Goal: Communication & Community: Answer question/provide support

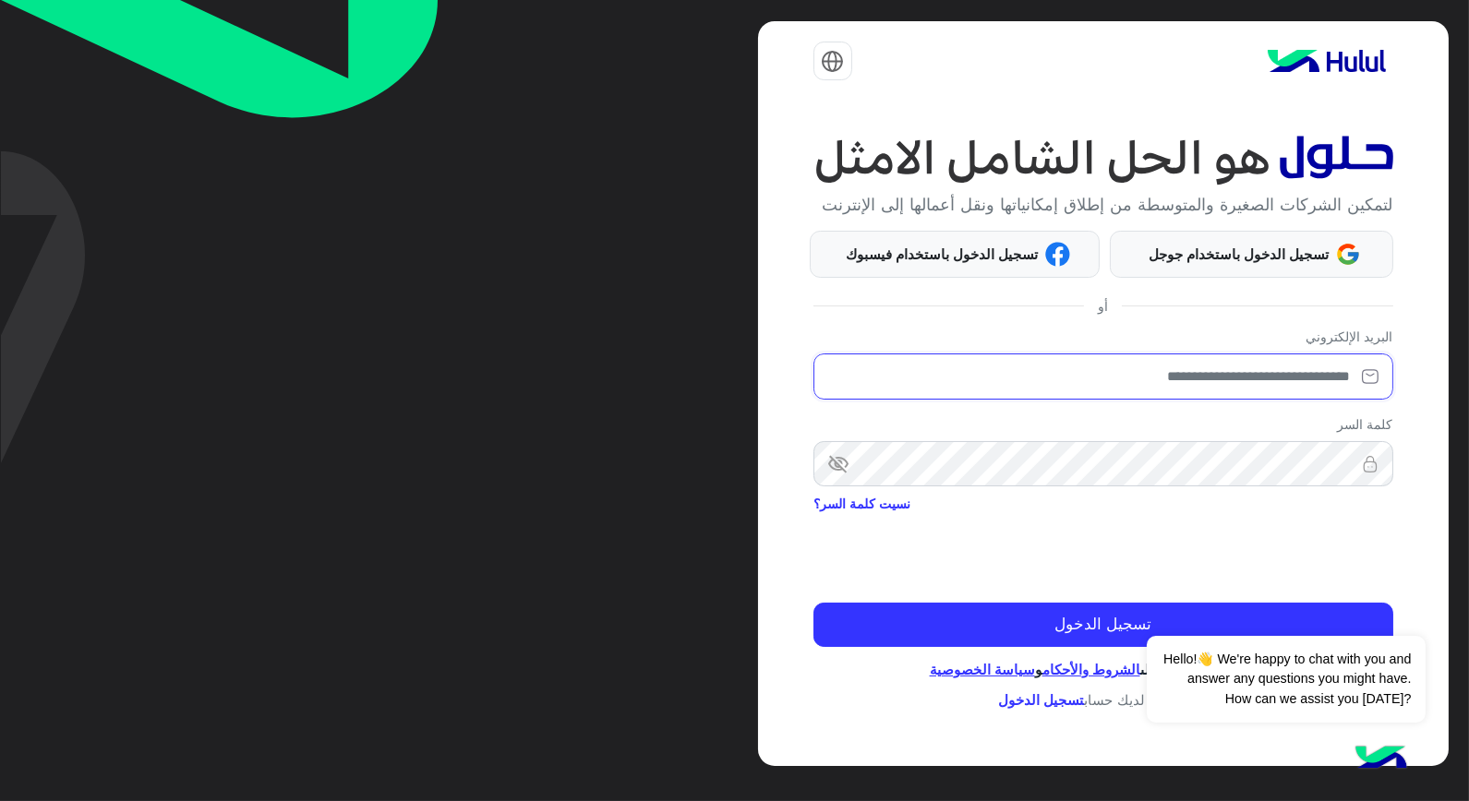
click at [1161, 372] on input "email" at bounding box center [1103, 377] width 580 height 46
click at [1132, 374] on input "email" at bounding box center [1103, 377] width 580 height 46
click at [1082, 370] on input "email" at bounding box center [1103, 377] width 580 height 46
click at [999, 374] on input "email" at bounding box center [1103, 377] width 580 height 46
click at [1007, 363] on input "email" at bounding box center [1103, 377] width 580 height 46
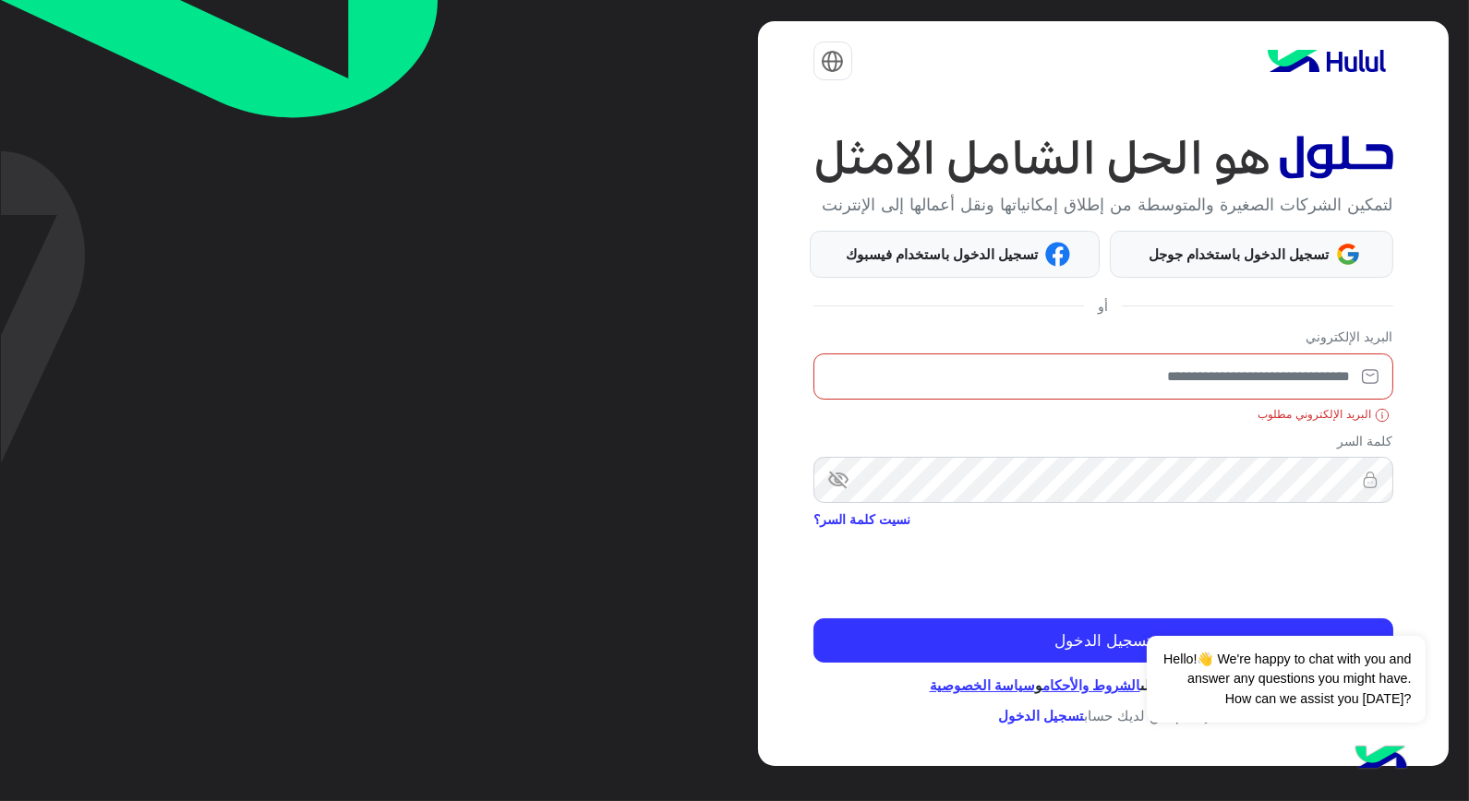
click at [1051, 395] on input "email" at bounding box center [1103, 377] width 580 height 46
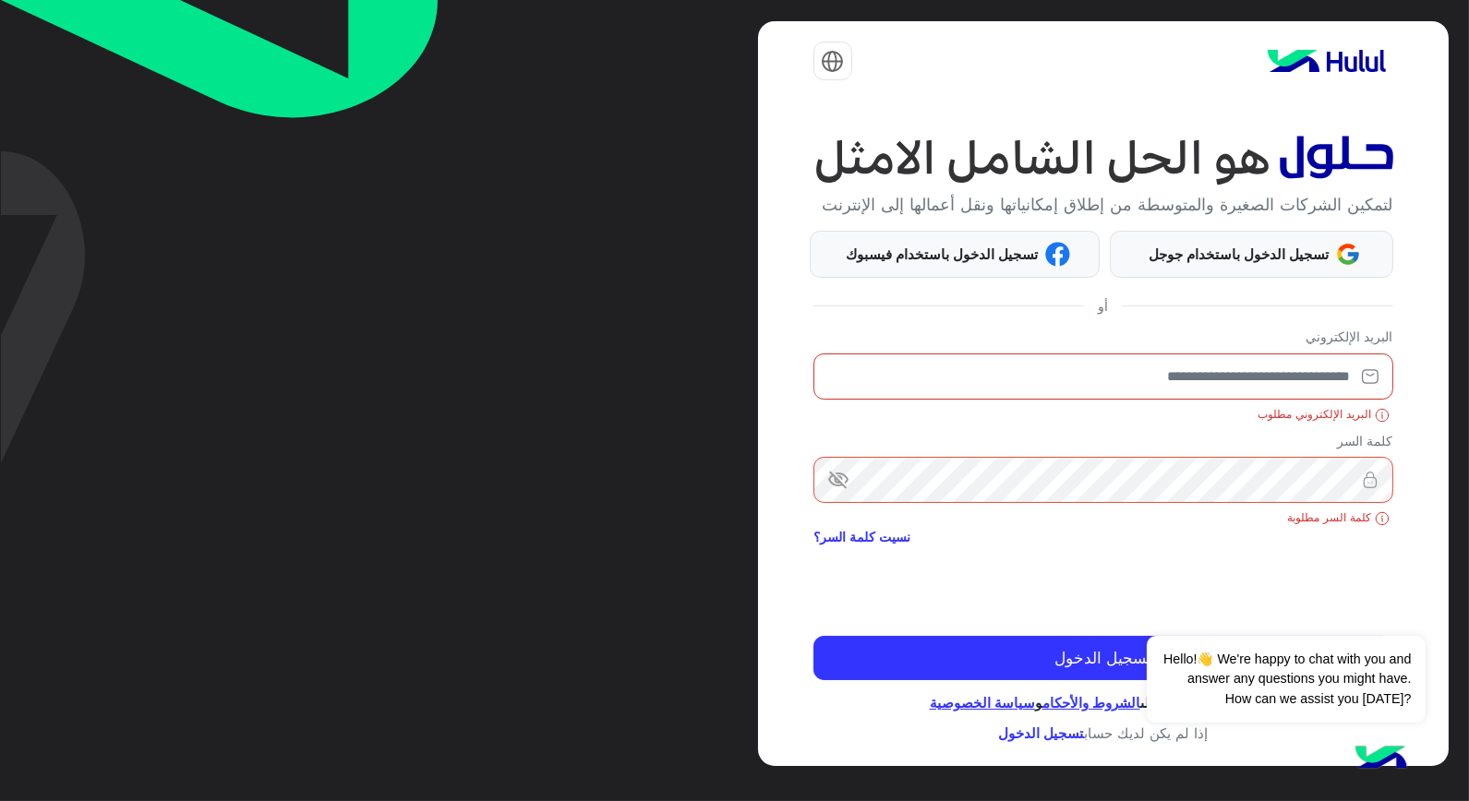
click at [1082, 371] on input "email" at bounding box center [1103, 377] width 580 height 46
type input "*"
click at [1225, 380] on input "*" at bounding box center [1103, 377] width 580 height 46
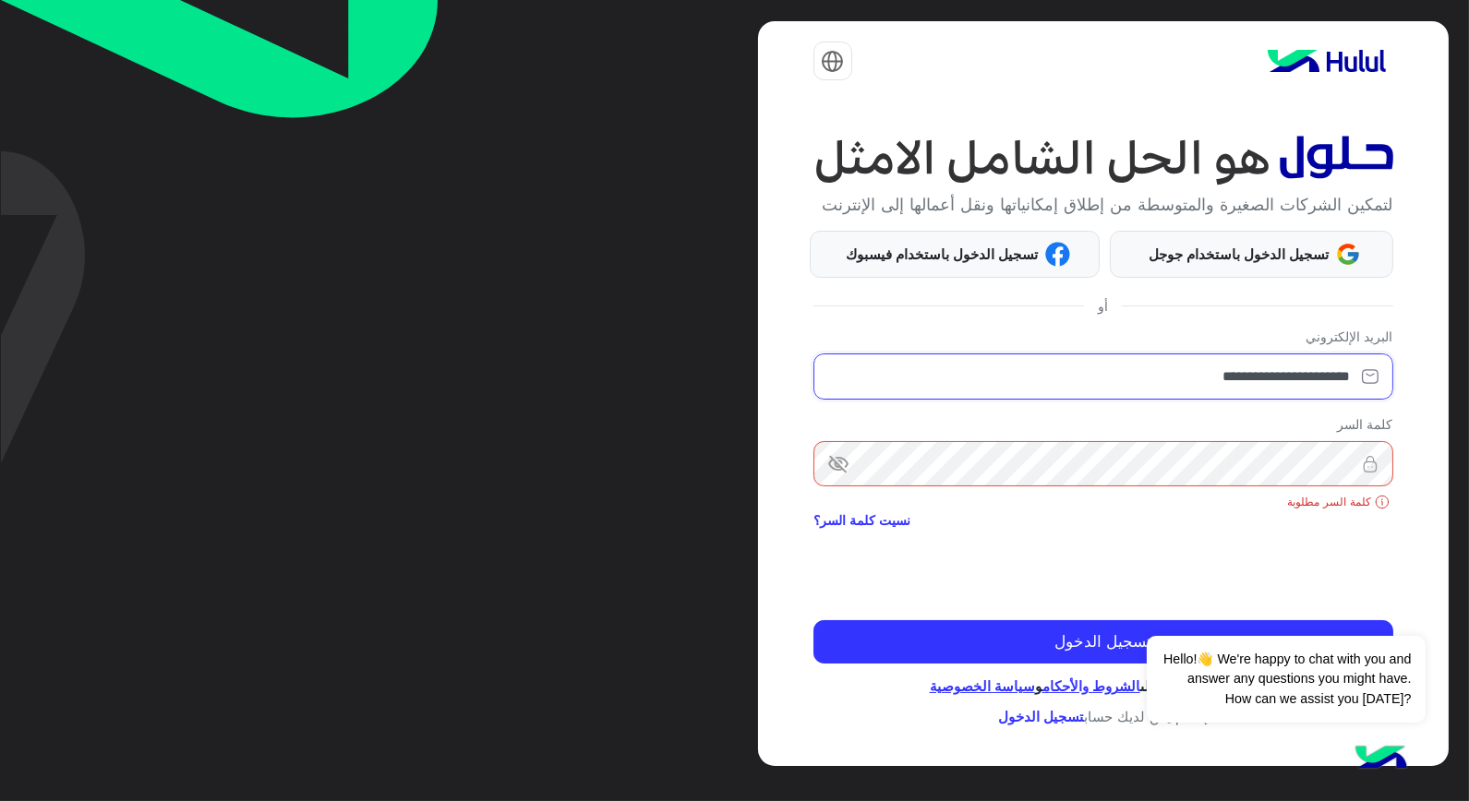
type input "**********"
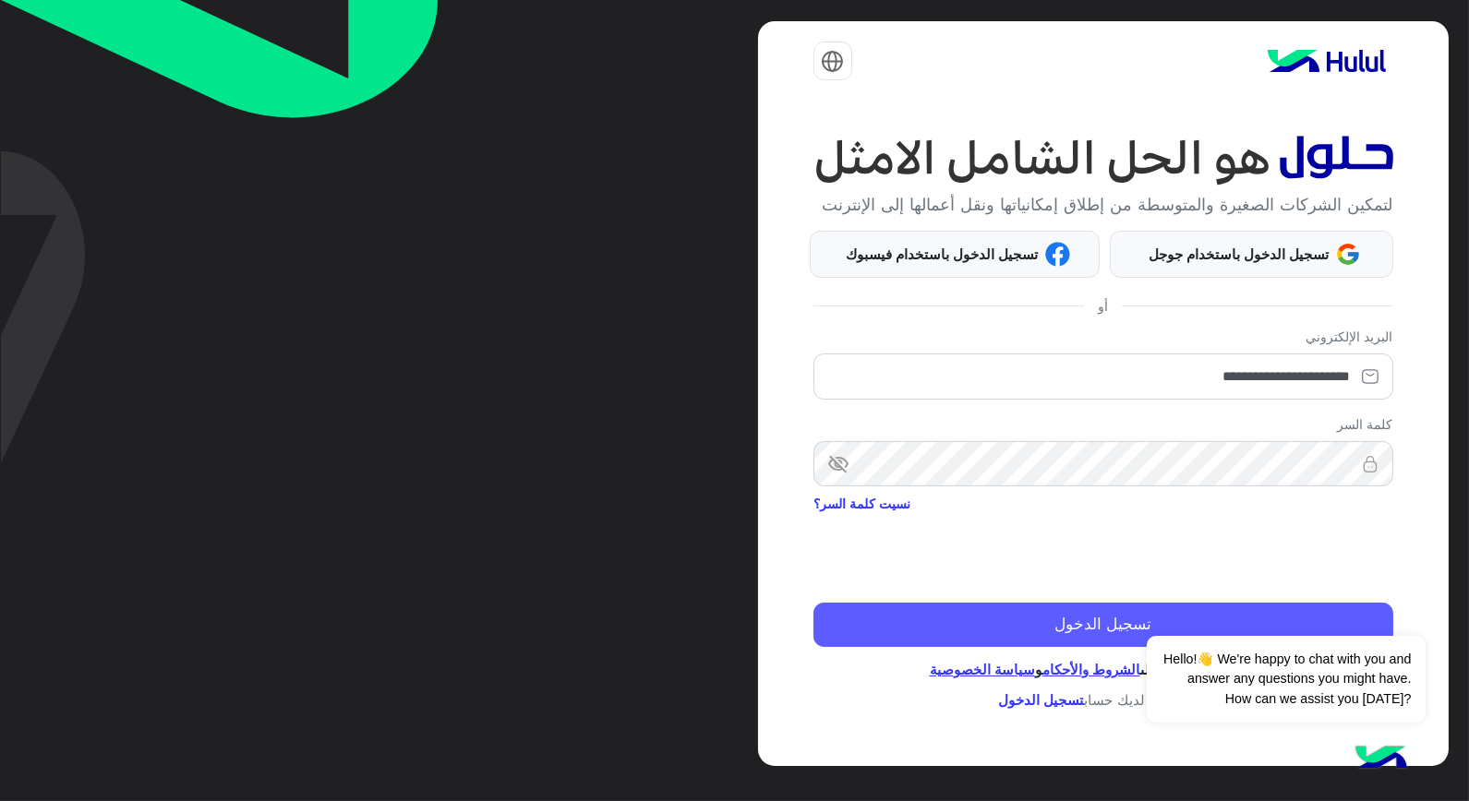
click at [948, 612] on button "تسجيل الدخول" at bounding box center [1103, 625] width 580 height 44
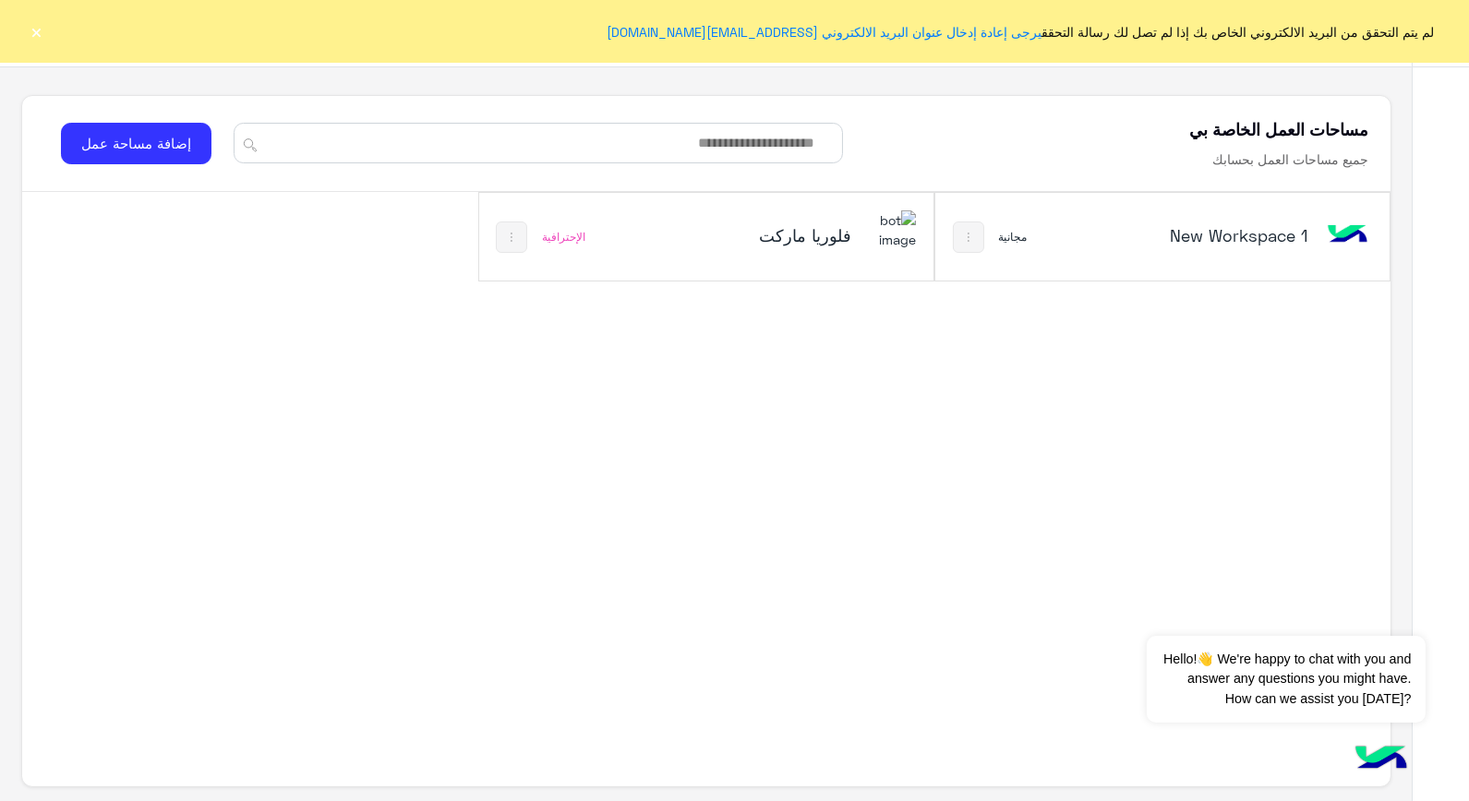
click at [734, 224] on h5 "فلوريا ماركت" at bounding box center [775, 235] width 151 height 22
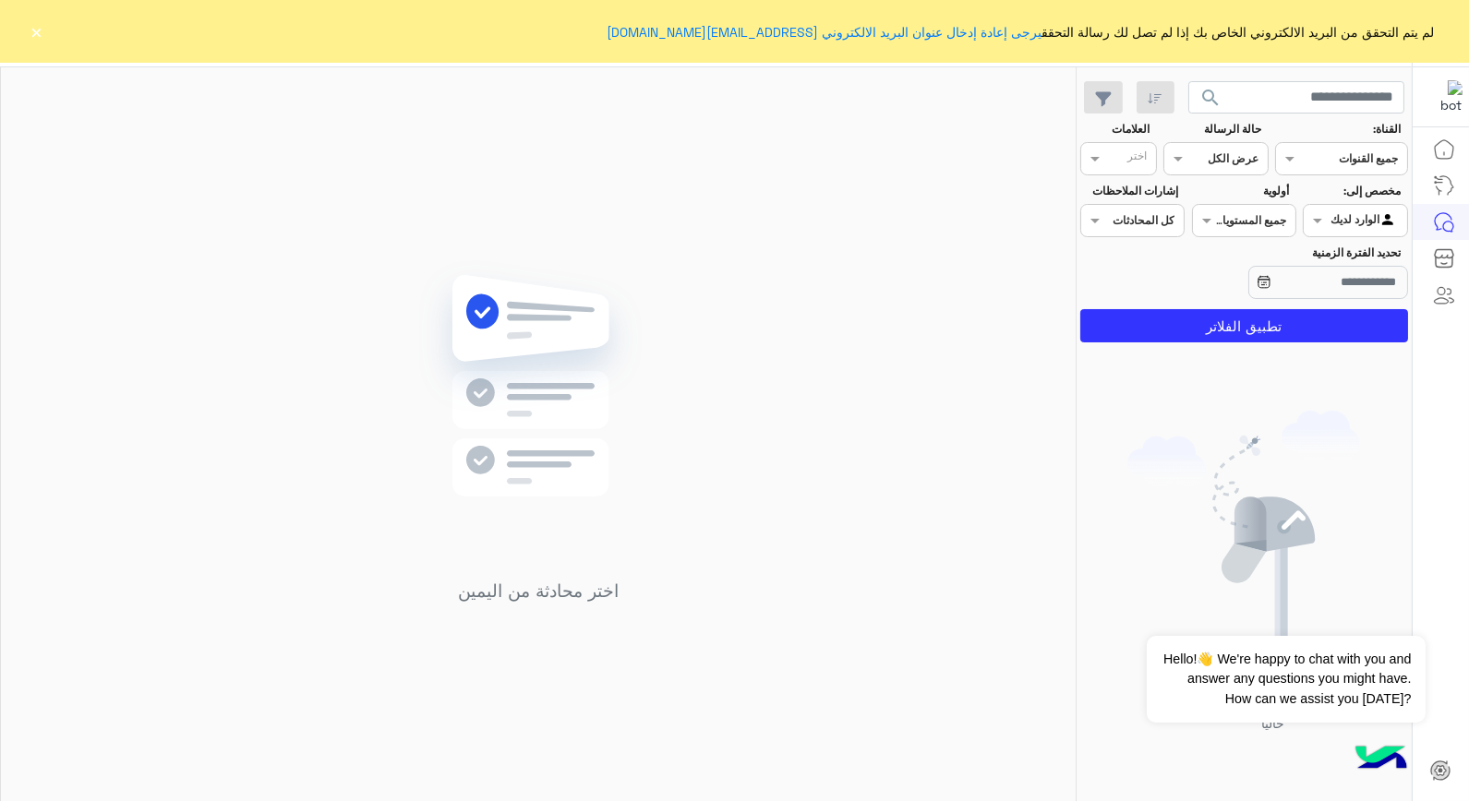
click at [31, 24] on button "×" at bounding box center [37, 31] width 18 height 18
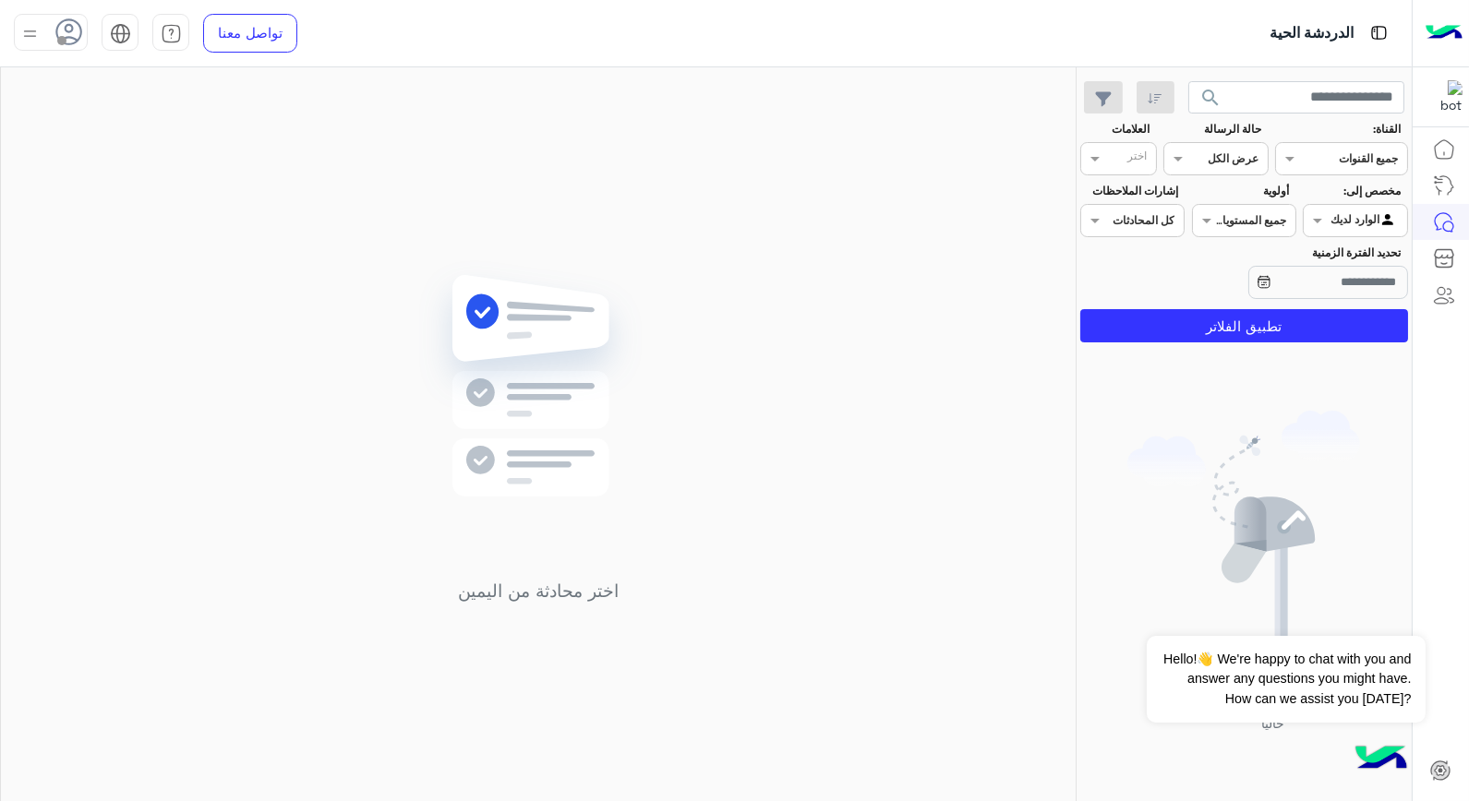
click at [31, 22] on img at bounding box center [29, 33] width 23 height 23
click at [151, 134] on label "متصل" at bounding box center [129, 141] width 201 height 33
click at [437, 226] on div "اختر محادثة من اليمين" at bounding box center [538, 437] width 1075 height 741
click at [1193, 324] on button "تطبيق الفلاتر" at bounding box center [1244, 325] width 328 height 33
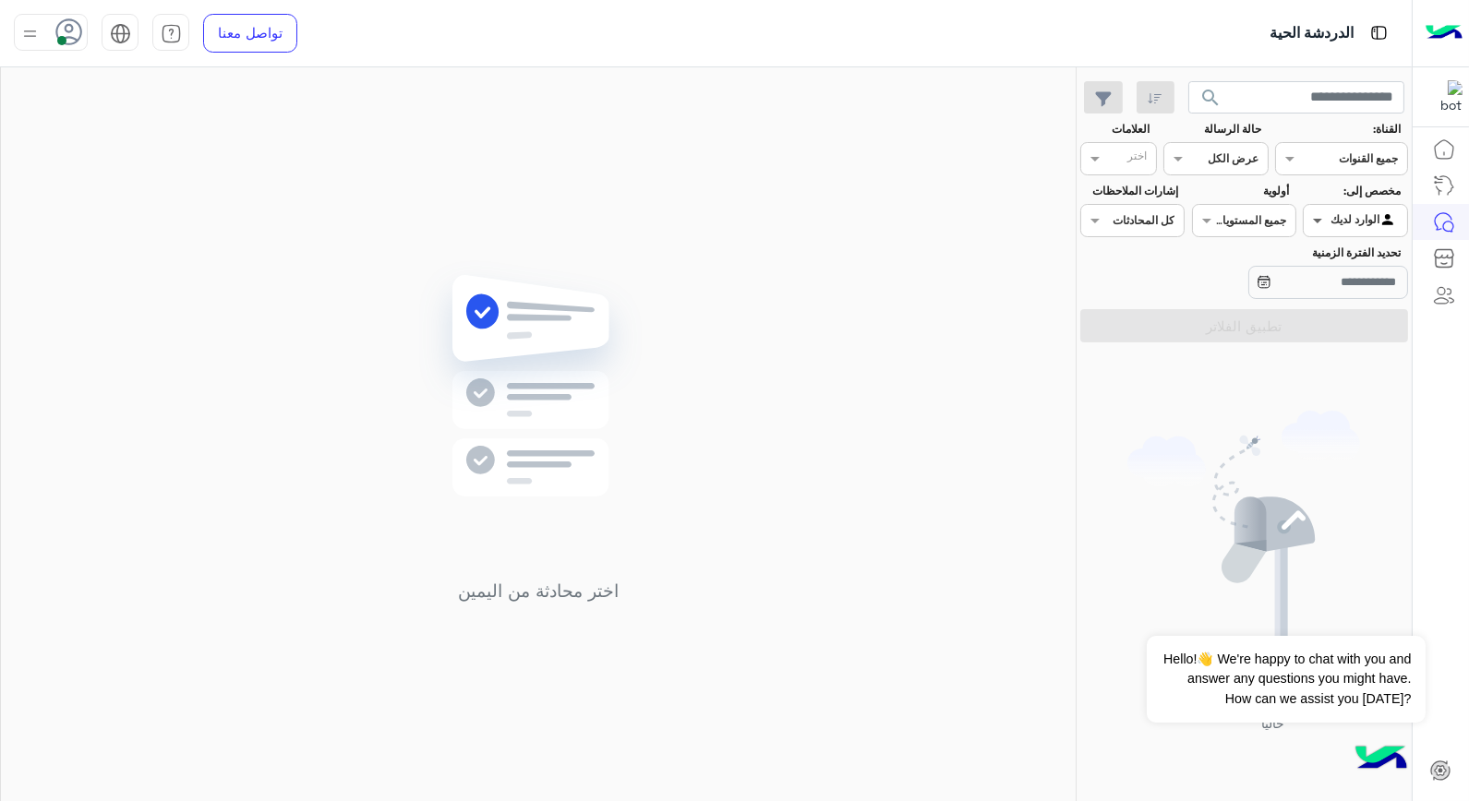
click at [1317, 222] on span at bounding box center [1315, 220] width 23 height 19
click at [1332, 263] on b "غير معينة" at bounding box center [1356, 258] width 50 height 16
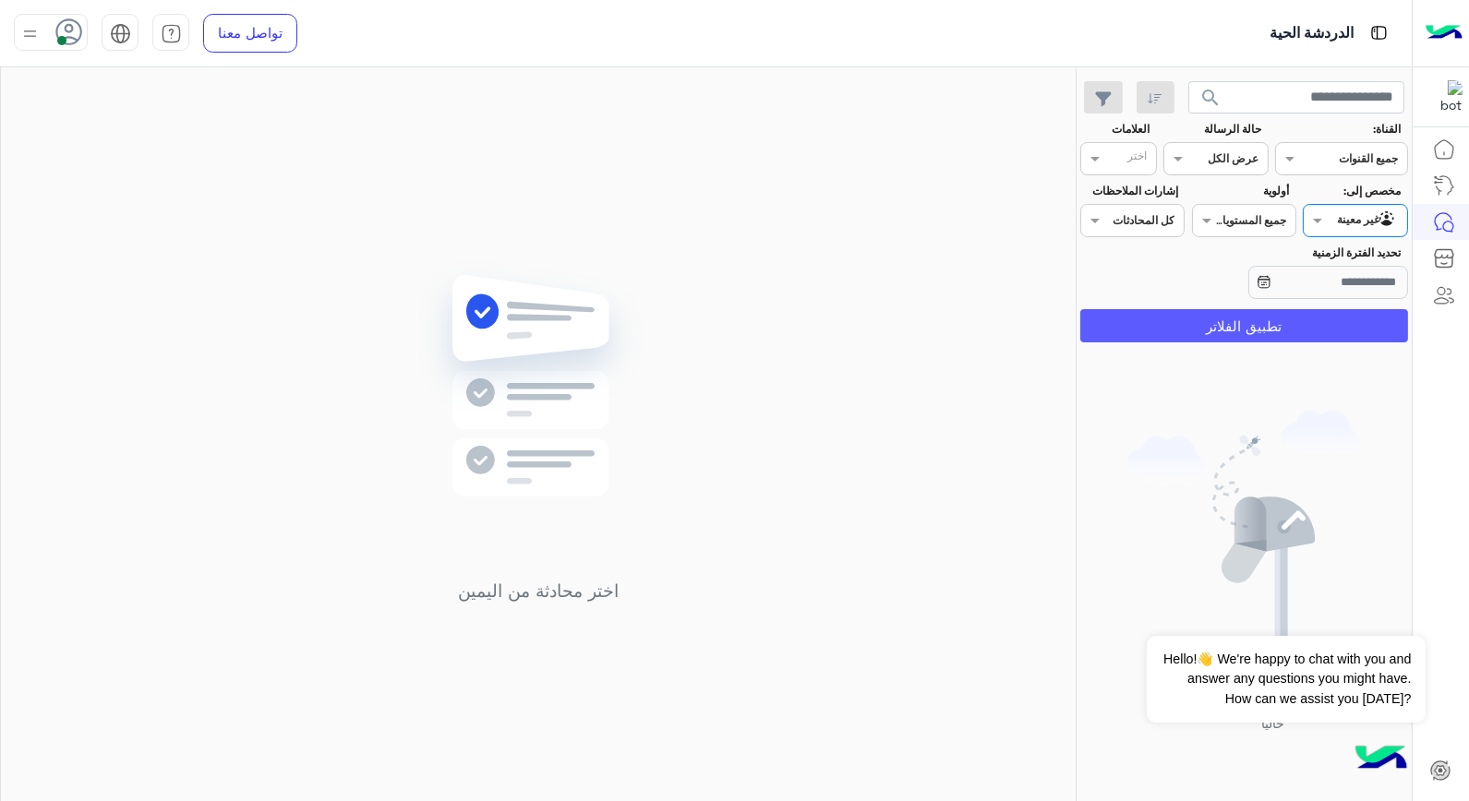
click at [1243, 332] on button "تطبيق الفلاتر" at bounding box center [1244, 325] width 328 height 33
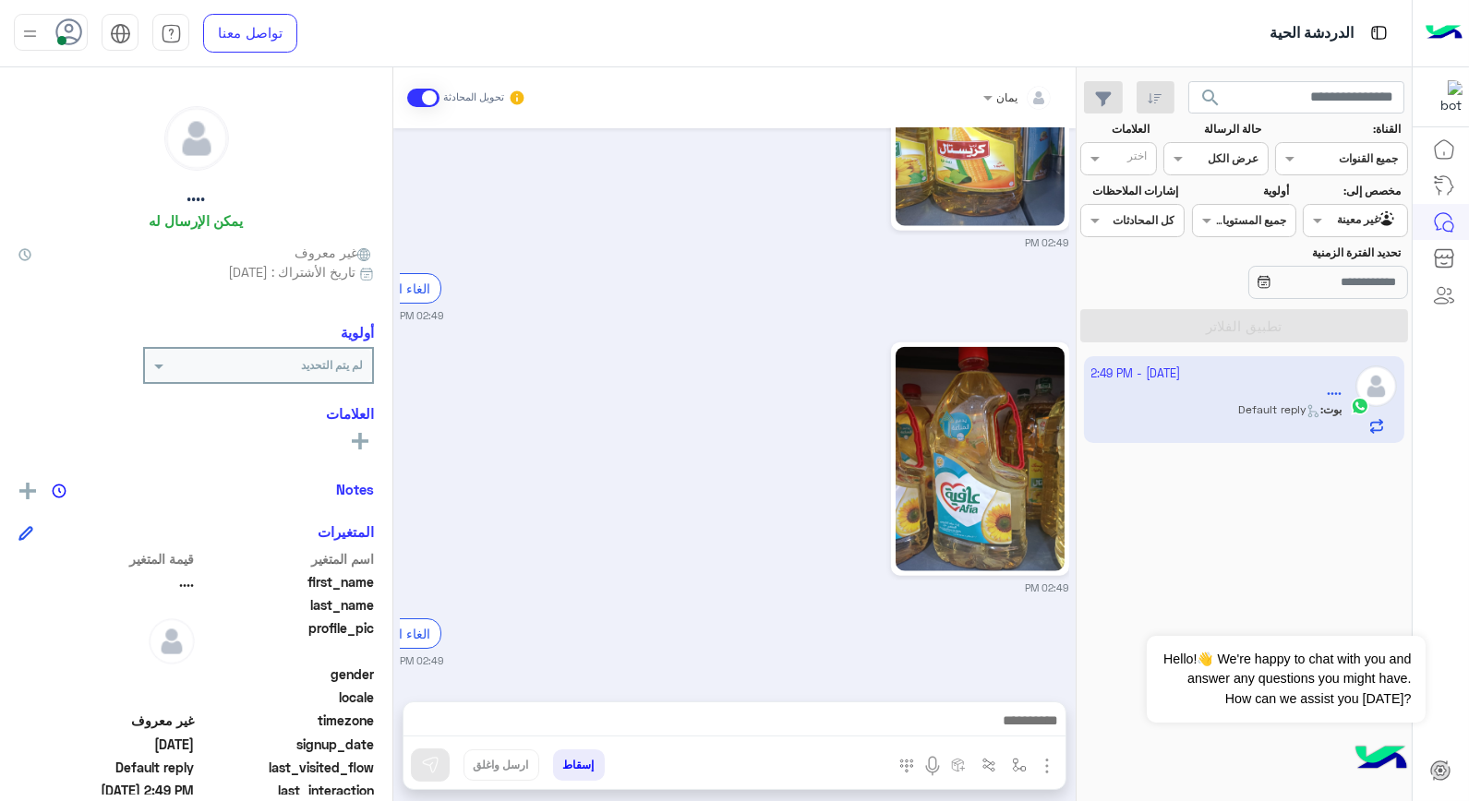
scroll to position [4550, 0]
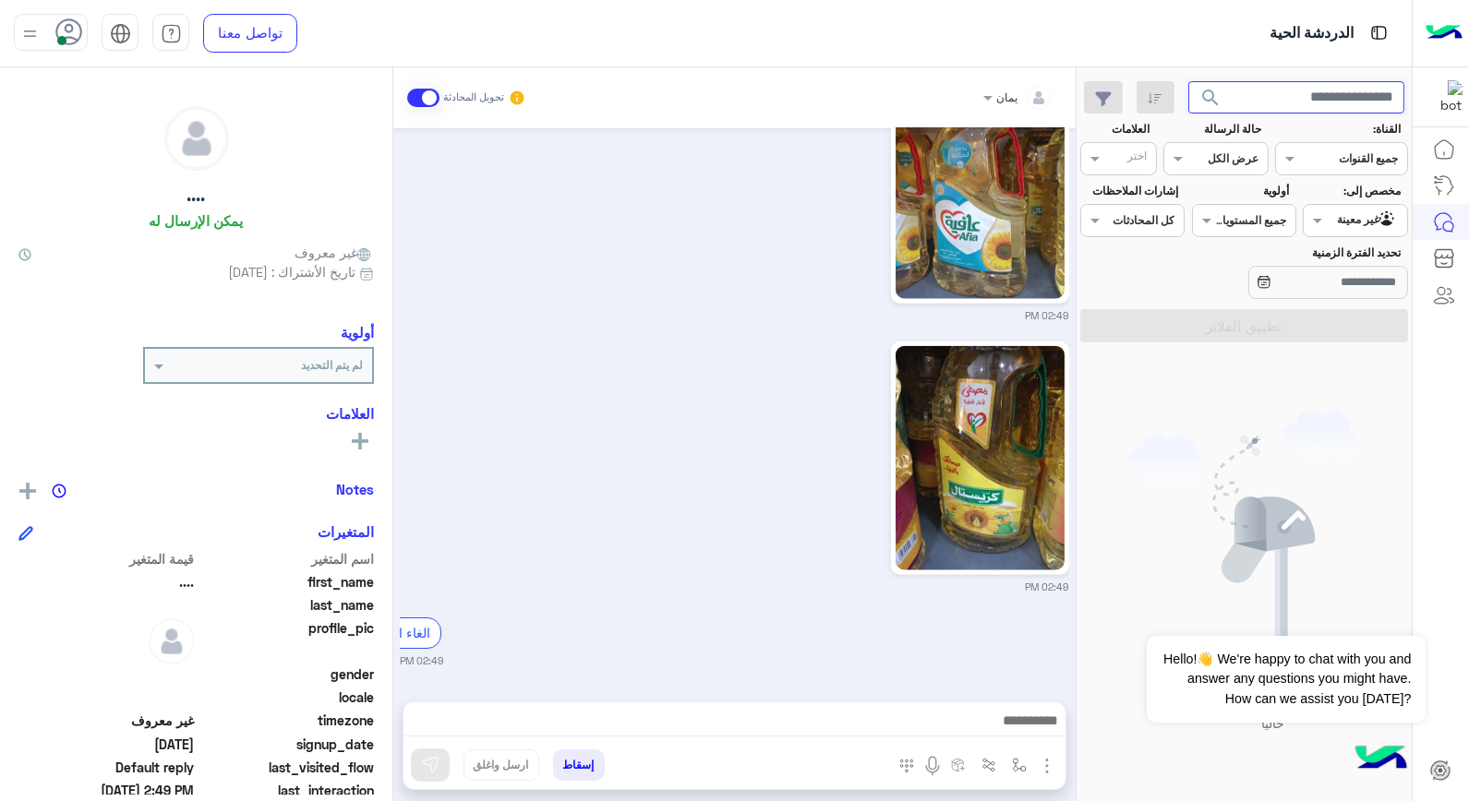
click at [1282, 106] on input "text" at bounding box center [1296, 97] width 217 height 33
drag, startPoint x: 1346, startPoint y: 223, endPoint x: 1271, endPoint y: 364, distance: 160.3
click at [1346, 222] on div at bounding box center [1355, 219] width 102 height 18
click at [1322, 292] on b "الوارد لديك" at bounding box center [1351, 294] width 58 height 16
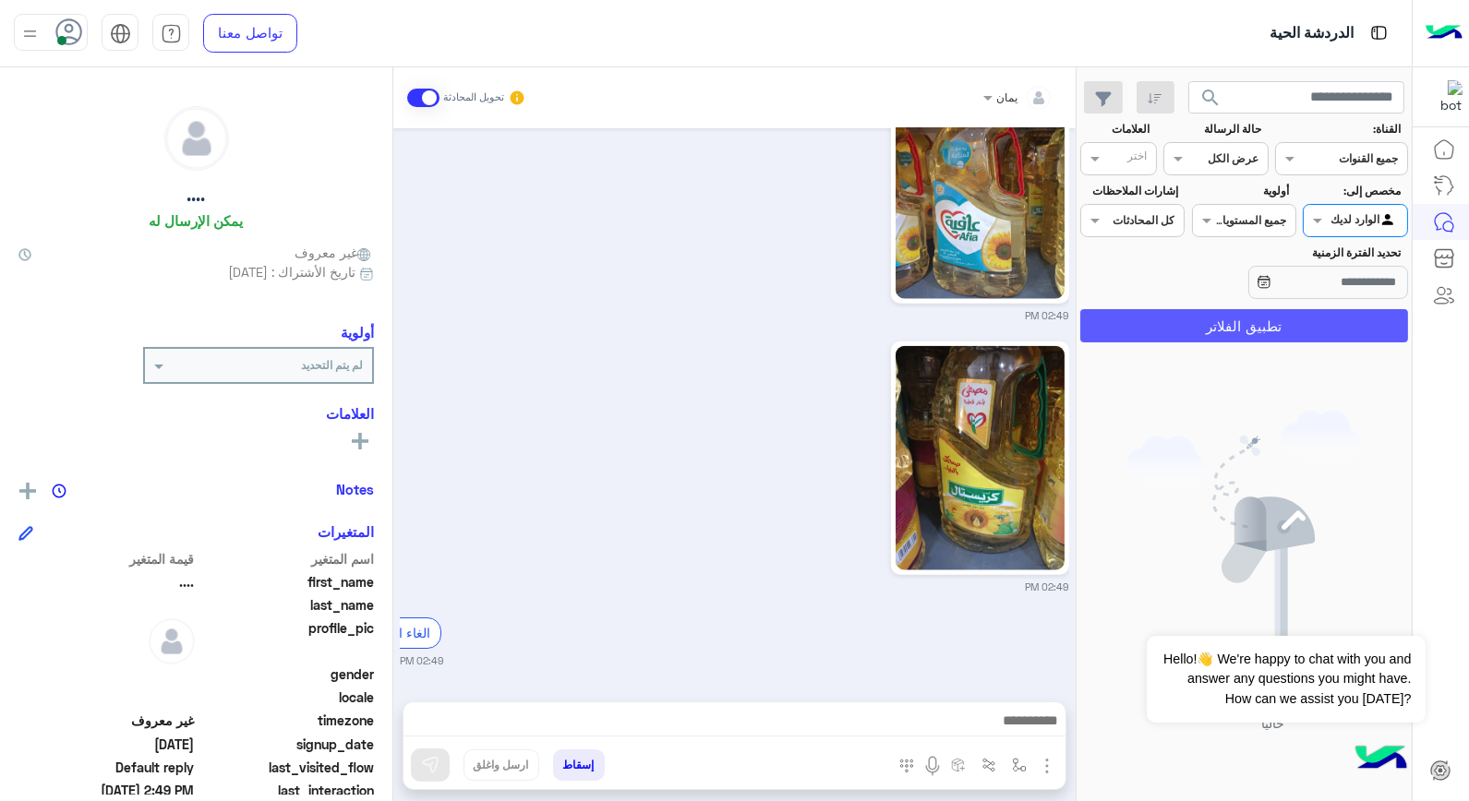
click at [1258, 335] on button "تطبيق الفلاتر" at bounding box center [1244, 325] width 328 height 33
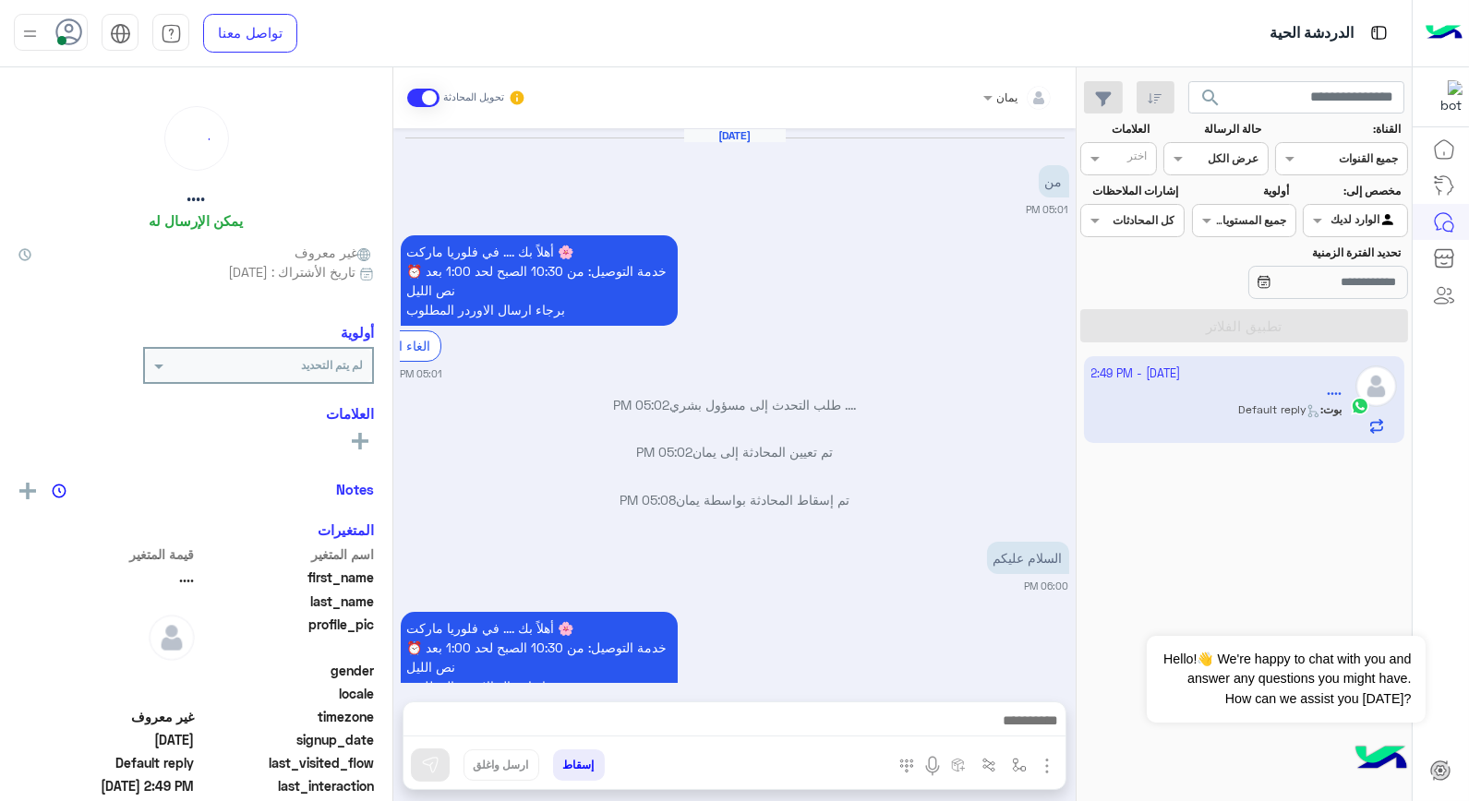
scroll to position [1512, 0]
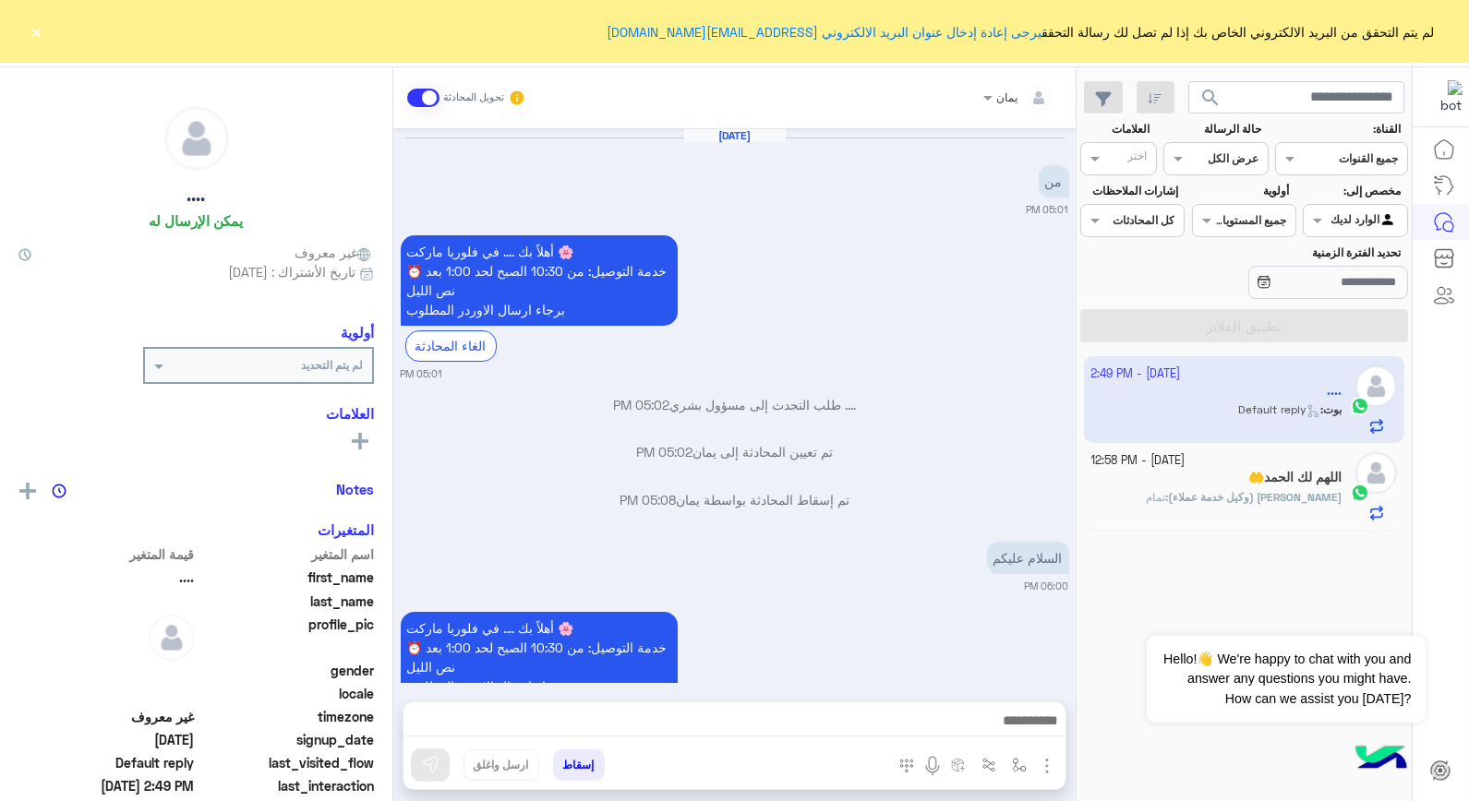
scroll to position [1488, 0]
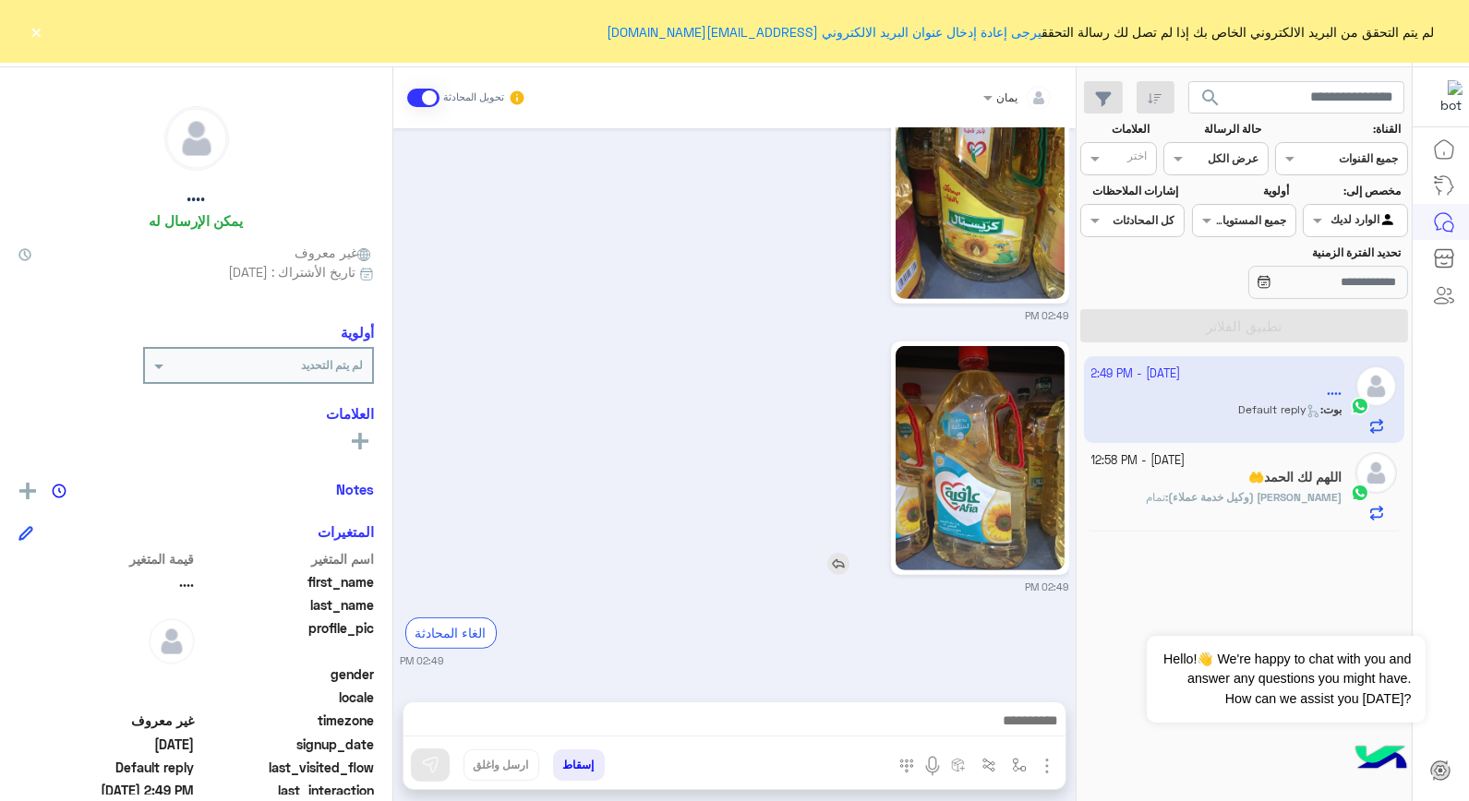
click at [1019, 493] on img at bounding box center [980, 458] width 168 height 224
click at [1249, 488] on div "اللهم لك الحمد🤲" at bounding box center [1216, 479] width 251 height 19
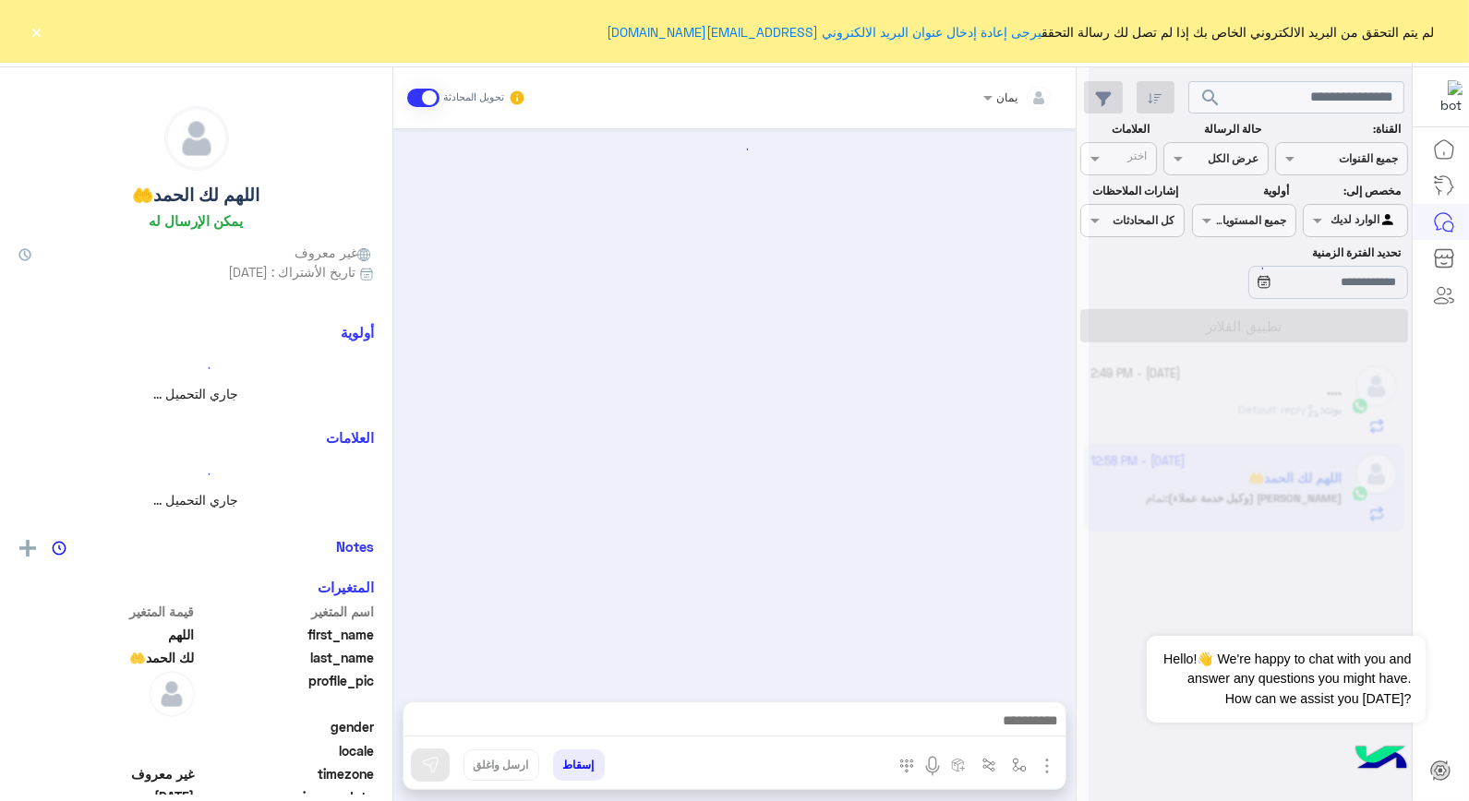
scroll to position [1650, 0]
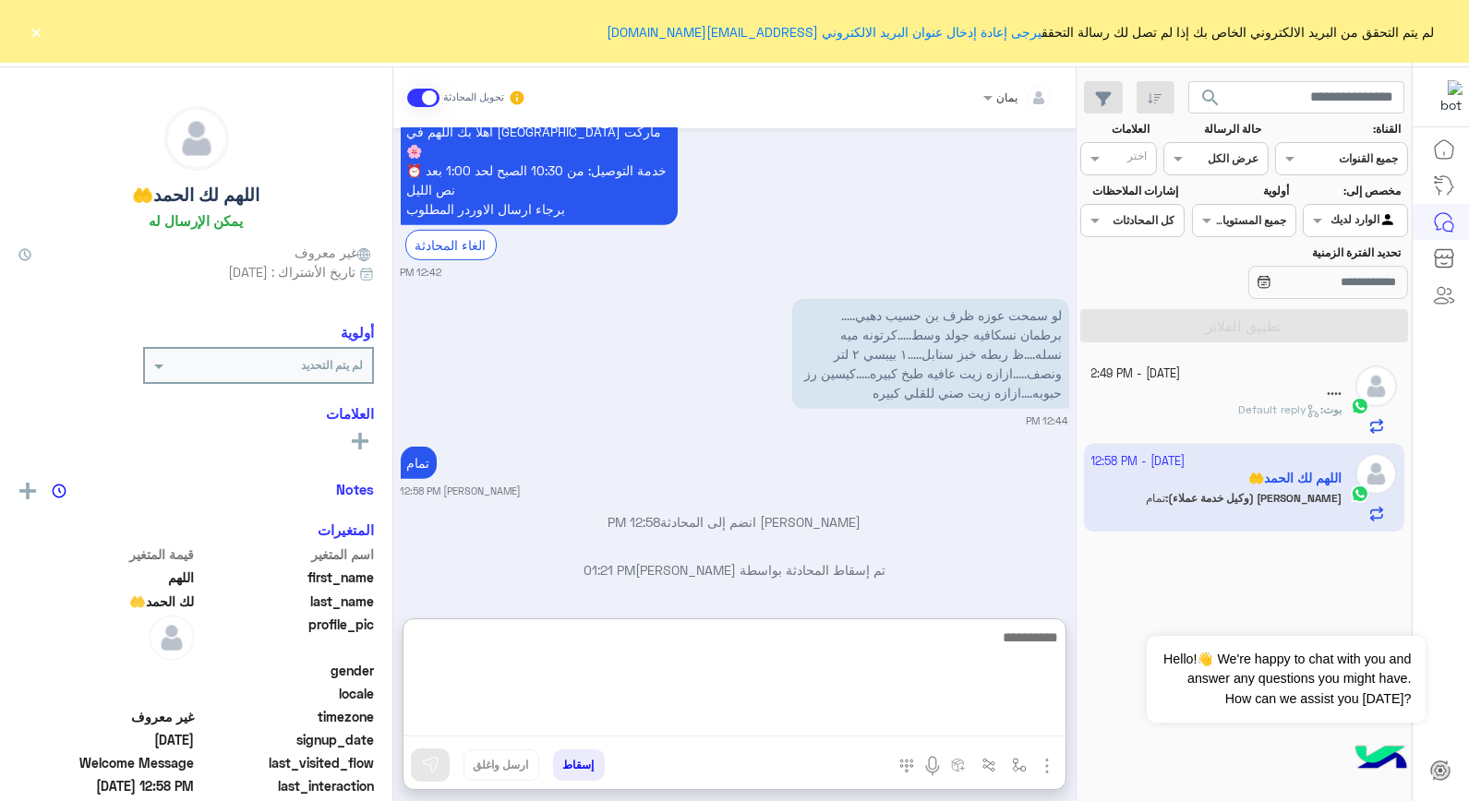
click at [873, 722] on textarea at bounding box center [735, 681] width 662 height 111
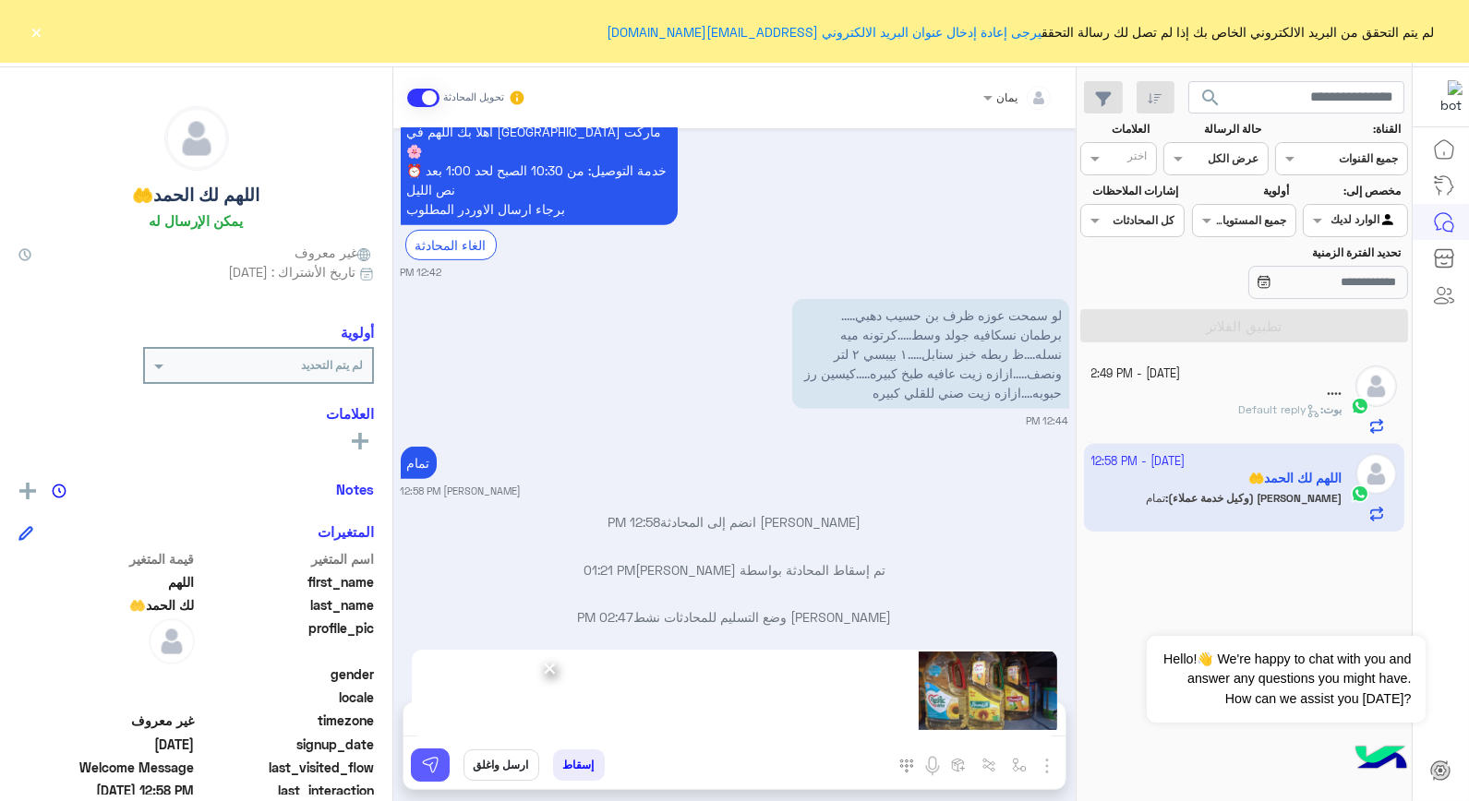
click at [432, 765] on img at bounding box center [430, 765] width 18 height 18
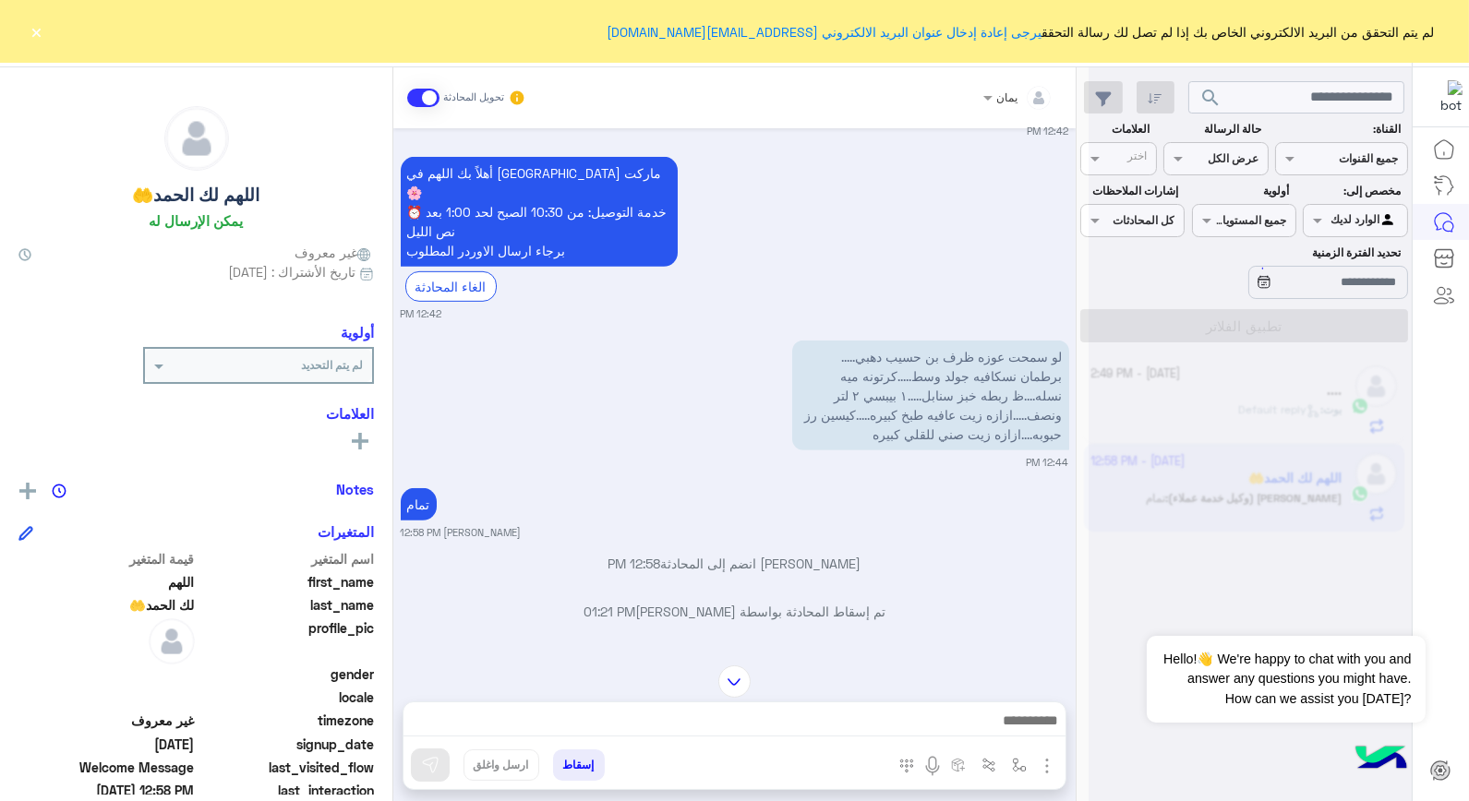
scroll to position [0, 0]
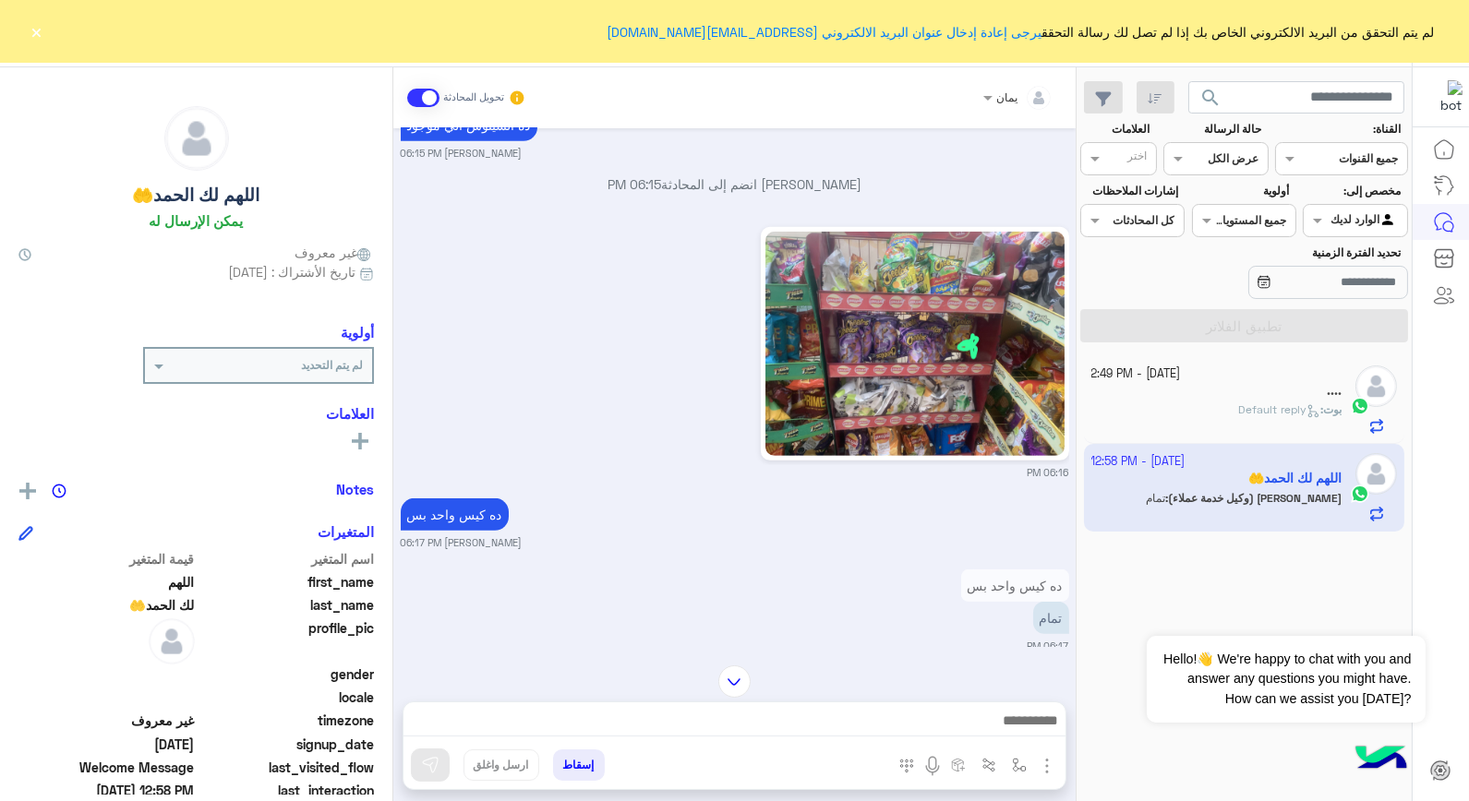
click at [730, 671] on img at bounding box center [734, 682] width 32 height 32
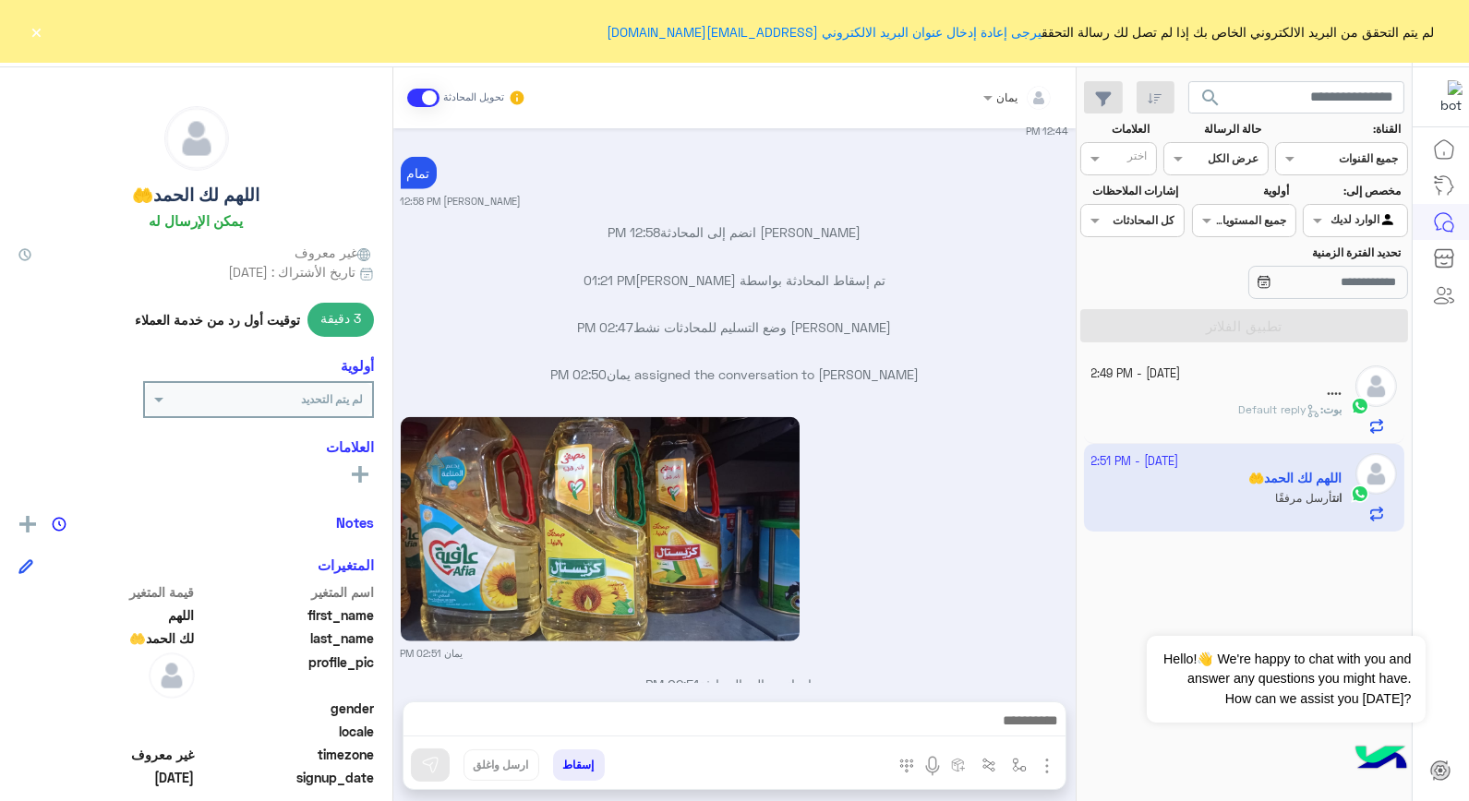
scroll to position [268, 0]
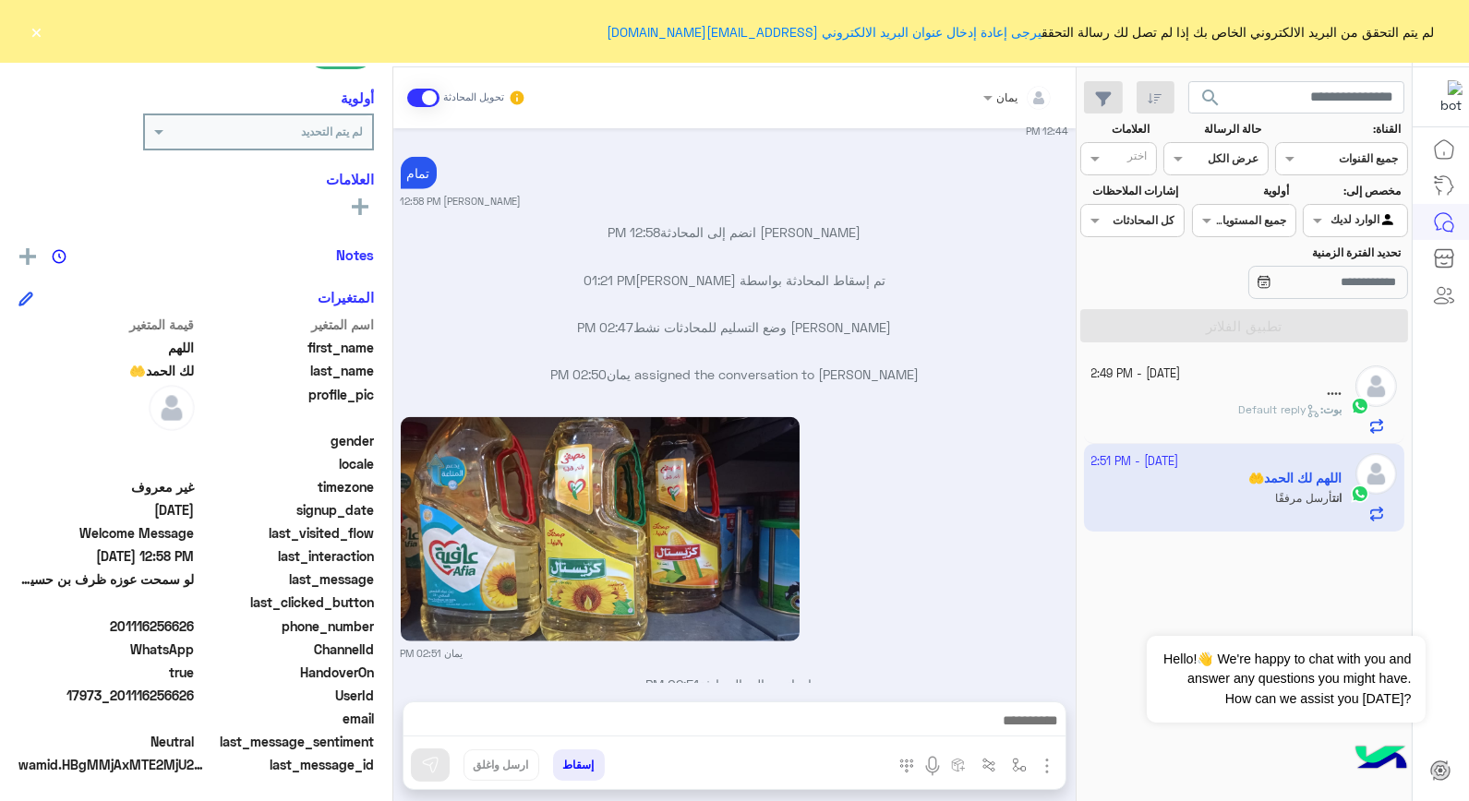
click at [1202, 417] on div "[PERSON_NAME] : Default reply" at bounding box center [1216, 418] width 251 height 32
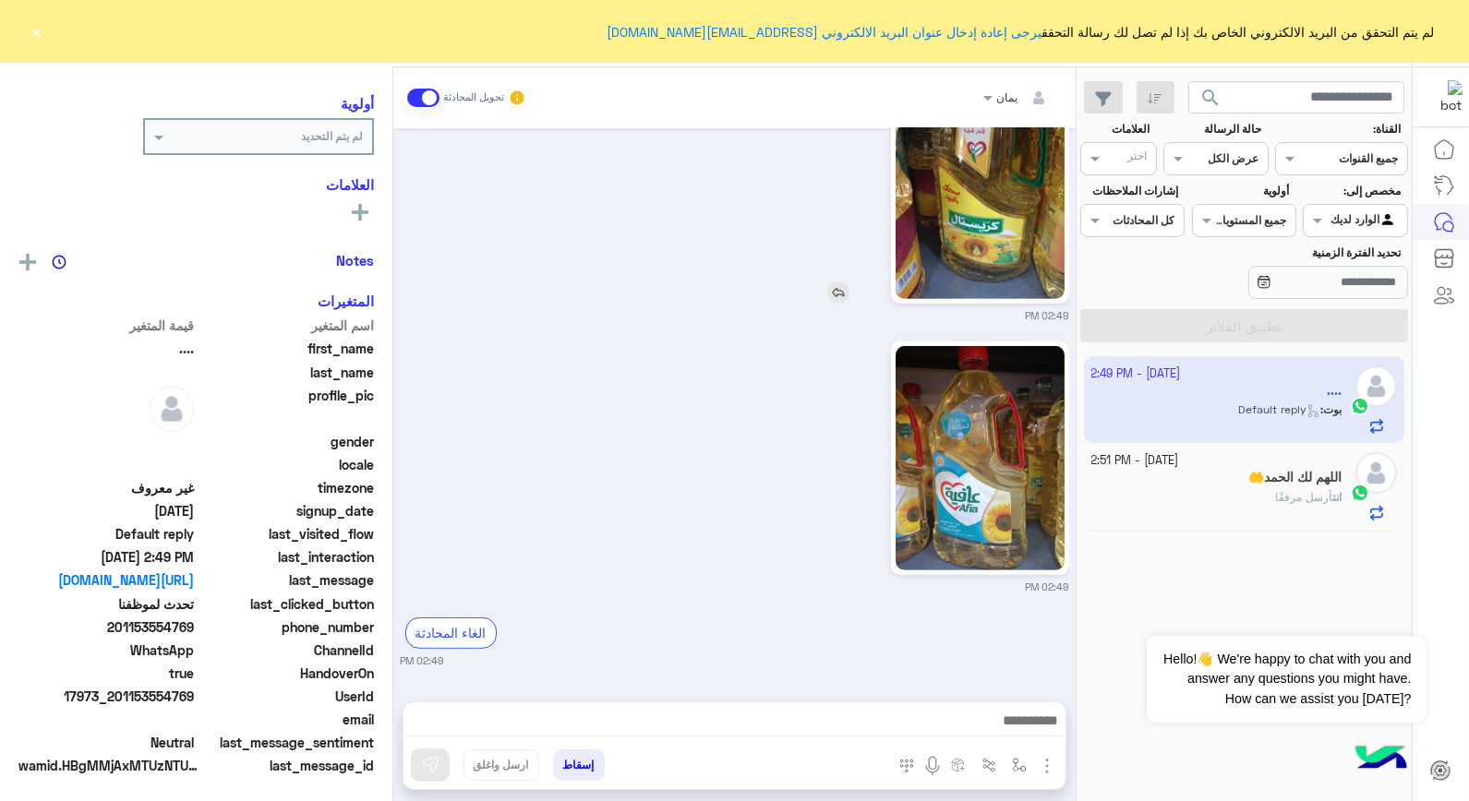
scroll to position [234, 0]
click at [1202, 482] on div "اللهم لك الحمد🤲" at bounding box center [1216, 479] width 251 height 19
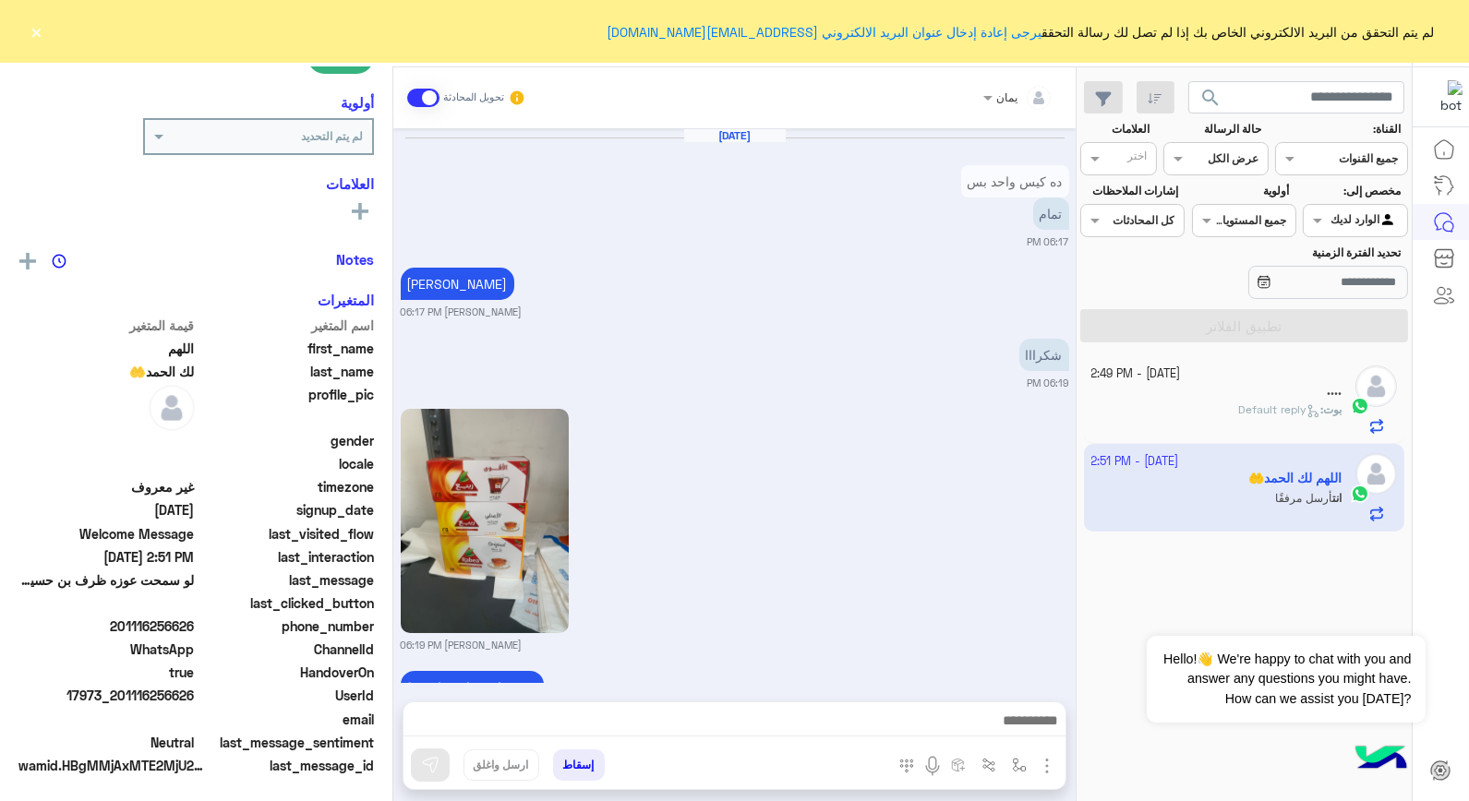
scroll to position [1618, 0]
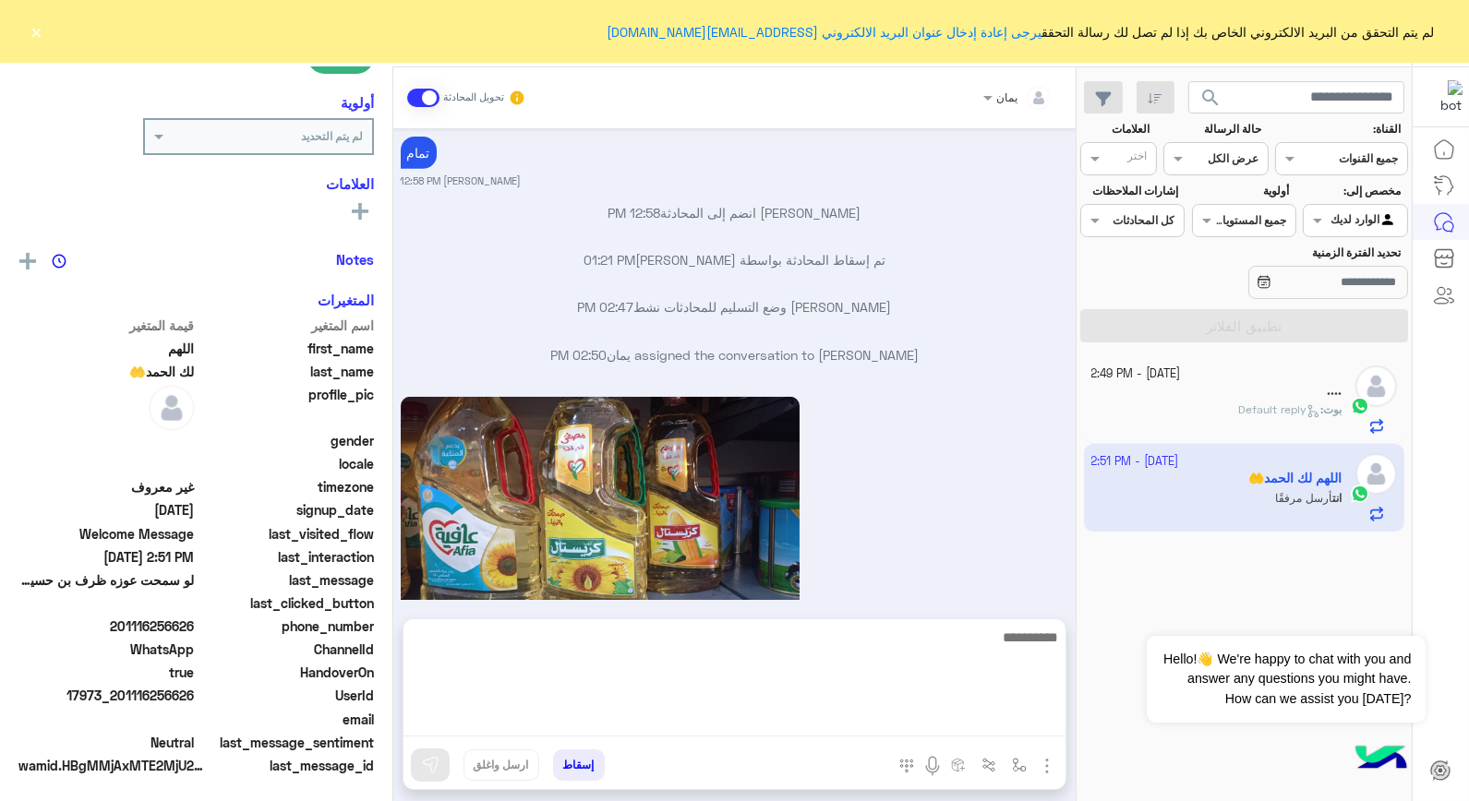
click at [857, 718] on textarea at bounding box center [735, 681] width 662 height 111
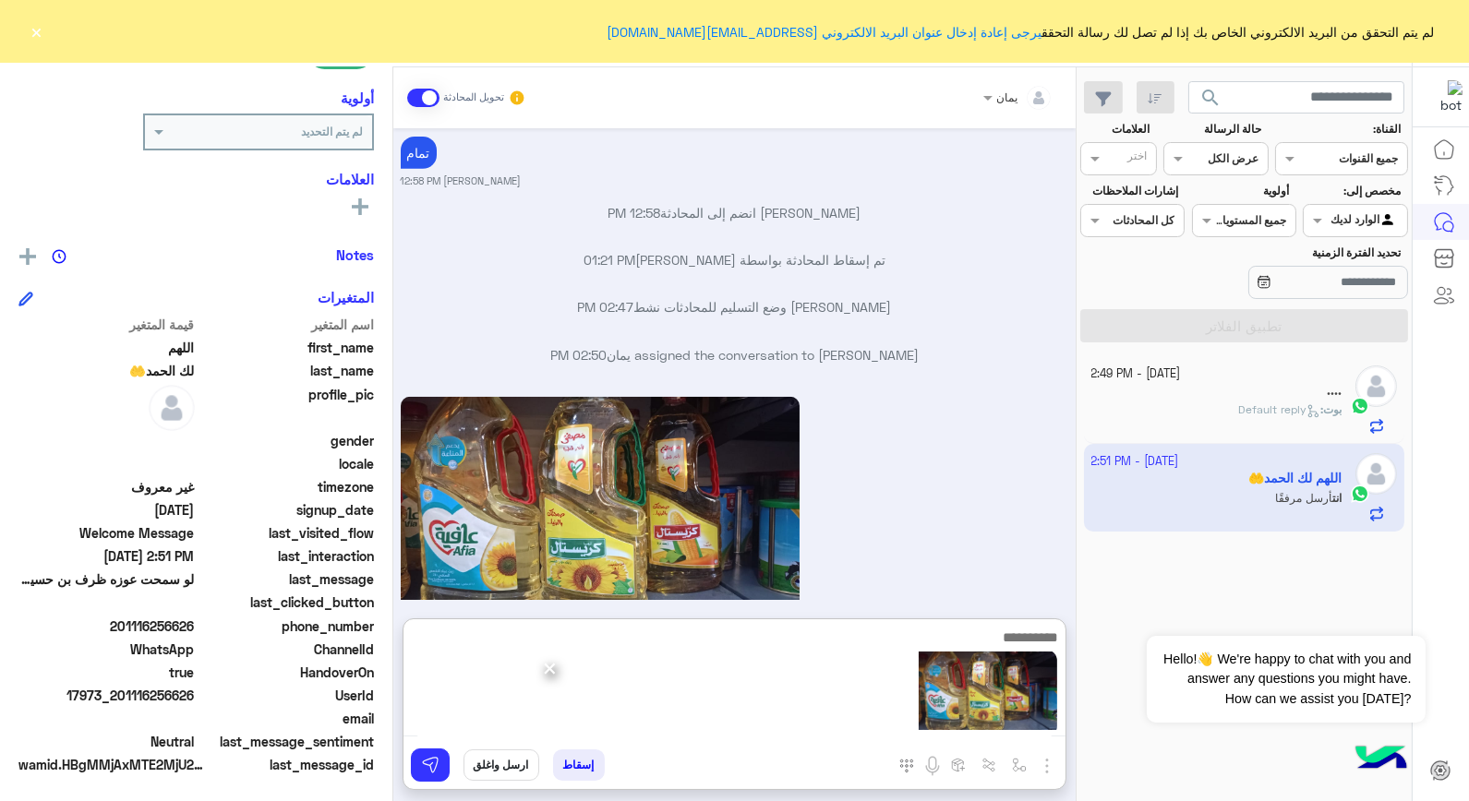
scroll to position [1701, 0]
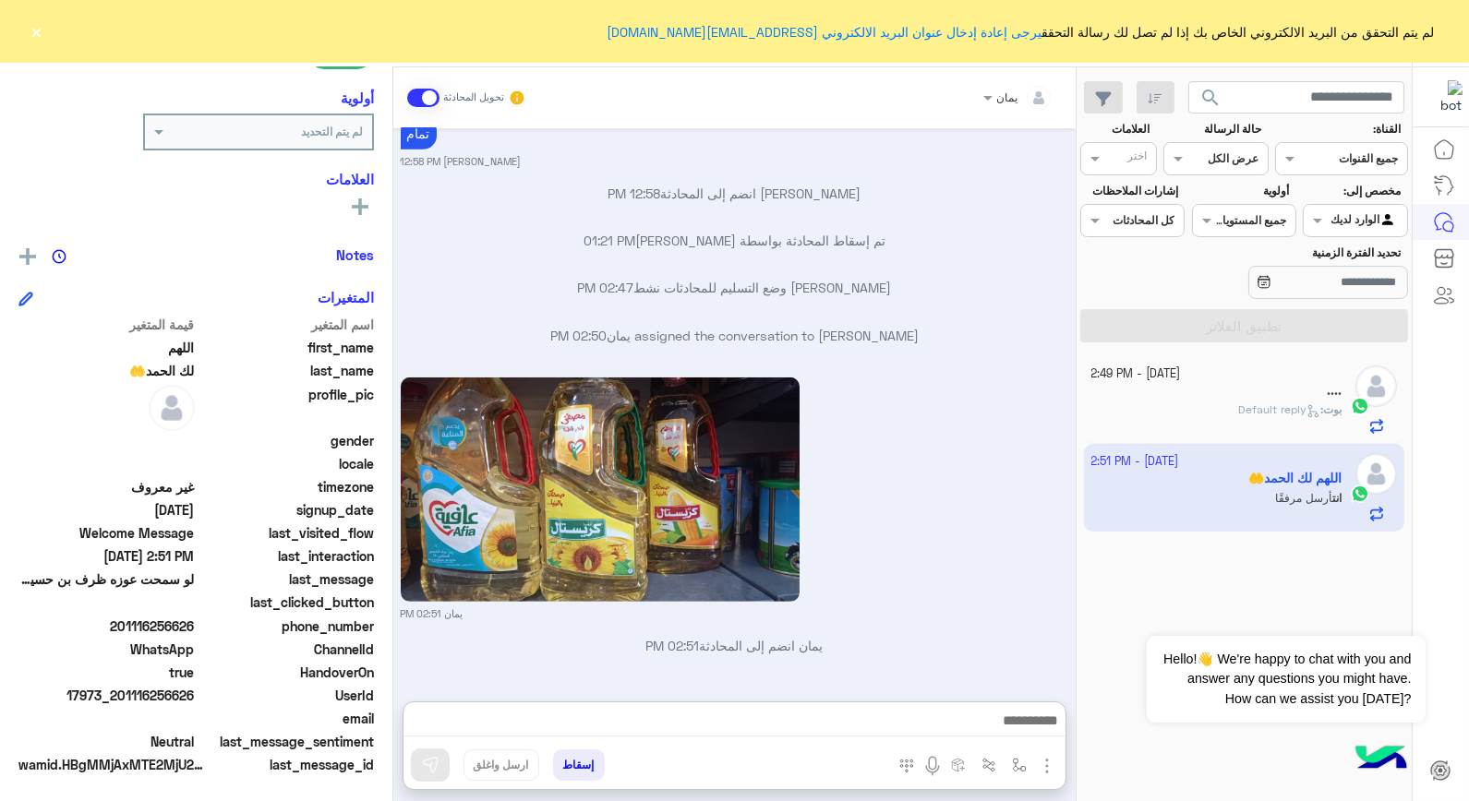
click at [33, 26] on button "×" at bounding box center [37, 31] width 18 height 18
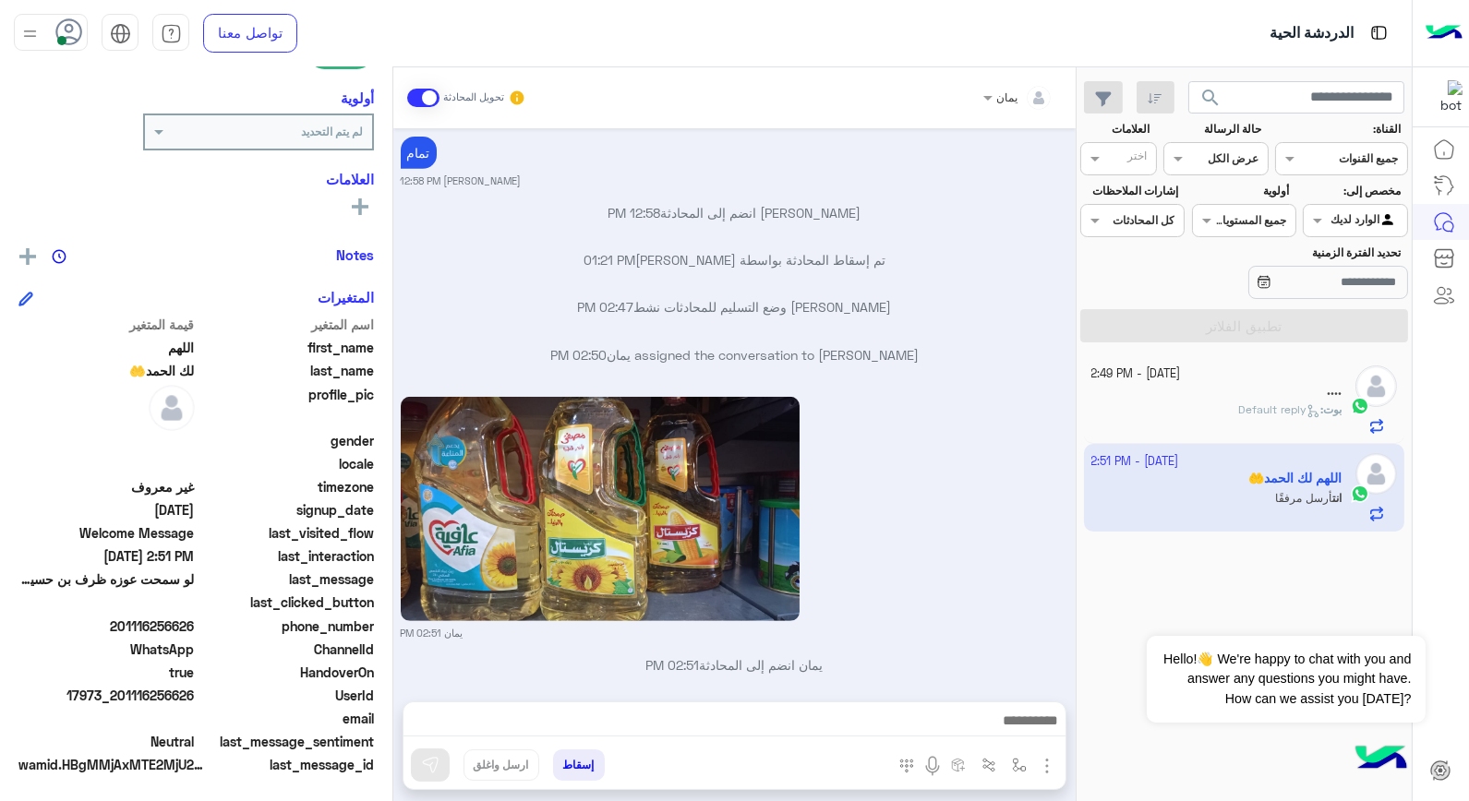
scroll to position [1880, 0]
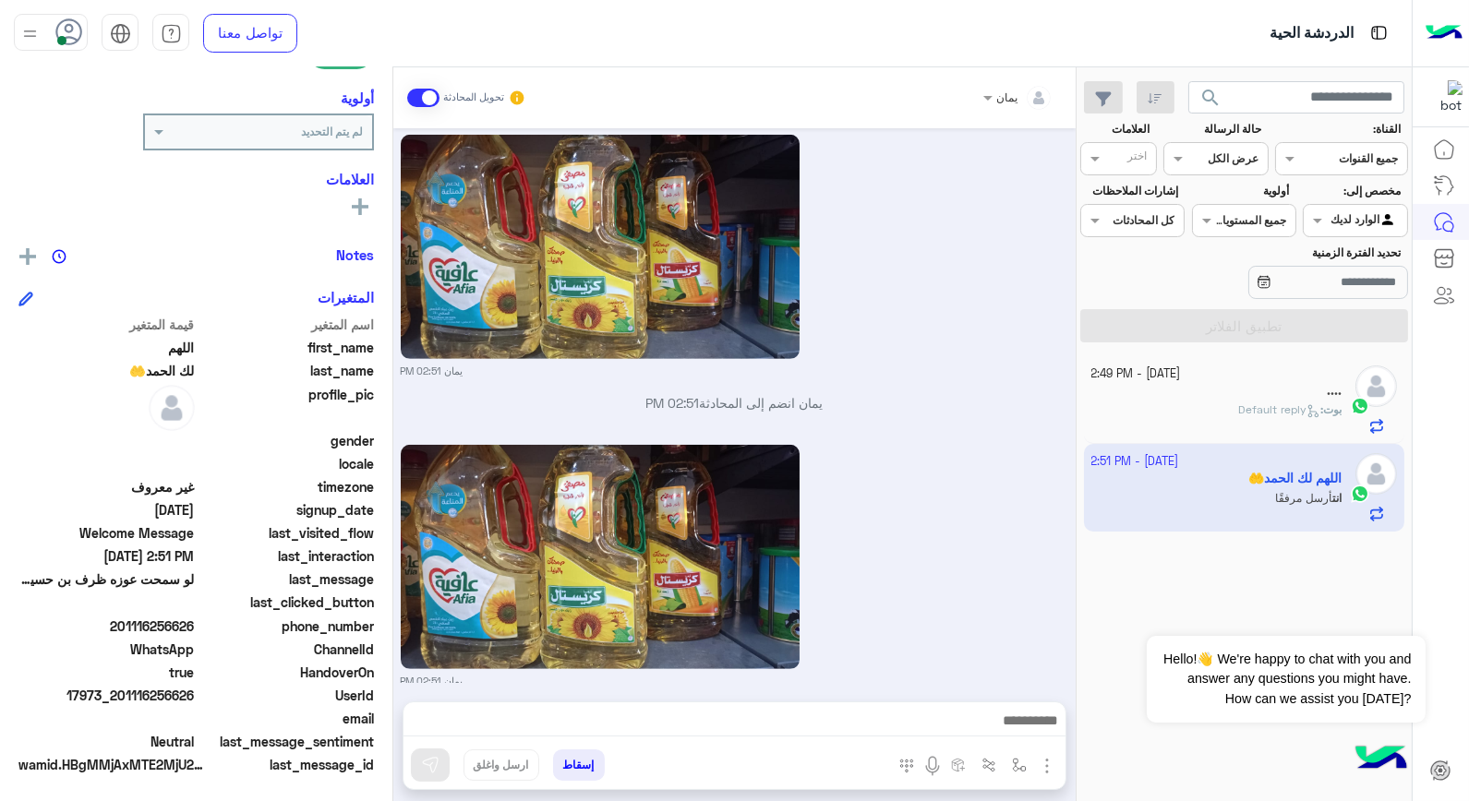
click at [1238, 403] on p "[PERSON_NAME] : Default reply" at bounding box center [1289, 410] width 103 height 17
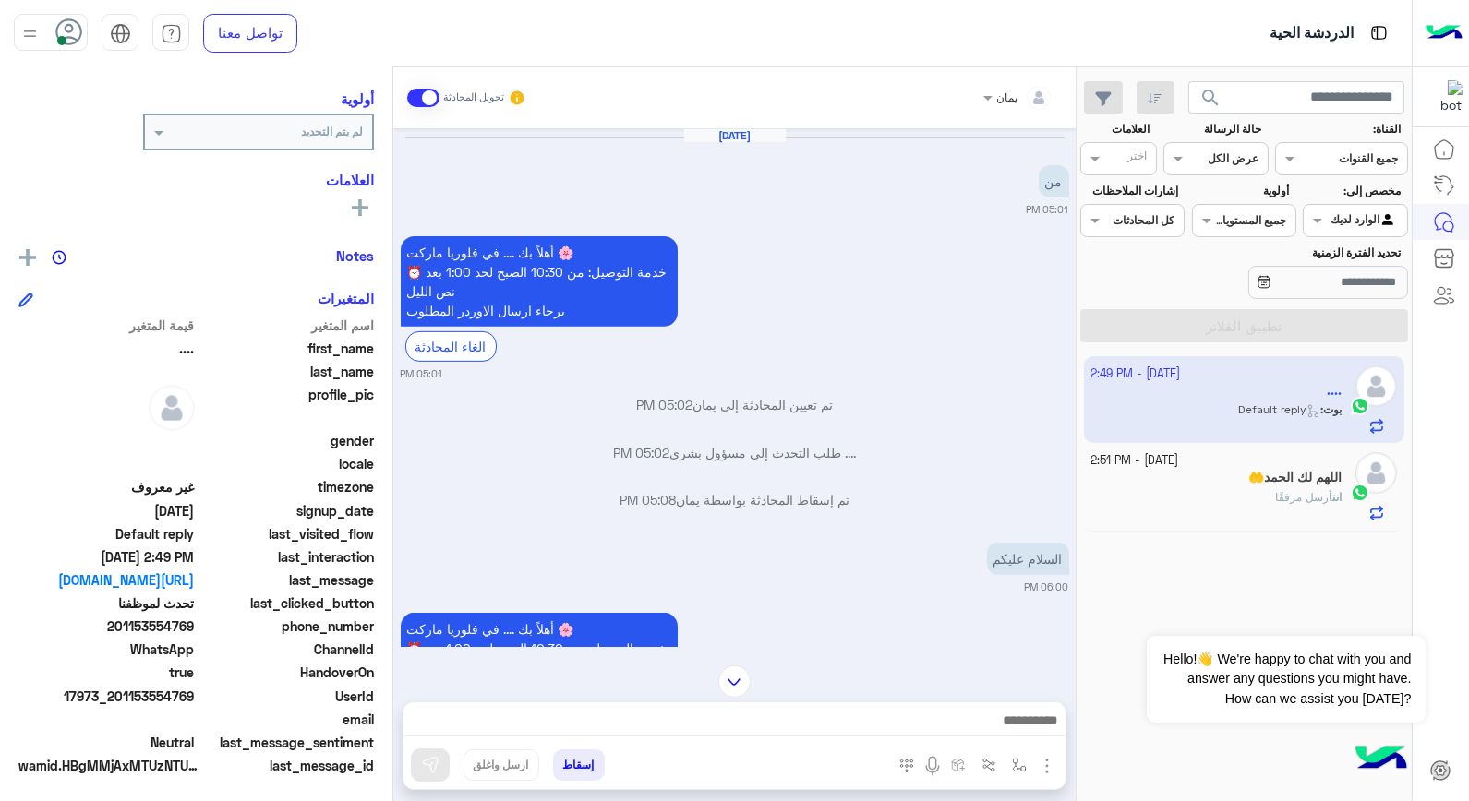
scroll to position [1474, 0]
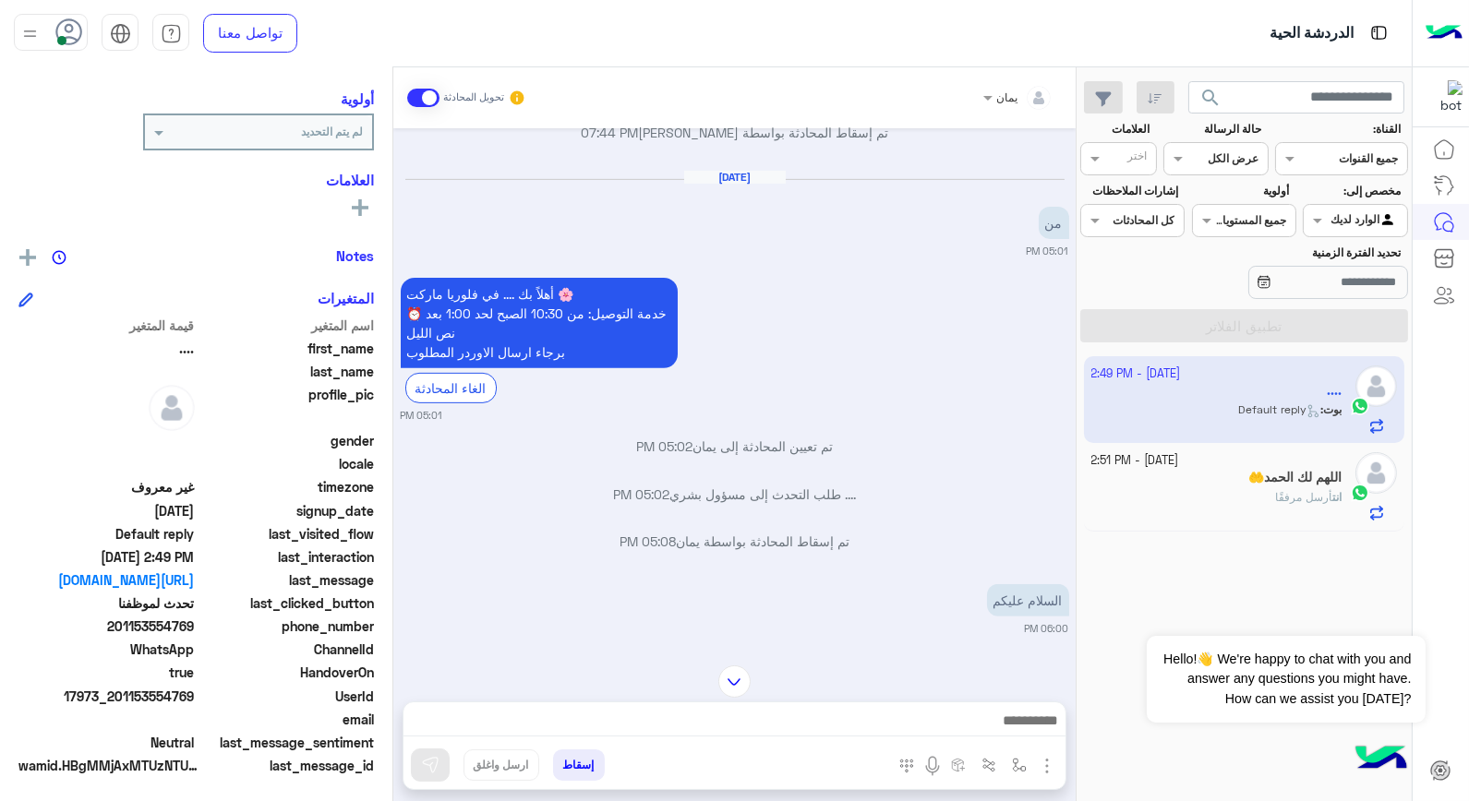
click at [1164, 412] on app-inbox-user "5 October - 2:49 PM .... بوت : Default reply" at bounding box center [1244, 399] width 321 height 87
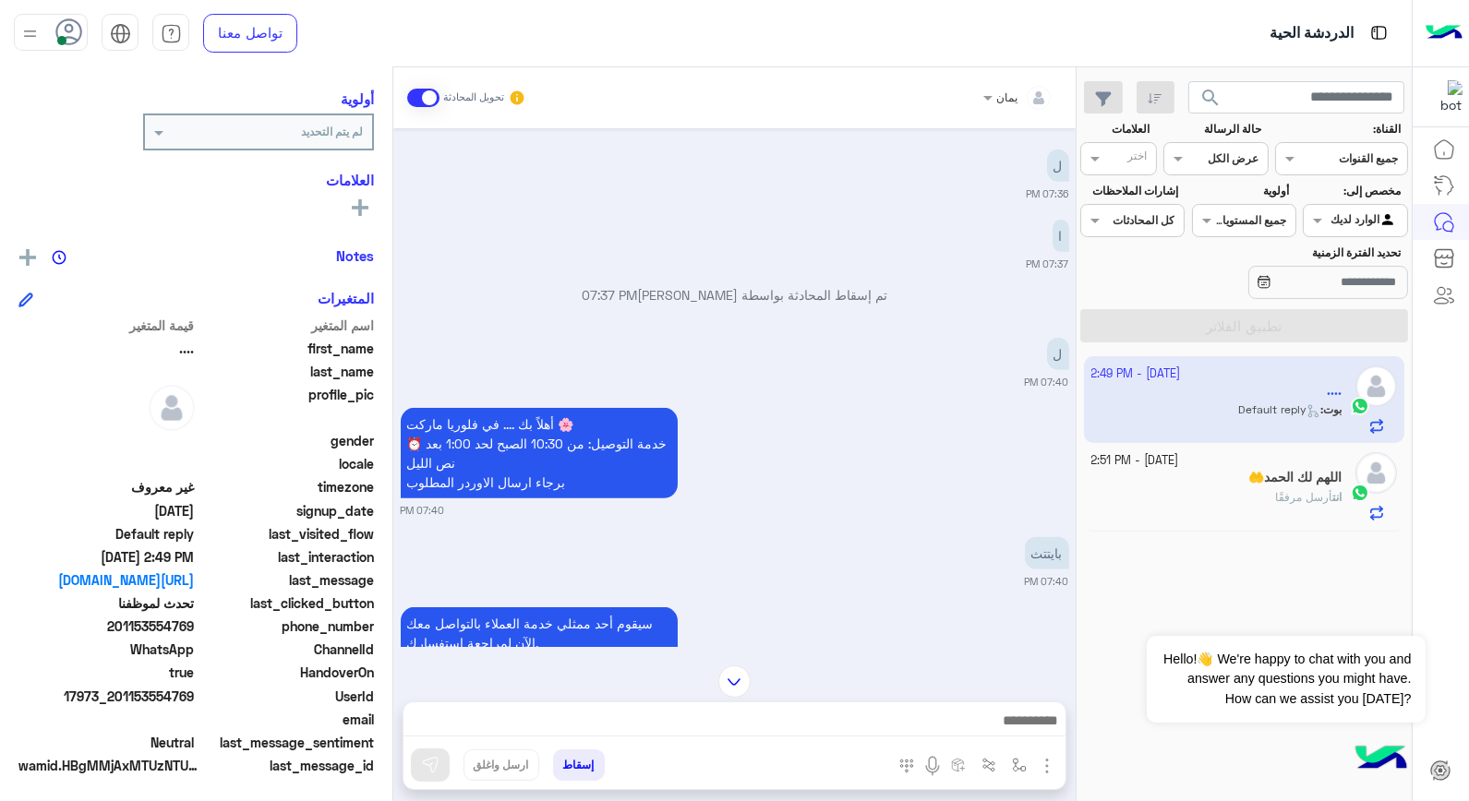
scroll to position [2114, 0]
drag, startPoint x: 392, startPoint y: 391, endPoint x: 392, endPoint y: 428, distance: 37.9
click at [392, 428] on mat-drawer ".... يمكن الإرسال له غير معروف تاريخ الأشتراك : 09/28/2025 أولوية لم يتم التحدي…" at bounding box center [196, 437] width 393 height 741
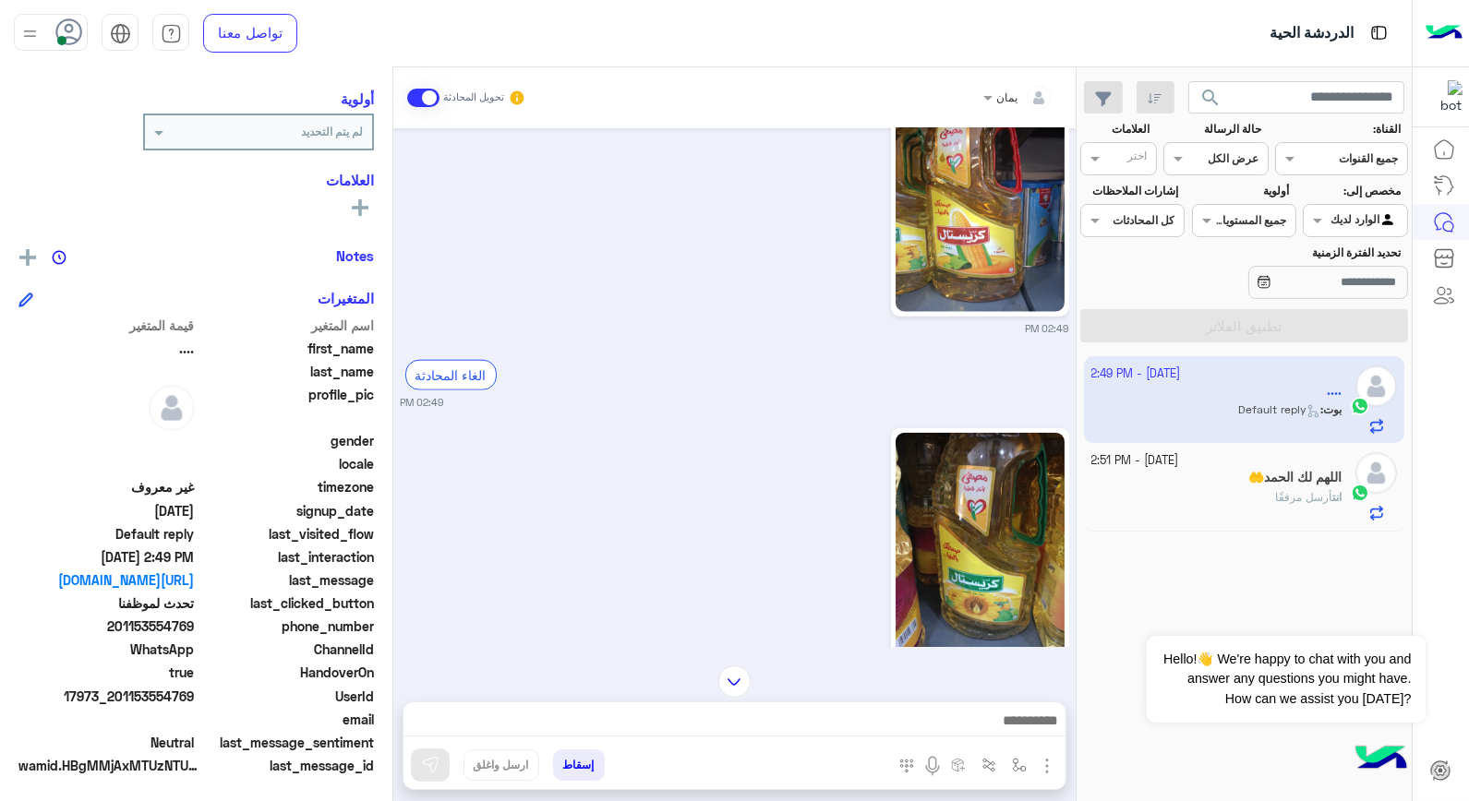
scroll to position [4042, 0]
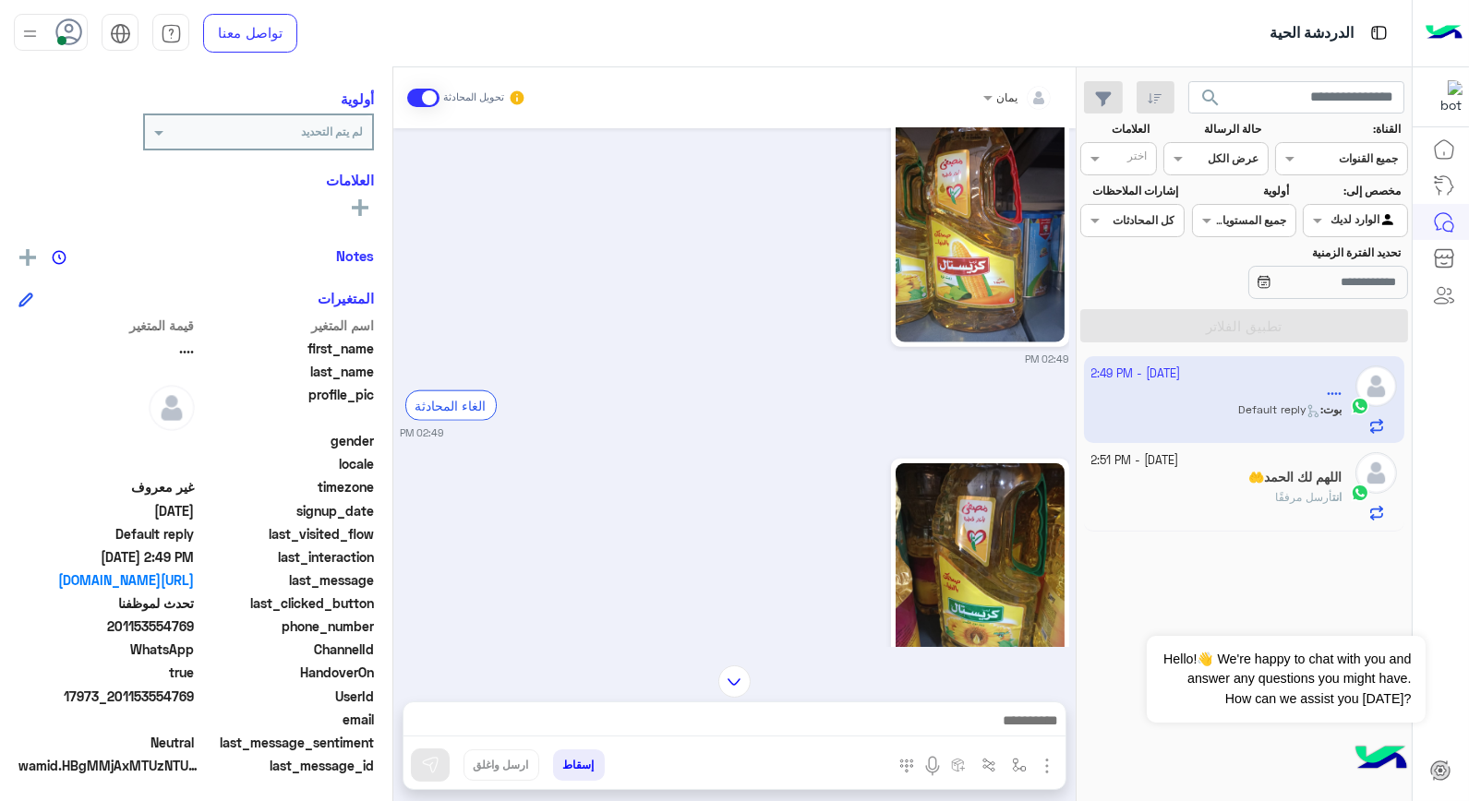
click at [1300, 489] on div "اللهم لك الحمد🤲" at bounding box center [1216, 479] width 251 height 19
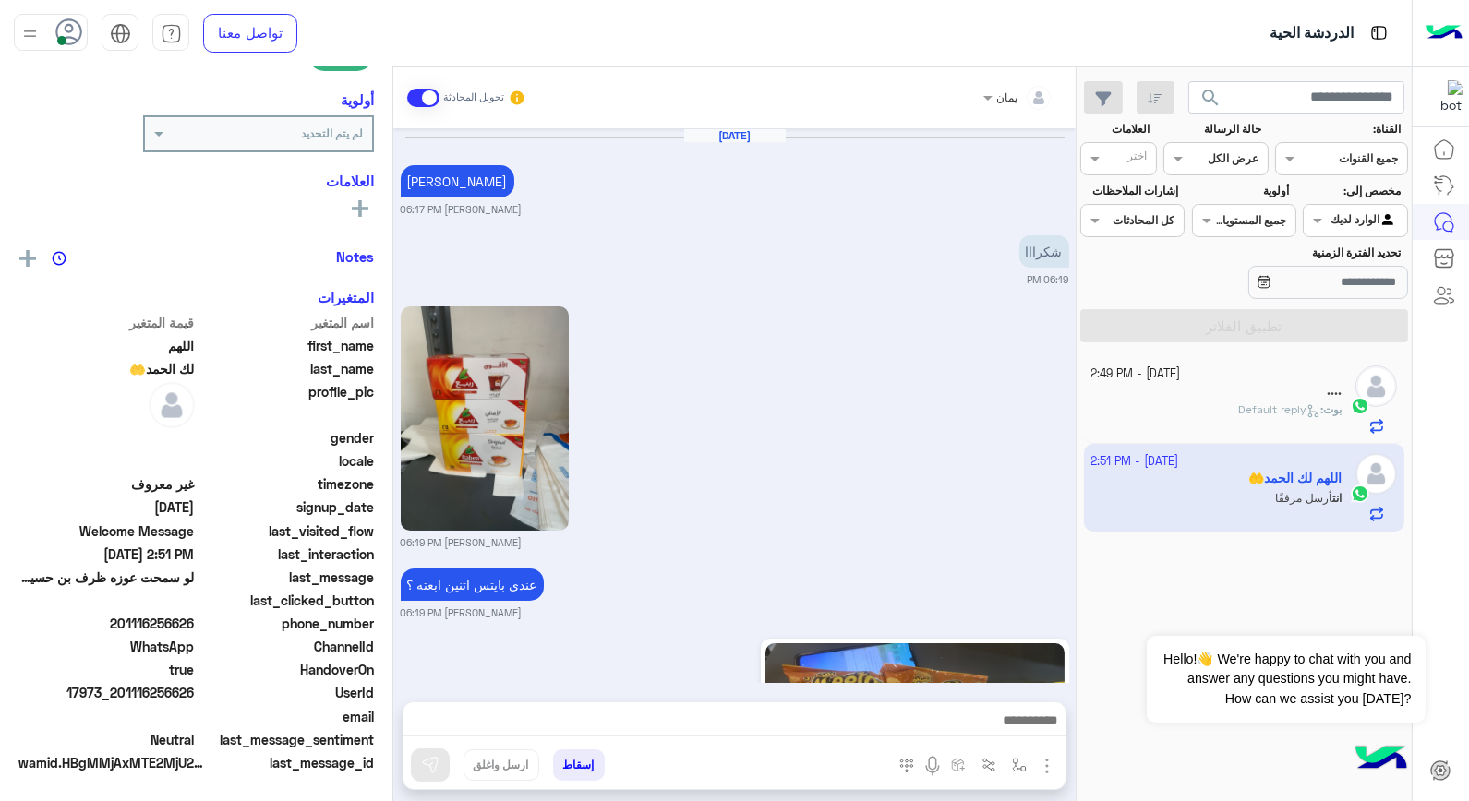
scroll to position [1777, 0]
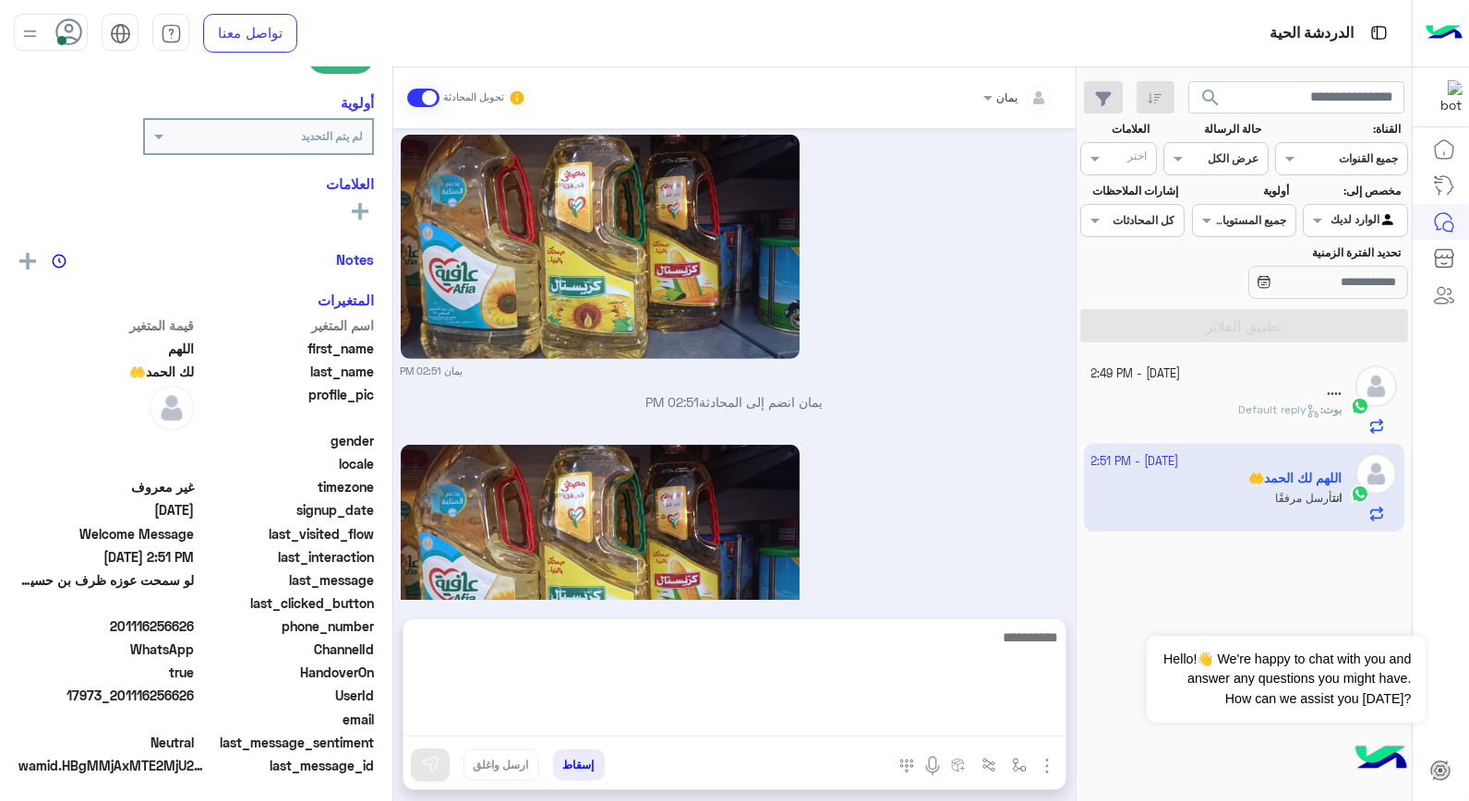
click at [865, 717] on textarea at bounding box center [735, 681] width 662 height 111
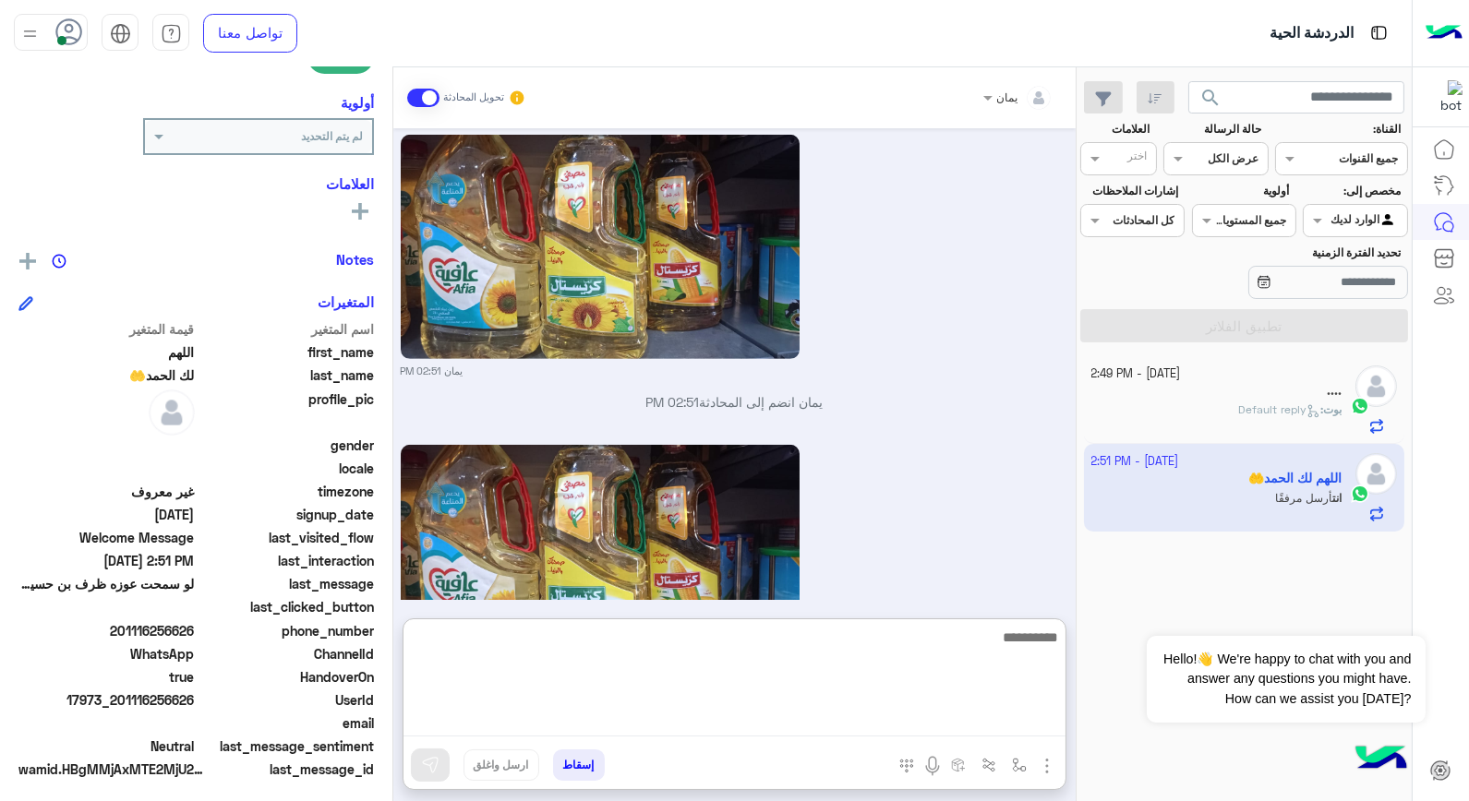
scroll to position [268, 0]
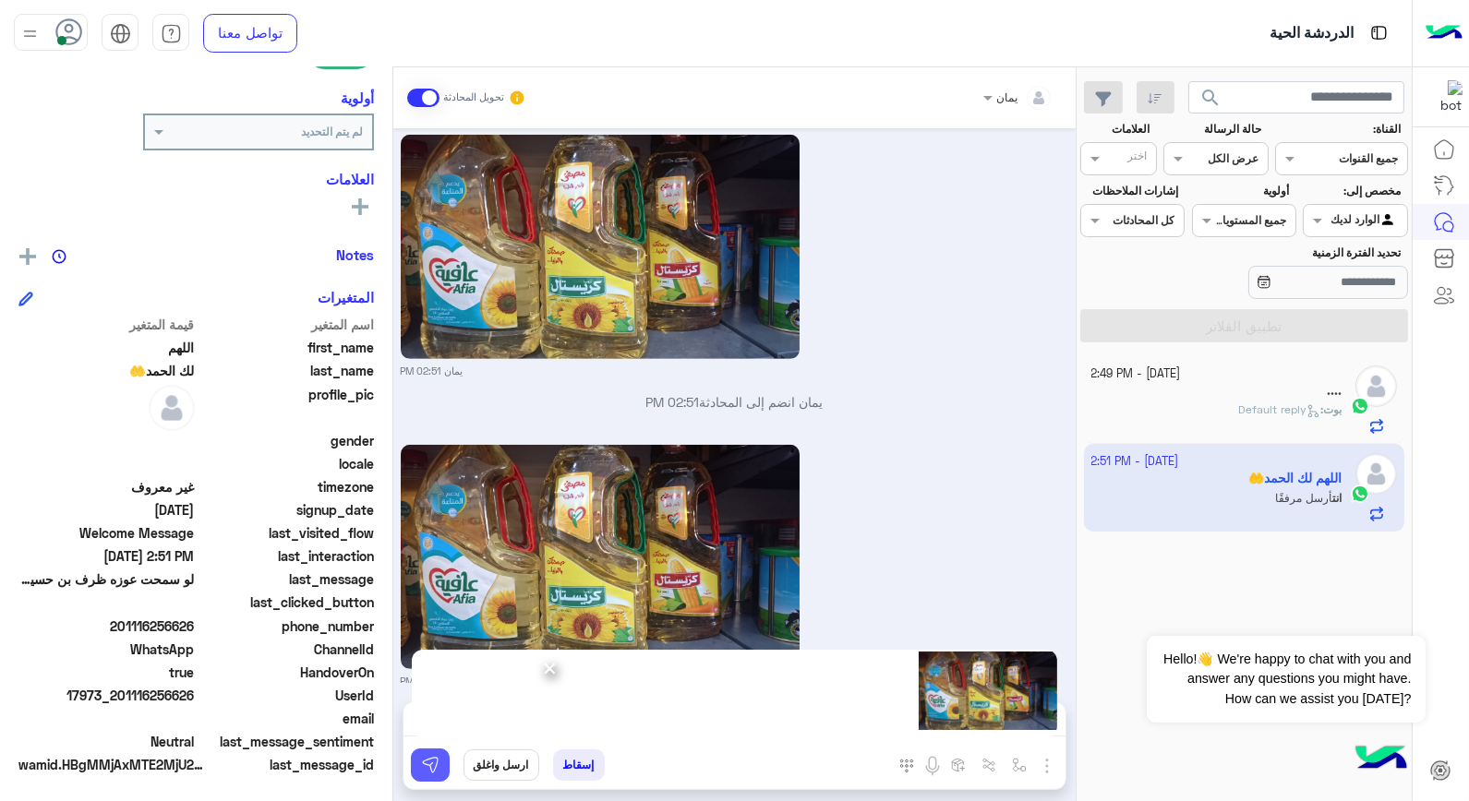
click at [440, 764] on button at bounding box center [430, 765] width 39 height 33
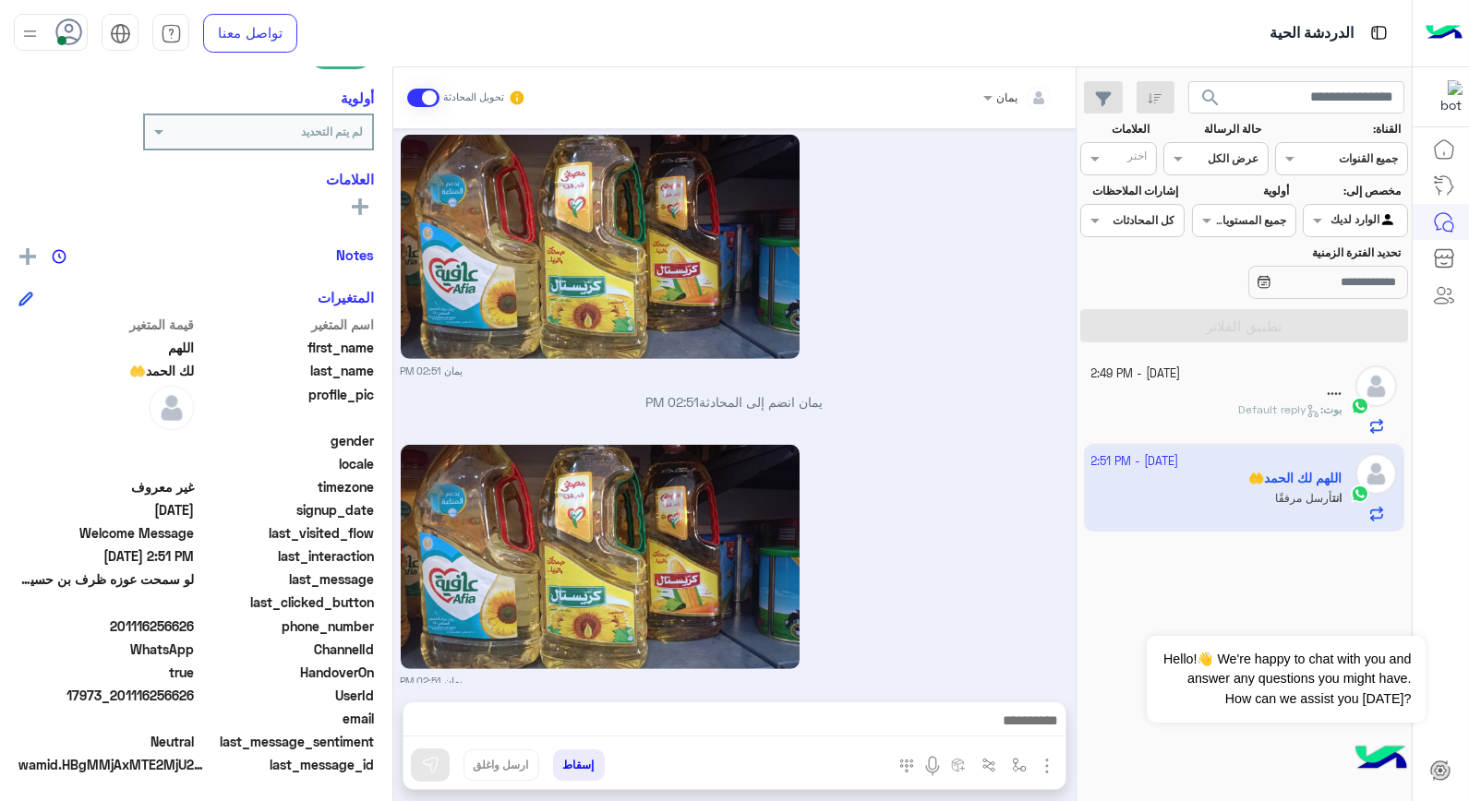
scroll to position [2041, 0]
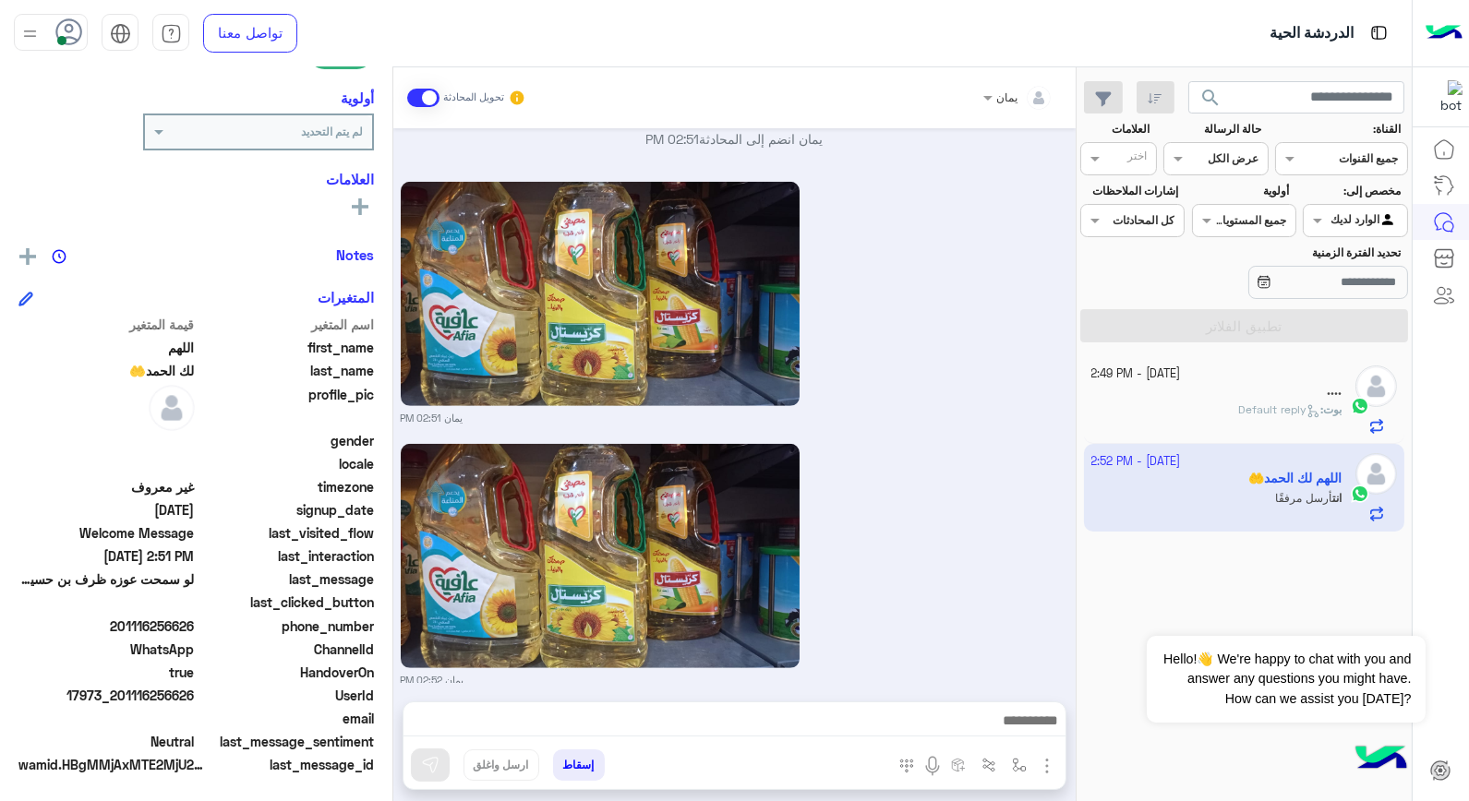
click at [1257, 414] on span "Default reply" at bounding box center [1279, 410] width 82 height 14
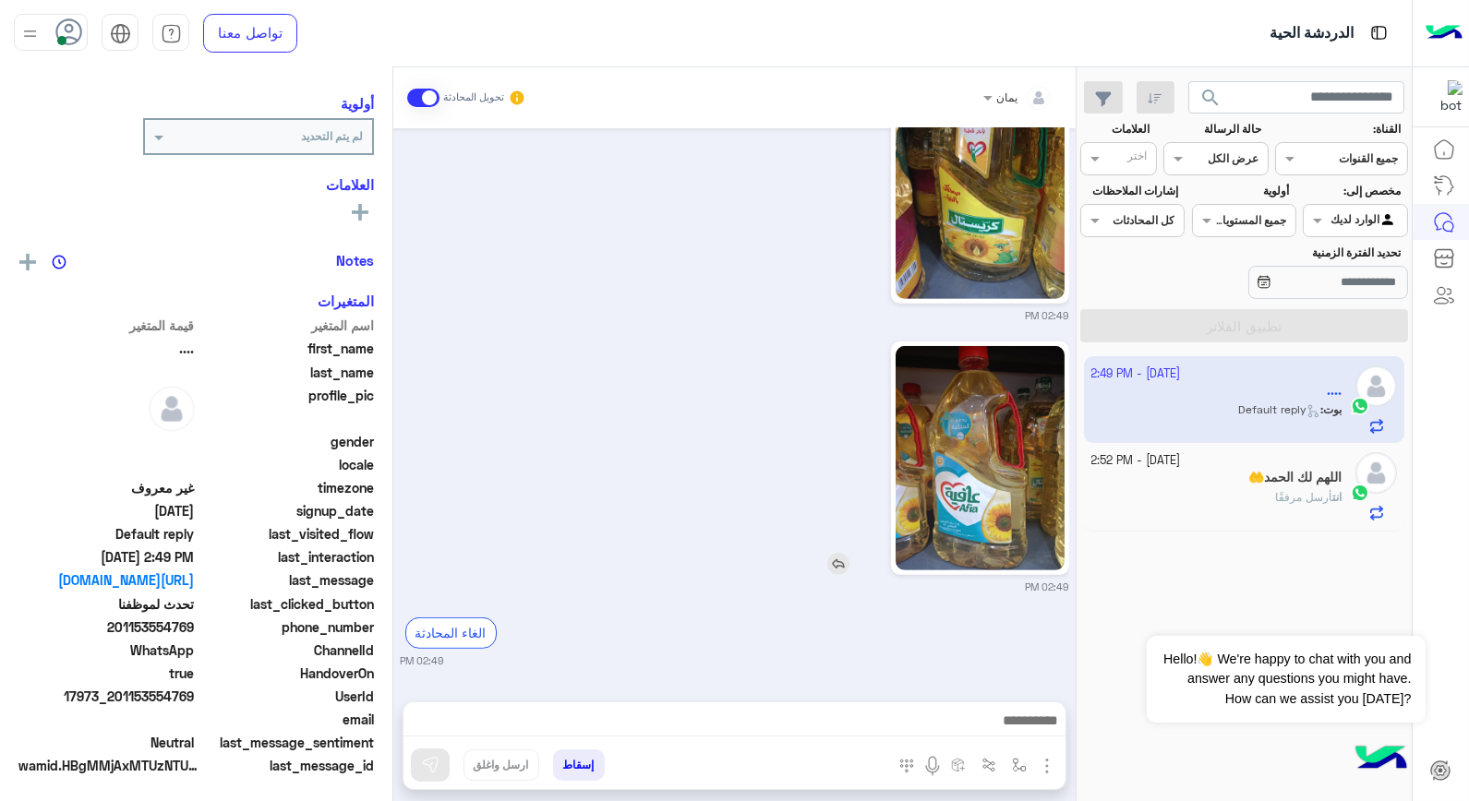
scroll to position [234, 0]
click at [1211, 494] on div "انت أرسل مرفقًا" at bounding box center [1216, 505] width 251 height 32
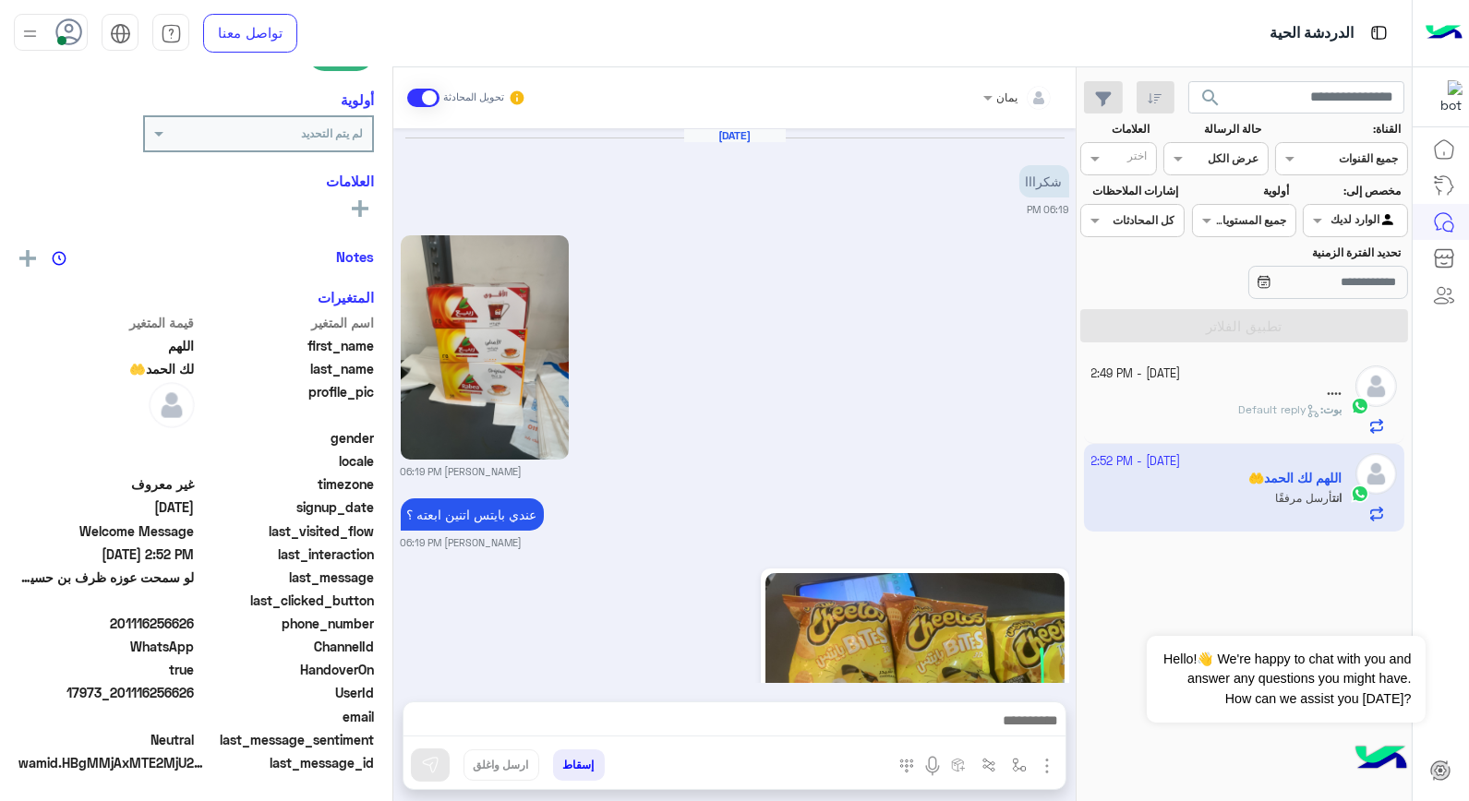
scroll to position [263, 0]
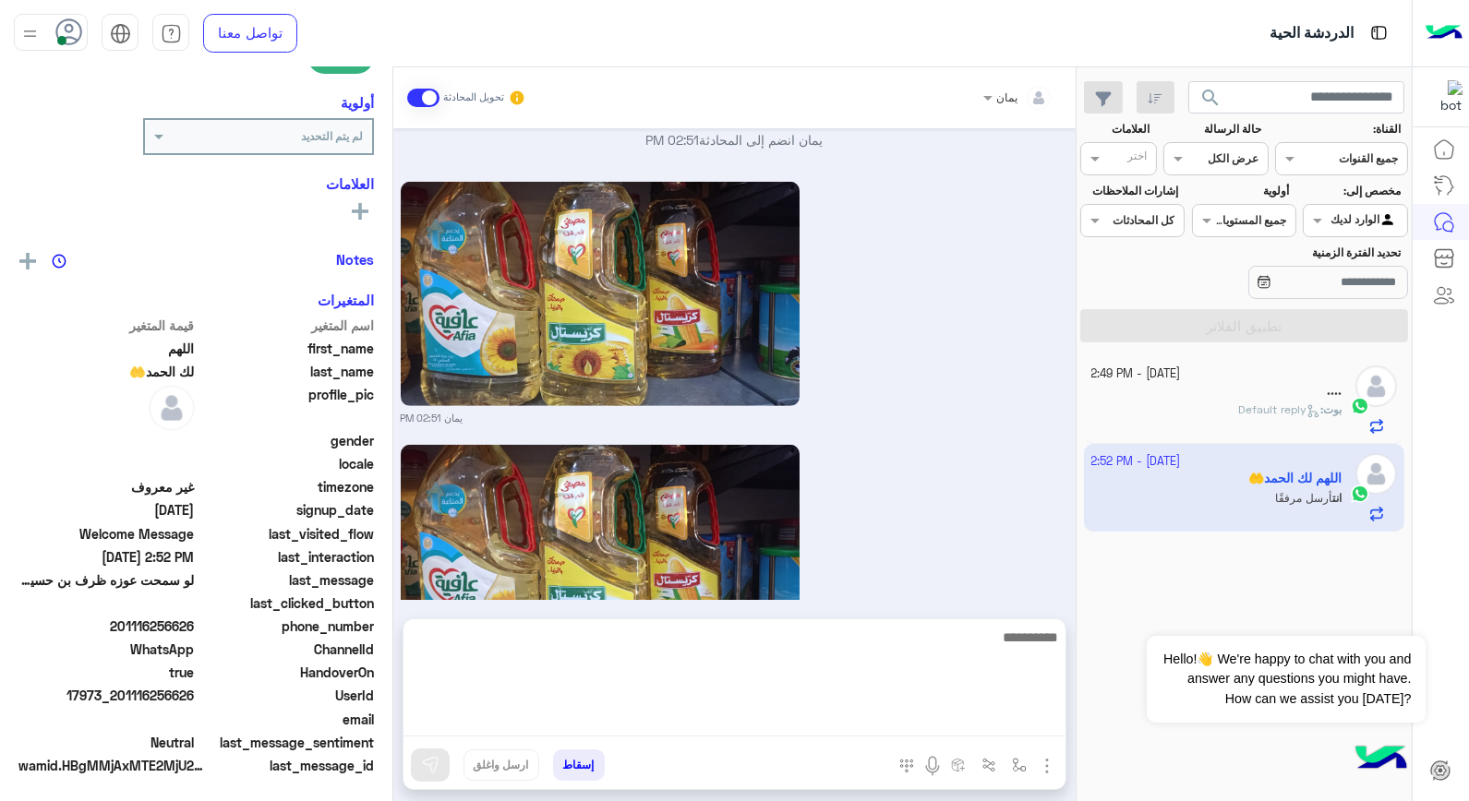
click at [827, 722] on textarea at bounding box center [735, 681] width 662 height 111
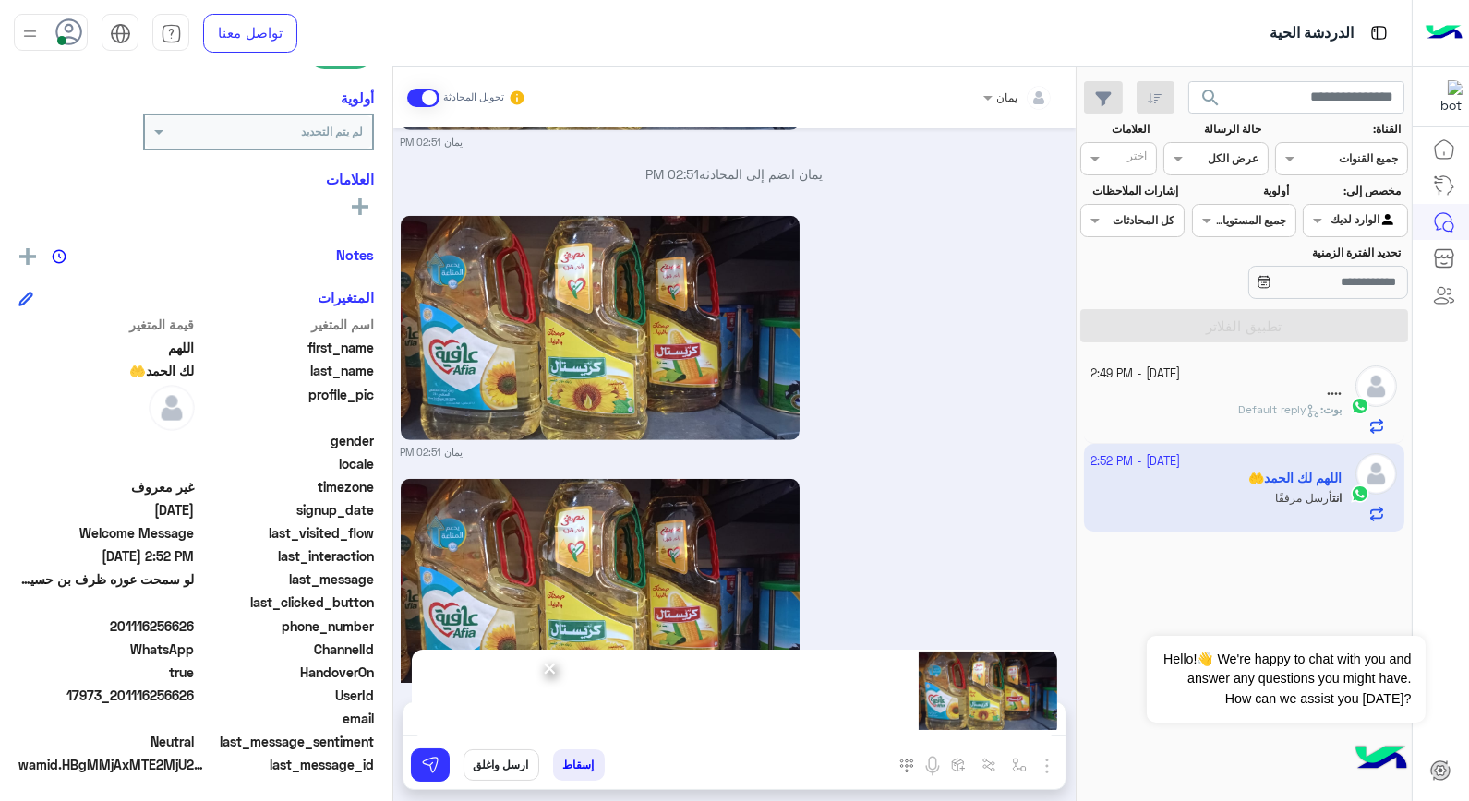
scroll to position [1970, 0]
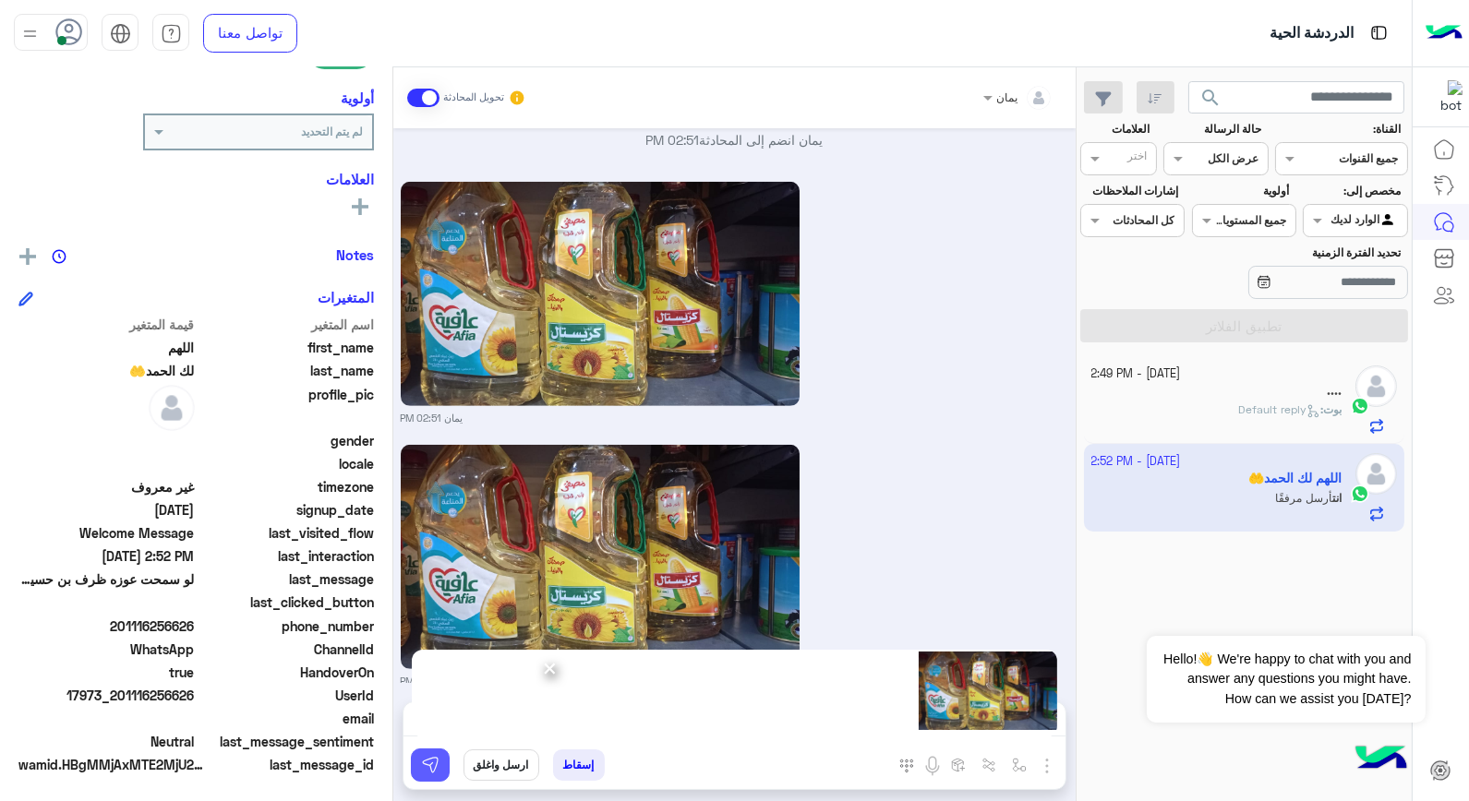
click at [439, 767] on img at bounding box center [430, 765] width 18 height 18
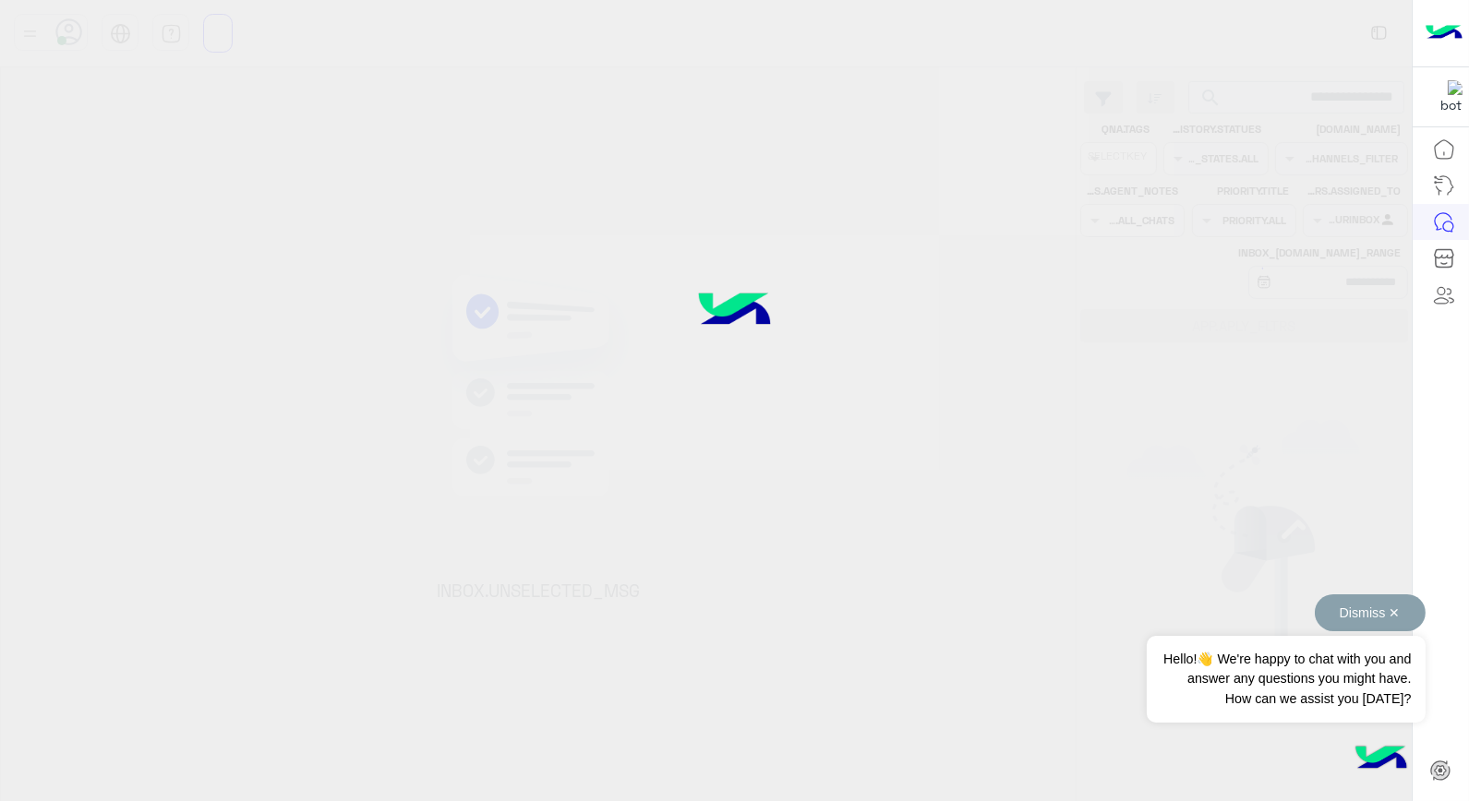
click at [1343, 617] on button "Dismiss ✕" at bounding box center [1370, 613] width 111 height 37
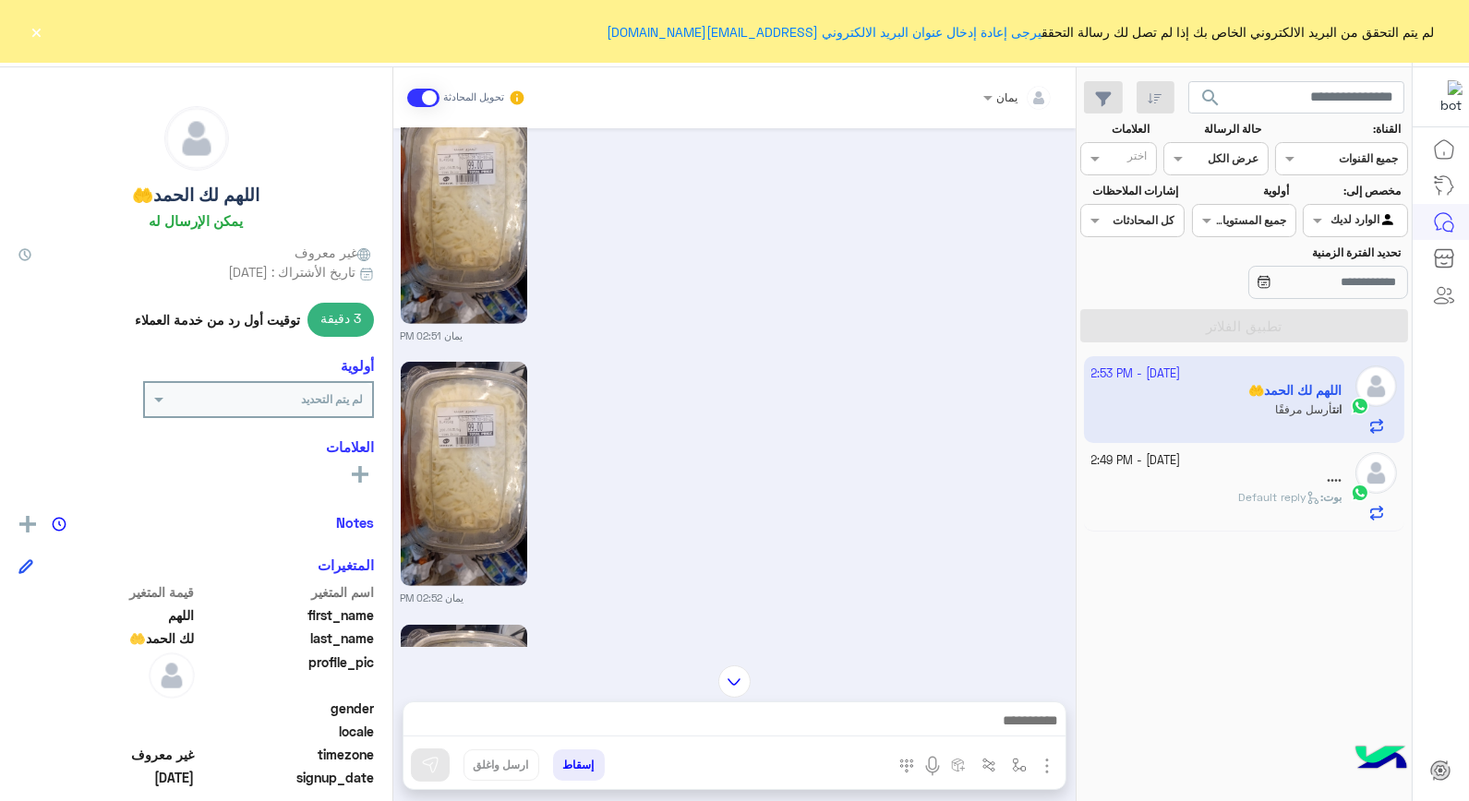
scroll to position [2162, 0]
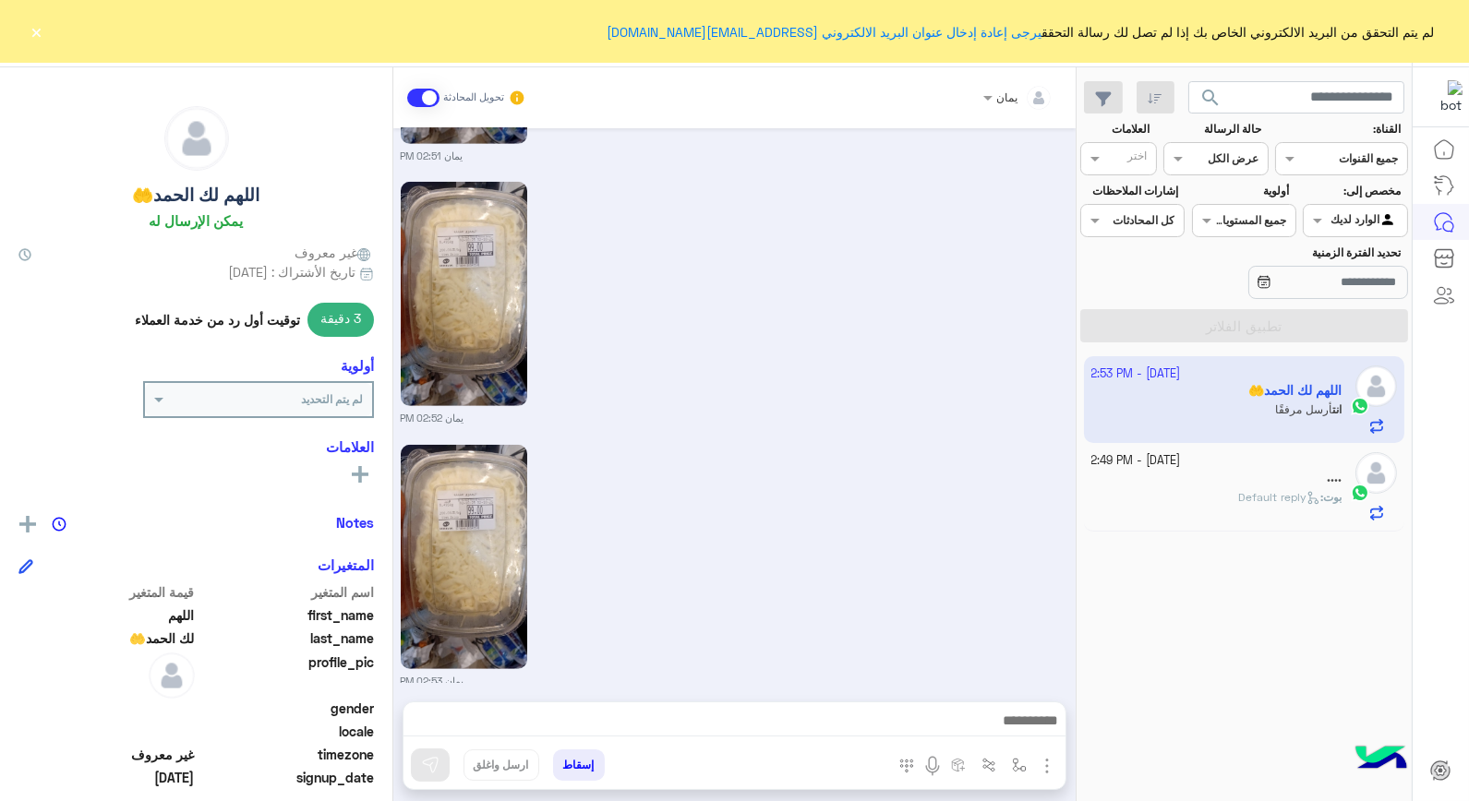
click at [1275, 472] on div "...." at bounding box center [1216, 479] width 251 height 19
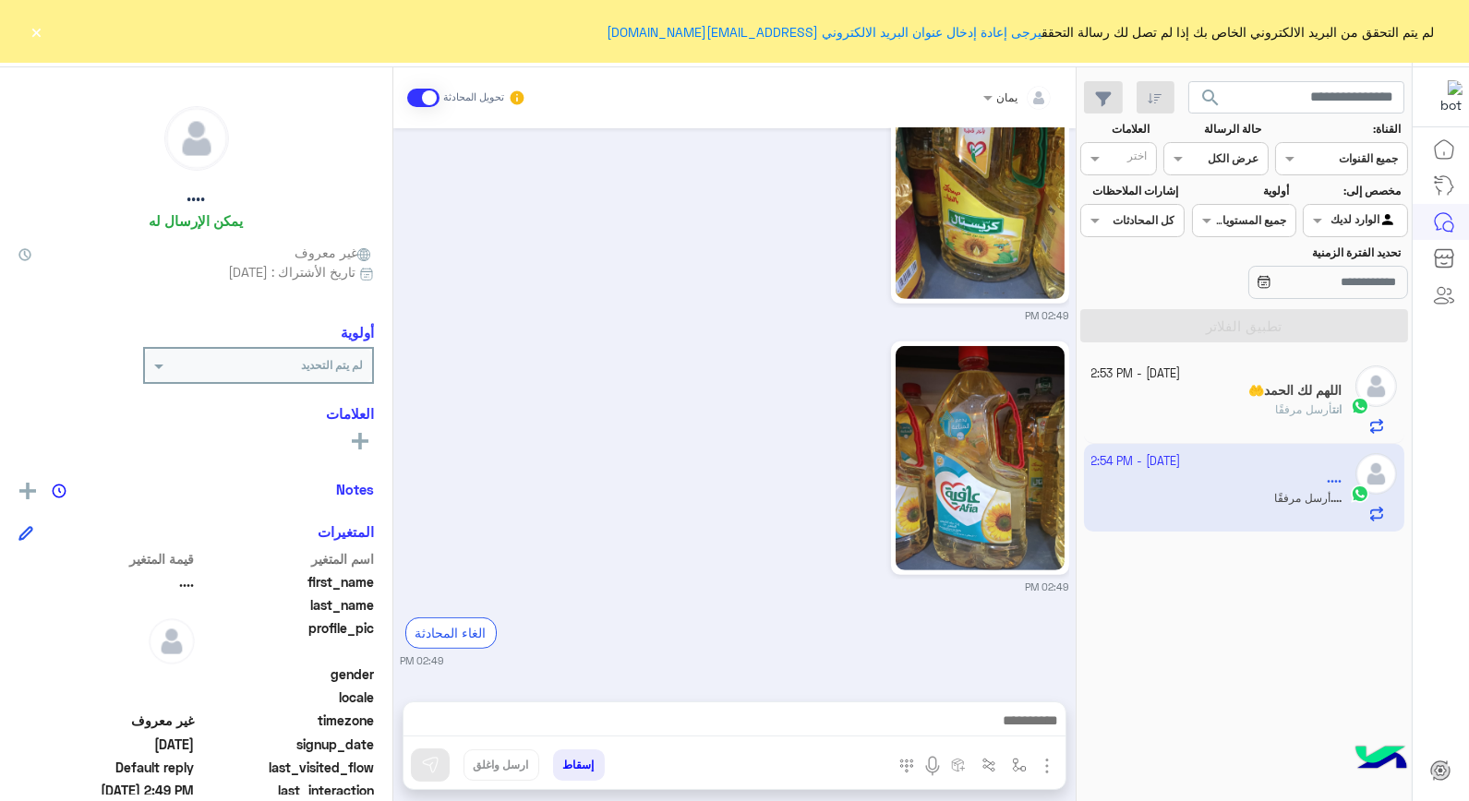
scroll to position [1759, 0]
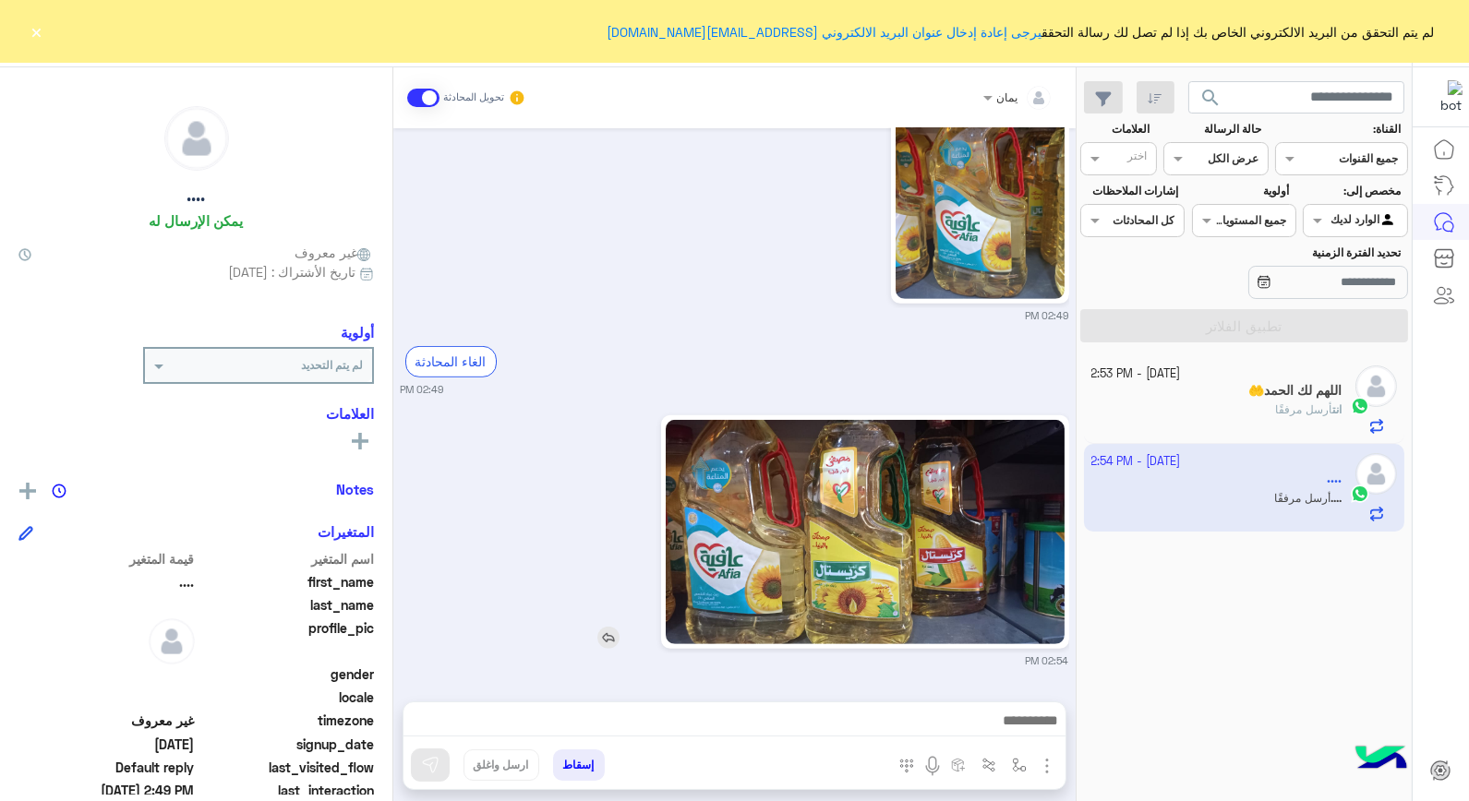
click at [832, 565] on img at bounding box center [865, 532] width 399 height 224
click at [1187, 416] on div "انت أرسل مرفقًا" at bounding box center [1216, 418] width 251 height 32
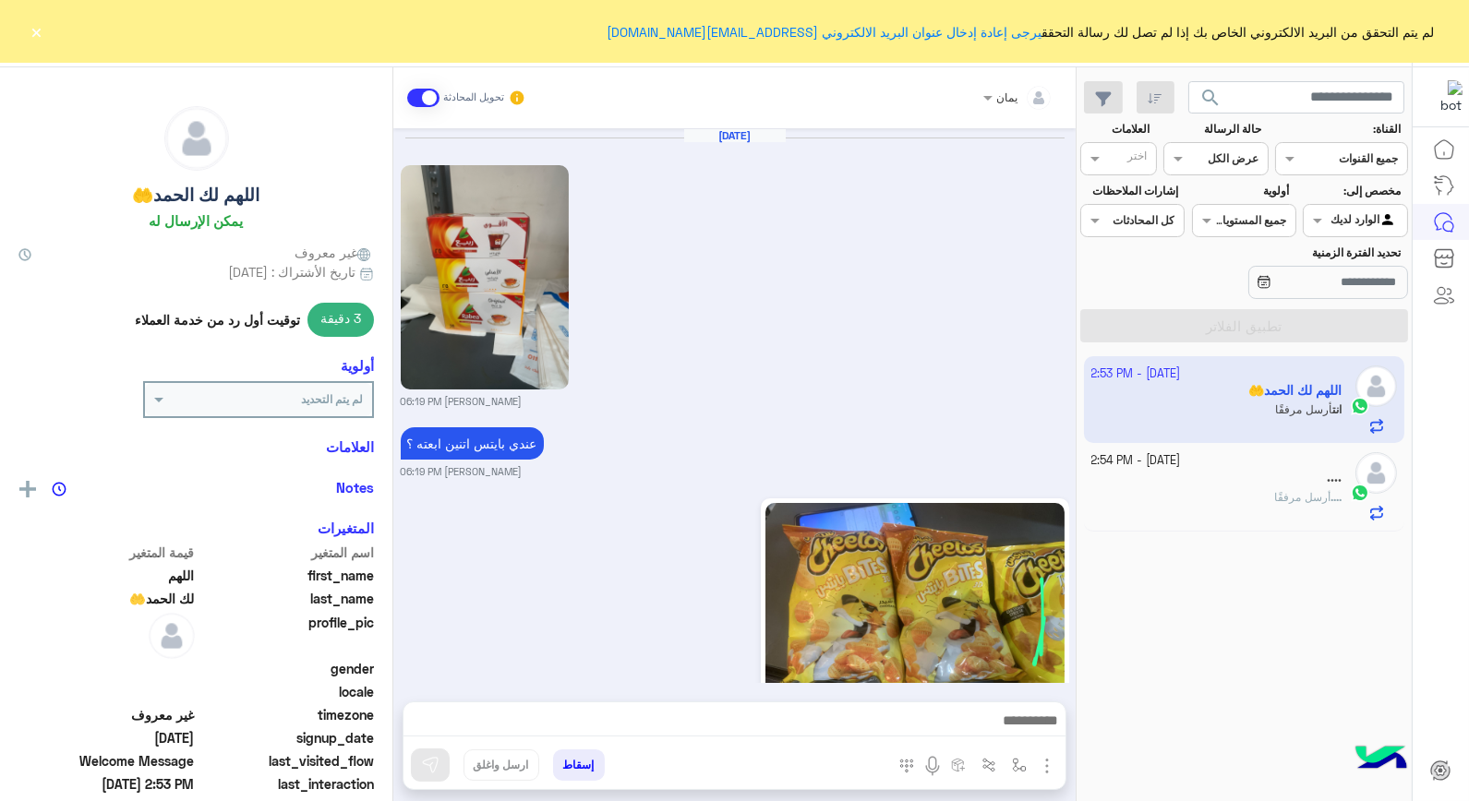
scroll to position [2162, 0]
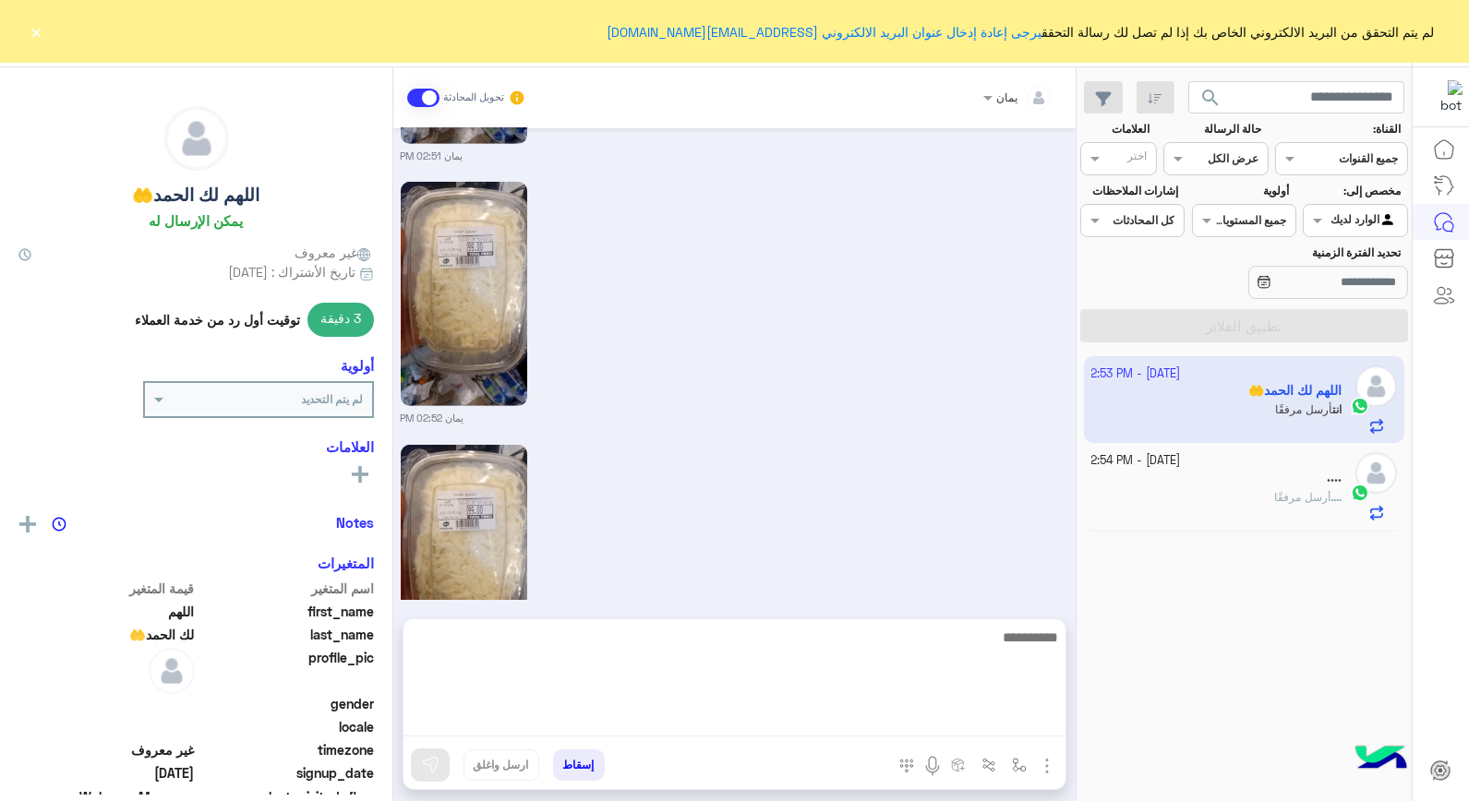
click at [864, 717] on textarea at bounding box center [735, 681] width 662 height 111
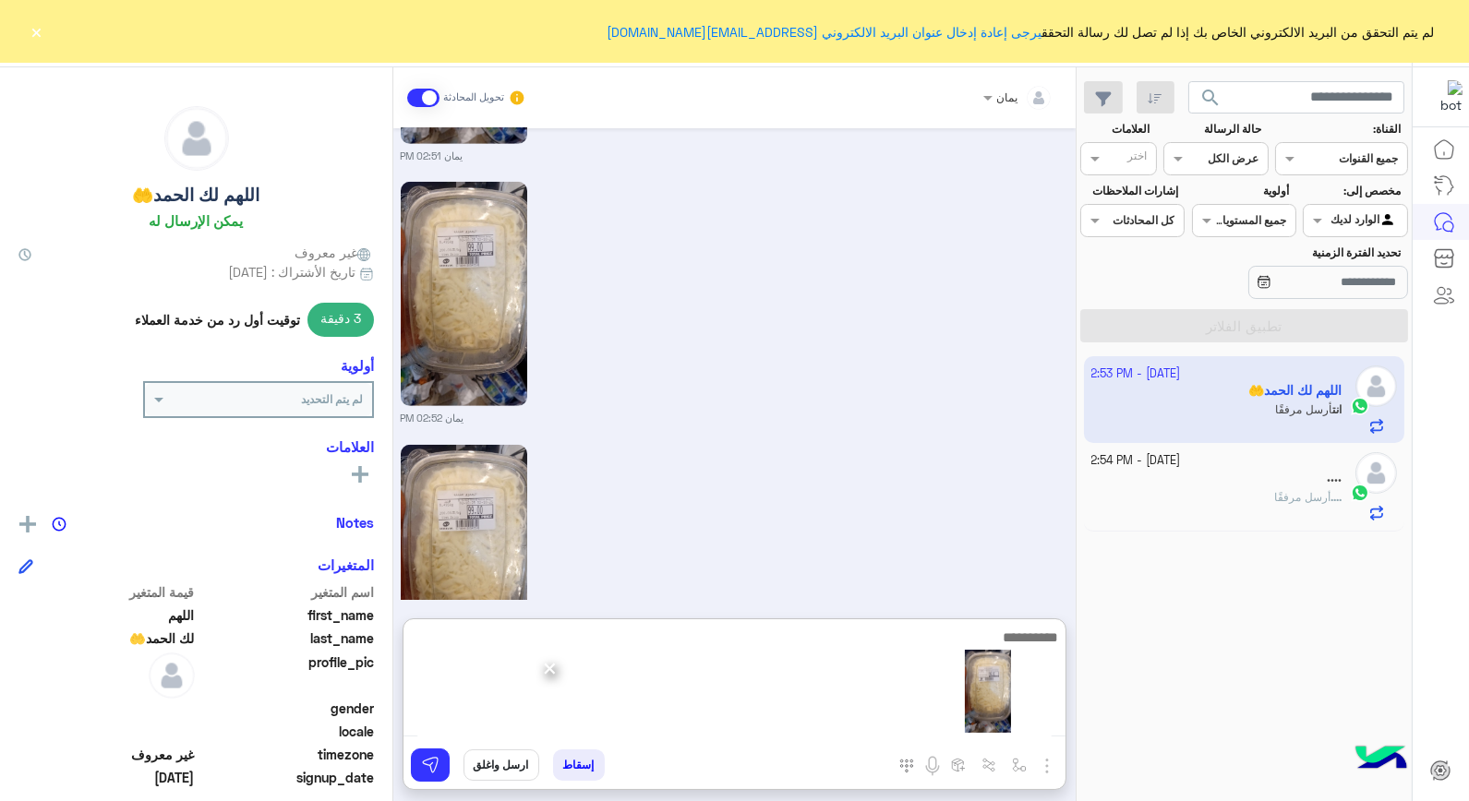
scroll to position [2245, 0]
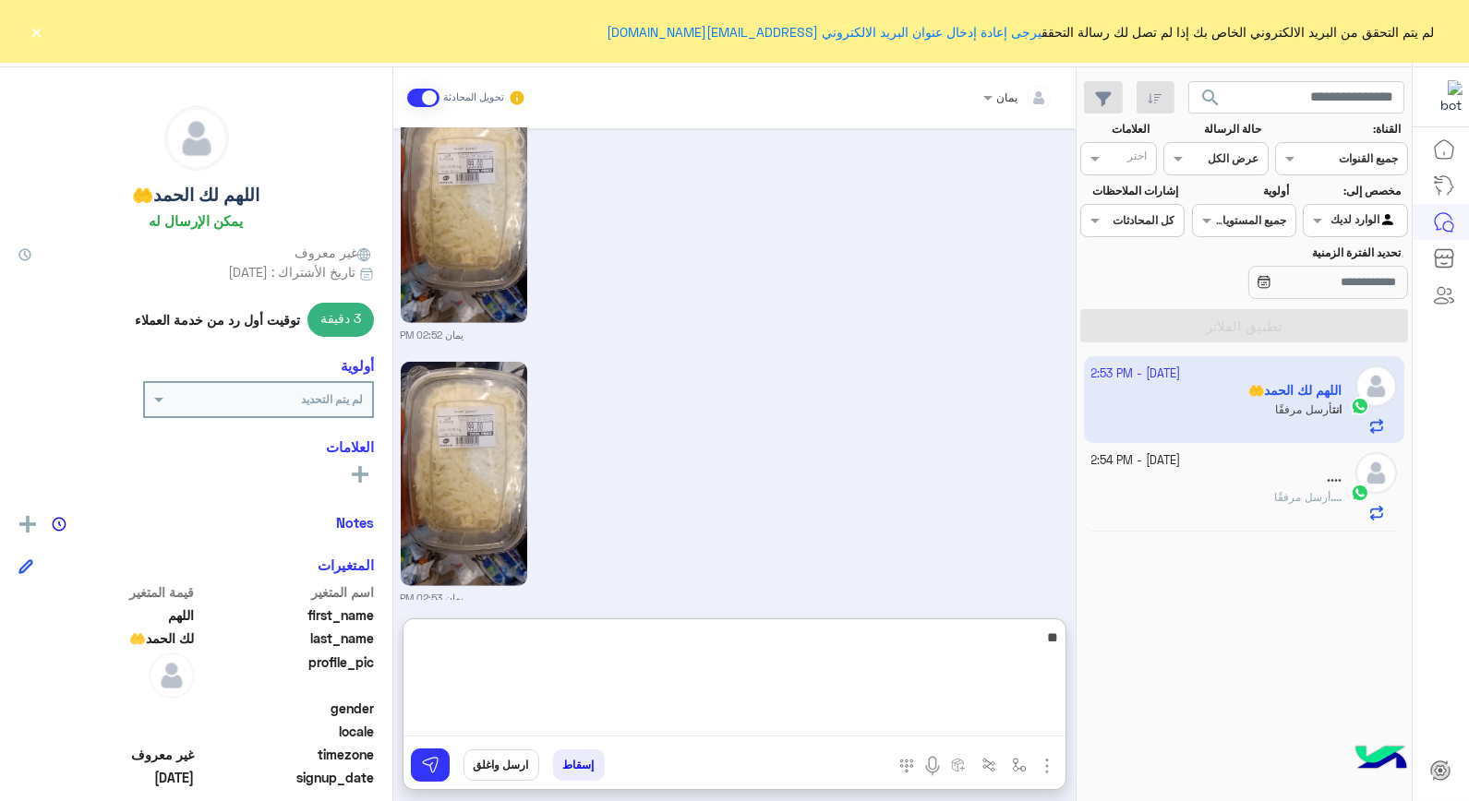
type textarea "*"
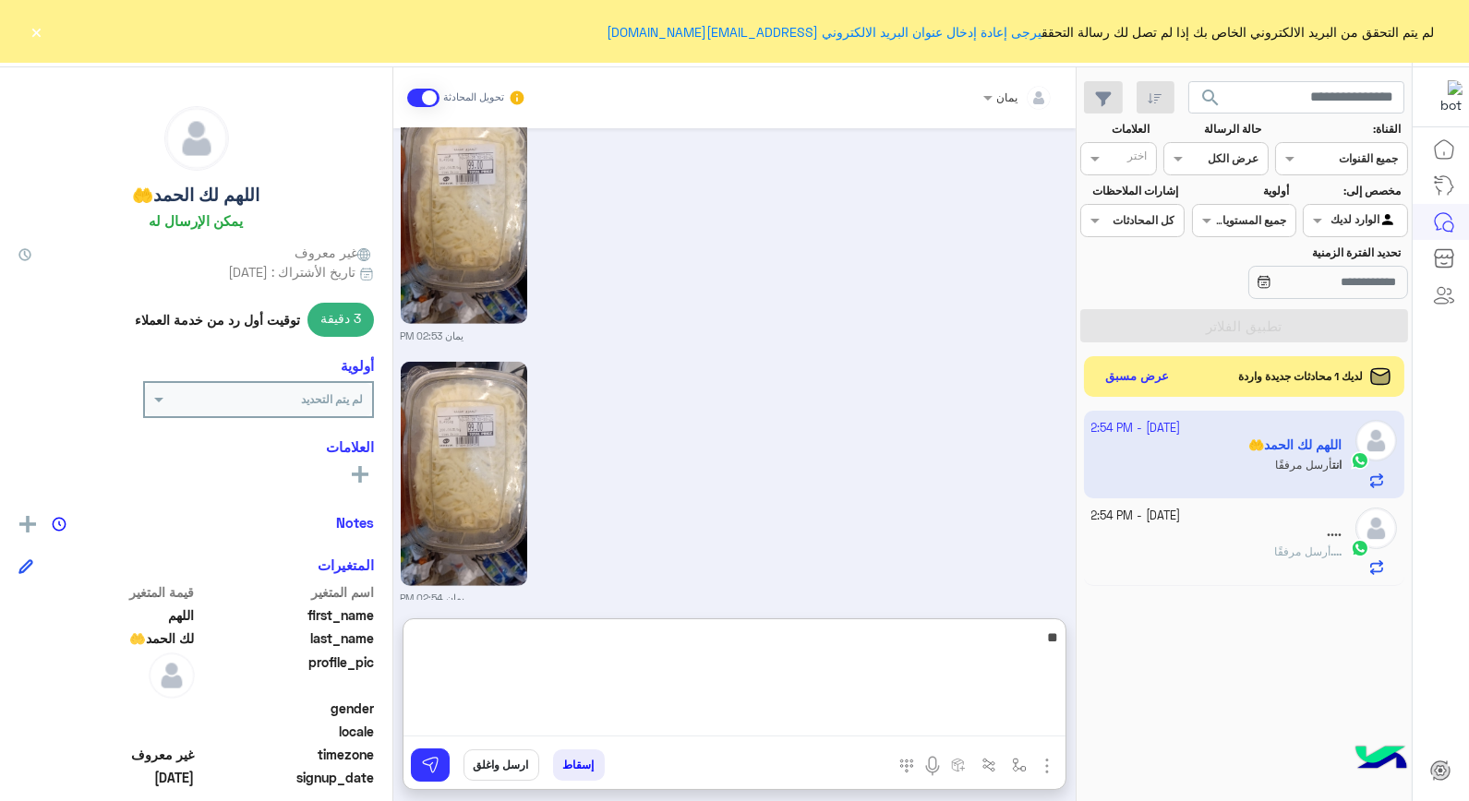
type textarea "*"
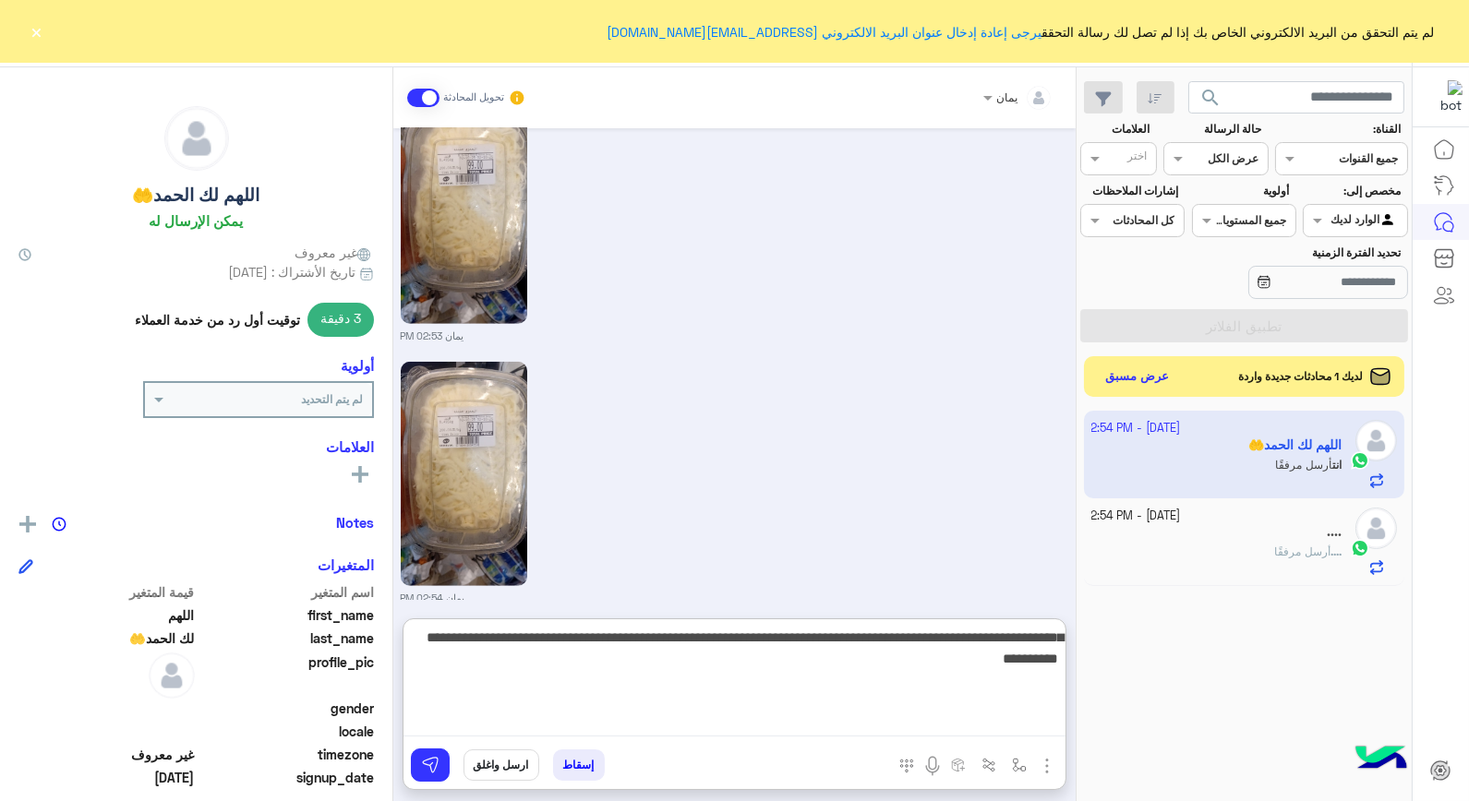
type textarea "**********"
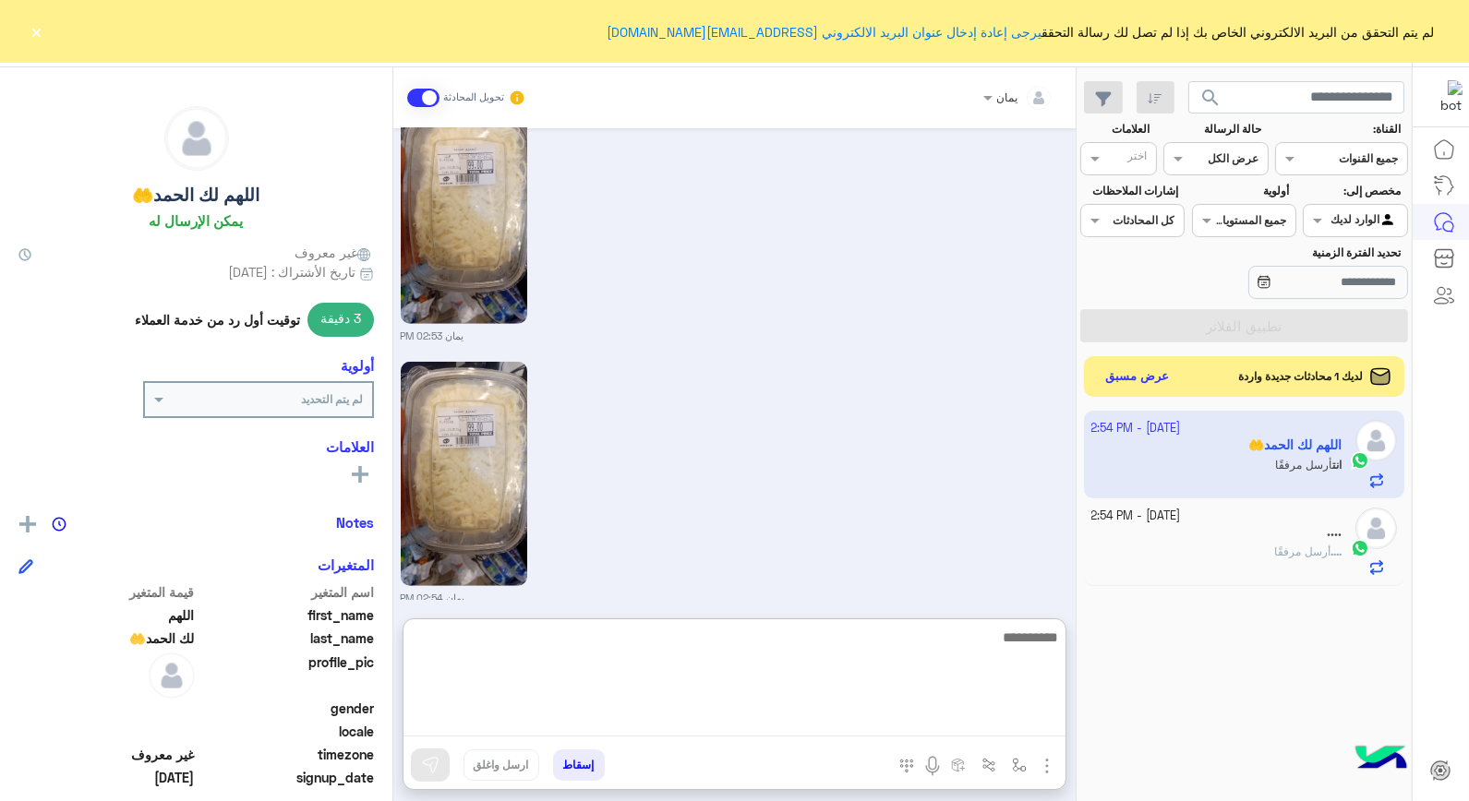
scroll to position [2617, 0]
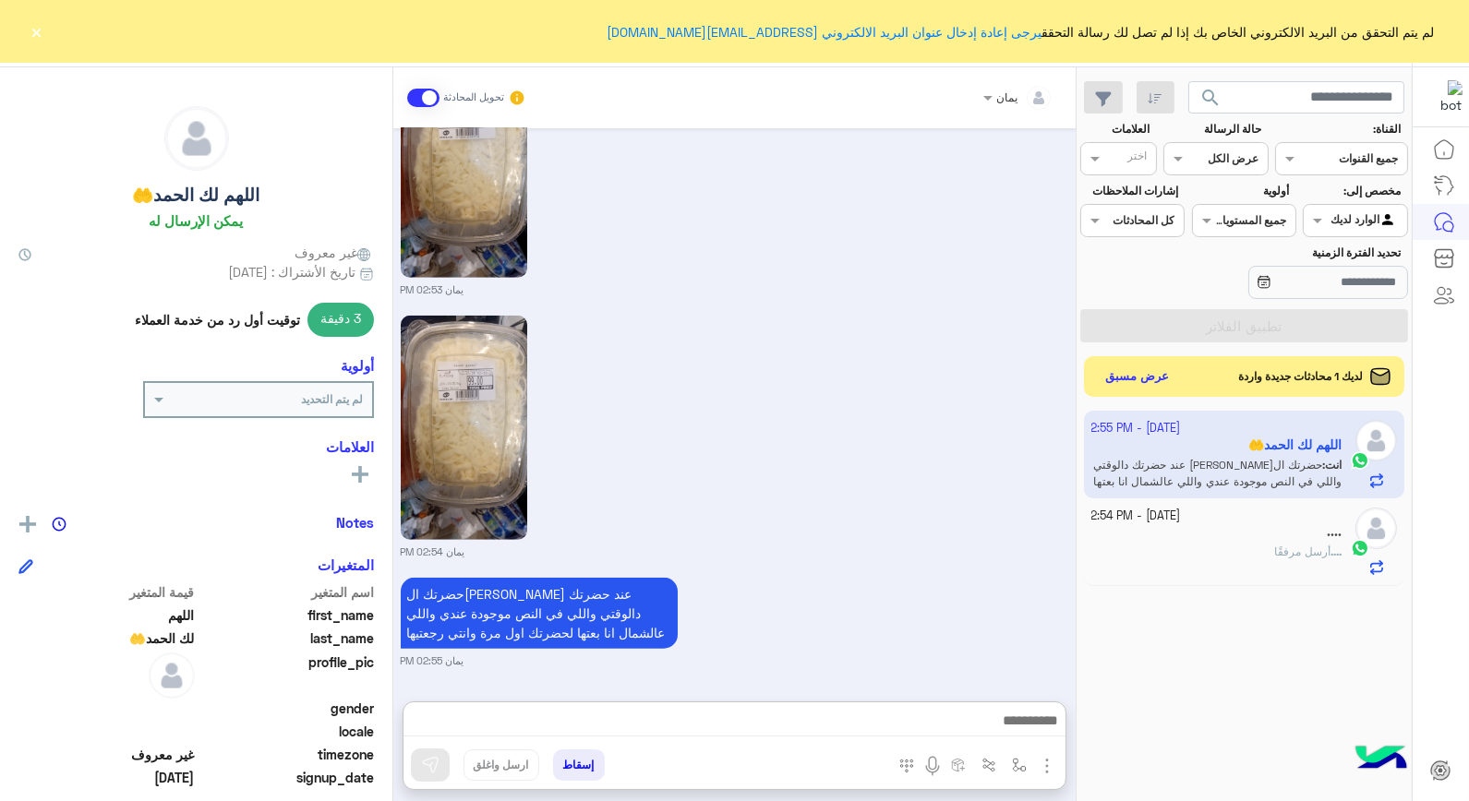
click at [790, 573] on div "حضرتك ال[PERSON_NAME] عند حضرتك دالوقتي واللي في النص موجودة عندي واللي عالشمال…" at bounding box center [735, 620] width 669 height 95
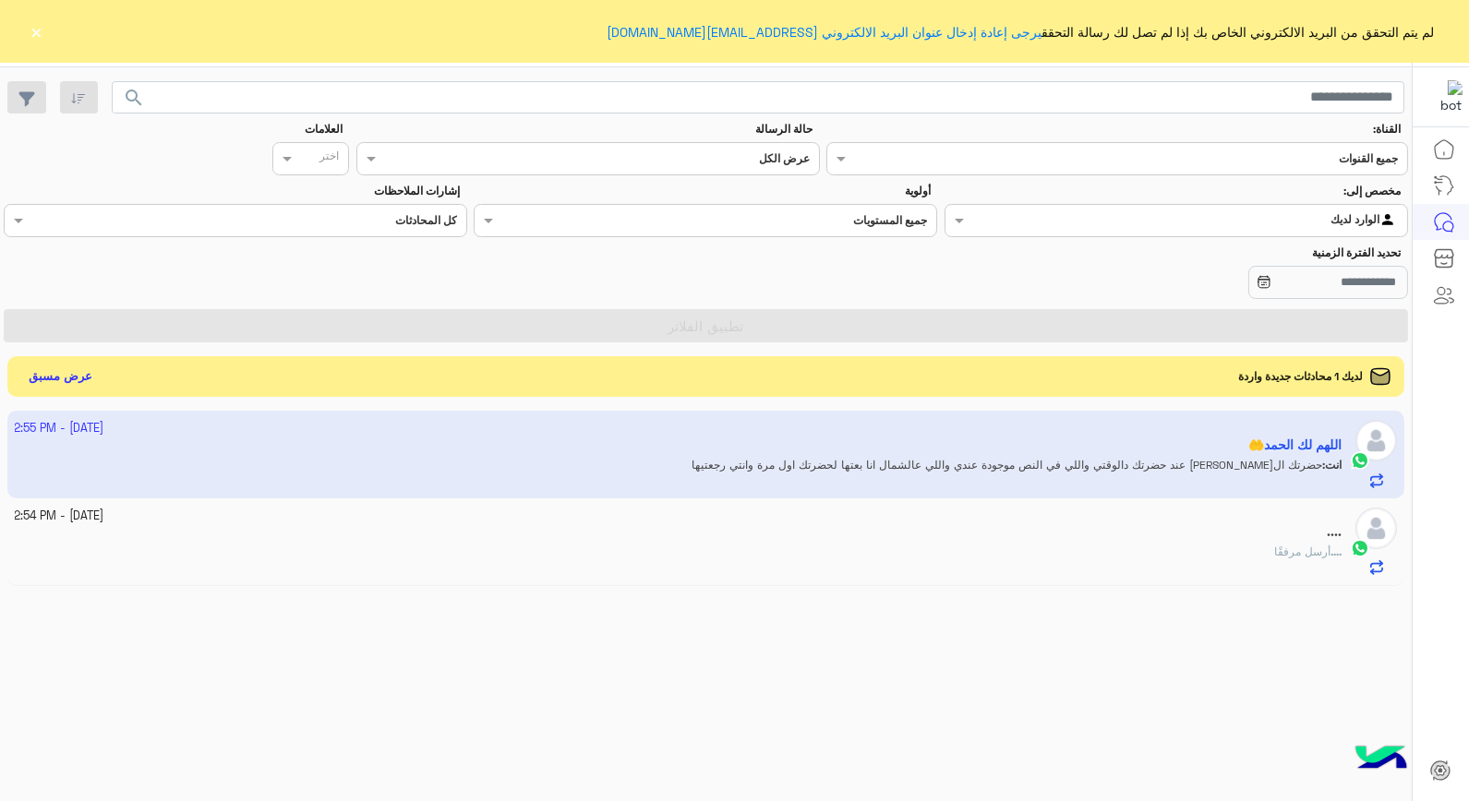
click at [1102, 520] on div "[DATE] - 2:54 PM" at bounding box center [679, 517] width 1328 height 18
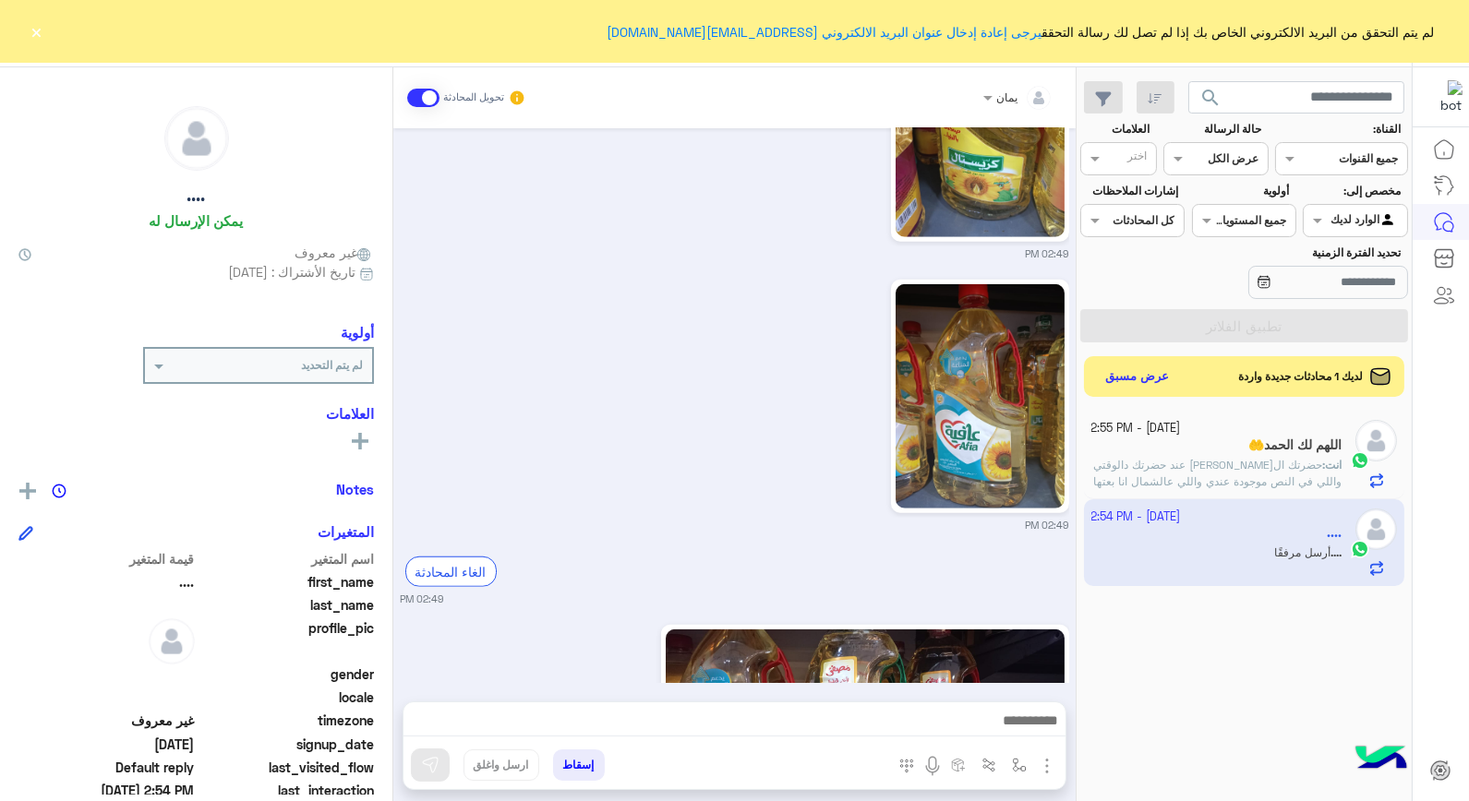
scroll to position [3227, 0]
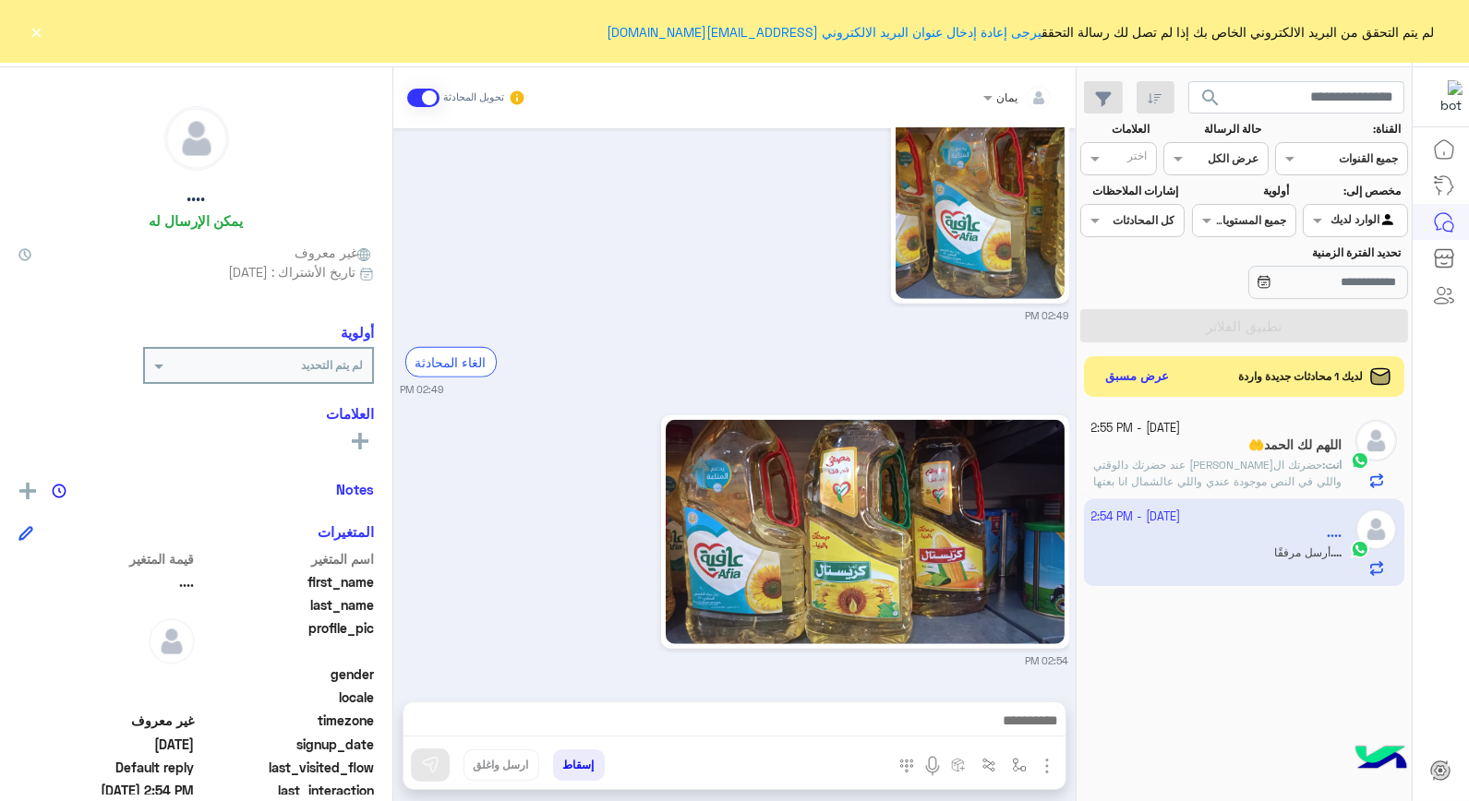
click at [1121, 462] on p "انت : حضرتك ال[PERSON_NAME] عند حضرتك دالوقتي واللي في النص موجودة عندي واللي ع…" at bounding box center [1216, 482] width 251 height 50
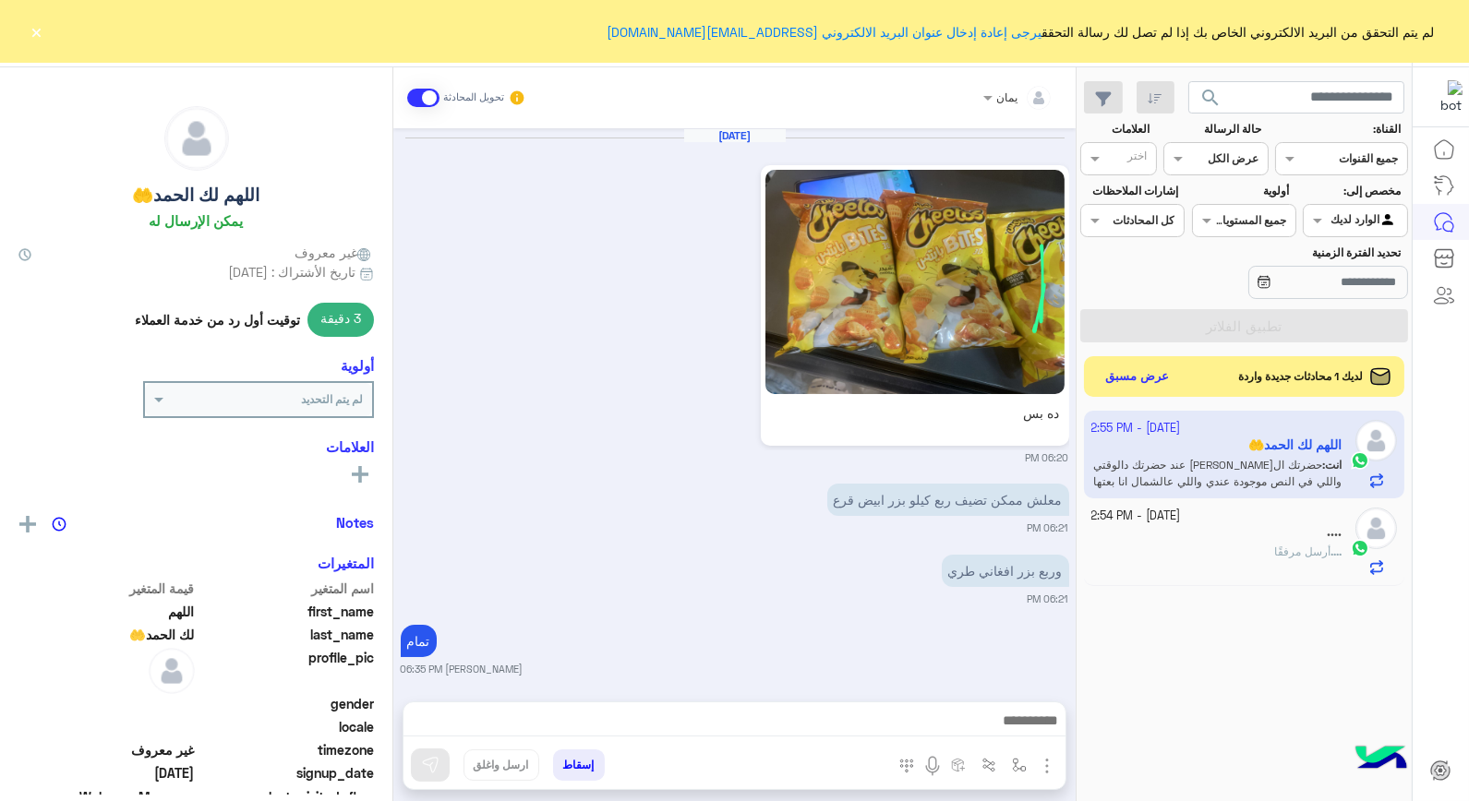
click at [1128, 522] on small "[DATE] - 2:54 PM" at bounding box center [1136, 517] width 90 height 18
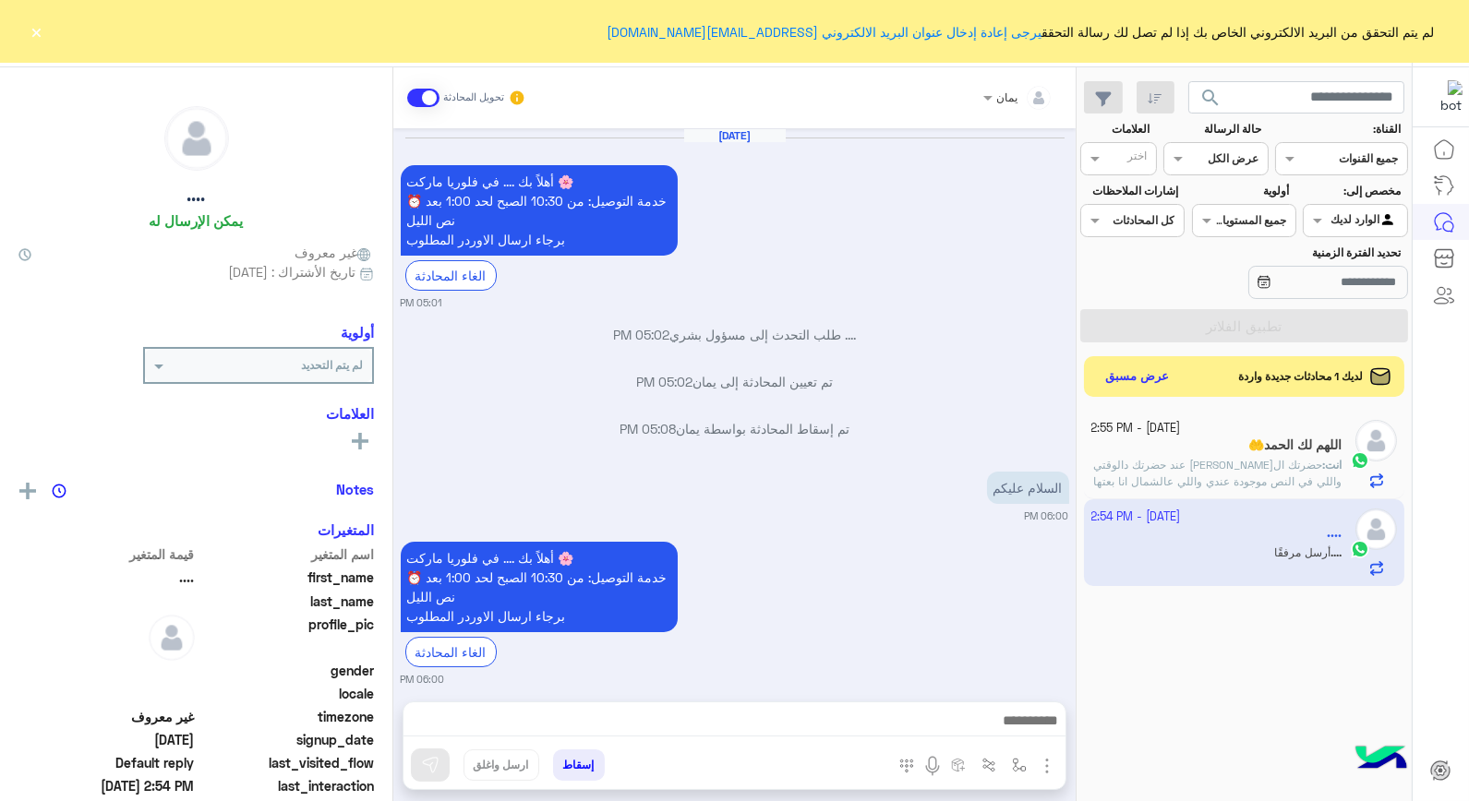
scroll to position [1688, 0]
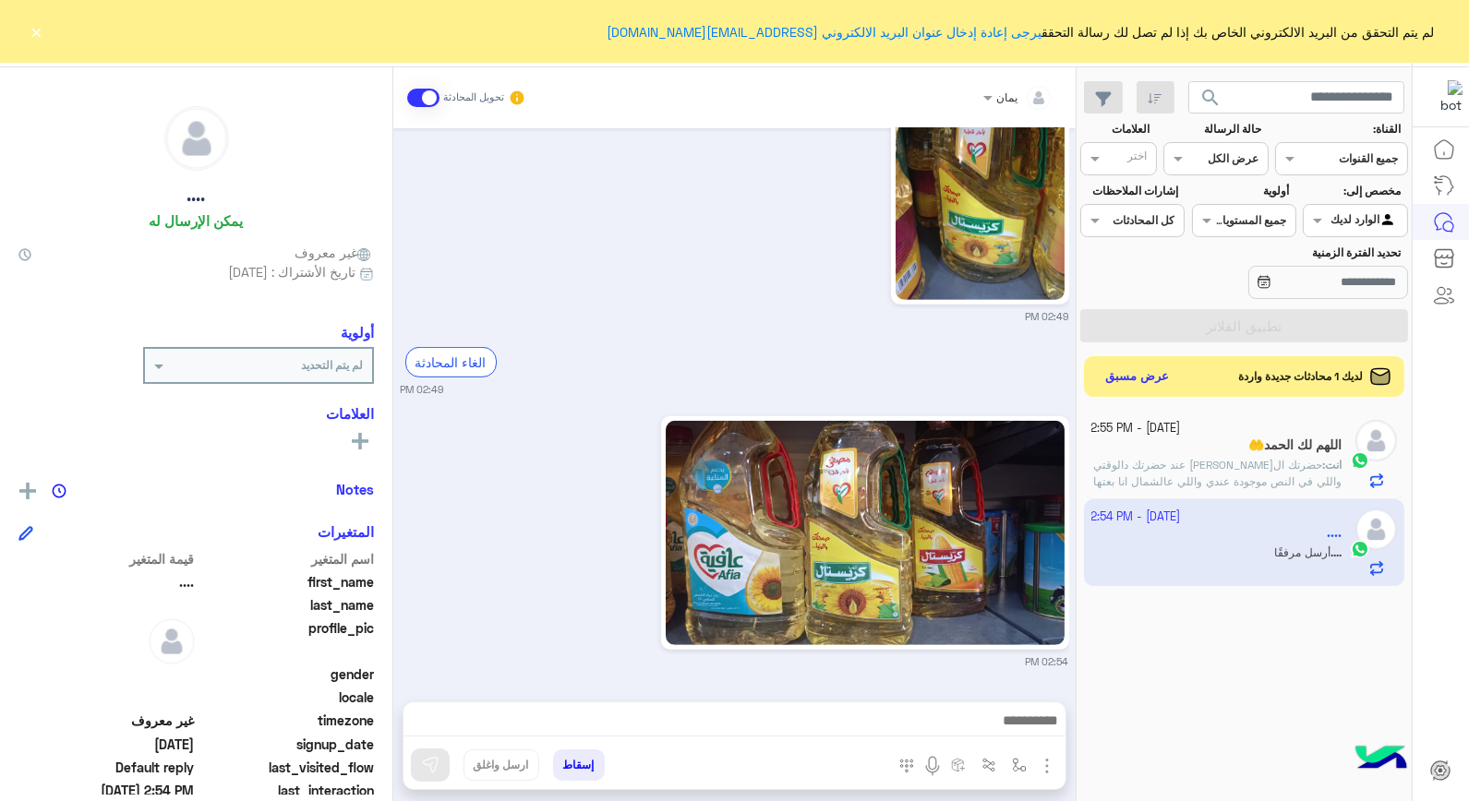
click at [569, 763] on button "إسقاط" at bounding box center [579, 765] width 52 height 31
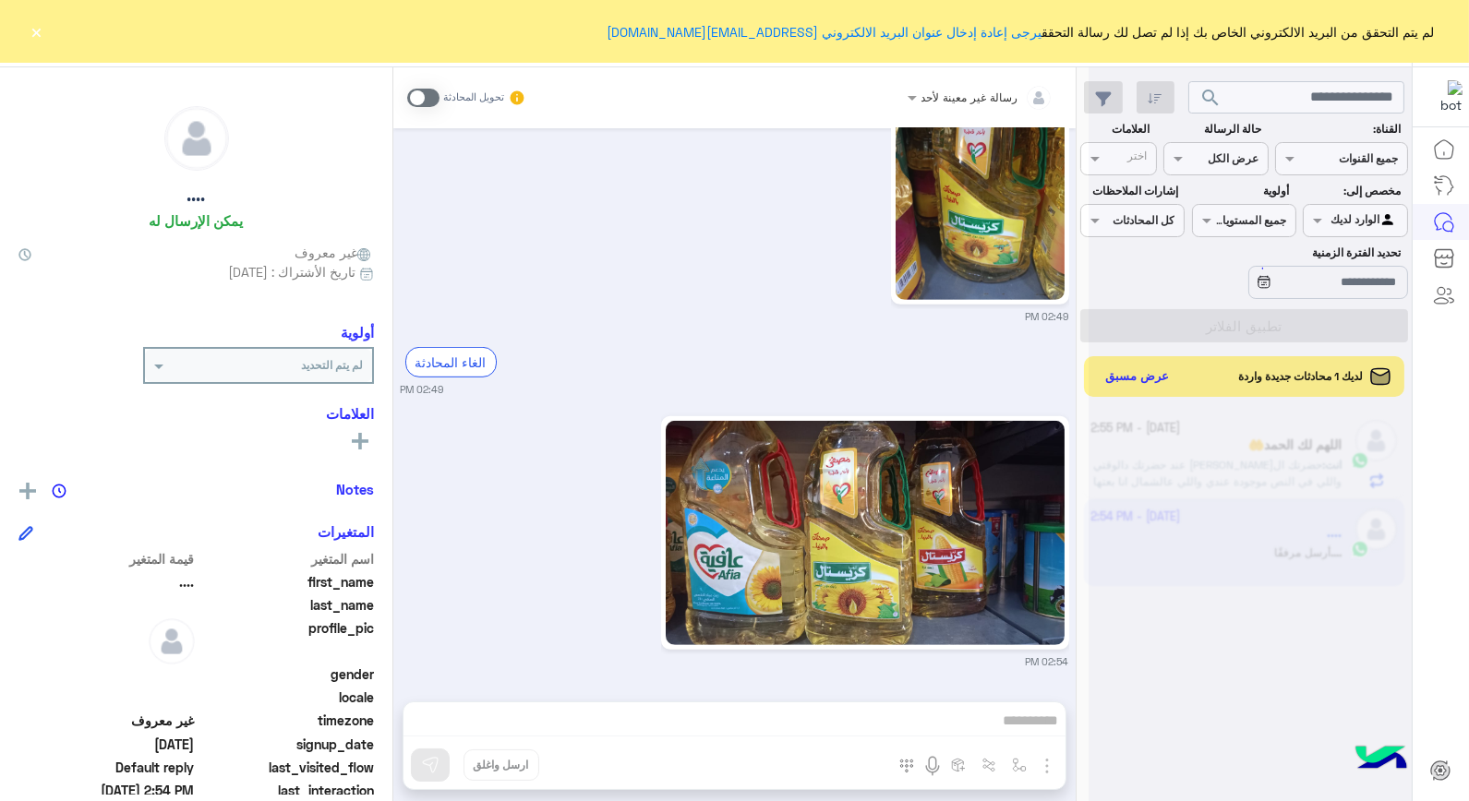
scroll to position [1737, 0]
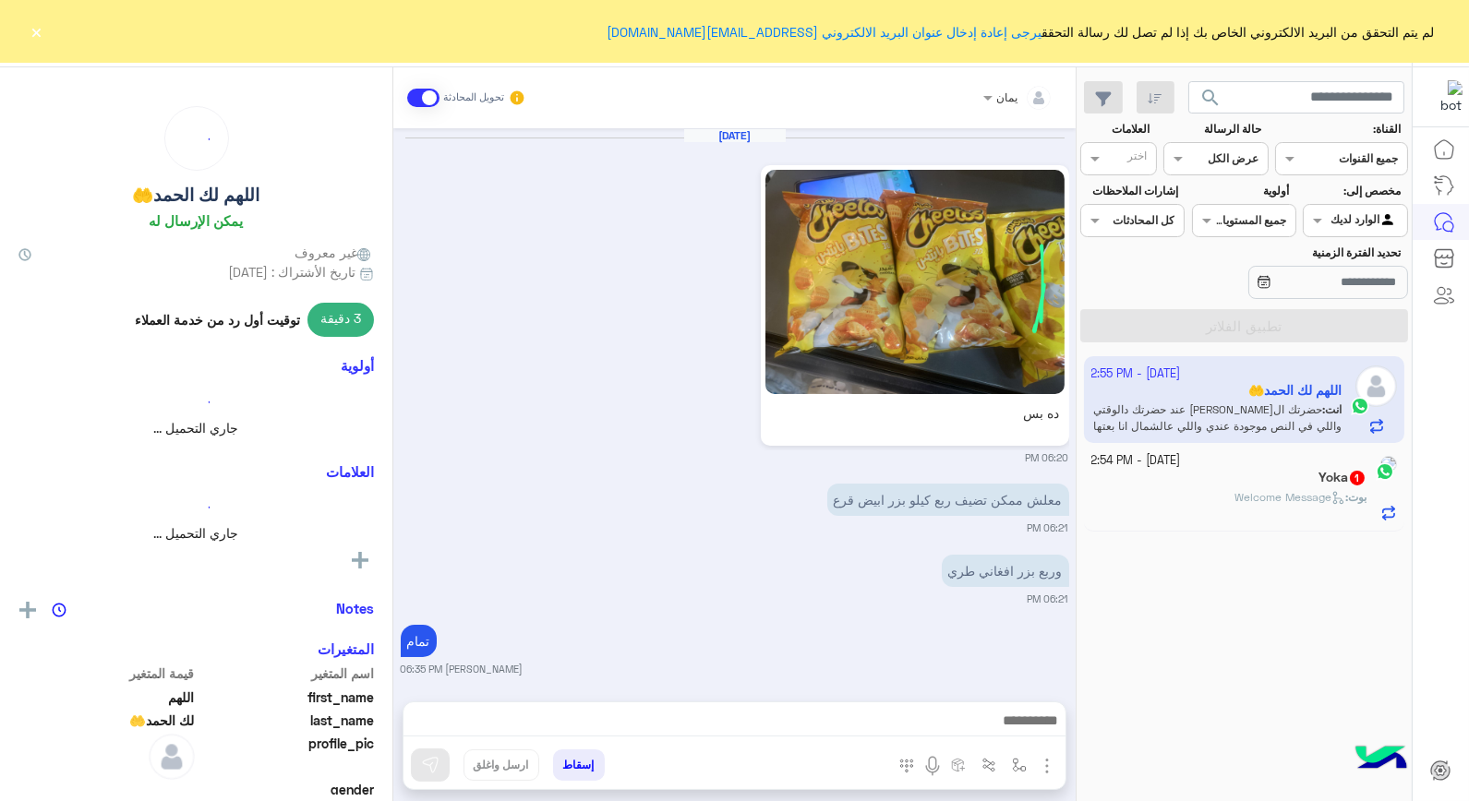
scroll to position [2200, 0]
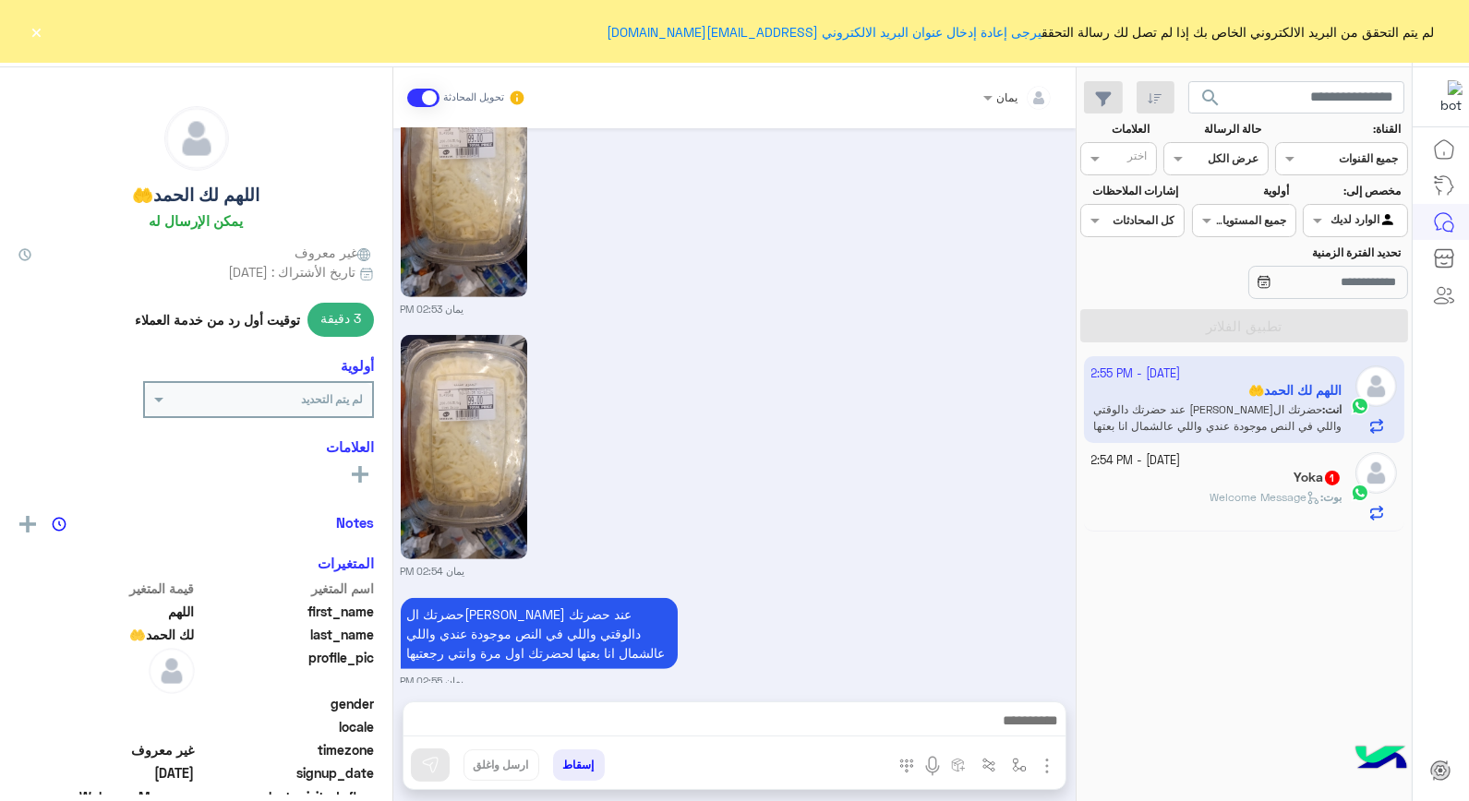
click at [1138, 495] on div "بوت : Welcome Message" at bounding box center [1216, 505] width 251 height 32
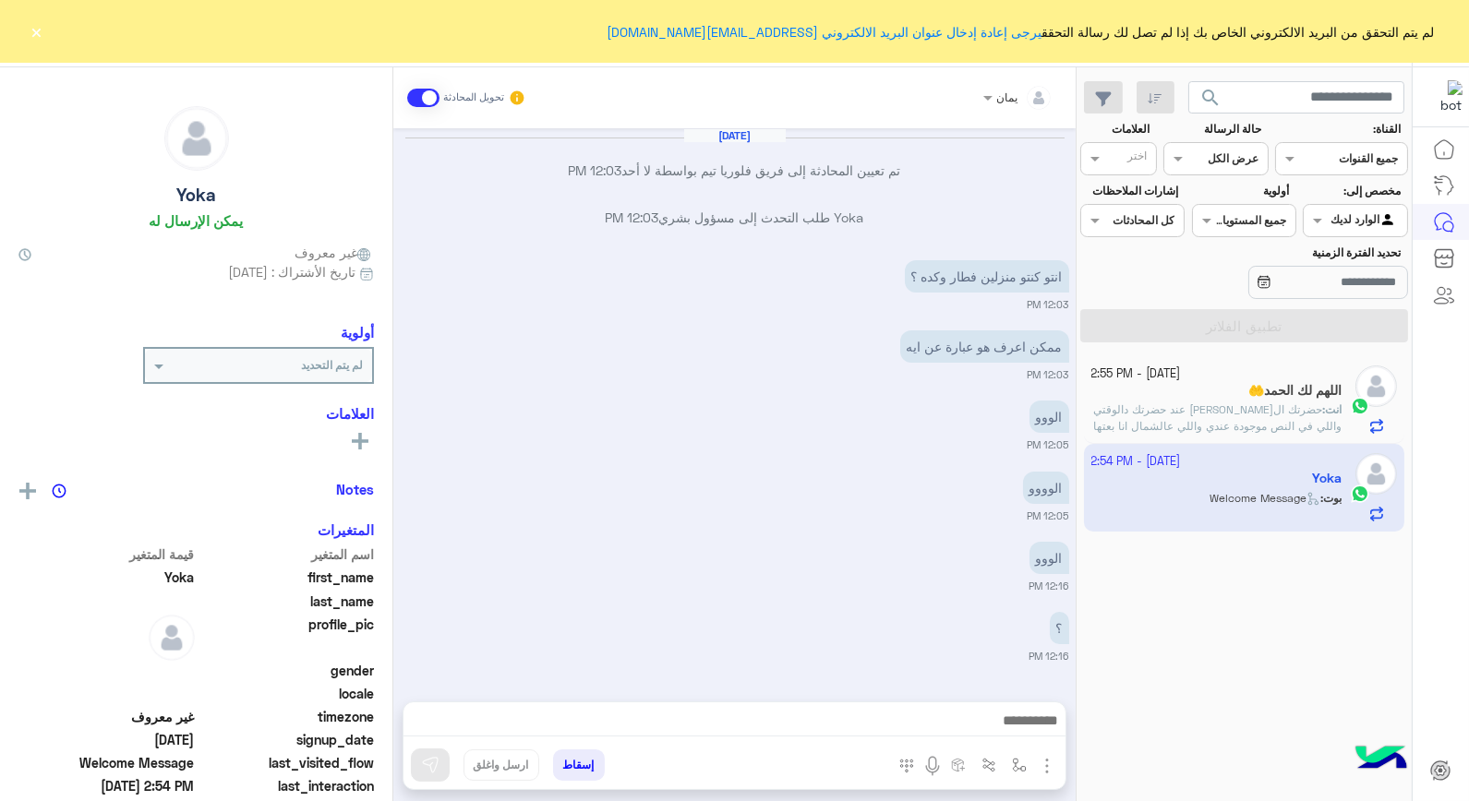
scroll to position [808, 0]
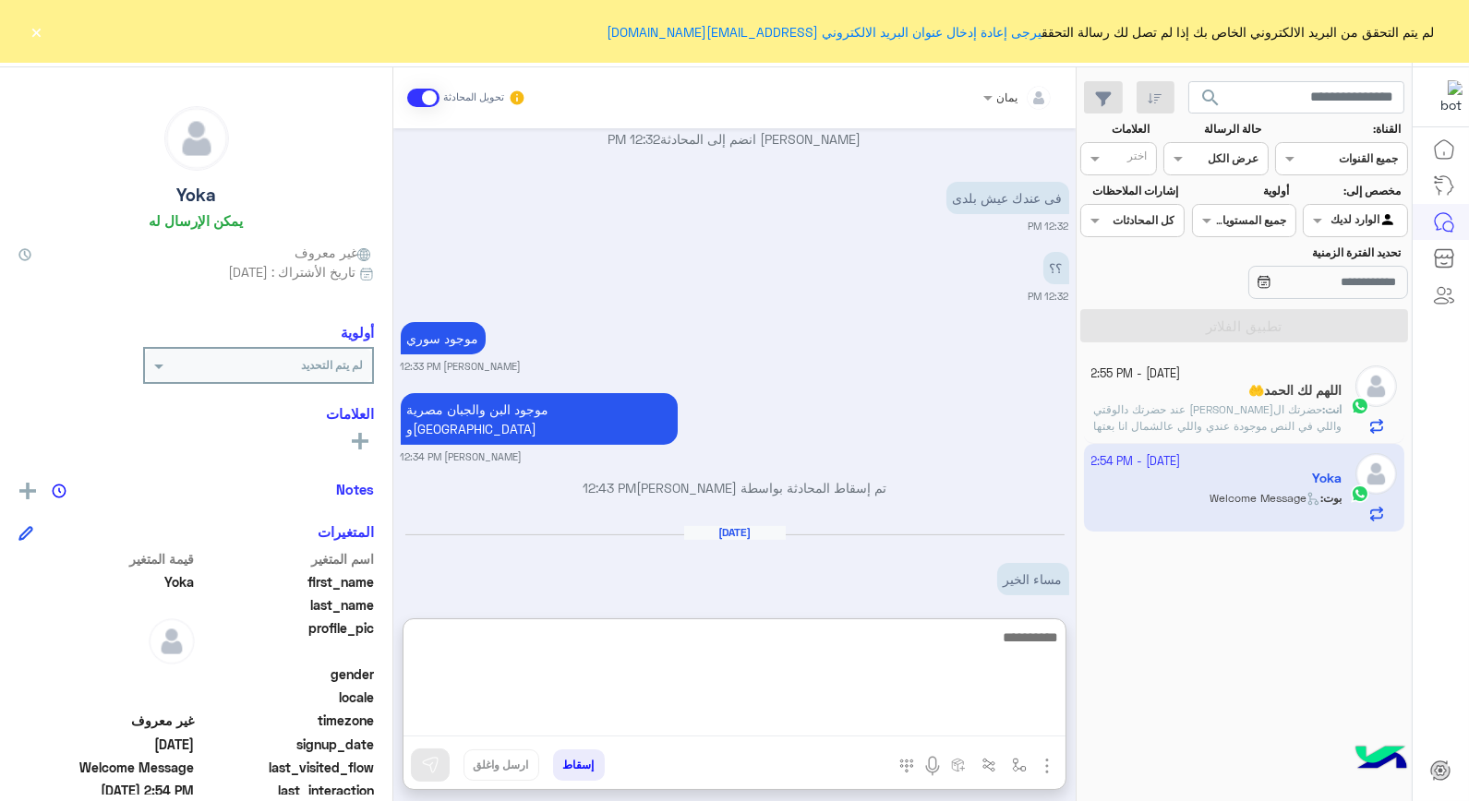
click at [815, 730] on textarea at bounding box center [735, 681] width 662 height 111
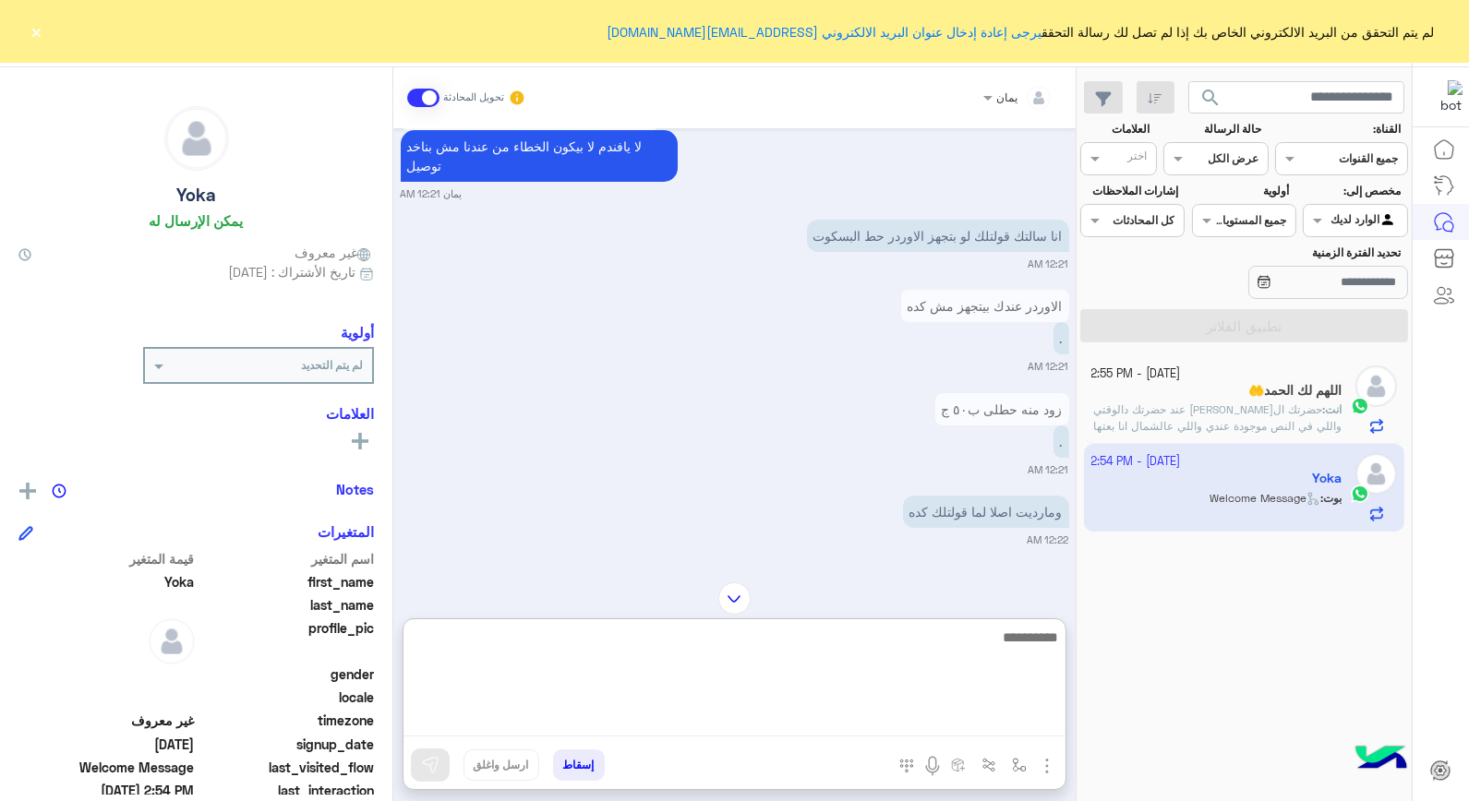
scroll to position [1573, 0]
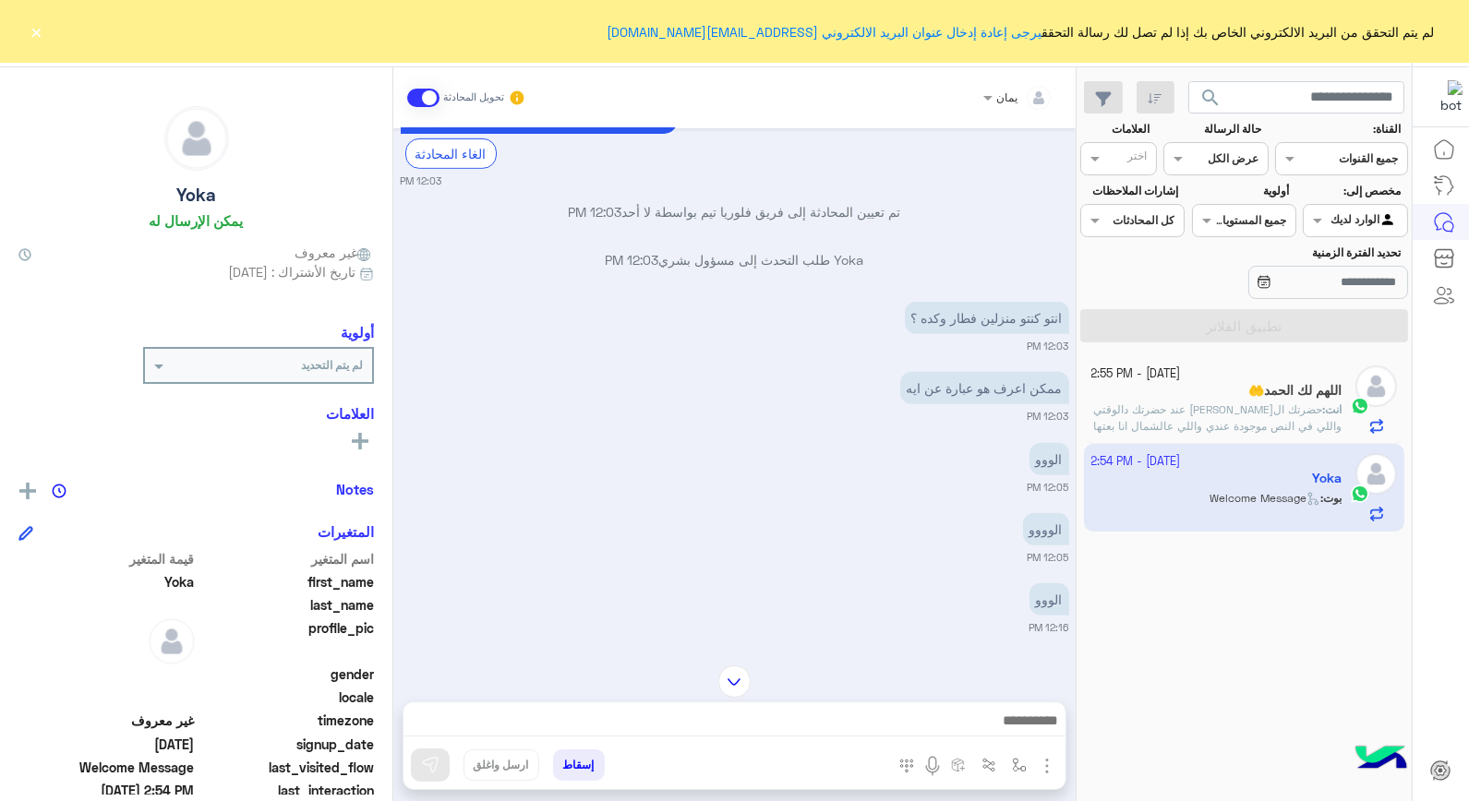
click at [737, 596] on div "يمان تحويل المحادثة [DATE] لا يا فندم [PERSON_NAME] اوردر حضرتك كان طلع قبل ما …" at bounding box center [734, 437] width 682 height 741
click at [733, 680] on img at bounding box center [734, 682] width 32 height 32
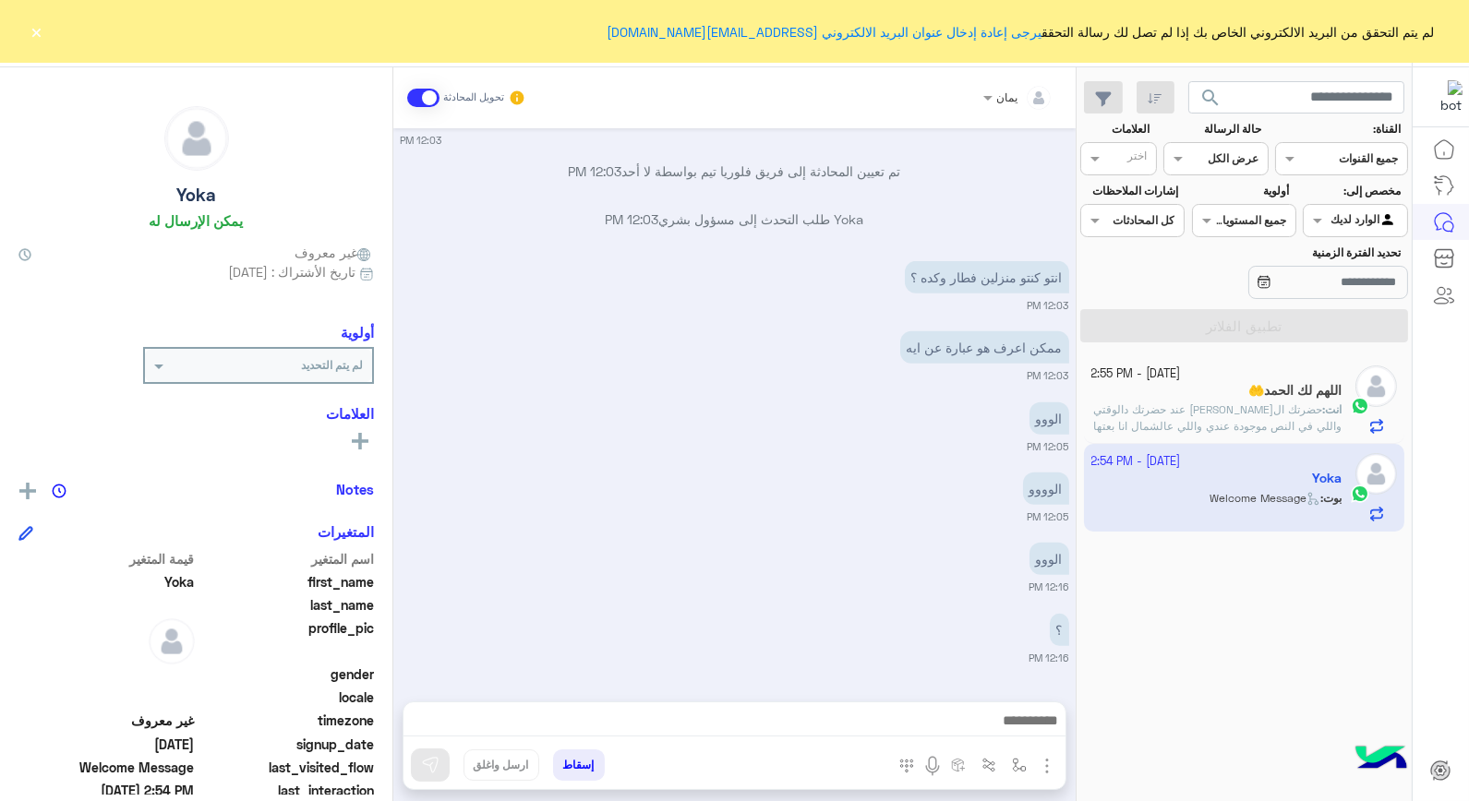
scroll to position [2423, 0]
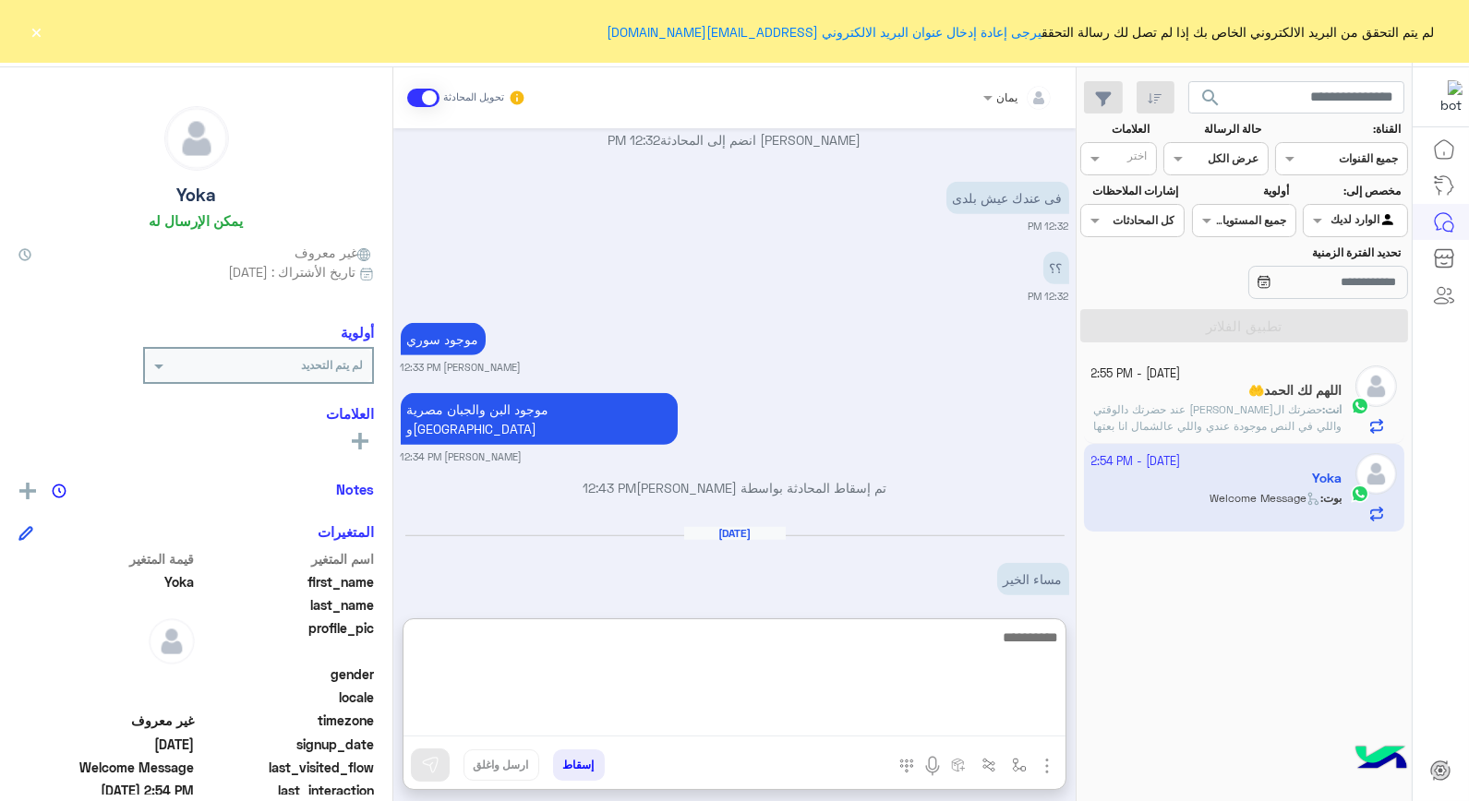
click at [940, 723] on textarea at bounding box center [735, 681] width 662 height 111
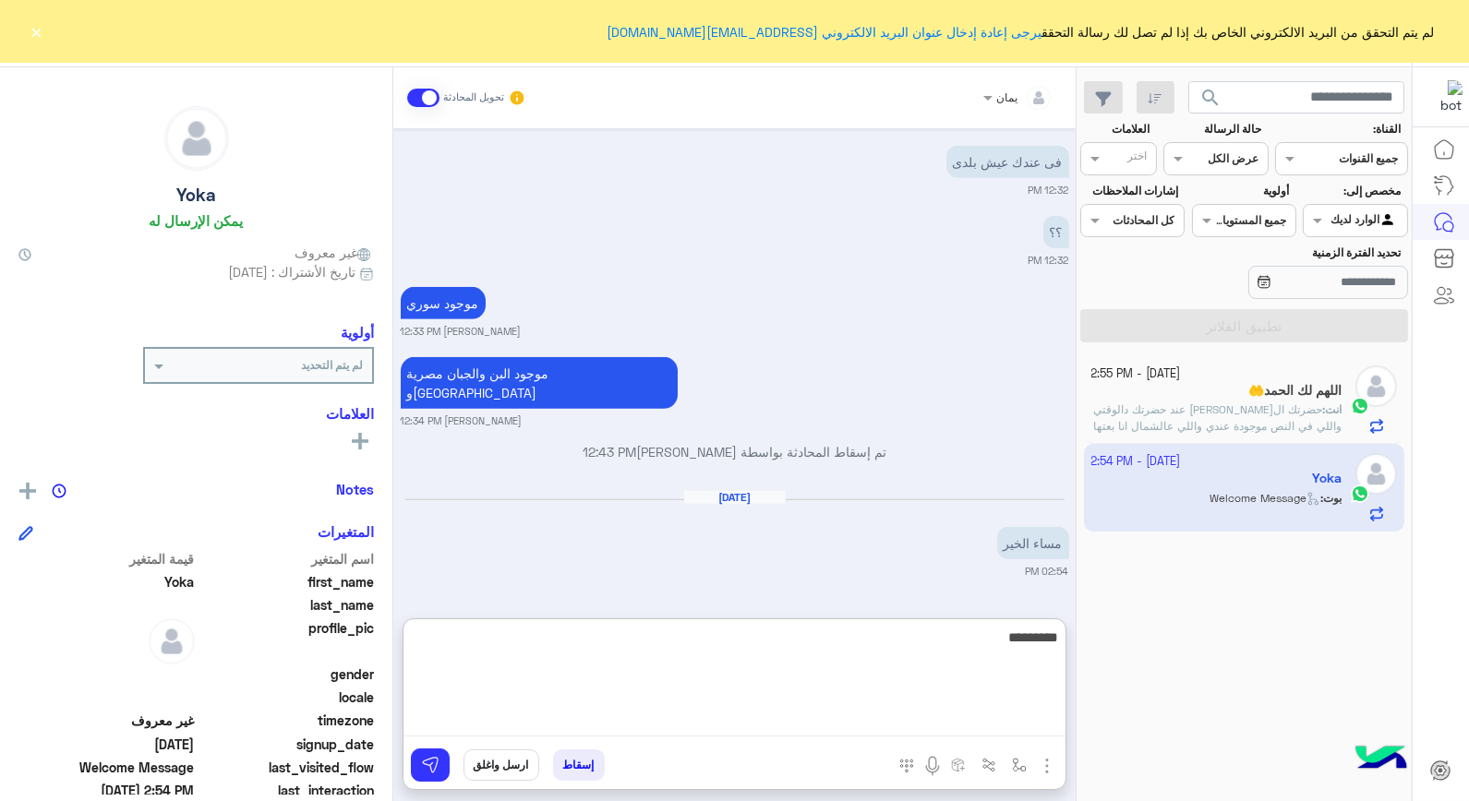
type textarea "**********"
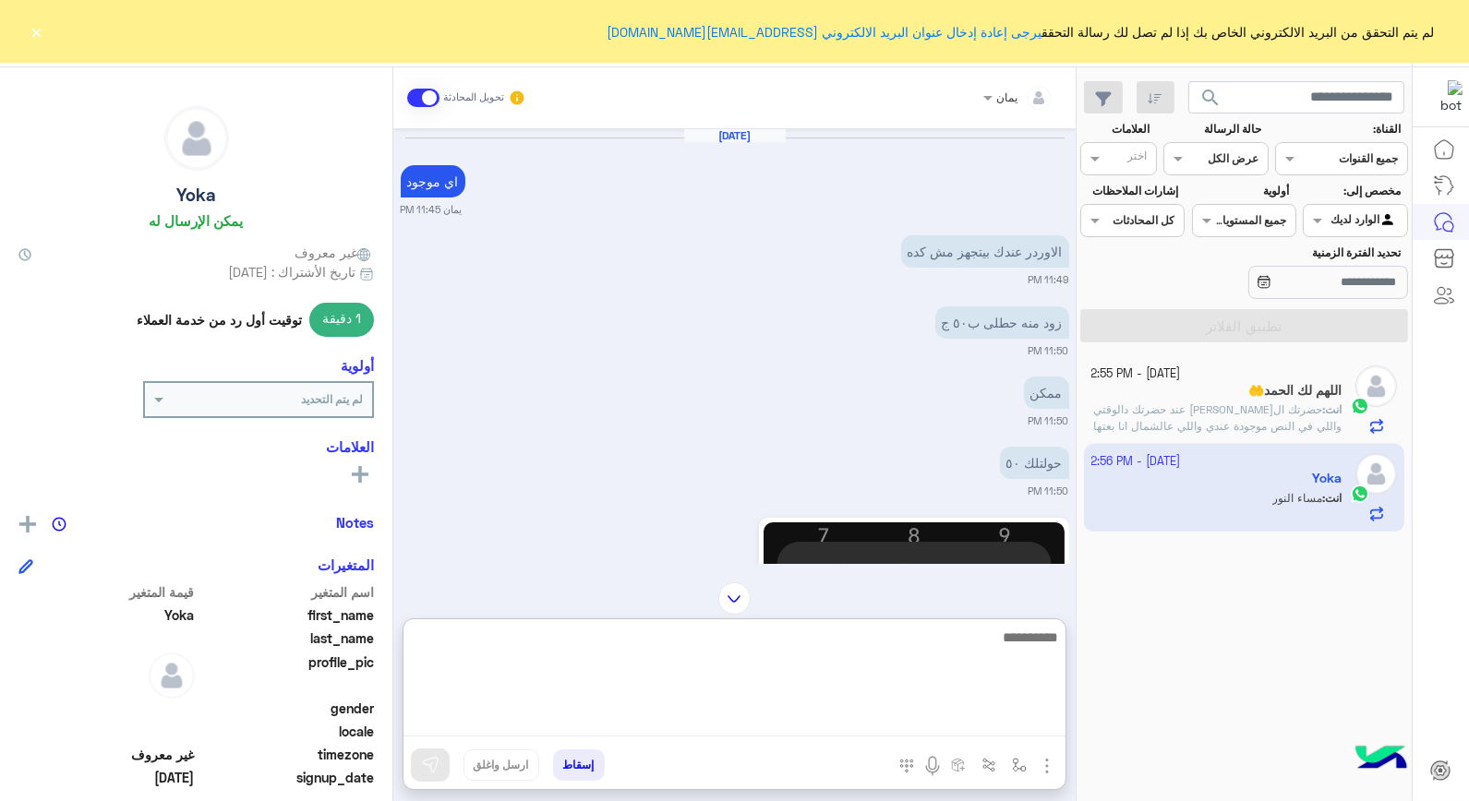
scroll to position [1574, 0]
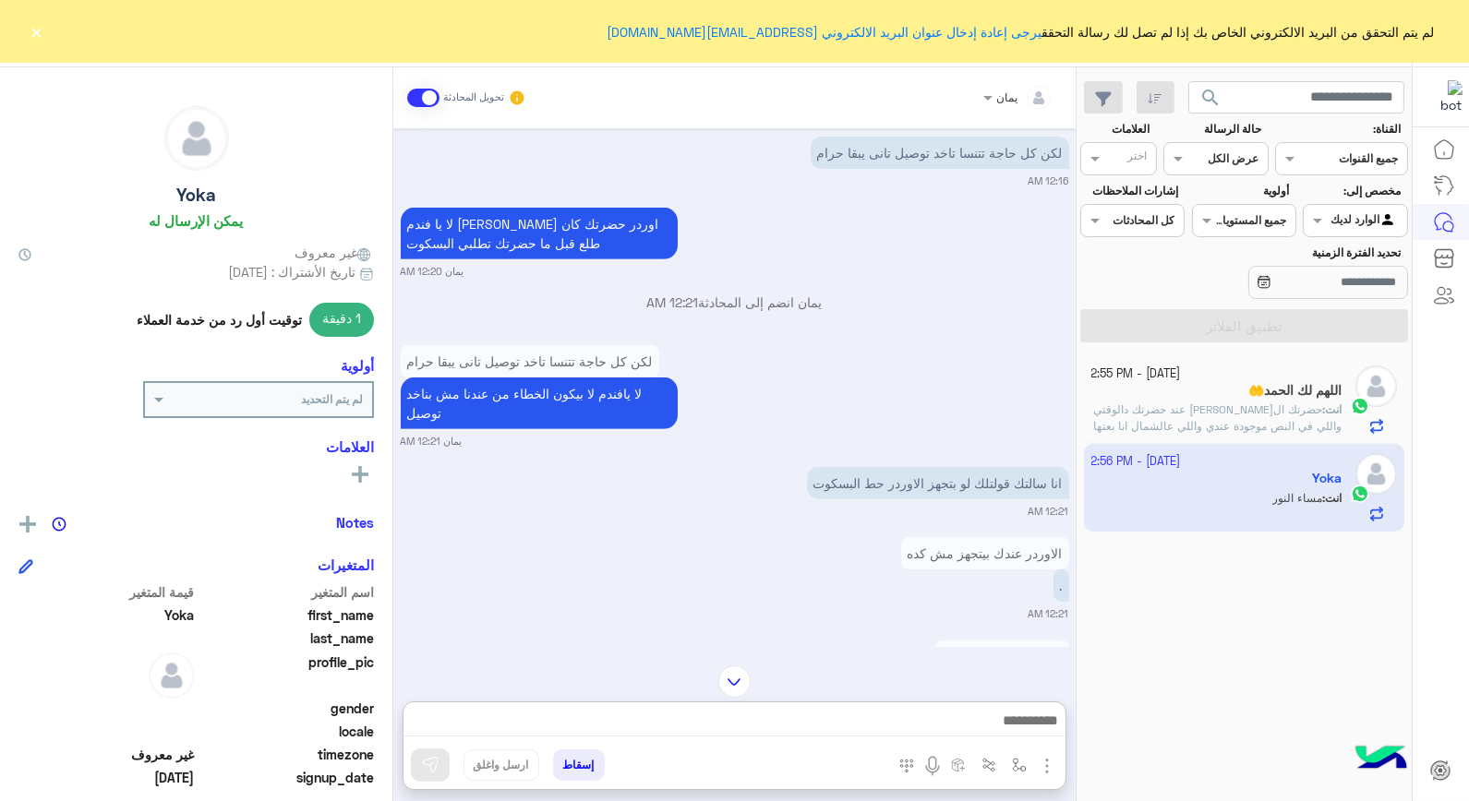
click at [721, 593] on div "يمان تحويل المحادثة [DATE] اي موجود يمان 11:45 PM الاوردر عندك بيتجهز مش كده 11…" at bounding box center [734, 437] width 682 height 741
drag, startPoint x: 754, startPoint y: 680, endPoint x: 734, endPoint y: 672, distance: 21.6
click at [753, 680] on div at bounding box center [734, 682] width 682 height 32
click at [734, 672] on img at bounding box center [734, 682] width 32 height 32
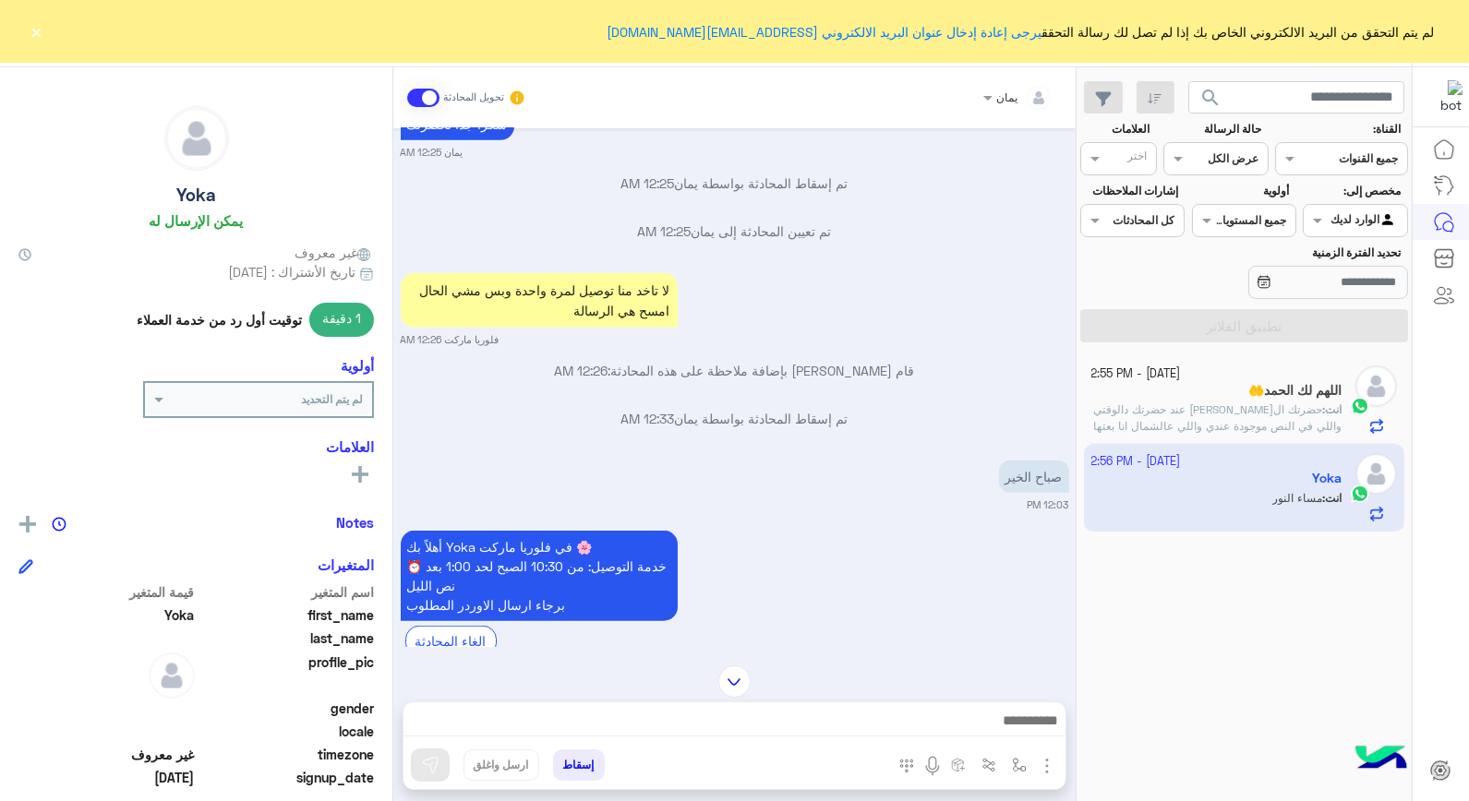
scroll to position [3186, 0]
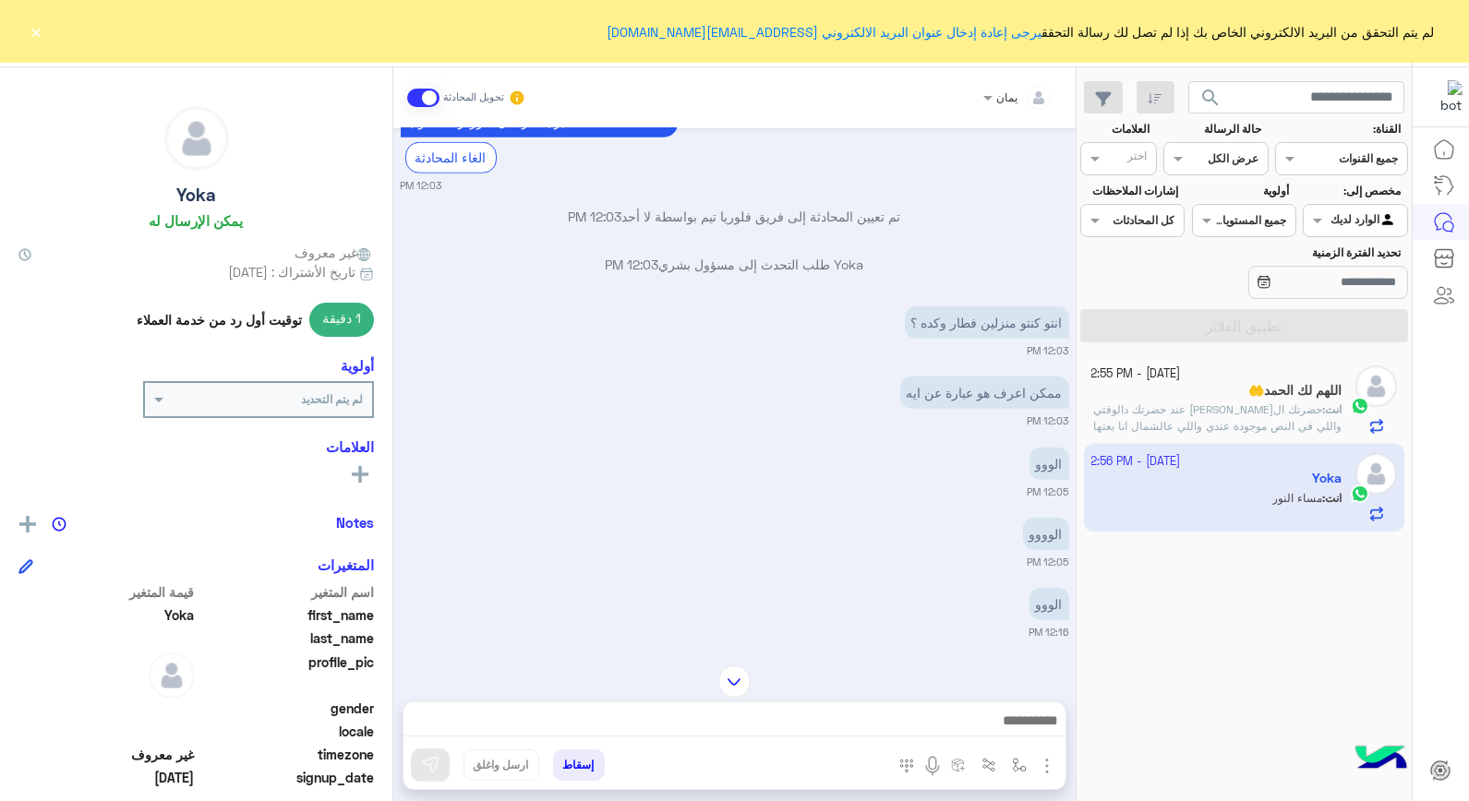
click at [736, 675] on img at bounding box center [734, 682] width 32 height 32
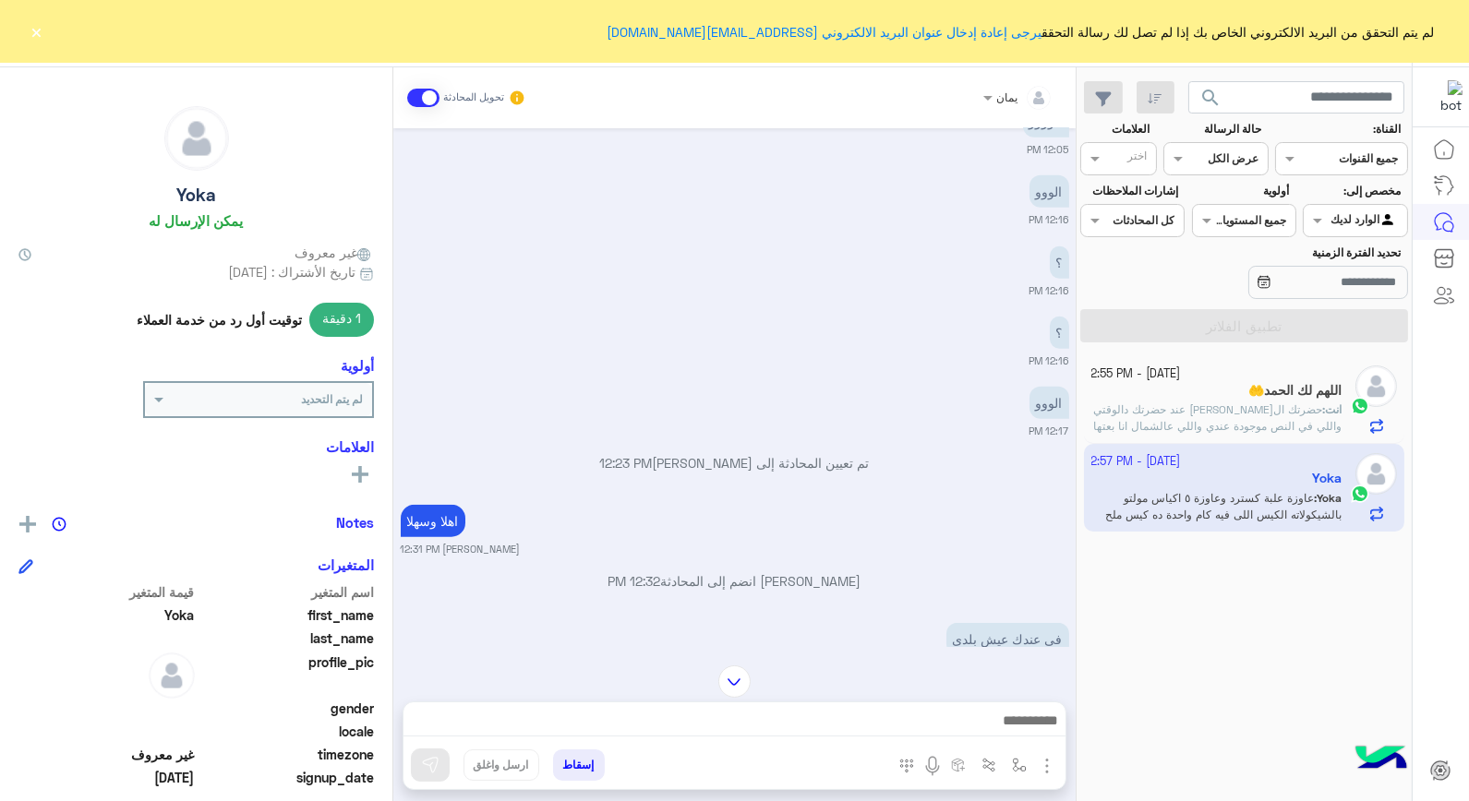
scroll to position [0, 0]
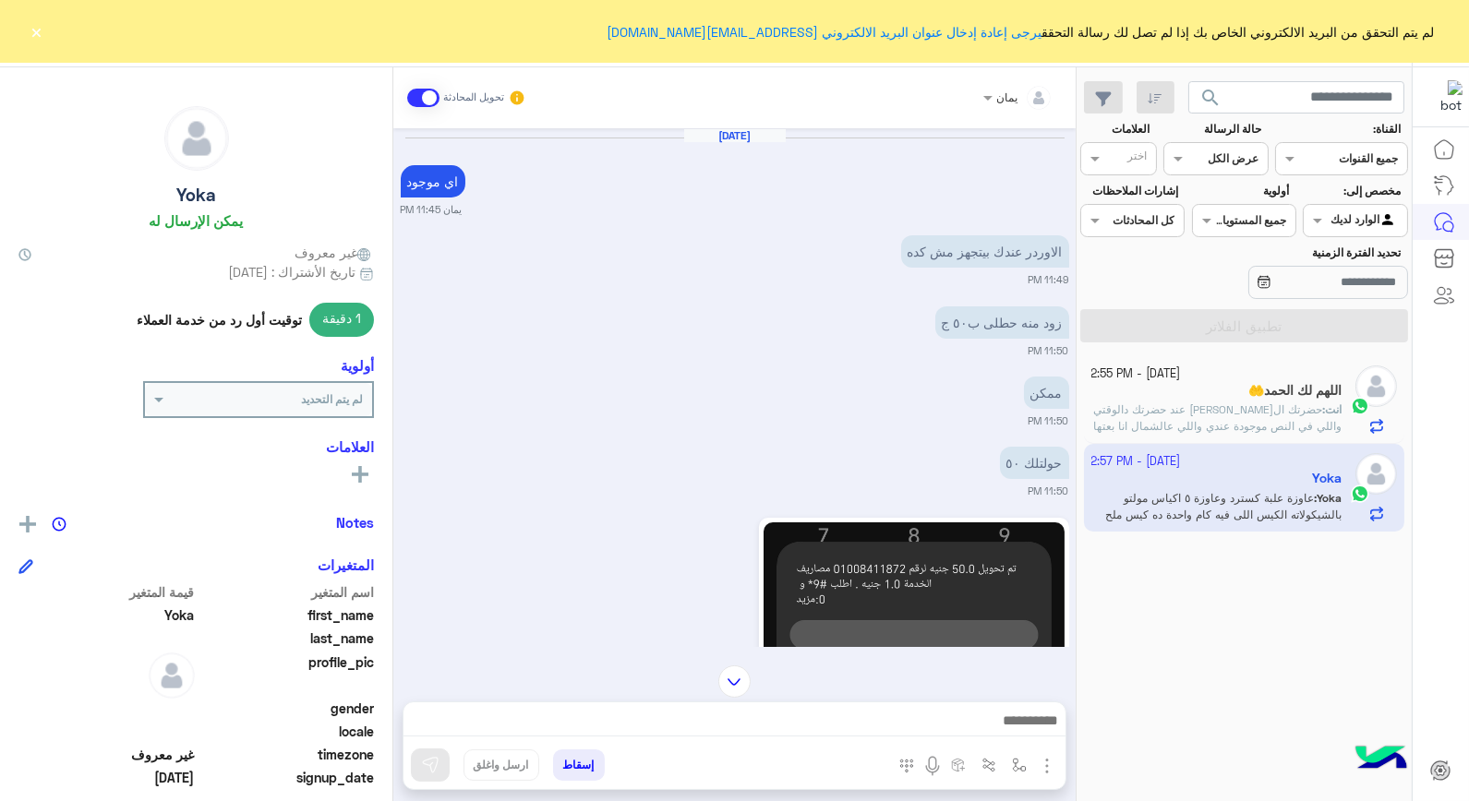
click at [731, 672] on img at bounding box center [734, 682] width 32 height 32
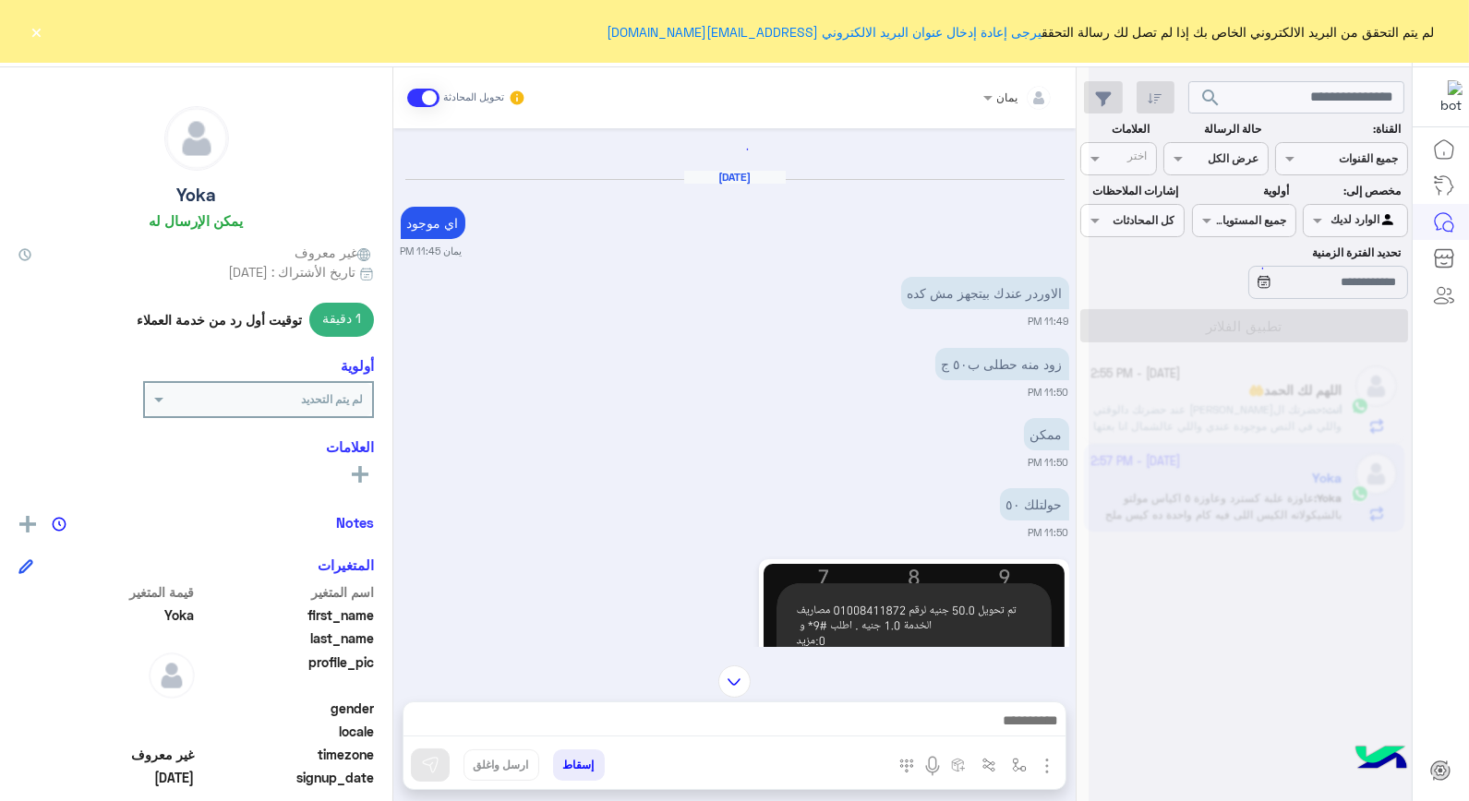
scroll to position [4424, 0]
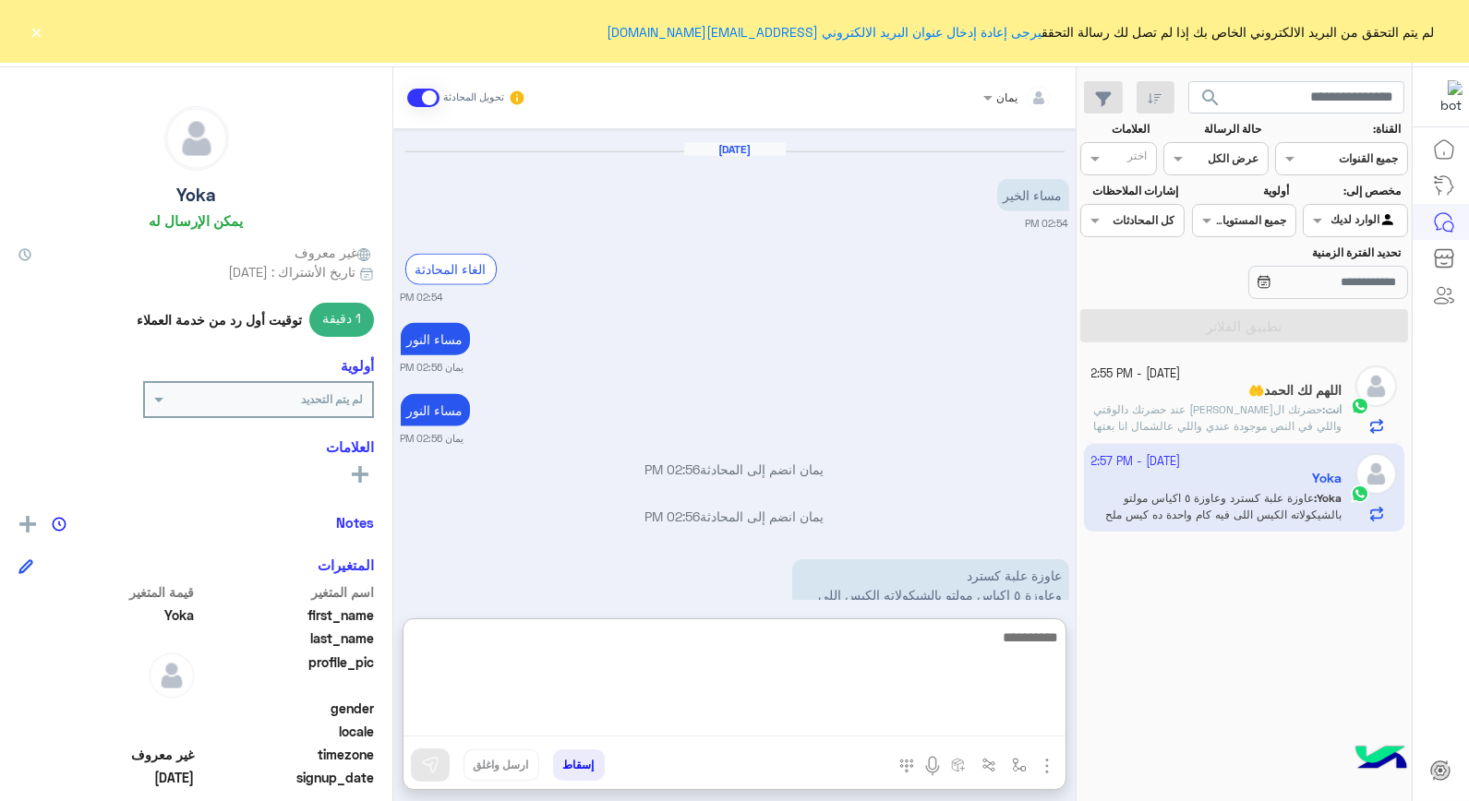
click at [753, 709] on textarea at bounding box center [735, 681] width 662 height 111
type textarea "*"
type textarea "*****"
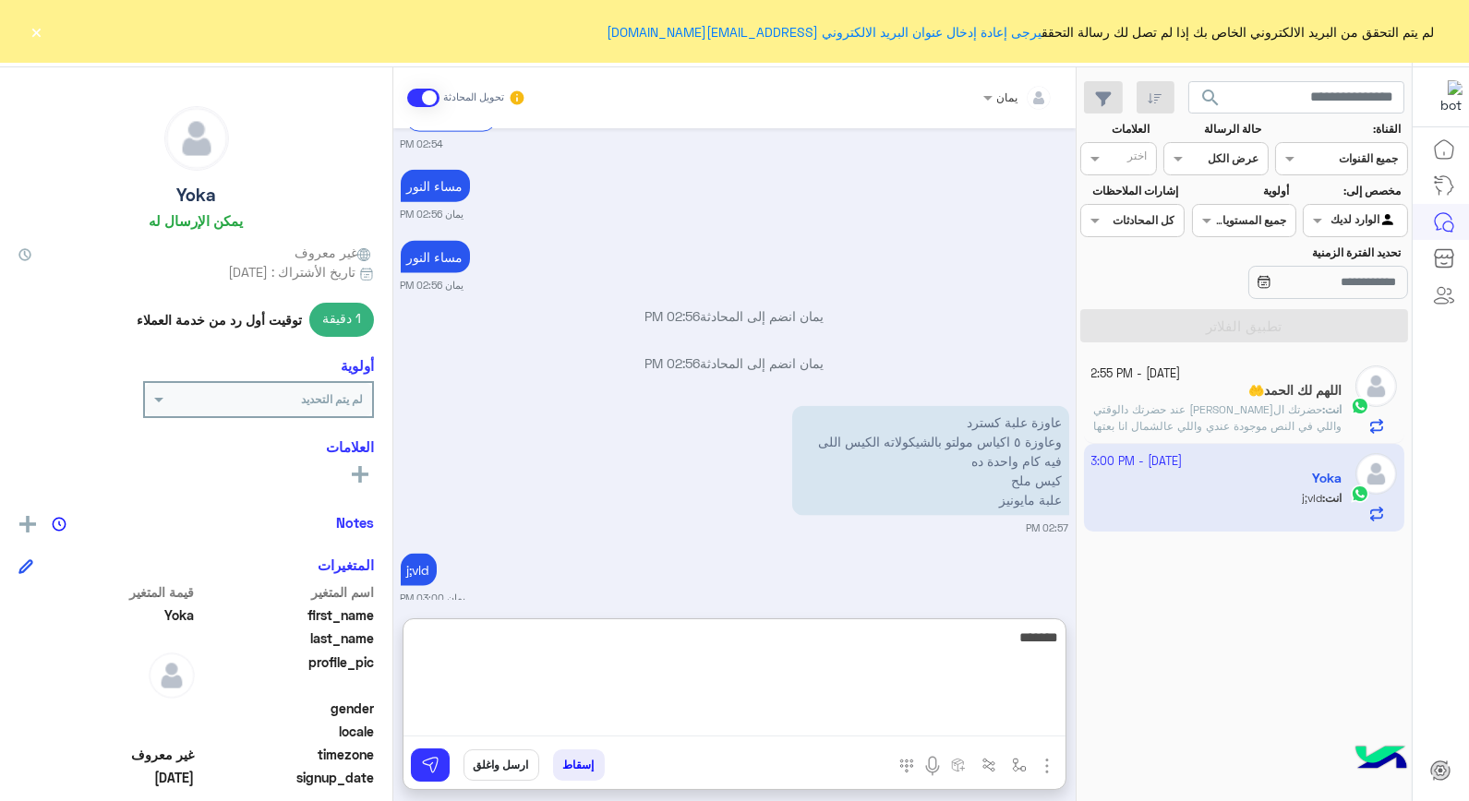
type textarea "********"
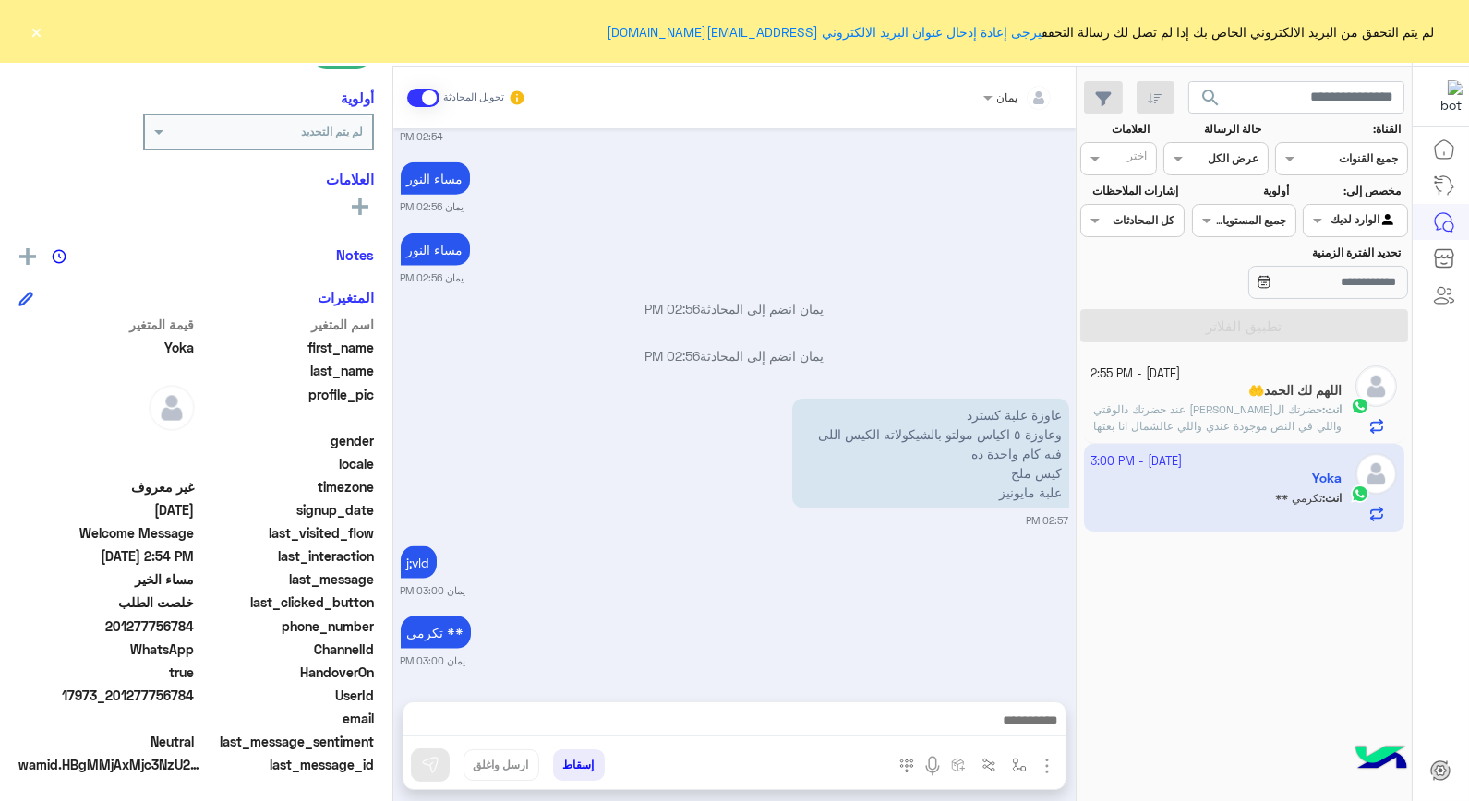
scroll to position [4564, 0]
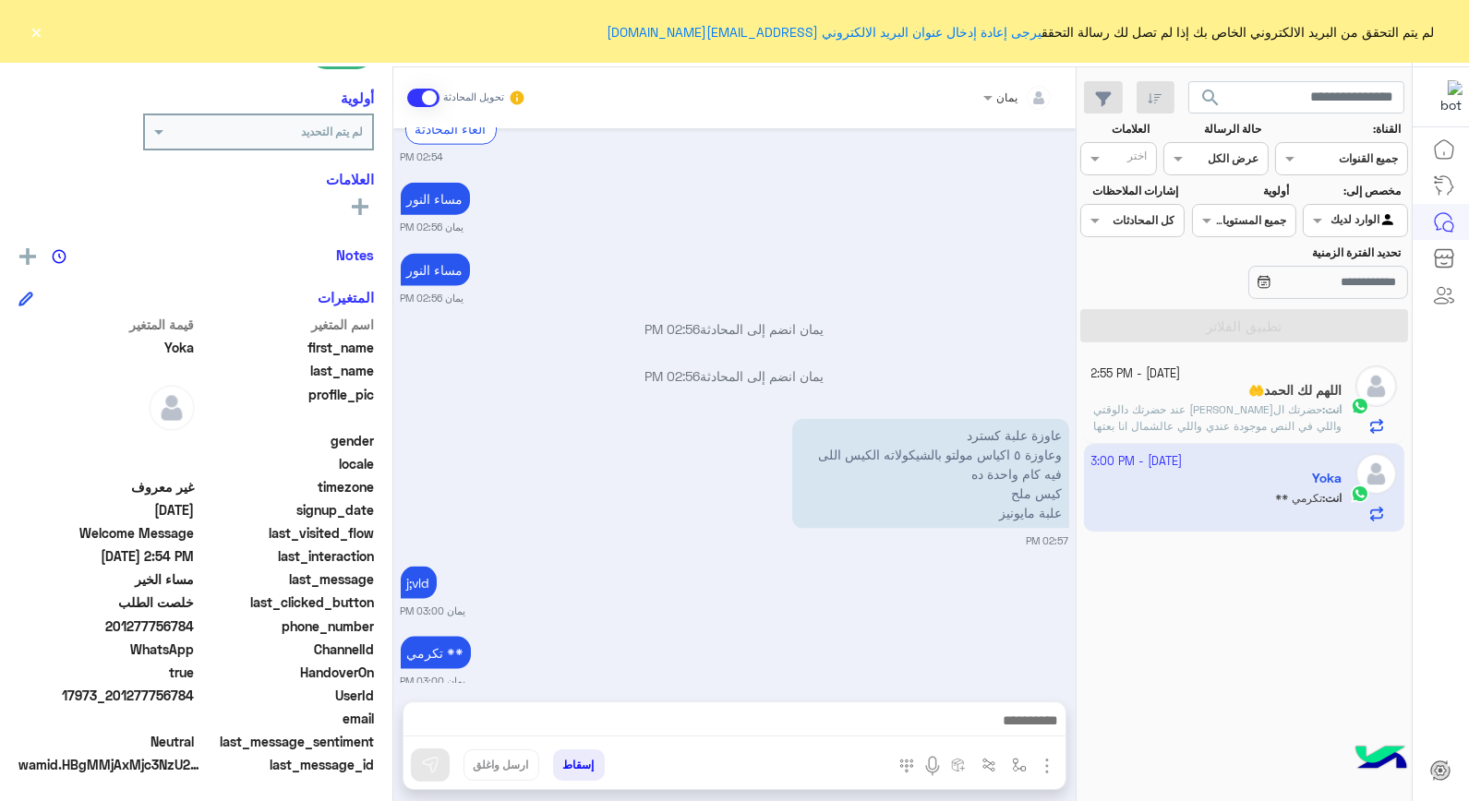
drag, startPoint x: 196, startPoint y: 620, endPoint x: 129, endPoint y: 638, distance: 69.0
click at [129, 638] on div "اسم المتغير قيمة المتغير first_name [PERSON_NAME] last_name profile_pic gender …" at bounding box center [195, 547] width 355 height 464
drag, startPoint x: 129, startPoint y: 638, endPoint x: 139, endPoint y: 620, distance: 21.1
click at [139, 620] on span "201277756784" at bounding box center [106, 626] width 176 height 19
drag, startPoint x: 198, startPoint y: 620, endPoint x: 125, endPoint y: 626, distance: 73.2
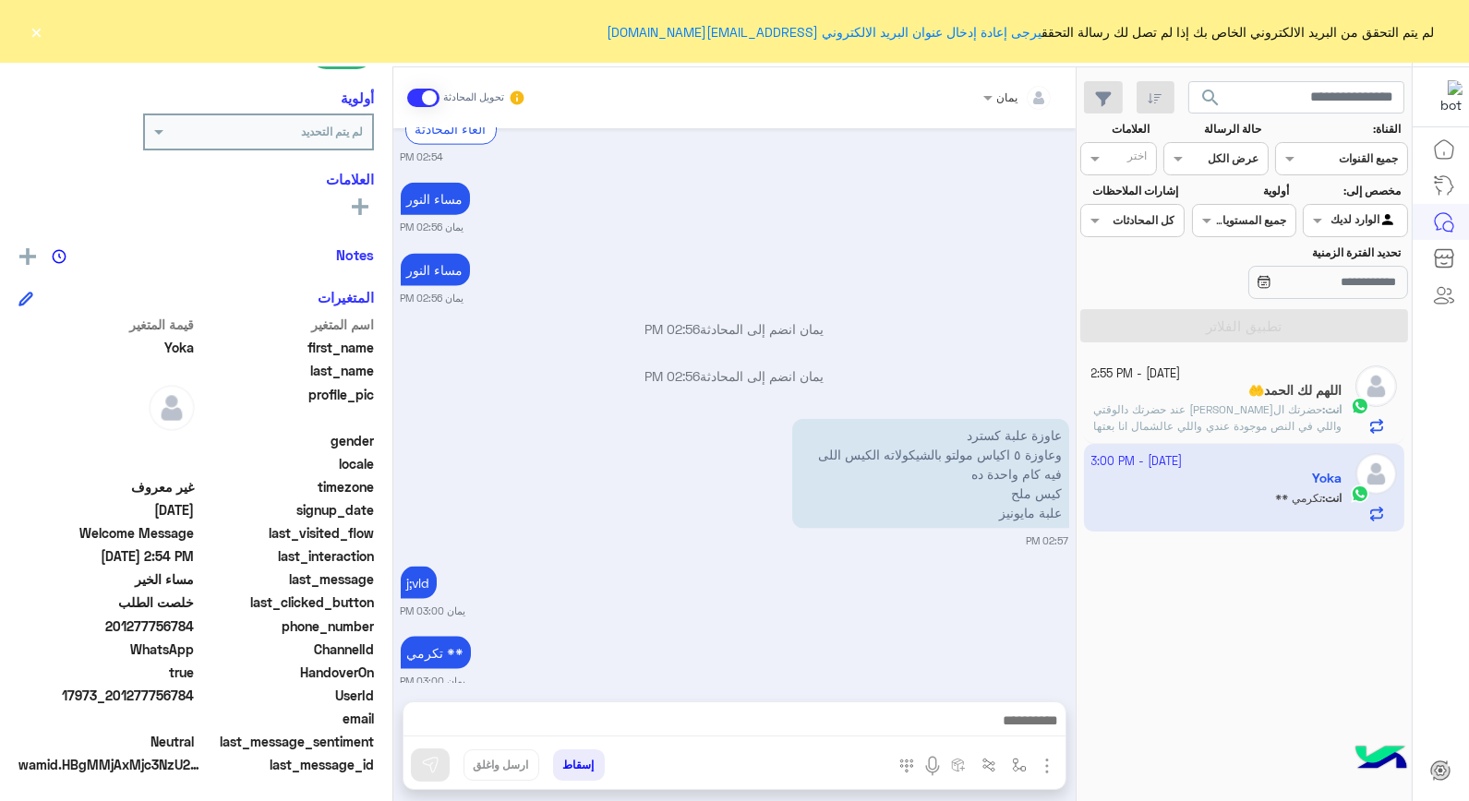
click at [125, 626] on div "phone_number [PHONE_NUMBER]" at bounding box center [195, 628] width 355 height 23
copy span "1277756784"
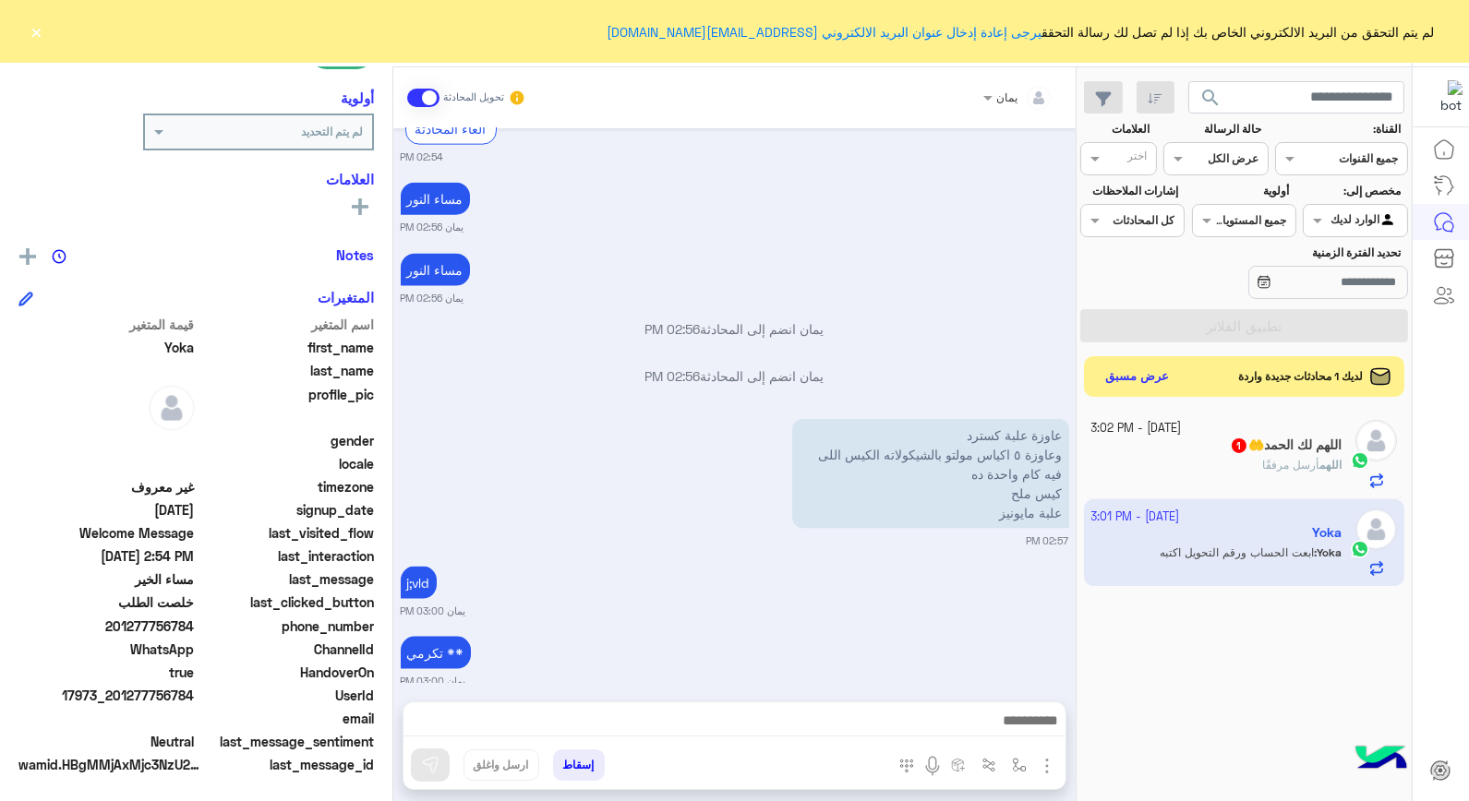
scroll to position [4635, 0]
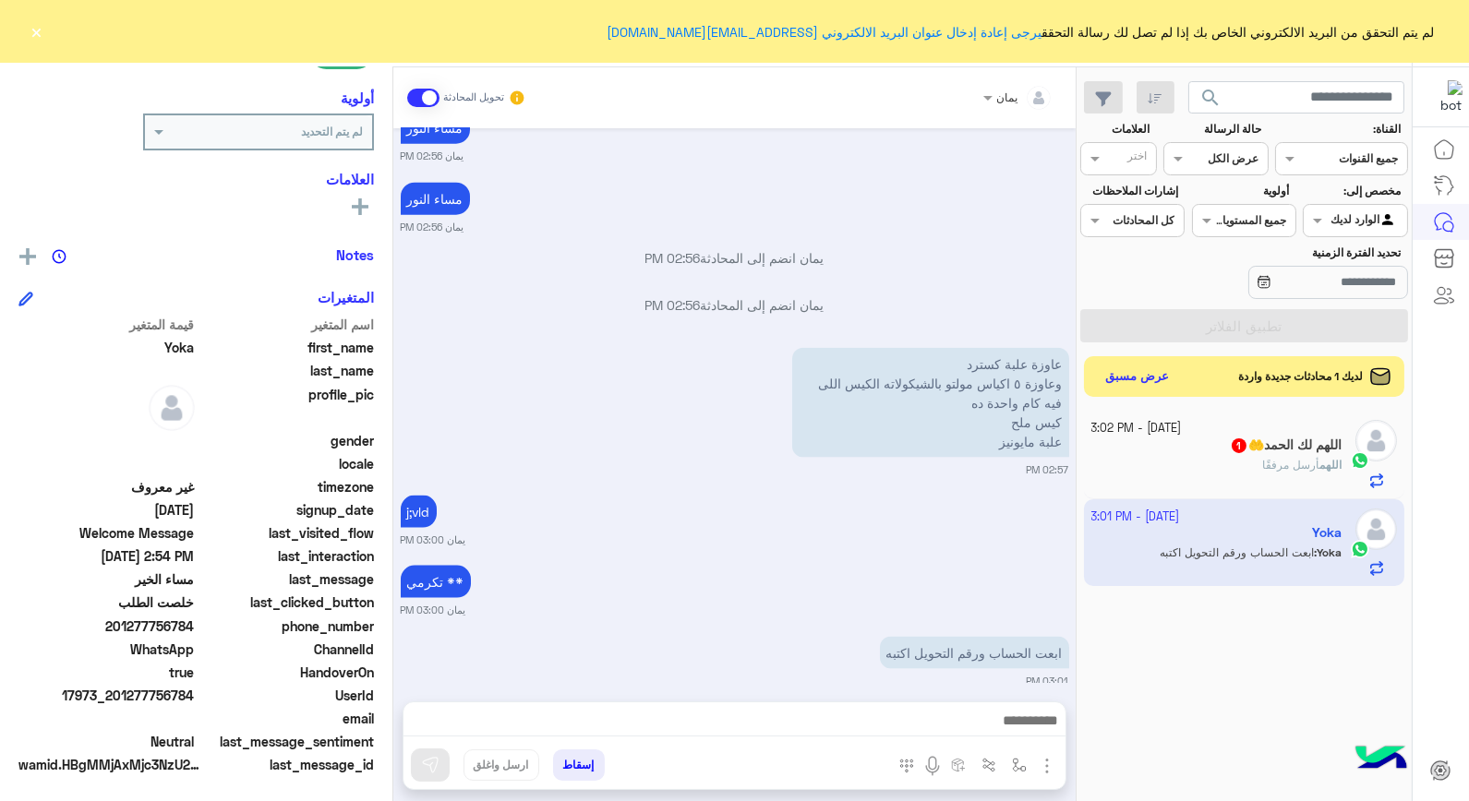
click at [897, 705] on div at bounding box center [735, 726] width 662 height 46
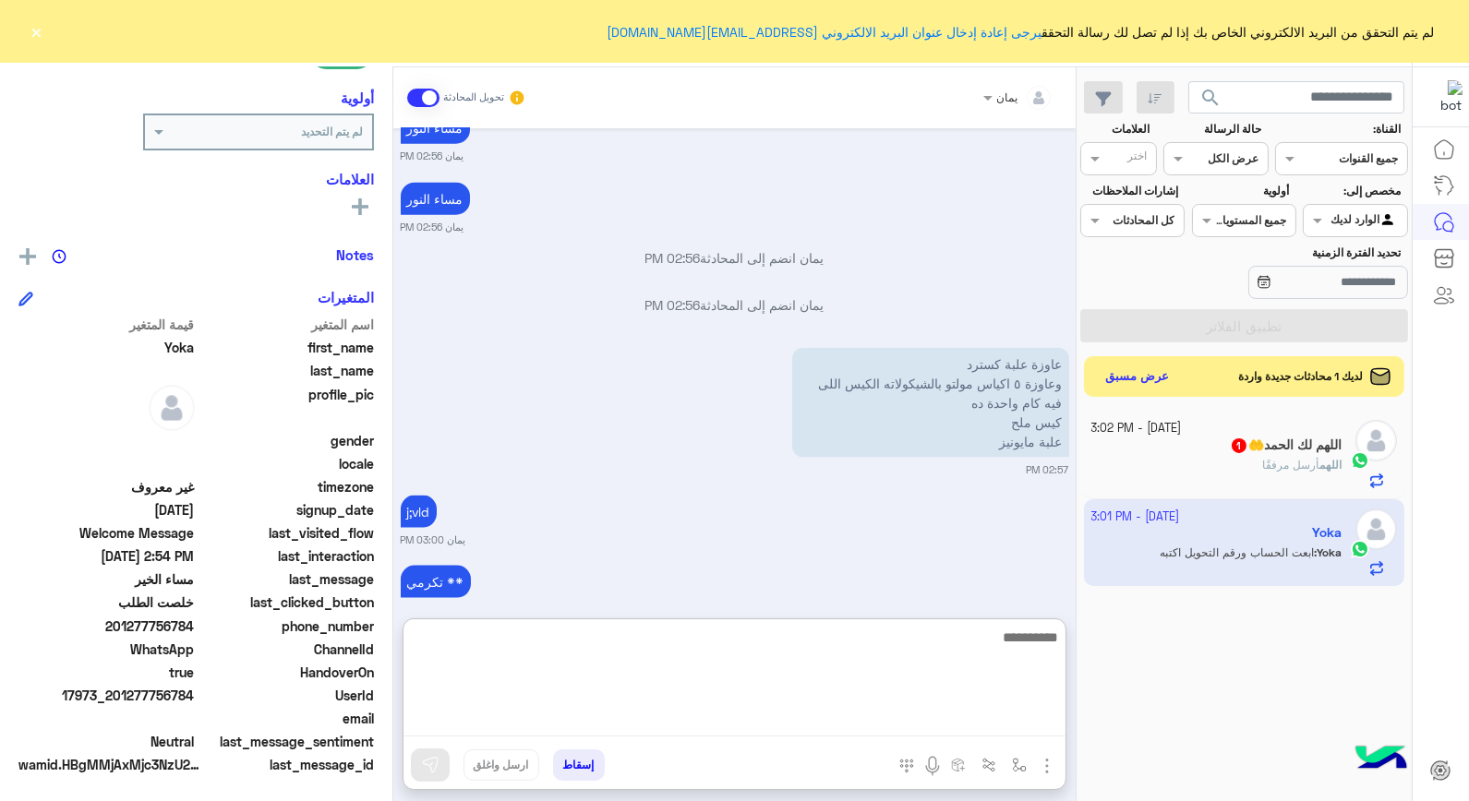
click at [910, 728] on textarea at bounding box center [735, 681] width 662 height 111
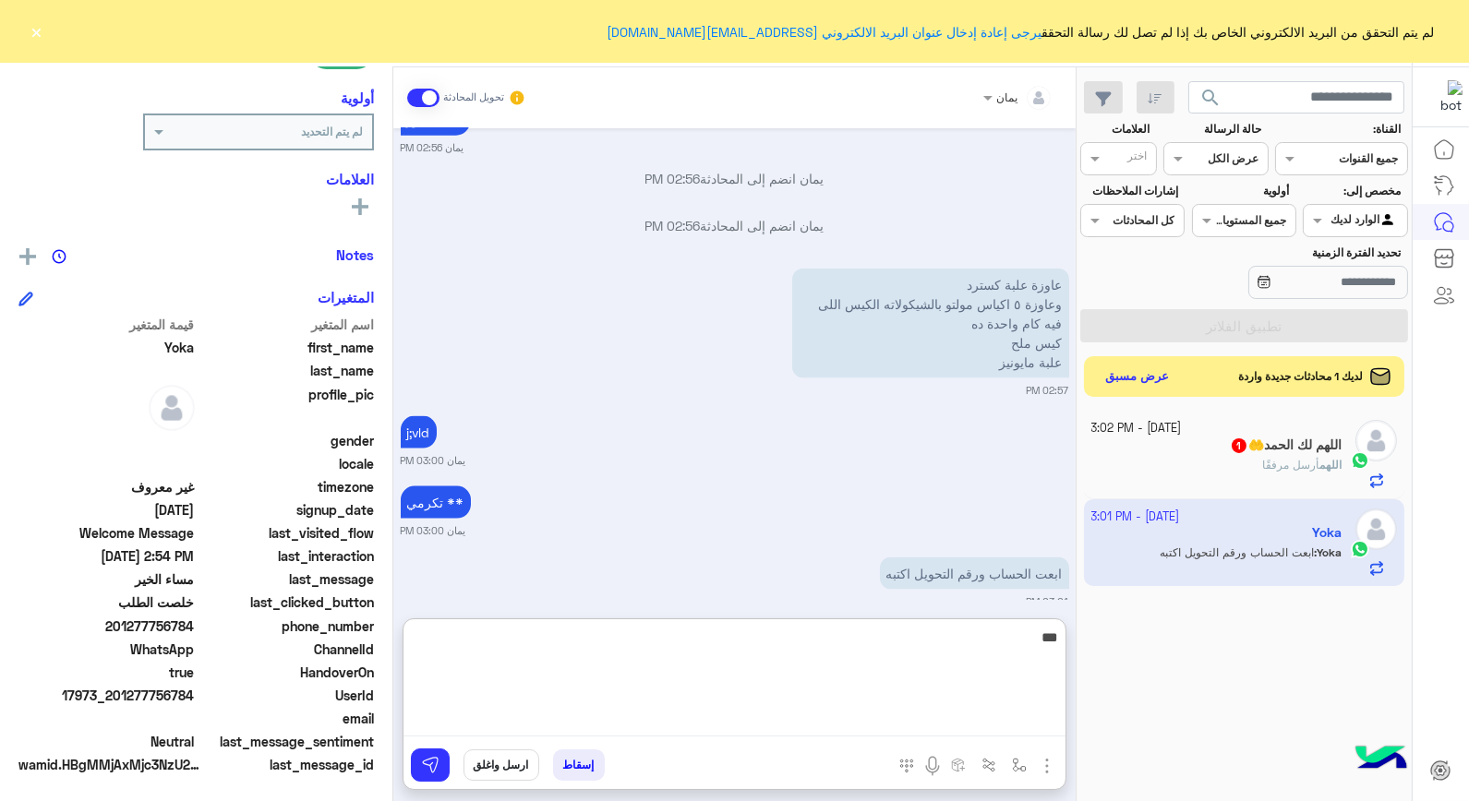
scroll to position [4718, 0]
type textarea "*"
type textarea "**********"
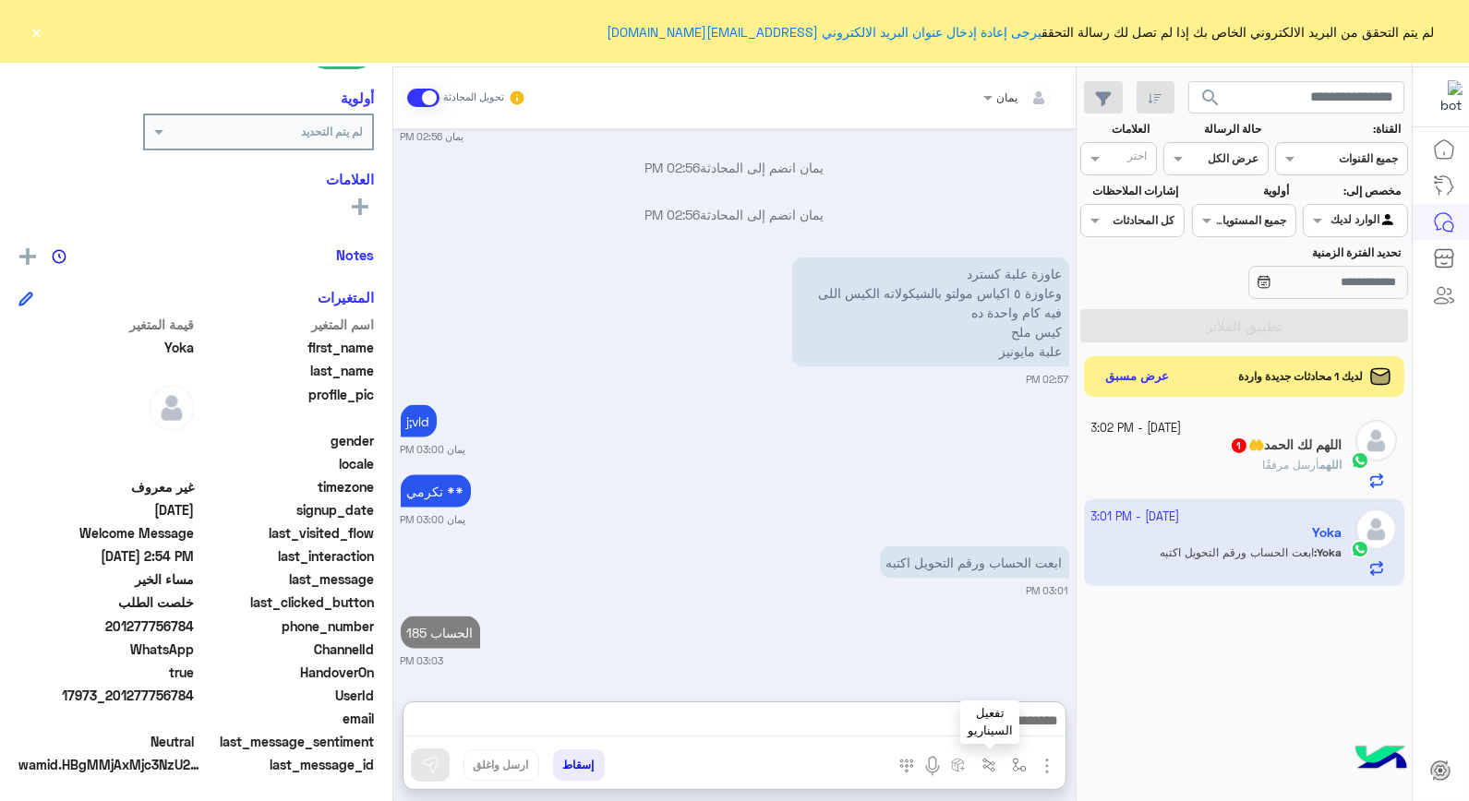
click at [1012, 762] on img "button" at bounding box center [1019, 765] width 15 height 15
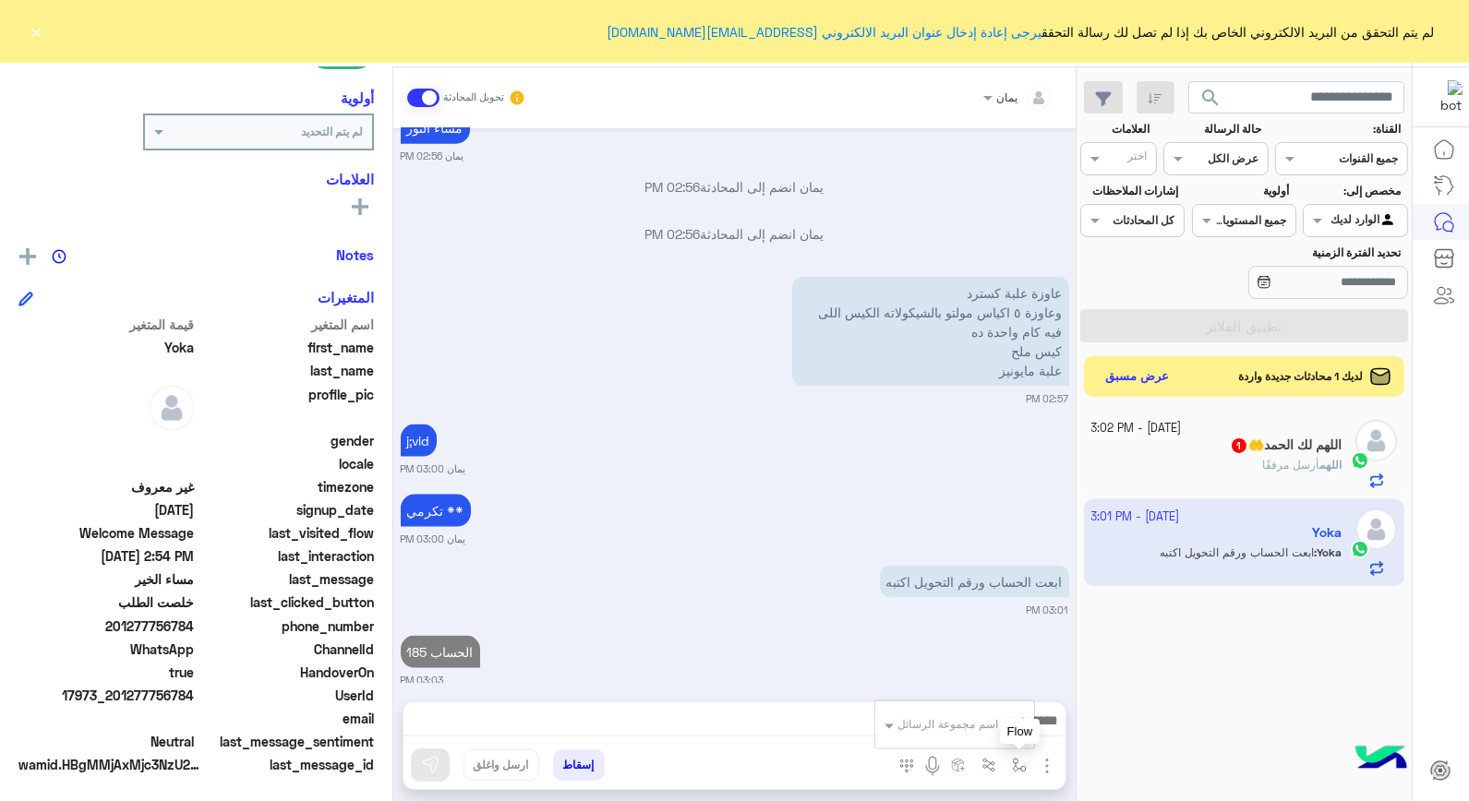
scroll to position [4705, 0]
click at [1009, 717] on input "text" at bounding box center [978, 722] width 93 height 17
type input "***"
click at [981, 689] on span "فودافون كاش" at bounding box center [985, 691] width 80 height 17
type textarea "**********"
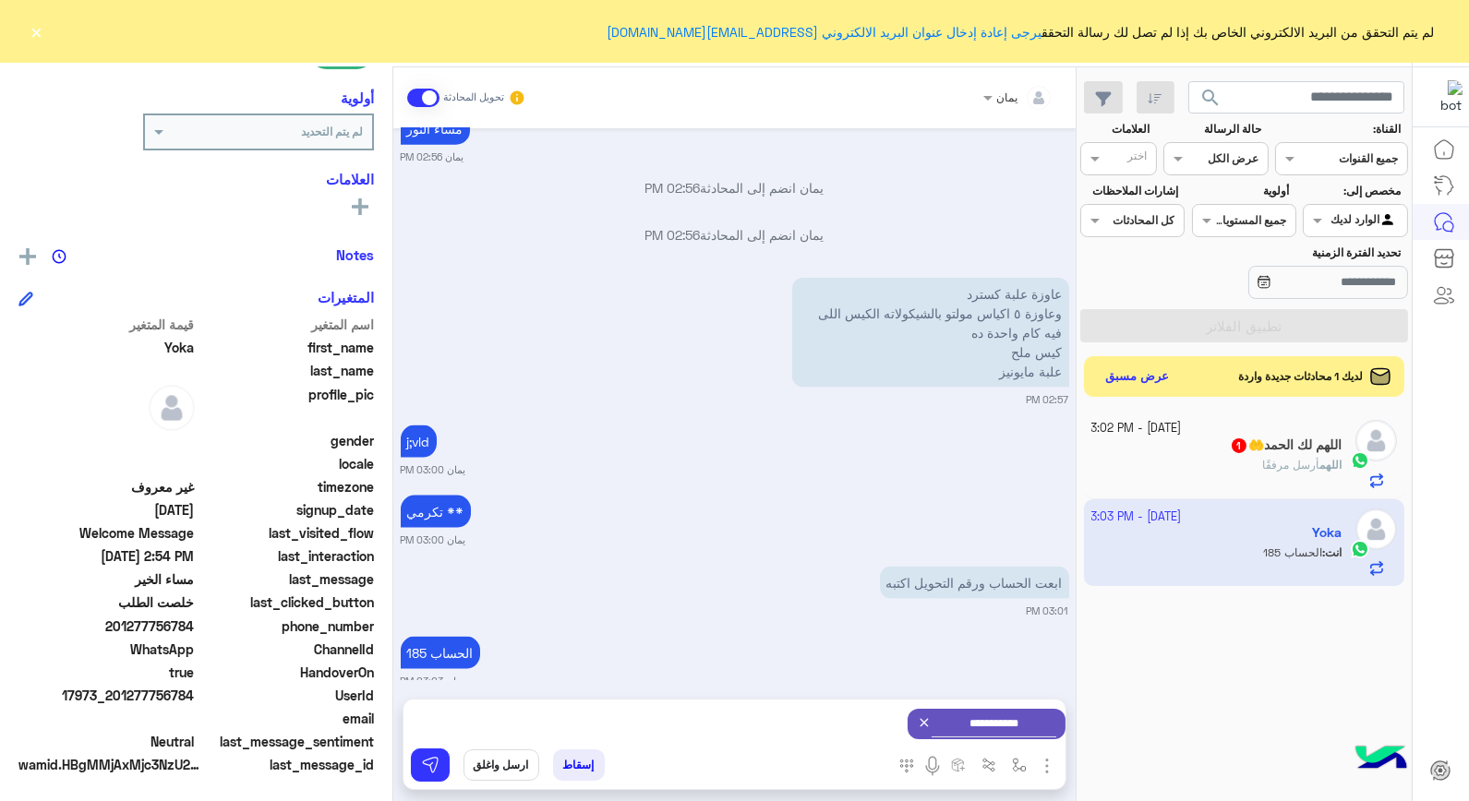
scroll to position [4707, 0]
click at [438, 759] on img at bounding box center [430, 765] width 18 height 18
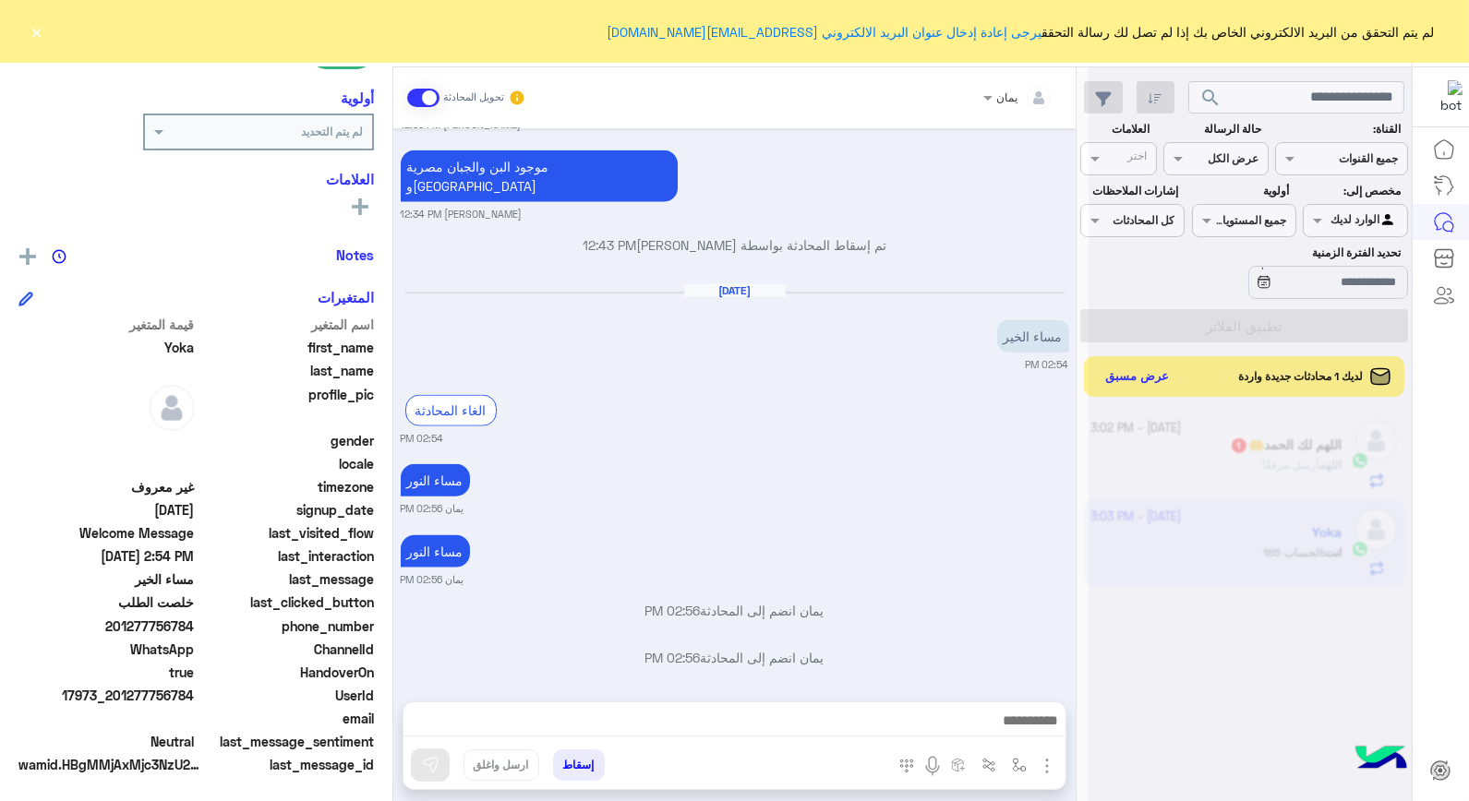
scroll to position [0, 0]
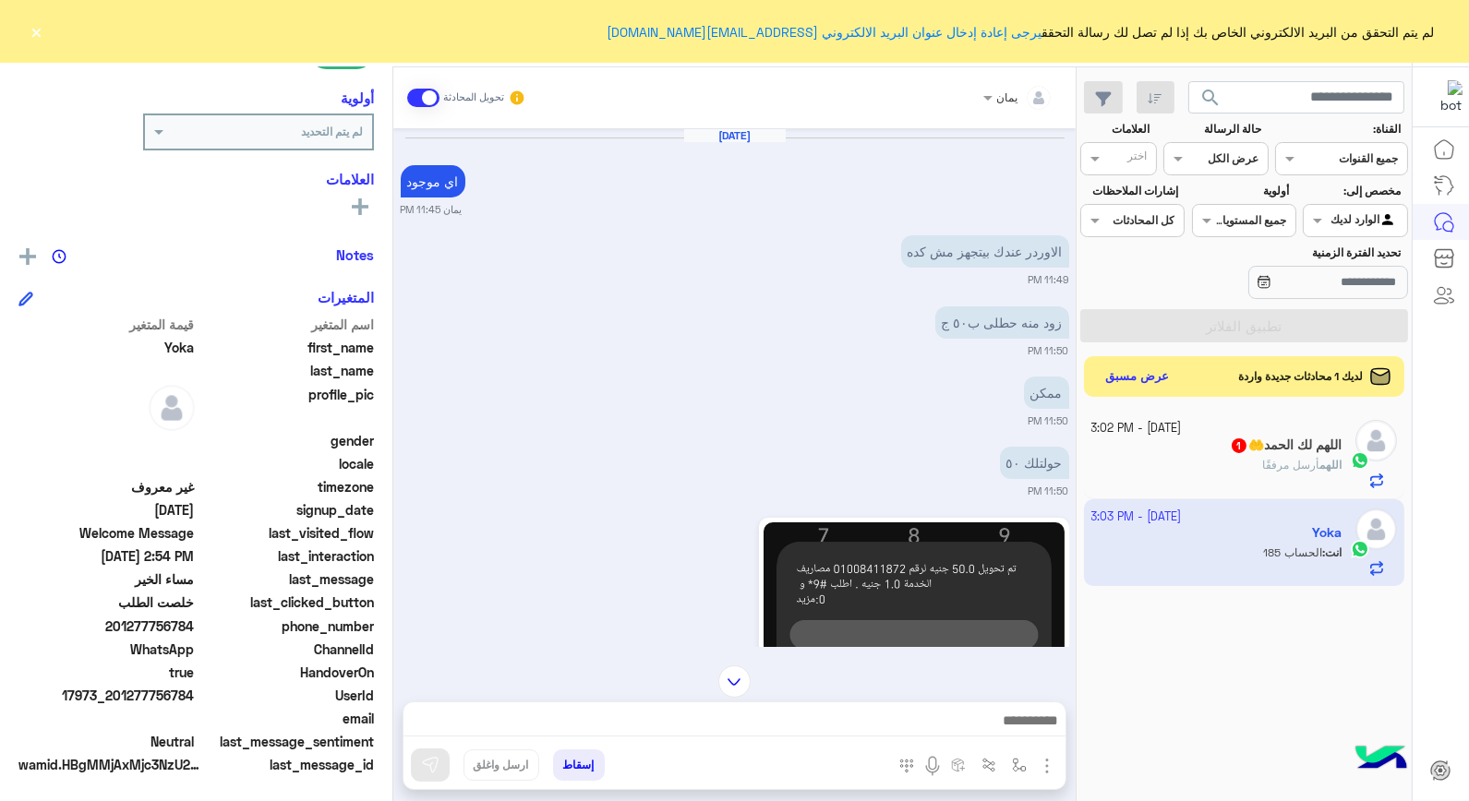
click at [733, 678] on img at bounding box center [734, 682] width 32 height 32
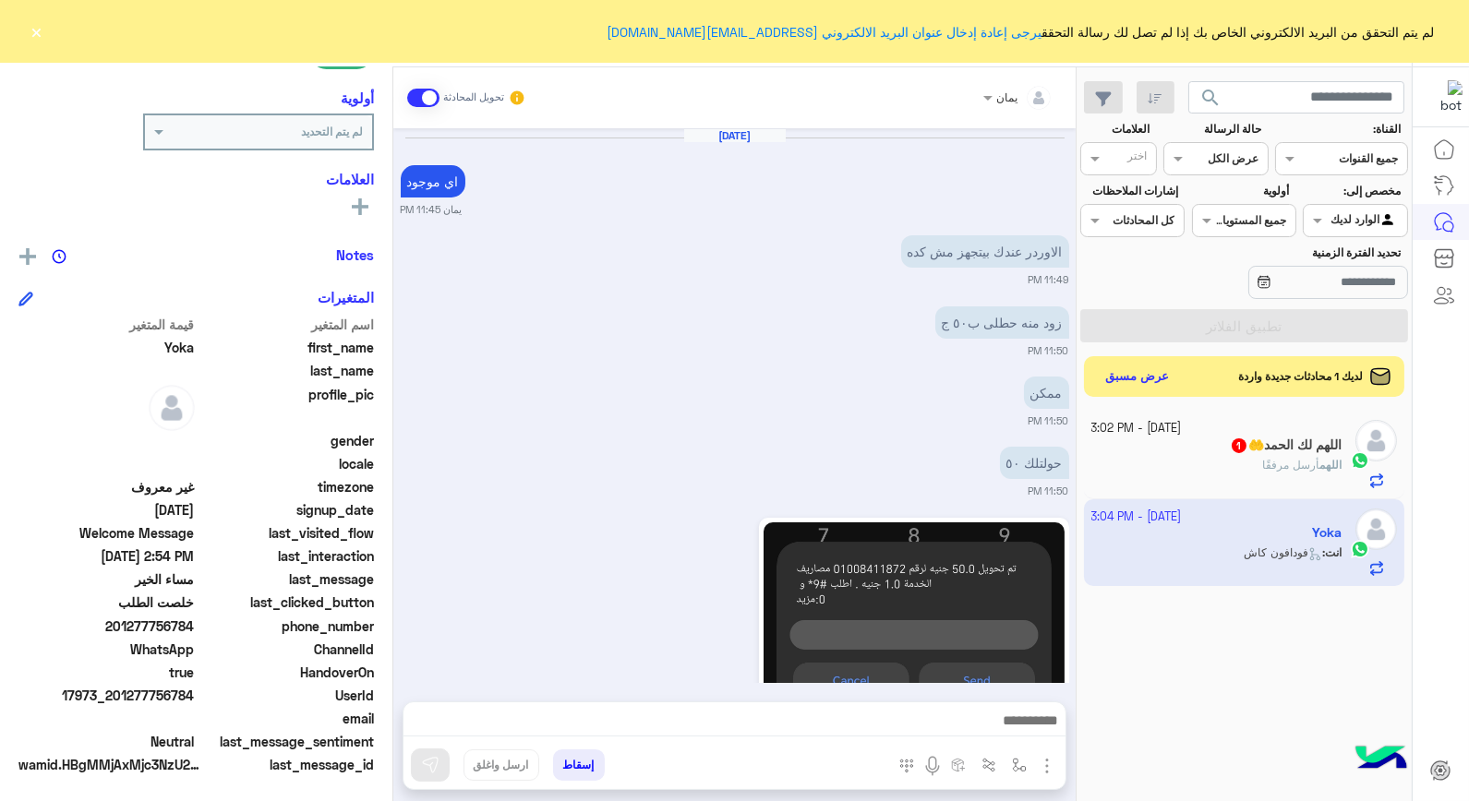
scroll to position [5007, 0]
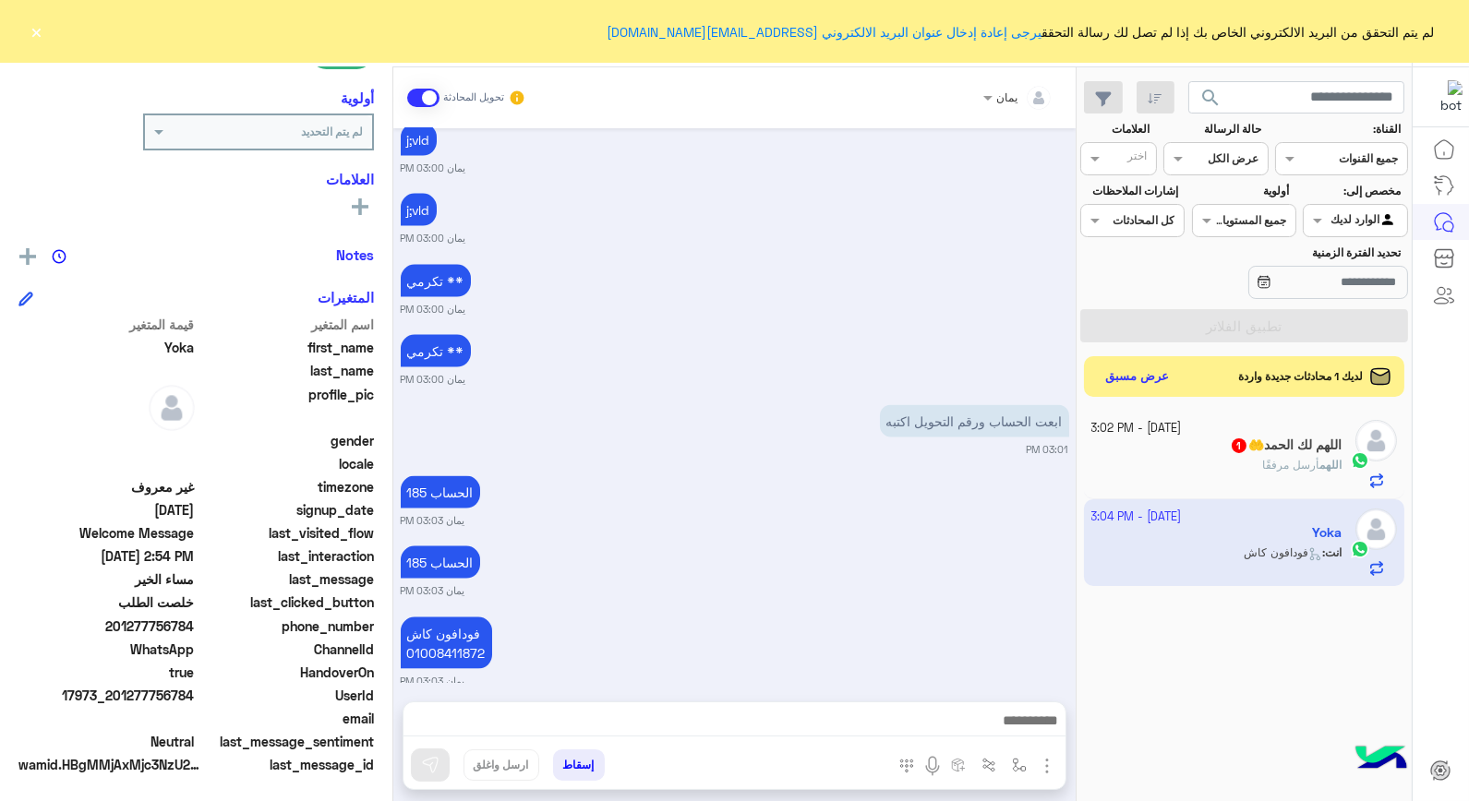
click at [734, 671] on div "[DATE] اي موجود يمان 11:45 PM الاوردر عندك بيتجهز مش كده 11:49 PM زود منه حطلى …" at bounding box center [734, 405] width 682 height 555
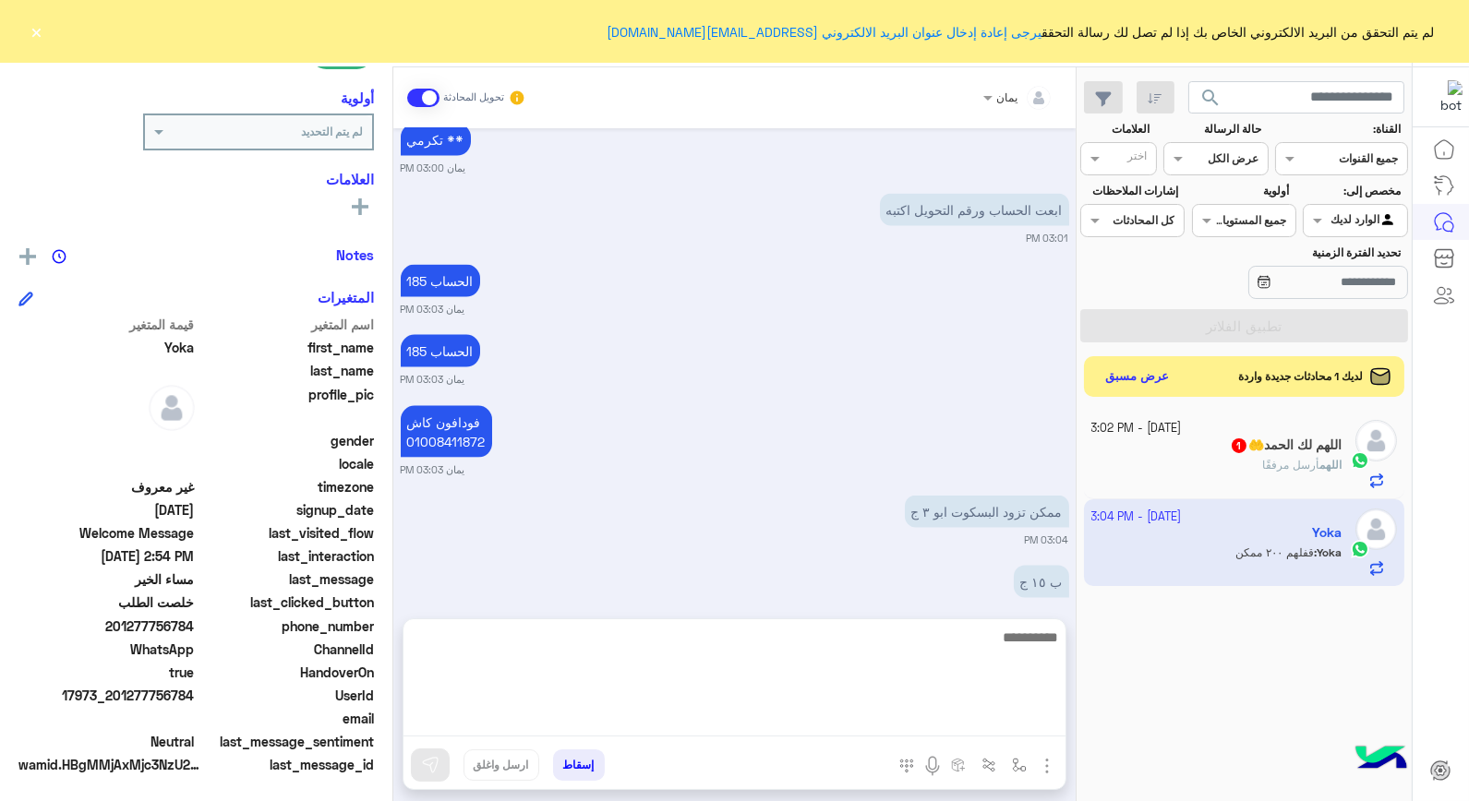
click at [896, 718] on textarea at bounding box center [735, 681] width 662 height 111
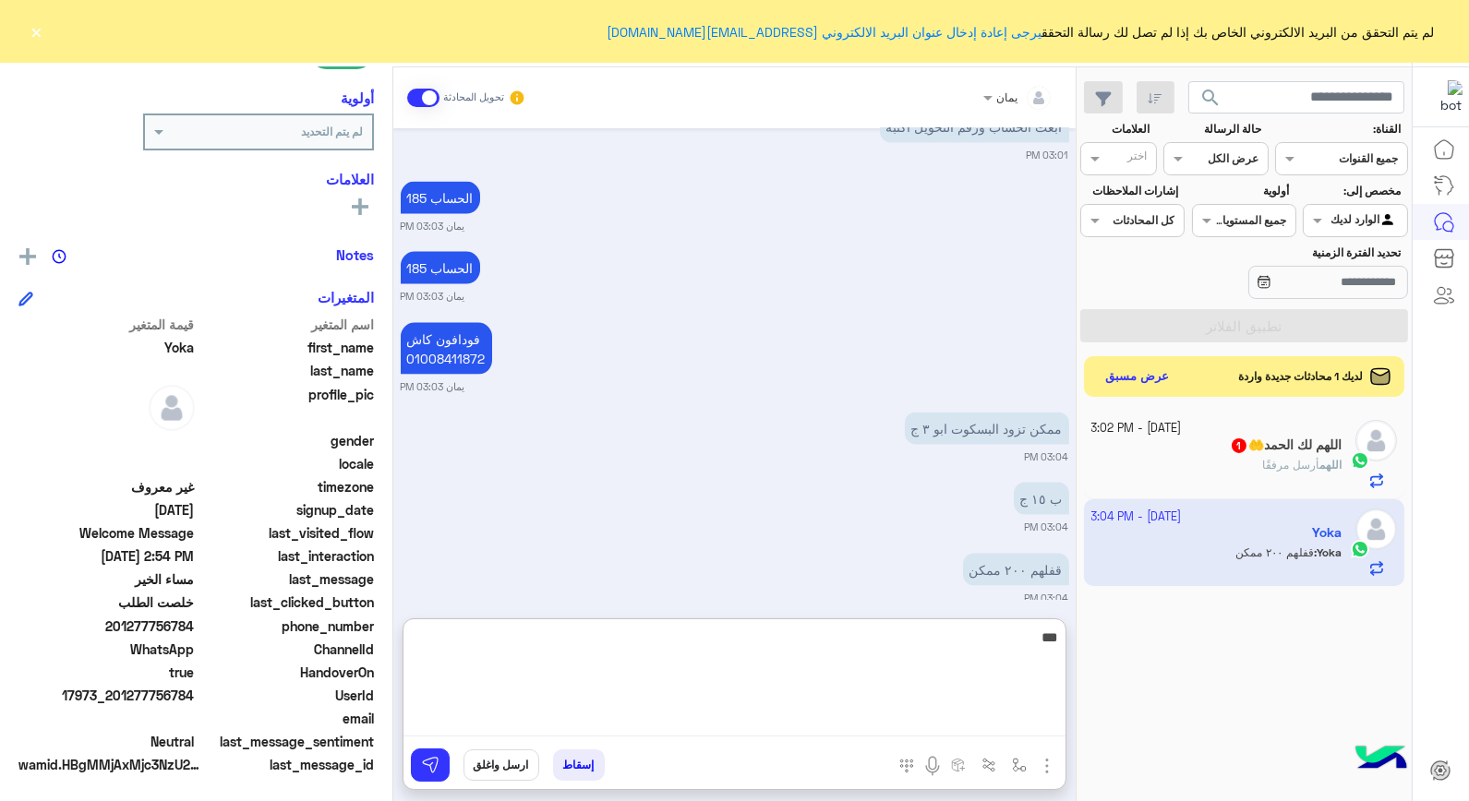
type textarea "****"
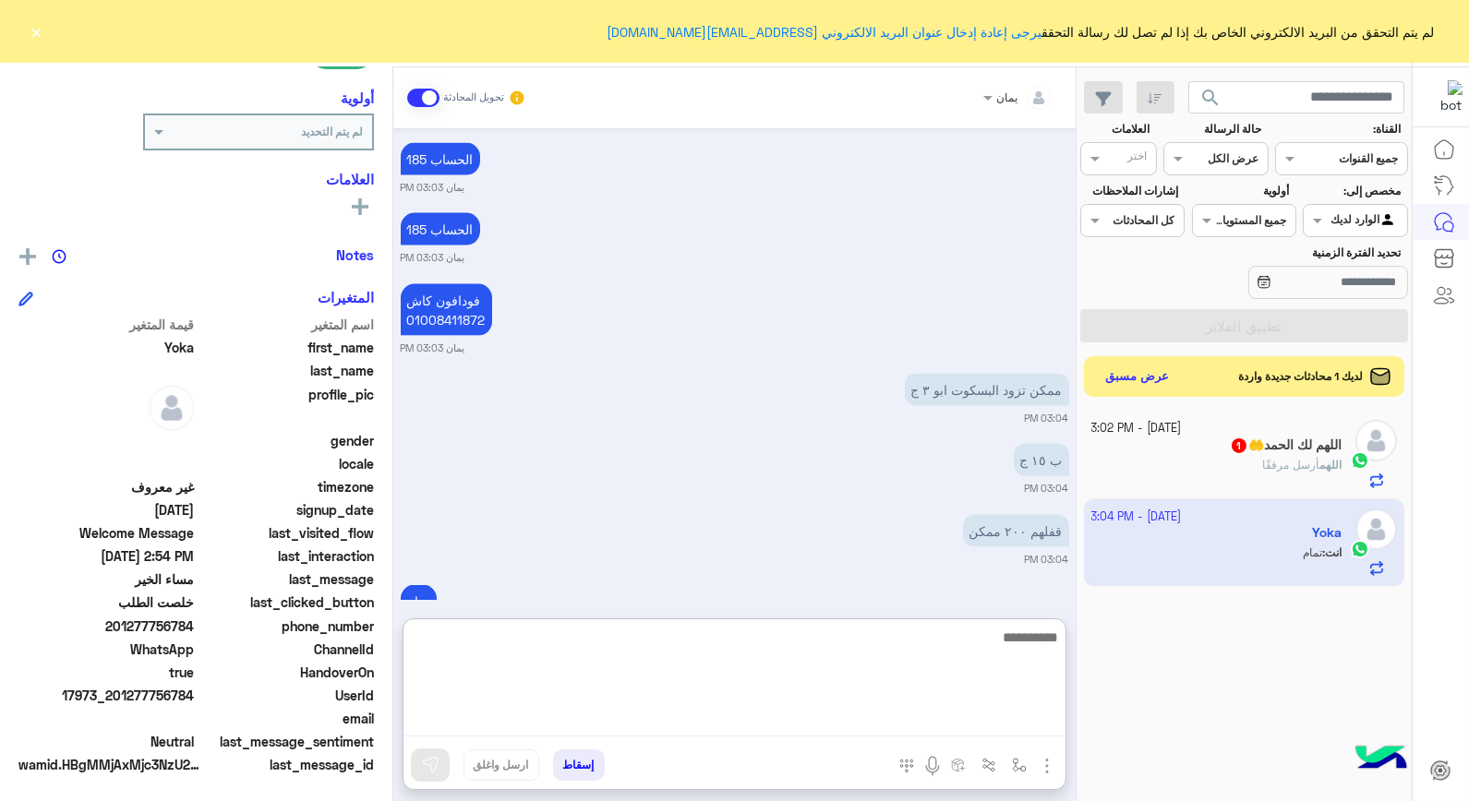
scroll to position [5371, 0]
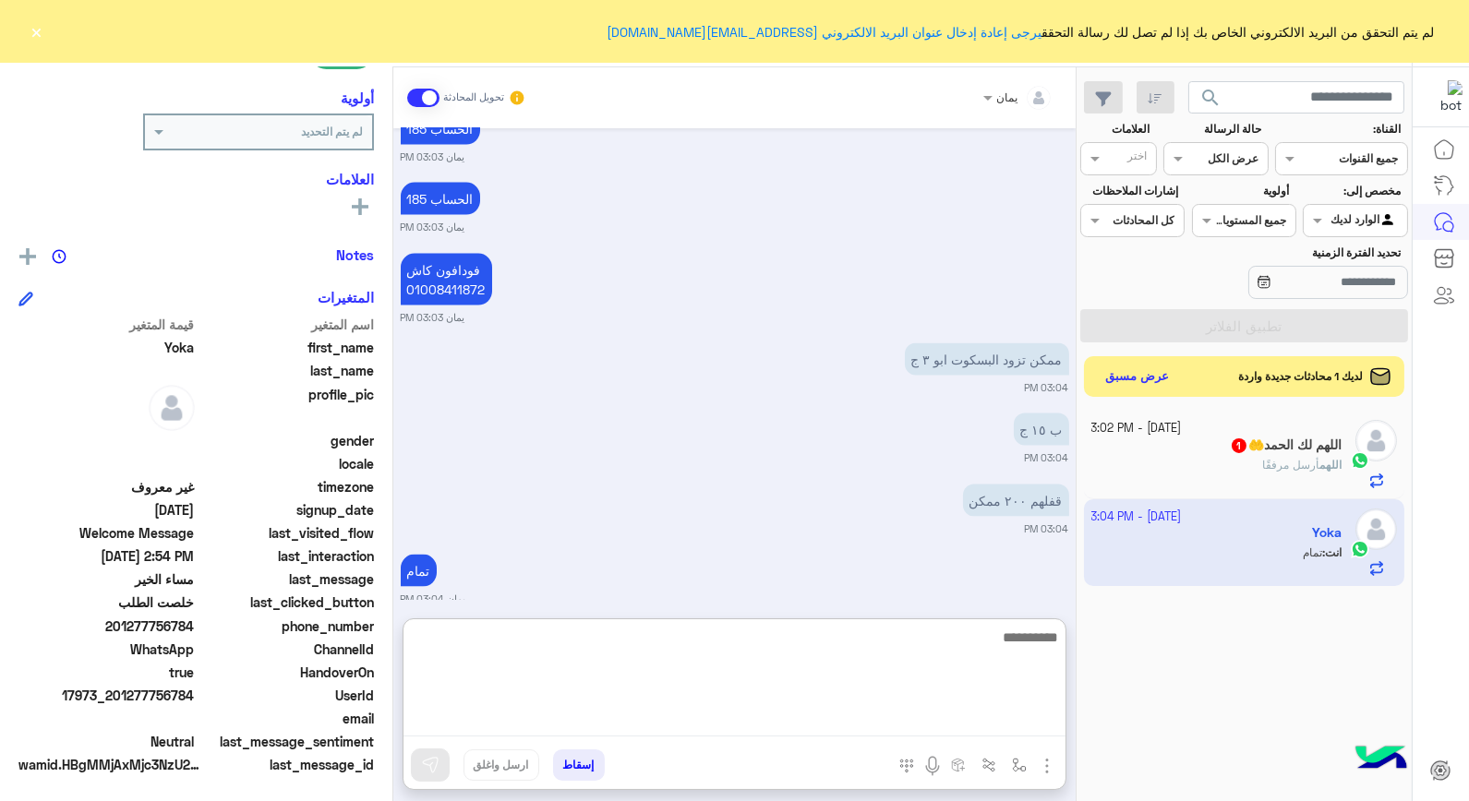
click at [748, 678] on textarea at bounding box center [735, 681] width 662 height 111
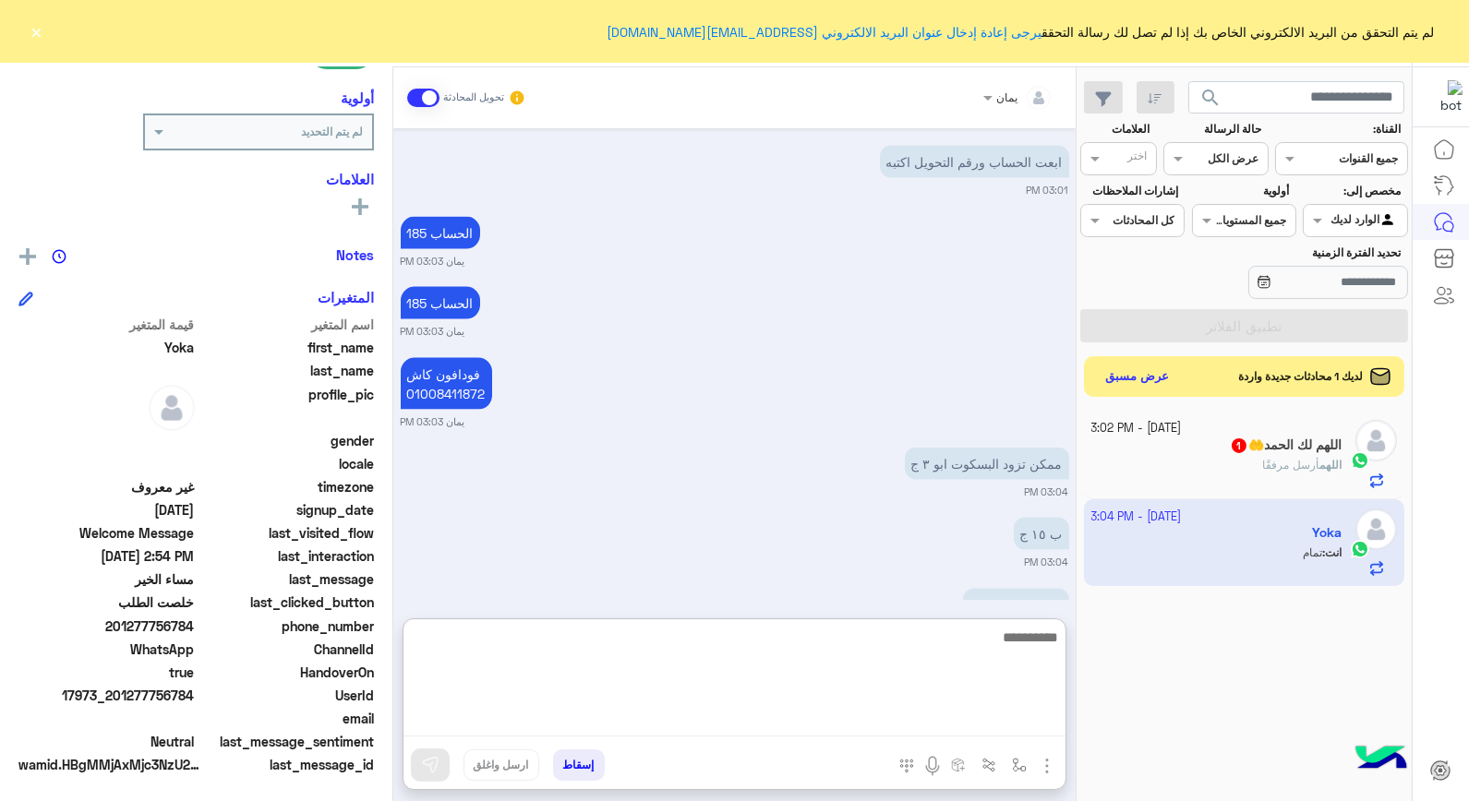
scroll to position [5366, 0]
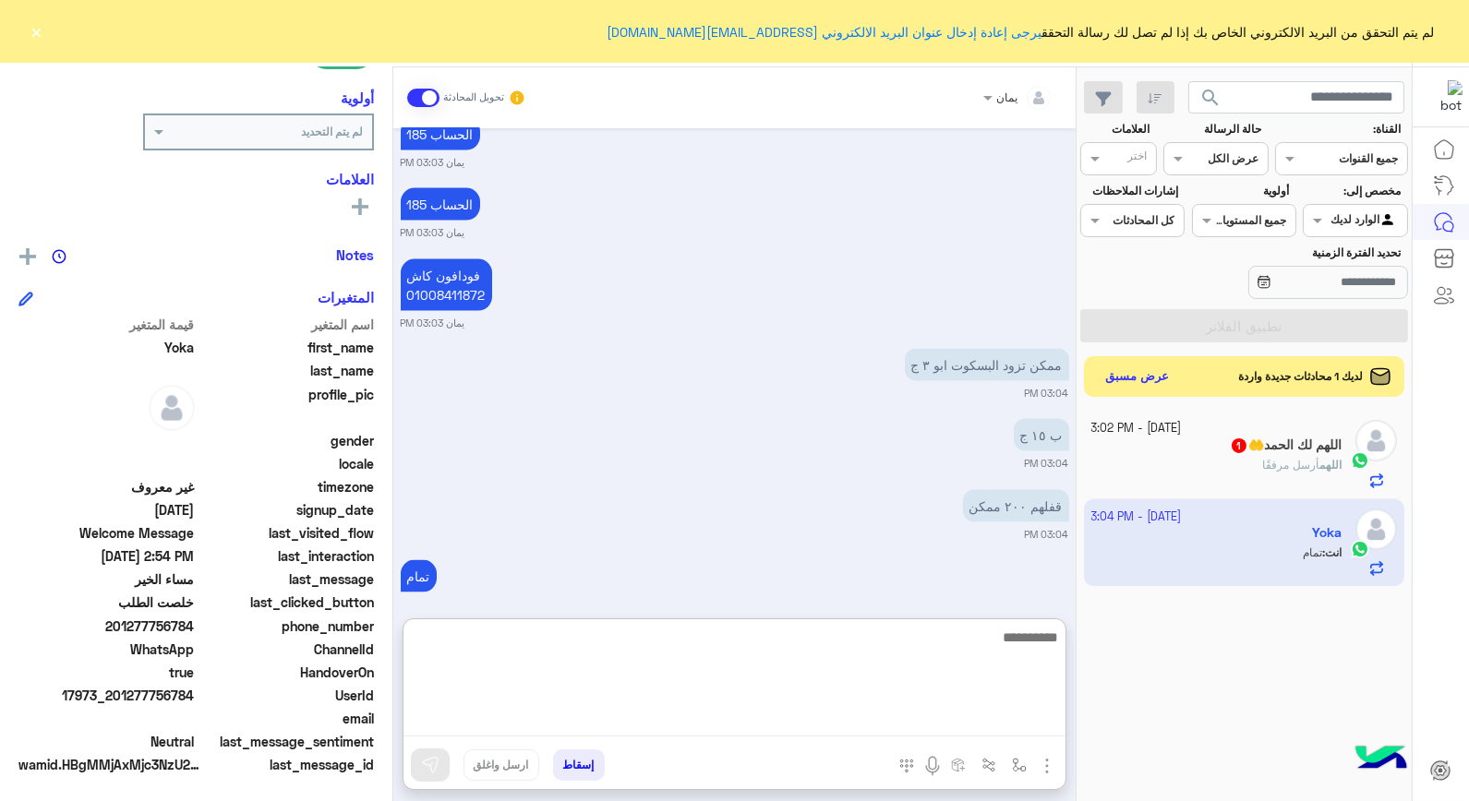
click at [816, 675] on textarea at bounding box center [735, 681] width 662 height 111
type textarea "**********"
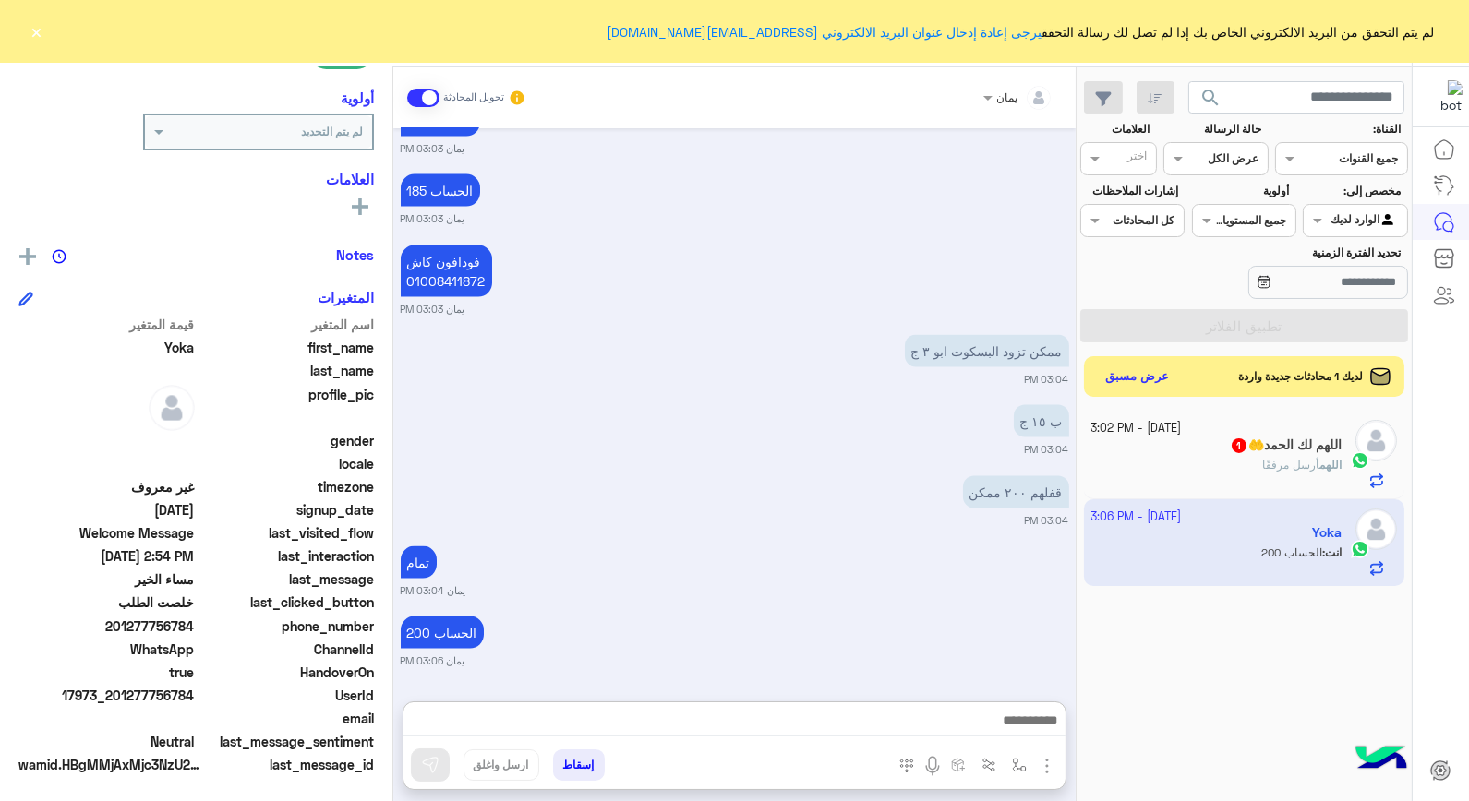
click at [1308, 474] on p "اللهم أرسل مرفقًا" at bounding box center [1301, 465] width 79 height 17
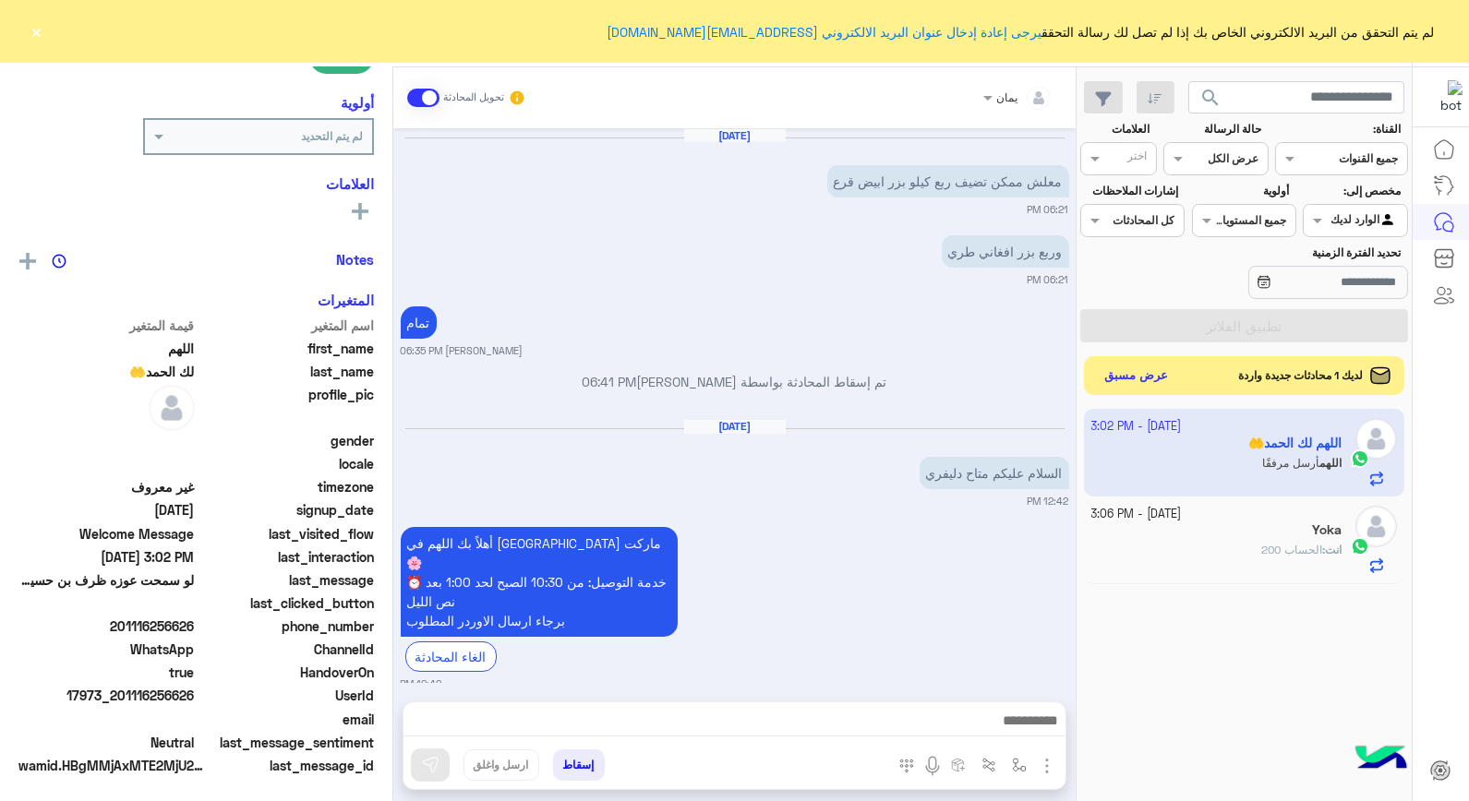
scroll to position [2220, 0]
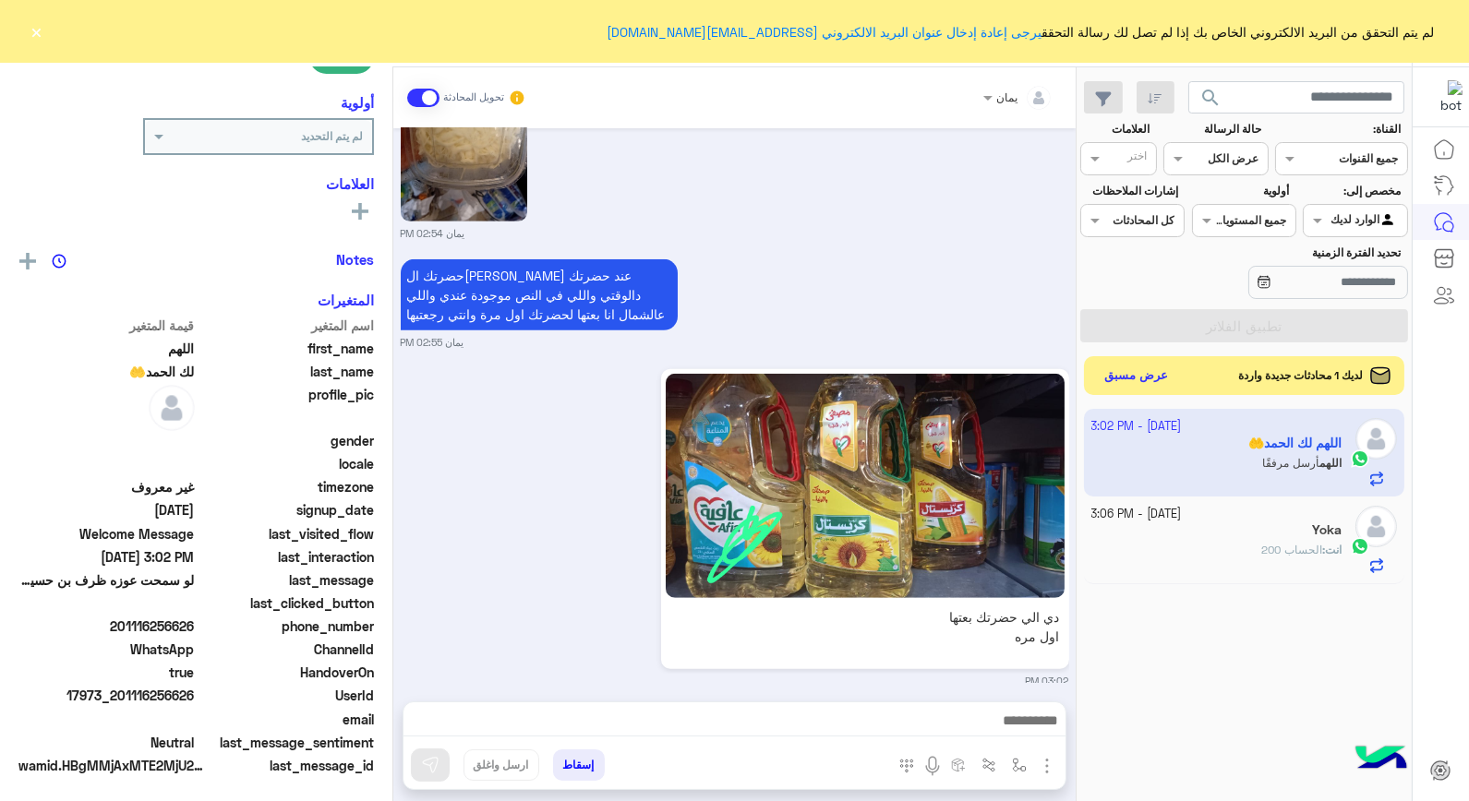
click at [1138, 369] on button "عرض مسبق" at bounding box center [1137, 376] width 78 height 25
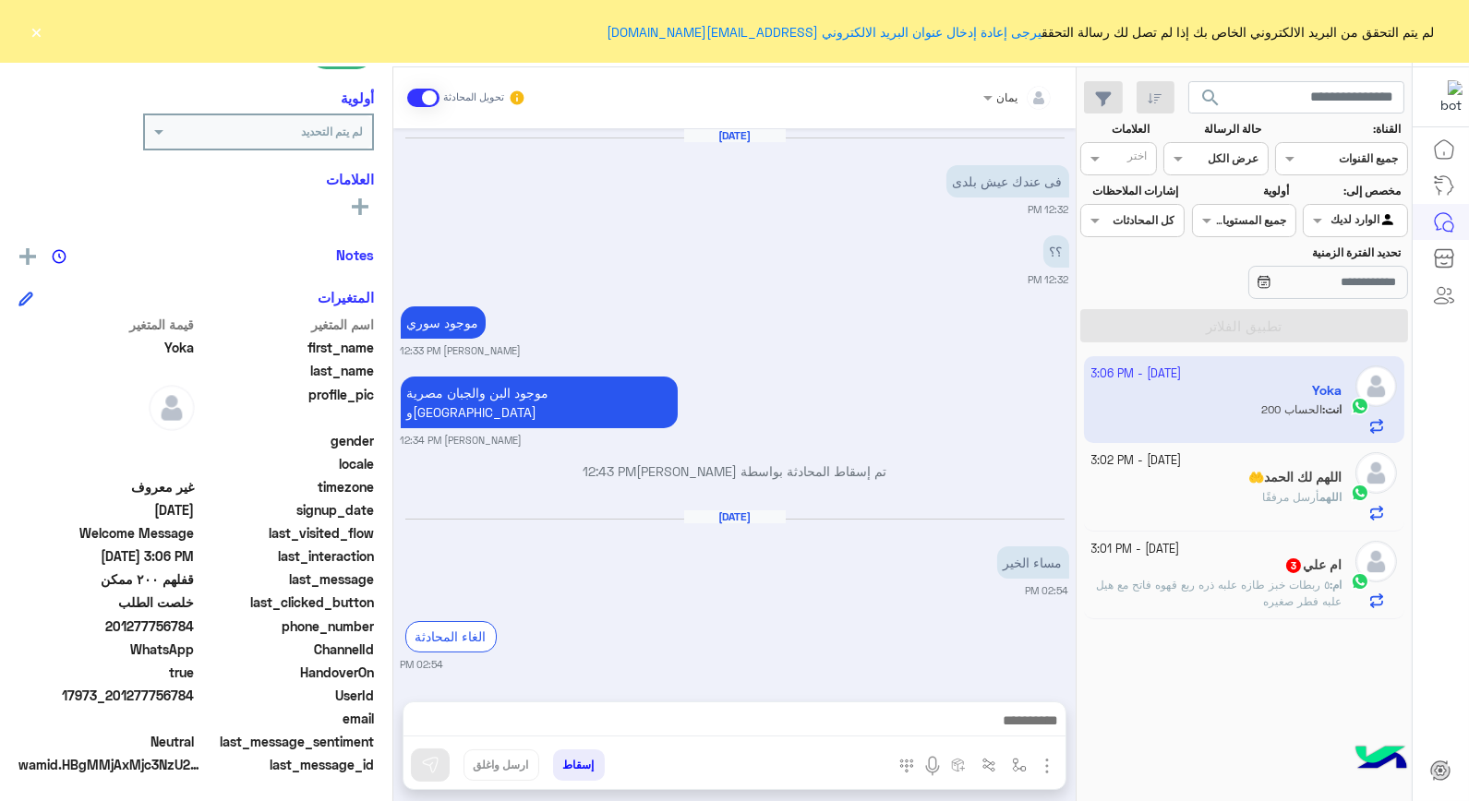
scroll to position [974, 0]
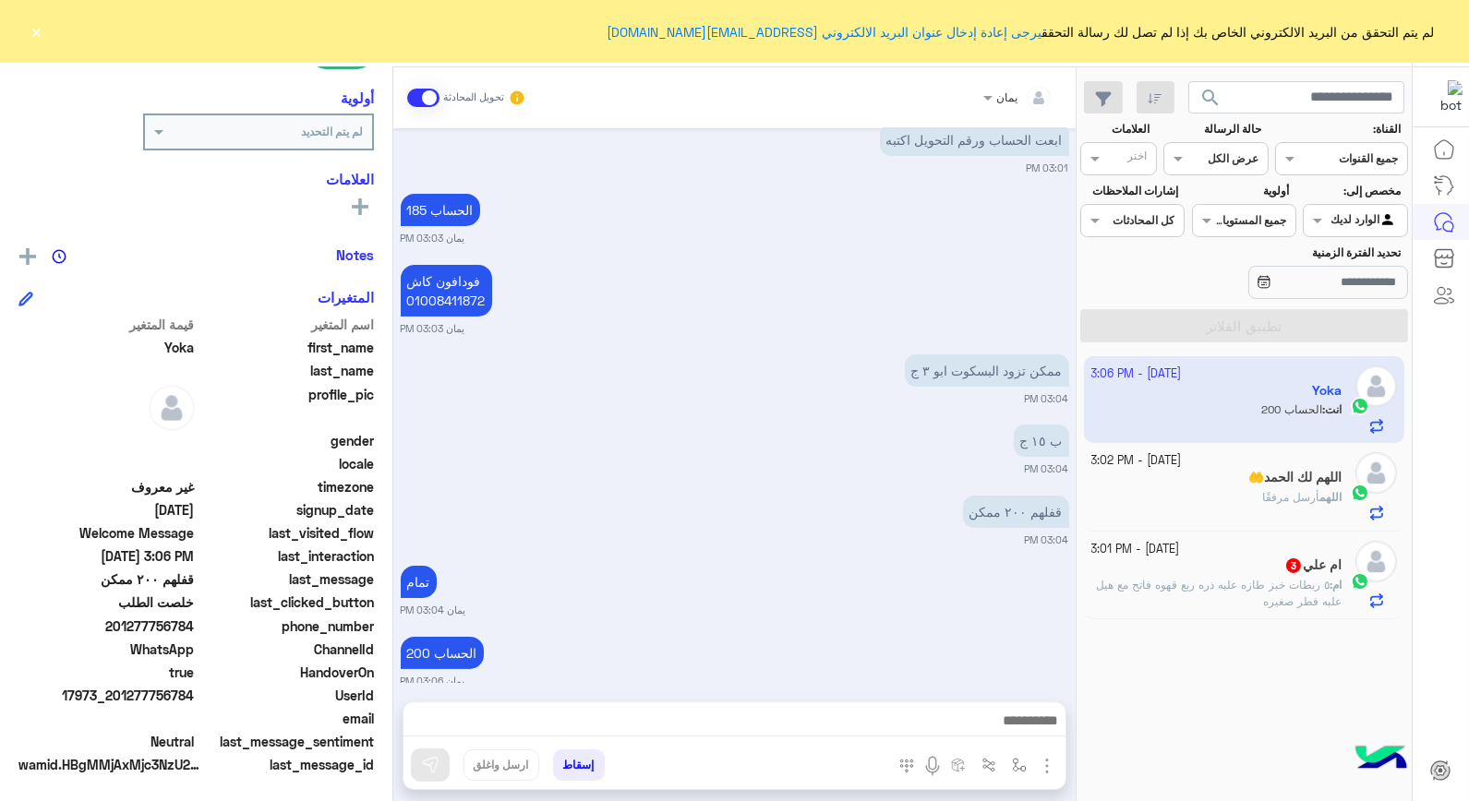
click at [1235, 480] on div "اللهم لك الحمد🤲" at bounding box center [1216, 479] width 251 height 19
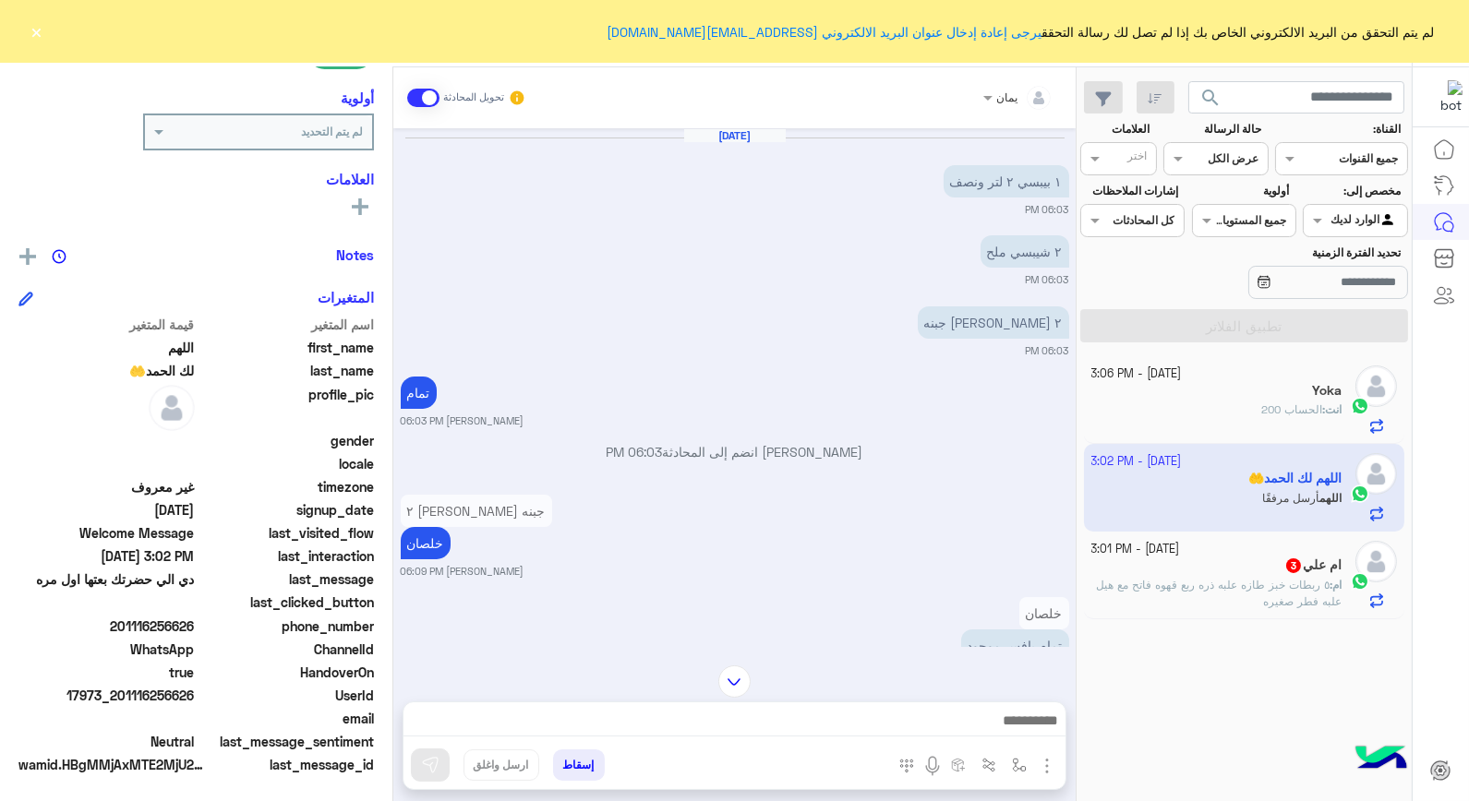
scroll to position [2725, 0]
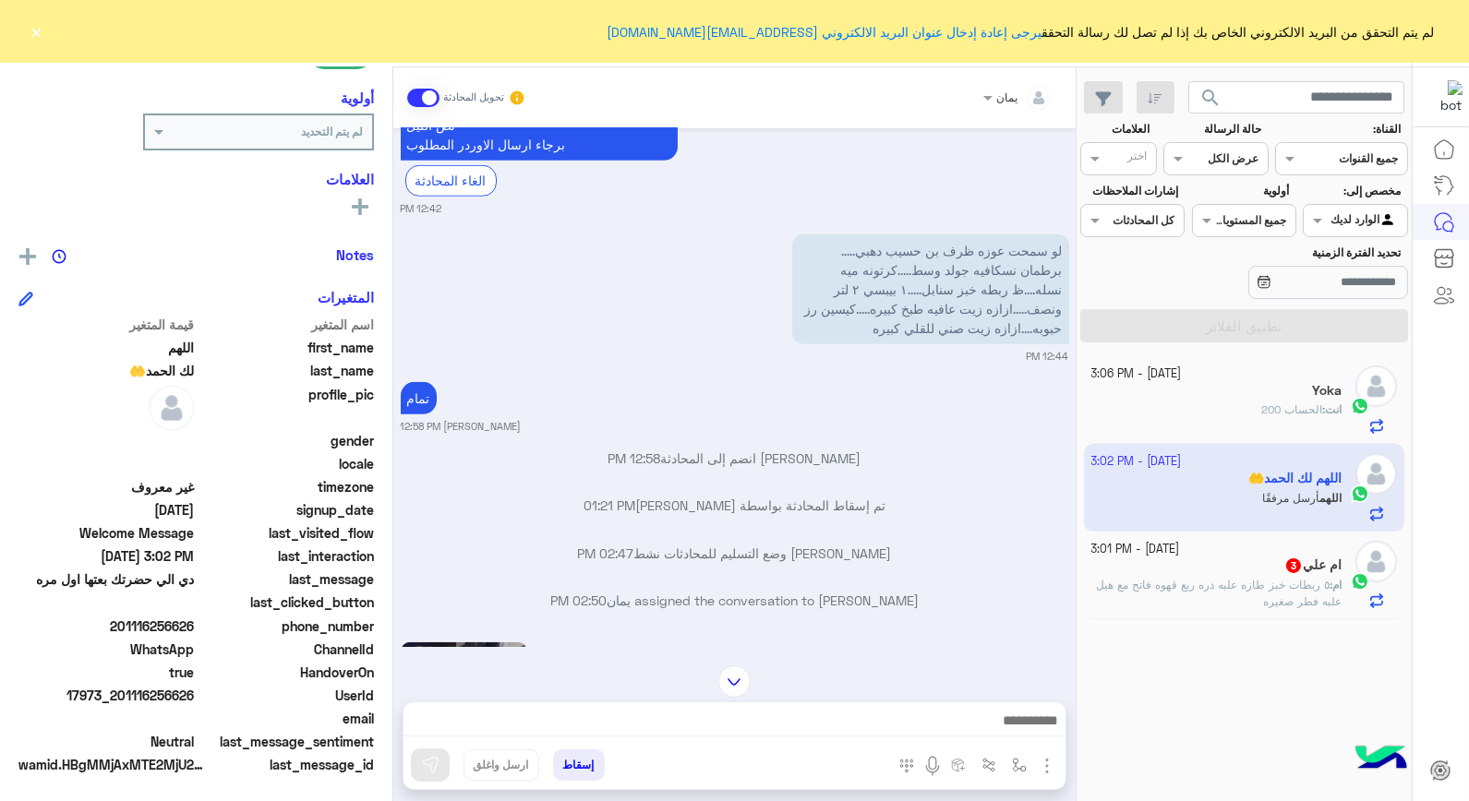
click at [716, 672] on div at bounding box center [734, 682] width 682 height 32
click at [726, 677] on img at bounding box center [734, 682] width 32 height 32
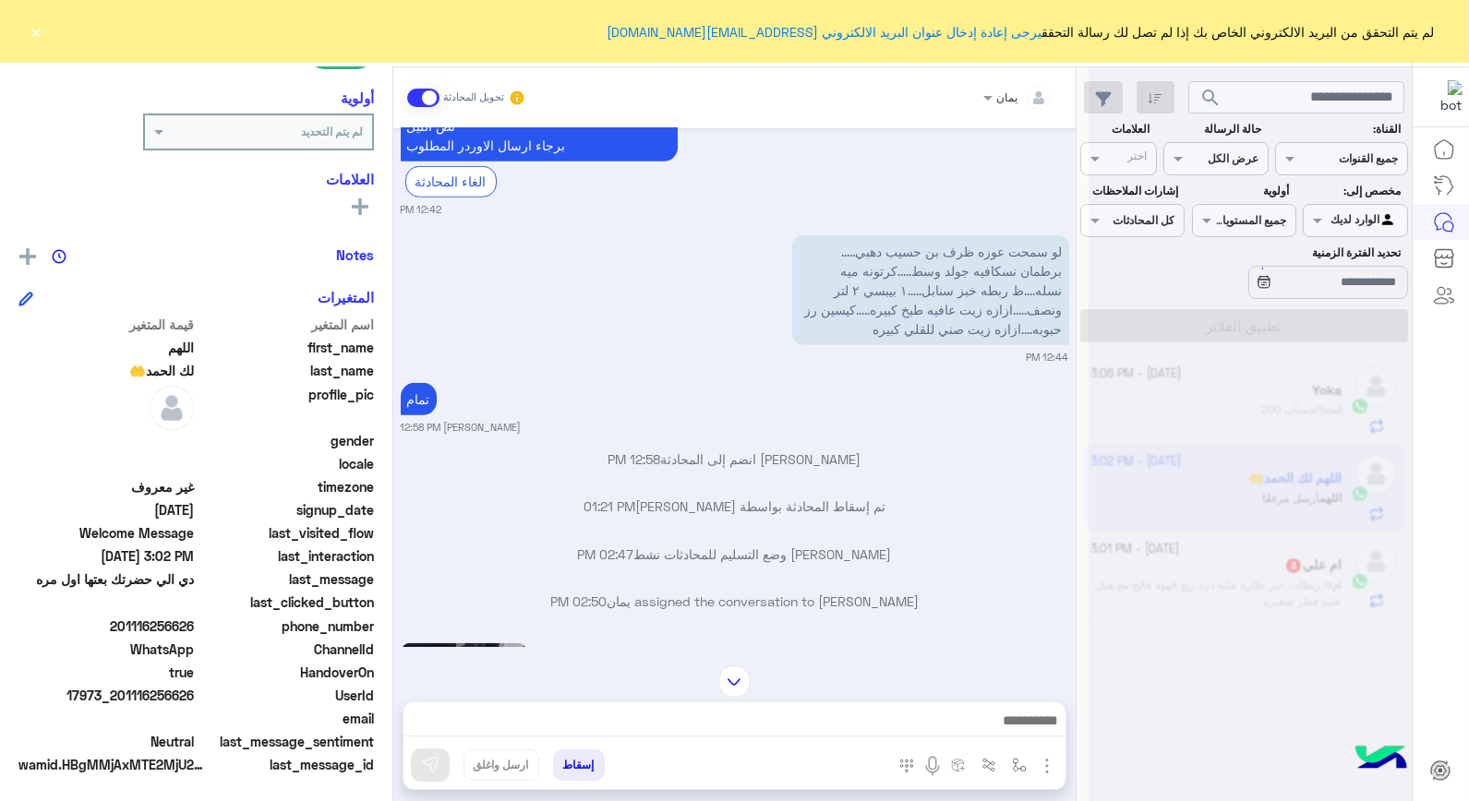
scroll to position [4467, 0]
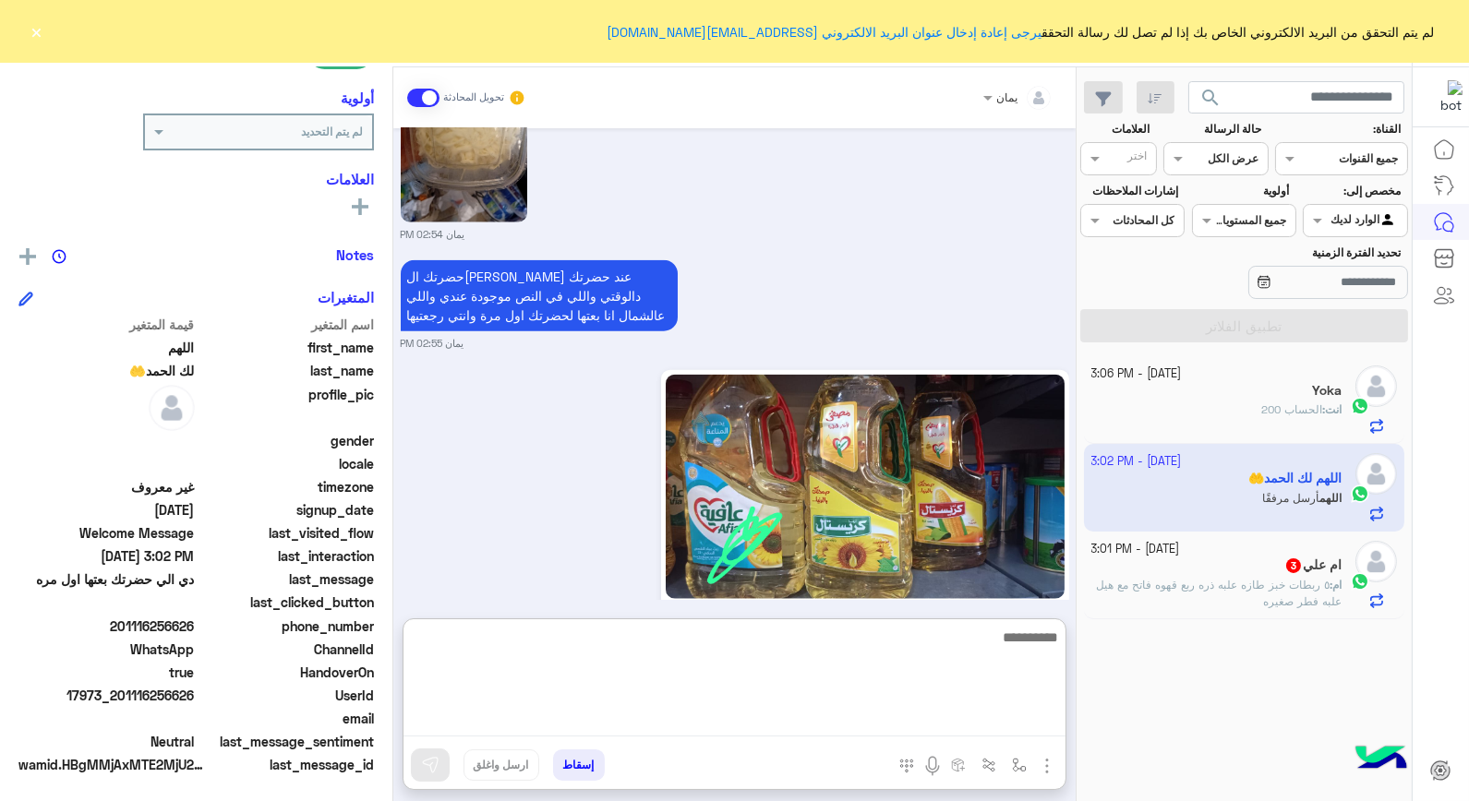
click at [820, 729] on textarea at bounding box center [735, 681] width 662 height 111
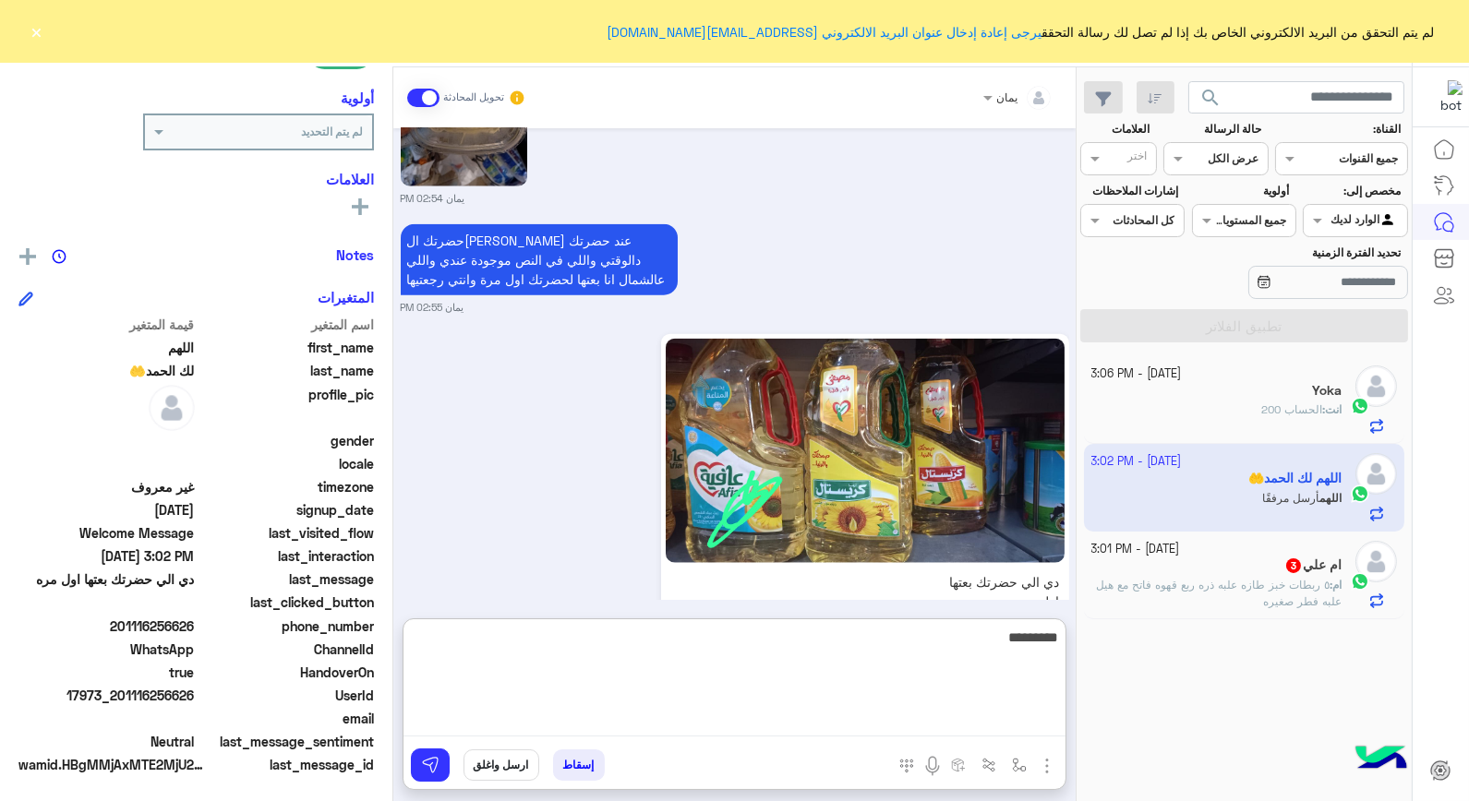
type textarea "*********"
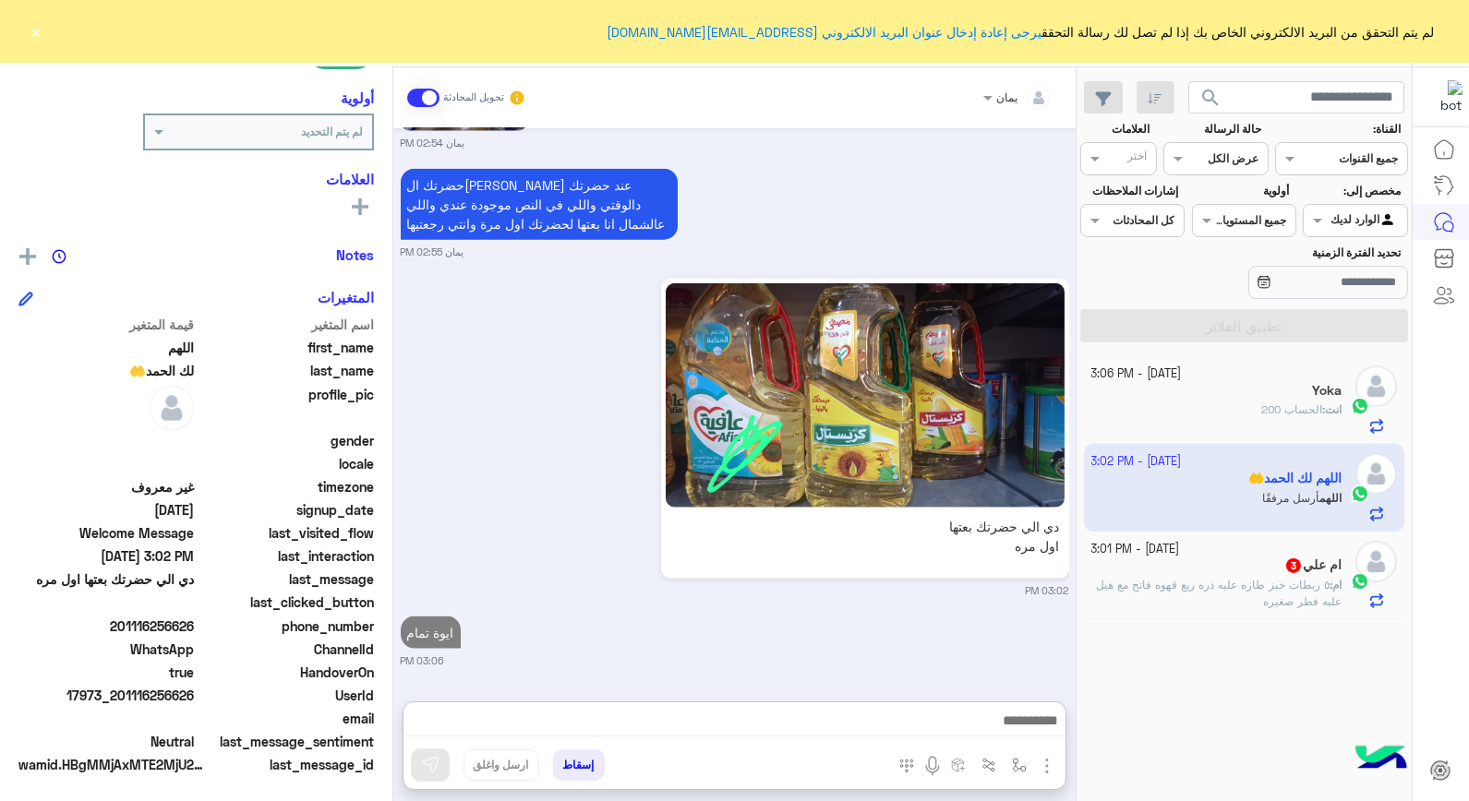
click at [1201, 595] on p "ام : ٥ ربطات خبز طازه علبه ذره ربع قهوه فاتح مع هيل علبه فطر صغيره" at bounding box center [1216, 593] width 251 height 33
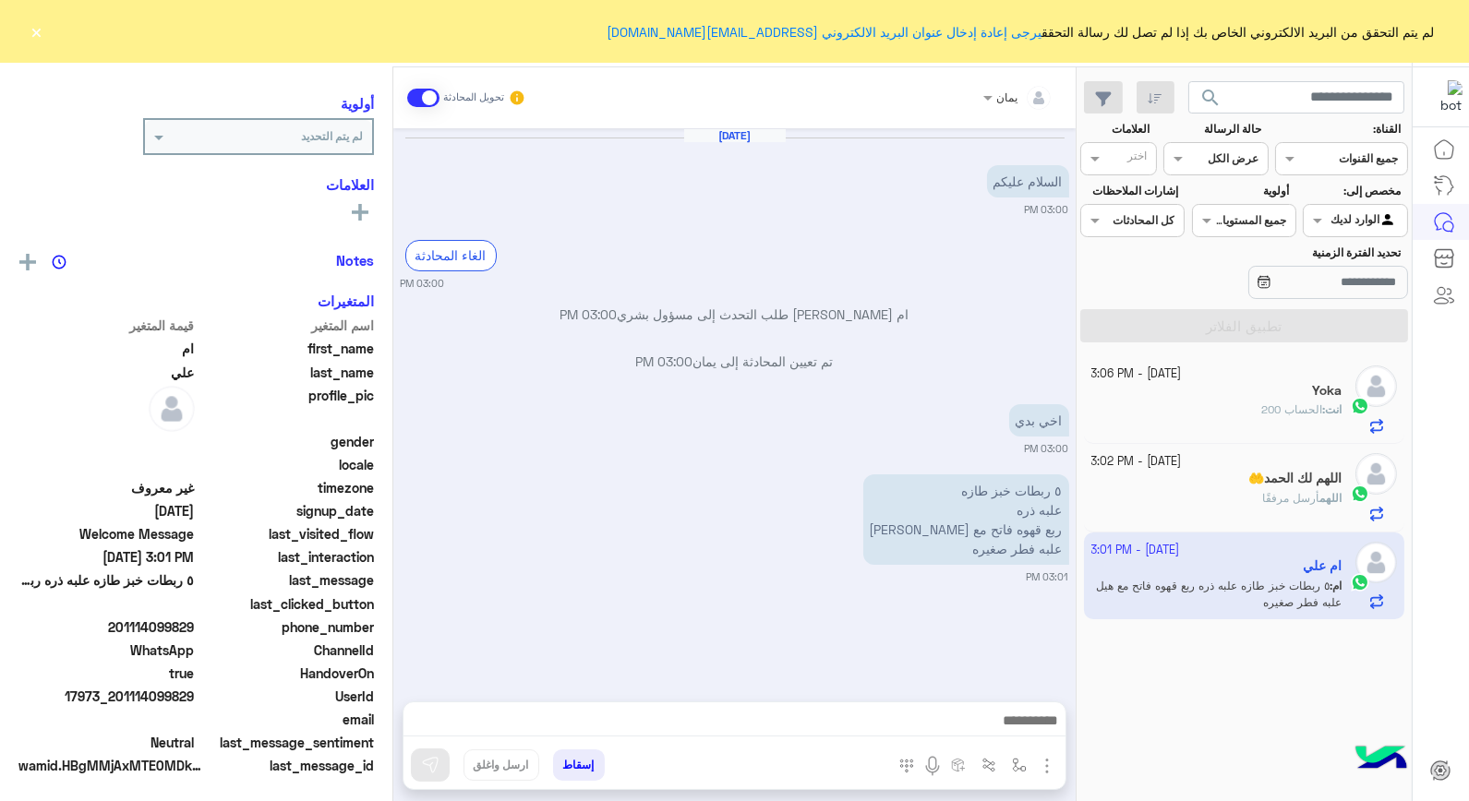
scroll to position [234, 0]
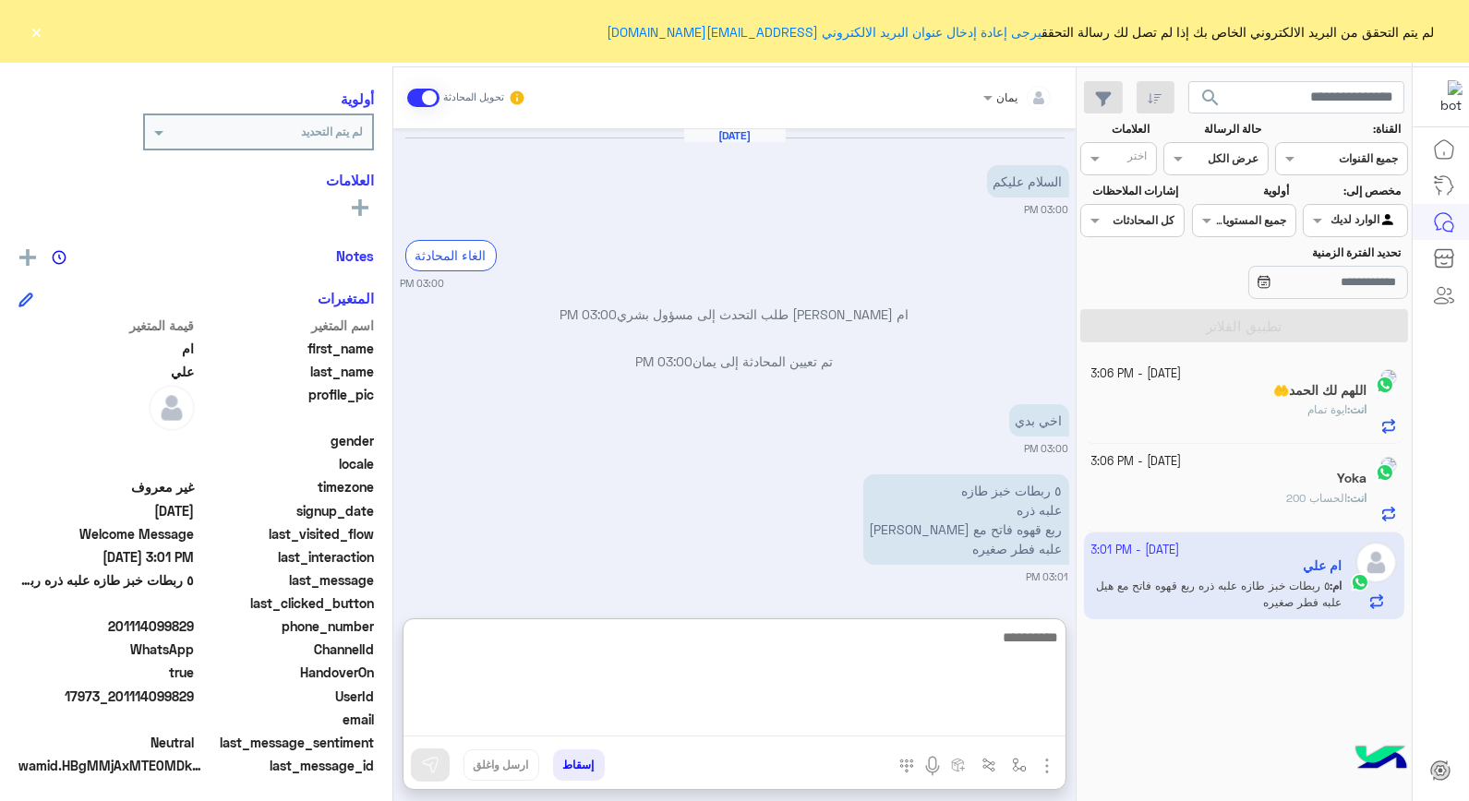
click at [783, 716] on textarea at bounding box center [735, 681] width 662 height 111
type textarea "**********"
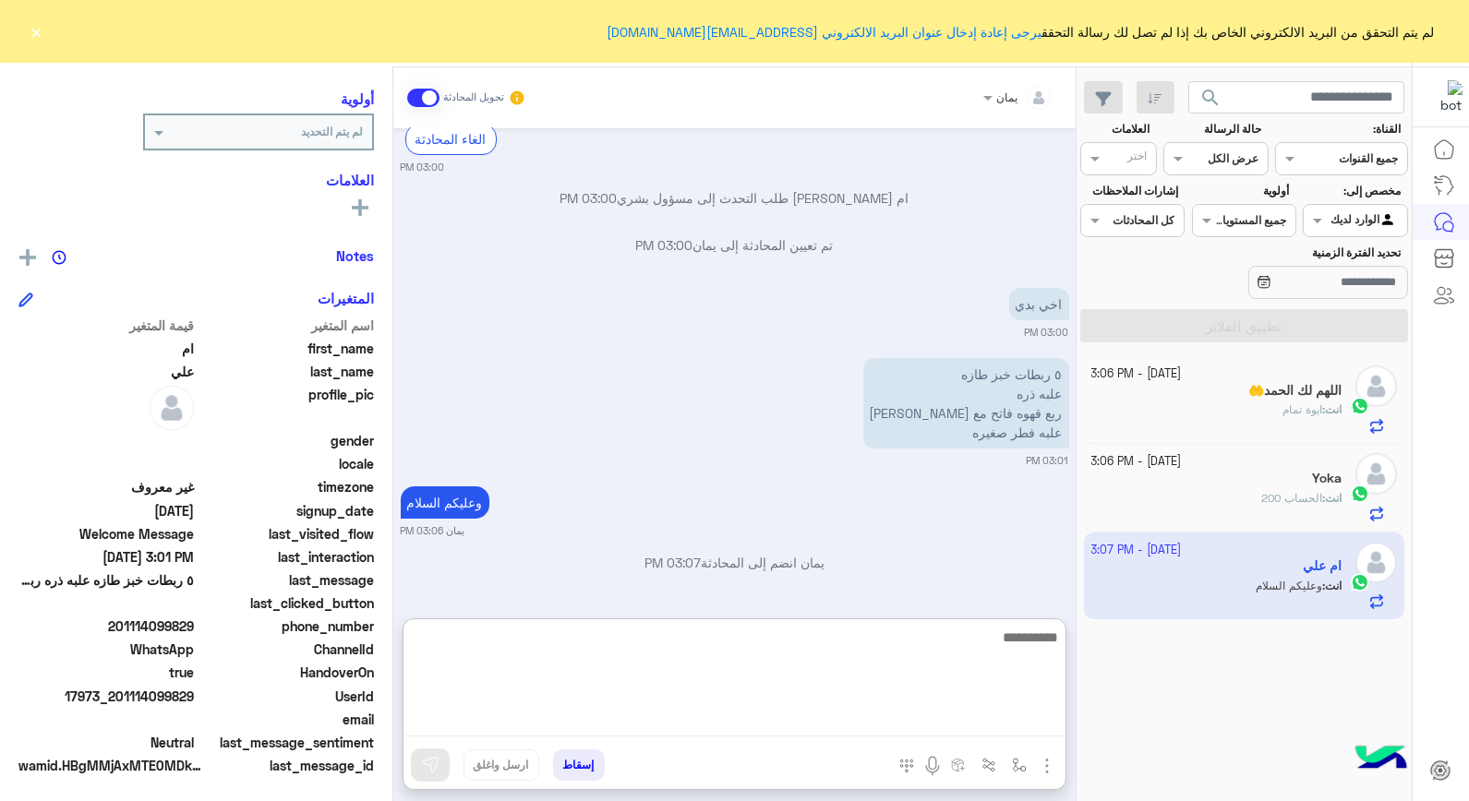
scroll to position [268, 0]
type textarea "*****"
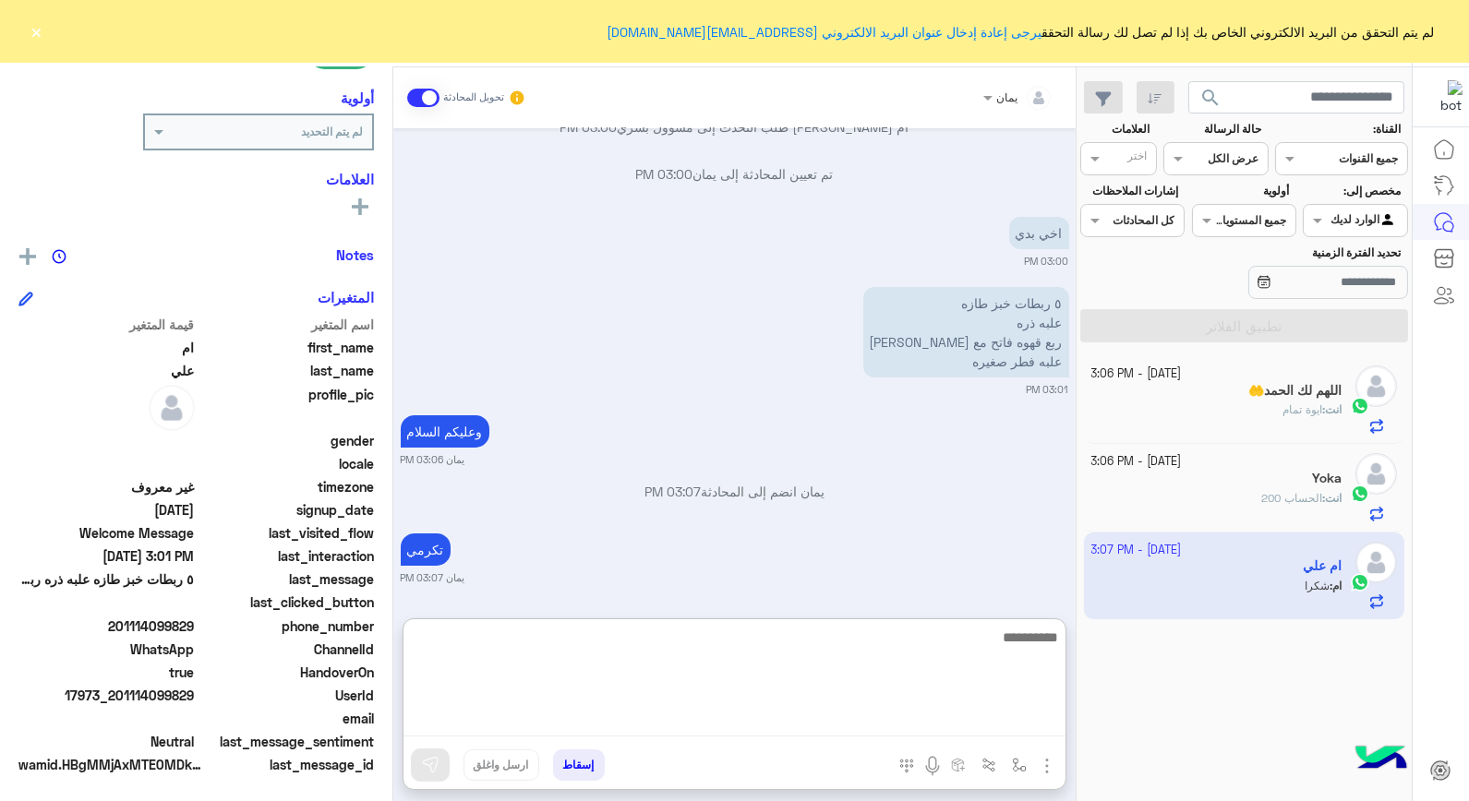
scroll to position [259, 0]
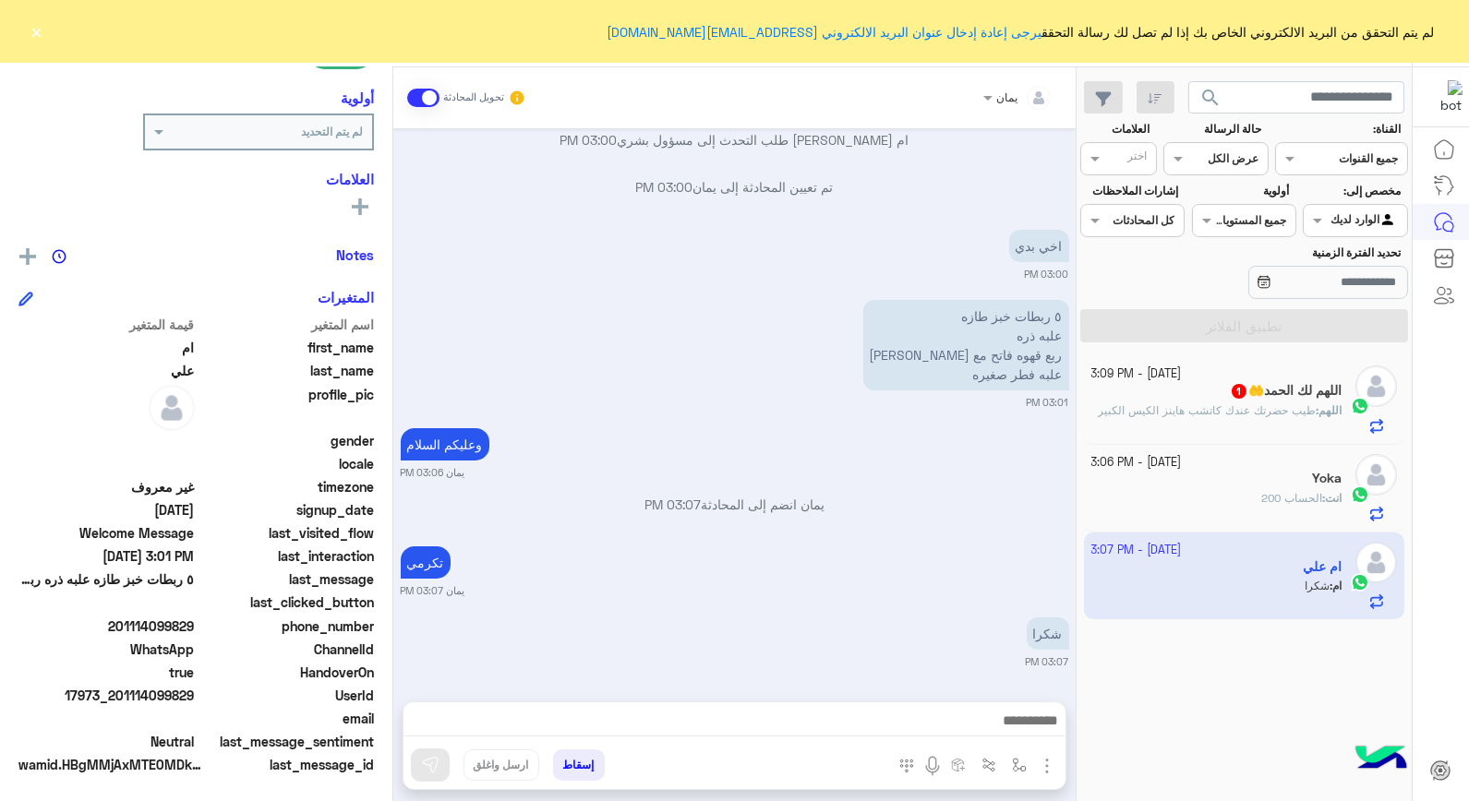
click at [1170, 360] on div "[DATE] - 3:09 PM اللهم لك الحمد🤲 1 اللهم : طيب حضرتك عندك كاتشب هاينز الكيس الك…" at bounding box center [1244, 400] width 321 height 88
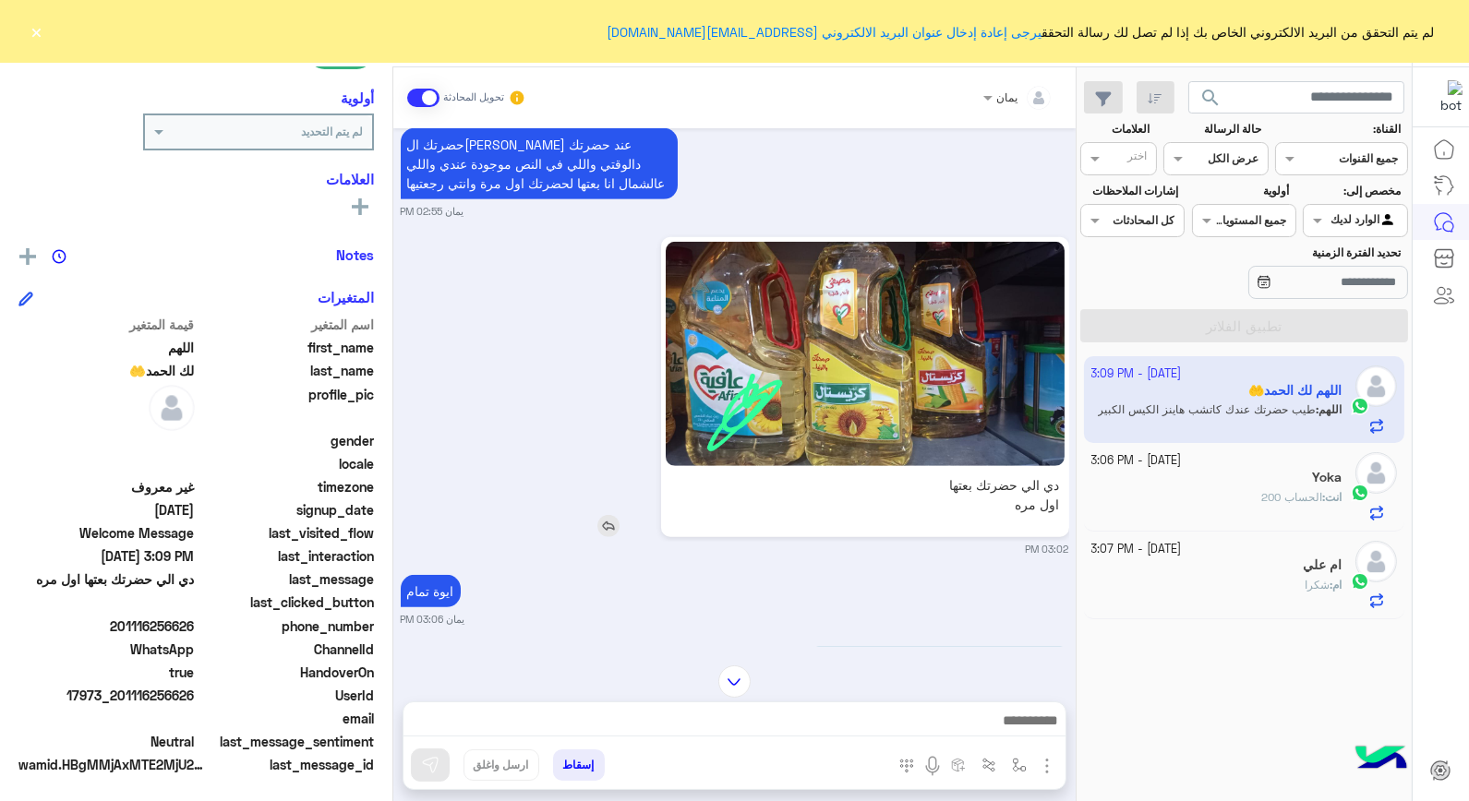
scroll to position [2220, 0]
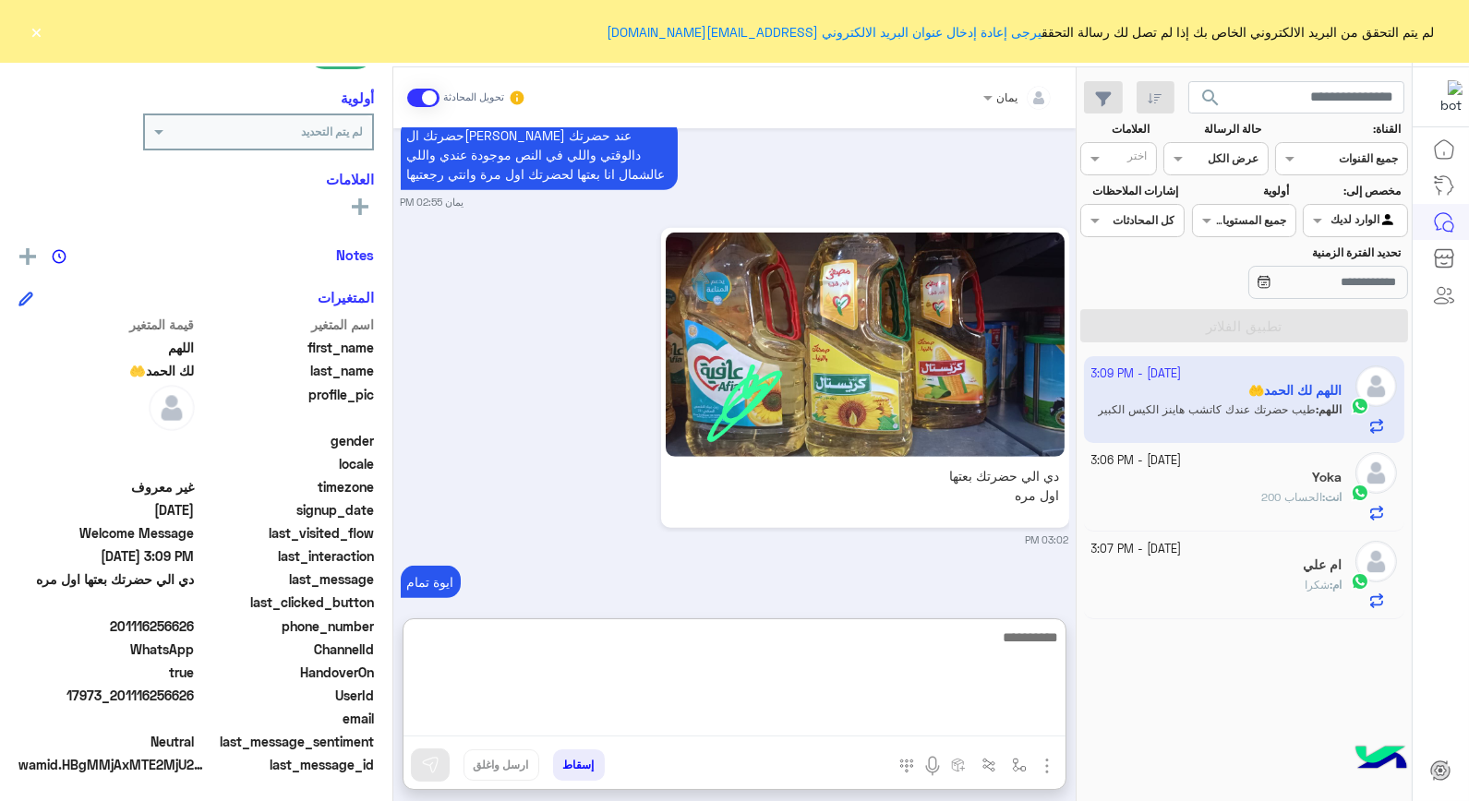
click at [788, 714] on textarea at bounding box center [735, 681] width 662 height 111
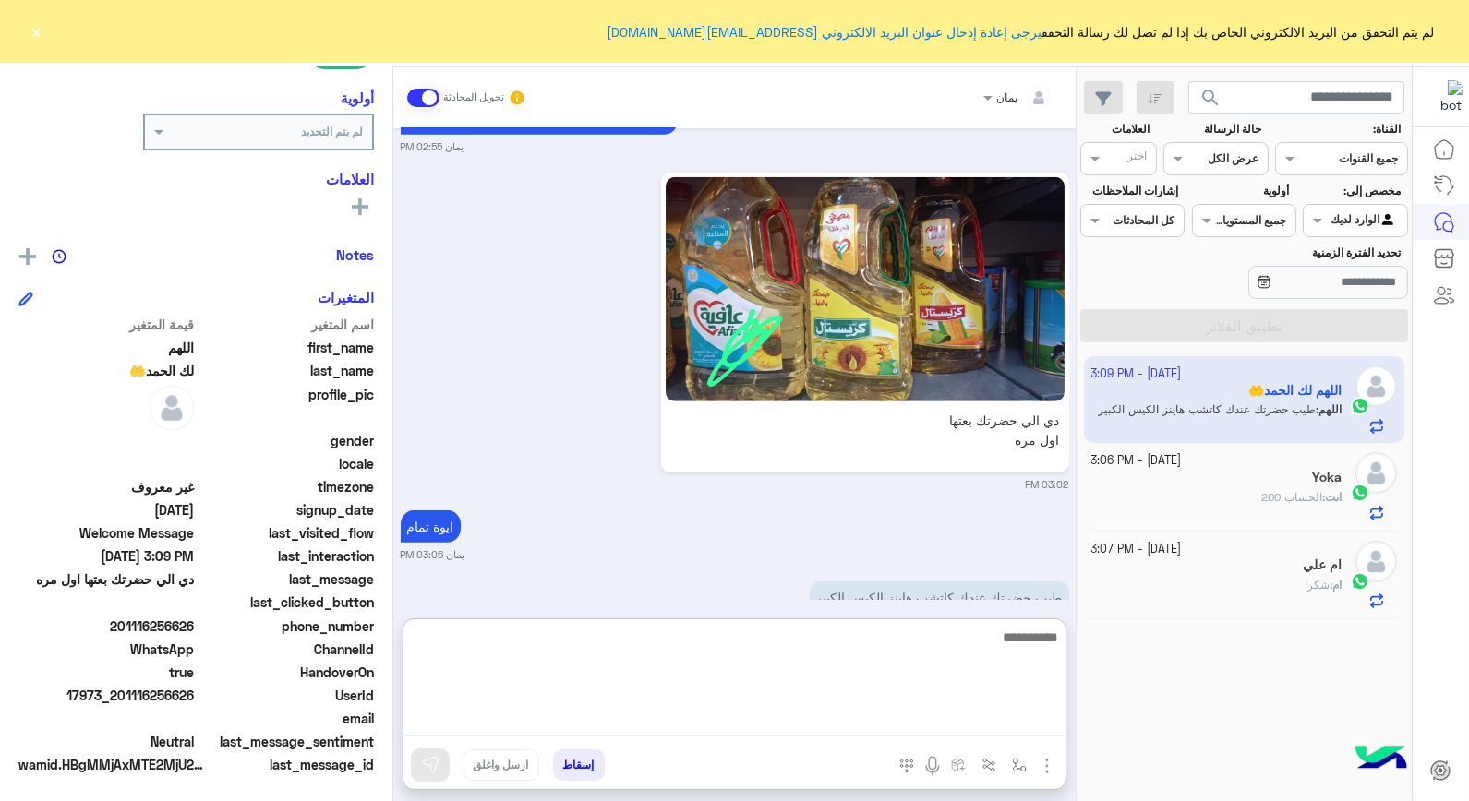
scroll to position [2303, 0]
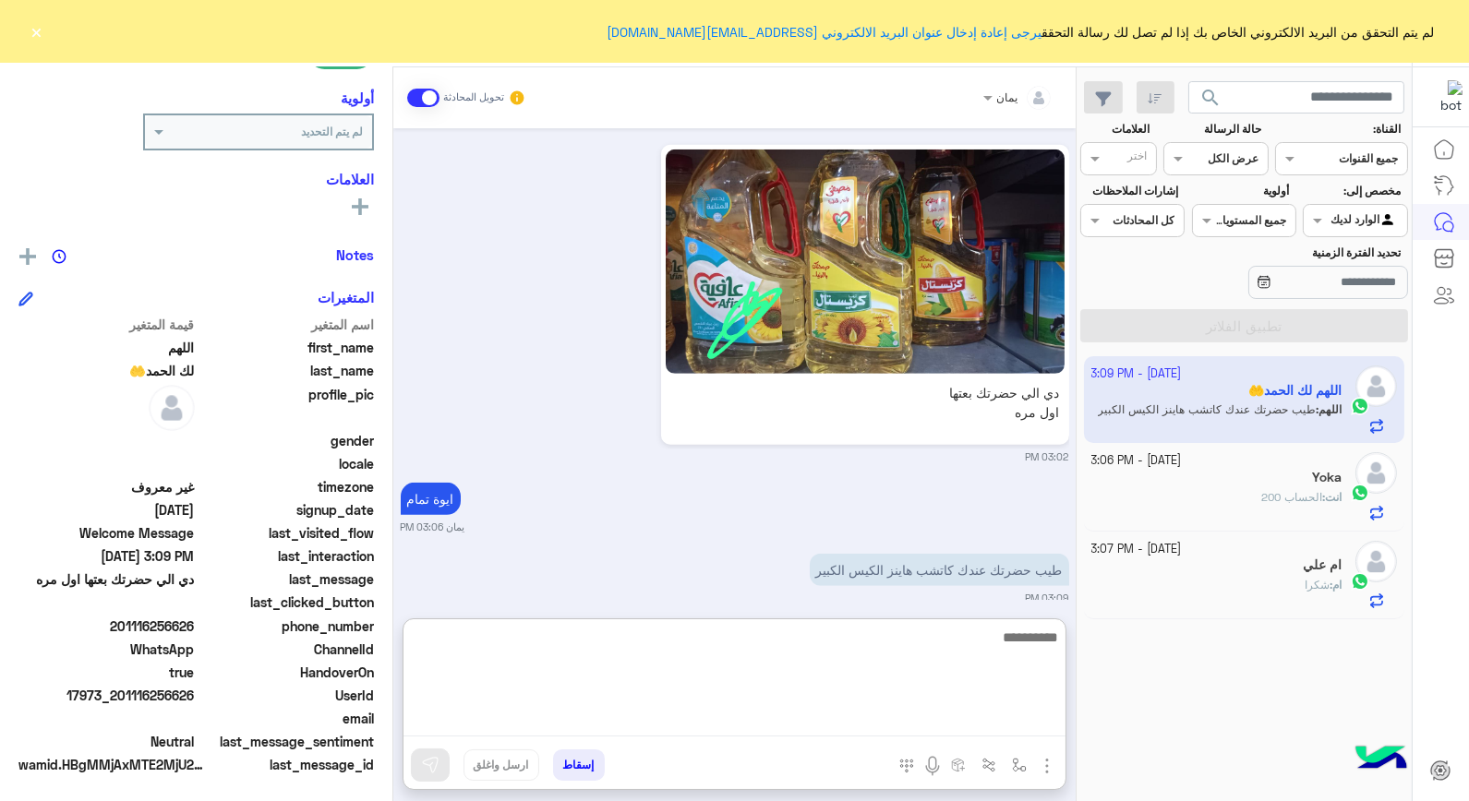
click at [797, 650] on textarea at bounding box center [735, 681] width 662 height 111
type textarea "*****"
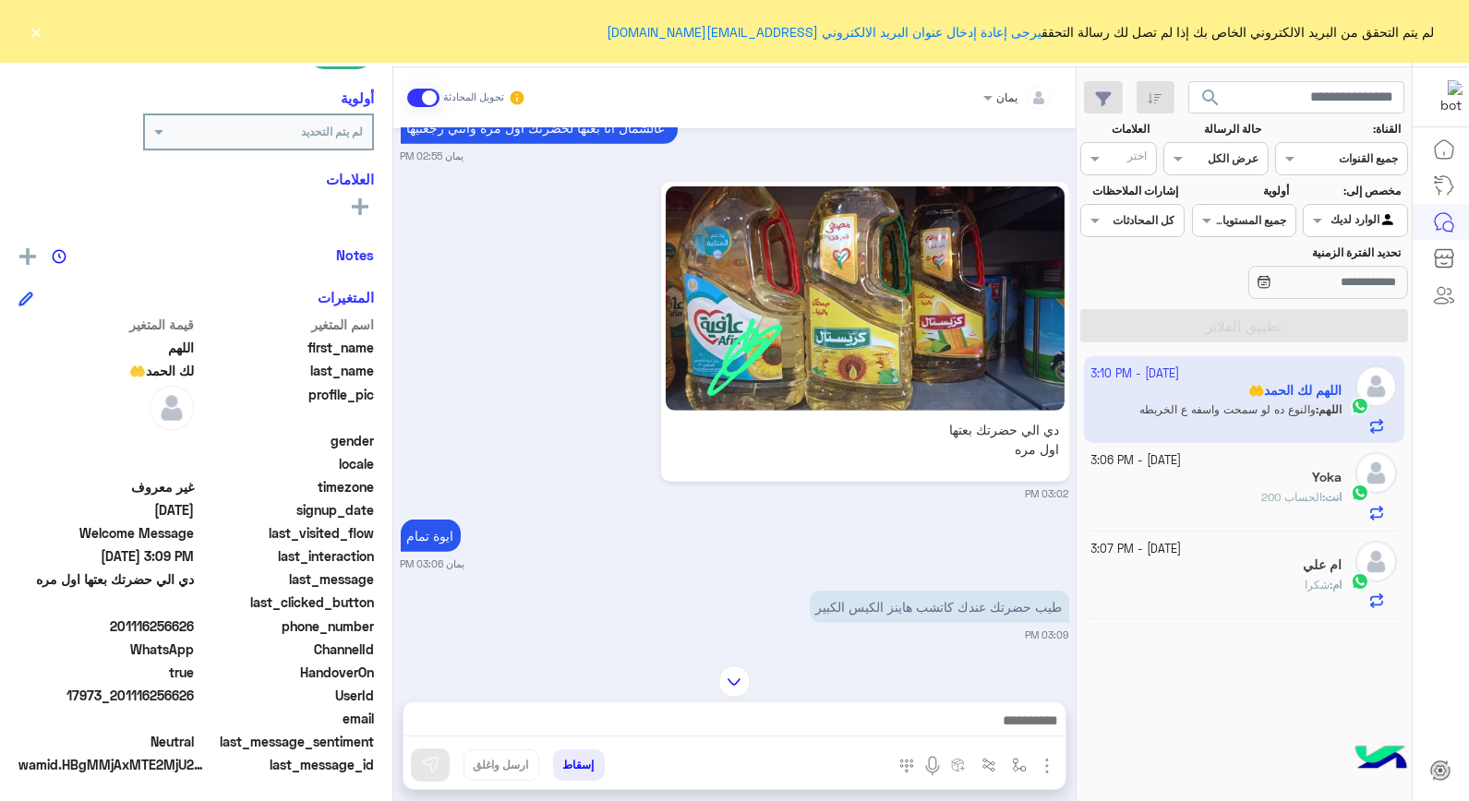
scroll to position [2627, 0]
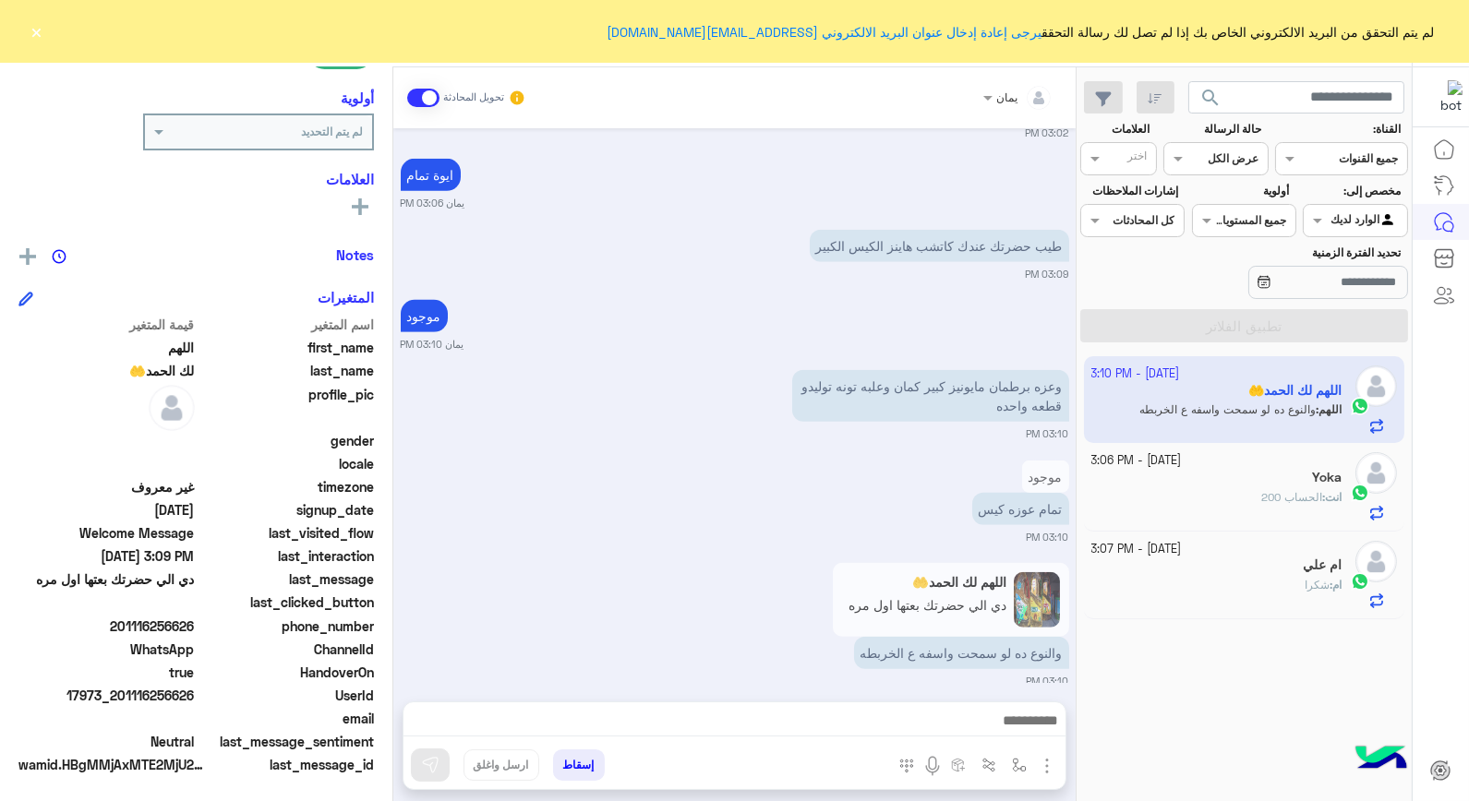
click at [643, 740] on div at bounding box center [735, 726] width 662 height 46
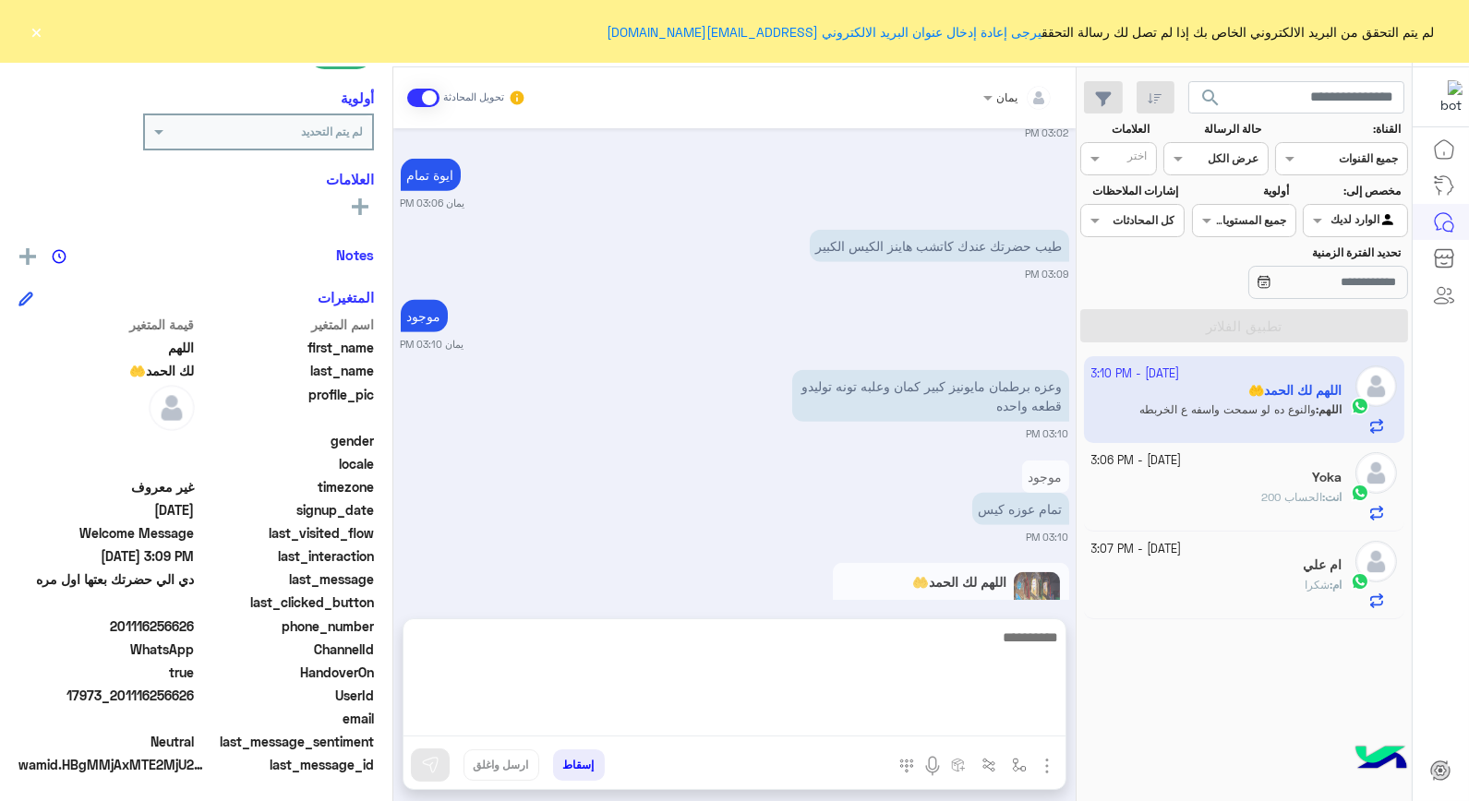
click at [665, 717] on textarea at bounding box center [735, 681] width 662 height 111
type textarea "**********"
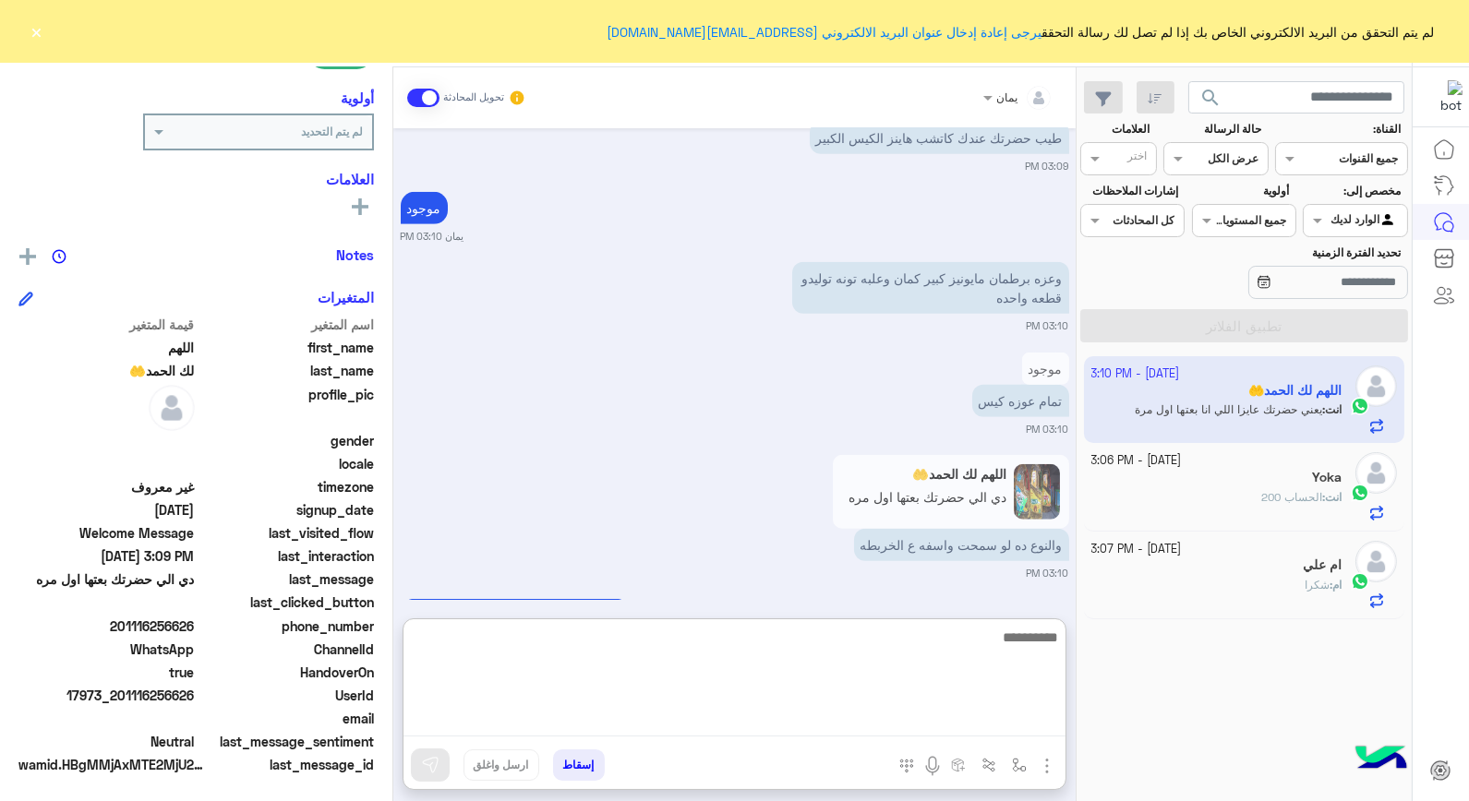
scroll to position [2781, 0]
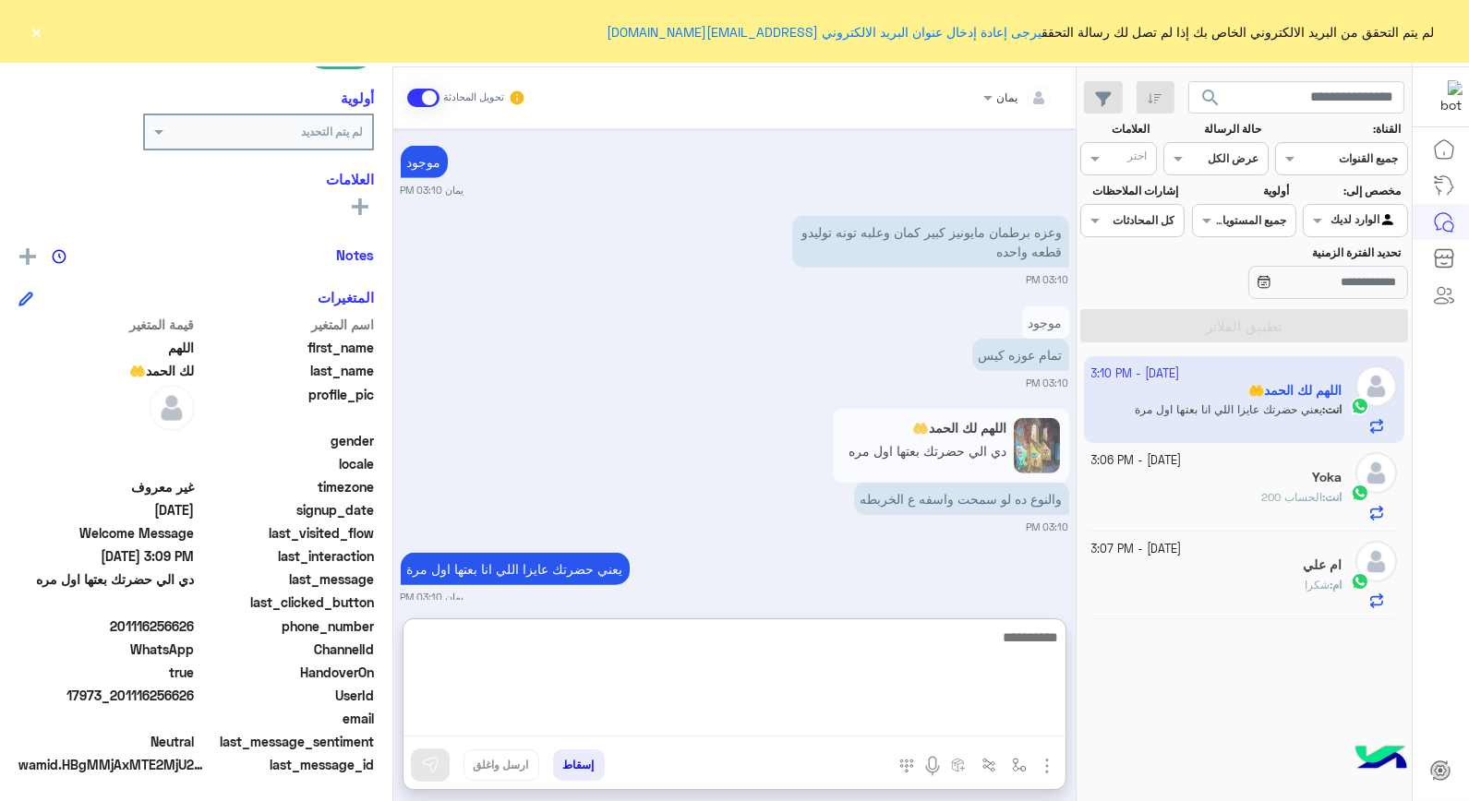
click at [873, 637] on textarea at bounding box center [735, 681] width 662 height 111
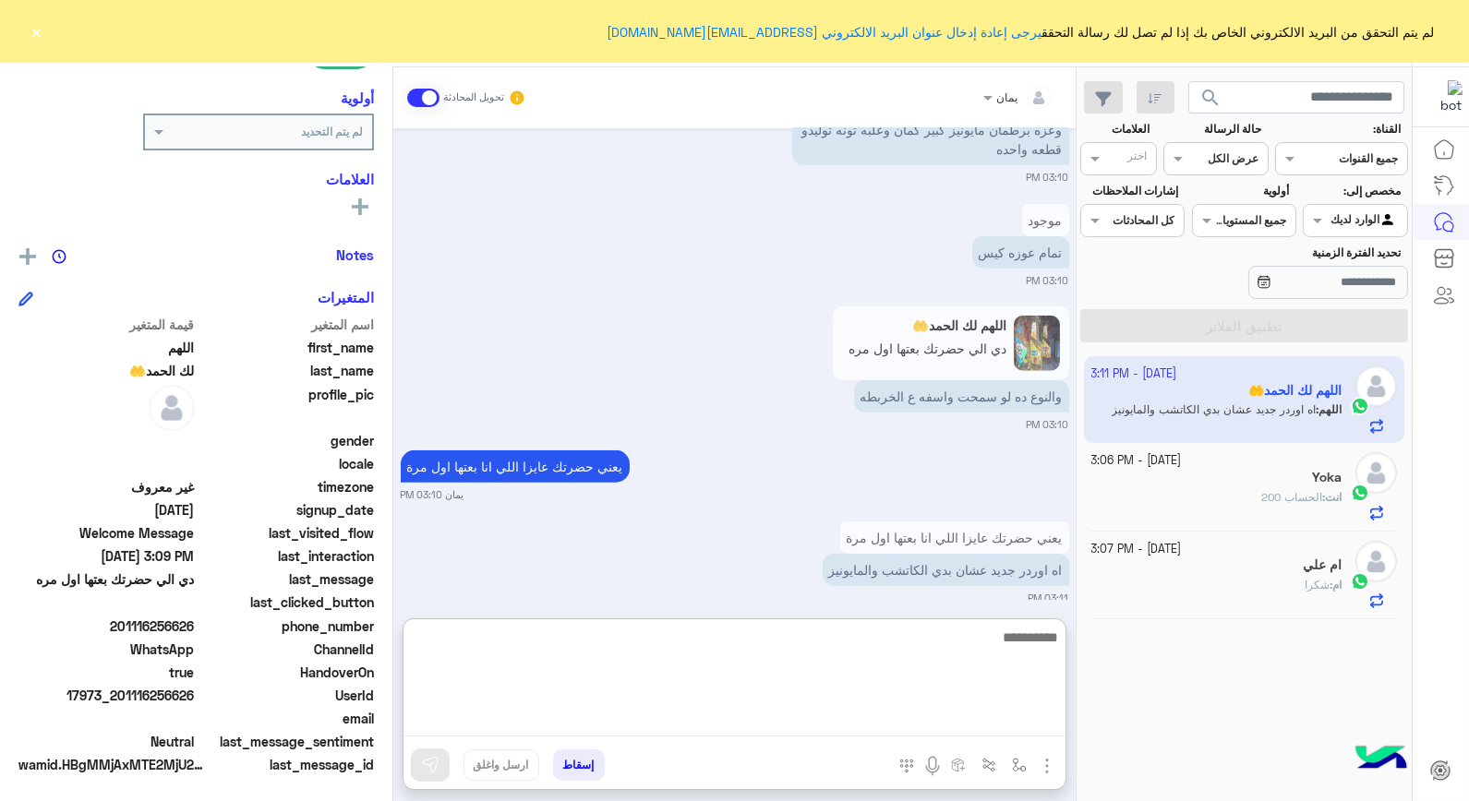
type textarea "*"
type textarea "*****"
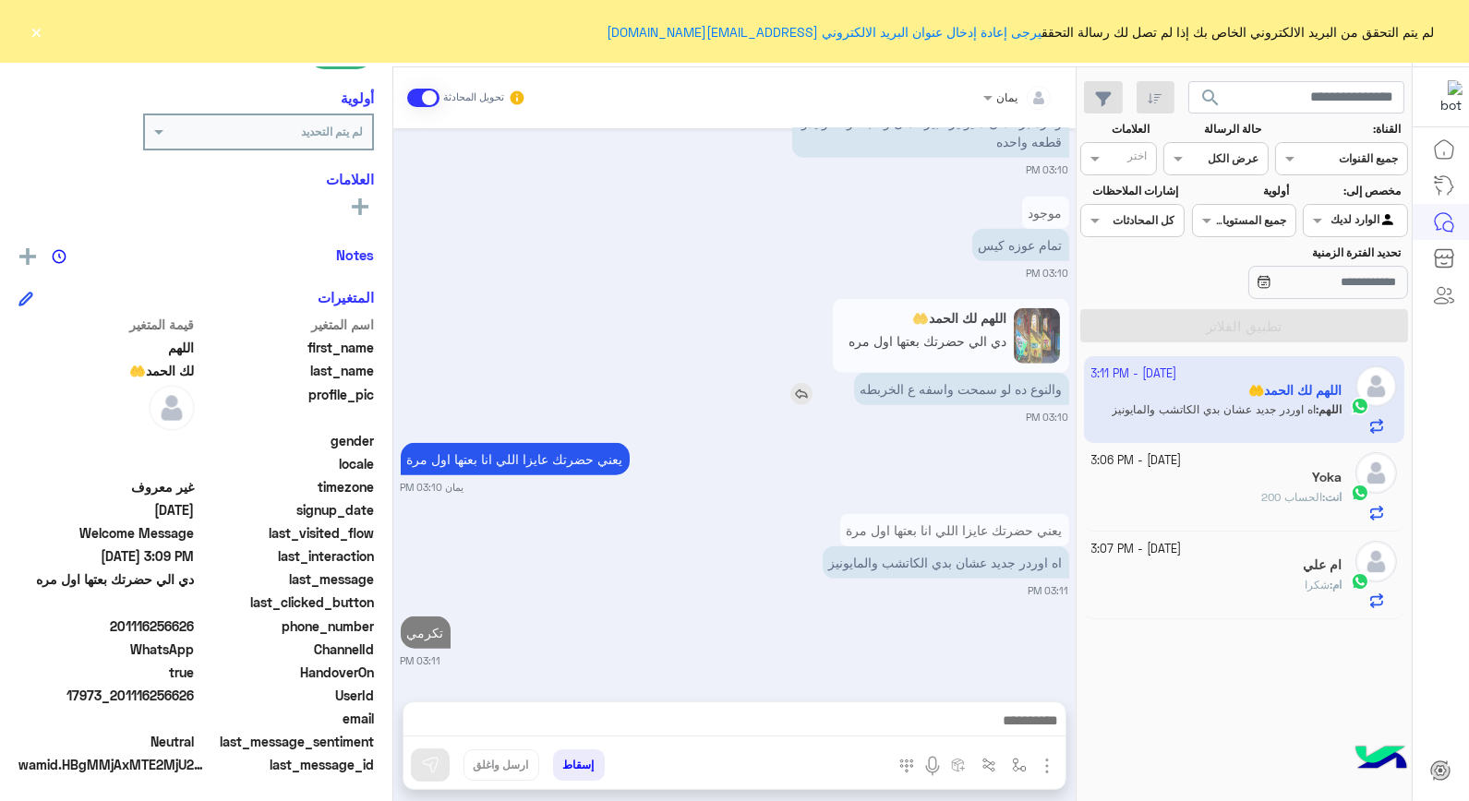
click at [801, 383] on img at bounding box center [801, 394] width 22 height 22
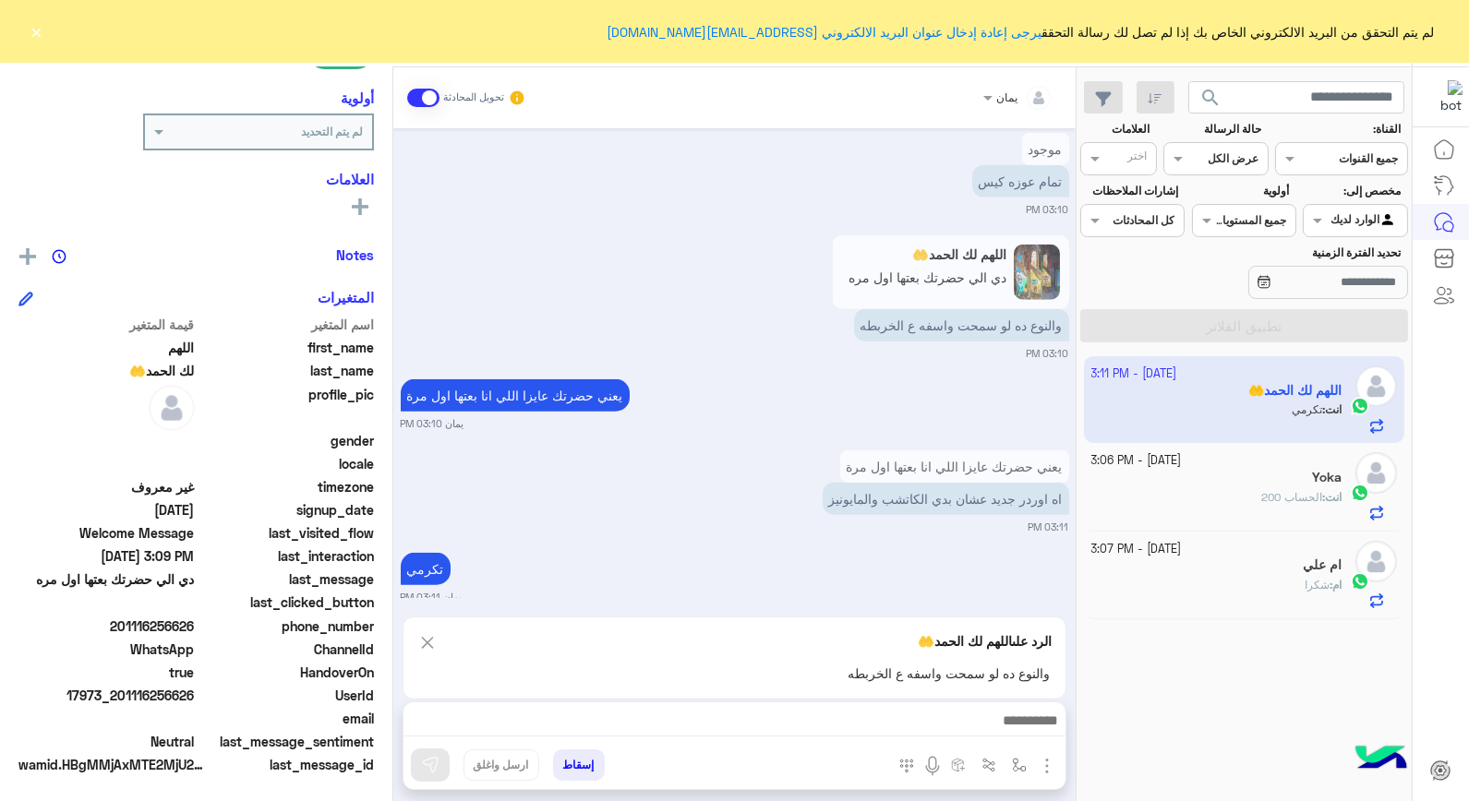
scroll to position [2957, 0]
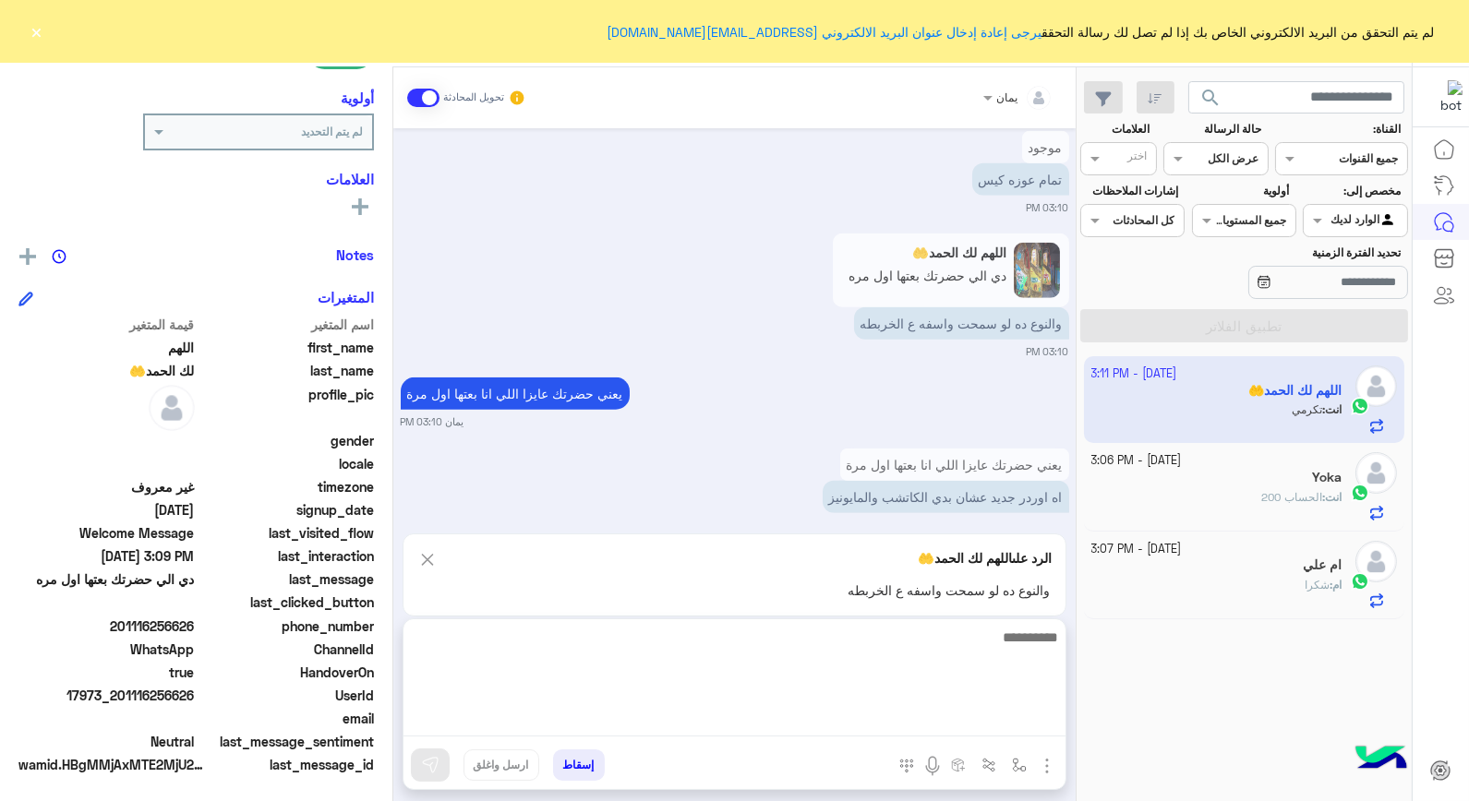
click at [729, 722] on textarea at bounding box center [735, 681] width 662 height 111
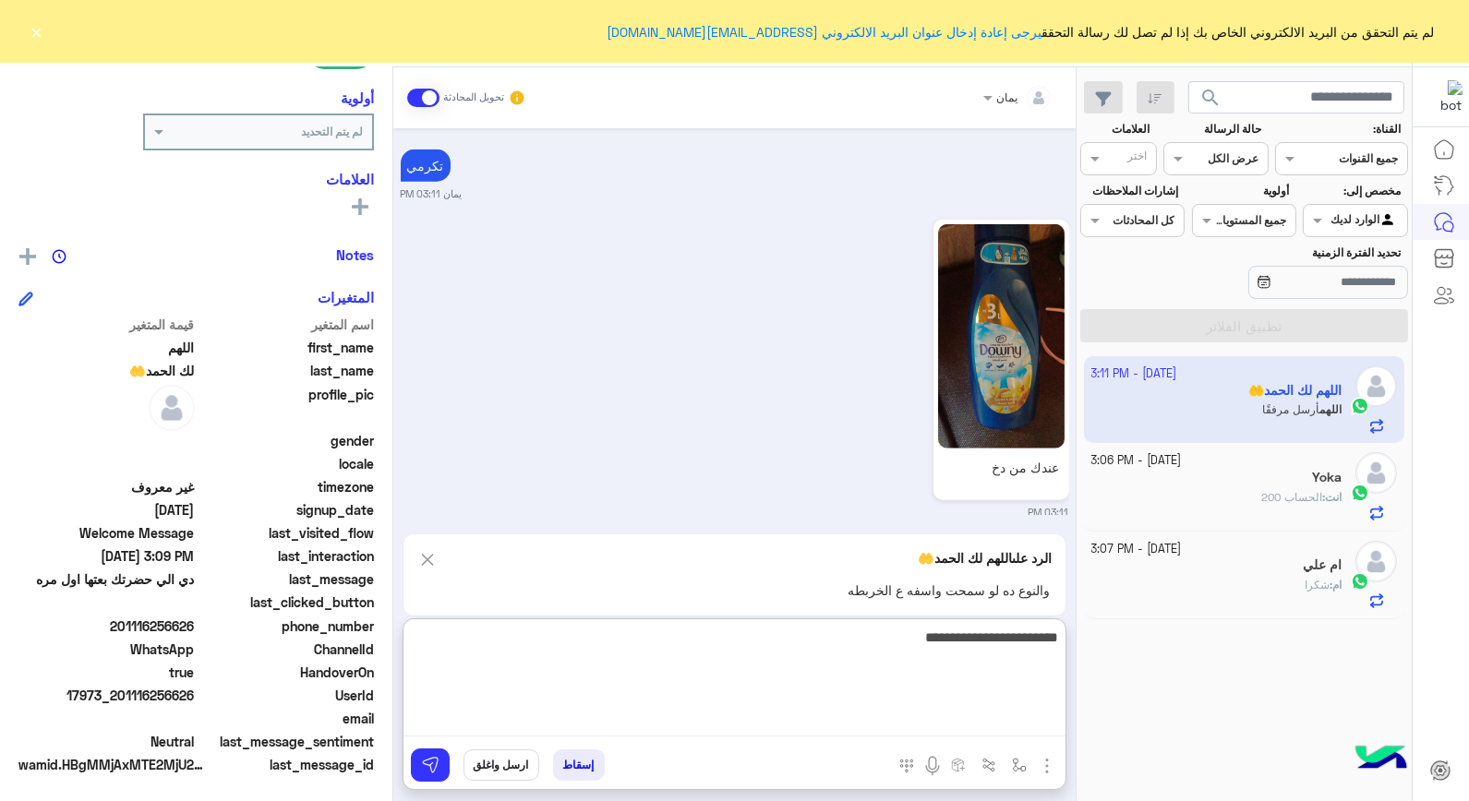
type textarea "**********"
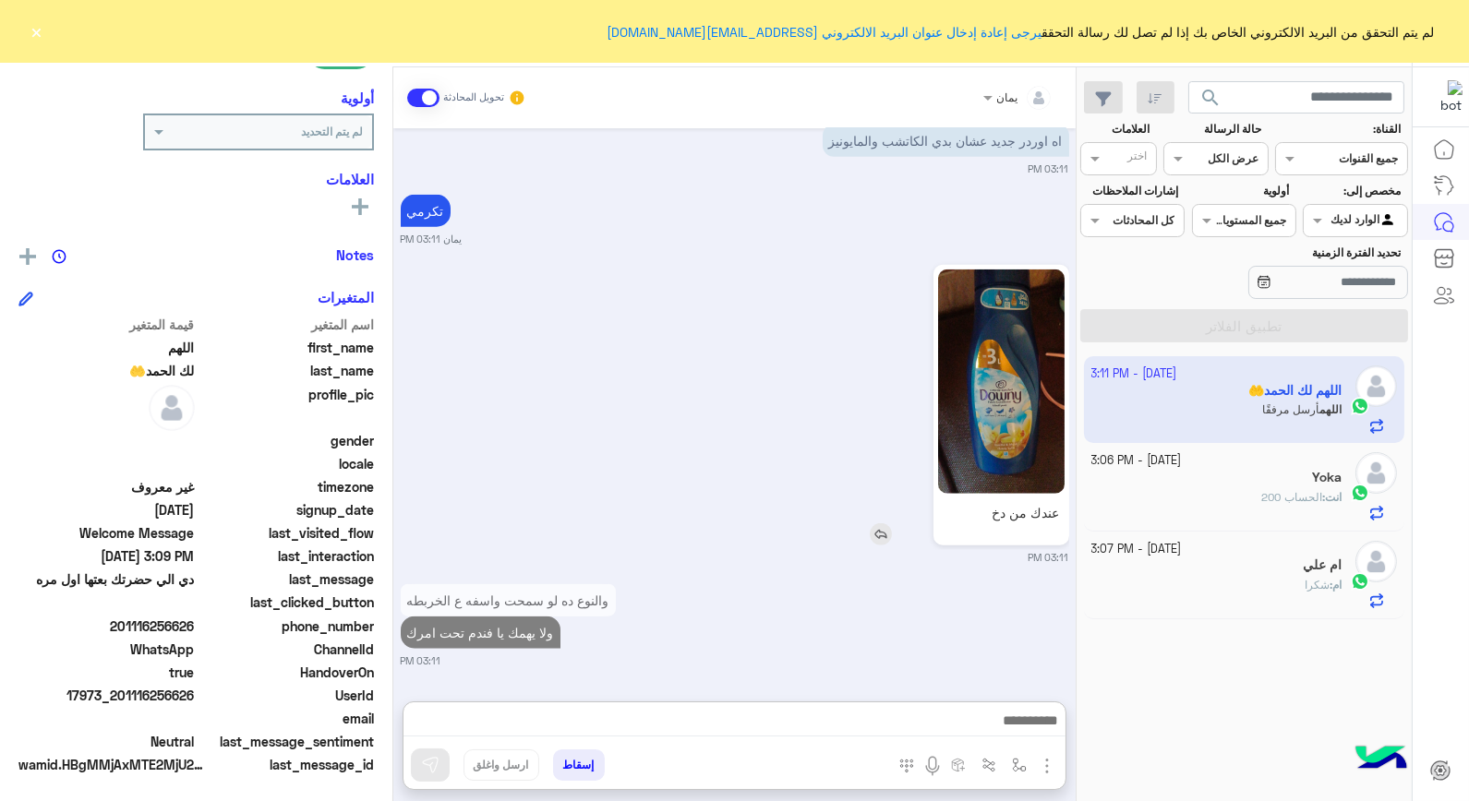
click at [963, 357] on img at bounding box center [1001, 382] width 126 height 224
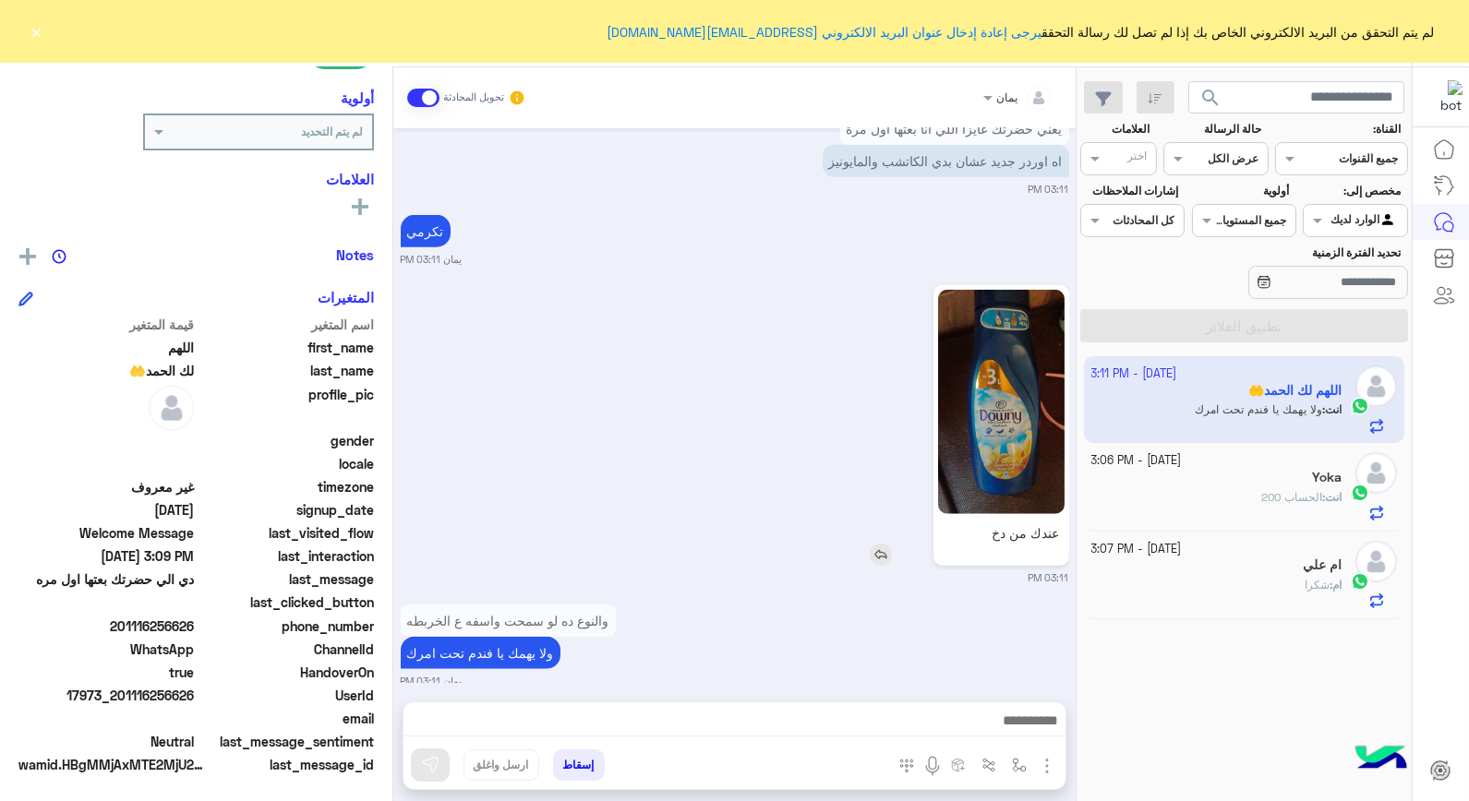
click at [961, 452] on img at bounding box center [1001, 402] width 126 height 224
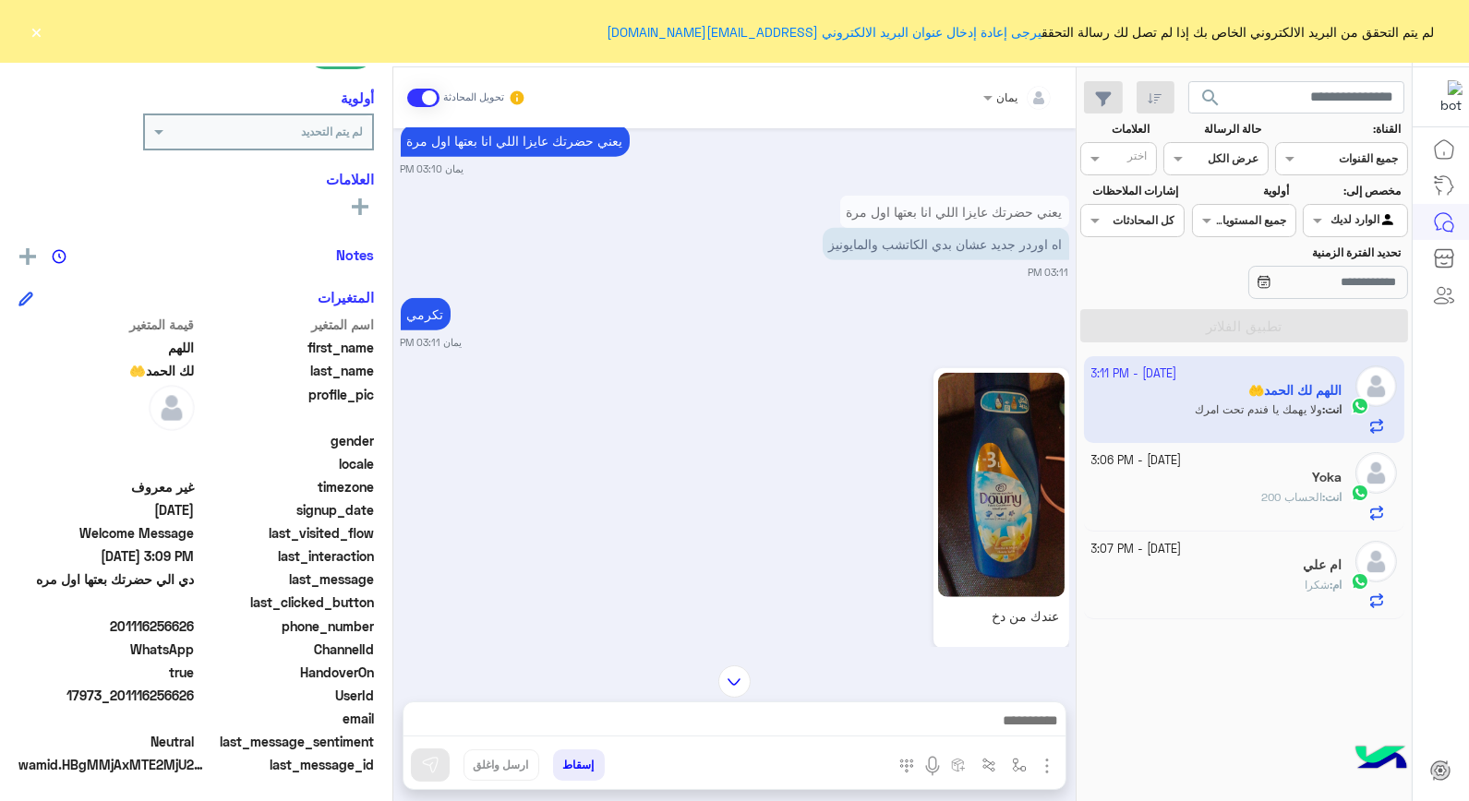
scroll to position [3190, 0]
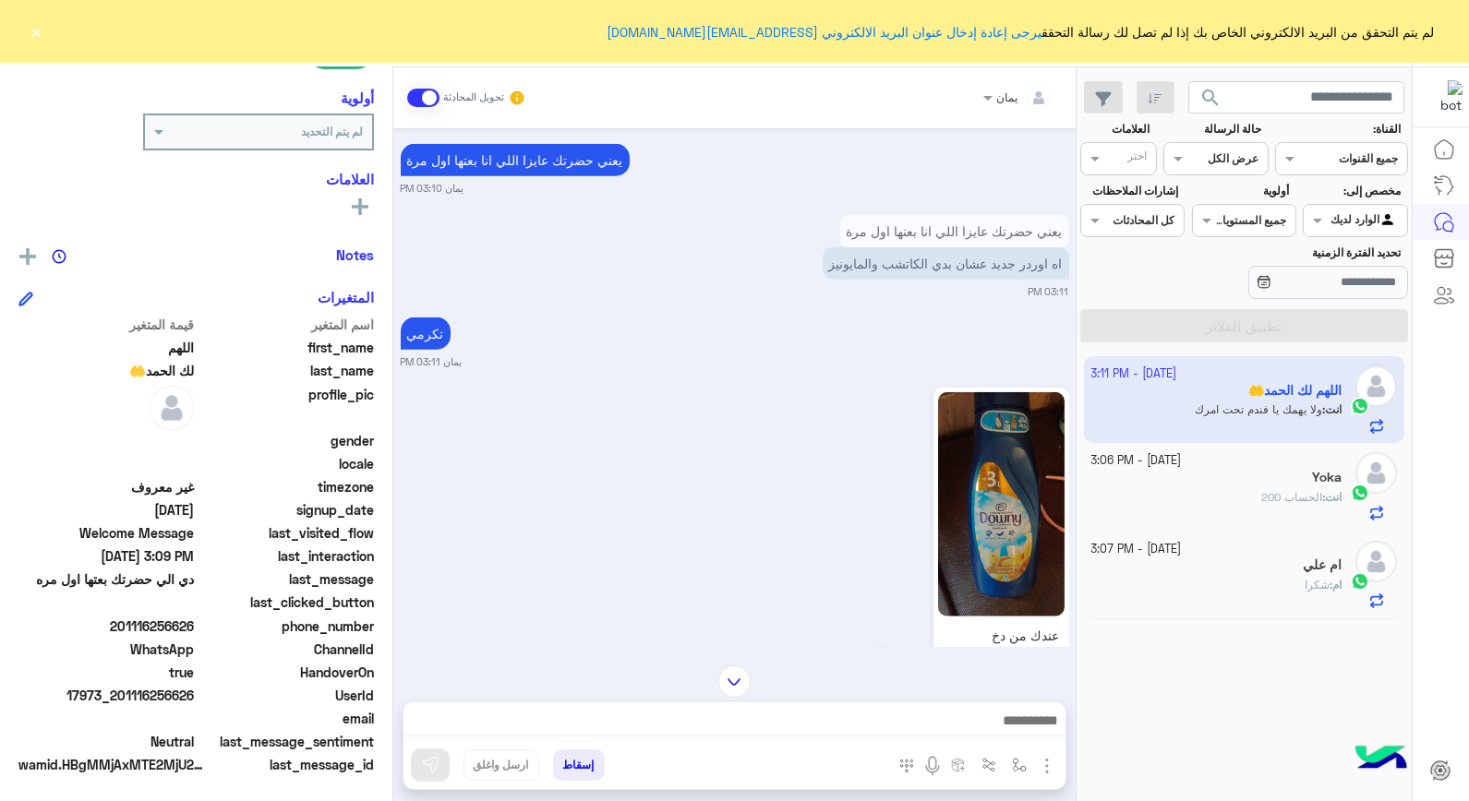
click at [881, 646] on img at bounding box center [881, 657] width 22 height 22
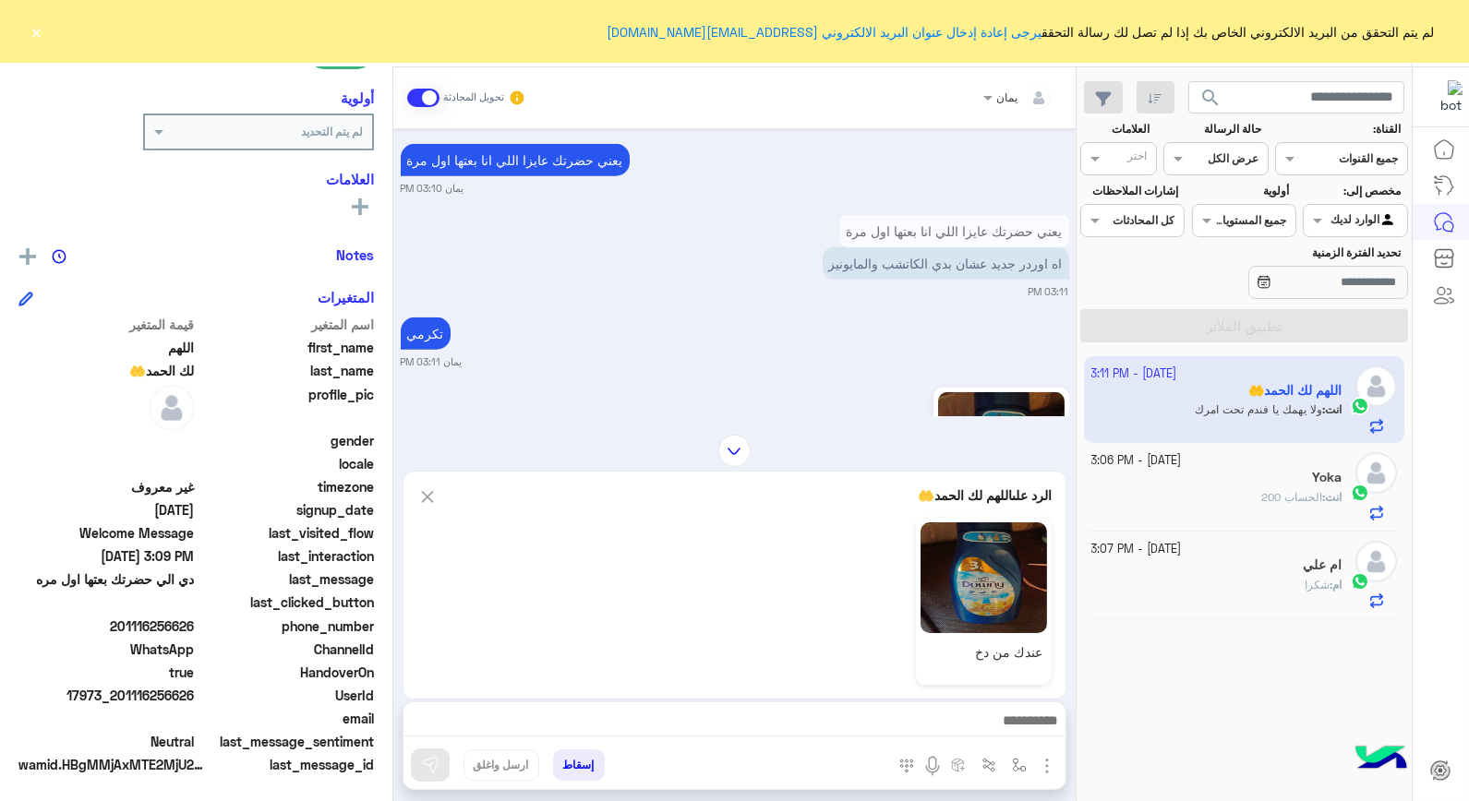
scroll to position [3594, 0]
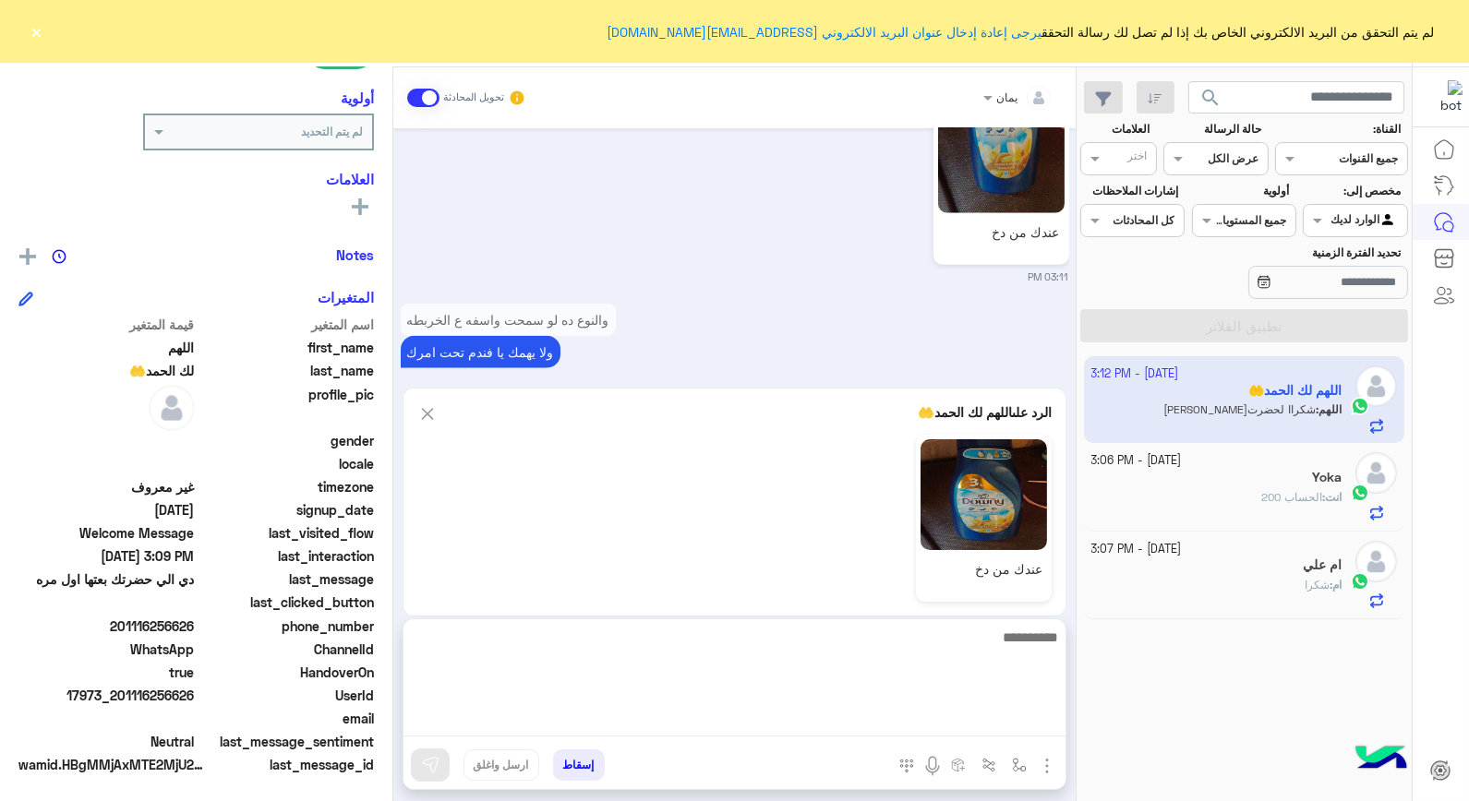
click at [927, 731] on textarea at bounding box center [735, 681] width 662 height 111
type textarea "**********"
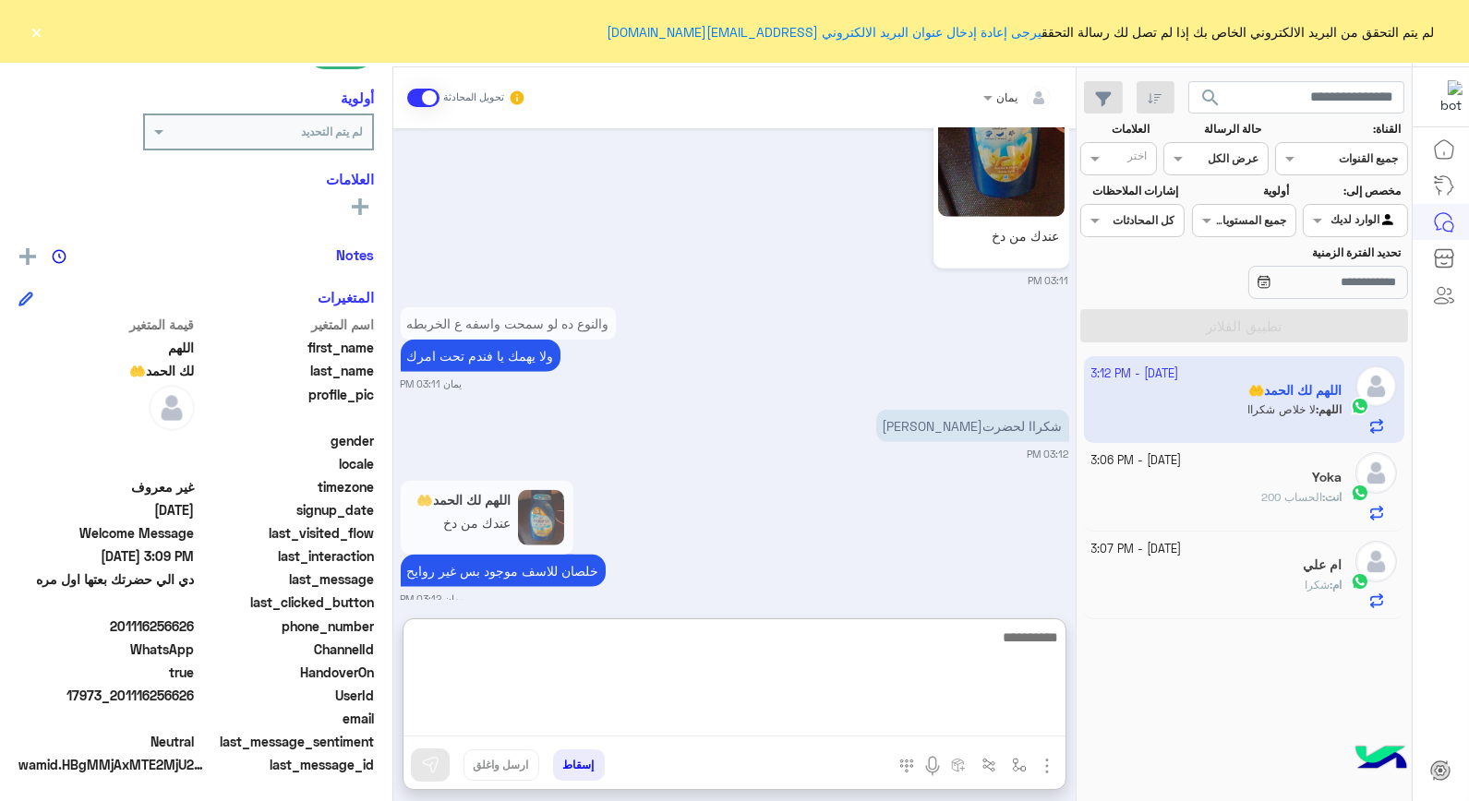
scroll to position [3693, 0]
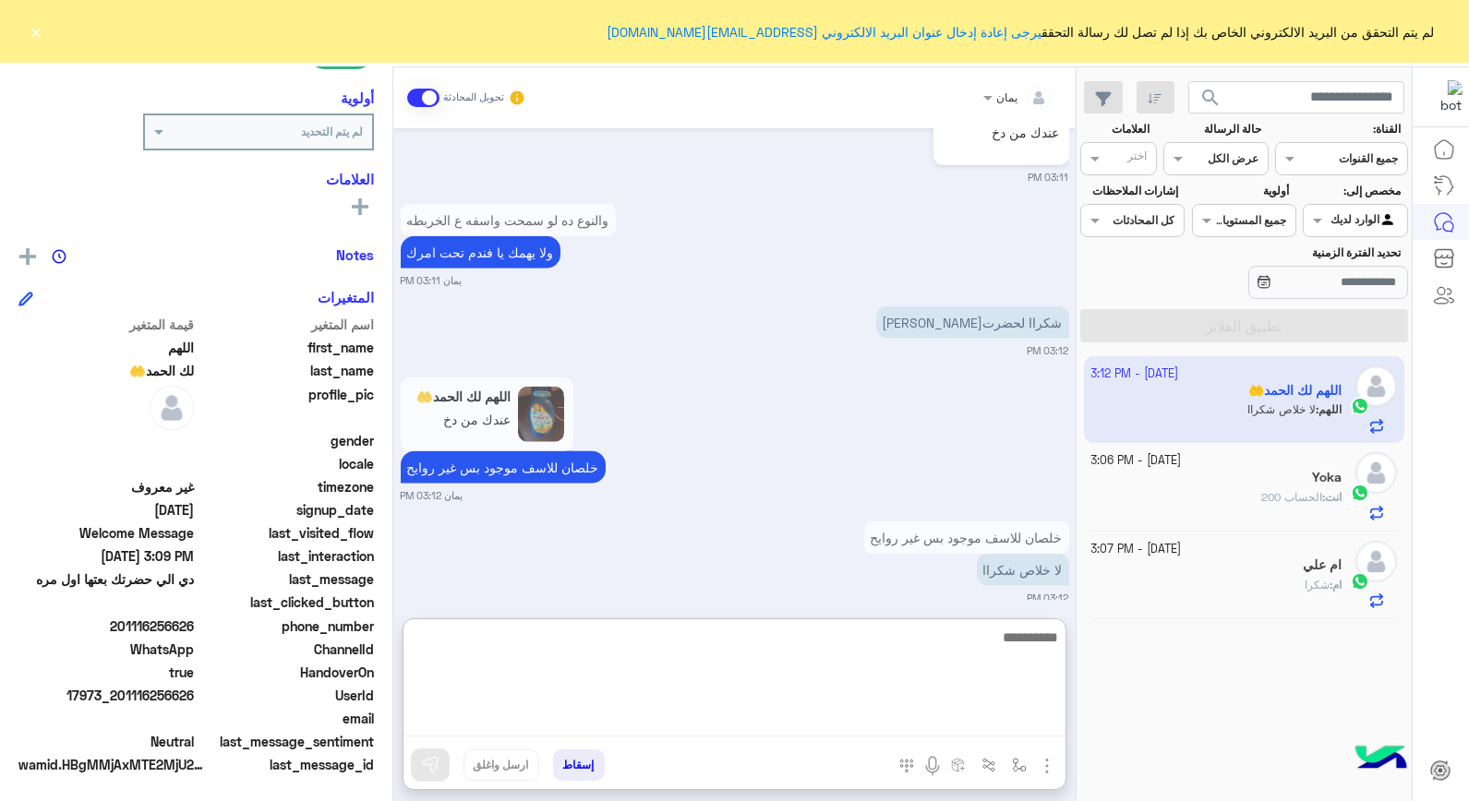
click at [929, 657] on textarea at bounding box center [735, 681] width 662 height 111
type textarea "*****"
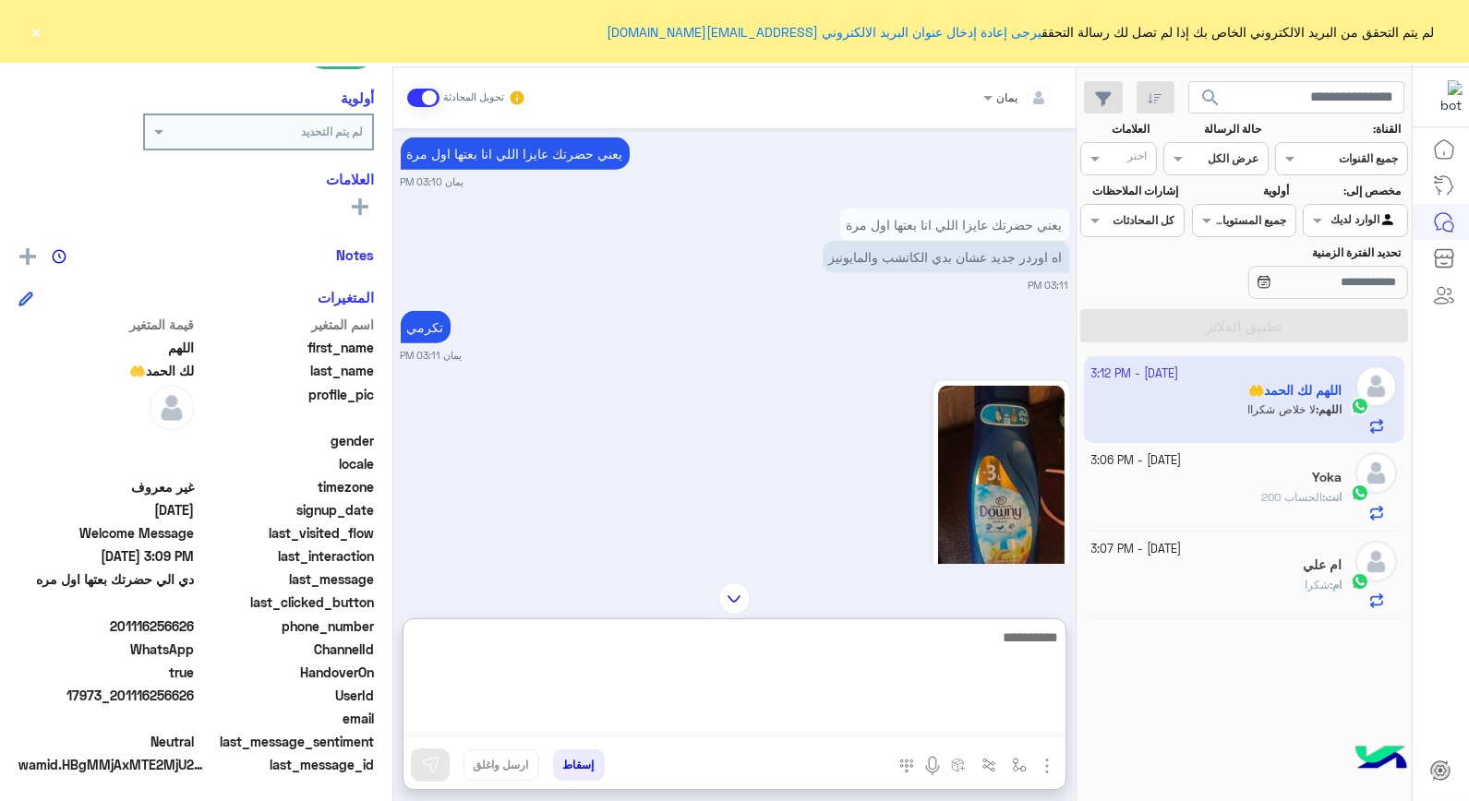
scroll to position [3190, 0]
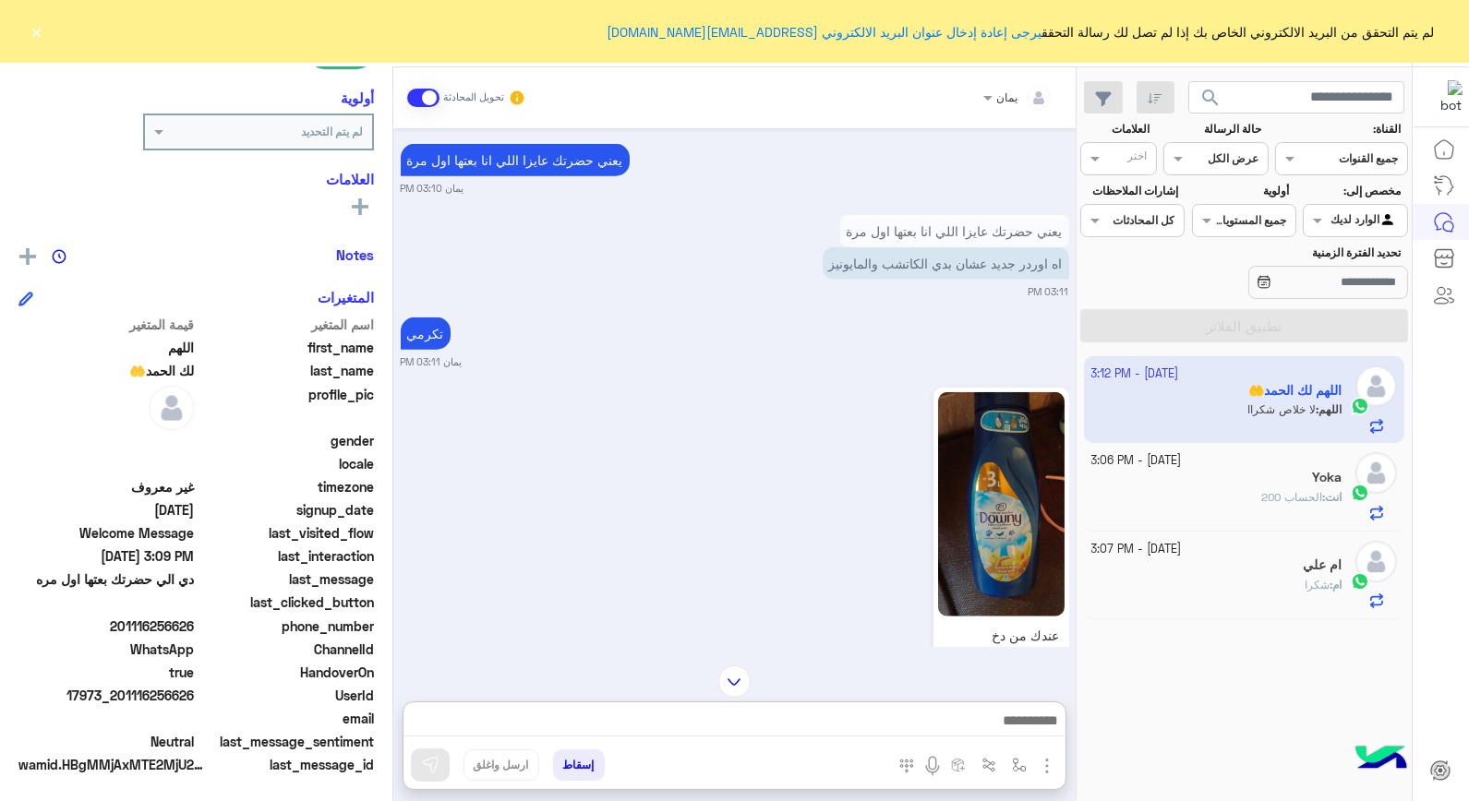
click at [1189, 591] on div "ام : شكرا" at bounding box center [1216, 593] width 251 height 32
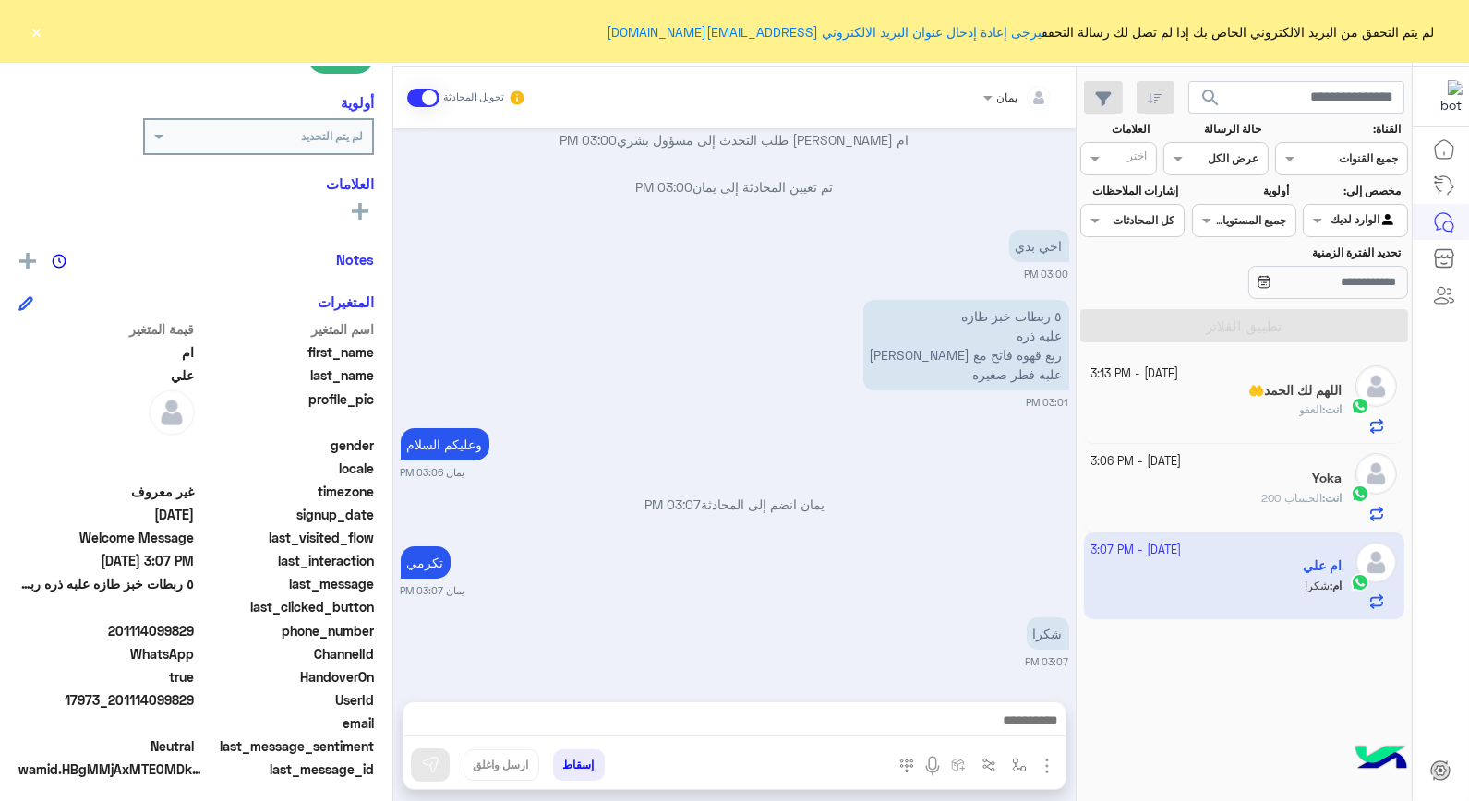
scroll to position [268, 0]
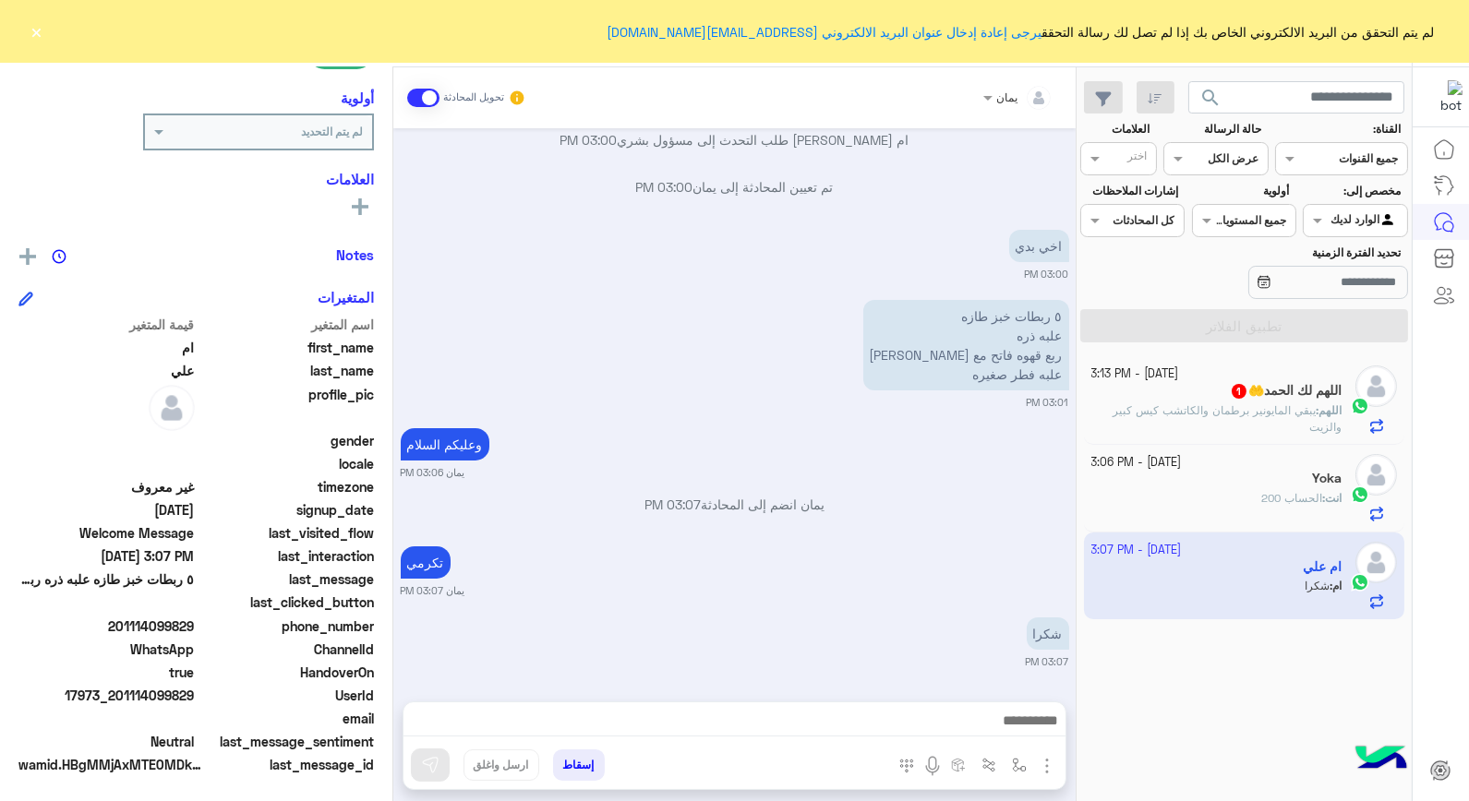
drag, startPoint x: 194, startPoint y: 690, endPoint x: 126, endPoint y: 693, distance: 67.5
click at [126, 693] on span "17973_201114099829" at bounding box center [106, 695] width 176 height 19
copy span "1114099829"
click at [570, 768] on button "إسقاط" at bounding box center [579, 765] width 52 height 31
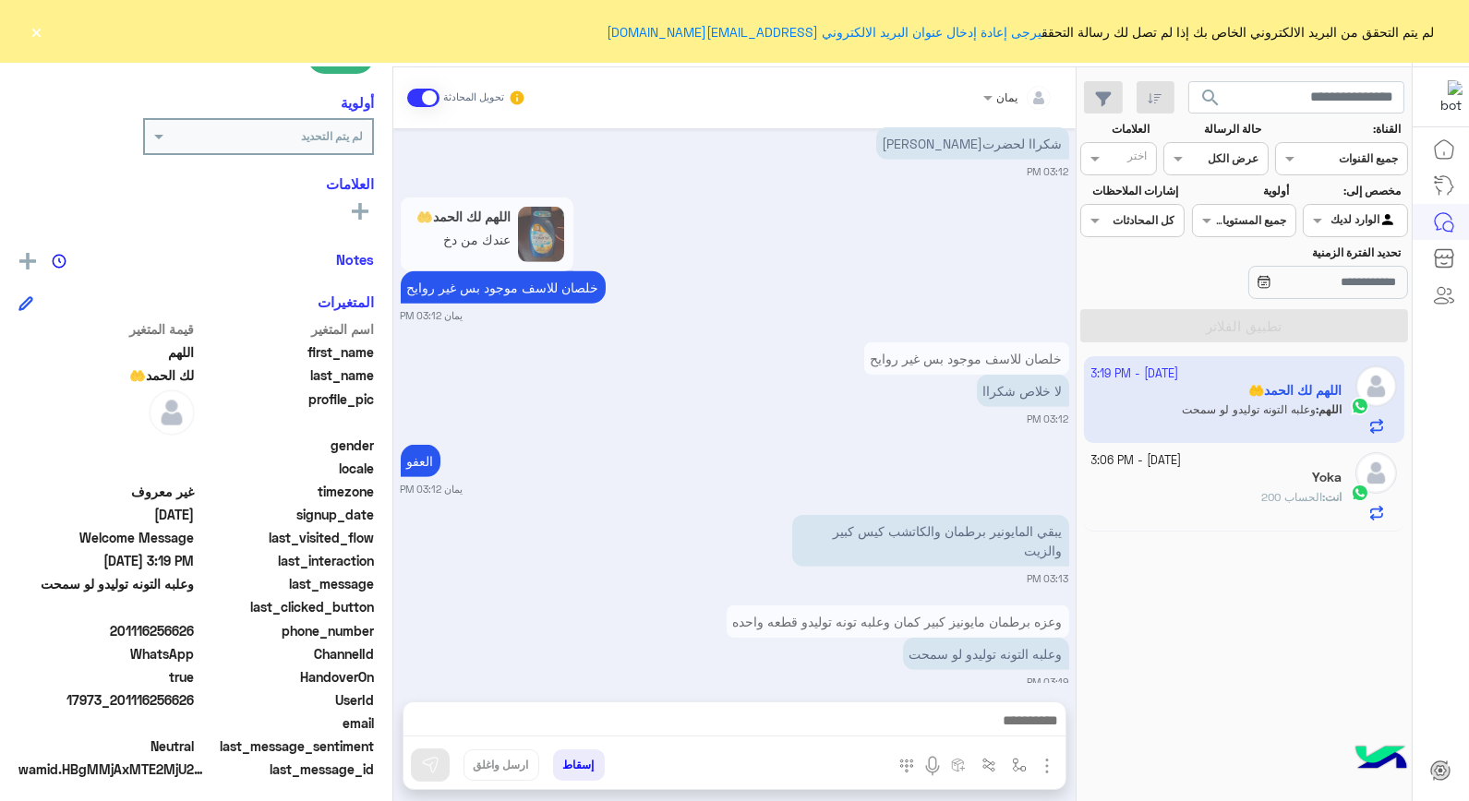
scroll to position [268, 0]
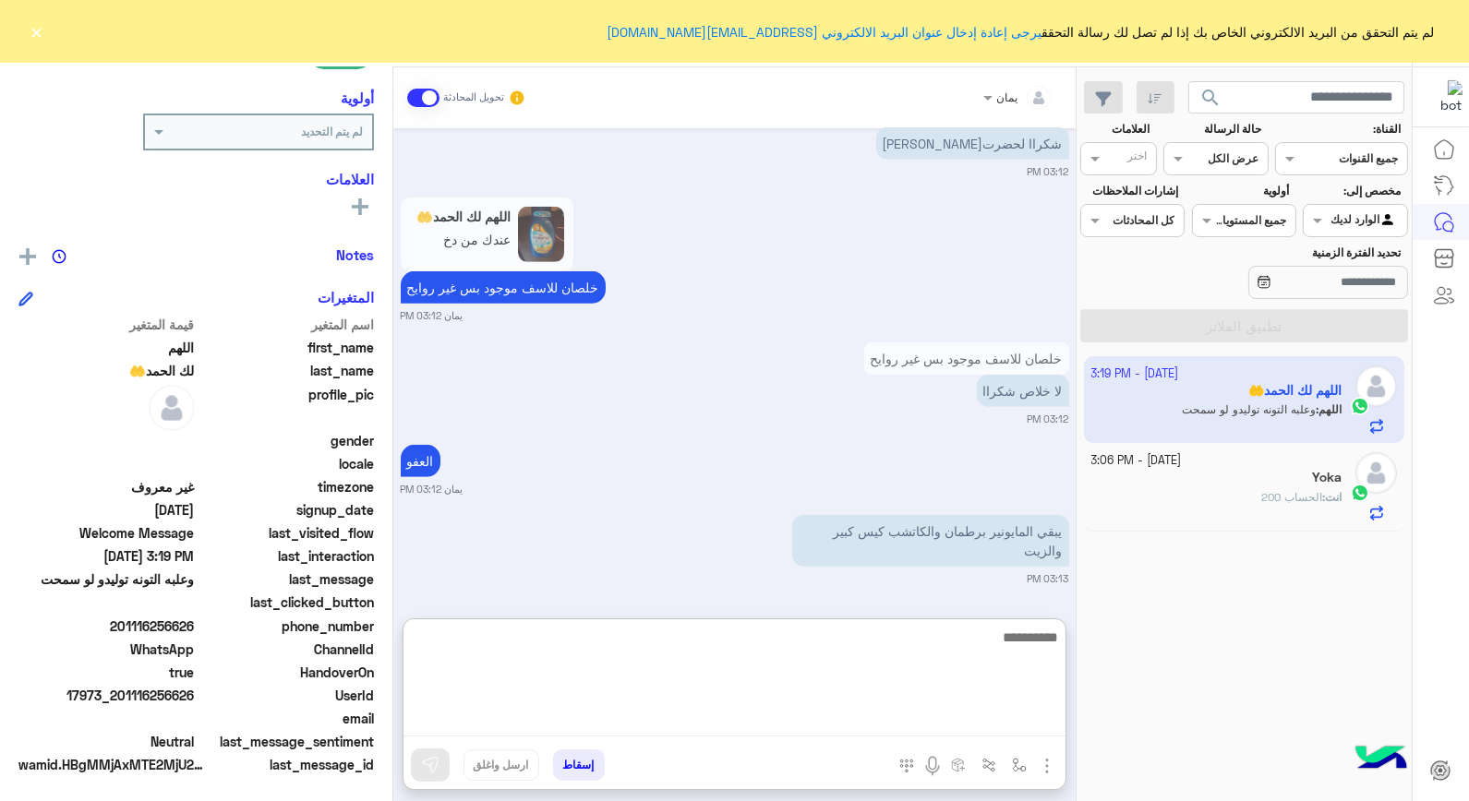
click at [815, 725] on textarea at bounding box center [735, 681] width 662 height 111
type textarea "*****"
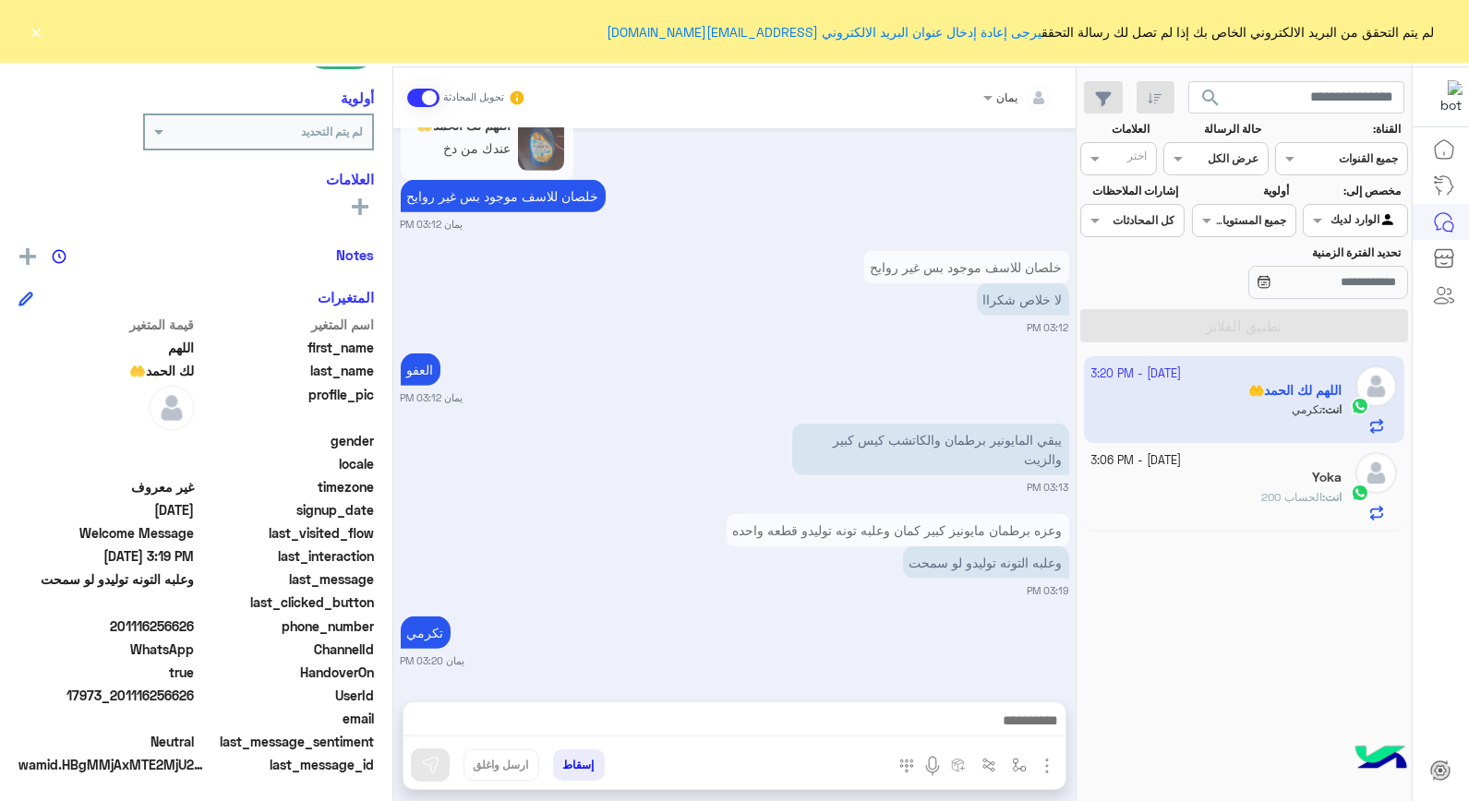
scroll to position [2033, 0]
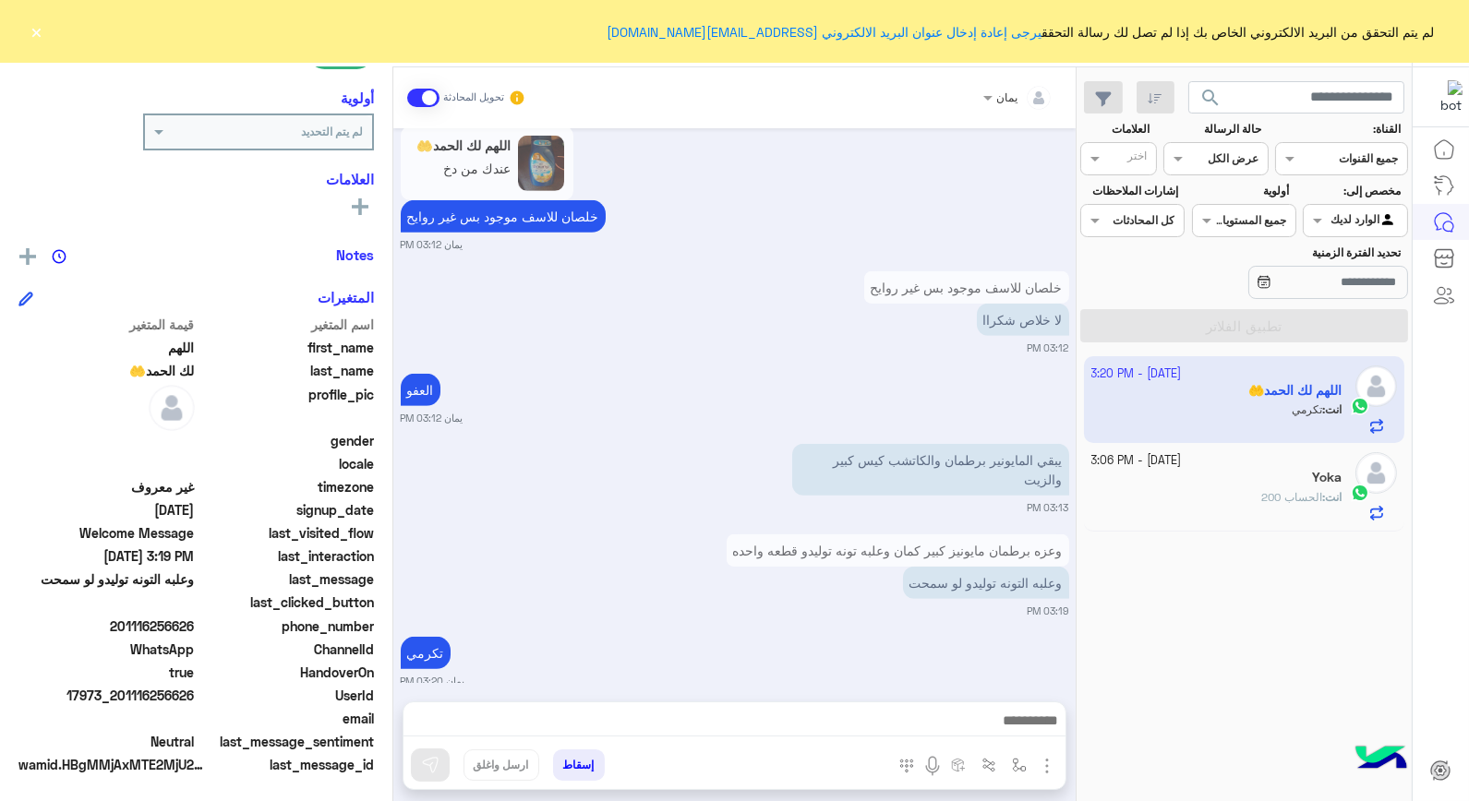
drag, startPoint x: 196, startPoint y: 625, endPoint x: 139, endPoint y: 640, distance: 59.1
click at [137, 640] on div "اسم المتغير قيمة المتغير first_name اللهم last_name لك الحمد🤲 profile_pic gende…" at bounding box center [195, 547] width 355 height 464
drag, startPoint x: 139, startPoint y: 640, endPoint x: 205, endPoint y: 617, distance: 70.4
click at [188, 621] on span "201116256626" at bounding box center [106, 626] width 176 height 19
drag, startPoint x: 196, startPoint y: 620, endPoint x: 121, endPoint y: 632, distance: 75.7
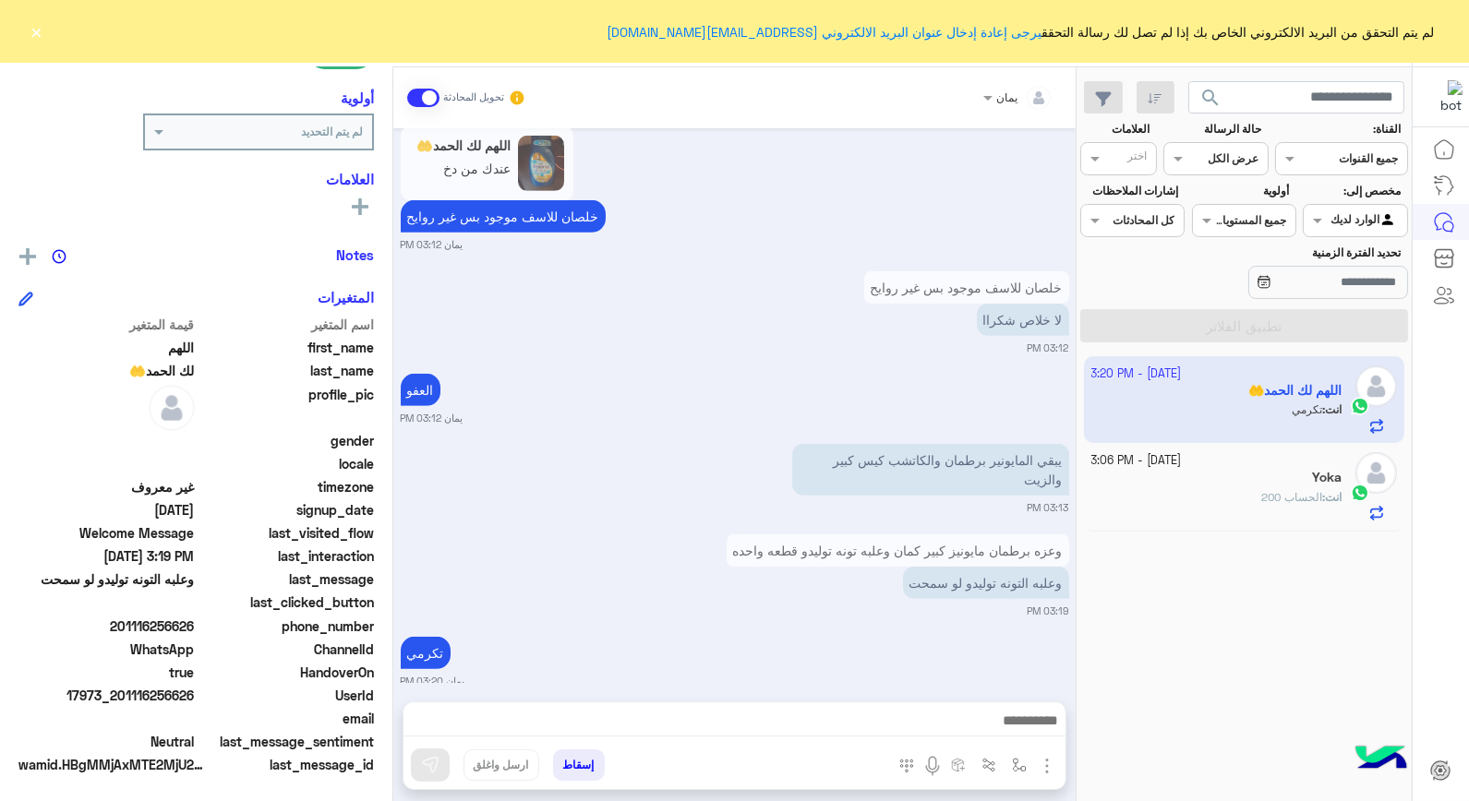
click at [121, 632] on span "201116256626" at bounding box center [106, 626] width 176 height 19
drag, startPoint x: 121, startPoint y: 632, endPoint x: 134, endPoint y: 624, distance: 14.9
copy span "01116256626"
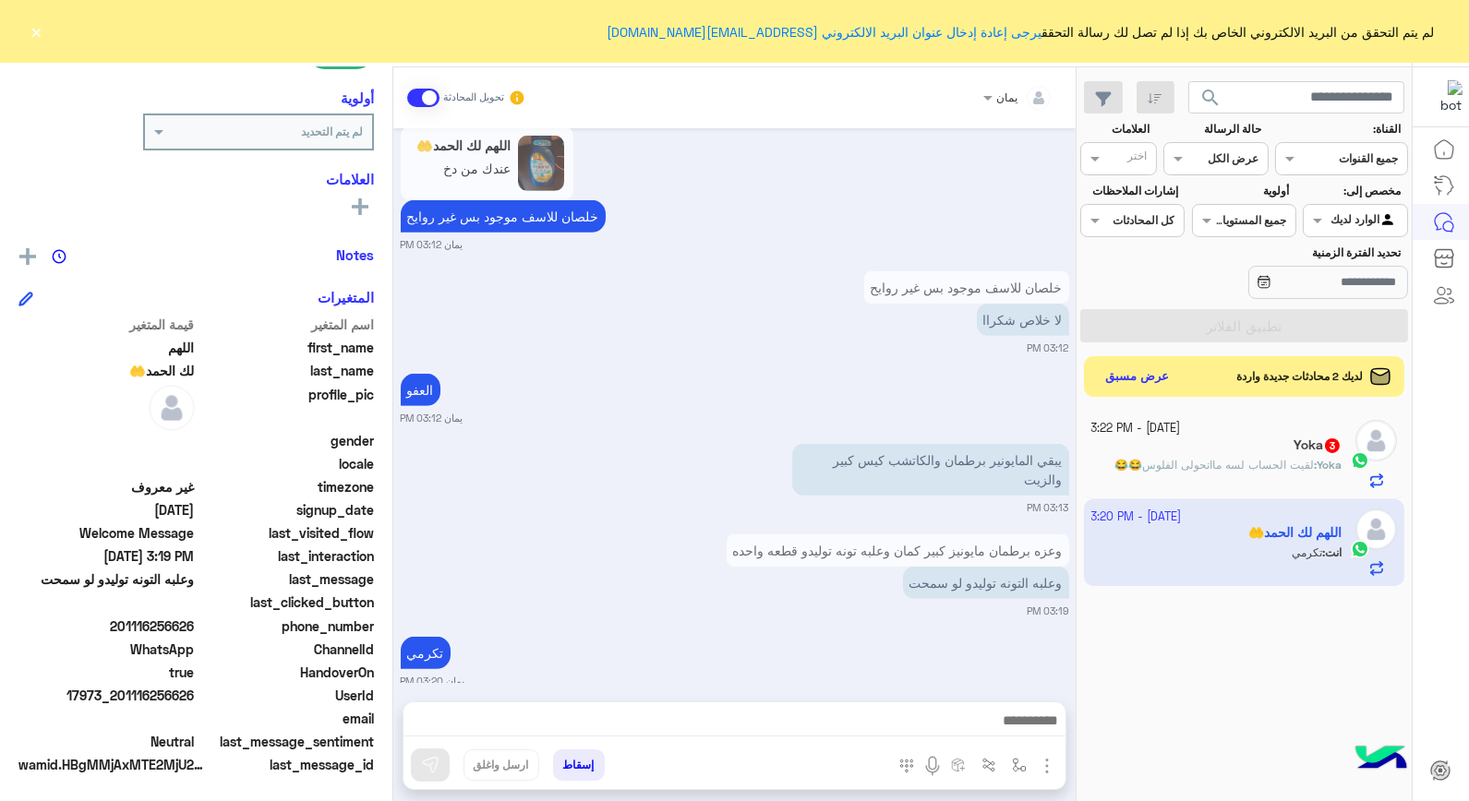
click at [1176, 466] on span "لقيت الحساب لسه مااتحولى الفلوس😂😂" at bounding box center [1213, 465] width 199 height 14
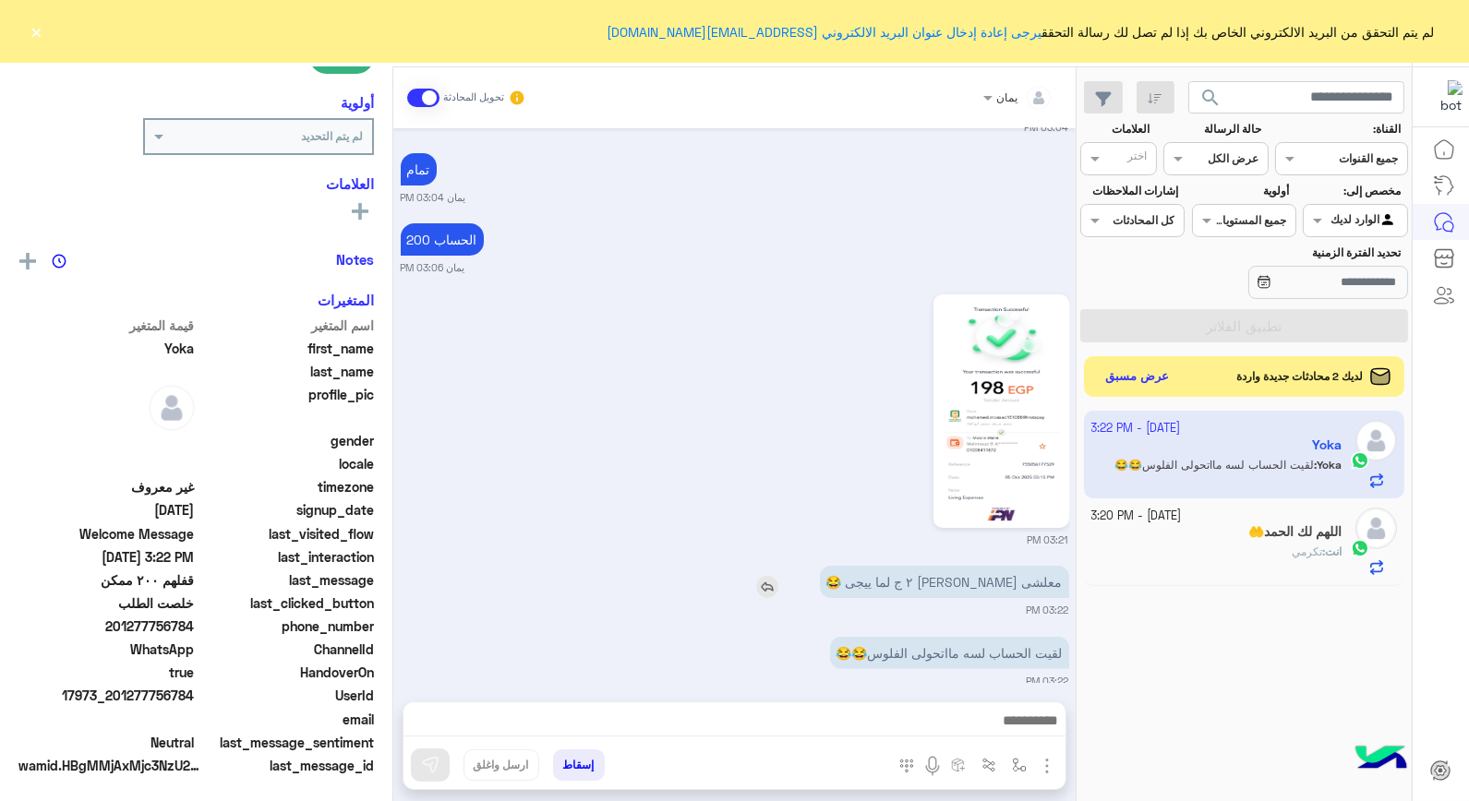
scroll to position [268, 0]
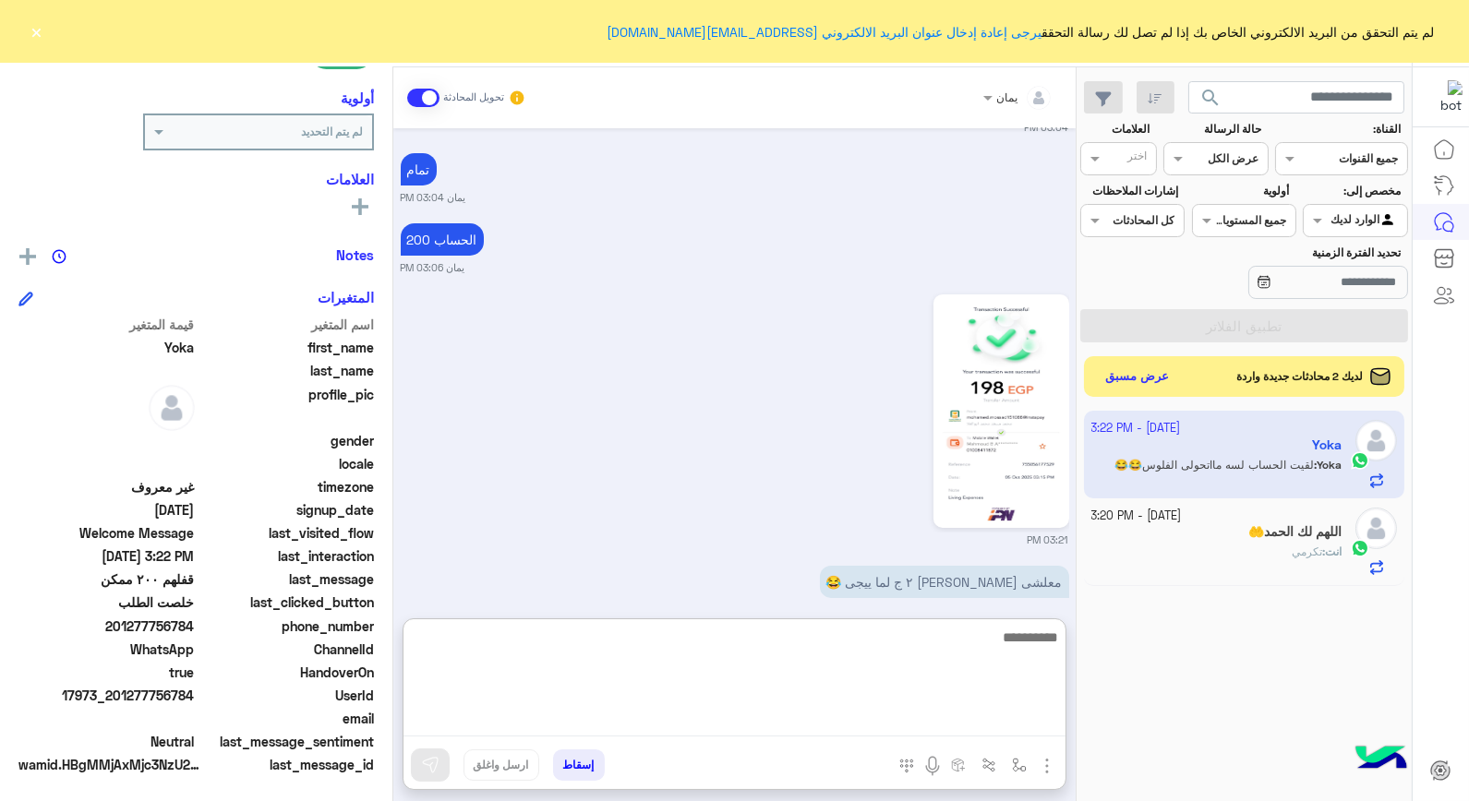
click at [940, 720] on textarea at bounding box center [735, 681] width 662 height 111
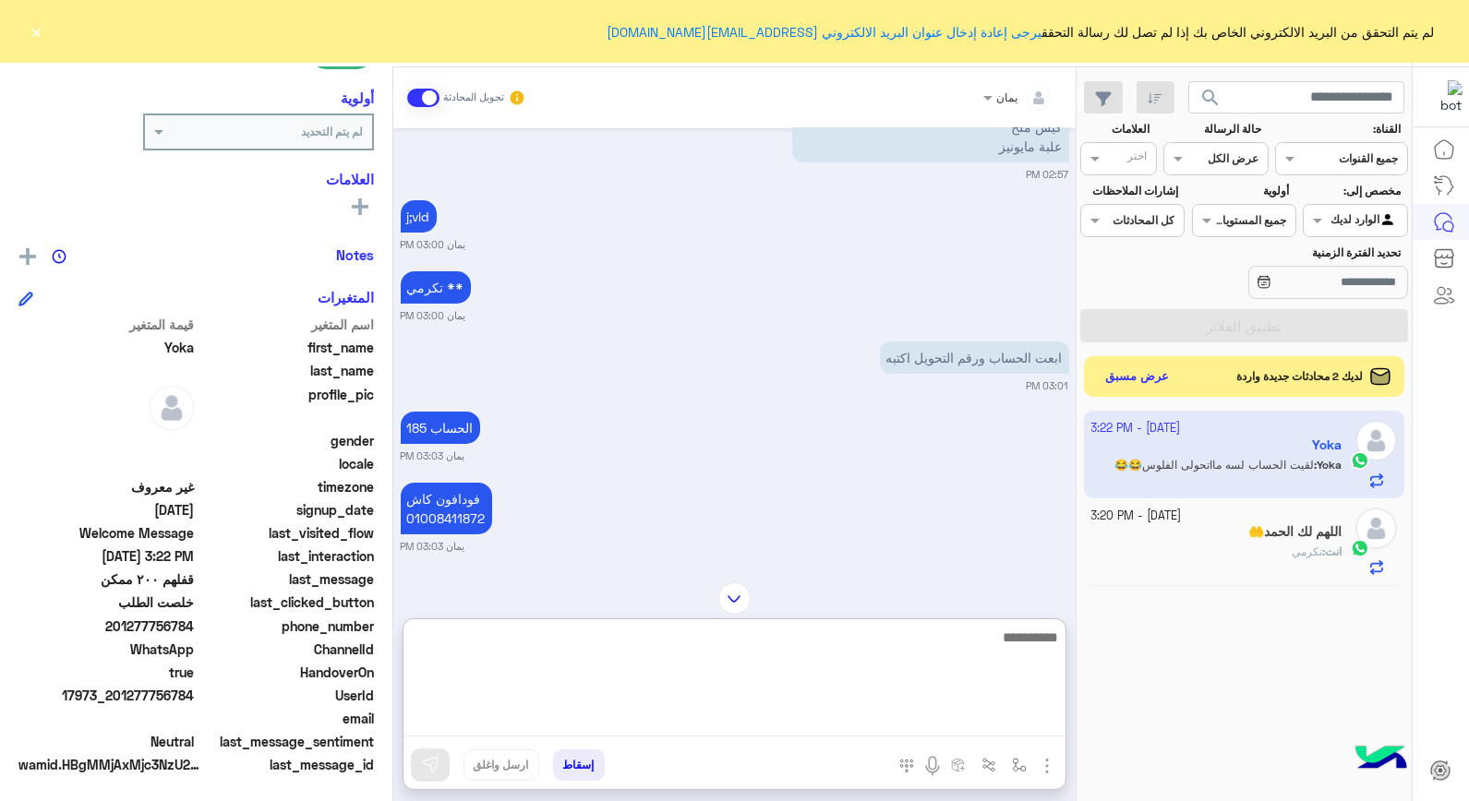
scroll to position [1259, 0]
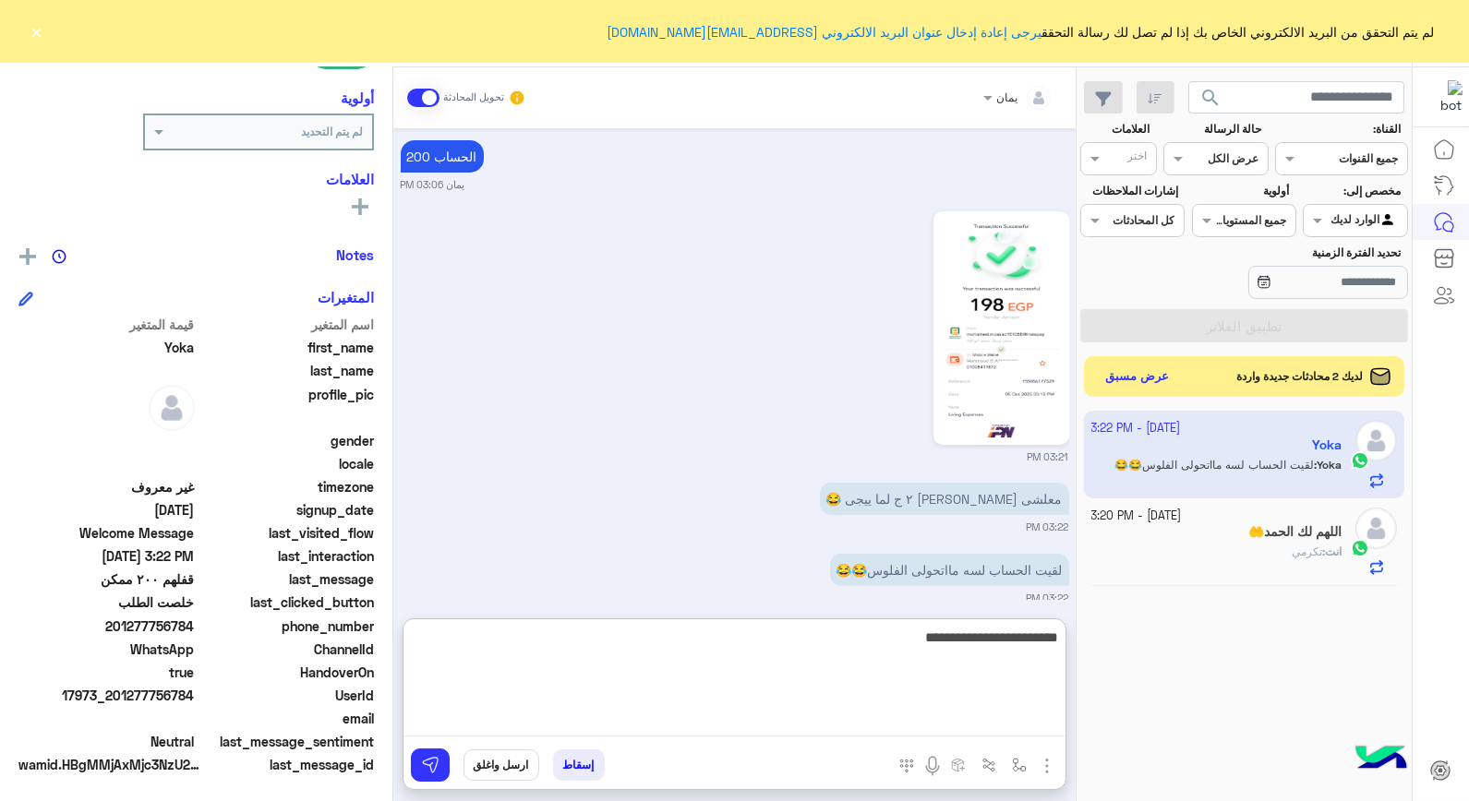
type textarea "**********"
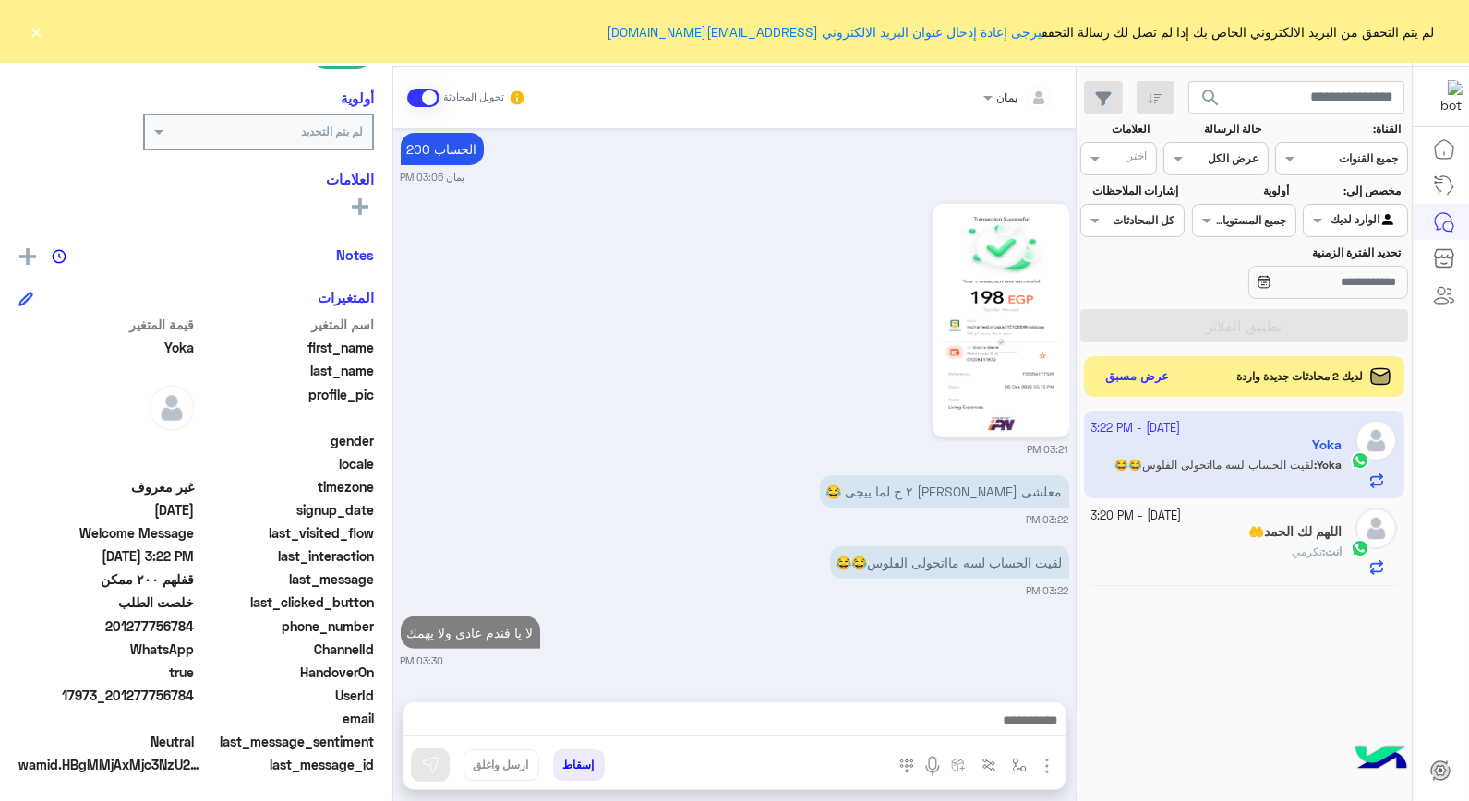
click at [594, 767] on button "إسقاط" at bounding box center [579, 765] width 52 height 31
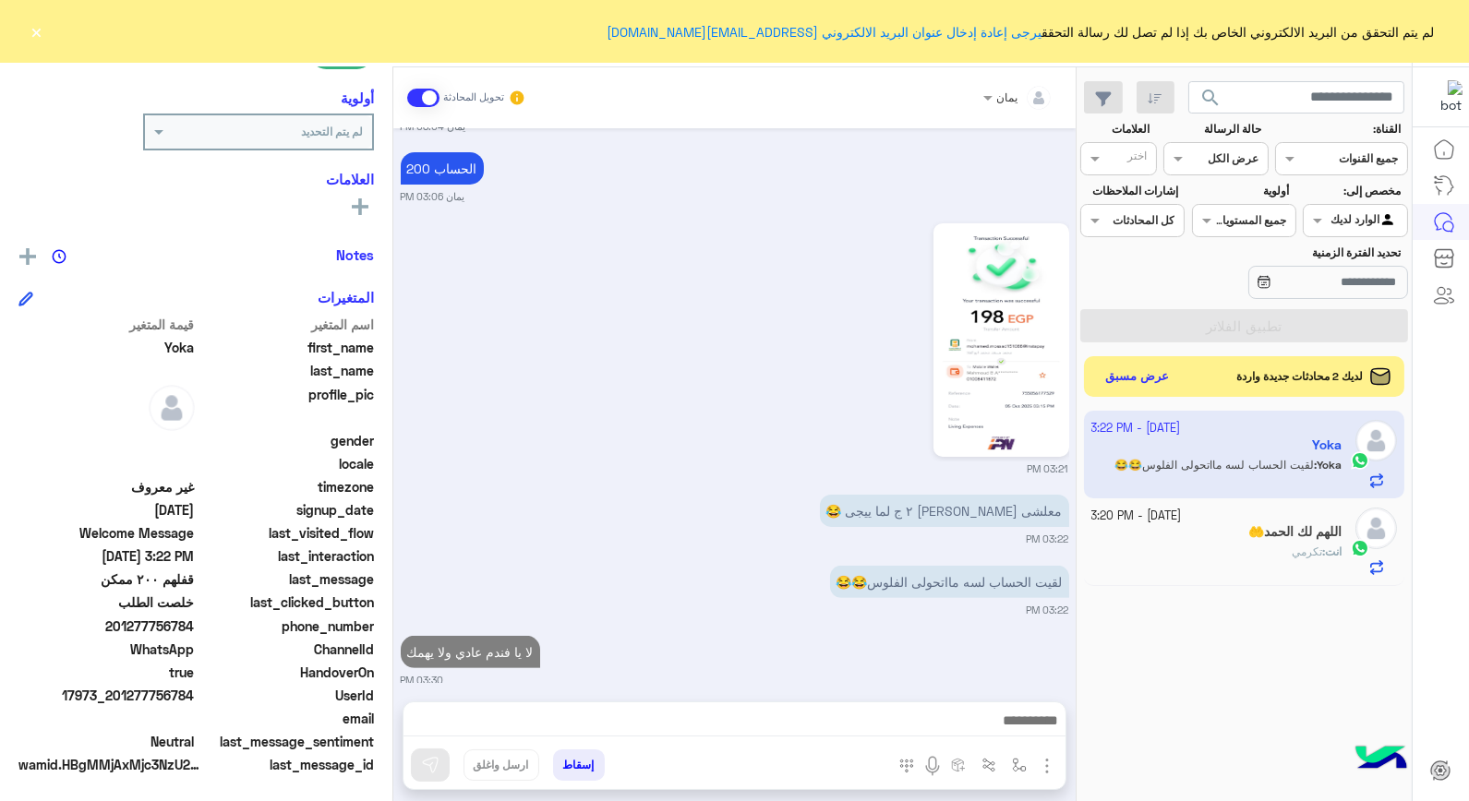
scroll to position [1294, 0]
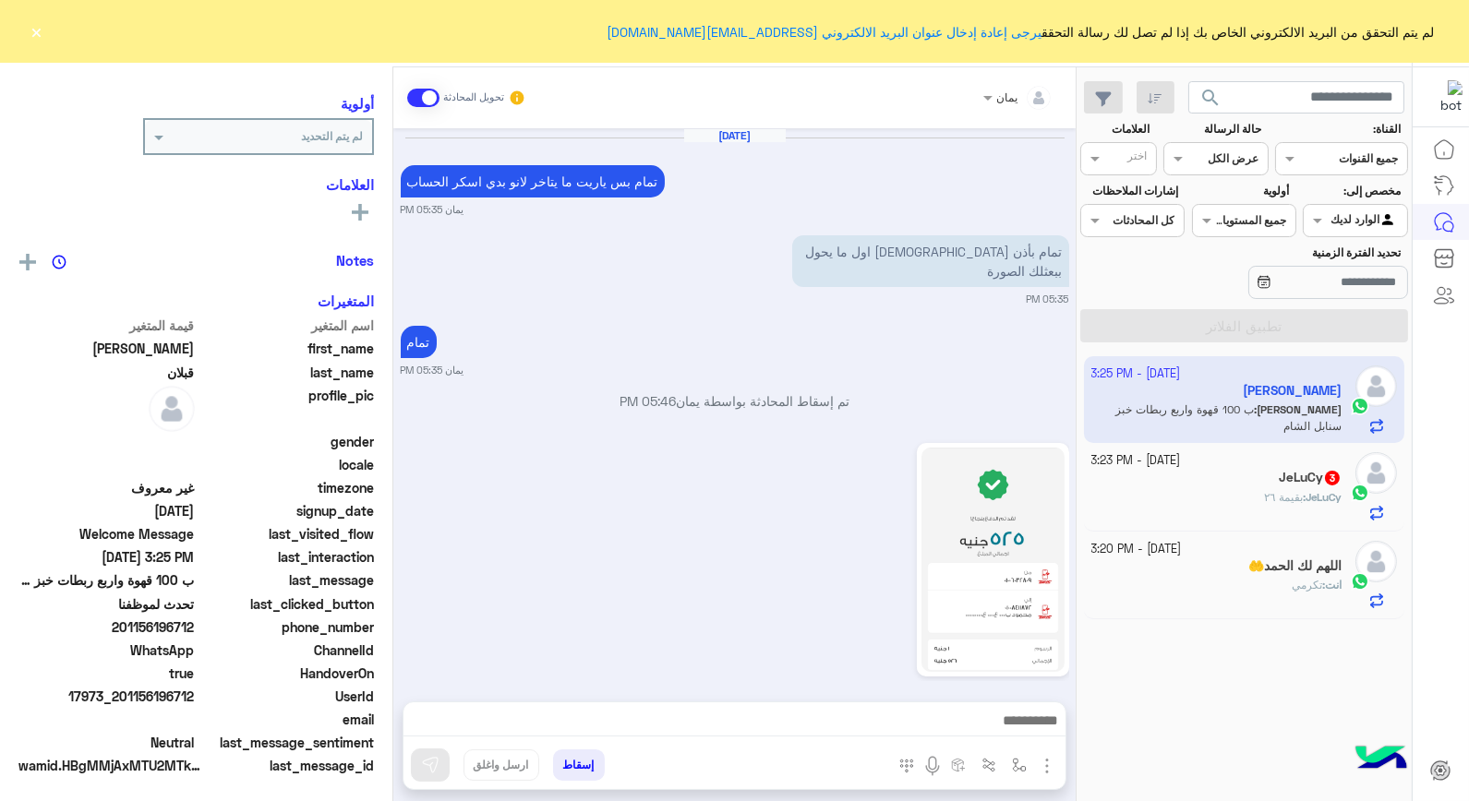
scroll to position [1104, 0]
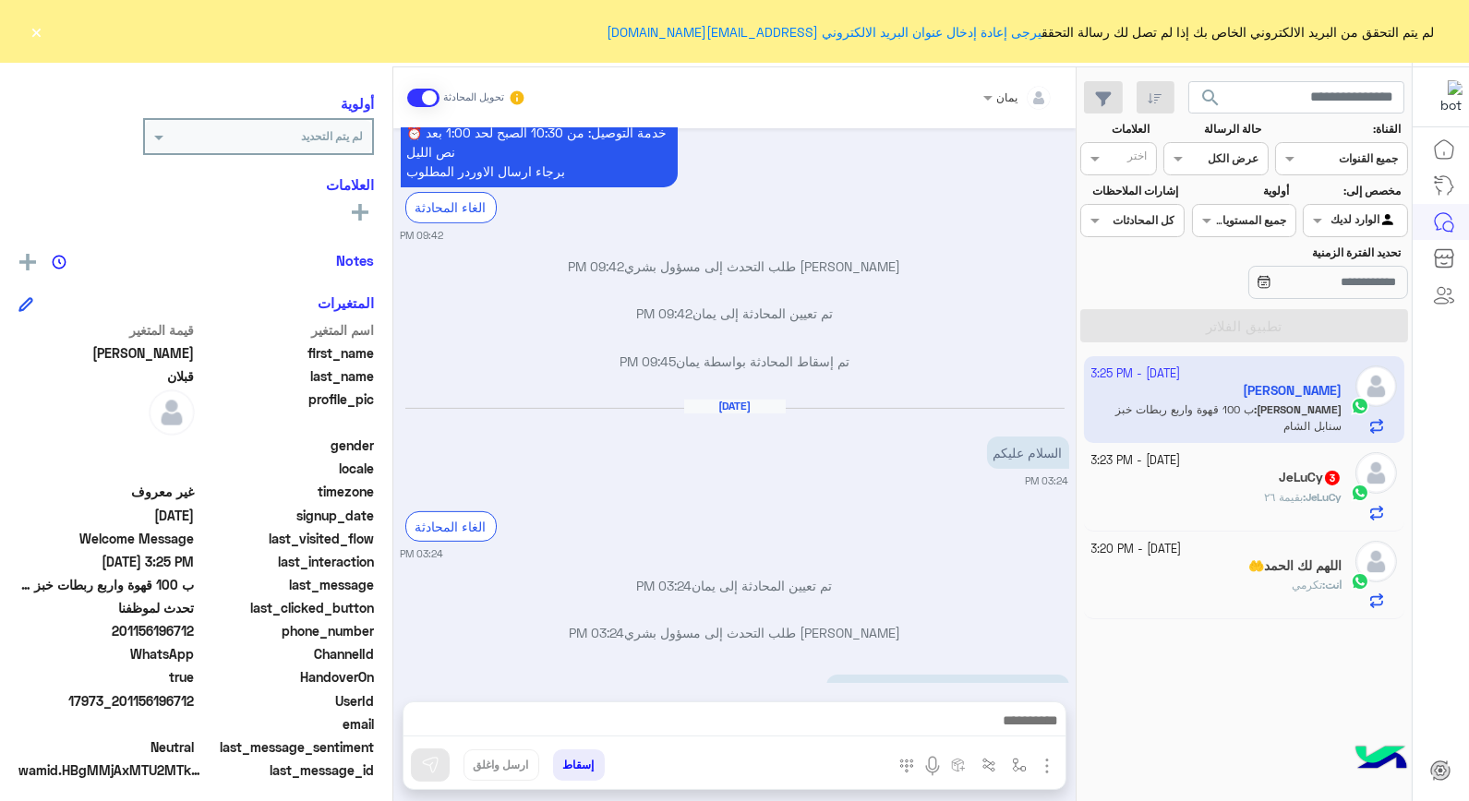
click at [1248, 570] on h5 "اللهم لك الحمد🤲" at bounding box center [1294, 567] width 93 height 16
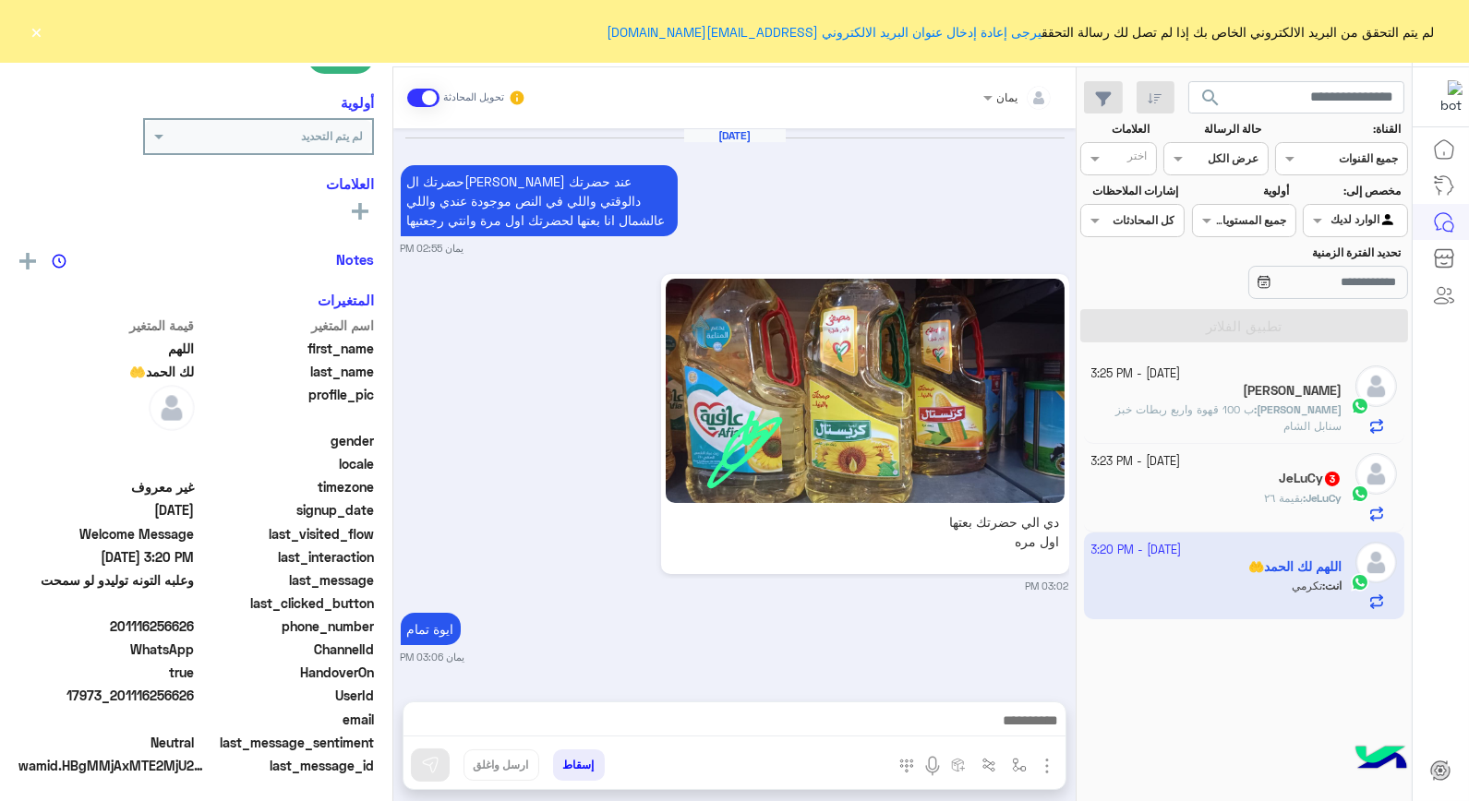
scroll to position [1770, 0]
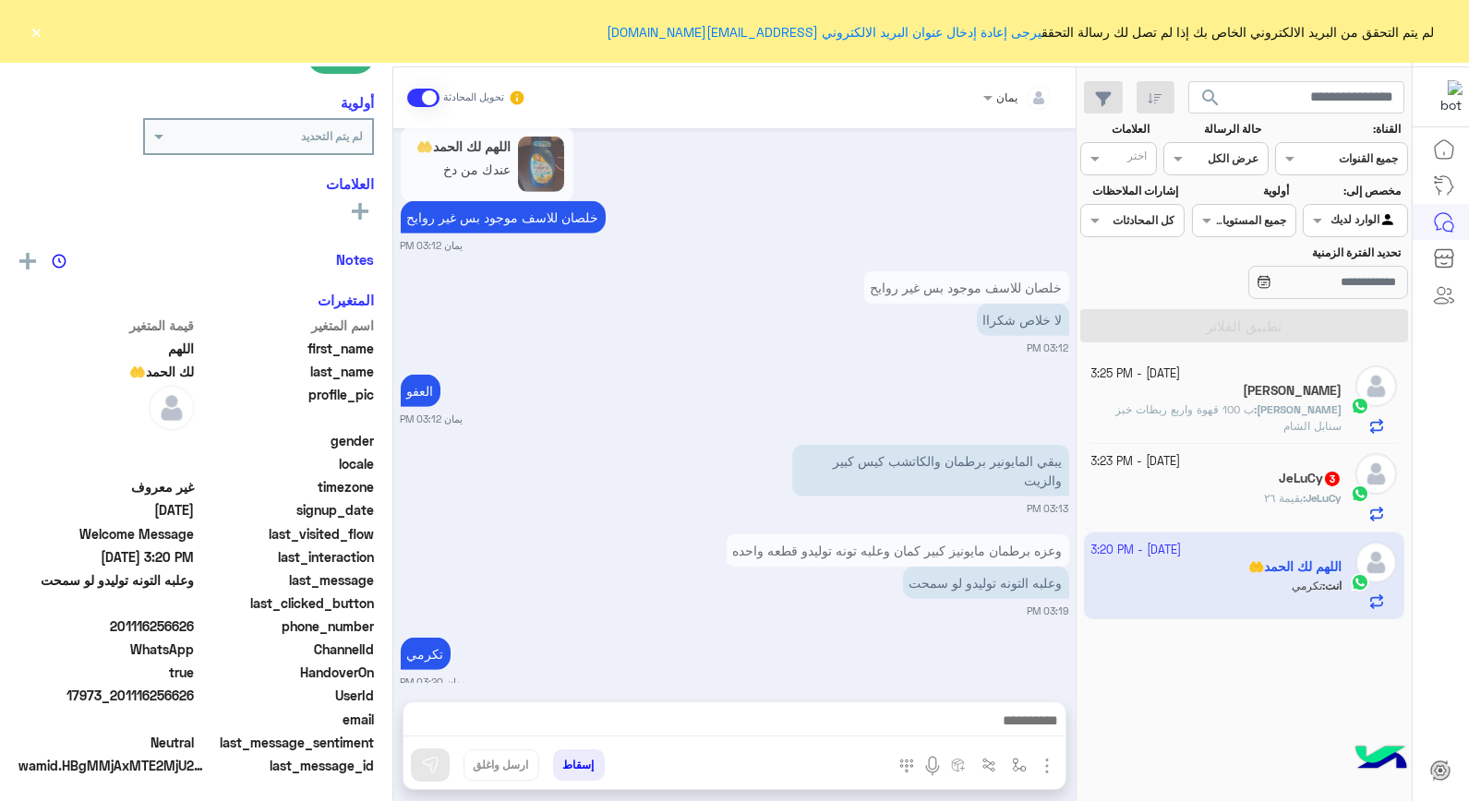
click at [570, 753] on button "إسقاط" at bounding box center [579, 765] width 52 height 31
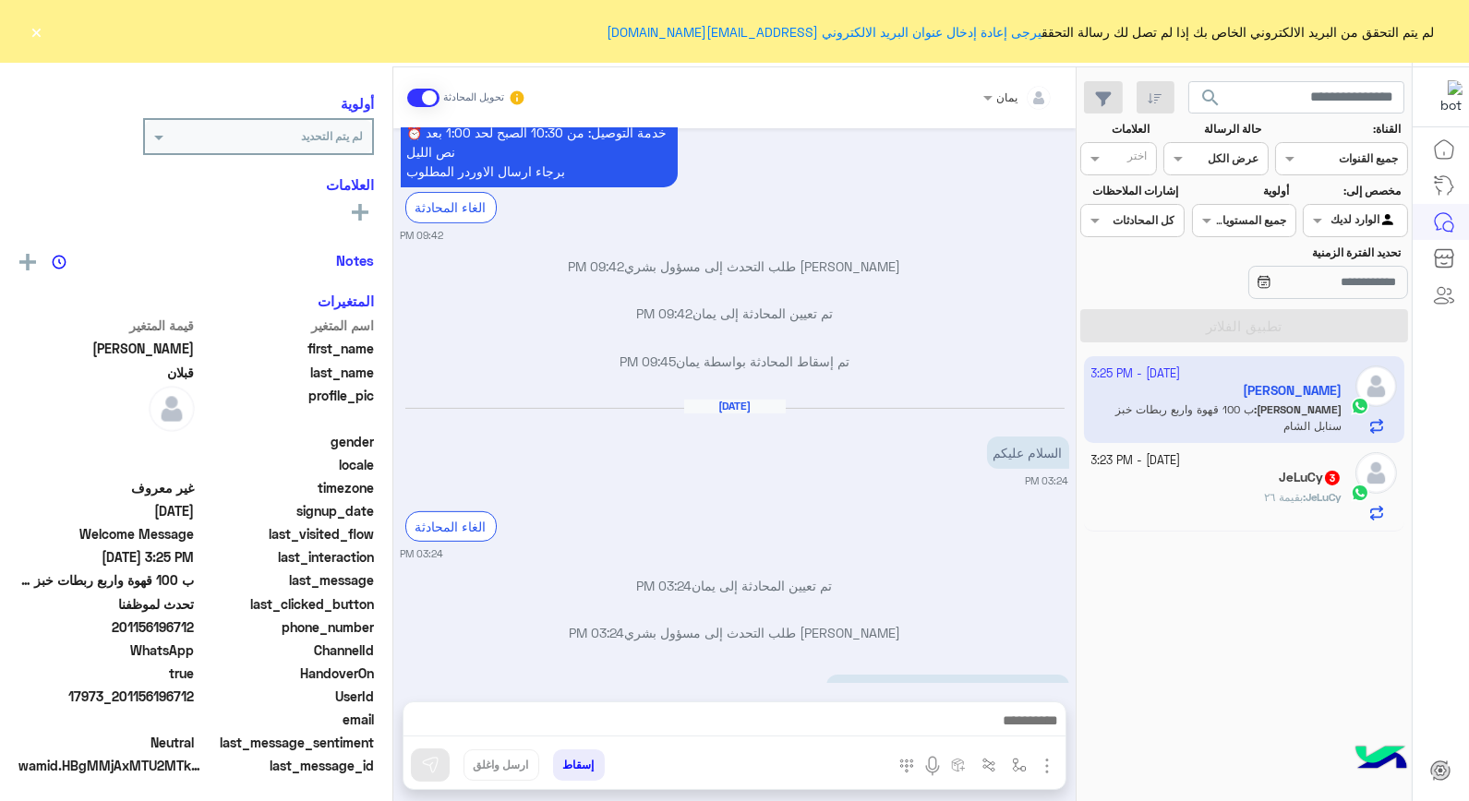
scroll to position [234, 0]
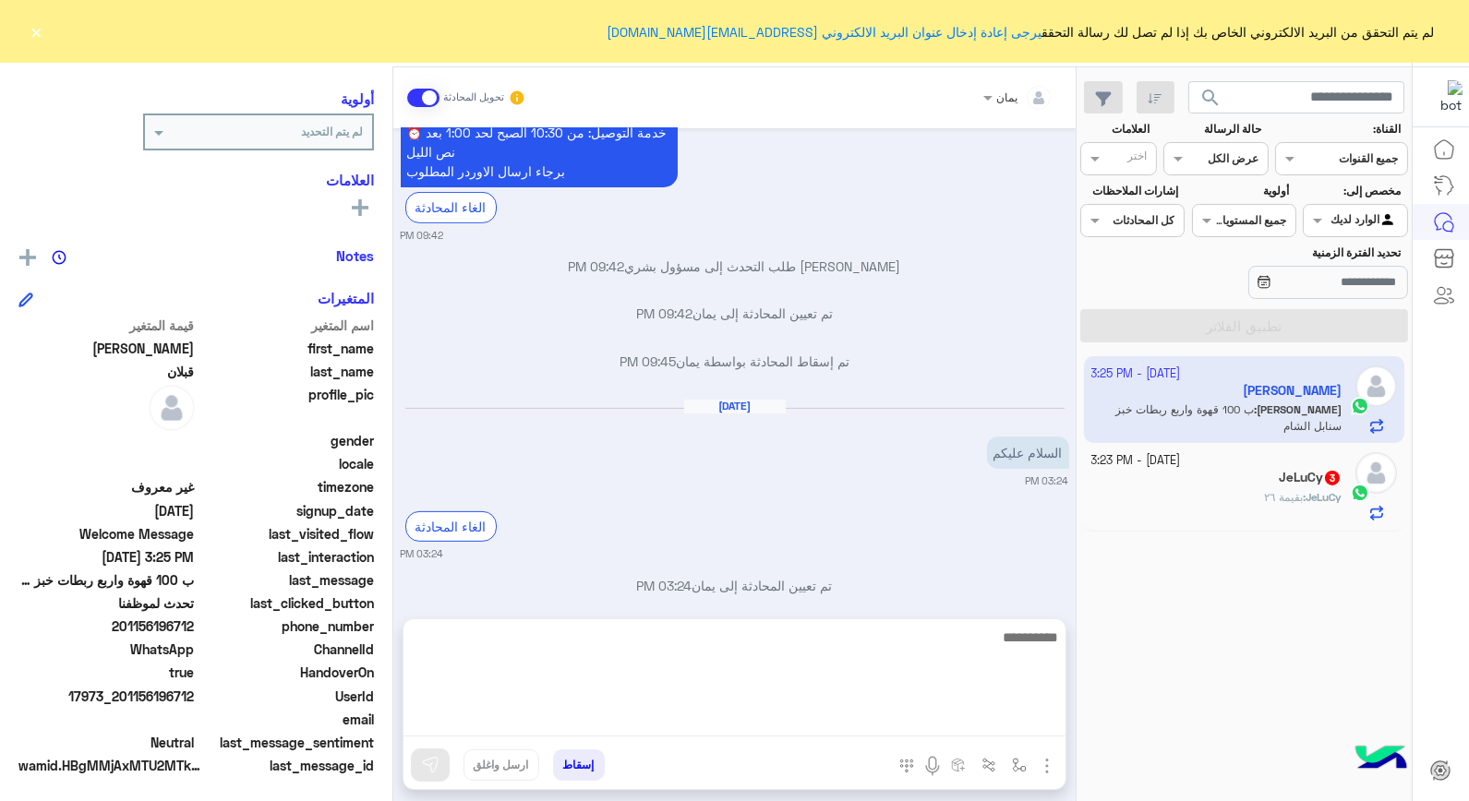
click at [861, 709] on textarea at bounding box center [735, 681] width 662 height 111
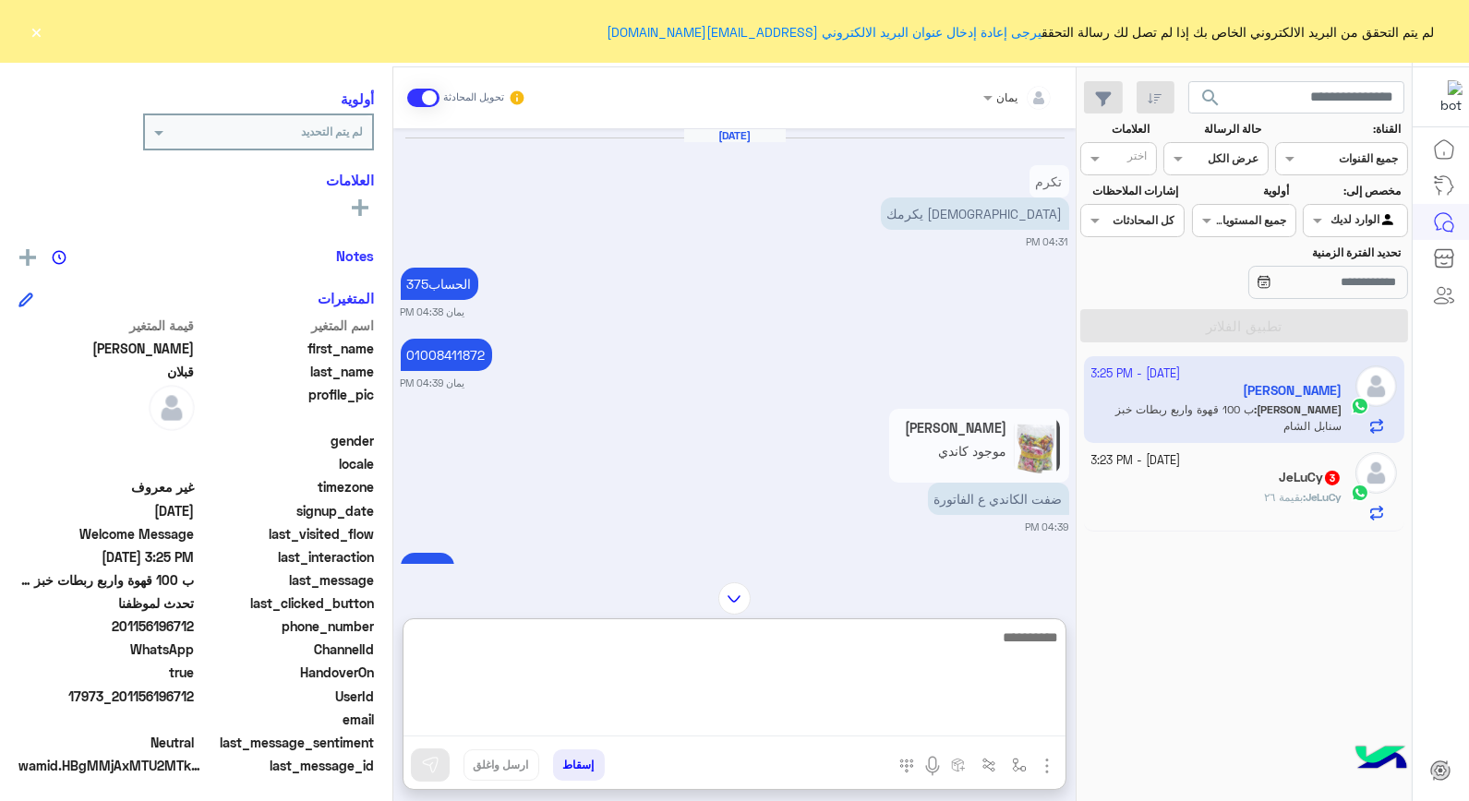
scroll to position [1480, 0]
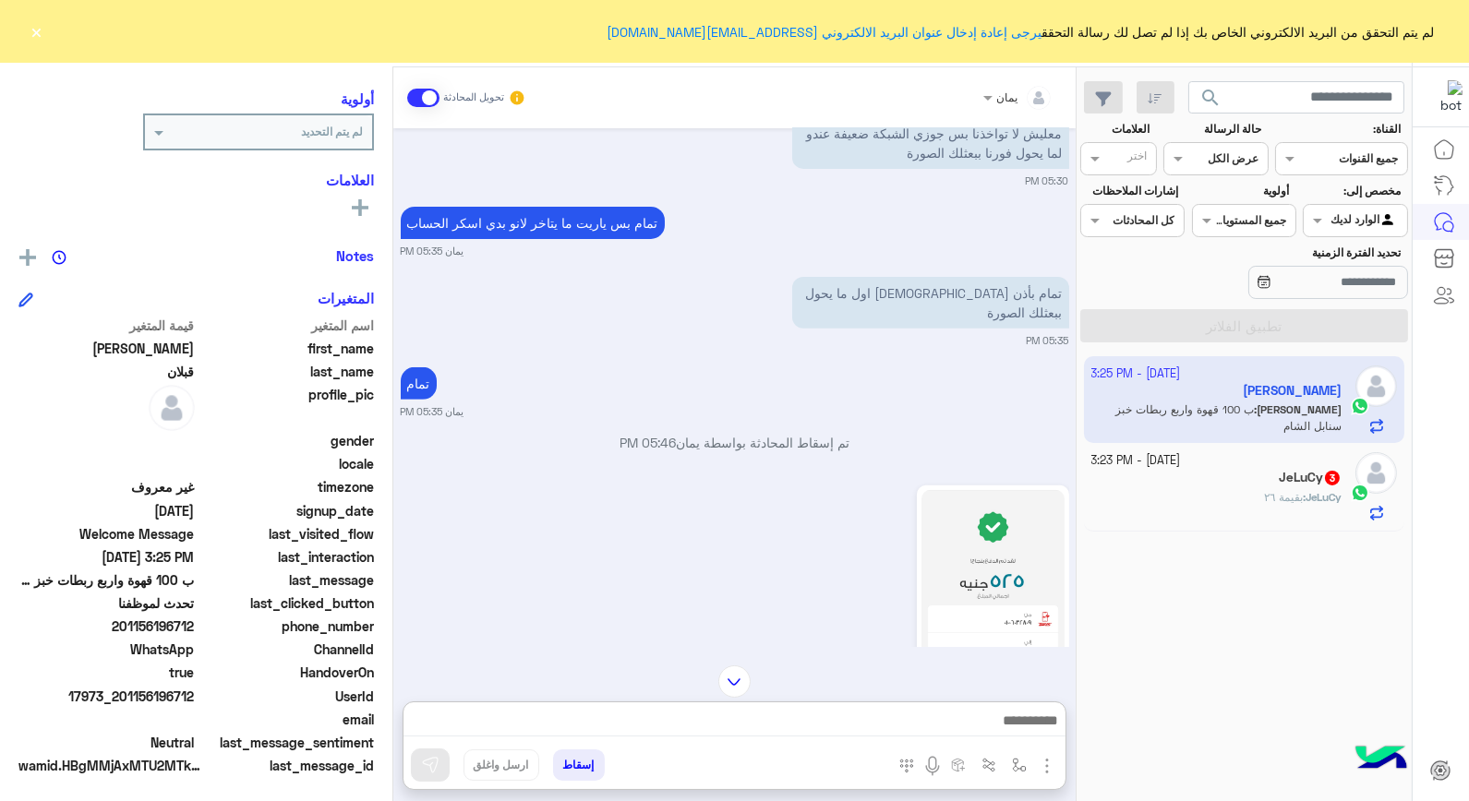
click at [704, 666] on div at bounding box center [734, 682] width 682 height 32
click at [737, 672] on img at bounding box center [734, 682] width 32 height 32
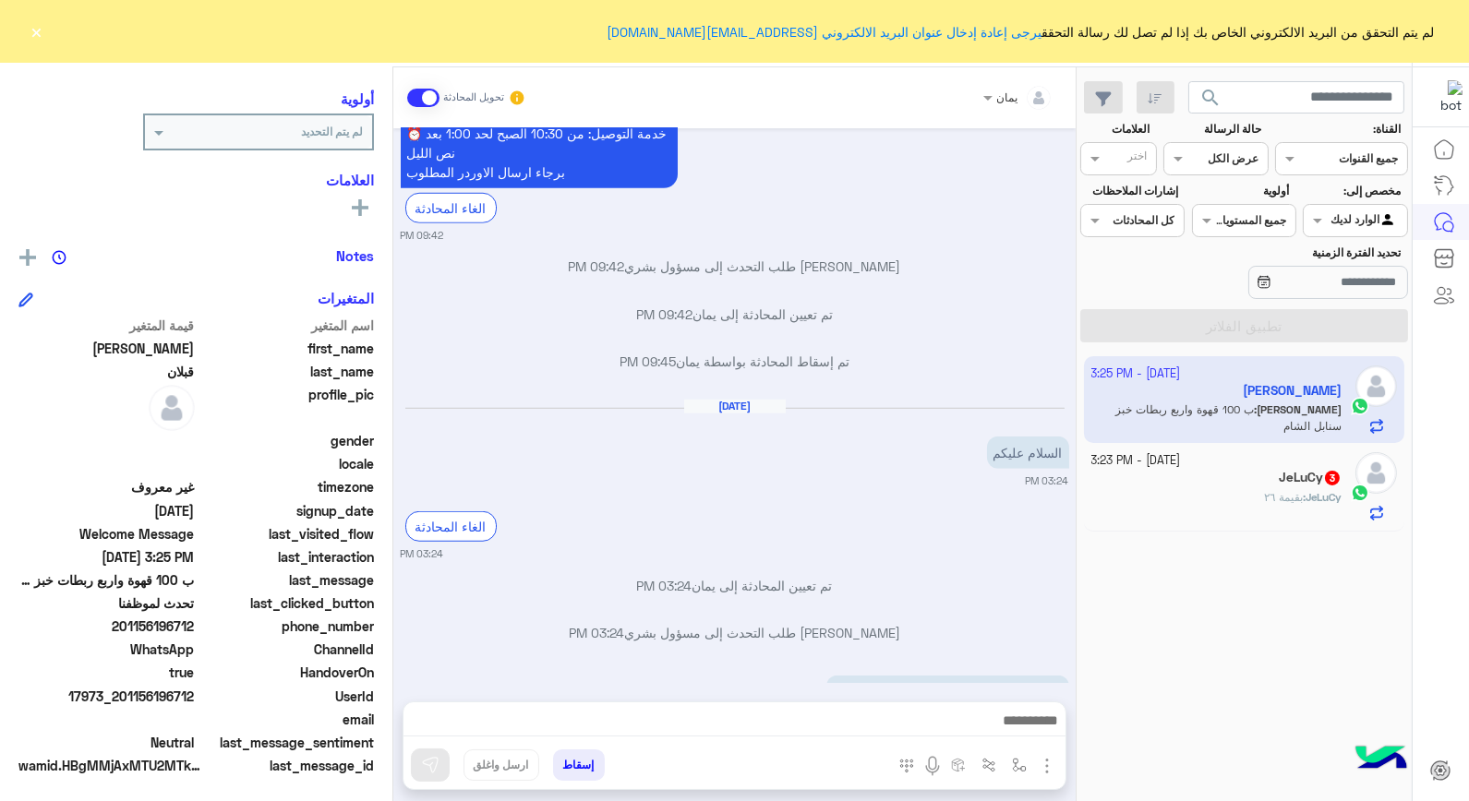
drag, startPoint x: 827, startPoint y: 702, endPoint x: 825, endPoint y: 722, distance: 20.4
click at [827, 703] on div at bounding box center [735, 726] width 662 height 46
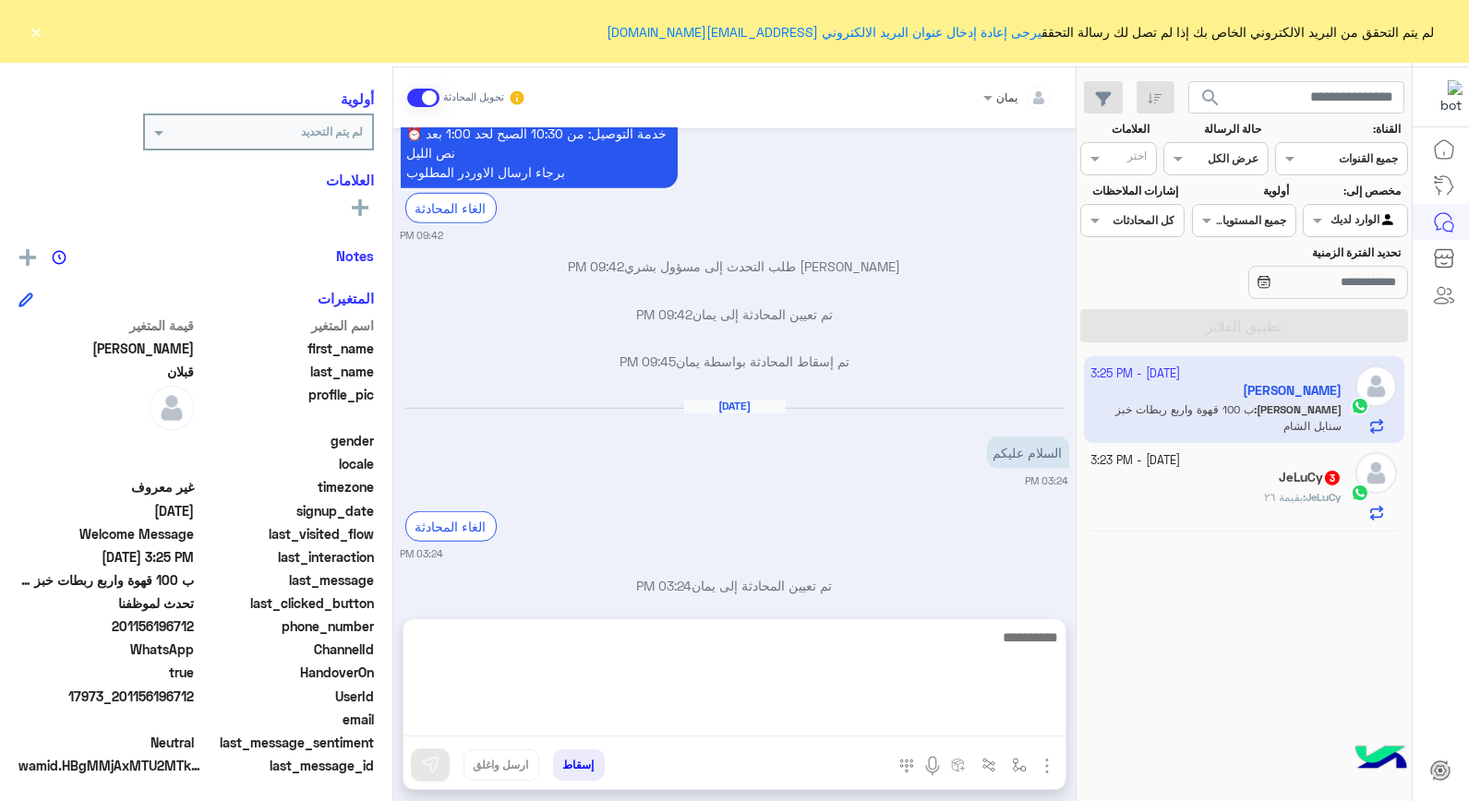
click at [825, 722] on textarea at bounding box center [735, 681] width 662 height 111
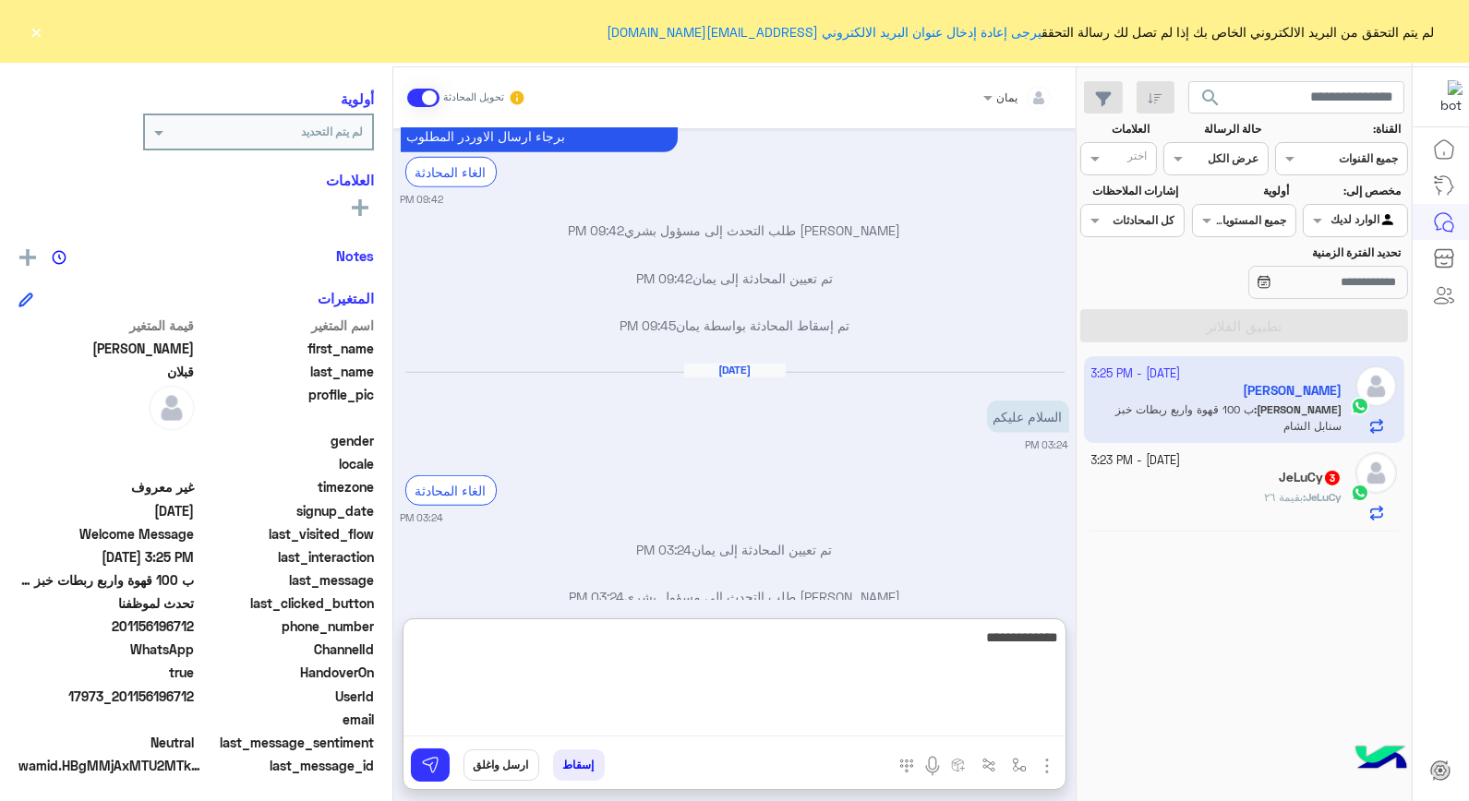
type textarea "**********"
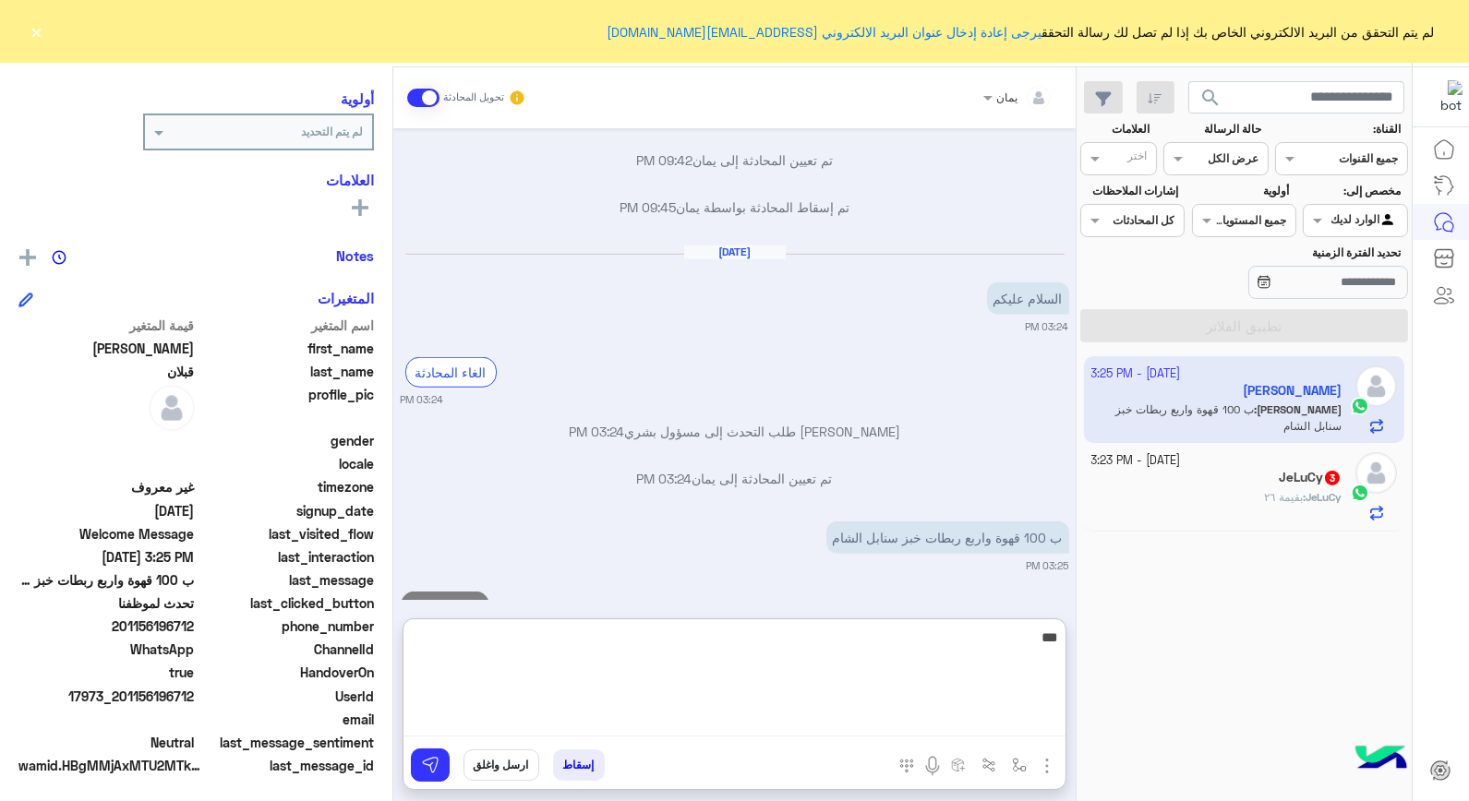
type textarea "****"
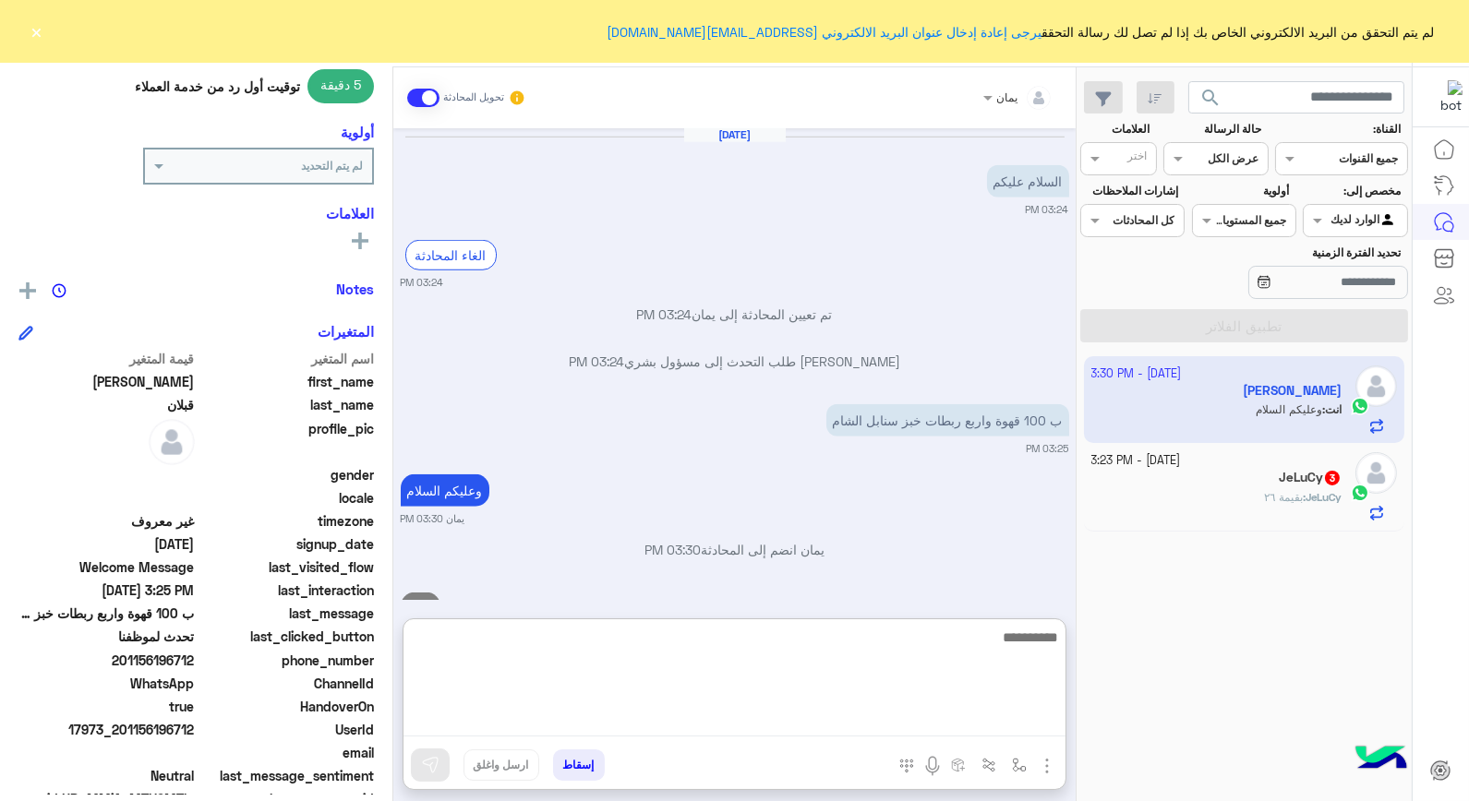
scroll to position [268, 0]
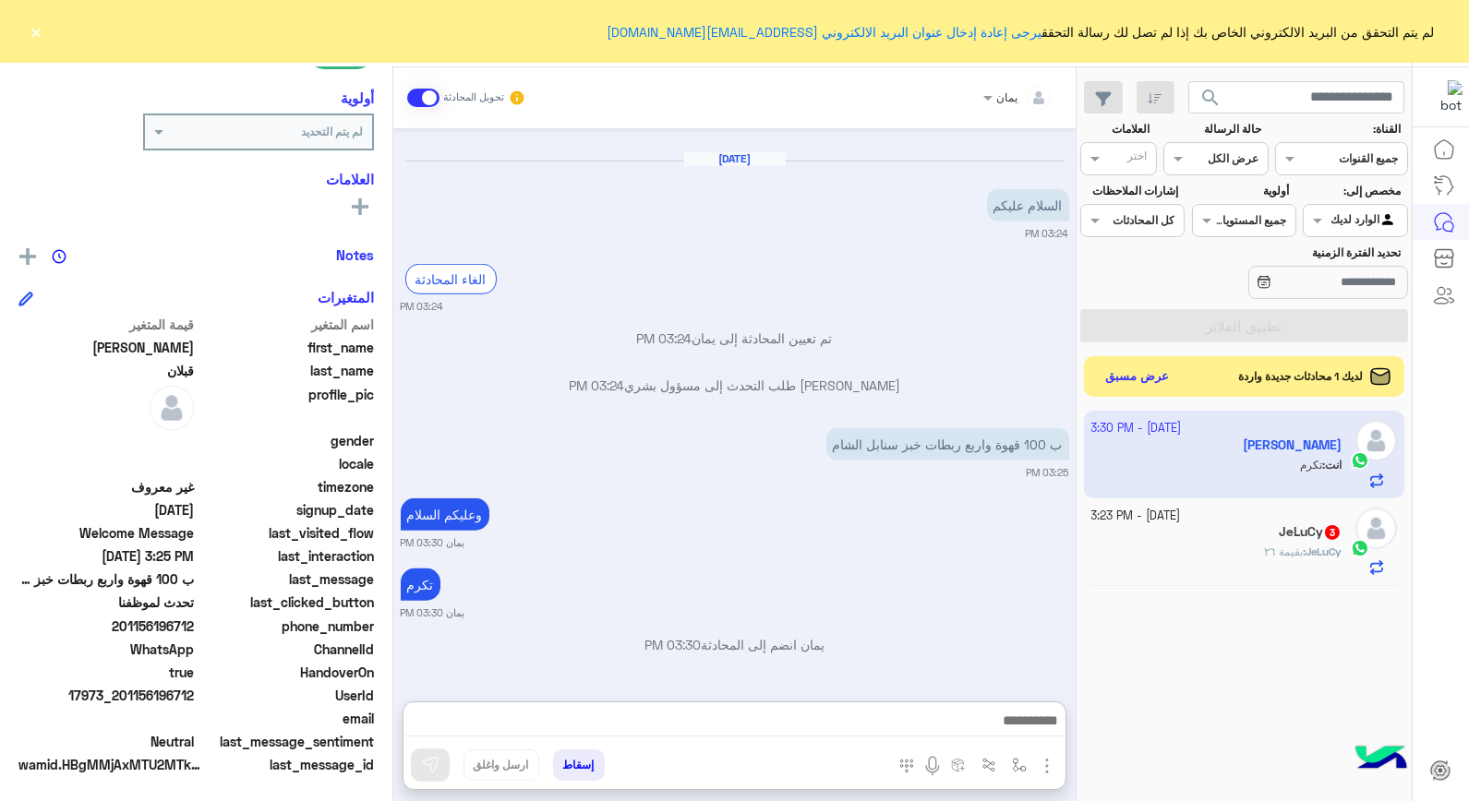
drag, startPoint x: 1093, startPoint y: 460, endPoint x: 1262, endPoint y: 231, distance: 284.6
click at [1250, 226] on div "search القناة: القناه جميع القنوات حالة الرسالة القناه عرض الكل العلامات اختر م…" at bounding box center [1244, 437] width 335 height 741
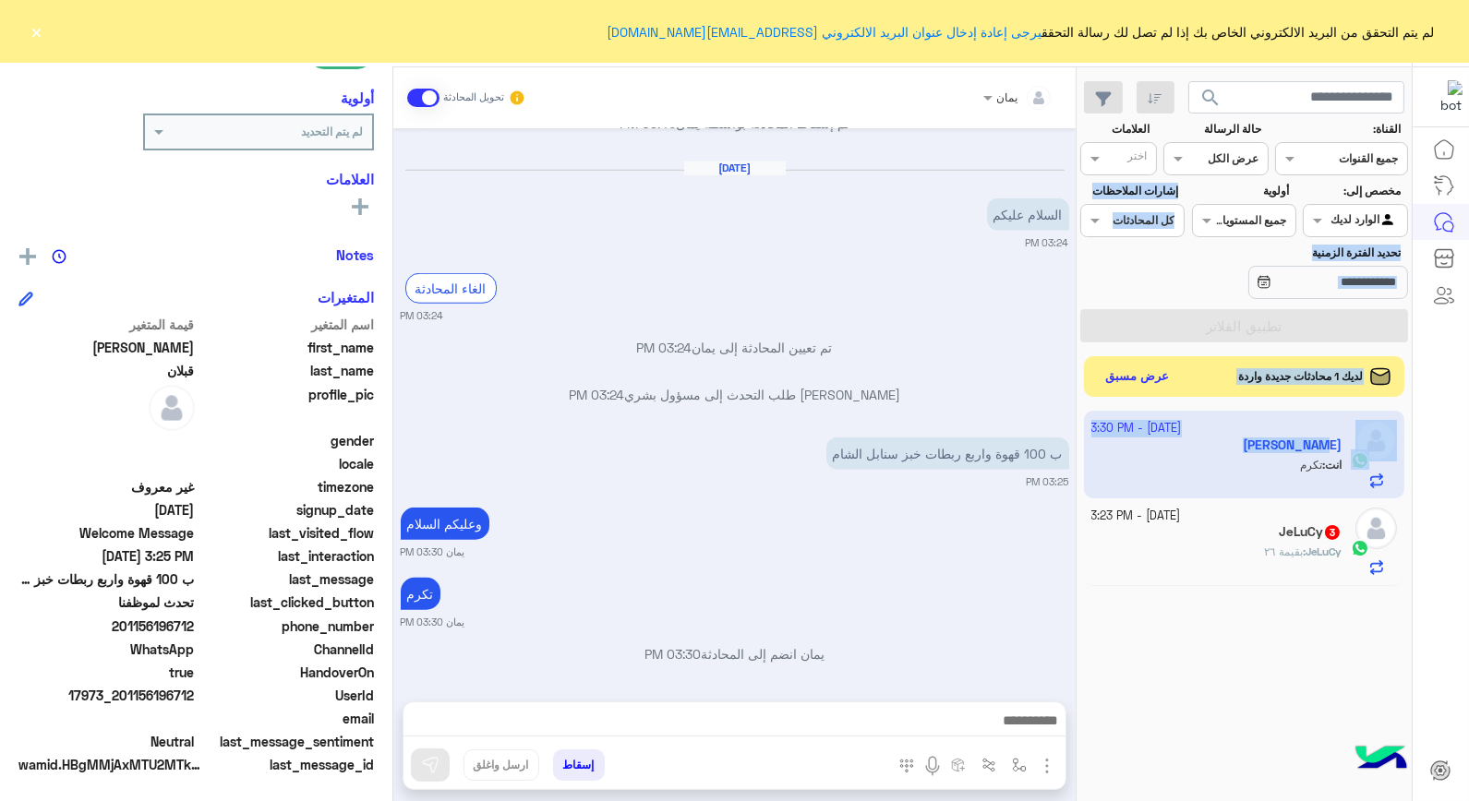
scroll to position [2814, 0]
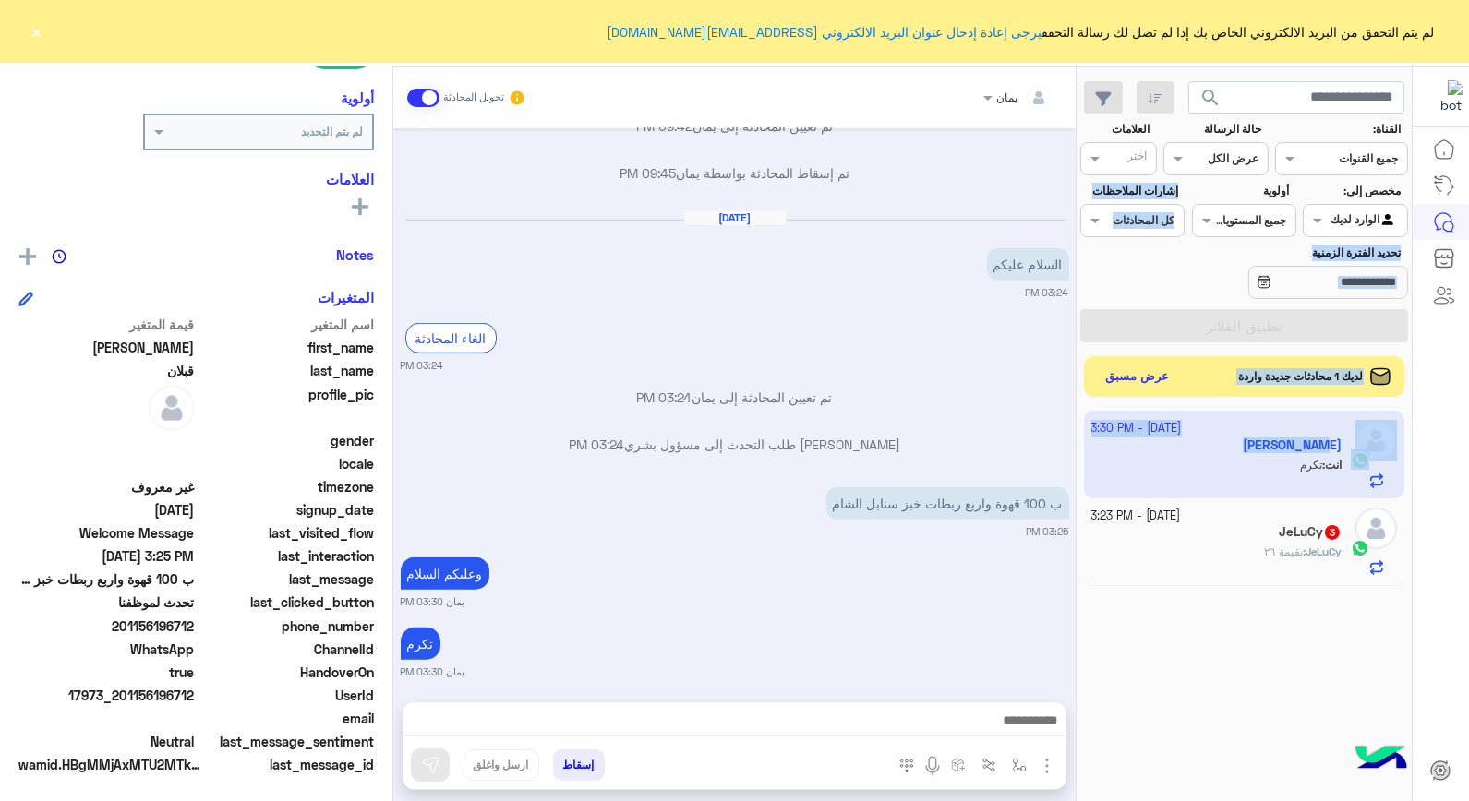
drag, startPoint x: 196, startPoint y: 693, endPoint x: 125, endPoint y: 707, distance: 72.6
click at [125, 707] on div "اسم المتغير قيمة المتغير first_name [PERSON_NAME] last_name قبلان profile_pic g…" at bounding box center [195, 547] width 355 height 464
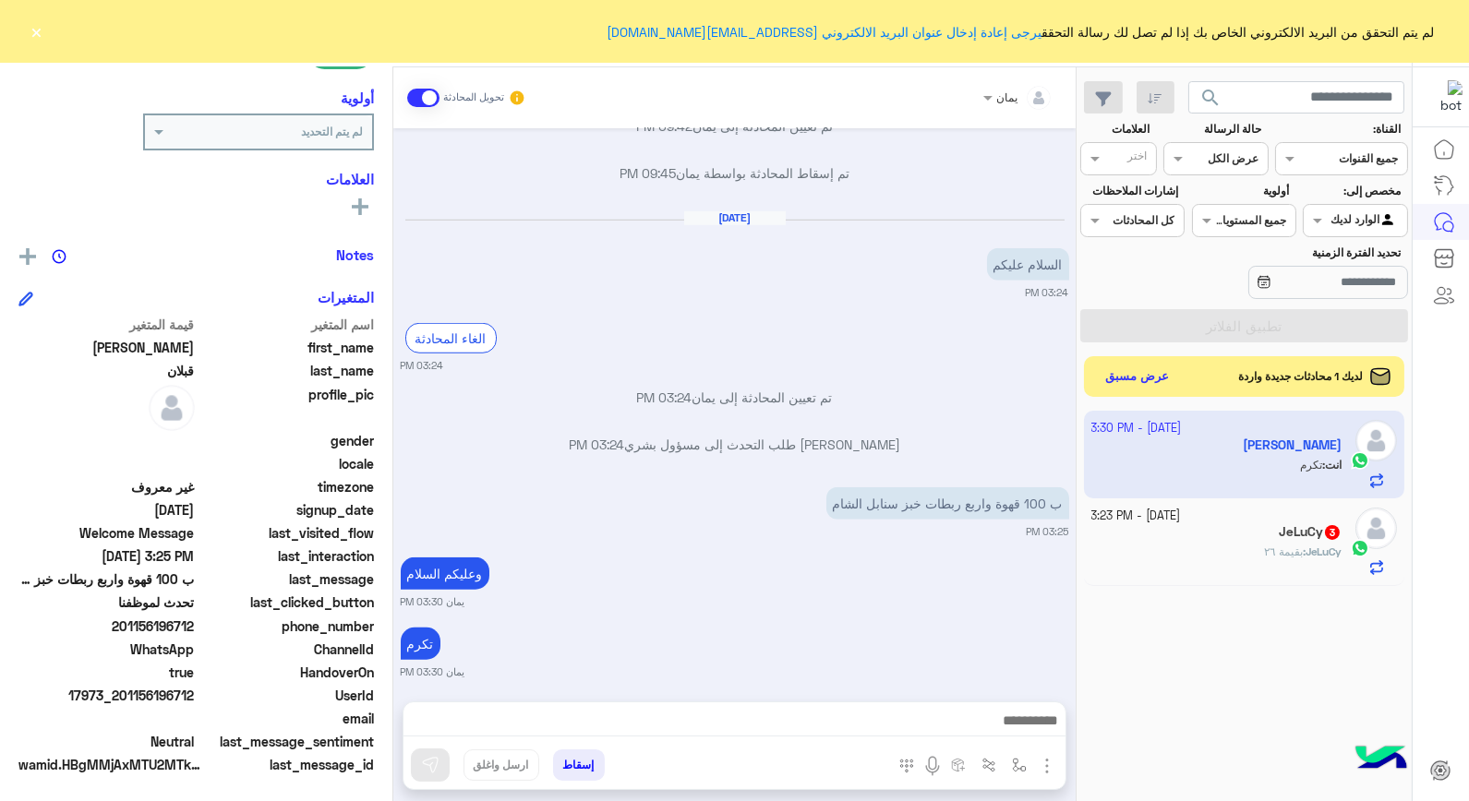
drag, startPoint x: 125, startPoint y: 707, endPoint x: 158, endPoint y: 688, distance: 38.5
click at [158, 689] on span "17973_201156196712" at bounding box center [106, 695] width 176 height 19
drag, startPoint x: 158, startPoint y: 688, endPoint x: 199, endPoint y: 687, distance: 41.6
click at [199, 687] on div "UserId 17973_201156196712" at bounding box center [195, 697] width 355 height 23
click at [199, 688] on div "UserId 17973_201156196712" at bounding box center [195, 697] width 355 height 23
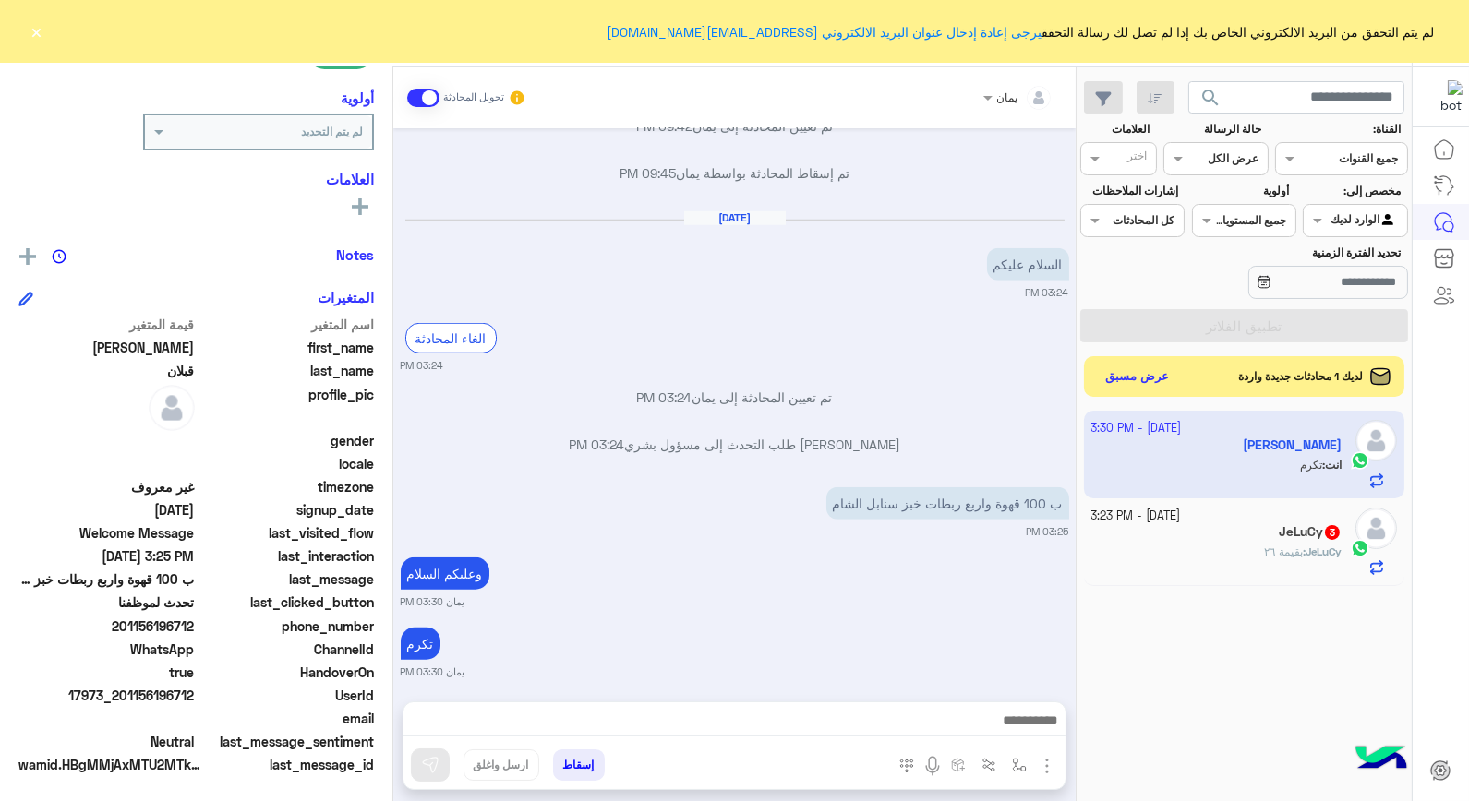
drag, startPoint x: 195, startPoint y: 691, endPoint x: 116, endPoint y: 703, distance: 79.4
click at [116, 703] on span "17973_201156196712" at bounding box center [106, 695] width 176 height 19
drag, startPoint x: 116, startPoint y: 703, endPoint x: 123, endPoint y: 693, distance: 12.0
click at [123, 693] on span "17973_201156196712" at bounding box center [106, 695] width 176 height 19
click at [182, 693] on span "17973_201156196712" at bounding box center [106, 695] width 176 height 19
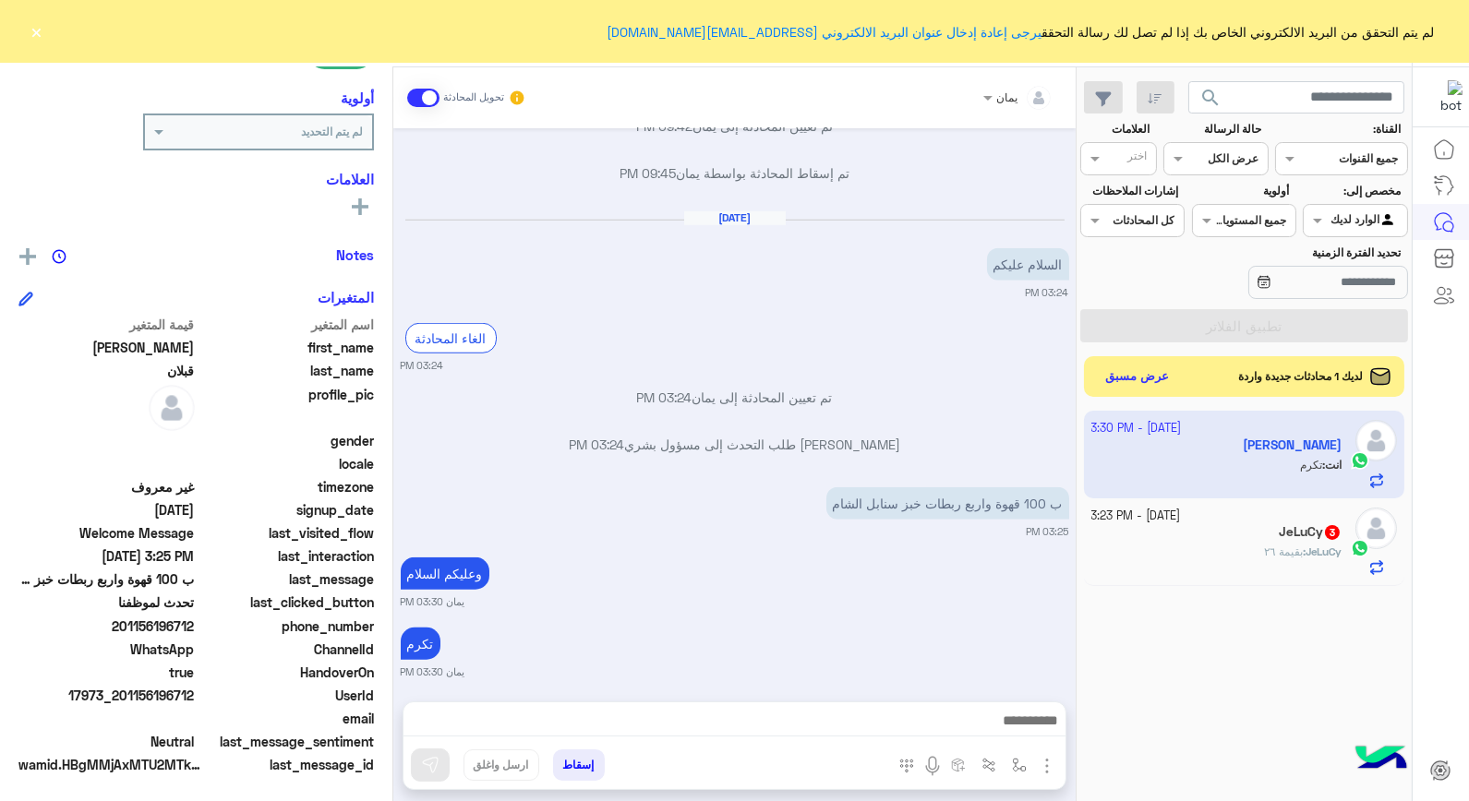
drag, startPoint x: 185, startPoint y: 693, endPoint x: 199, endPoint y: 688, distance: 14.9
click at [201, 688] on span "UserId" at bounding box center [287, 695] width 176 height 19
drag, startPoint x: 200, startPoint y: 689, endPoint x: 177, endPoint y: 693, distance: 23.4
click at [177, 693] on div "UserId 17973_201156196712" at bounding box center [195, 697] width 355 height 23
drag, startPoint x: 178, startPoint y: 693, endPoint x: 199, endPoint y: 693, distance: 21.2
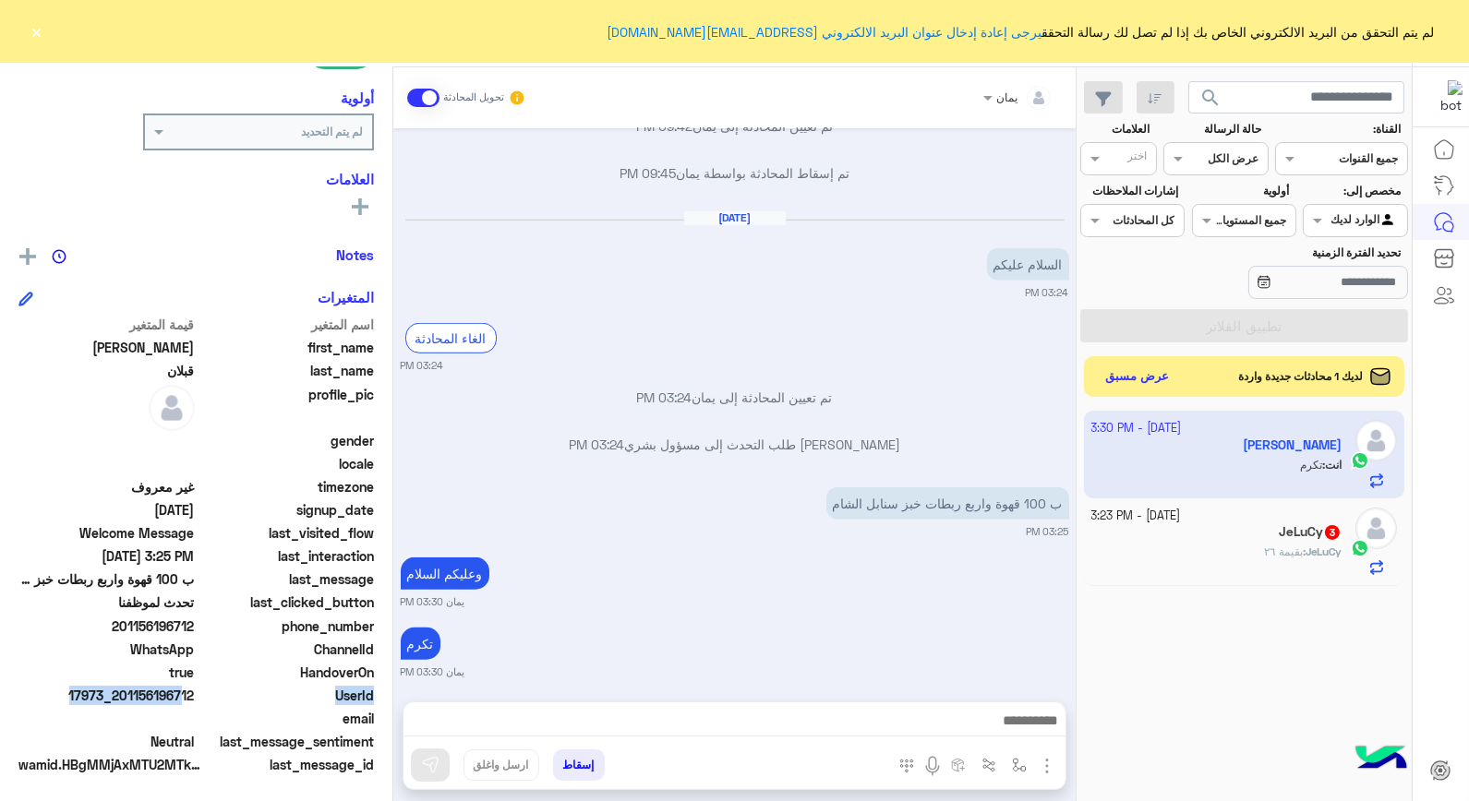
click at [199, 693] on div "UserId 17973_201156196712" at bounding box center [195, 697] width 355 height 23
drag, startPoint x: 195, startPoint y: 690, endPoint x: 125, endPoint y: 696, distance: 70.5
click at [125, 696] on span "17973_201156196712" at bounding box center [106, 695] width 176 height 19
copy span "01156196712"
click at [587, 763] on button "إسقاط" at bounding box center [579, 765] width 52 height 31
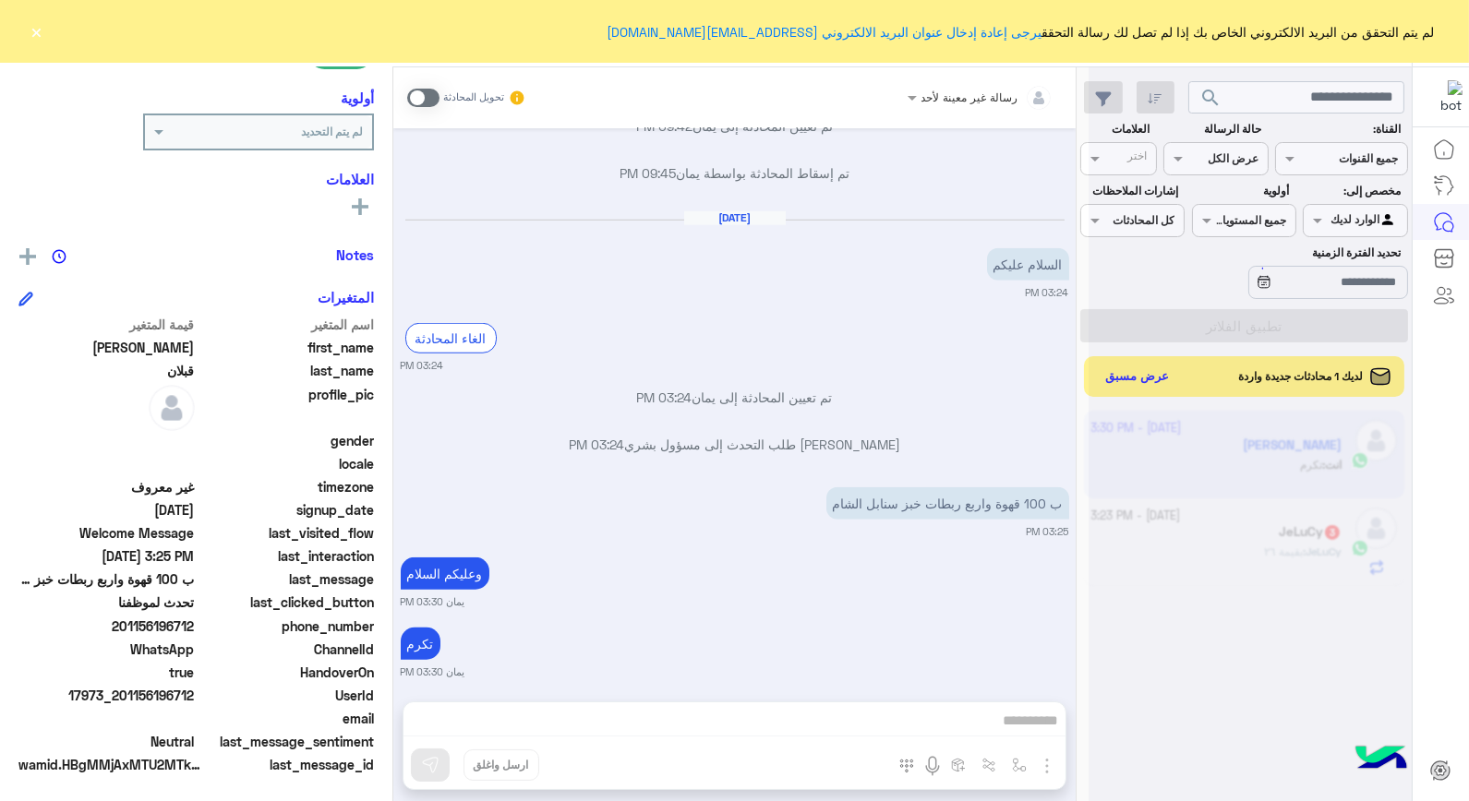
scroll to position [2862, 0]
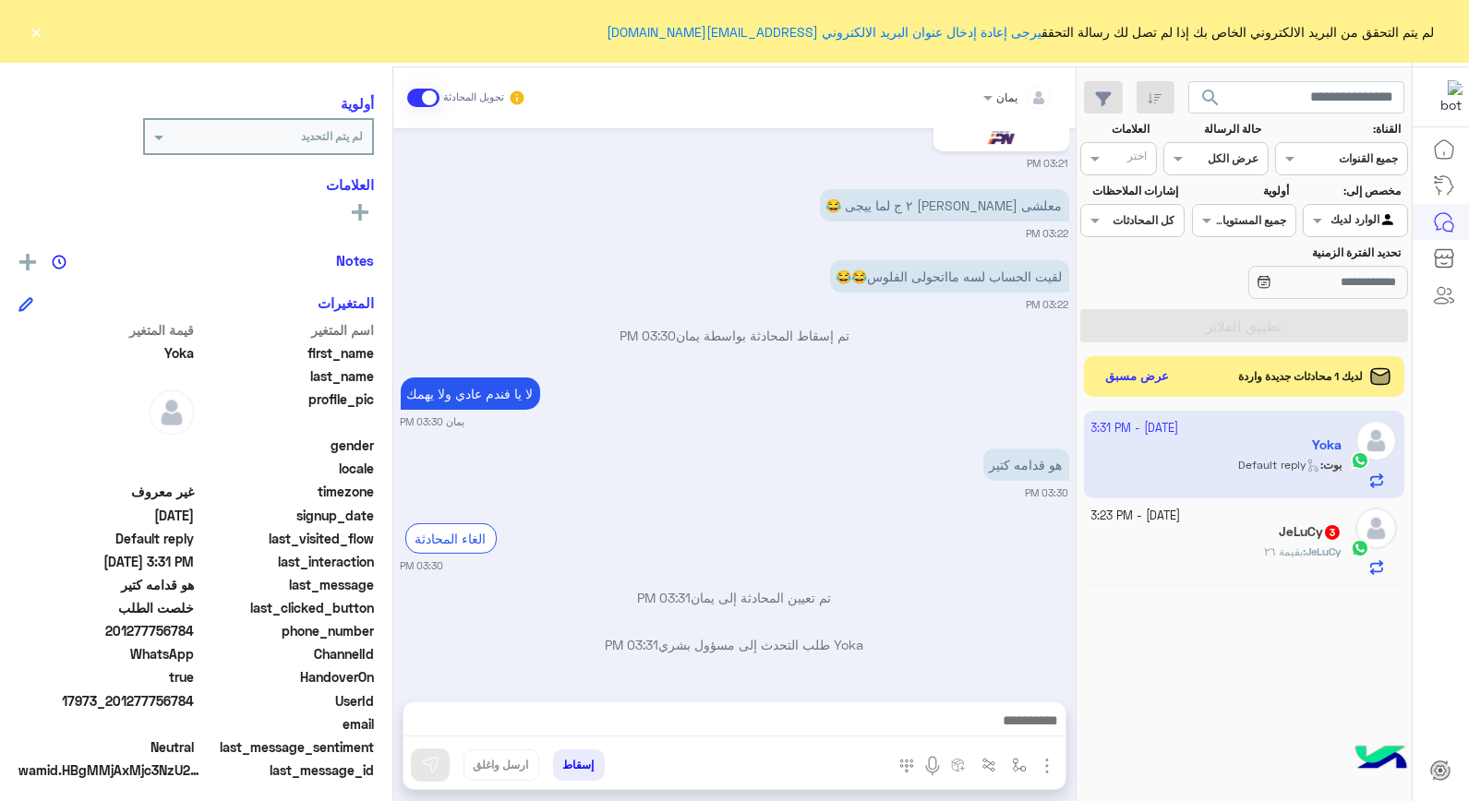
scroll to position [234, 0]
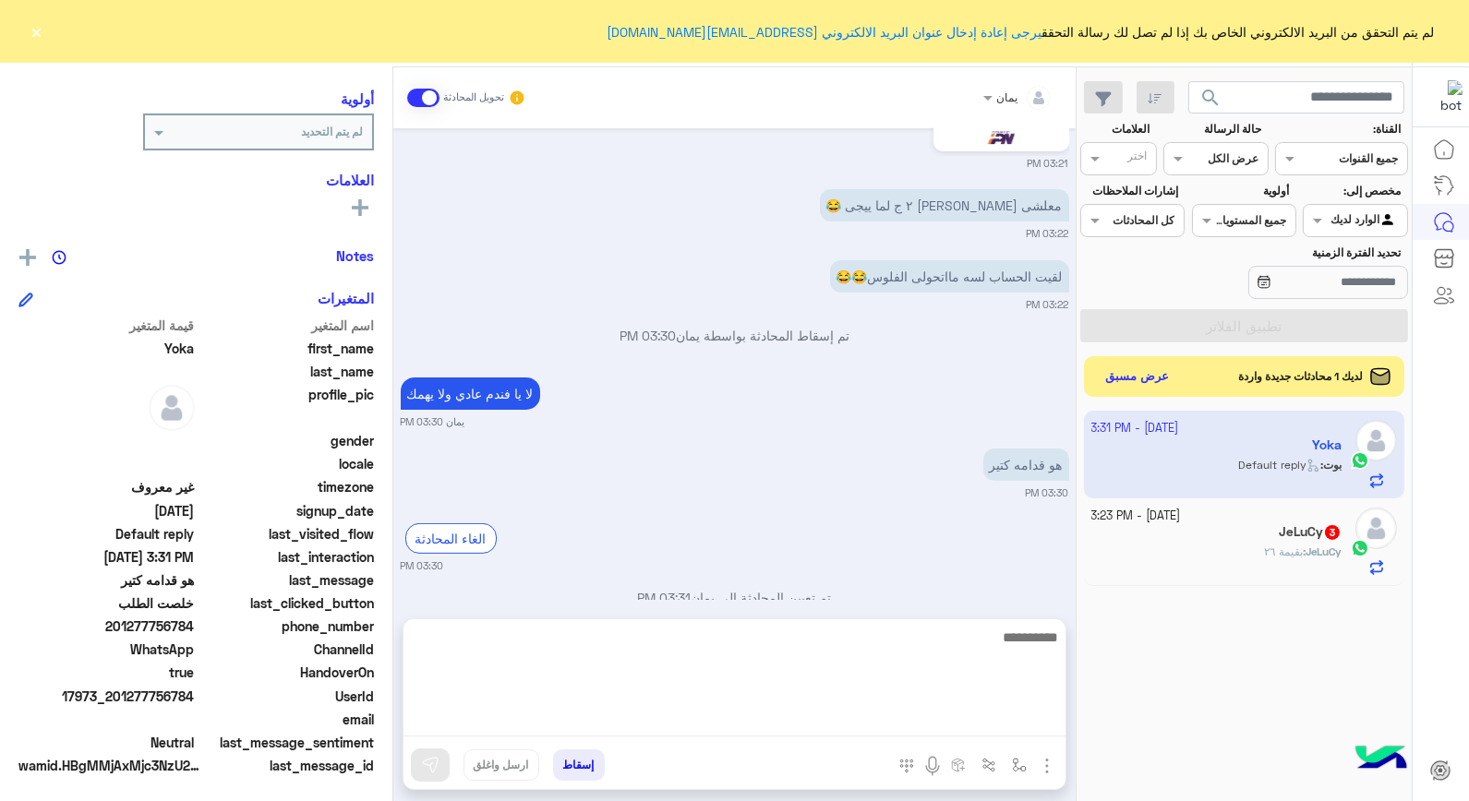
click at [921, 731] on textarea at bounding box center [735, 681] width 662 height 111
type textarea "***"
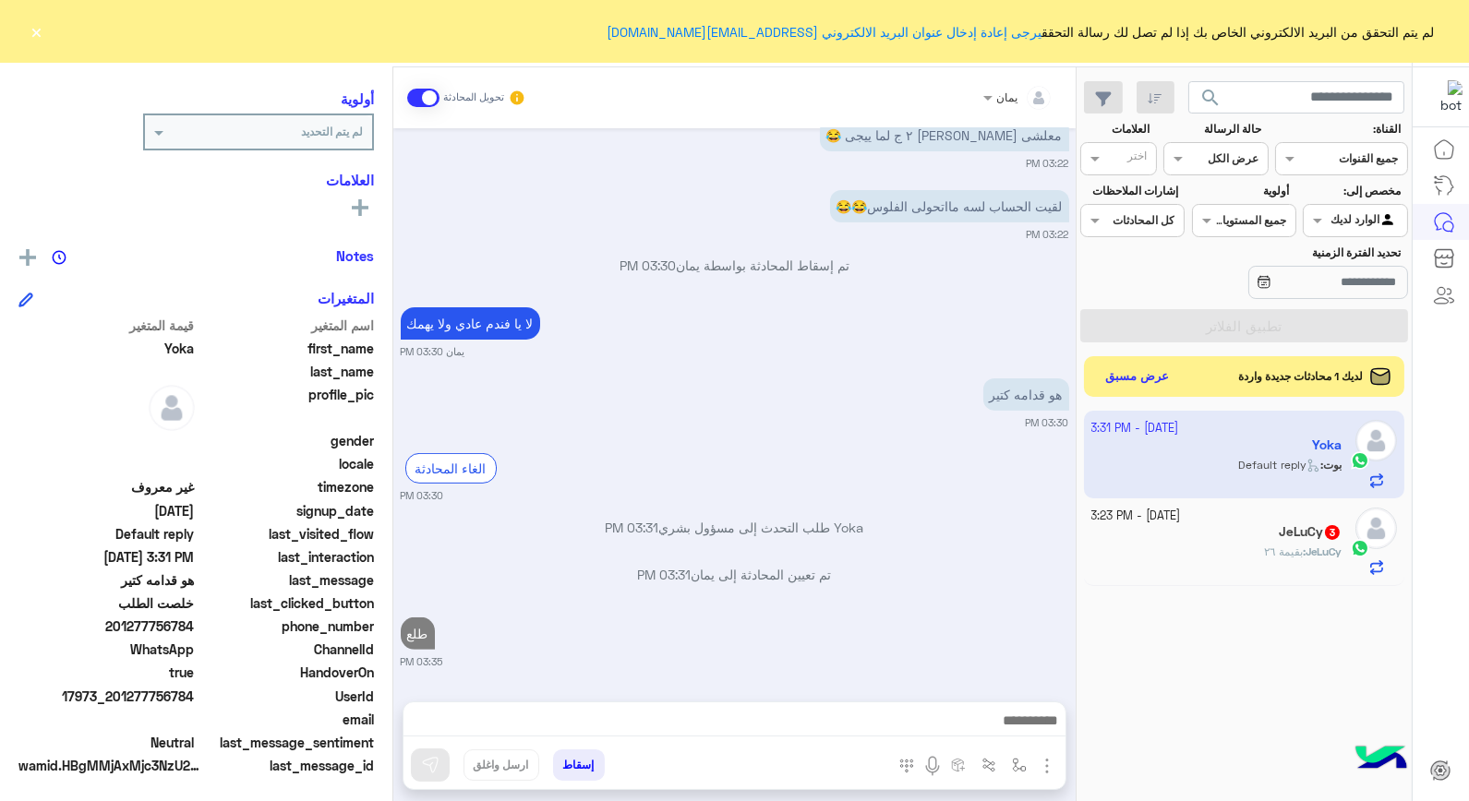
click at [596, 765] on button "إسقاط" at bounding box center [579, 765] width 52 height 31
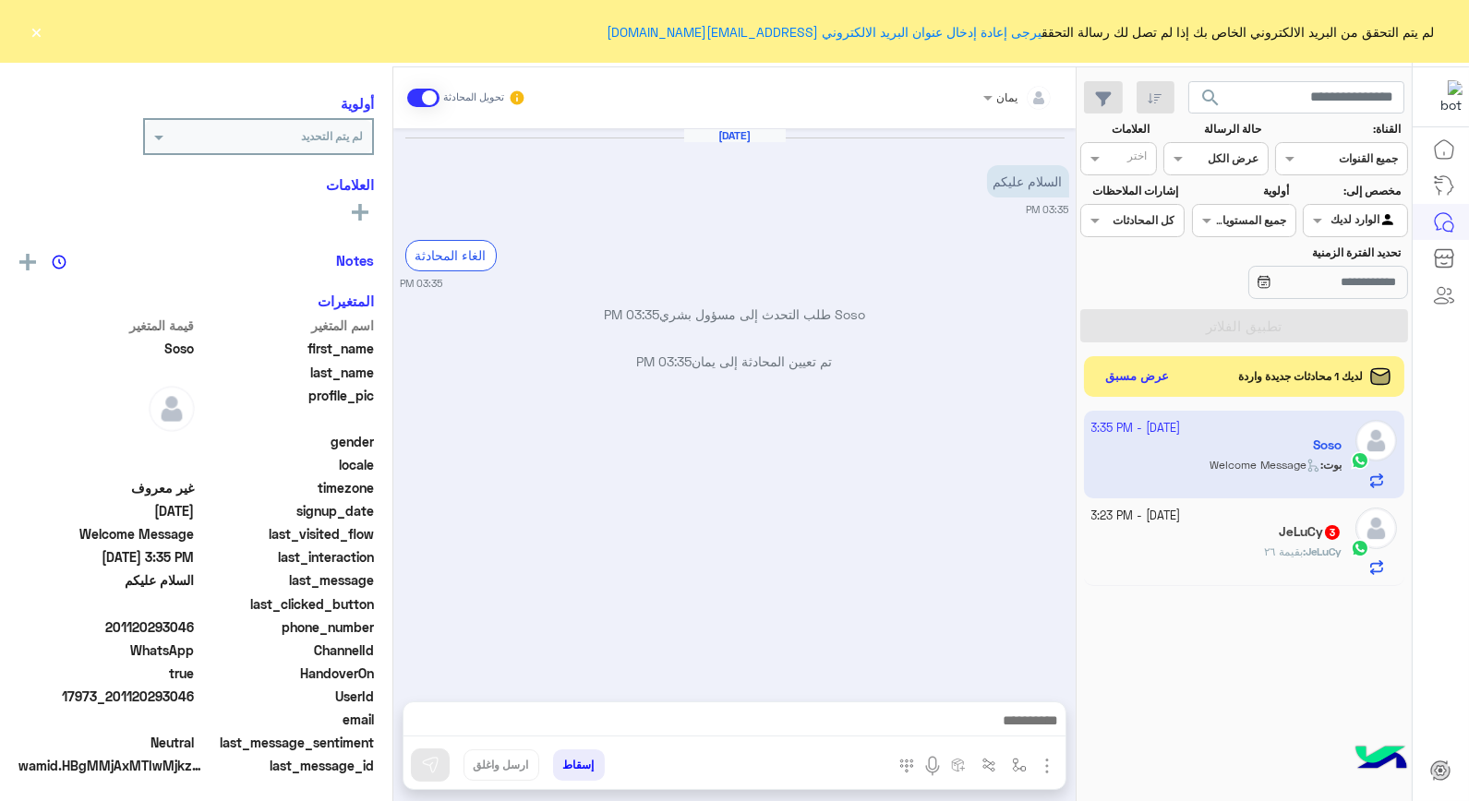
scroll to position [234, 0]
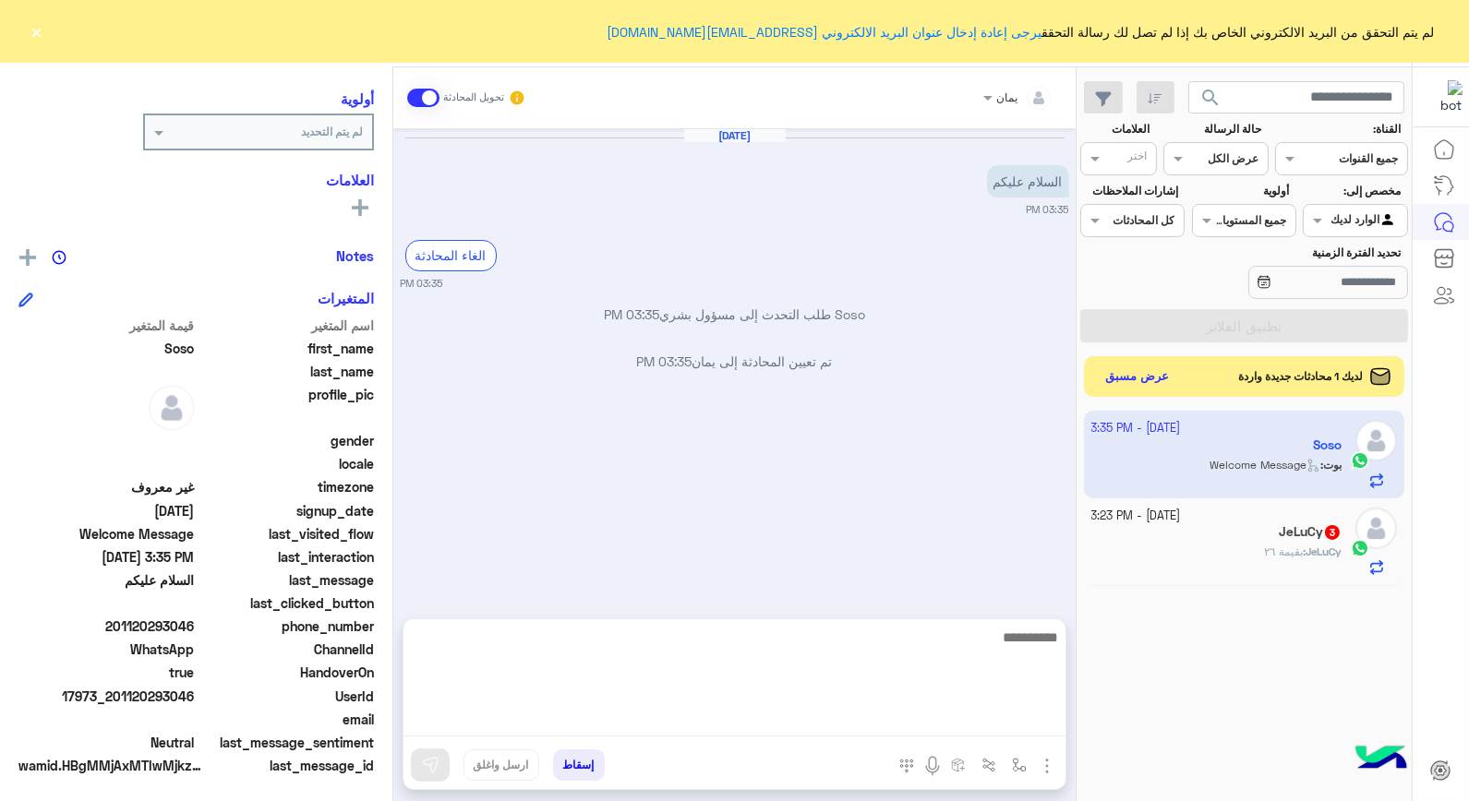
click at [788, 731] on textarea at bounding box center [735, 681] width 662 height 111
type textarea "**********"
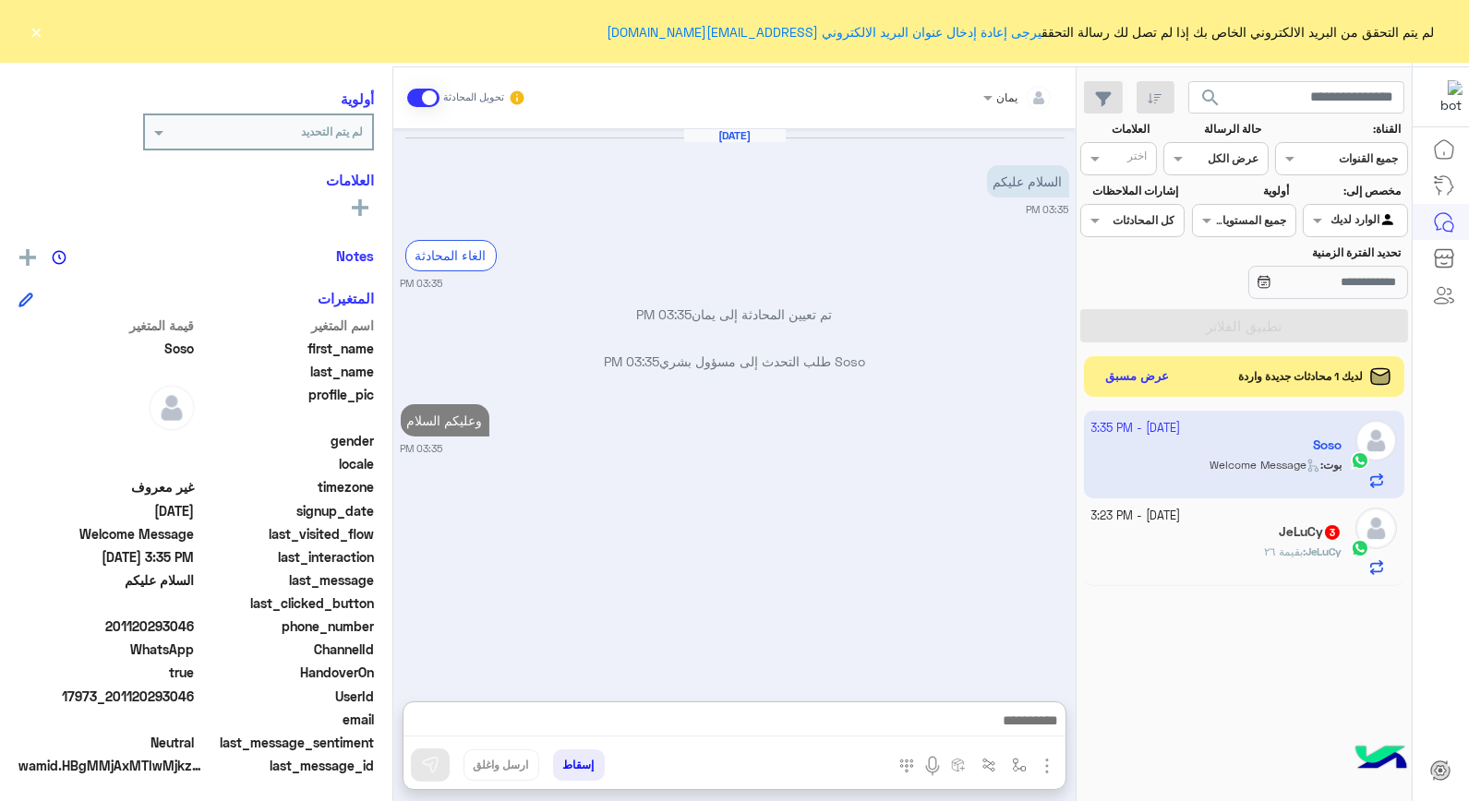
click at [1211, 520] on div "[DATE] - 3:23 PM" at bounding box center [1216, 517] width 251 height 18
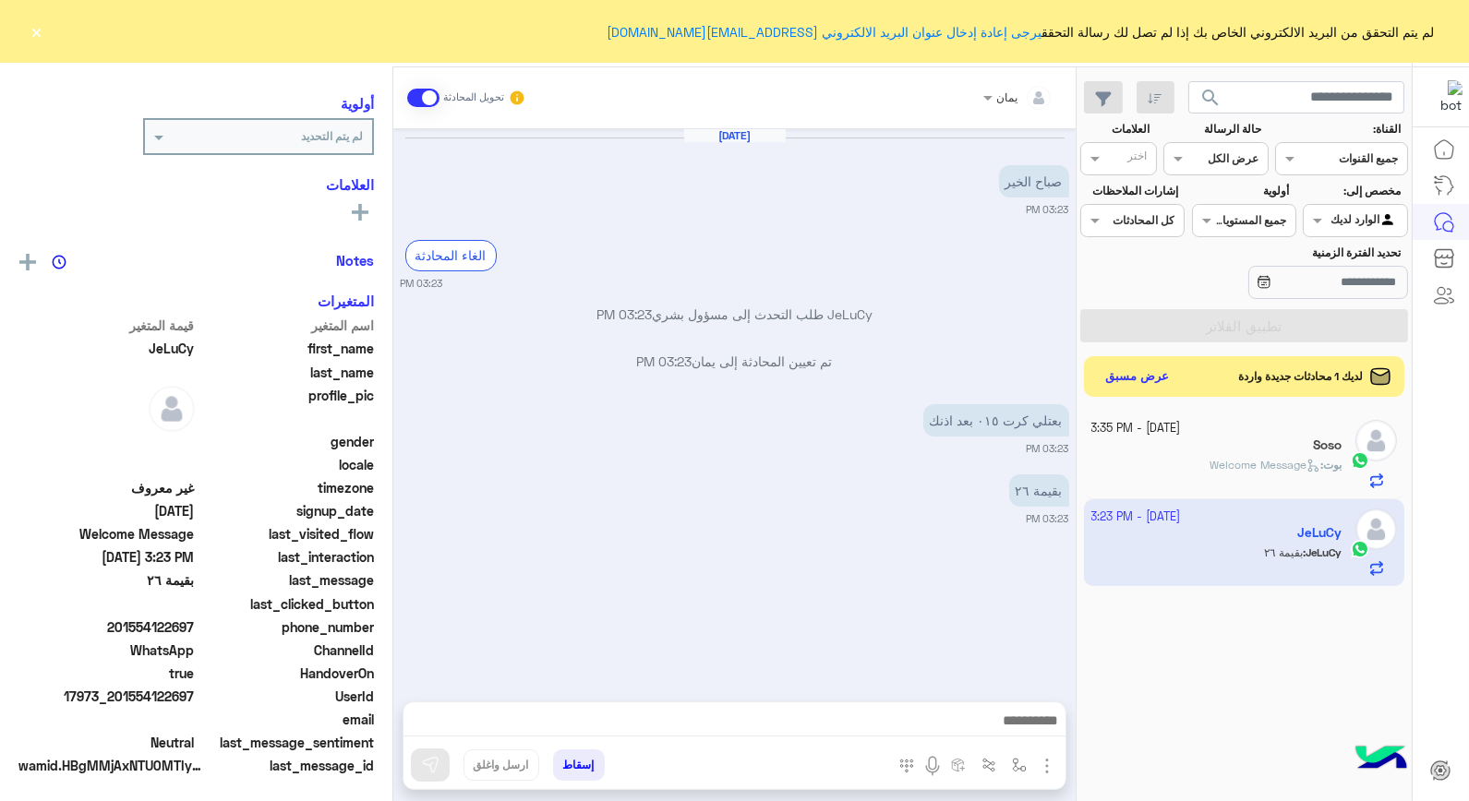
scroll to position [234, 0]
click at [567, 753] on button "إسقاط" at bounding box center [579, 765] width 52 height 31
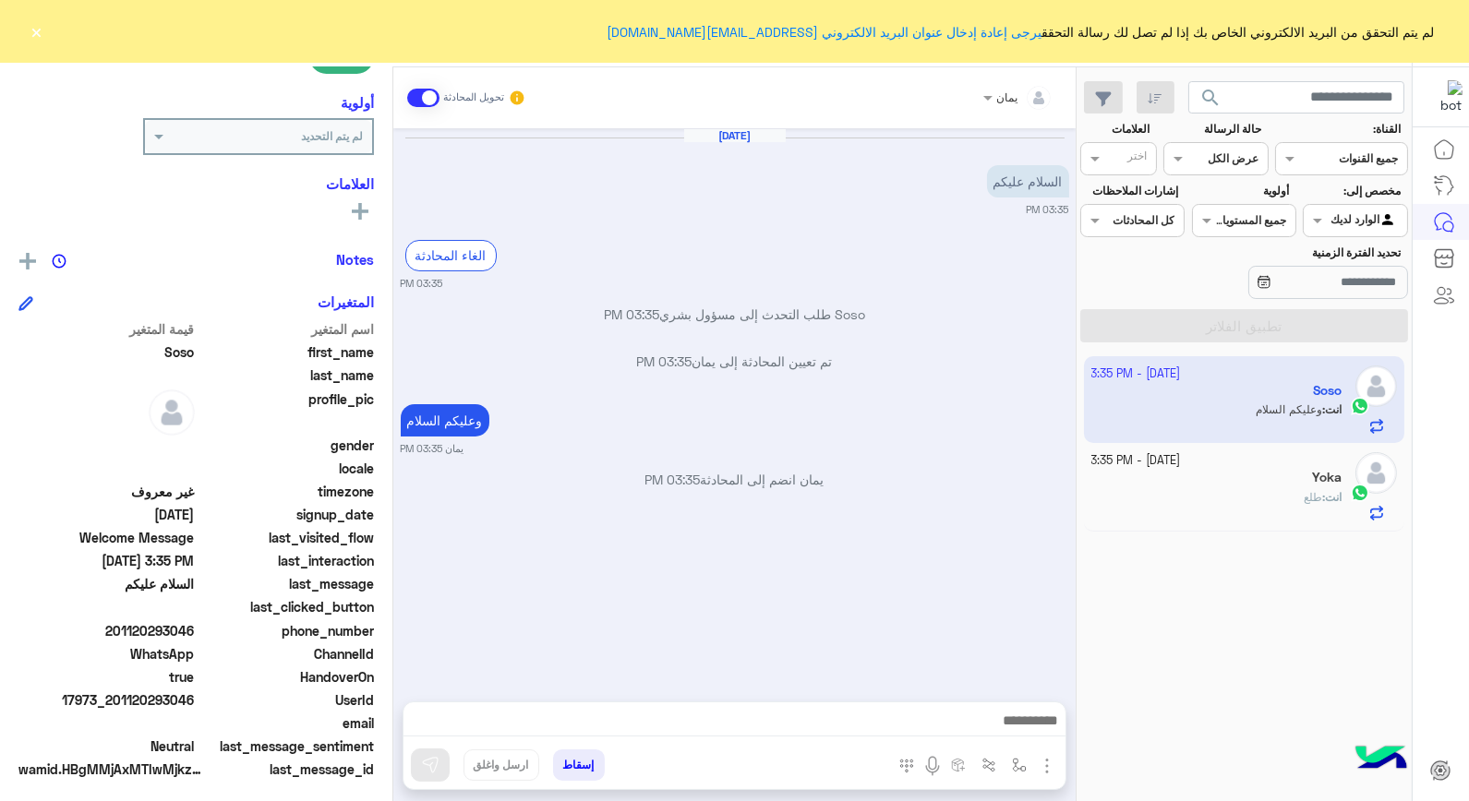
scroll to position [268, 0]
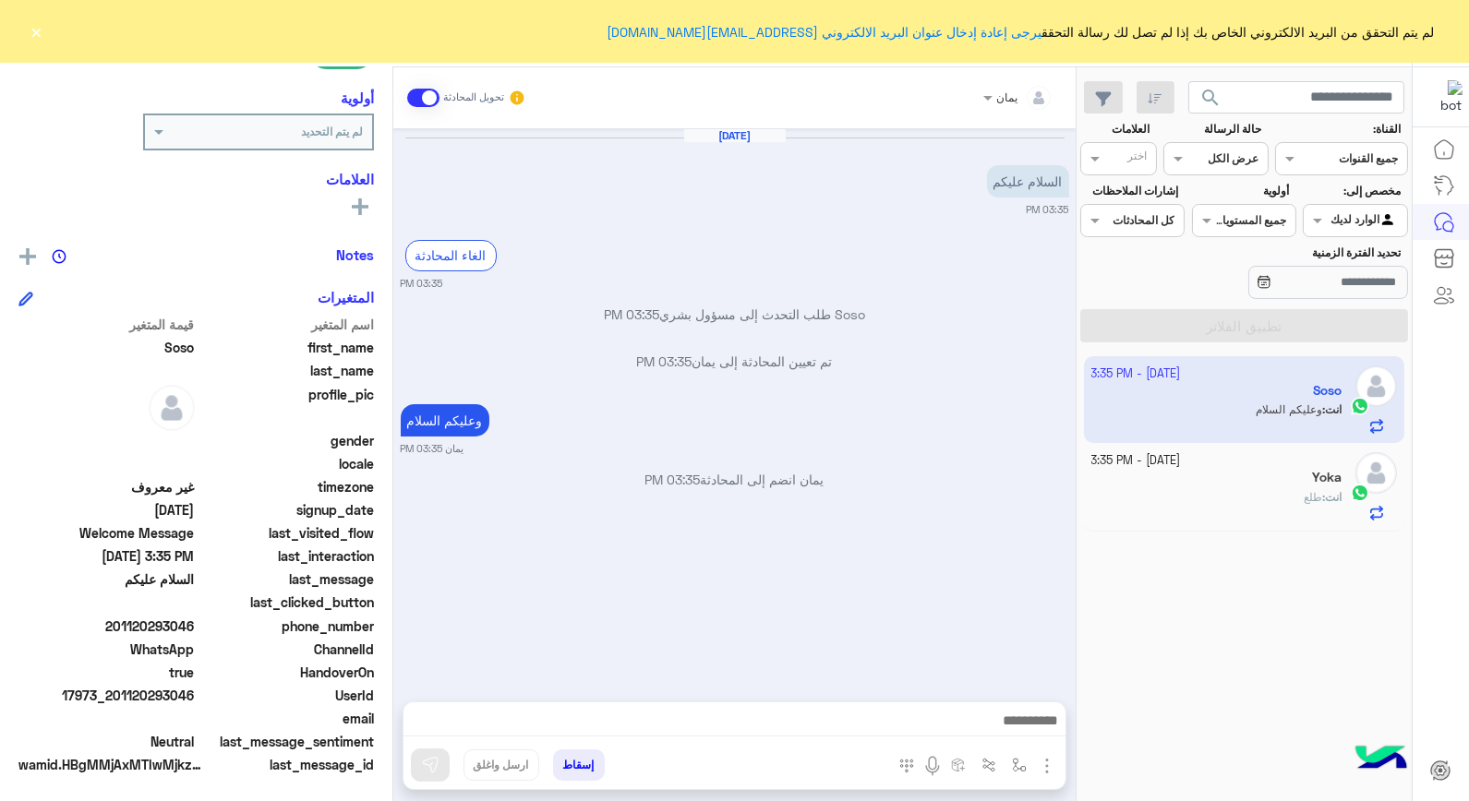
click at [1256, 464] on div "[DATE] - 3:35 PM" at bounding box center [1216, 461] width 251 height 18
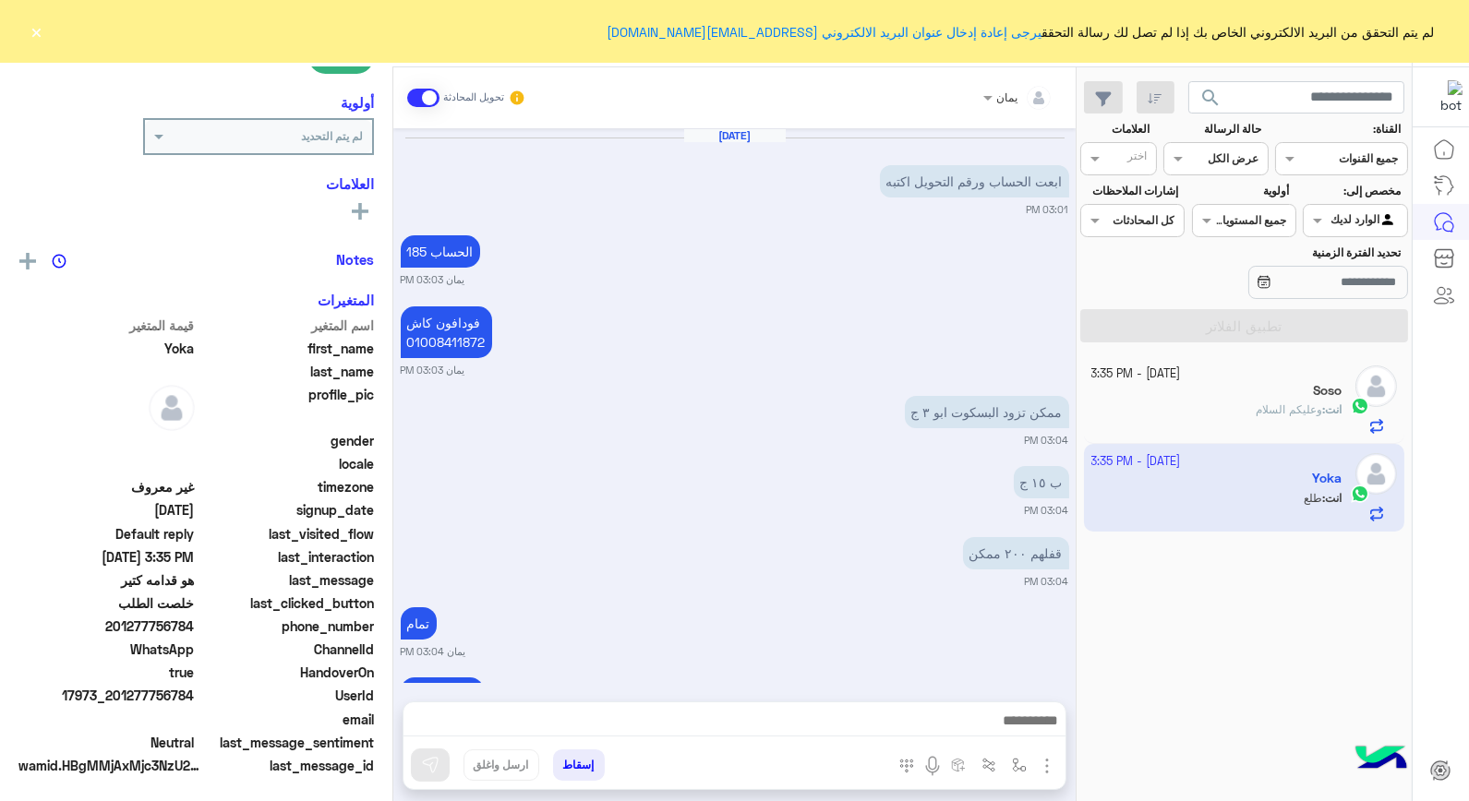
scroll to position [995, 0]
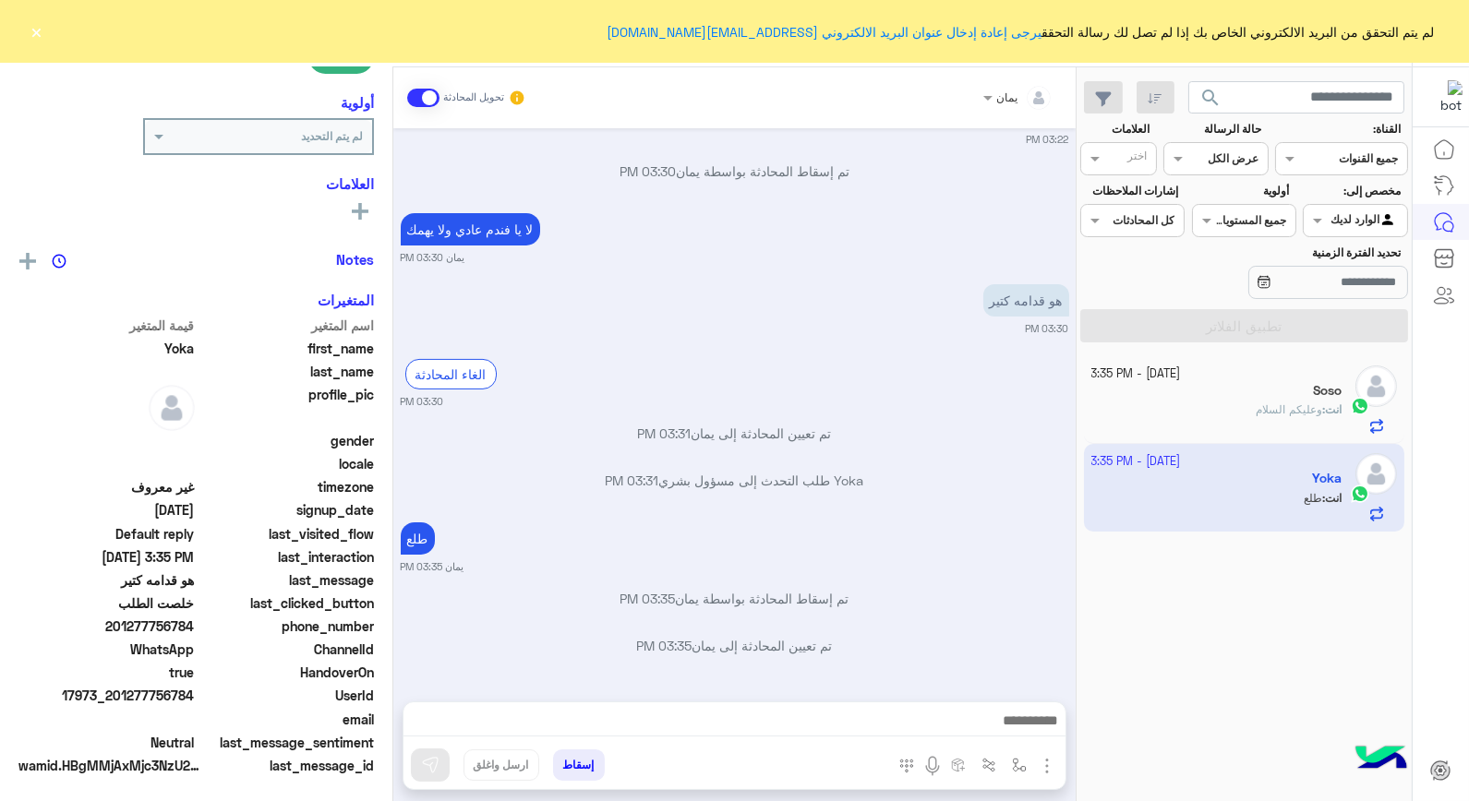
click at [577, 762] on button "إسقاط" at bounding box center [579, 765] width 52 height 31
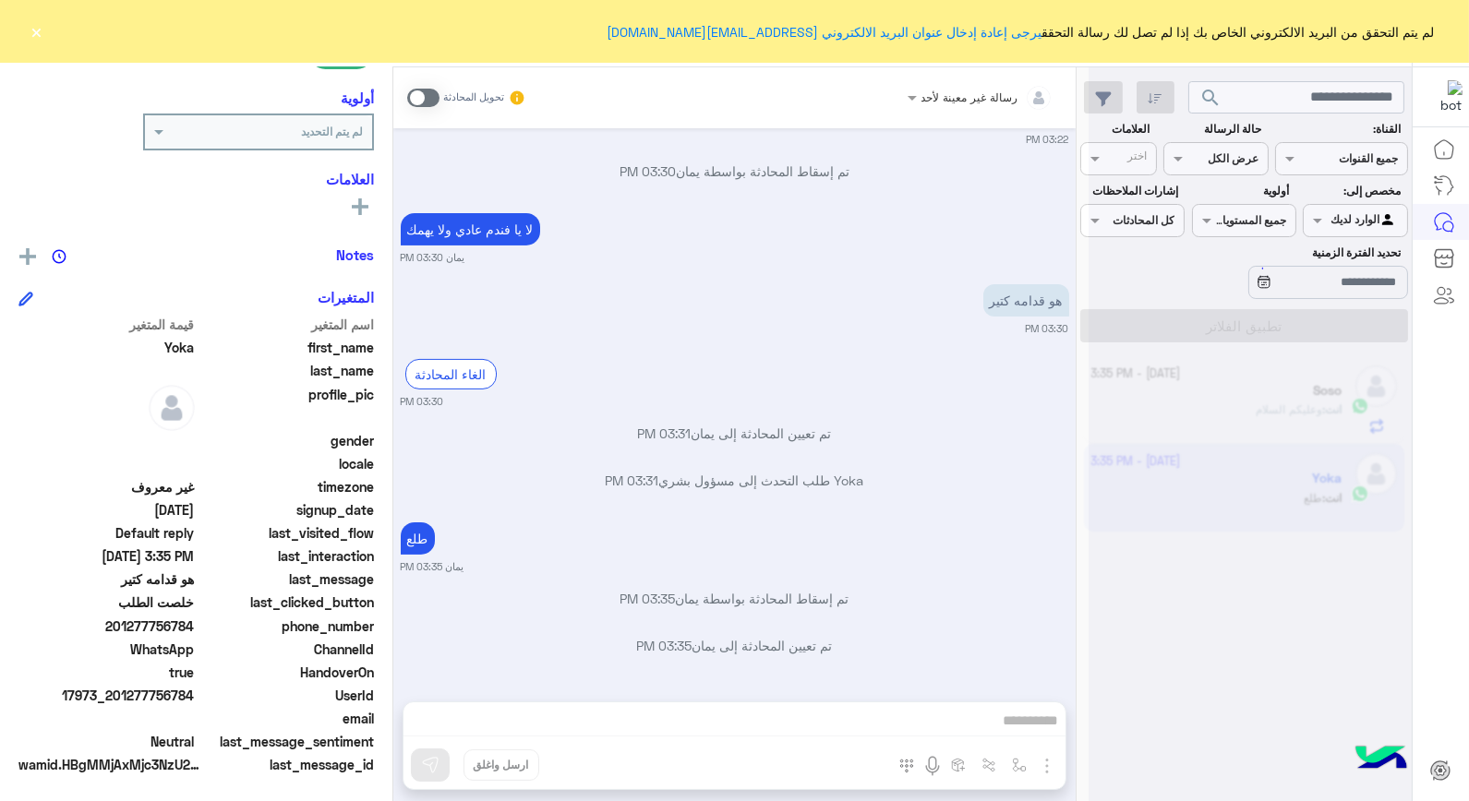
scroll to position [1043, 0]
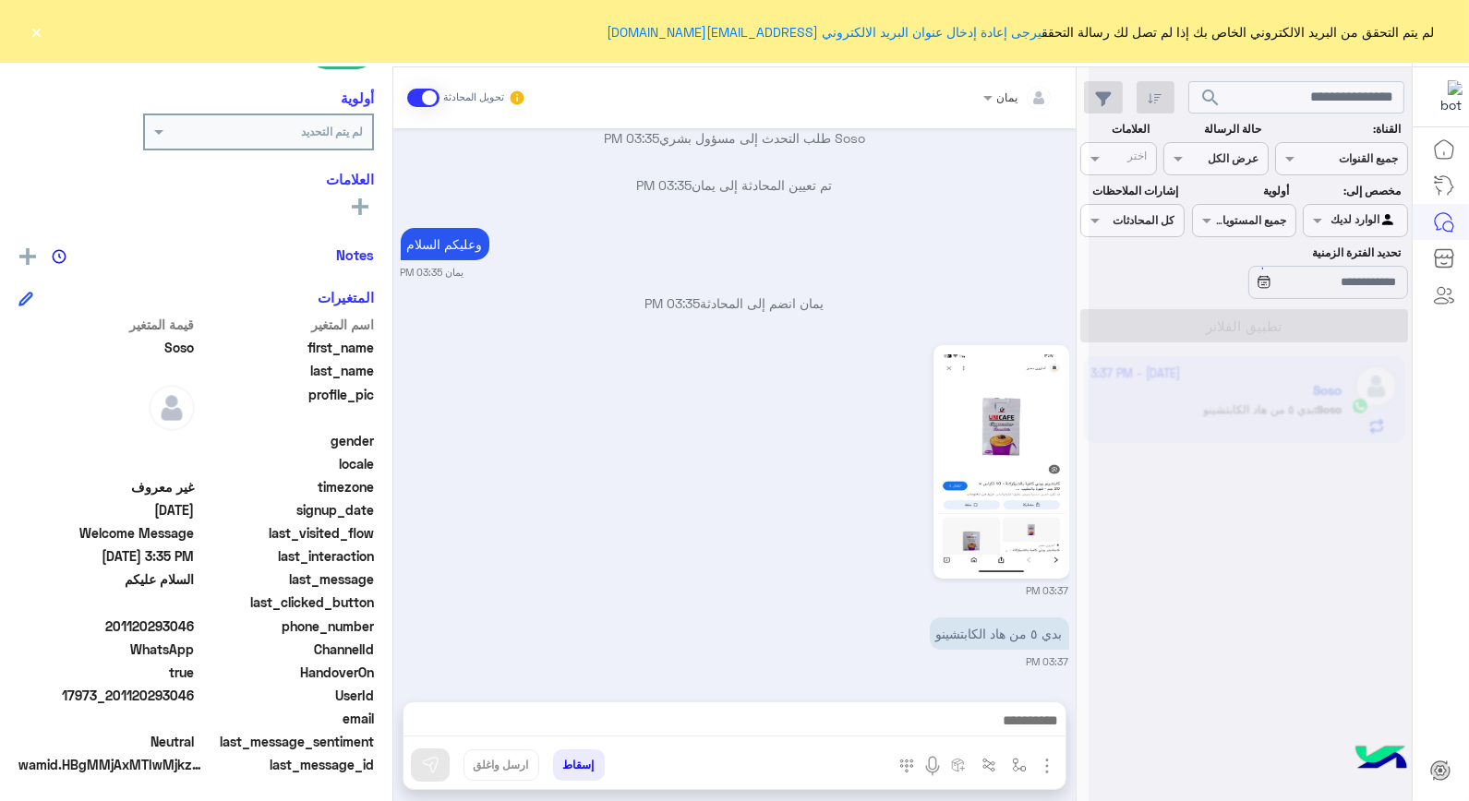
scroll to position [177, 0]
click at [961, 512] on img at bounding box center [1001, 461] width 126 height 224
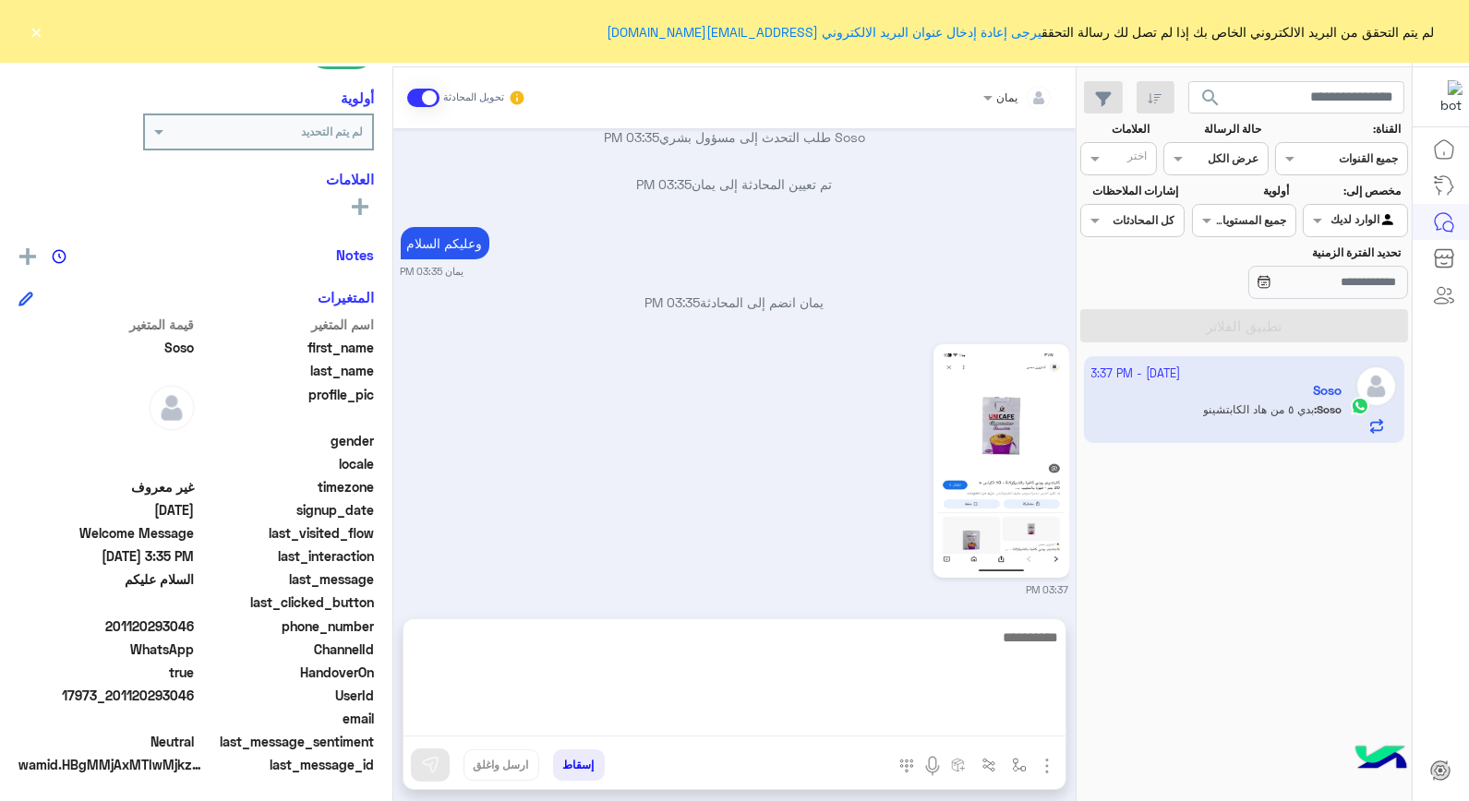
click at [930, 718] on textarea at bounding box center [735, 681] width 662 height 111
type textarea "*****"
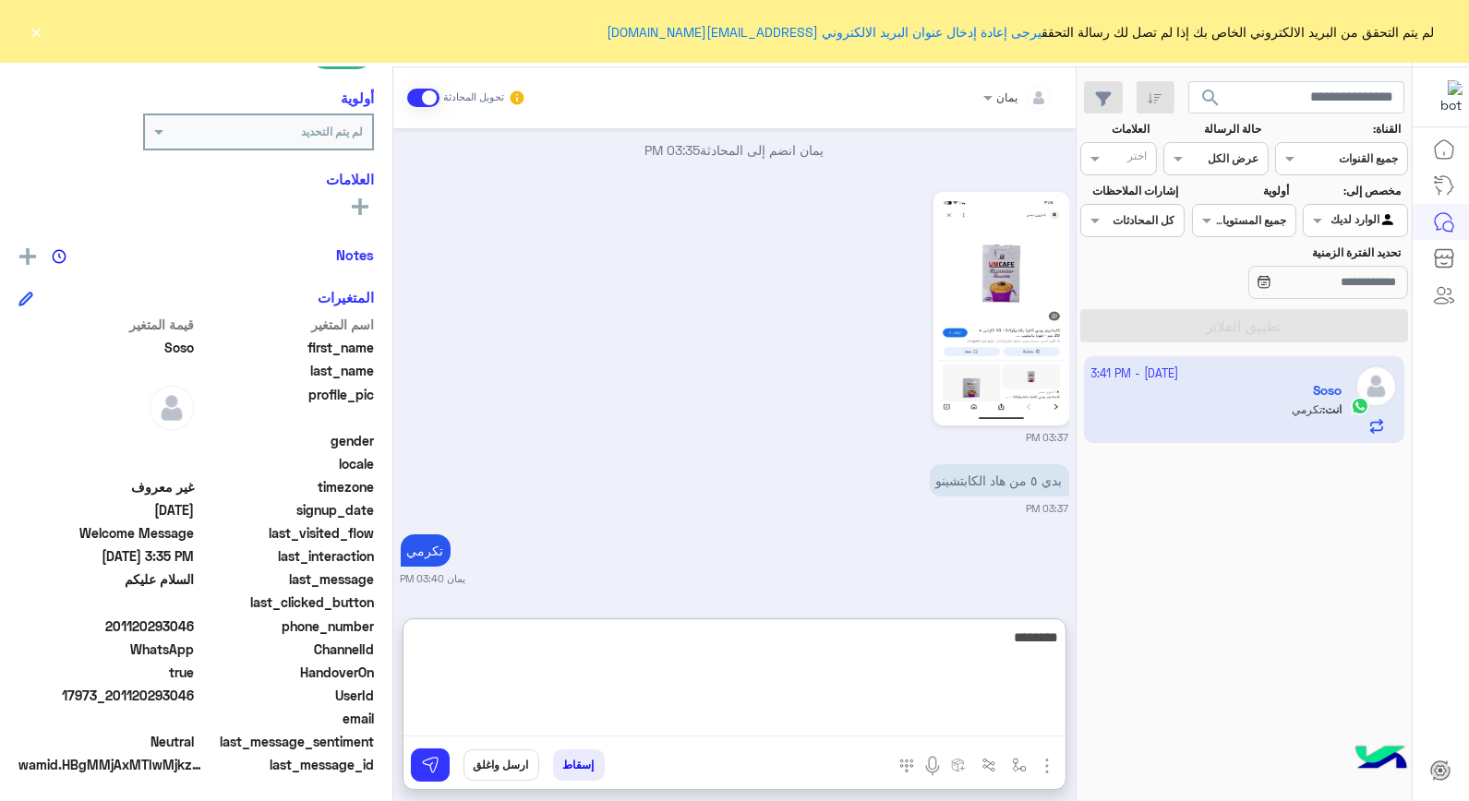
type textarea "*********"
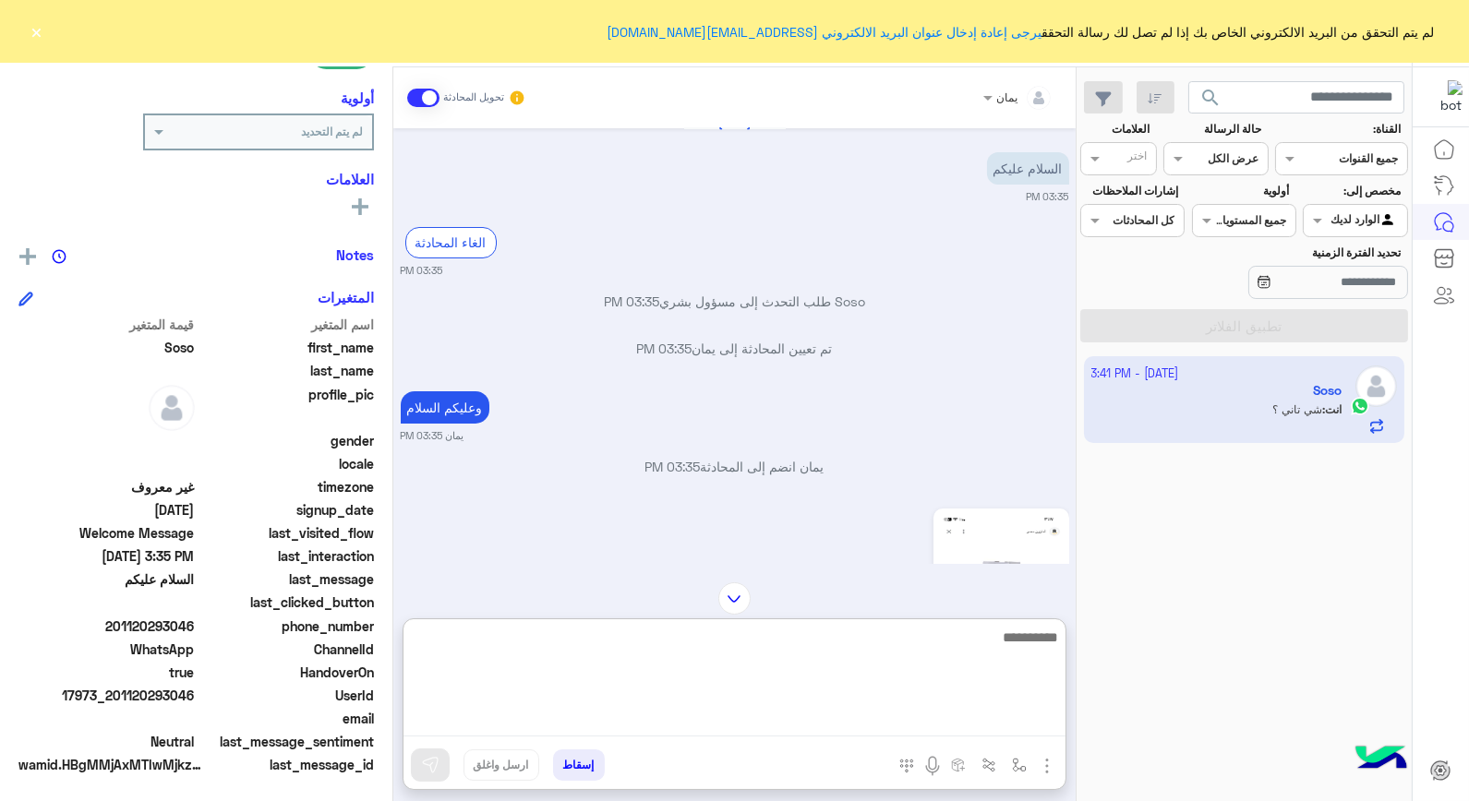
scroll to position [0, 0]
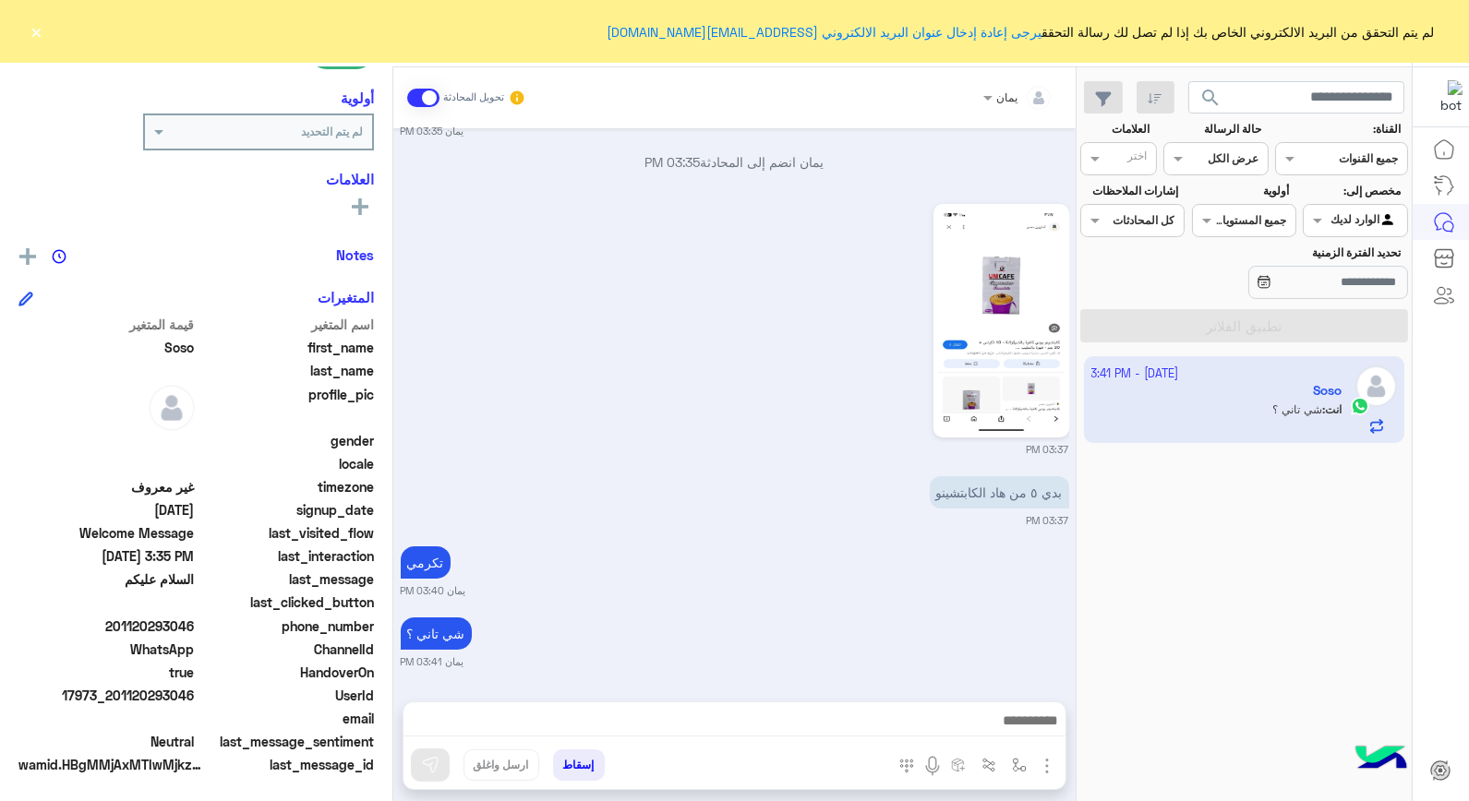
click at [208, 431] on span "gender" at bounding box center [287, 440] width 176 height 19
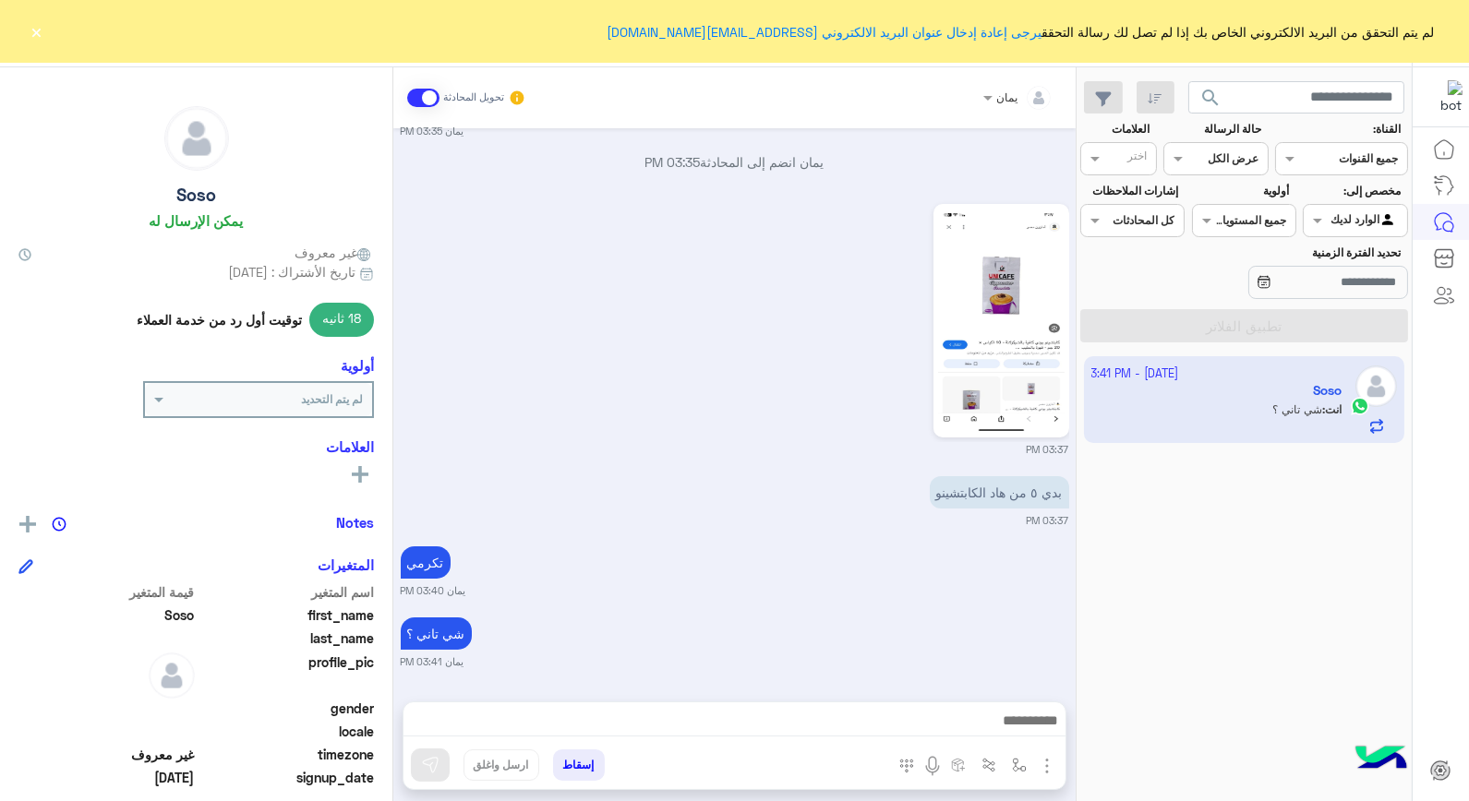
click at [765, 641] on div "شي تاني ؟ يمان 03:41 PM" at bounding box center [735, 641] width 669 height 56
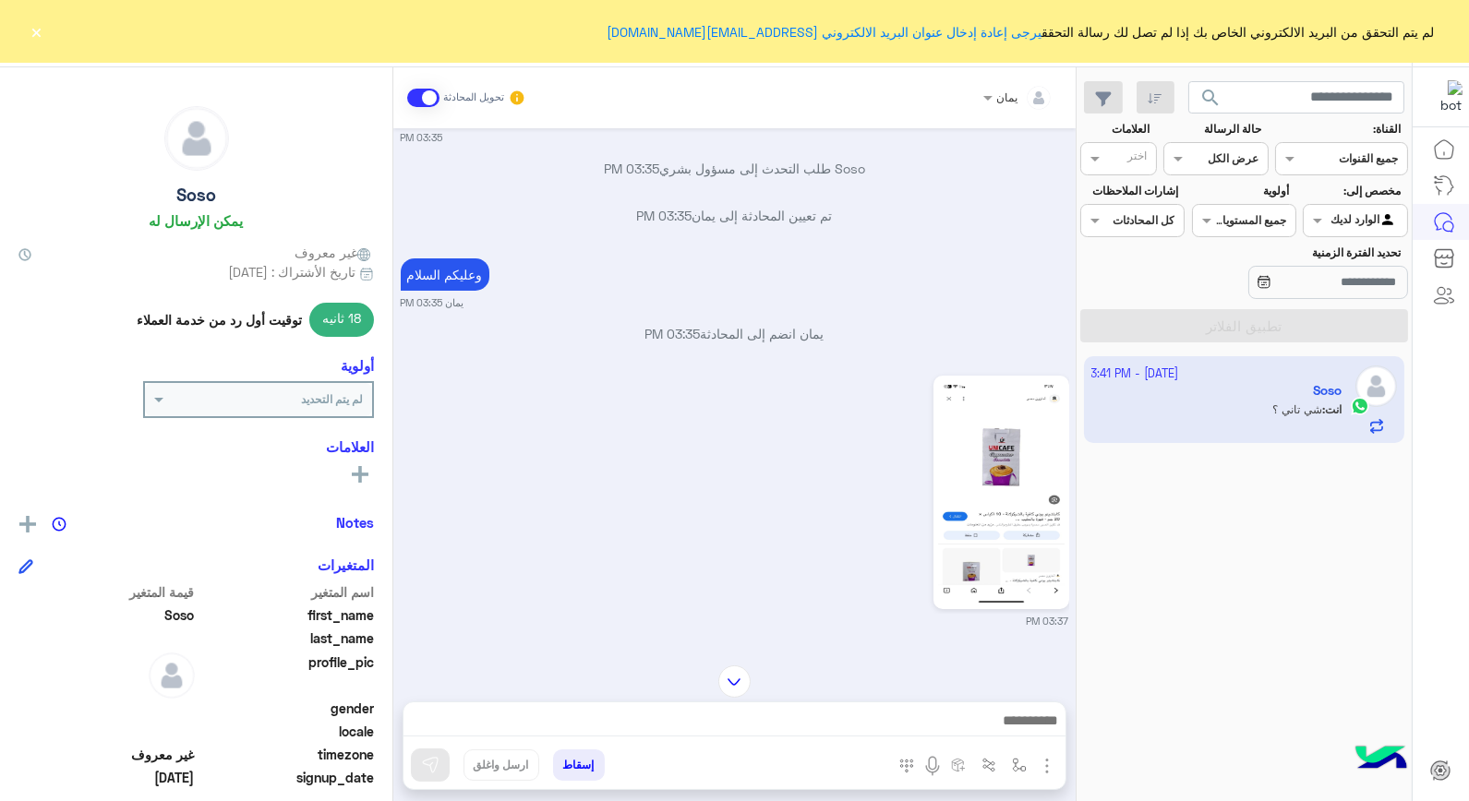
scroll to position [318, 0]
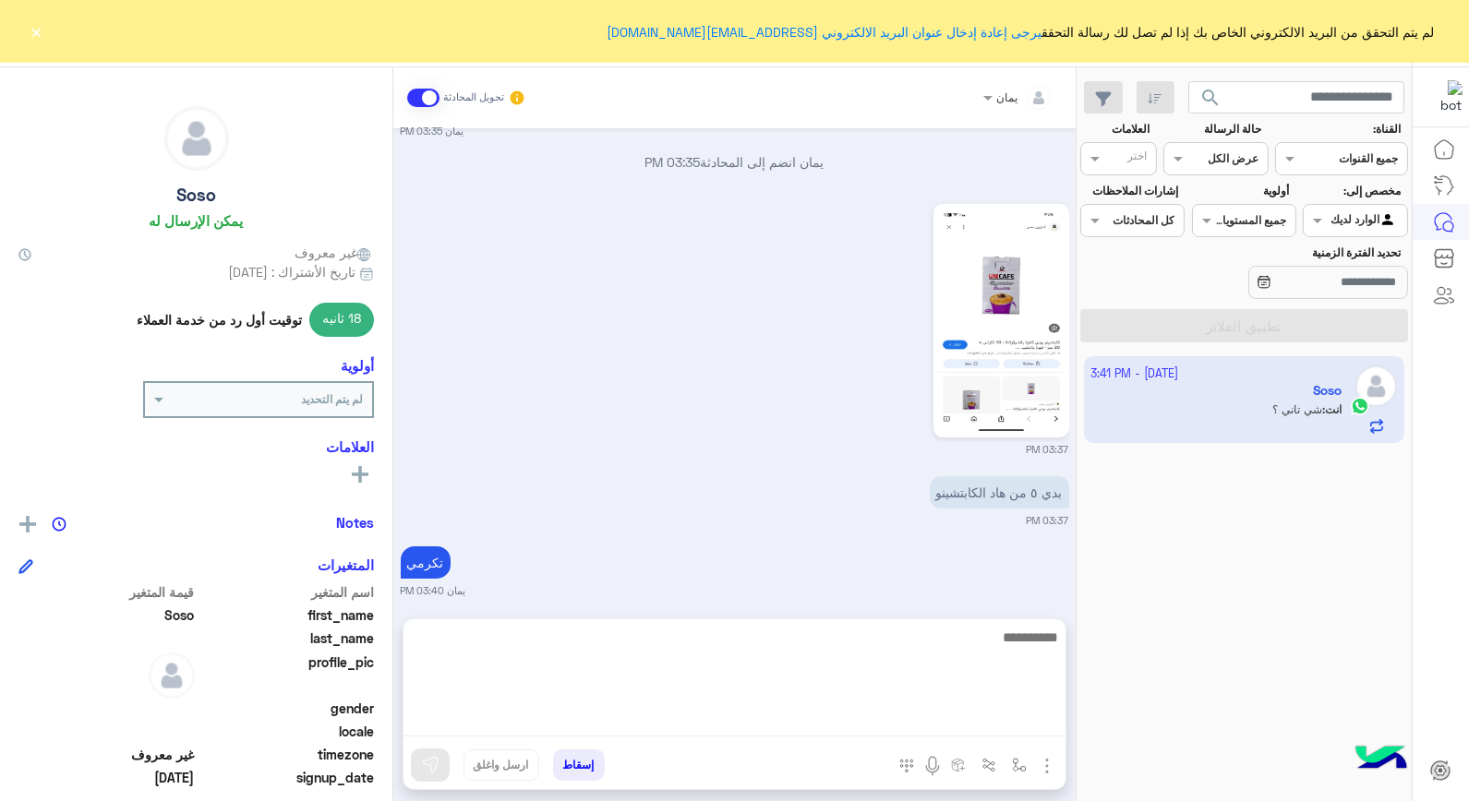
click at [887, 729] on textarea at bounding box center [735, 681] width 662 height 111
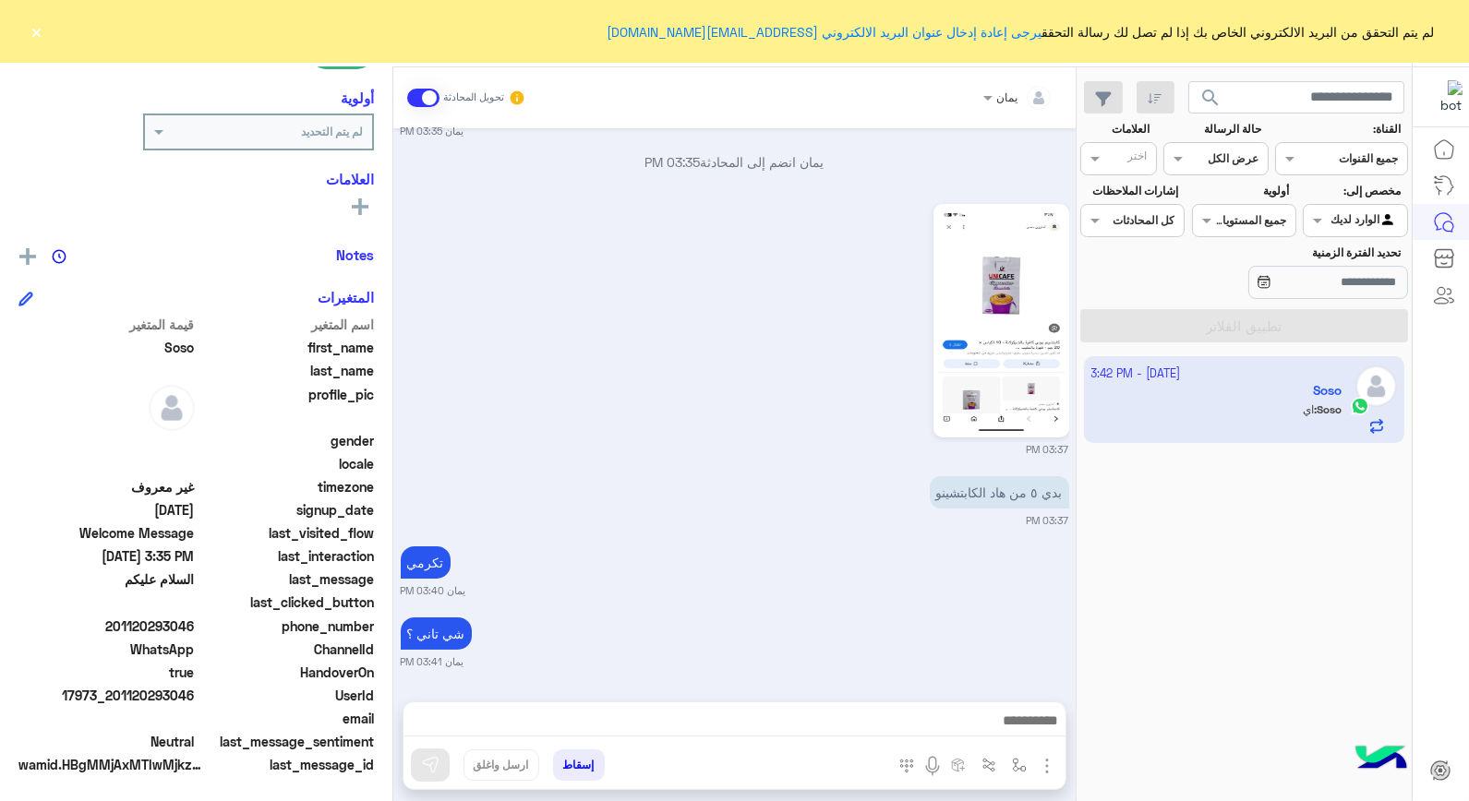
scroll to position [389, 0]
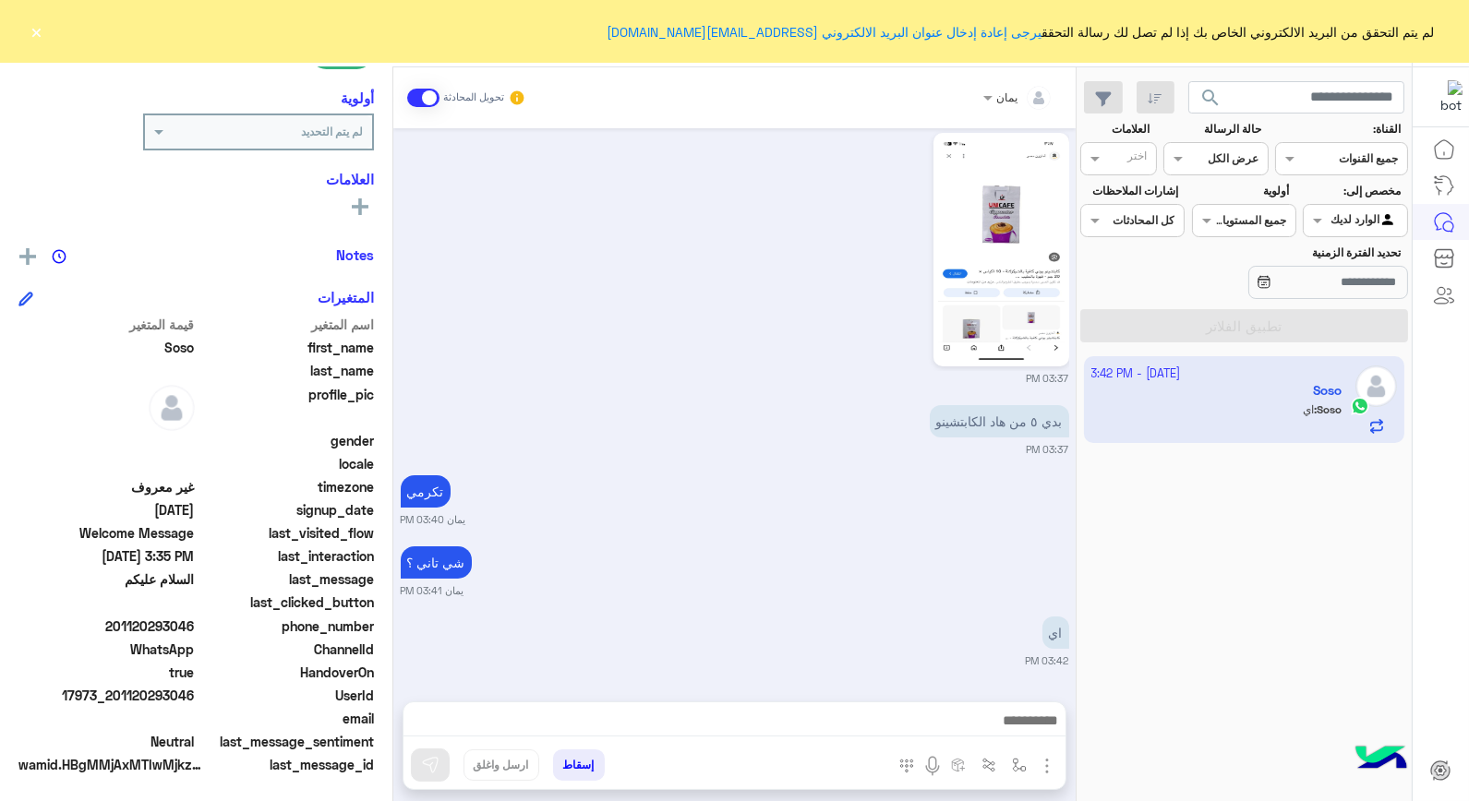
drag, startPoint x: 194, startPoint y: 623, endPoint x: 118, endPoint y: 626, distance: 75.8
click at [118, 626] on span "201120293046" at bounding box center [106, 626] width 176 height 19
drag, startPoint x: 118, startPoint y: 626, endPoint x: 139, endPoint y: 622, distance: 21.6
copy span "01120293046"
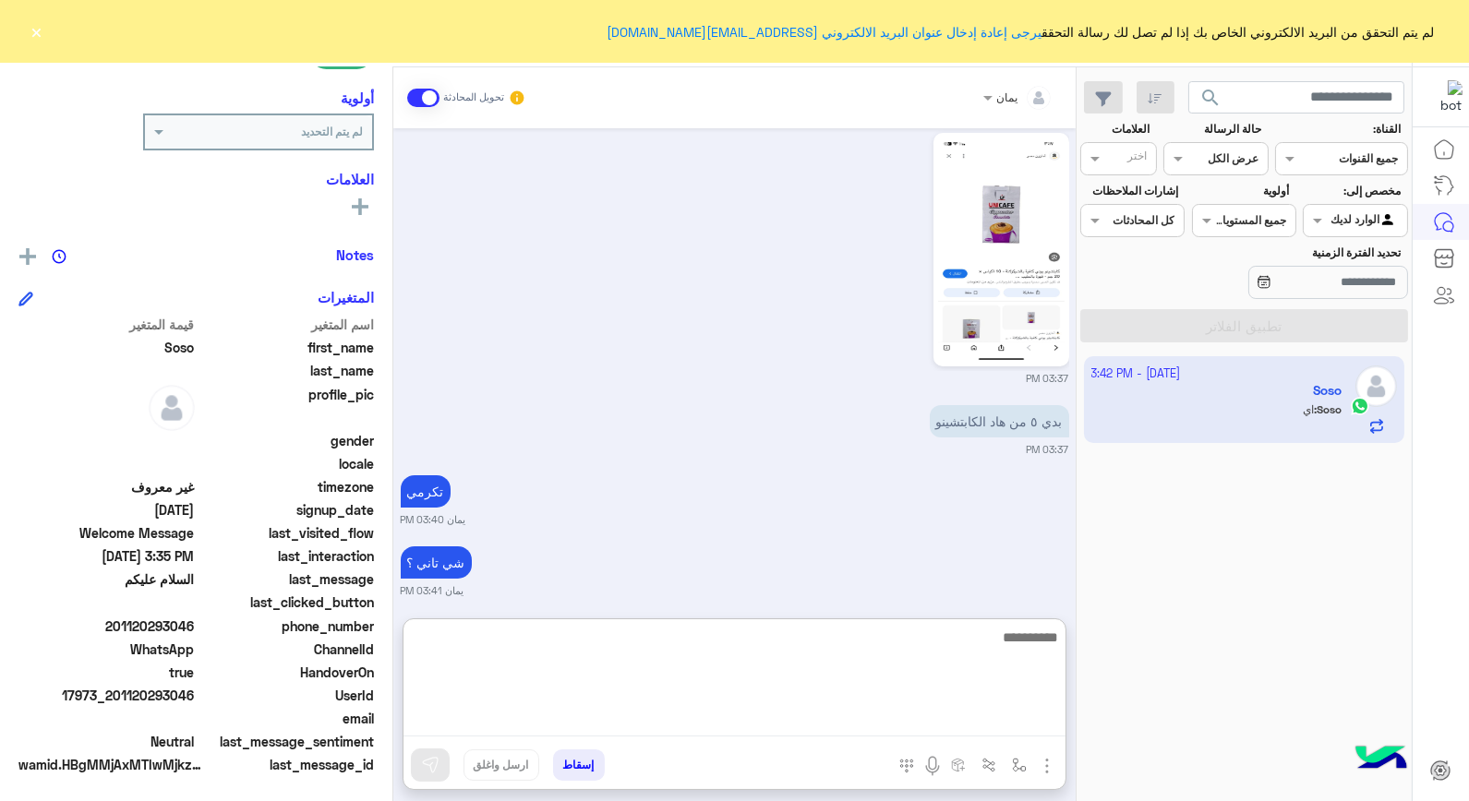
click at [859, 728] on textarea at bounding box center [735, 681] width 662 height 111
type textarea "******"
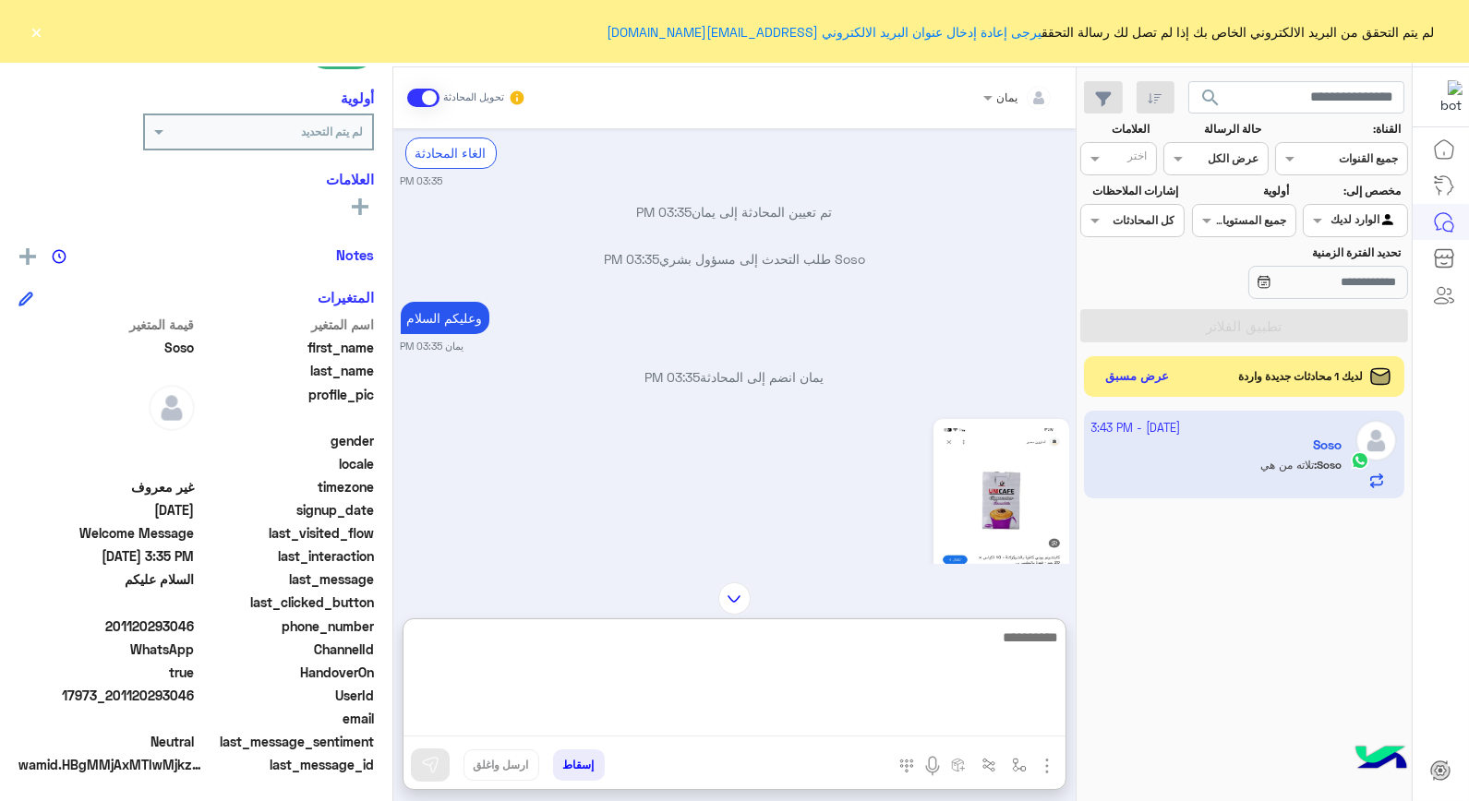
scroll to position [884, 0]
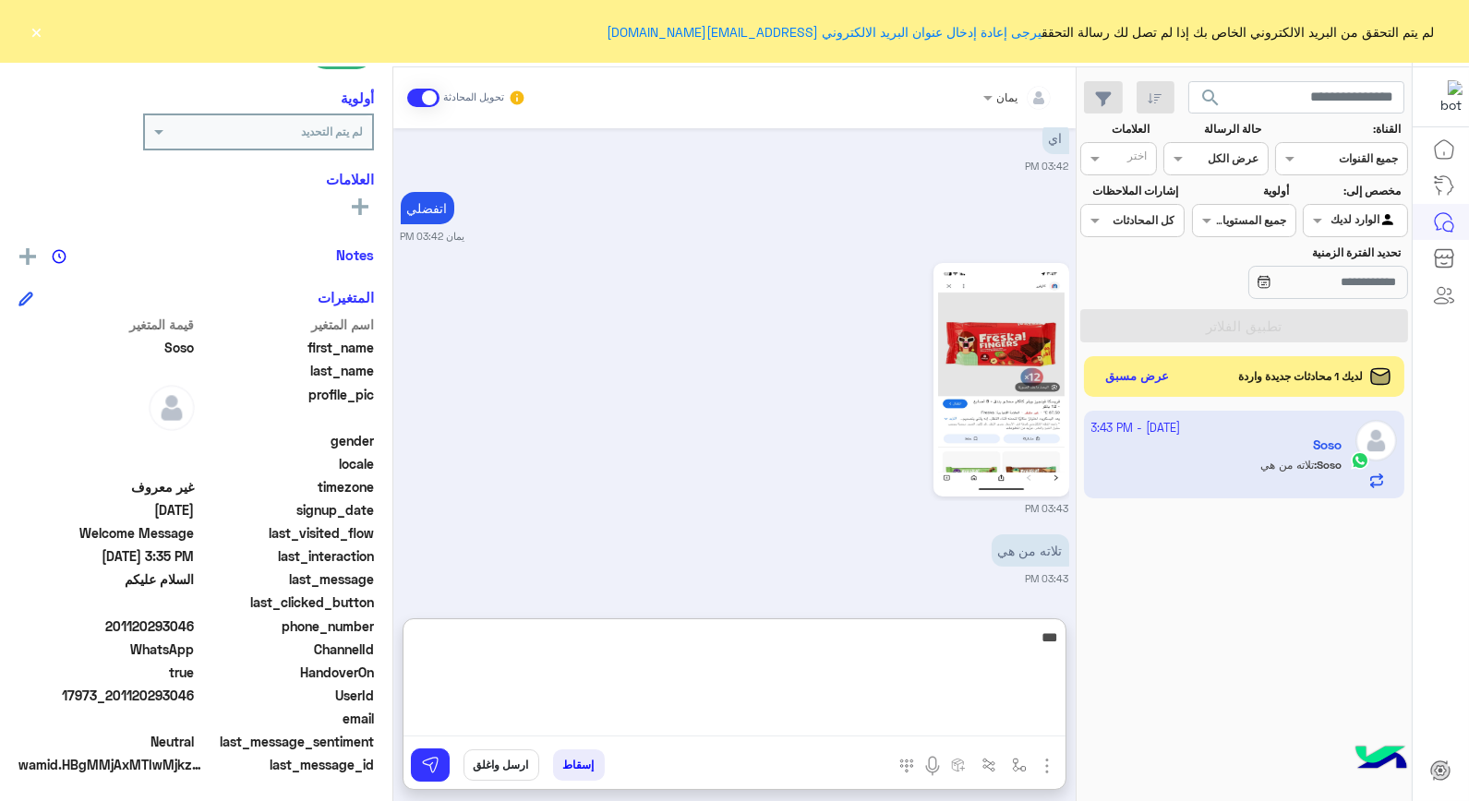
type textarea "****"
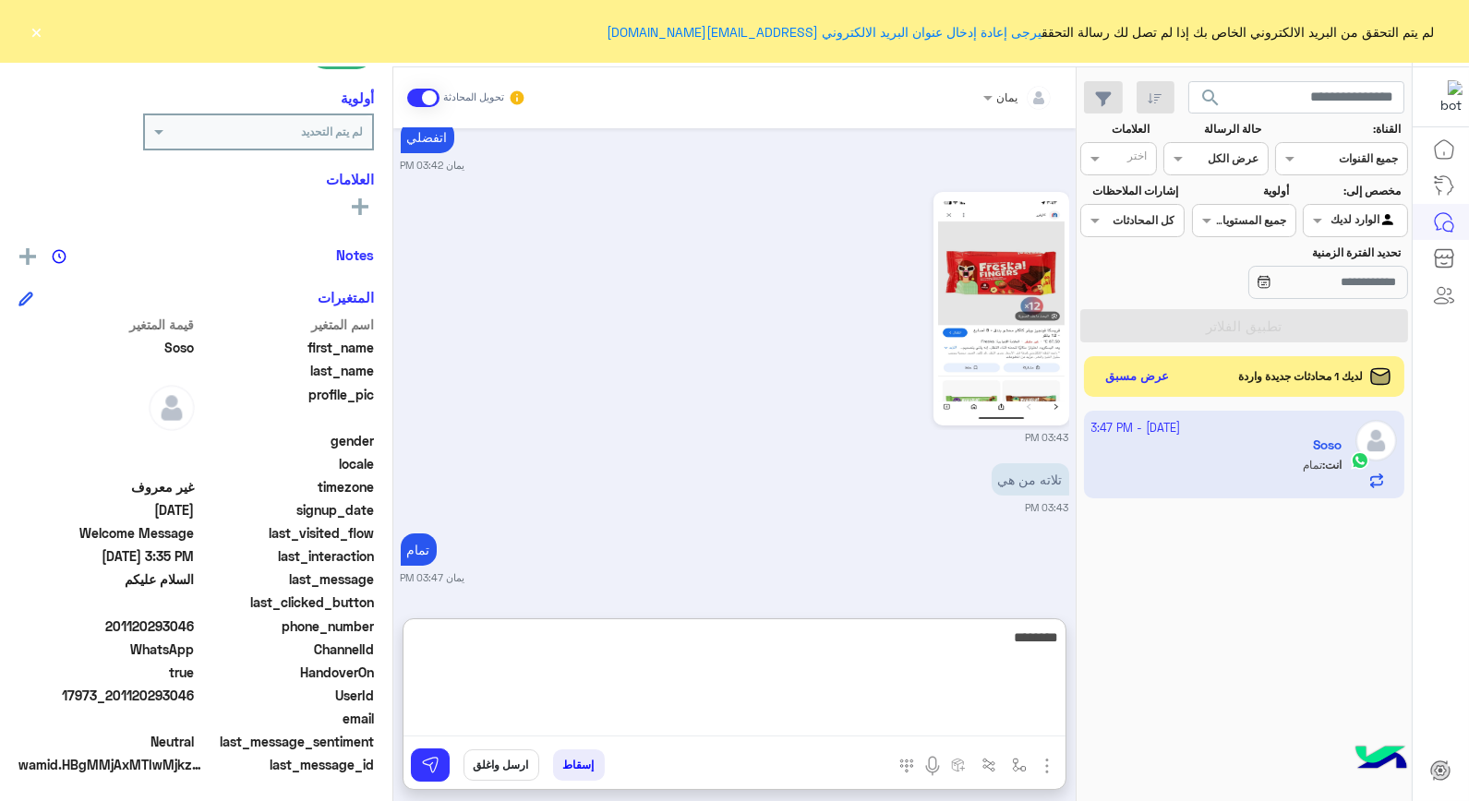
type textarea "*********"
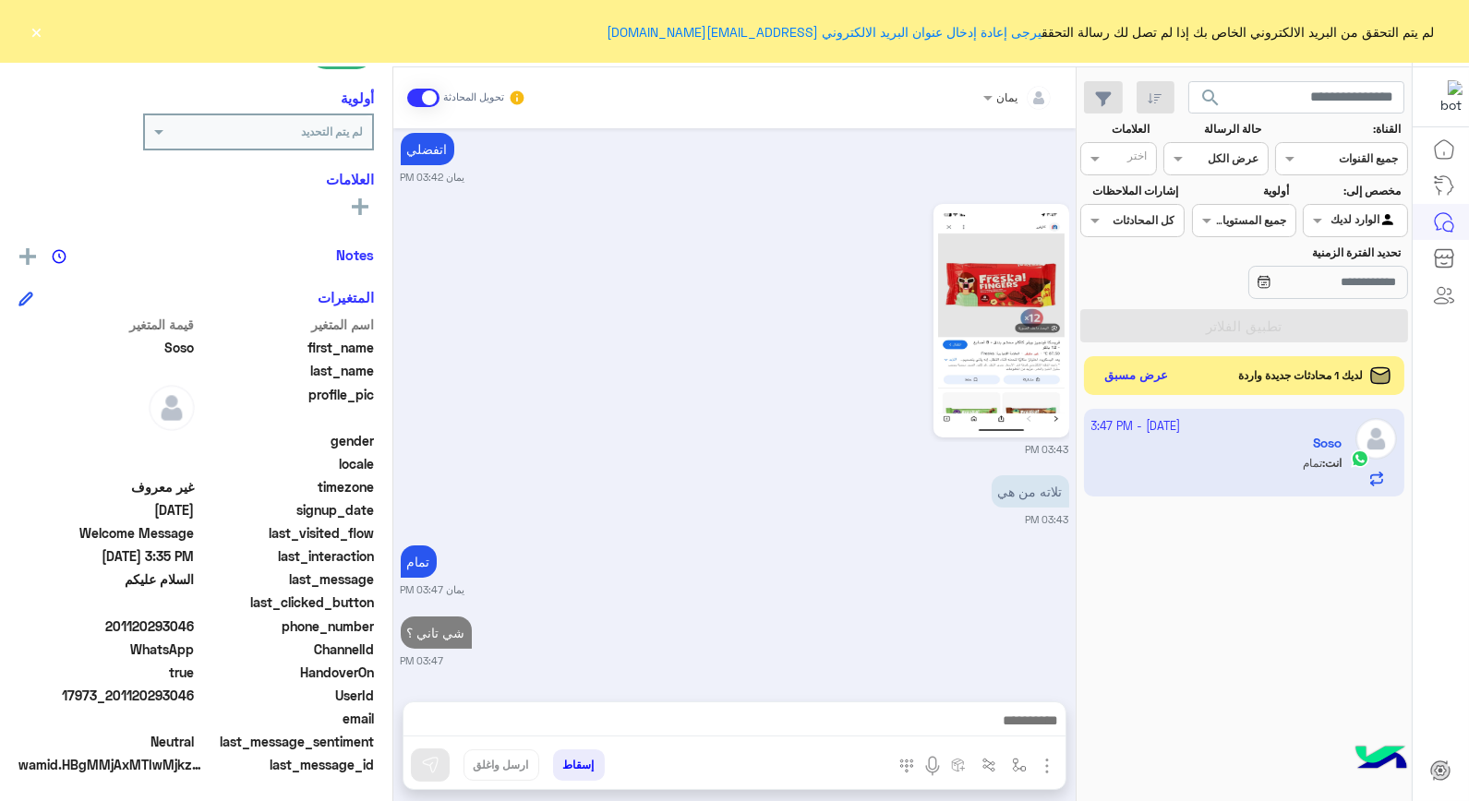
click at [1142, 375] on button "عرض مسبق" at bounding box center [1137, 376] width 78 height 25
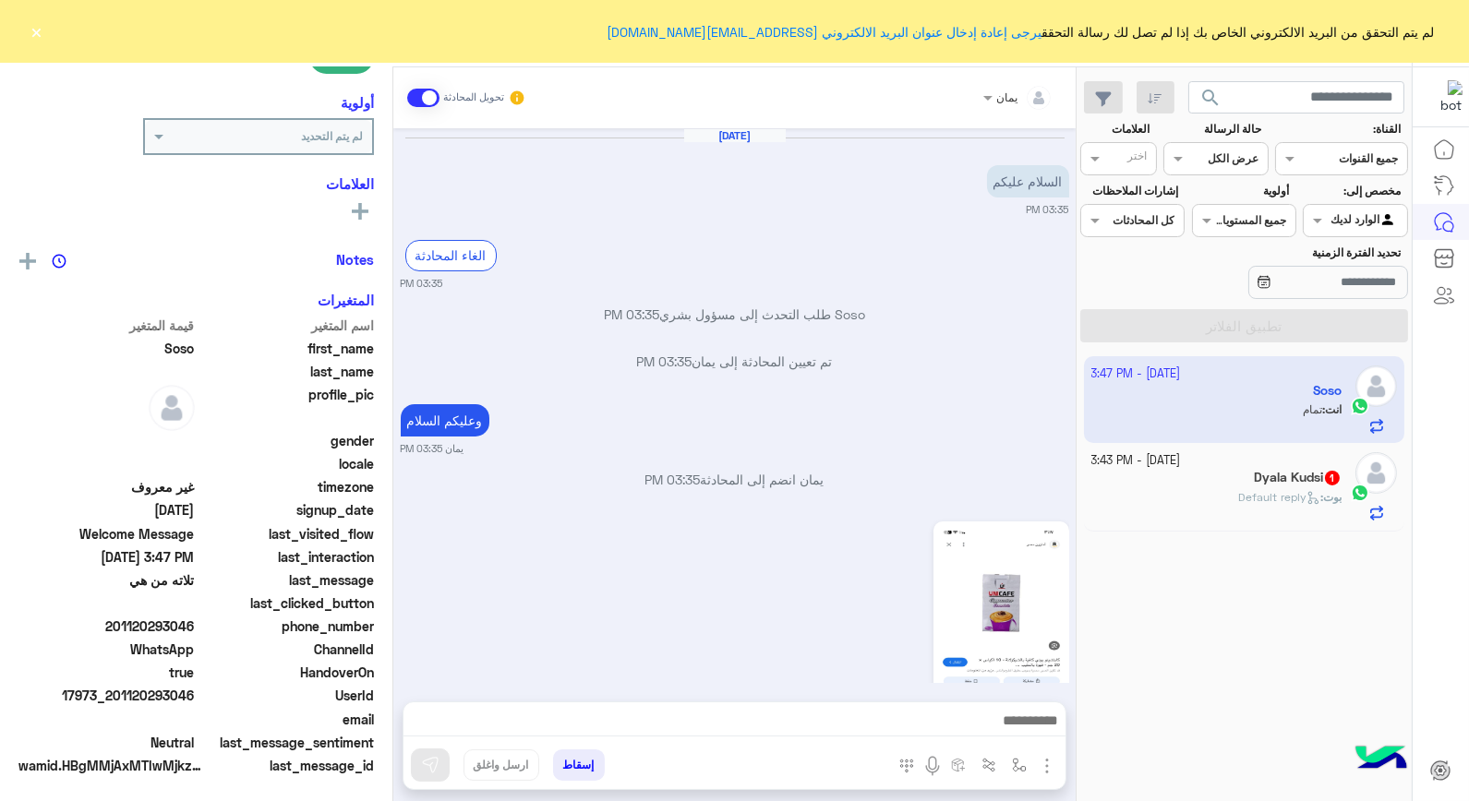
scroll to position [872, 0]
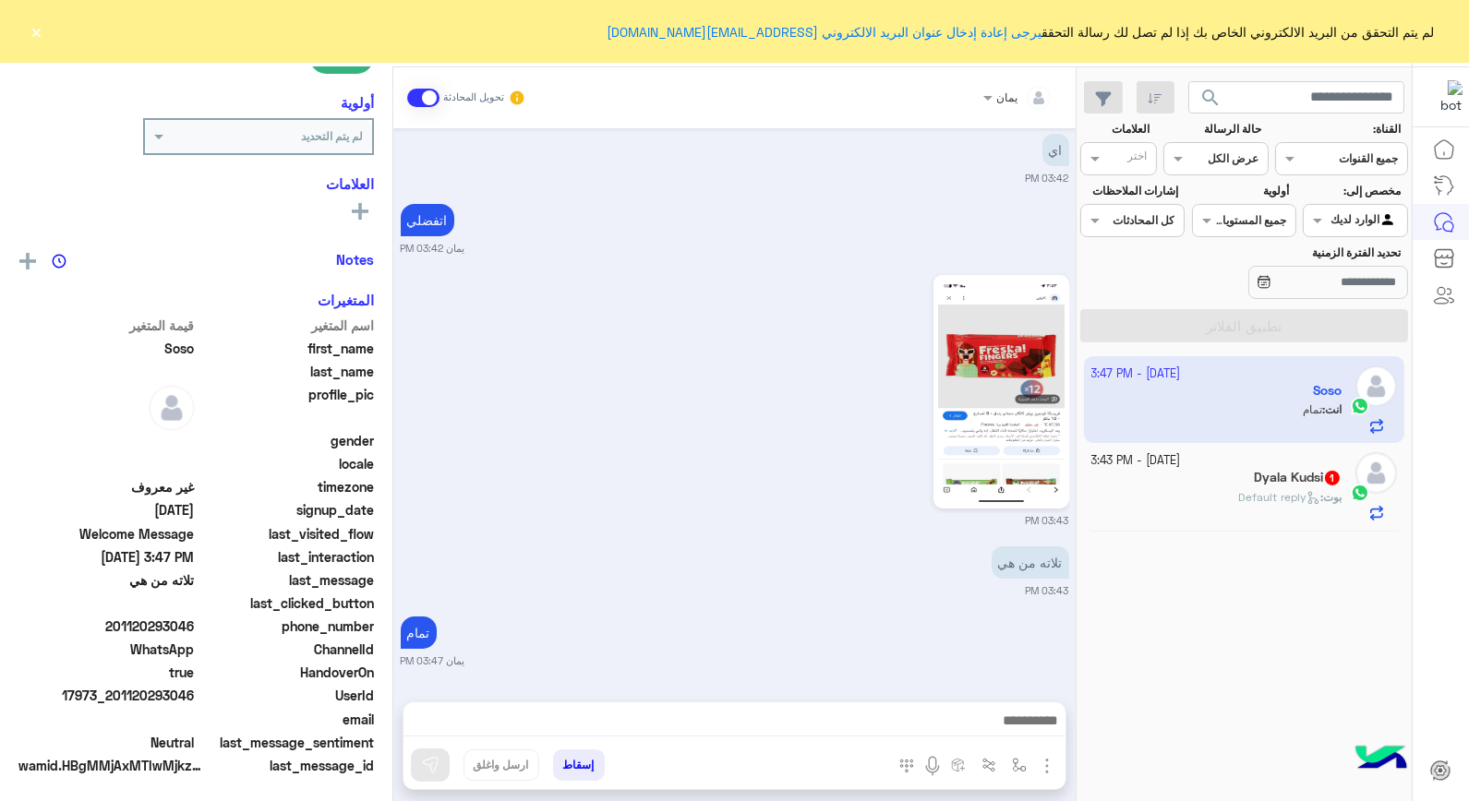
click at [1238, 504] on span "[PERSON_NAME] : Default reply" at bounding box center [1289, 497] width 103 height 14
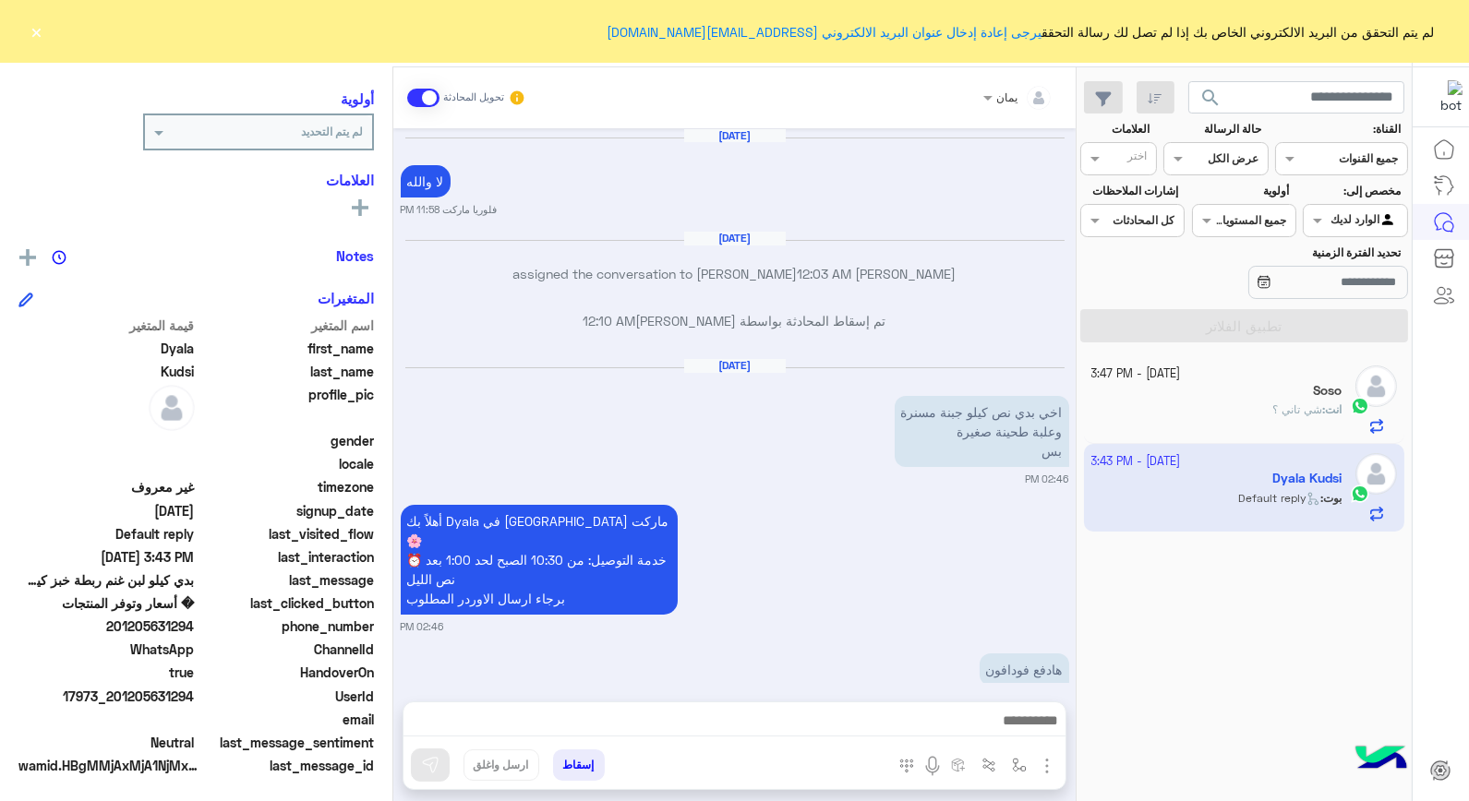
scroll to position [1429, 0]
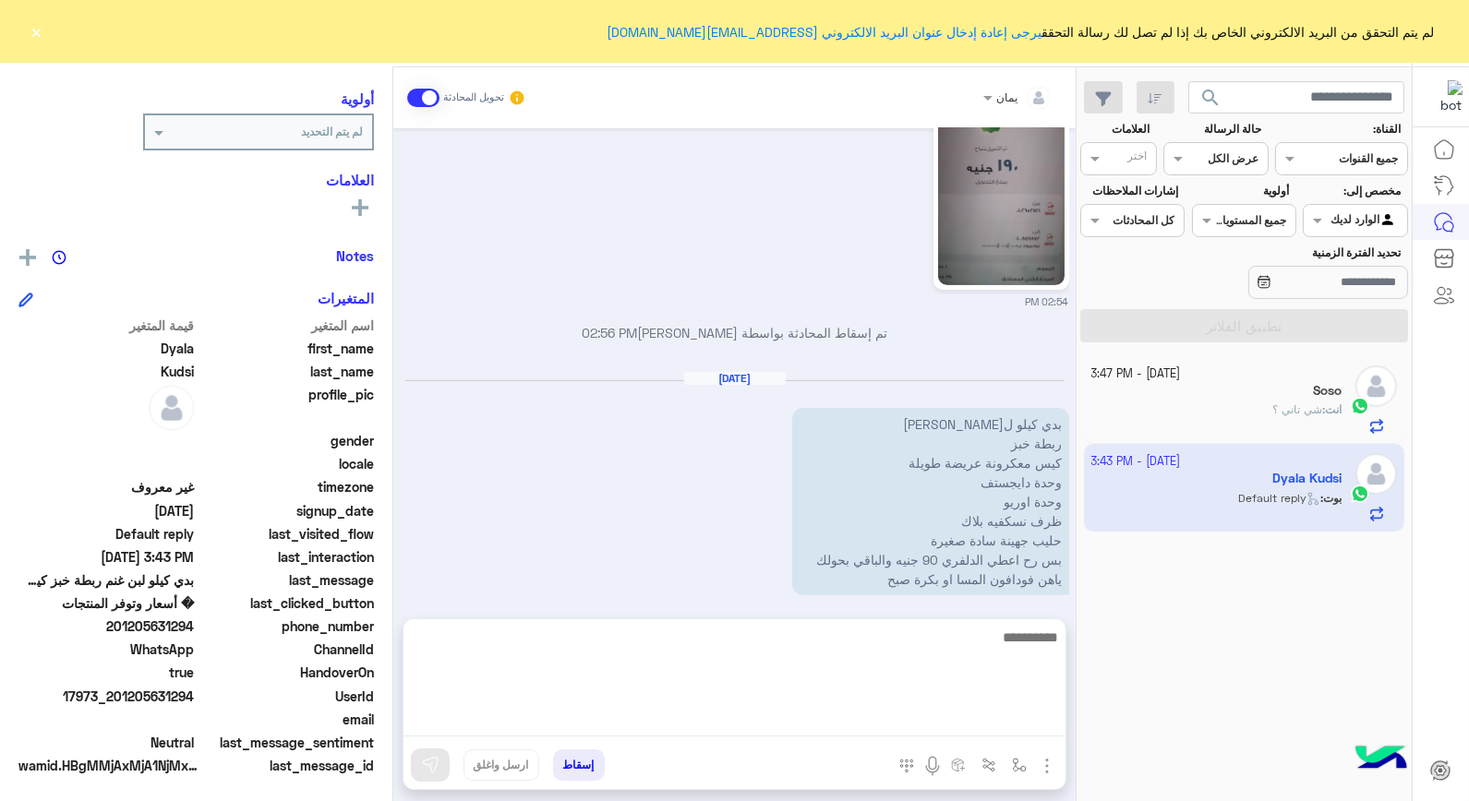
click at [906, 713] on textarea at bounding box center [735, 681] width 662 height 111
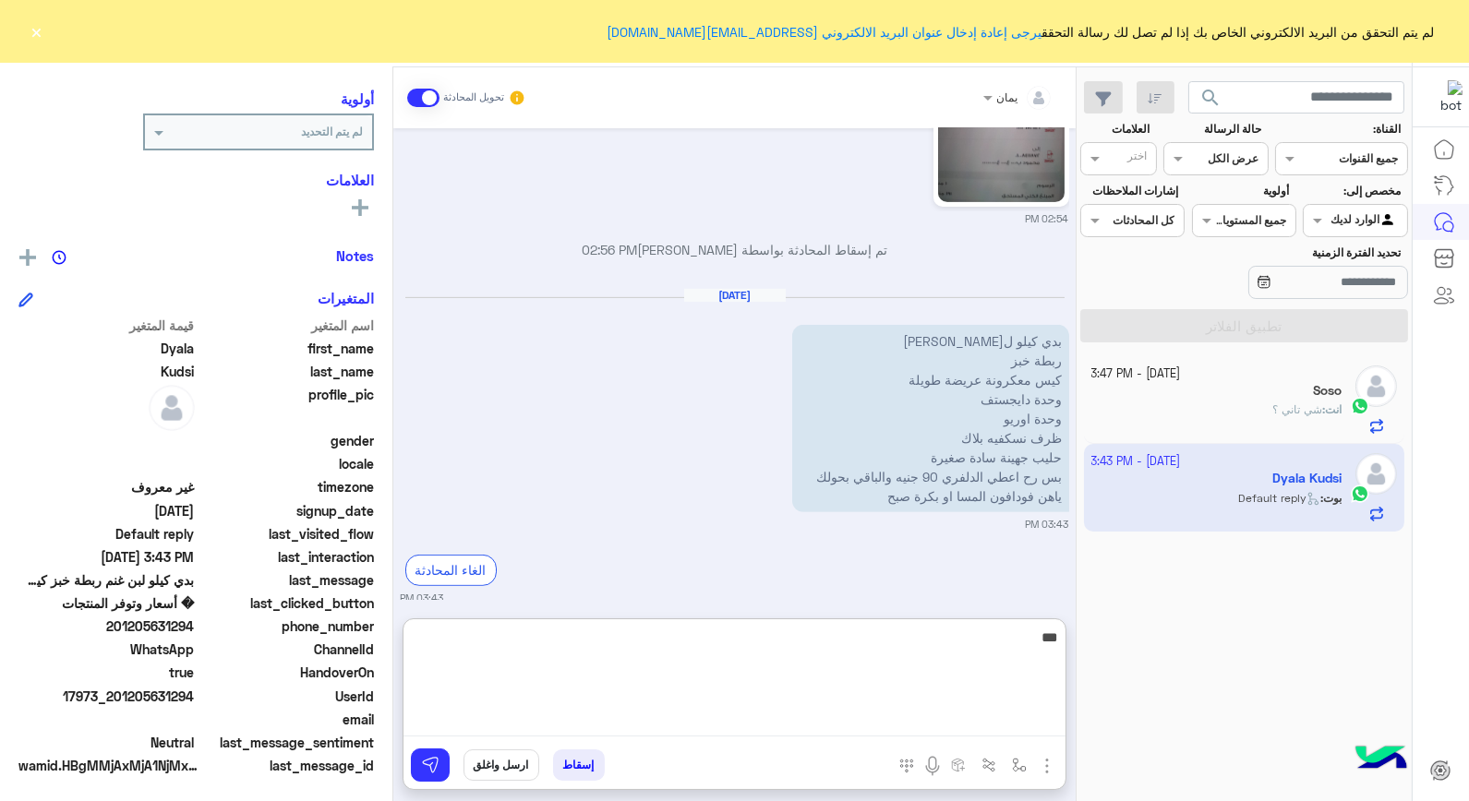
type textarea "****"
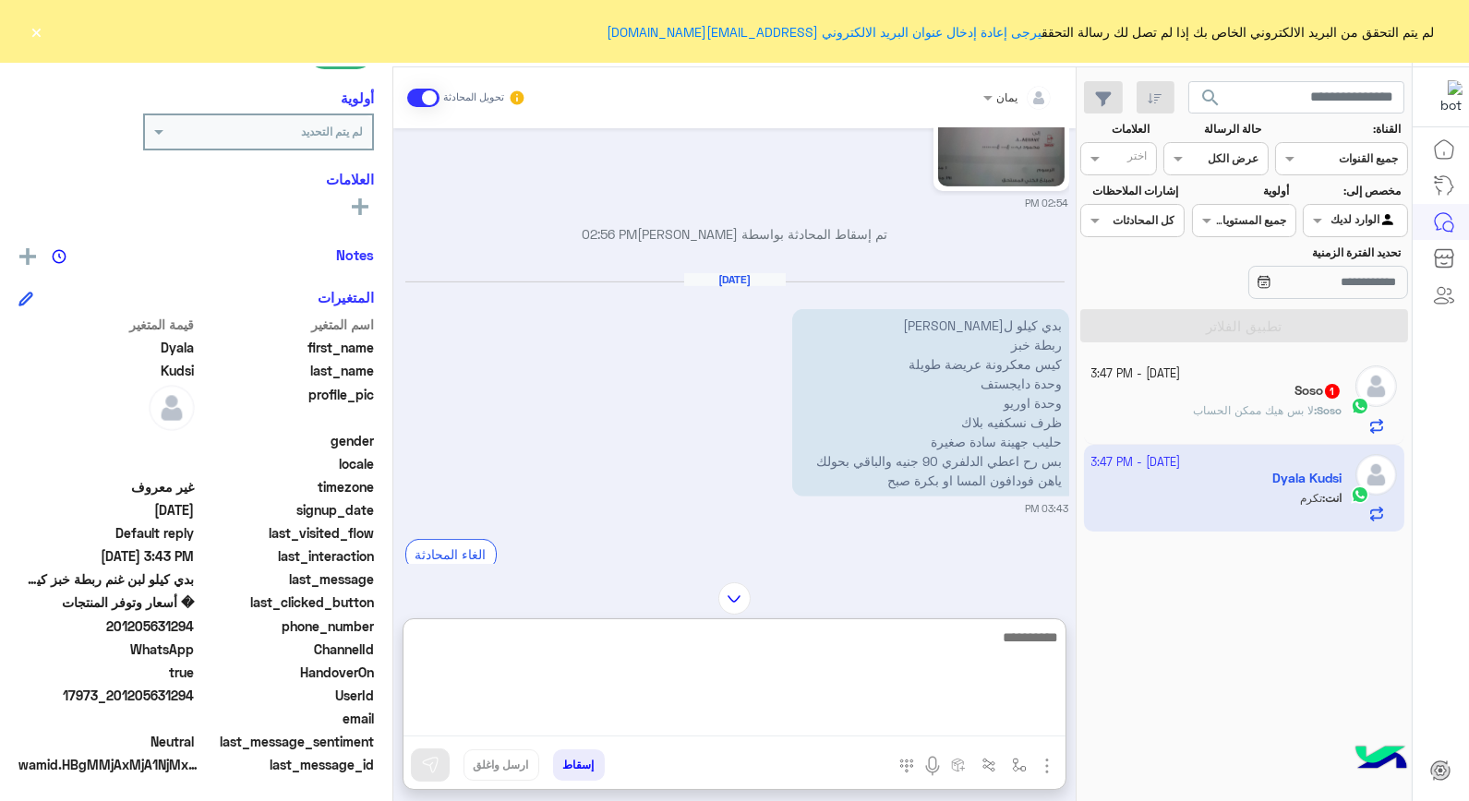
scroll to position [1631, 0]
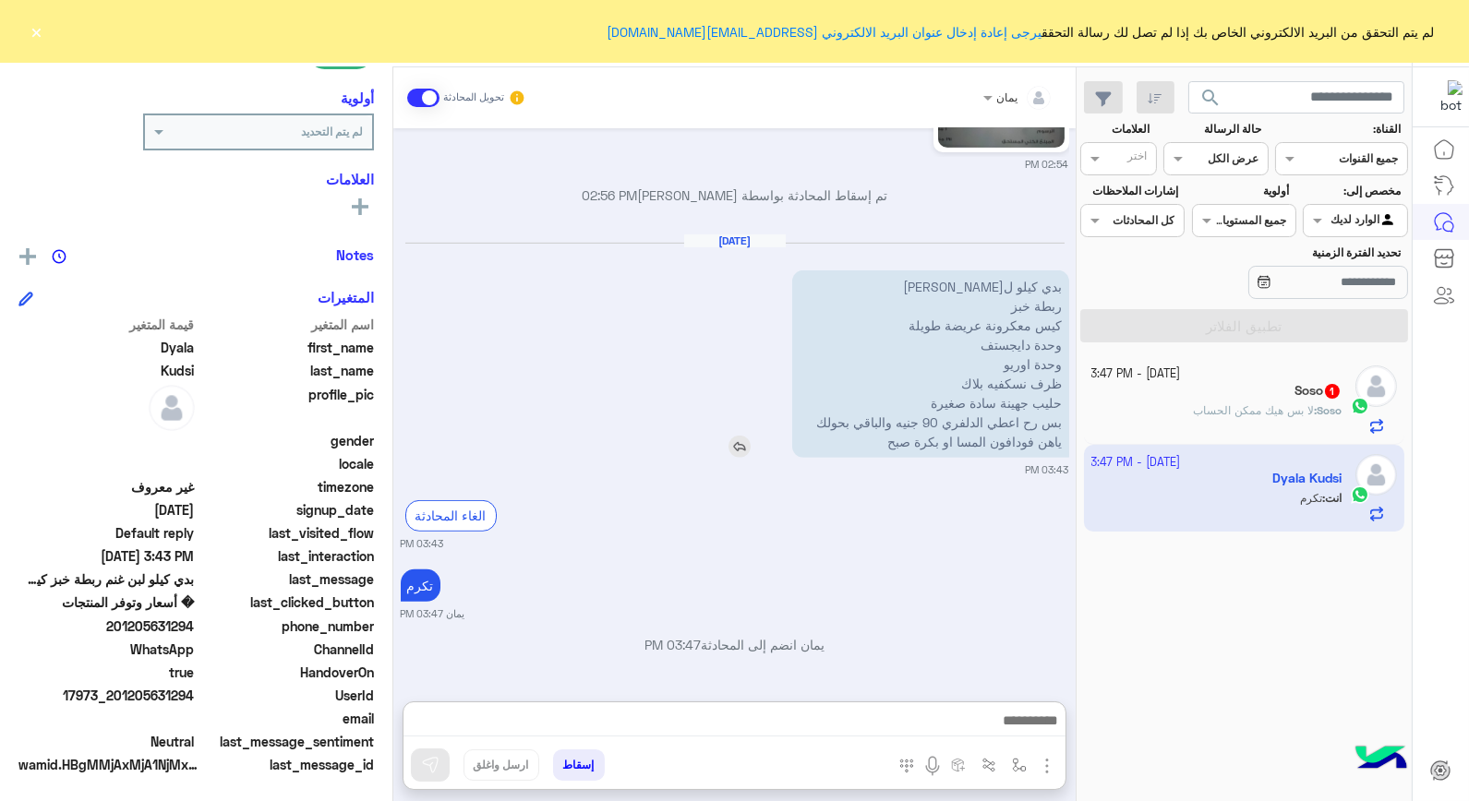
click at [734, 357] on div "بدي كيلو لبن غنم ربطة خبز كيس معكرونة عريضة طويلة وحدة دايجستف وحدة اوريو ظرف ن…" at bounding box center [878, 364] width 382 height 187
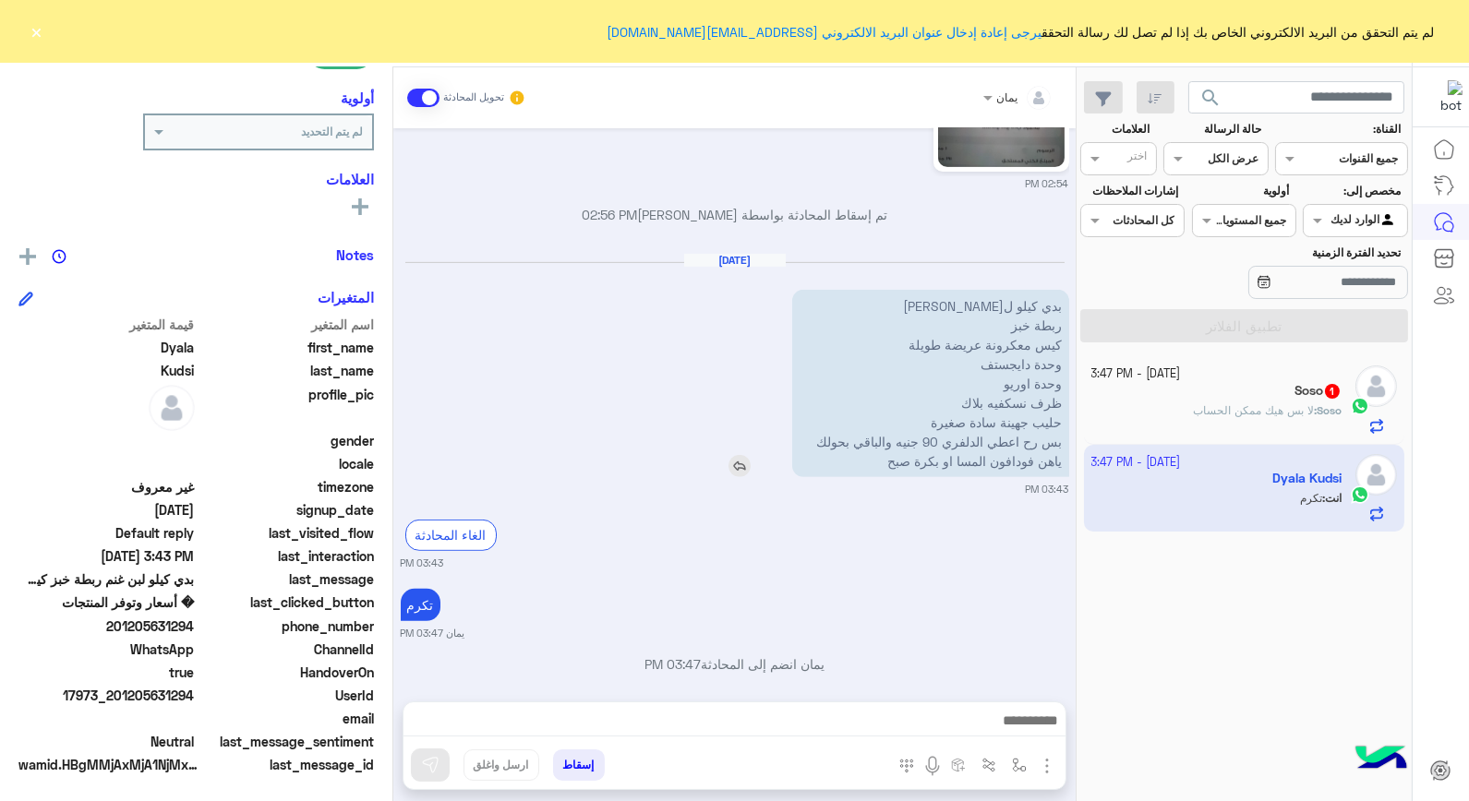
click at [737, 455] on img at bounding box center [740, 466] width 22 height 22
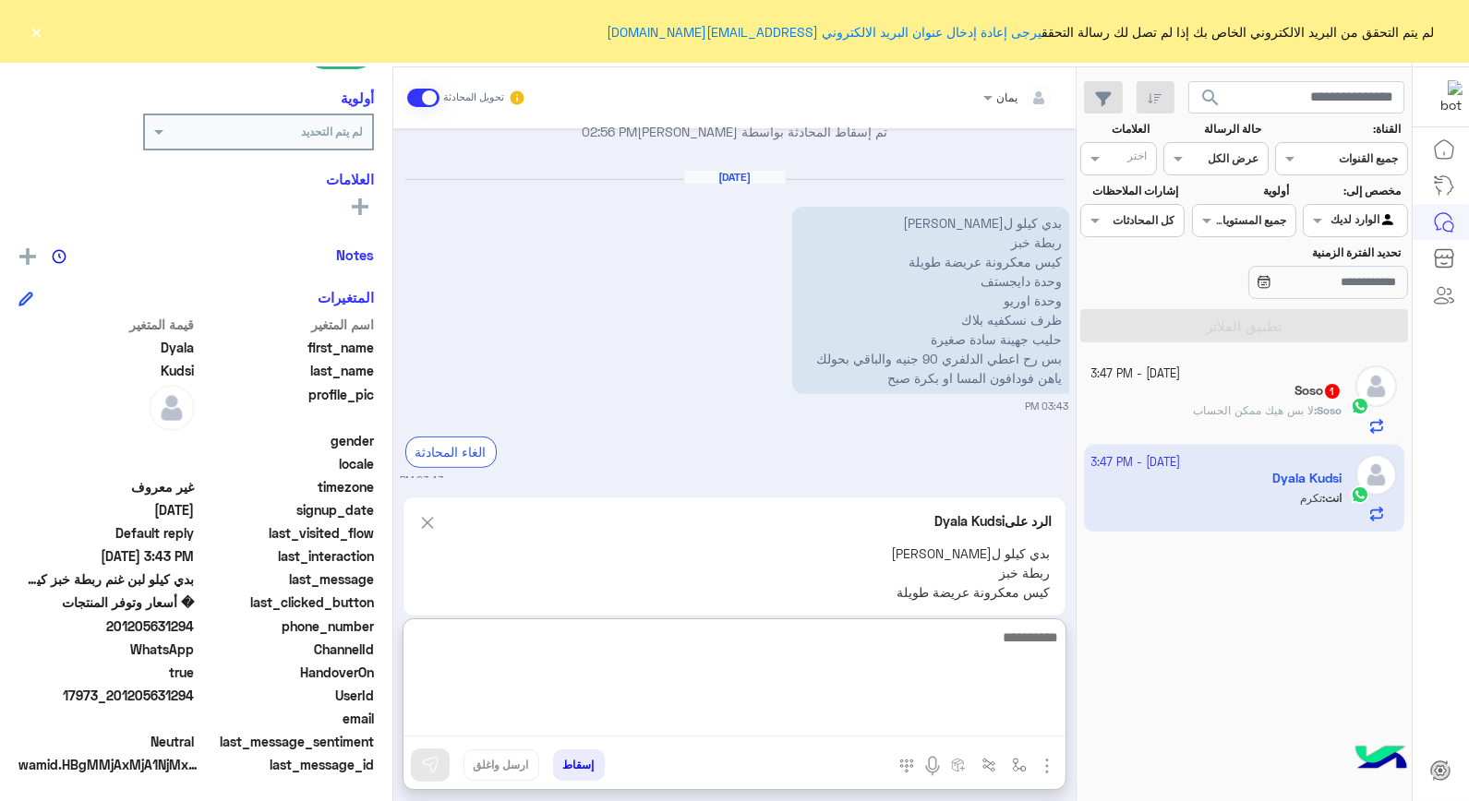
click at [851, 717] on textarea at bounding box center [735, 681] width 662 height 111
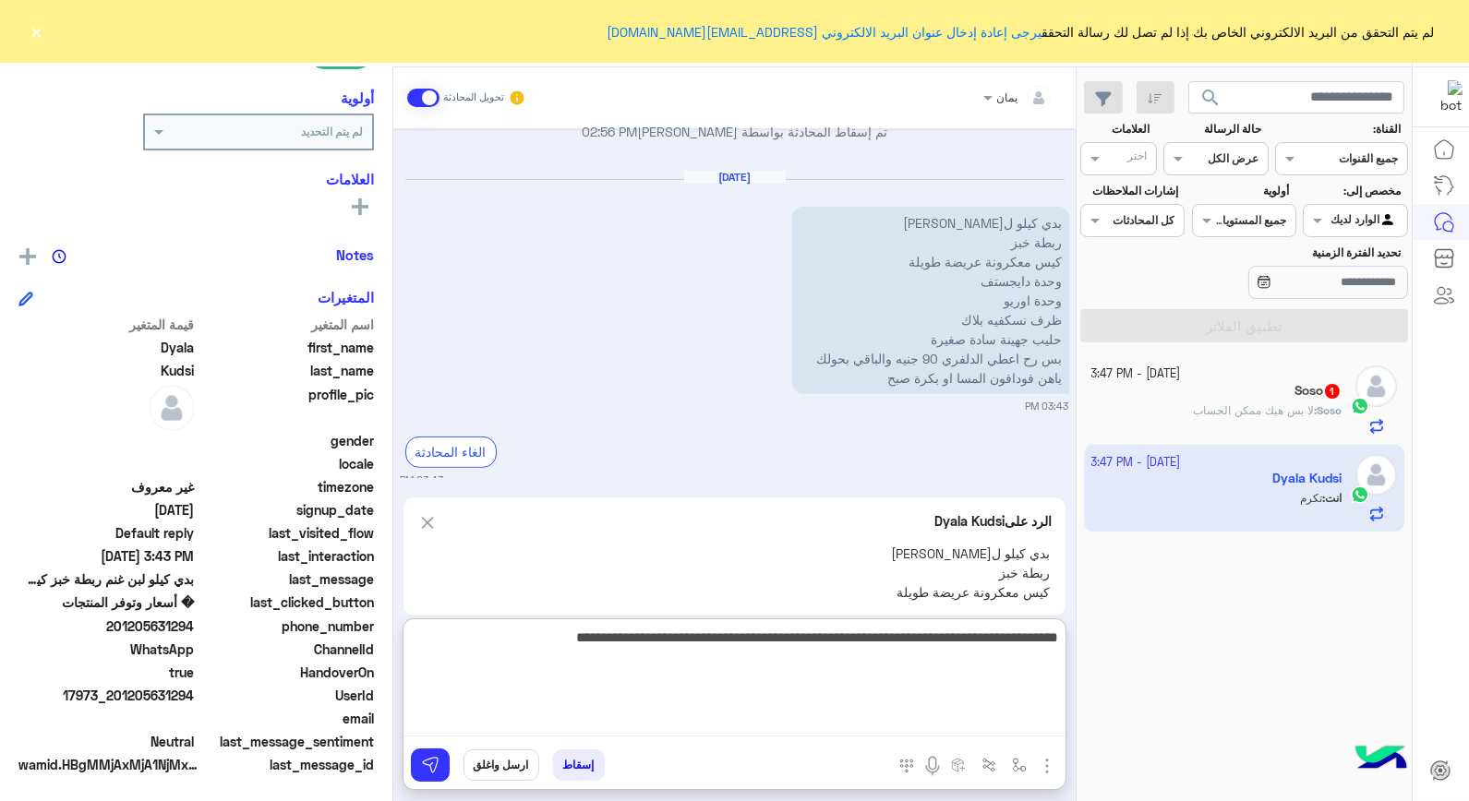
type textarea "**********"
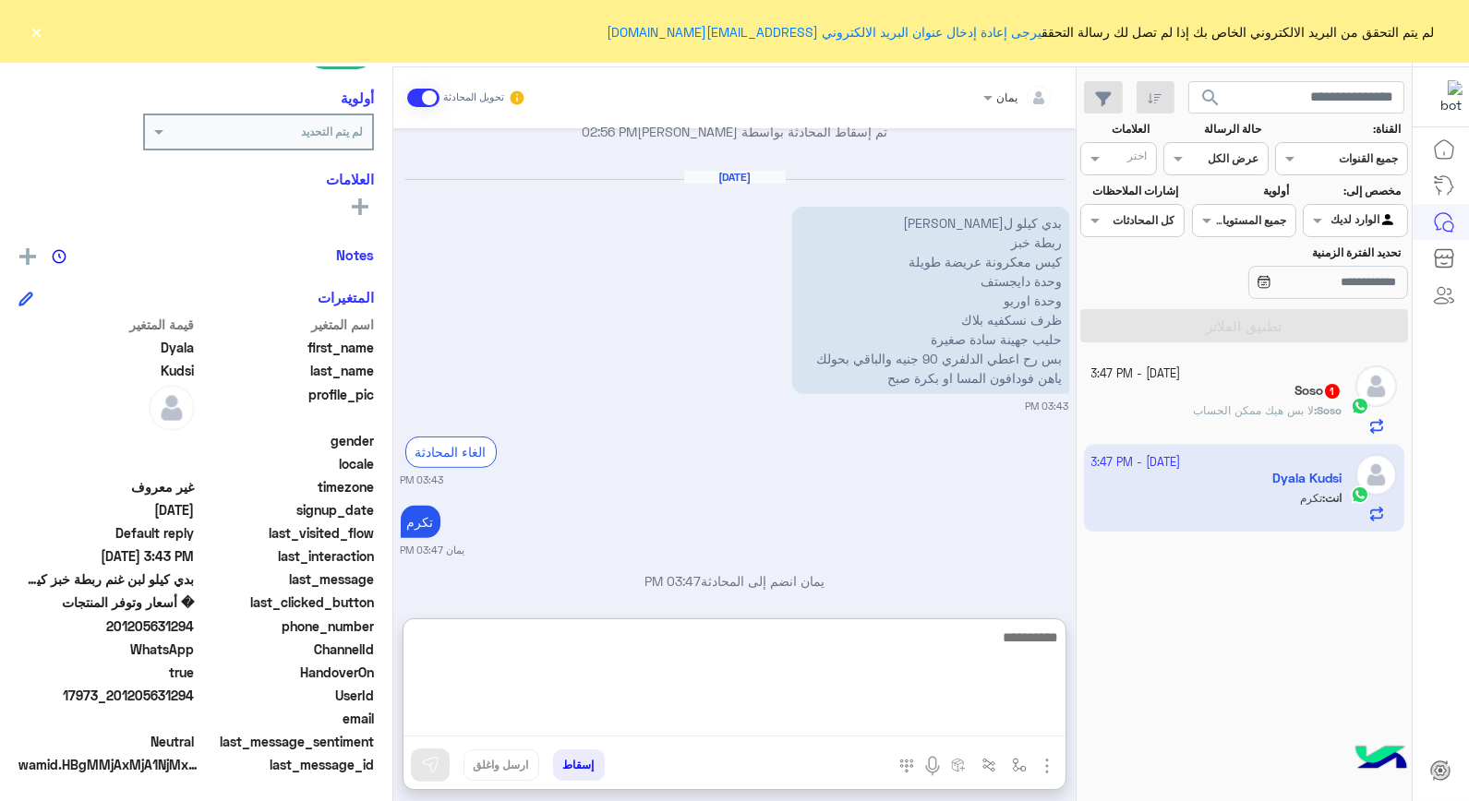
scroll to position [1791, 0]
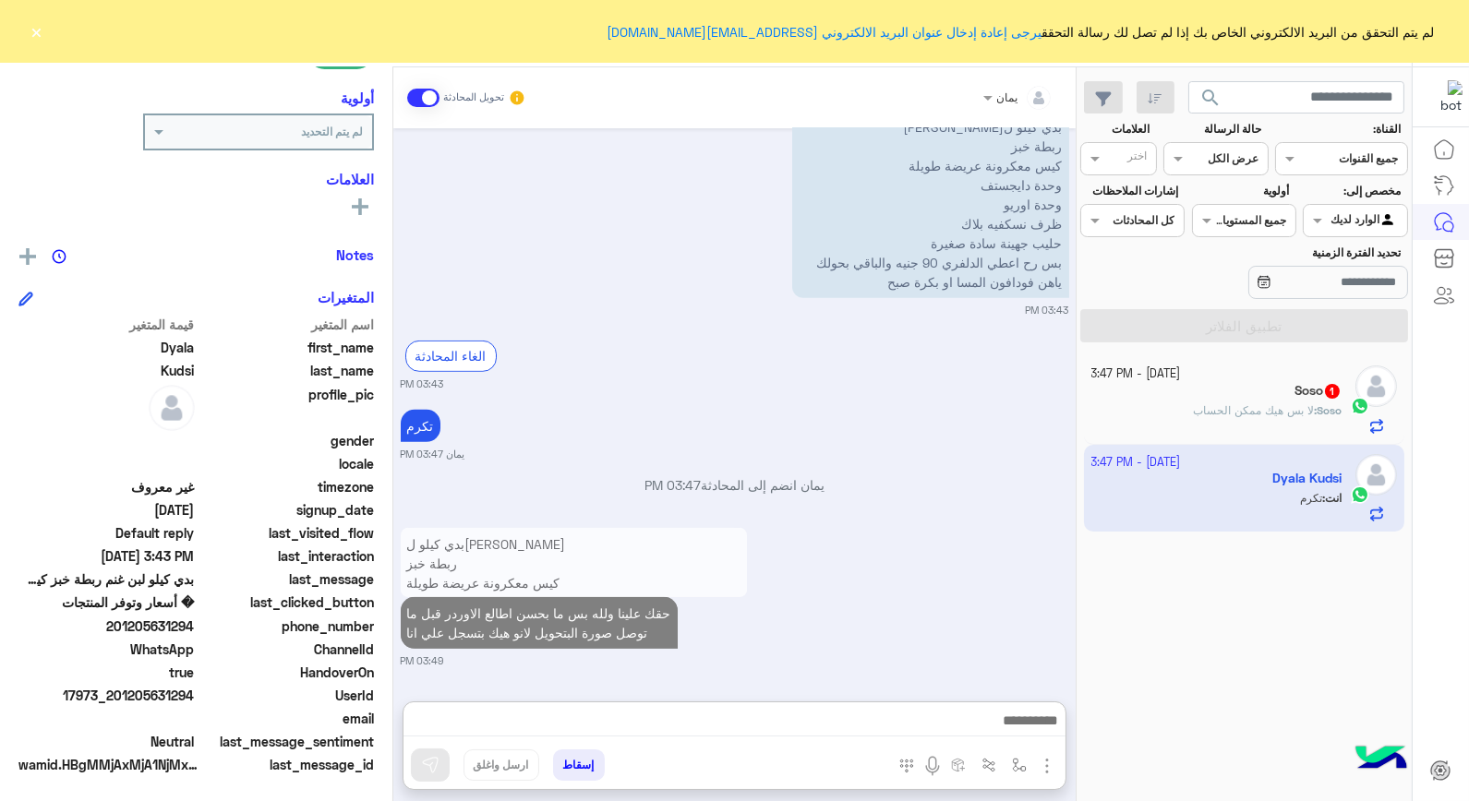
click at [594, 765] on button "إسقاط" at bounding box center [579, 765] width 52 height 31
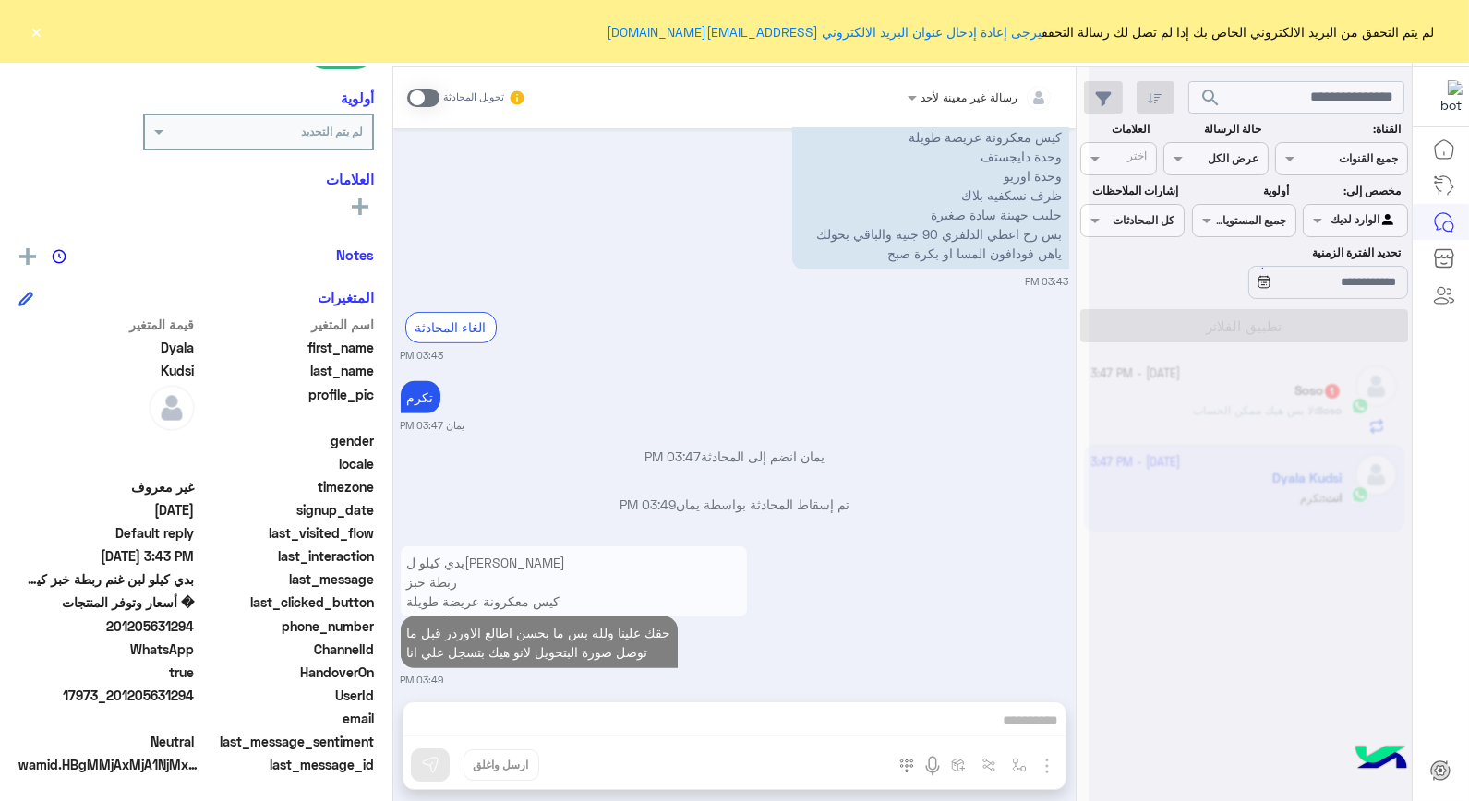
click at [1195, 397] on div at bounding box center [1250, 407] width 323 height 801
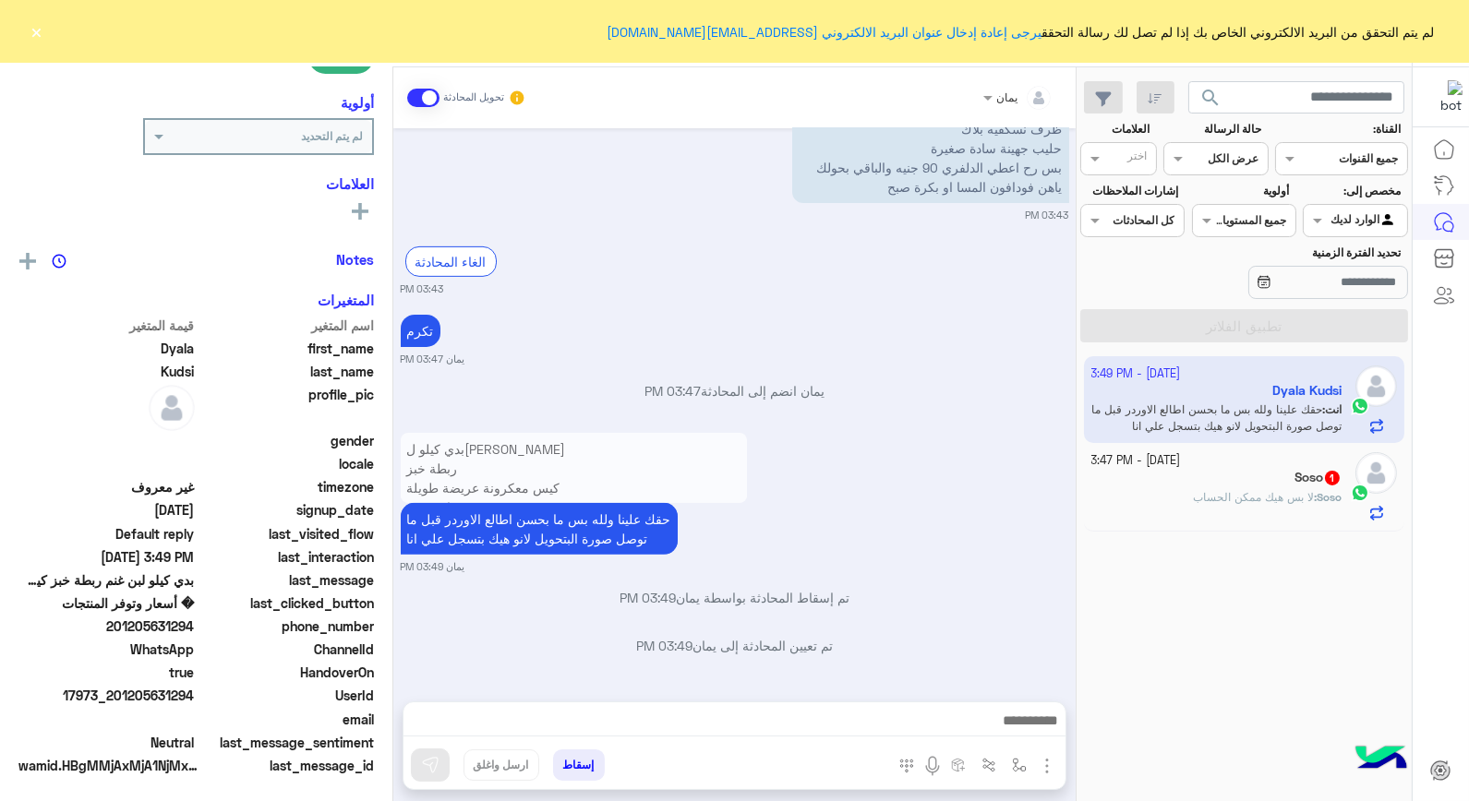
scroll to position [268, 0]
click at [574, 761] on button "إسقاط" at bounding box center [579, 765] width 52 height 31
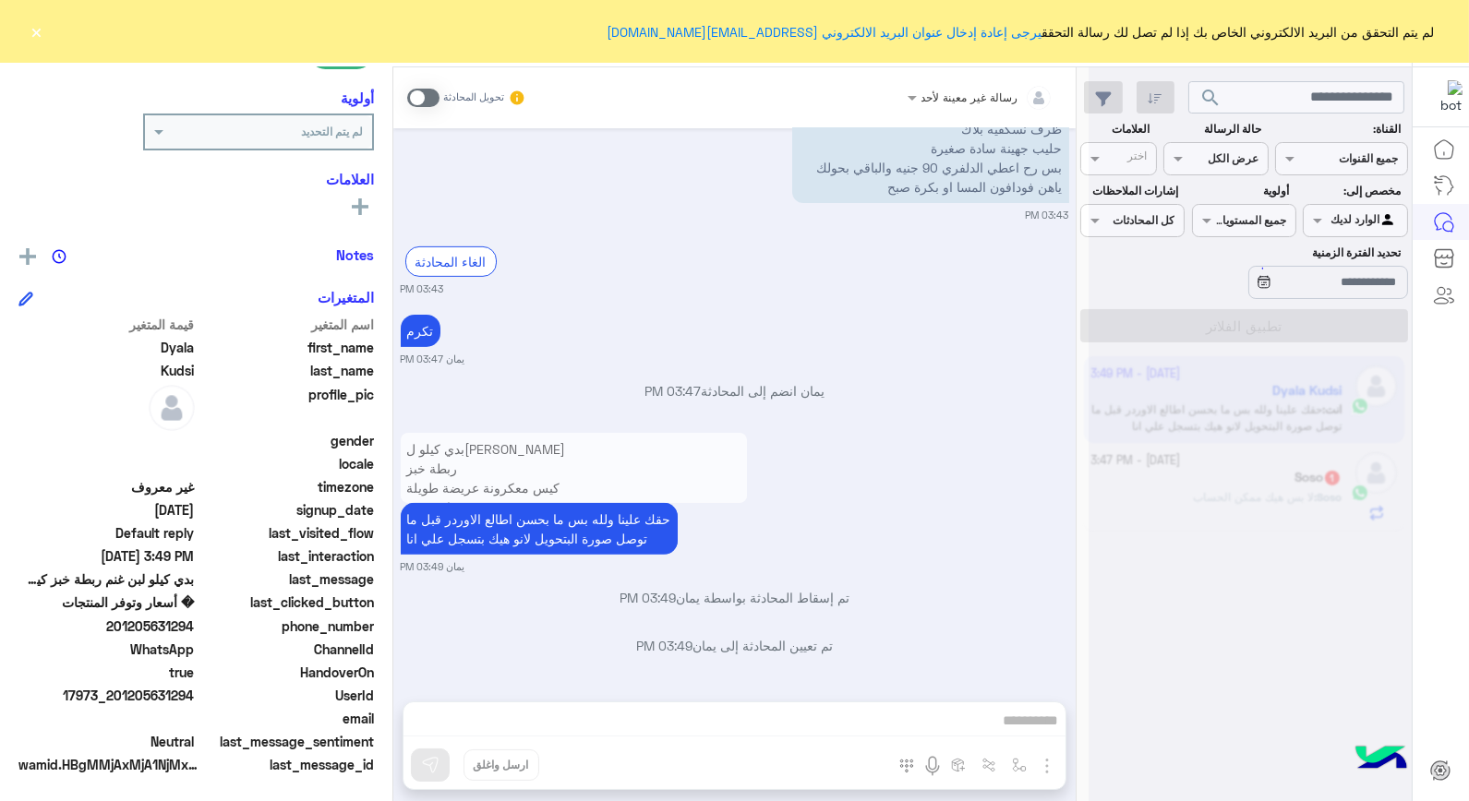
scroll to position [1380, 0]
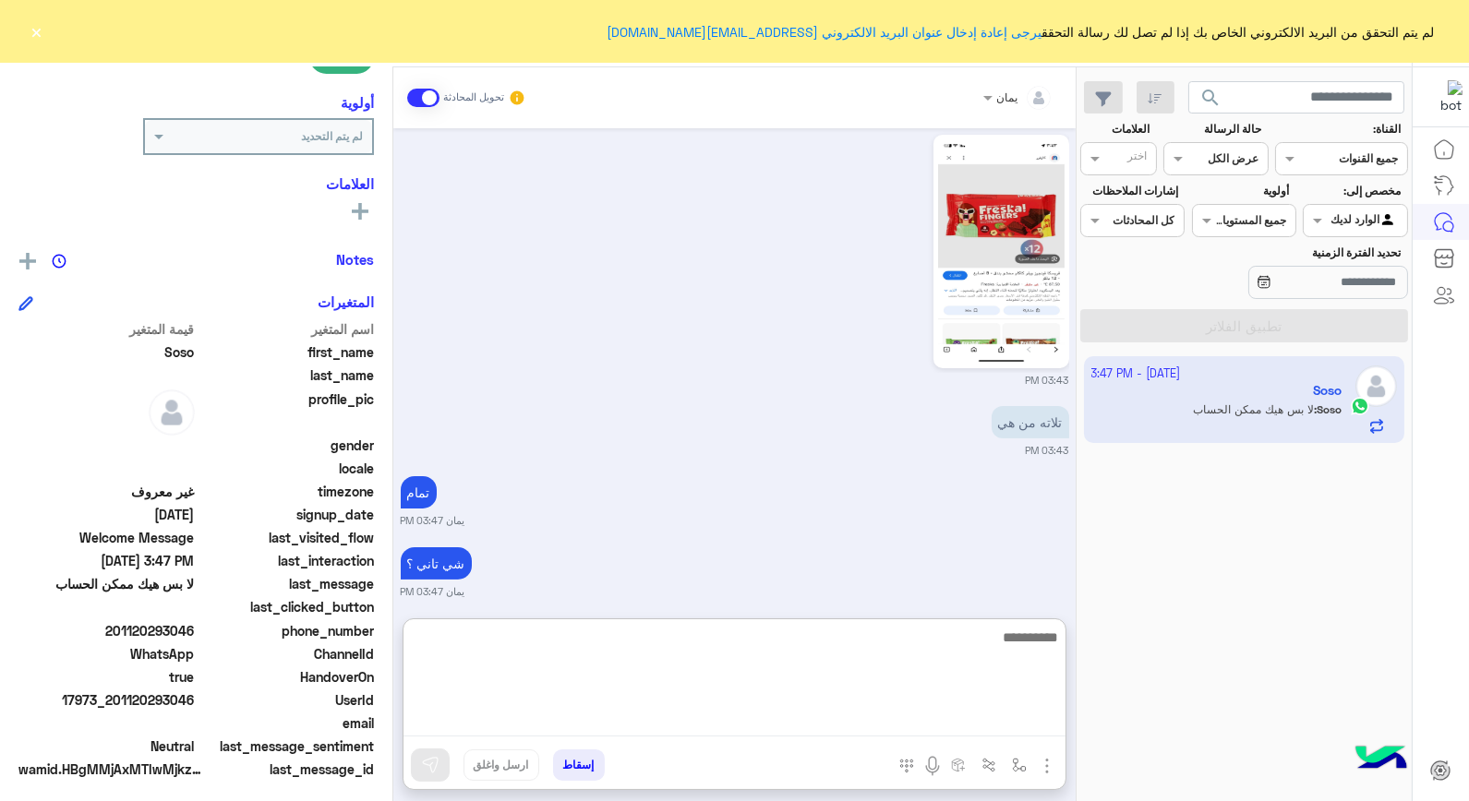
scroll to position [268, 0]
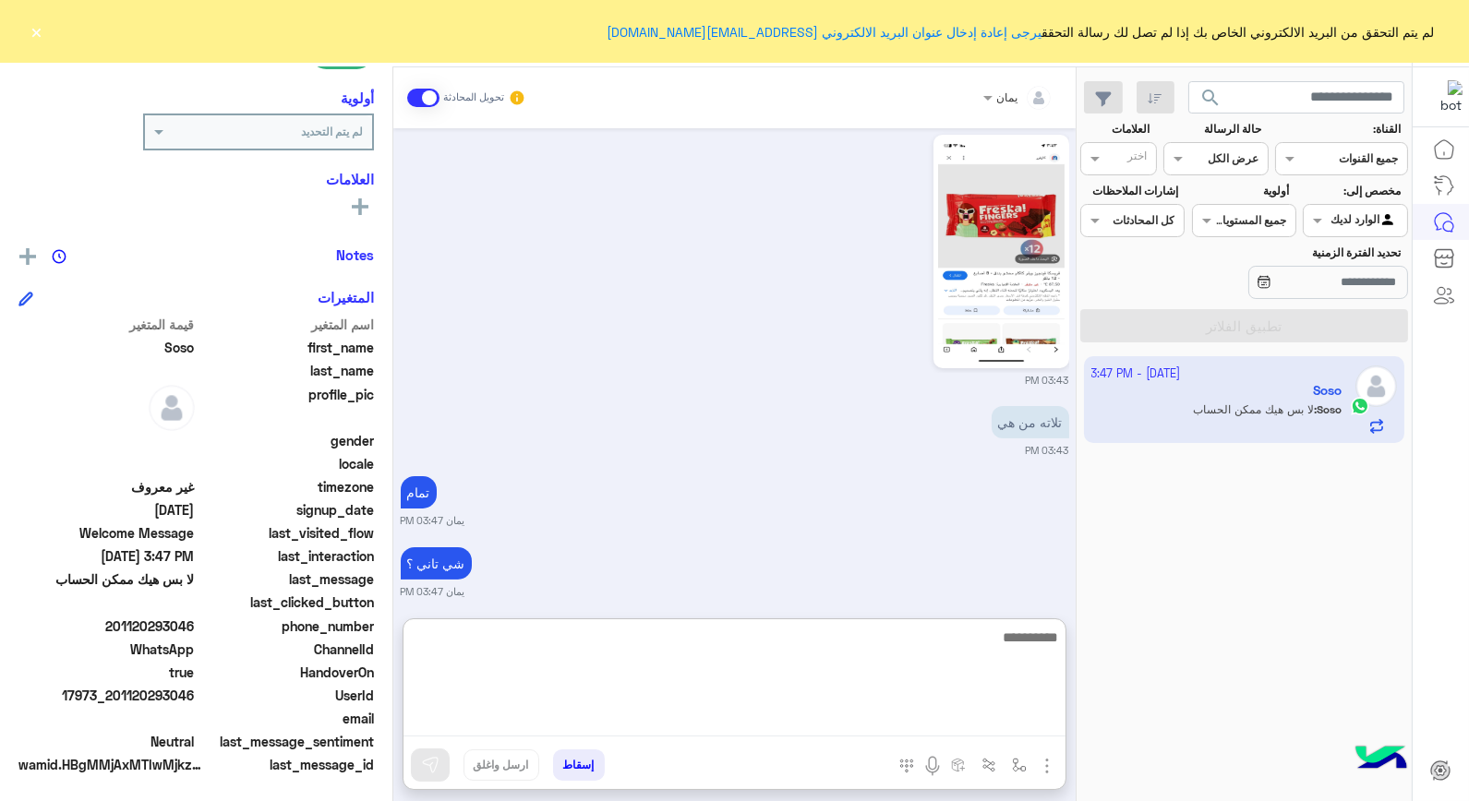
click at [852, 717] on textarea at bounding box center [735, 681] width 662 height 111
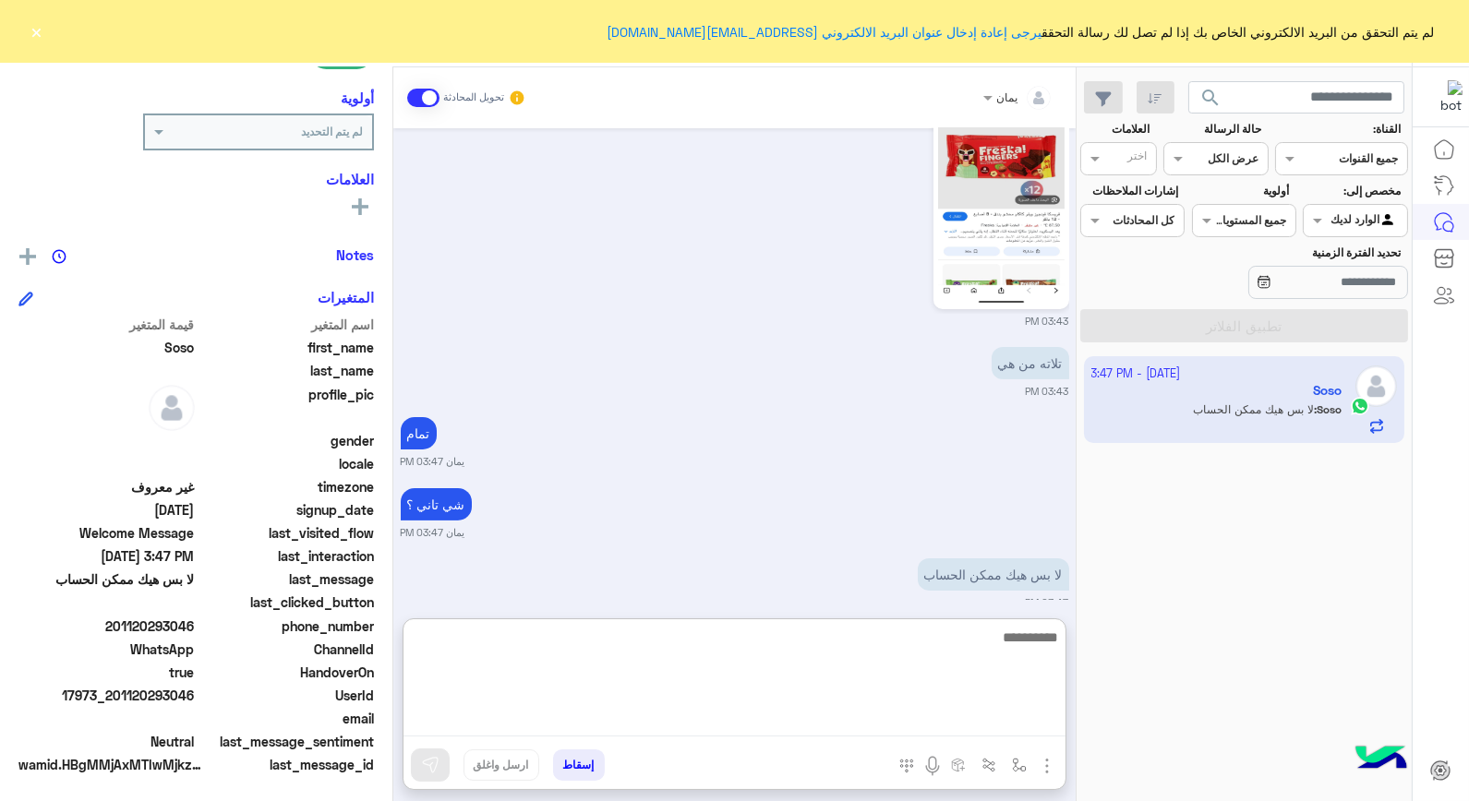
scroll to position [1095, 0]
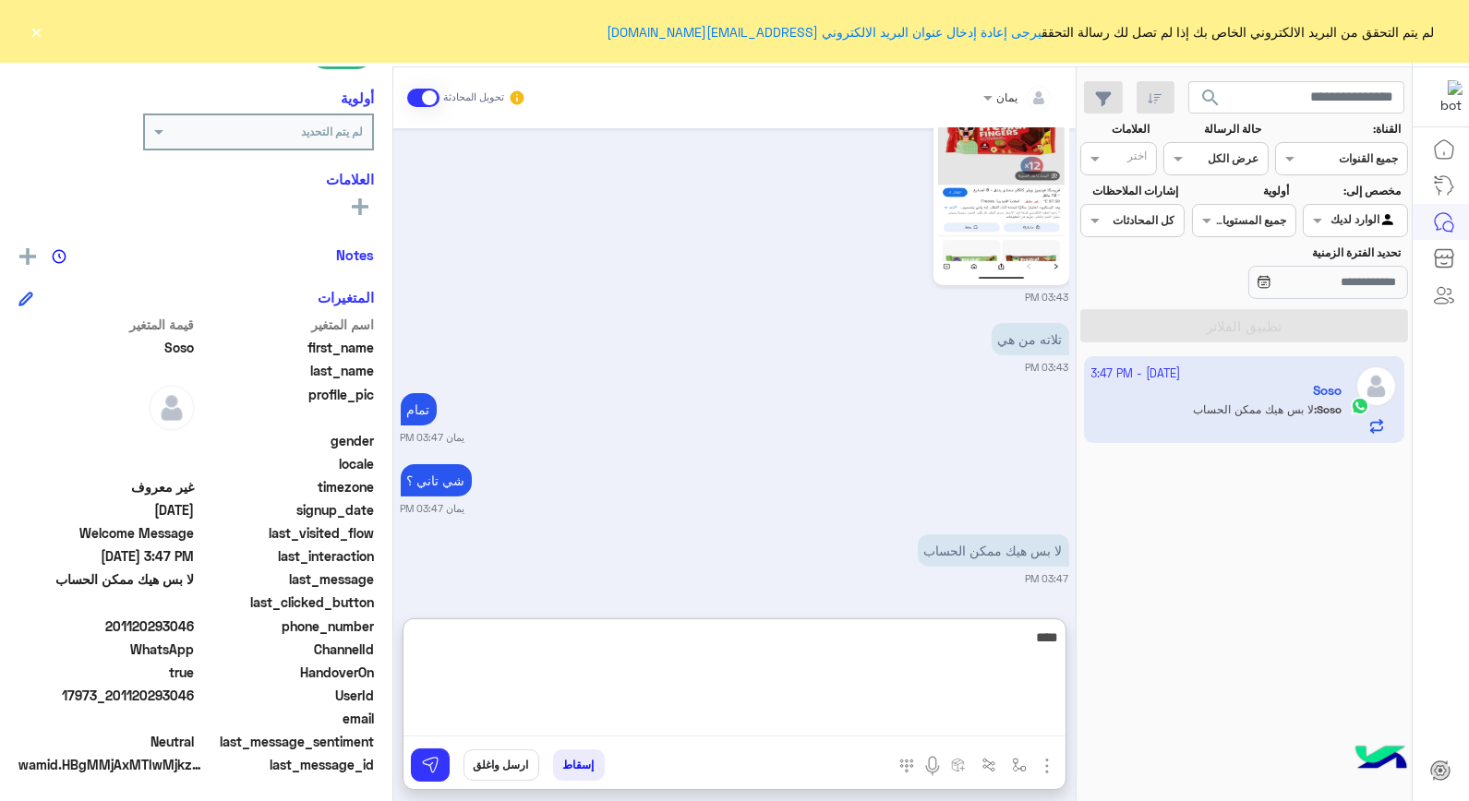
type textarea "*****"
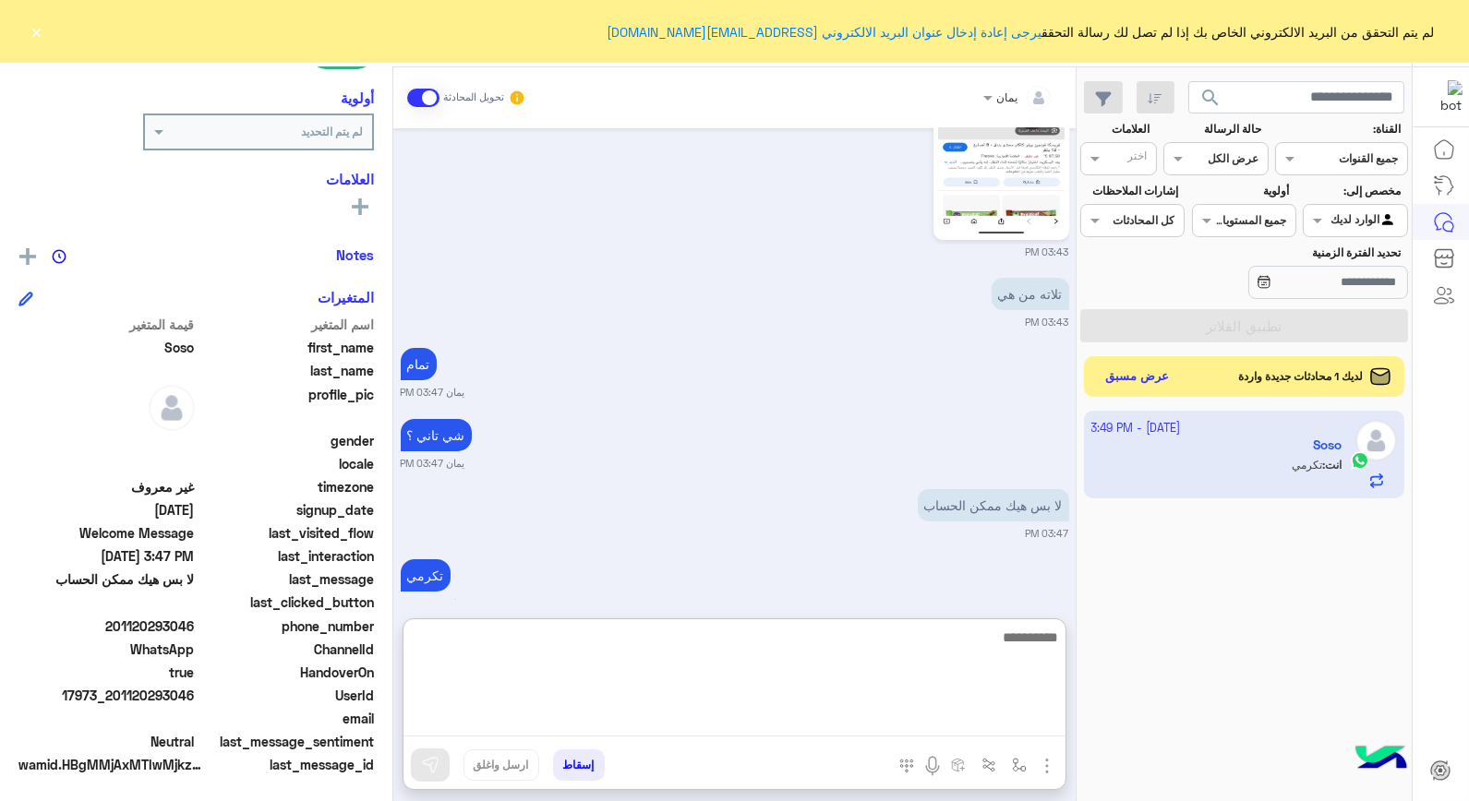
scroll to position [1166, 0]
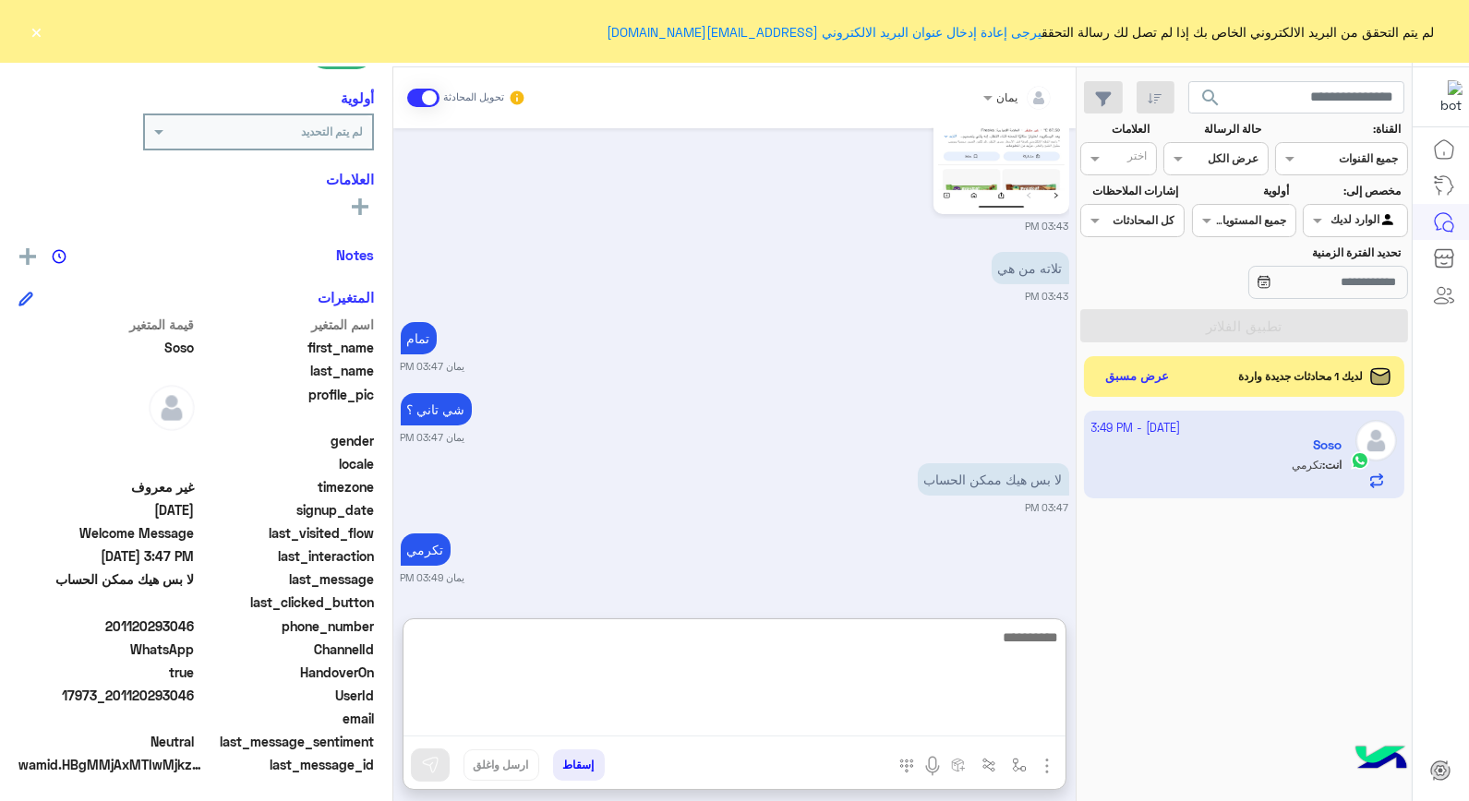
click at [894, 657] on textarea at bounding box center [735, 681] width 662 height 111
type textarea "*********"
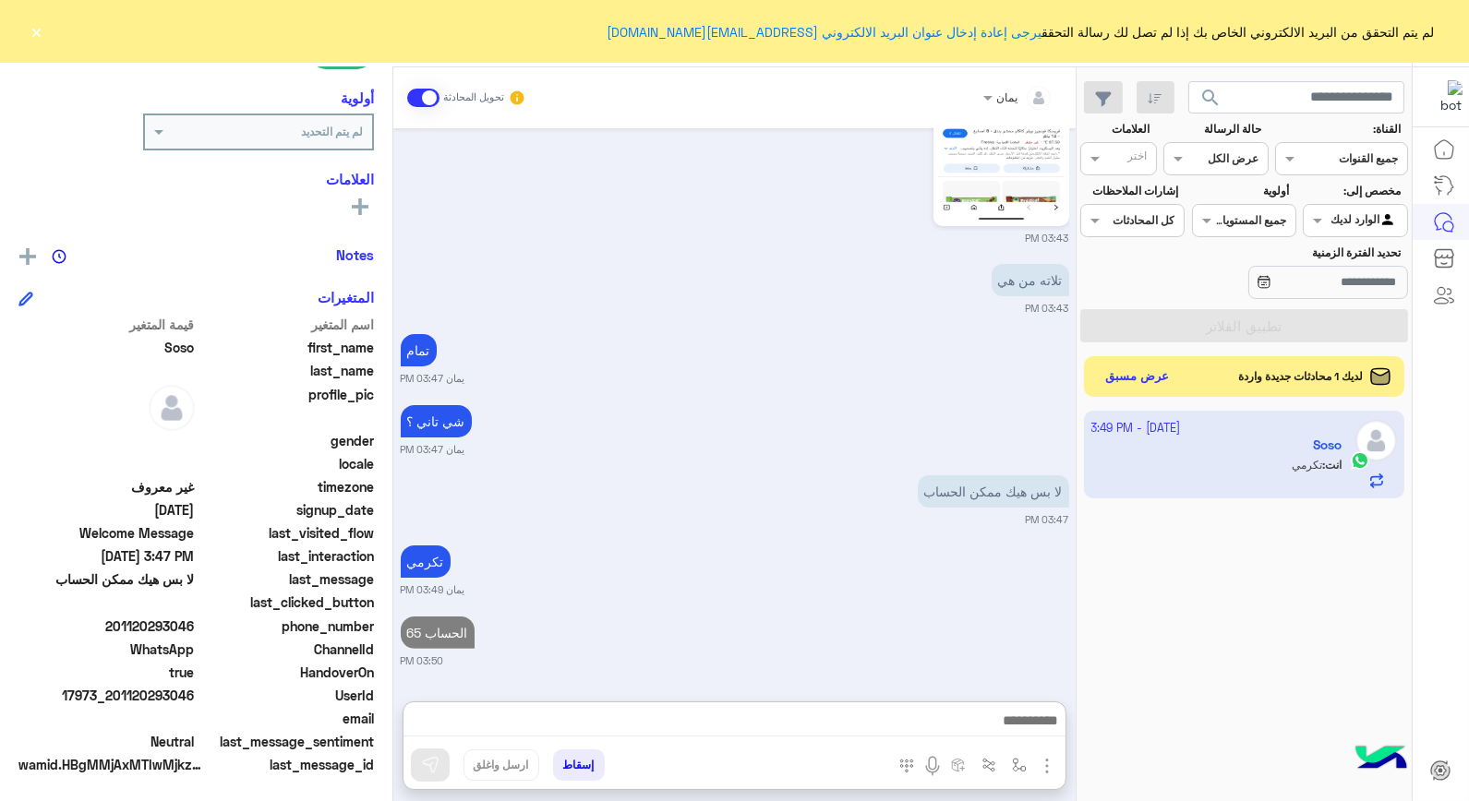
click at [1239, 373] on span "لديك 1 محادثات جديدة واردة" at bounding box center [1301, 376] width 125 height 17
click at [1158, 388] on button "عرض مسبق" at bounding box center [1137, 376] width 78 height 25
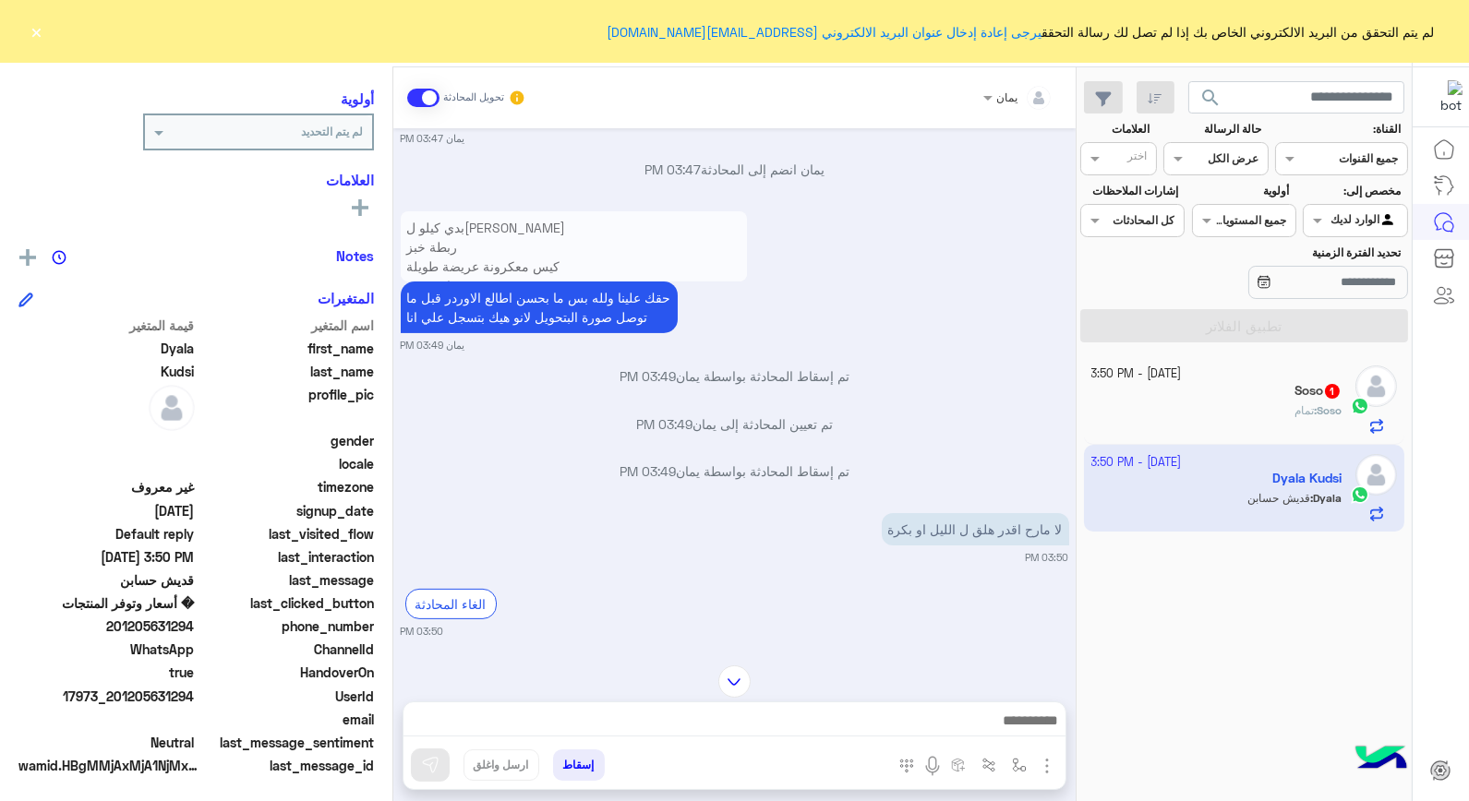
scroll to position [1211, 0]
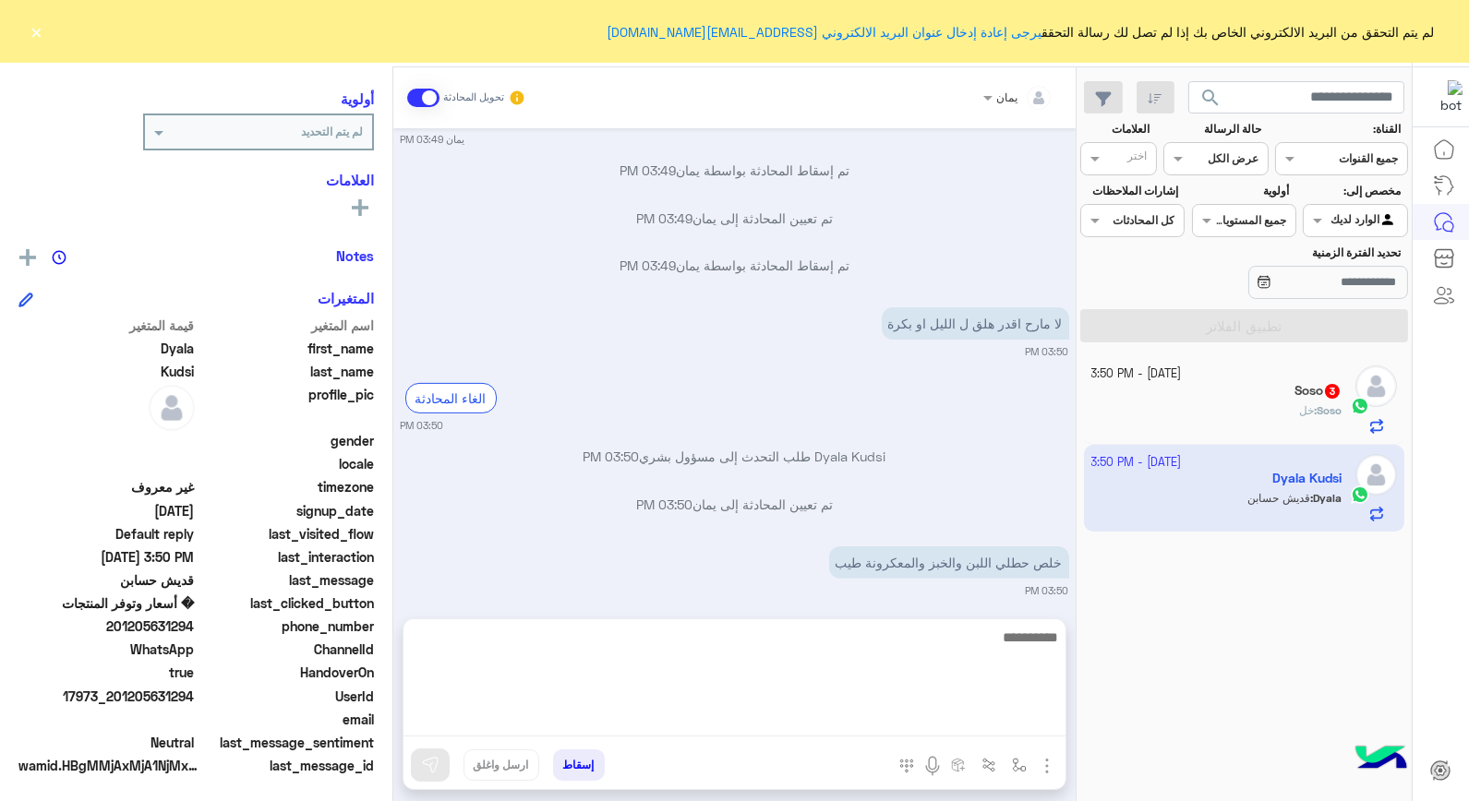
click at [852, 722] on textarea at bounding box center [735, 681] width 662 height 111
type textarea "**********"
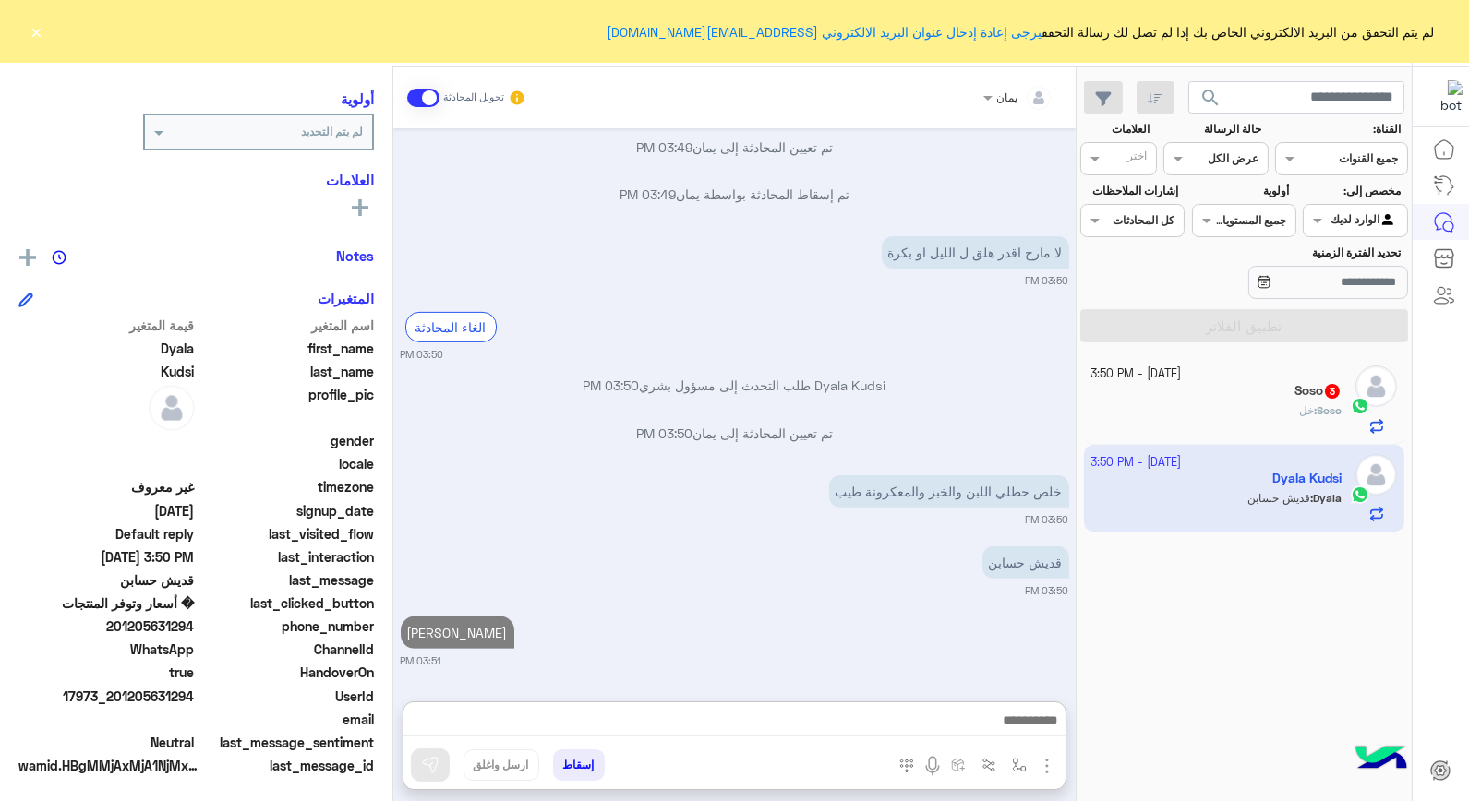
click at [1211, 404] on div "Soso : خل" at bounding box center [1216, 419] width 251 height 32
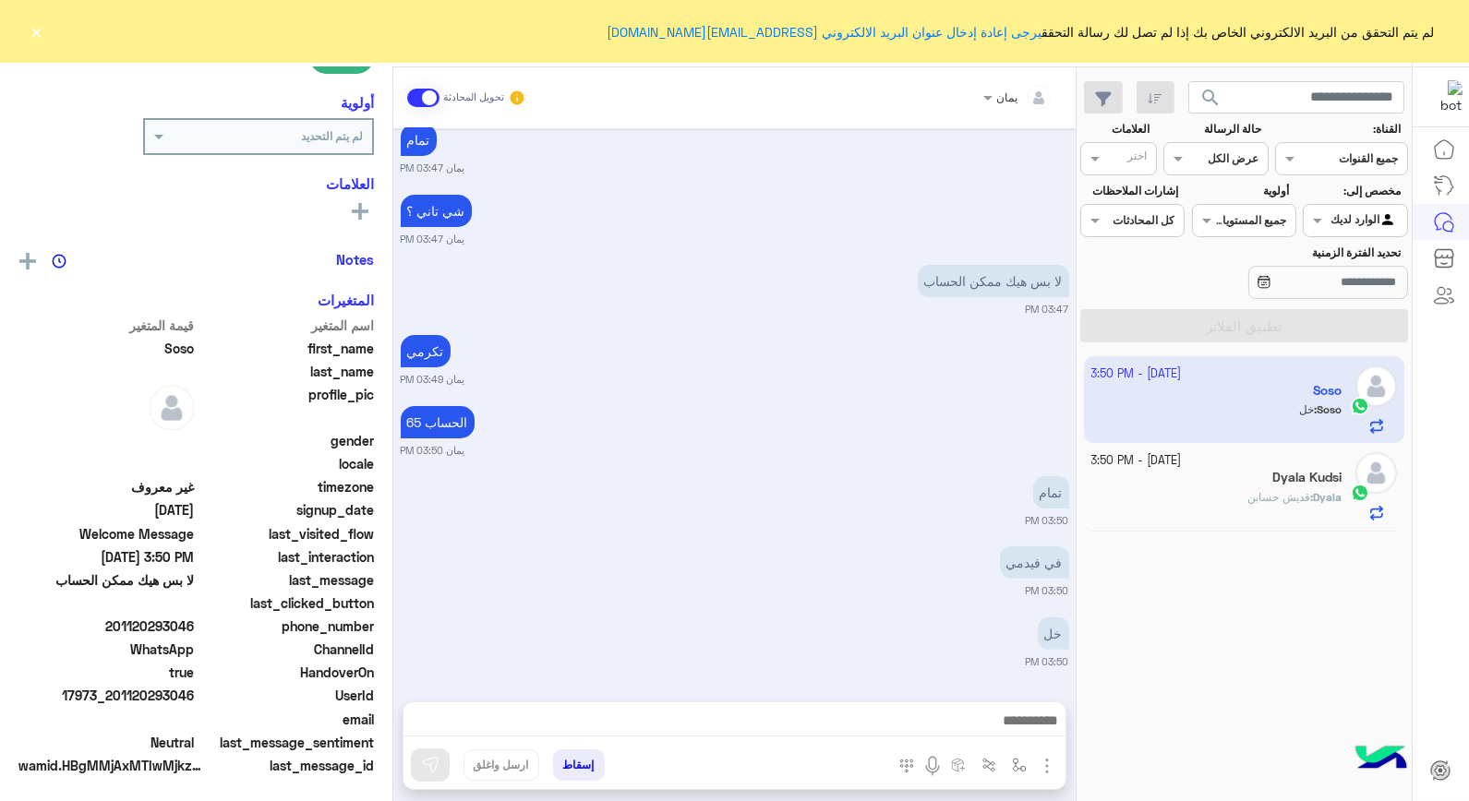
scroll to position [268, 0]
click at [820, 698] on div "يمان تحويل المحادثة [DATE] Soso طلب التحدث إلى مسؤول بشري 03:35 PM تم تعيين الم…" at bounding box center [734, 437] width 682 height 741
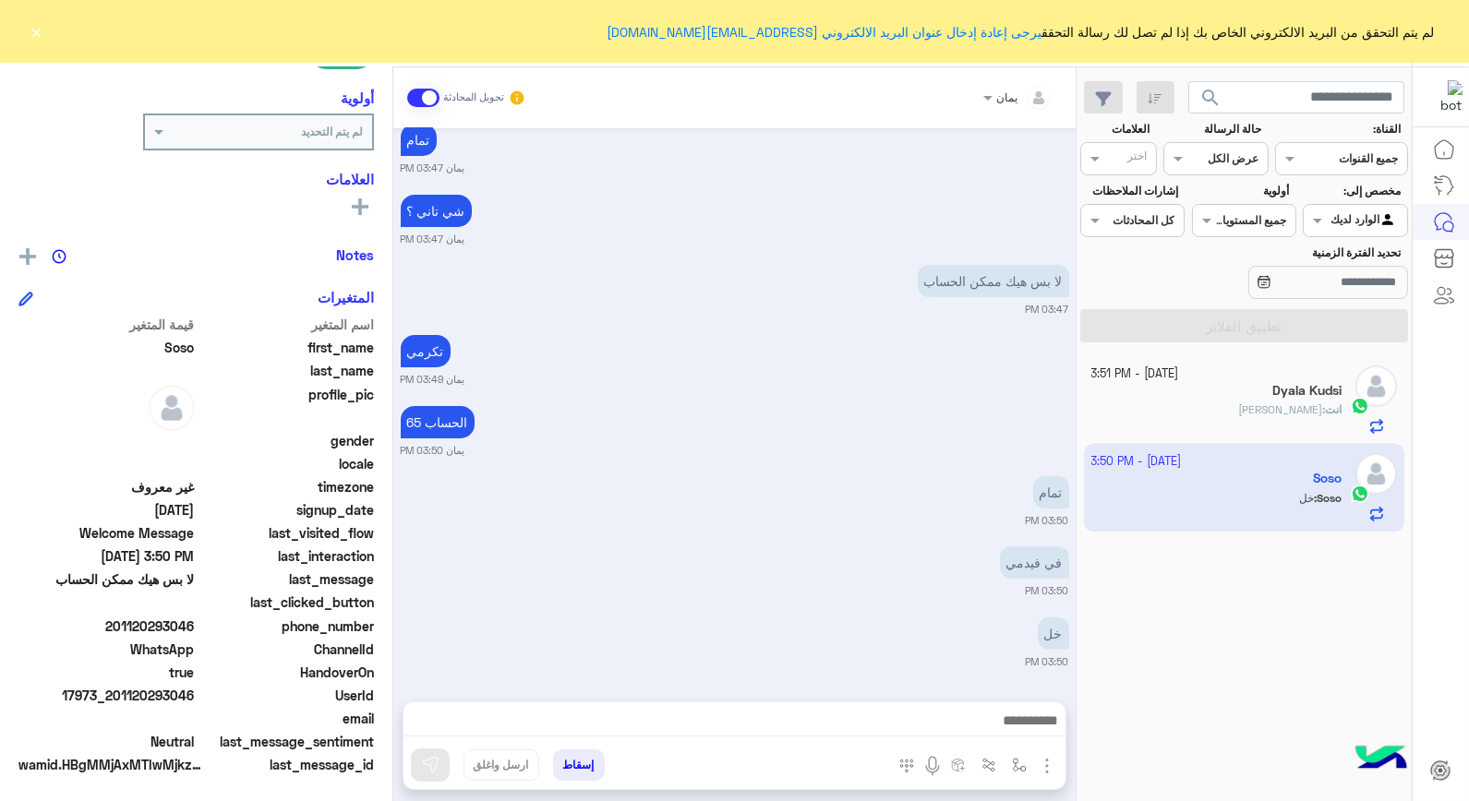
click at [813, 706] on div at bounding box center [735, 726] width 662 height 46
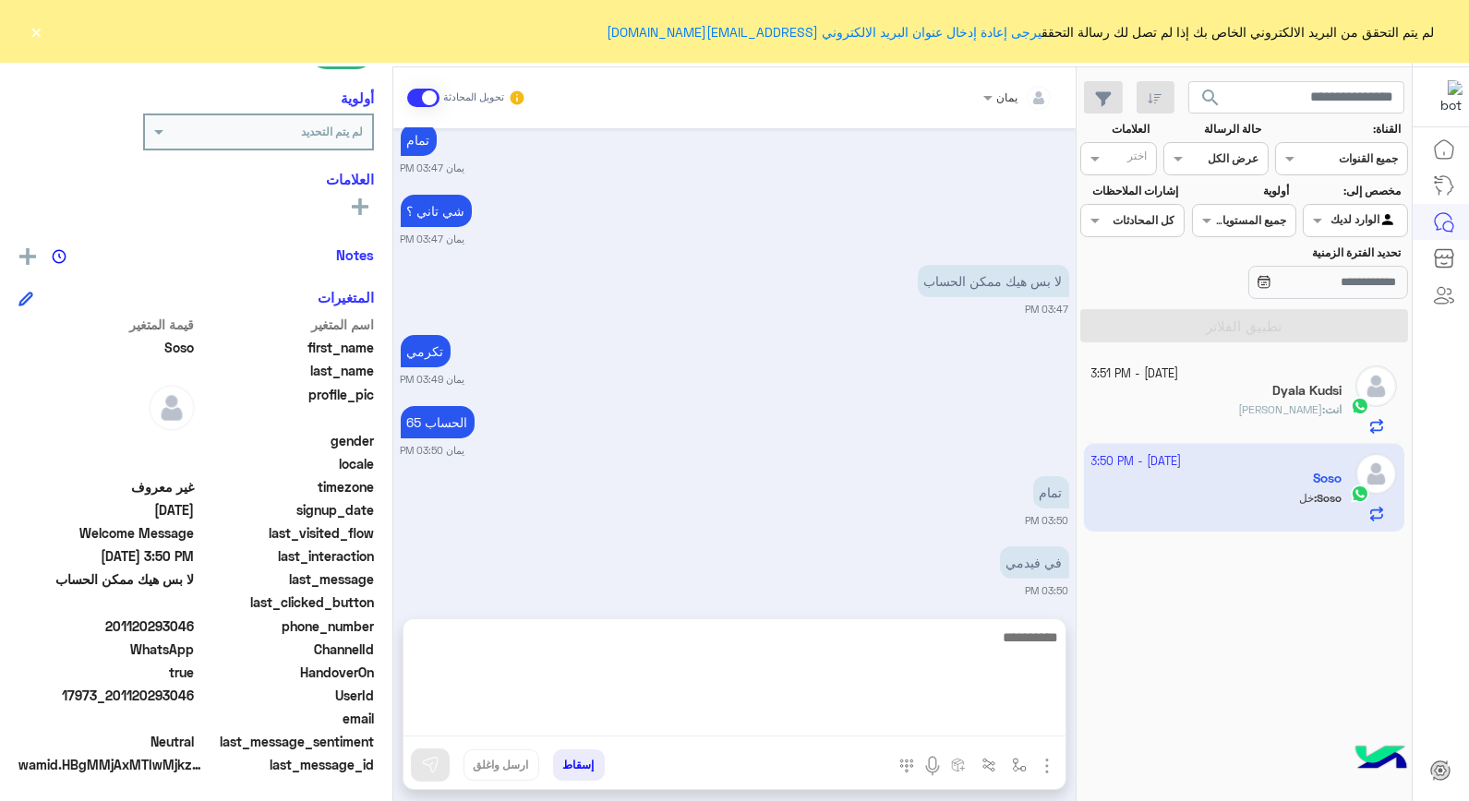
click at [811, 715] on textarea at bounding box center [735, 681] width 662 height 111
type textarea "**********"
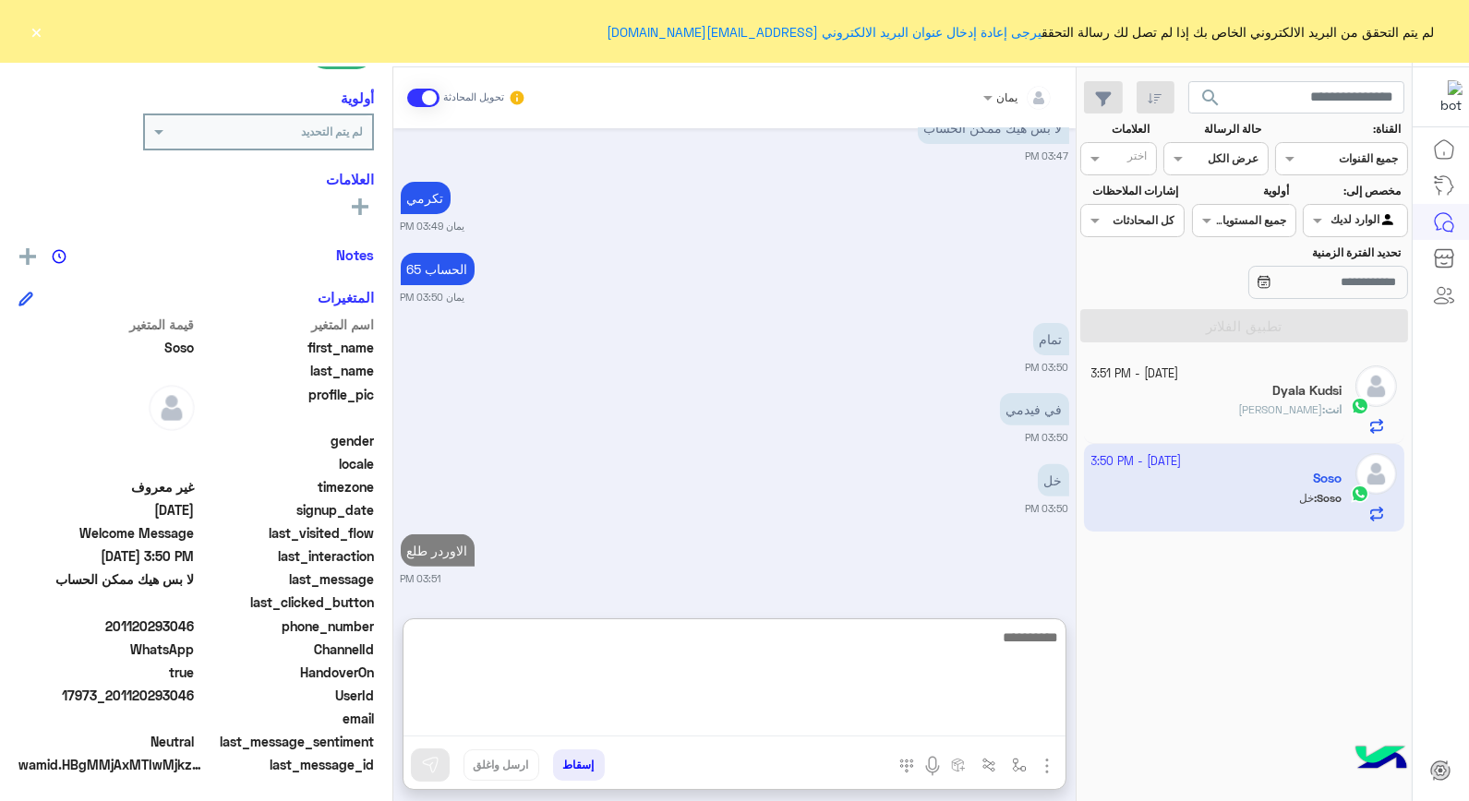
click at [982, 650] on textarea at bounding box center [735, 681] width 662 height 111
type textarea "******"
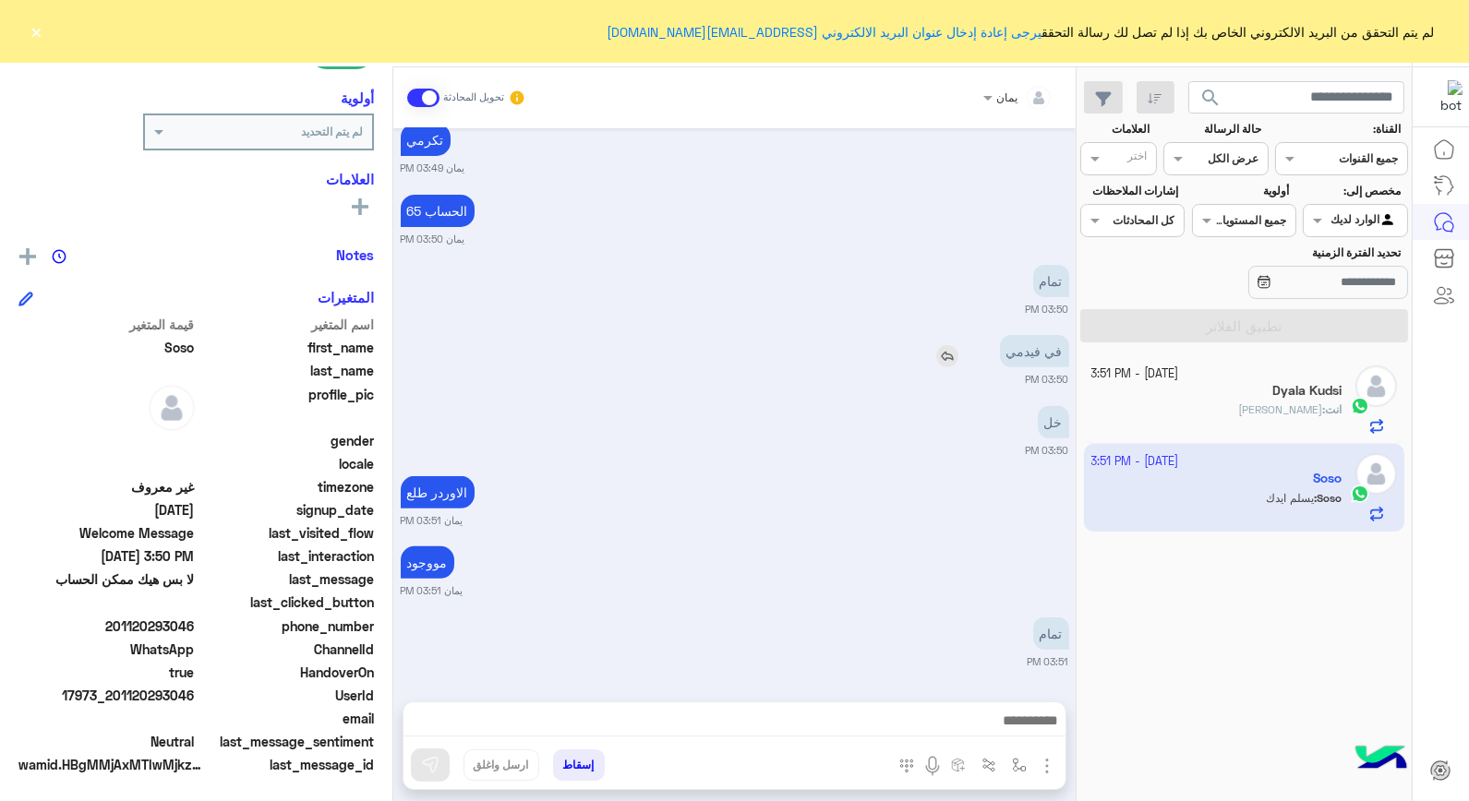
scroll to position [1502, 0]
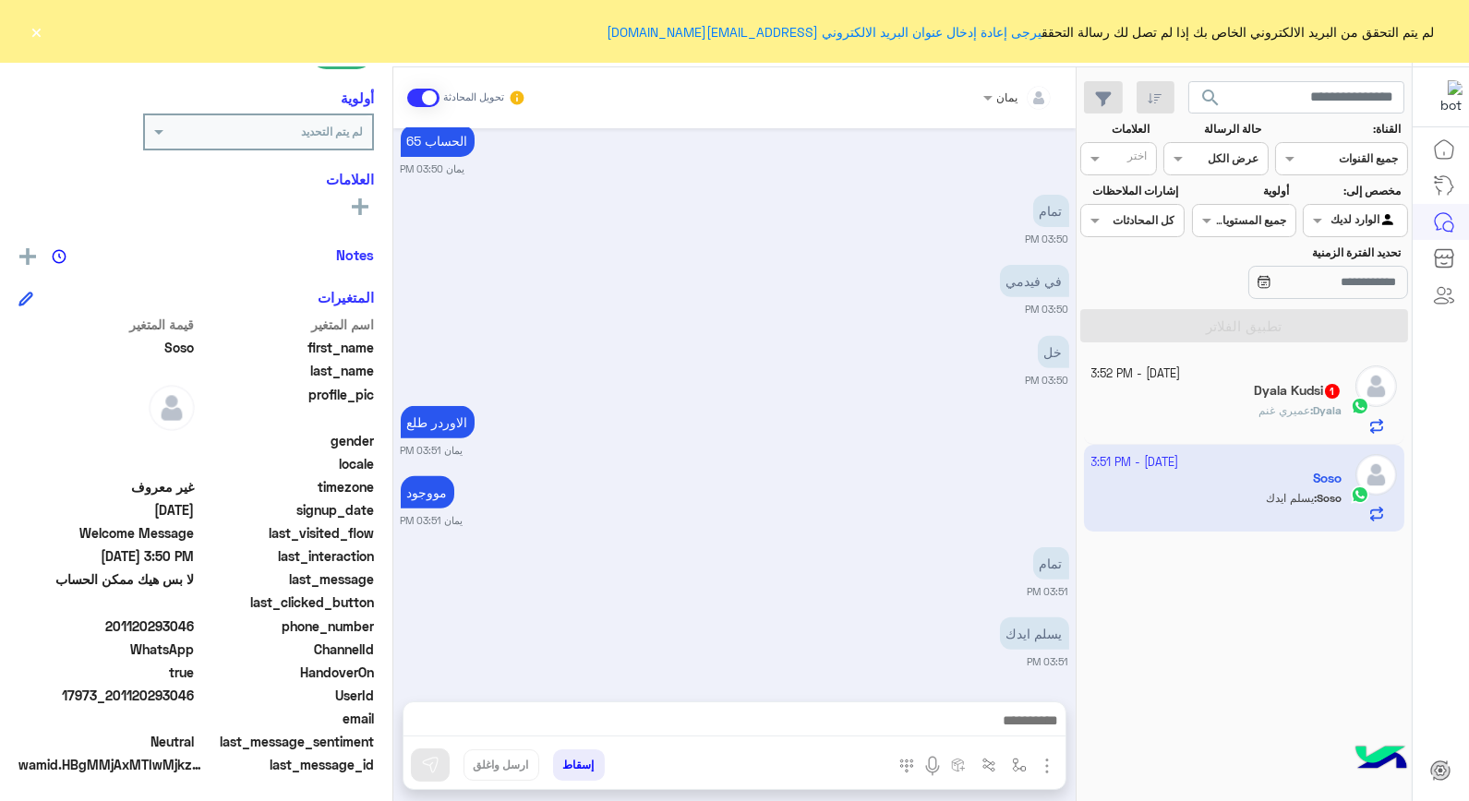
click at [582, 757] on button "إسقاط" at bounding box center [579, 765] width 52 height 31
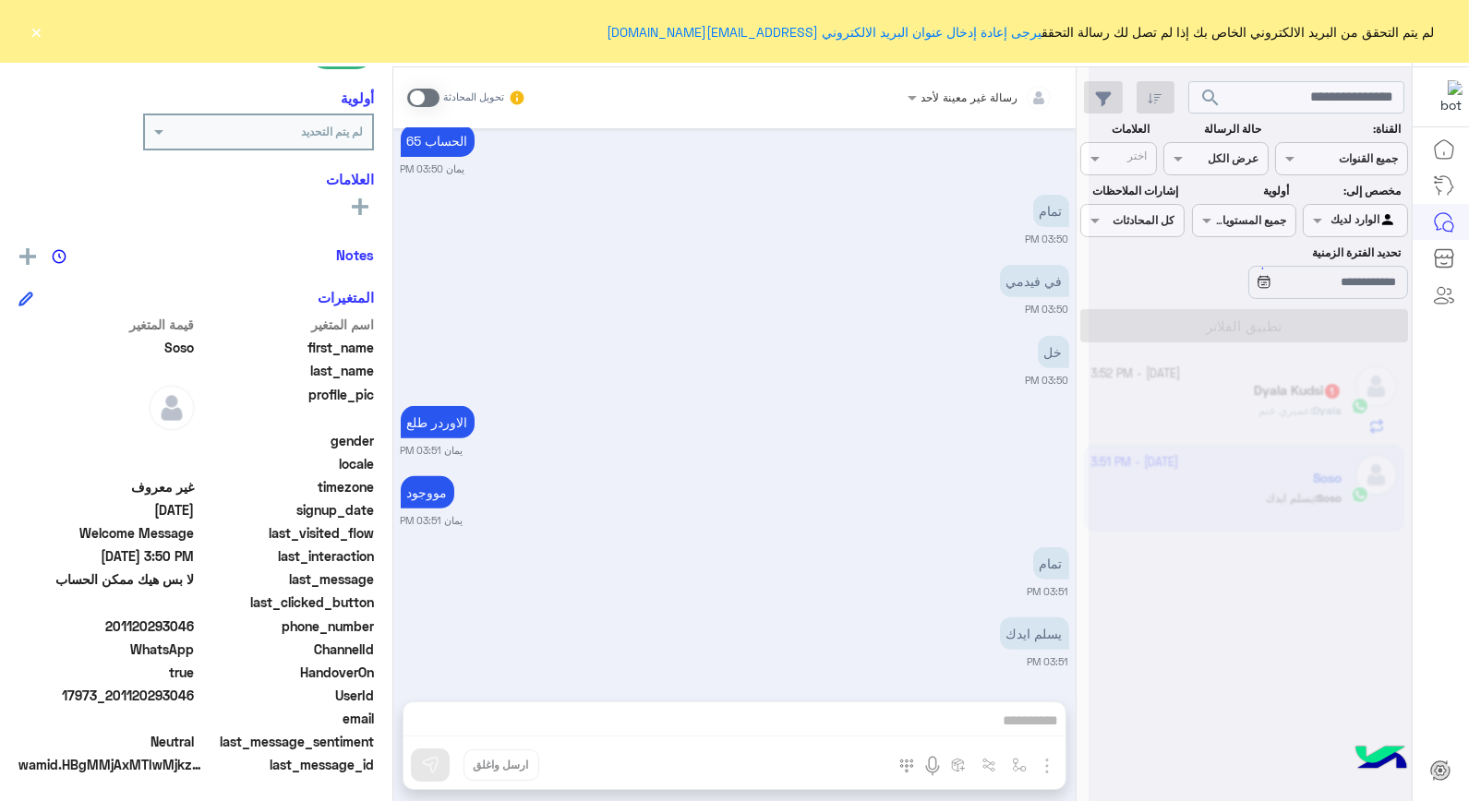
scroll to position [1549, 0]
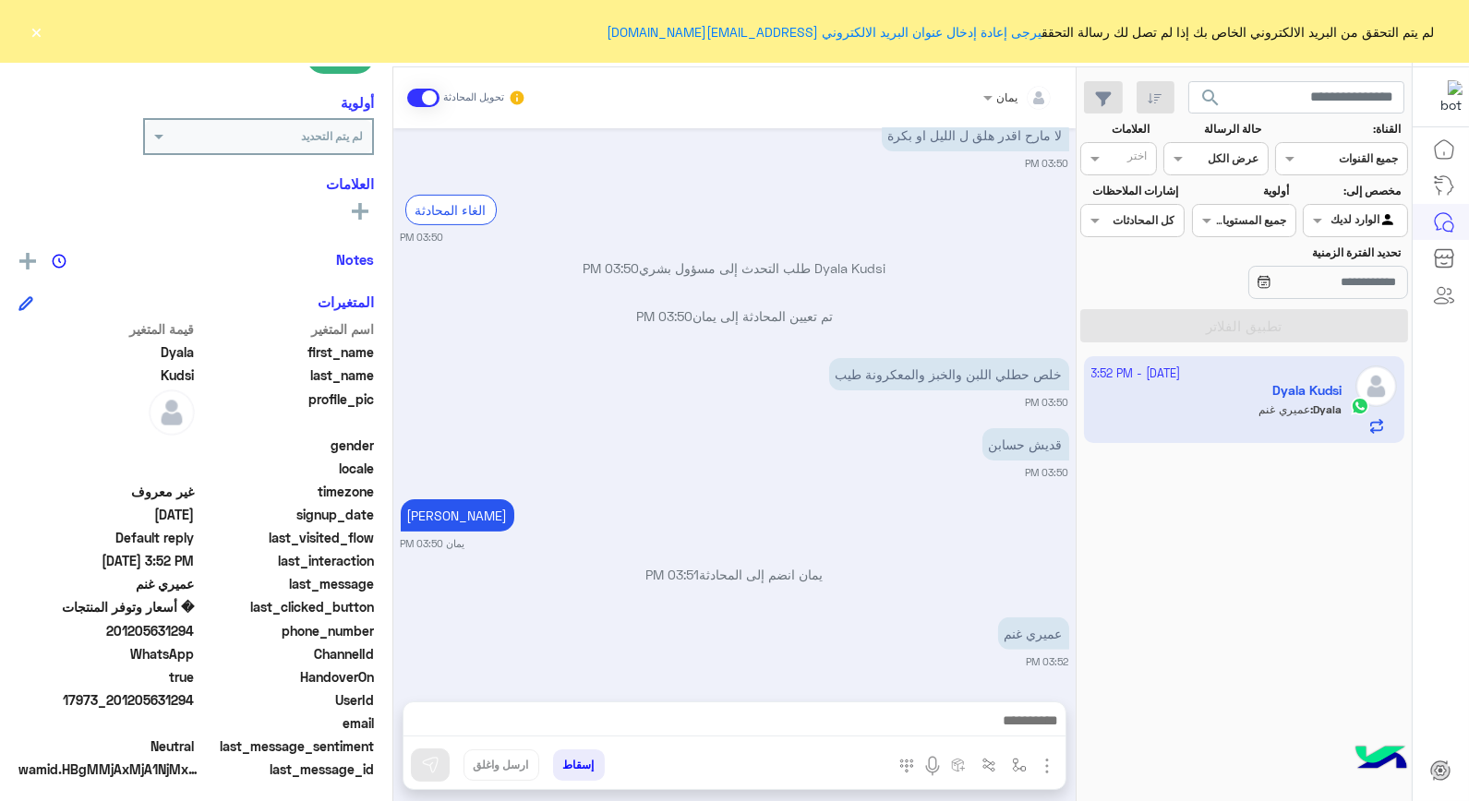
scroll to position [268, 0]
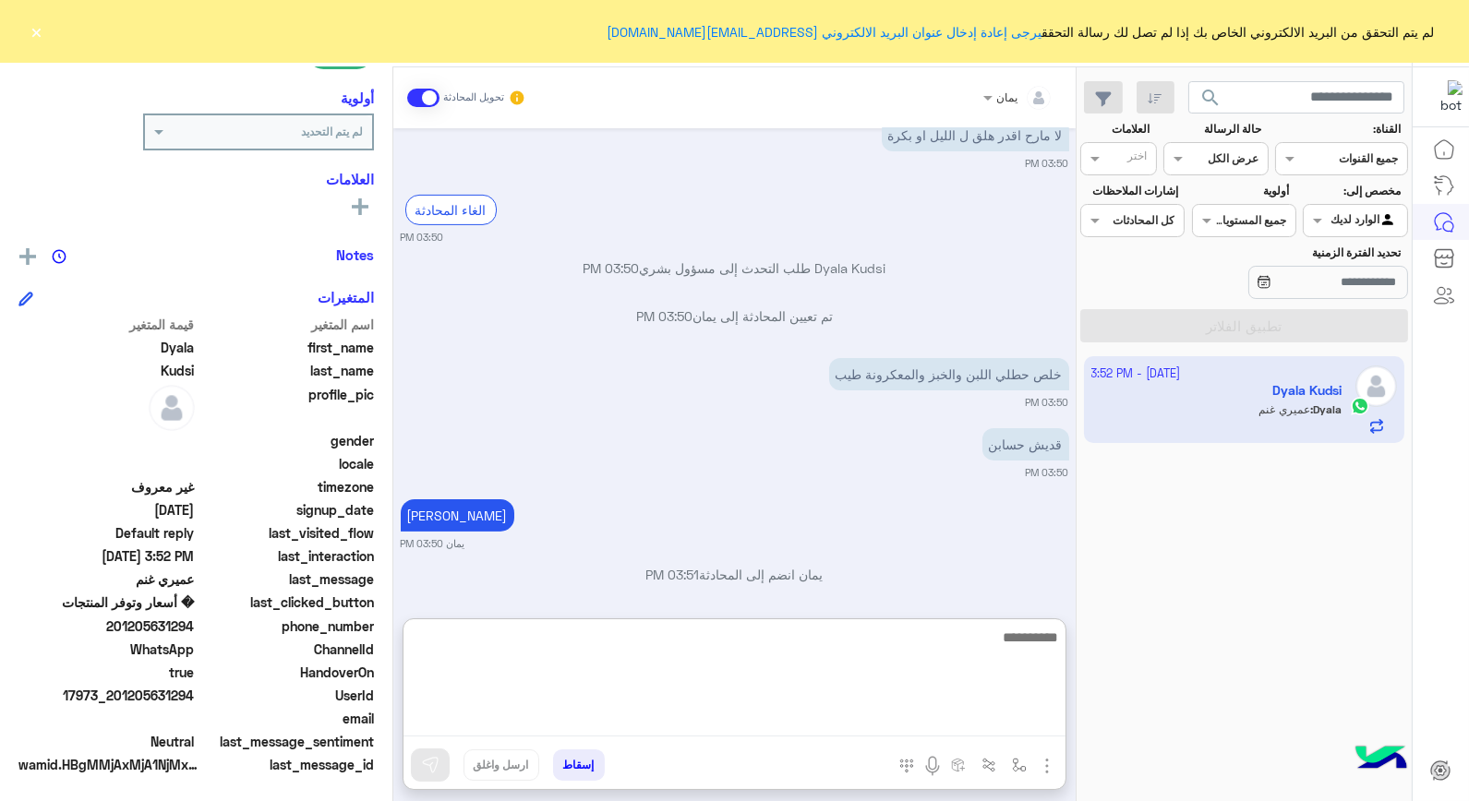
click at [911, 714] on textarea at bounding box center [735, 681] width 662 height 111
type textarea "****"
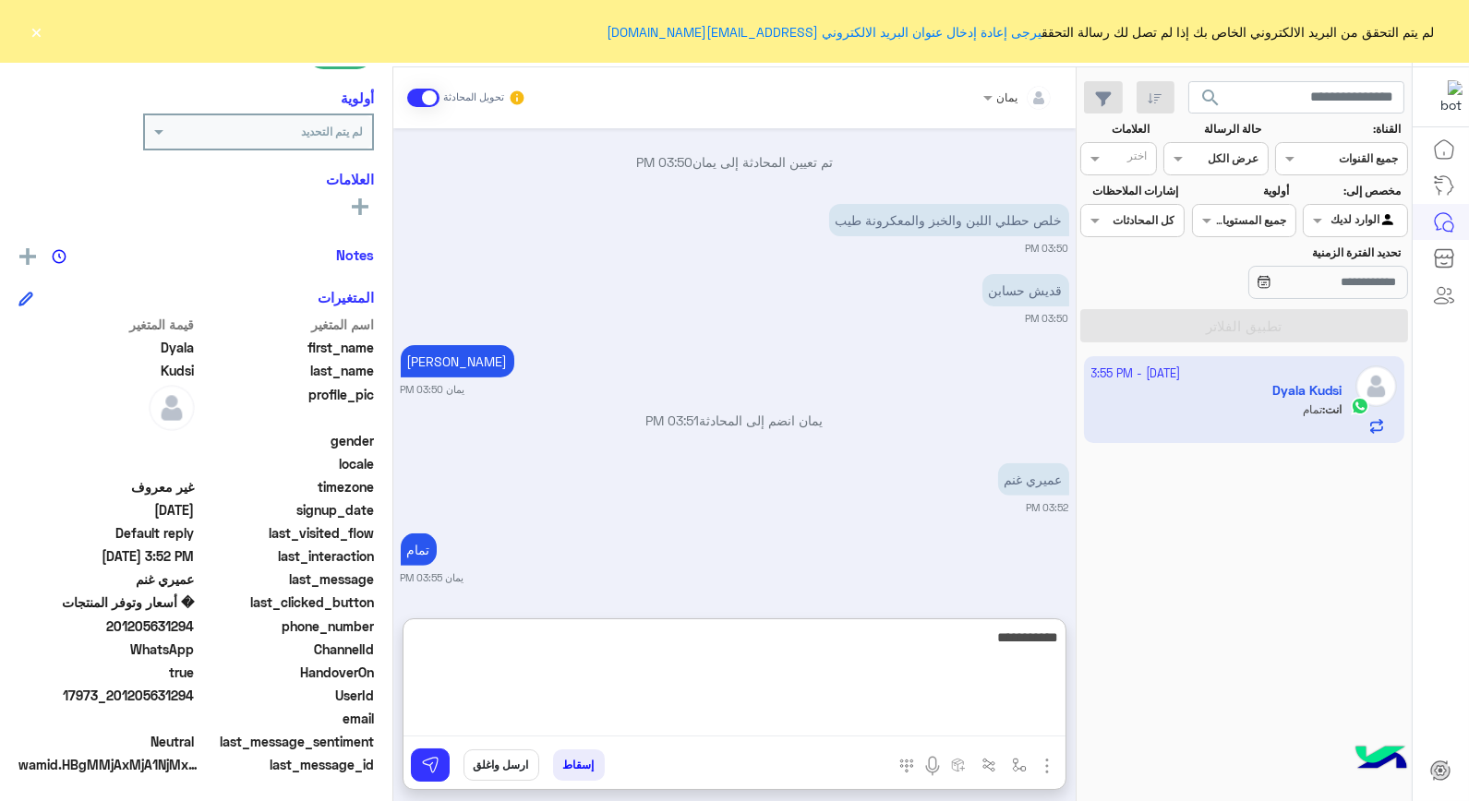
type textarea "**********"
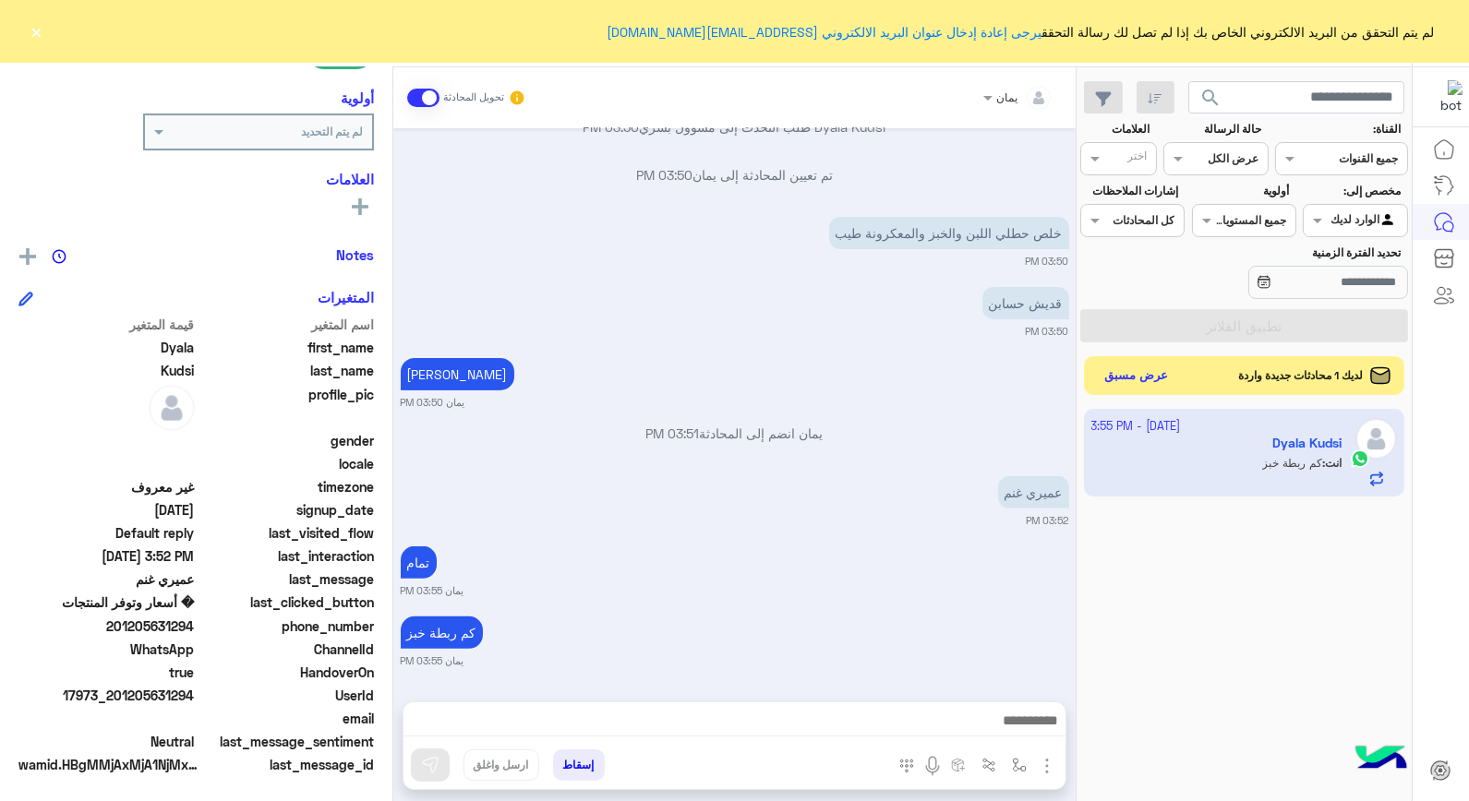
click at [1134, 375] on button "عرض مسبق" at bounding box center [1137, 376] width 78 height 25
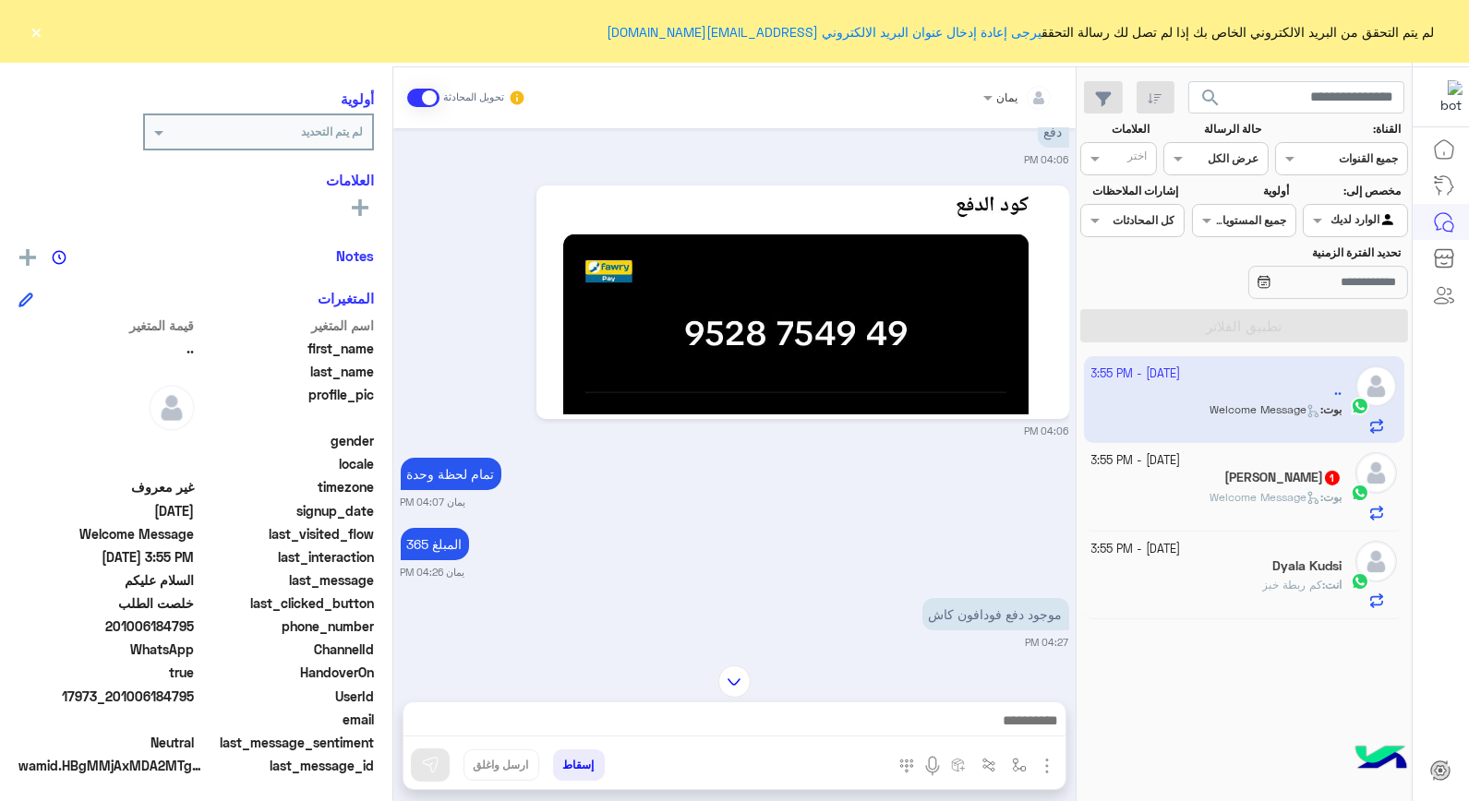
scroll to position [205, 0]
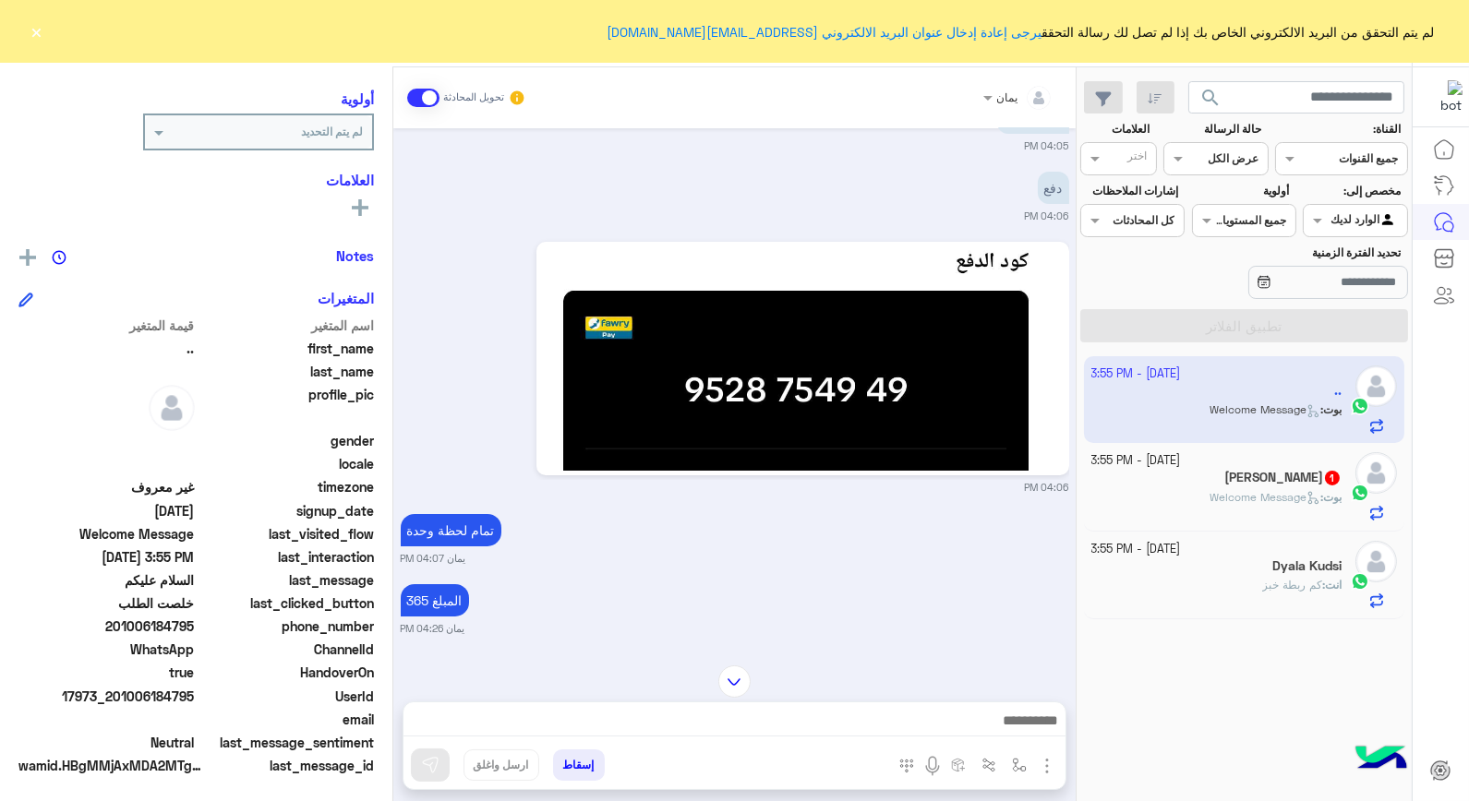
click at [730, 675] on img at bounding box center [734, 682] width 32 height 32
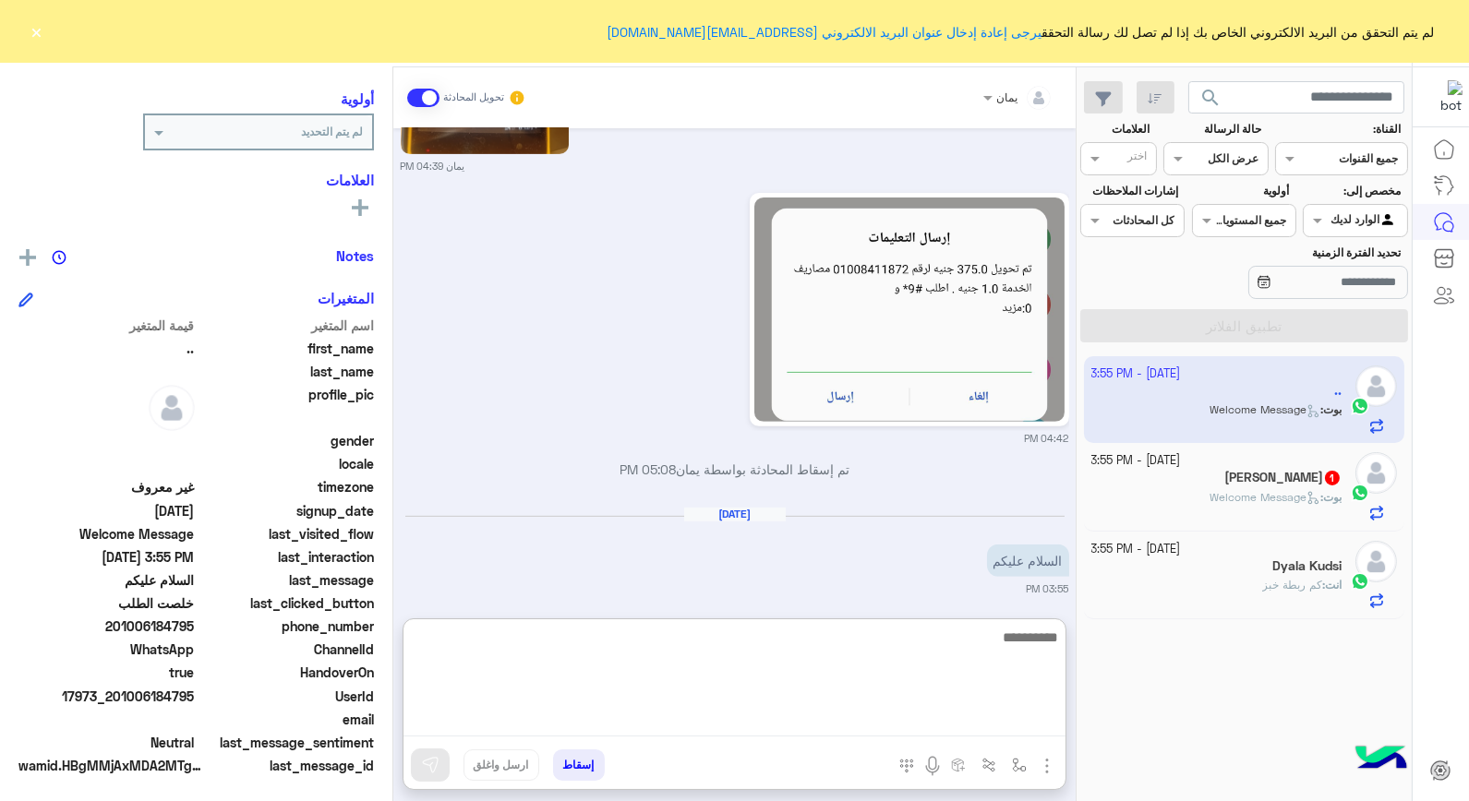
click at [758, 717] on textarea at bounding box center [735, 681] width 662 height 111
type textarea "**********"
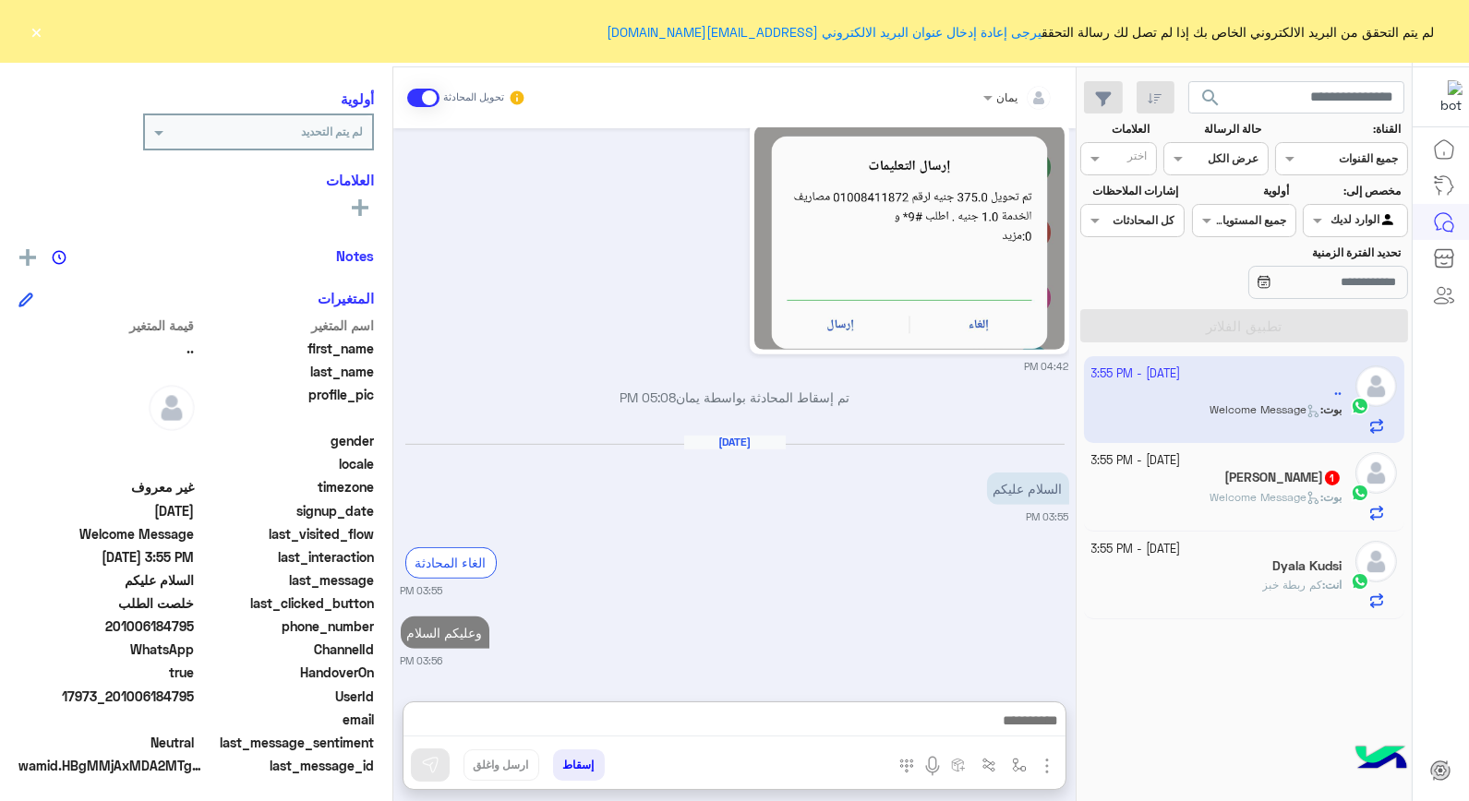
click at [1149, 476] on div "[MEDICAL_DATA] 1" at bounding box center [1216, 479] width 251 height 19
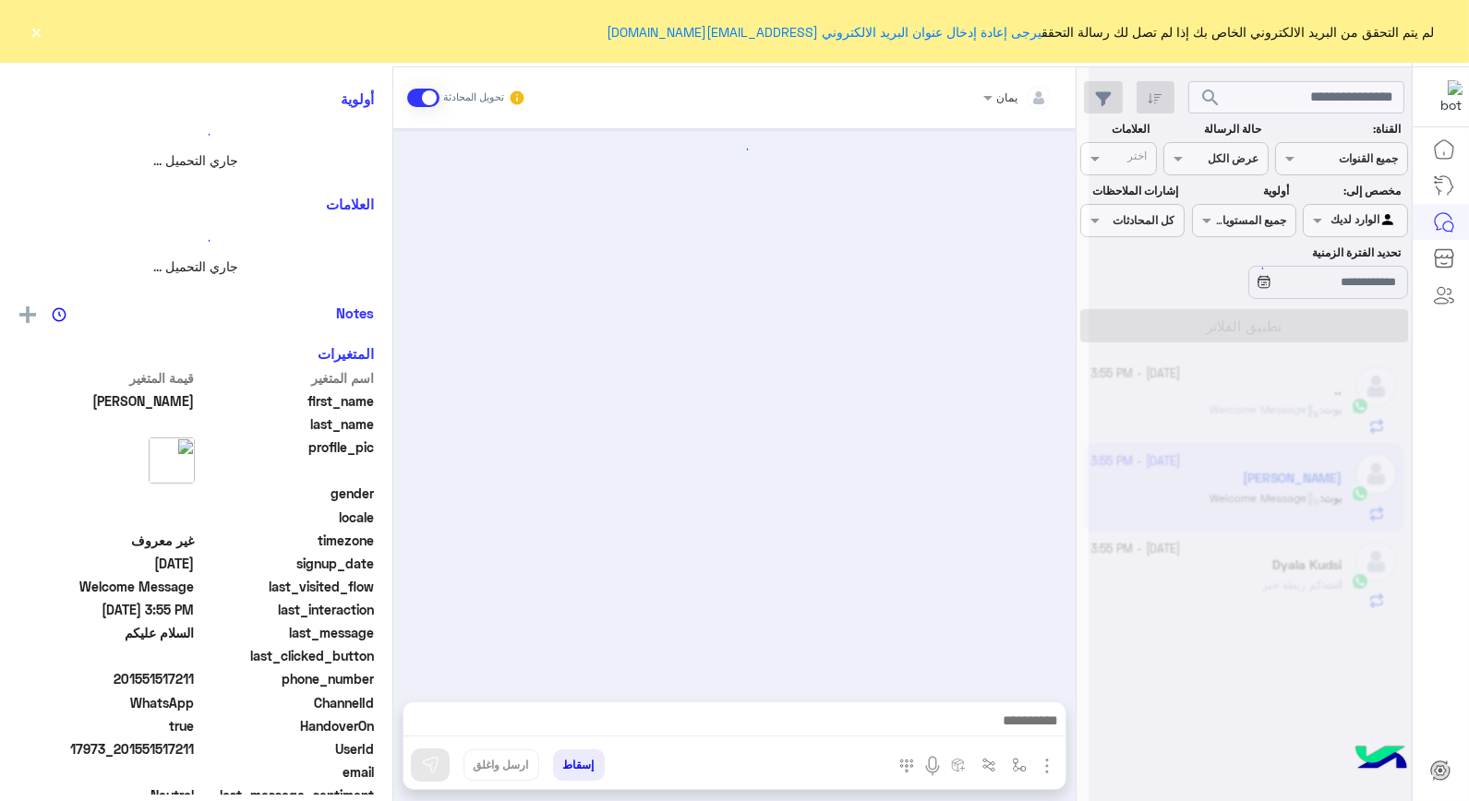
scroll to position [268, 0]
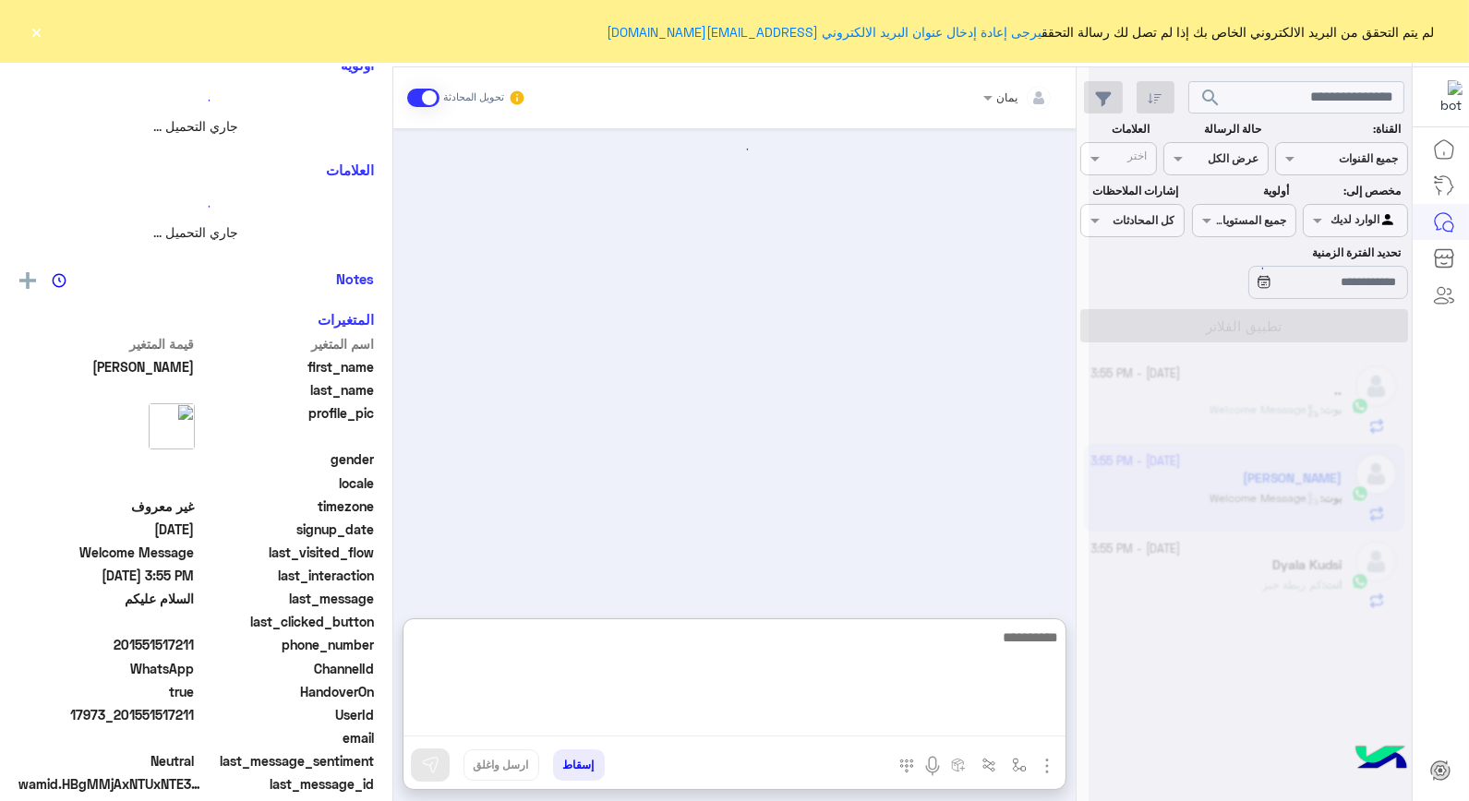
click at [854, 713] on textarea at bounding box center [735, 681] width 662 height 111
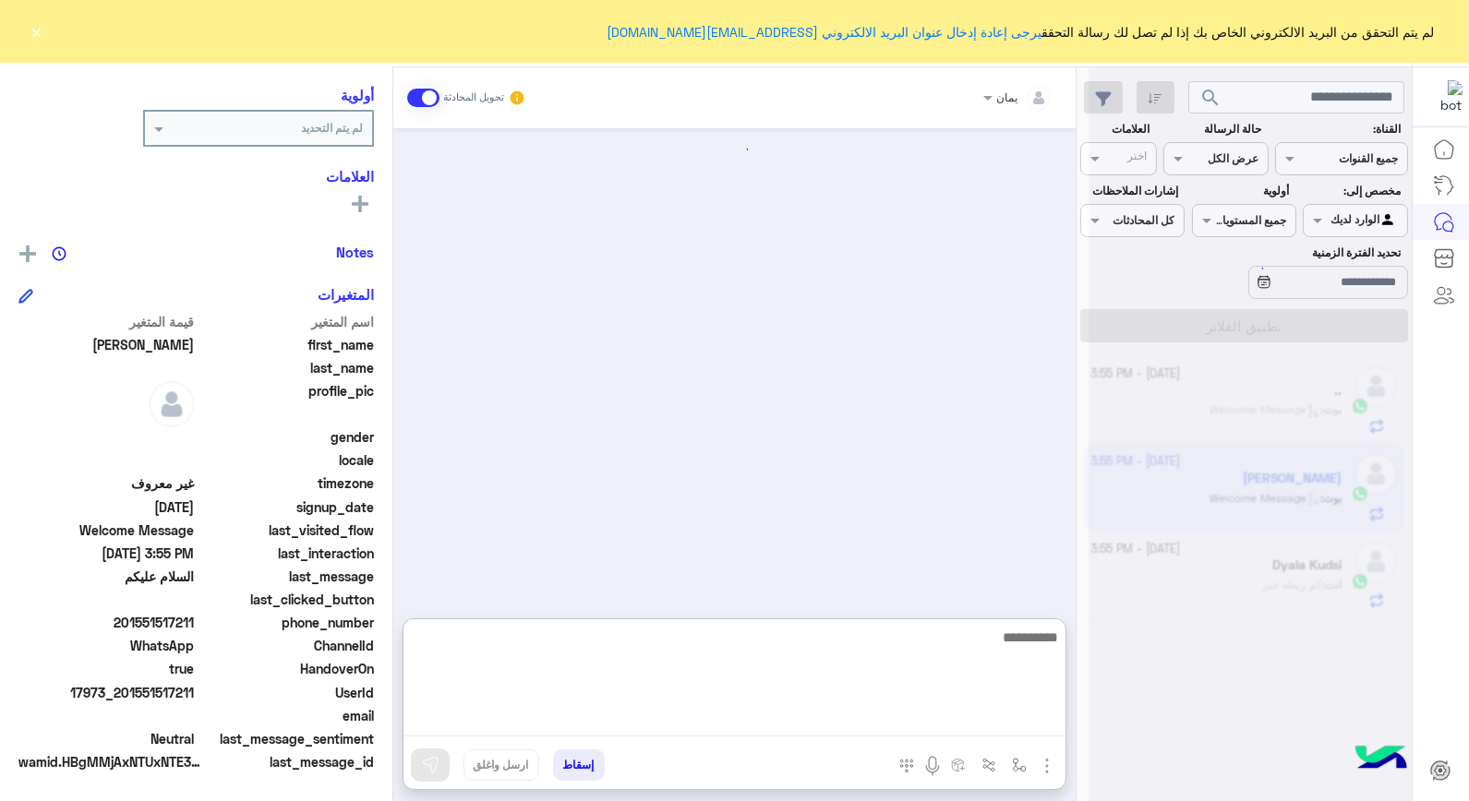
scroll to position [234, 0]
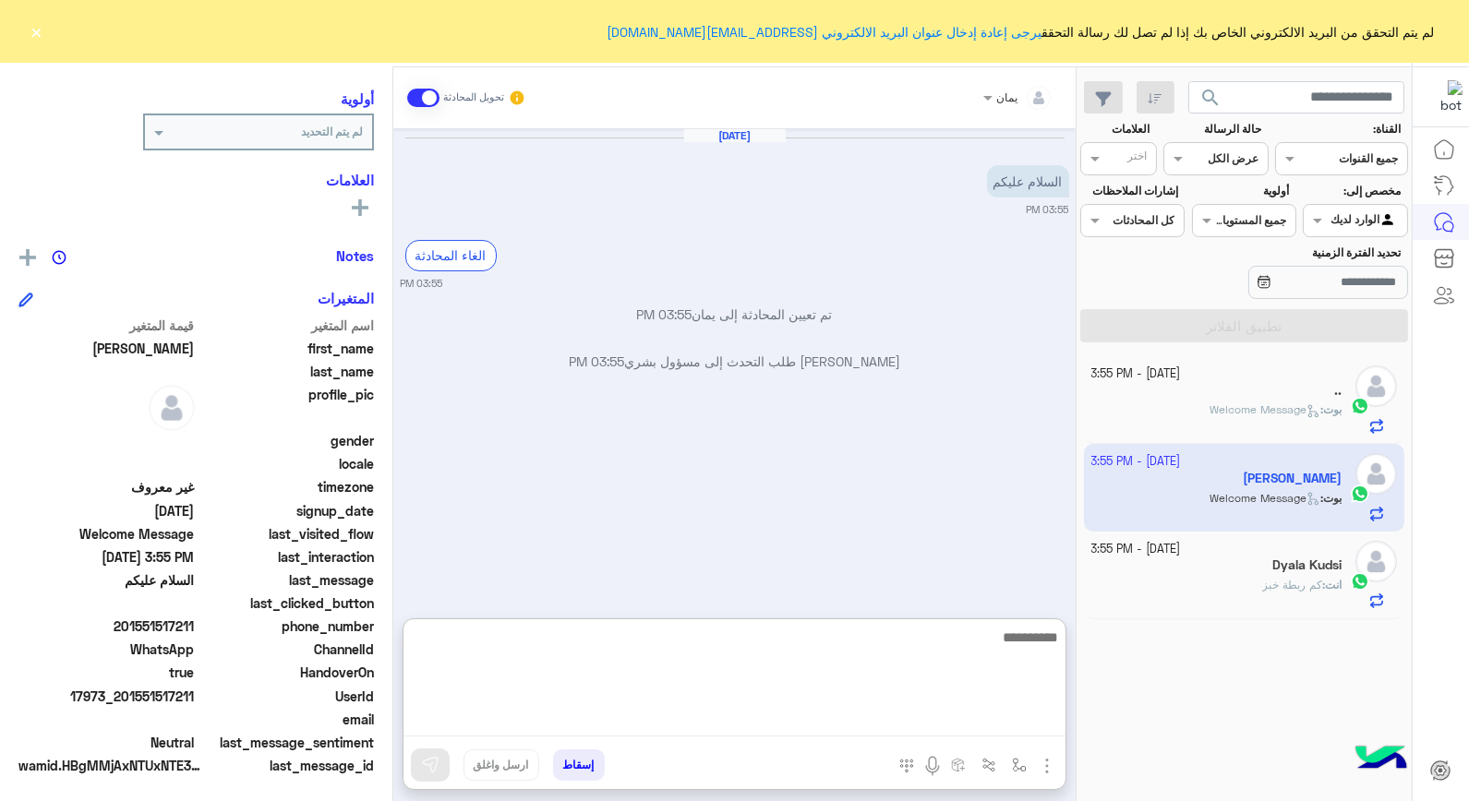
click at [779, 669] on textarea at bounding box center [735, 681] width 662 height 111
type textarea "**********"
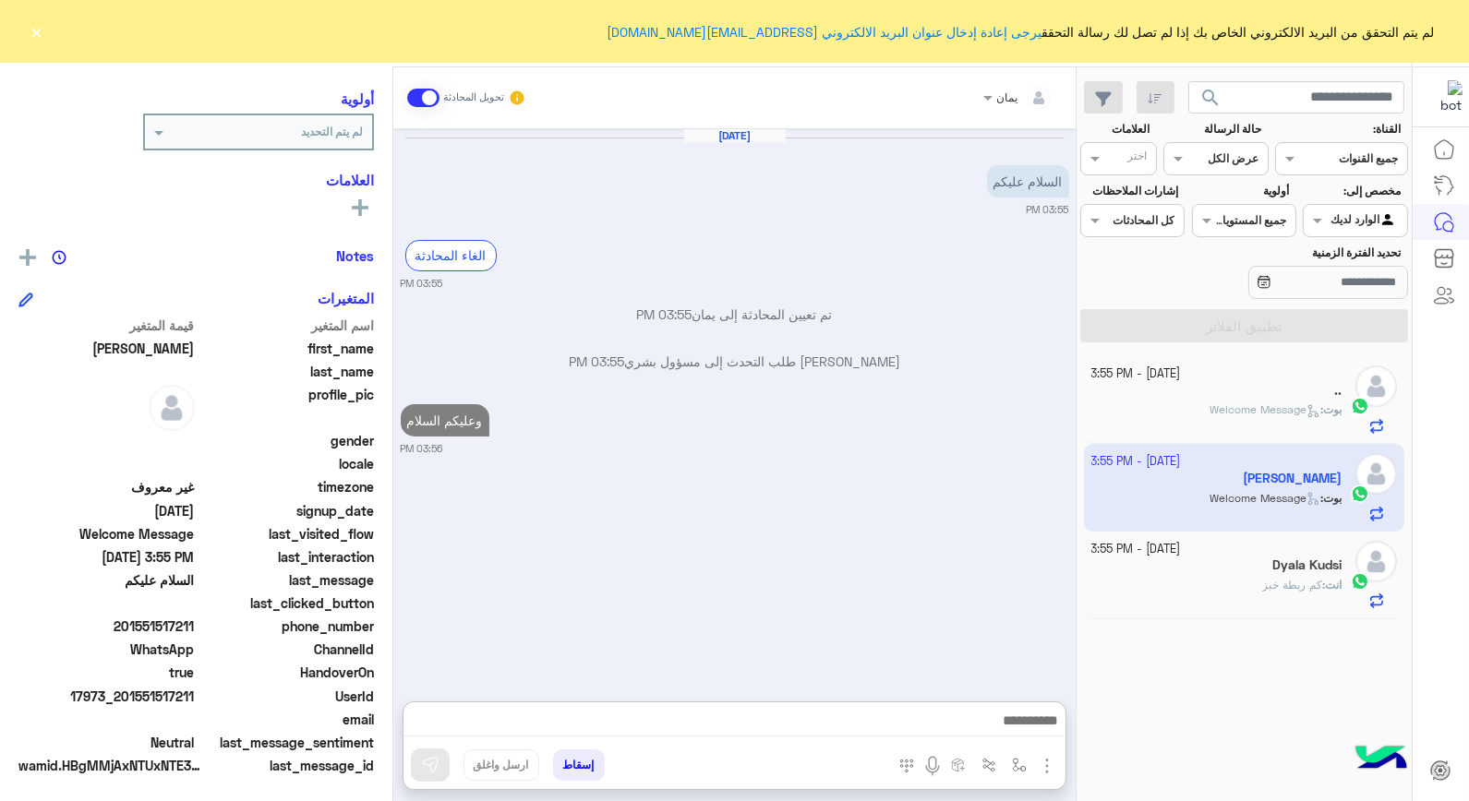
click at [1270, 429] on div "بوت : Welcome Message" at bounding box center [1216, 418] width 251 height 32
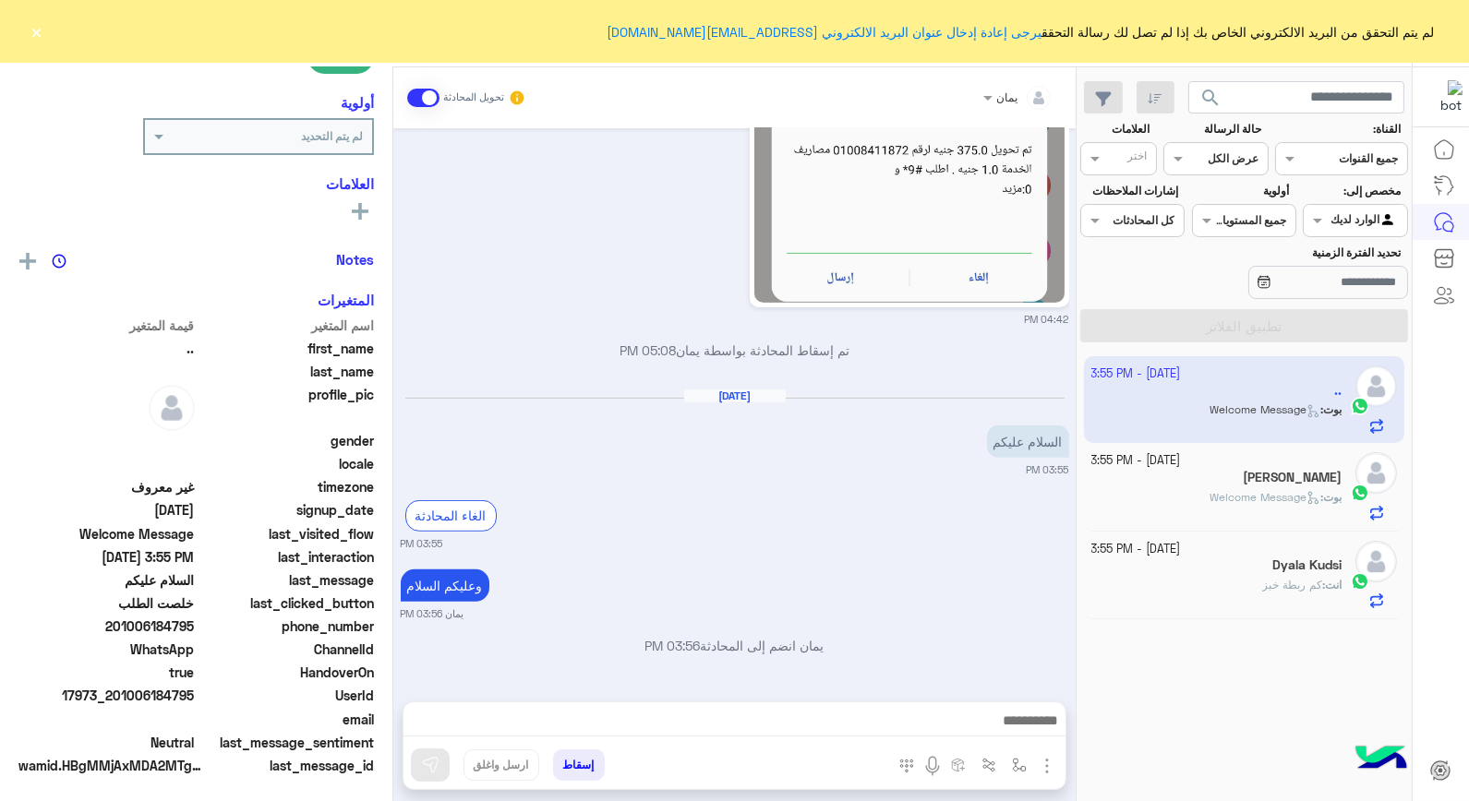
scroll to position [268, 0]
click at [1231, 592] on div "انت : كم ربطة خبز" at bounding box center [1216, 593] width 251 height 32
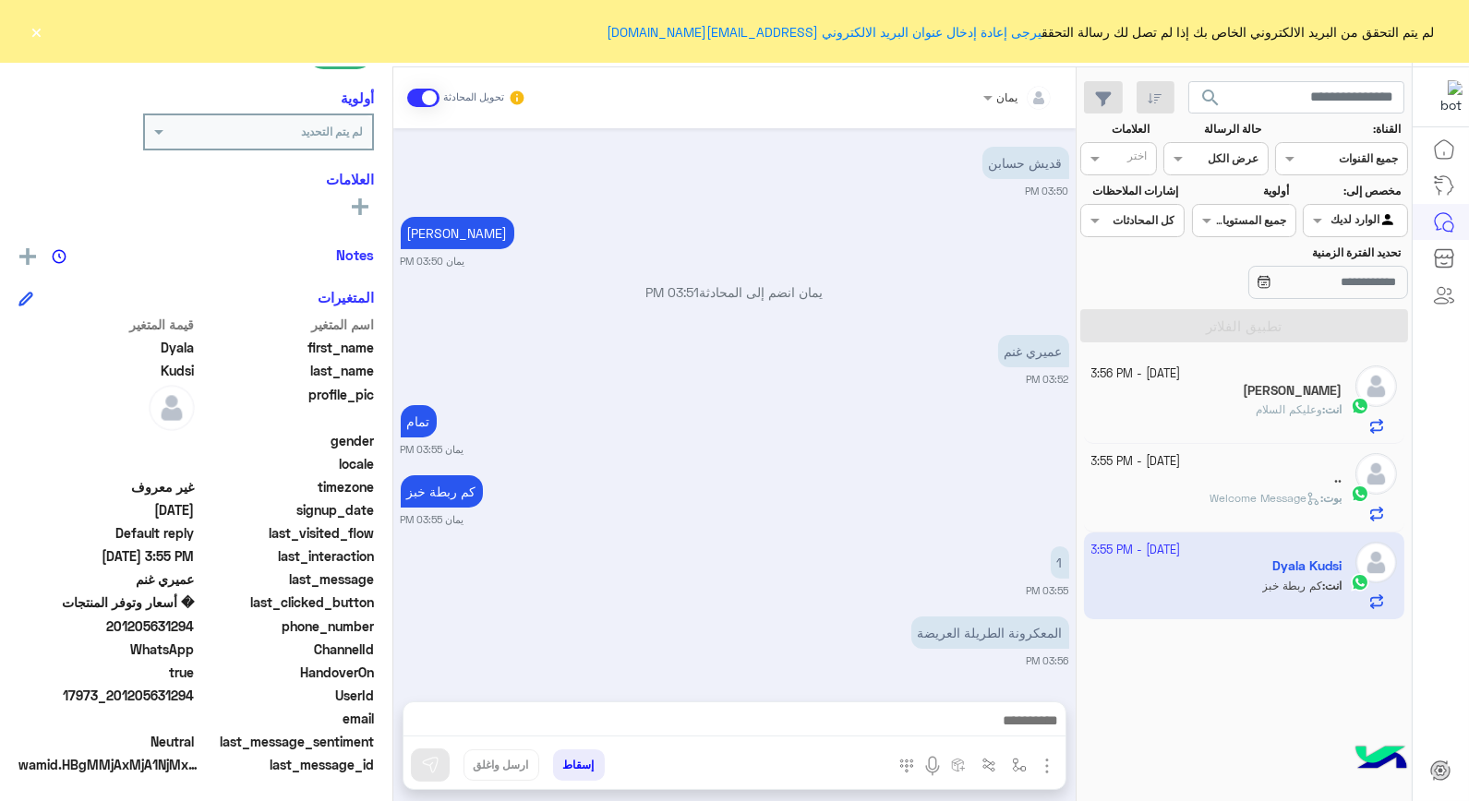
scroll to position [1093, 0]
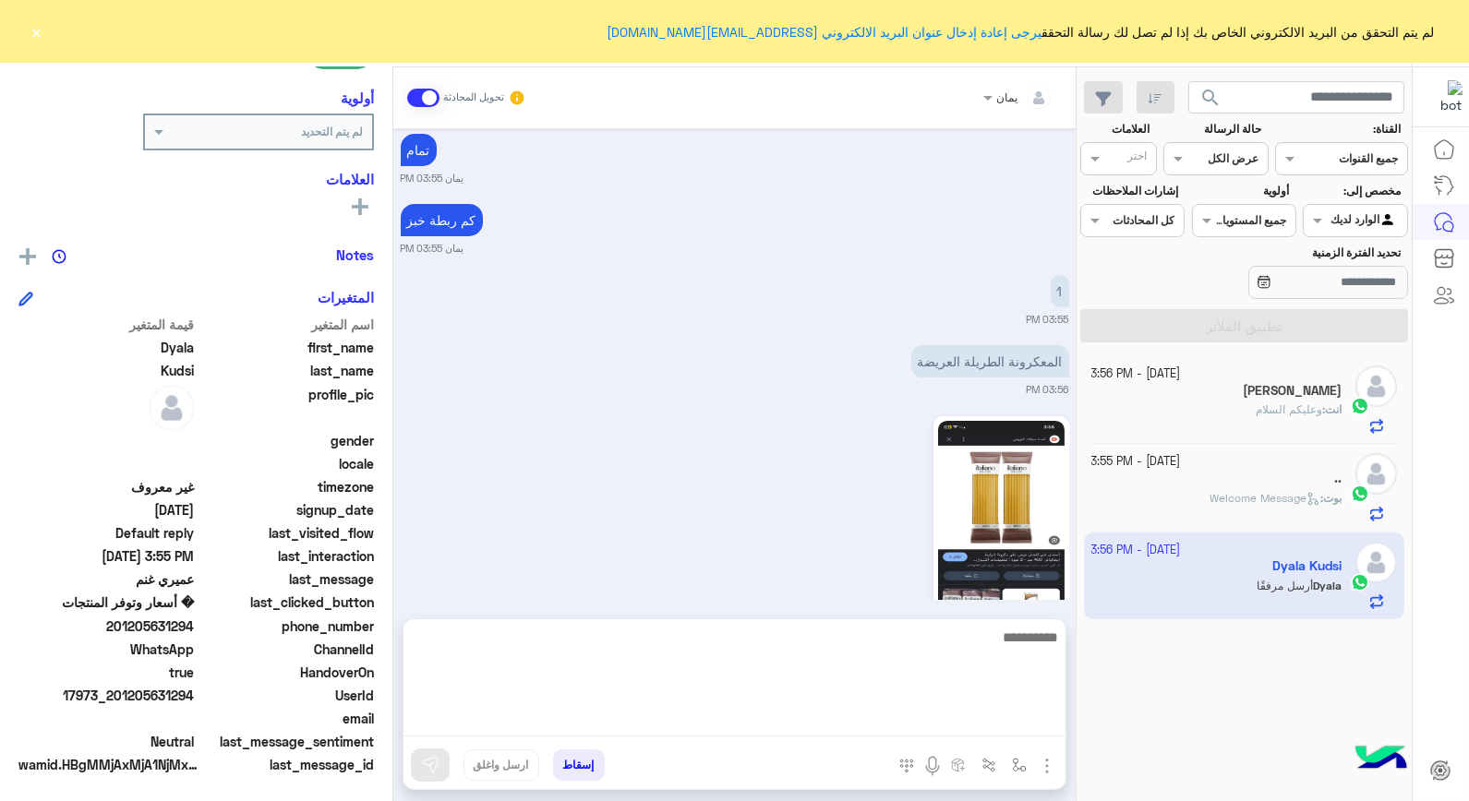
click at [842, 712] on textarea at bounding box center [735, 681] width 662 height 111
type textarea "****"
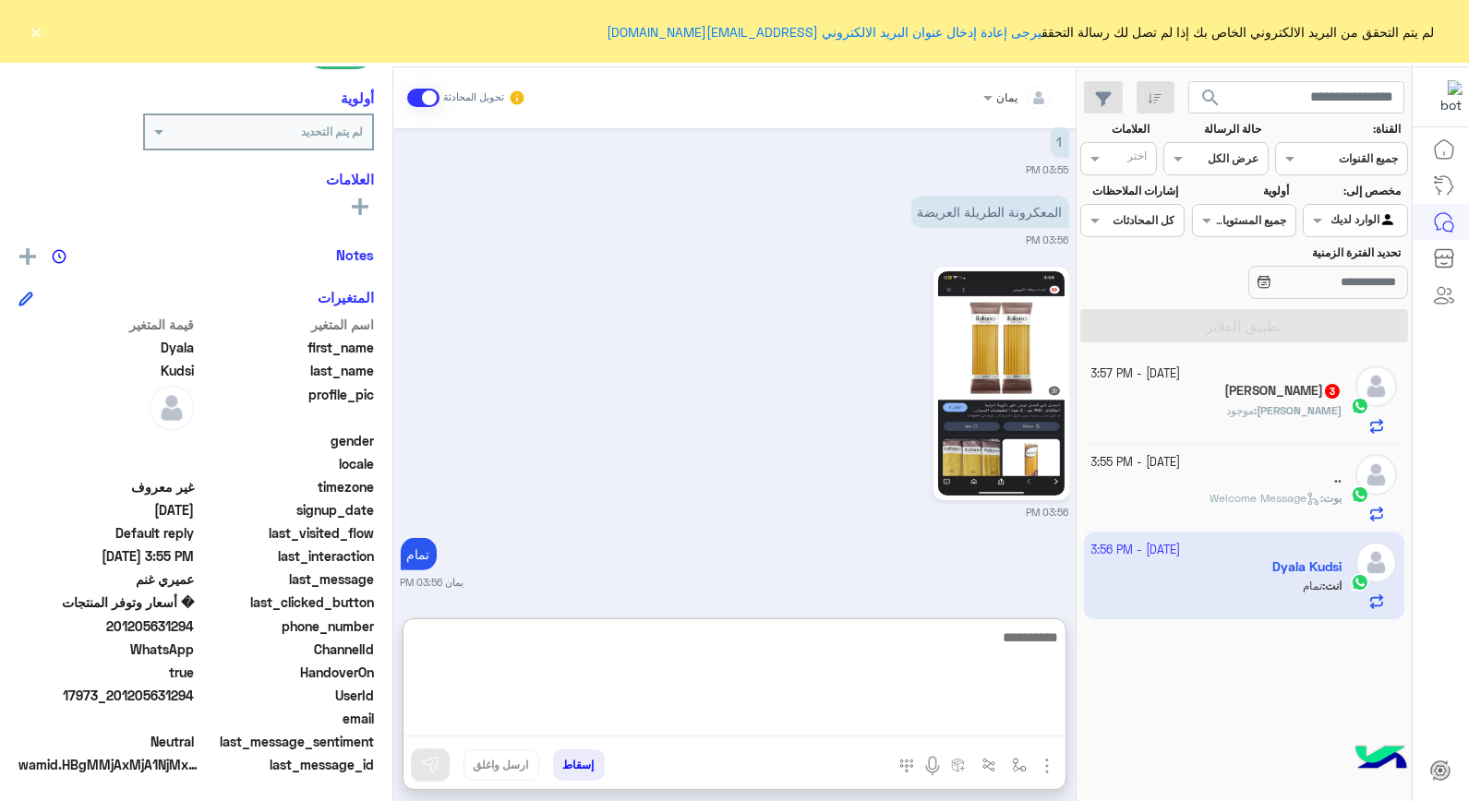
scroll to position [1244, 0]
click at [759, 669] on textarea at bounding box center [735, 681] width 662 height 111
type textarea "*"
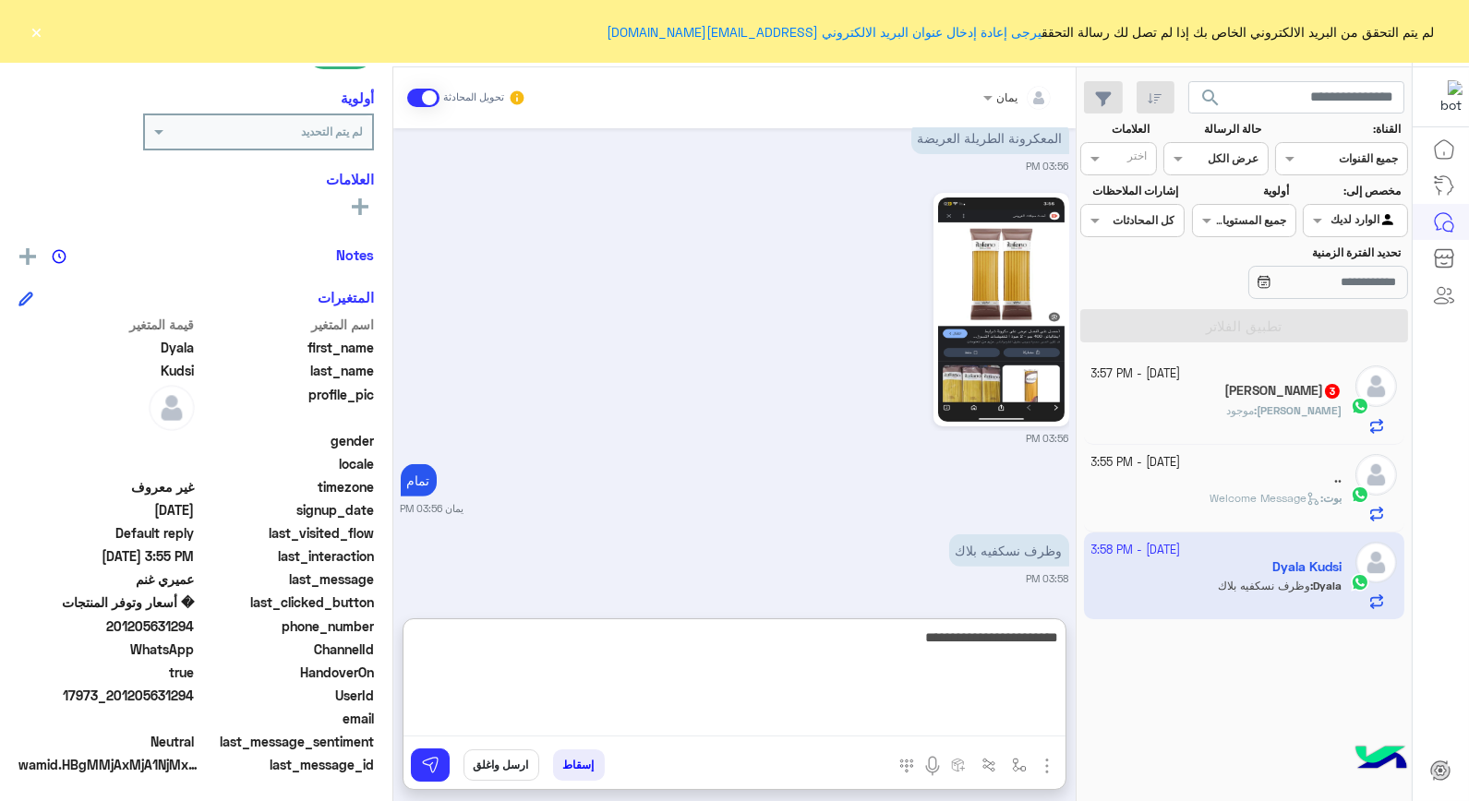
type textarea "**********"
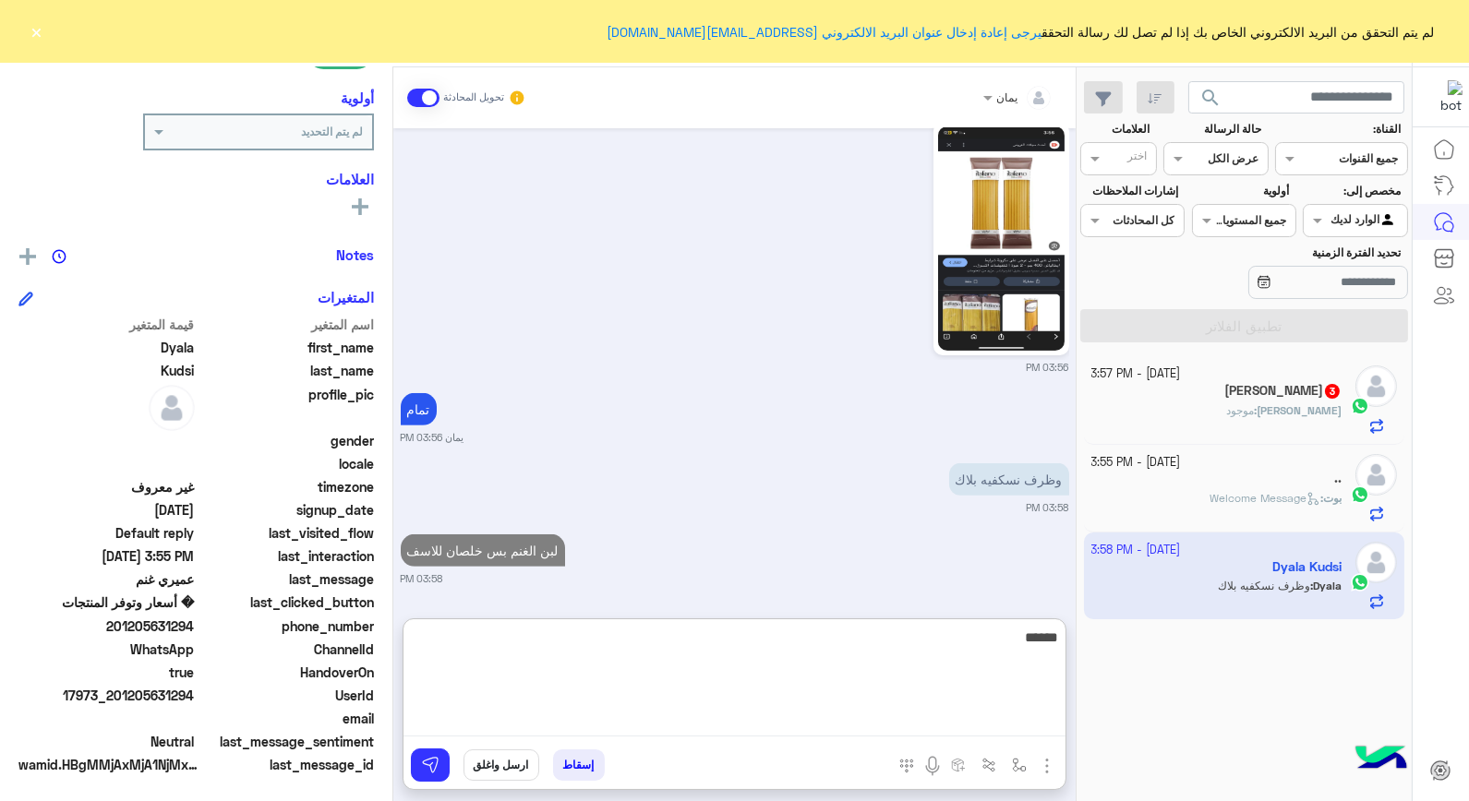
type textarea "*******"
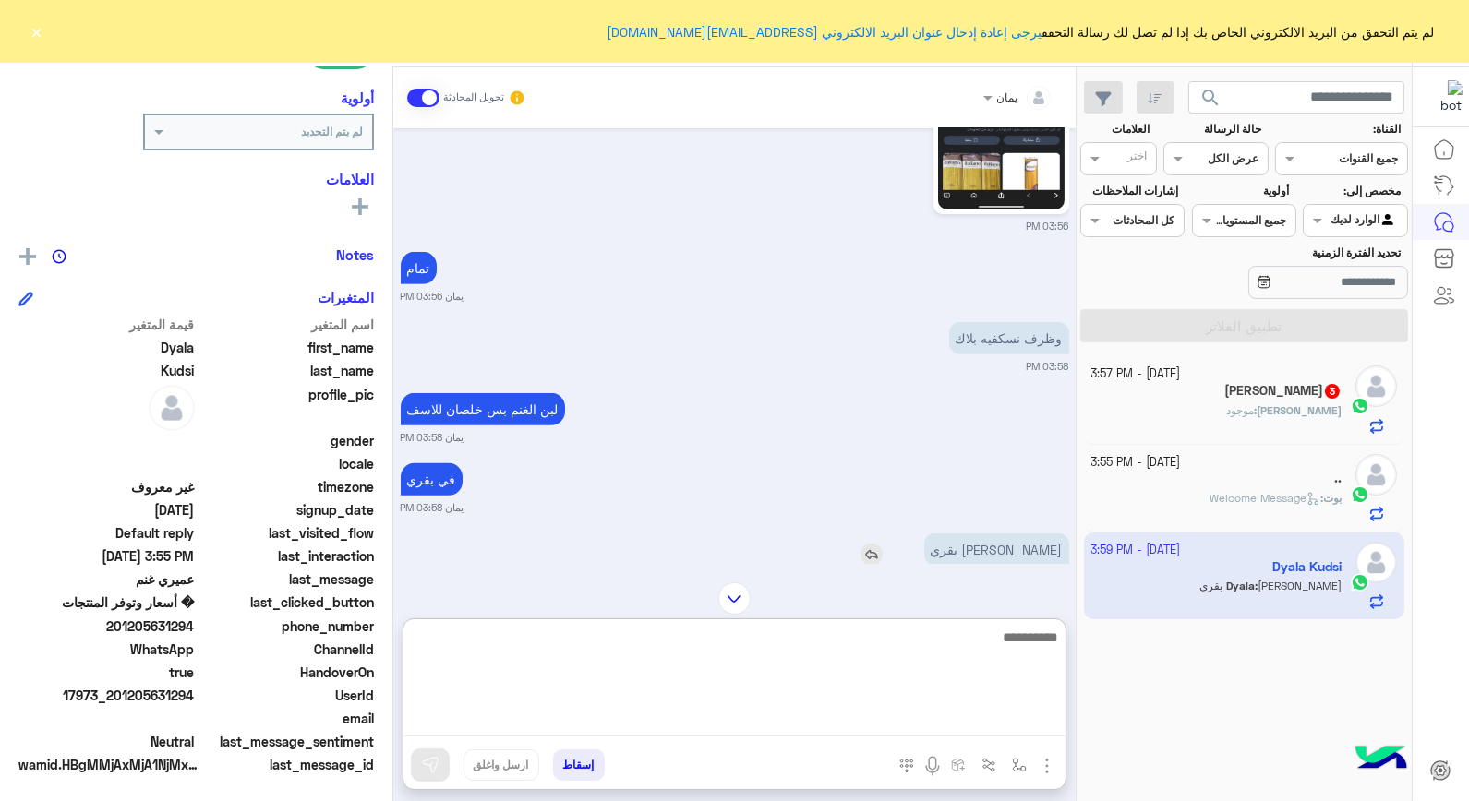
scroll to position [1529, 0]
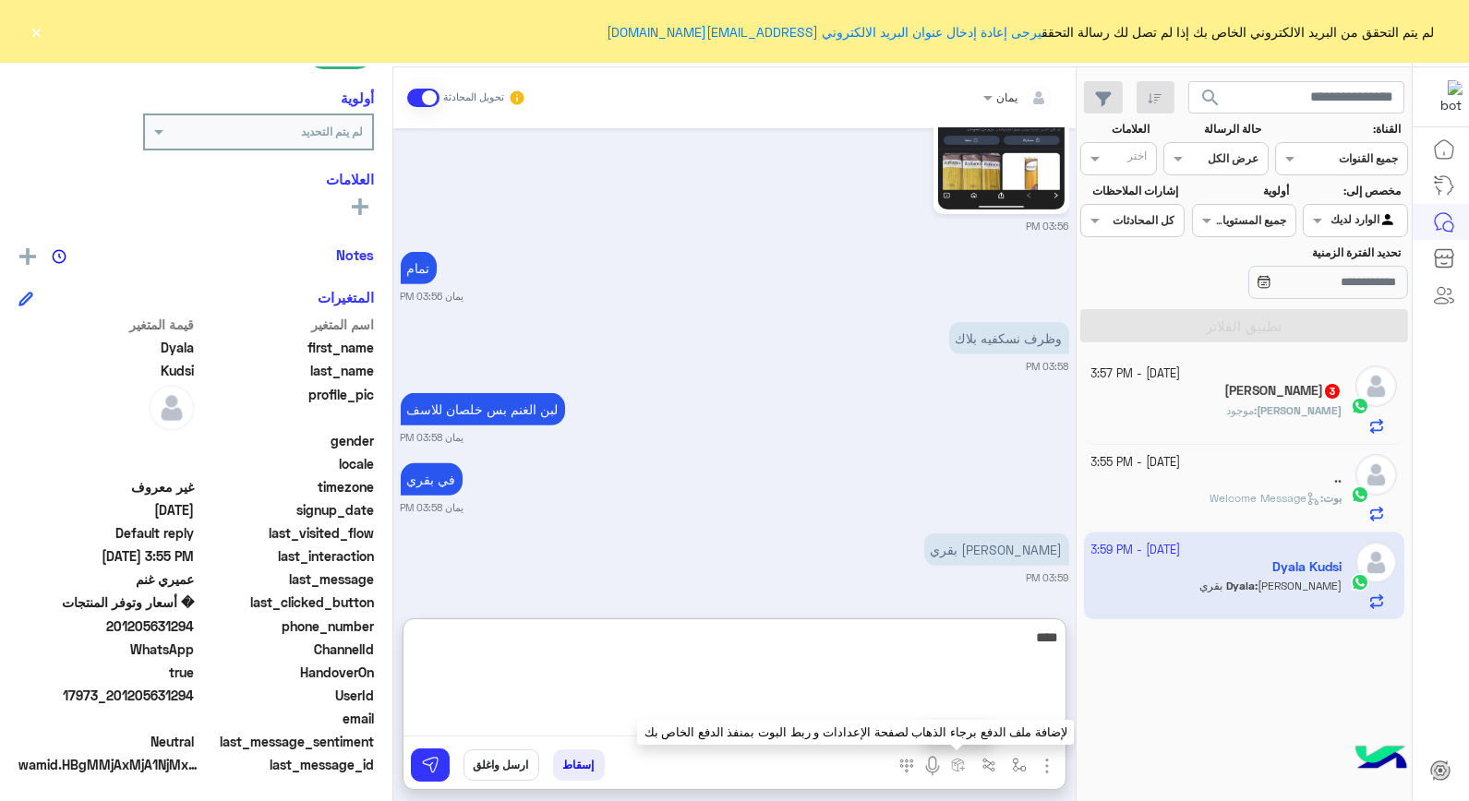
type textarea "****"
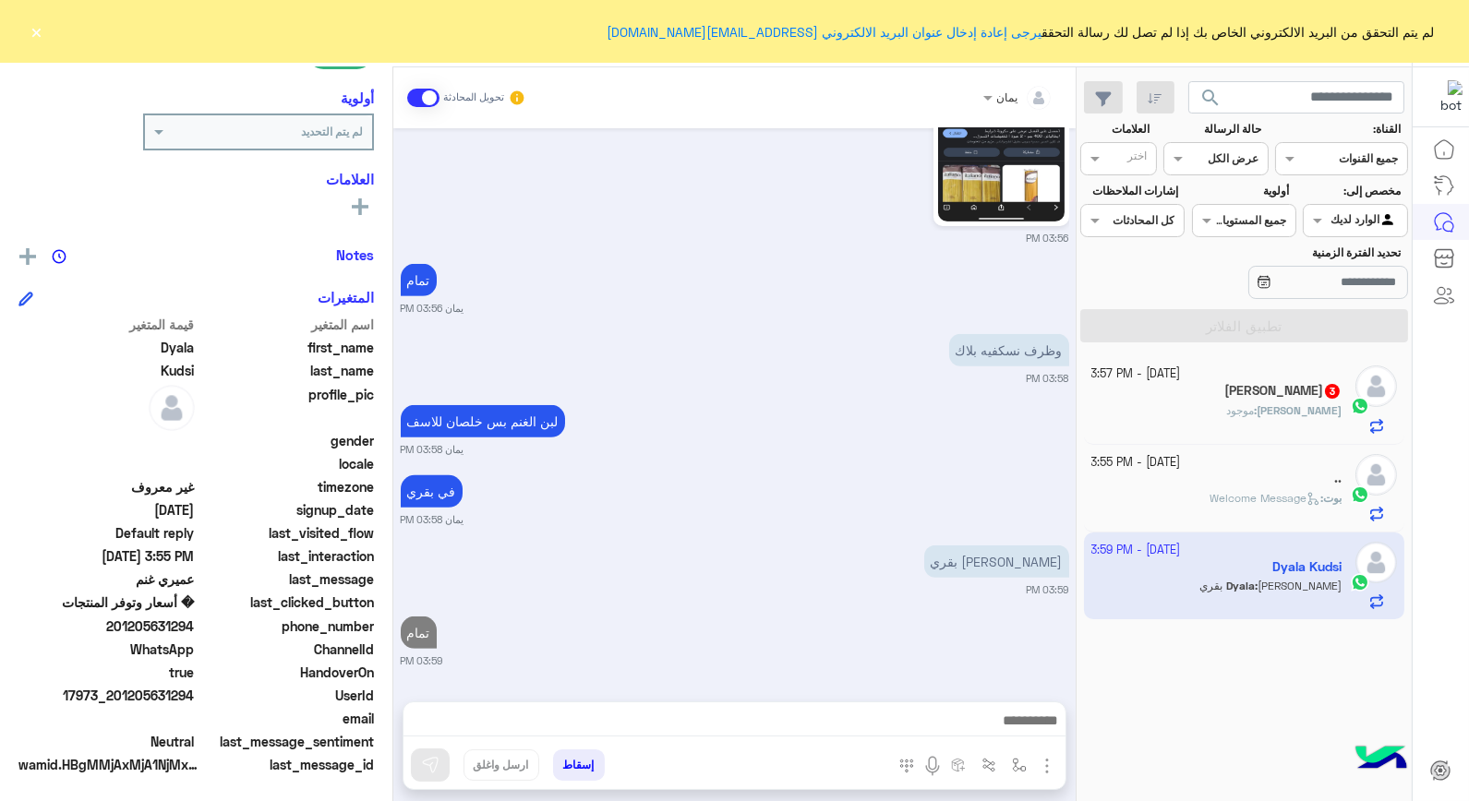
scroll to position [1516, 0]
click at [1235, 377] on div "[DATE] - 3:57 PM" at bounding box center [1216, 375] width 251 height 18
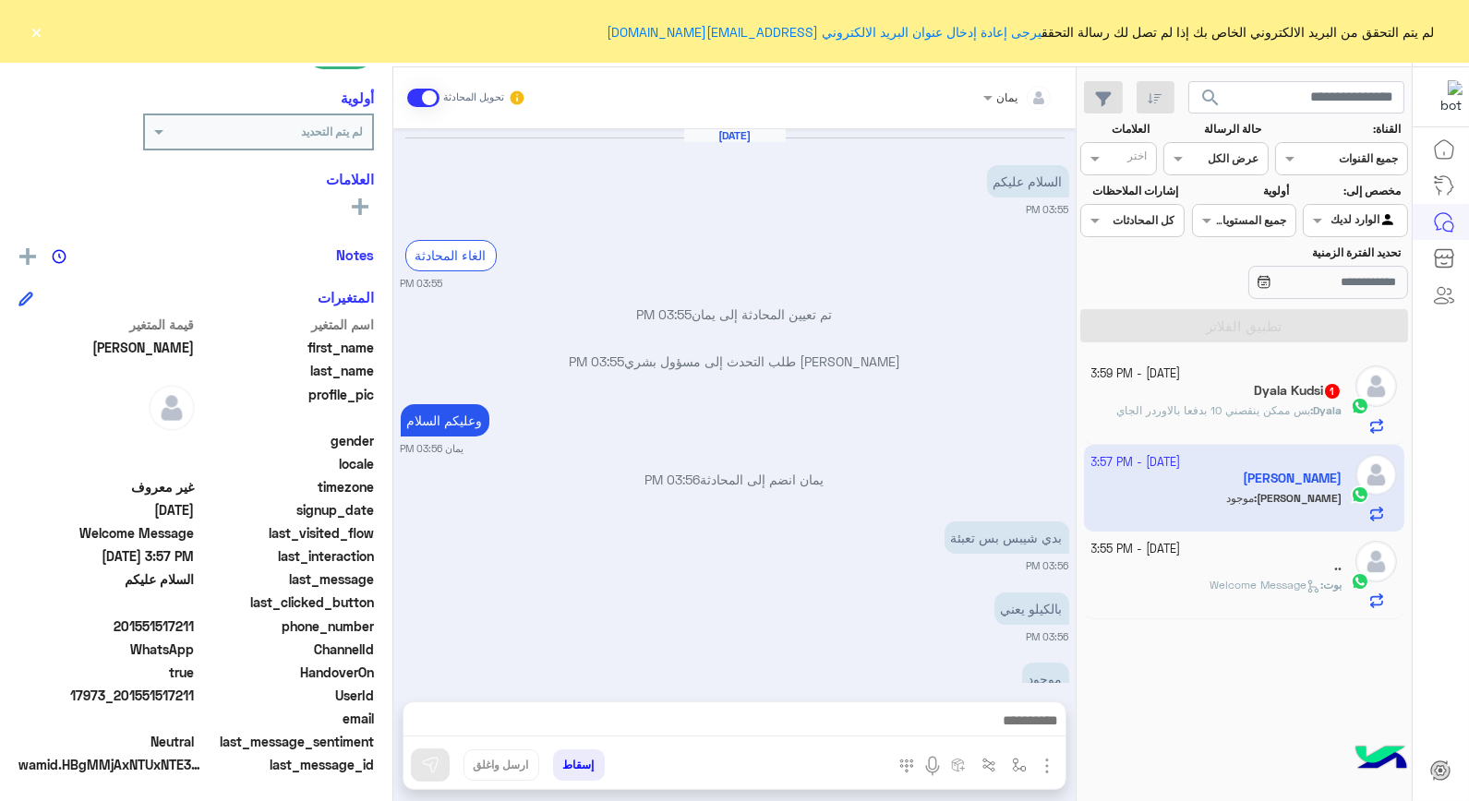
scroll to position [46, 0]
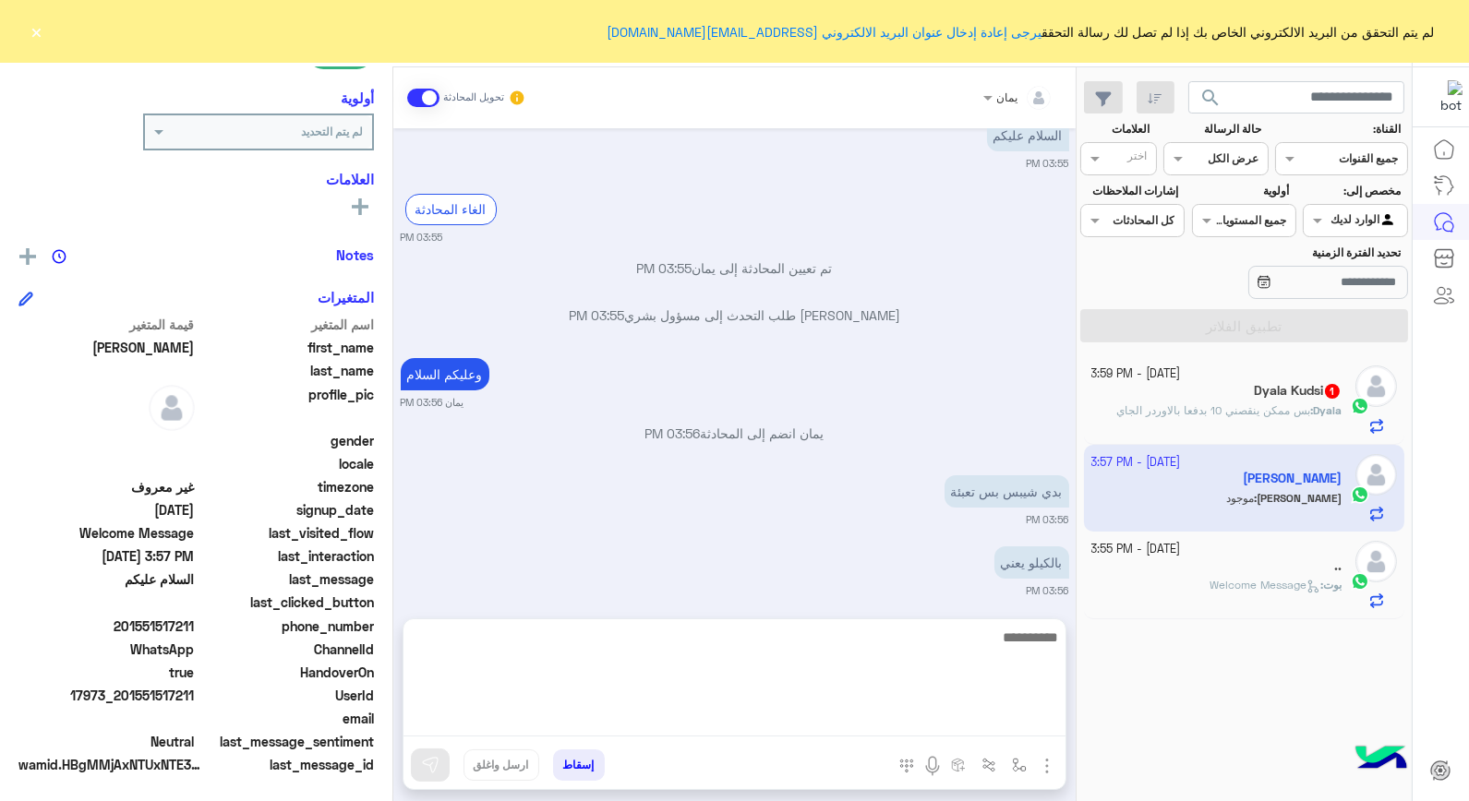
click at [837, 720] on textarea at bounding box center [735, 681] width 662 height 111
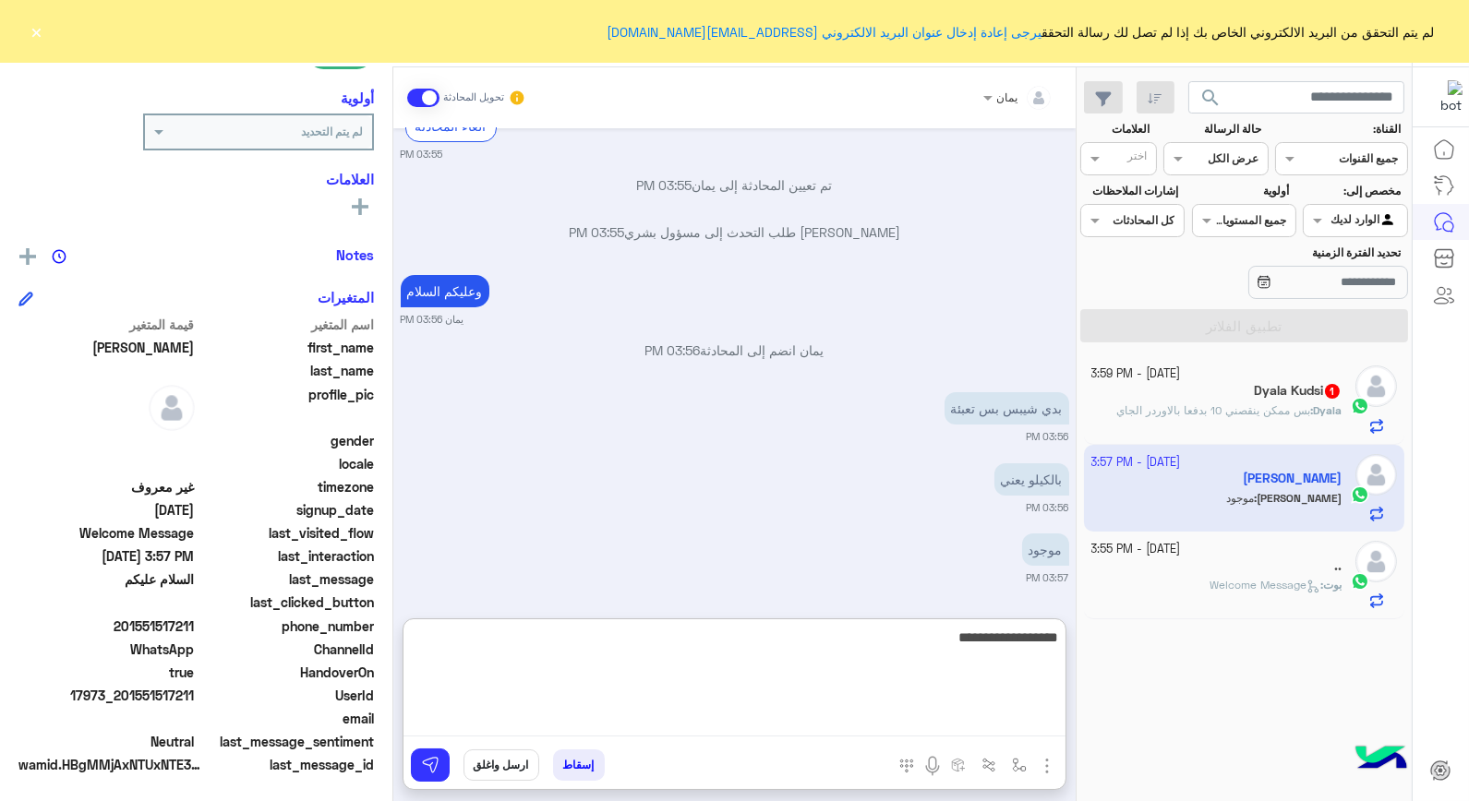
type textarea "**********"
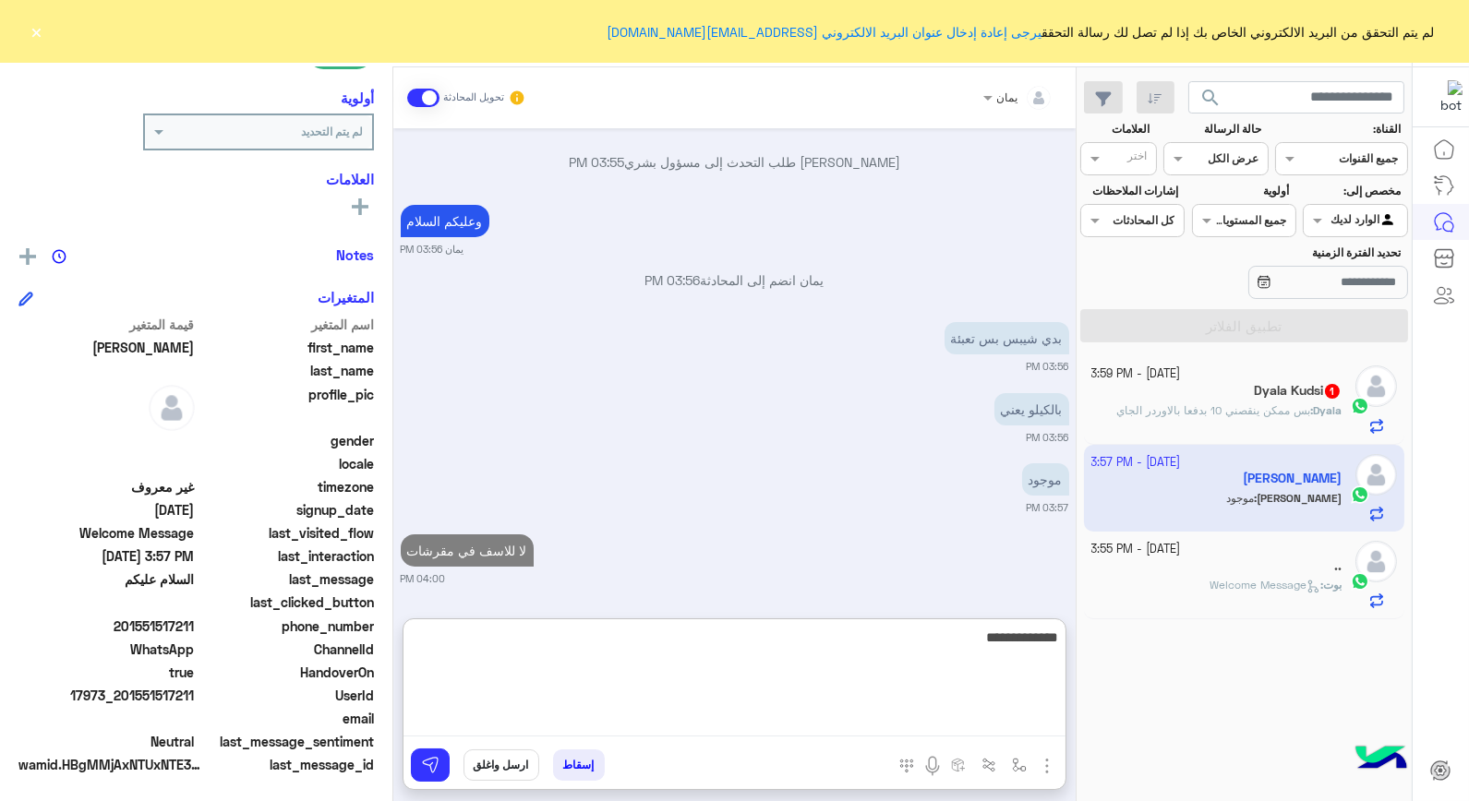
type textarea "**********"
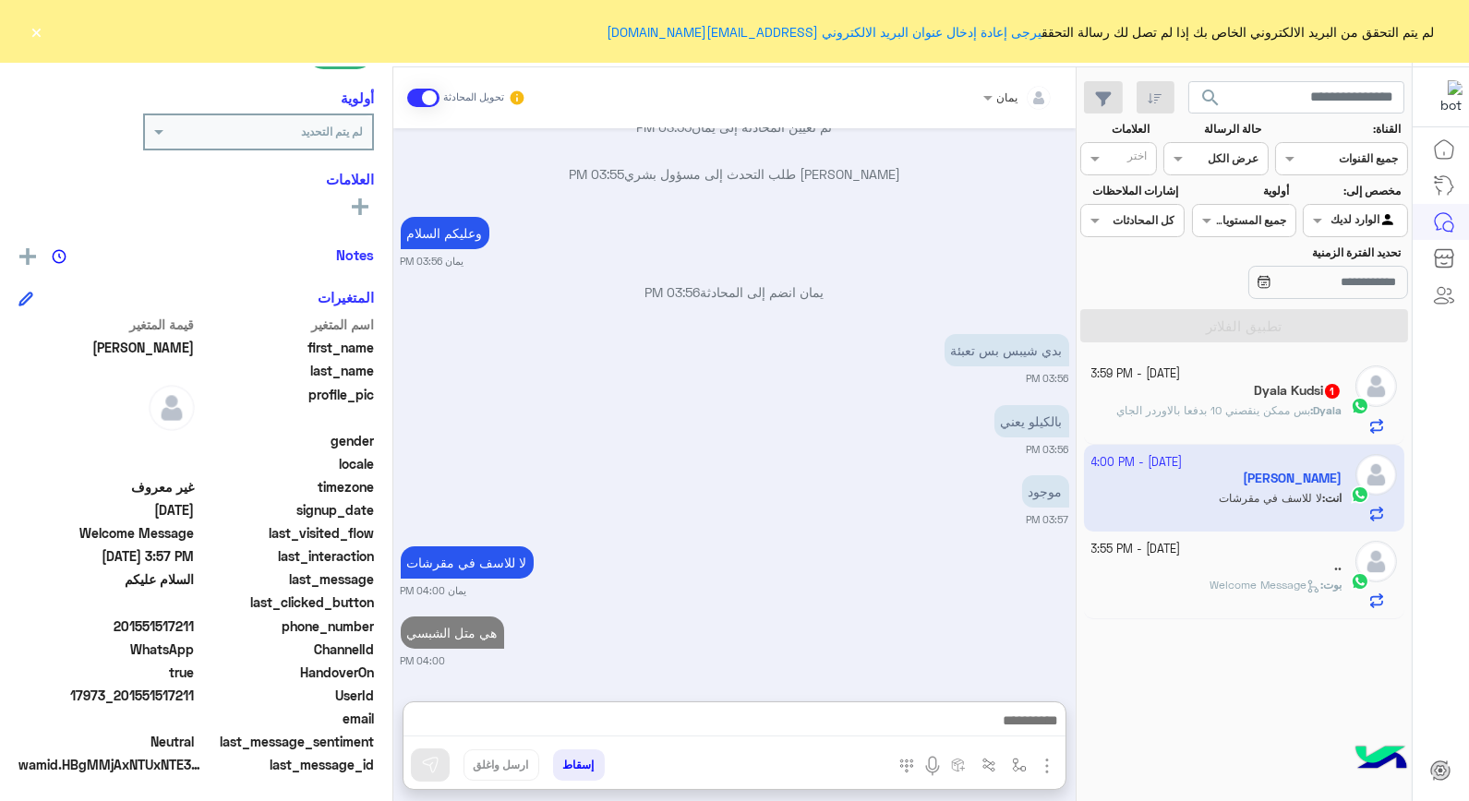
click at [1296, 389] on h5 "Dyala Kudsi 1" at bounding box center [1298, 391] width 88 height 16
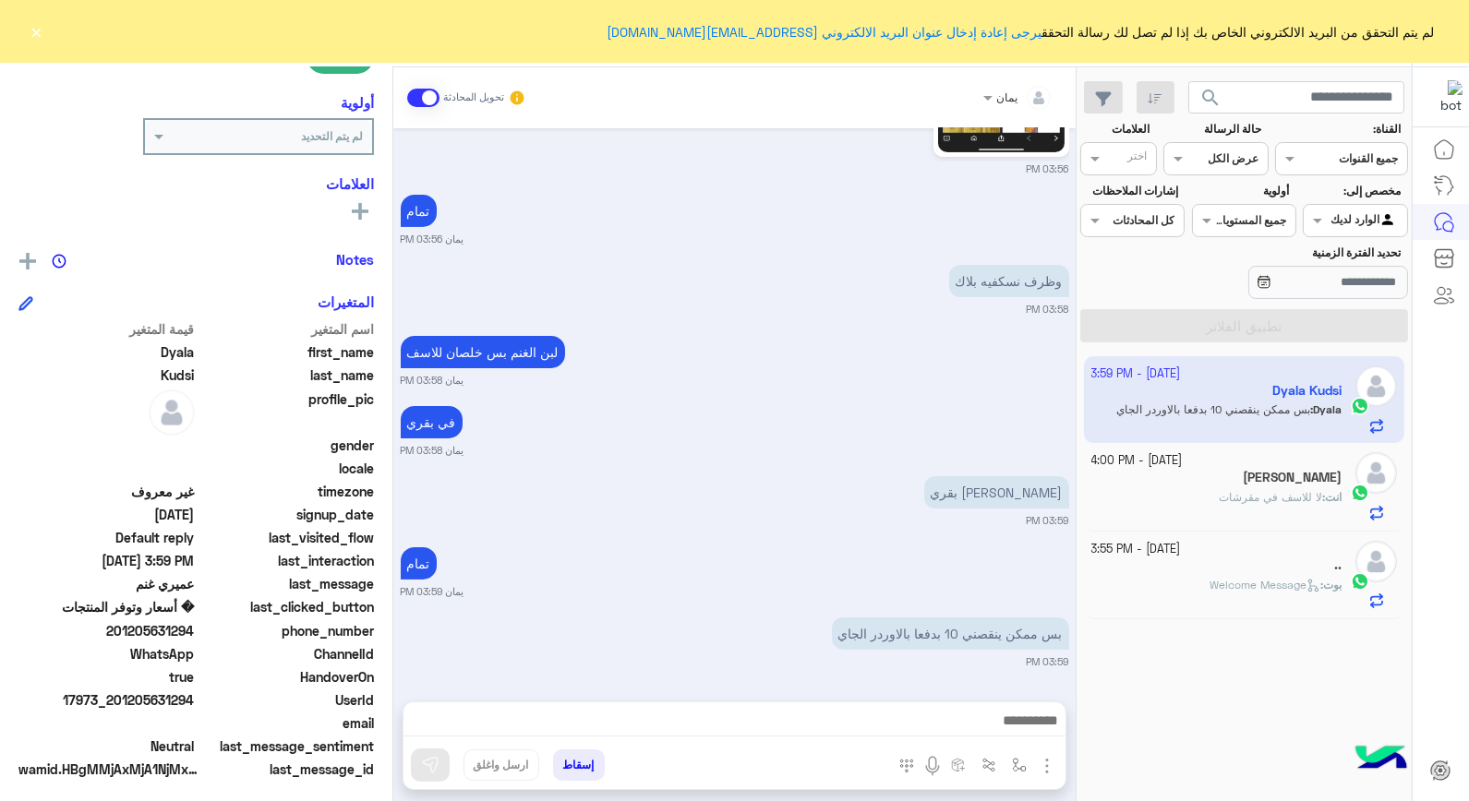
scroll to position [268, 0]
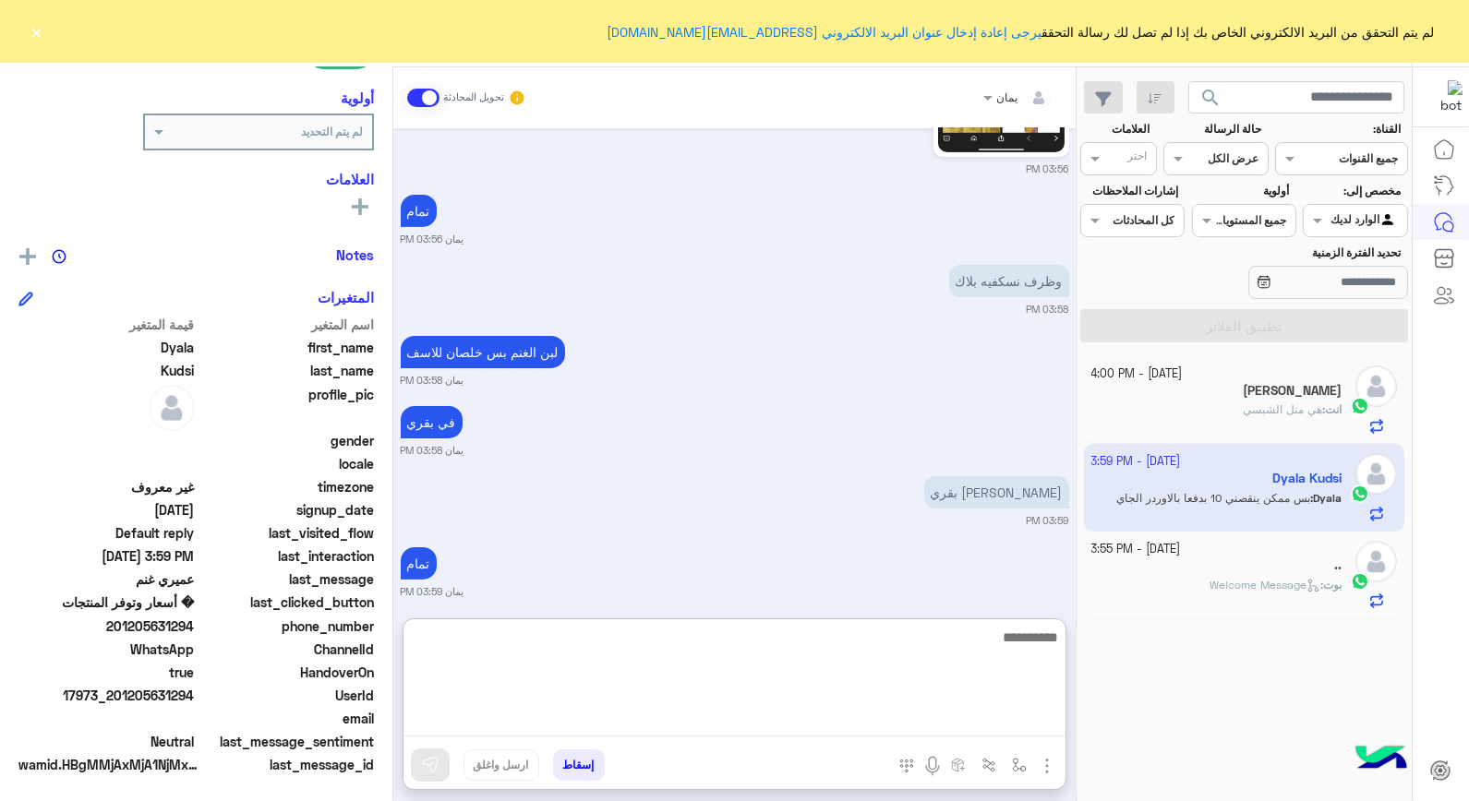
click at [825, 720] on textarea at bounding box center [735, 681] width 662 height 111
type textarea "****"
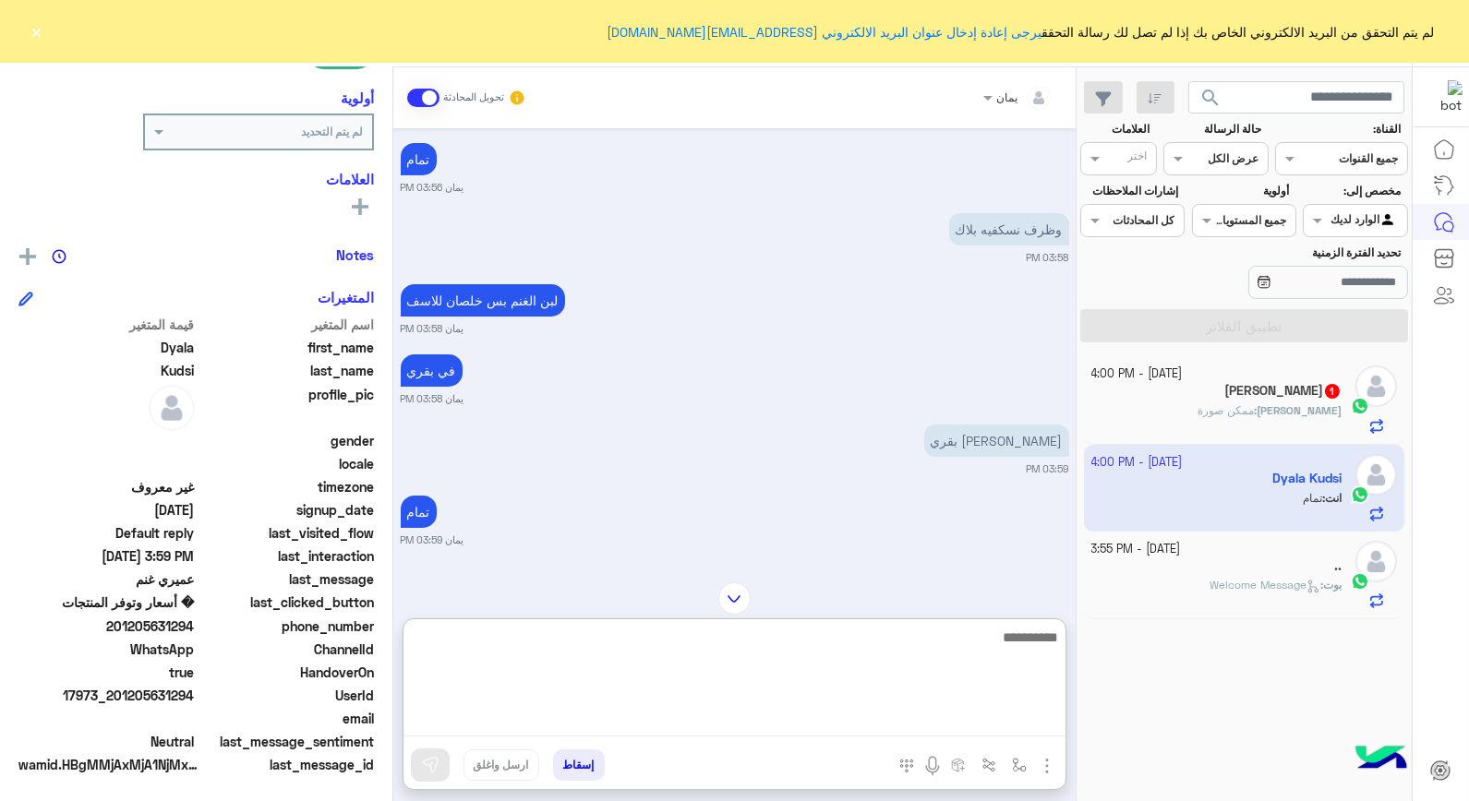
scroll to position [971, 0]
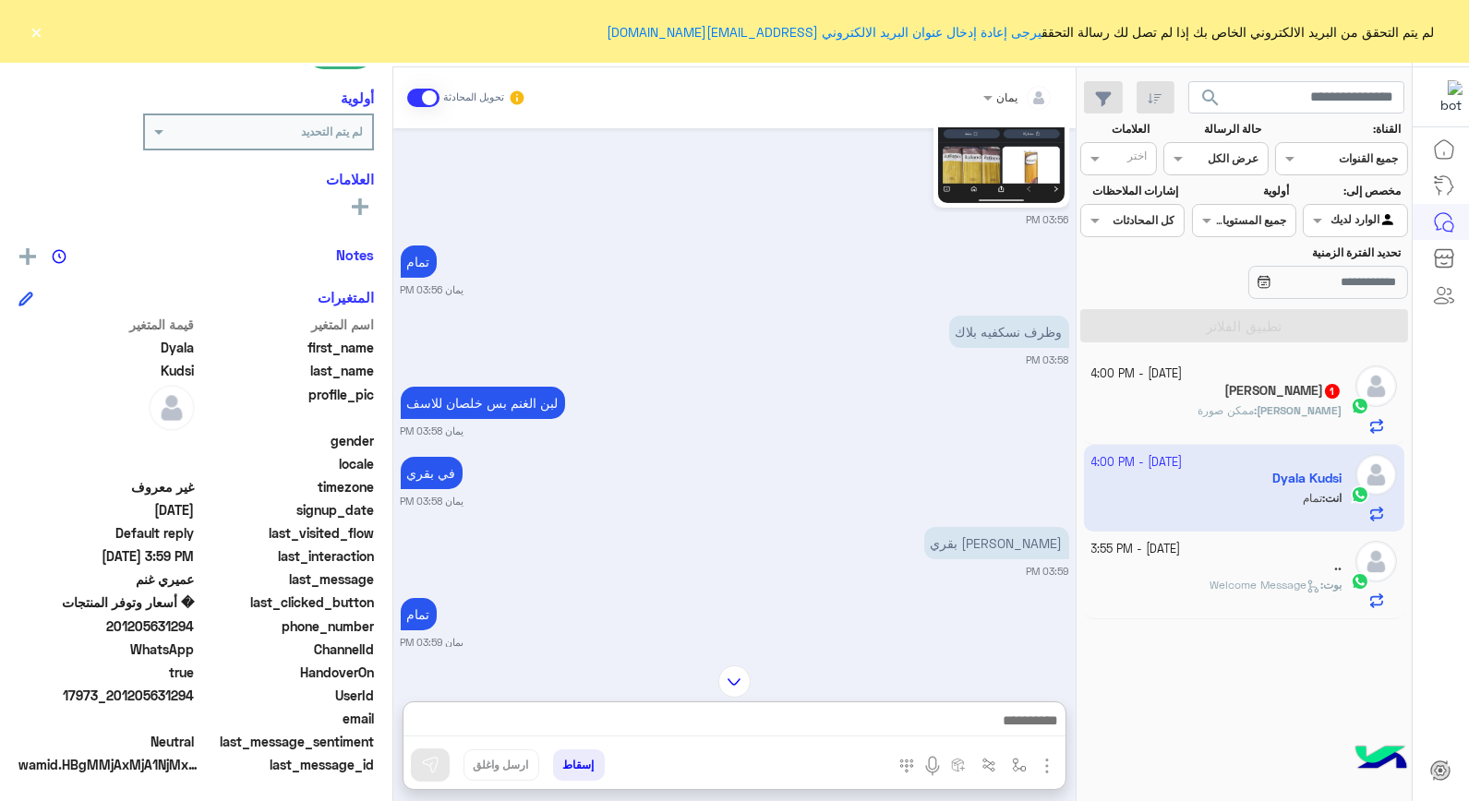
click at [742, 594] on div "يمان تحويل المحادثة [DATE] الغاء المحادثة 03:50 PM Dyala Kudsi طلب التحدث إلى م…" at bounding box center [734, 437] width 682 height 741
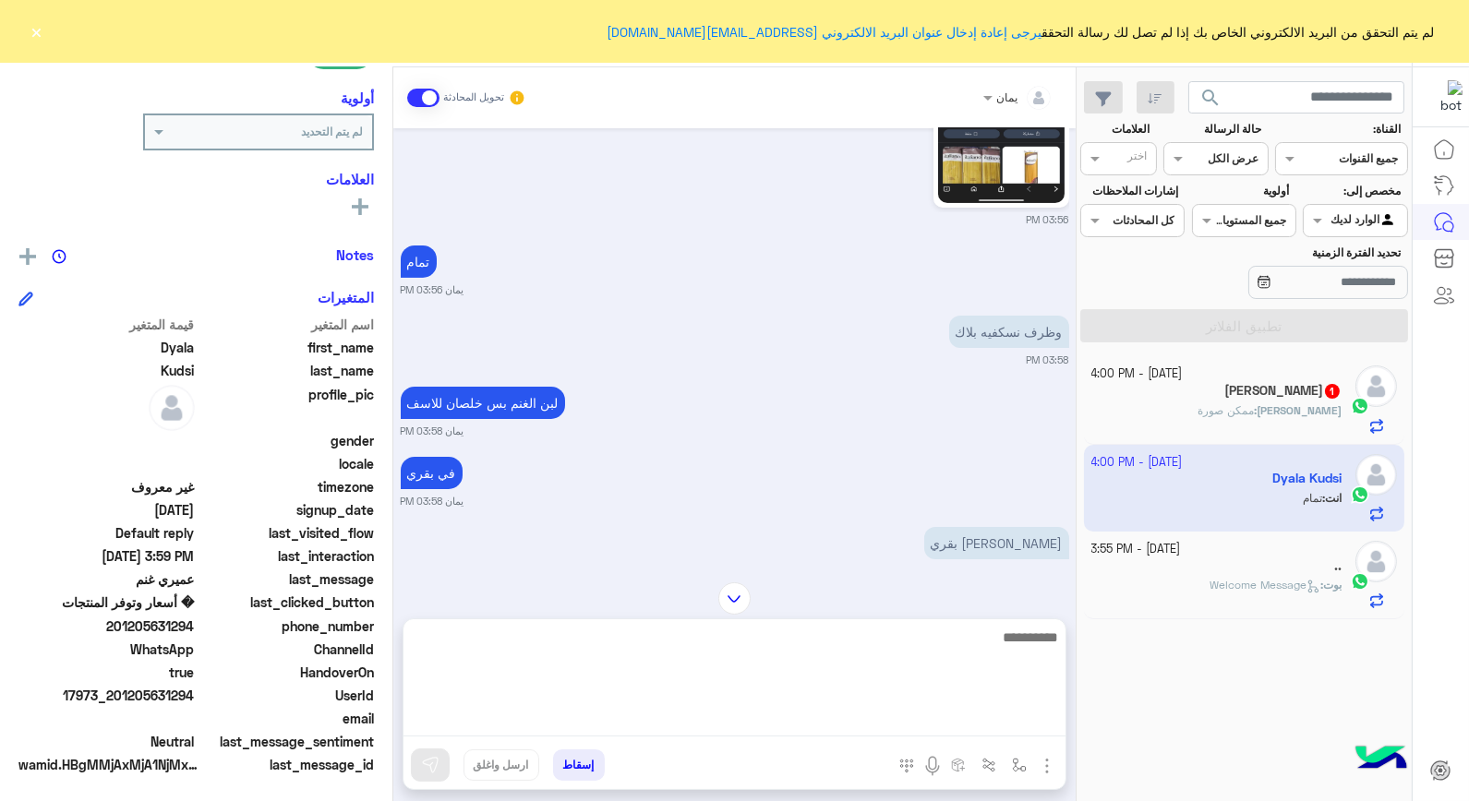
click at [776, 724] on textarea at bounding box center [735, 681] width 662 height 111
type textarea "**********"
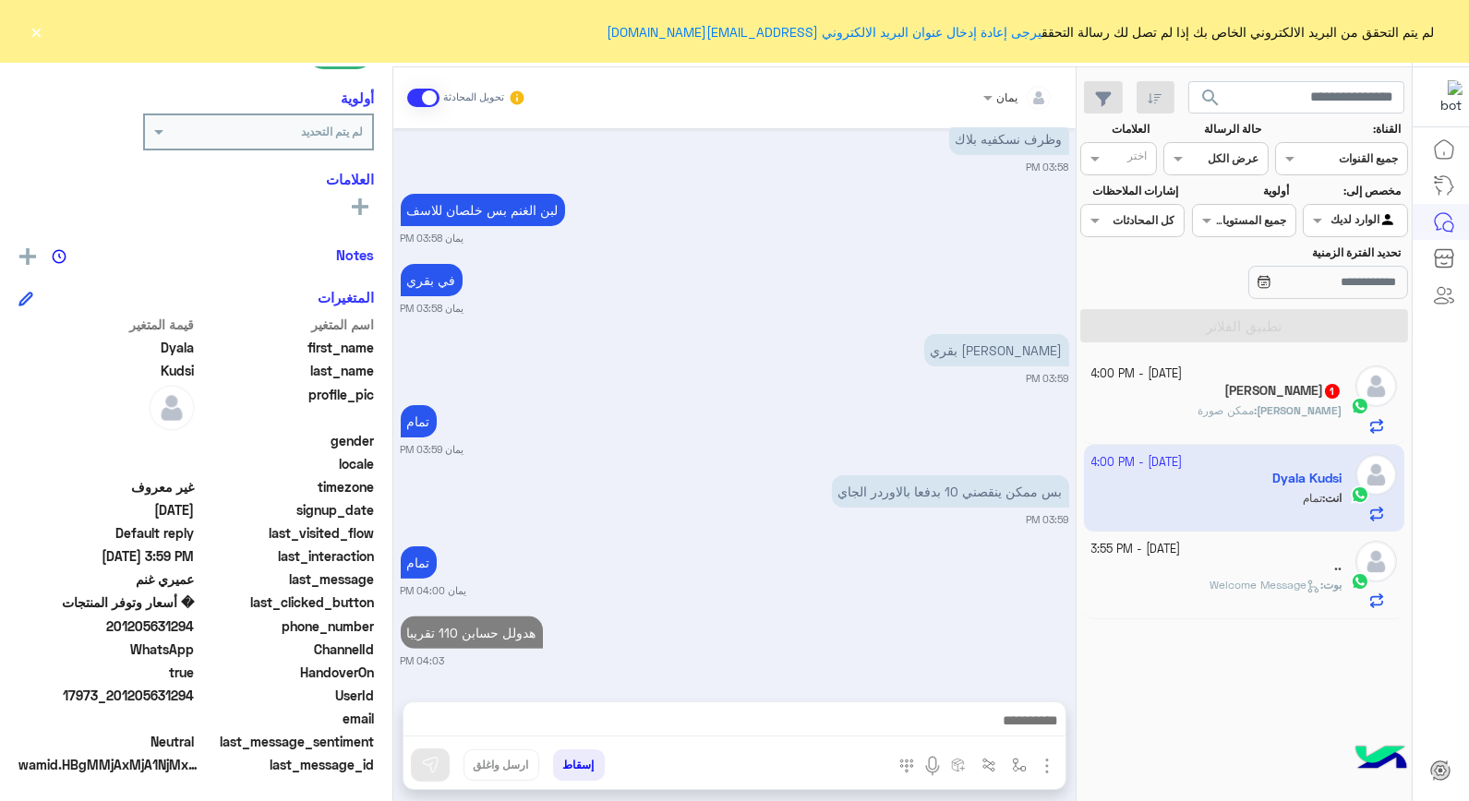
scroll to position [1163, 0]
drag, startPoint x: 195, startPoint y: 693, endPoint x: 117, endPoint y: 703, distance: 78.2
click at [117, 703] on span "17973_201205631294" at bounding box center [106, 695] width 176 height 19
drag, startPoint x: 117, startPoint y: 703, endPoint x: 136, endPoint y: 689, distance: 23.1
copy span "01205631294"
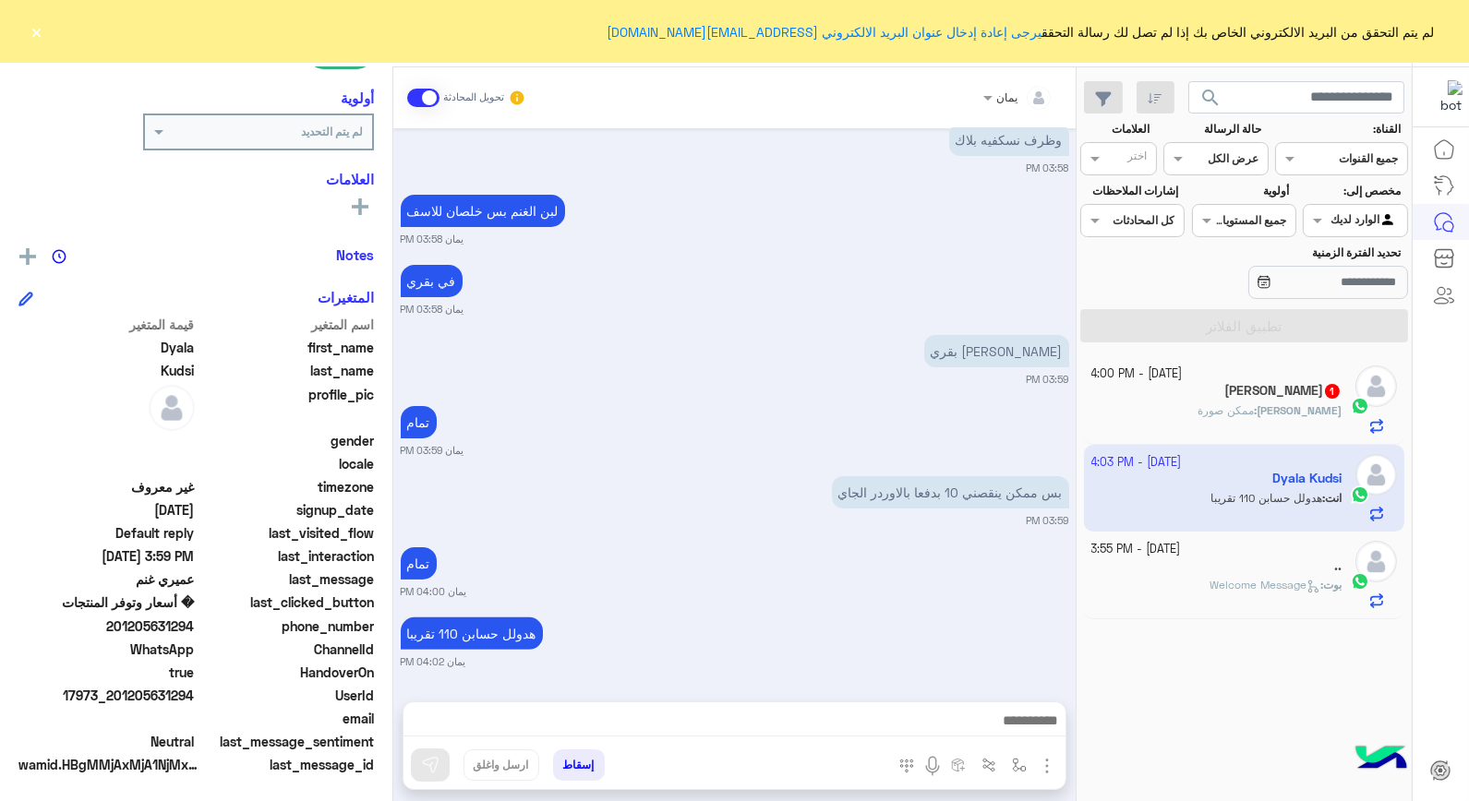
copy span "01205631294"
click at [604, 249] on div "[DATE] الغاء المحادثة 03:50 PM Dyala Kudsi طلب التحدث إلى مسؤول بشري 03:50 PM ت…" at bounding box center [734, 405] width 682 height 555
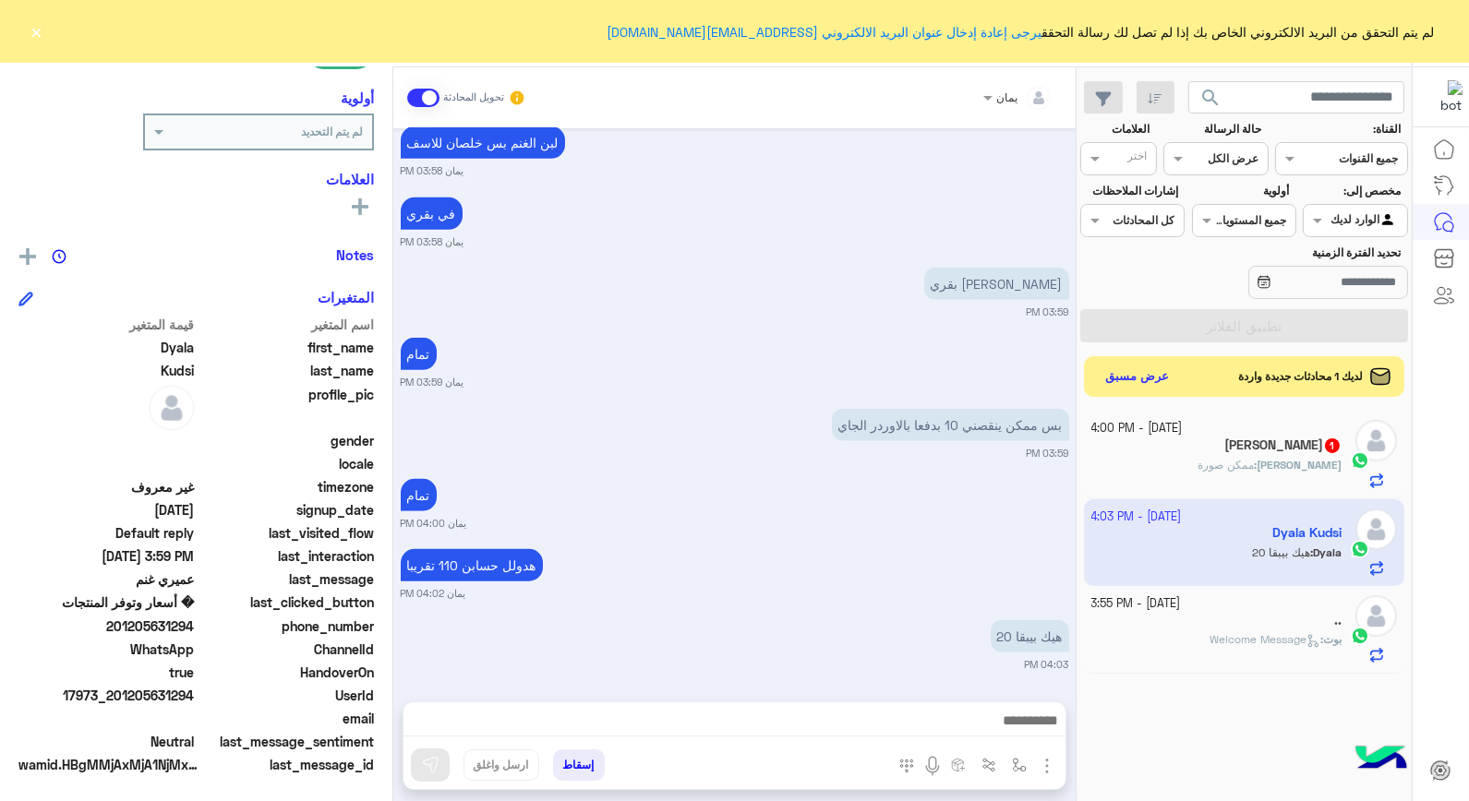
scroll to position [2808, 0]
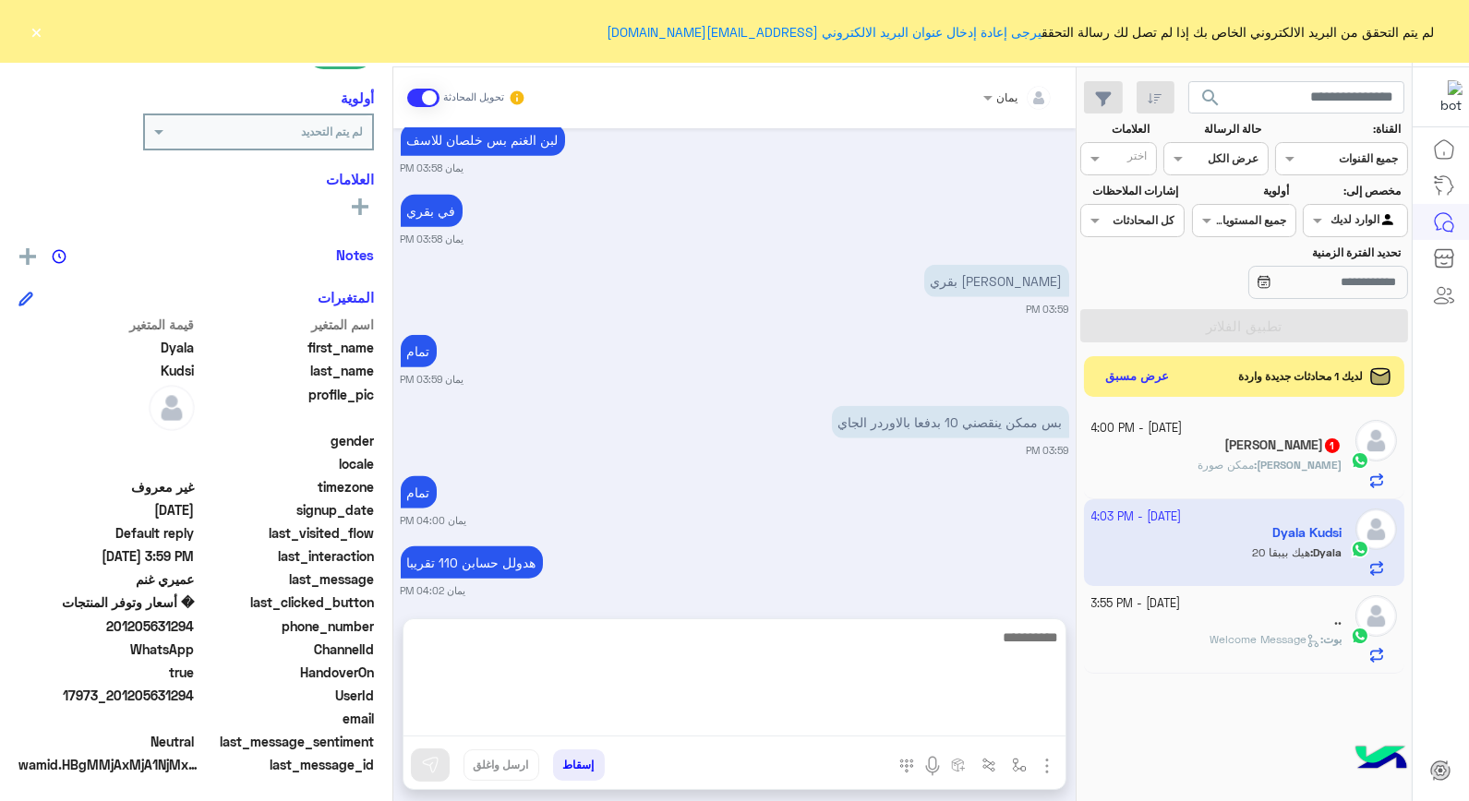
click at [833, 732] on textarea at bounding box center [735, 681] width 662 height 111
type textarea "**********"
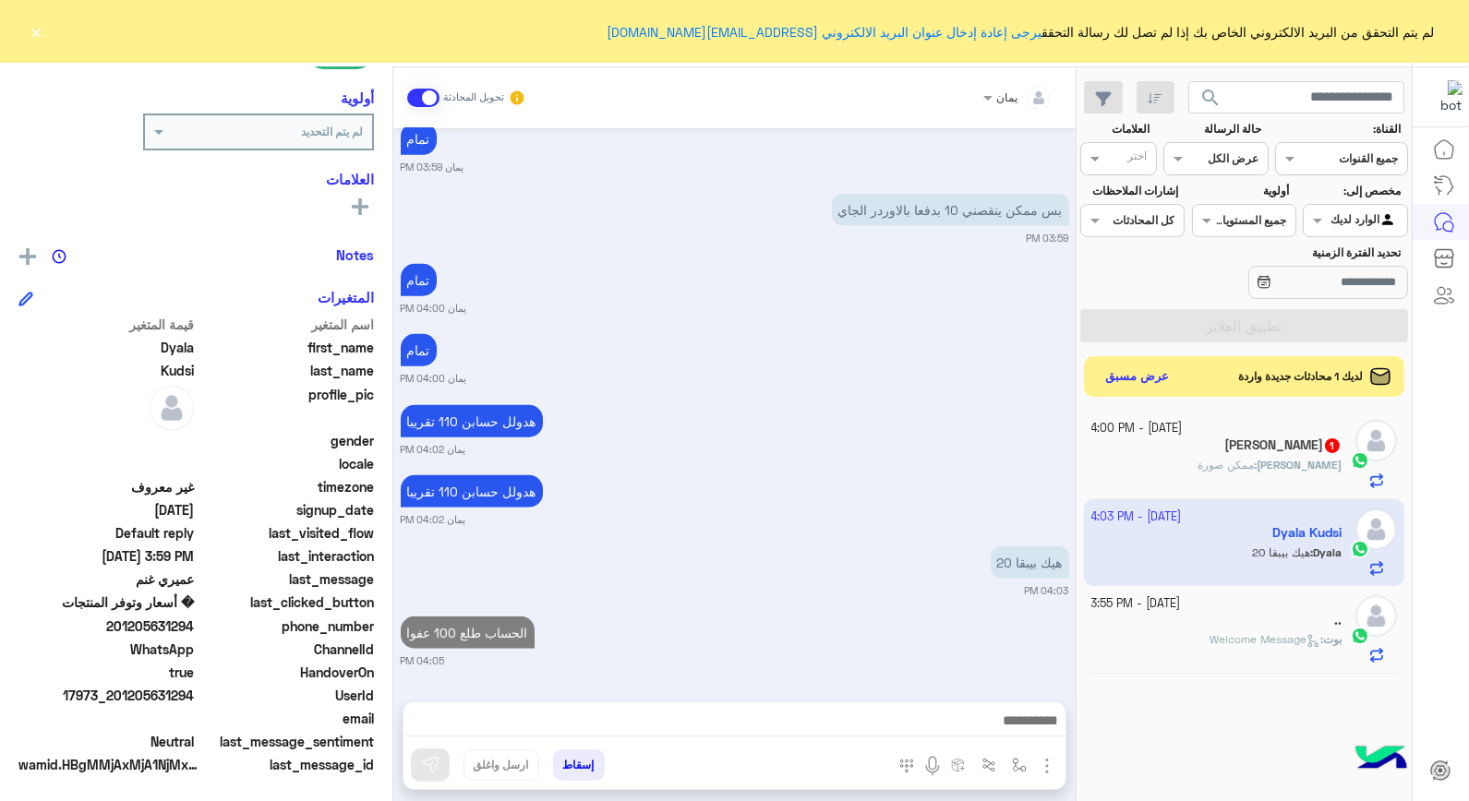
scroll to position [3019, 0]
click at [1299, 464] on b "[PERSON_NAME] :" at bounding box center [1298, 465] width 88 height 14
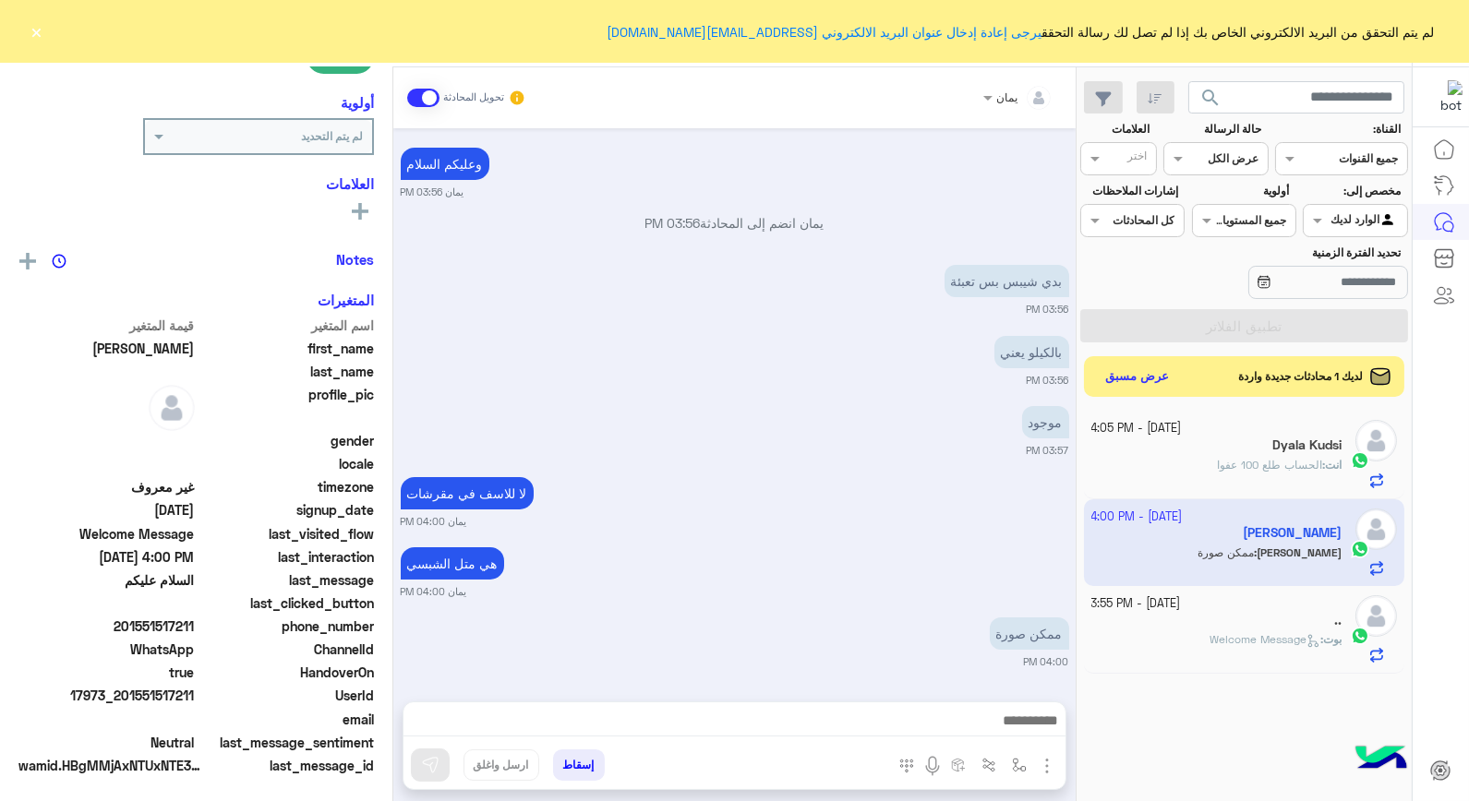
scroll to position [268, 0]
click at [1175, 431] on small "[DATE] - 4:05 PM" at bounding box center [1136, 429] width 90 height 18
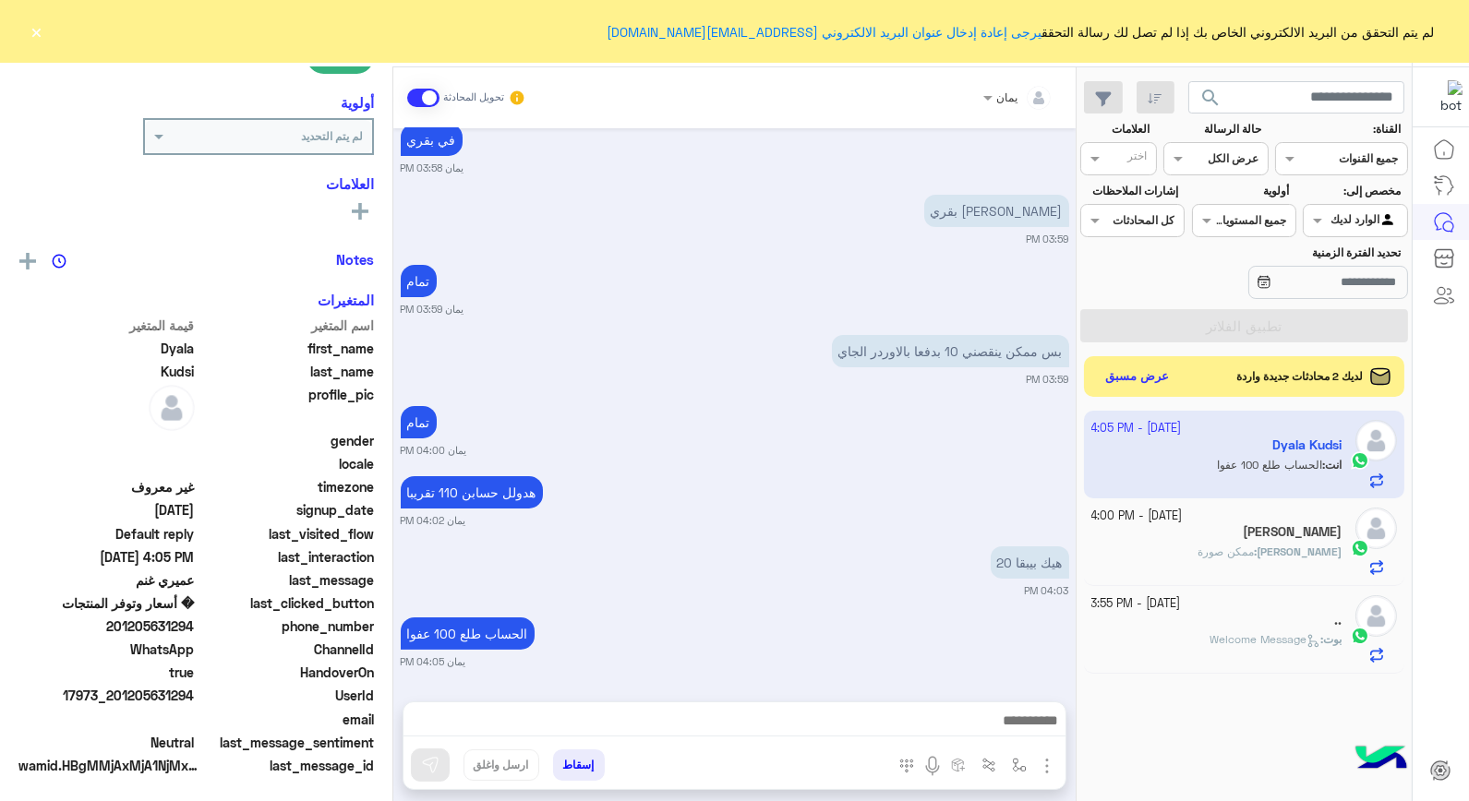
scroll to position [268, 0]
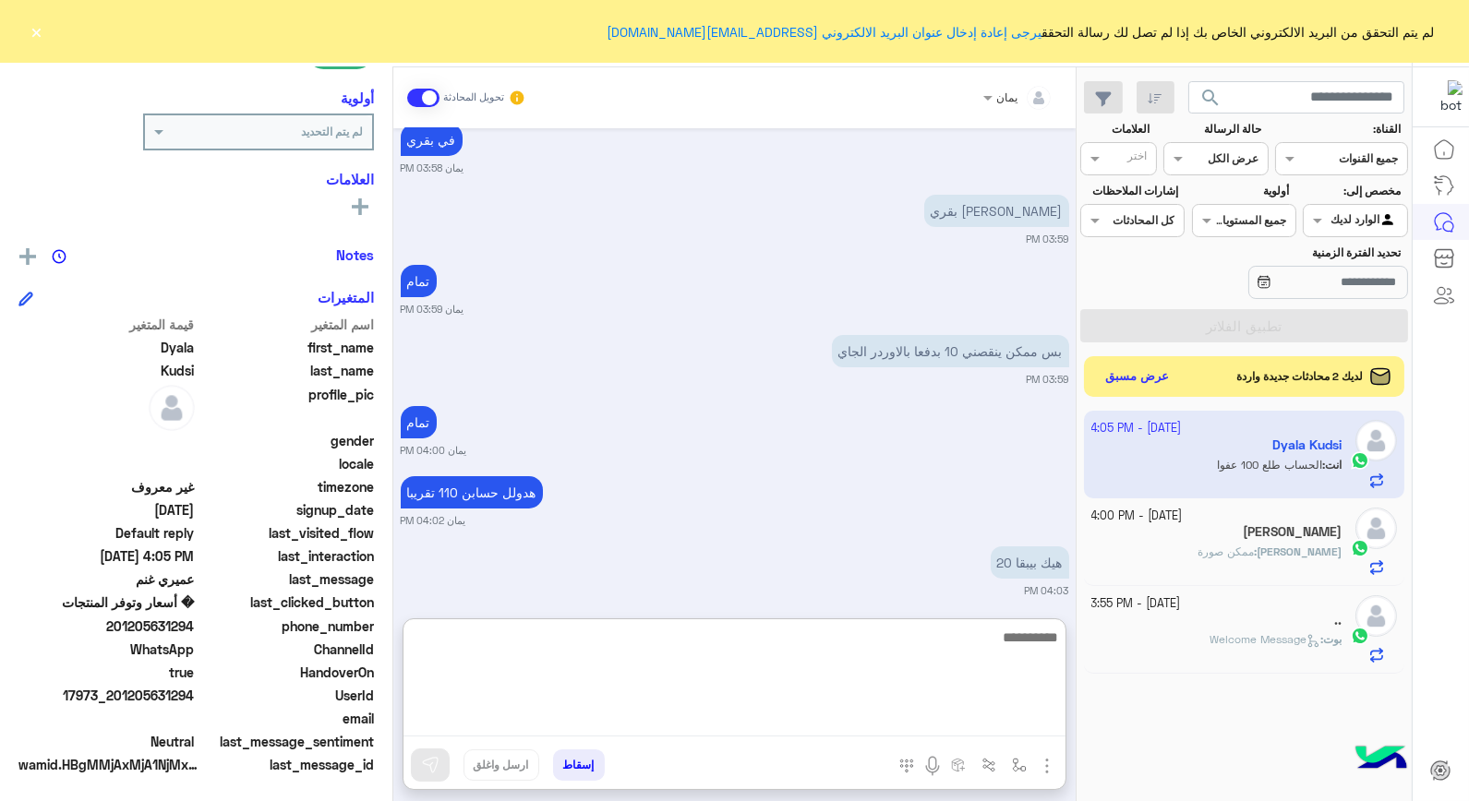
click at [716, 721] on textarea at bounding box center [735, 681] width 662 height 111
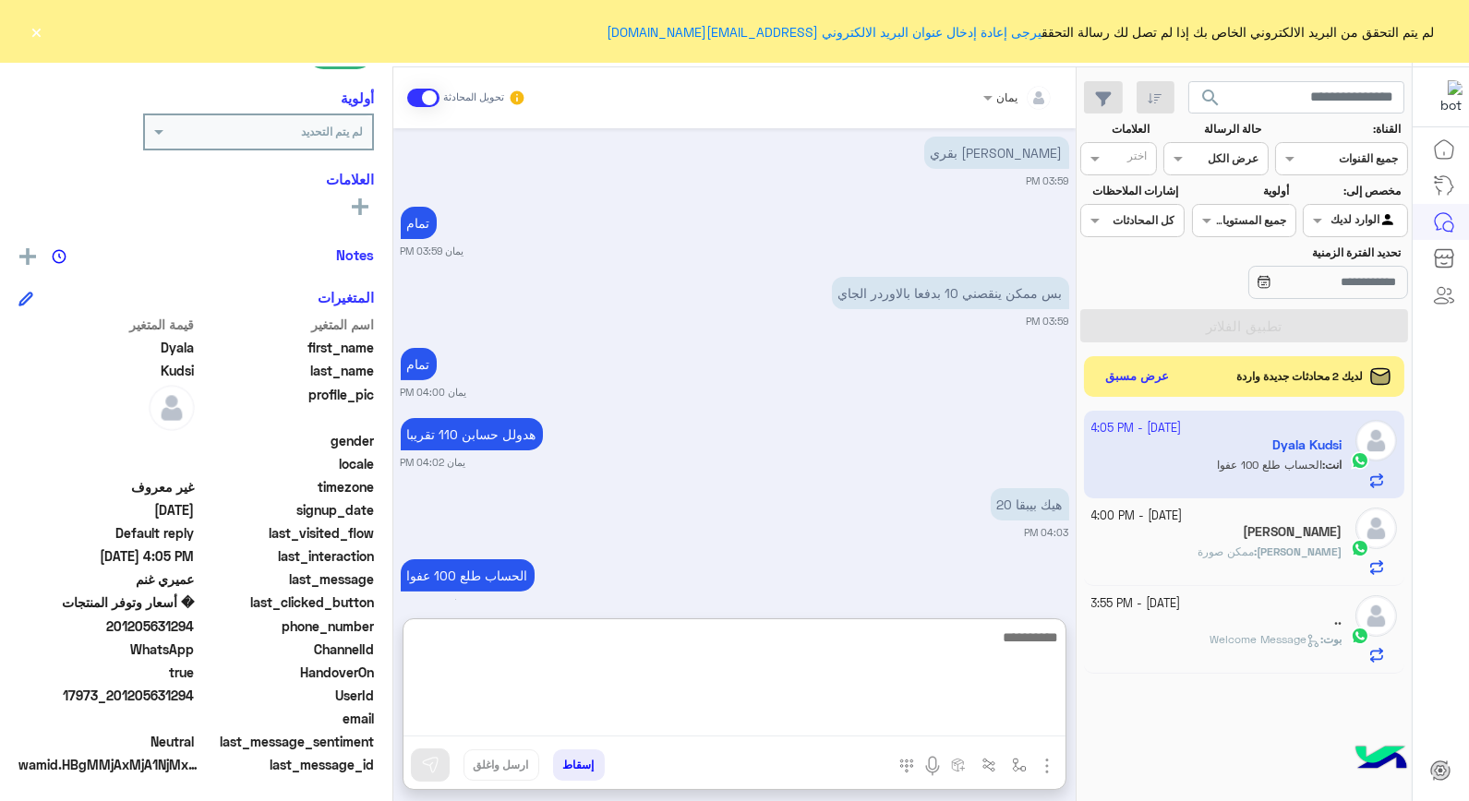
scroll to position [1149, 0]
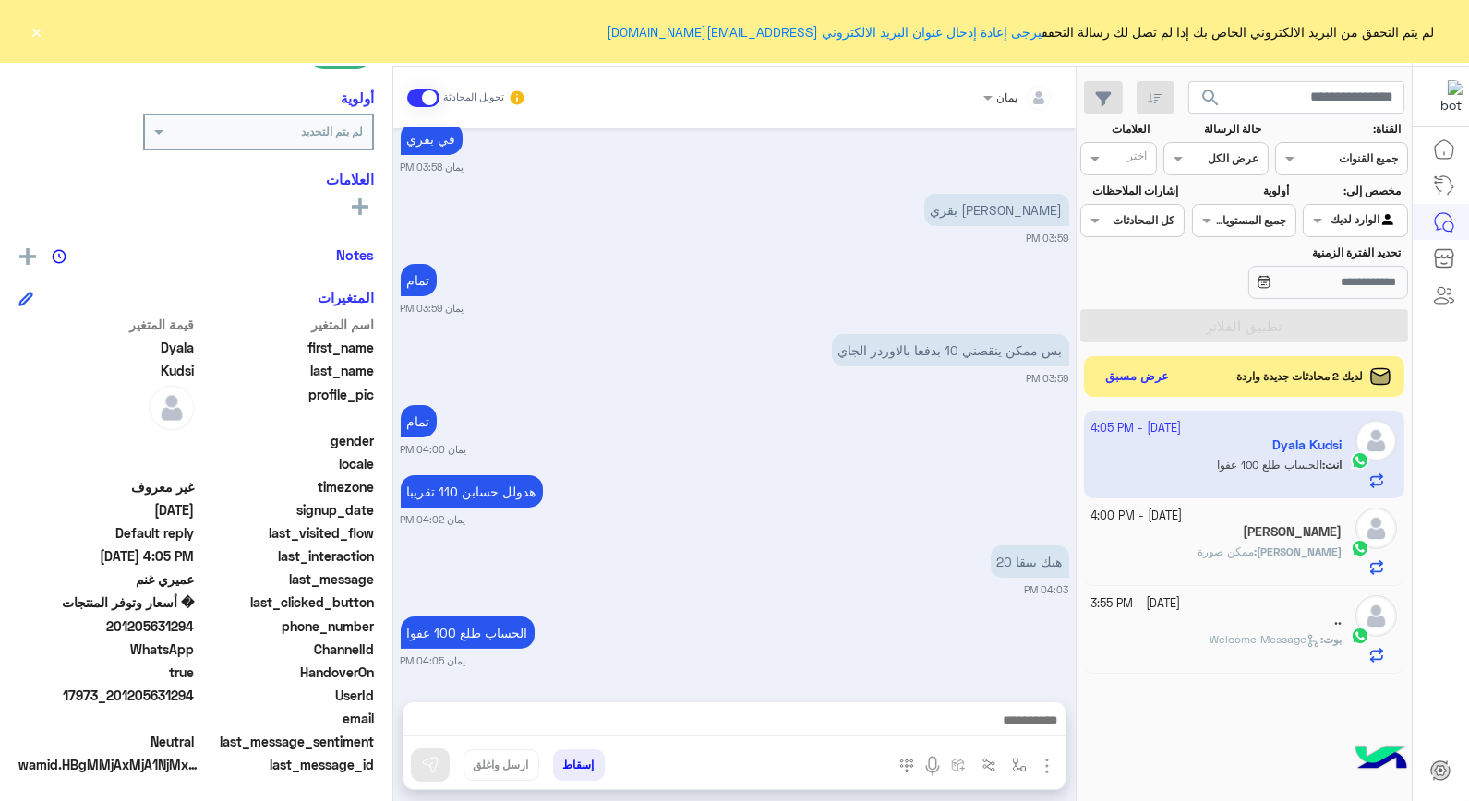
click at [576, 762] on button "إسقاط" at bounding box center [579, 765] width 52 height 31
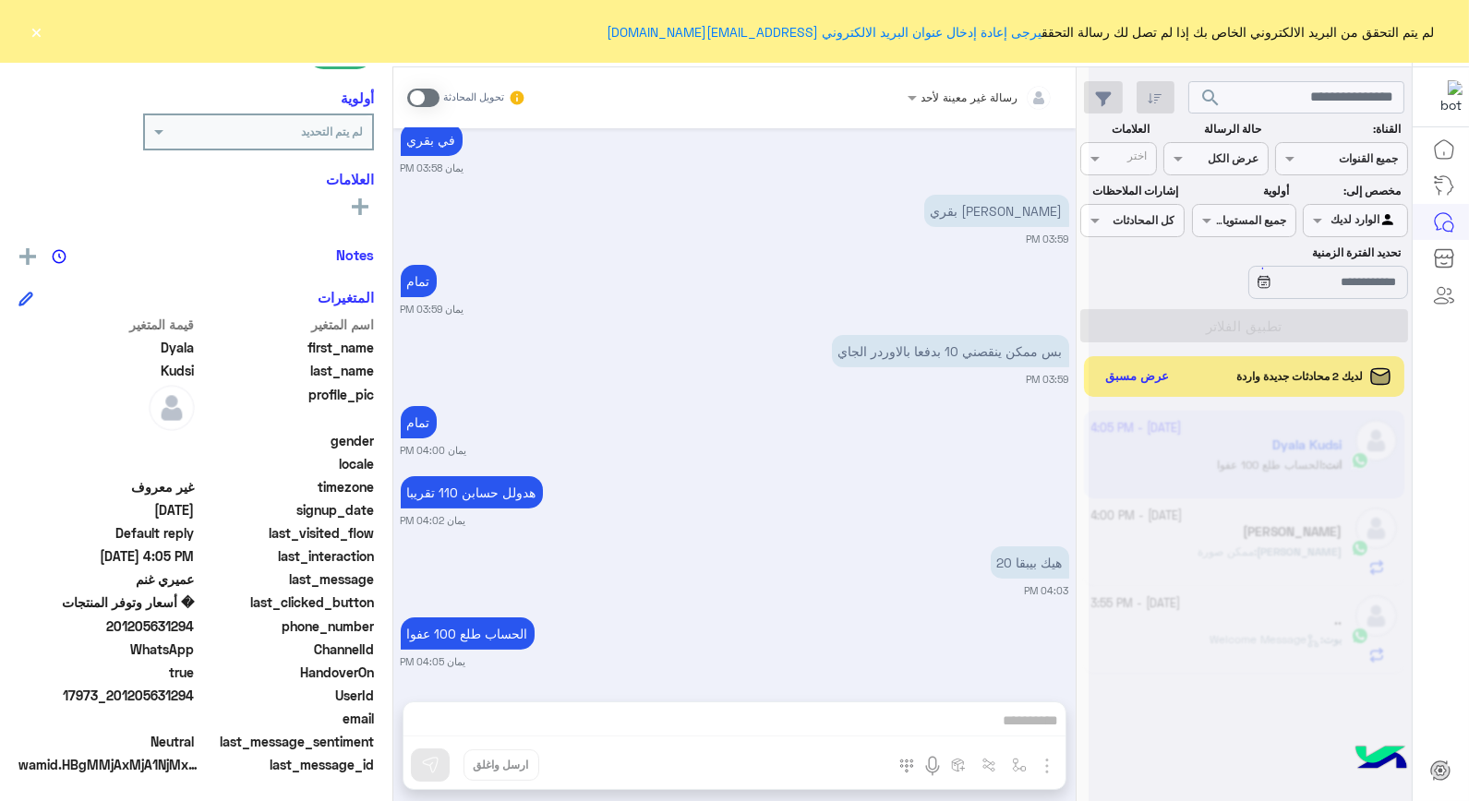
scroll to position [1113, 0]
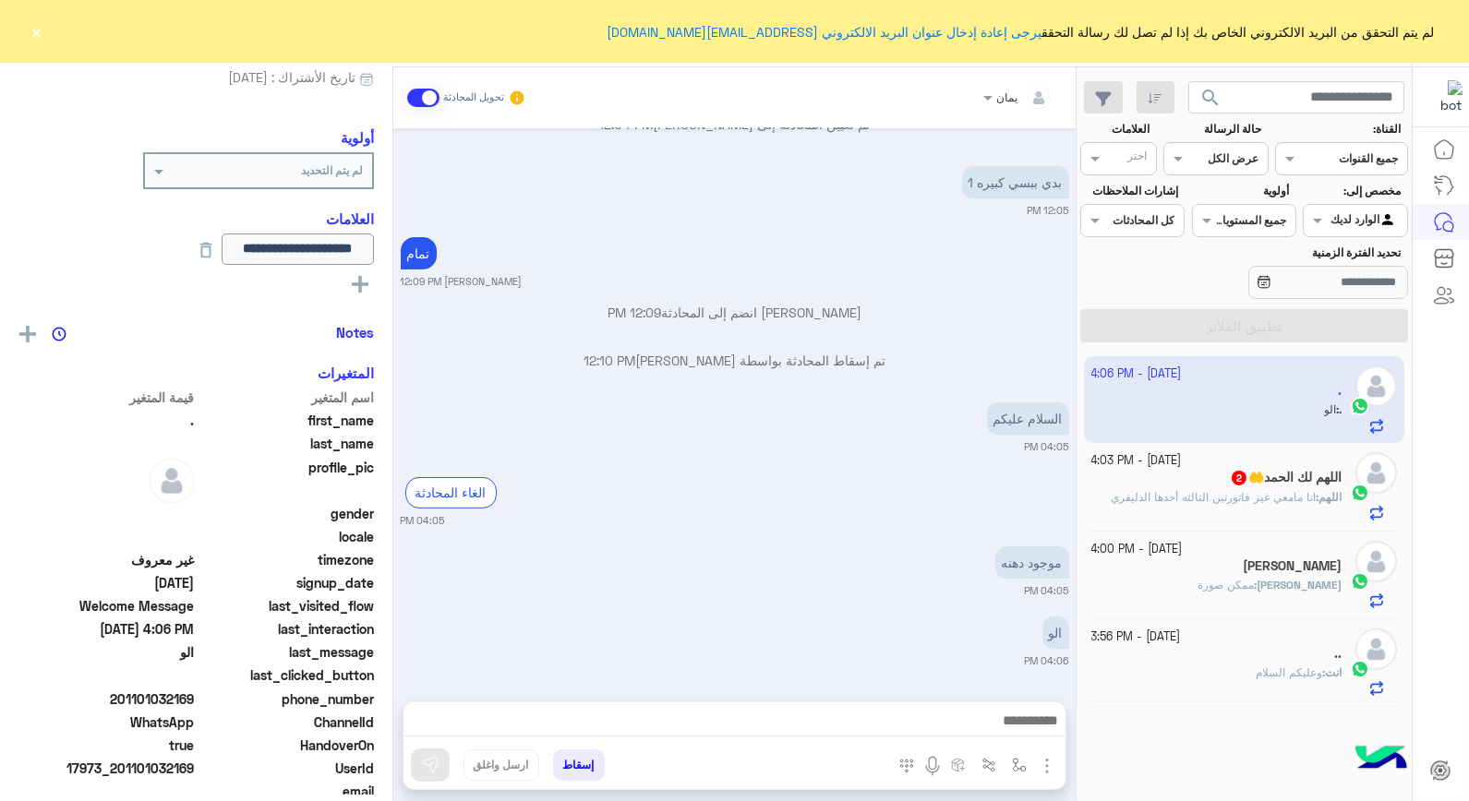
scroll to position [268, 0]
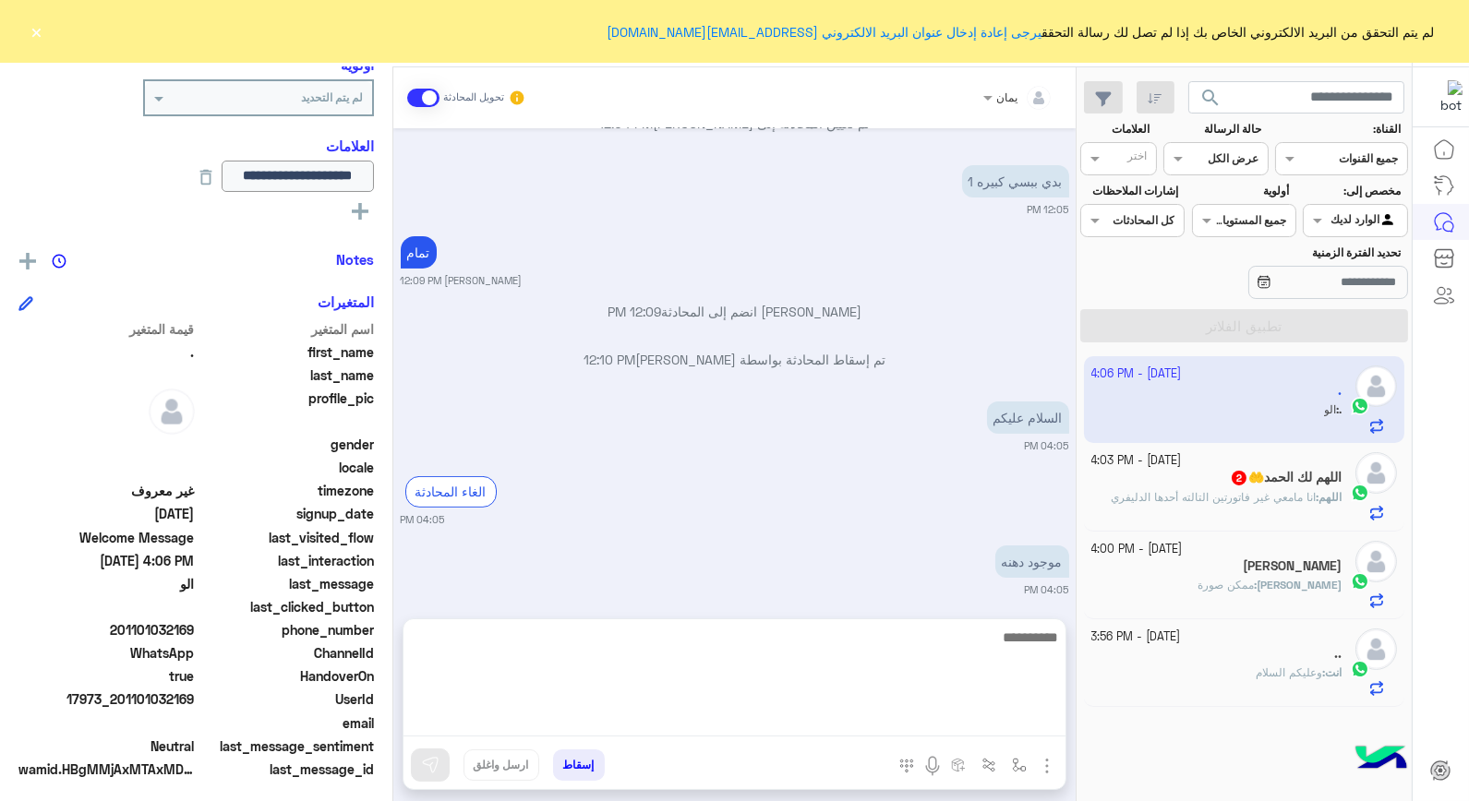
click at [759, 709] on textarea at bounding box center [735, 681] width 662 height 111
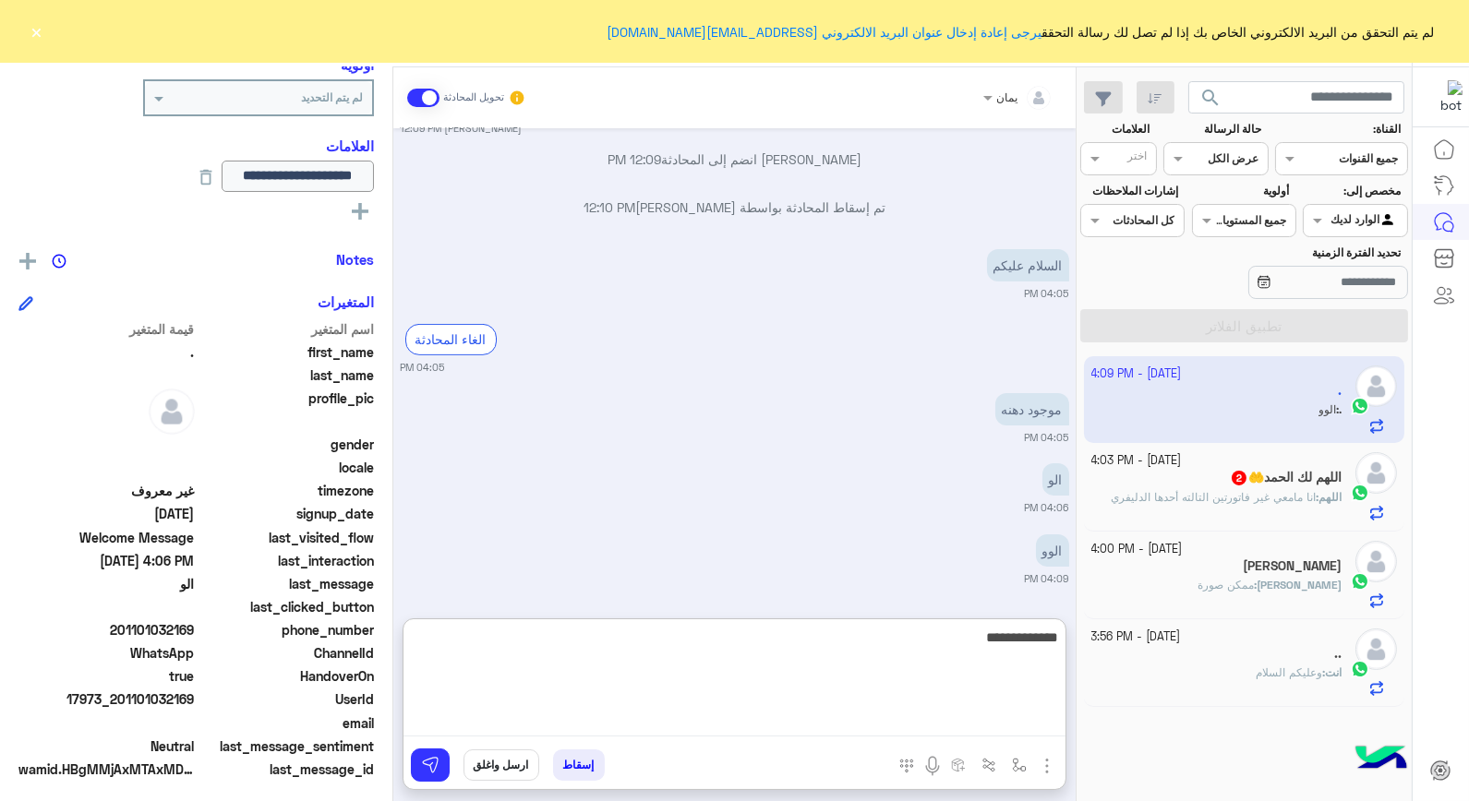
type textarea "**********"
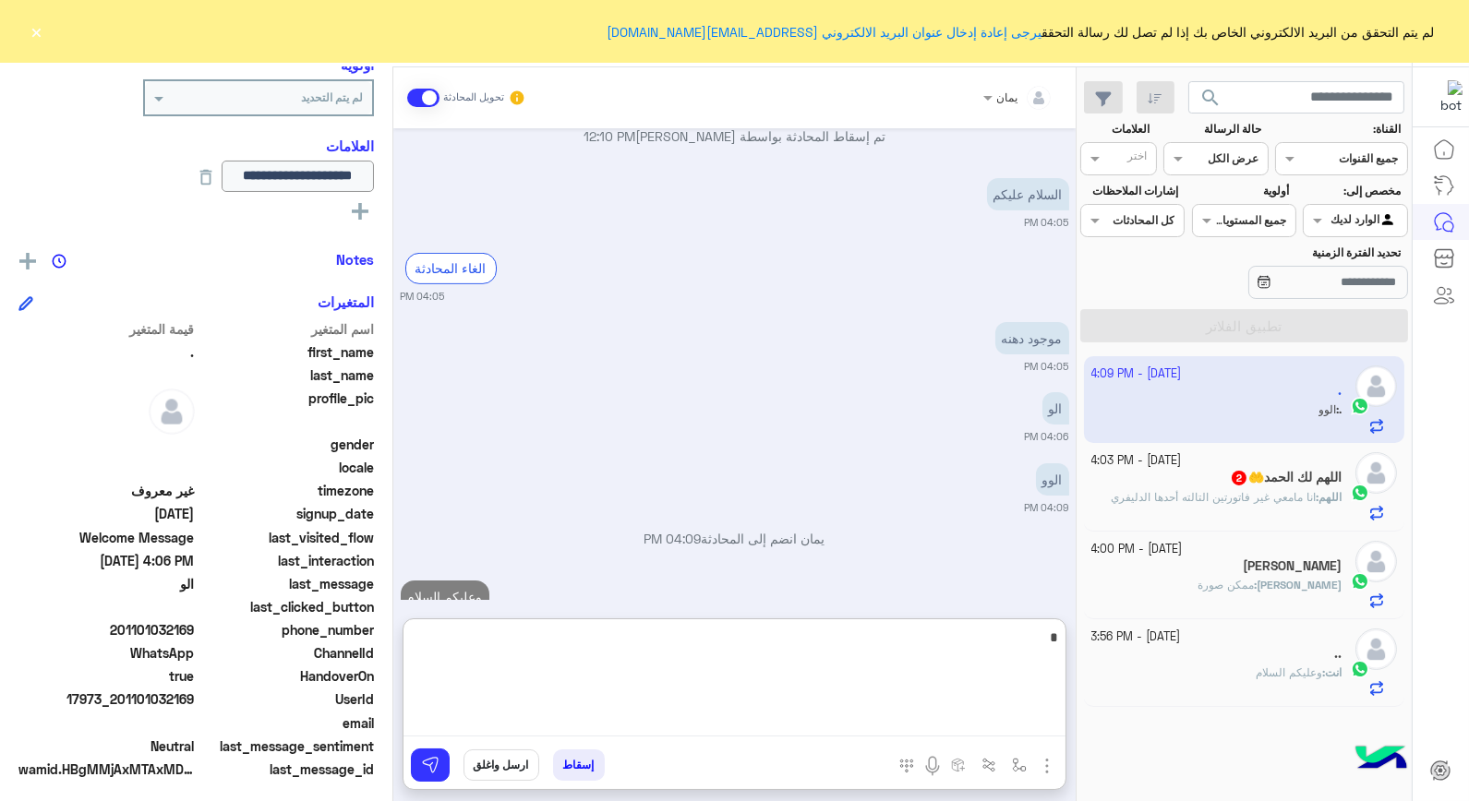
scroll to position [1213, 0]
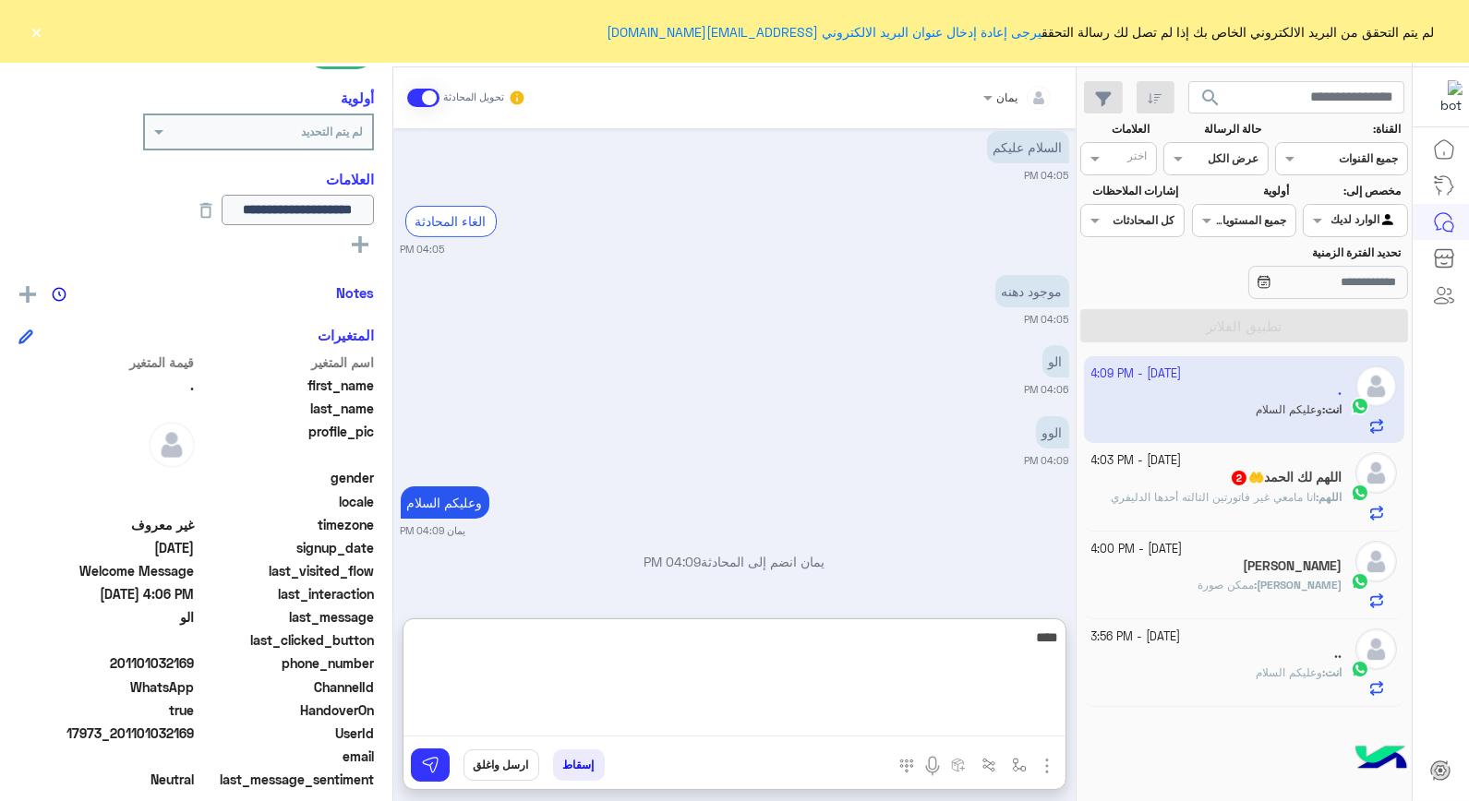
type textarea "*****"
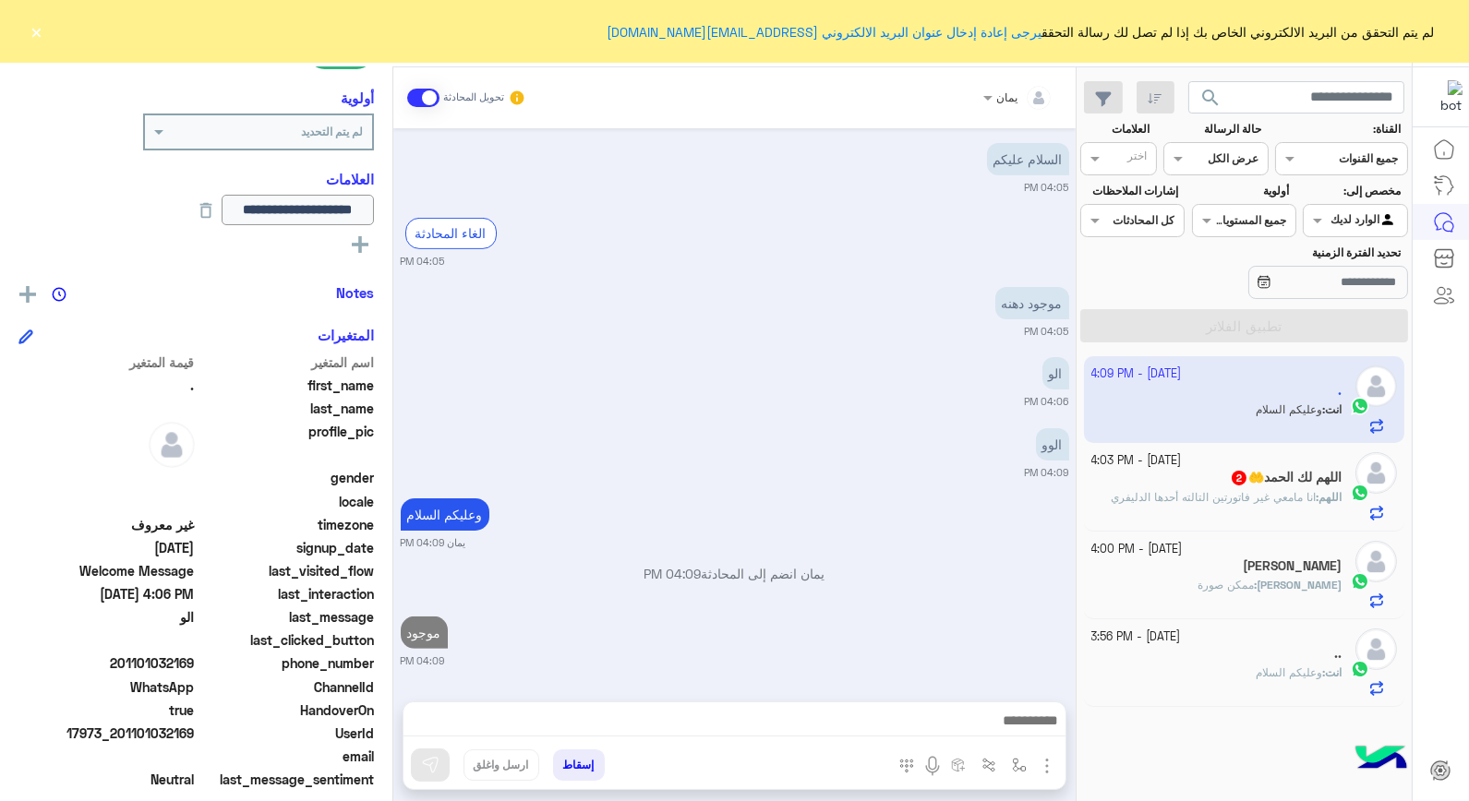
click at [1183, 490] on p "اللهم : انا مامعي غير فاتورتين التالته أحدها الدليفري" at bounding box center [1226, 497] width 231 height 17
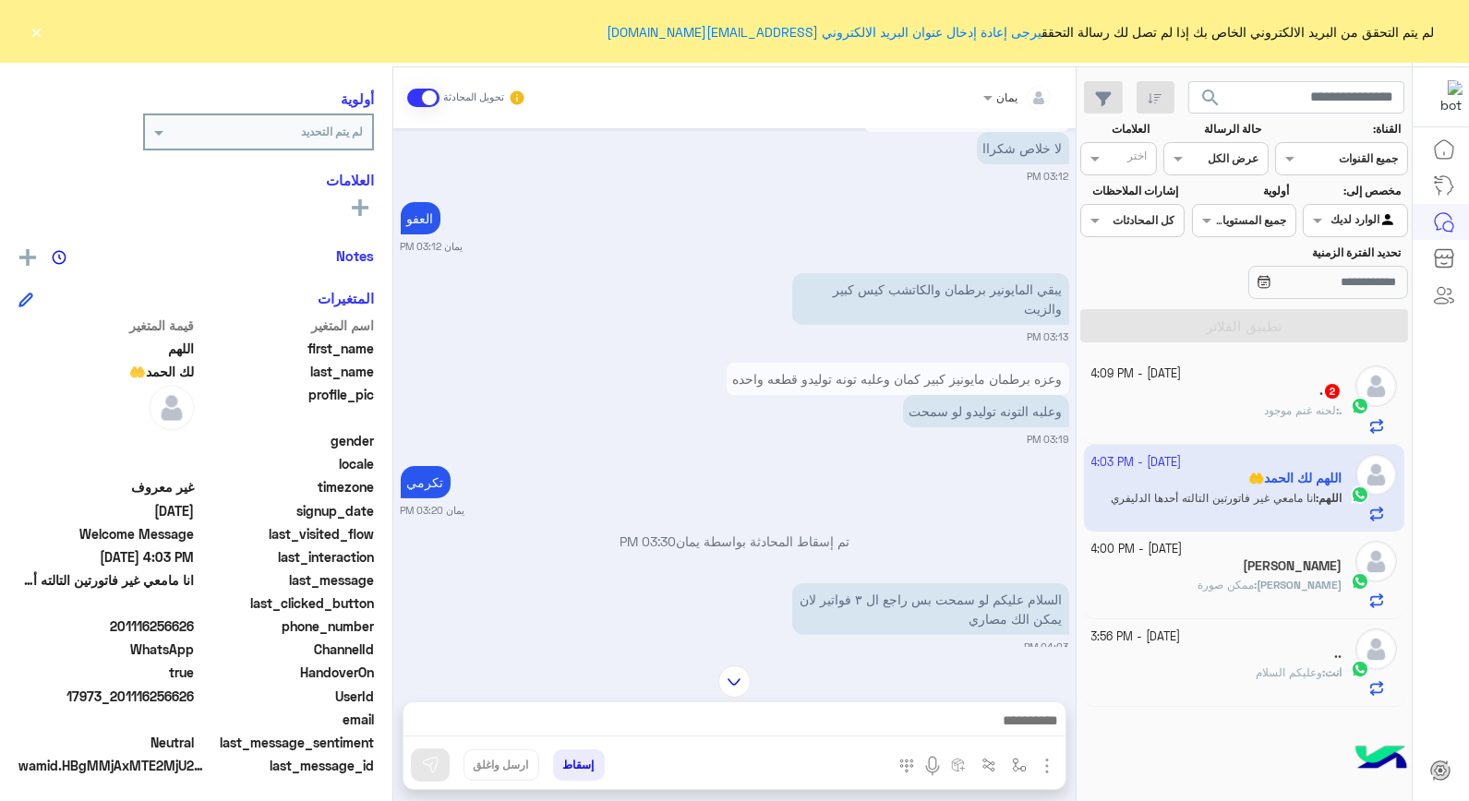
scroll to position [205, 0]
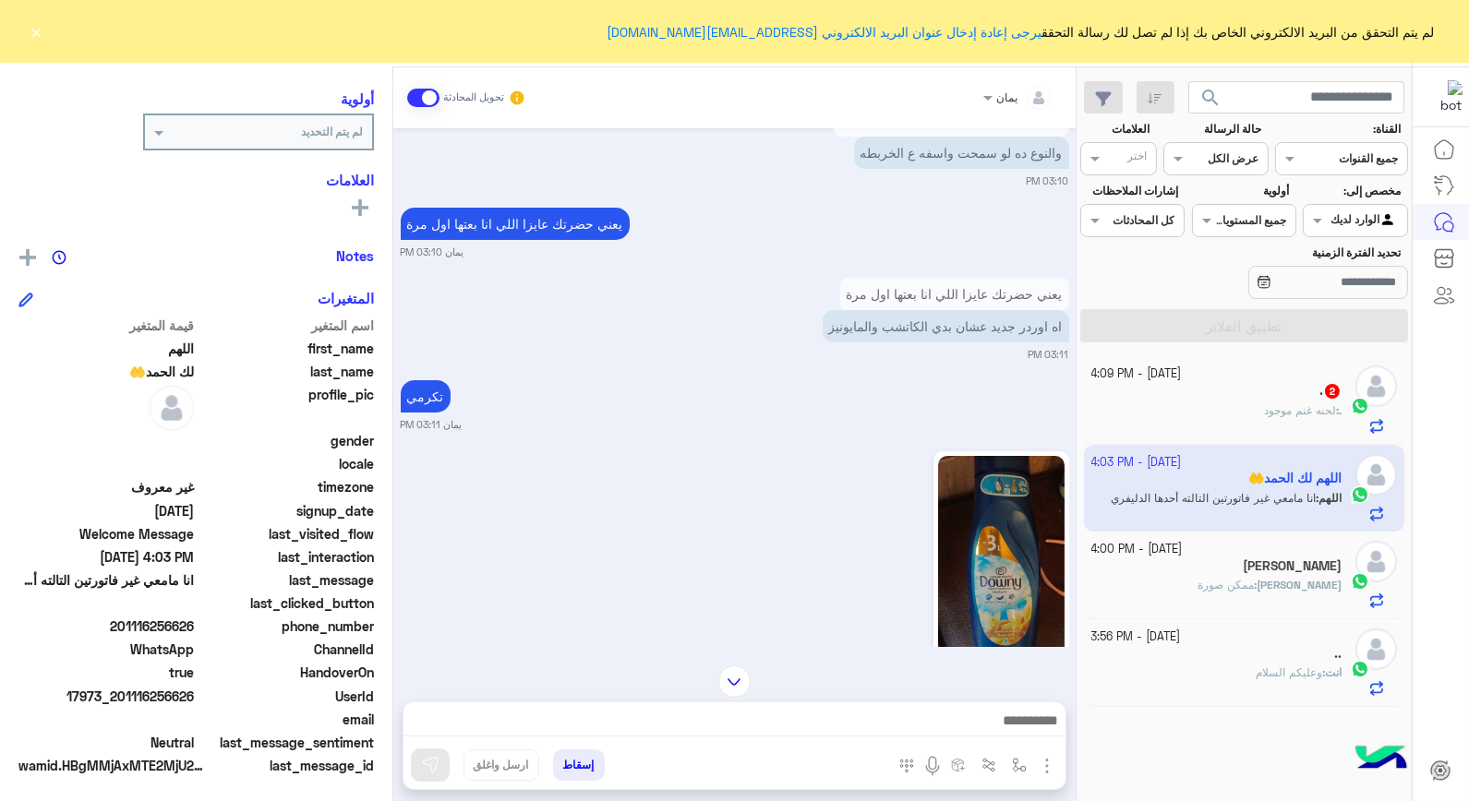
click at [1261, 395] on div ". 2" at bounding box center [1216, 392] width 251 height 19
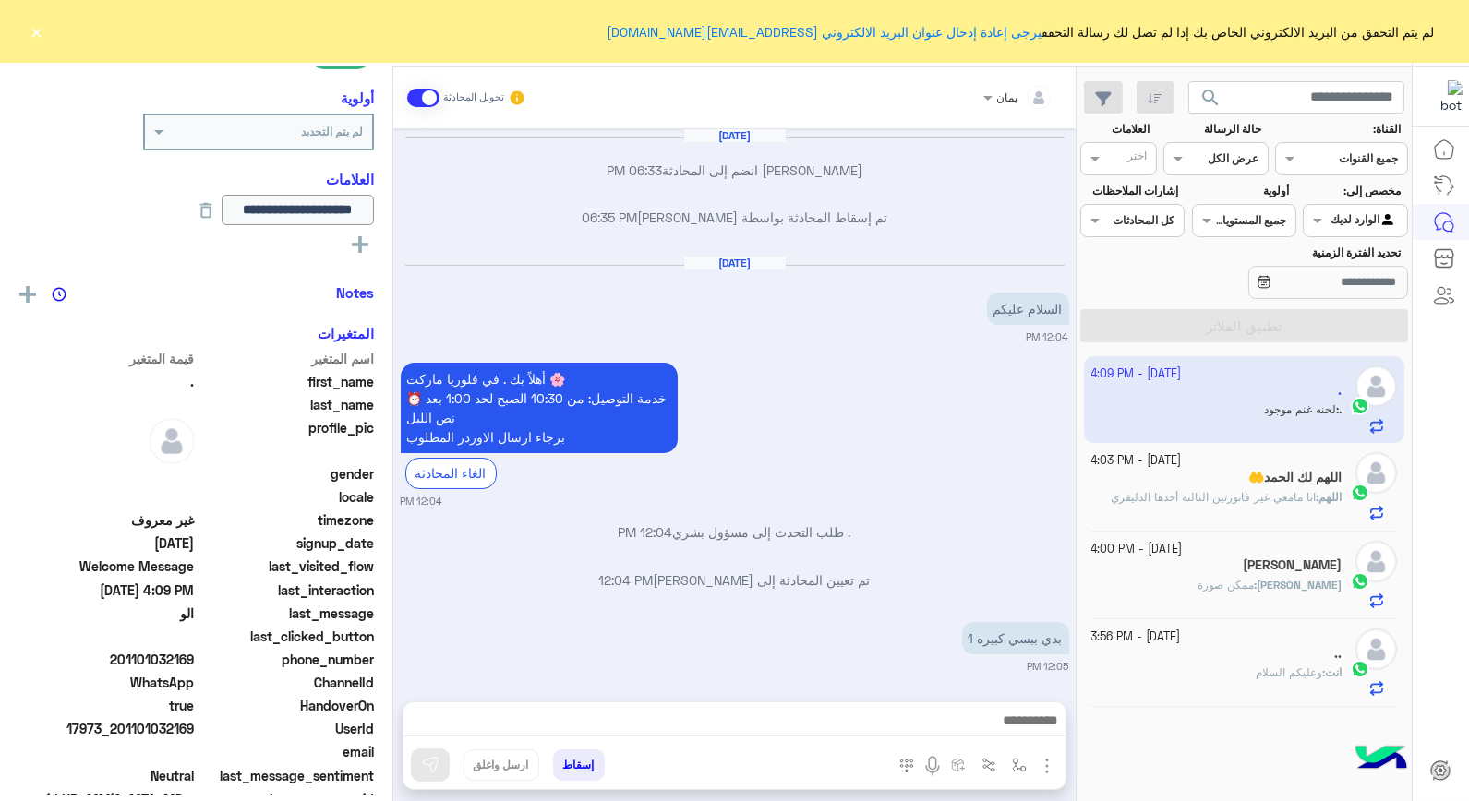
scroll to position [855, 0]
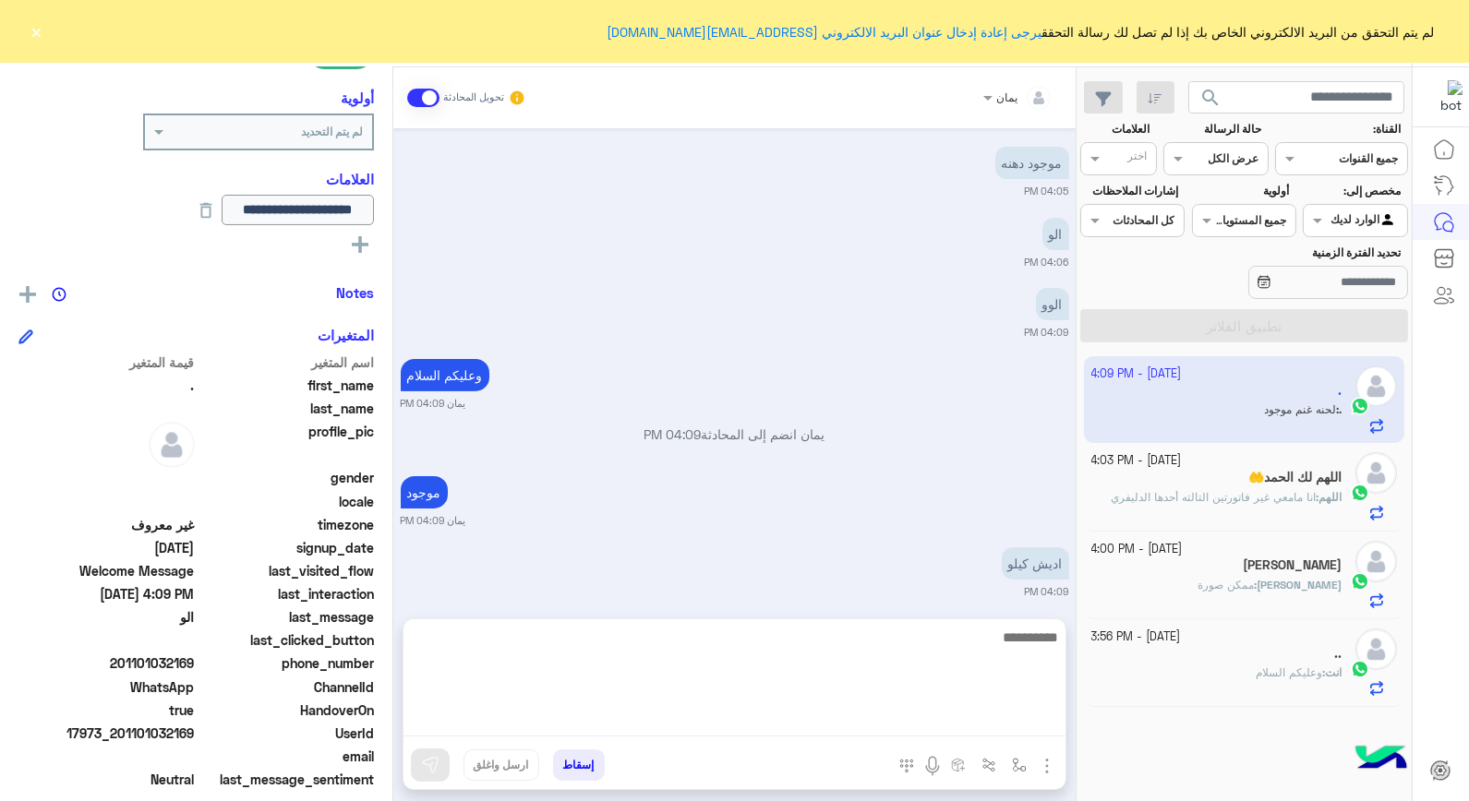
click at [861, 721] on textarea at bounding box center [735, 681] width 662 height 111
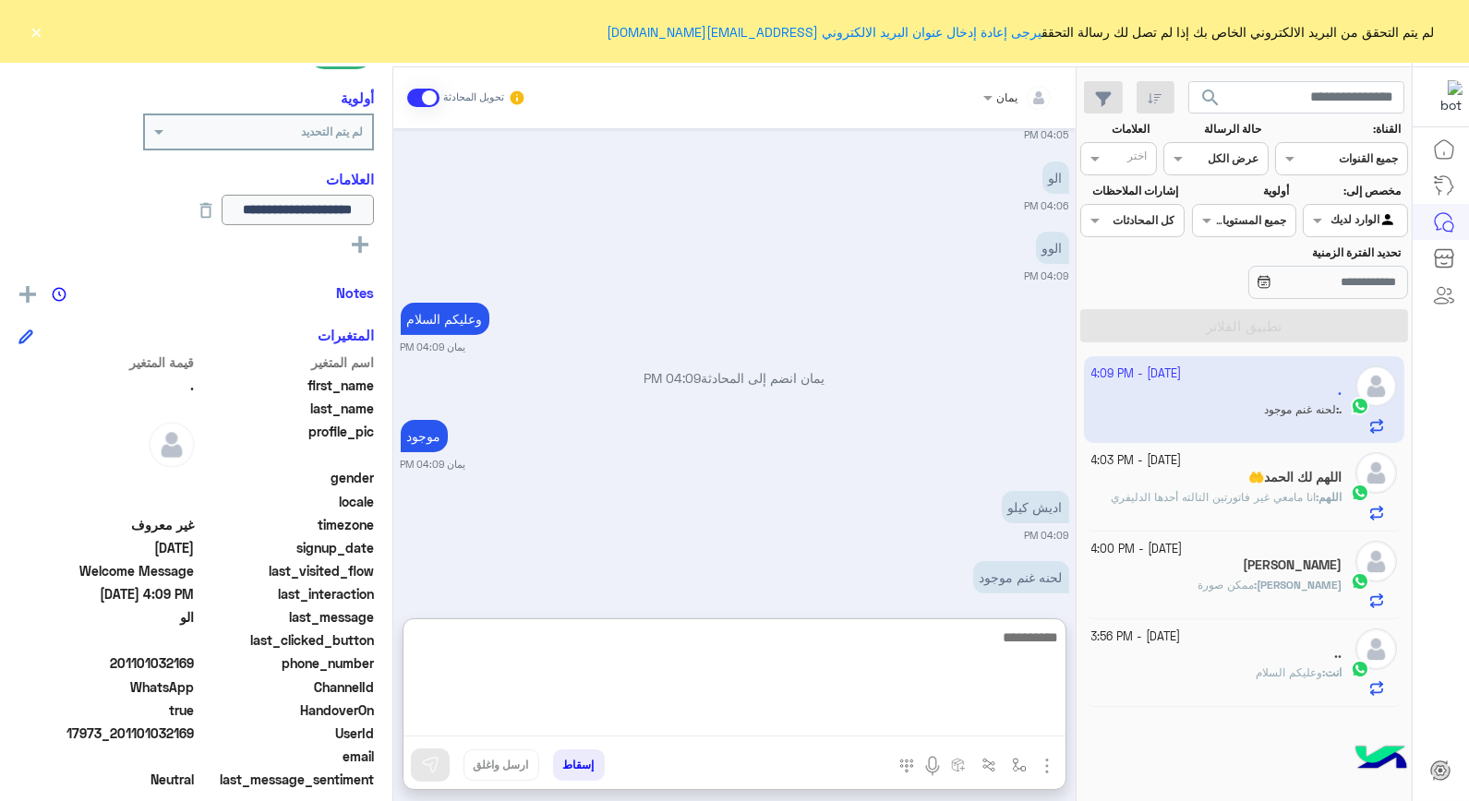
scroll to position [938, 0]
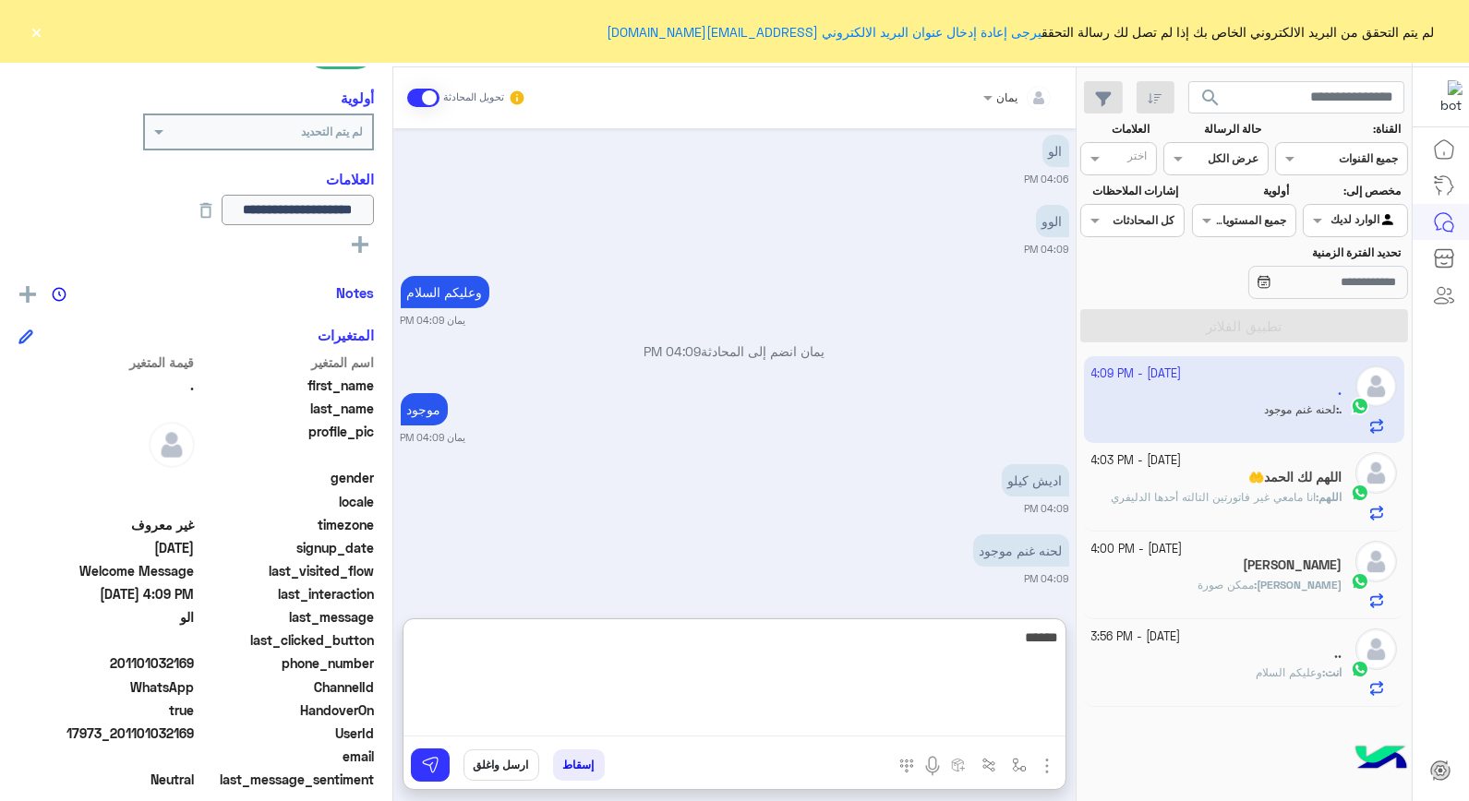
type textarea "*******"
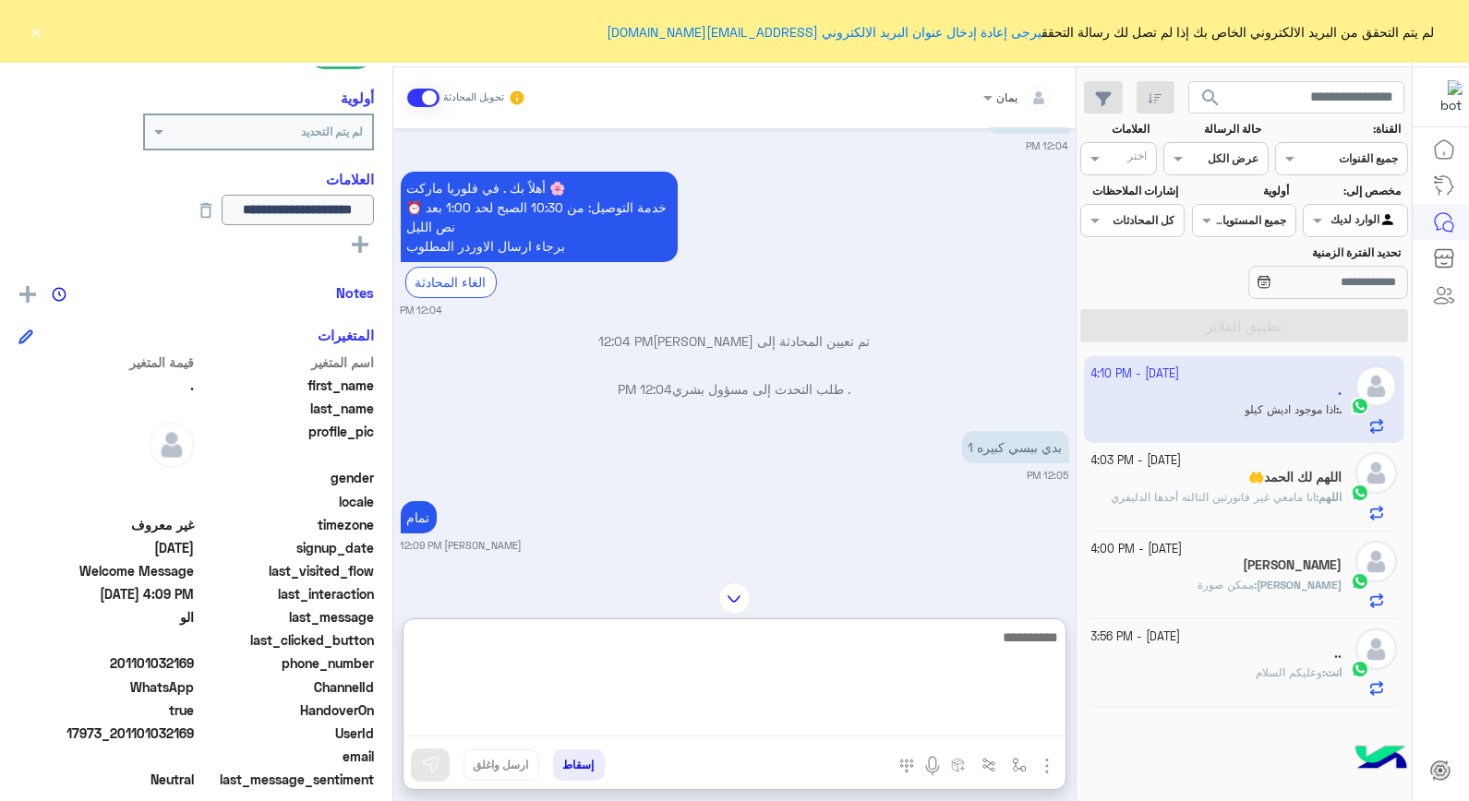
scroll to position [205, 0]
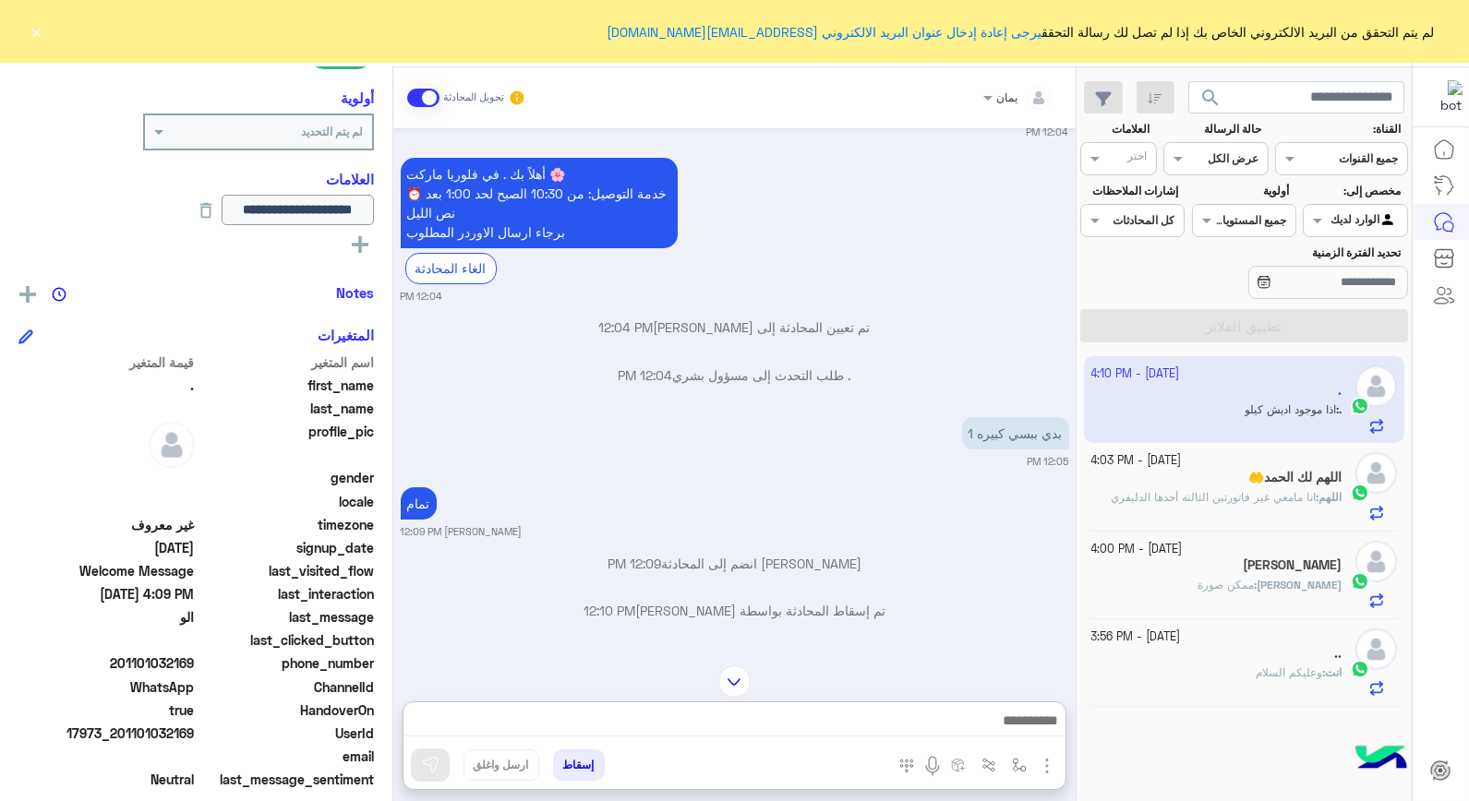
click at [725, 588] on div "يمان تحويل المحادثة [DATE] [PERSON_NAME] انضم إلى المحادثة 06:33 PM تم إسقاط ال…" at bounding box center [734, 437] width 682 height 741
click at [732, 678] on img at bounding box center [734, 682] width 32 height 32
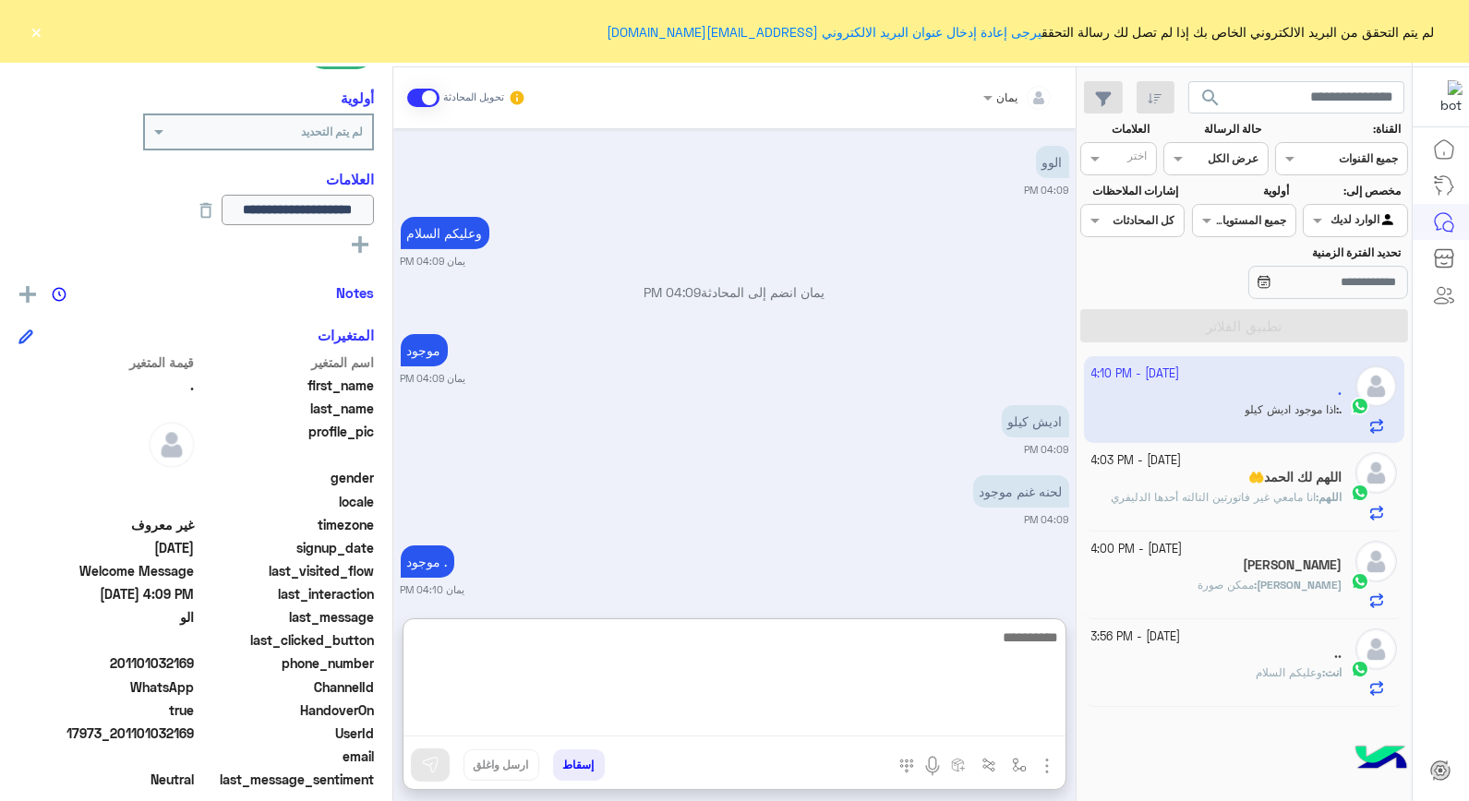
click at [778, 727] on textarea at bounding box center [735, 681] width 662 height 111
type textarea "***"
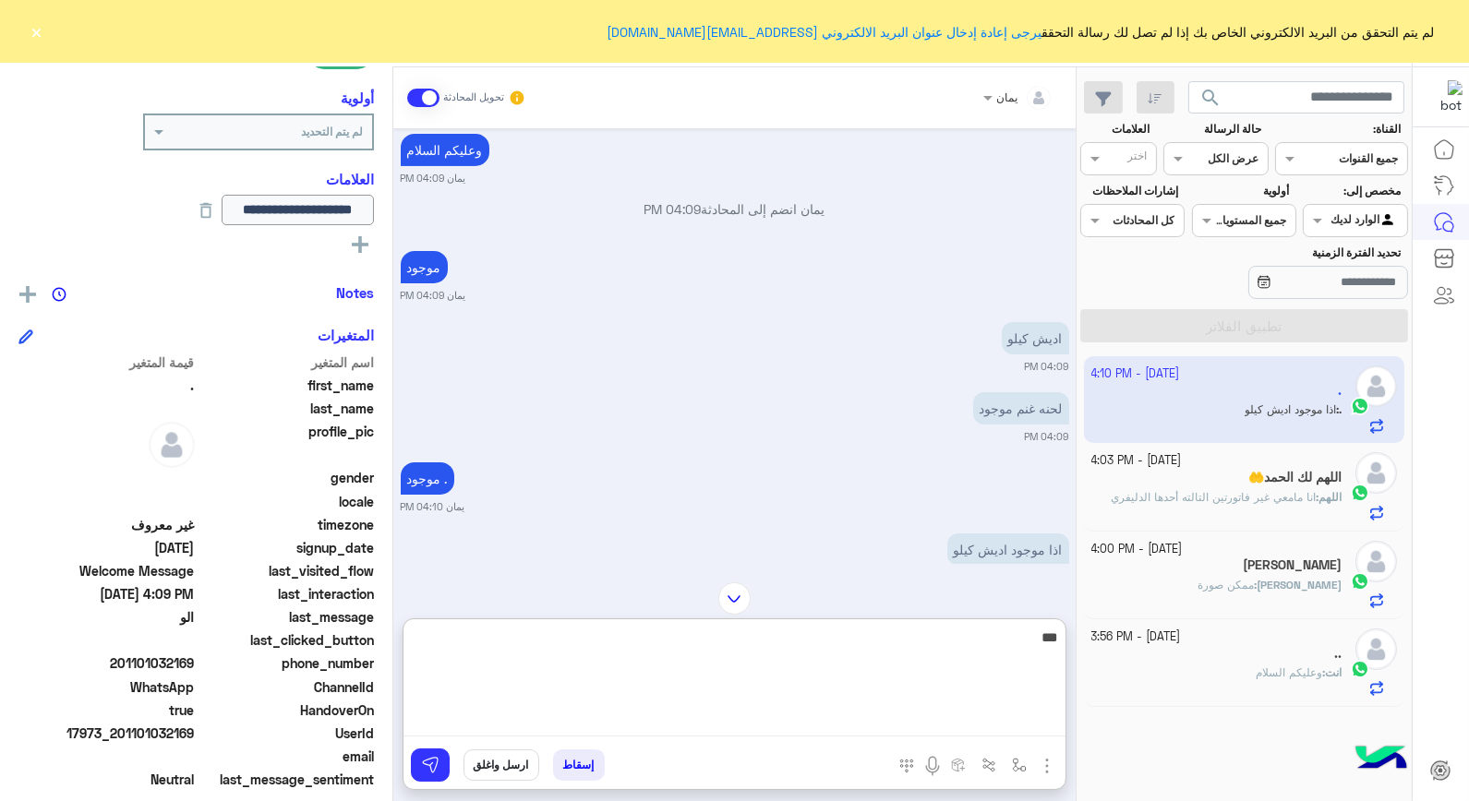
scroll to position [712, 0]
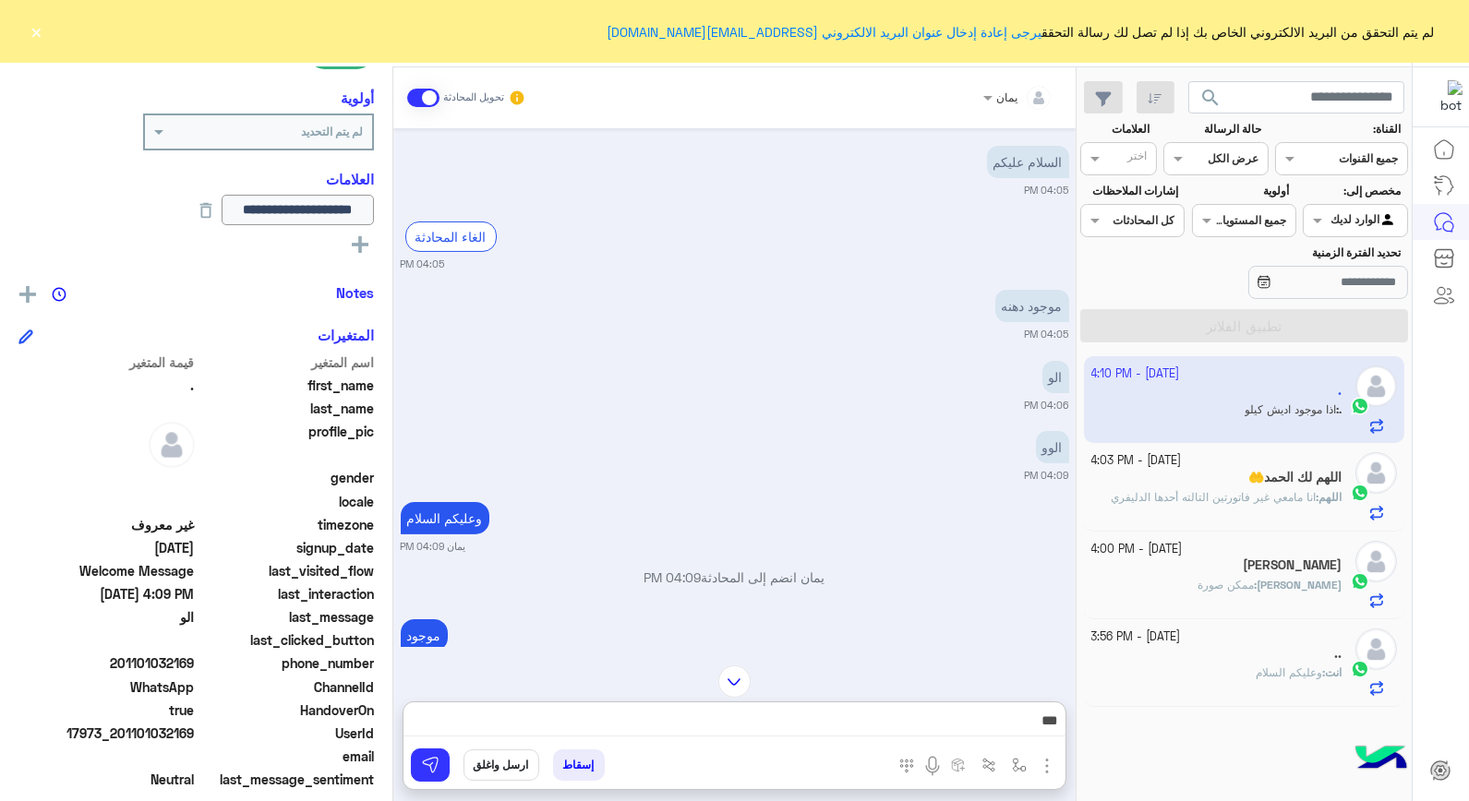
click at [731, 595] on div "يمان تحويل المحادثة [DATE] [PERSON_NAME] انضم إلى المحادثة 06:33 PM تم إسقاط ال…" at bounding box center [734, 437] width 682 height 741
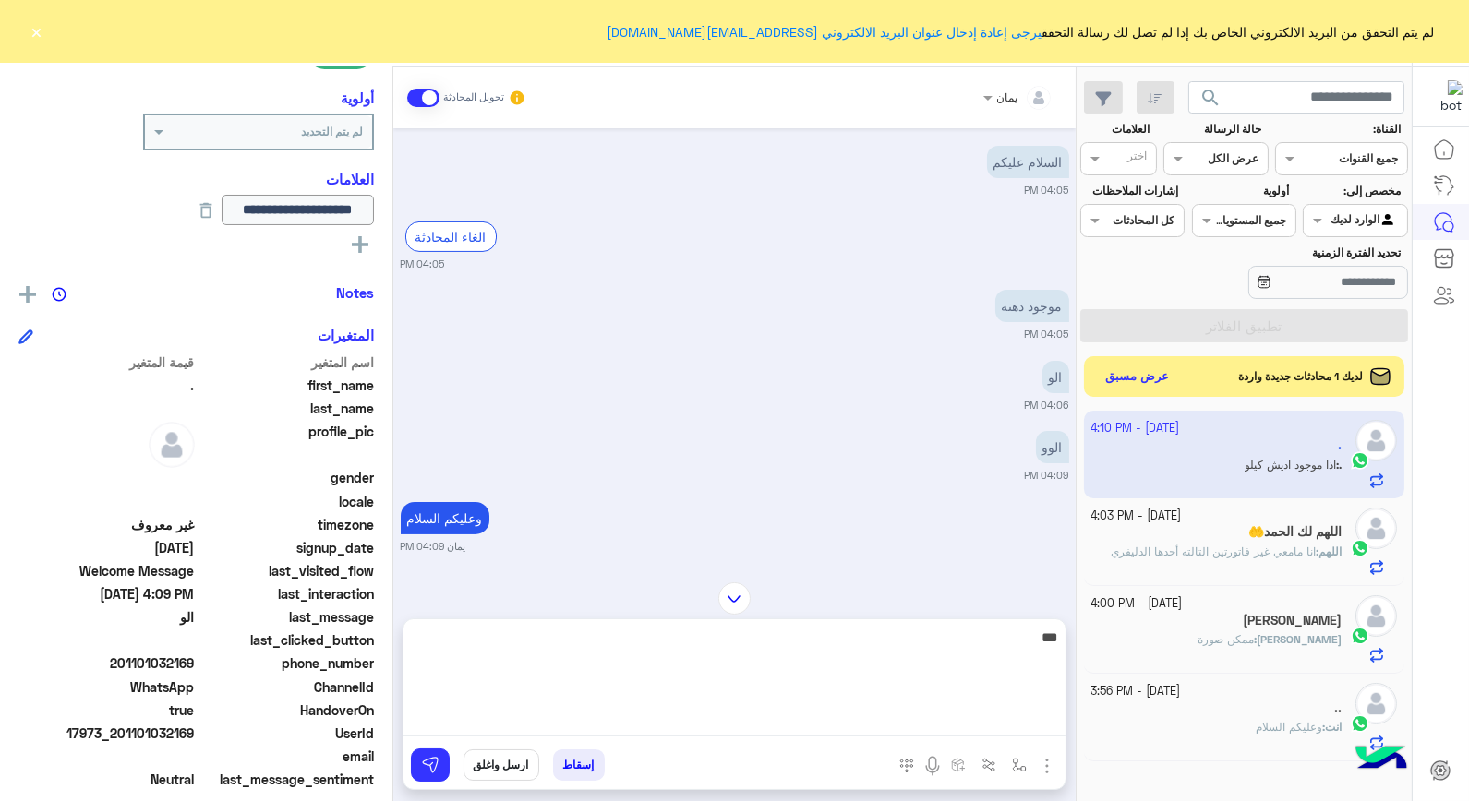
click at [837, 714] on textarea "***" at bounding box center [735, 681] width 662 height 111
drag, startPoint x: 1152, startPoint y: 634, endPoint x: 1376, endPoint y: 634, distance: 223.5
click at [1376, 634] on mat-drawer-container "search القناة: القناه جميع القنوات حالة الرسالة القناه عرض الكل العلامات اختر م…" at bounding box center [706, 437] width 1412 height 741
type textarea "**********"
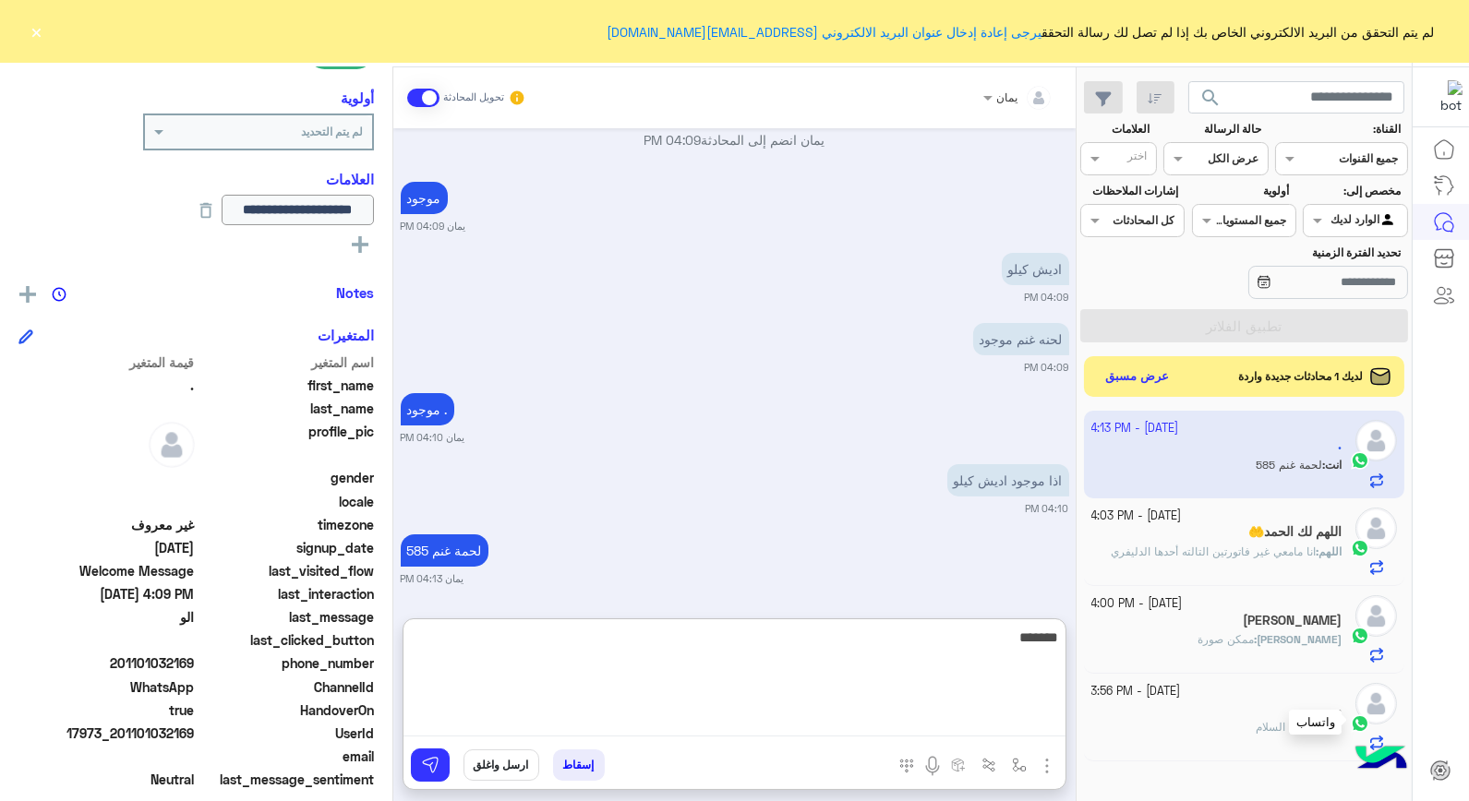
type textarea "********"
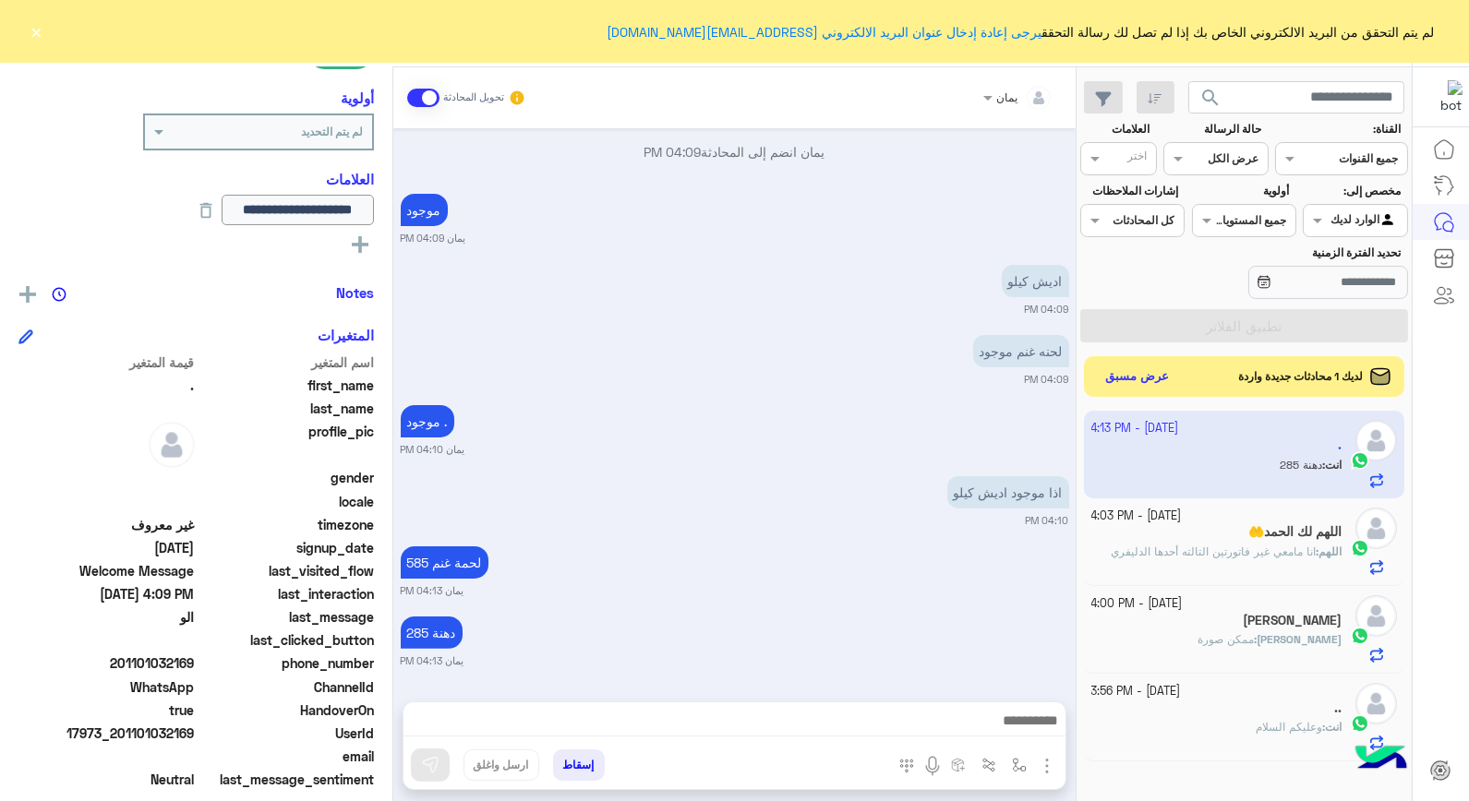
click at [1178, 532] on div "اللهم لك الحمد🤲" at bounding box center [1216, 533] width 251 height 19
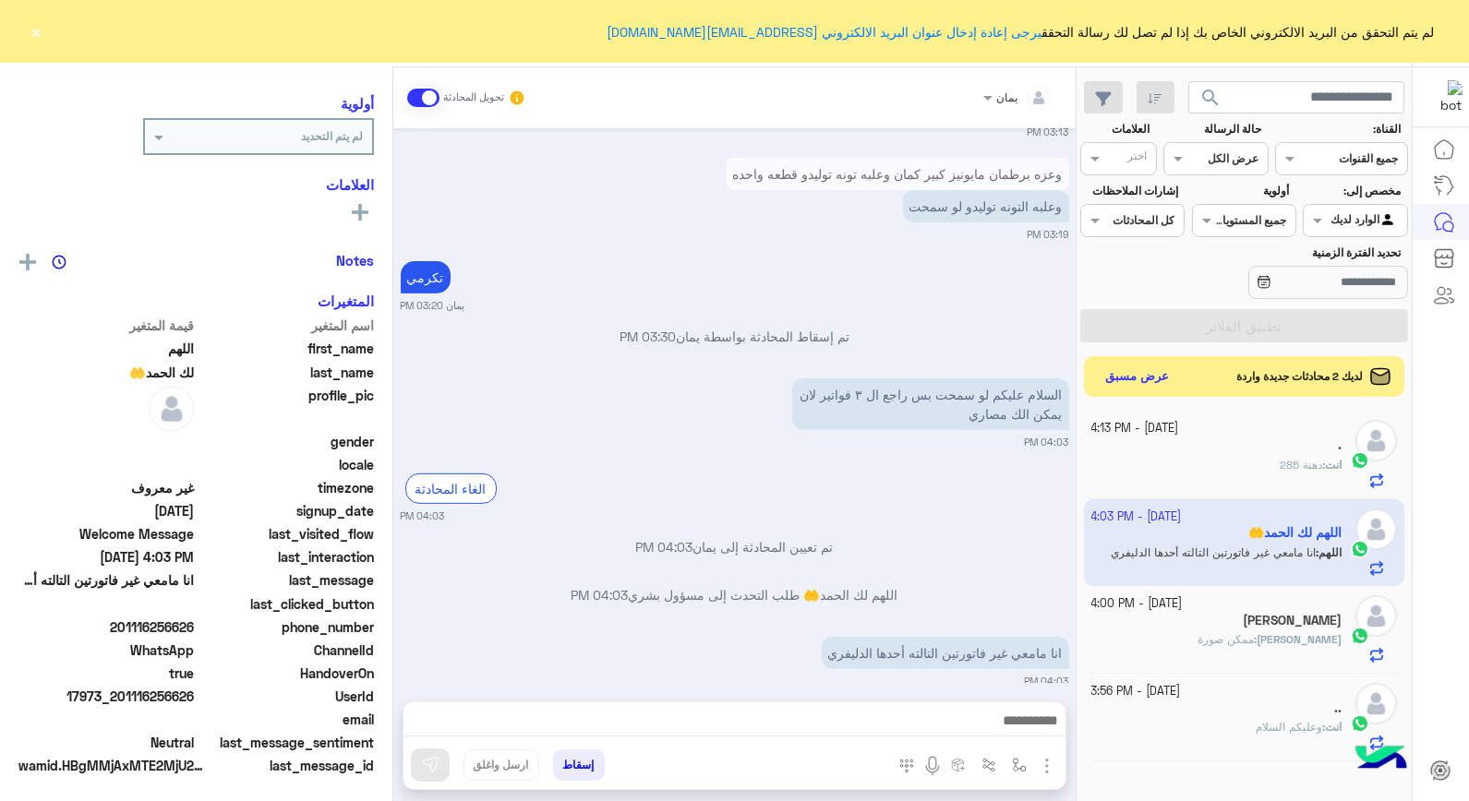
scroll to position [234, 0]
click at [1197, 623] on div "[PERSON_NAME]" at bounding box center [1216, 622] width 251 height 19
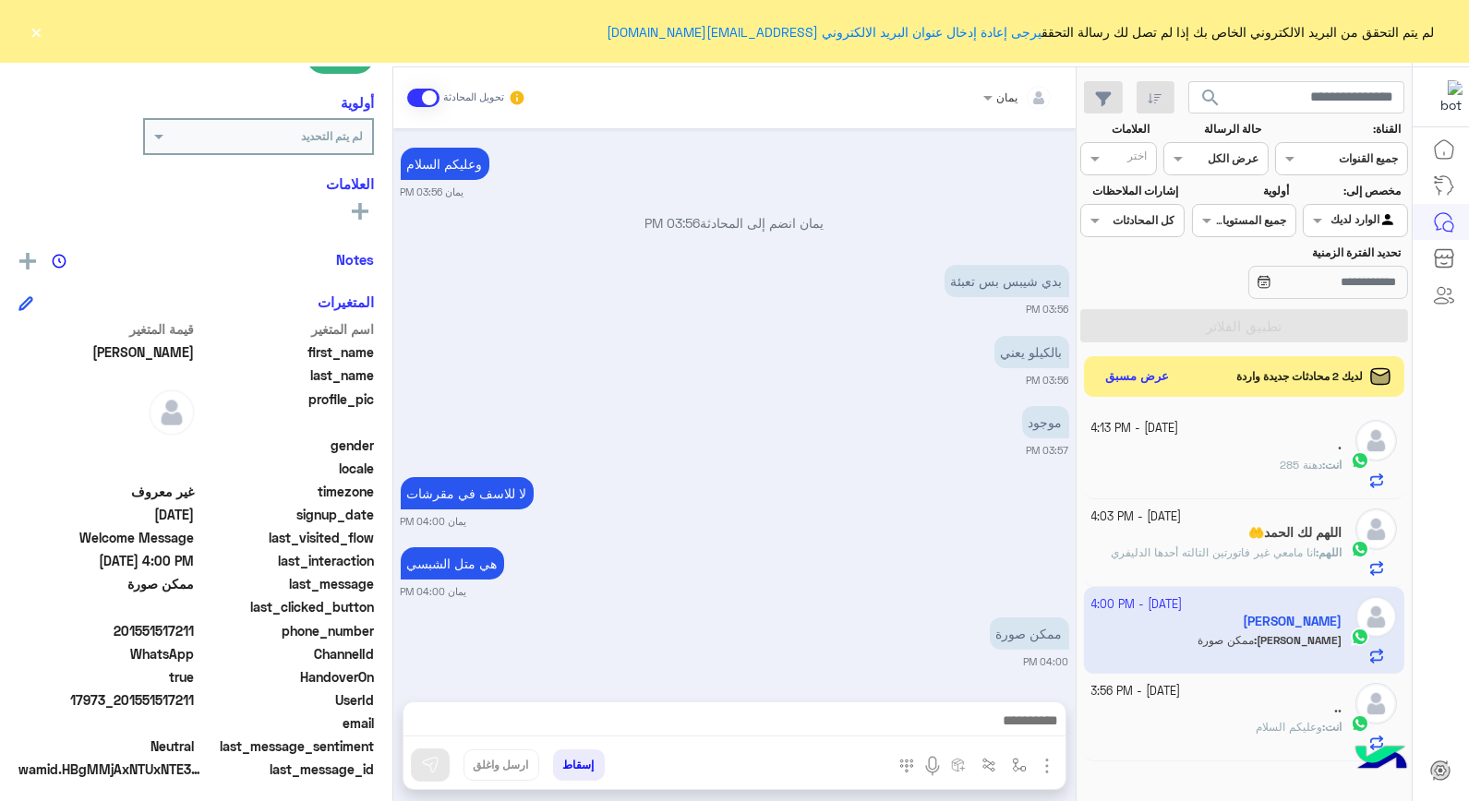
scroll to position [268, 0]
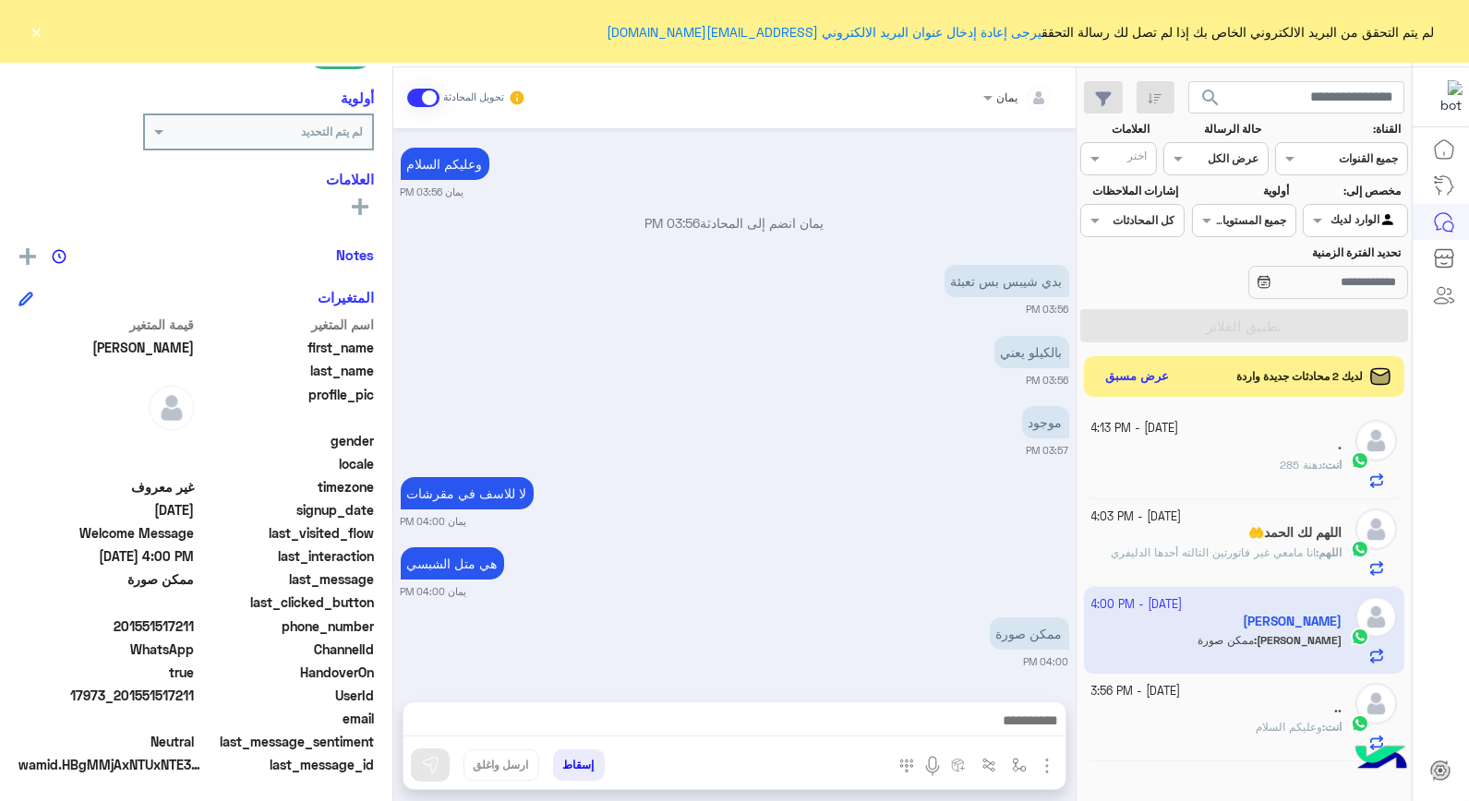
click at [1171, 707] on div ".." at bounding box center [1216, 710] width 251 height 19
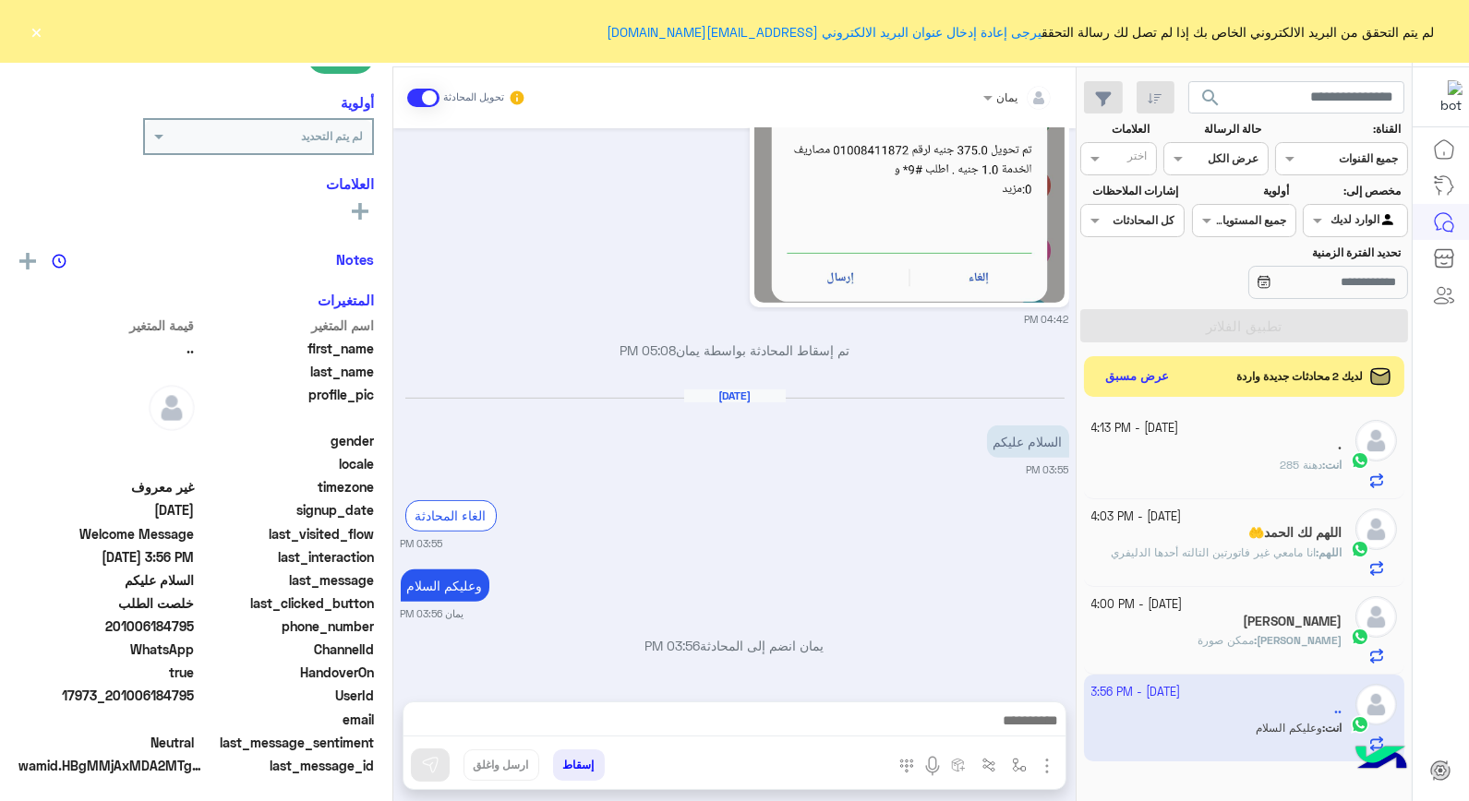
scroll to position [268, 0]
click at [566, 765] on button "إسقاط" at bounding box center [579, 765] width 52 height 31
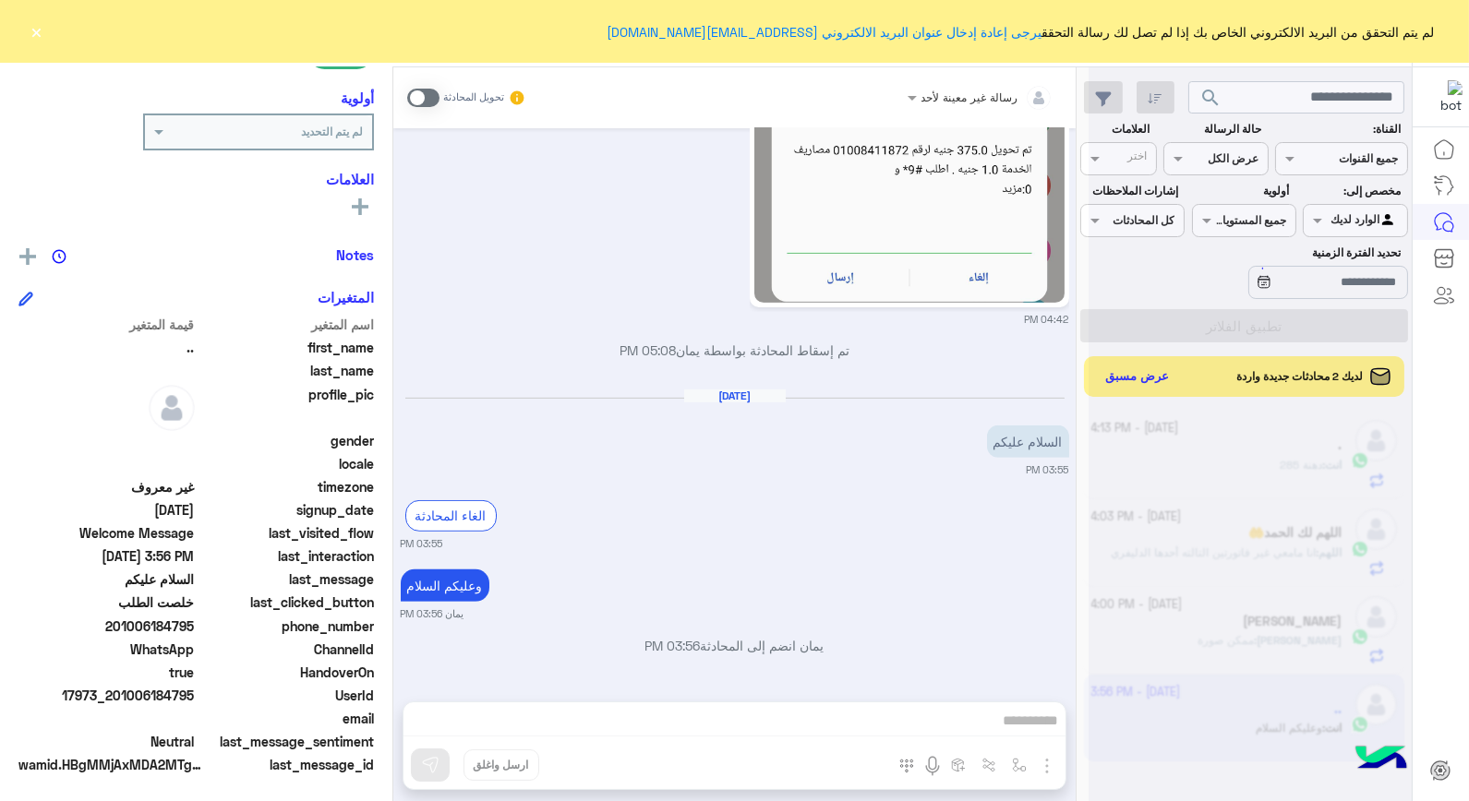
scroll to position [1519, 0]
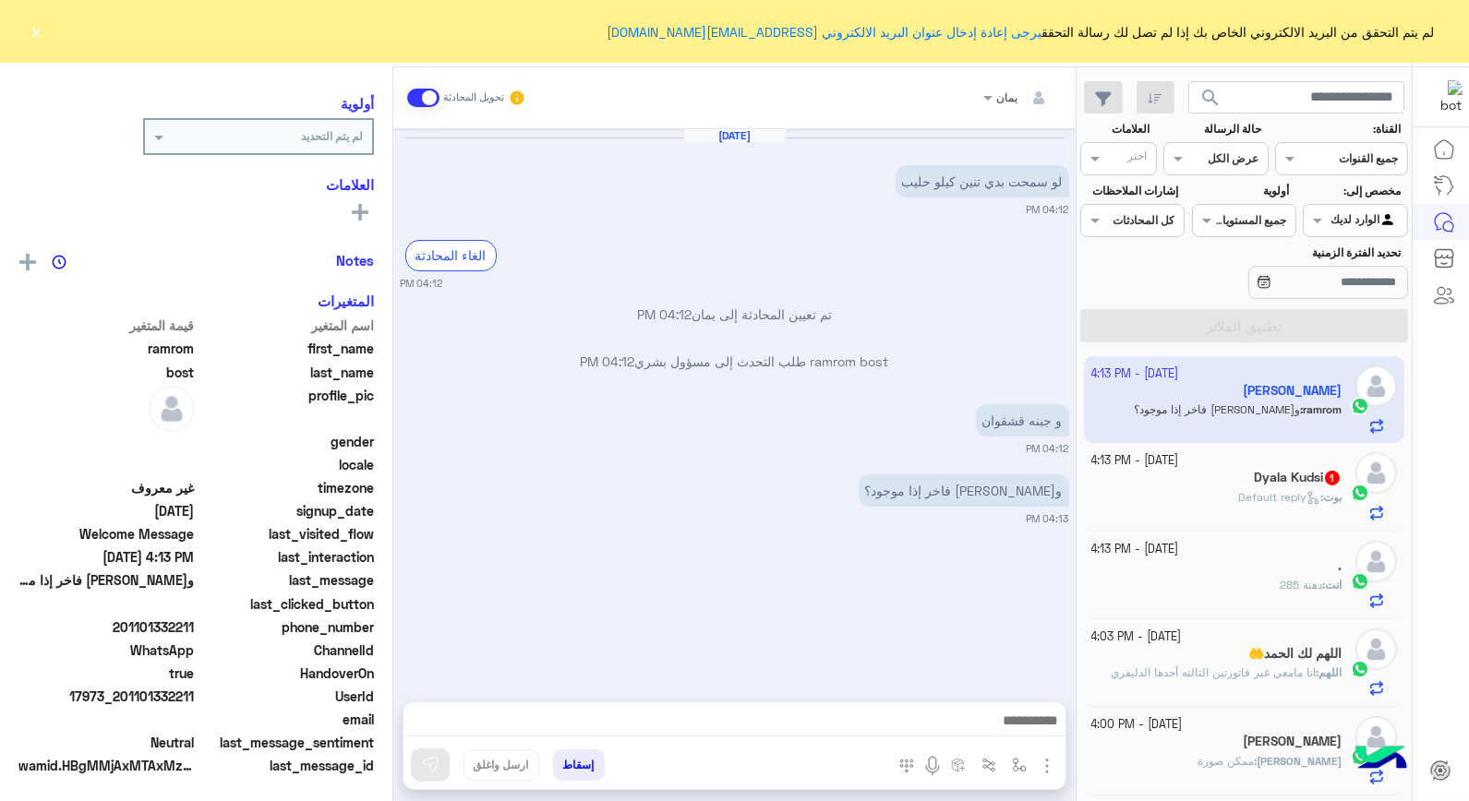
click at [1250, 497] on span "Default reply" at bounding box center [1279, 497] width 82 height 14
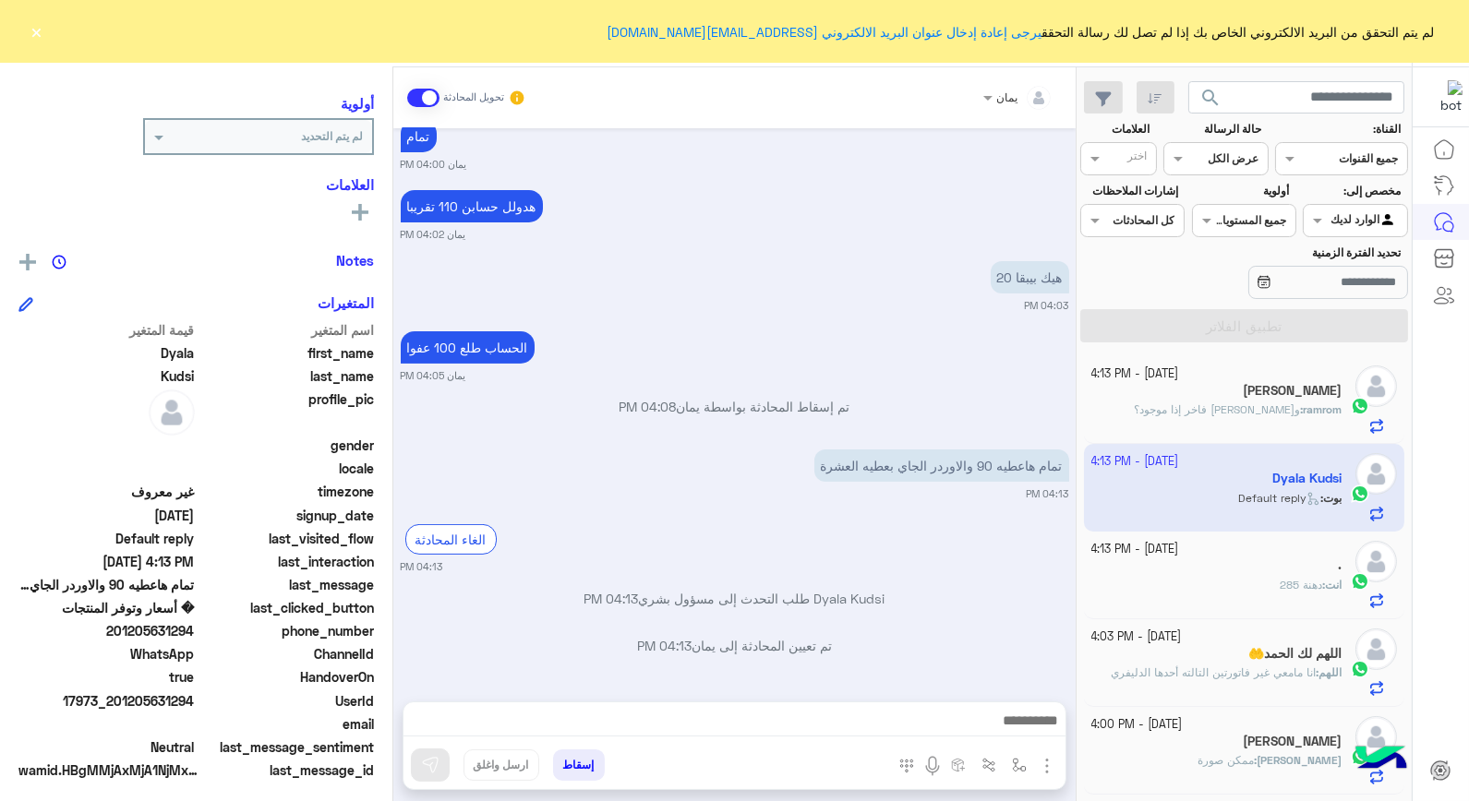
scroll to position [234, 0]
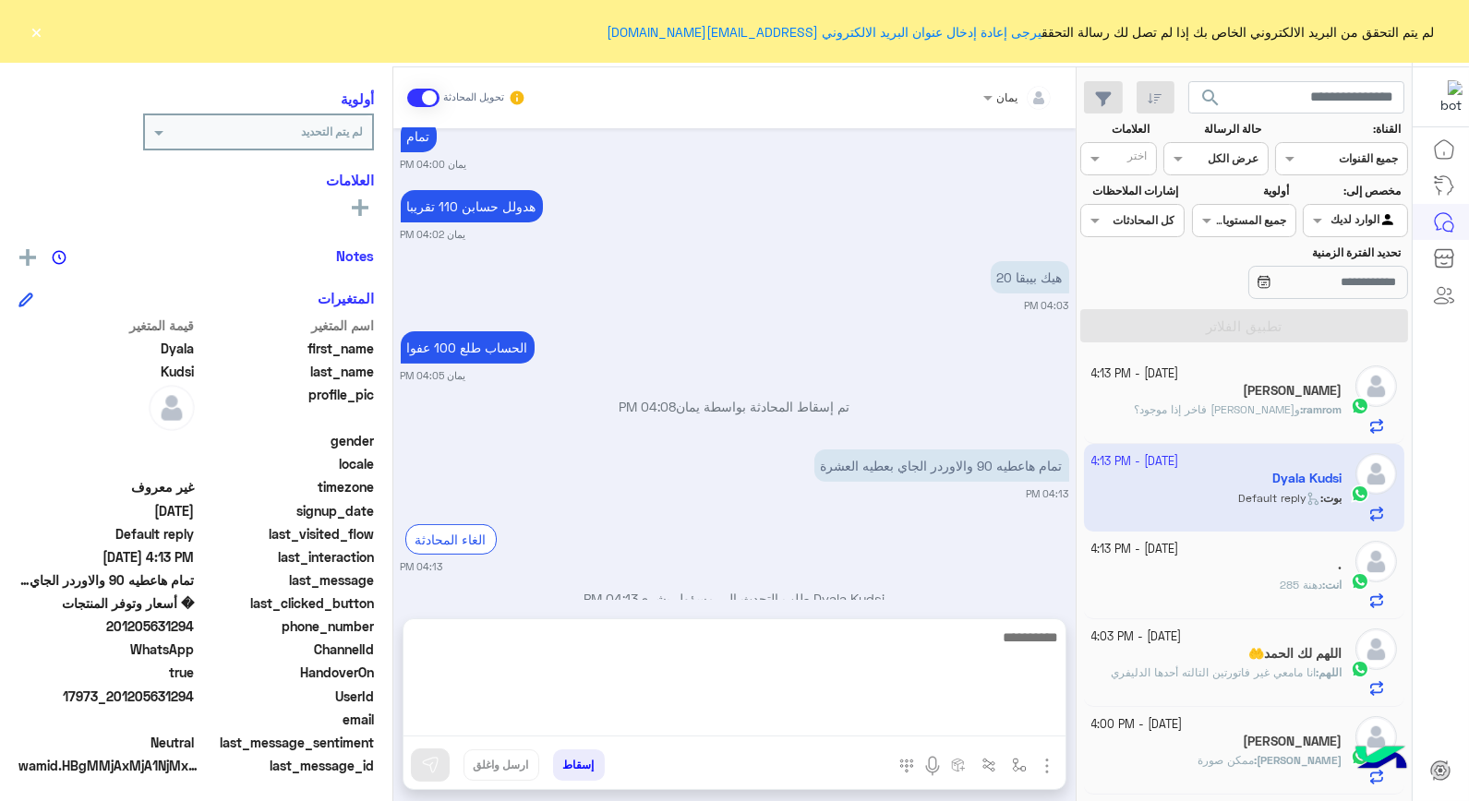
click at [875, 713] on textarea at bounding box center [735, 681] width 662 height 111
type textarea "****"
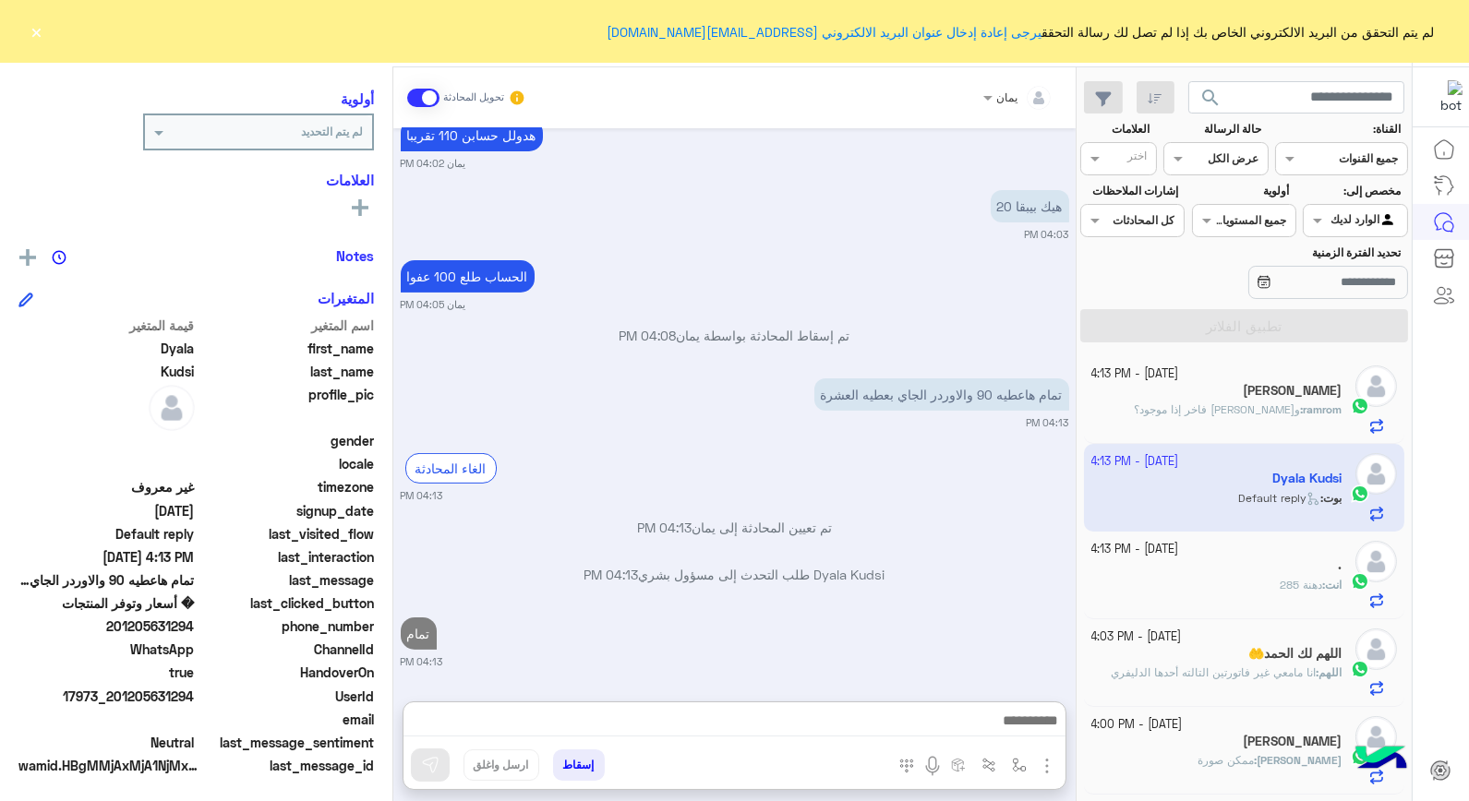
click at [572, 757] on button "إسقاط" at bounding box center [579, 765] width 52 height 31
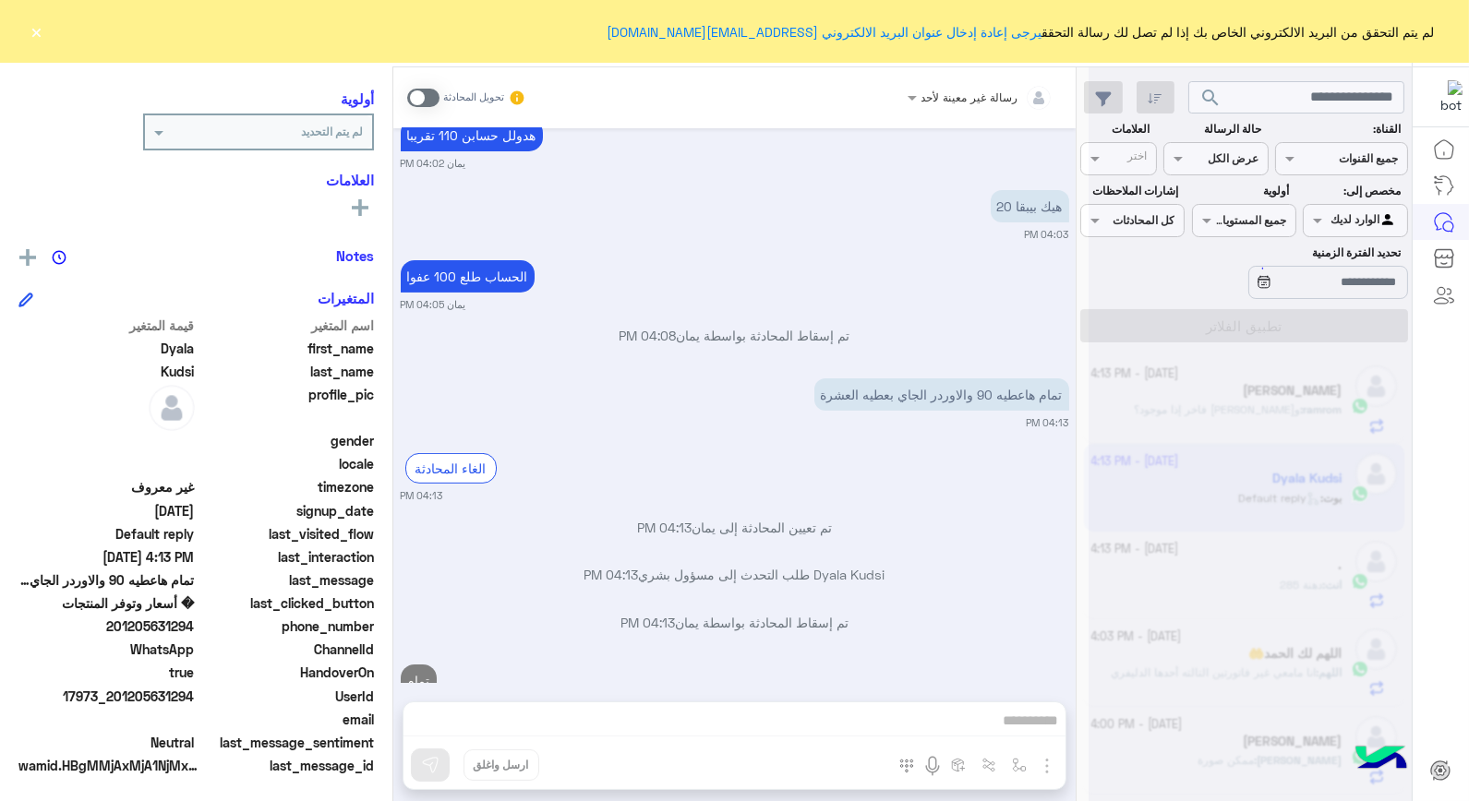
scroll to position [1140, 0]
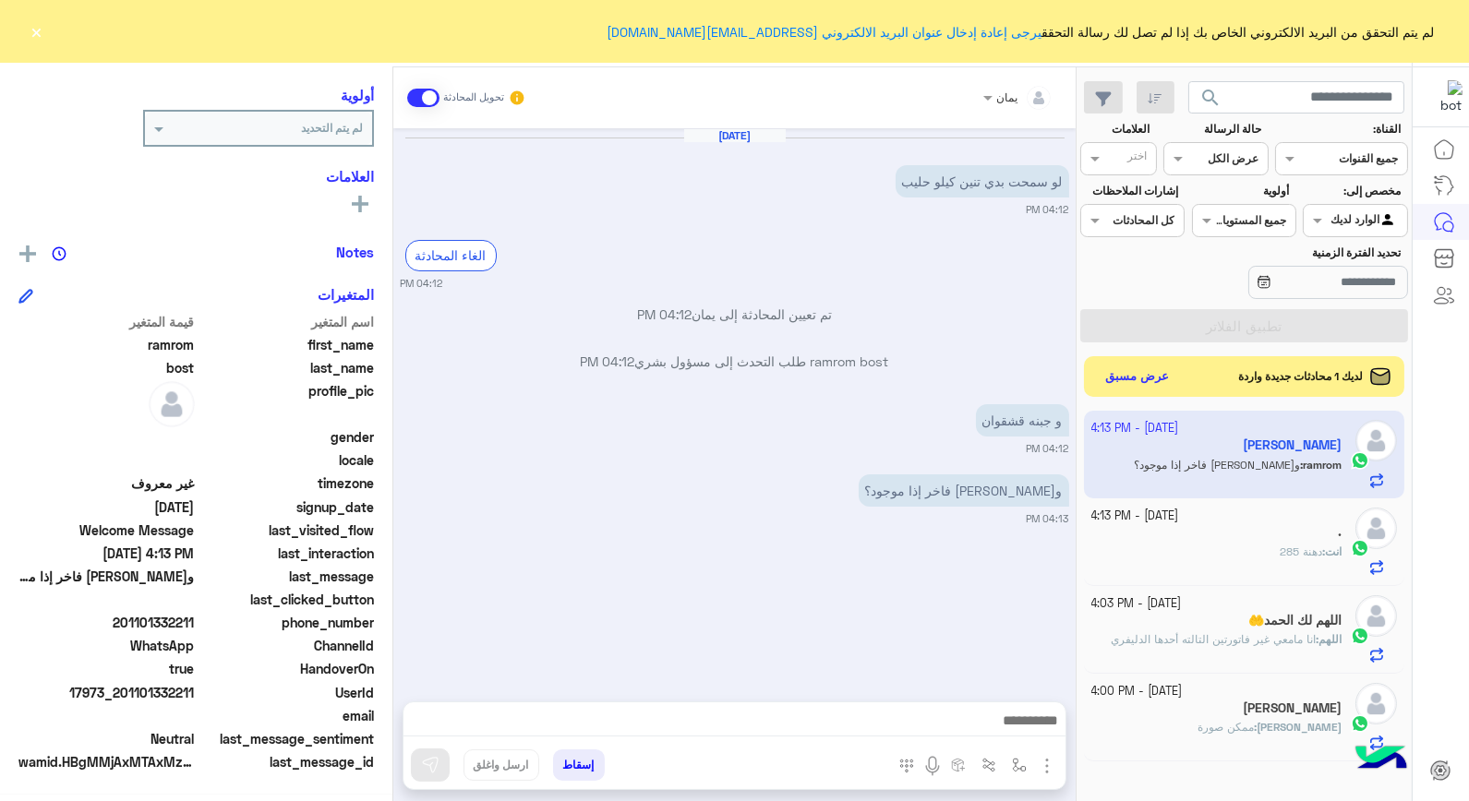
scroll to position [234, 0]
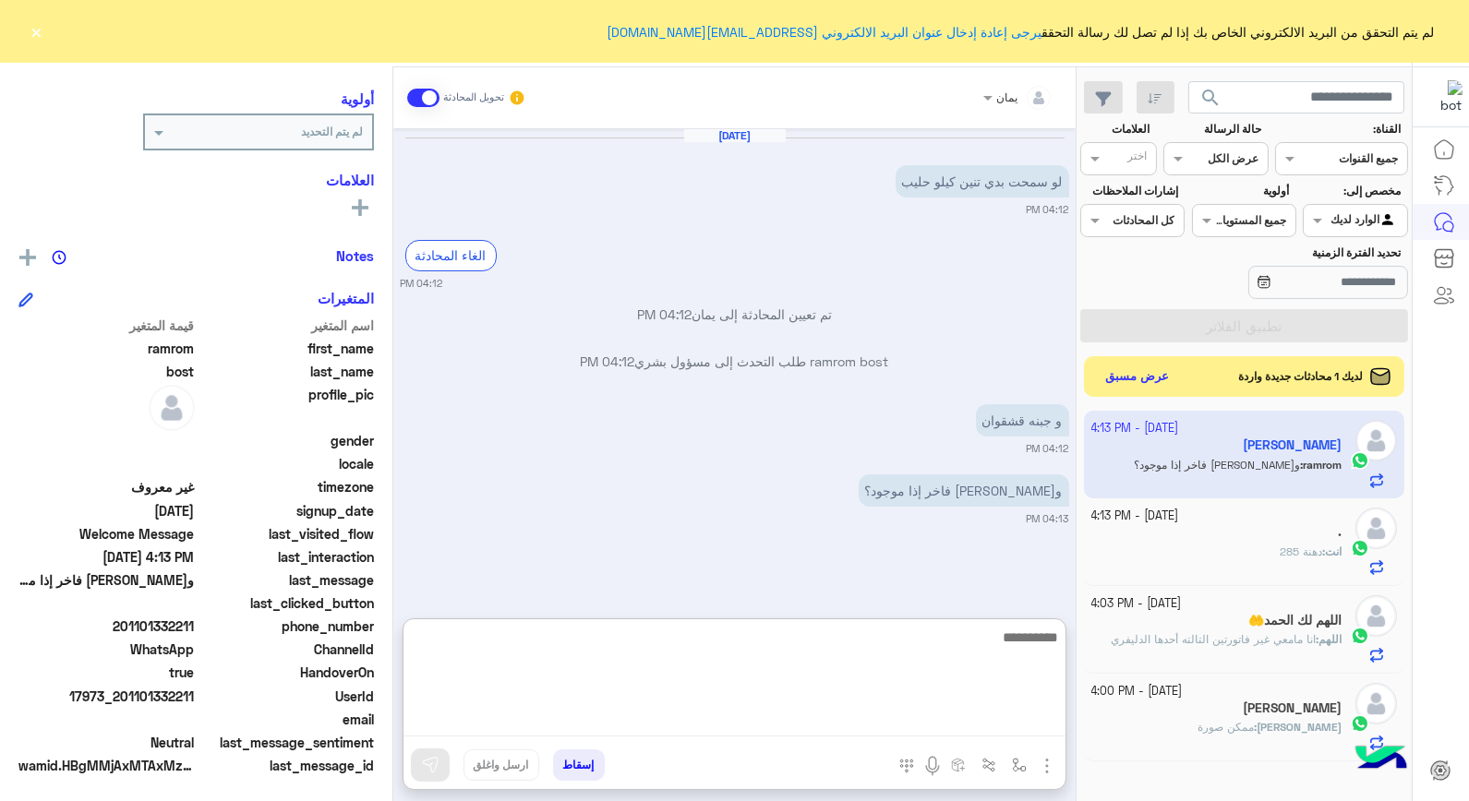
click at [843, 708] on textarea at bounding box center [735, 681] width 662 height 111
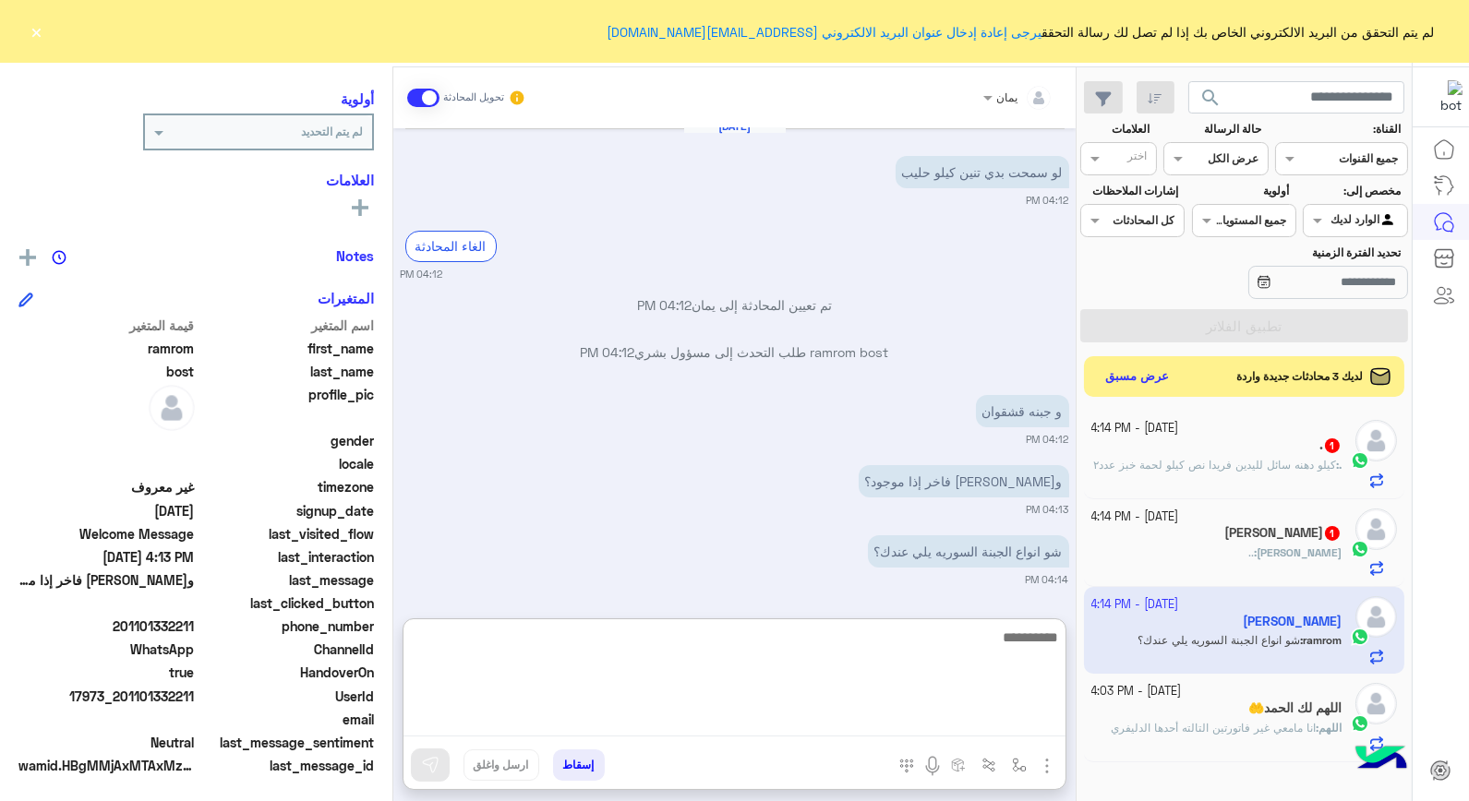
scroll to position [11, 0]
click at [875, 656] on textarea at bounding box center [735, 681] width 662 height 111
type textarea "**********"
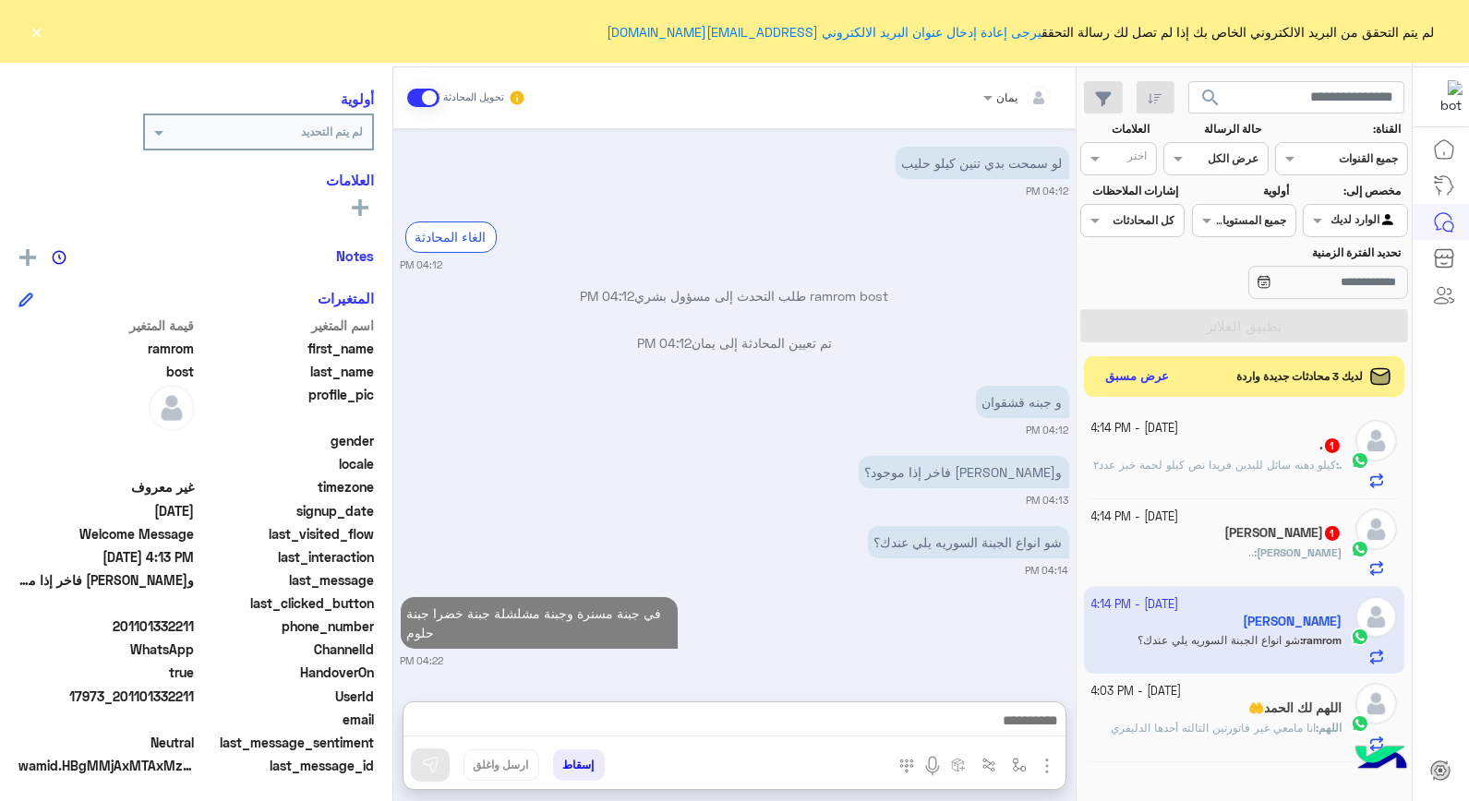
click at [1226, 711] on div "اللهم لك الحمد🤲" at bounding box center [1216, 710] width 251 height 19
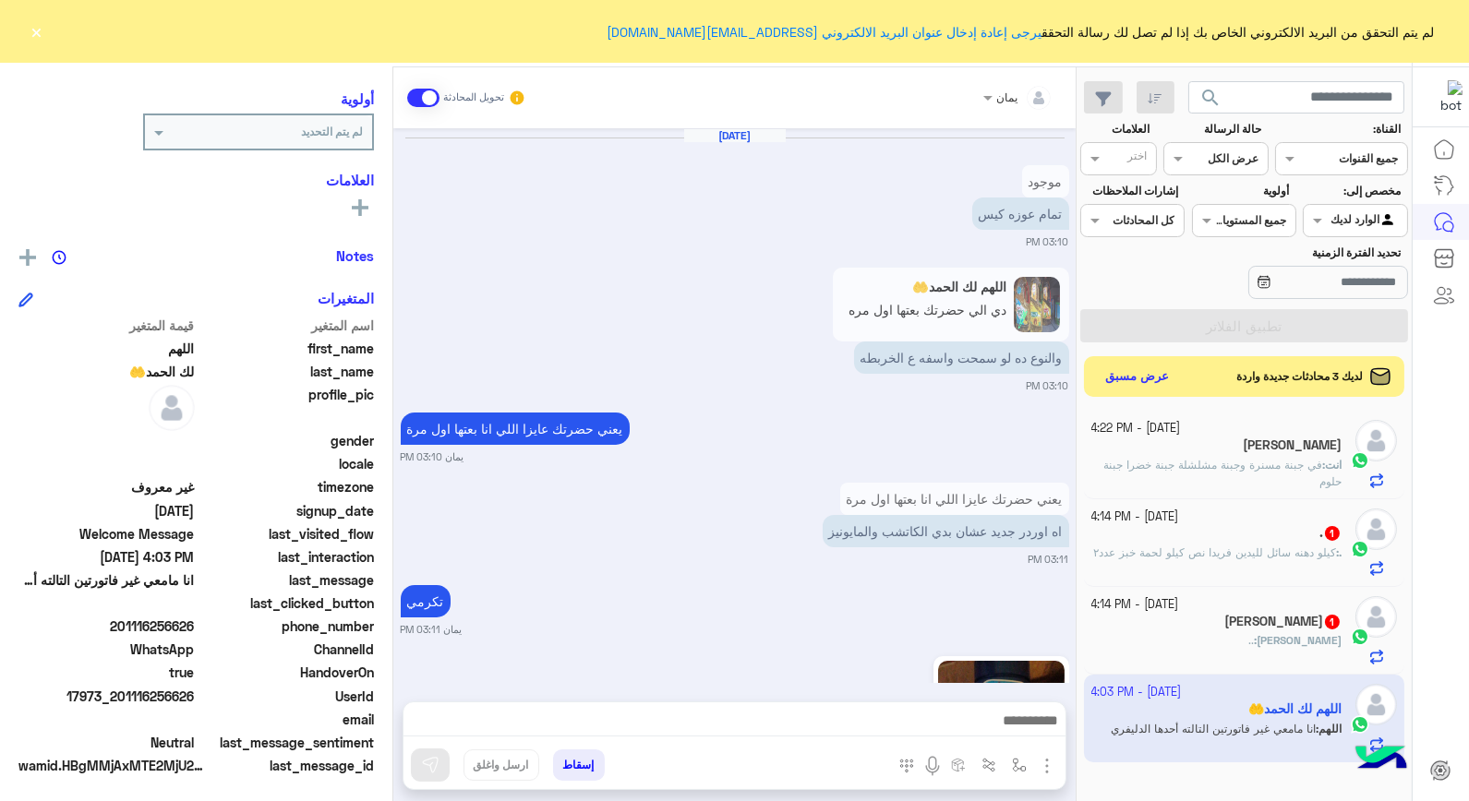
scroll to position [1398, 0]
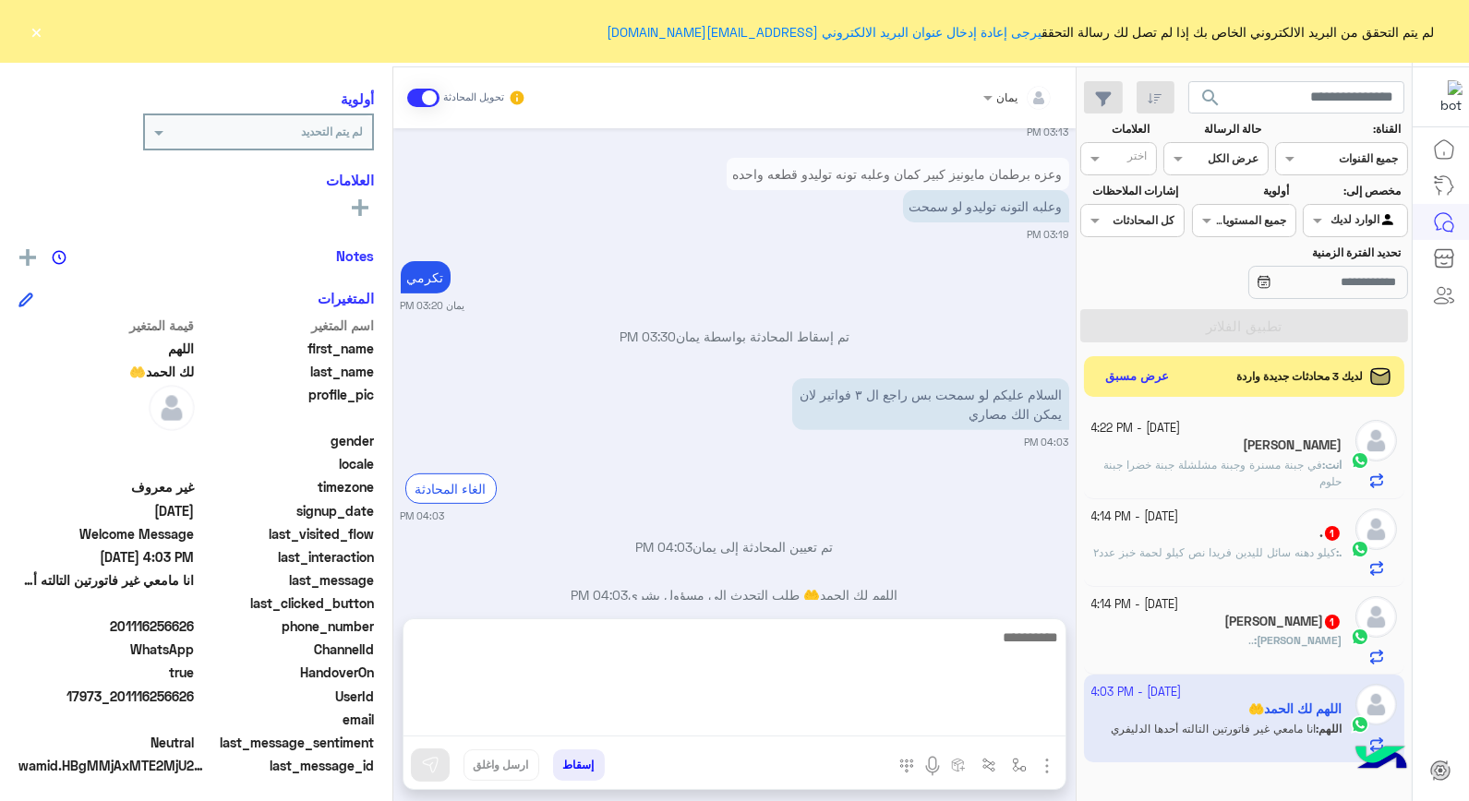
click at [773, 716] on textarea at bounding box center [735, 681] width 662 height 111
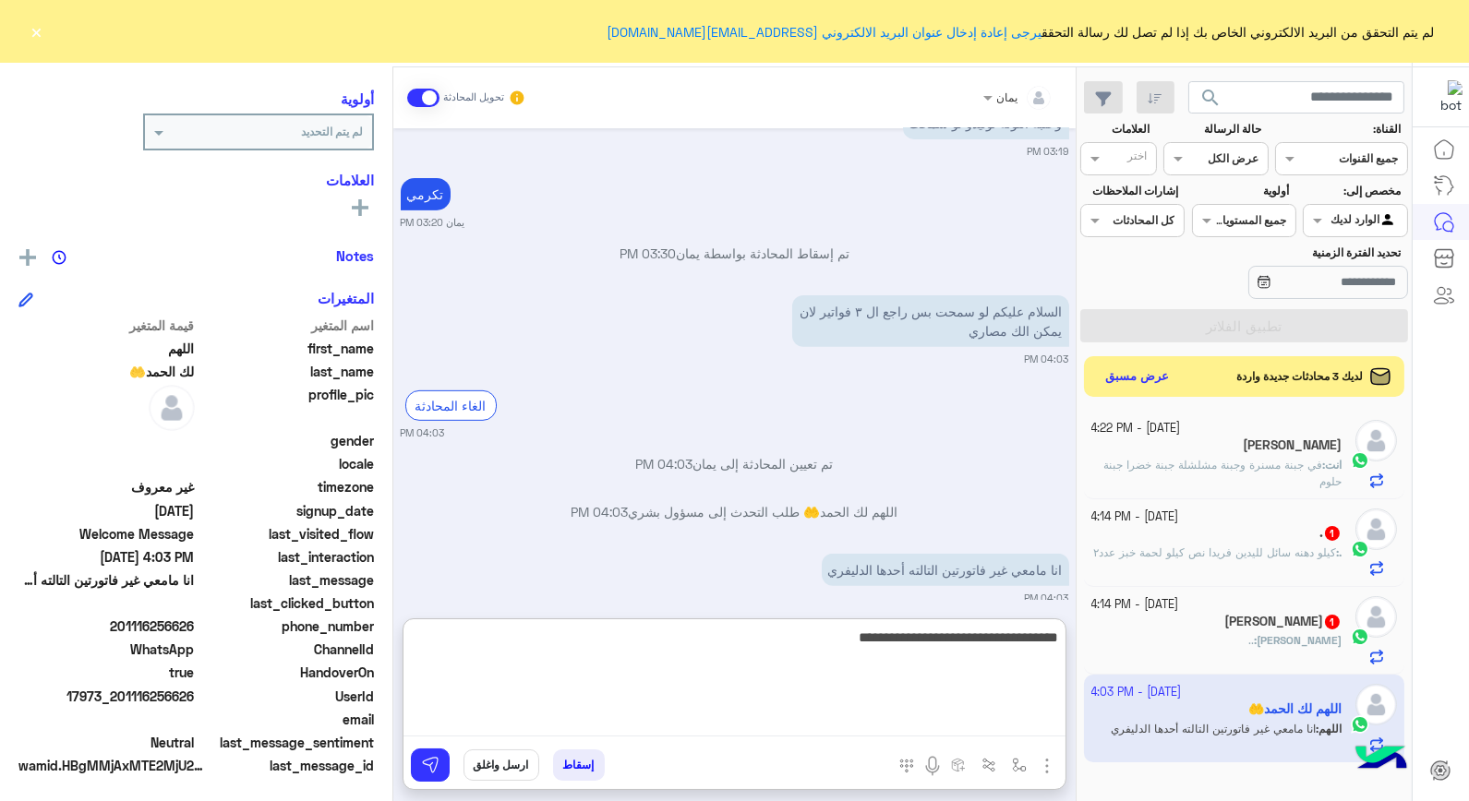
type textarea "**********"
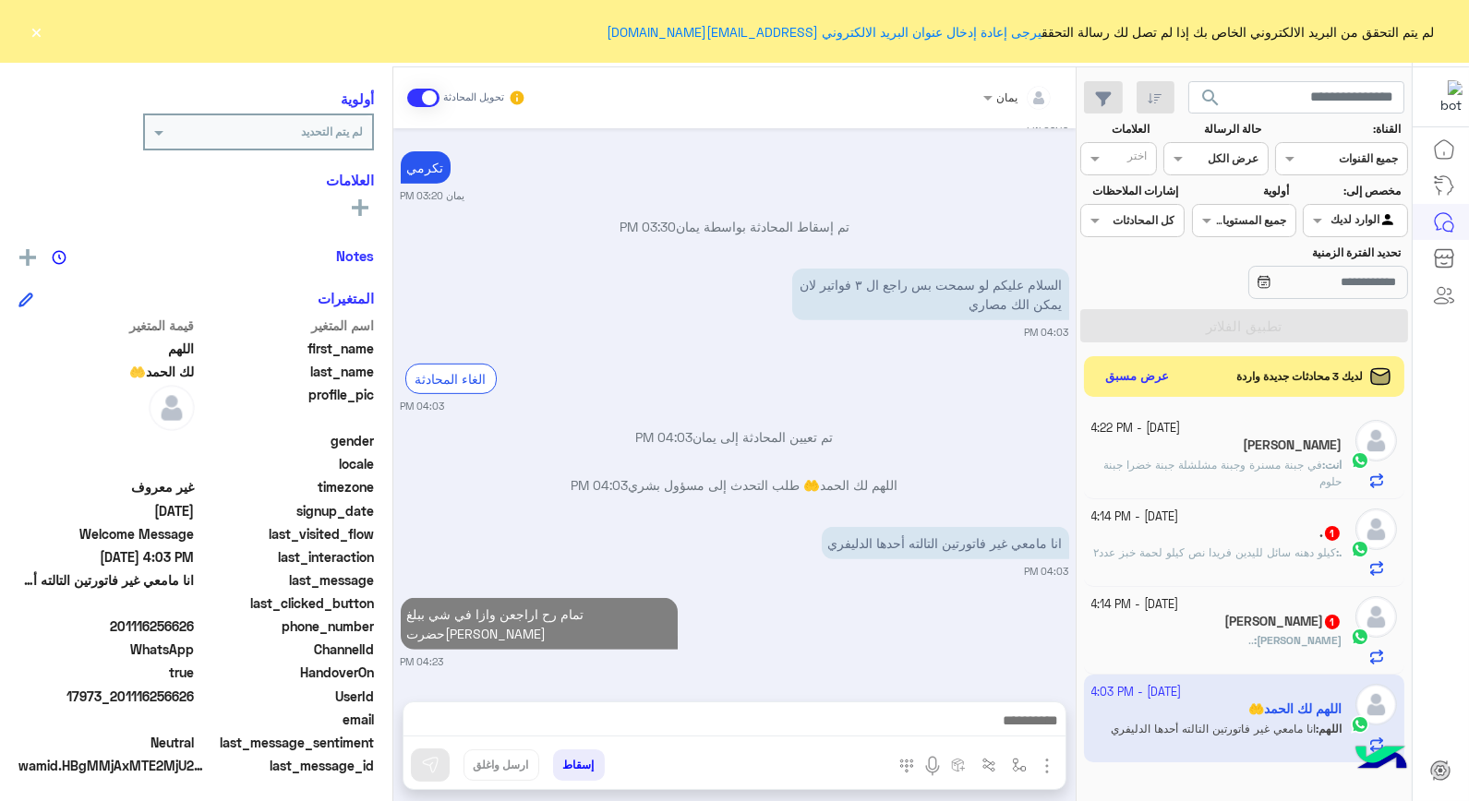
click at [593, 768] on button "إسقاط" at bounding box center [579, 765] width 52 height 31
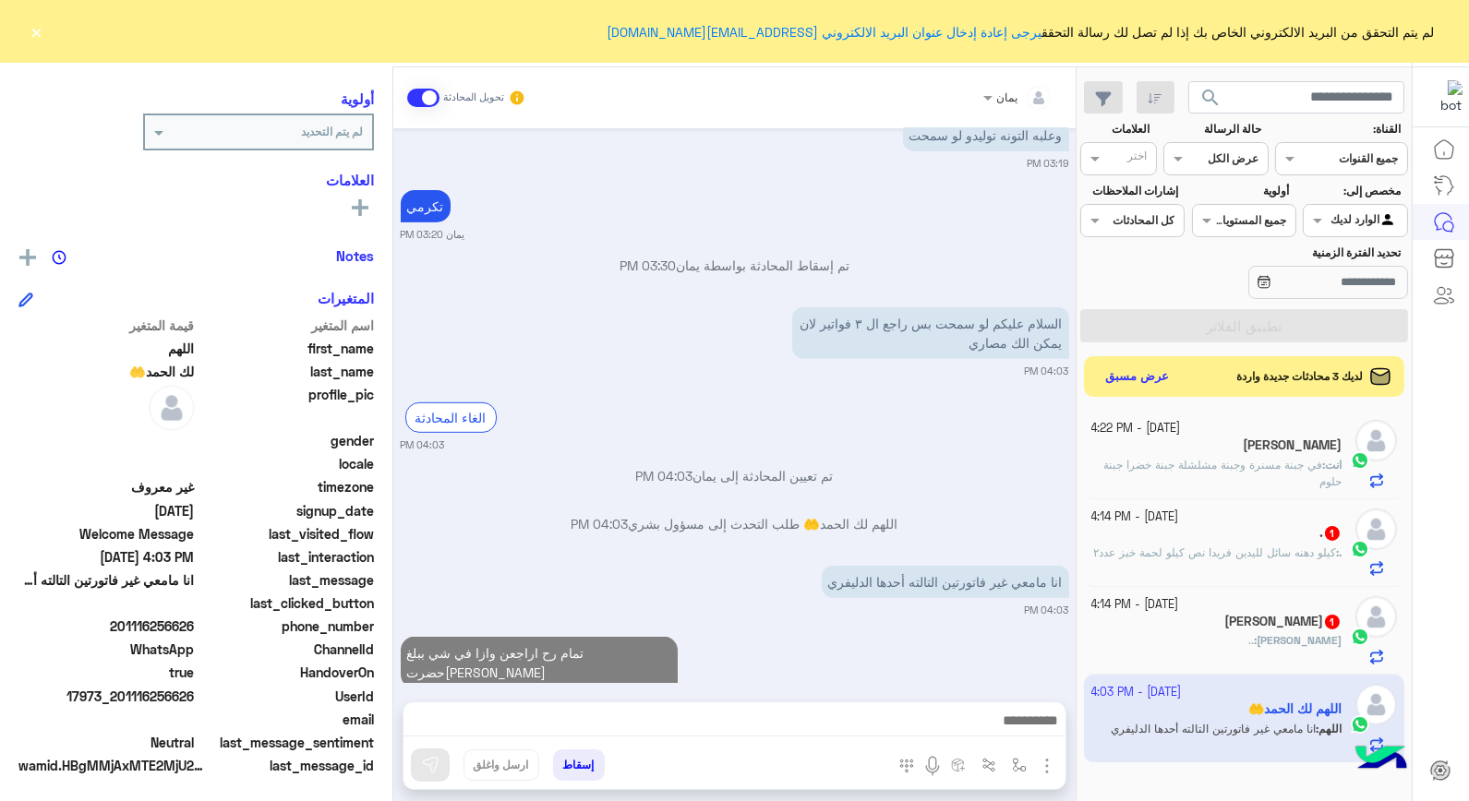
scroll to position [1516, 0]
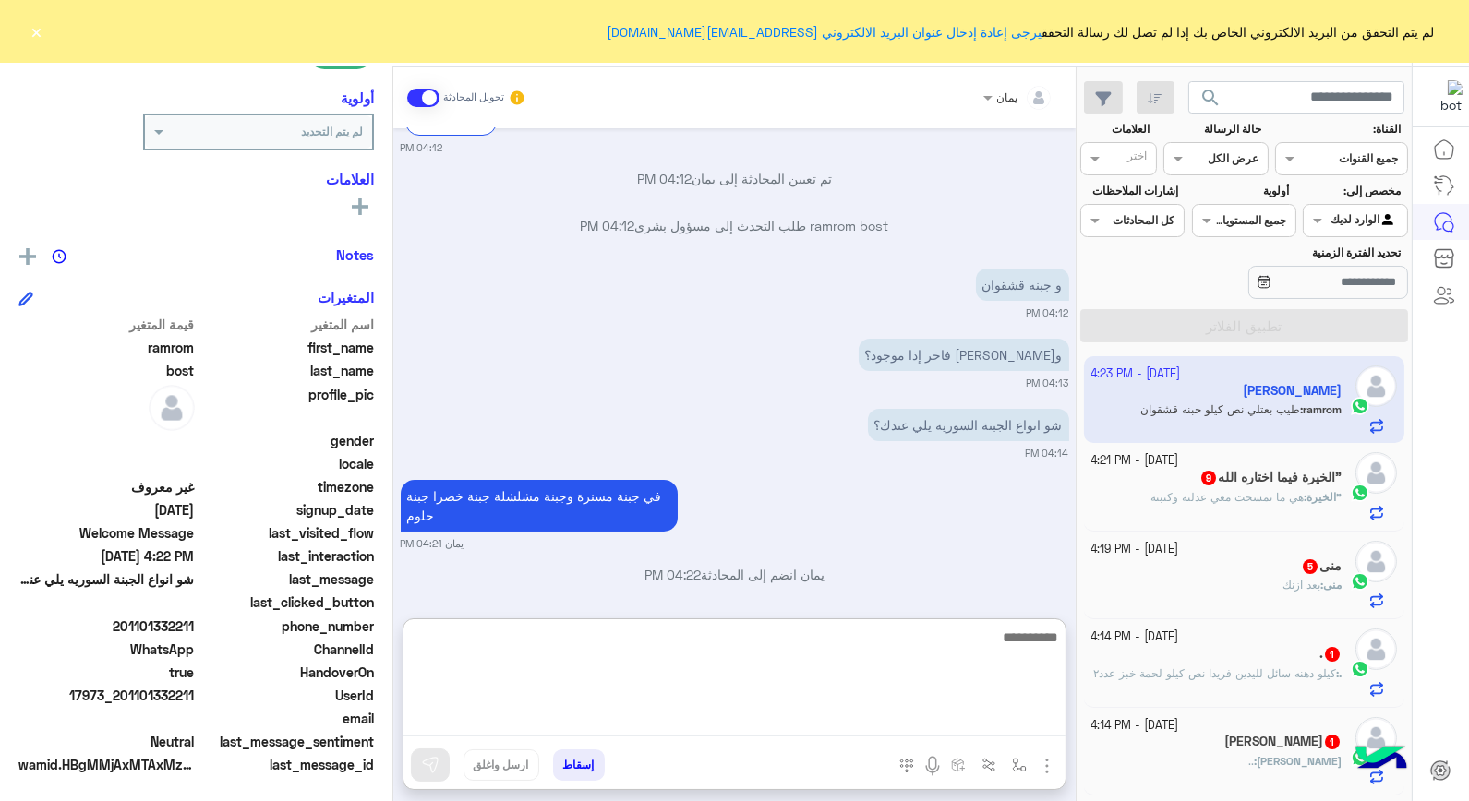
click at [922, 716] on textarea at bounding box center [735, 681] width 662 height 111
type textarea "*****"
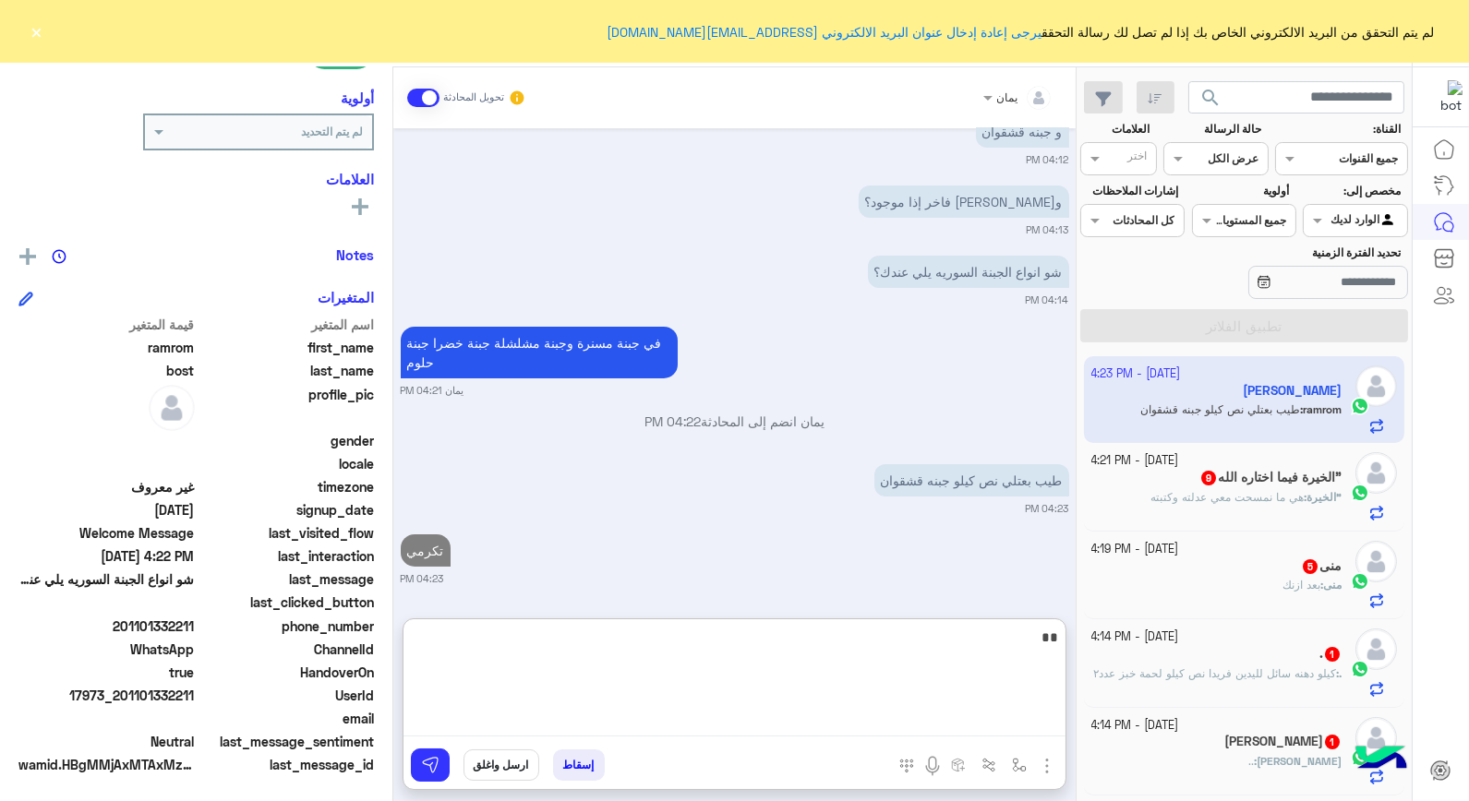
scroll to position [360, 0]
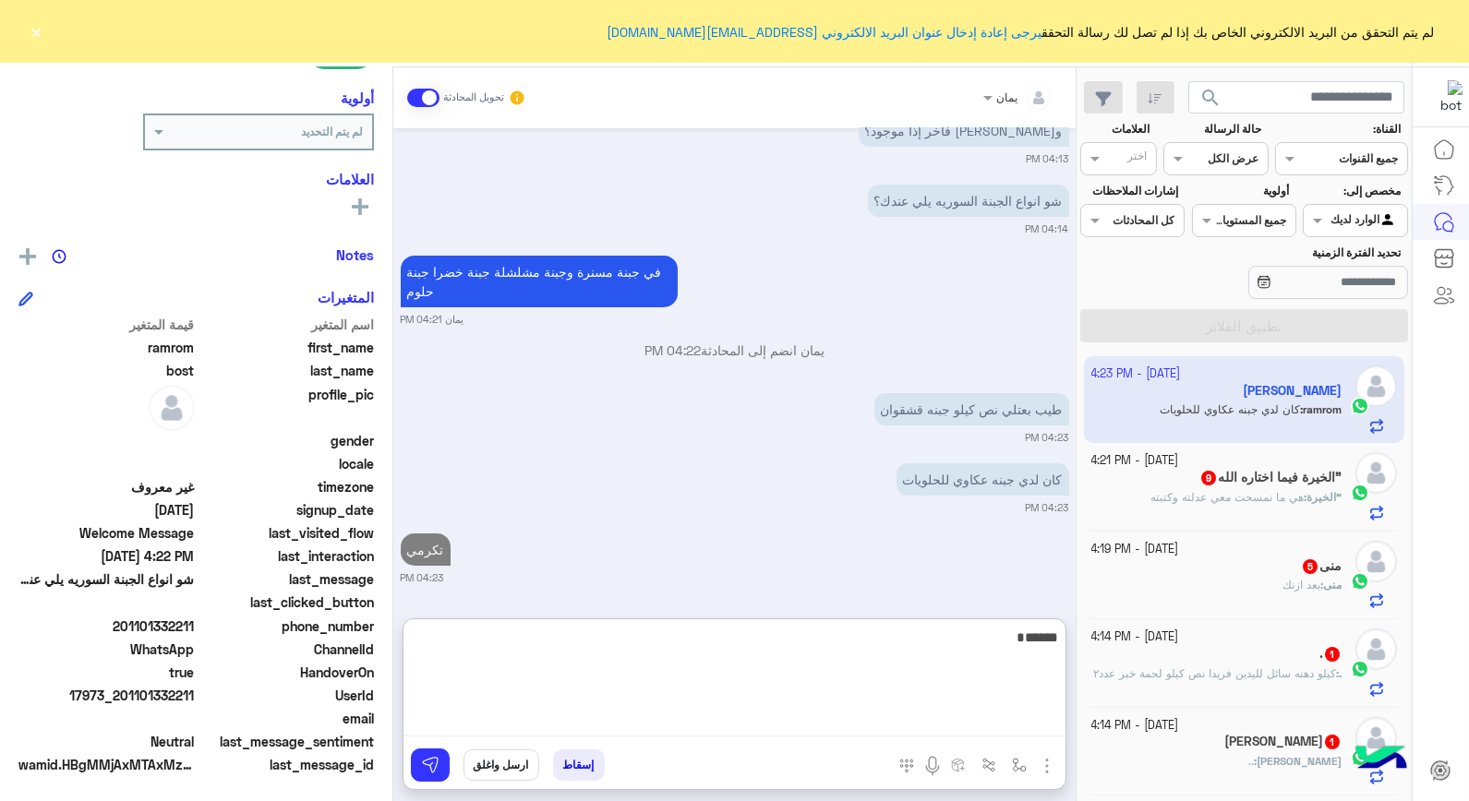
type textarea "*******"
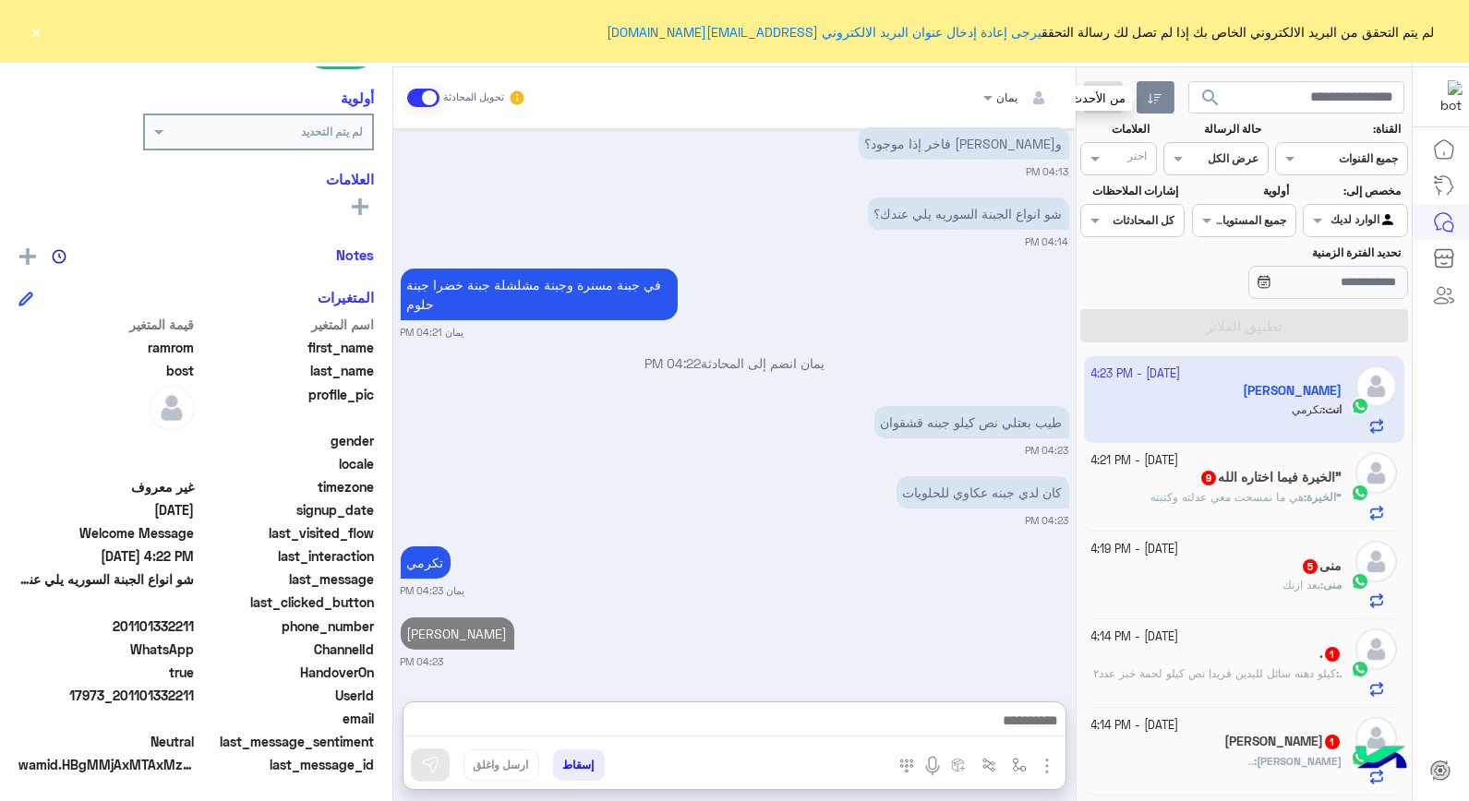
click at [1156, 102] on icon "button" at bounding box center [1155, 98] width 15 height 15
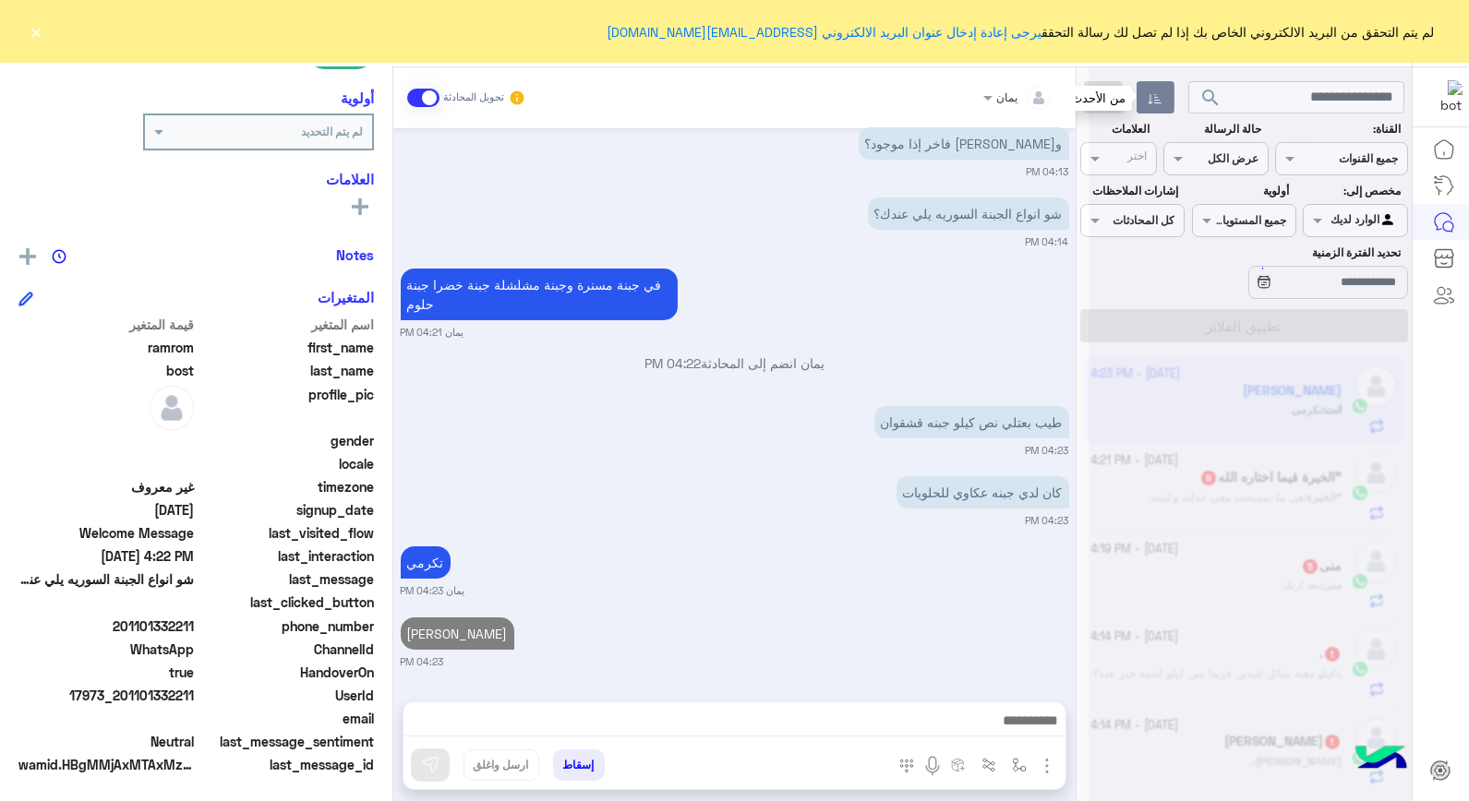
scroll to position [347, 0]
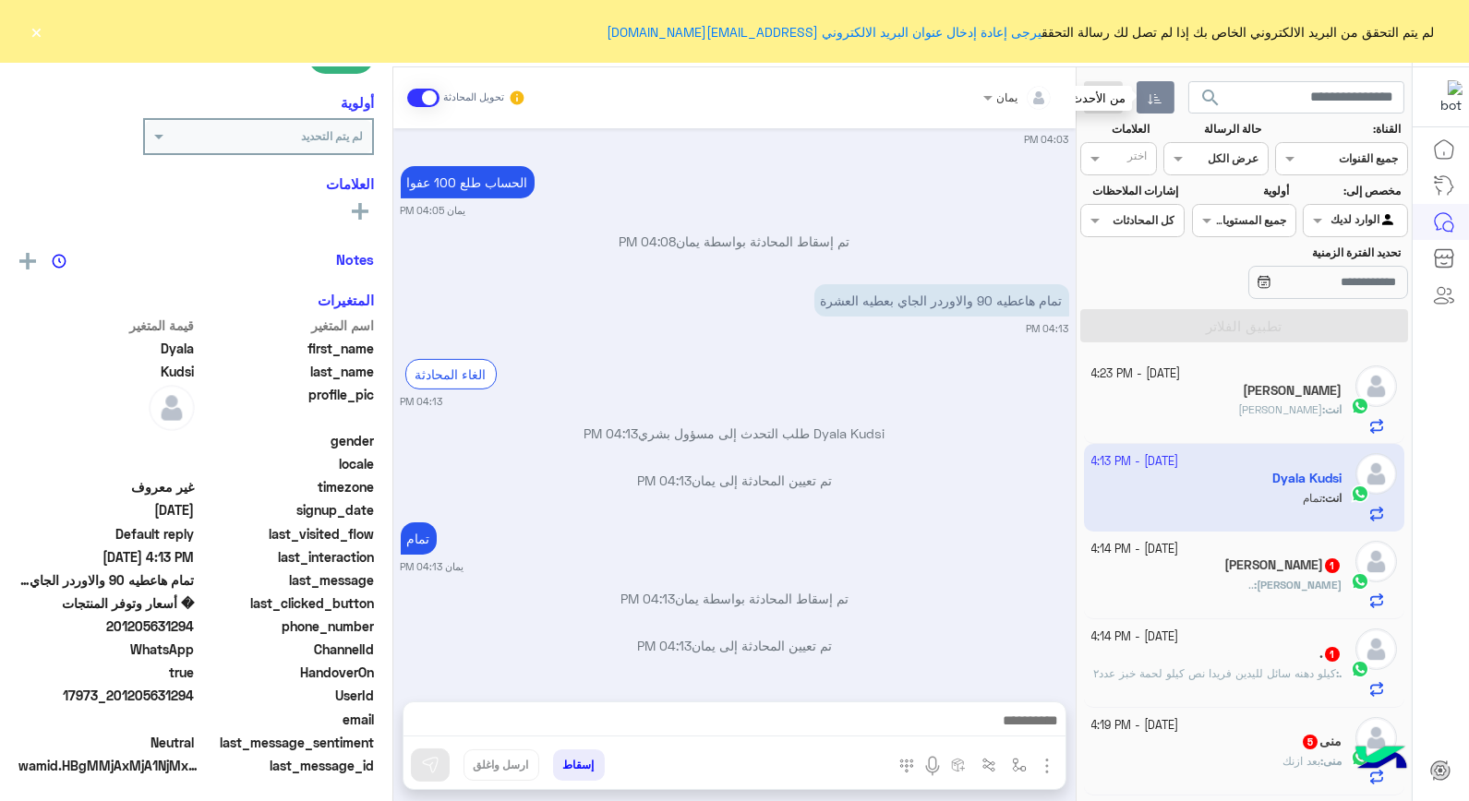
scroll to position [268, 0]
click at [1151, 91] on icon "button" at bounding box center [1155, 98] width 15 height 15
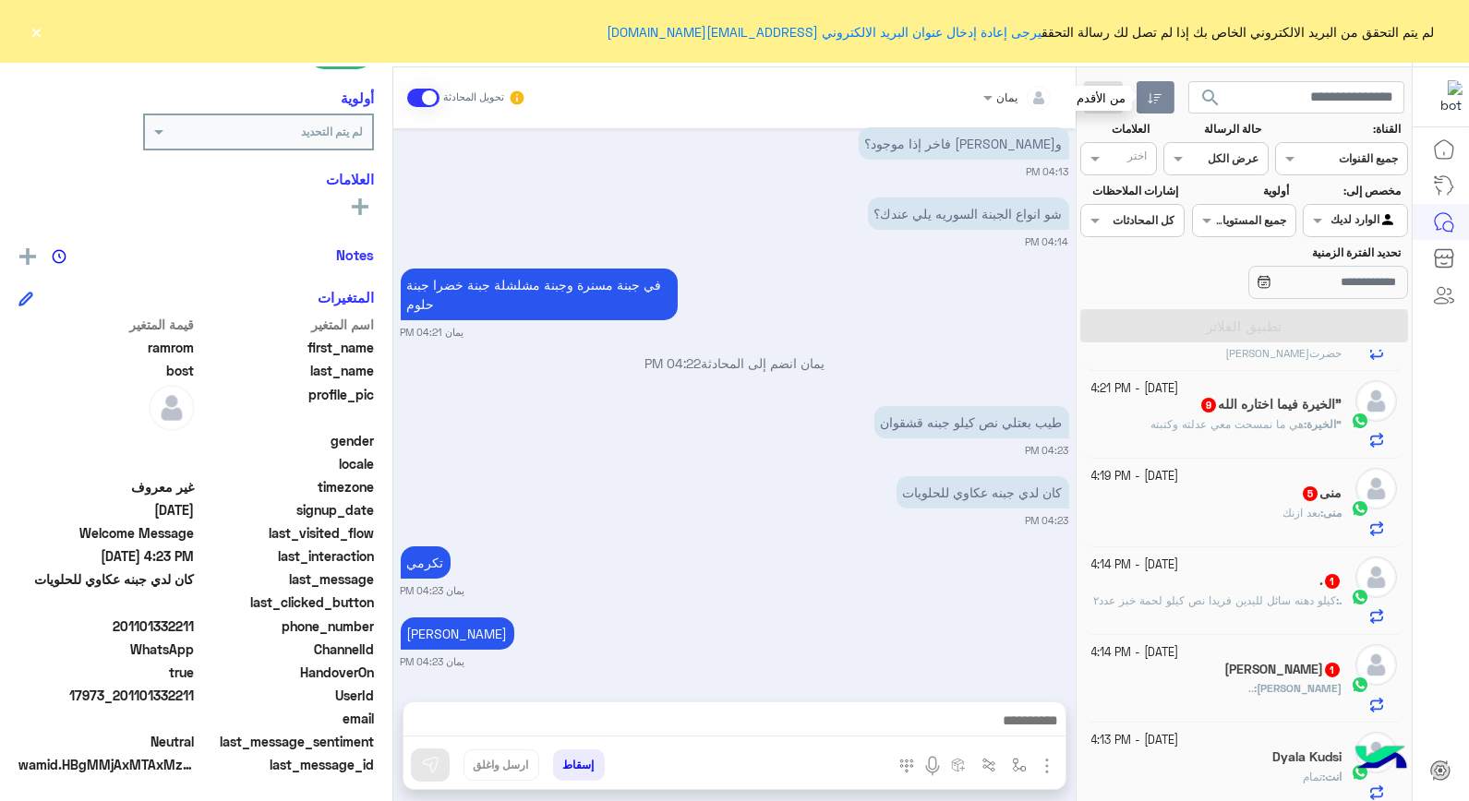
scroll to position [172, 0]
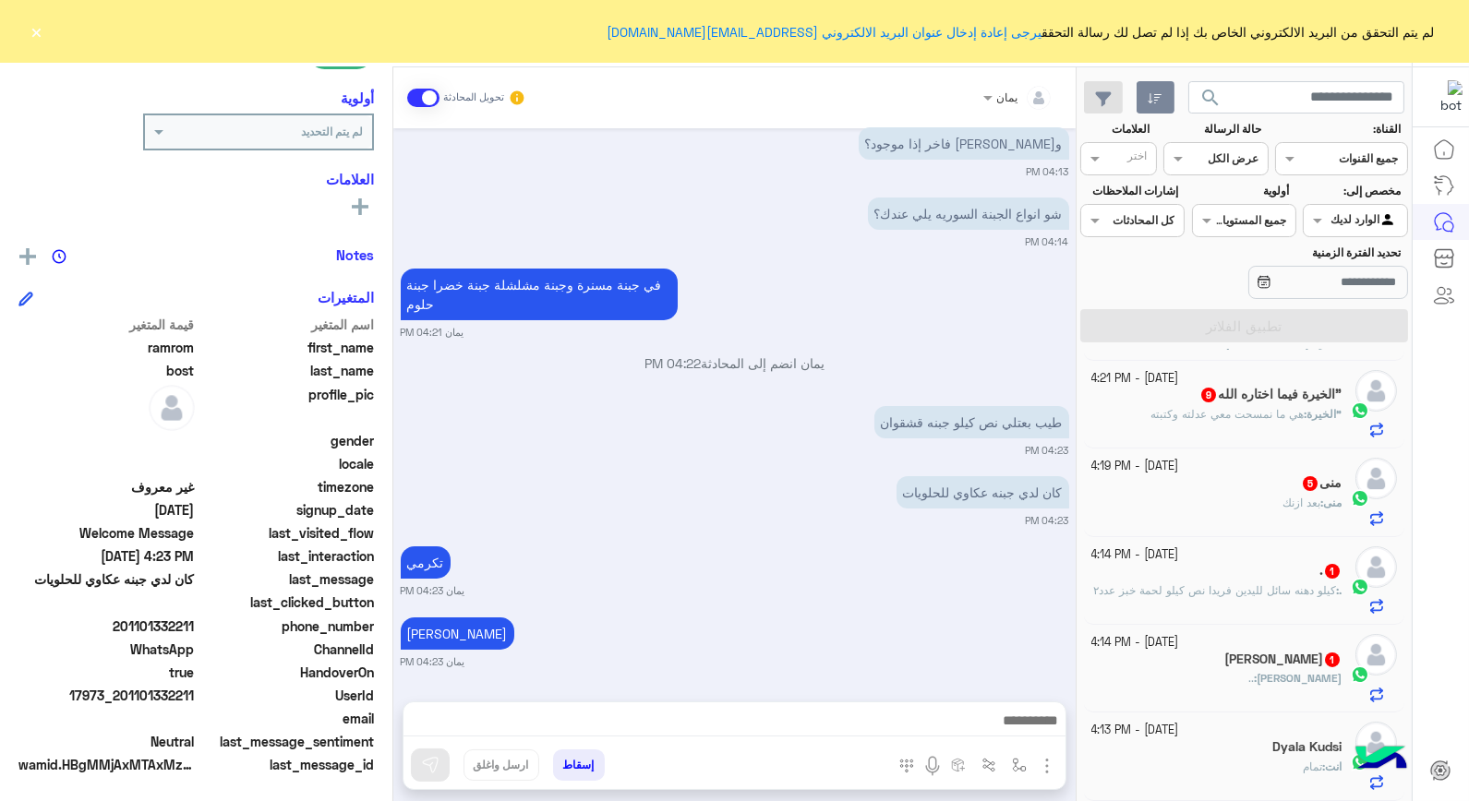
click at [1272, 746] on h5 "Dyala Kudsi" at bounding box center [1306, 748] width 69 height 16
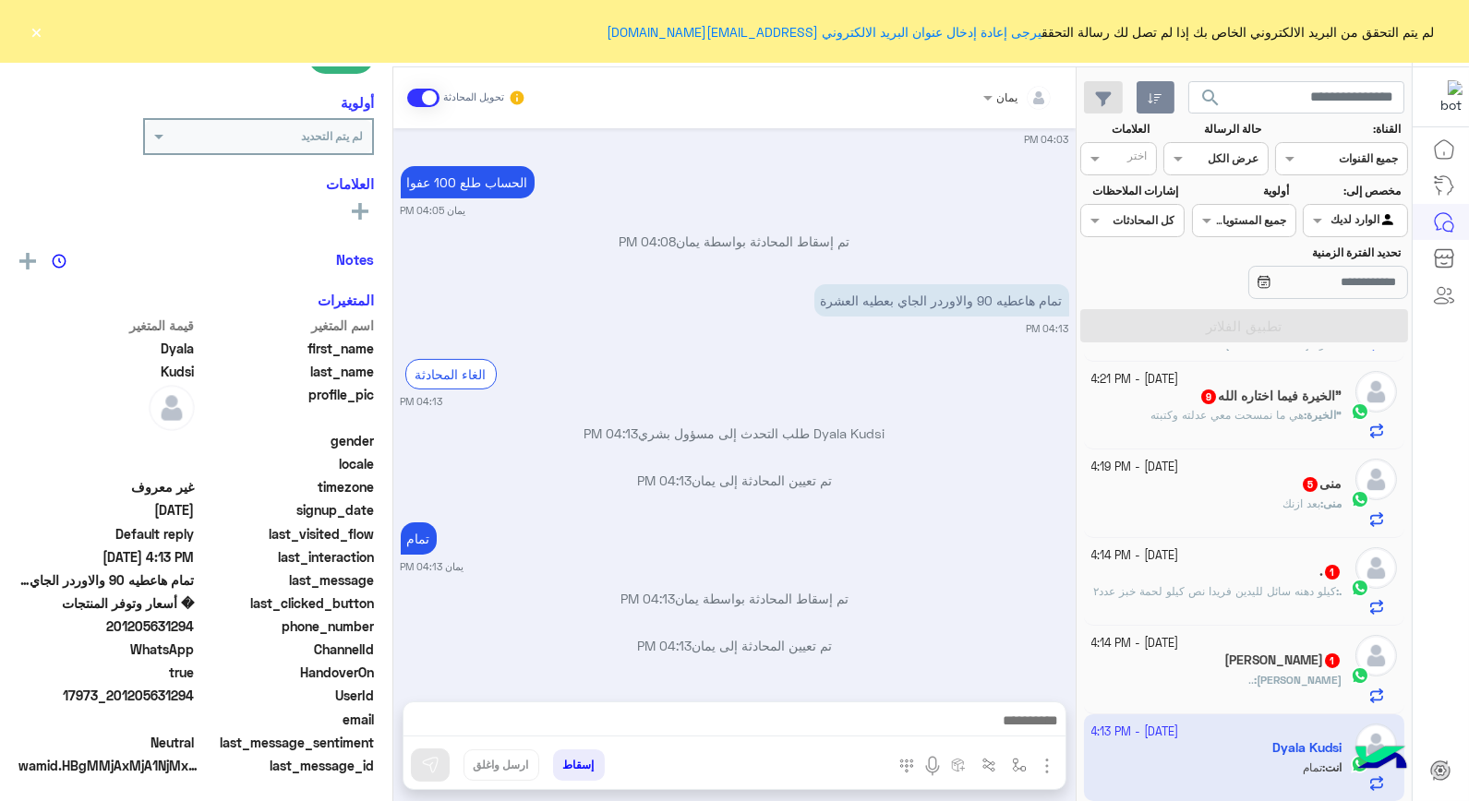
scroll to position [268, 0]
click at [582, 761] on button "إسقاط" at bounding box center [579, 765] width 52 height 31
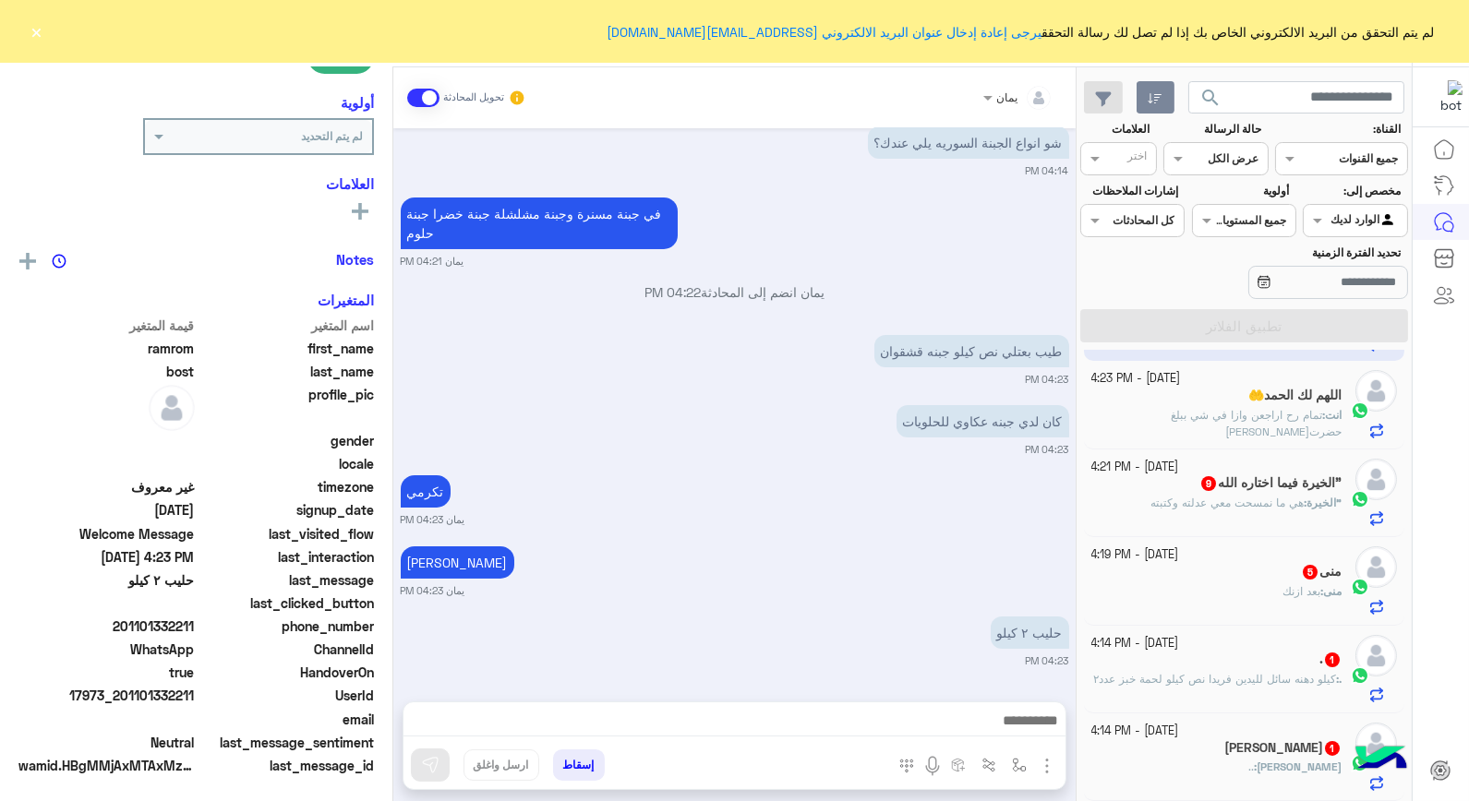
click at [1231, 755] on div "[MEDICAL_DATA] 1" at bounding box center [1216, 750] width 251 height 19
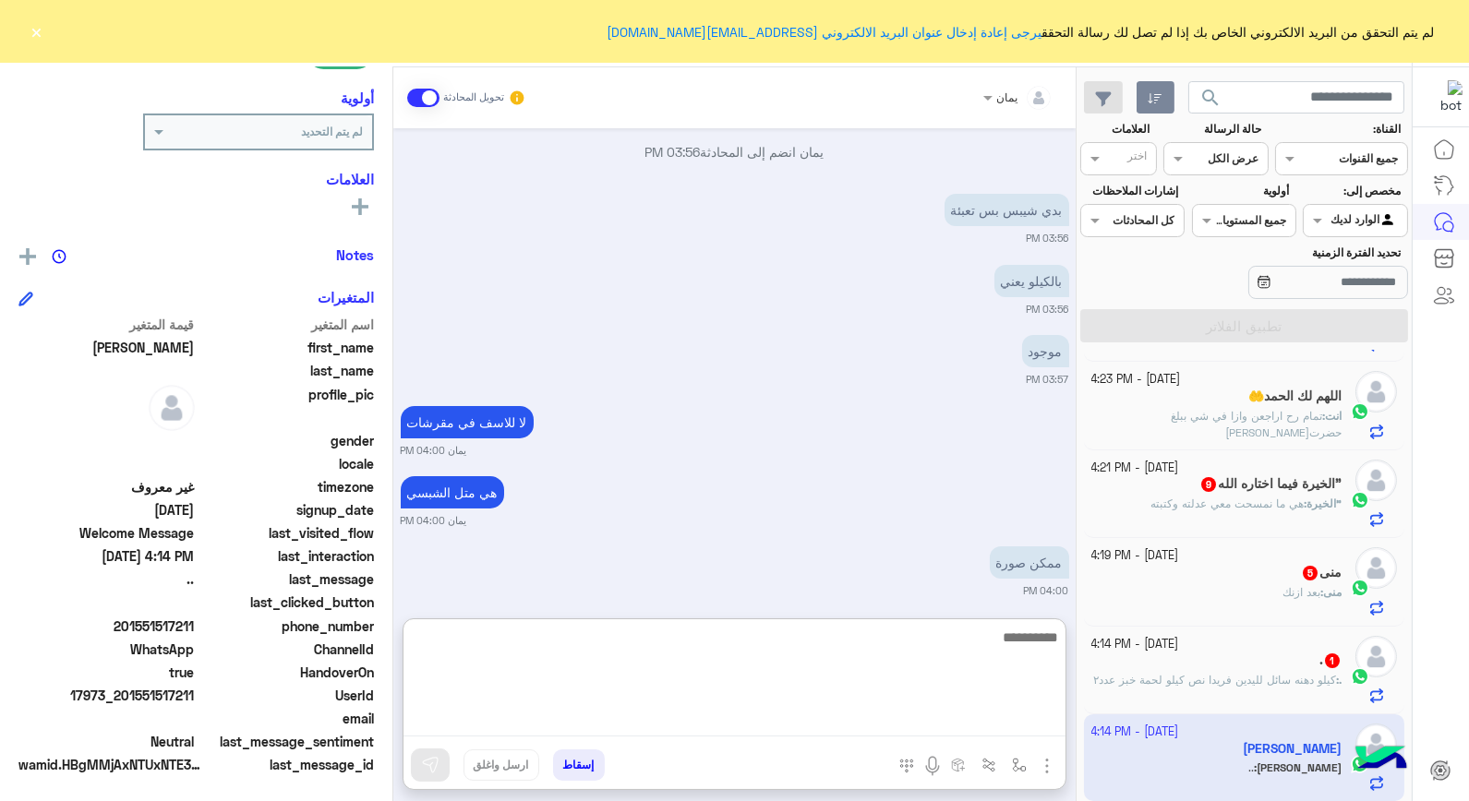
click at [853, 724] on textarea at bounding box center [735, 681] width 662 height 111
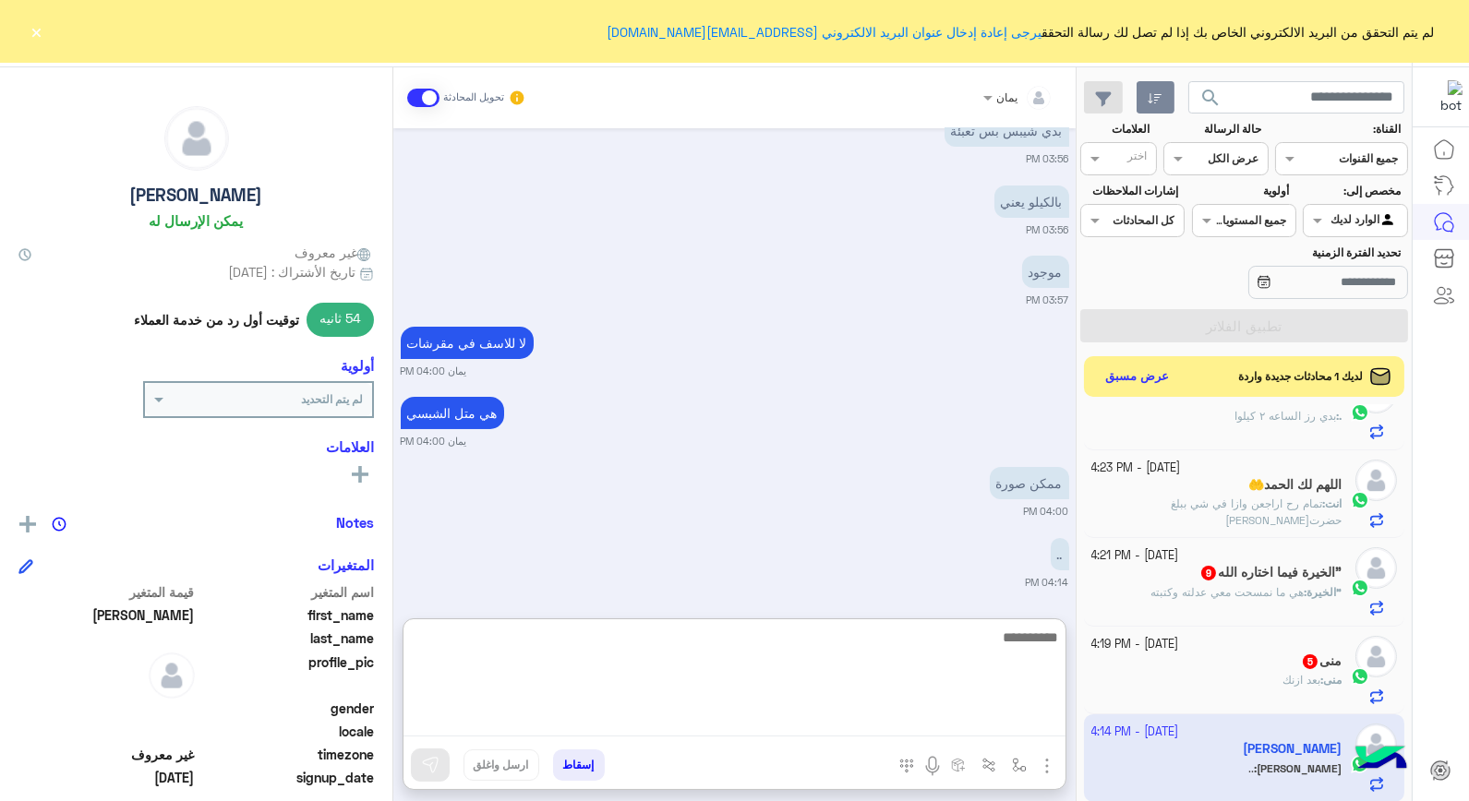
scroll to position [411, 0]
click at [958, 656] on textarea at bounding box center [735, 681] width 662 height 111
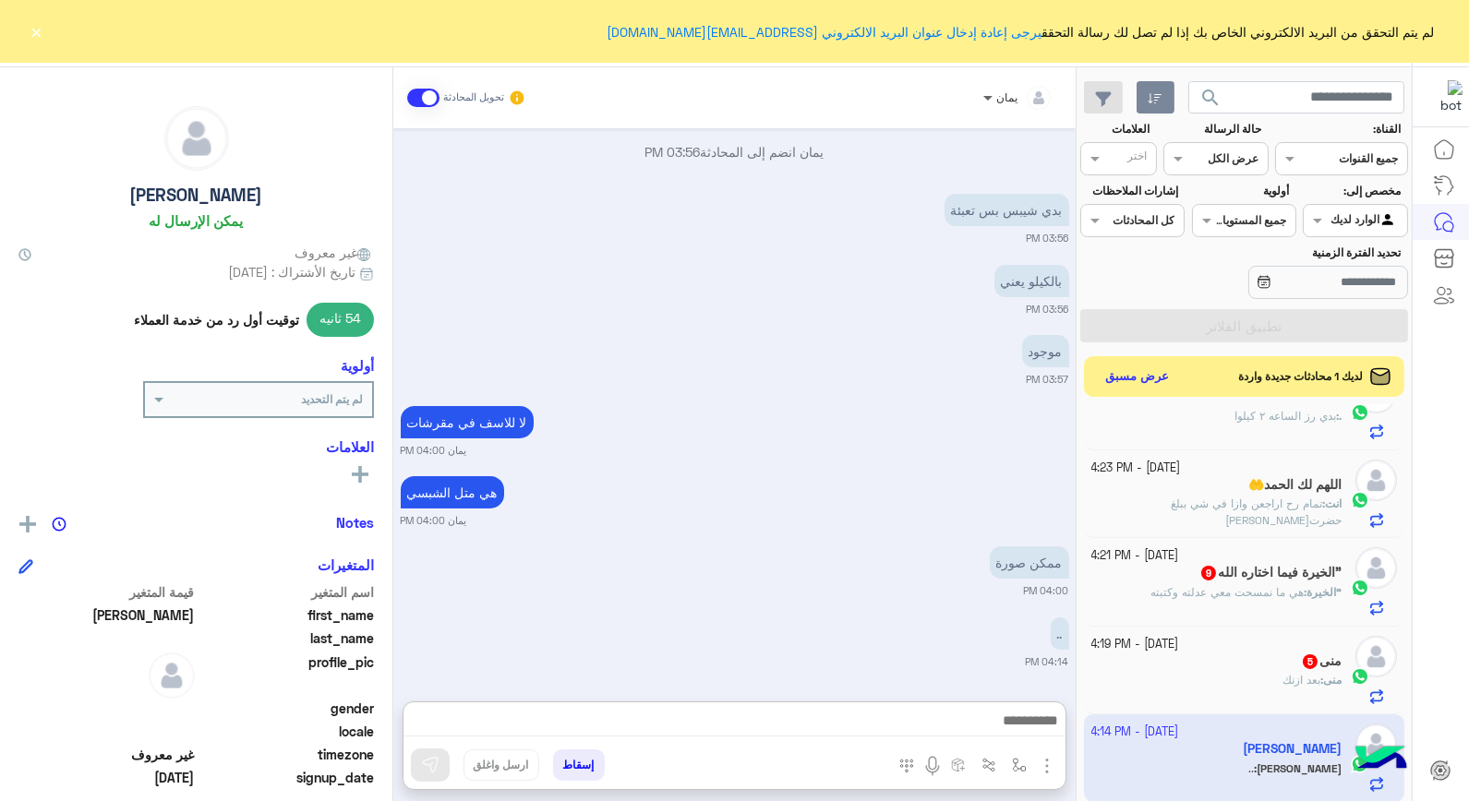
click at [988, 99] on span at bounding box center [985, 97] width 23 height 19
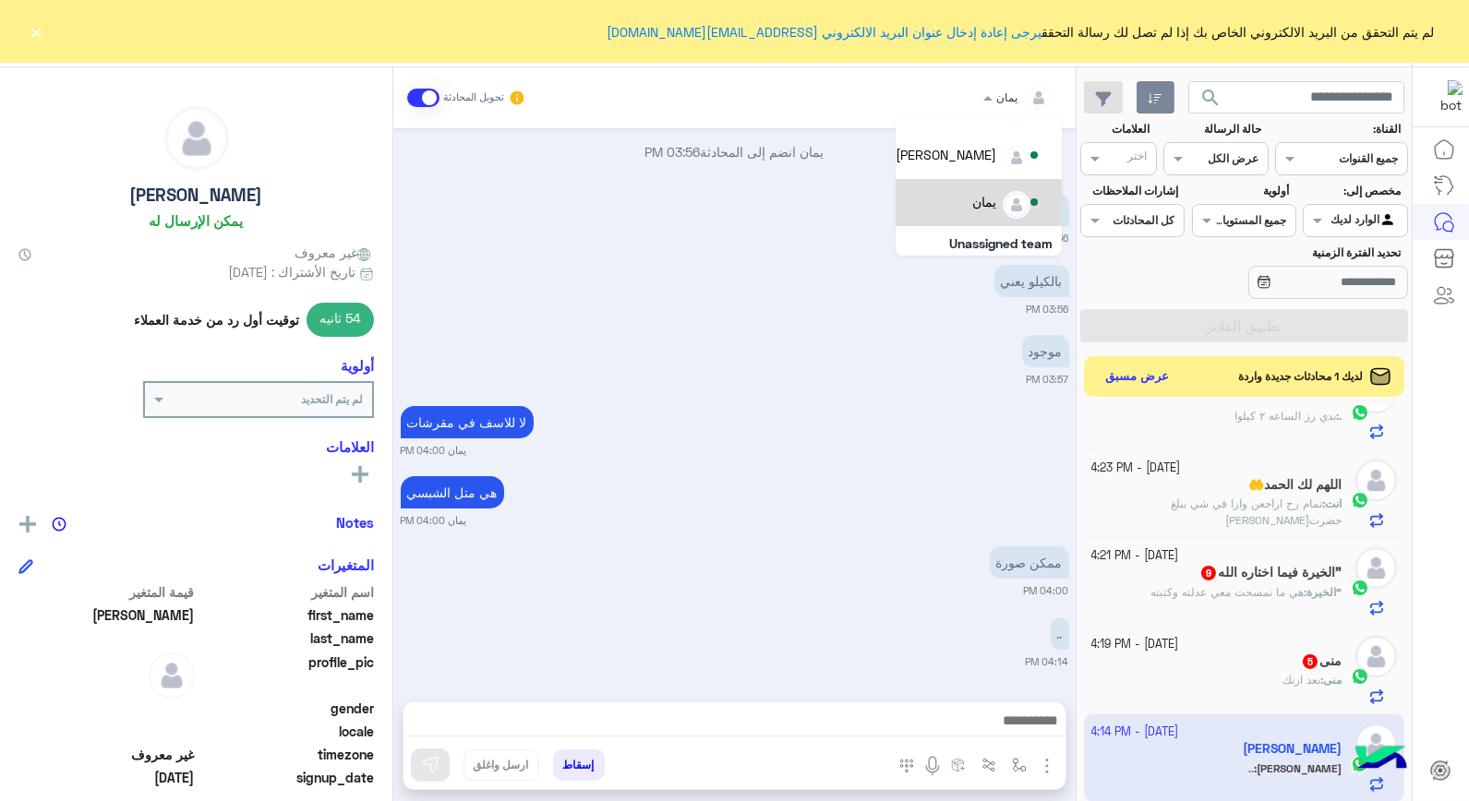
scroll to position [164, 0]
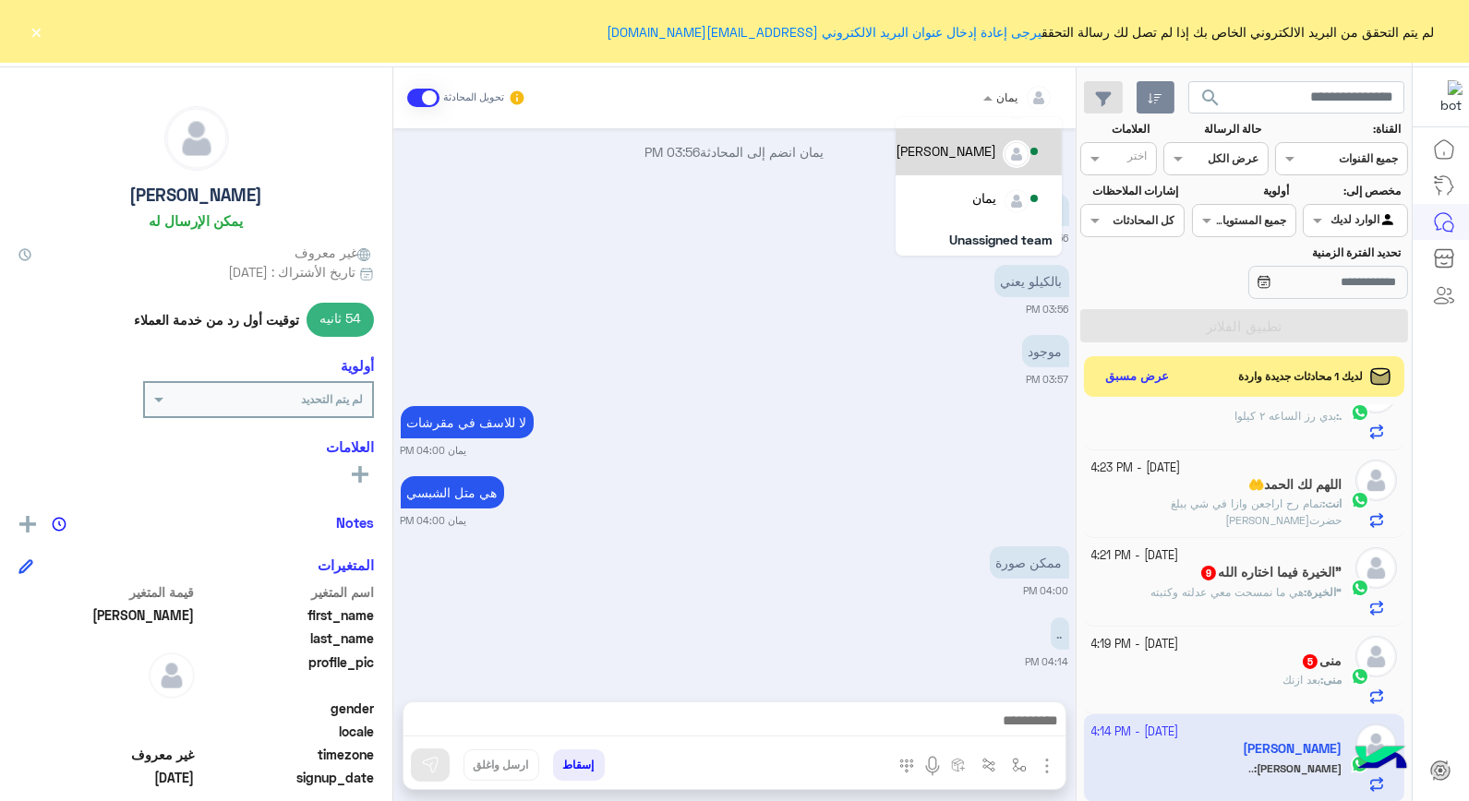
click at [971, 158] on div "[PERSON_NAME]" at bounding box center [946, 150] width 101 height 19
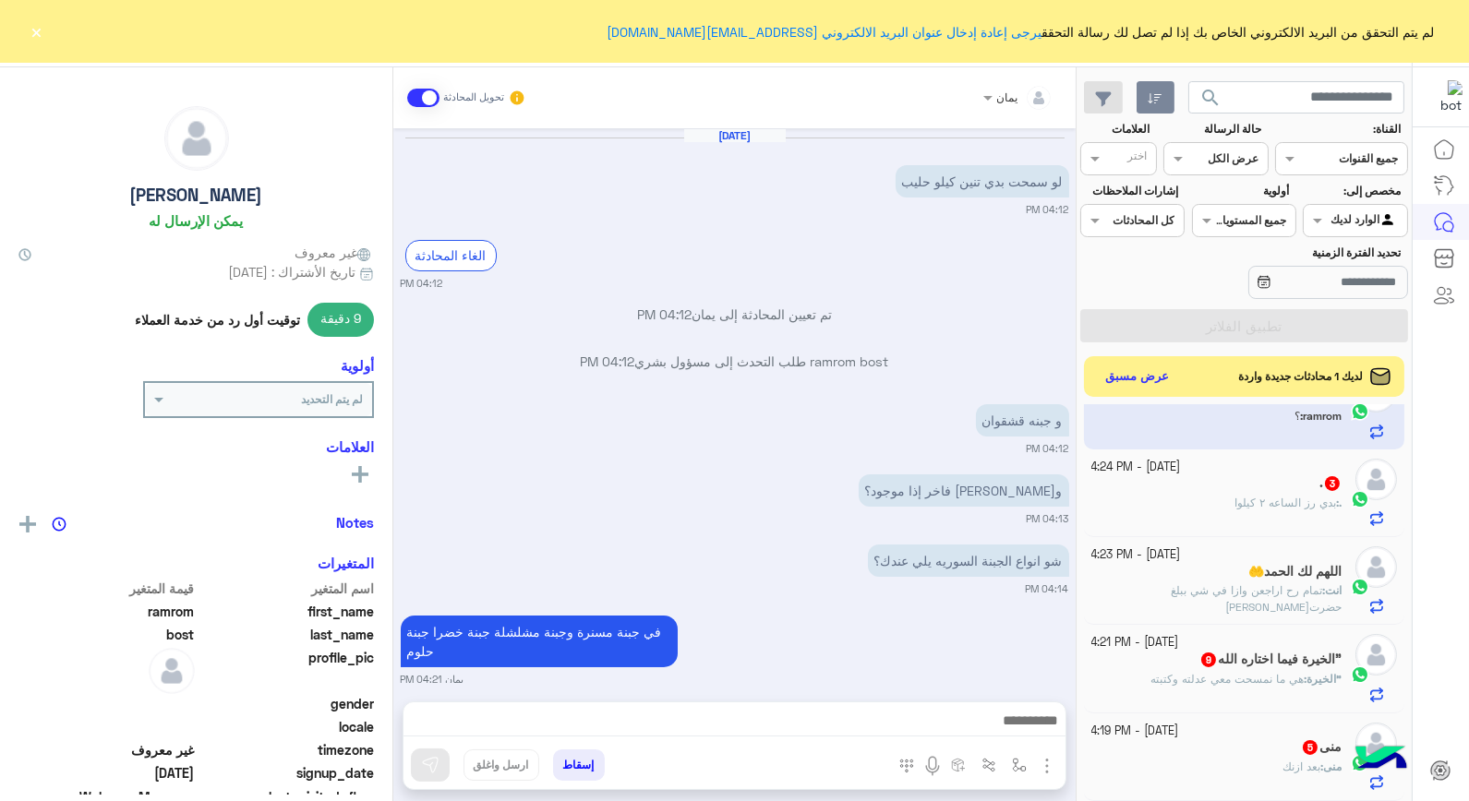
scroll to position [591, 0]
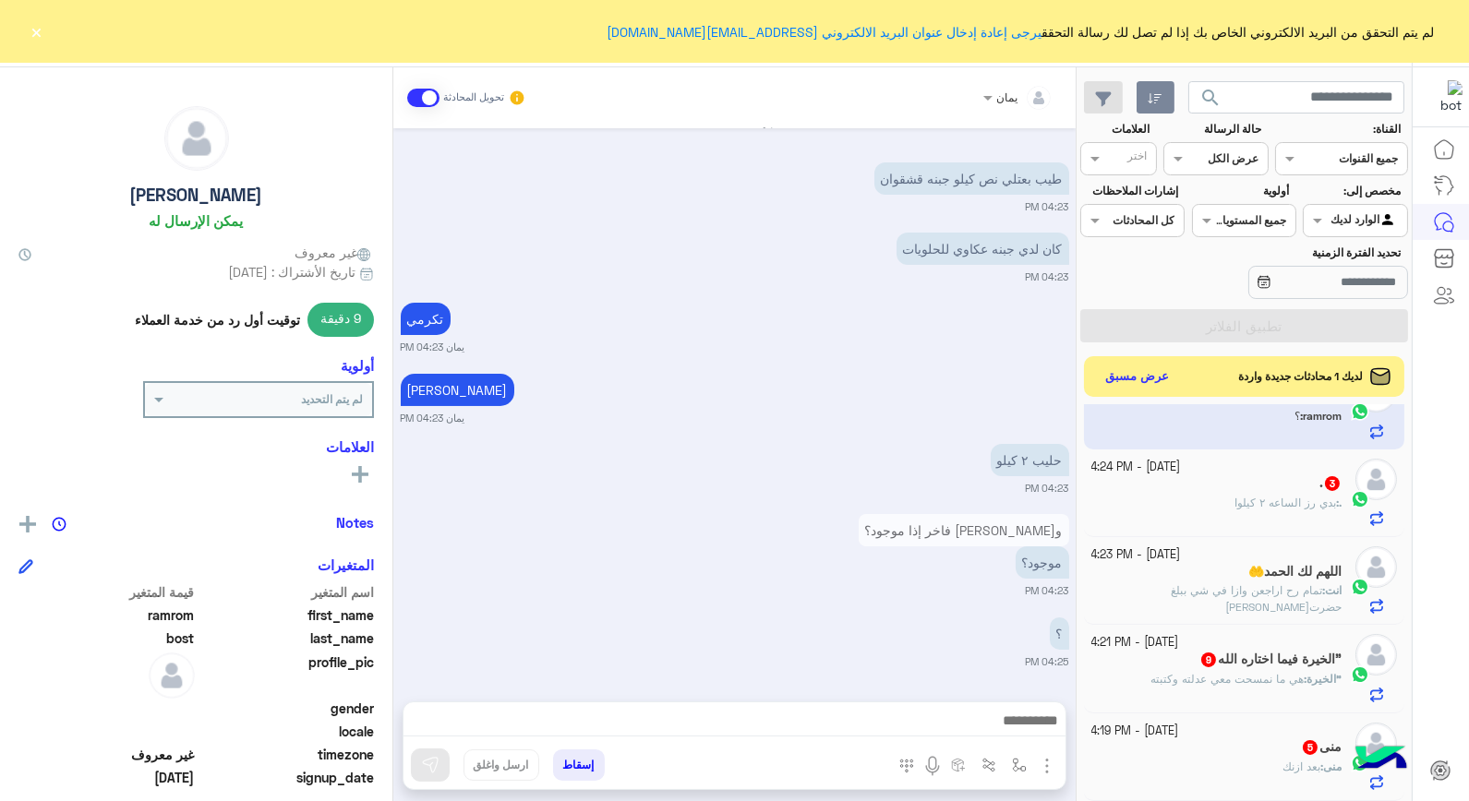
click at [1220, 97] on span "search" at bounding box center [1210, 98] width 22 height 22
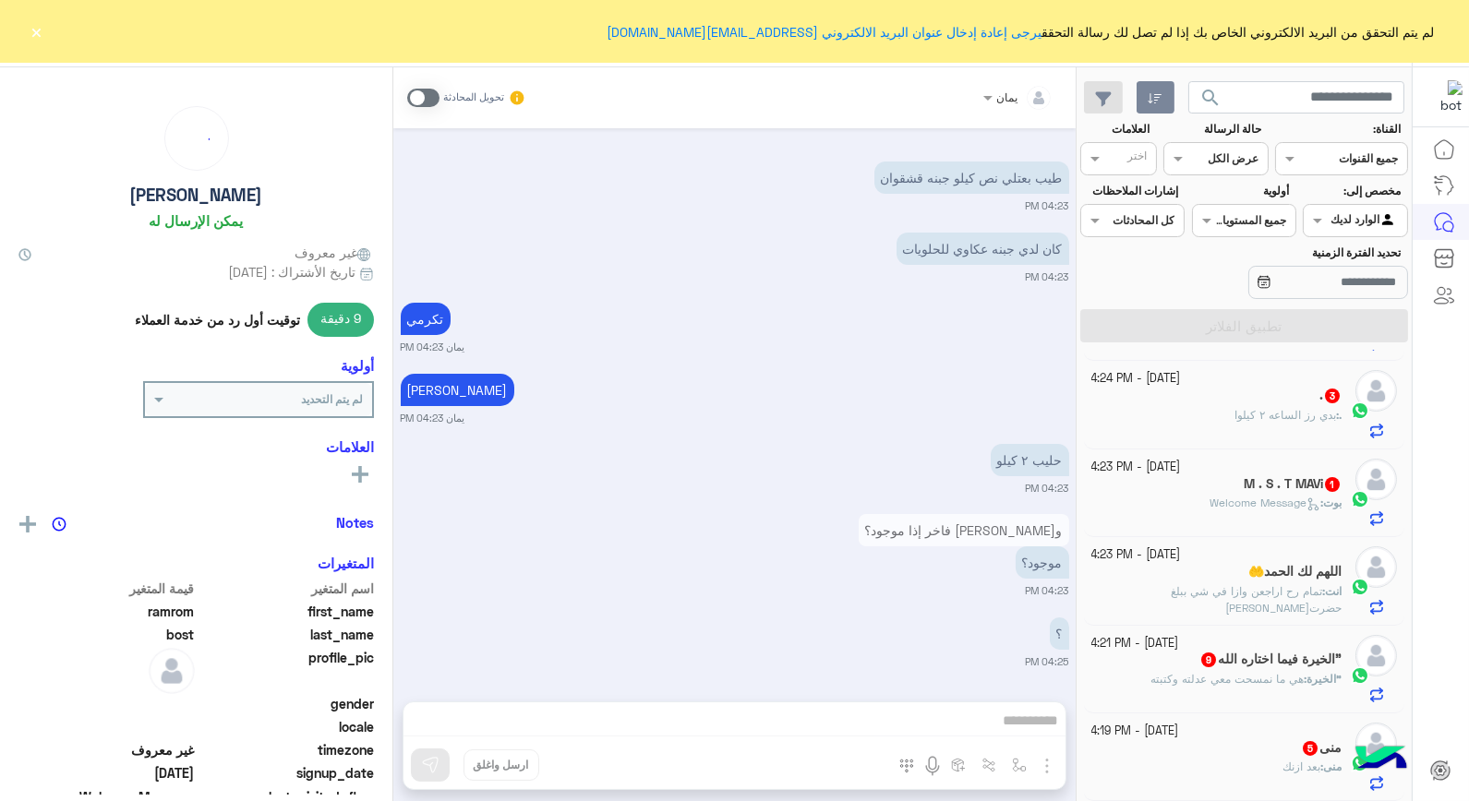
scroll to position [9, 0]
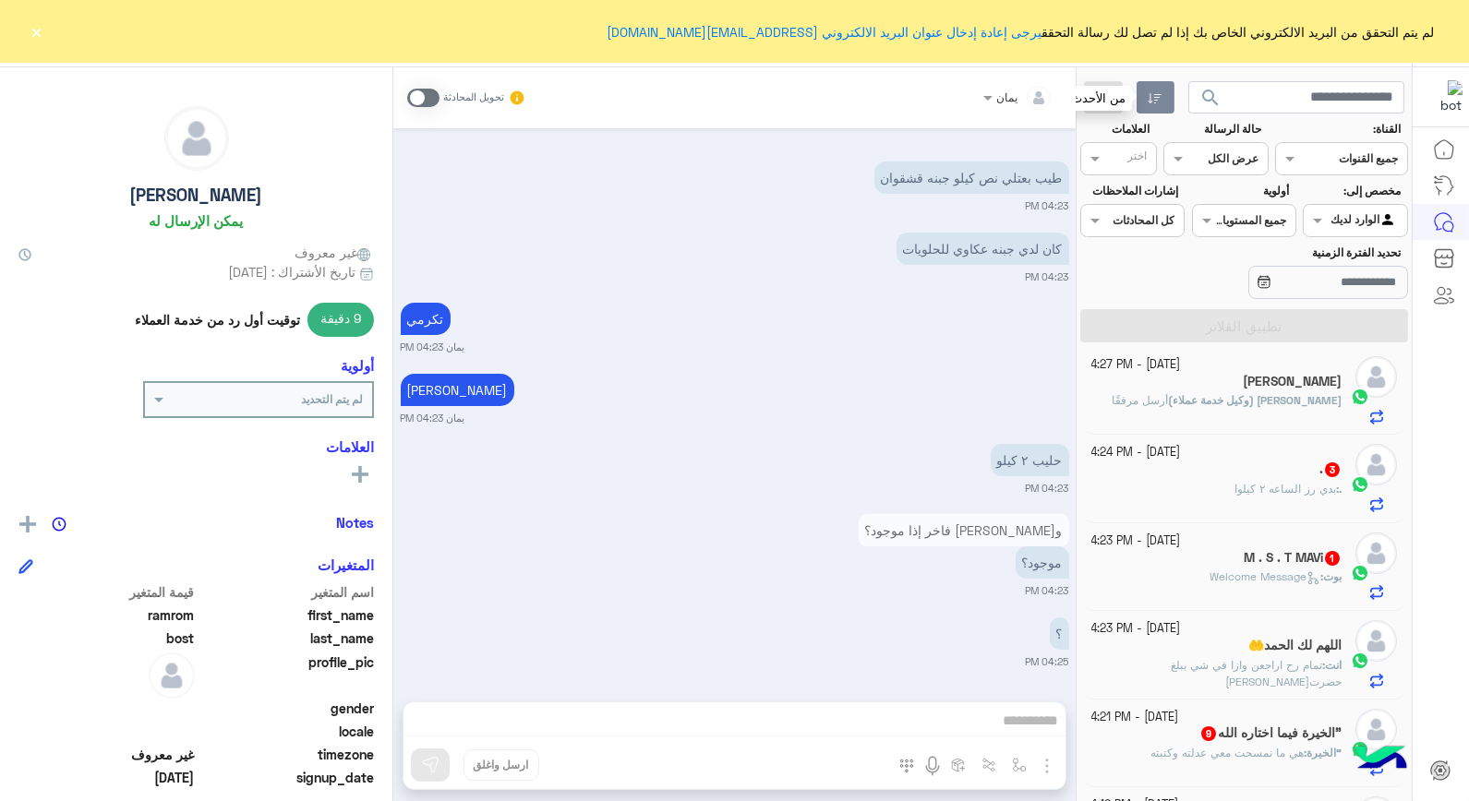
click at [1150, 89] on button "button" at bounding box center [1156, 97] width 38 height 33
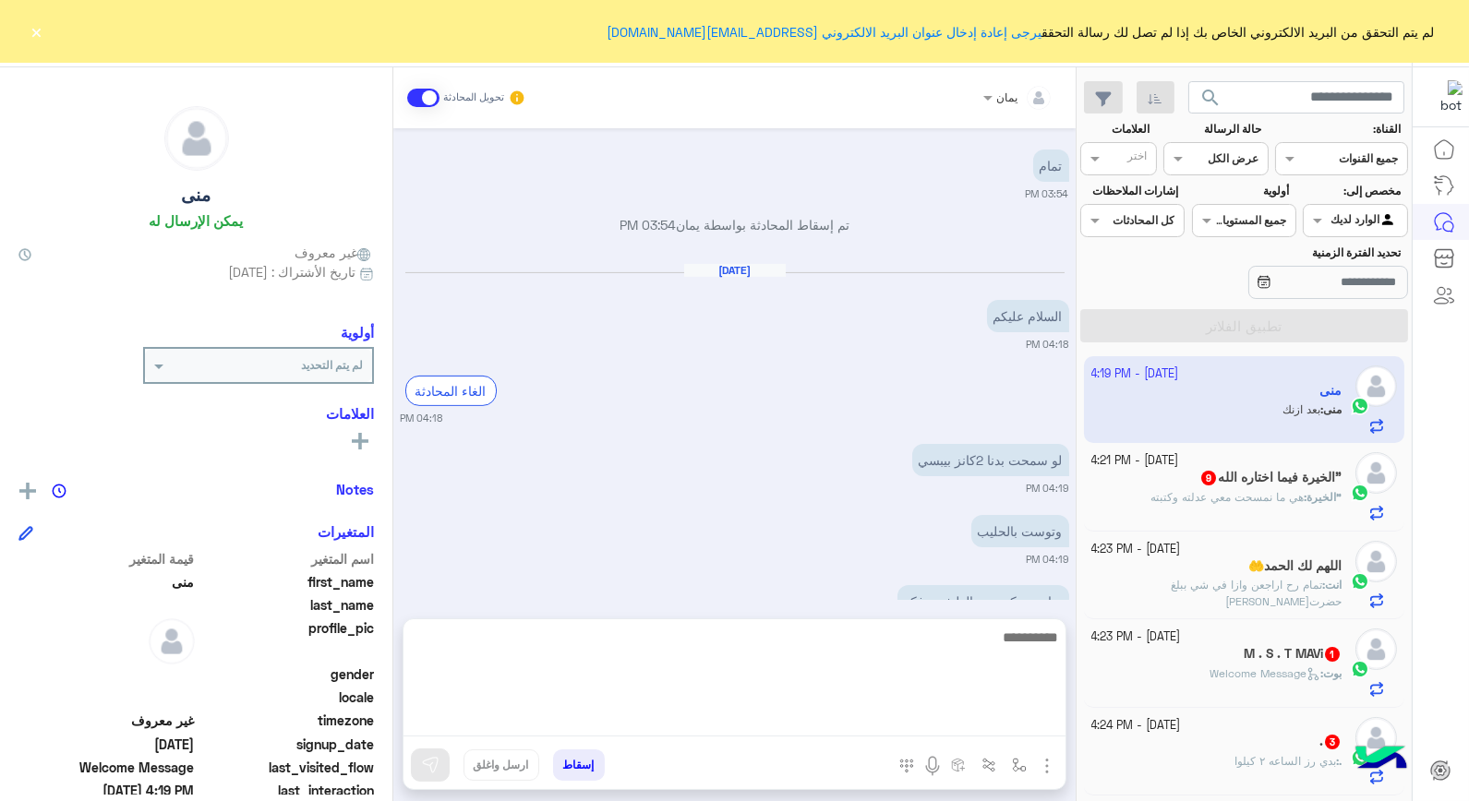
click at [840, 723] on textarea at bounding box center [735, 681] width 662 height 111
type textarea "**********"
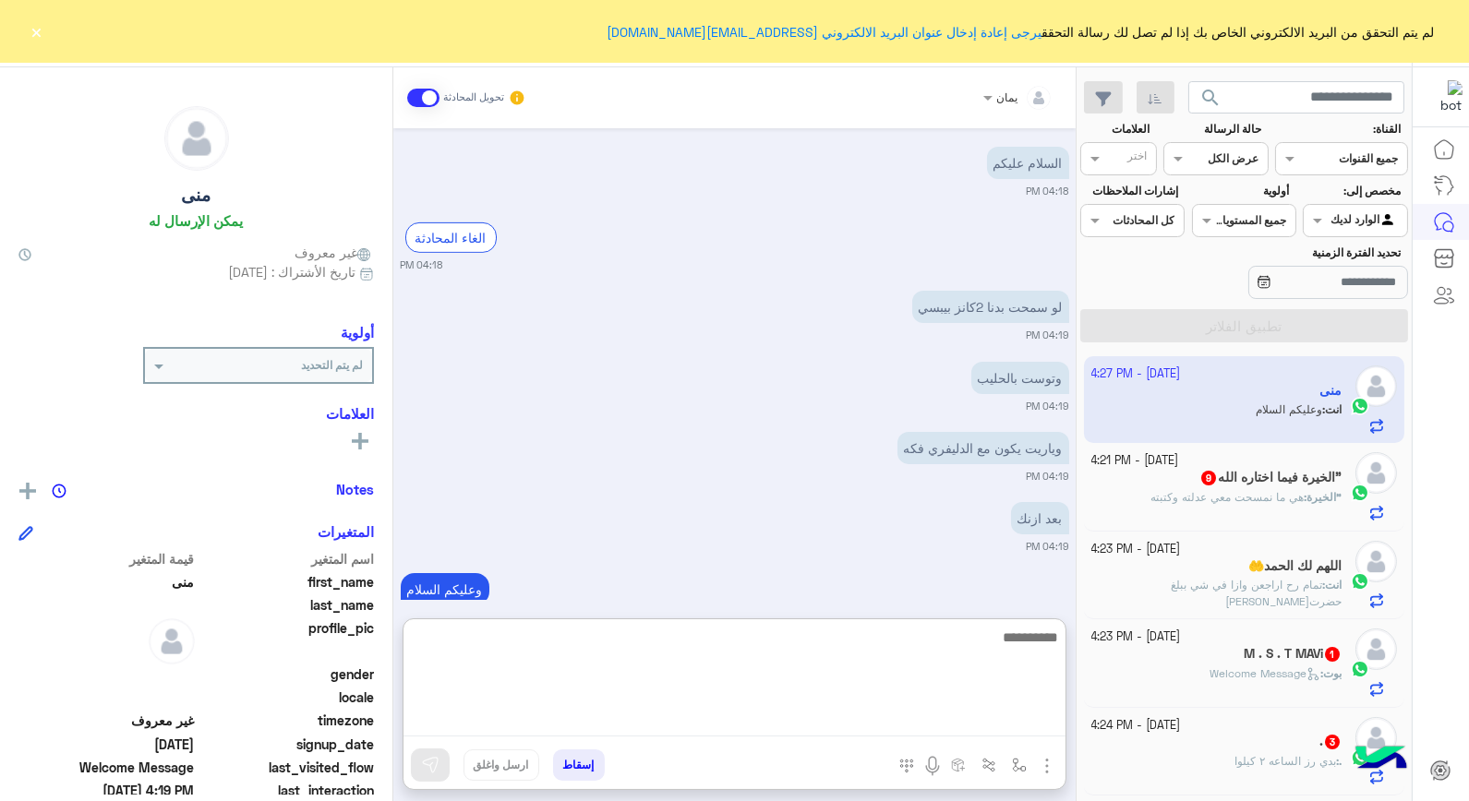
scroll to position [1197, 0]
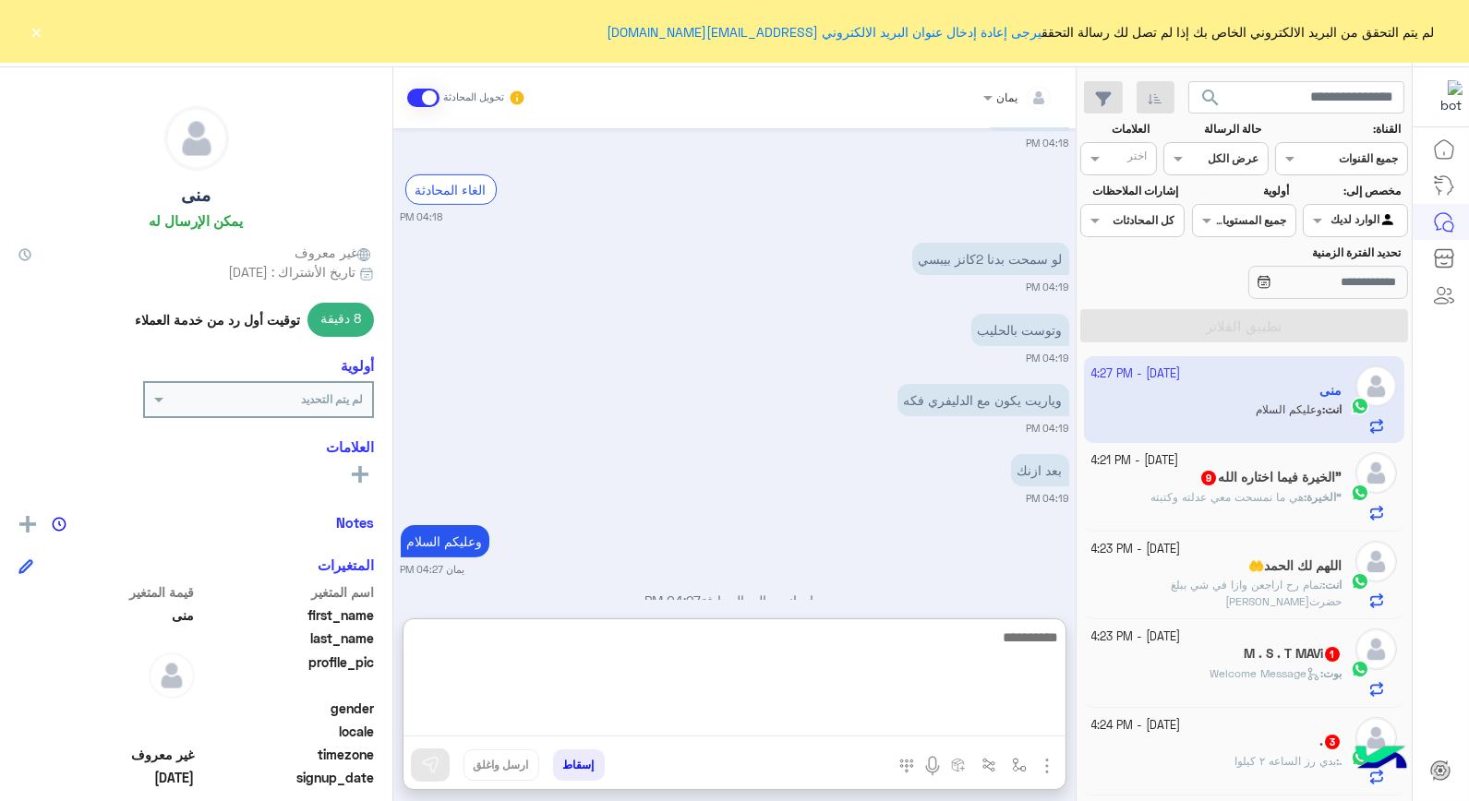
click at [831, 660] on textarea at bounding box center [735, 681] width 662 height 111
type textarea "*****"
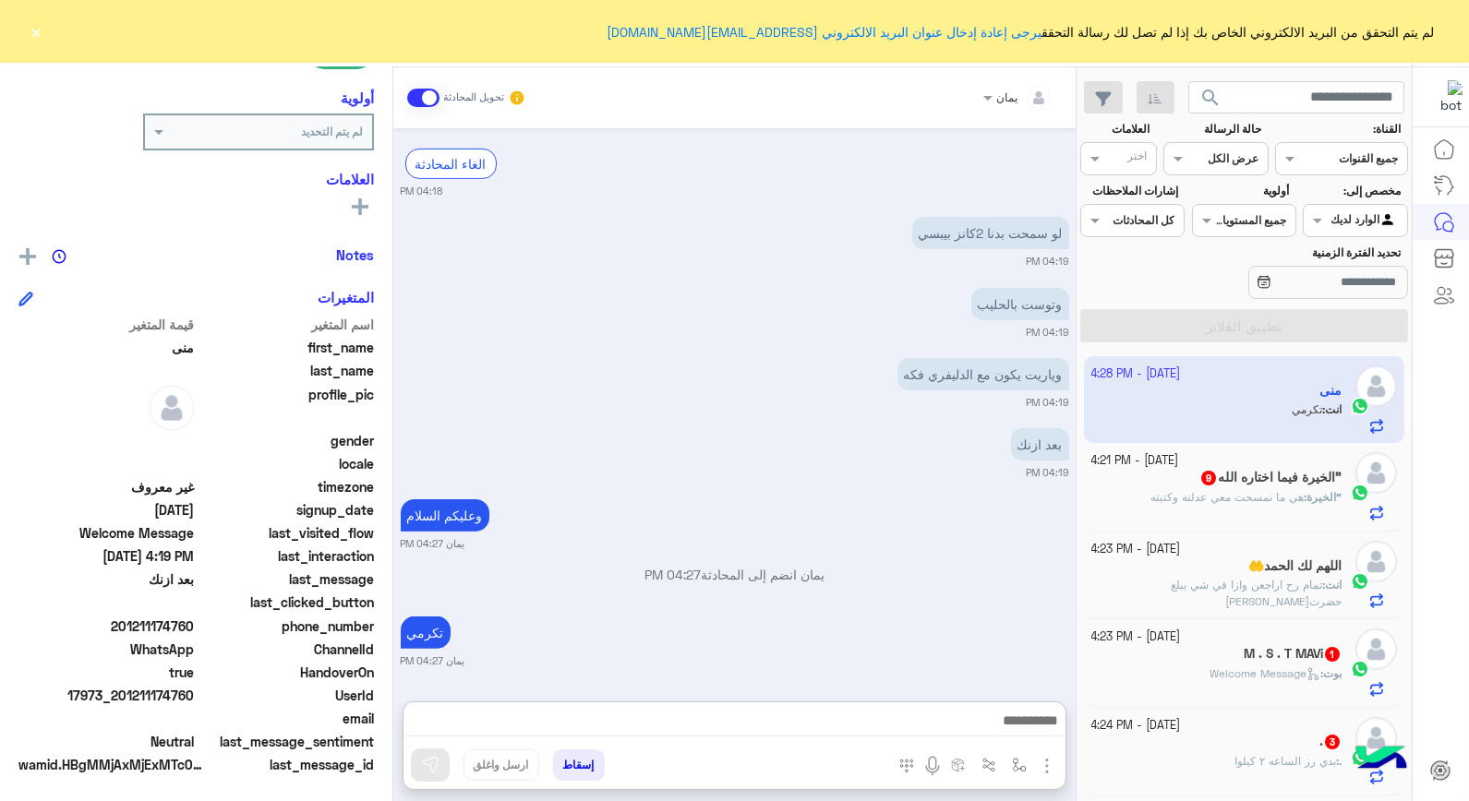
scroll to position [1184, 0]
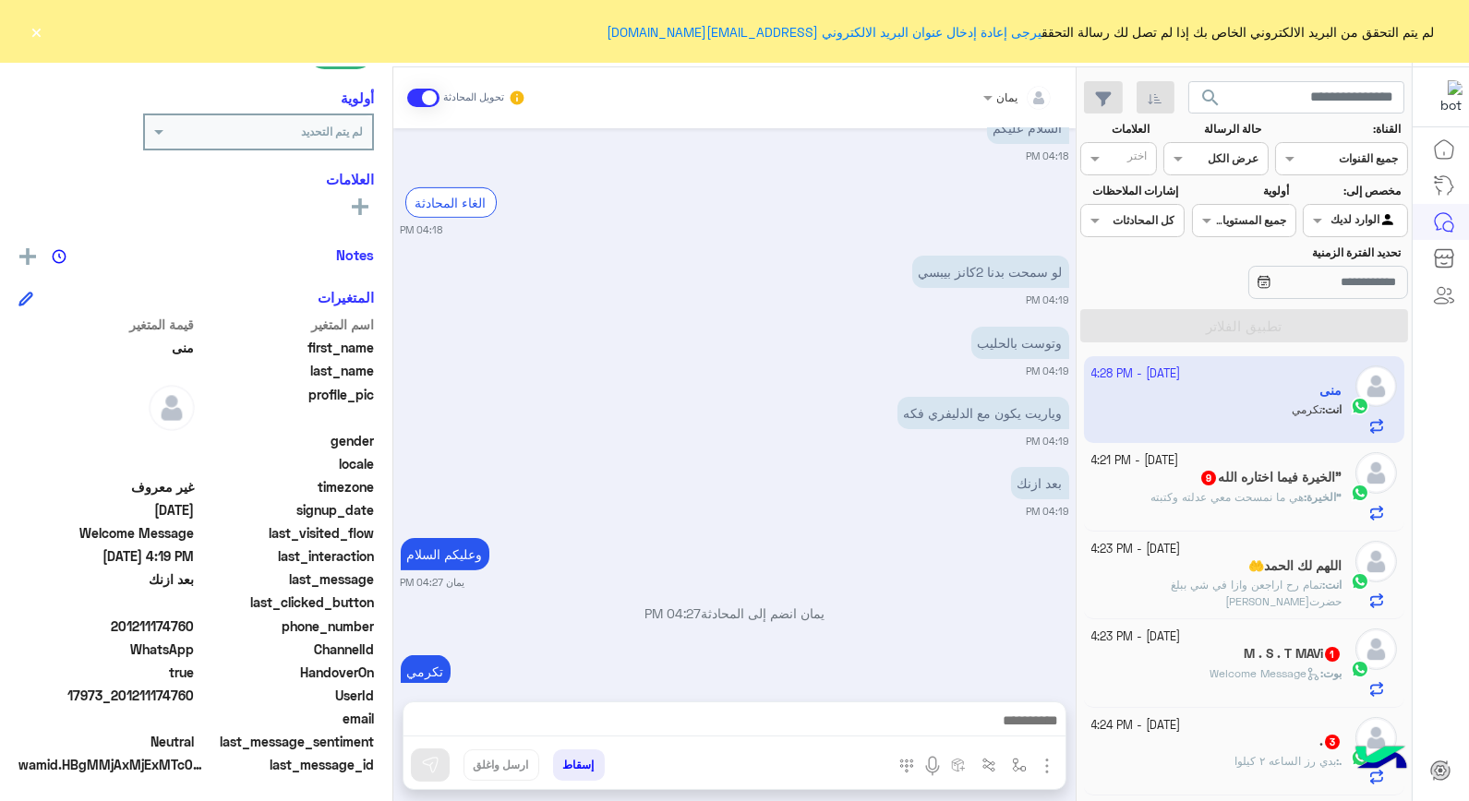
drag, startPoint x: 194, startPoint y: 691, endPoint x: 123, endPoint y: 702, distance: 72.0
click at [123, 702] on span "17973_201211174760" at bounding box center [106, 695] width 176 height 19
drag, startPoint x: 123, startPoint y: 702, endPoint x: 139, endPoint y: 693, distance: 17.8
copy span "01211174760"
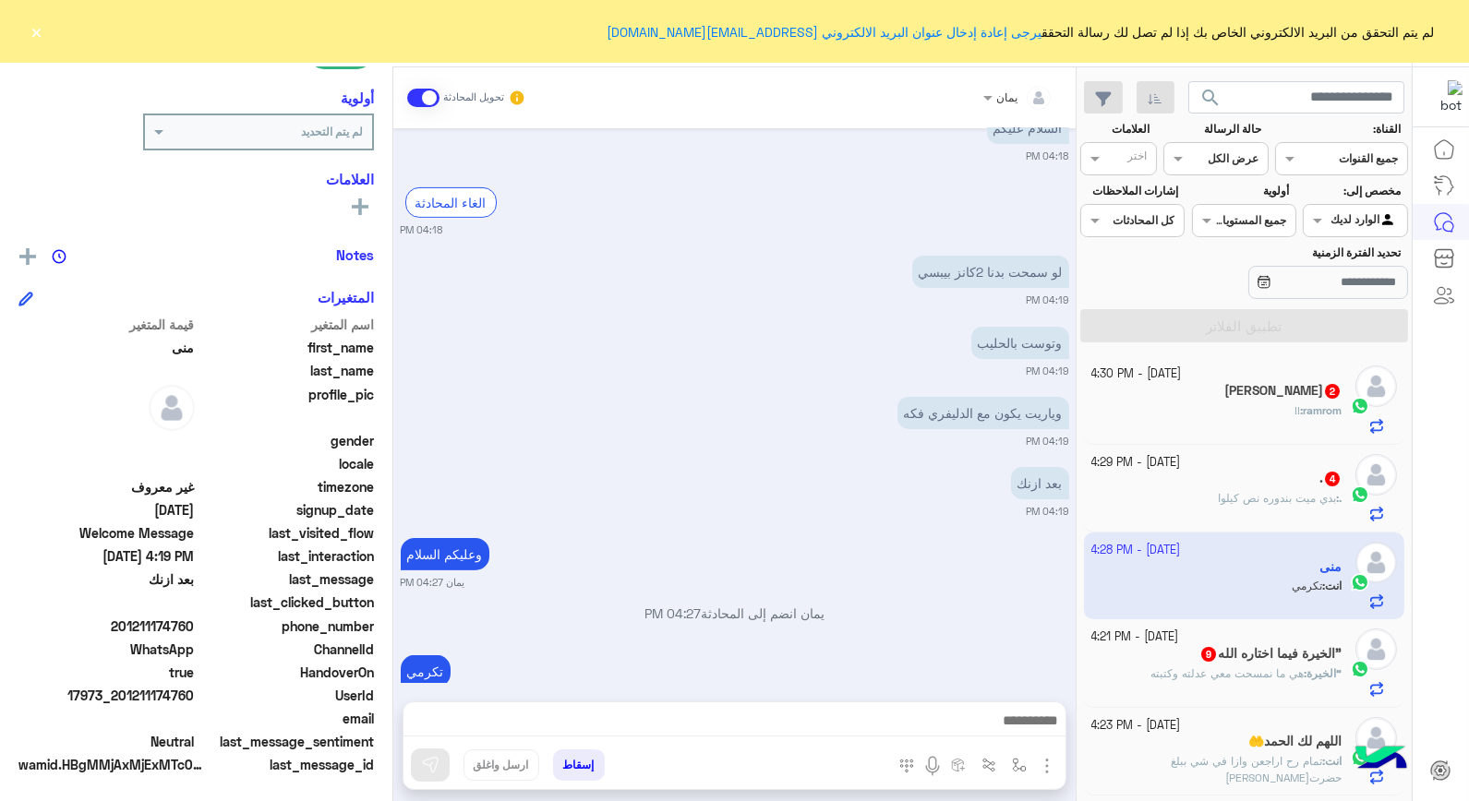
click at [574, 762] on button "إسقاط" at bounding box center [579, 765] width 52 height 31
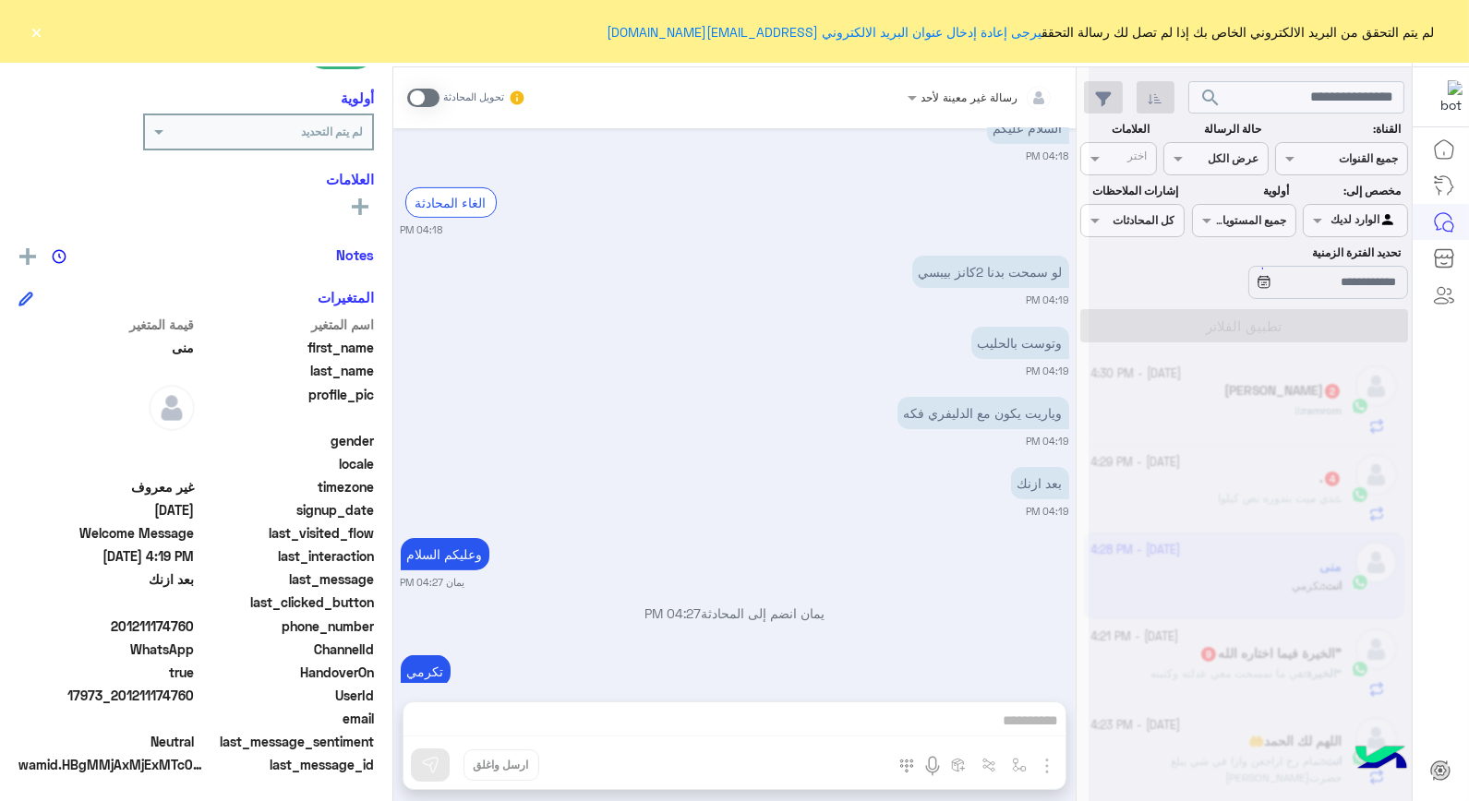
scroll to position [1232, 0]
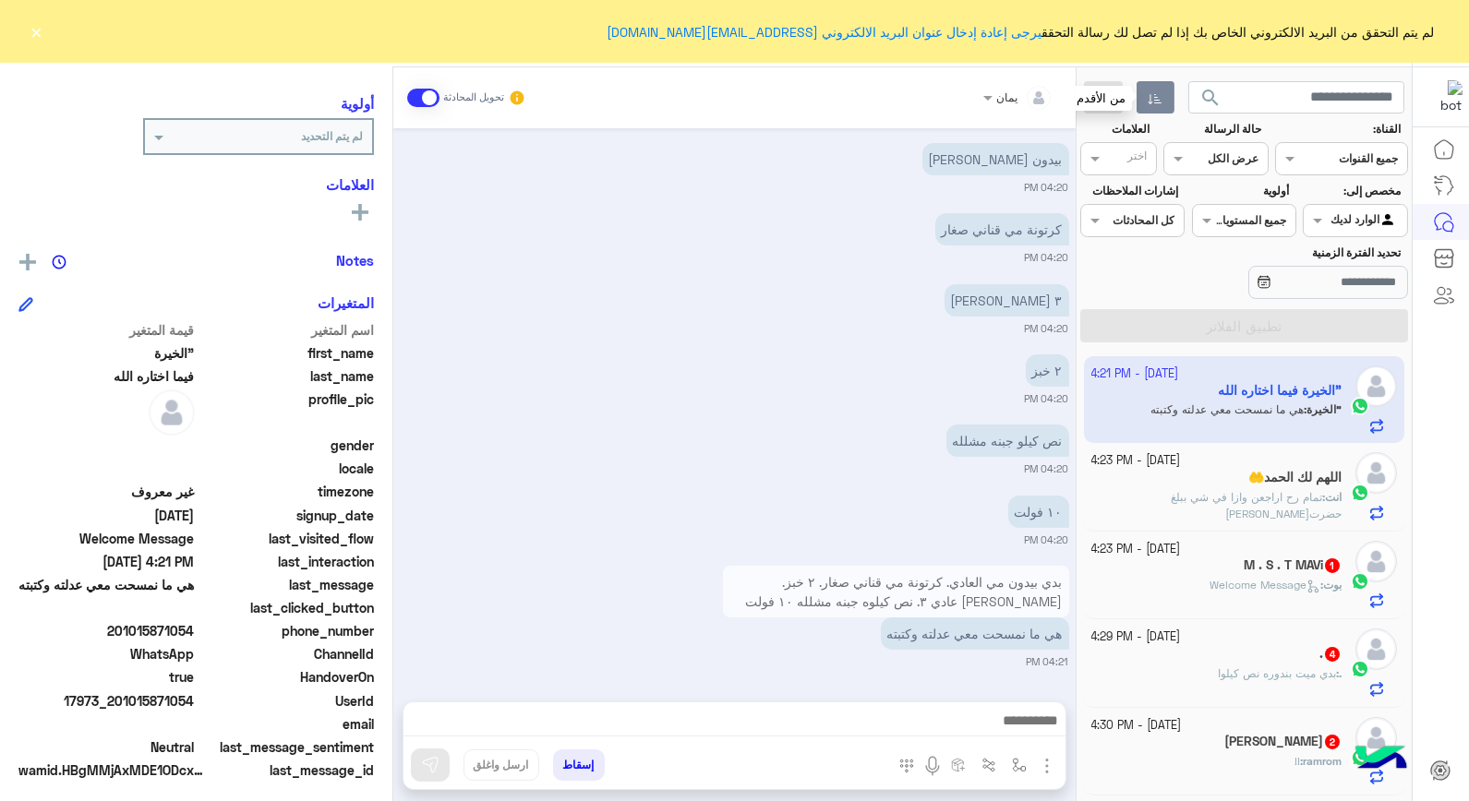
scroll to position [234, 0]
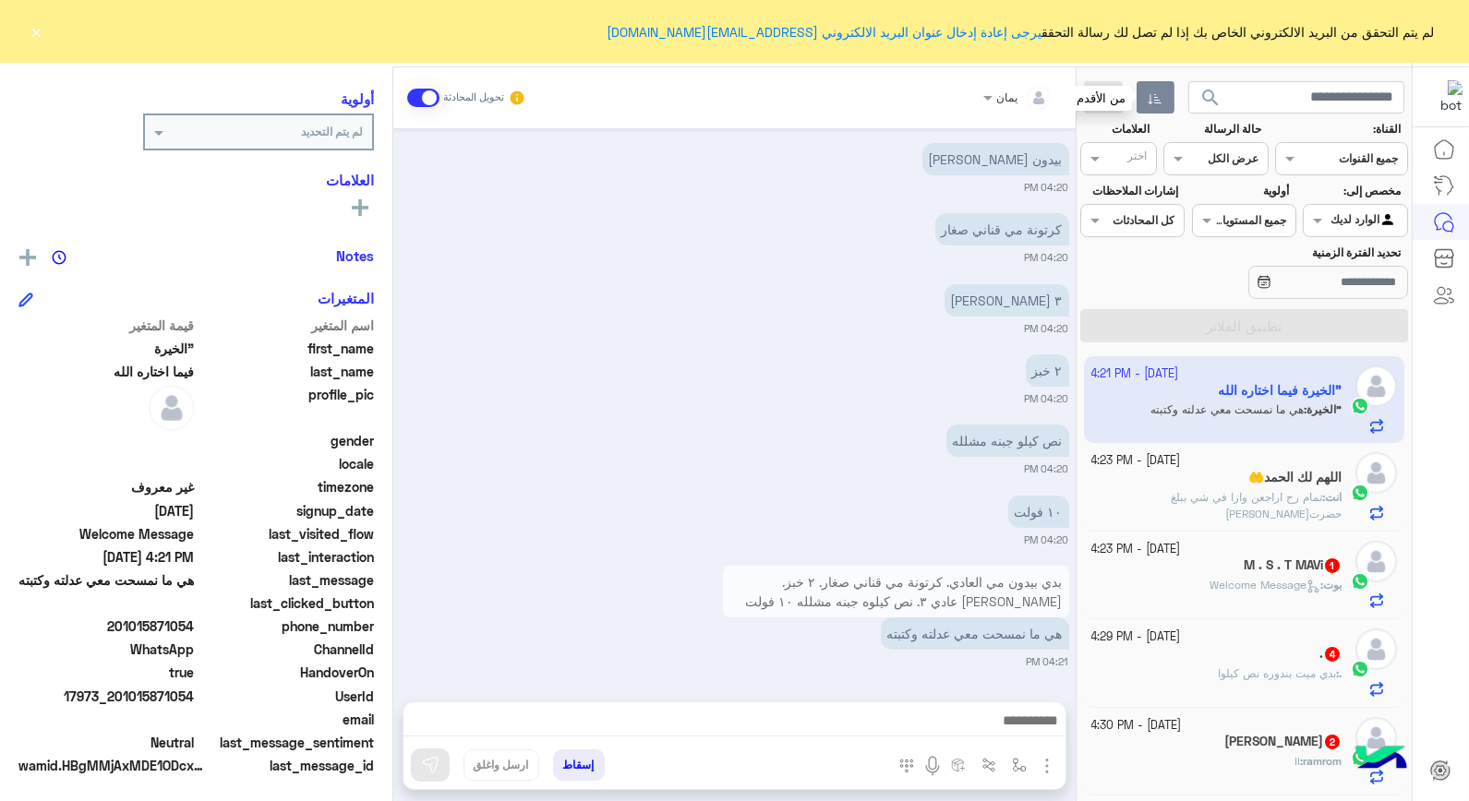
click at [1162, 92] on button "button" at bounding box center [1156, 97] width 38 height 33
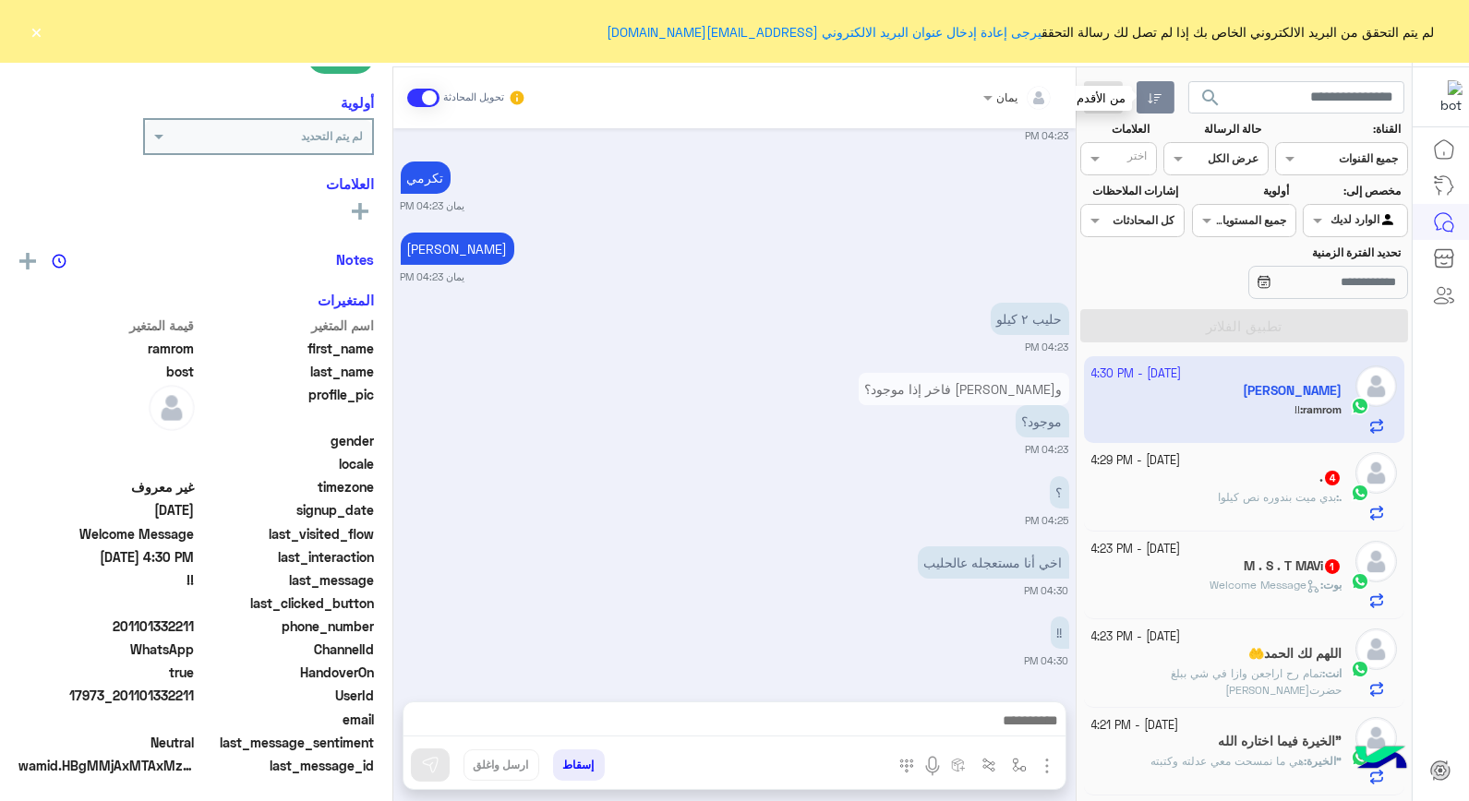
scroll to position [268, 0]
click at [1218, 741] on h5 ""الخيرة فيما اختاره الله" at bounding box center [1280, 742] width 124 height 16
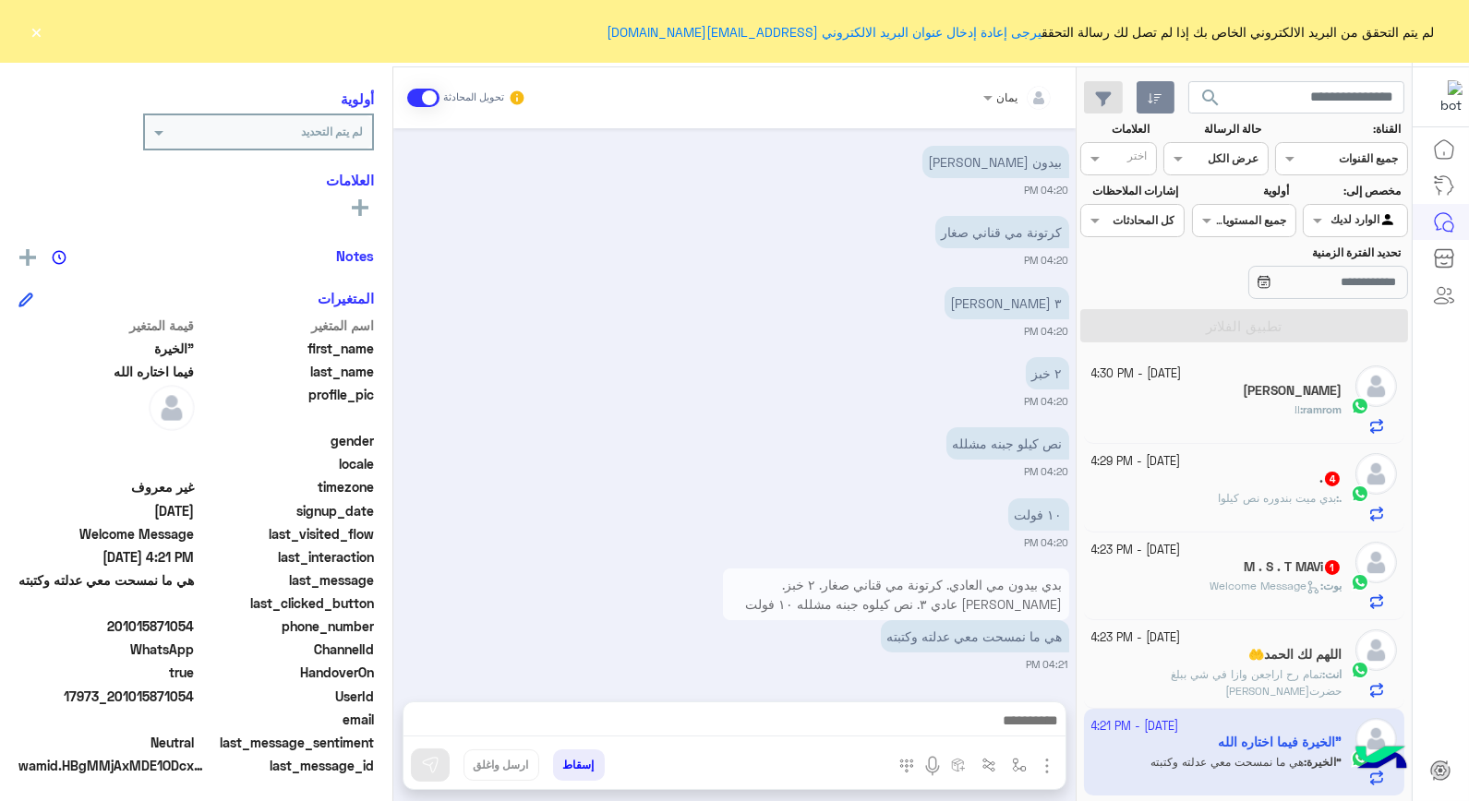
scroll to position [1038, 0]
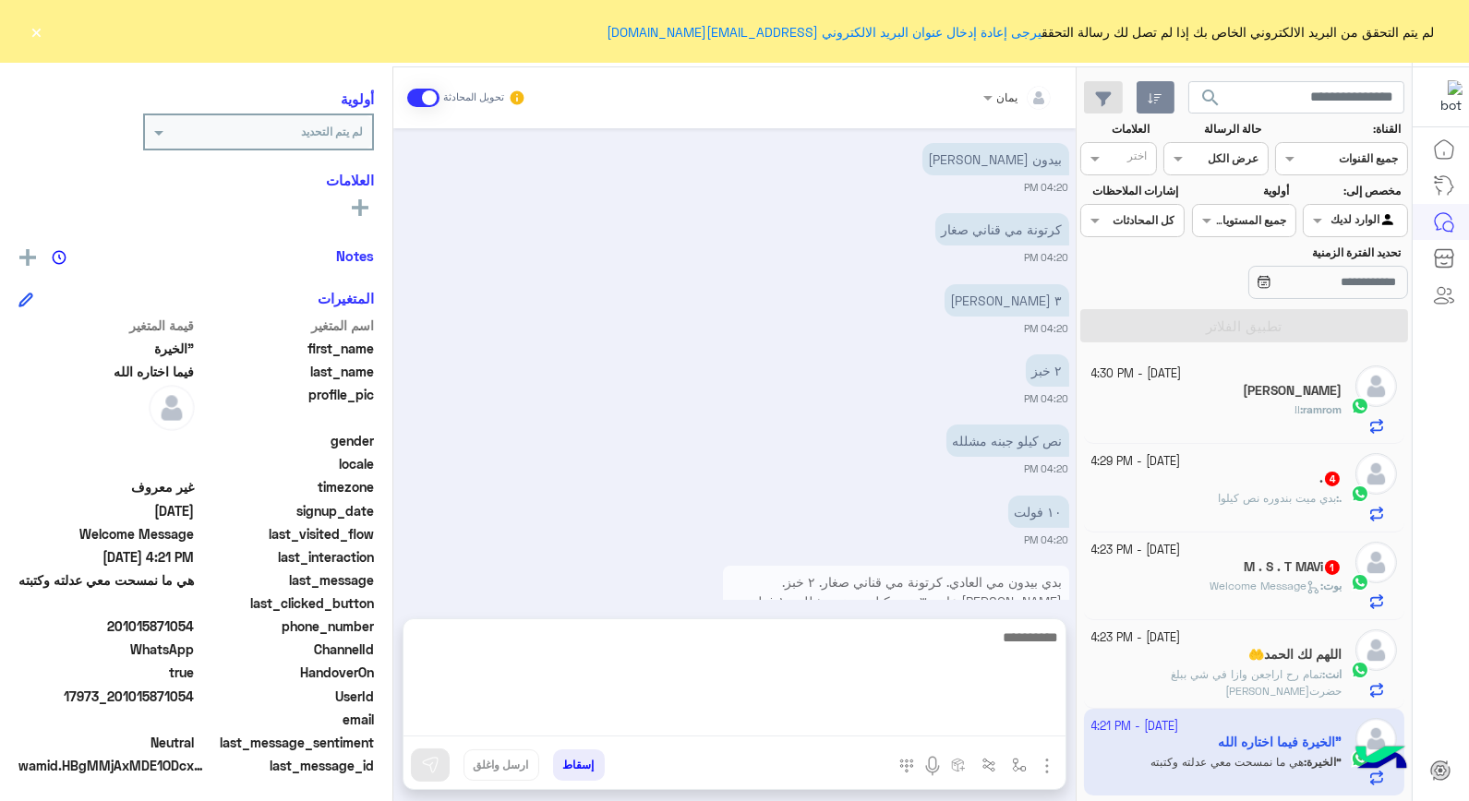
click at [788, 713] on textarea at bounding box center [735, 681] width 662 height 111
type textarea "**********"
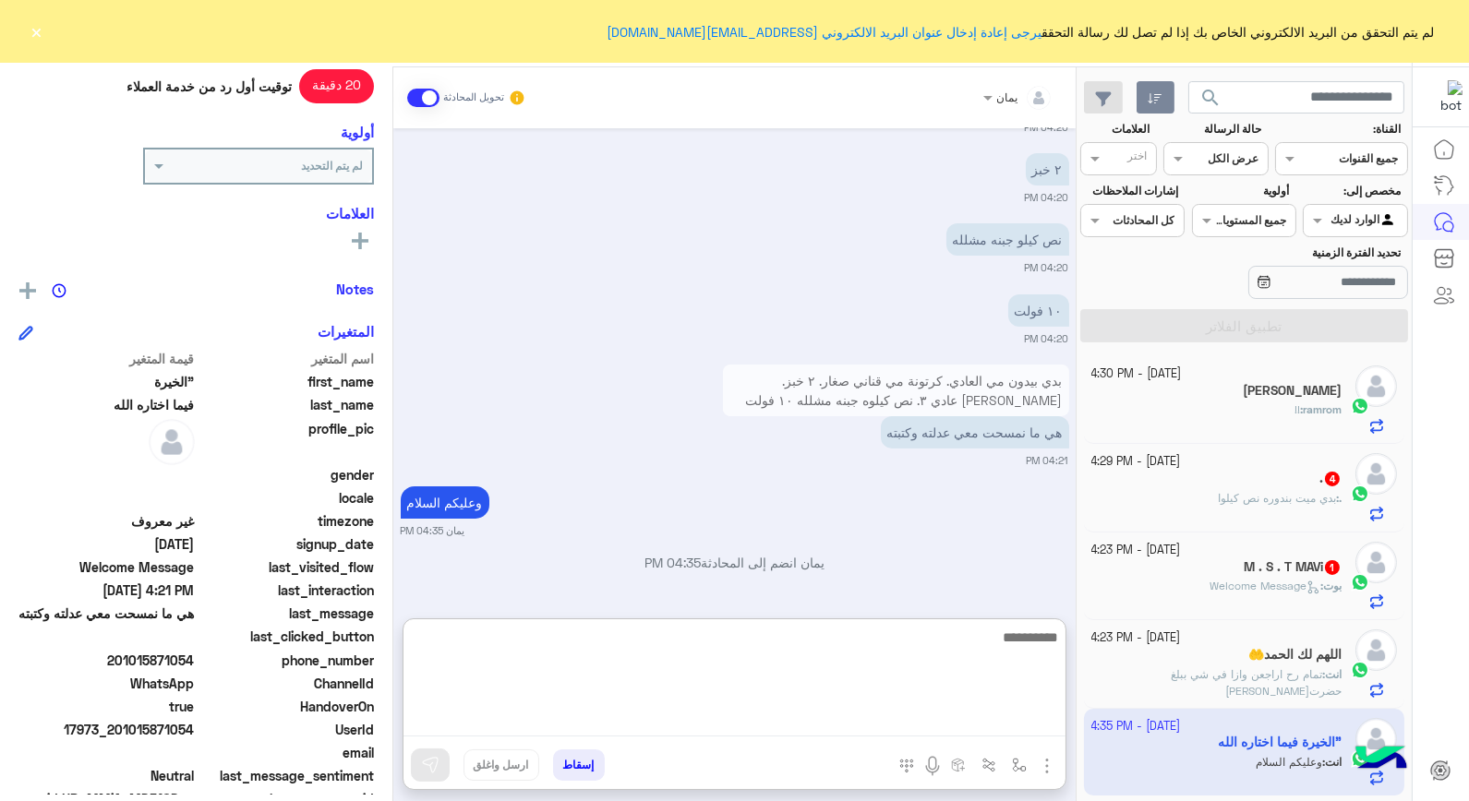
scroll to position [268, 0]
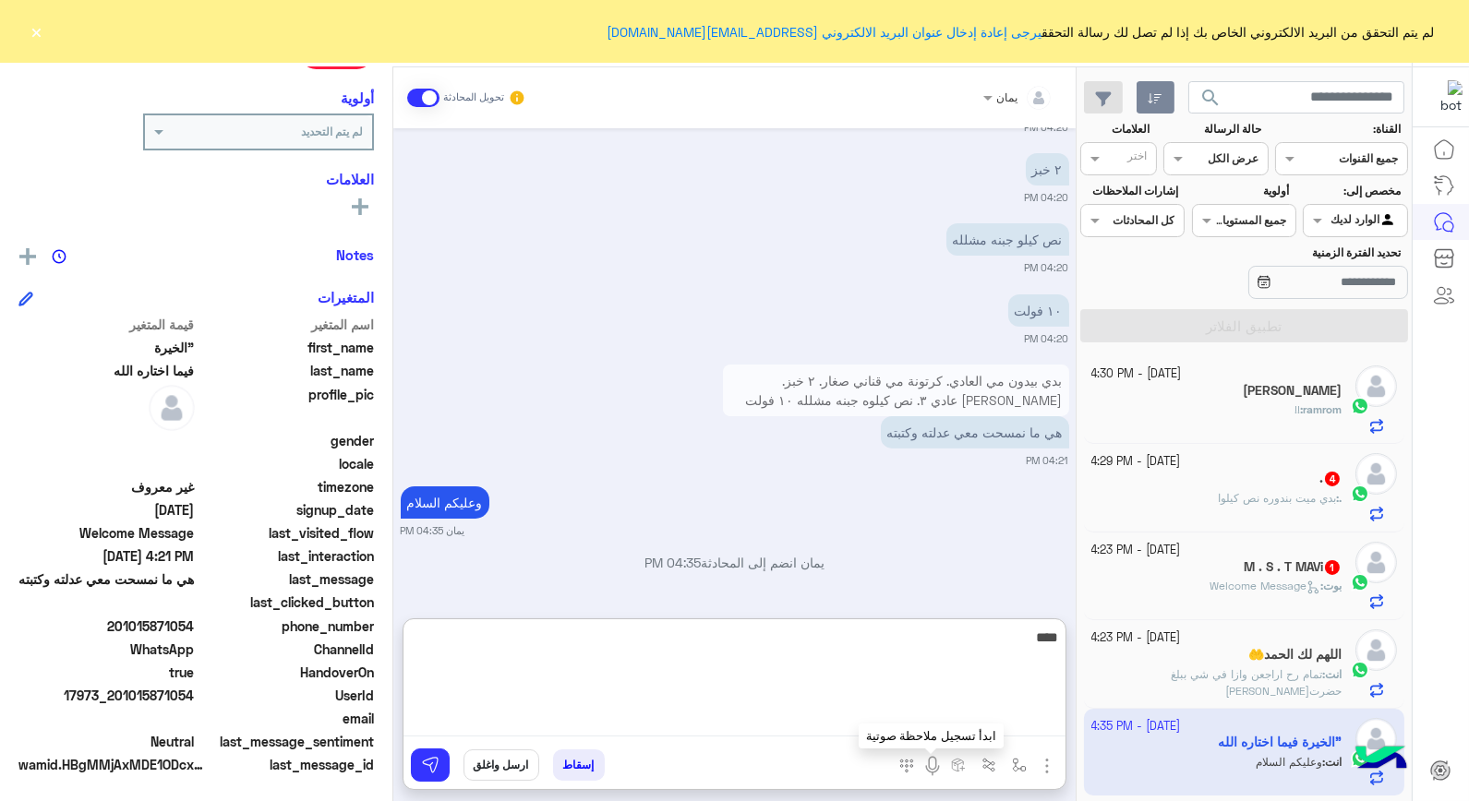
type textarea "*****"
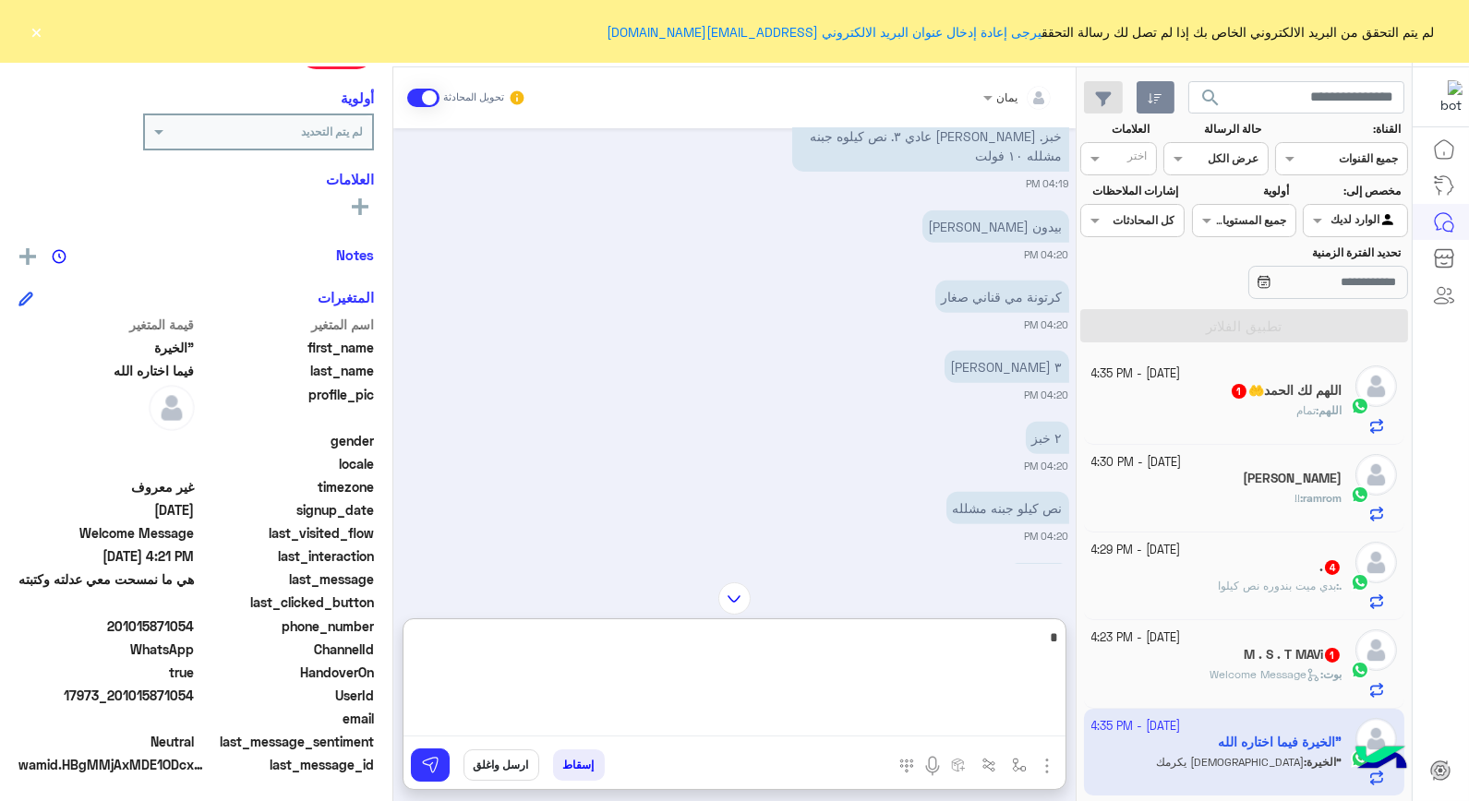
scroll to position [1672, 0]
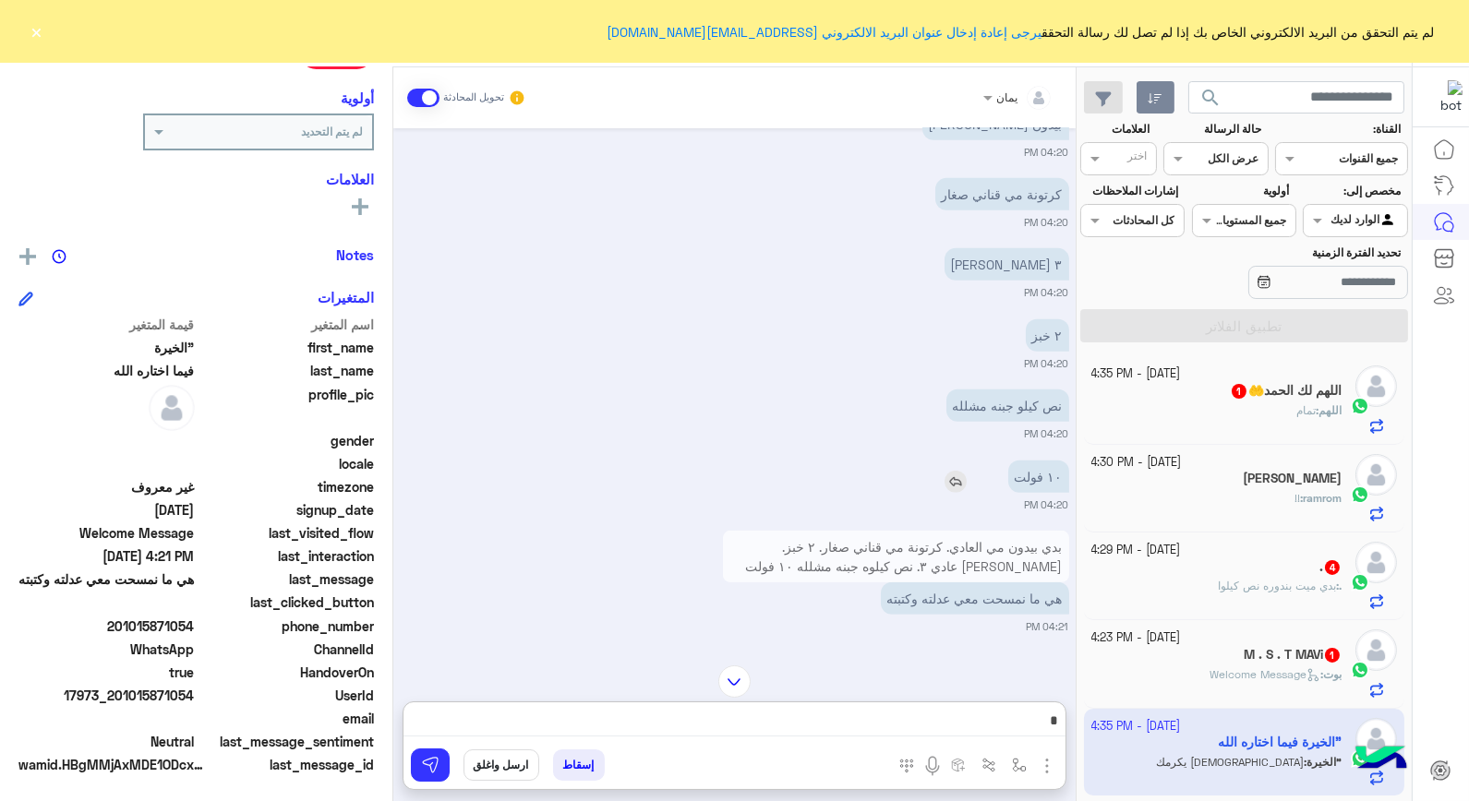
click at [964, 476] on img at bounding box center [956, 482] width 22 height 22
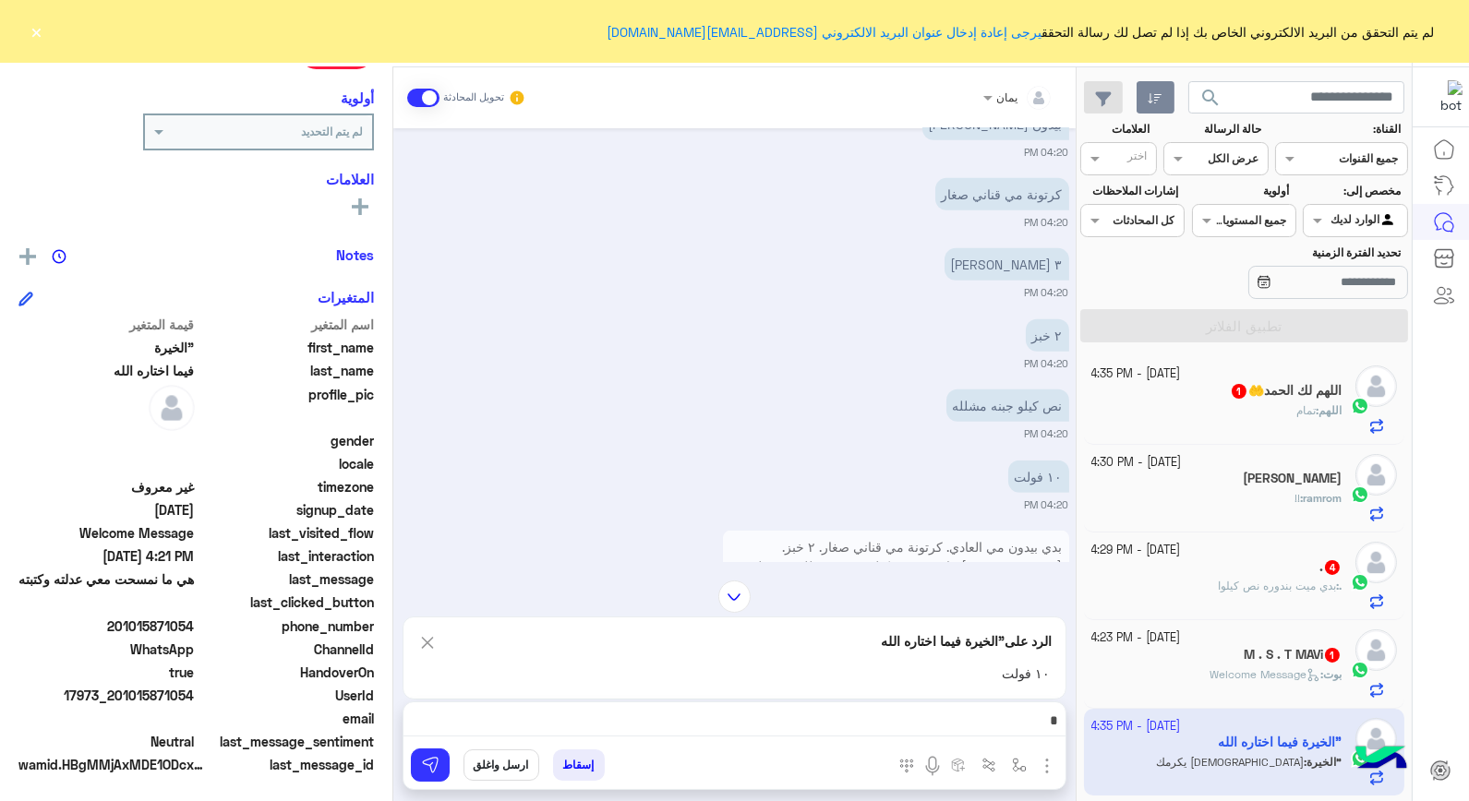
click at [891, 696] on div "الرد على "الخيرة فيما اختاره الله ١٠ فولت" at bounding box center [735, 658] width 664 height 83
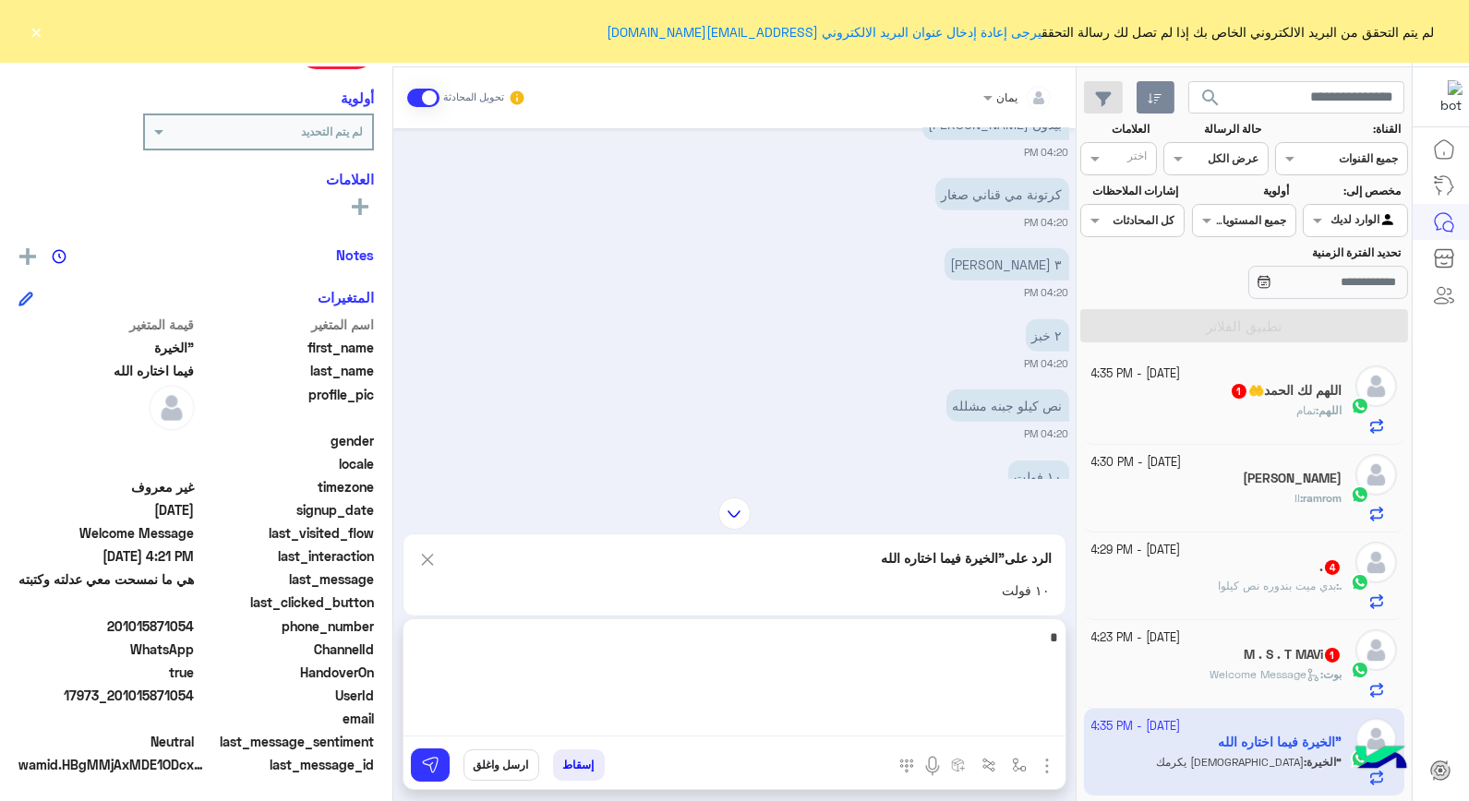
click at [899, 718] on textarea at bounding box center [735, 681] width 662 height 111
type textarea "**********"
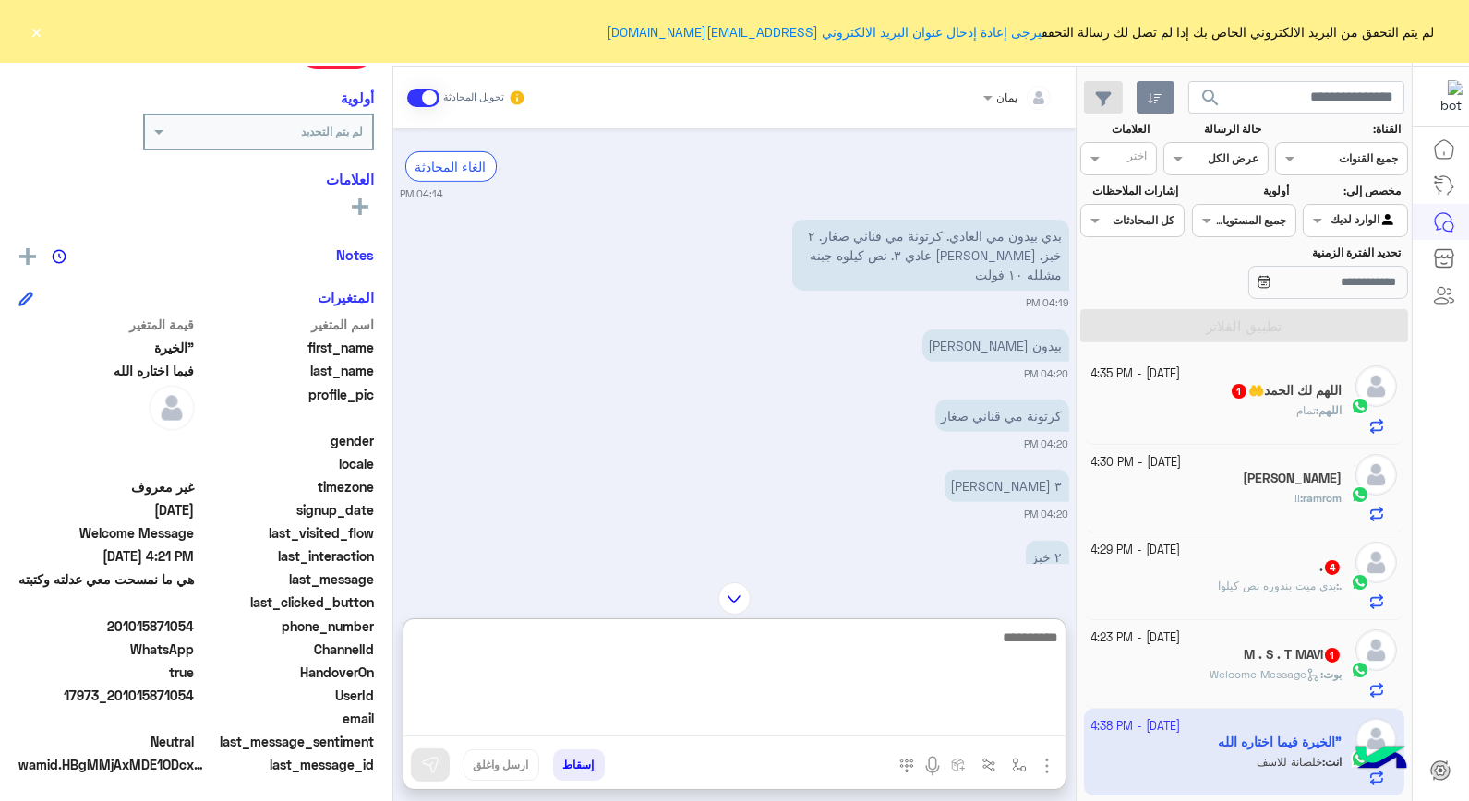
scroll to position [1656, 0]
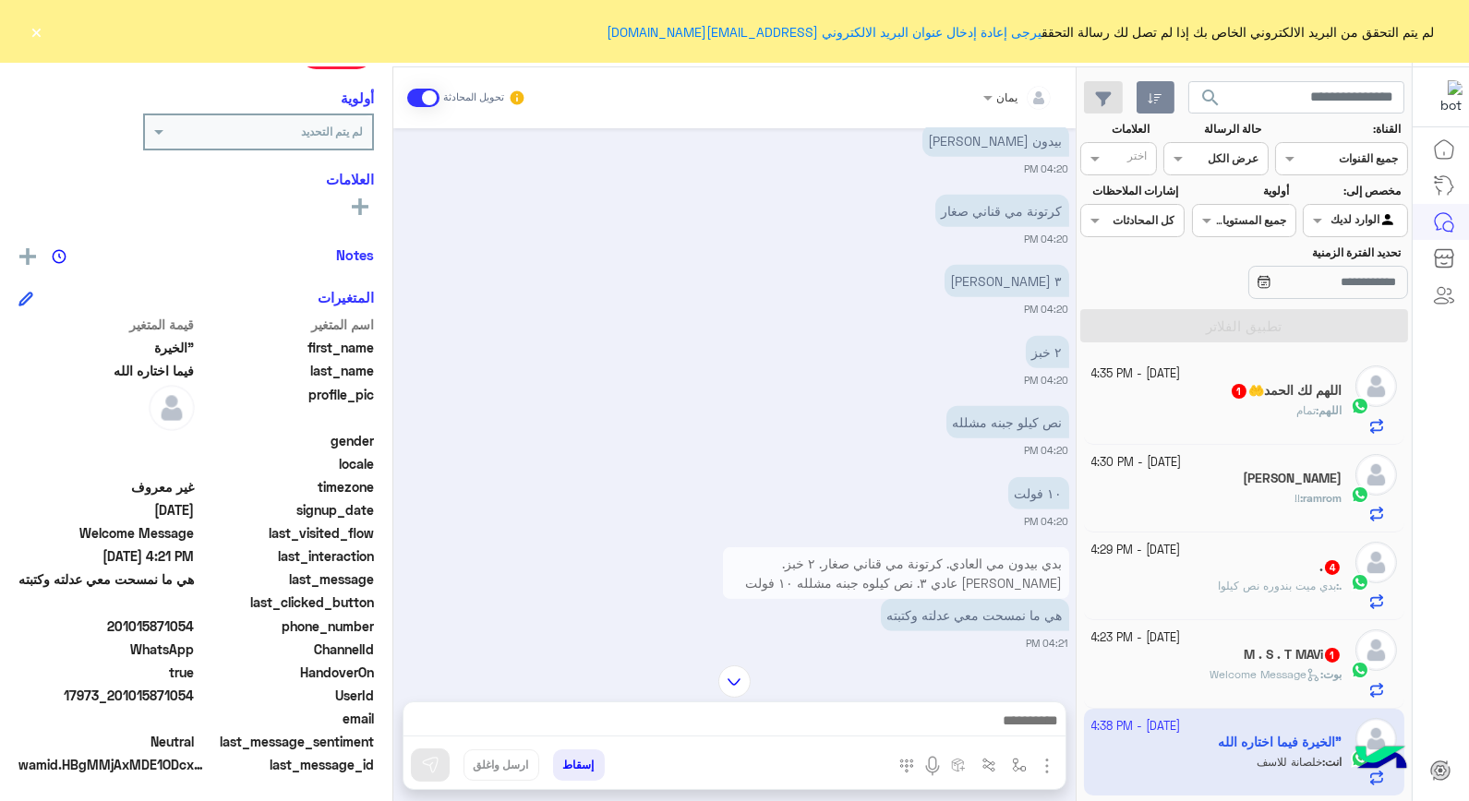
drag, startPoint x: 195, startPoint y: 691, endPoint x: 124, endPoint y: 705, distance: 72.4
click at [124, 705] on div "UserId 17973_201015871054" at bounding box center [195, 697] width 355 height 23
drag, startPoint x: 124, startPoint y: 705, endPoint x: 164, endPoint y: 677, distance: 49.2
drag, startPoint x: 164, startPoint y: 677, endPoint x: 518, endPoint y: 523, distance: 385.8
click at [552, 501] on div "١٠ فولت 04:20 PM" at bounding box center [735, 501] width 669 height 56
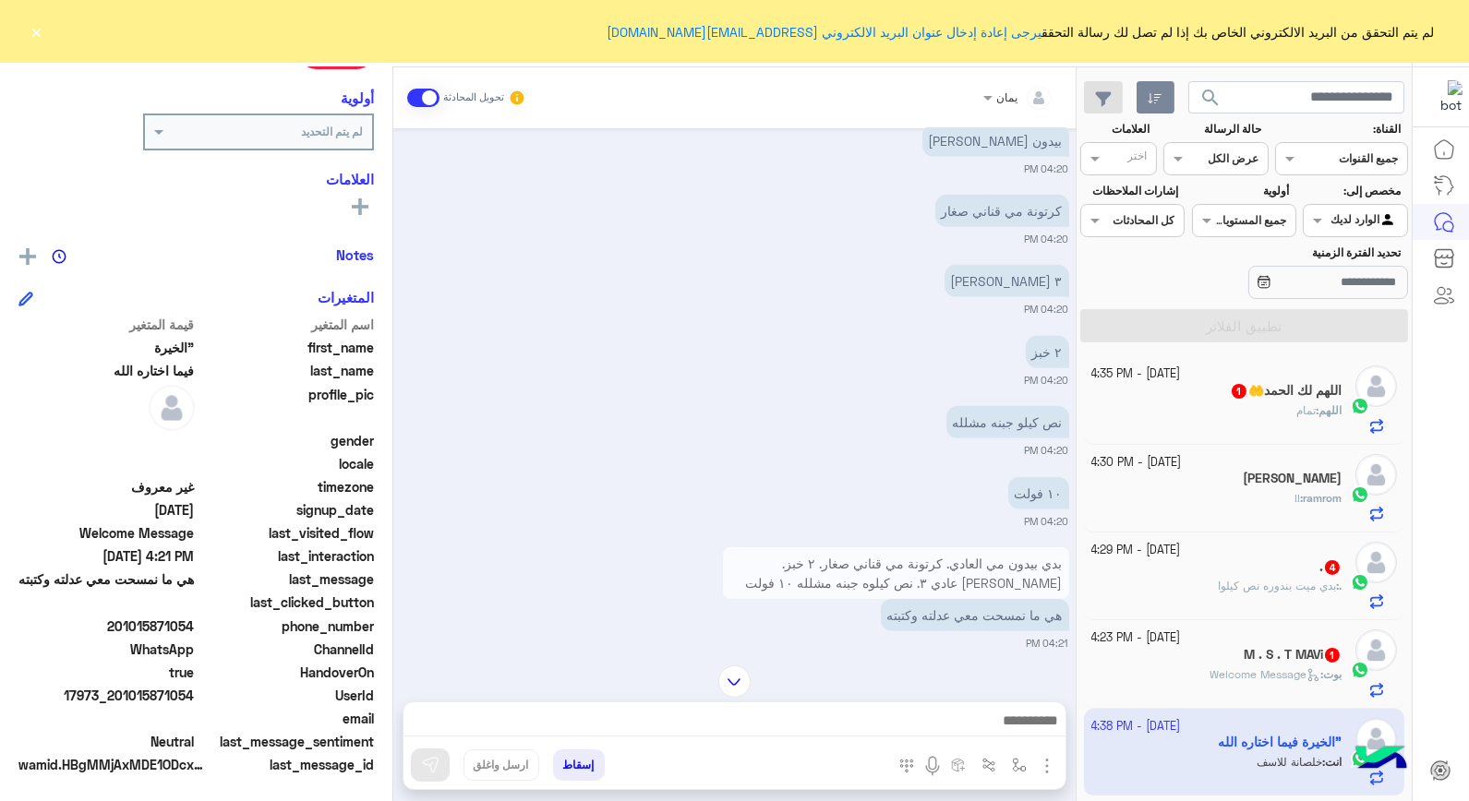
drag, startPoint x: 196, startPoint y: 616, endPoint x: 124, endPoint y: 625, distance: 72.6
click at [124, 625] on span "201015871054" at bounding box center [106, 626] width 176 height 19
drag, startPoint x: 124, startPoint y: 625, endPoint x: 133, endPoint y: 619, distance: 11.3
copy span "1015871054"
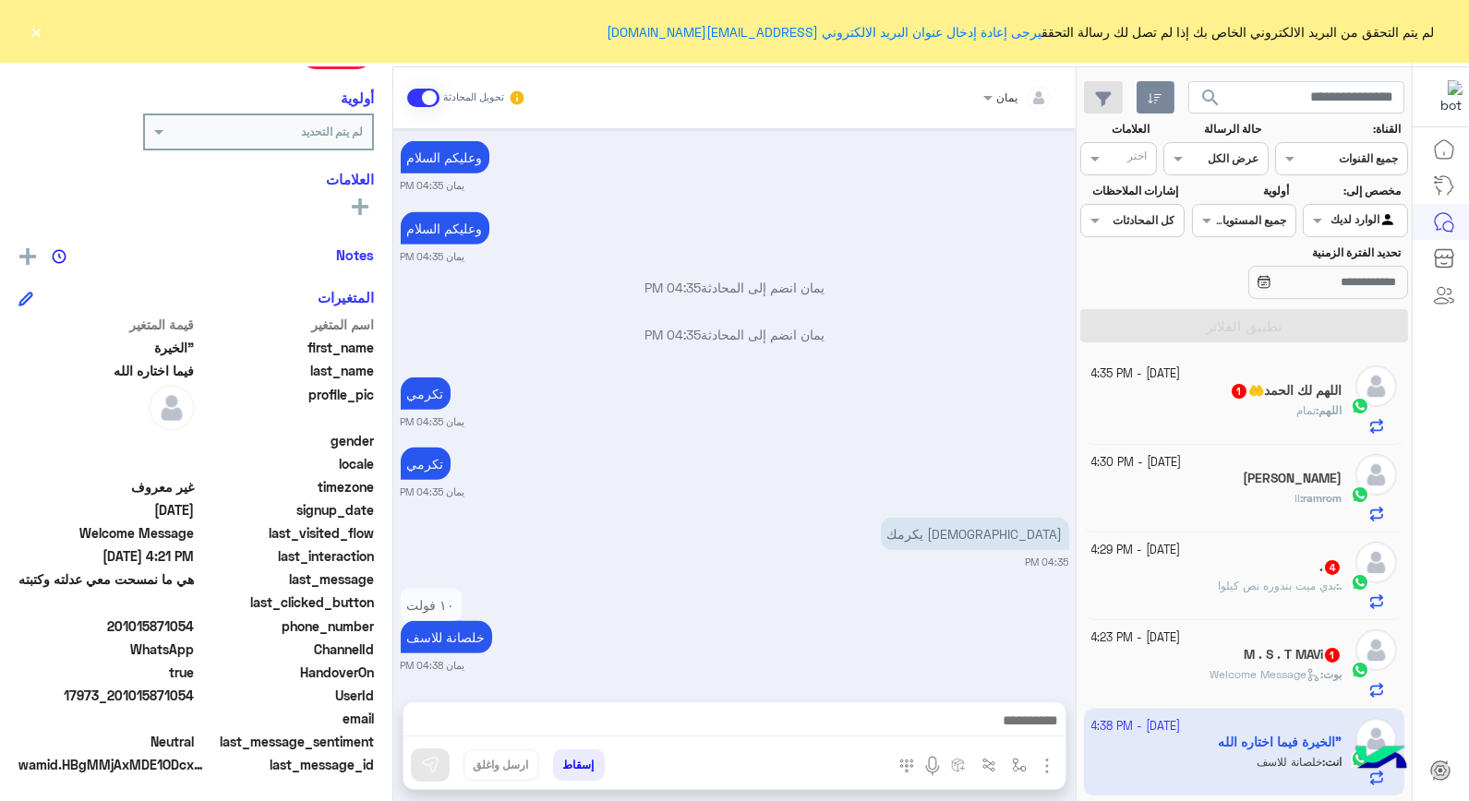
scroll to position [2188, 0]
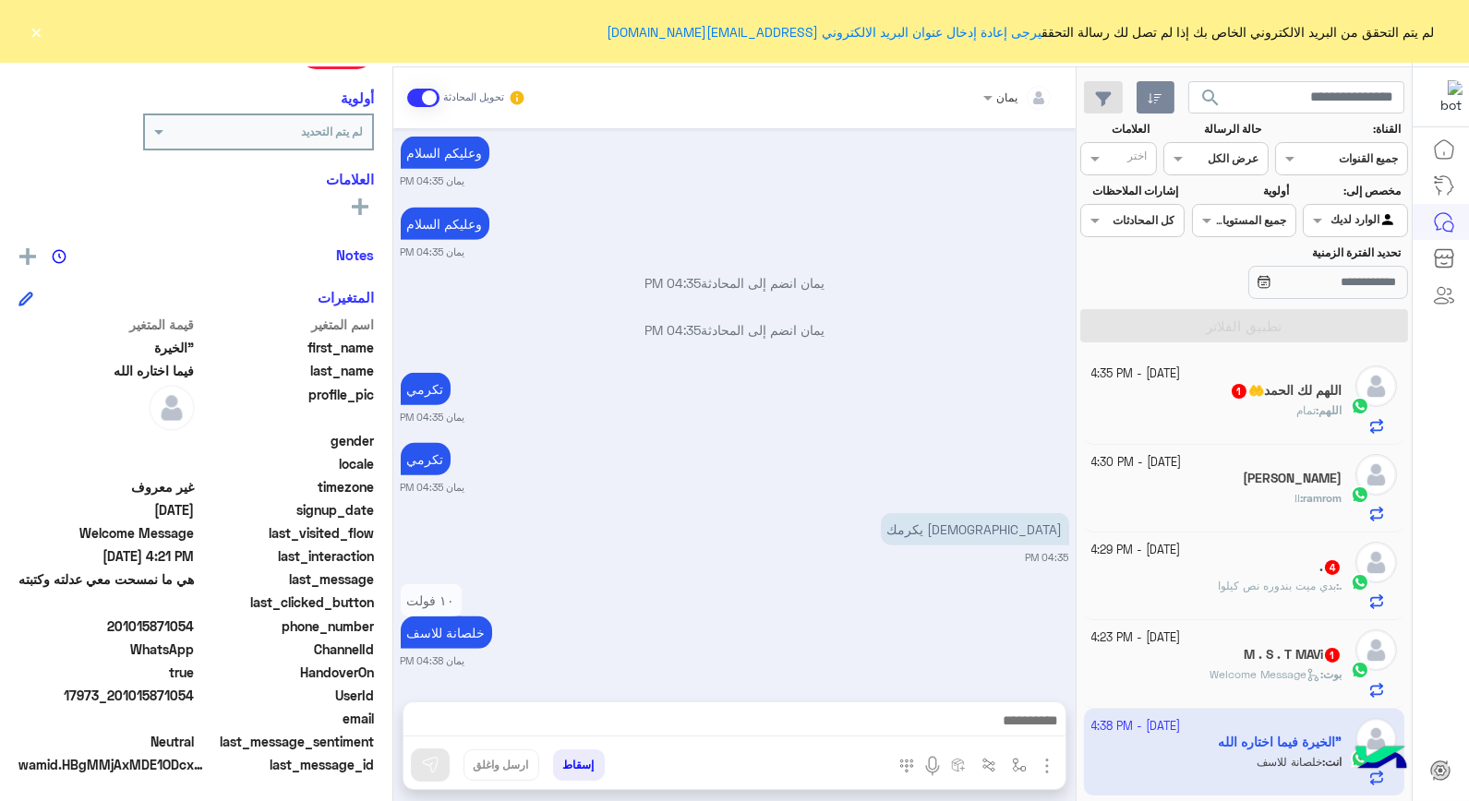
click at [583, 763] on button "إسقاط" at bounding box center [579, 765] width 52 height 31
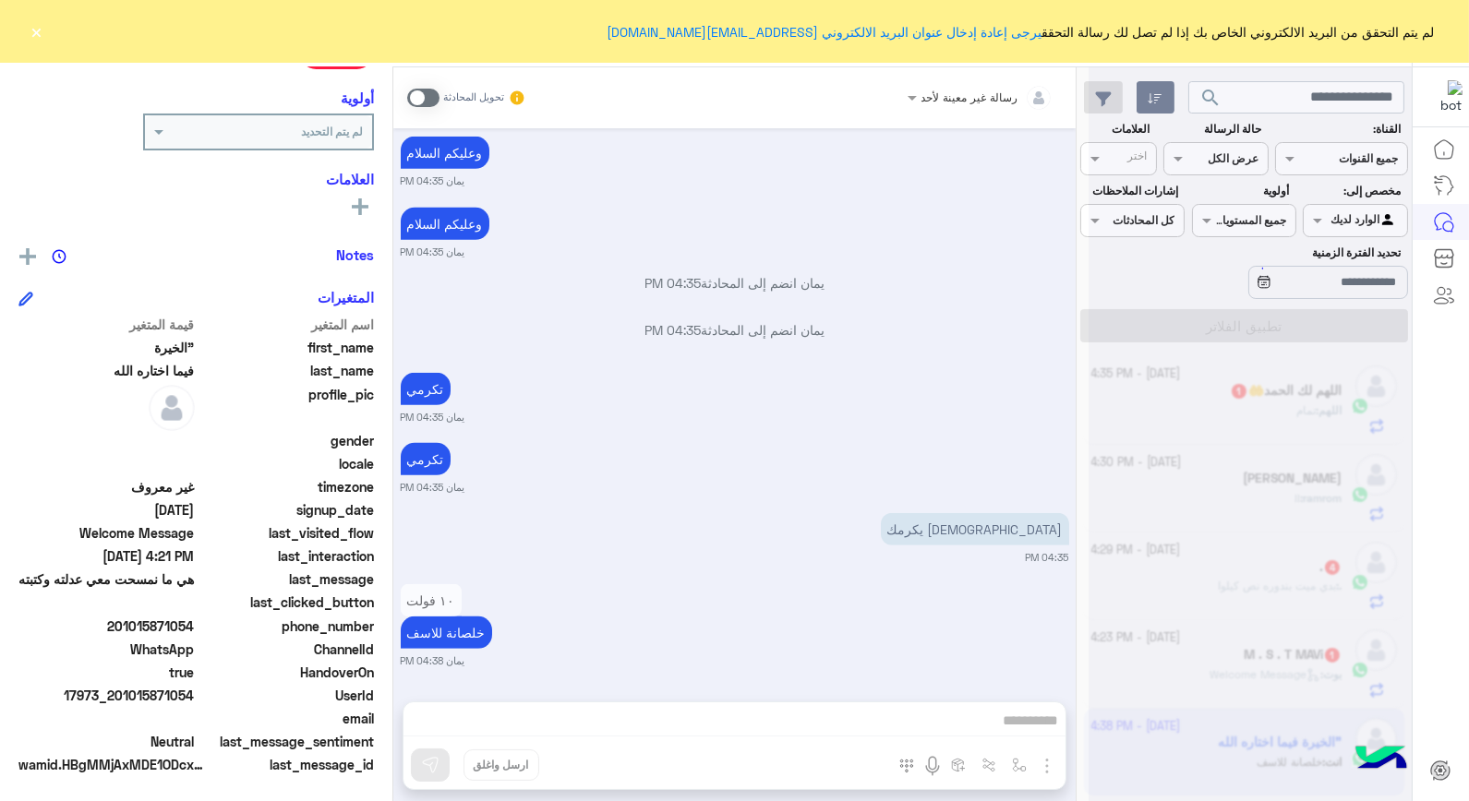
scroll to position [2235, 0]
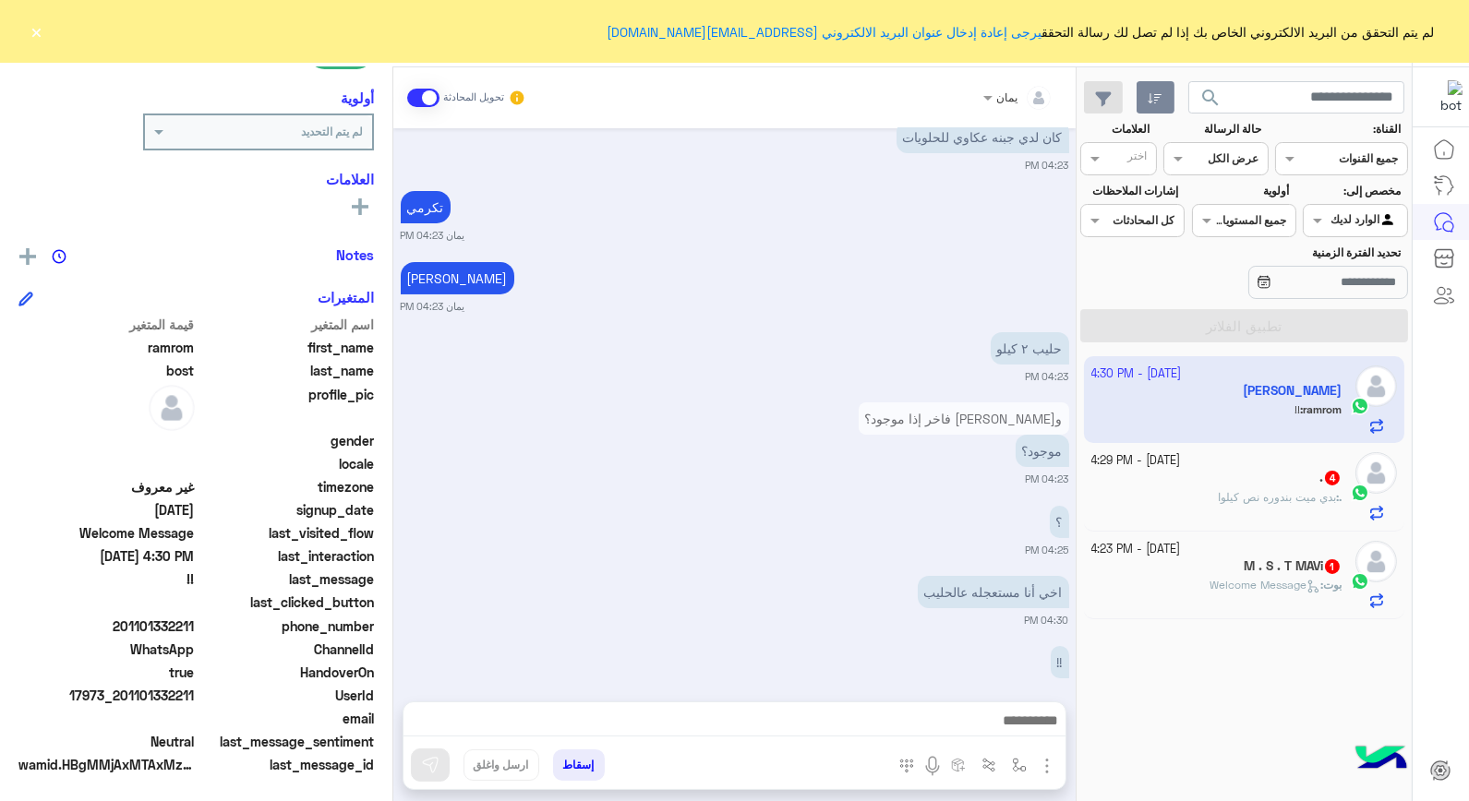
scroll to position [732, 0]
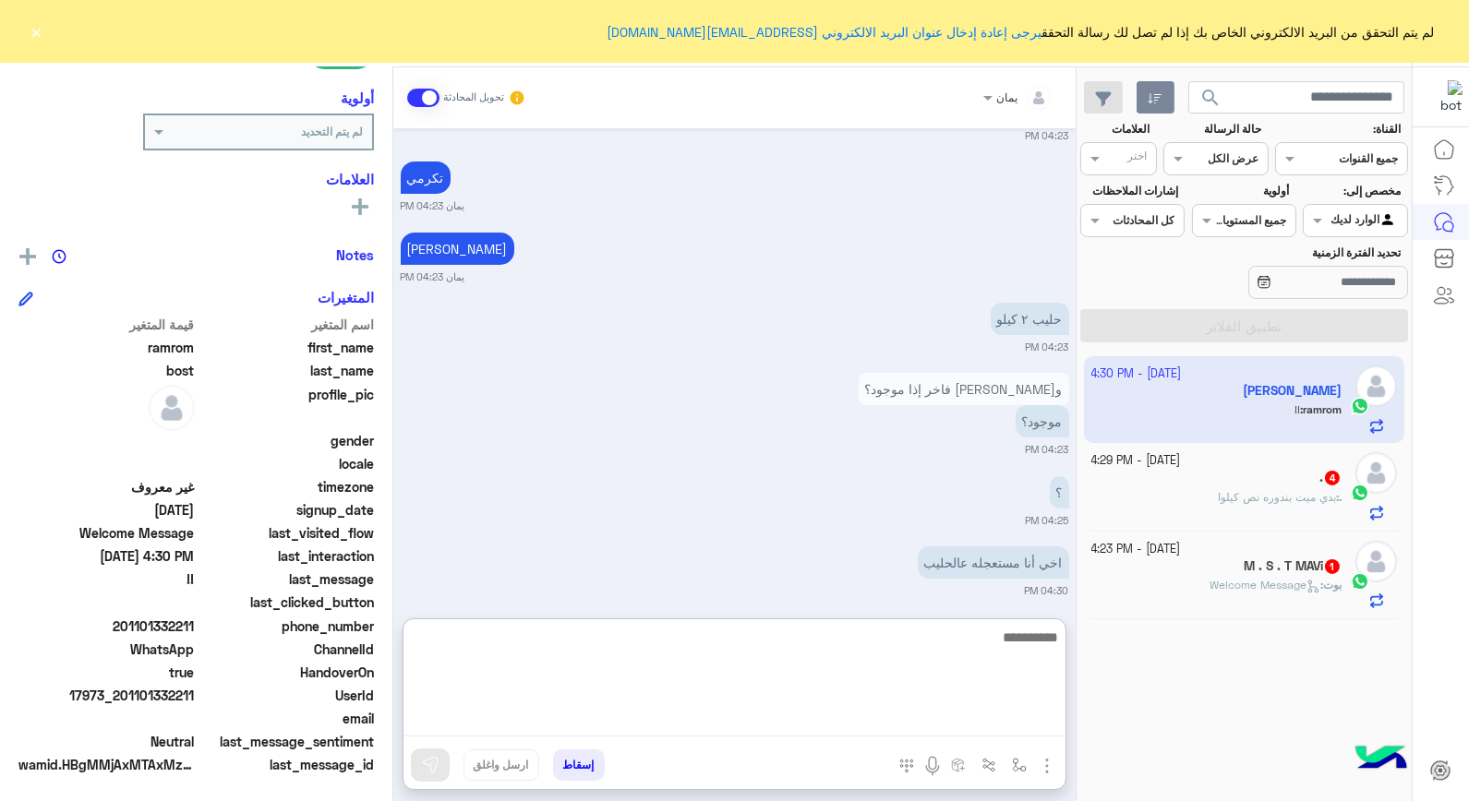
click at [790, 715] on textarea at bounding box center [735, 681] width 662 height 111
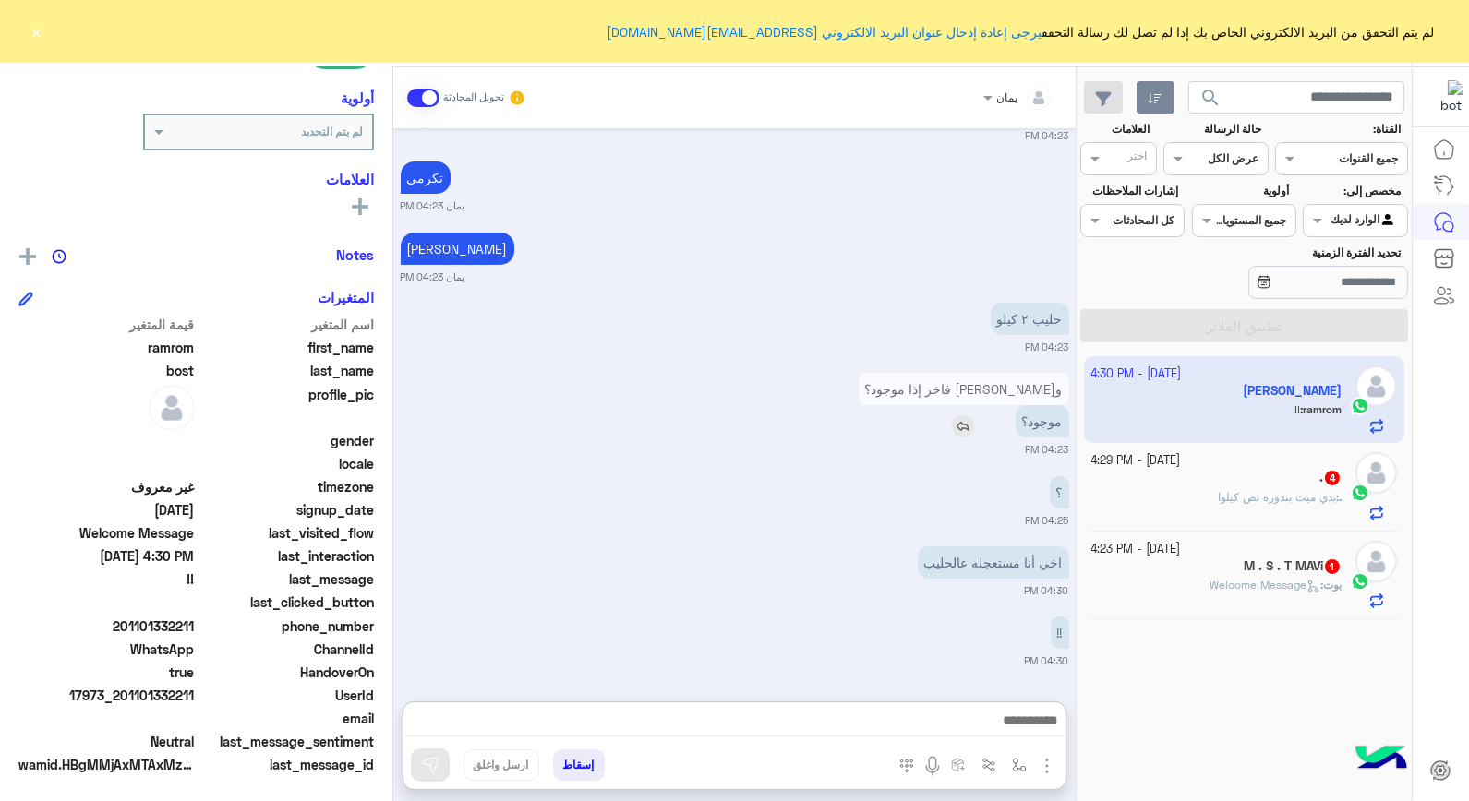
click at [960, 373] on div "و[PERSON_NAME] فاخر إذا موجود؟ موجود؟" at bounding box center [964, 405] width 211 height 65
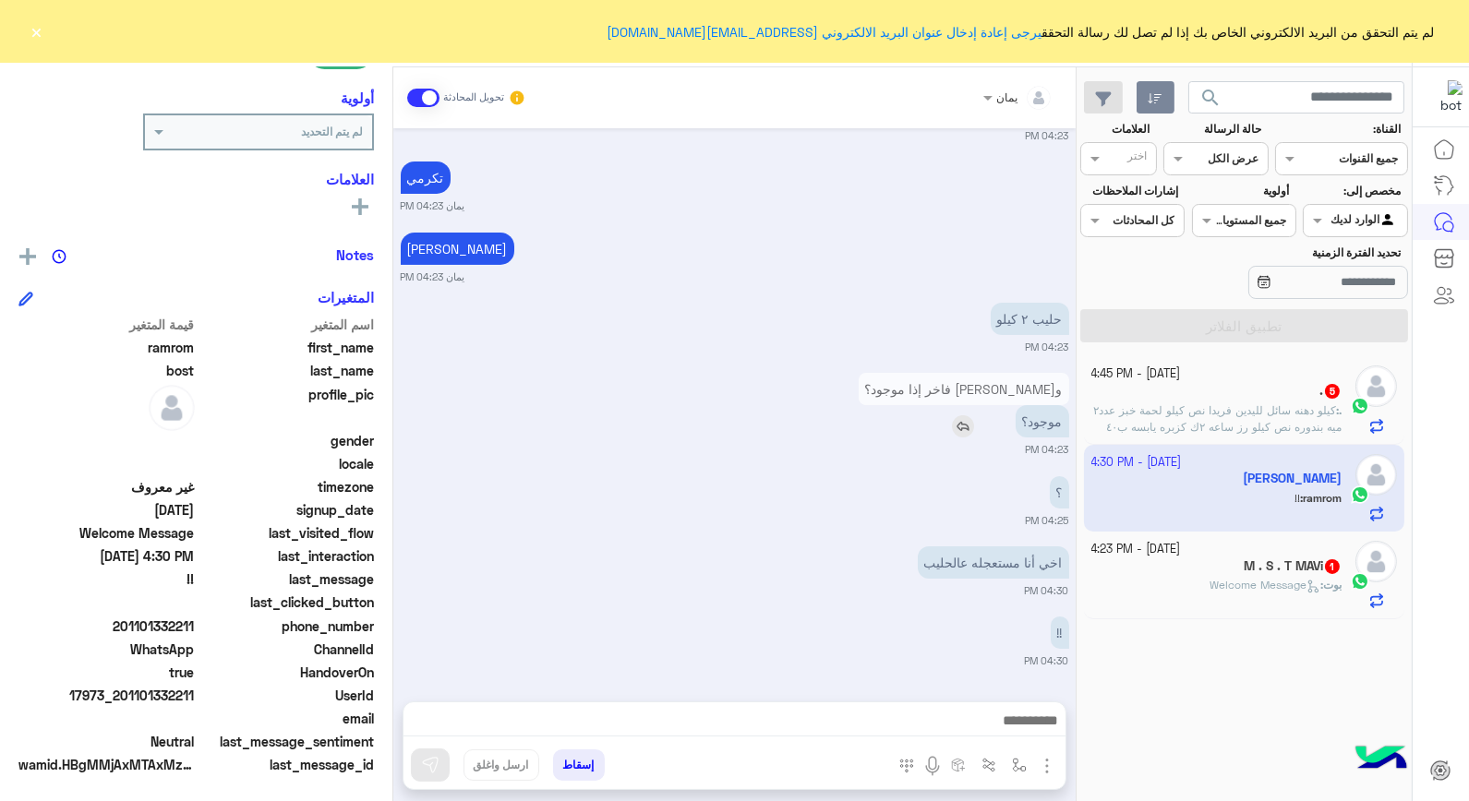
click at [956, 428] on img at bounding box center [963, 427] width 22 height 22
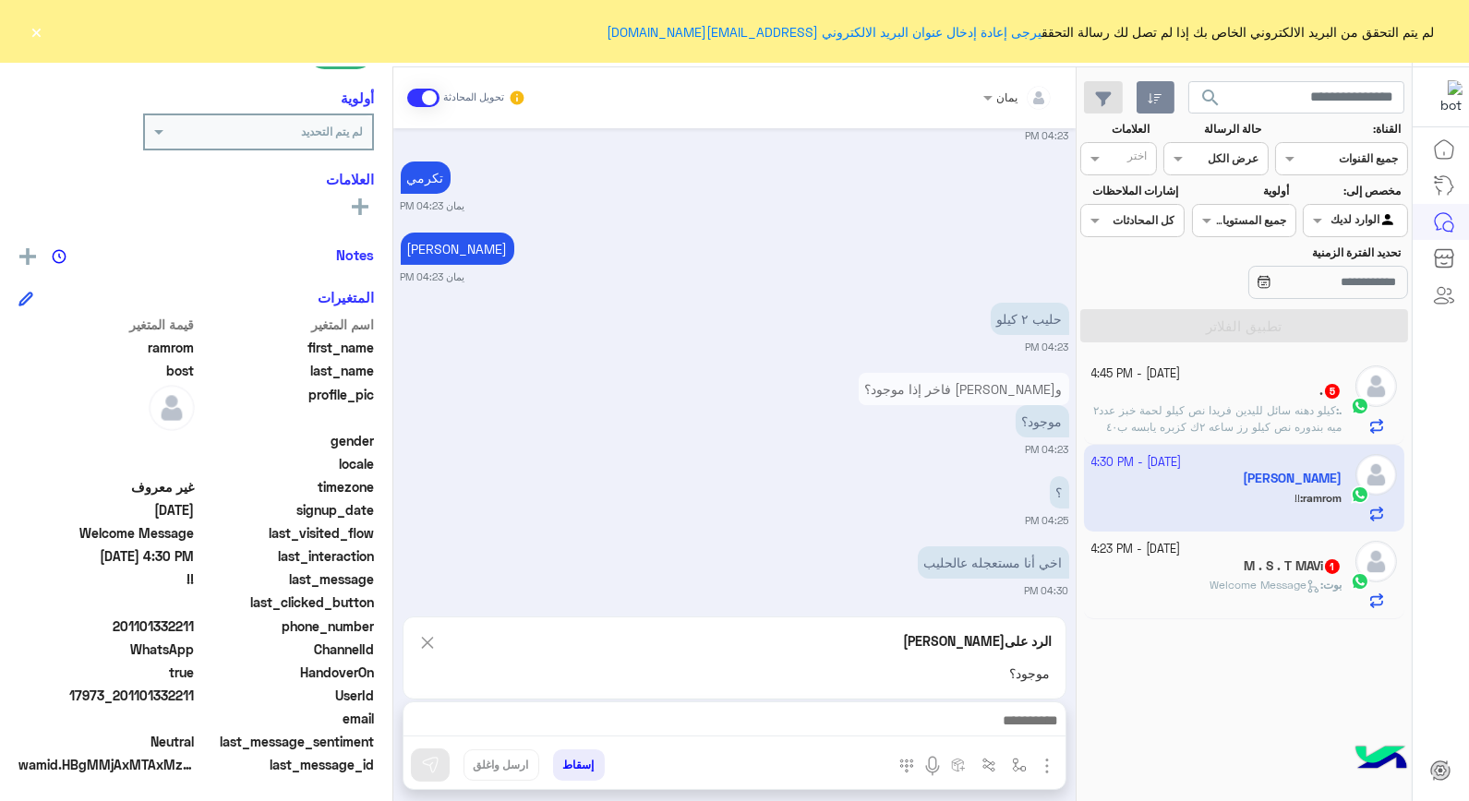
scroll to position [815, 0]
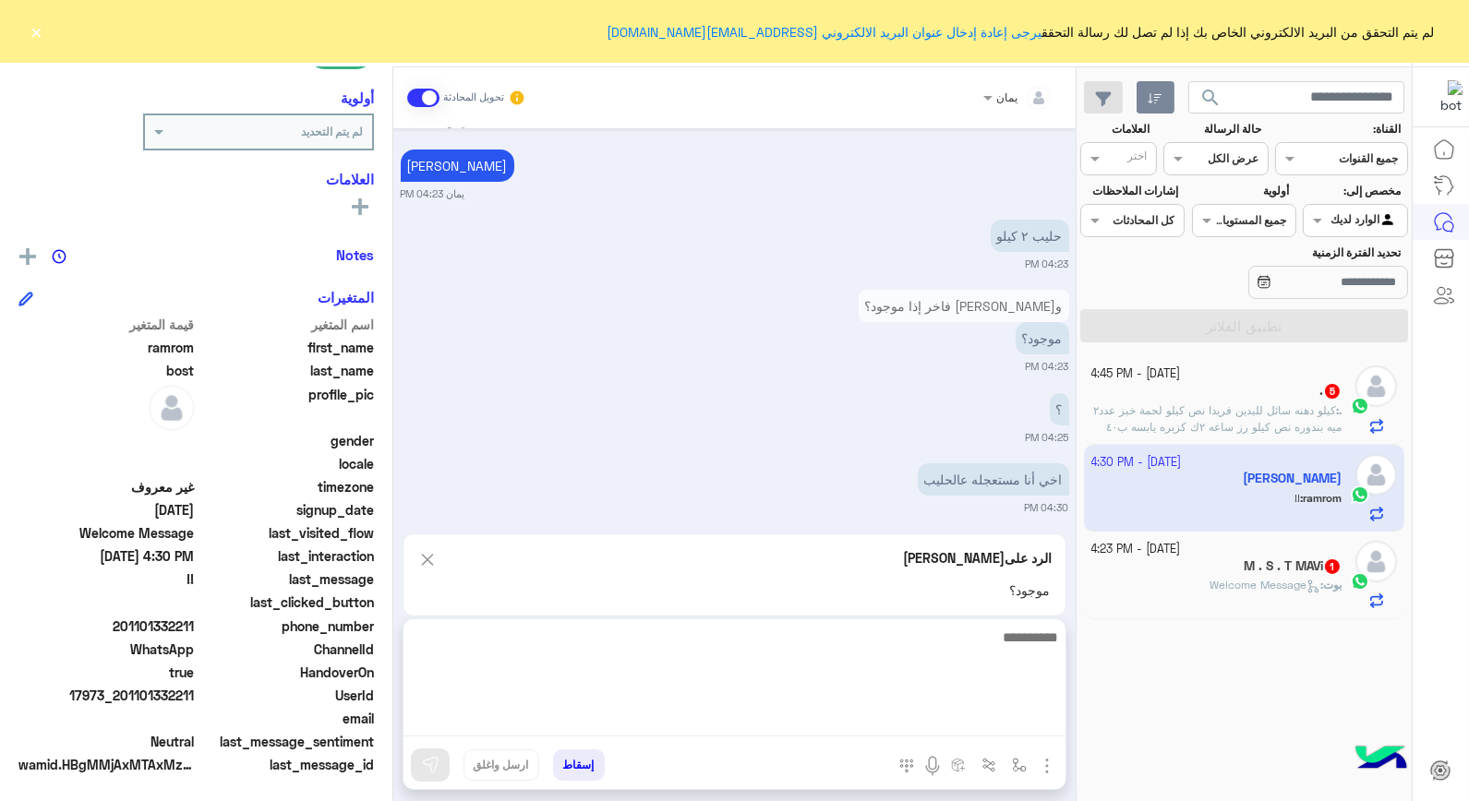
click at [894, 720] on textarea at bounding box center [735, 681] width 662 height 111
type textarea "**********"
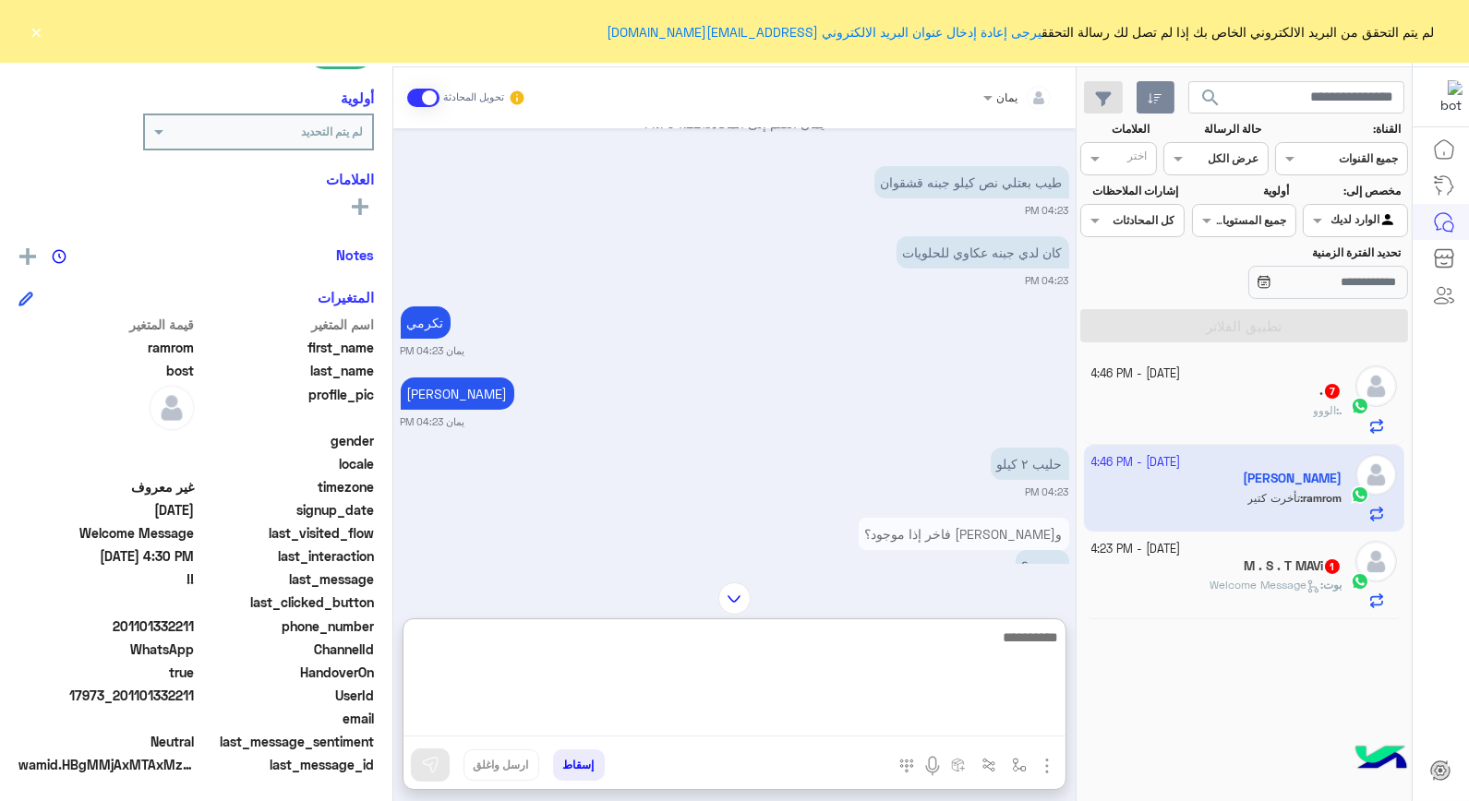
scroll to position [1022, 0]
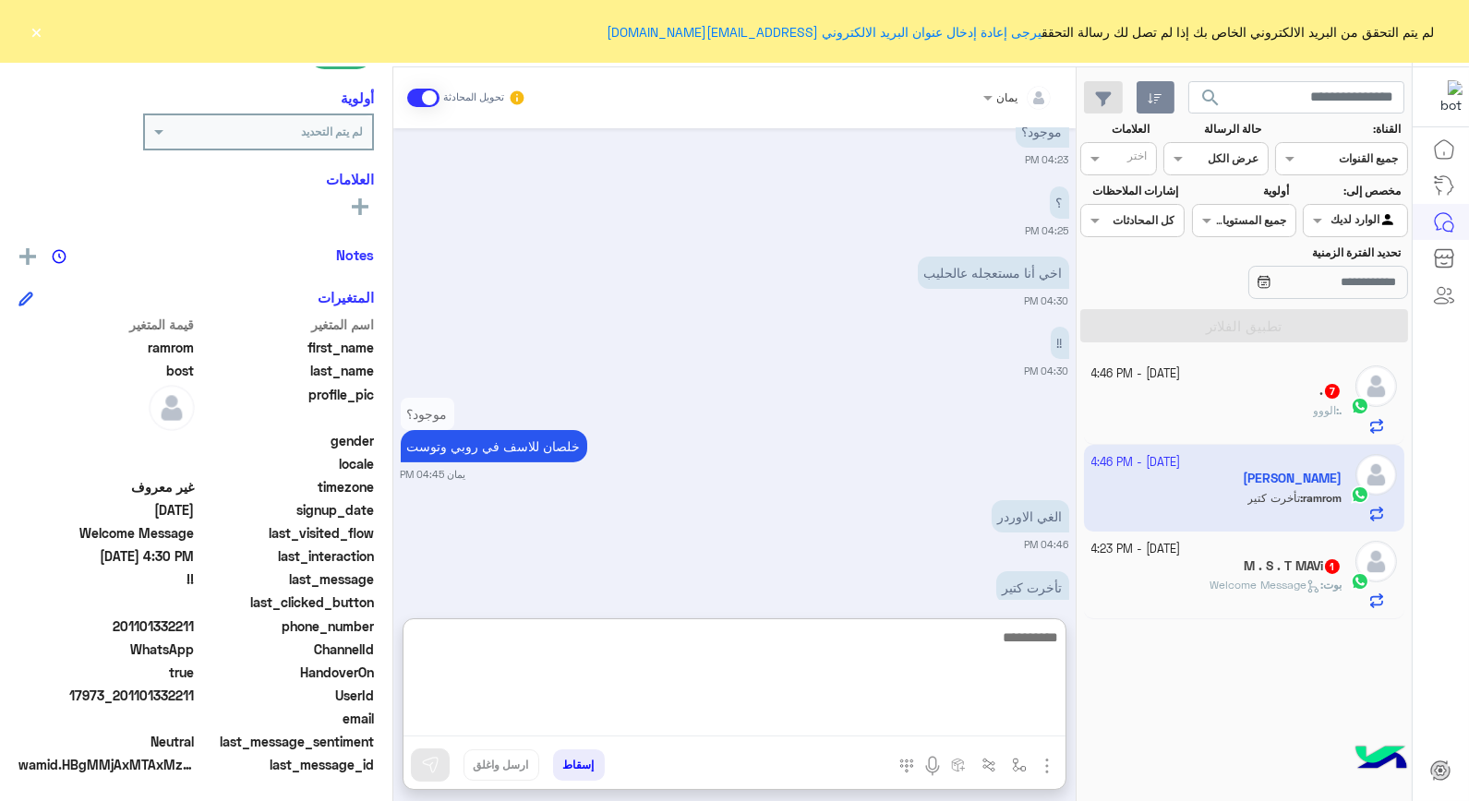
click at [883, 644] on textarea at bounding box center [735, 681] width 662 height 111
type textarea "**********"
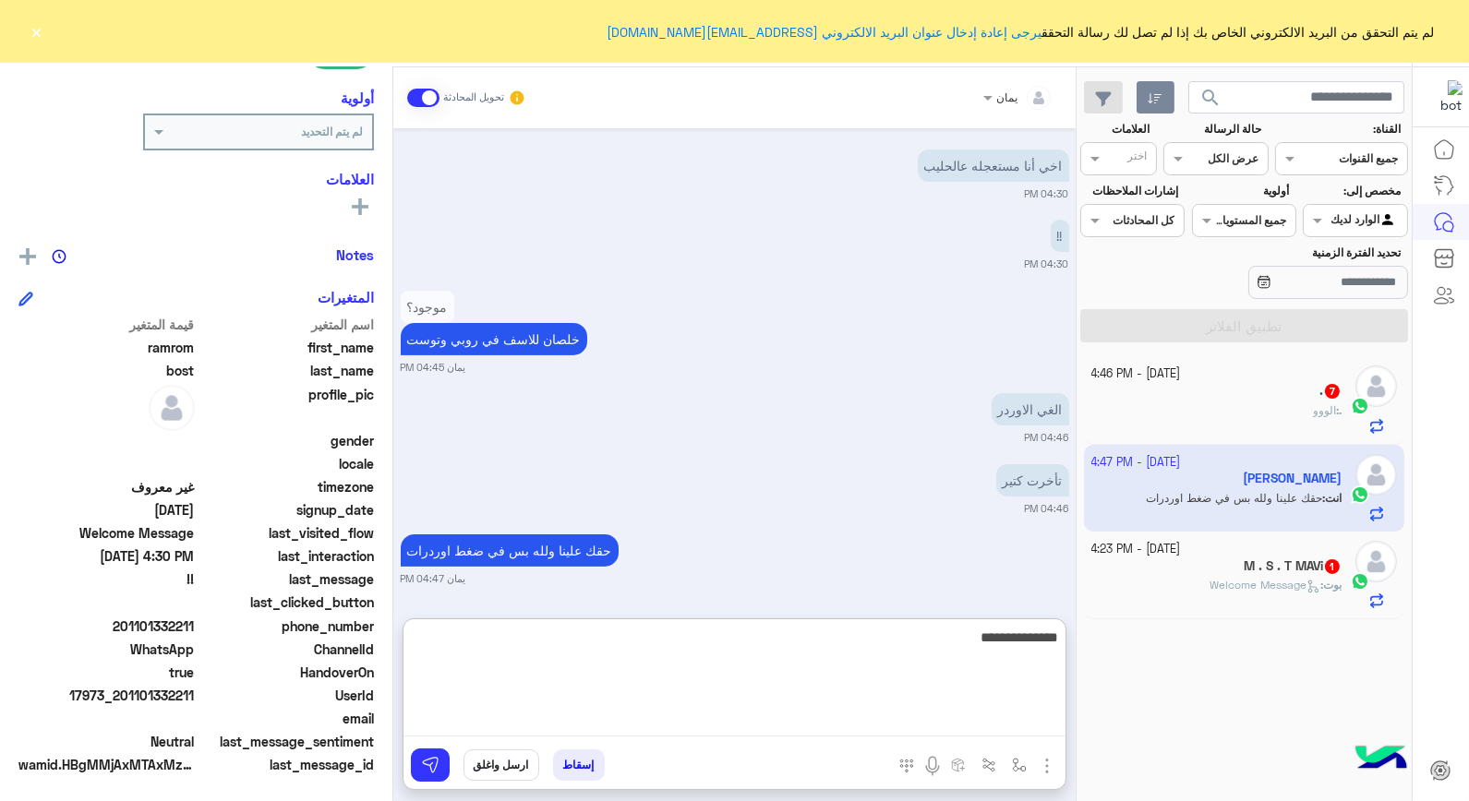
type textarea "**********"
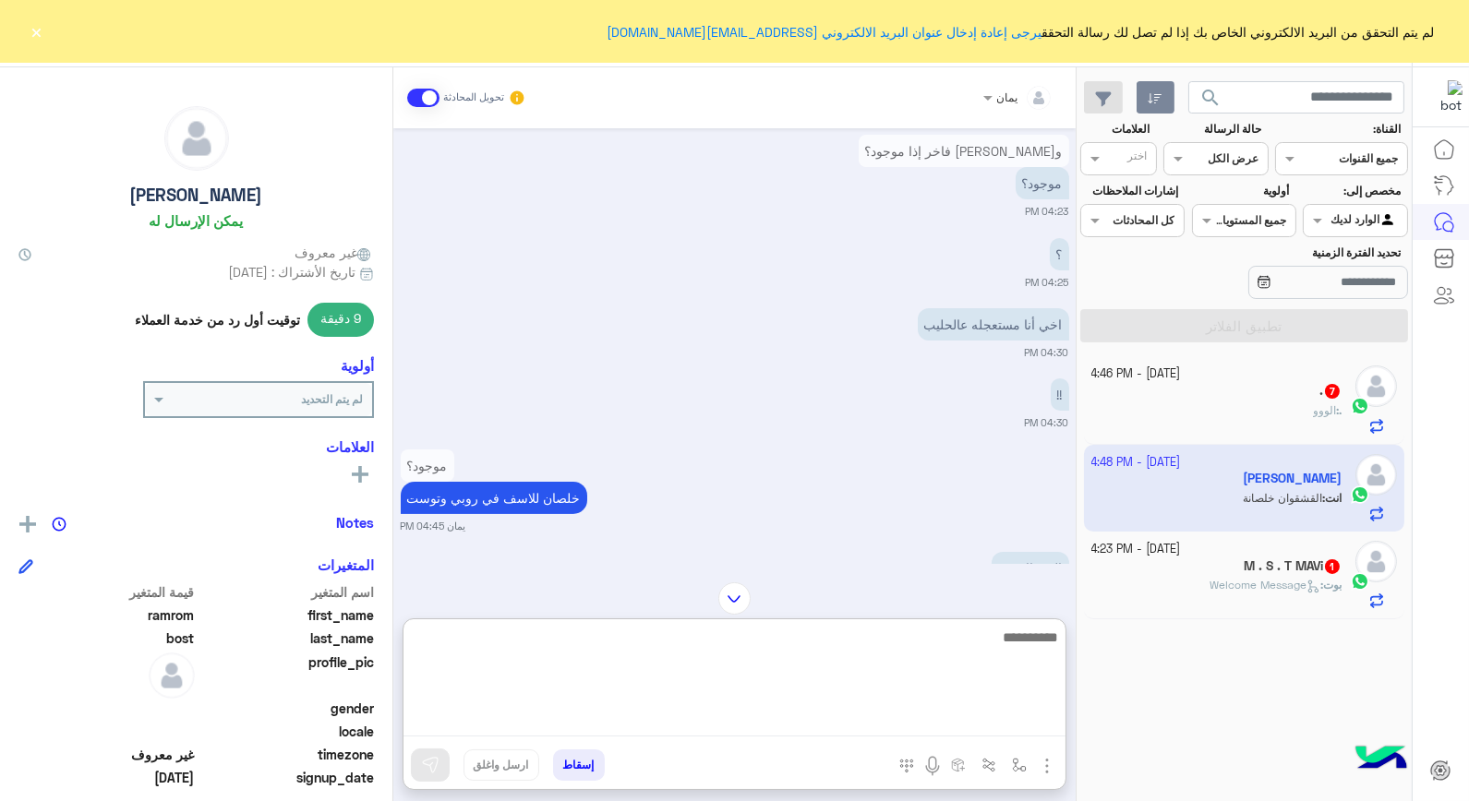
scroll to position [1200, 0]
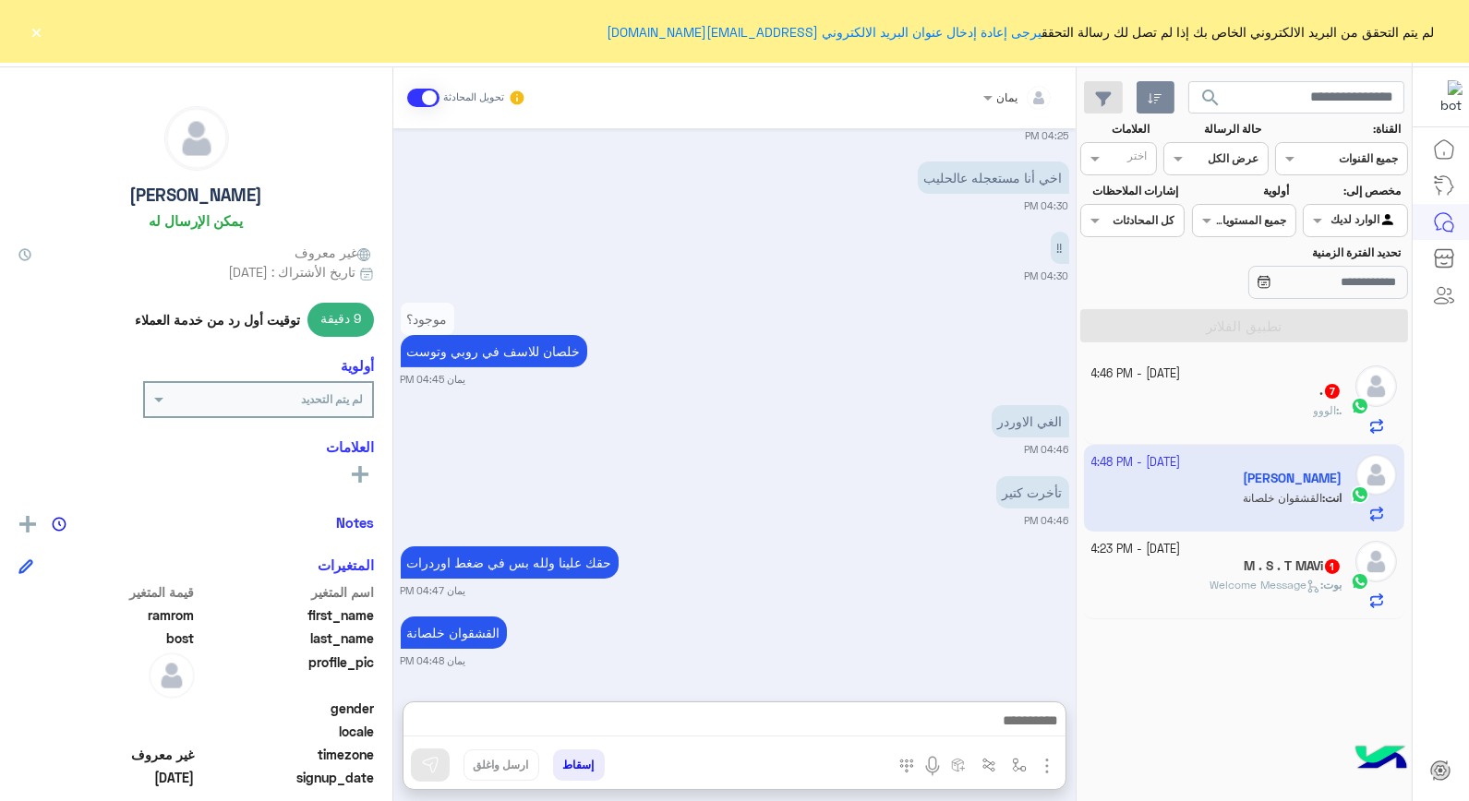
click at [583, 764] on button "إسقاط" at bounding box center [579, 765] width 52 height 31
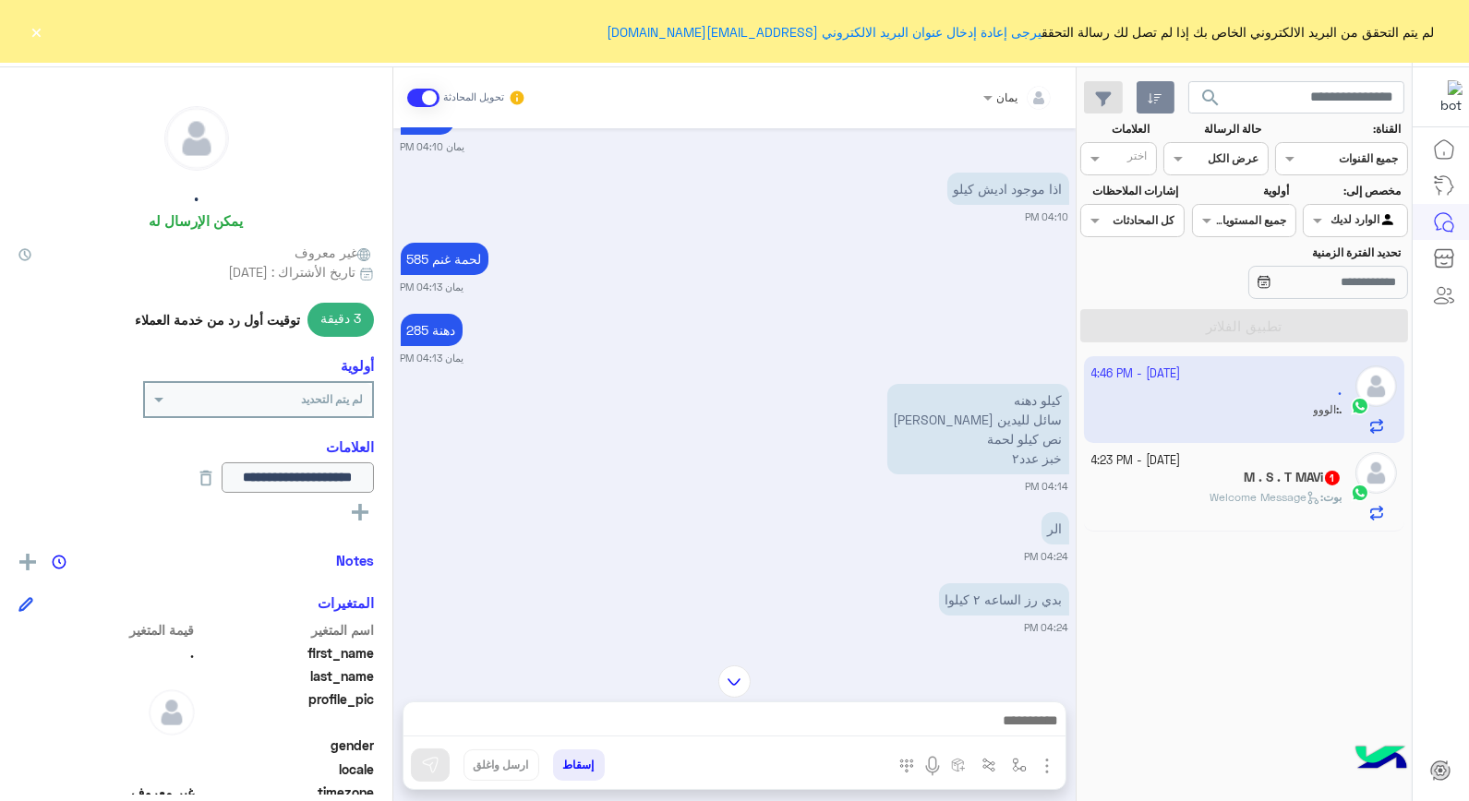
scroll to position [598, 0]
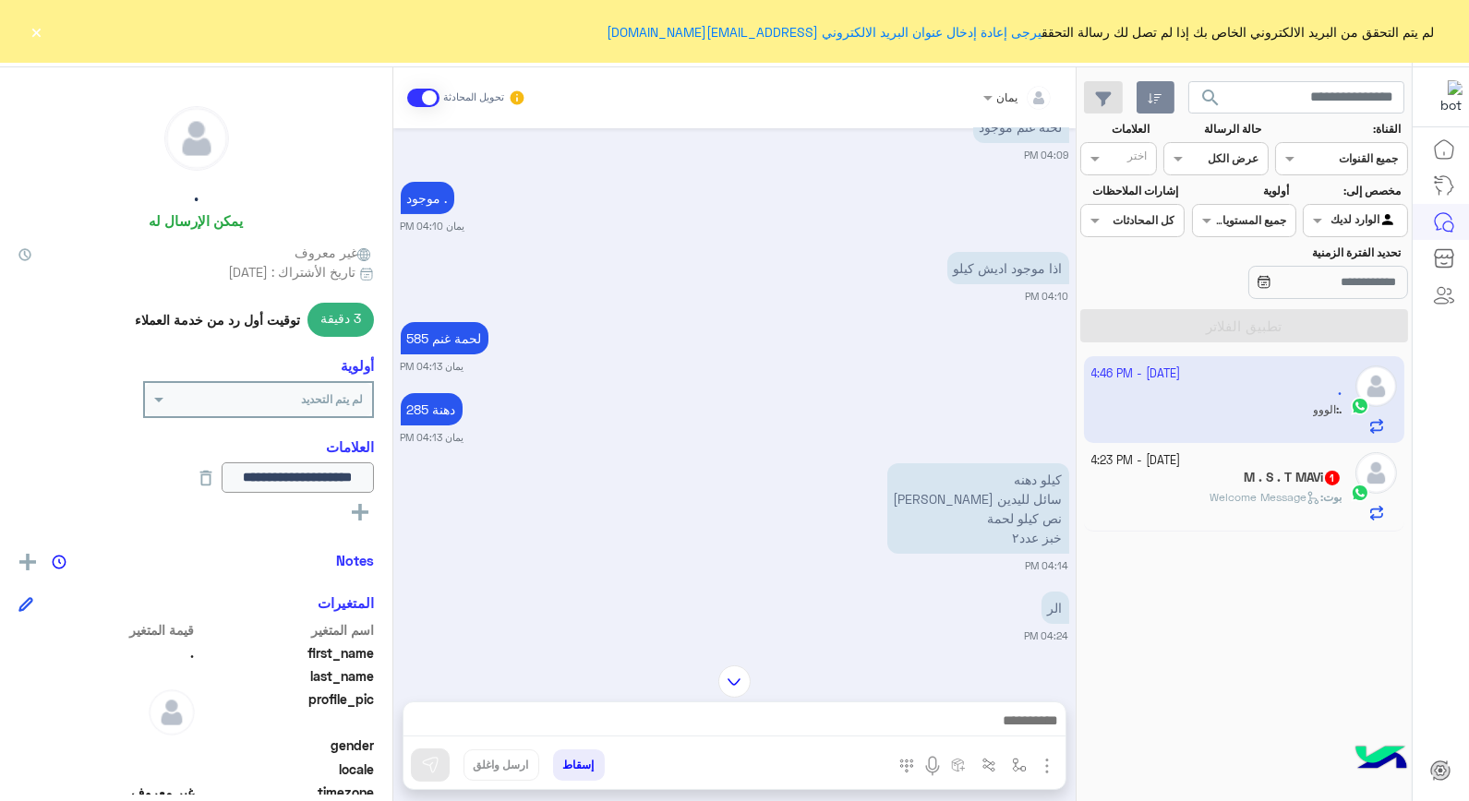
click at [836, 707] on div at bounding box center [735, 726] width 662 height 46
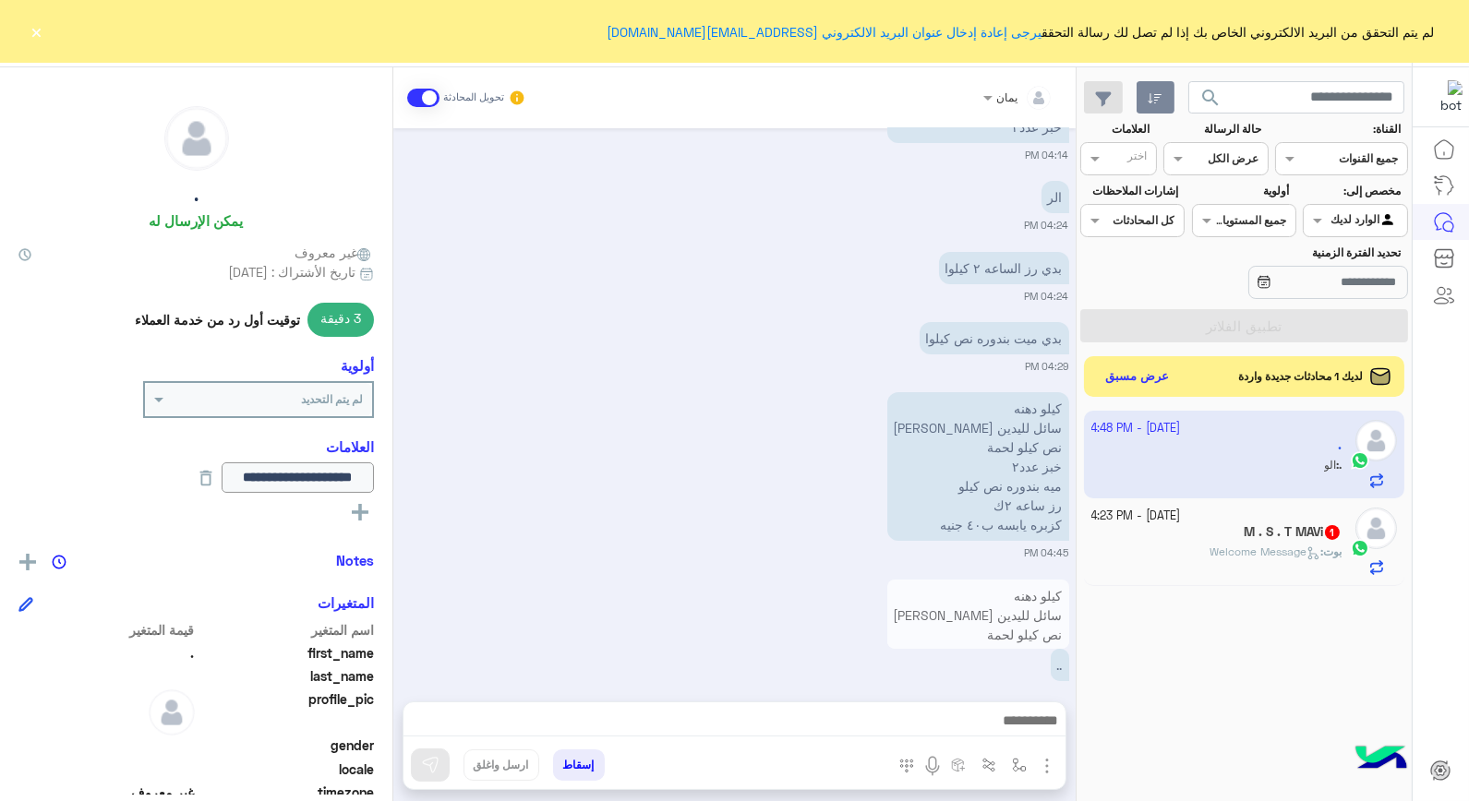
scroll to position [1183, 0]
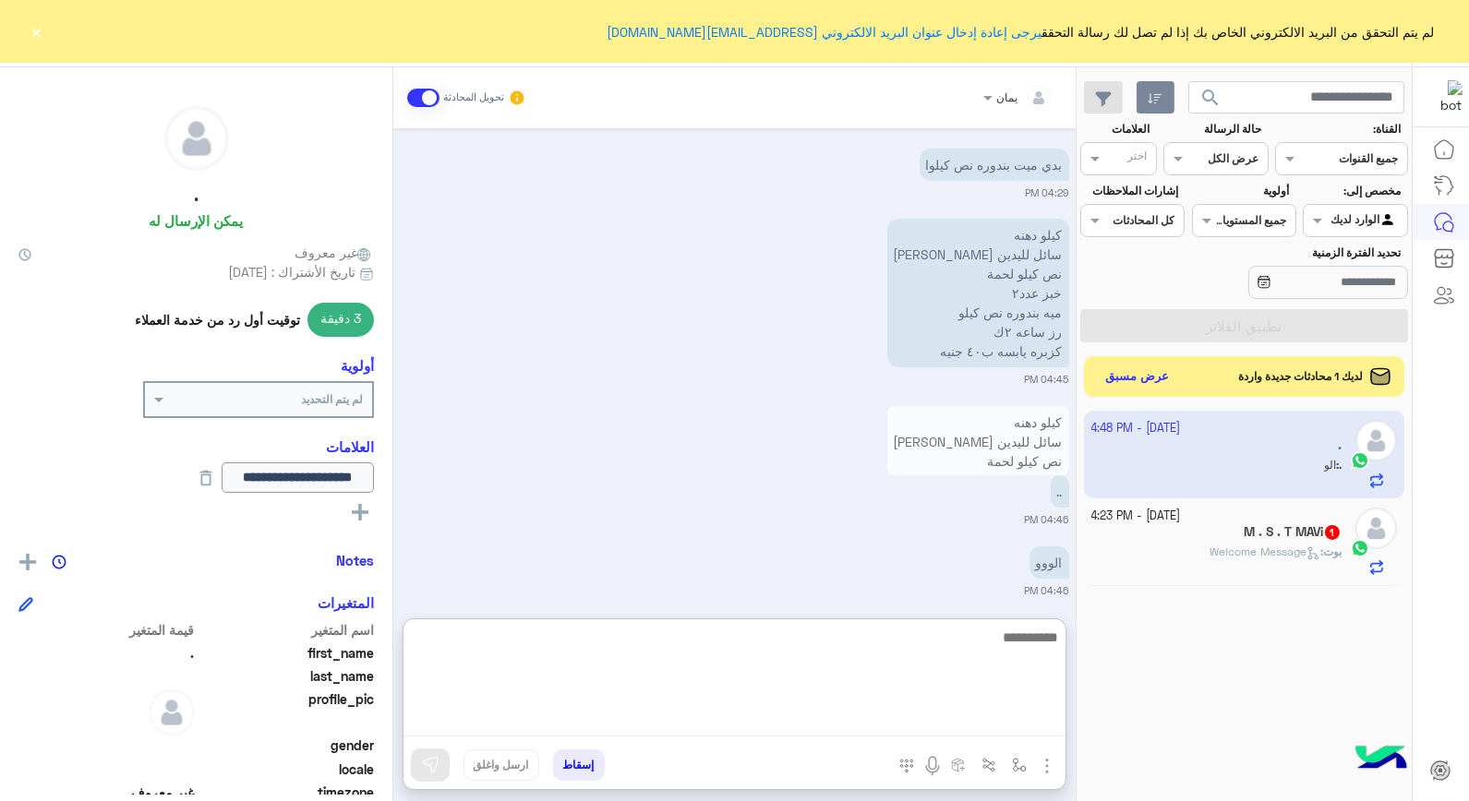
click at [855, 718] on textarea at bounding box center [735, 681] width 662 height 111
type textarea "*****"
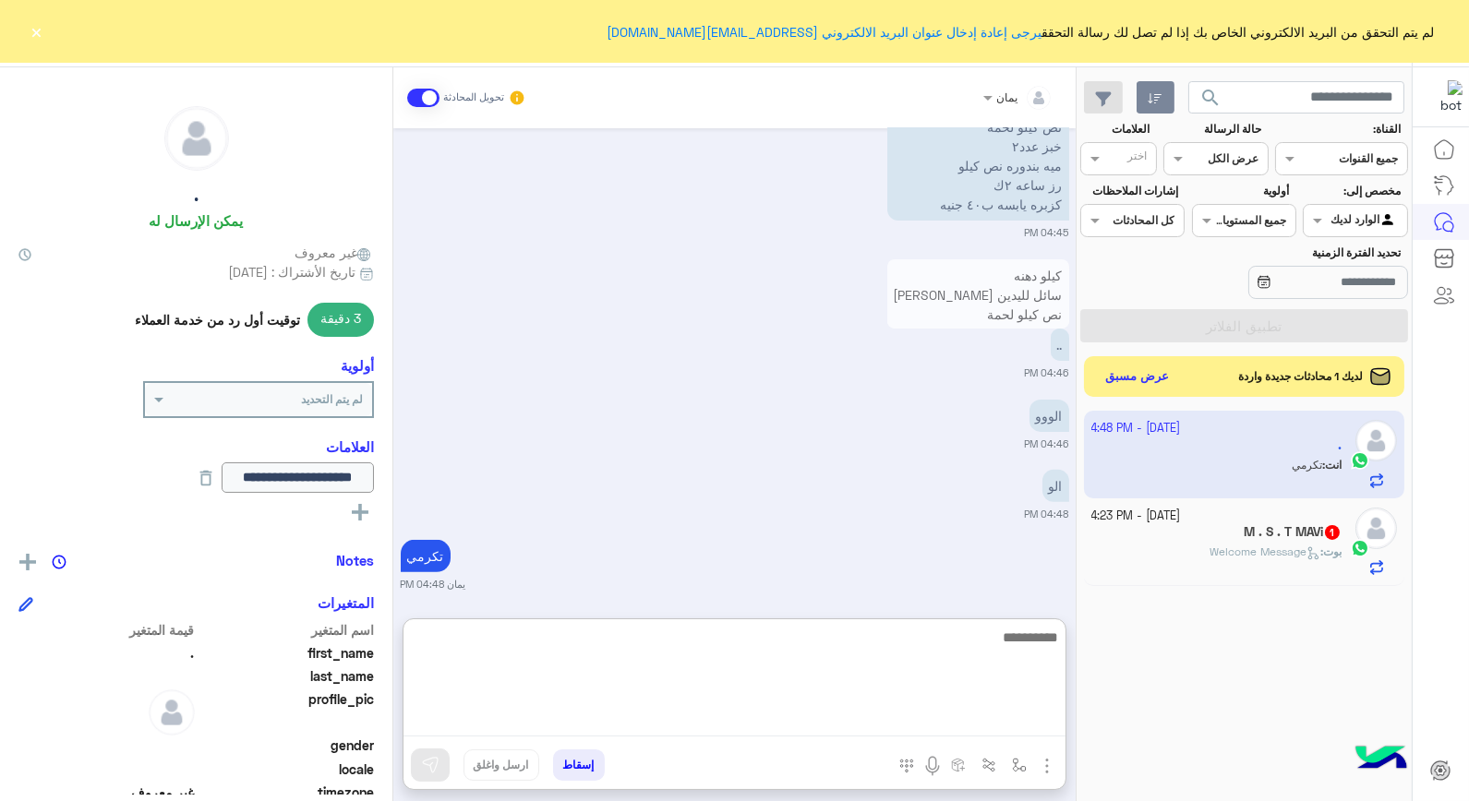
scroll to position [1335, 0]
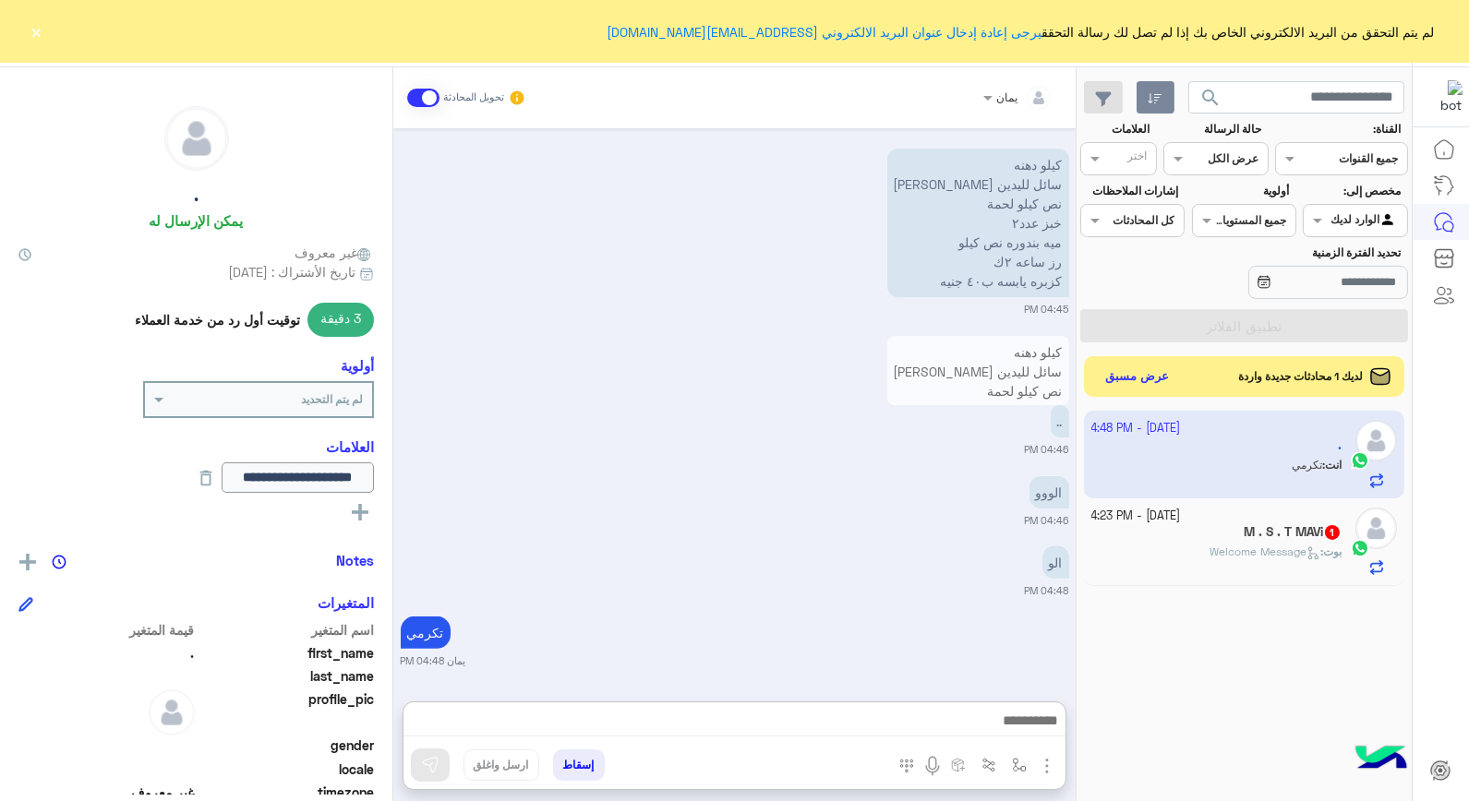
click at [1229, 563] on div "بوت : Welcome Message" at bounding box center [1216, 560] width 251 height 32
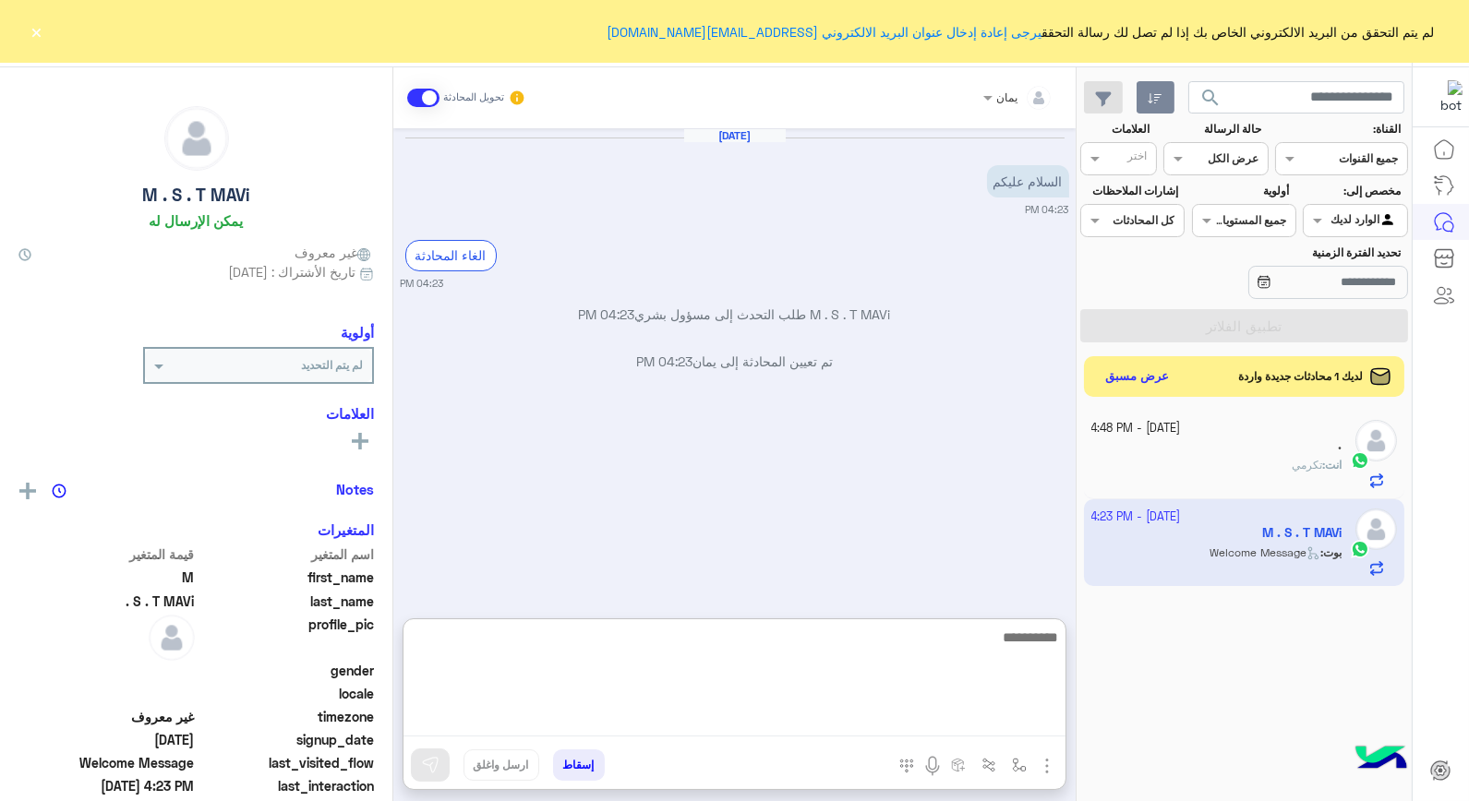
click at [900, 734] on textarea at bounding box center [735, 681] width 662 height 111
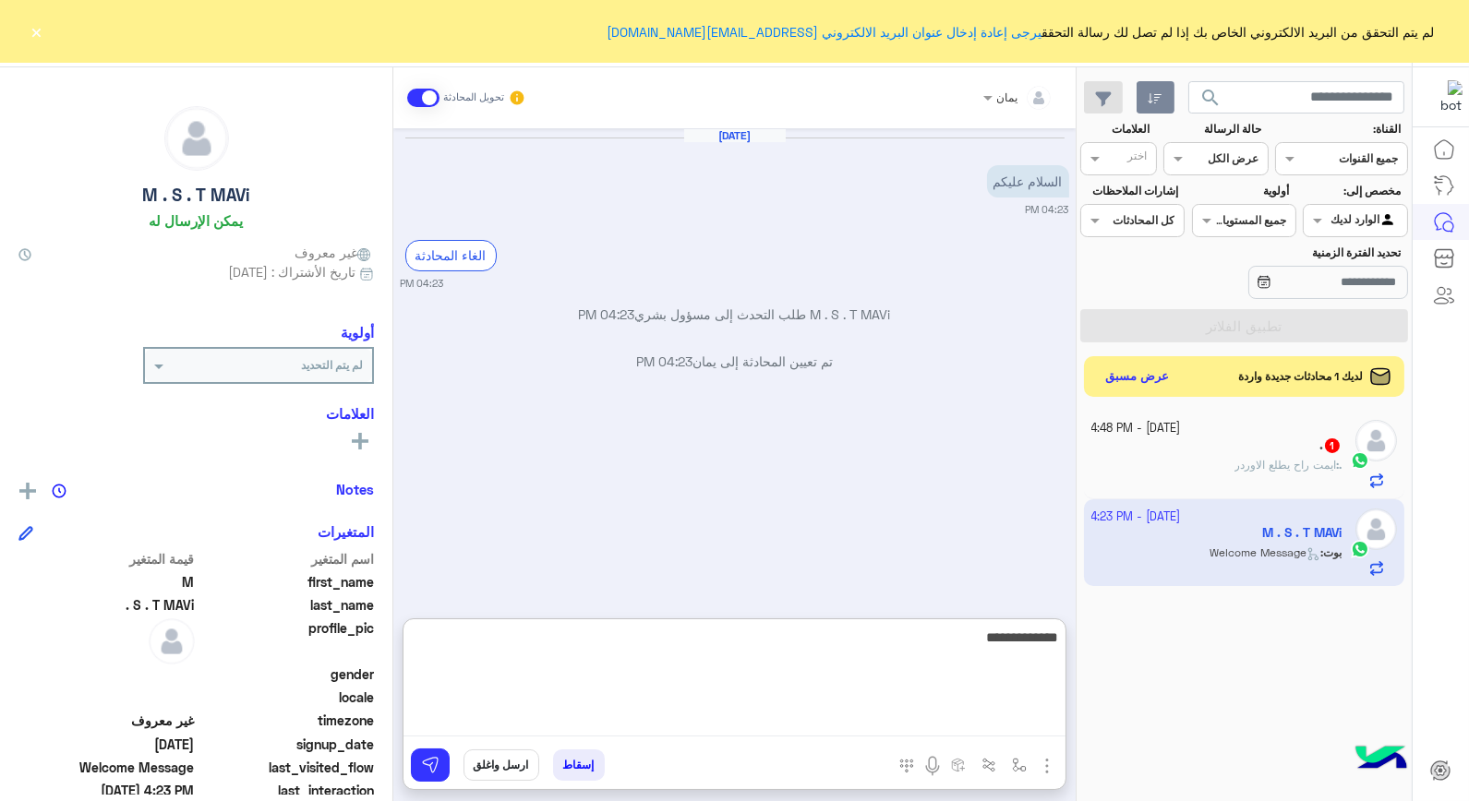
type textarea "**********"
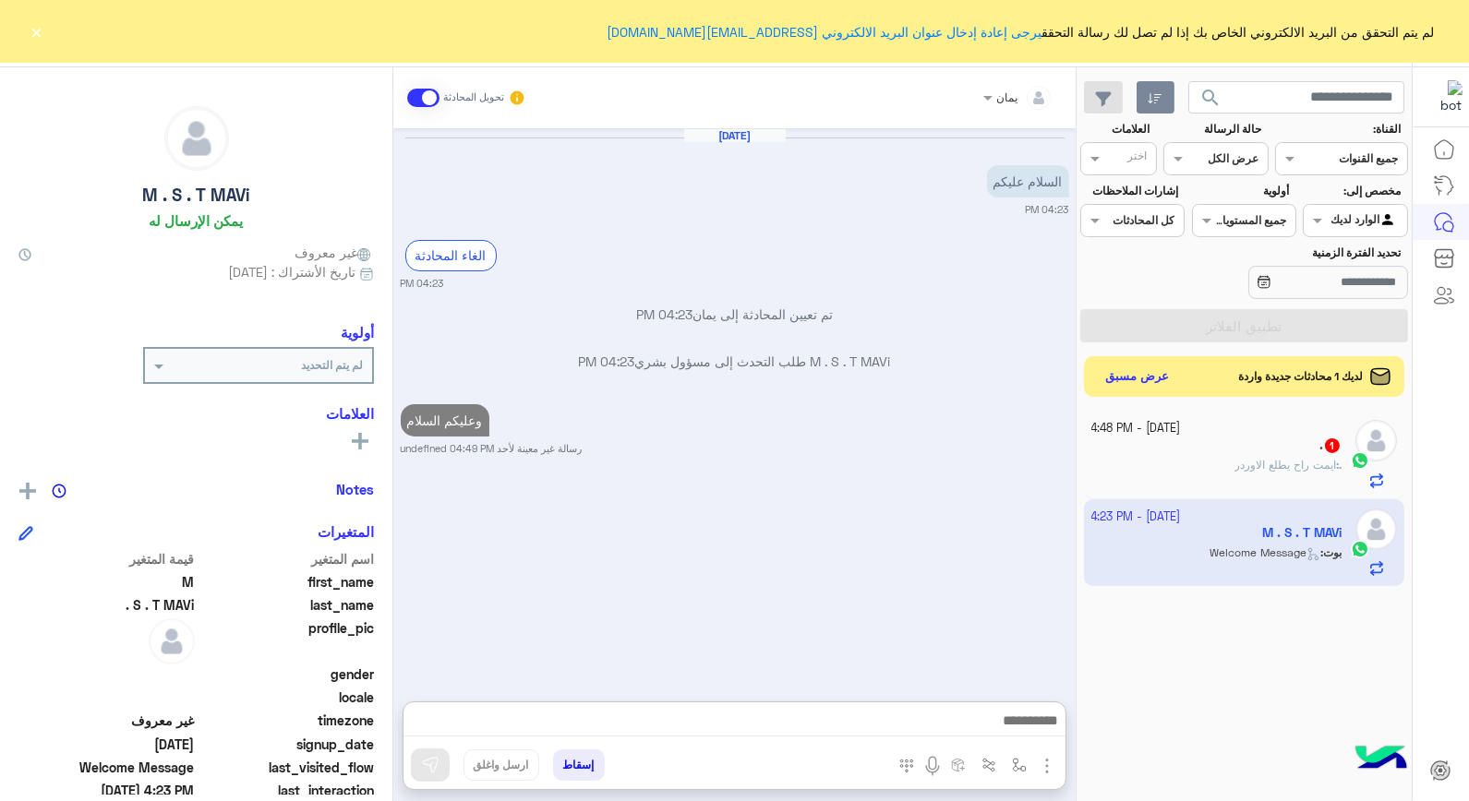
click at [1210, 450] on div ". 1" at bounding box center [1216, 447] width 251 height 19
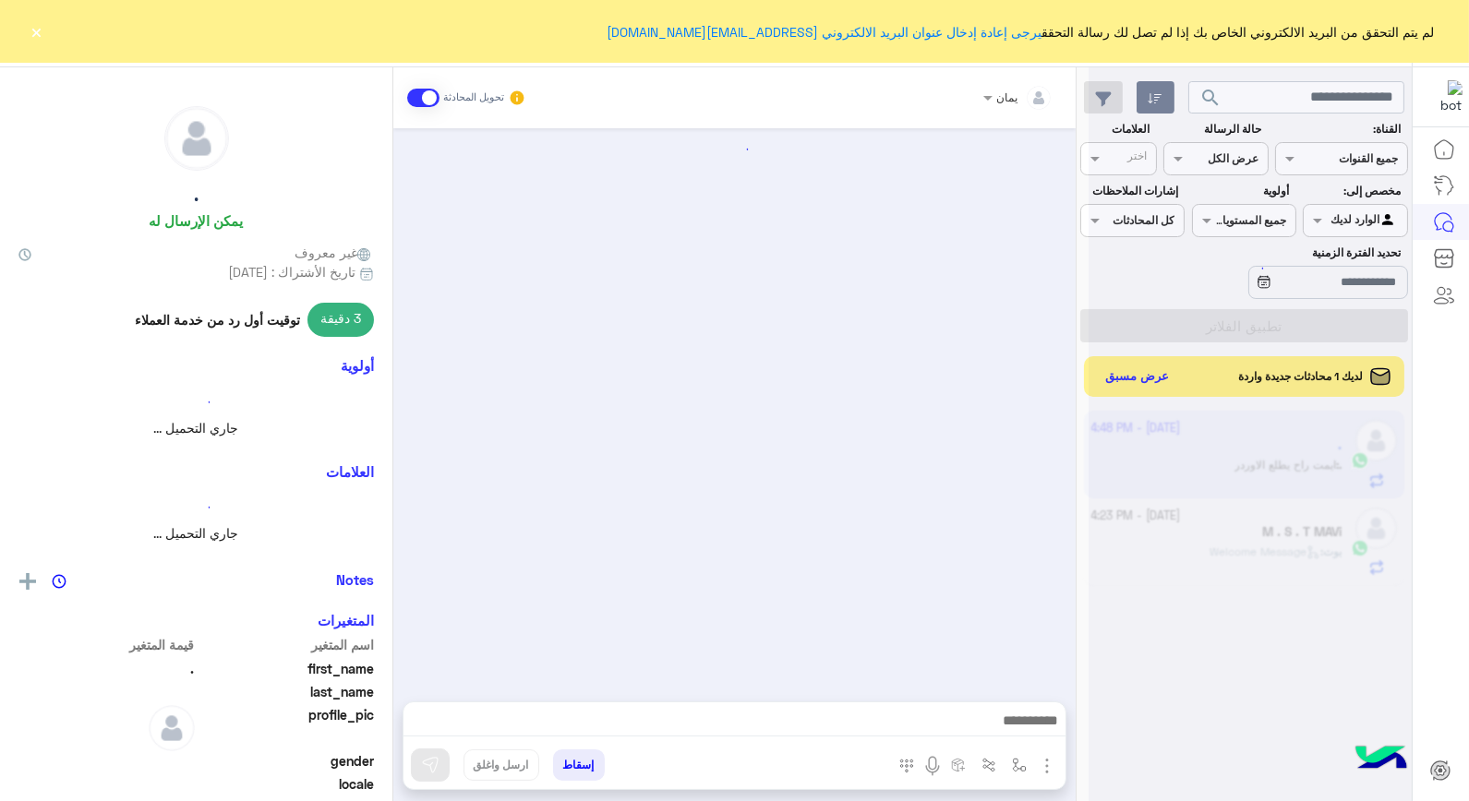
scroll to position [1109, 0]
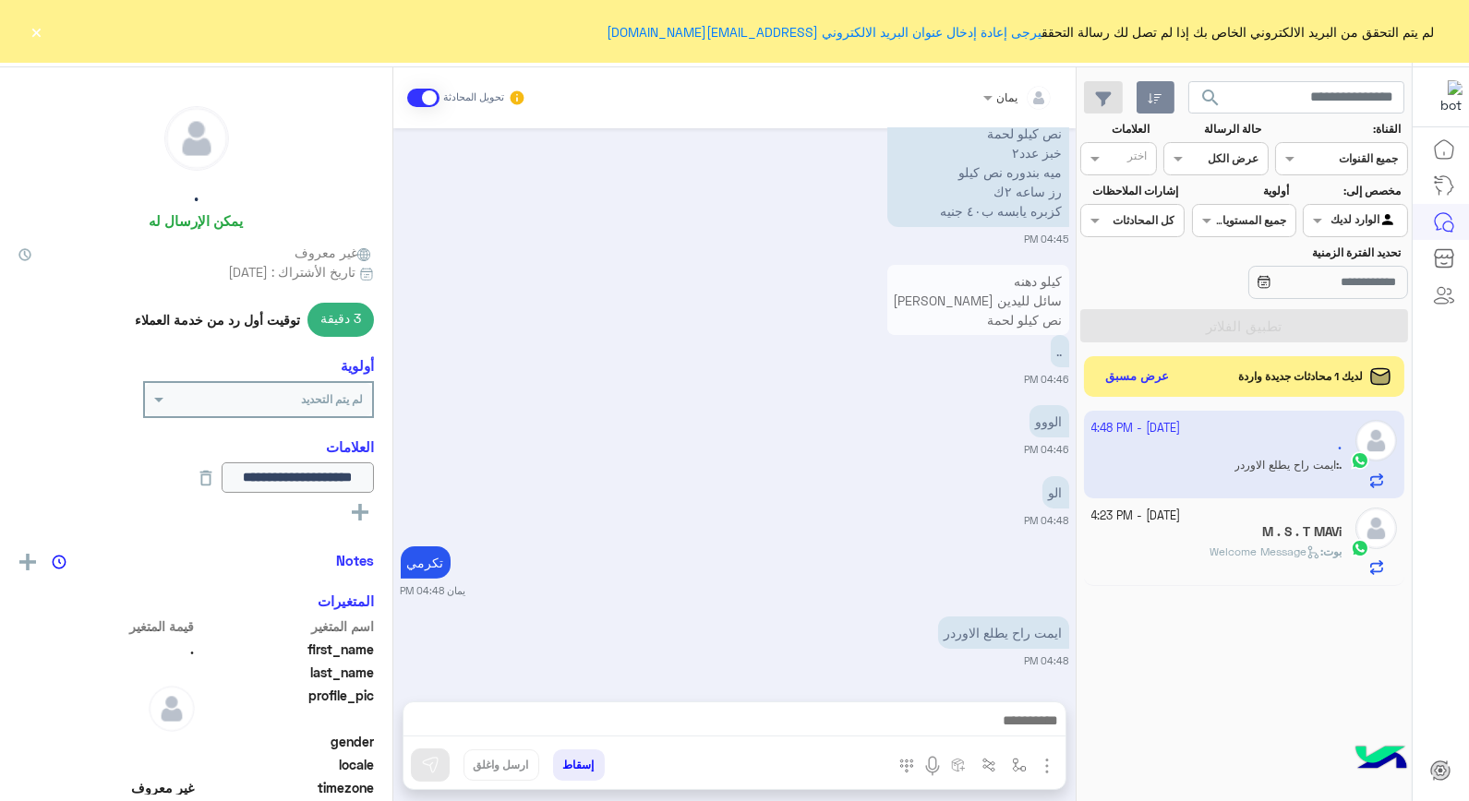
click at [834, 698] on div "يمان تحويل المحادثة [DATE] الوو 04:09 PM وعليكم السلام يمان 04:09 PM يمان انضم …" at bounding box center [734, 437] width 682 height 741
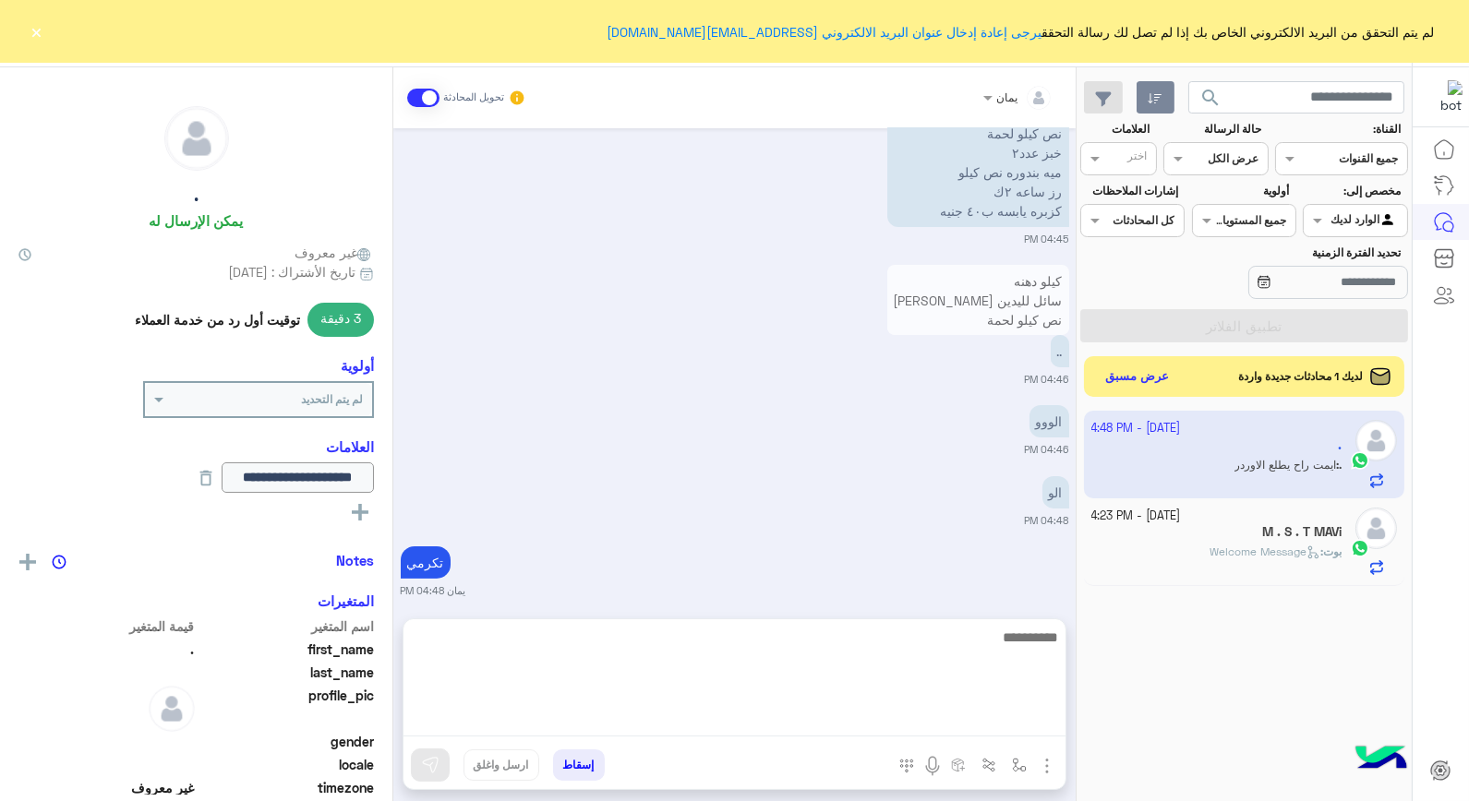
click at [834, 711] on textarea at bounding box center [735, 681] width 662 height 111
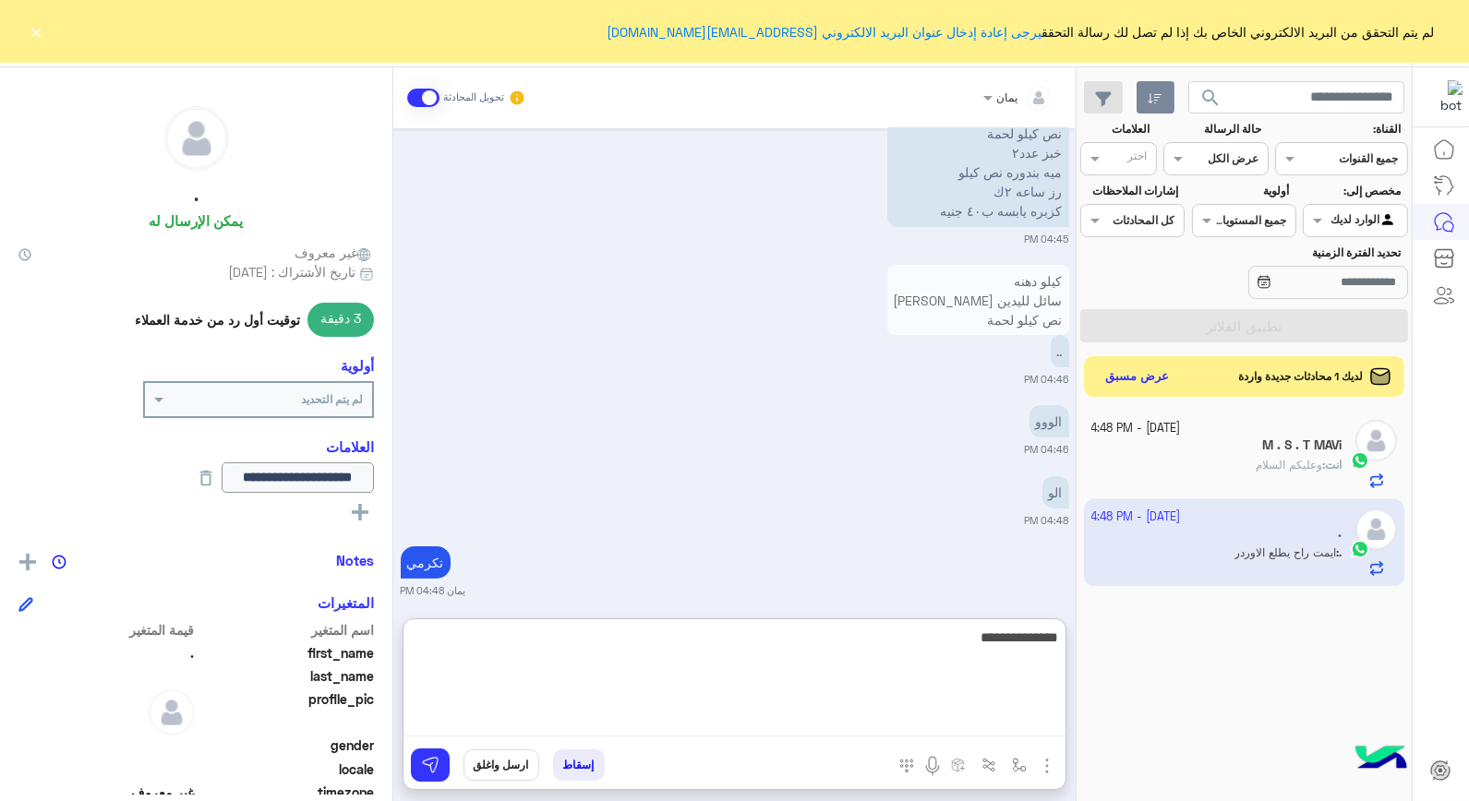
type textarea "**********"
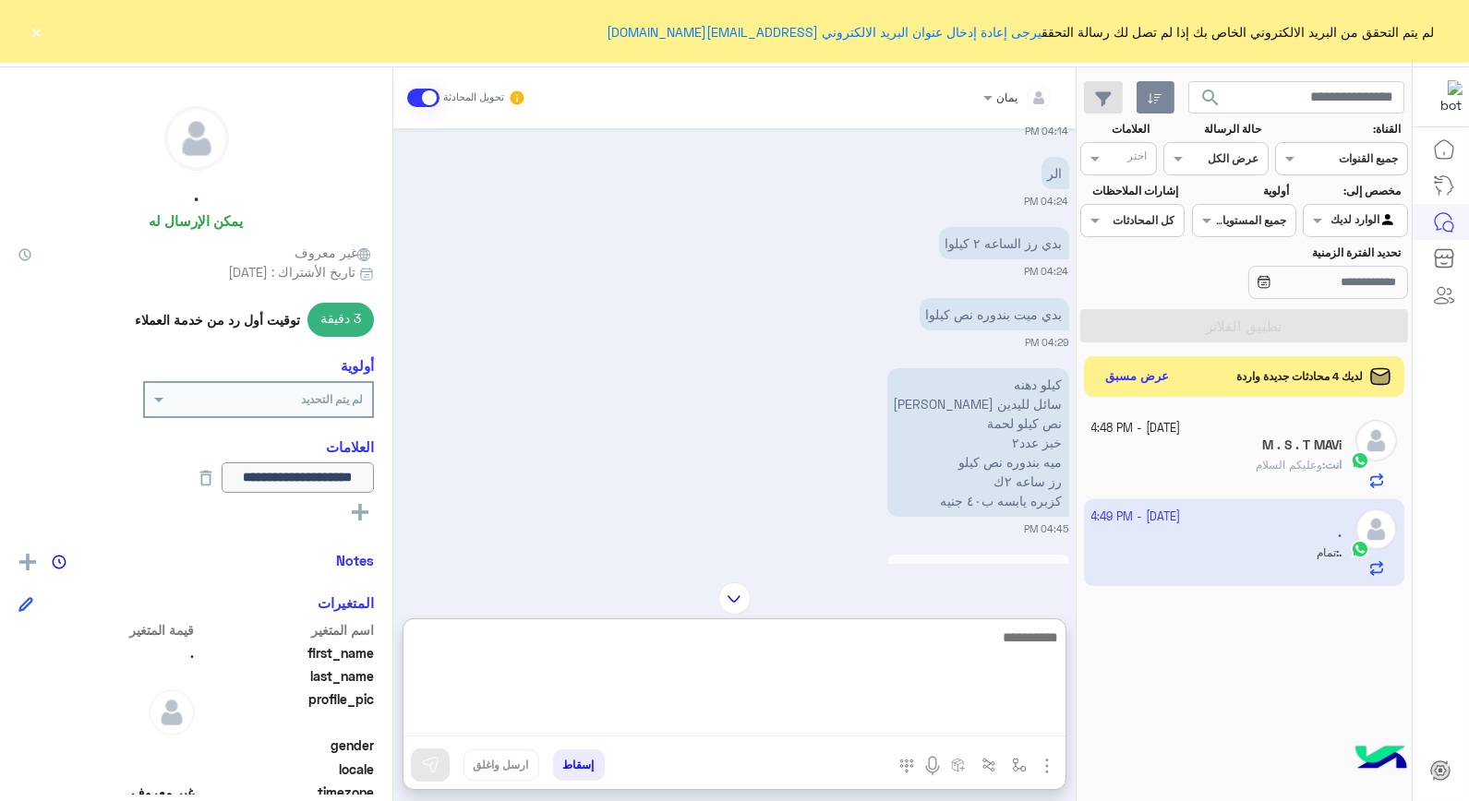
scroll to position [306, 0]
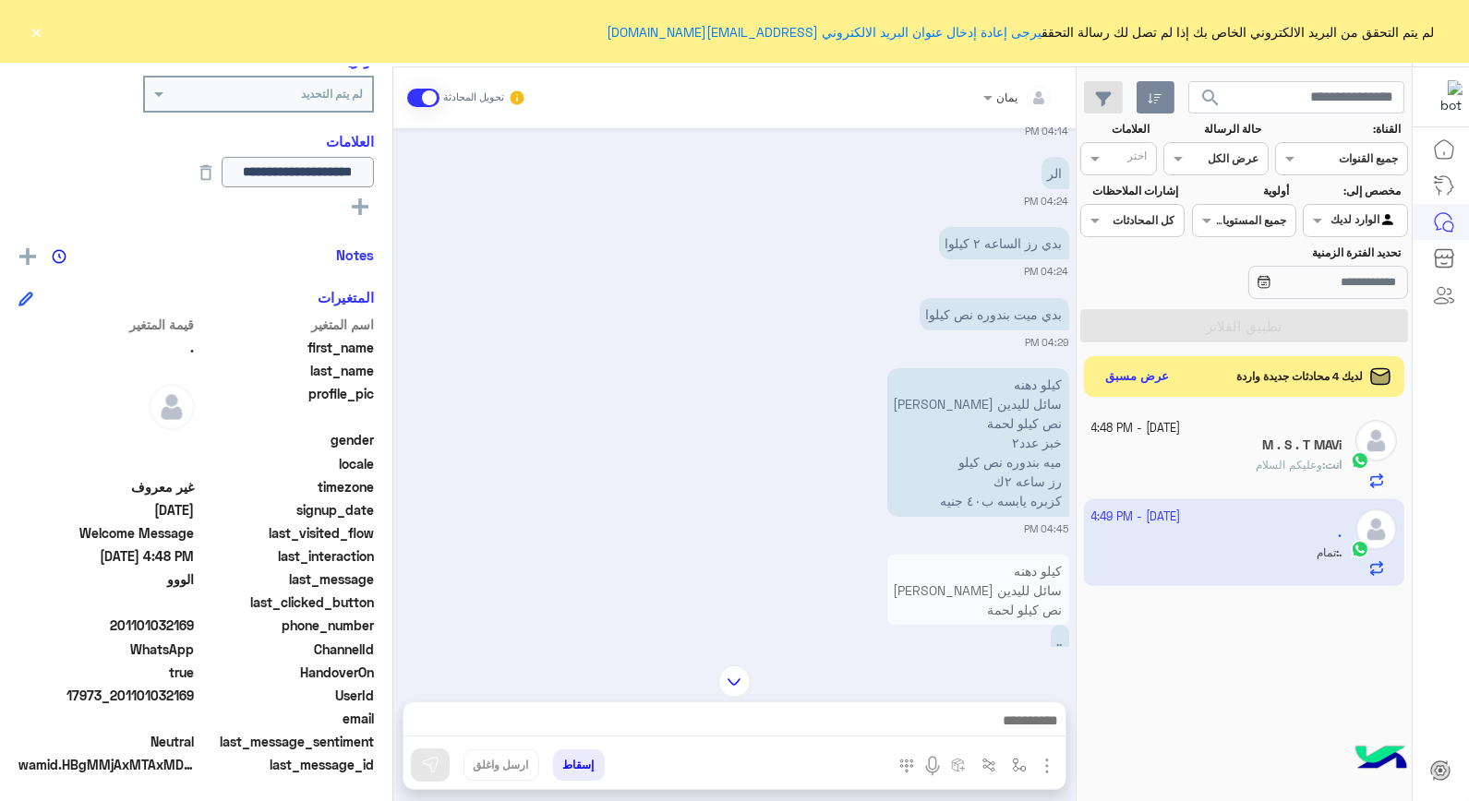
drag, startPoint x: 195, startPoint y: 620, endPoint x: 130, endPoint y: 631, distance: 65.6
click at [130, 631] on span "201101032169" at bounding box center [106, 625] width 176 height 19
copy span "1101032169"
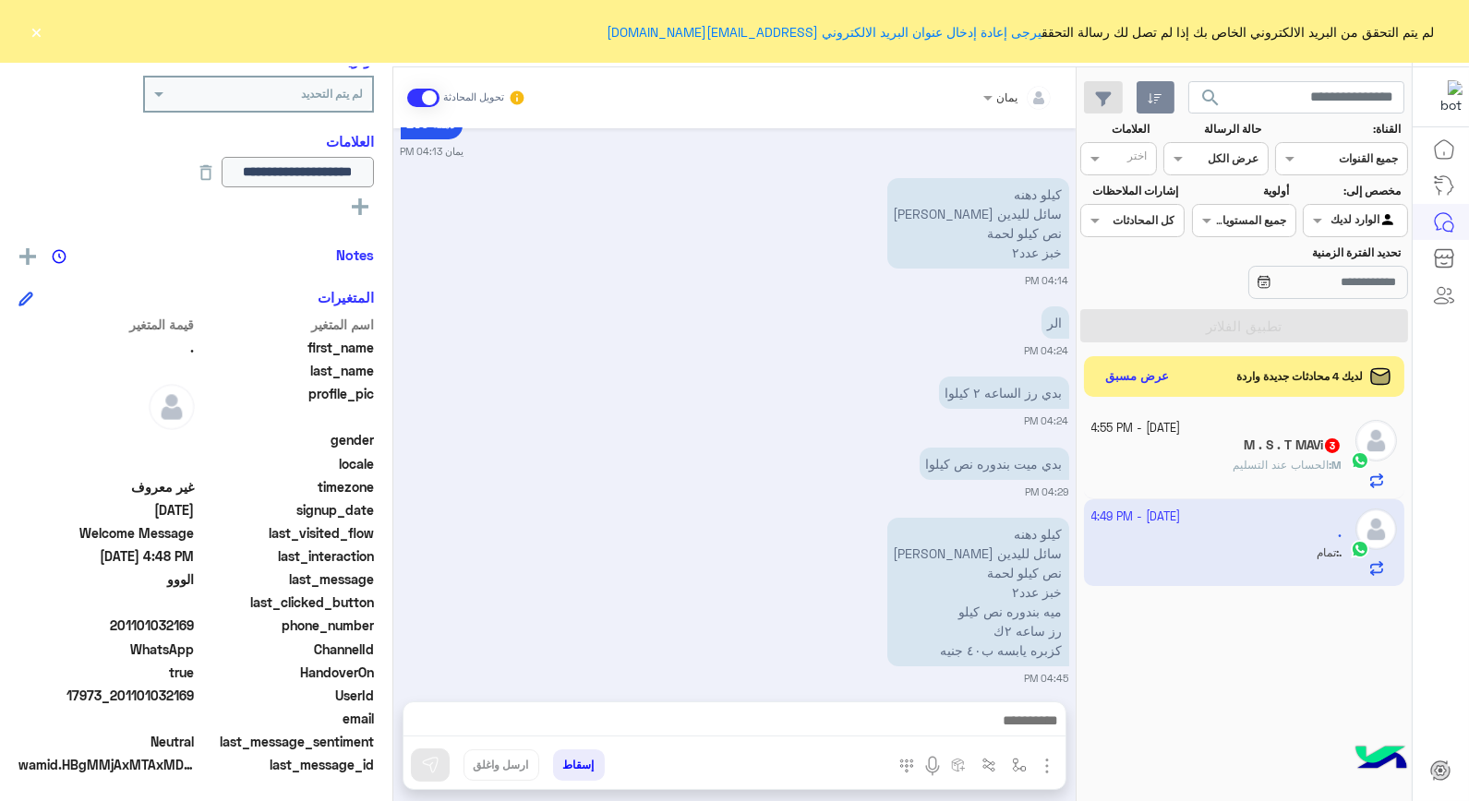
scroll to position [1249, 0]
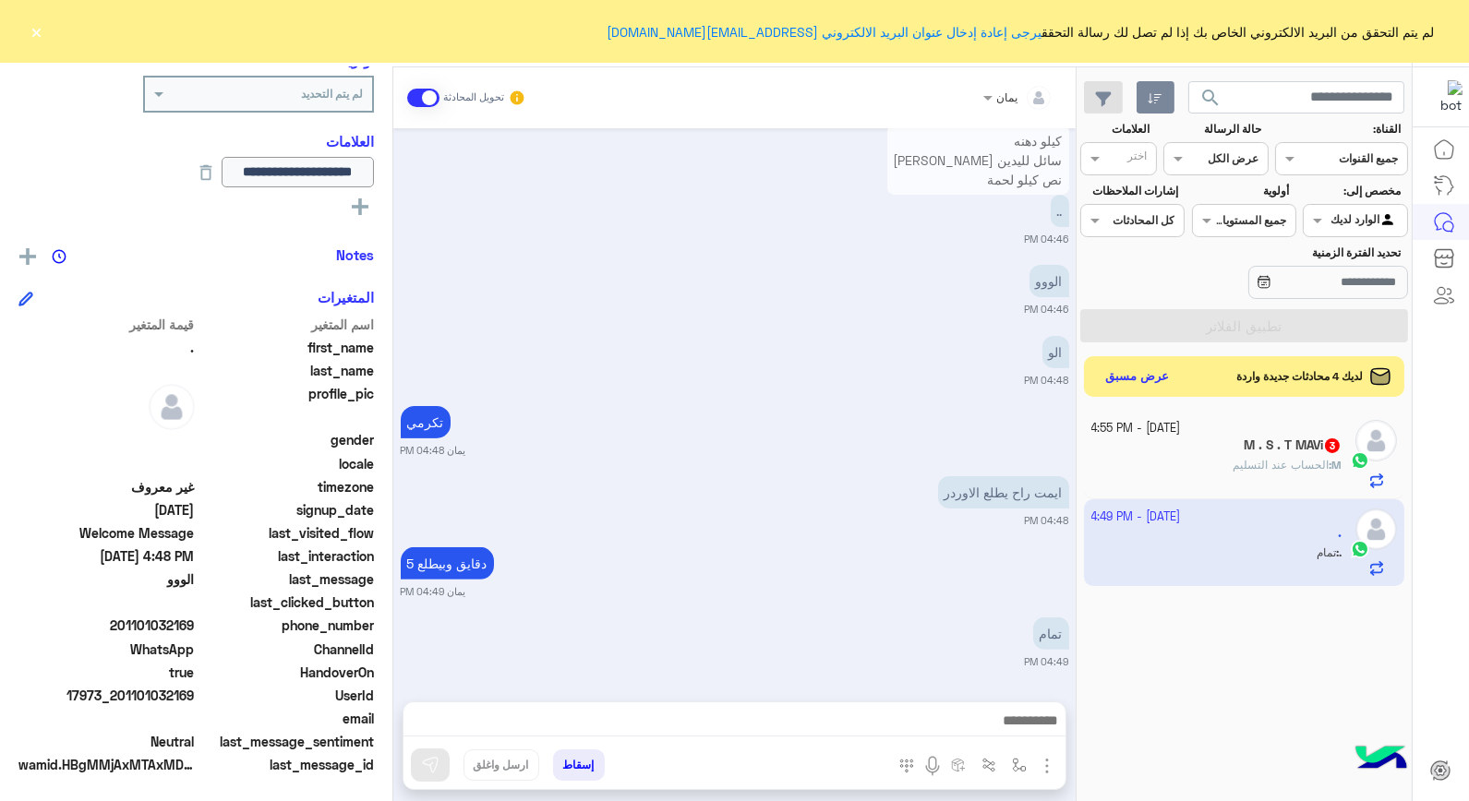
click at [582, 760] on button "إسقاط" at bounding box center [579, 765] width 52 height 31
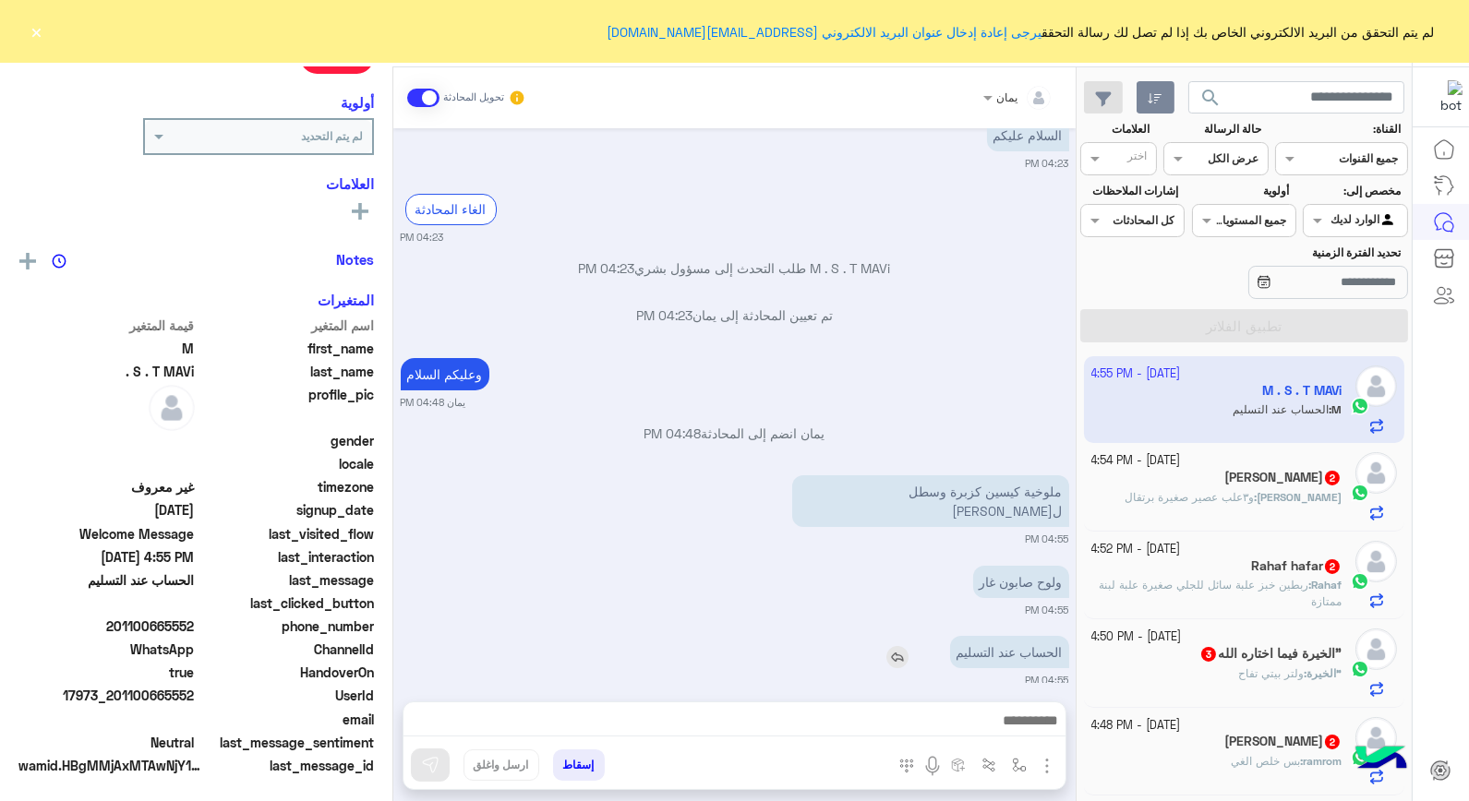
scroll to position [268, 0]
click at [1159, 96] on icon "button" at bounding box center [1155, 98] width 15 height 15
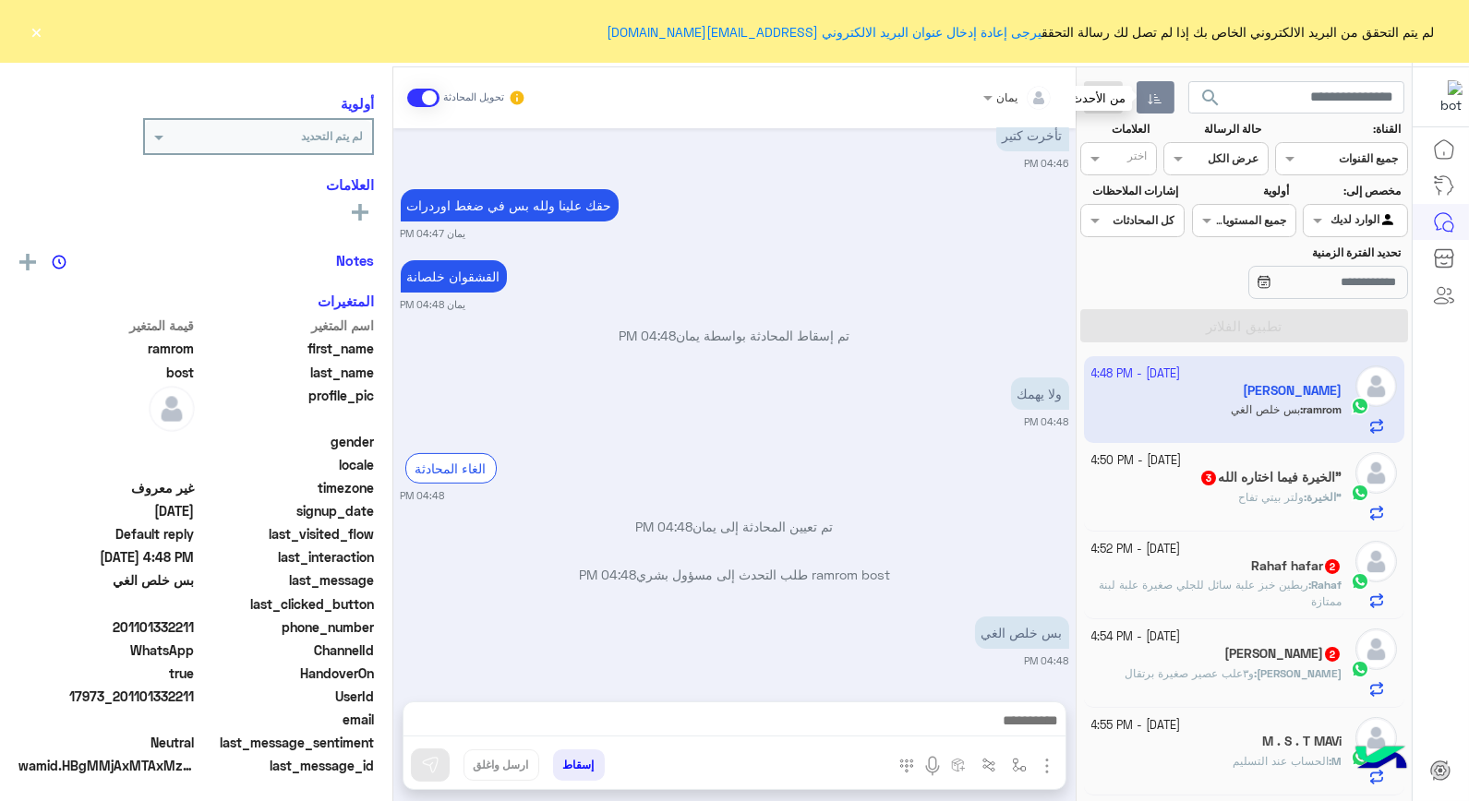
scroll to position [234, 0]
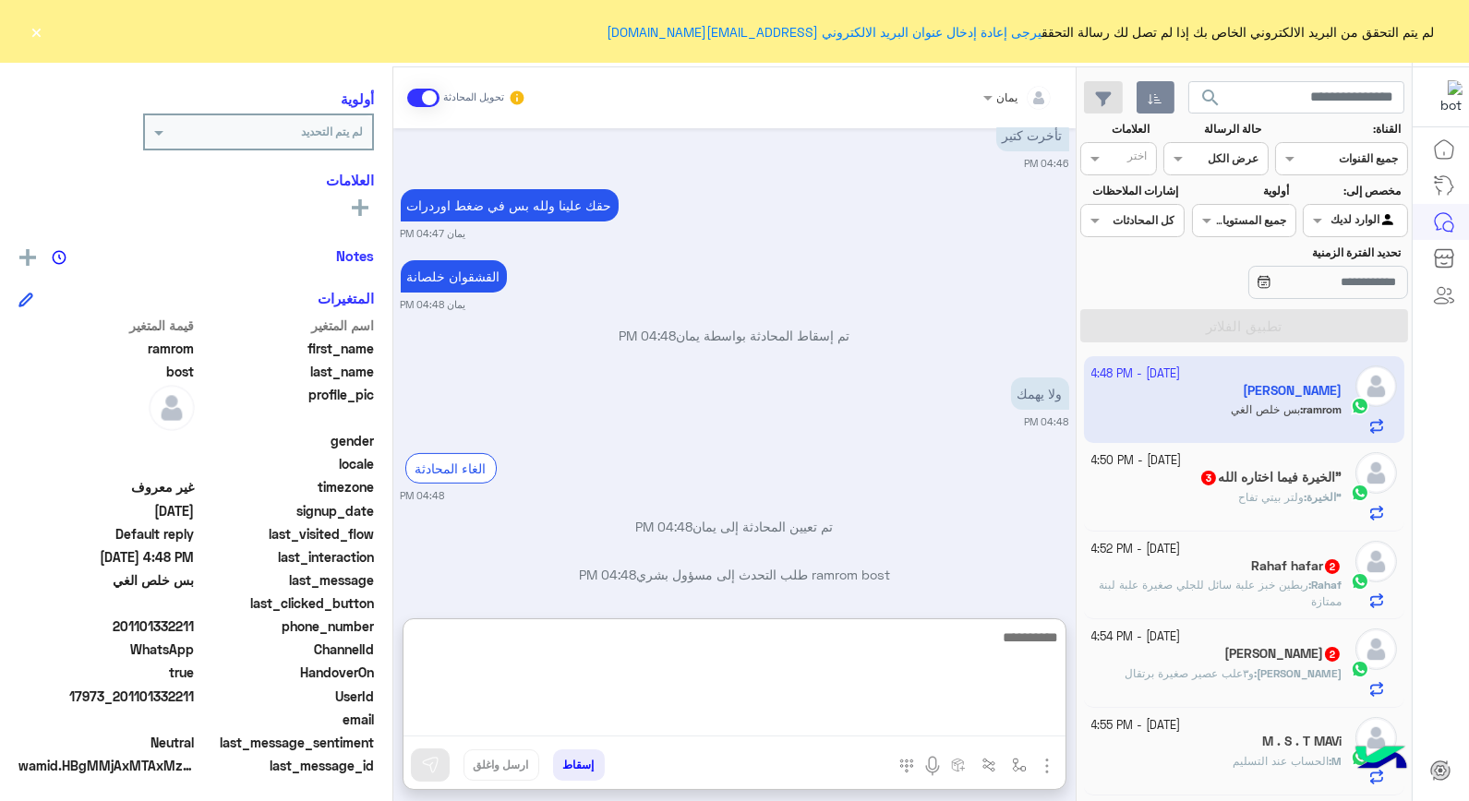
click at [919, 715] on textarea at bounding box center [735, 681] width 662 height 111
type textarea "****"
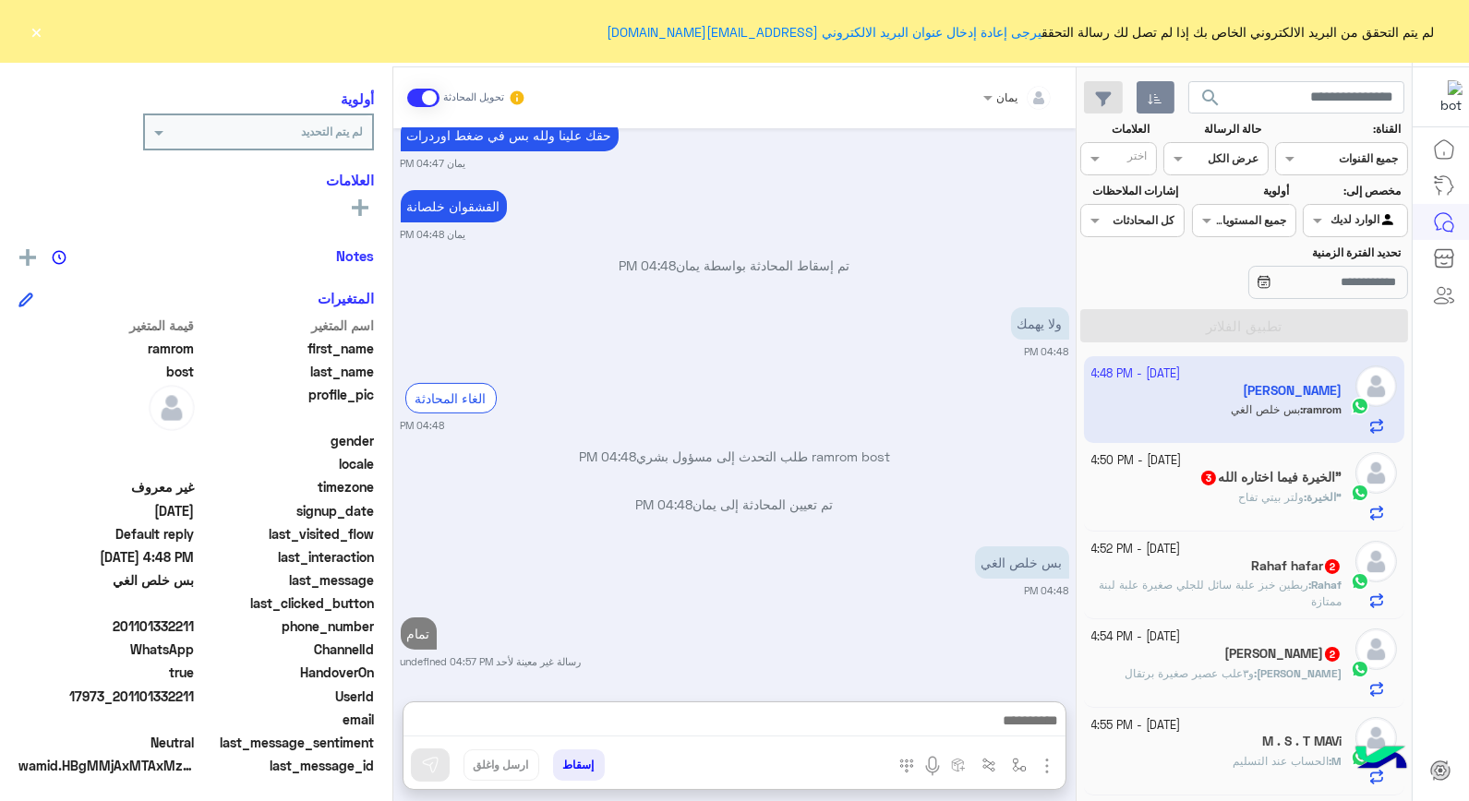
click at [586, 768] on button "إسقاط" at bounding box center [579, 765] width 52 height 31
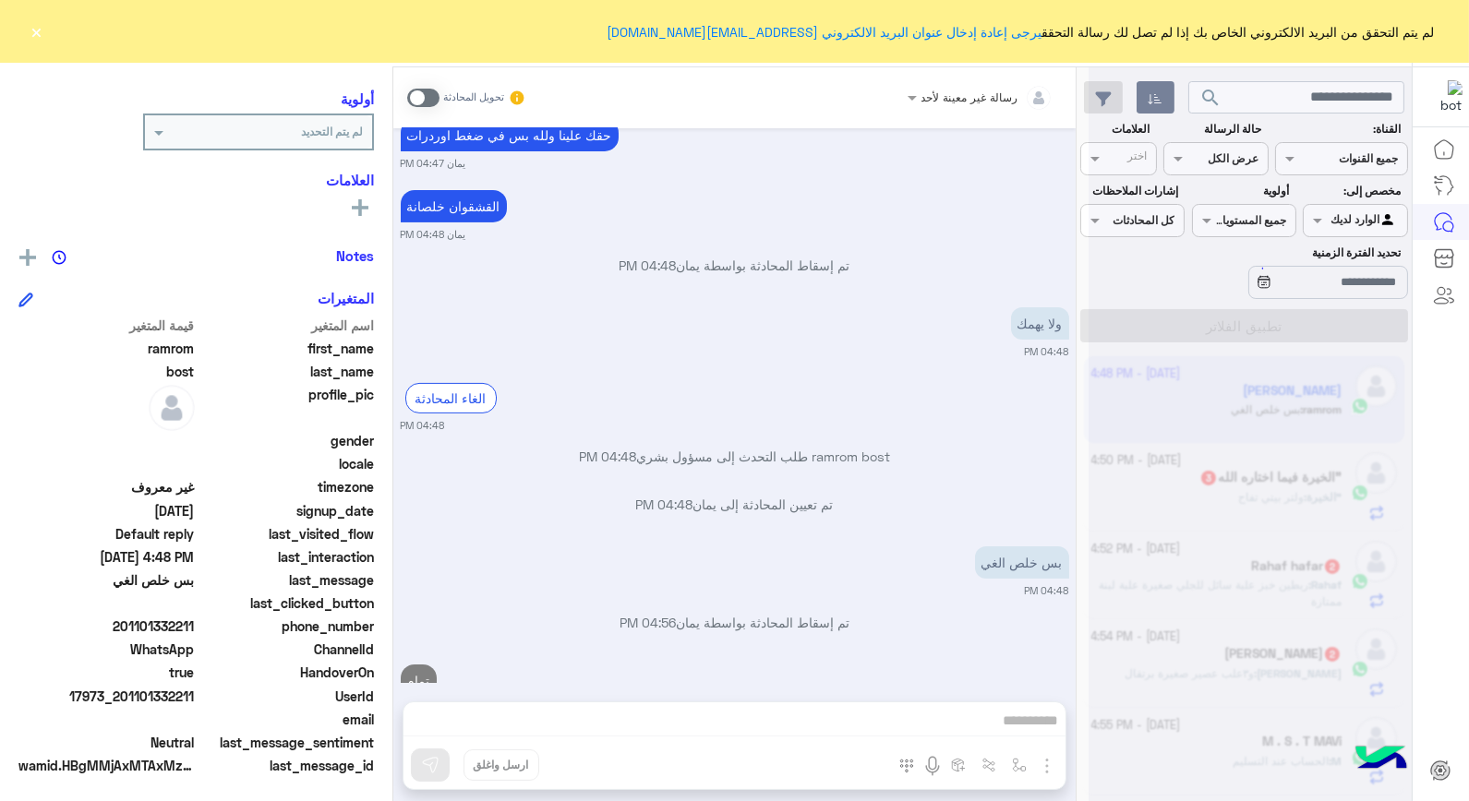
scroll to position [1004, 0]
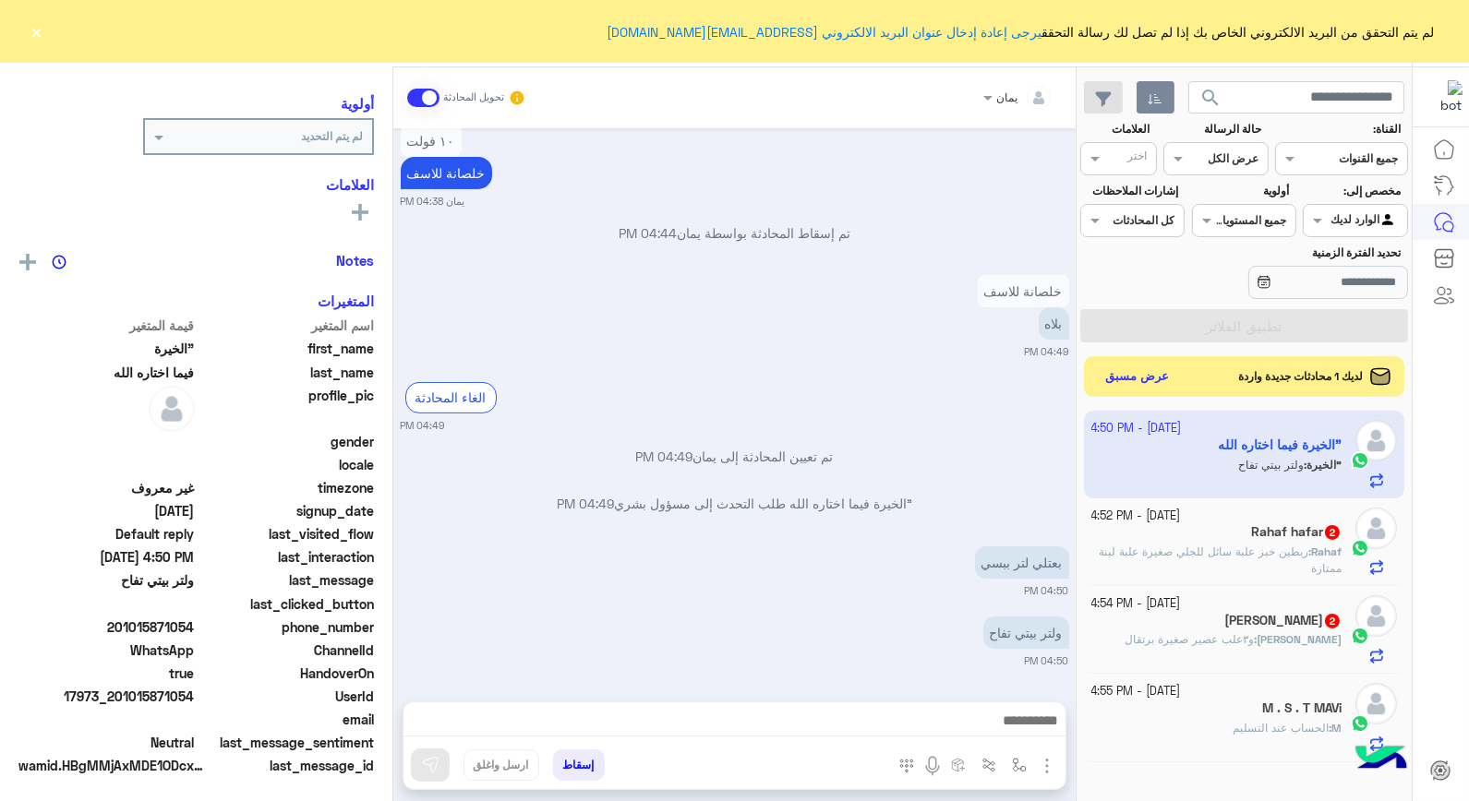
scroll to position [234, 0]
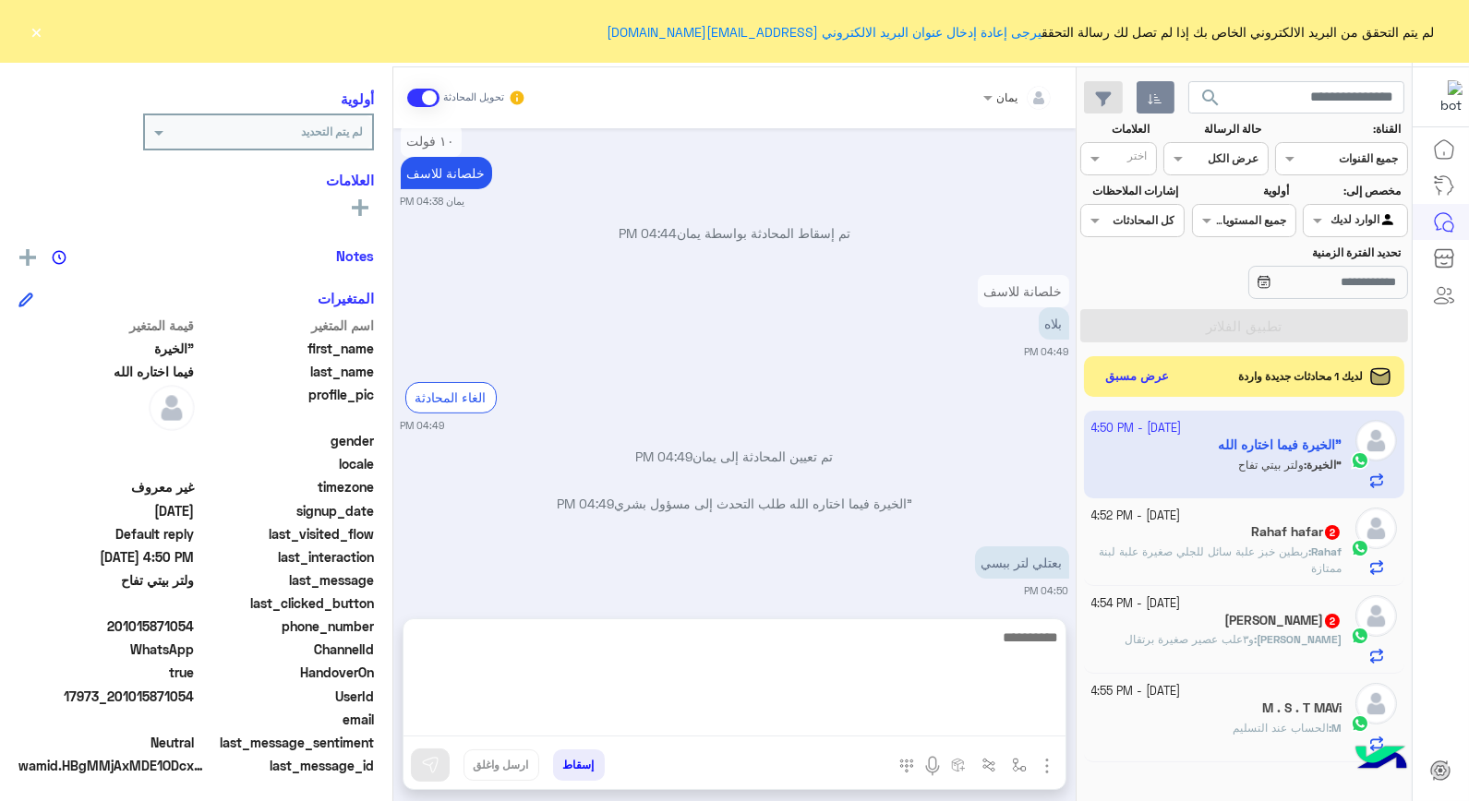
click at [875, 711] on textarea at bounding box center [735, 681] width 662 height 111
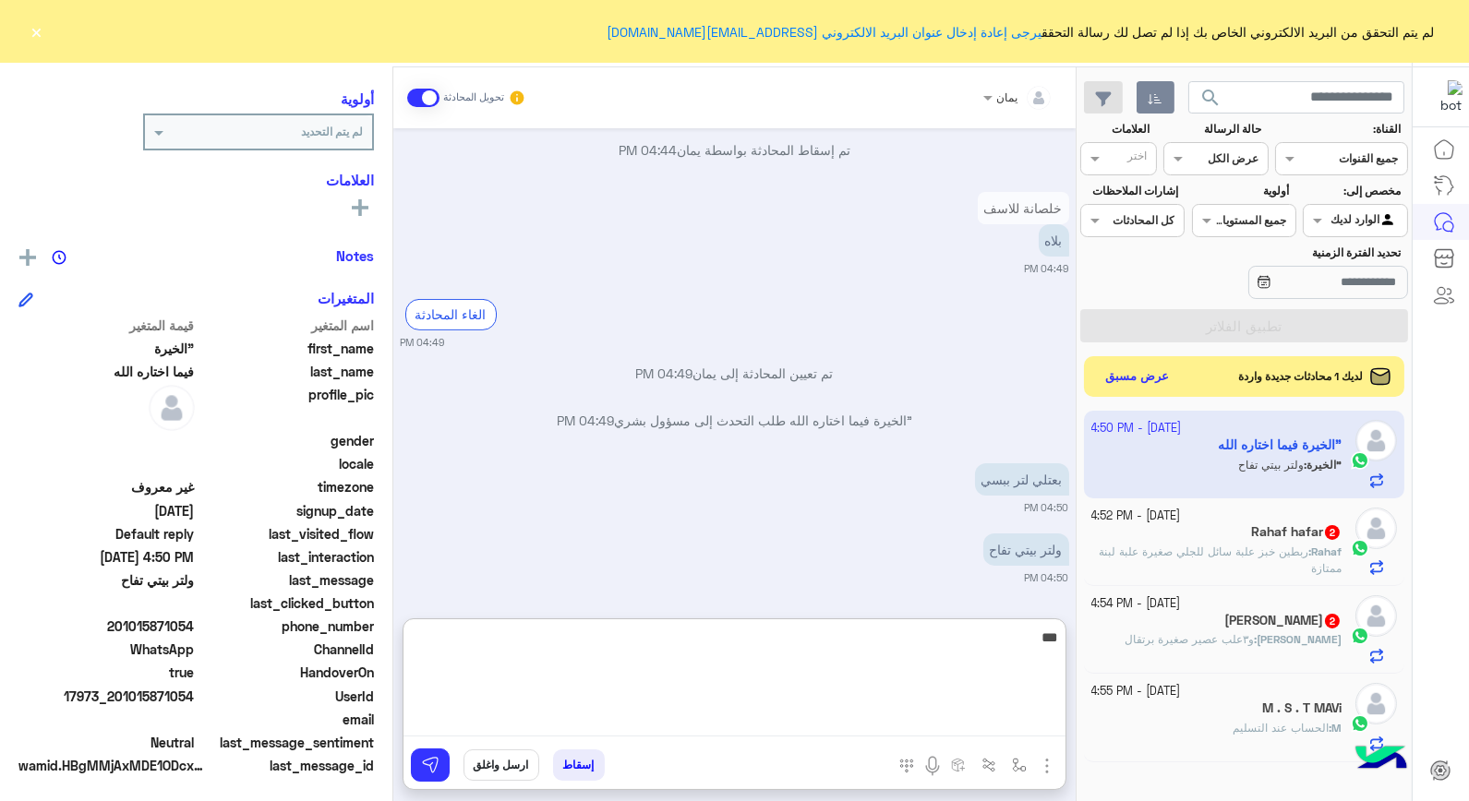
type textarea "****"
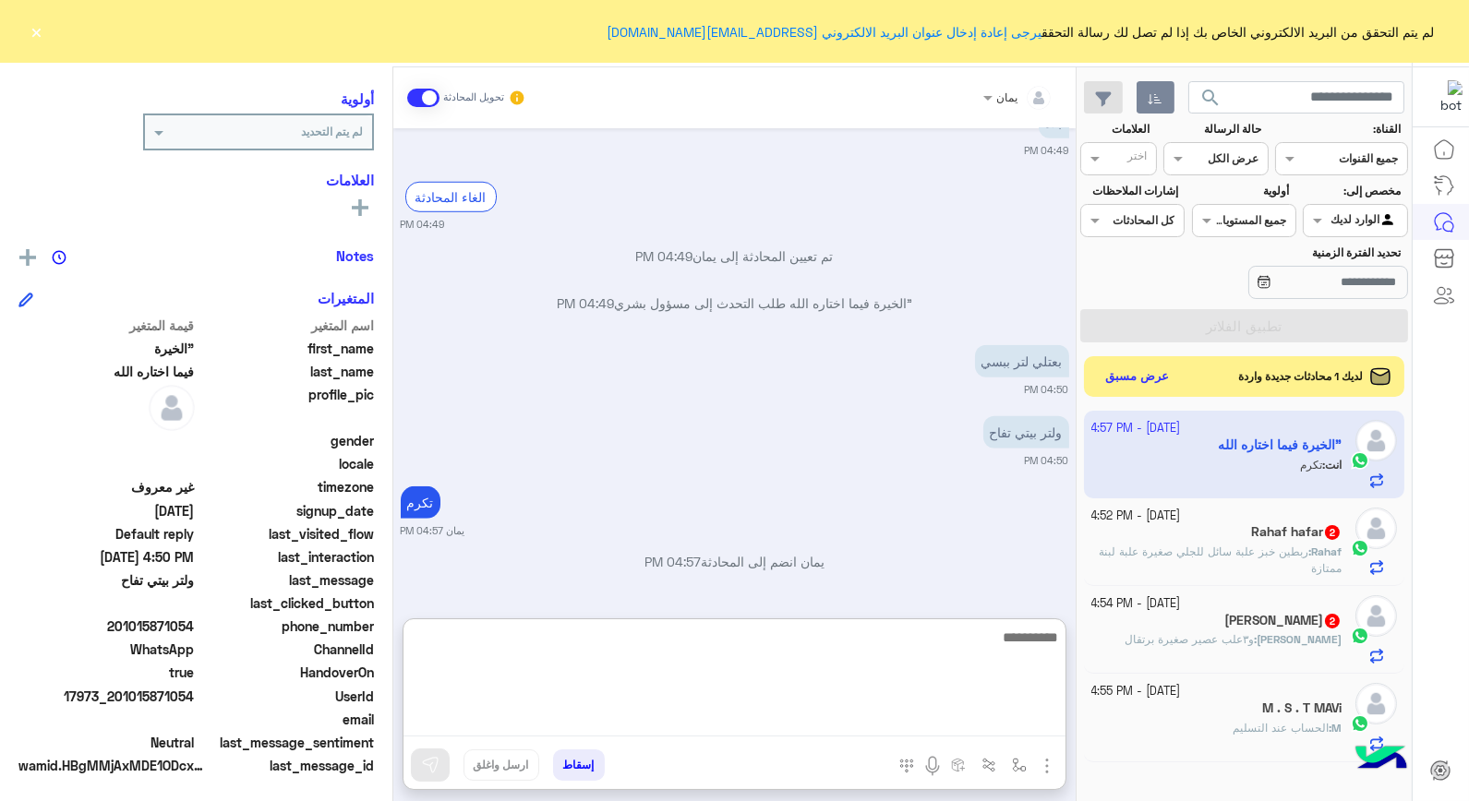
scroll to position [268, 0]
click at [872, 629] on textarea at bounding box center [735, 681] width 662 height 111
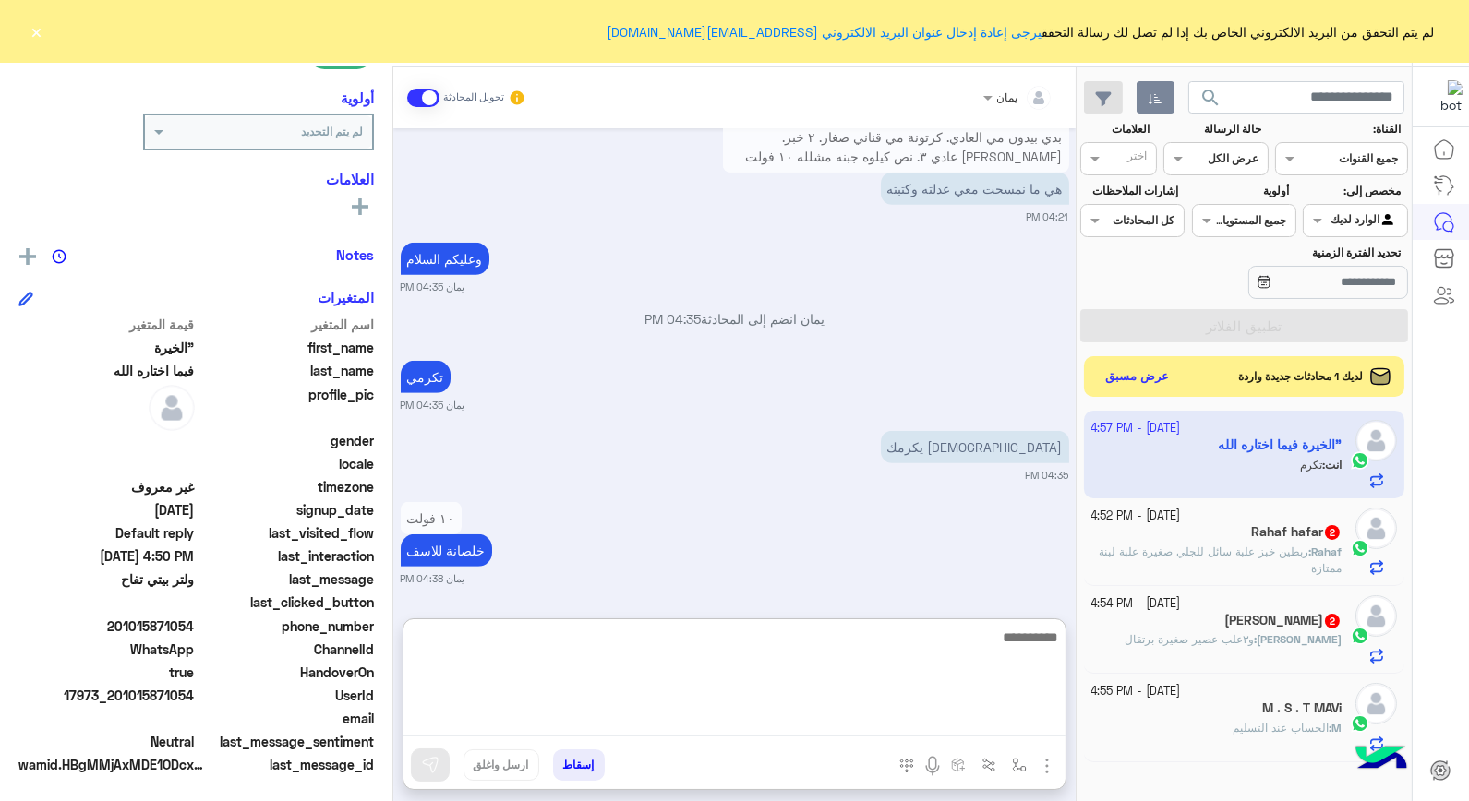
scroll to position [2660, 0]
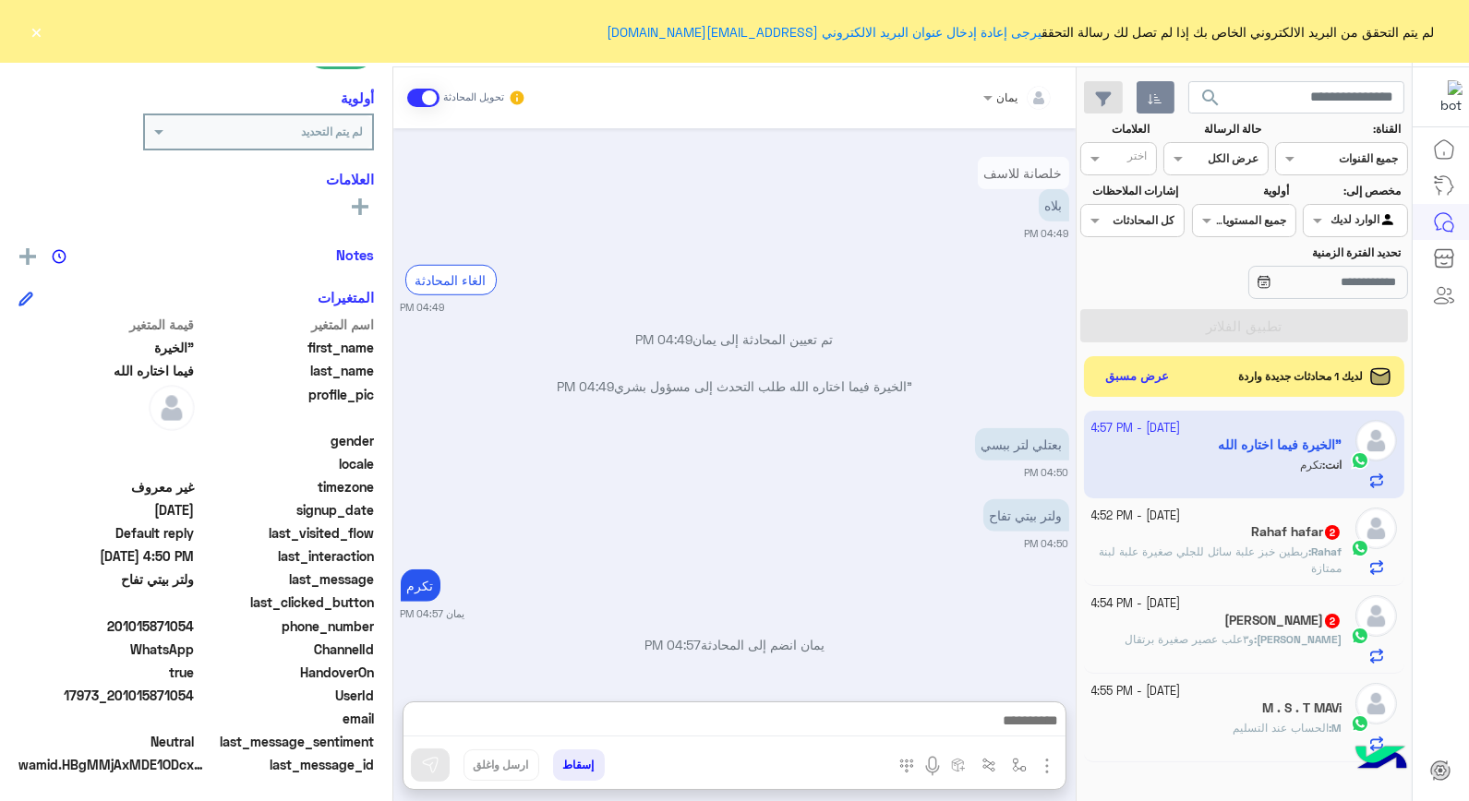
click at [579, 765] on button "إسقاط" at bounding box center [579, 765] width 52 height 31
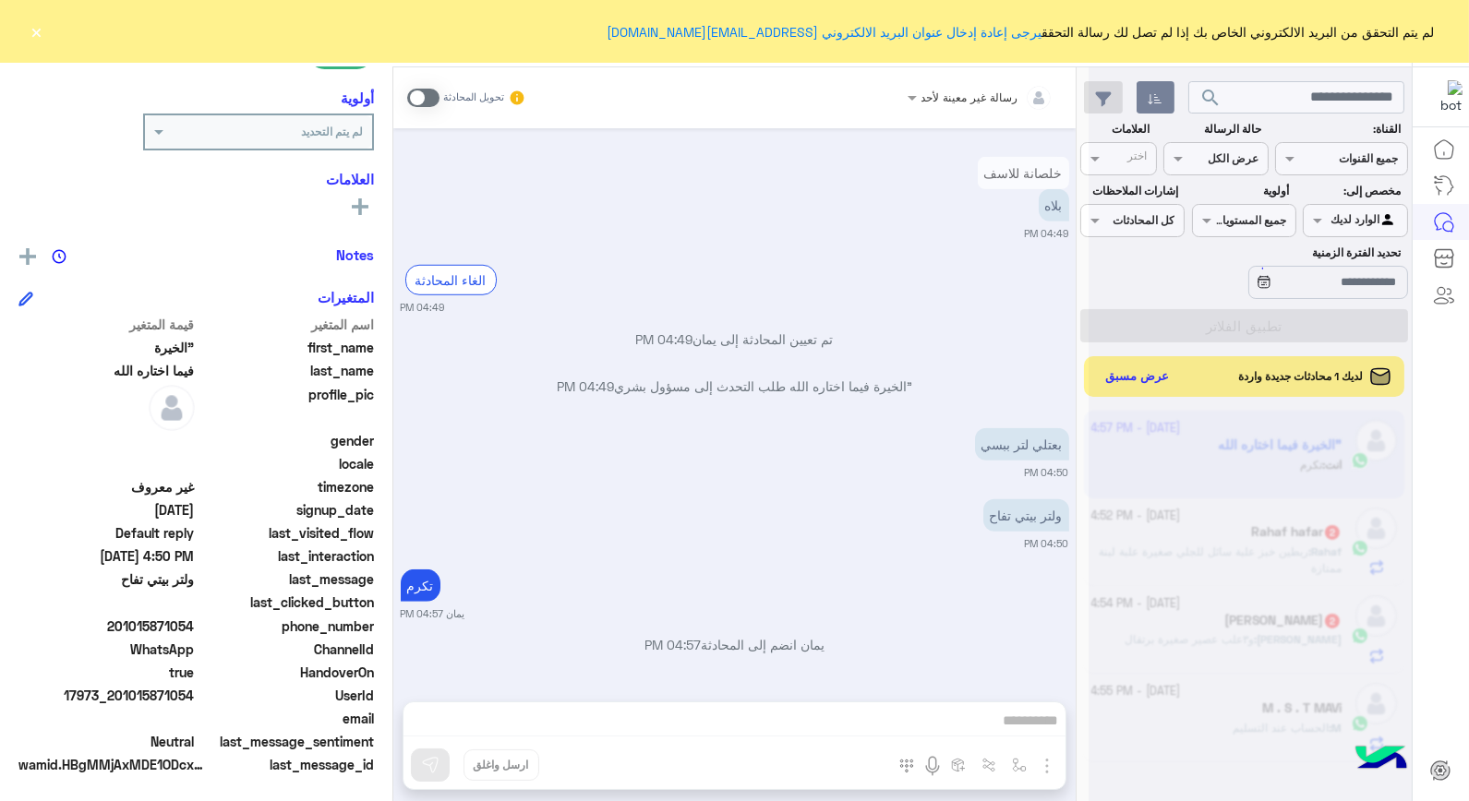
scroll to position [2624, 0]
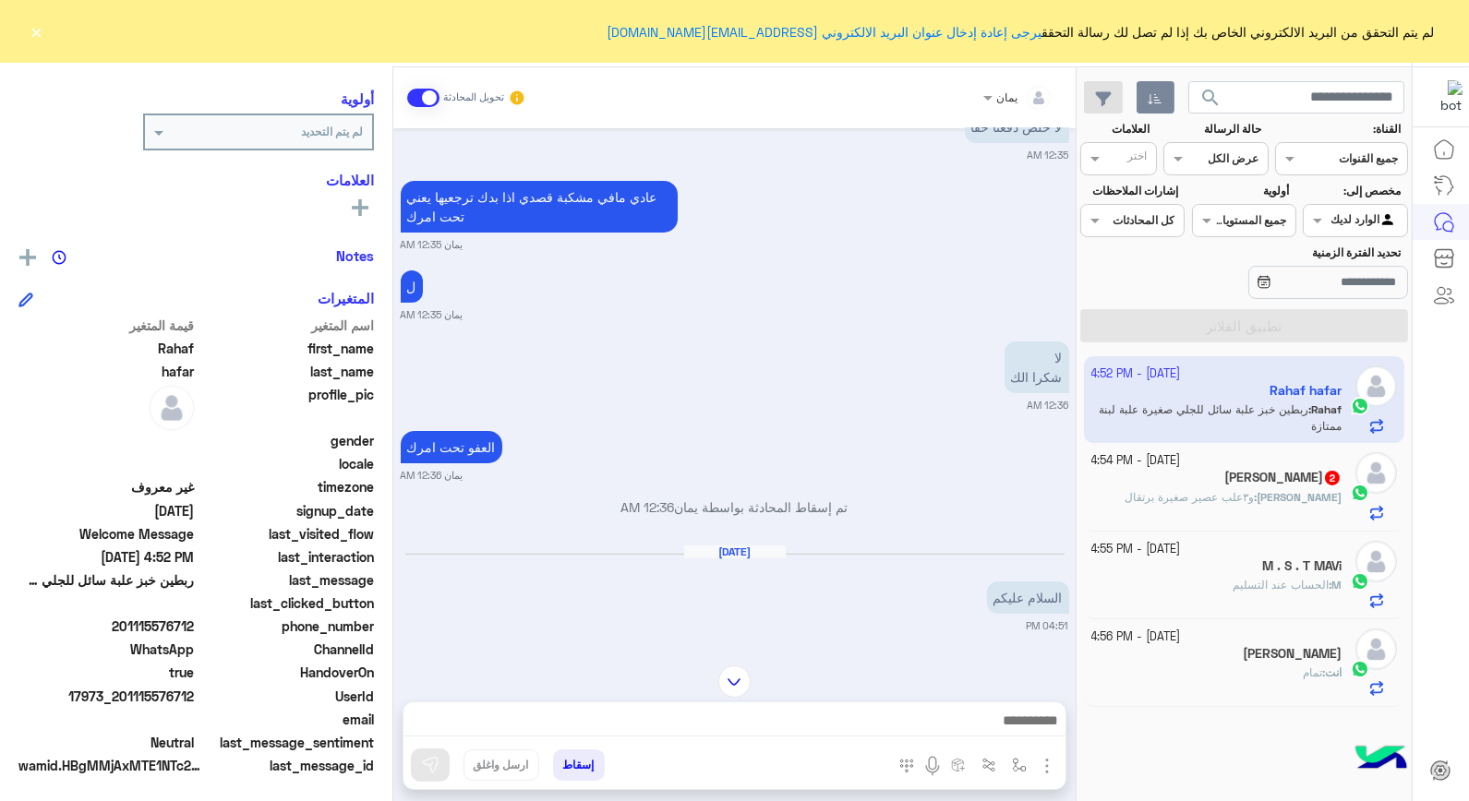
scroll to position [1027, 0]
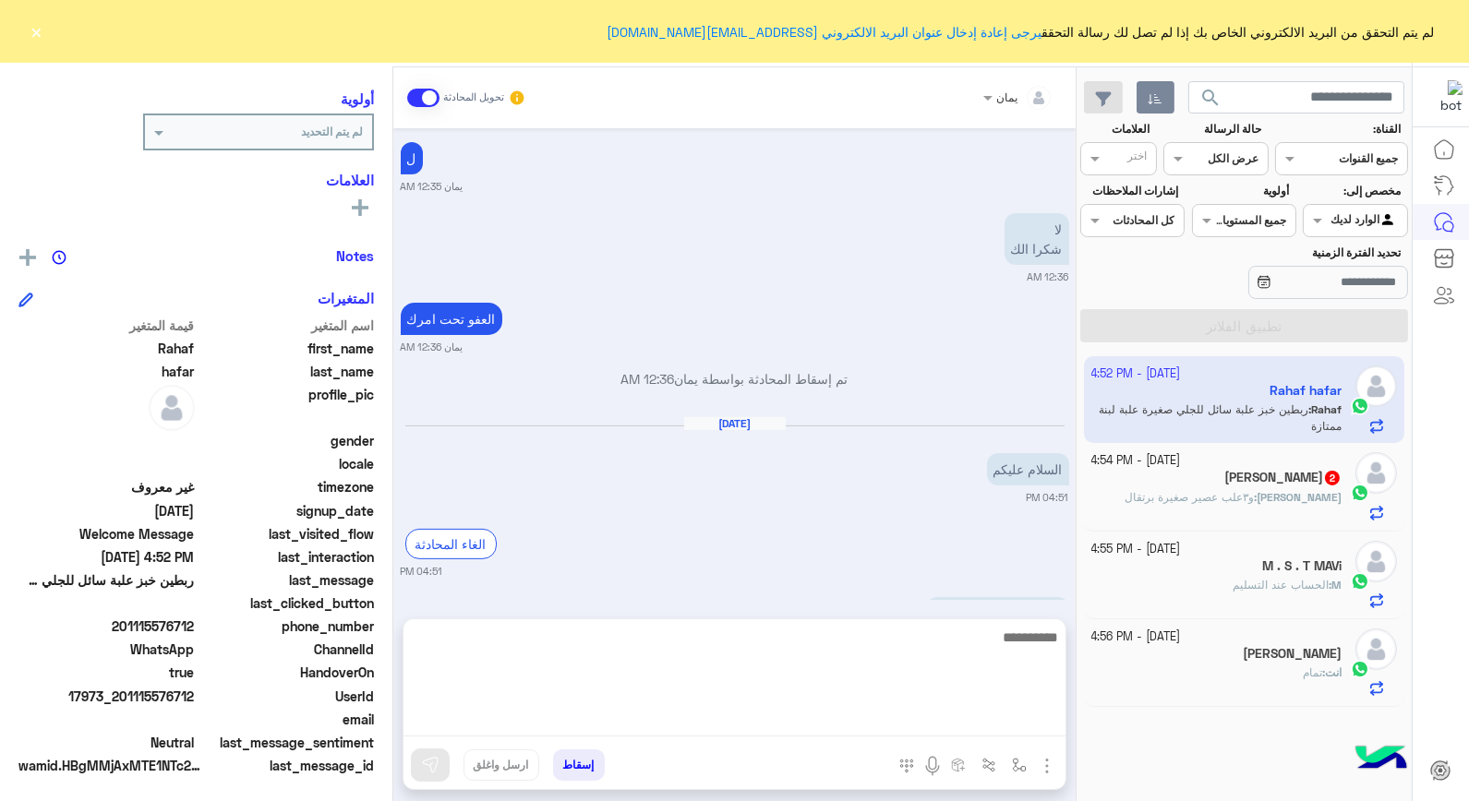
click at [810, 734] on textarea at bounding box center [735, 681] width 662 height 111
type textarea "**********"
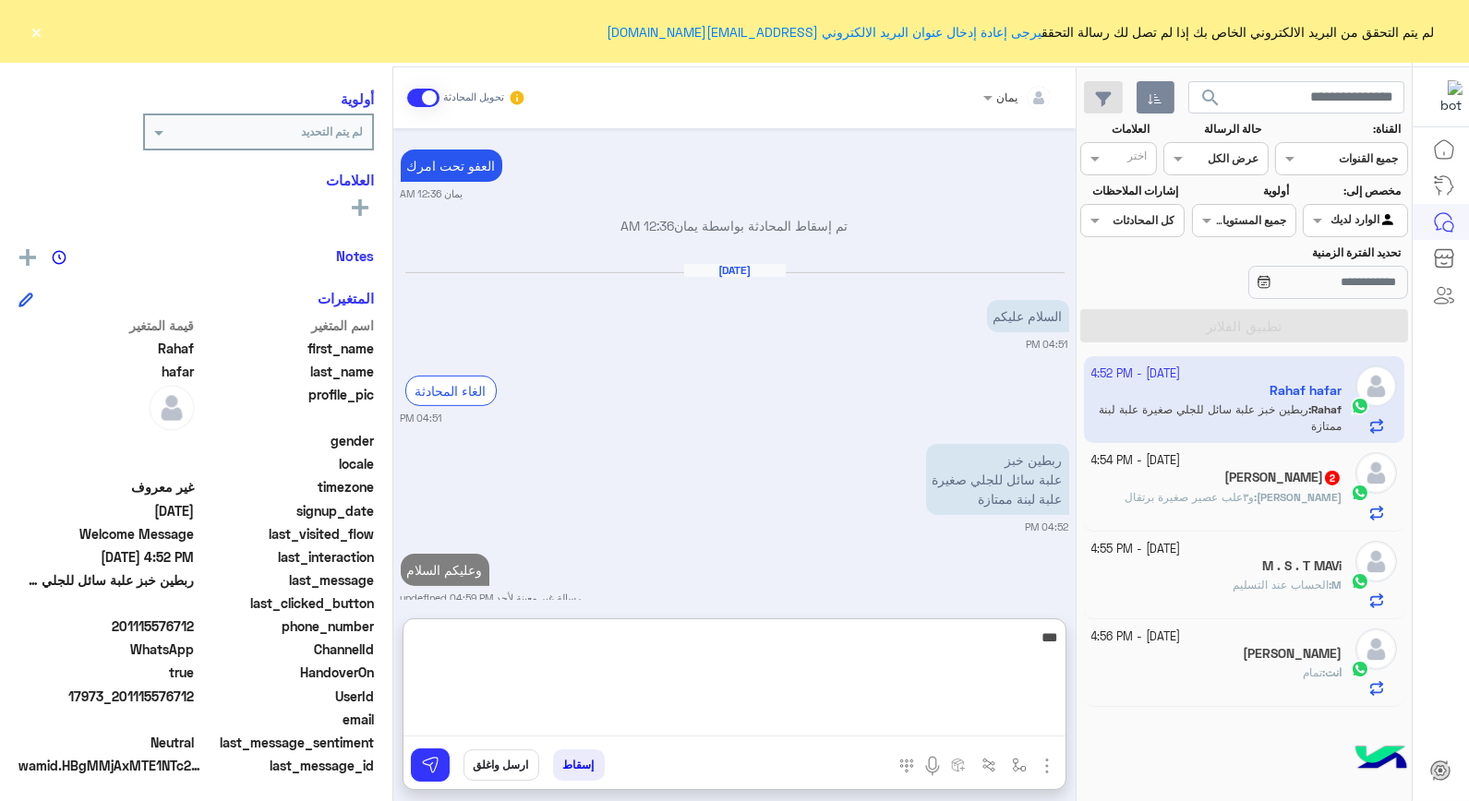
type textarea "****"
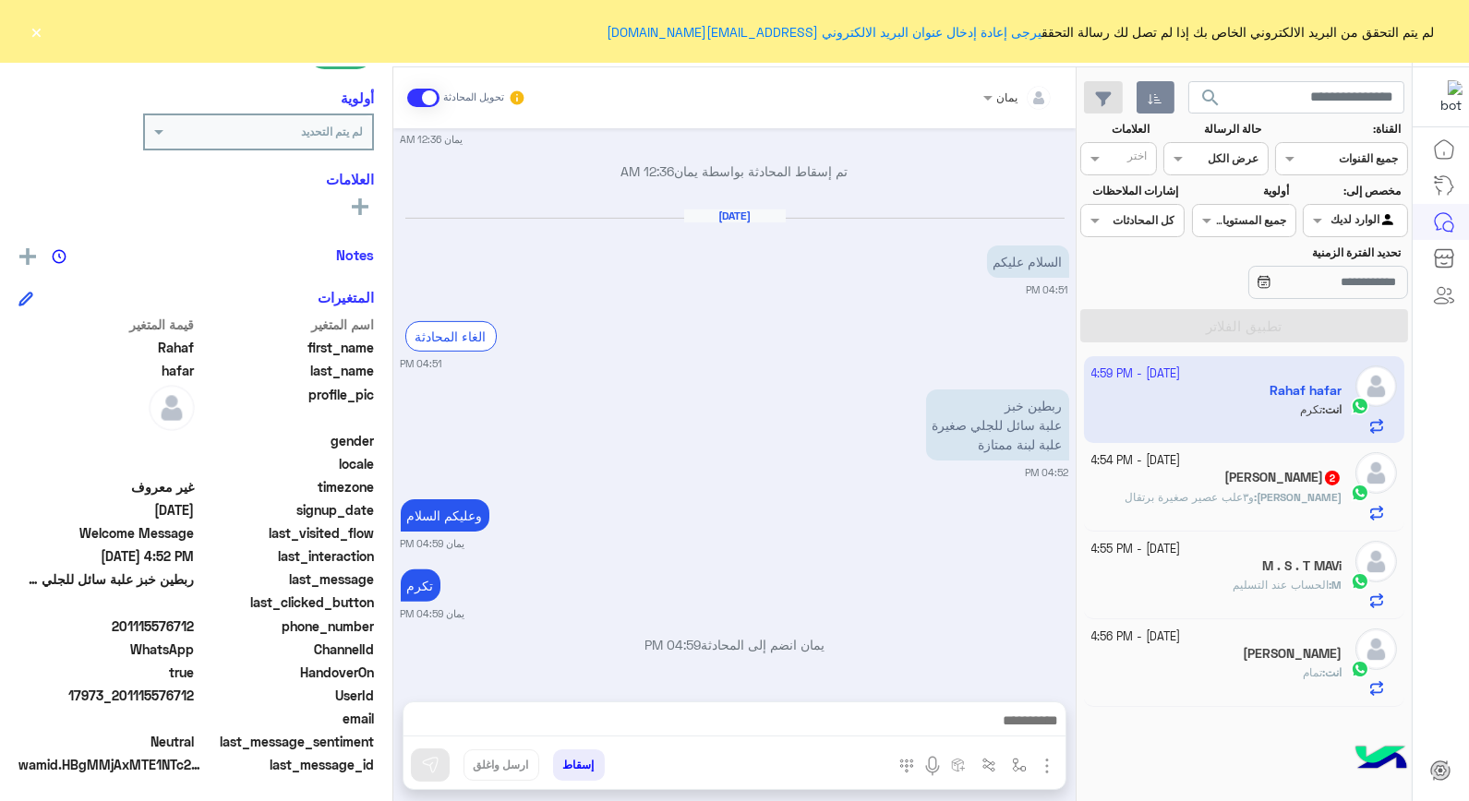
scroll to position [1215, 0]
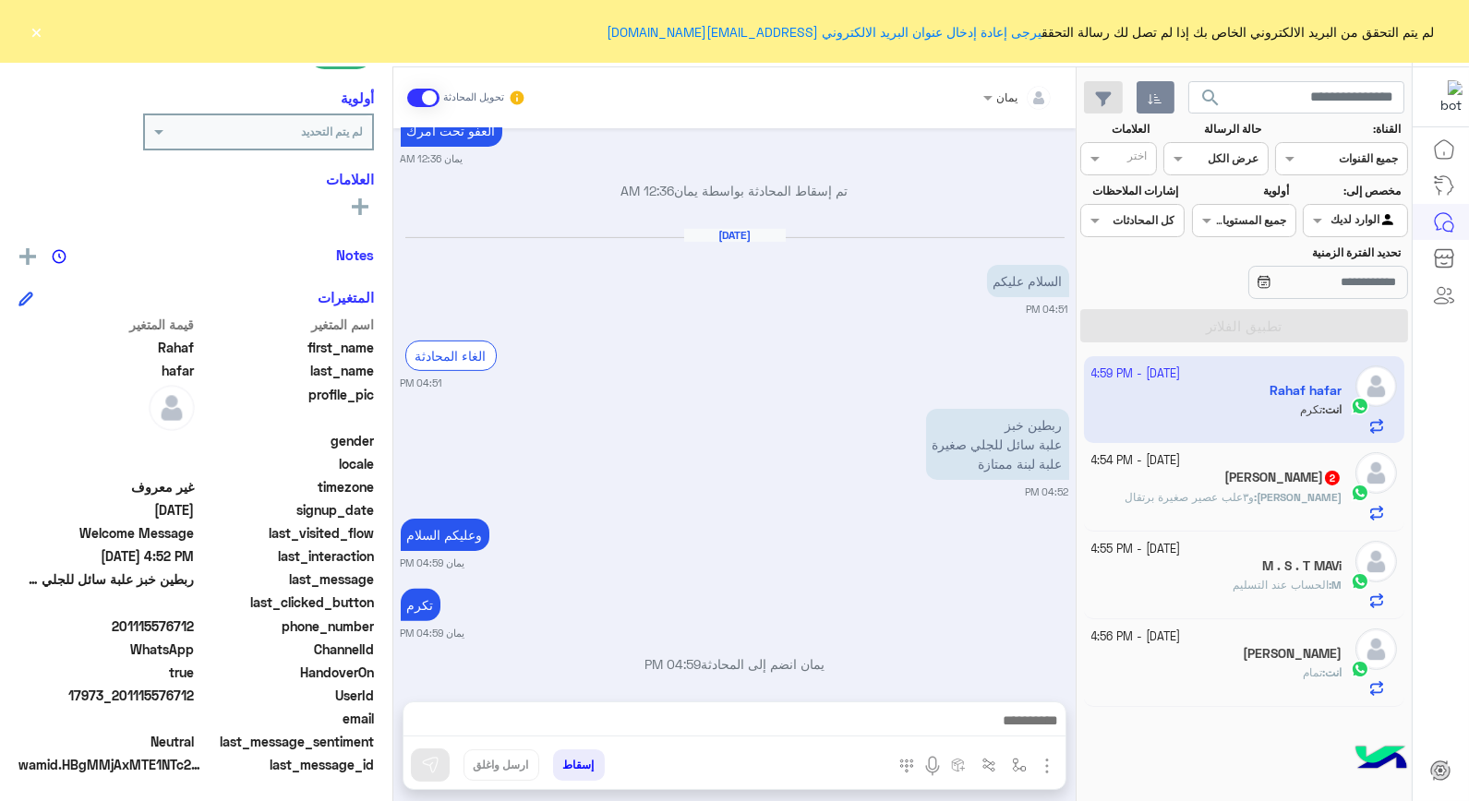
drag, startPoint x: 195, startPoint y: 688, endPoint x: 122, endPoint y: 699, distance: 73.8
click at [122, 699] on span "17973_201115576712" at bounding box center [106, 695] width 176 height 19
drag, startPoint x: 122, startPoint y: 699, endPoint x: 124, endPoint y: 688, distance: 11.2
click at [568, 752] on button "إسقاط" at bounding box center [579, 765] width 52 height 31
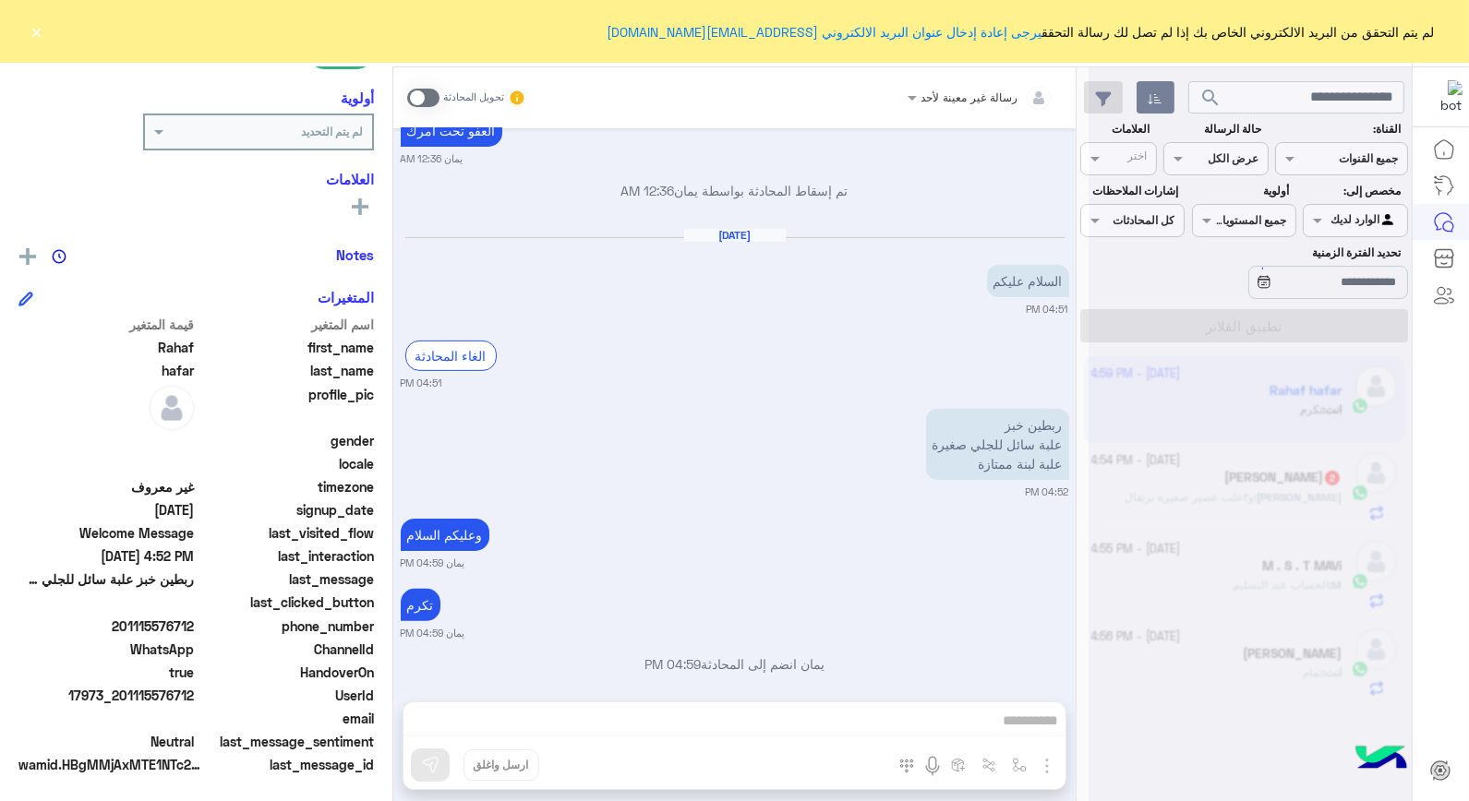
scroll to position [1262, 0]
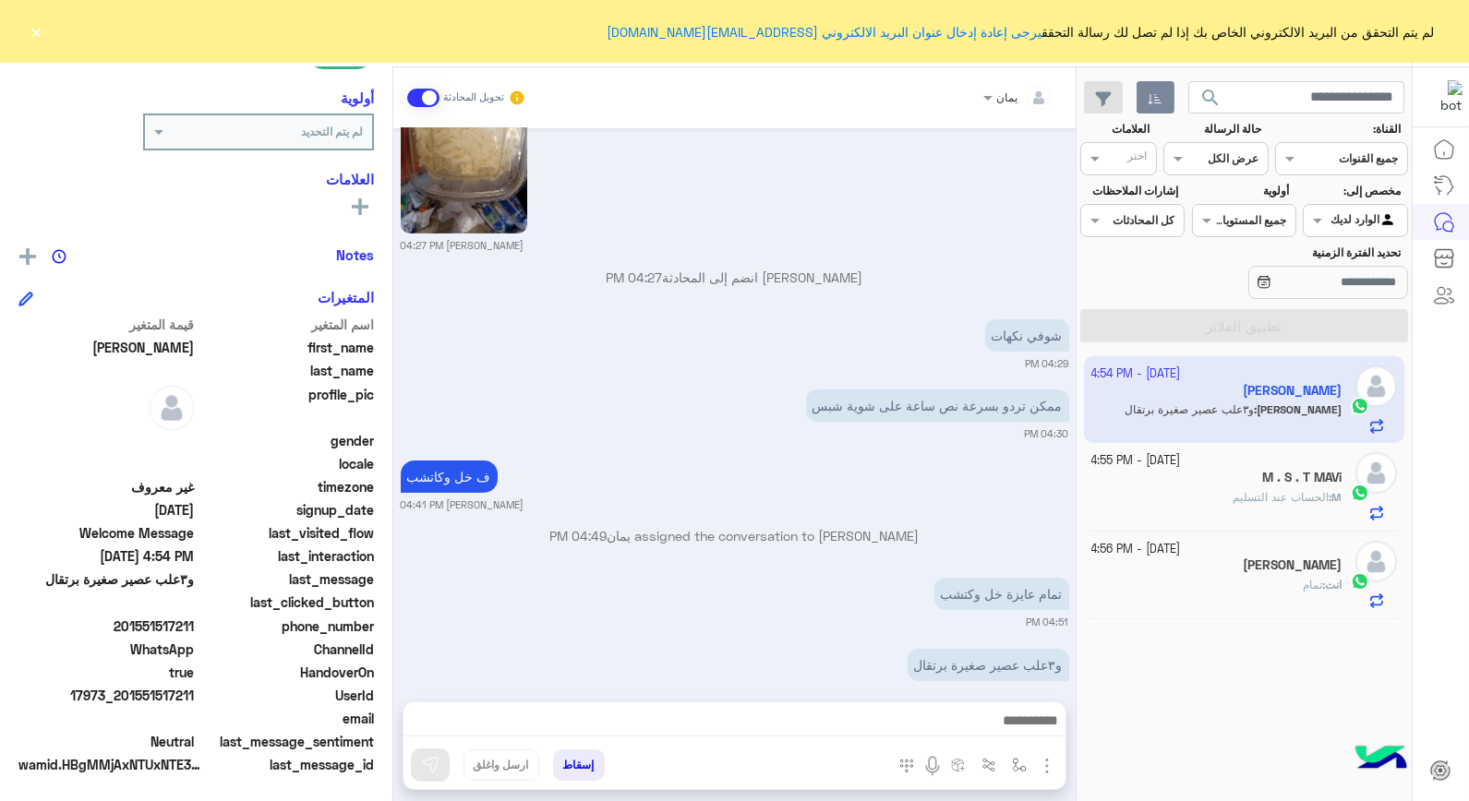
scroll to position [940, 0]
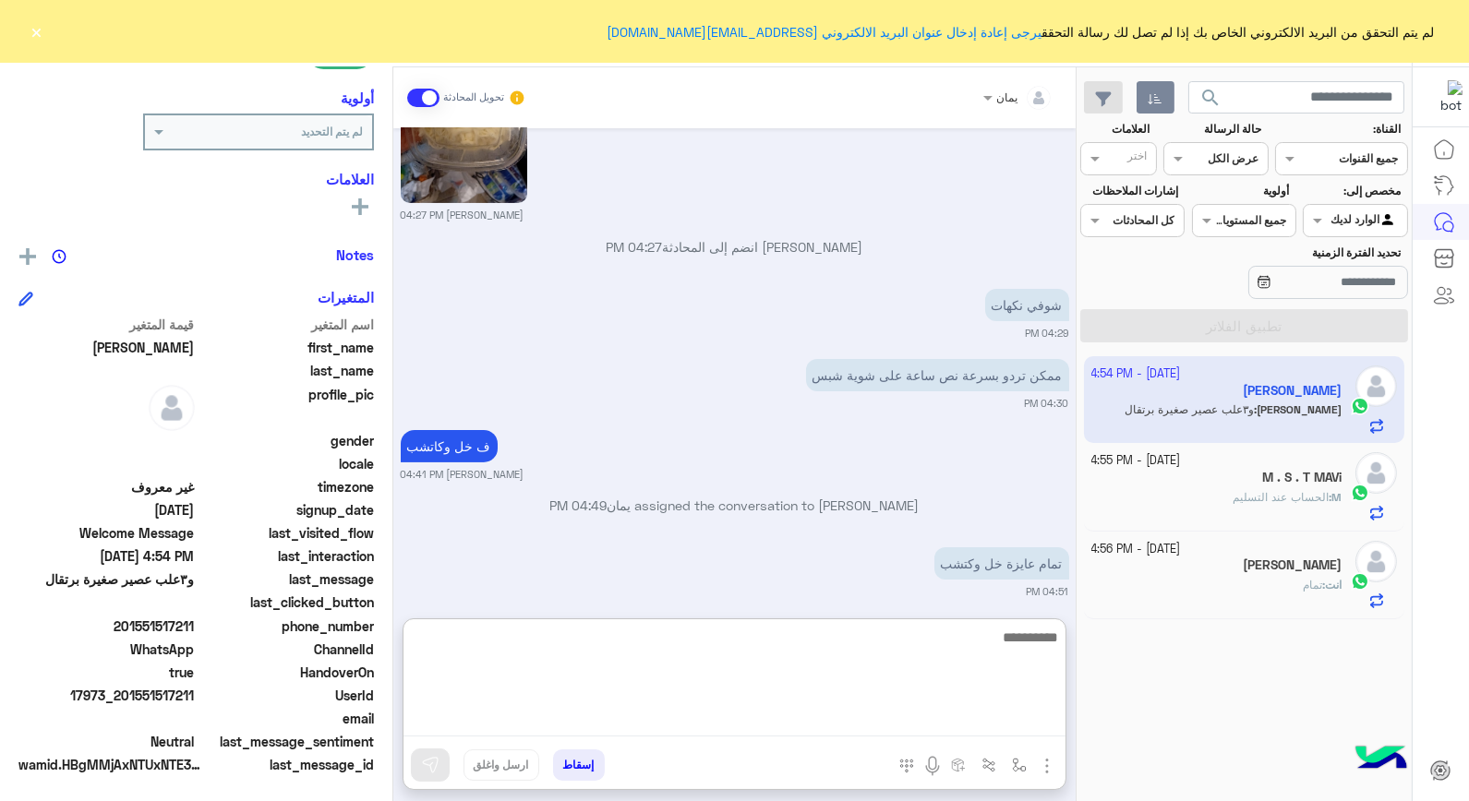
click at [866, 708] on textarea at bounding box center [735, 681] width 662 height 111
type textarea "*****"
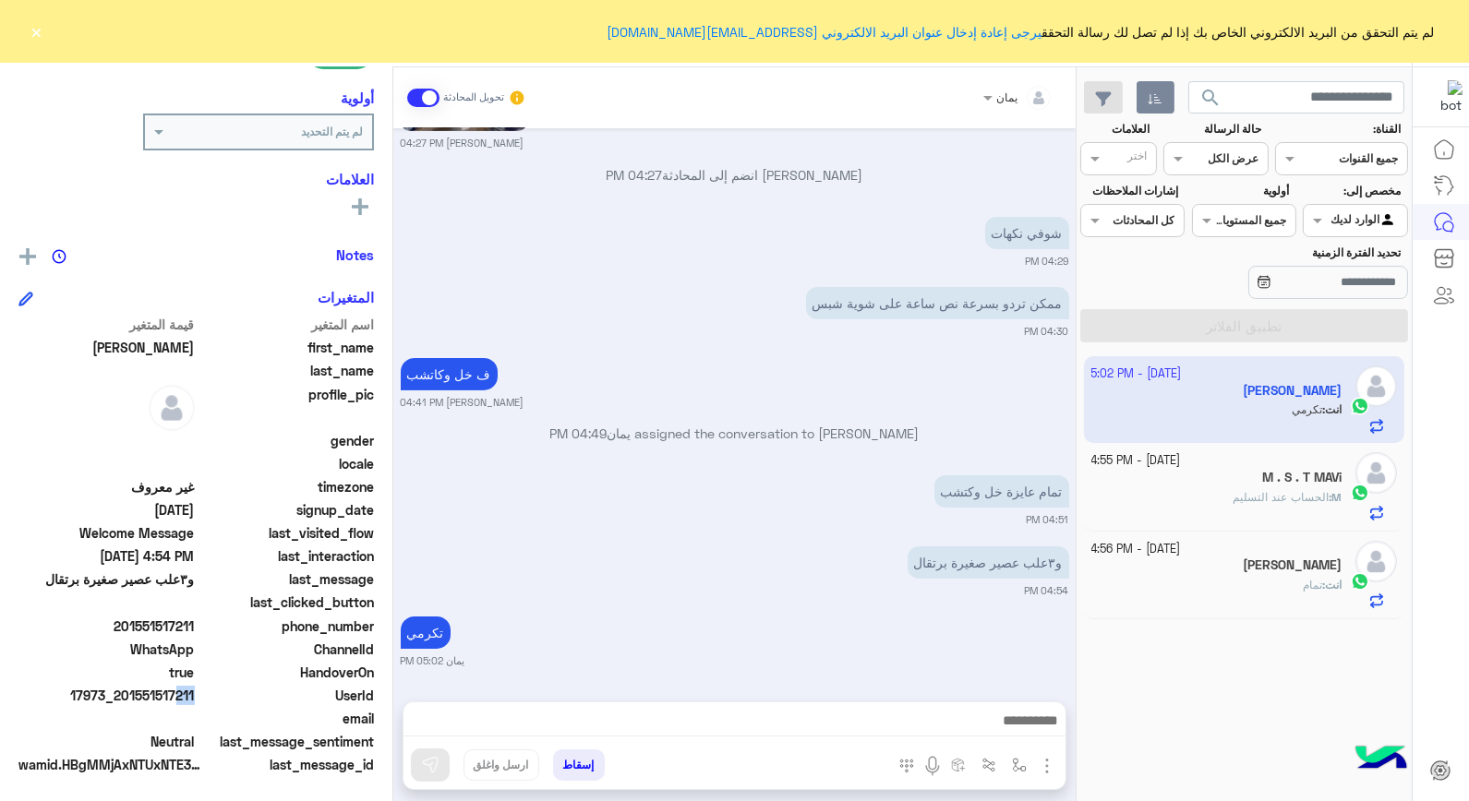
scroll to position [1011, 0]
drag, startPoint x: 187, startPoint y: 688, endPoint x: 157, endPoint y: 688, distance: 30.5
click at [157, 688] on span "17973_201551517211" at bounding box center [106, 695] width 176 height 19
drag, startPoint x: 157, startPoint y: 688, endPoint x: 198, endPoint y: 691, distance: 40.7
click at [198, 691] on div "UserId 17973_201551517211" at bounding box center [195, 697] width 355 height 23
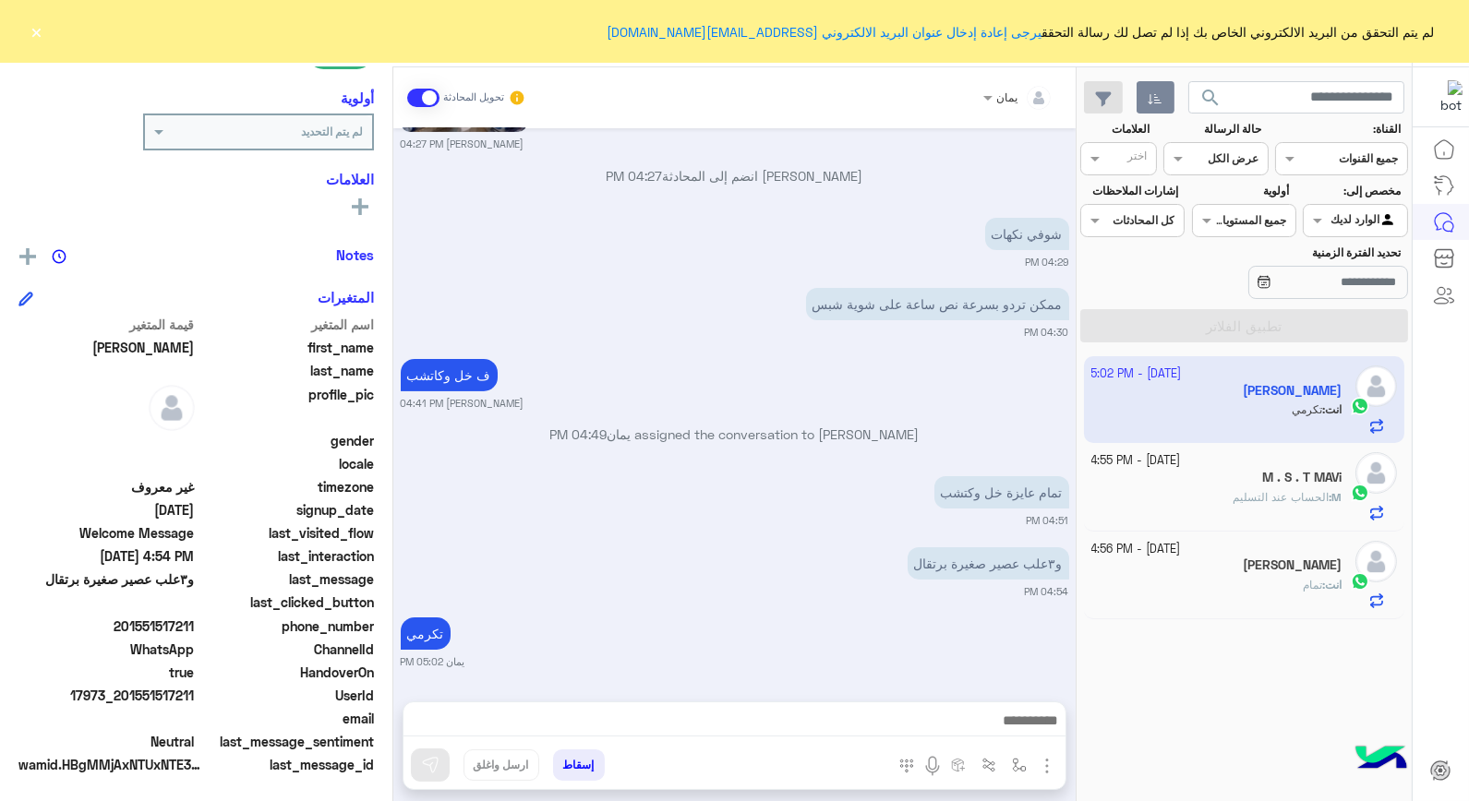
click at [200, 688] on span "UserId" at bounding box center [287, 695] width 176 height 19
click at [194, 691] on span "17973_201551517211" at bounding box center [106, 695] width 176 height 19
drag, startPoint x: 196, startPoint y: 691, endPoint x: 142, endPoint y: 694, distance: 53.7
click at [142, 694] on span "17973_201551517211" at bounding box center [106, 695] width 176 height 19
click at [137, 688] on span "17973_201551517211" at bounding box center [106, 695] width 176 height 19
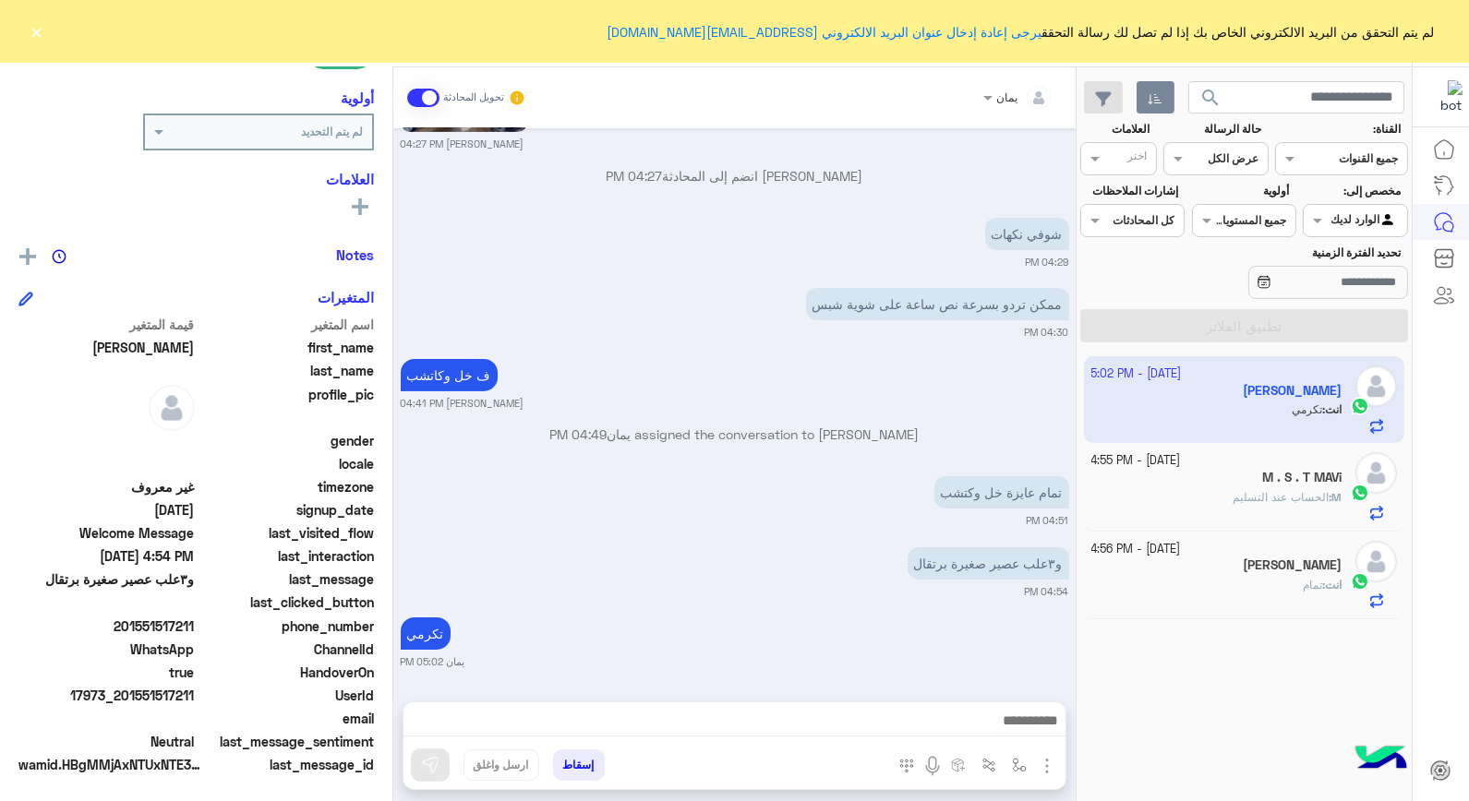
drag, startPoint x: 229, startPoint y: 694, endPoint x: 208, endPoint y: 697, distance: 21.4
click at [227, 694] on span "UserId" at bounding box center [287, 695] width 176 height 19
click at [195, 689] on span "17973_201551517211" at bounding box center [106, 695] width 176 height 19
drag, startPoint x: 196, startPoint y: 689, endPoint x: 124, endPoint y: 693, distance: 72.2
click at [124, 693] on span "17973_201551517211" at bounding box center [106, 695] width 176 height 19
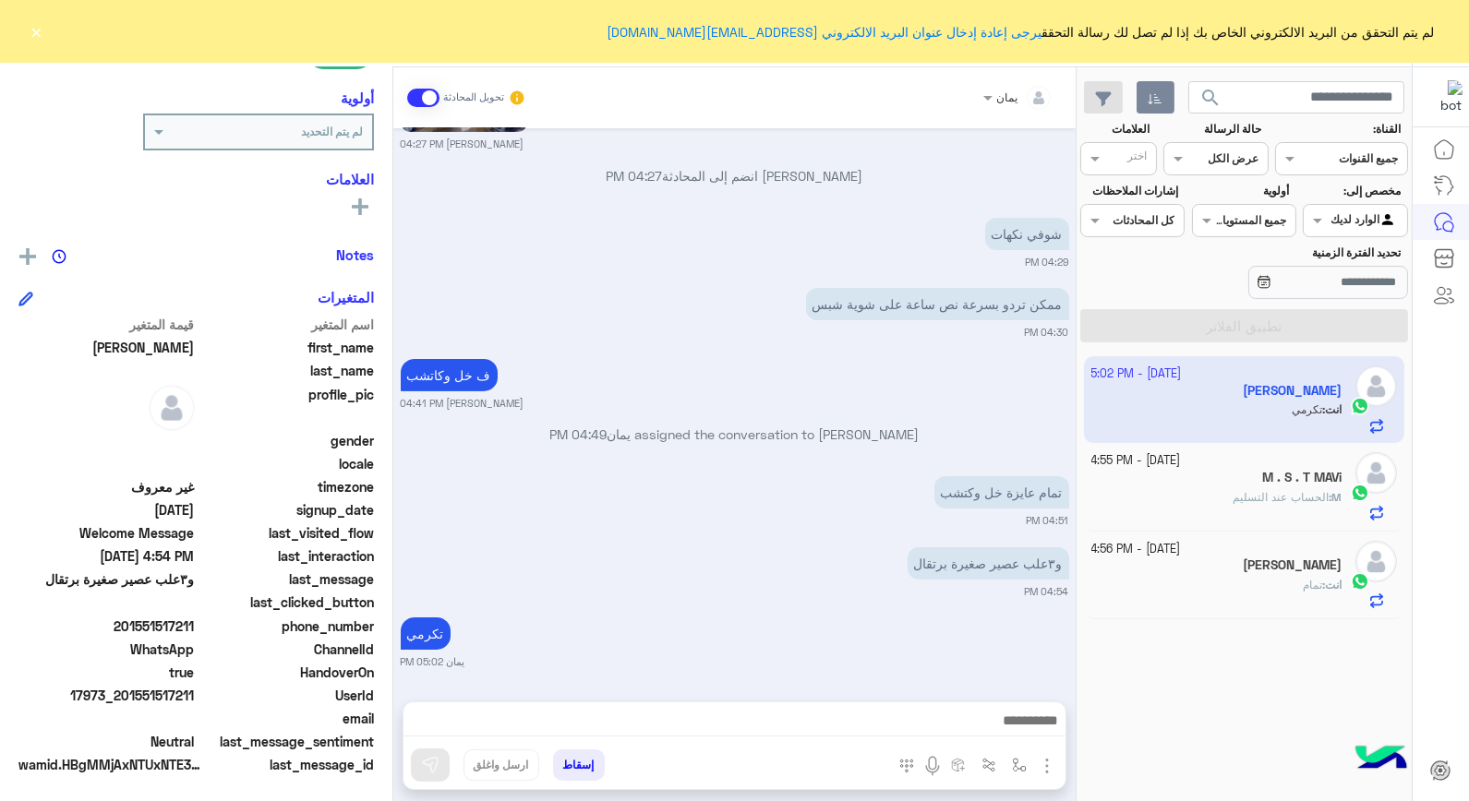
click at [585, 757] on button "إسقاط" at bounding box center [579, 765] width 52 height 31
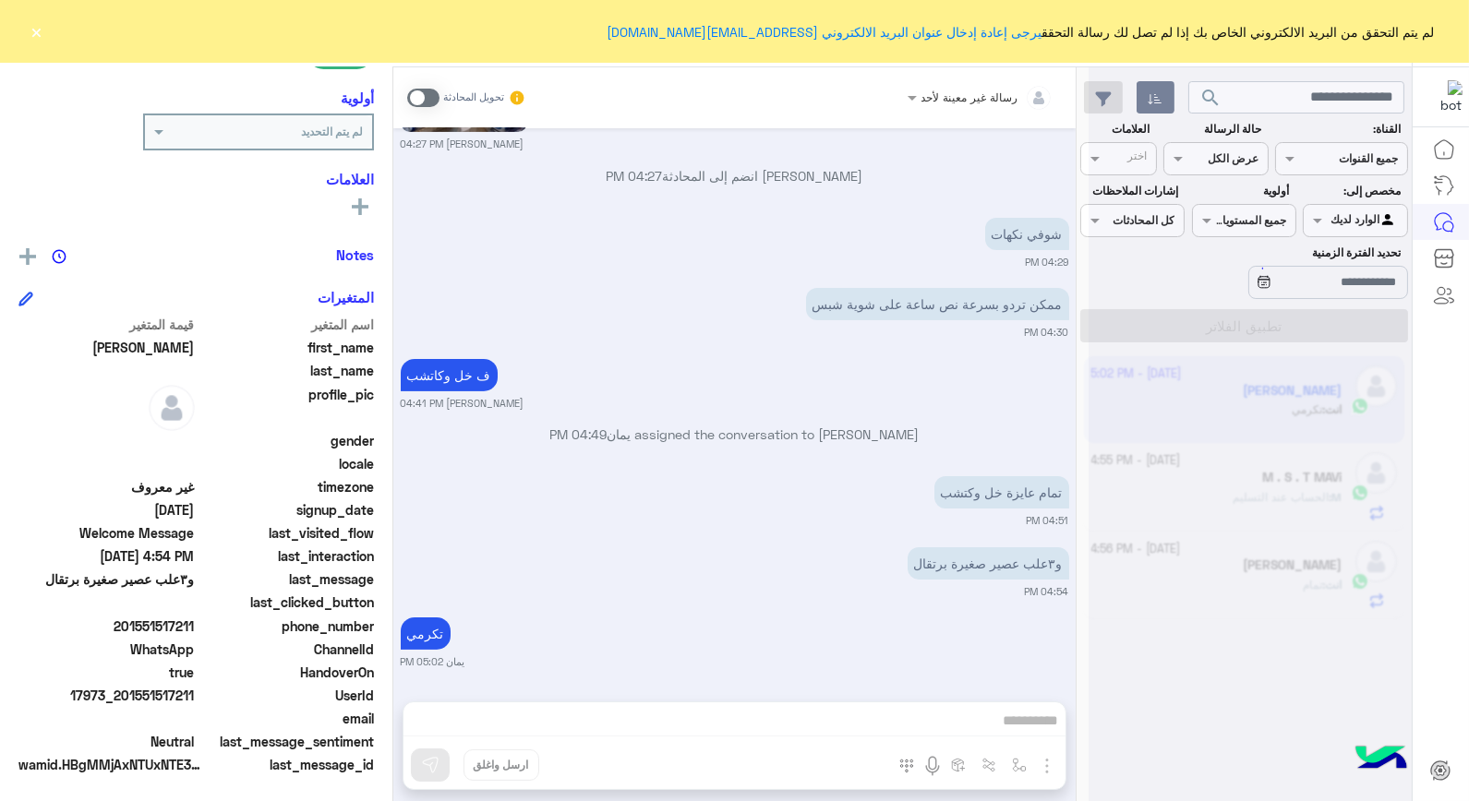
scroll to position [1058, 0]
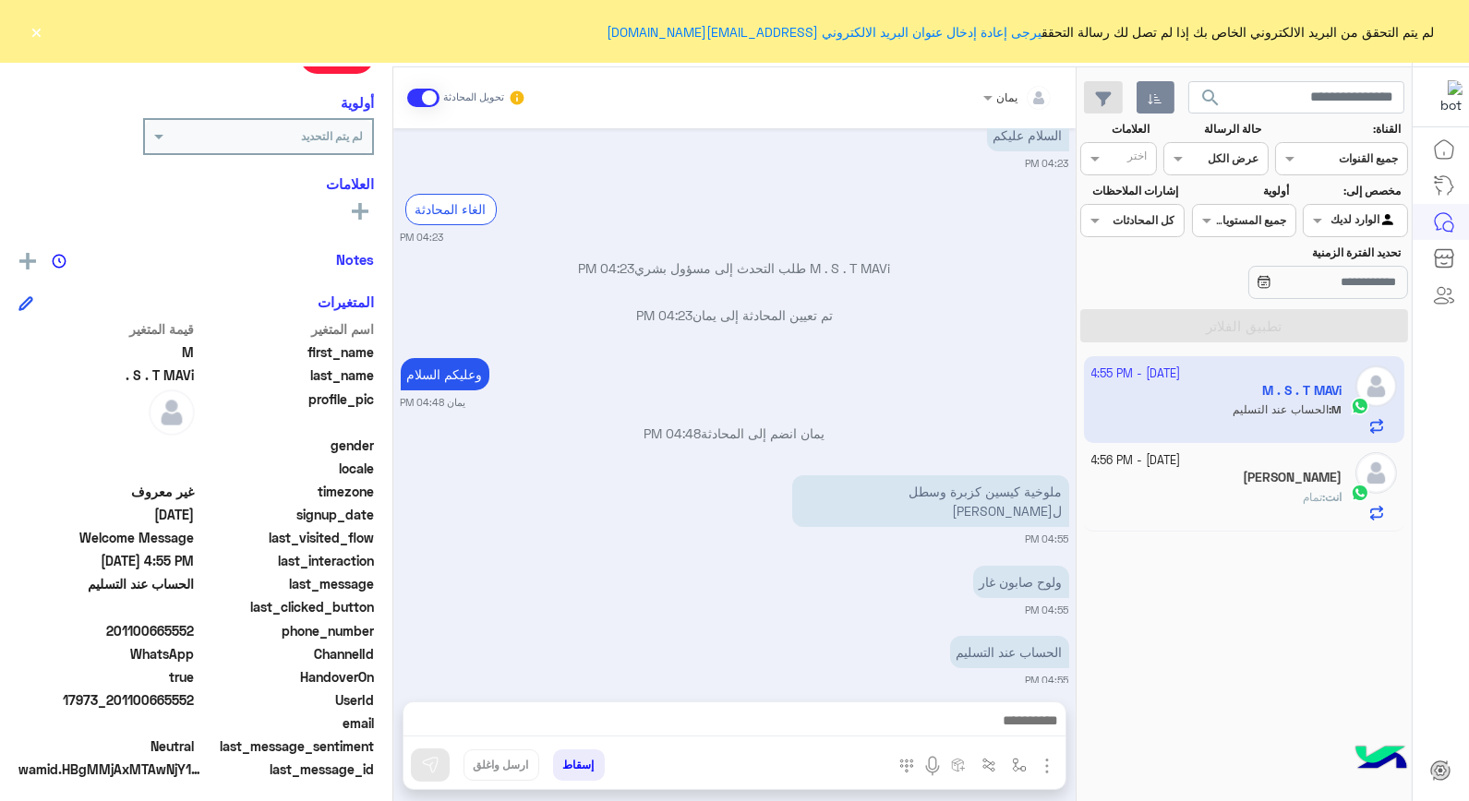
scroll to position [268, 0]
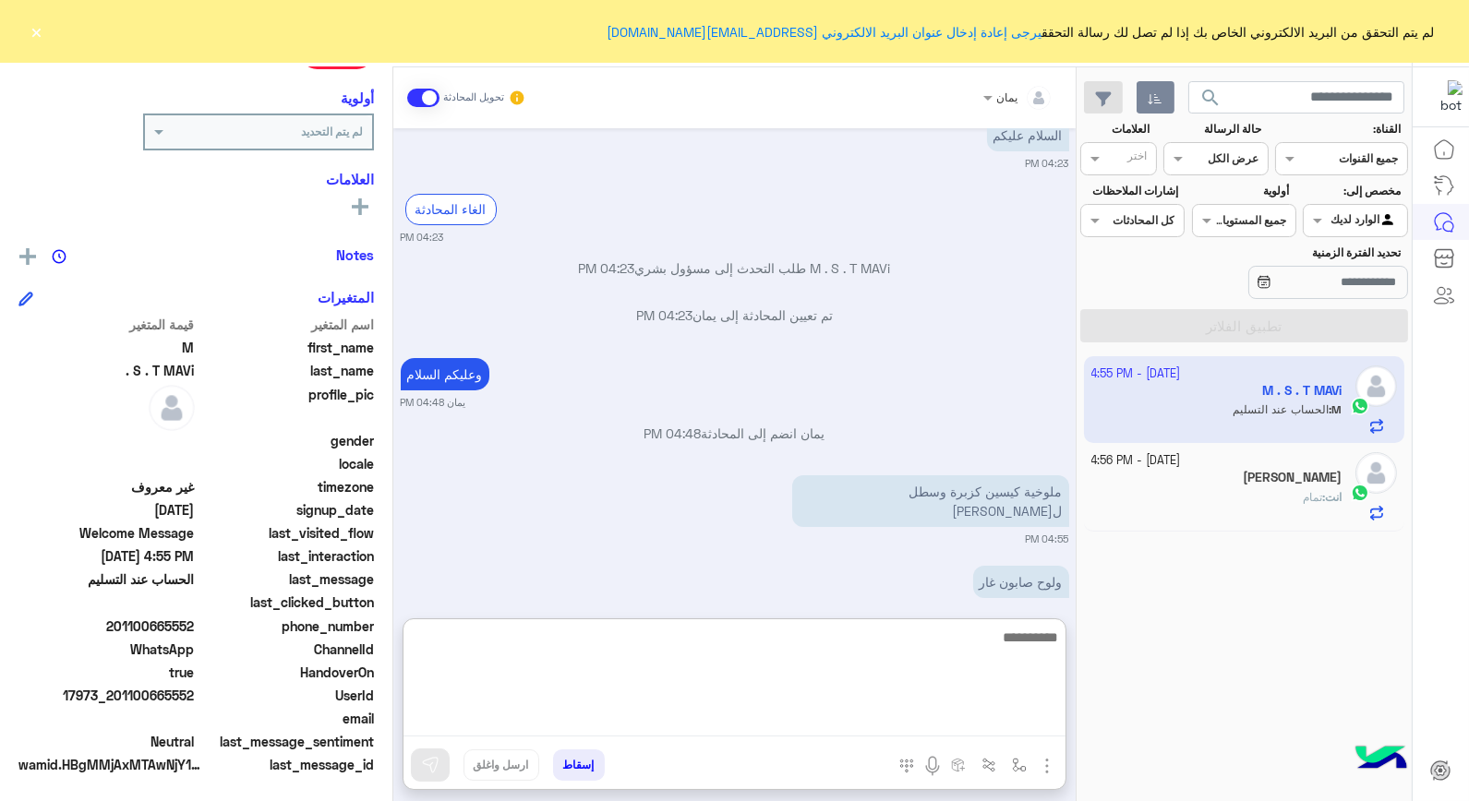
click at [899, 720] on textarea at bounding box center [735, 681] width 662 height 111
type textarea "****"
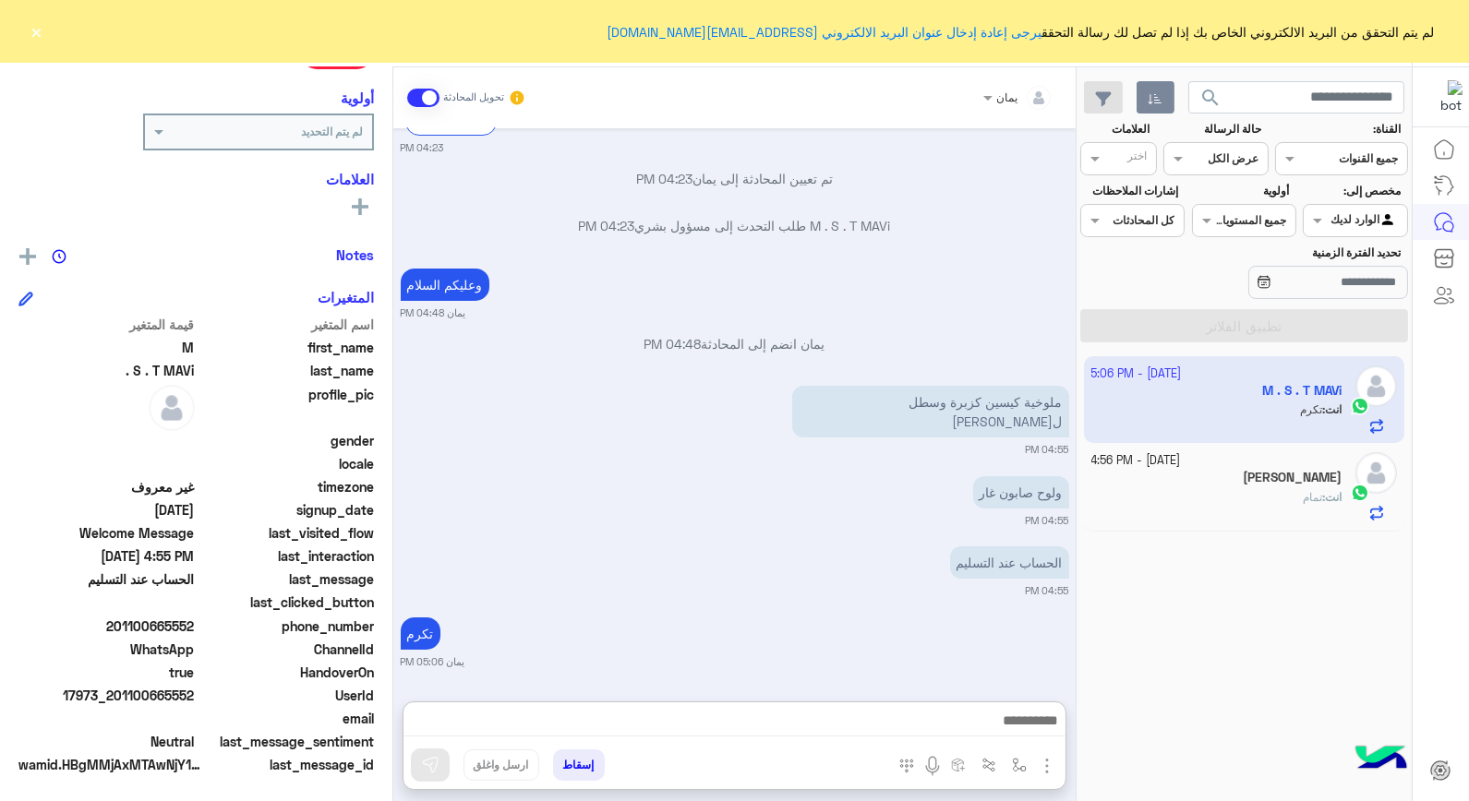
click at [1230, 493] on div "انت : تمام" at bounding box center [1216, 505] width 251 height 32
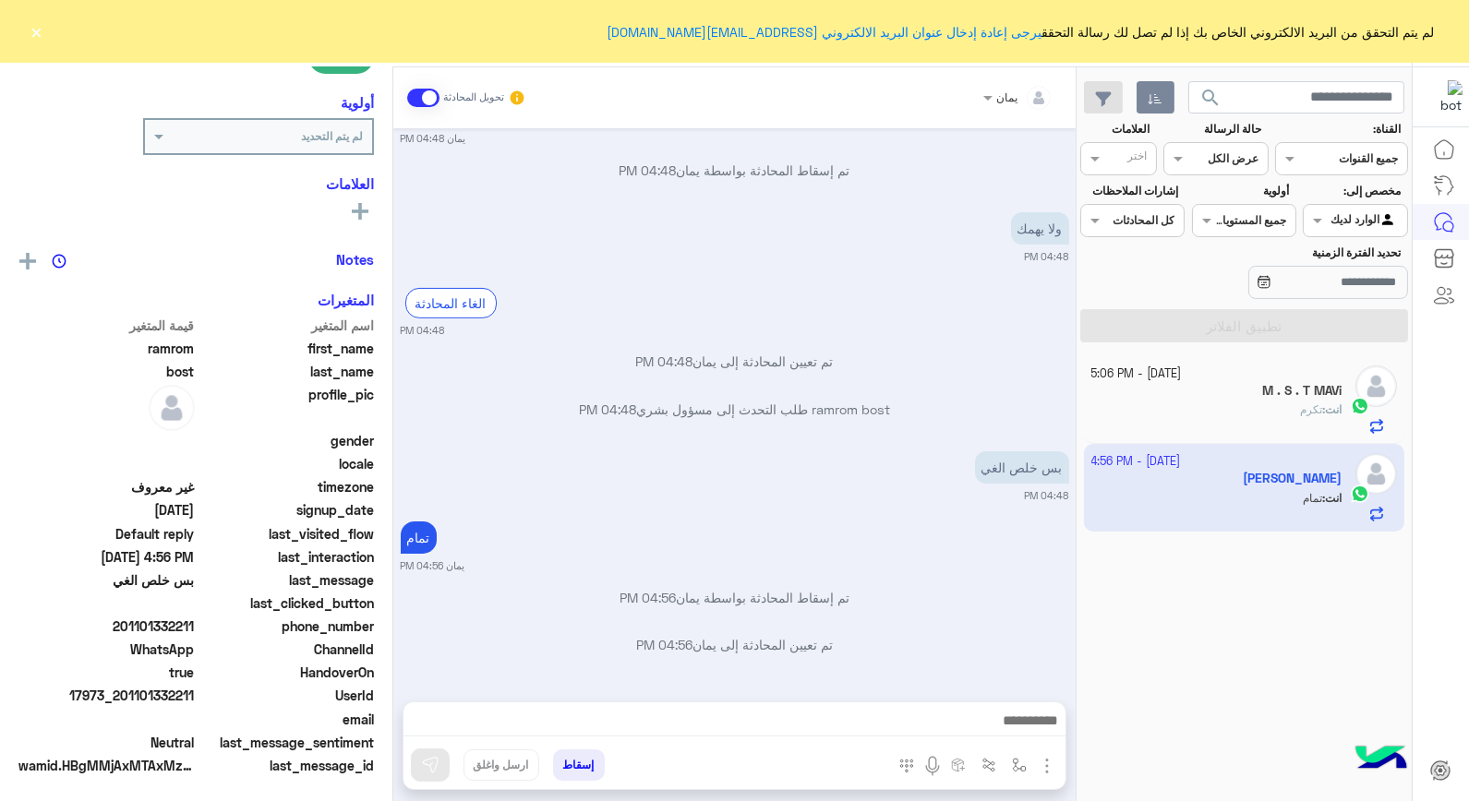
scroll to position [268, 0]
click at [575, 761] on button "إسقاط" at bounding box center [579, 765] width 52 height 31
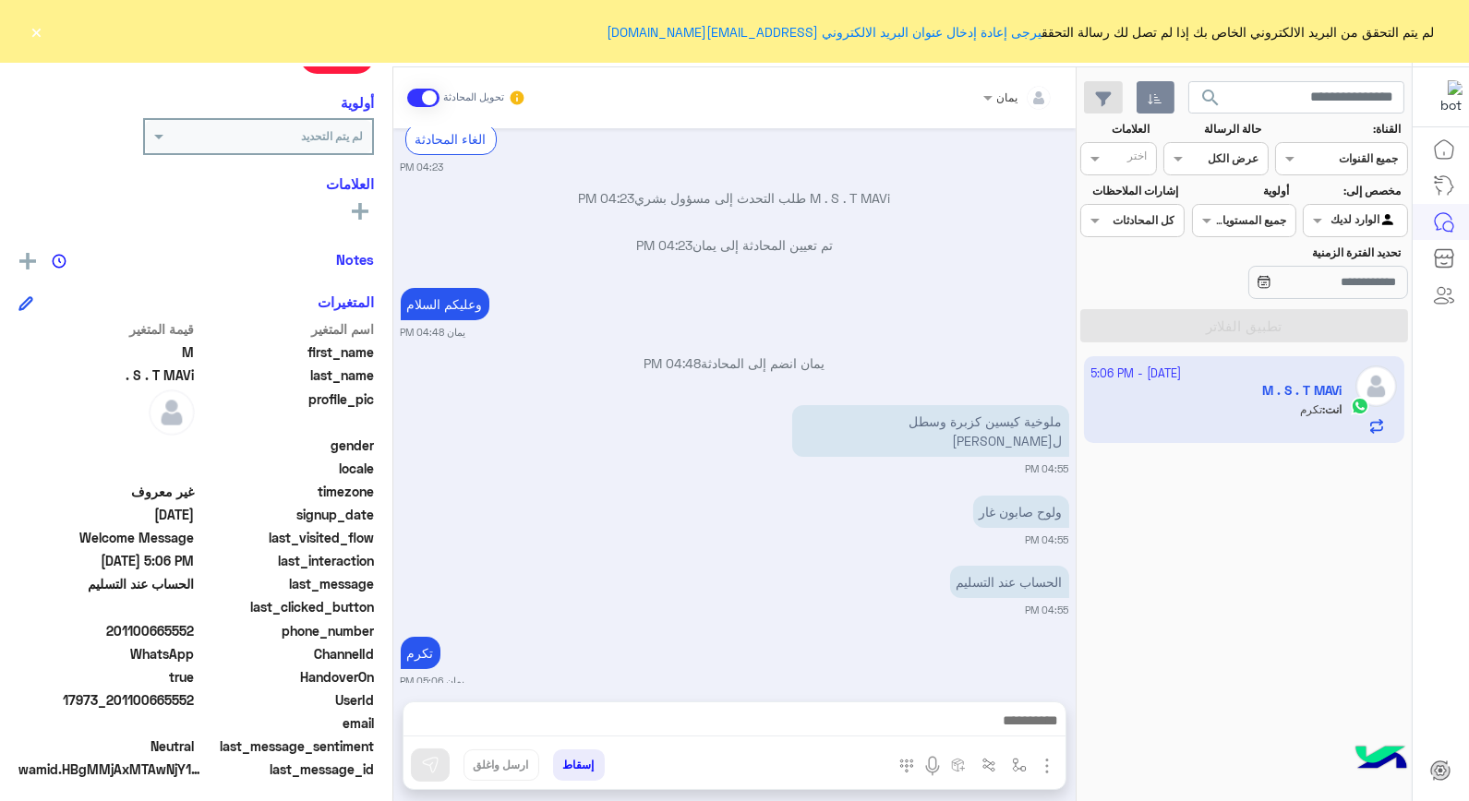
scroll to position [268, 0]
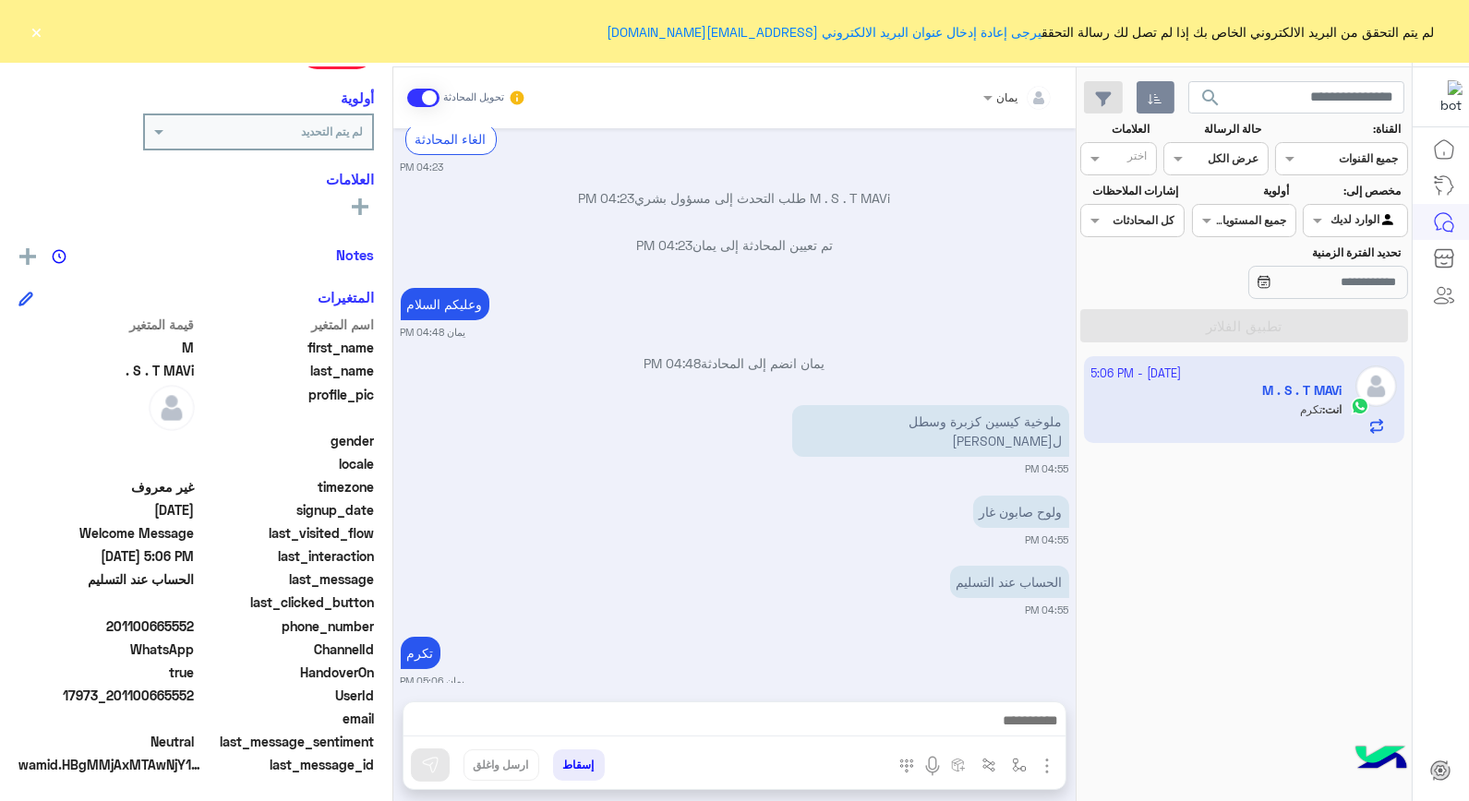
drag, startPoint x: 195, startPoint y: 688, endPoint x: 126, endPoint y: 689, distance: 69.3
click at [126, 689] on span "17973_201100665552" at bounding box center [106, 695] width 176 height 19
drag, startPoint x: 126, startPoint y: 689, endPoint x: 141, endPoint y: 683, distance: 16.6
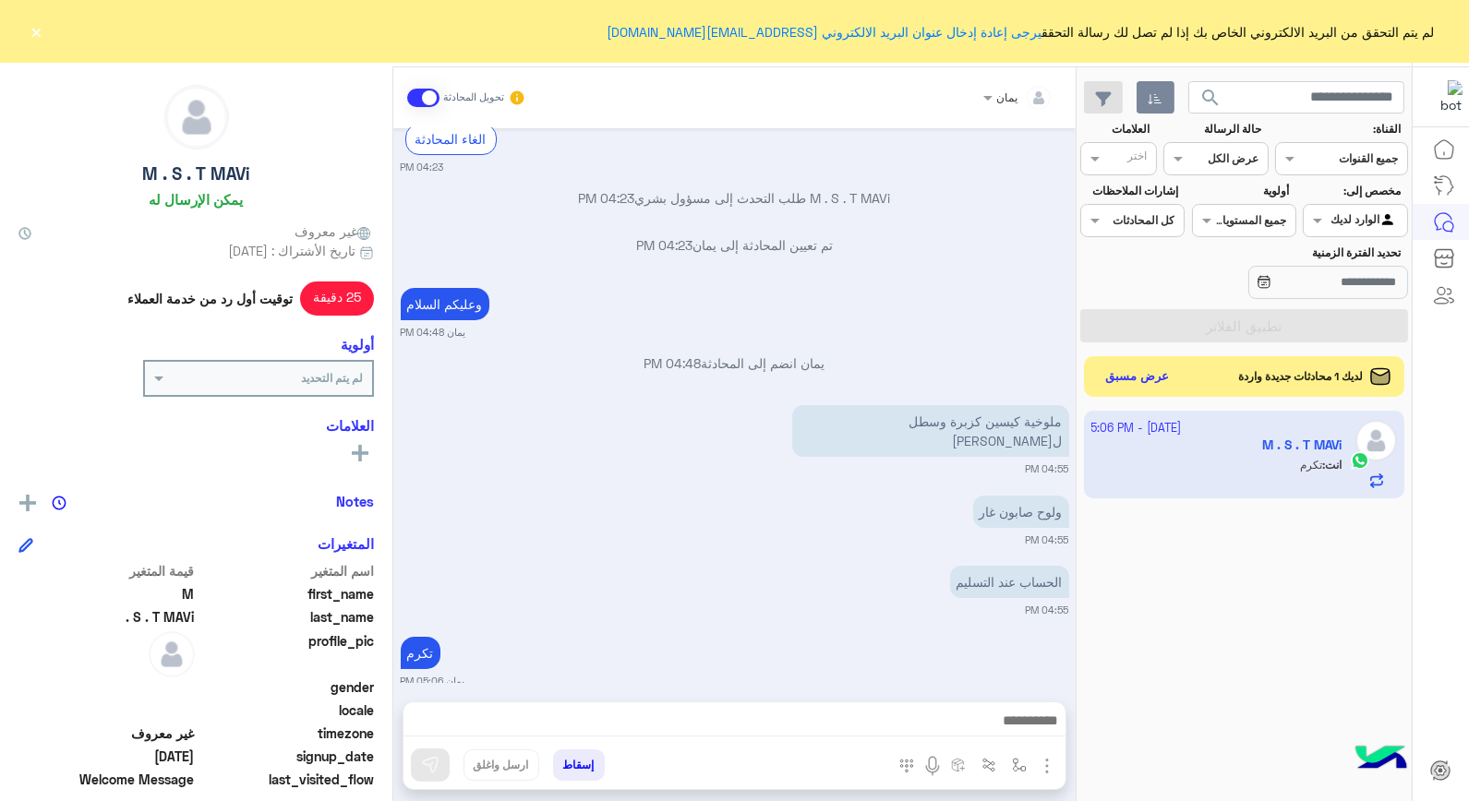
scroll to position [0, 0]
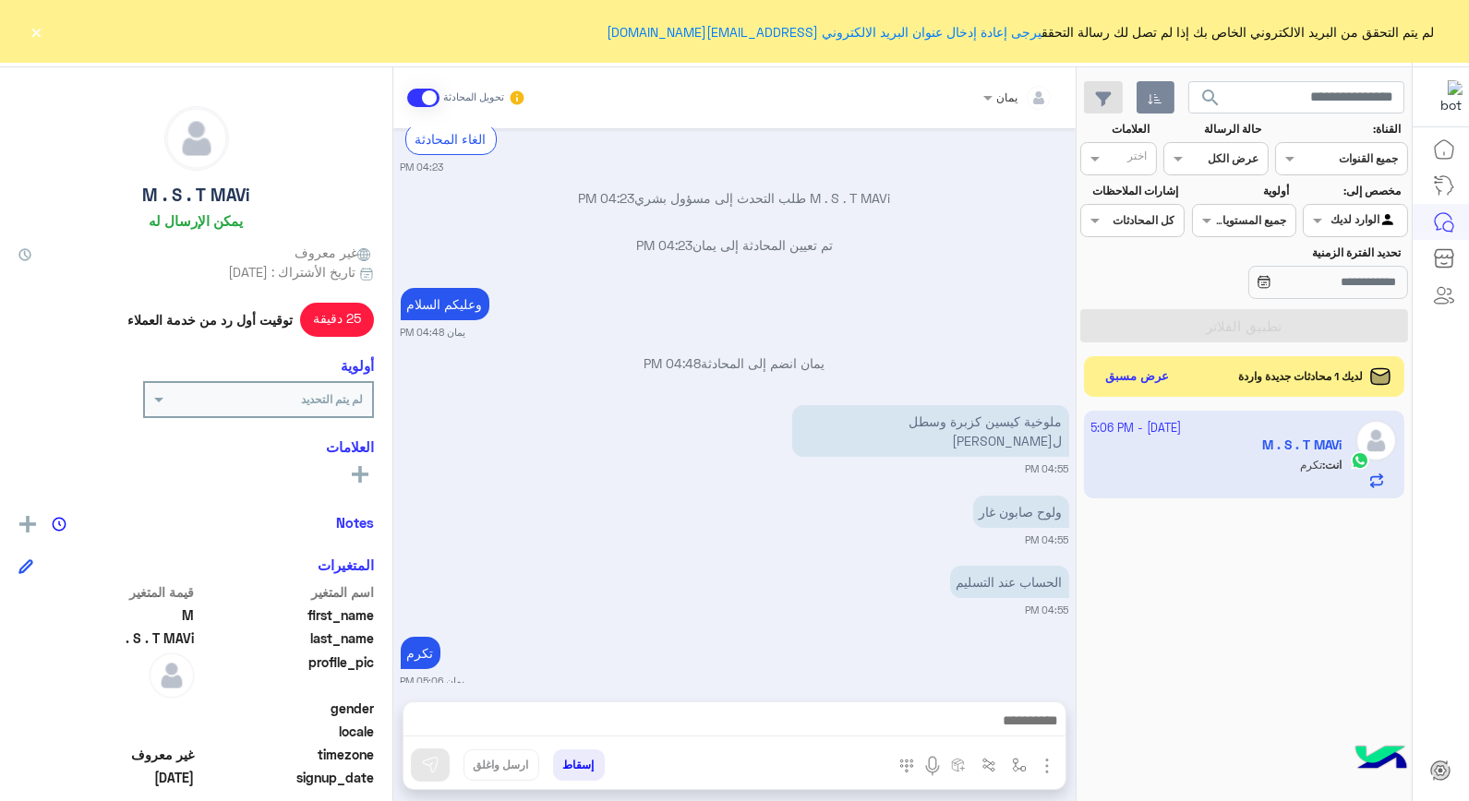
click at [574, 758] on button "إسقاط" at bounding box center [579, 765] width 52 height 31
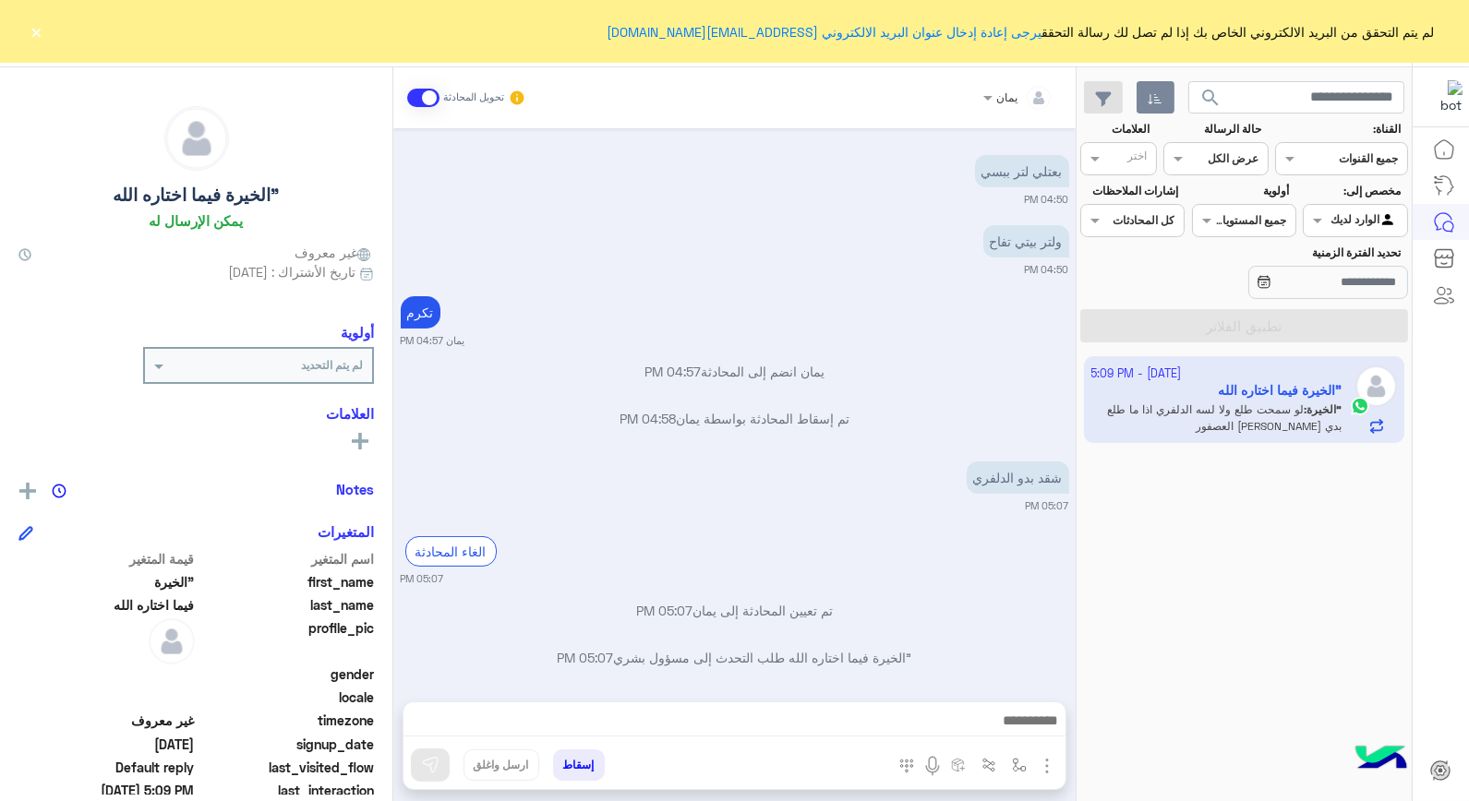
scroll to position [794, 0]
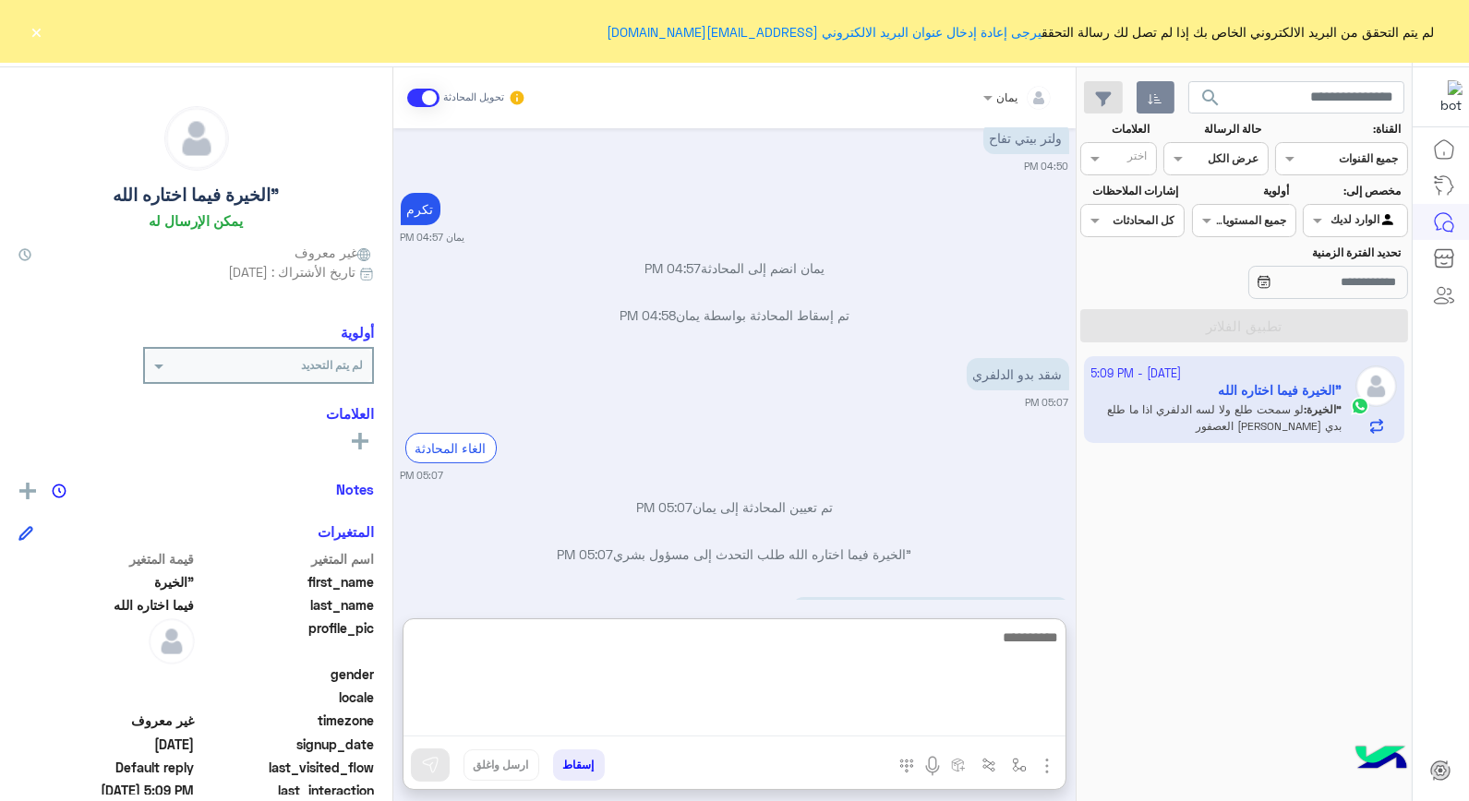
click at [815, 714] on textarea at bounding box center [735, 681] width 662 height 111
type textarea "**********"
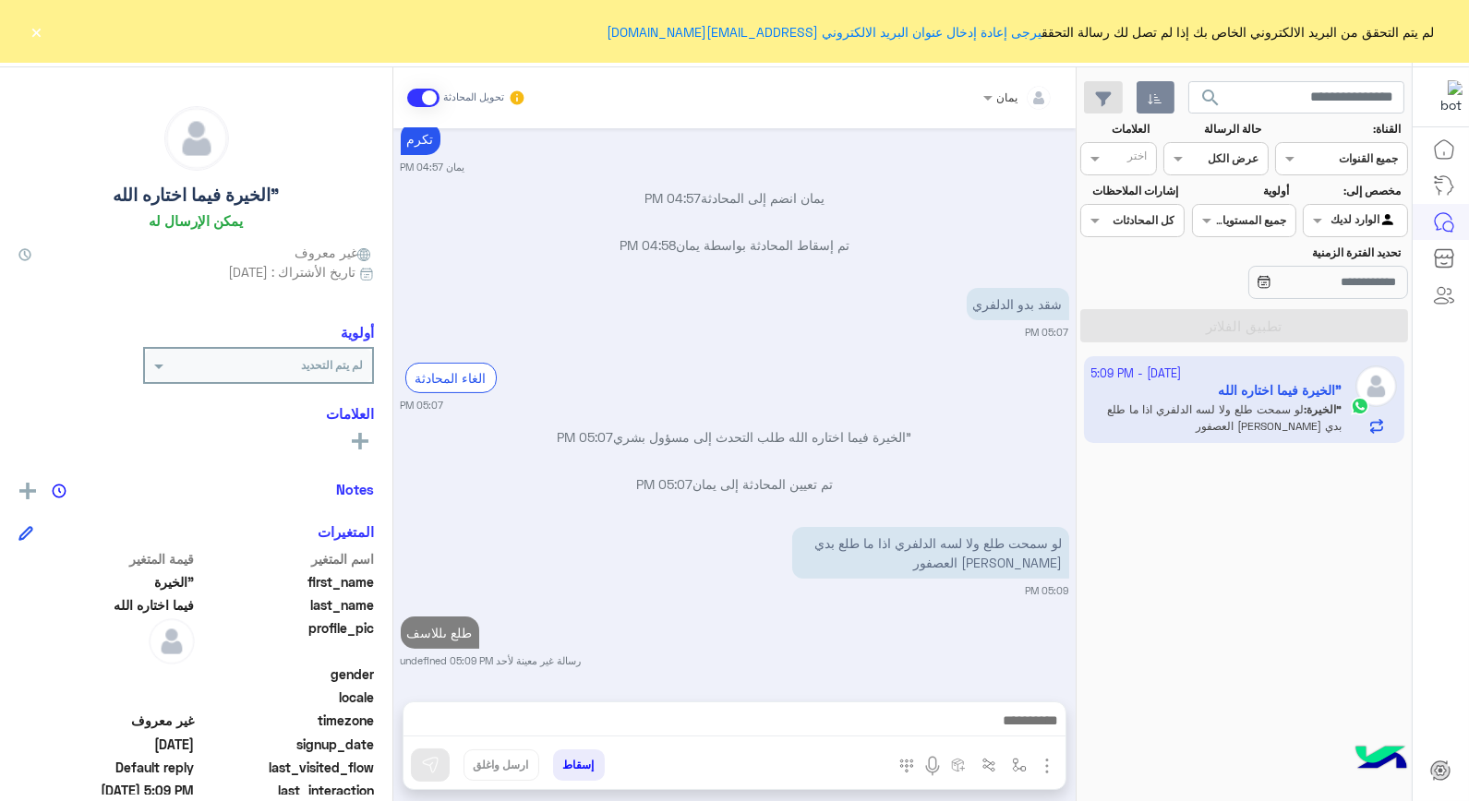
click at [584, 762] on button "إسقاط" at bounding box center [579, 765] width 52 height 31
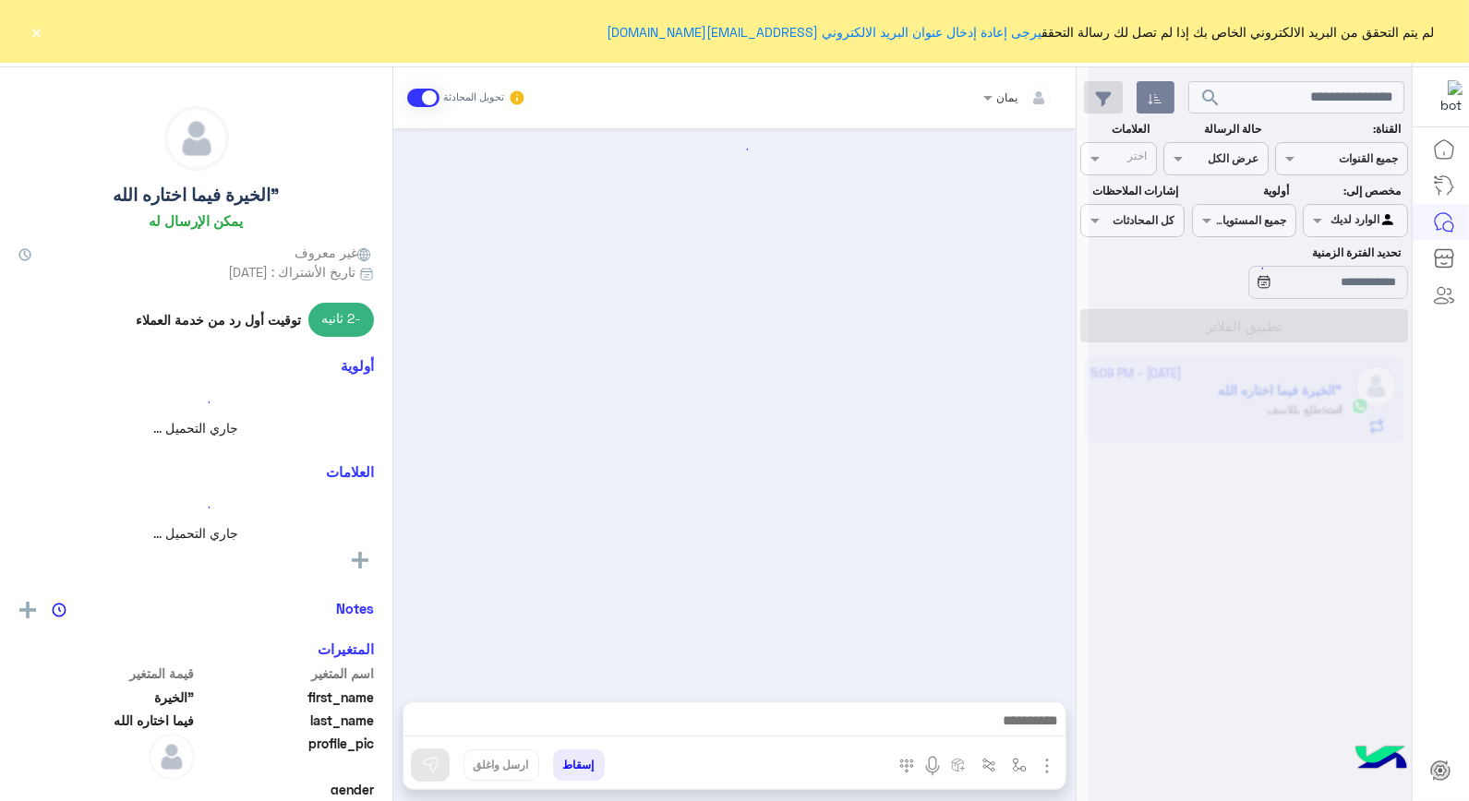
scroll to position [770, 0]
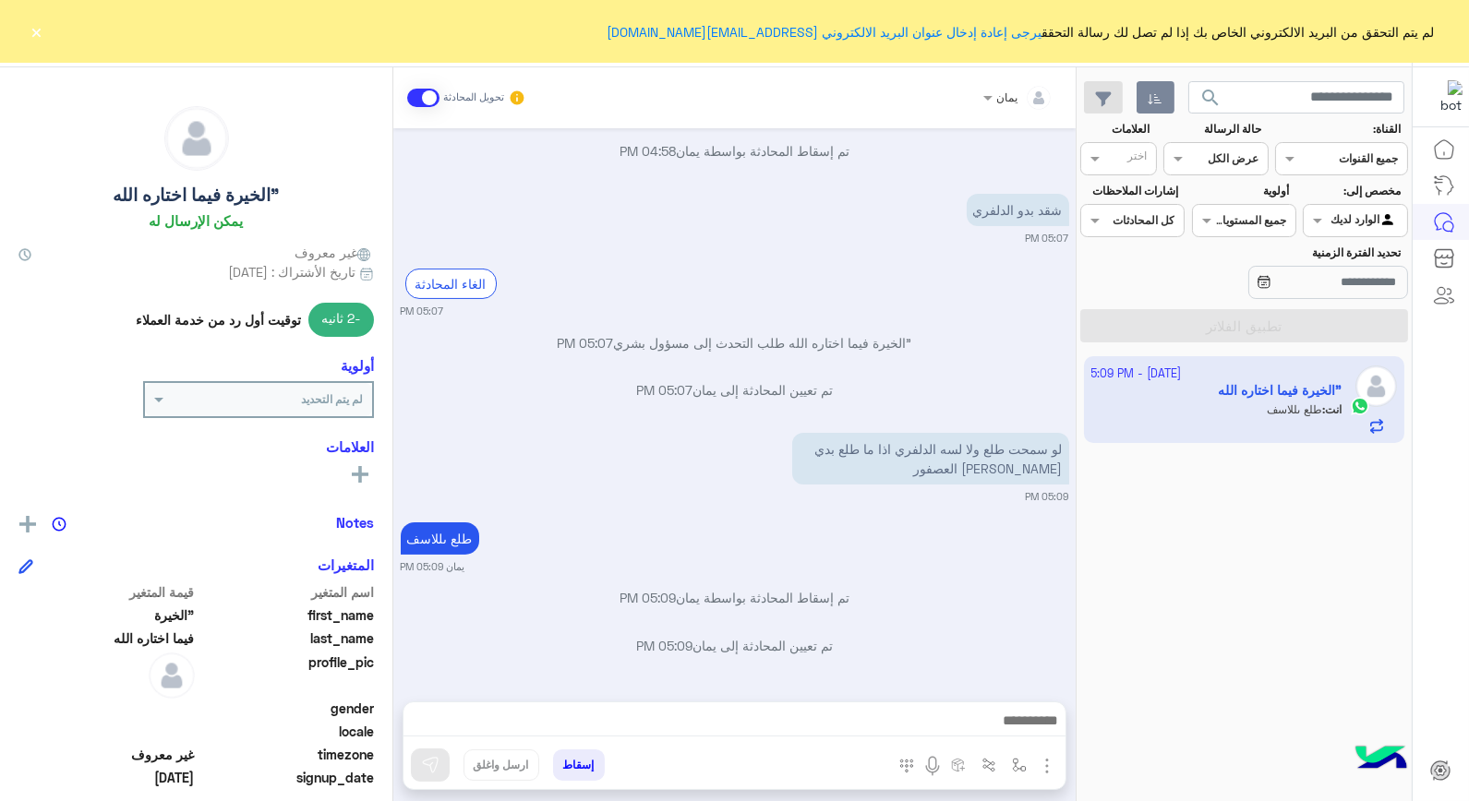
click at [568, 754] on button "إسقاط" at bounding box center [579, 765] width 52 height 31
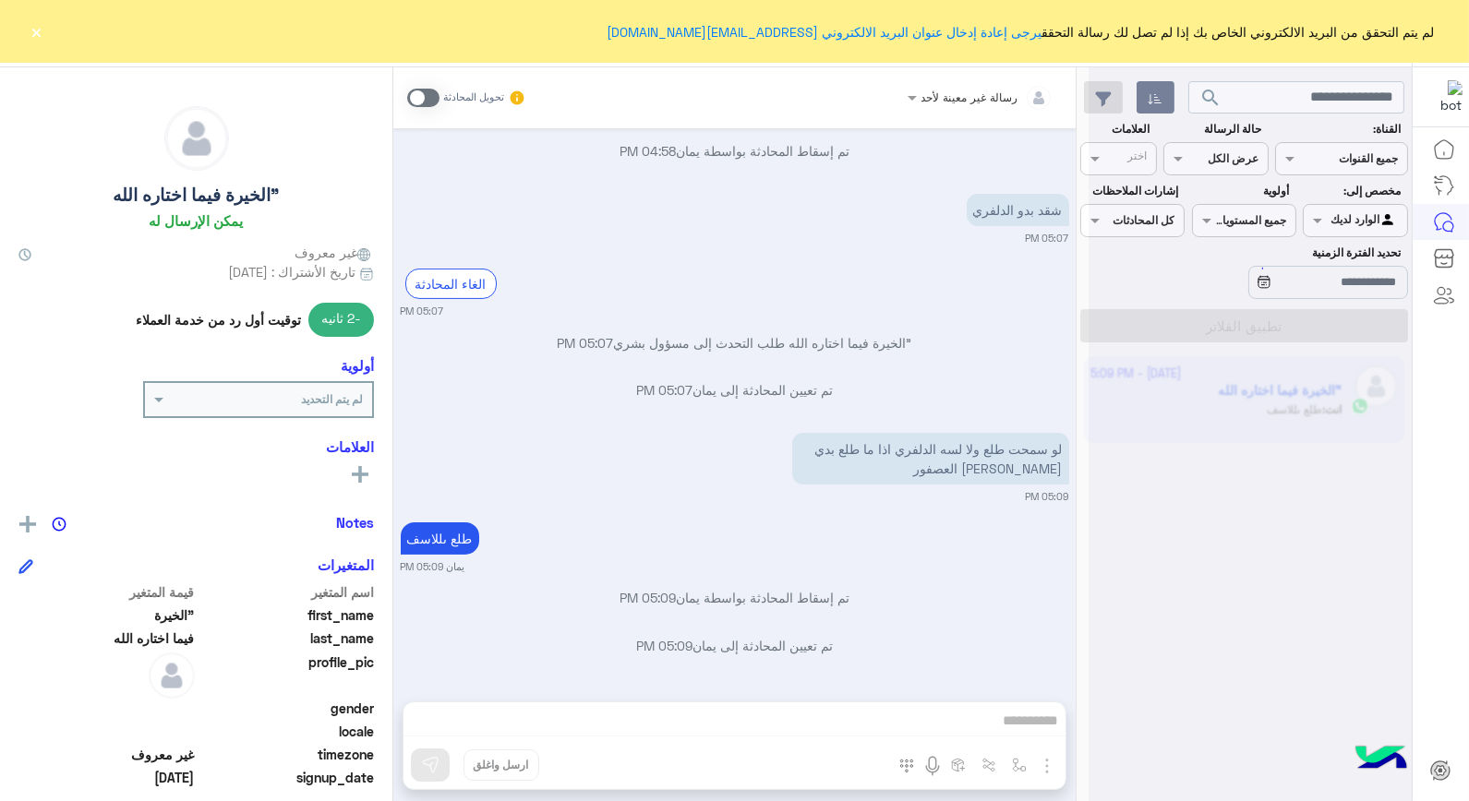
scroll to position [817, 0]
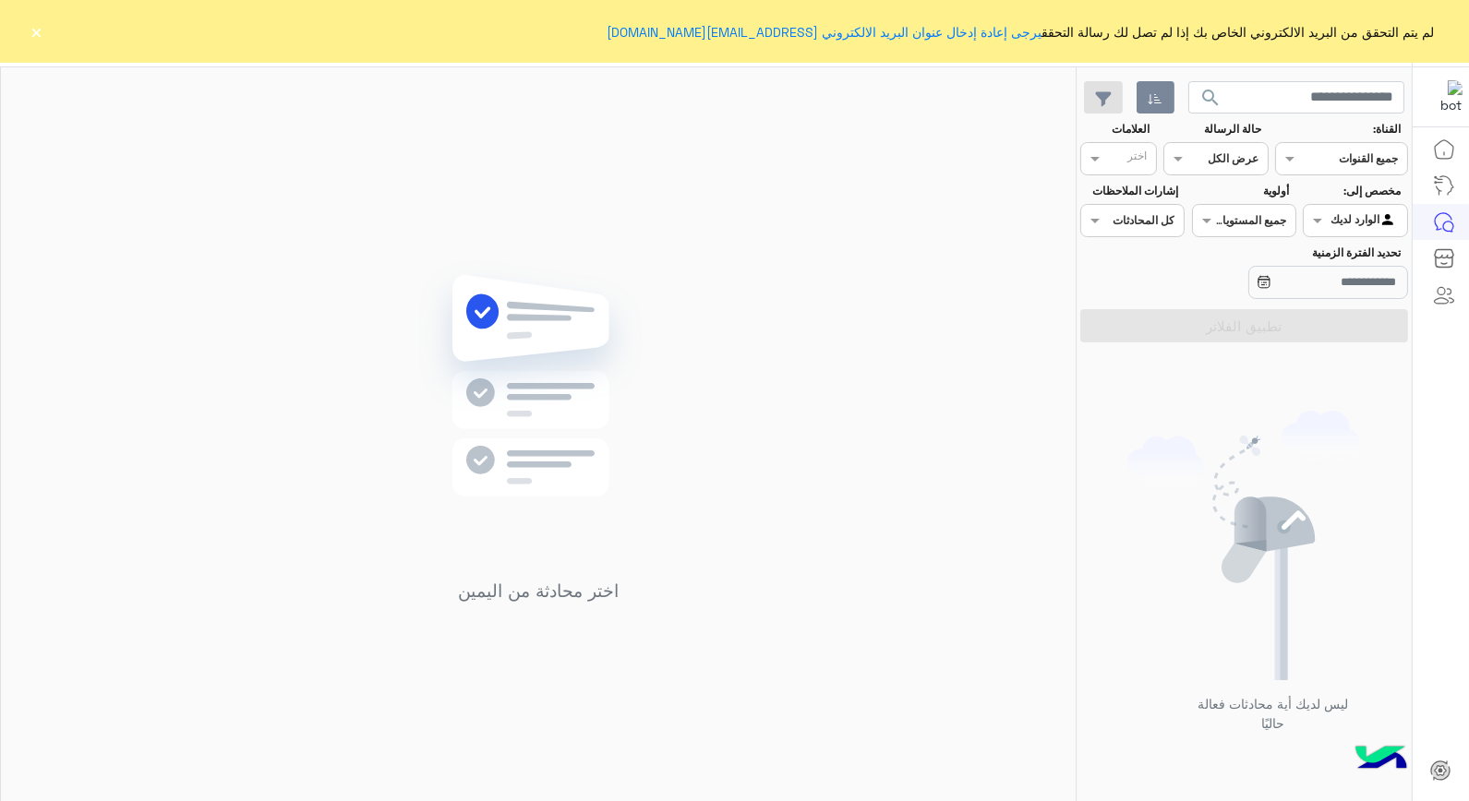
click at [30, 29] on button "×" at bounding box center [37, 31] width 18 height 18
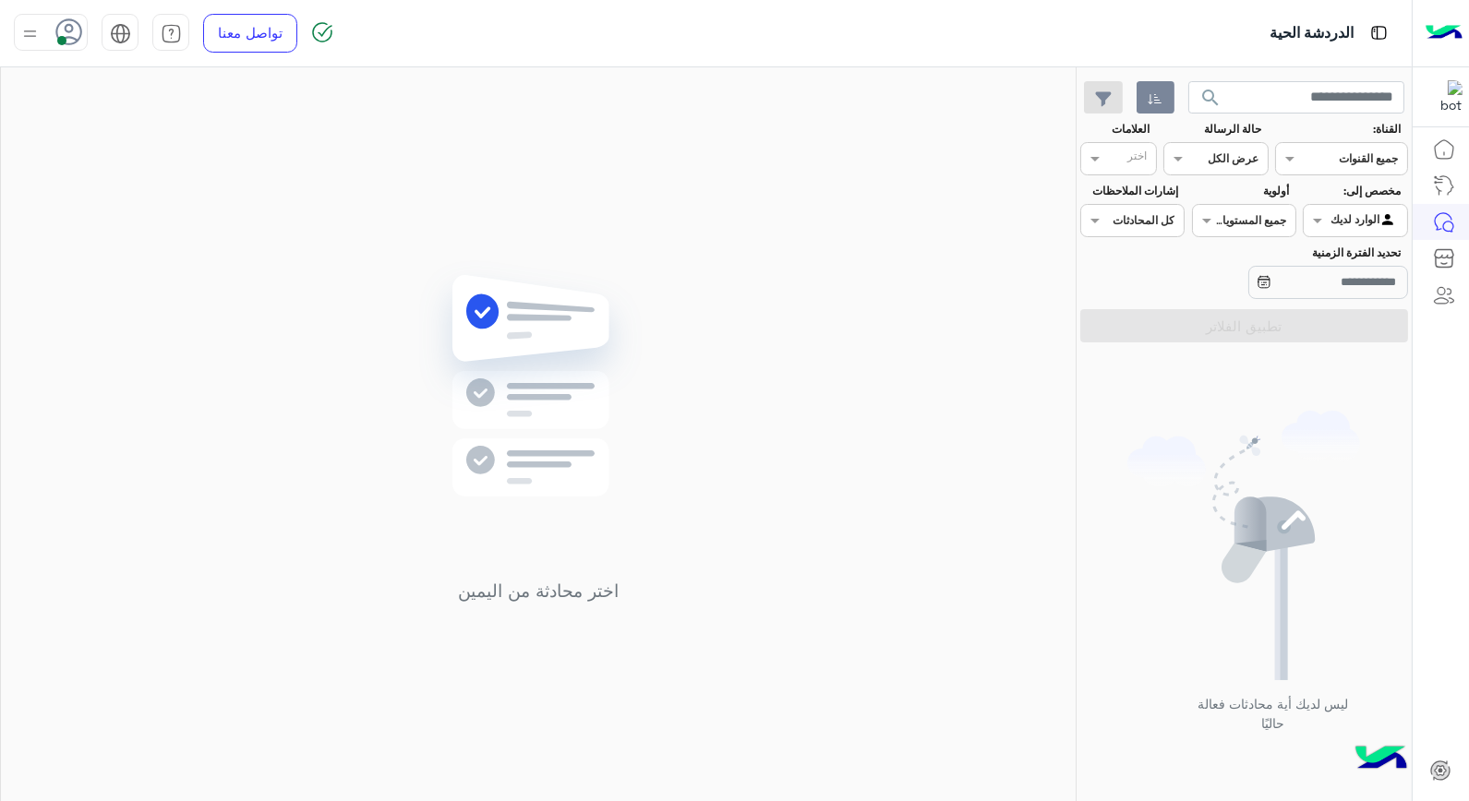
click at [46, 41] on div at bounding box center [51, 32] width 74 height 37
click at [398, 391] on div "اختر محادثة من اليمين" at bounding box center [538, 437] width 1075 height 741
click at [30, 30] on img at bounding box center [29, 33] width 23 height 23
click at [187, 403] on link "تسجيل الخروج" at bounding box center [165, 408] width 78 height 16
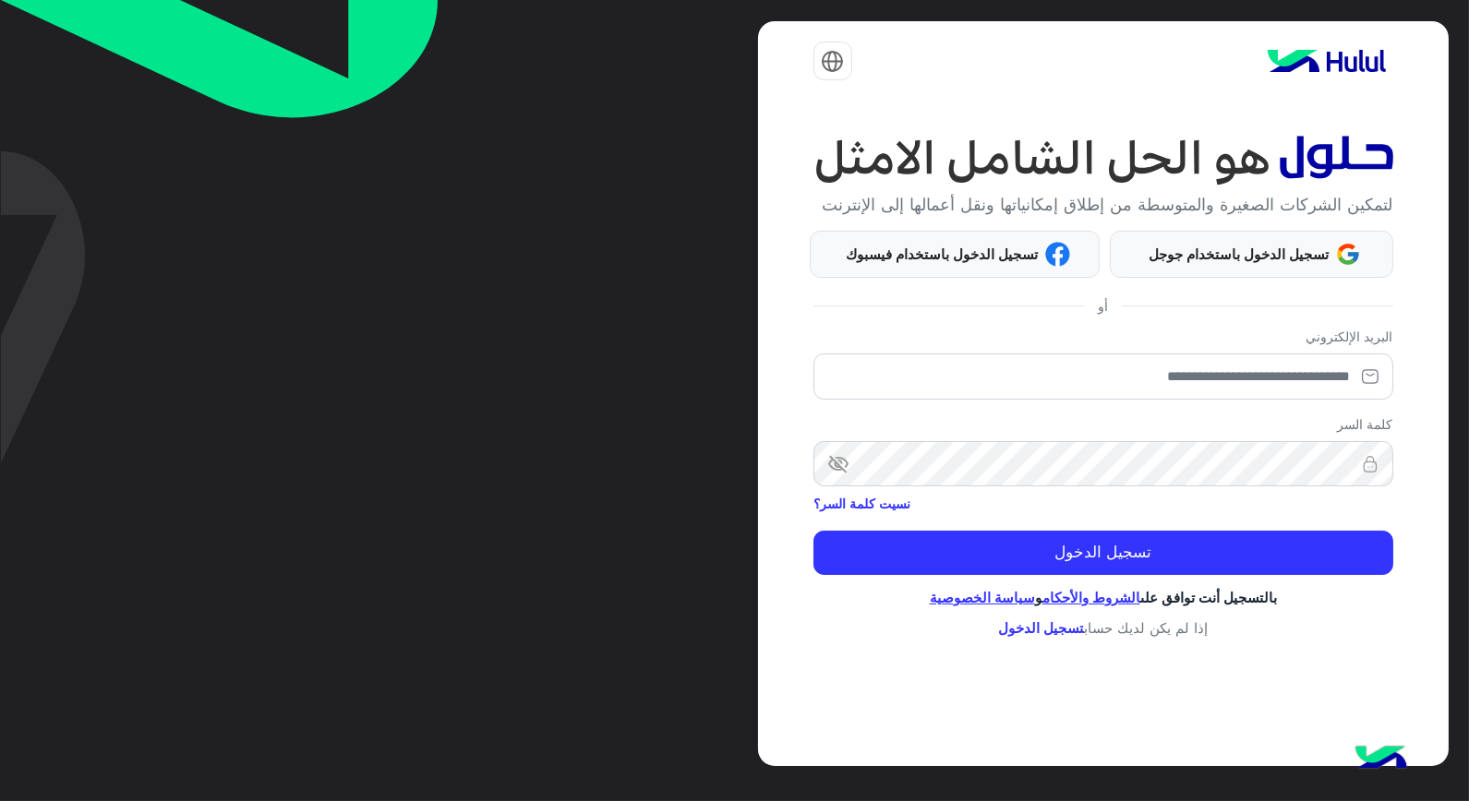
click at [181, 186] on img at bounding box center [219, 232] width 438 height 464
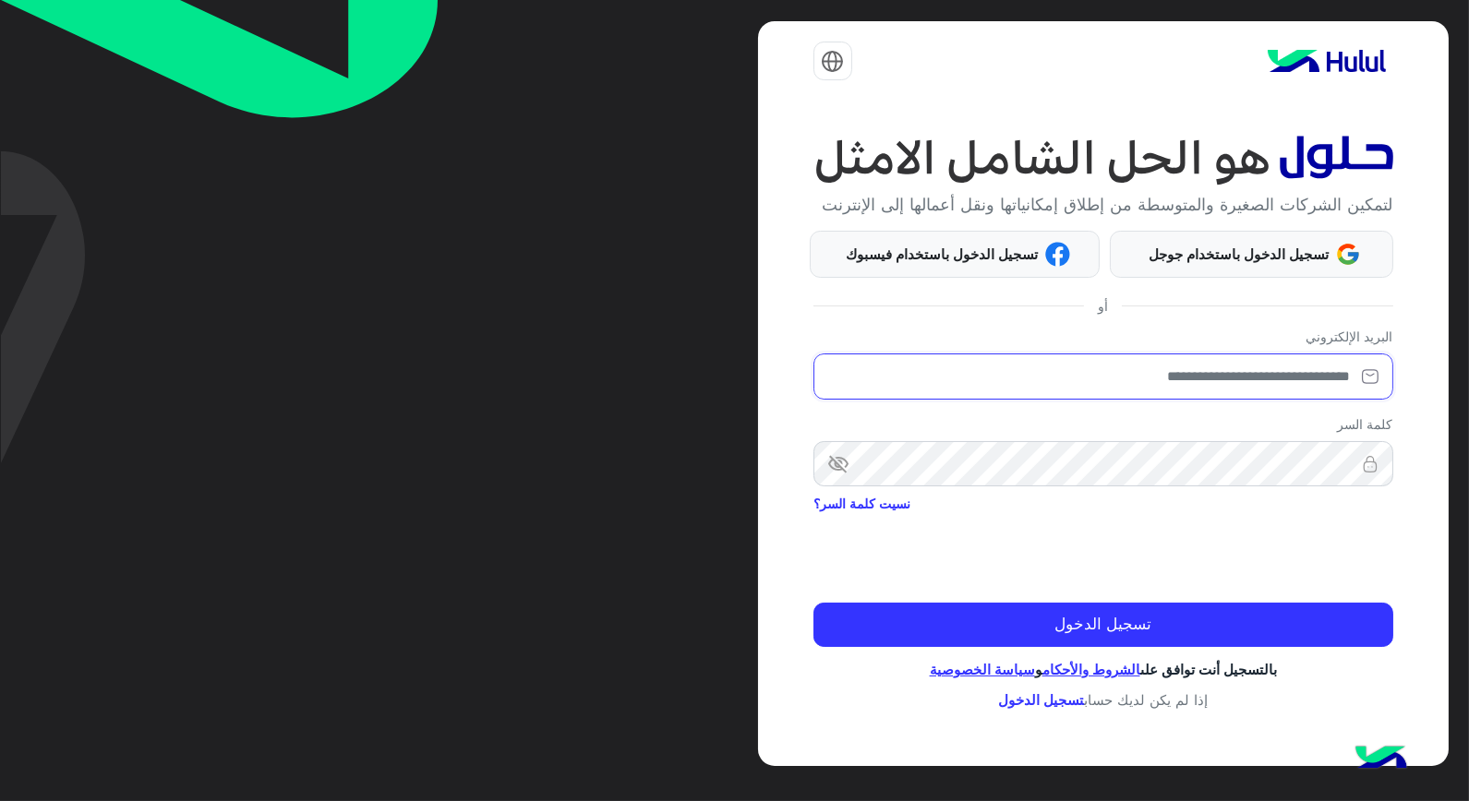
click at [1151, 380] on input "email" at bounding box center [1103, 377] width 580 height 46
drag, startPoint x: 1151, startPoint y: 380, endPoint x: 1252, endPoint y: 365, distance: 101.9
click at [1252, 365] on input "email" at bounding box center [1103, 377] width 580 height 46
click at [1265, 380] on input "email" at bounding box center [1103, 377] width 580 height 46
drag, startPoint x: 1265, startPoint y: 380, endPoint x: 1285, endPoint y: 367, distance: 24.1
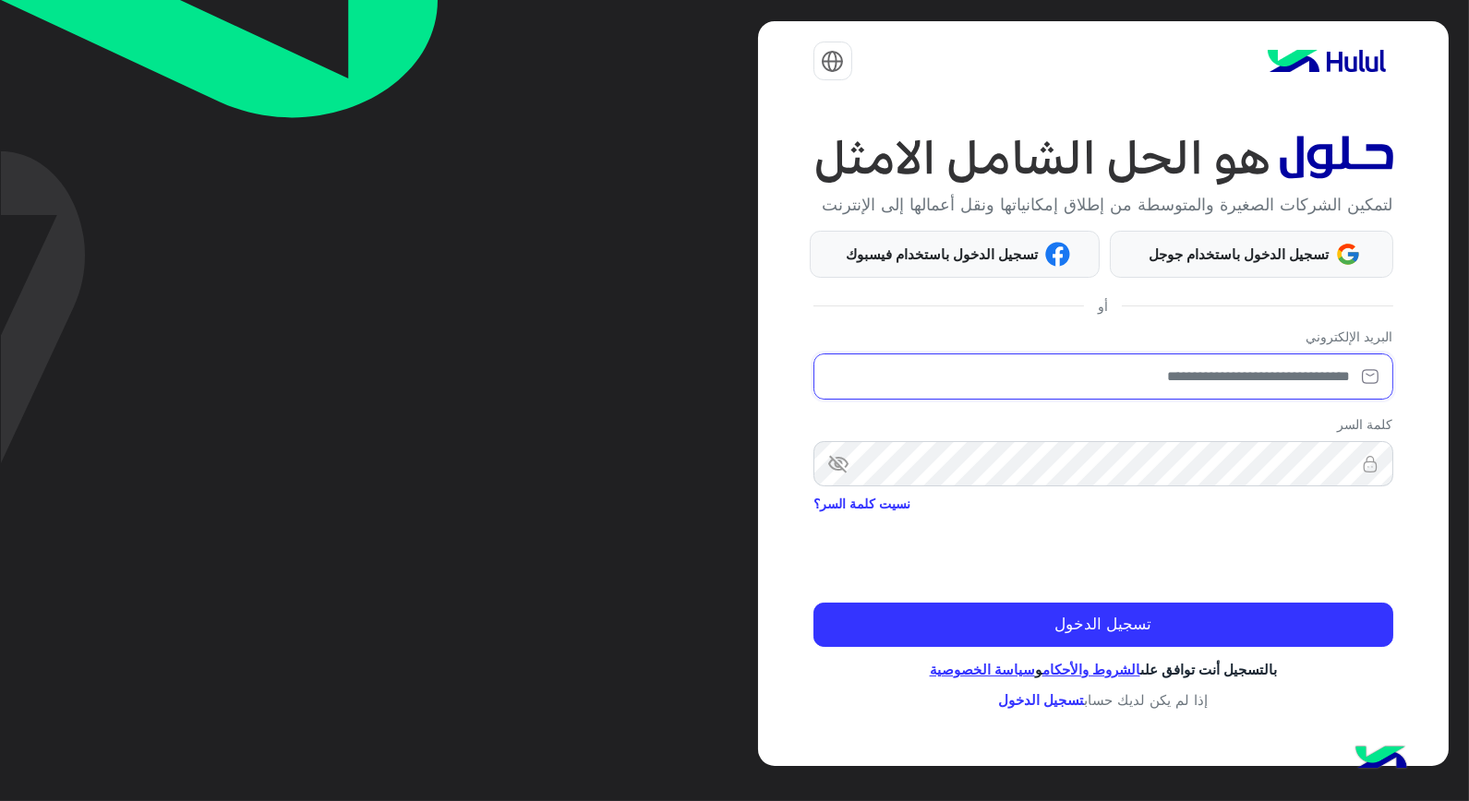
click at [1285, 367] on input "email" at bounding box center [1103, 377] width 580 height 46
type input "*"
type input "**********"
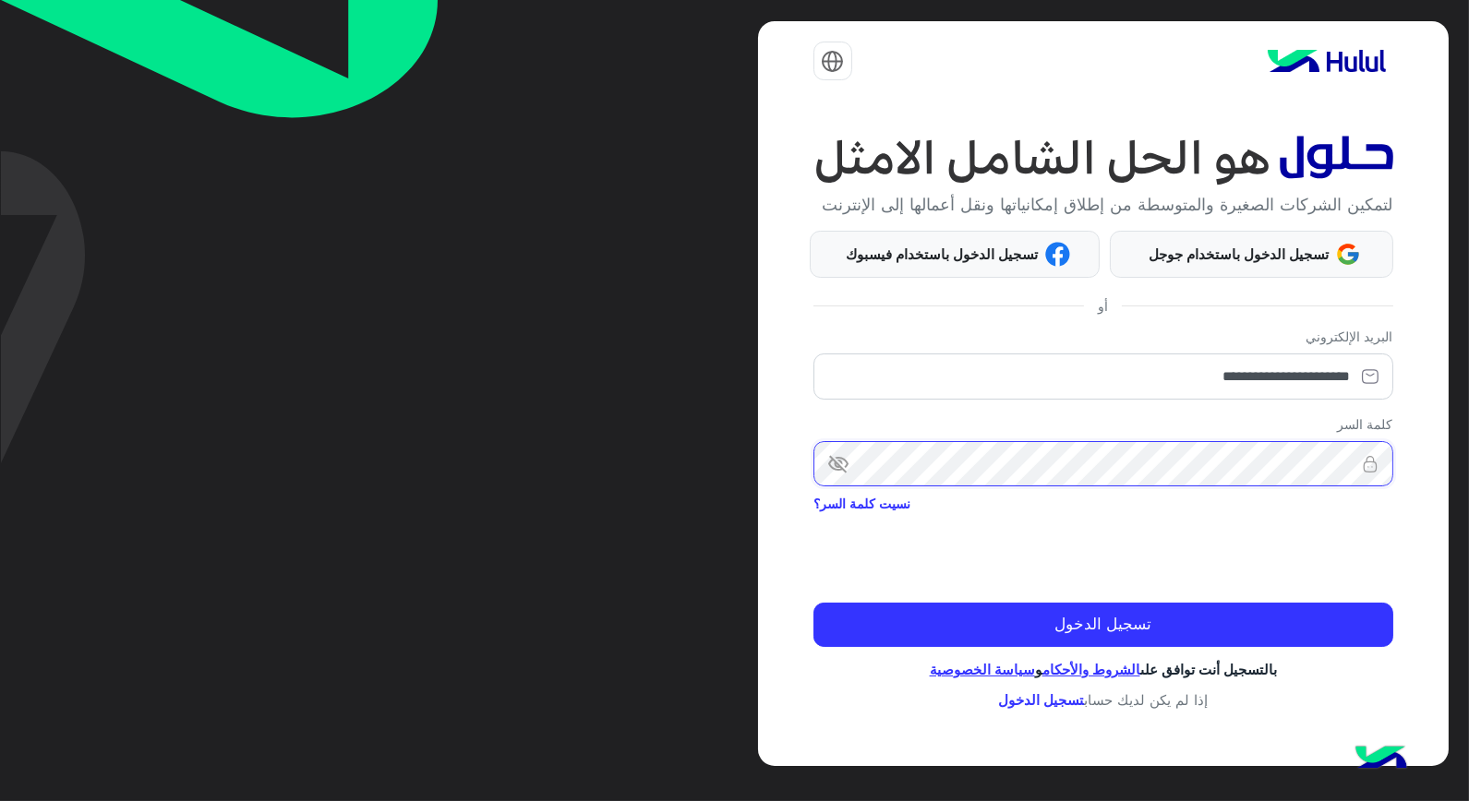
click at [813, 603] on button "تسجيل الدخول" at bounding box center [1103, 625] width 580 height 44
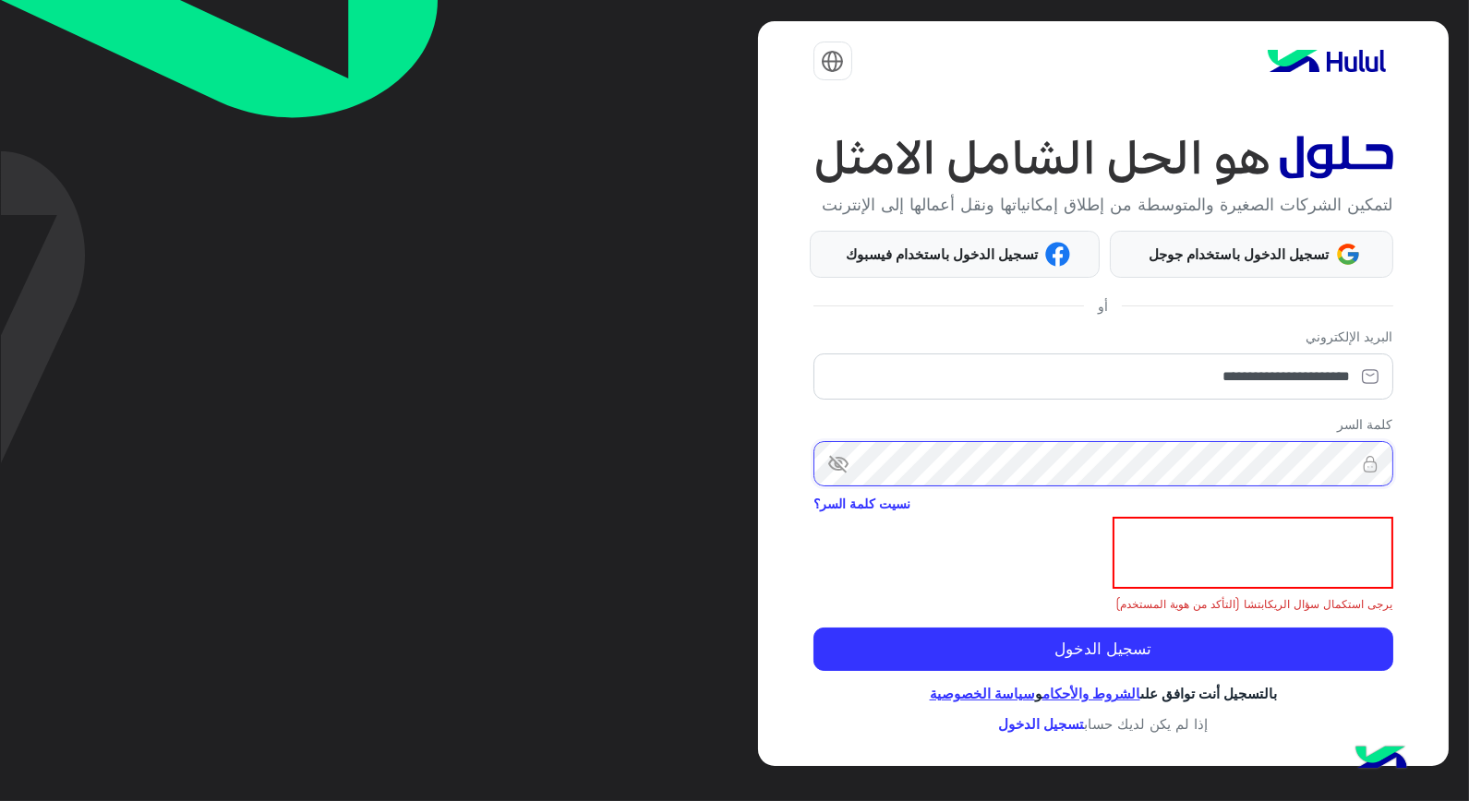
click at [813, 628] on button "تسجيل الدخول" at bounding box center [1103, 650] width 580 height 44
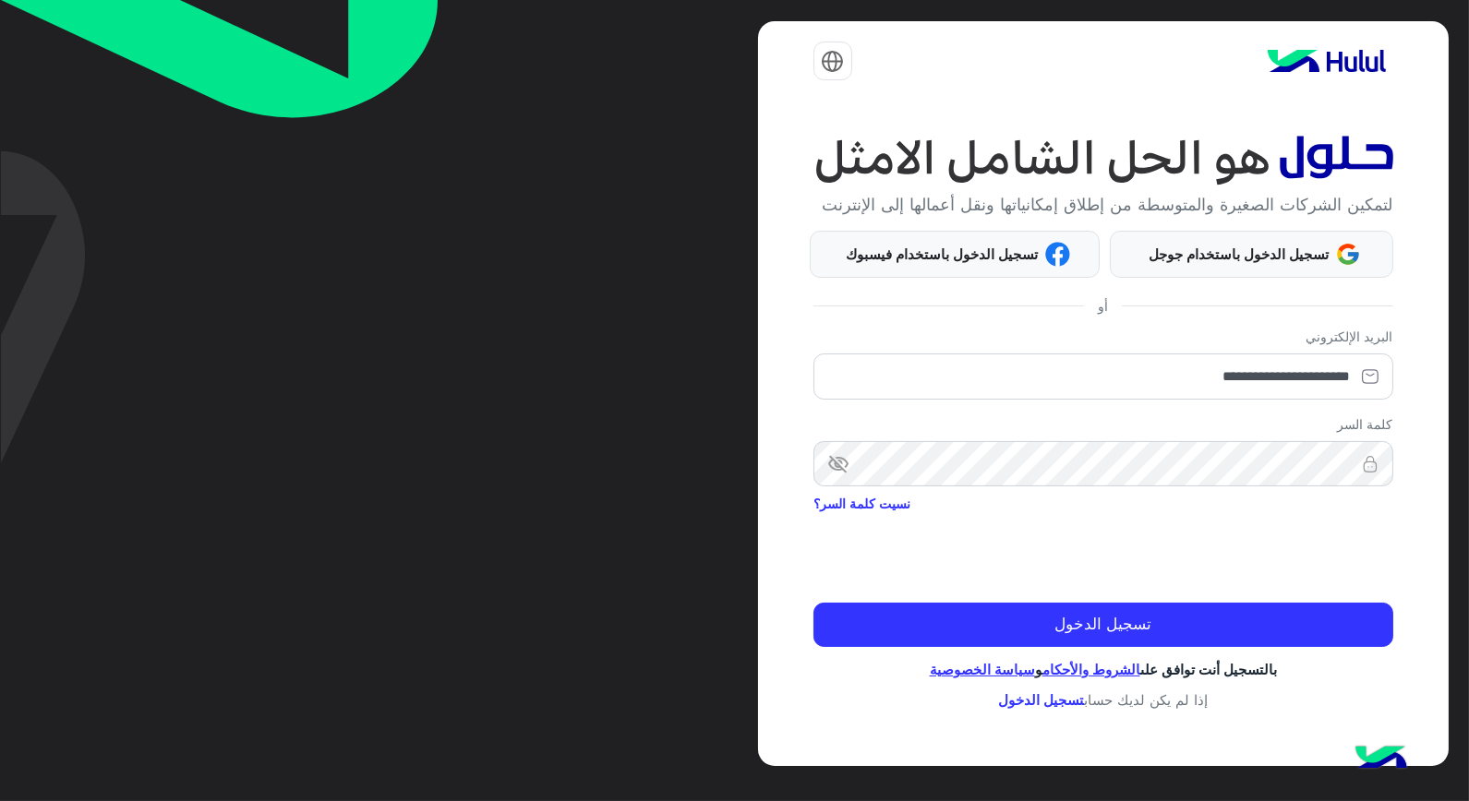
click at [1224, 657] on div "**********" at bounding box center [1103, 393] width 691 height 745
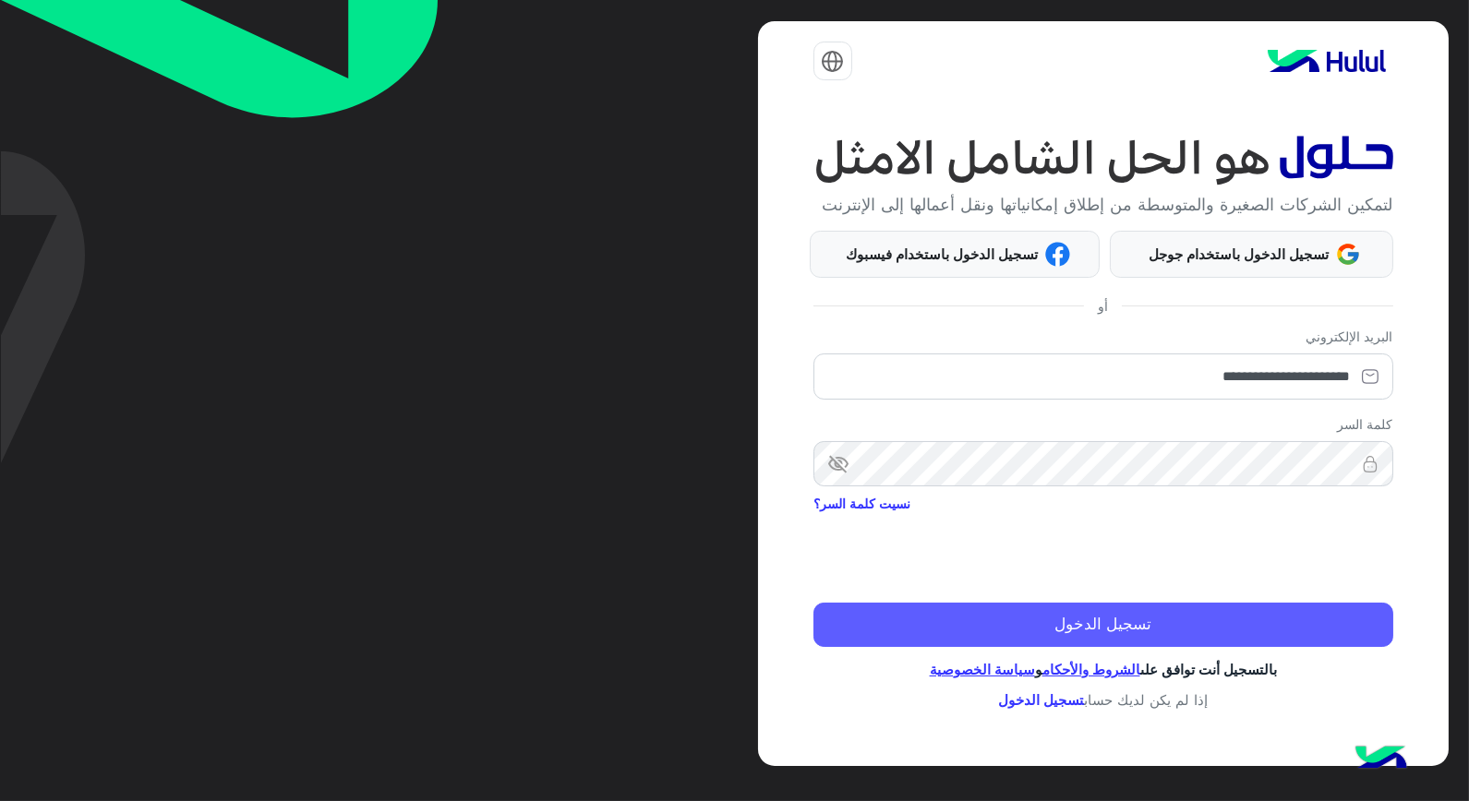
click at [1205, 631] on button "تسجيل الدخول" at bounding box center [1103, 625] width 580 height 44
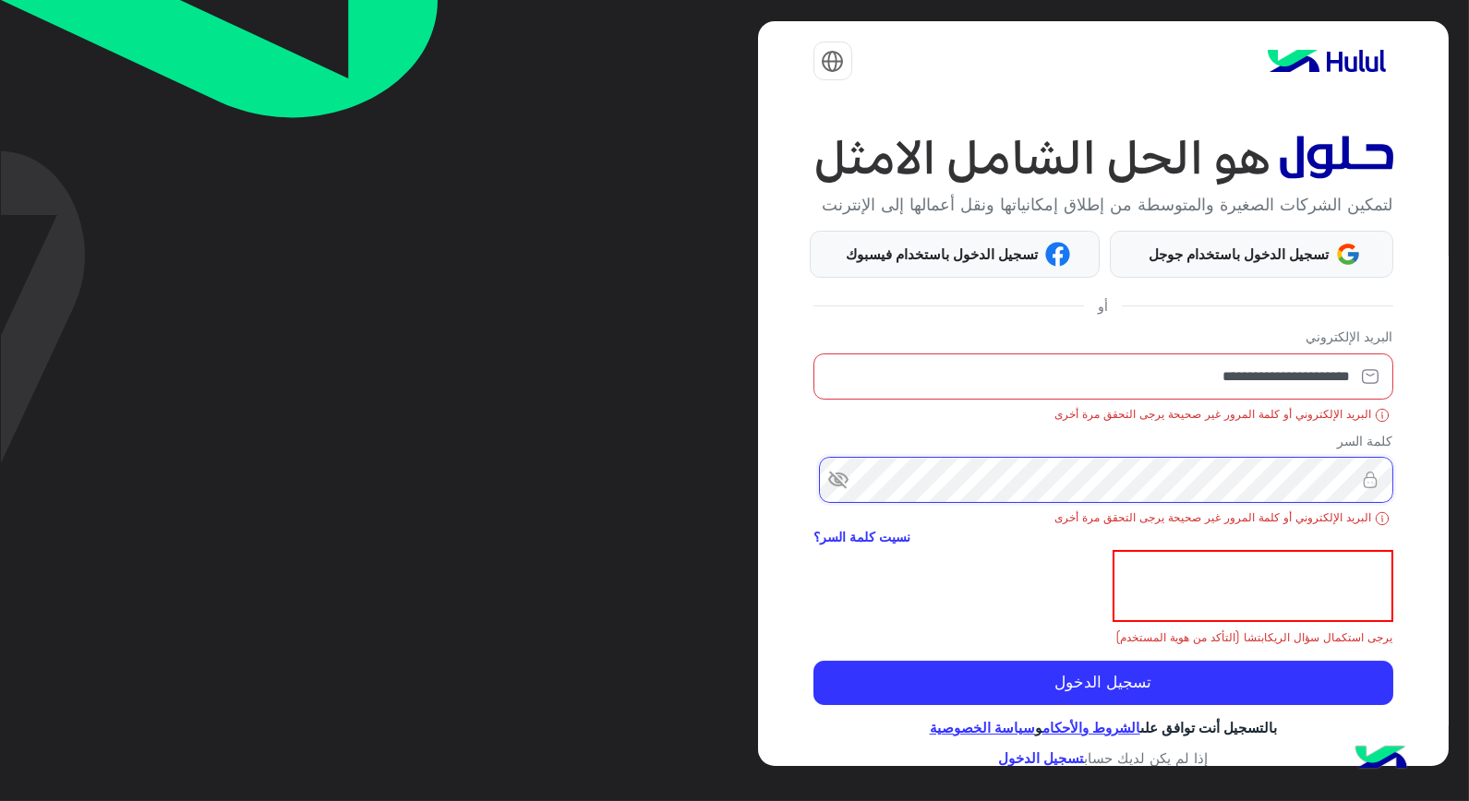
click at [1464, 503] on div "**********" at bounding box center [734, 400] width 1469 height 801
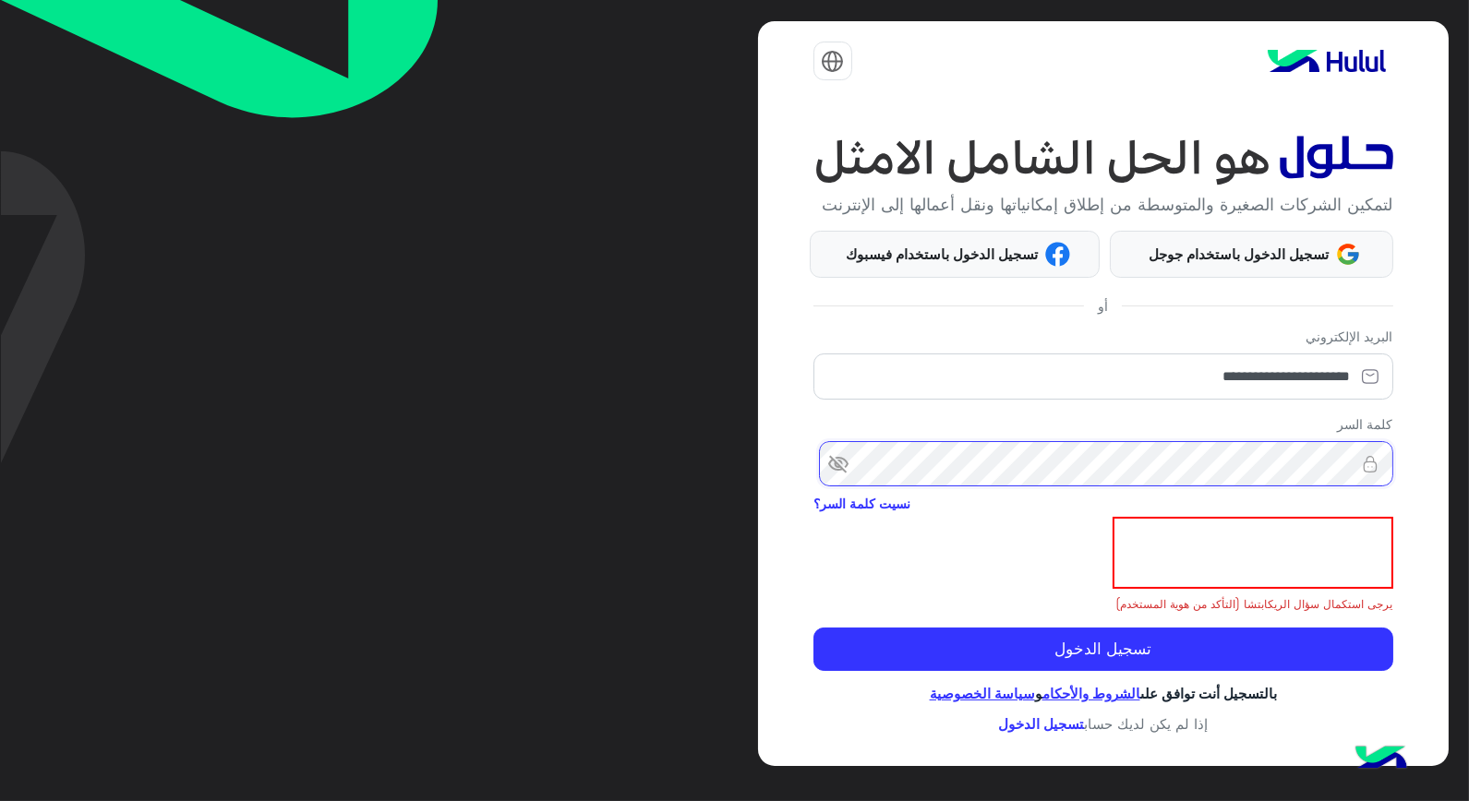
click at [813, 628] on button "تسجيل الدخول" at bounding box center [1103, 650] width 580 height 44
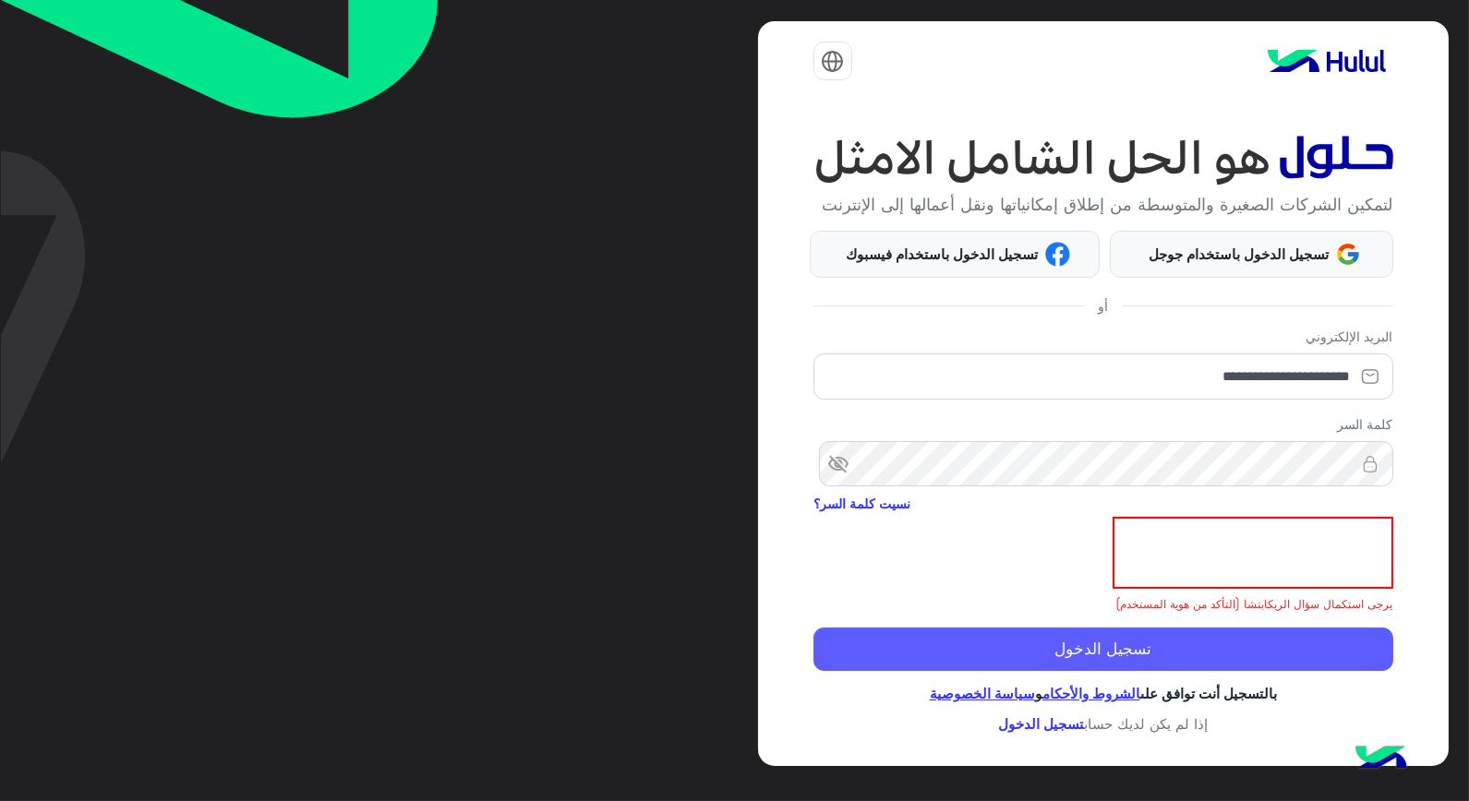
click at [1287, 660] on button "تسجيل الدخول" at bounding box center [1103, 650] width 580 height 44
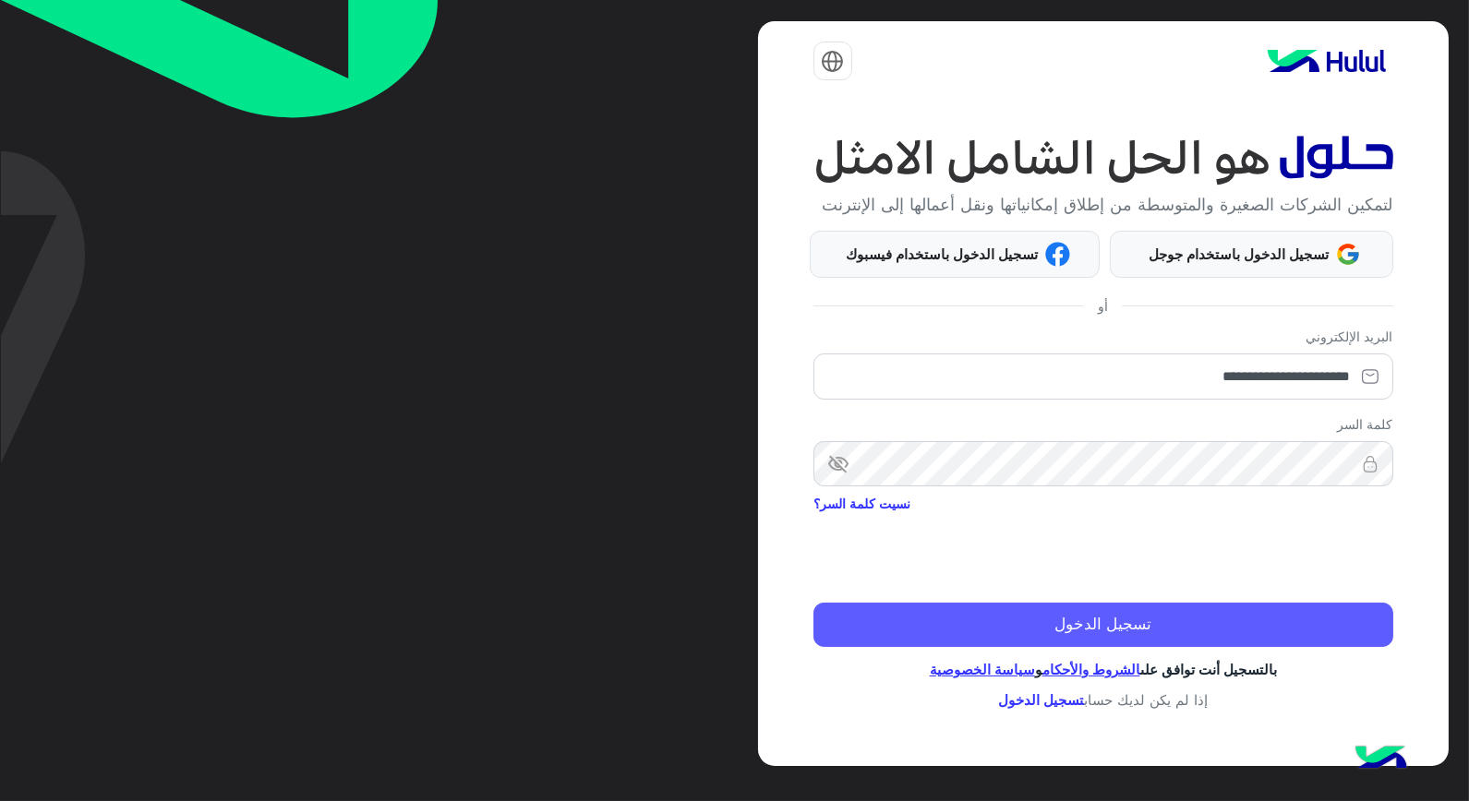
click at [1083, 622] on button "تسجيل الدخول" at bounding box center [1103, 625] width 580 height 44
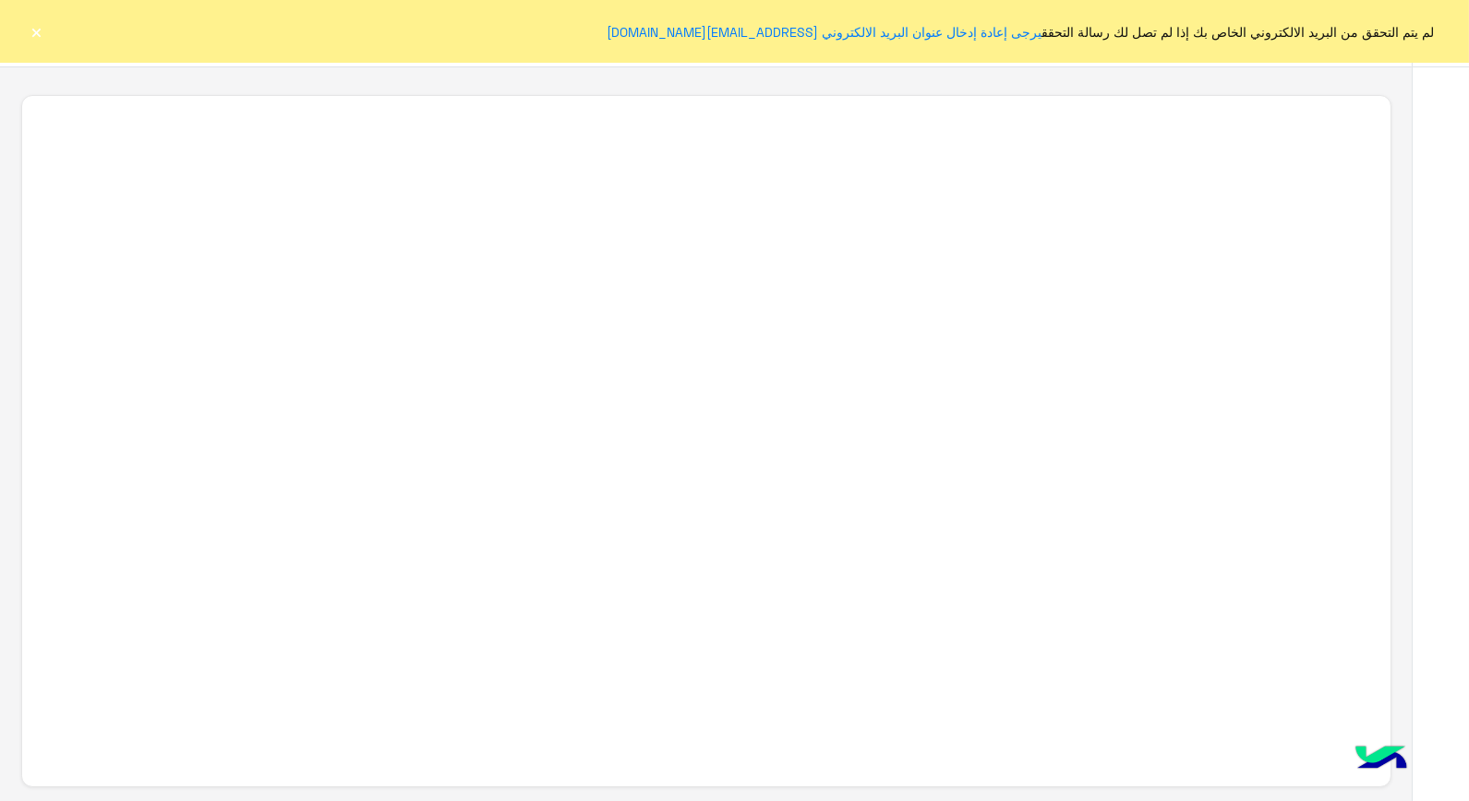
click at [37, 31] on button "×" at bounding box center [37, 31] width 18 height 18
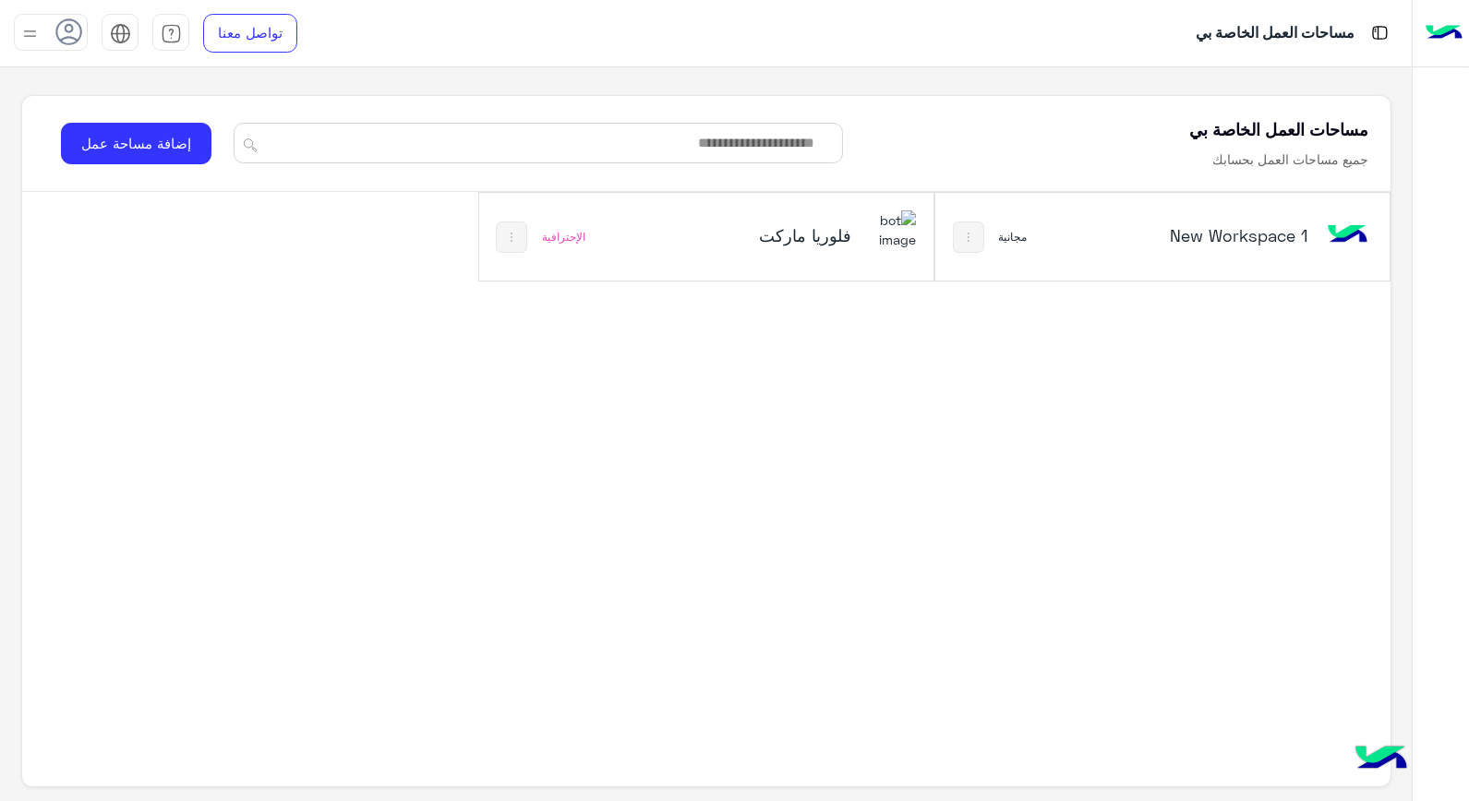
click at [799, 240] on h5 "فلوريا ماركت" at bounding box center [775, 235] width 151 height 22
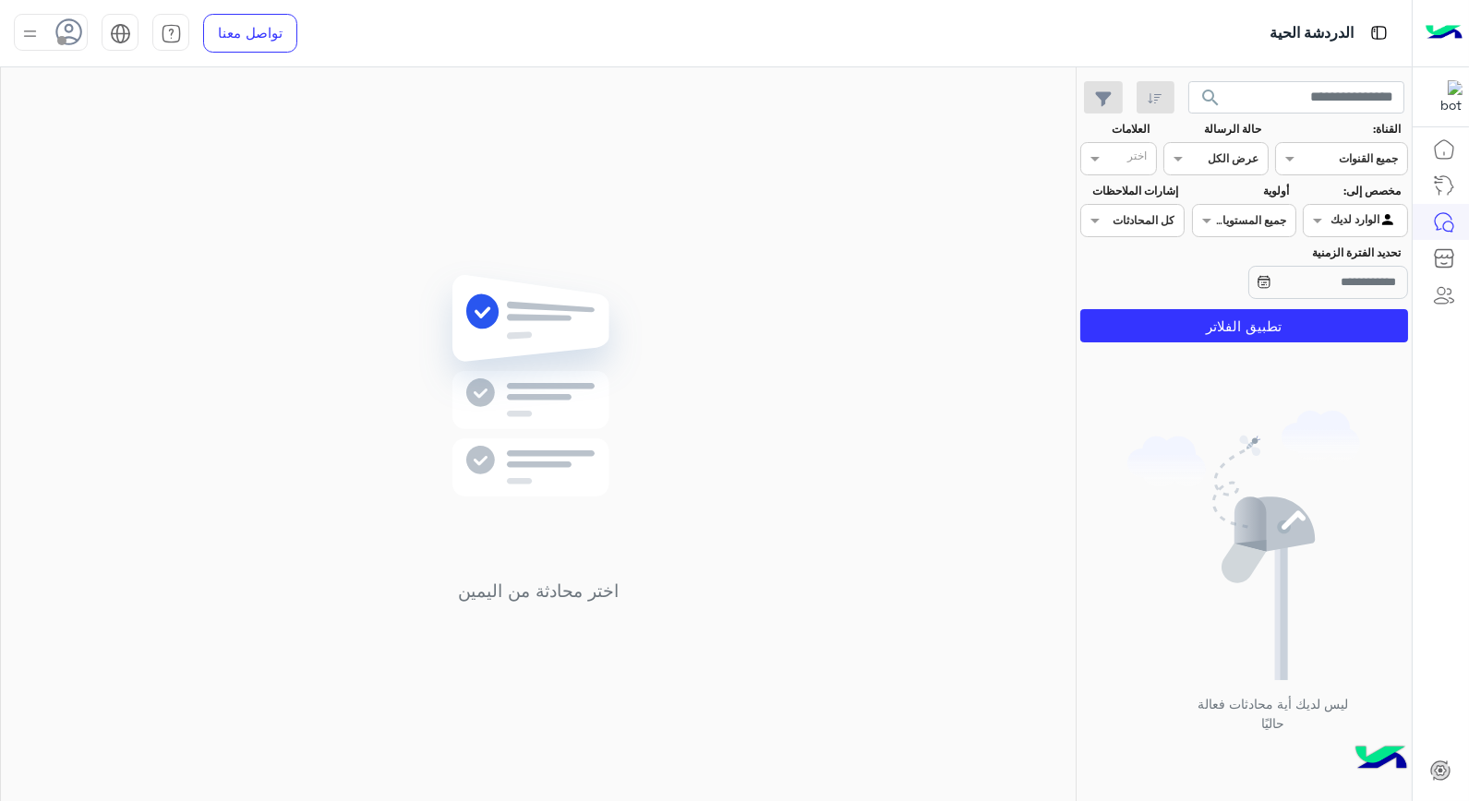
click at [33, 40] on img at bounding box center [29, 33] width 23 height 23
click at [148, 173] on label "وقت الراحة" at bounding box center [129, 181] width 201 height 33
click at [429, 198] on div "اختر محادثة من اليمين" at bounding box center [538, 437] width 1075 height 741
click at [60, 38] on span at bounding box center [61, 40] width 9 height 9
click at [162, 143] on label "متصل" at bounding box center [129, 141] width 201 height 33
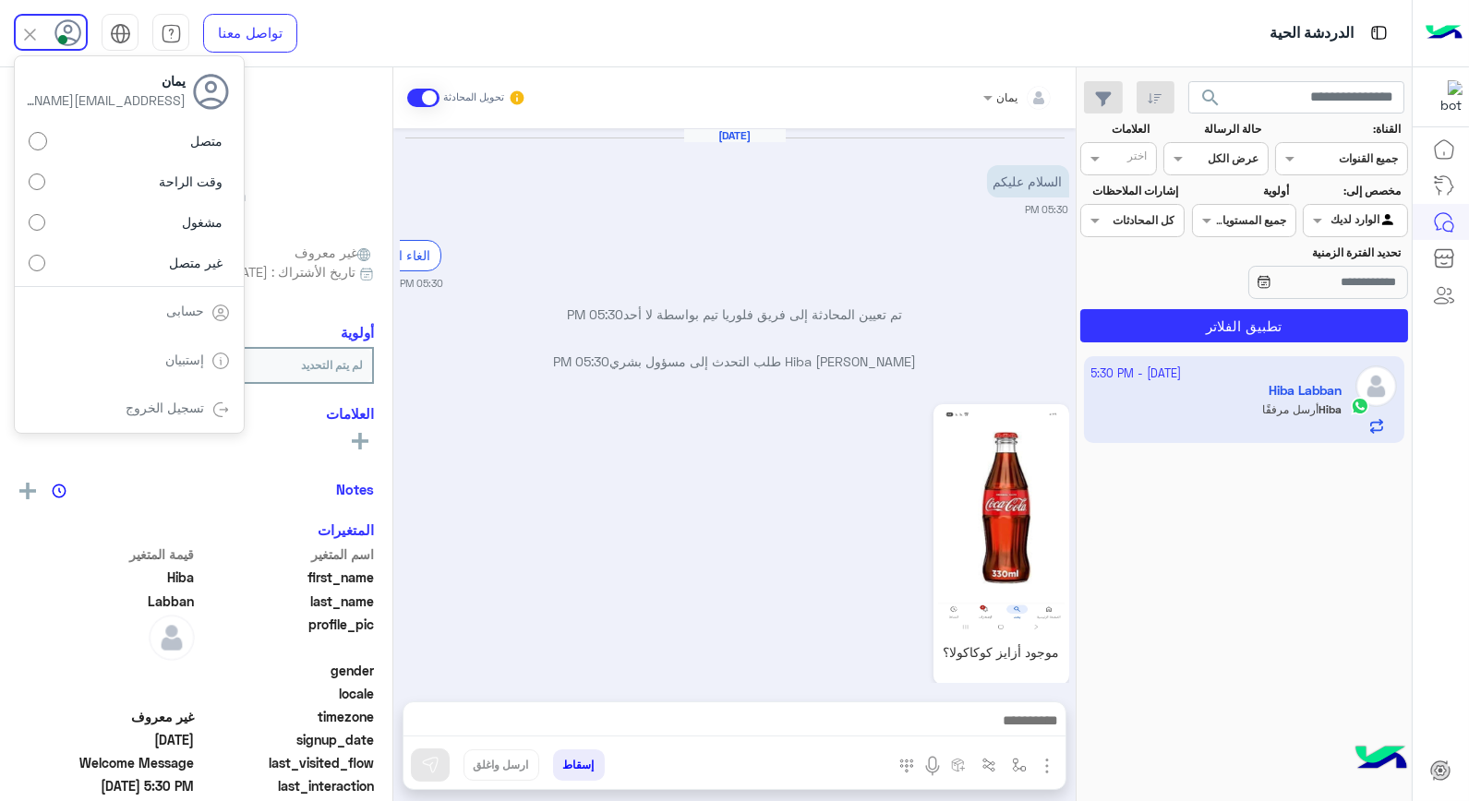
scroll to position [108, 0]
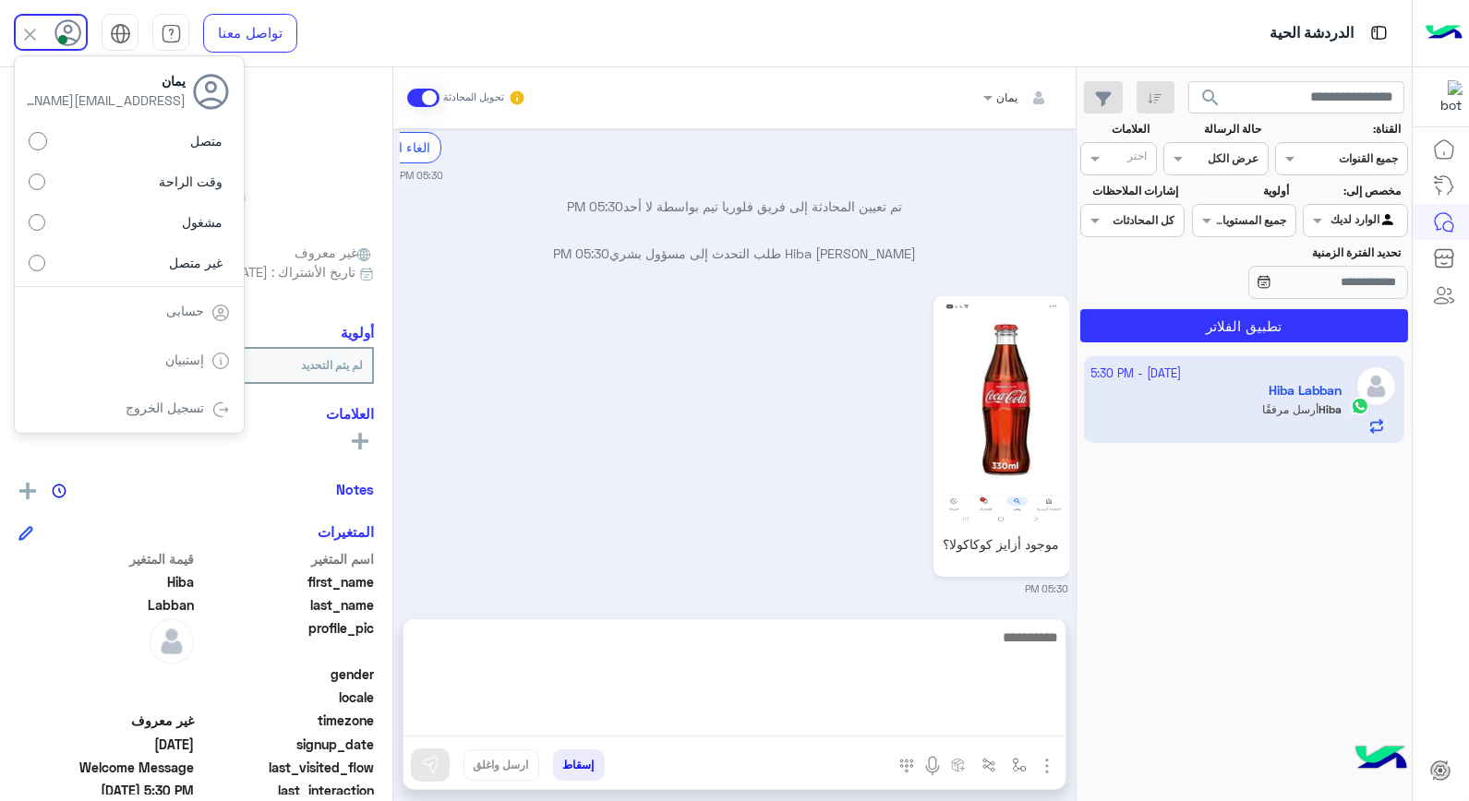
click at [873, 709] on textarea at bounding box center [735, 681] width 662 height 111
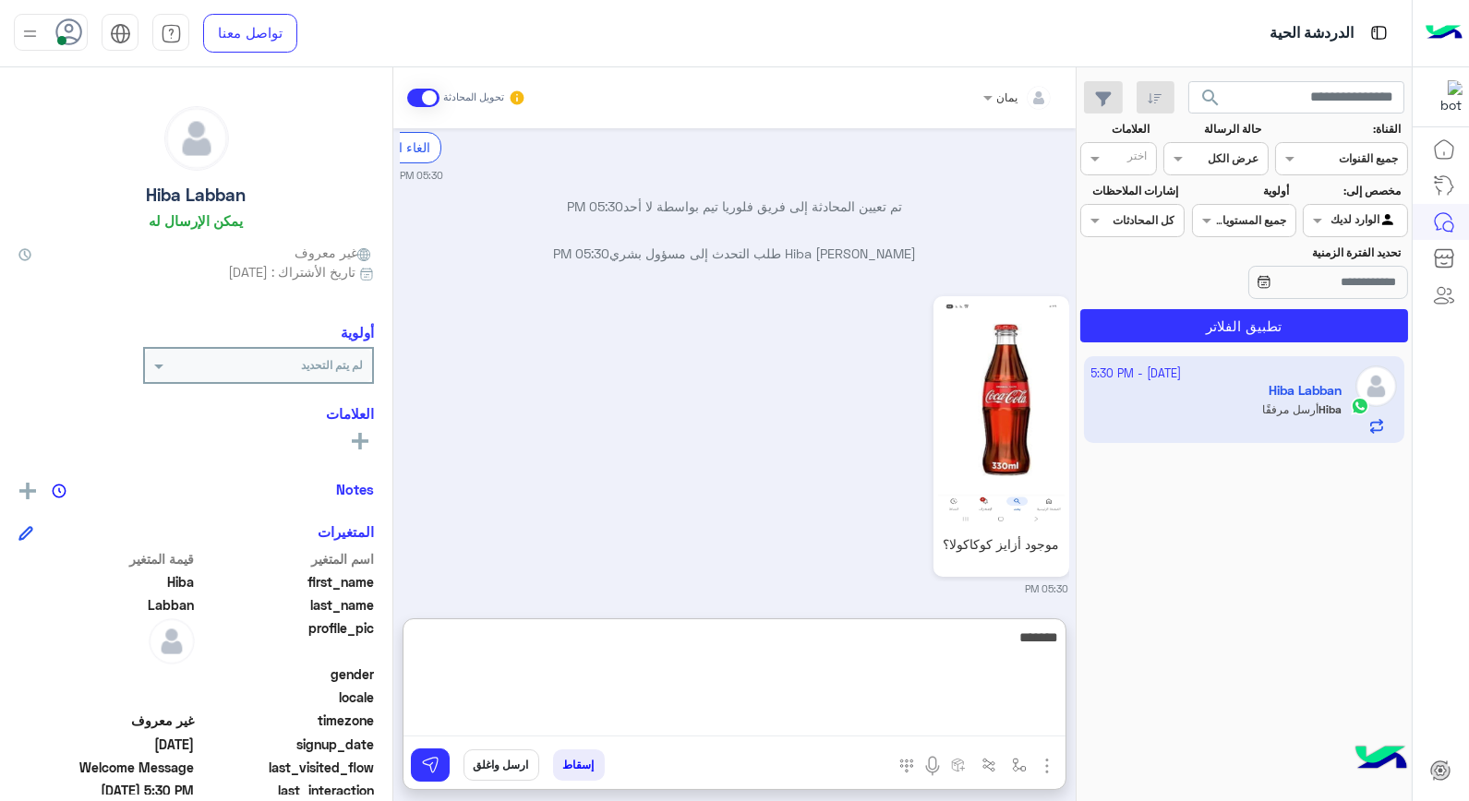
type textarea "********"
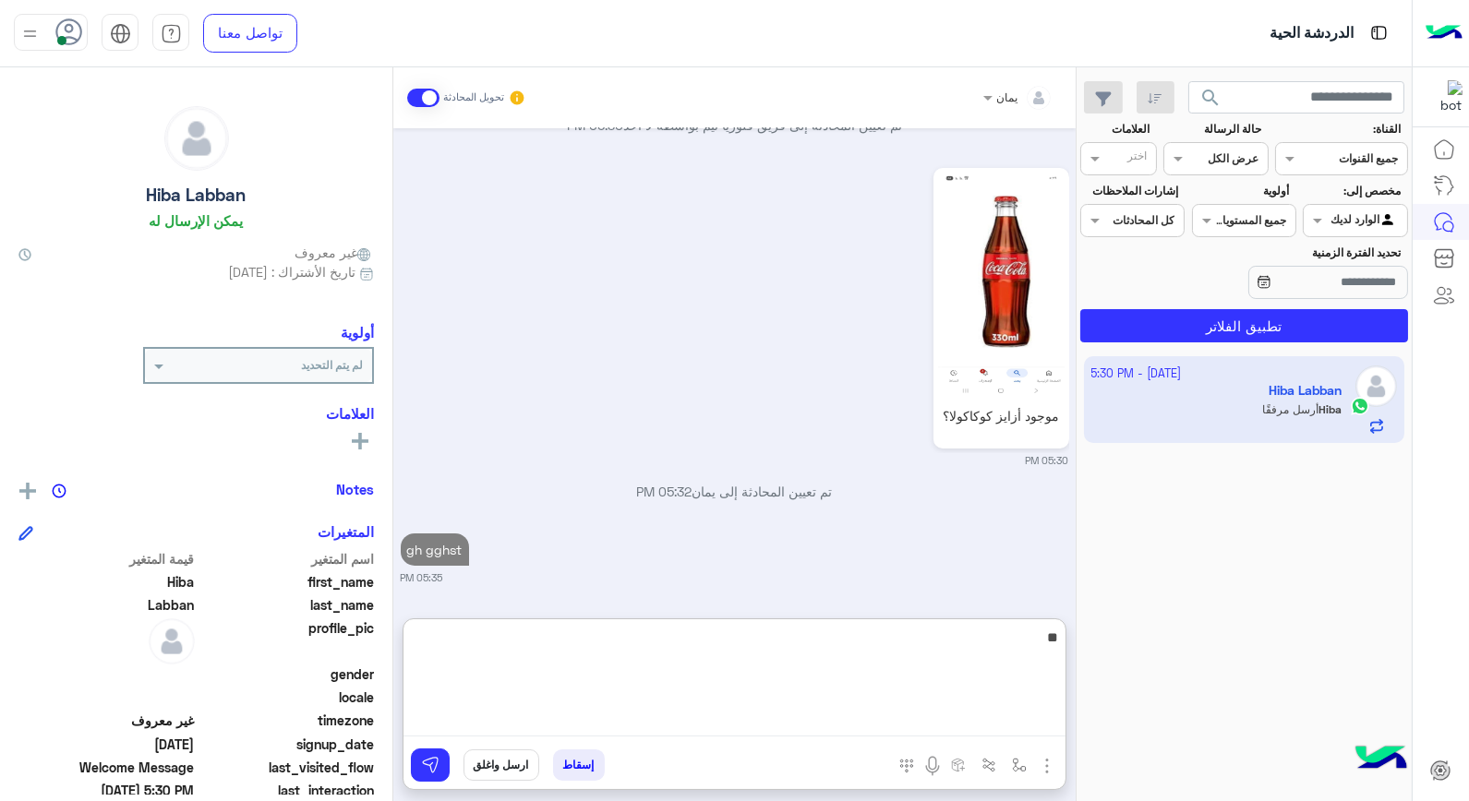
type textarea "*"
type textarea "**********"
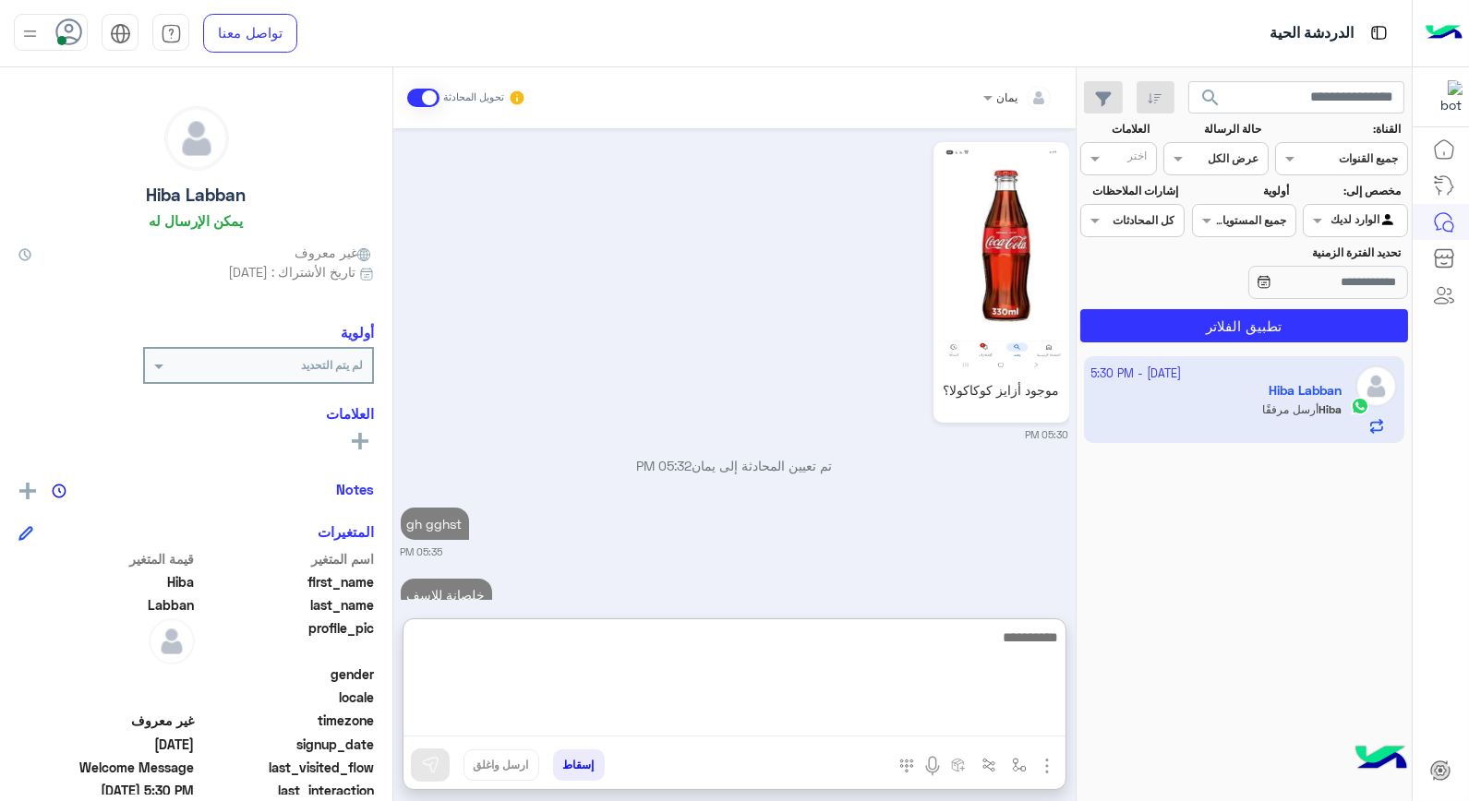
scroll to position [332, 0]
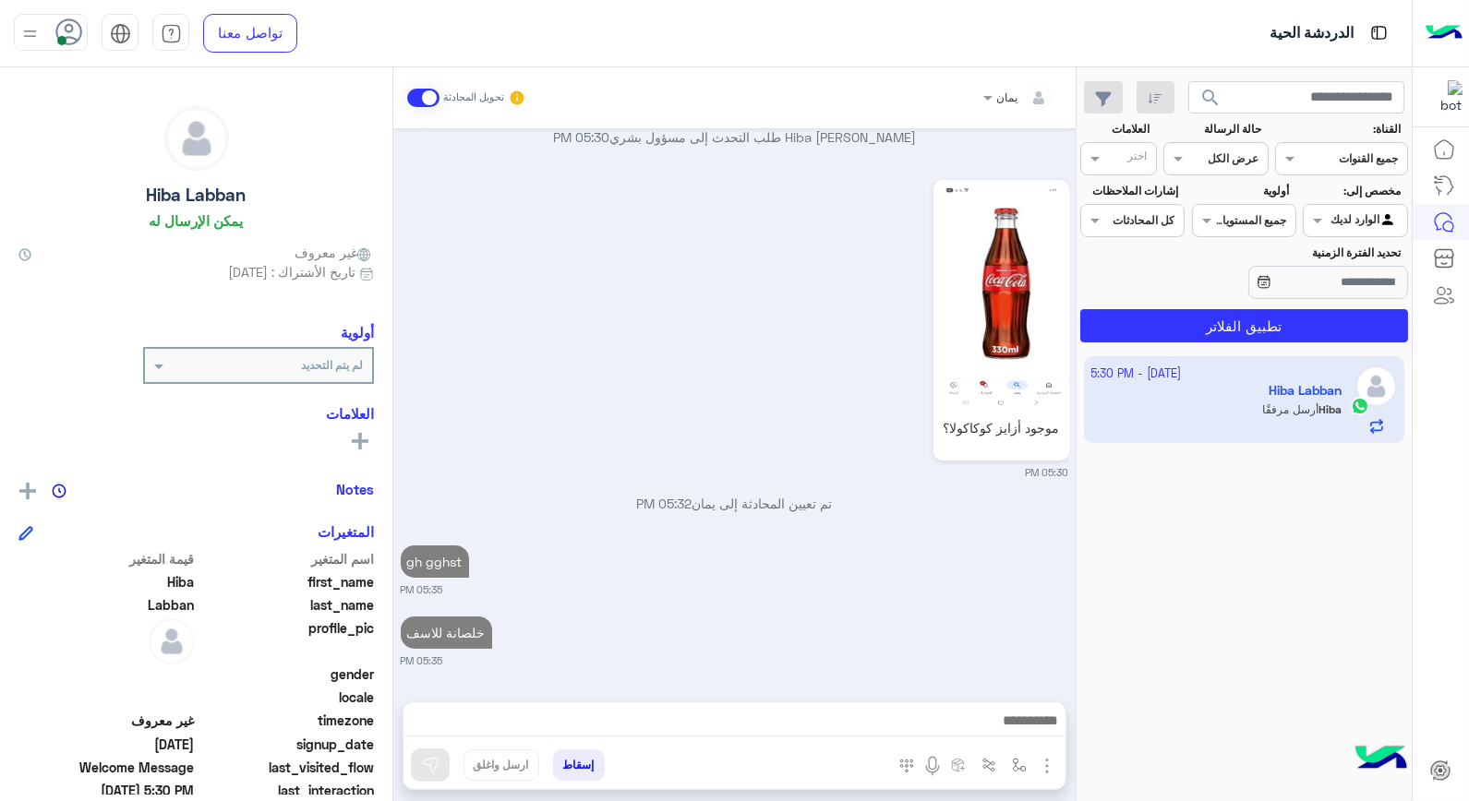
click at [582, 757] on button "إسقاط" at bounding box center [579, 765] width 52 height 31
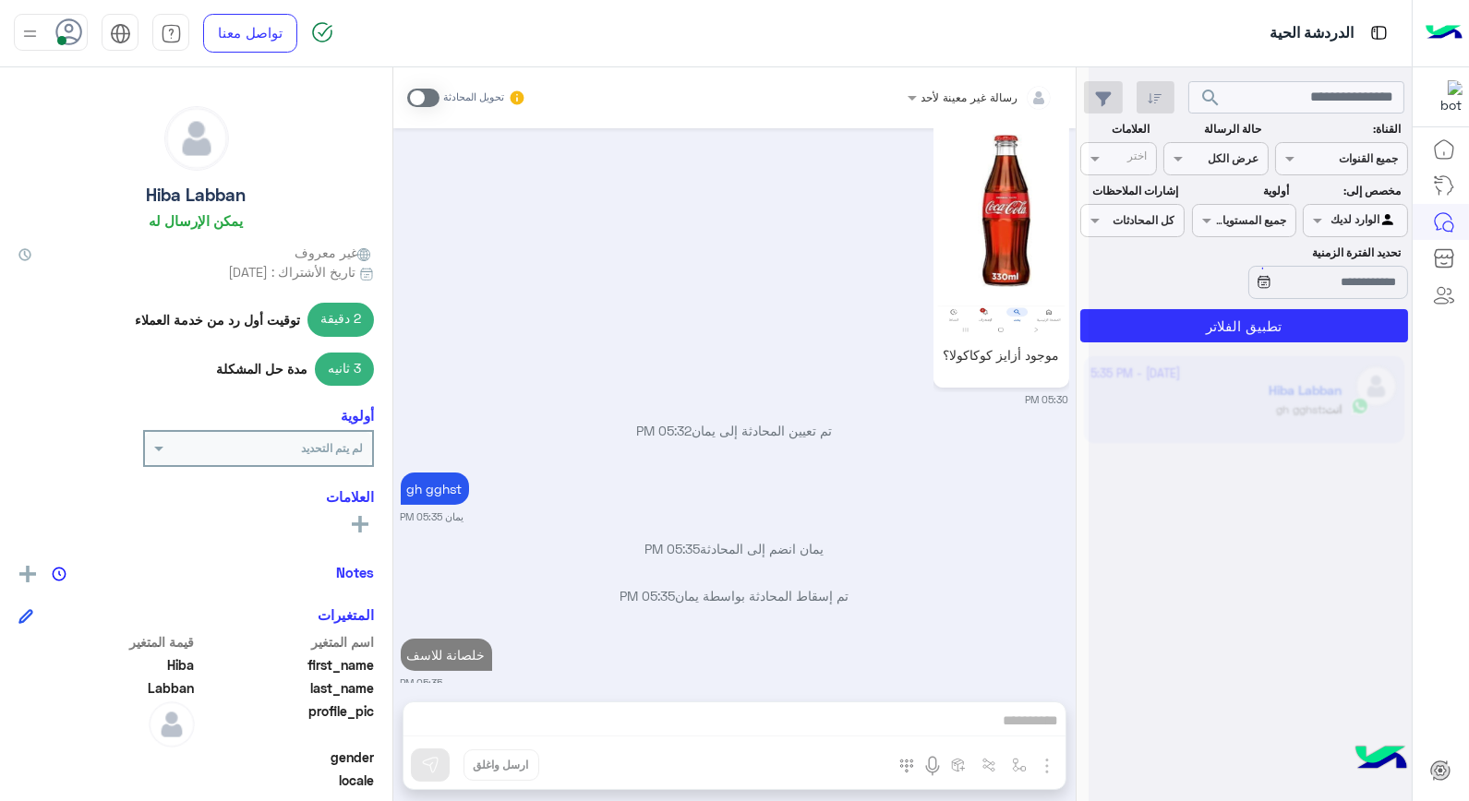
scroll to position [344, 0]
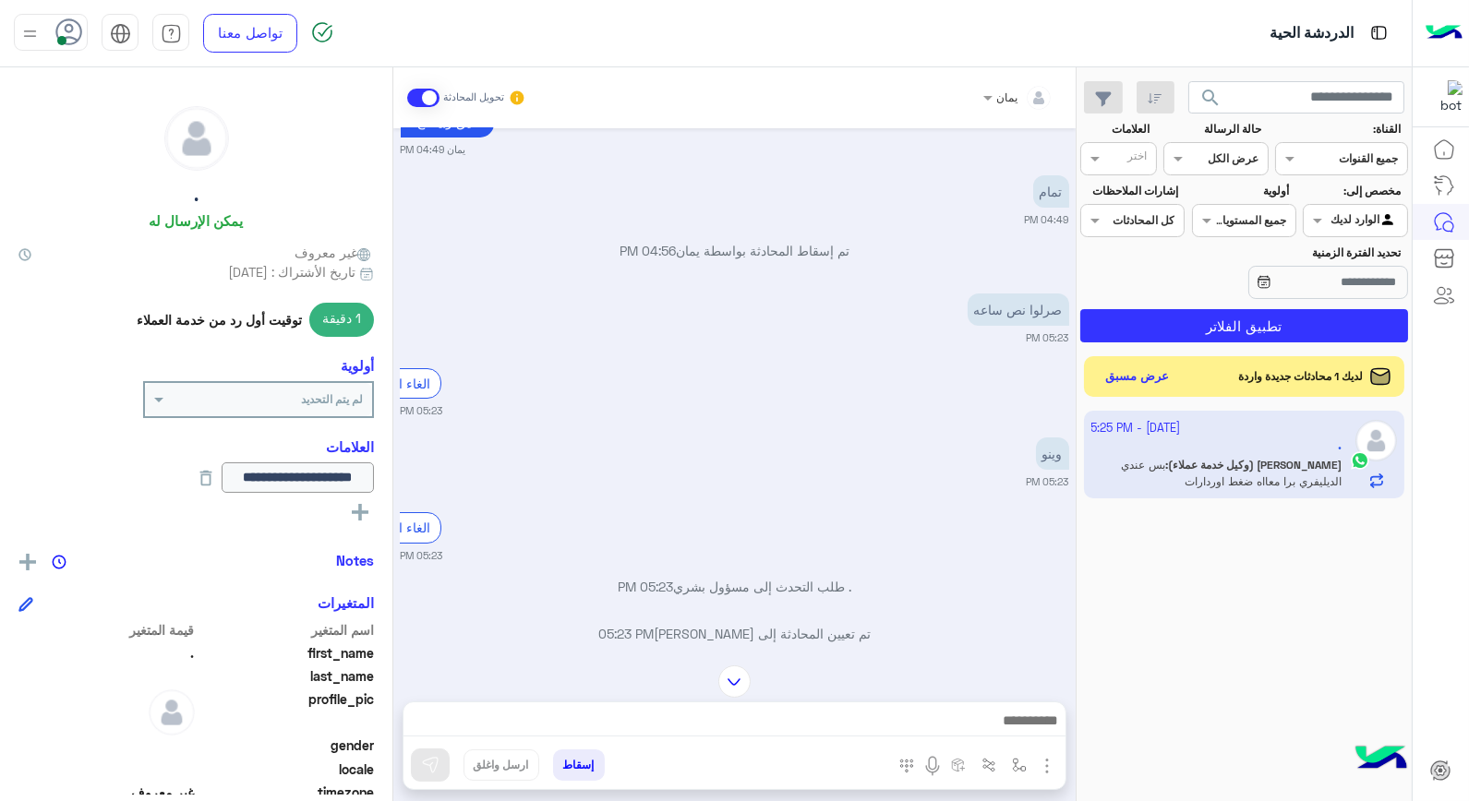
scroll to position [977, 0]
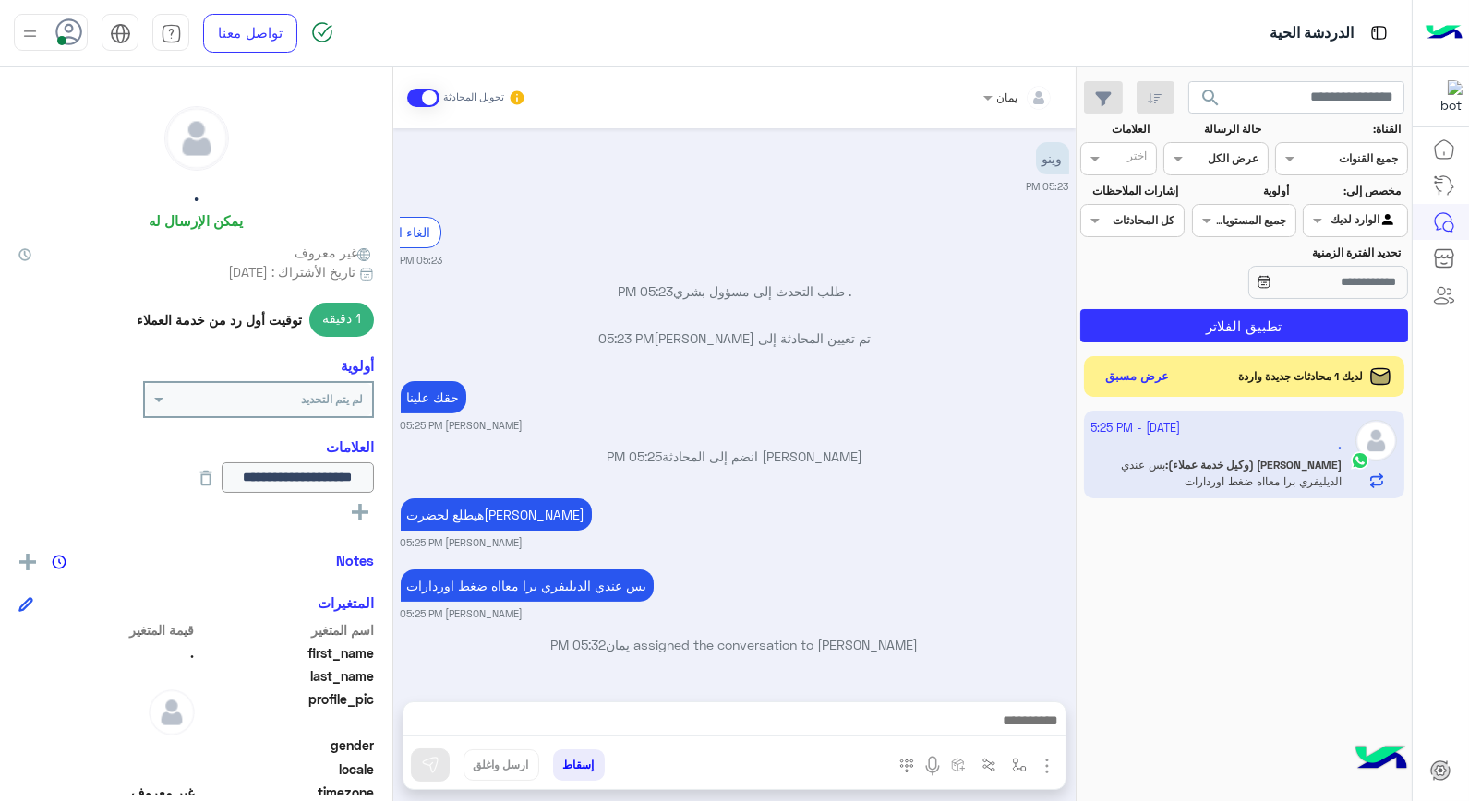
click at [583, 768] on button "إسقاط" at bounding box center [579, 765] width 52 height 31
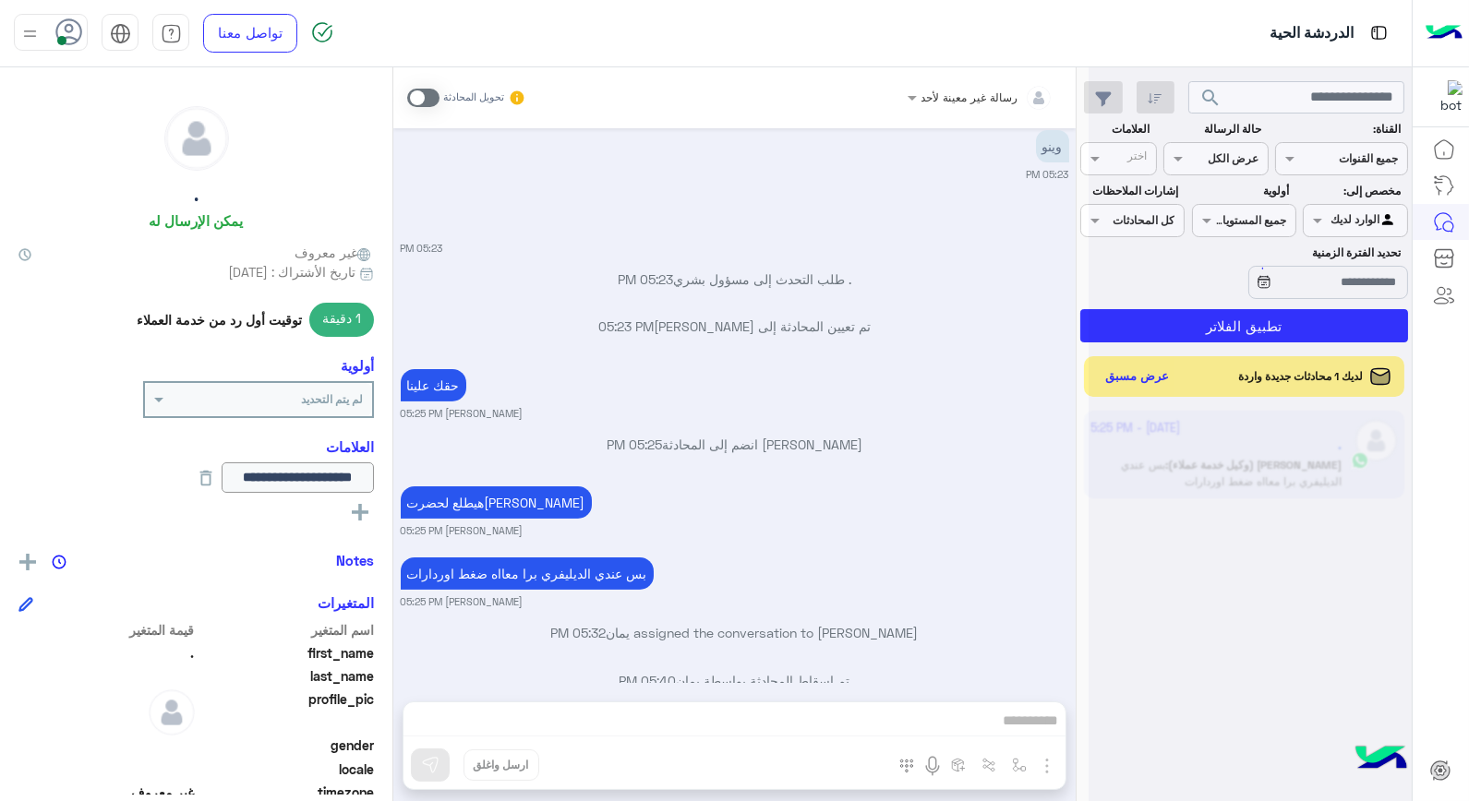
scroll to position [1025, 0]
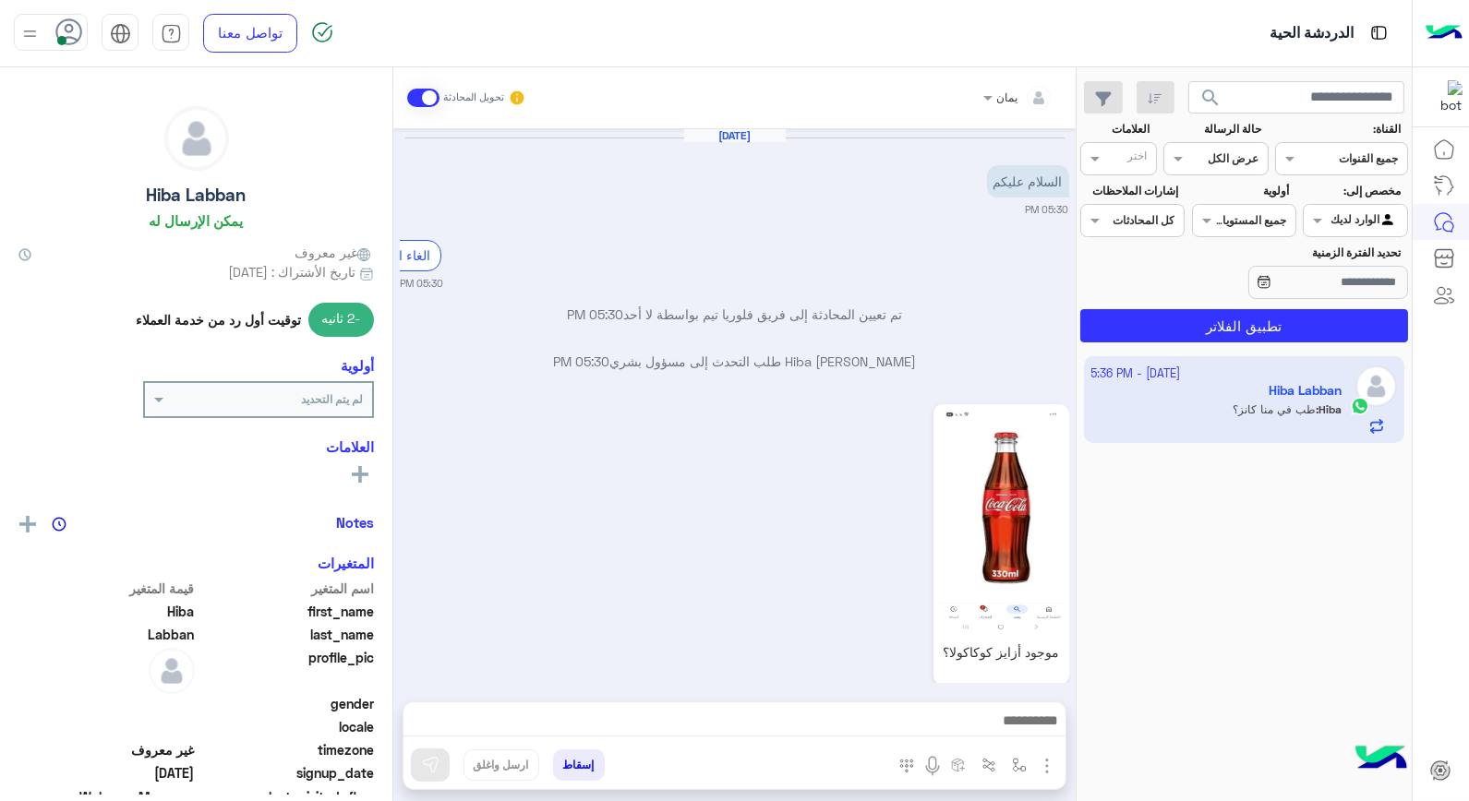
scroll to position [463, 0]
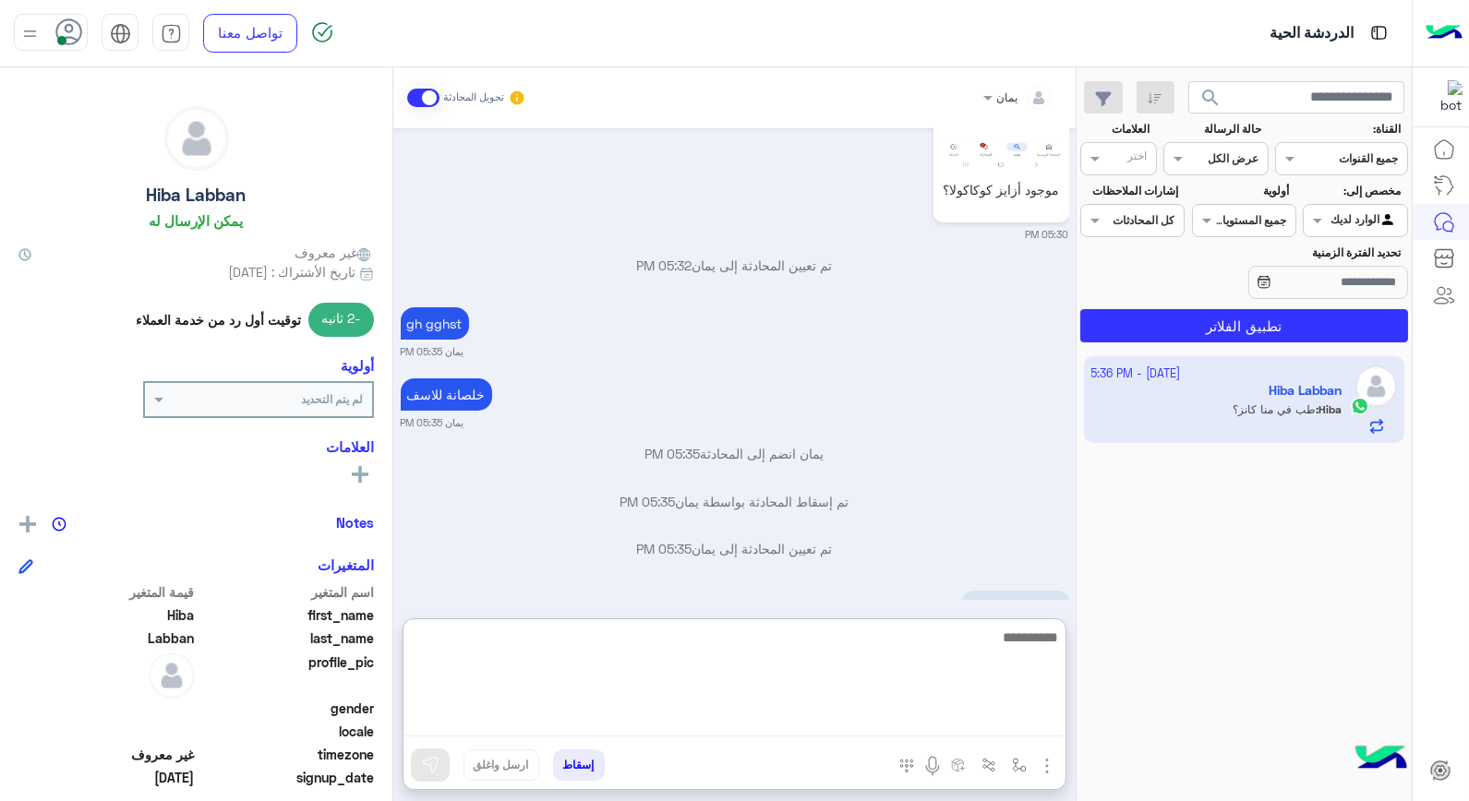
click at [886, 732] on textarea at bounding box center [735, 681] width 662 height 111
type textarea "*****"
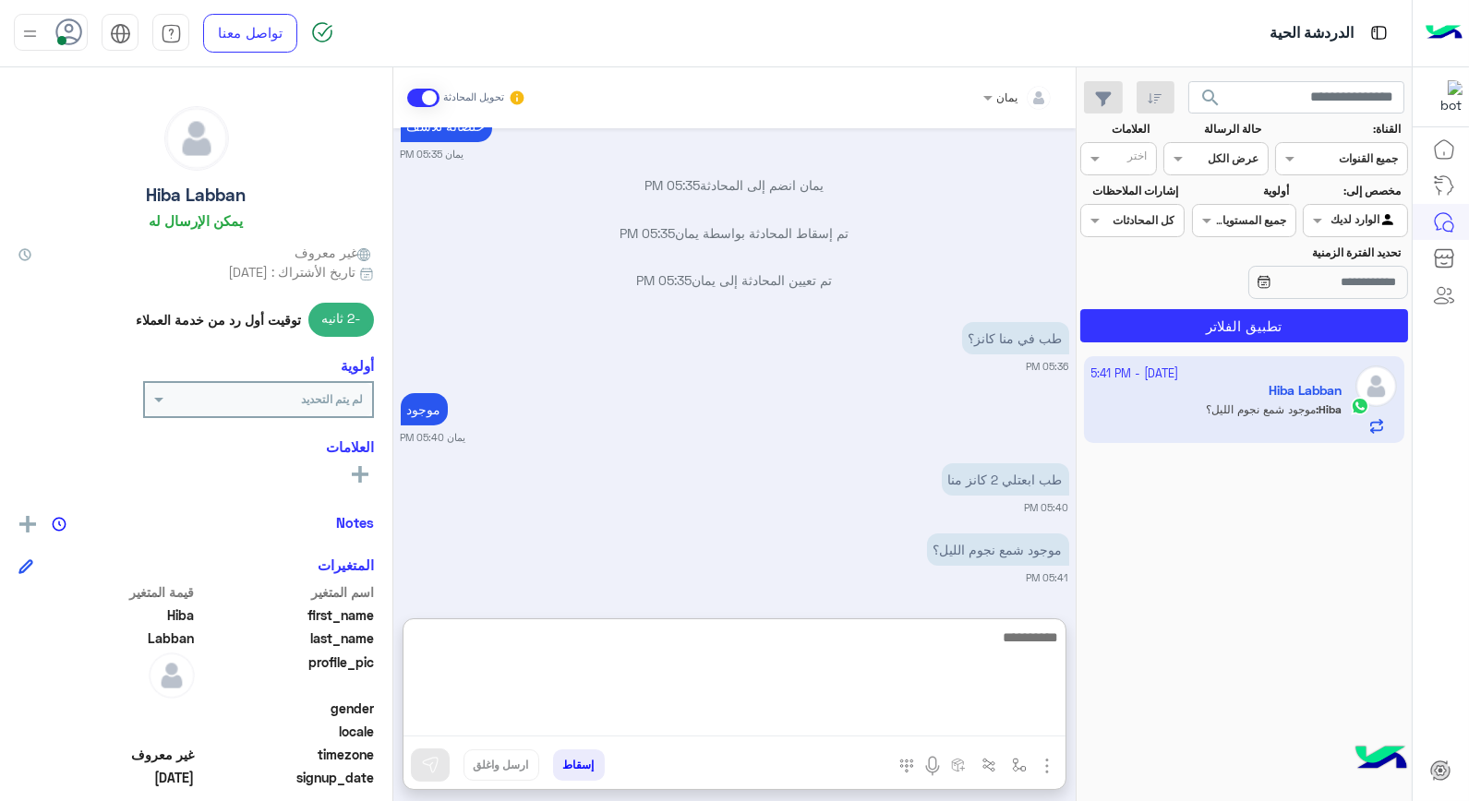
scroll to position [757, 0]
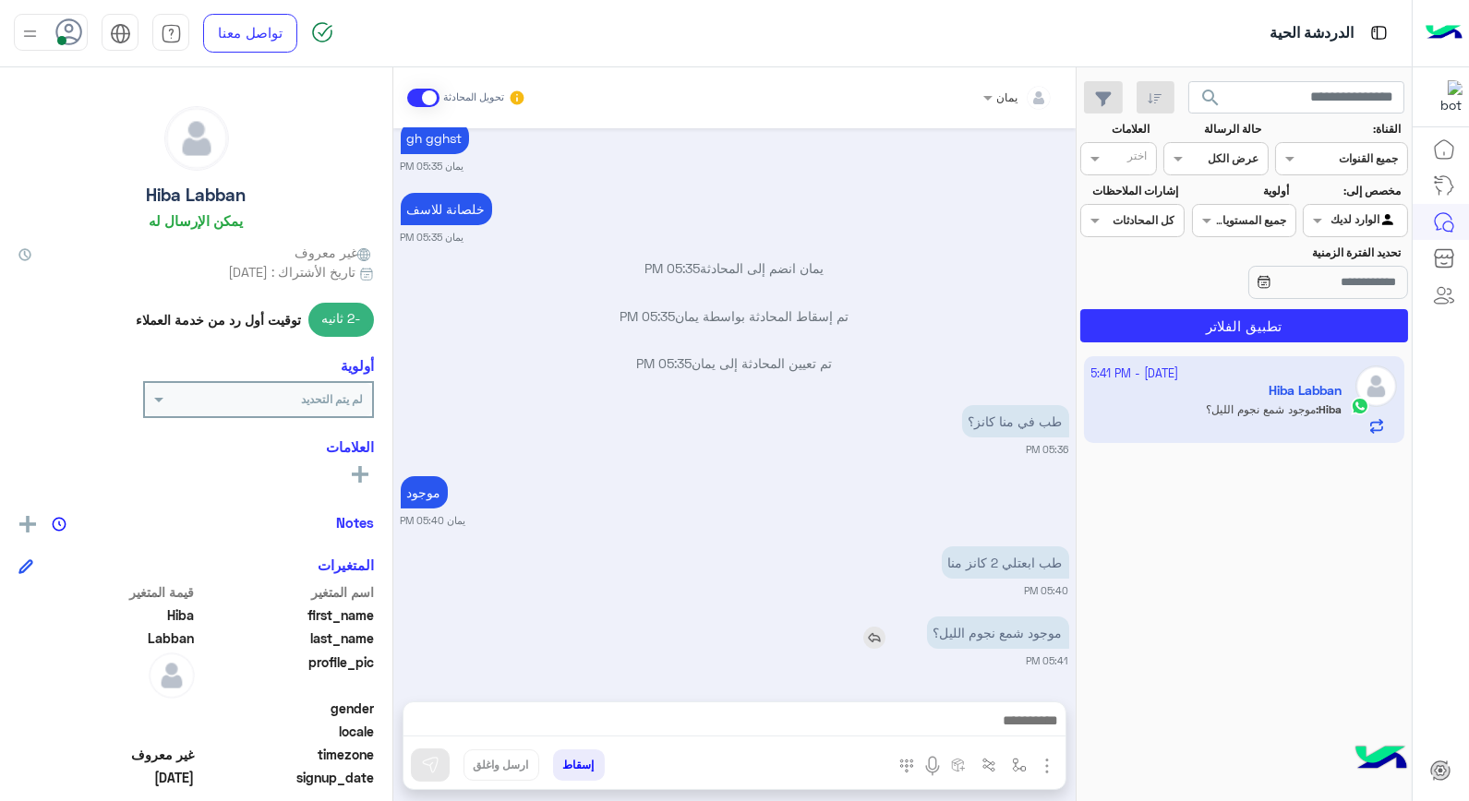
click at [861, 617] on div "موجود شمع نجوم الليل؟" at bounding box center [945, 633] width 247 height 32
click at [865, 632] on img at bounding box center [874, 638] width 22 height 22
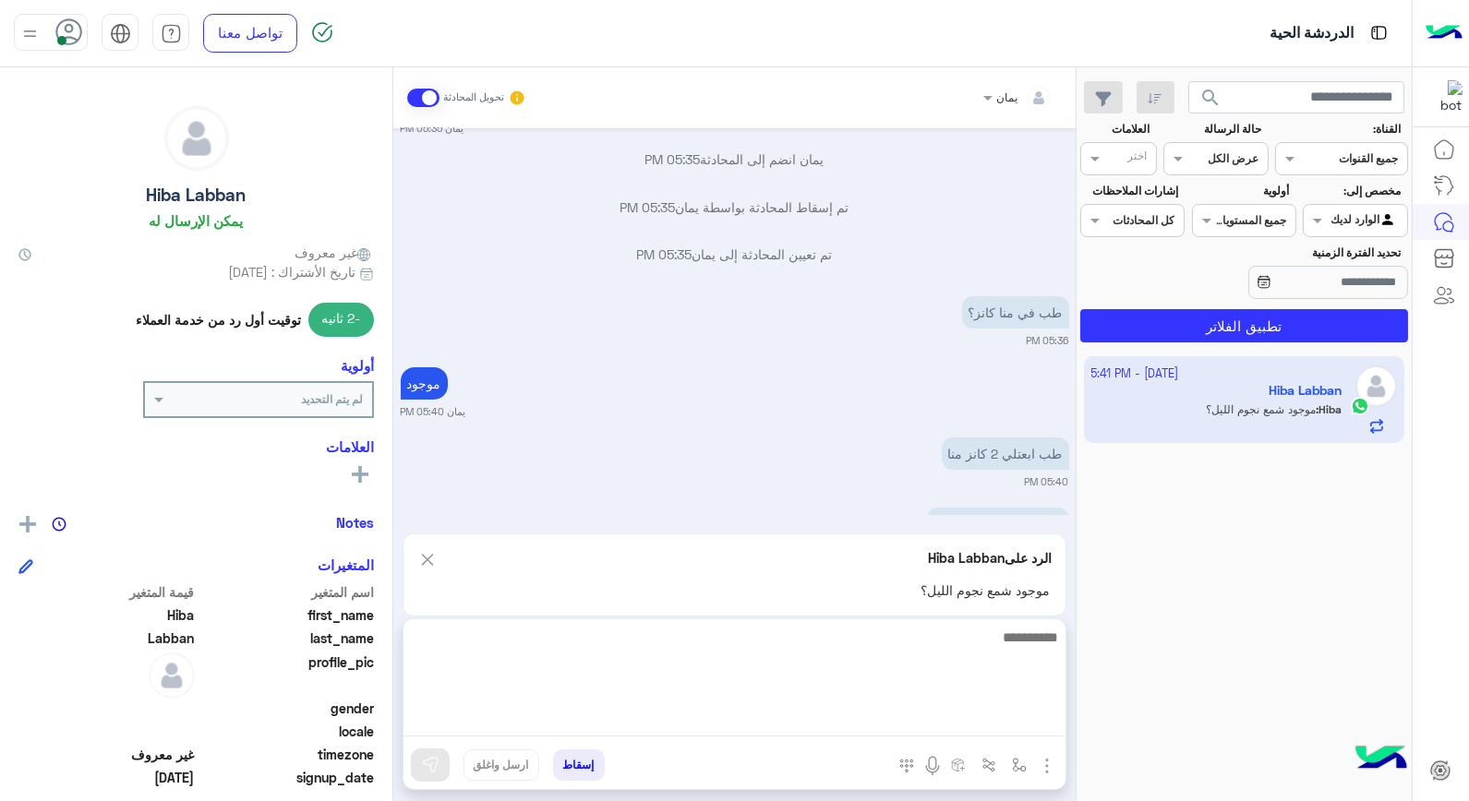
click at [836, 725] on textarea at bounding box center [735, 681] width 662 height 111
type textarea "********"
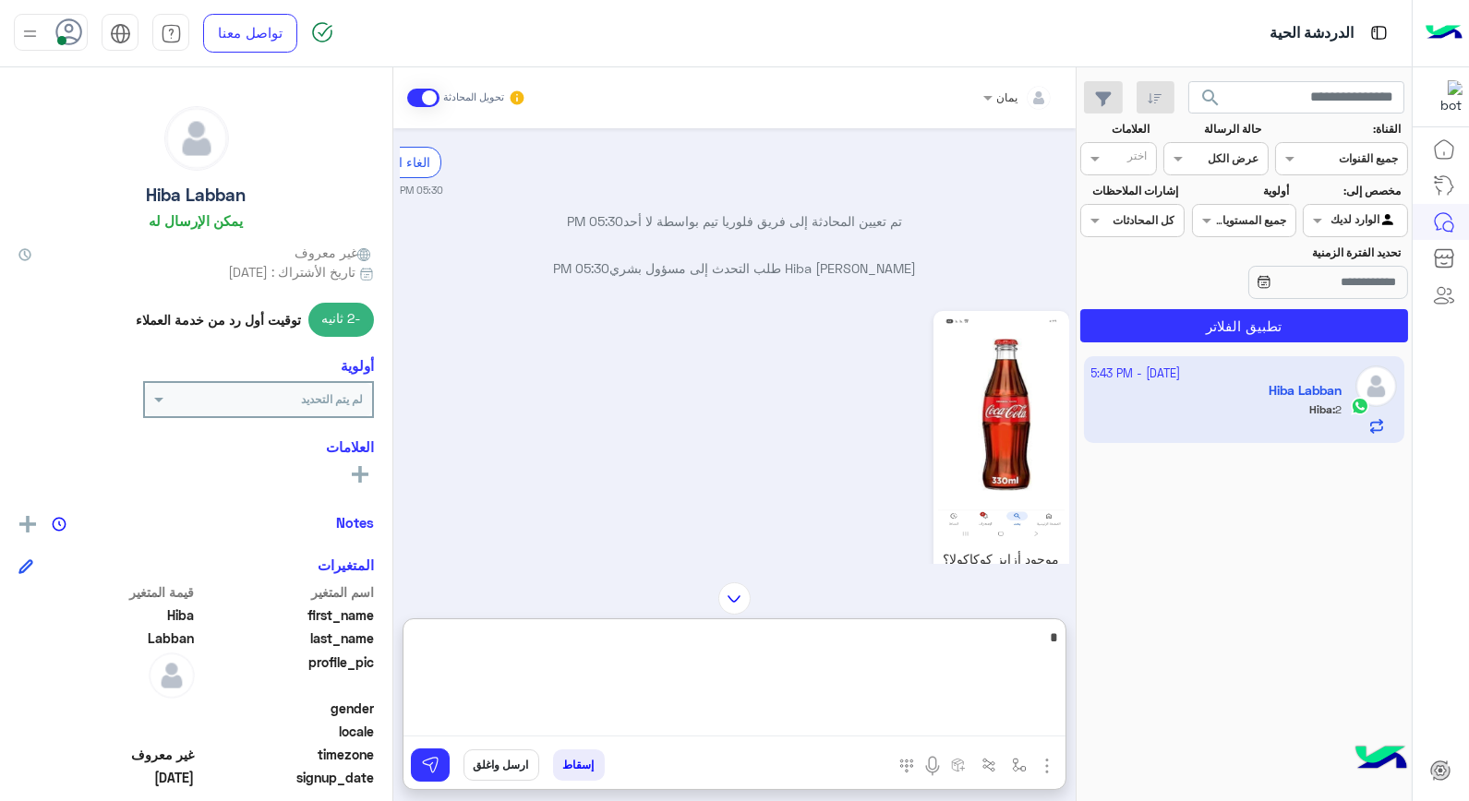
scroll to position [99, 0]
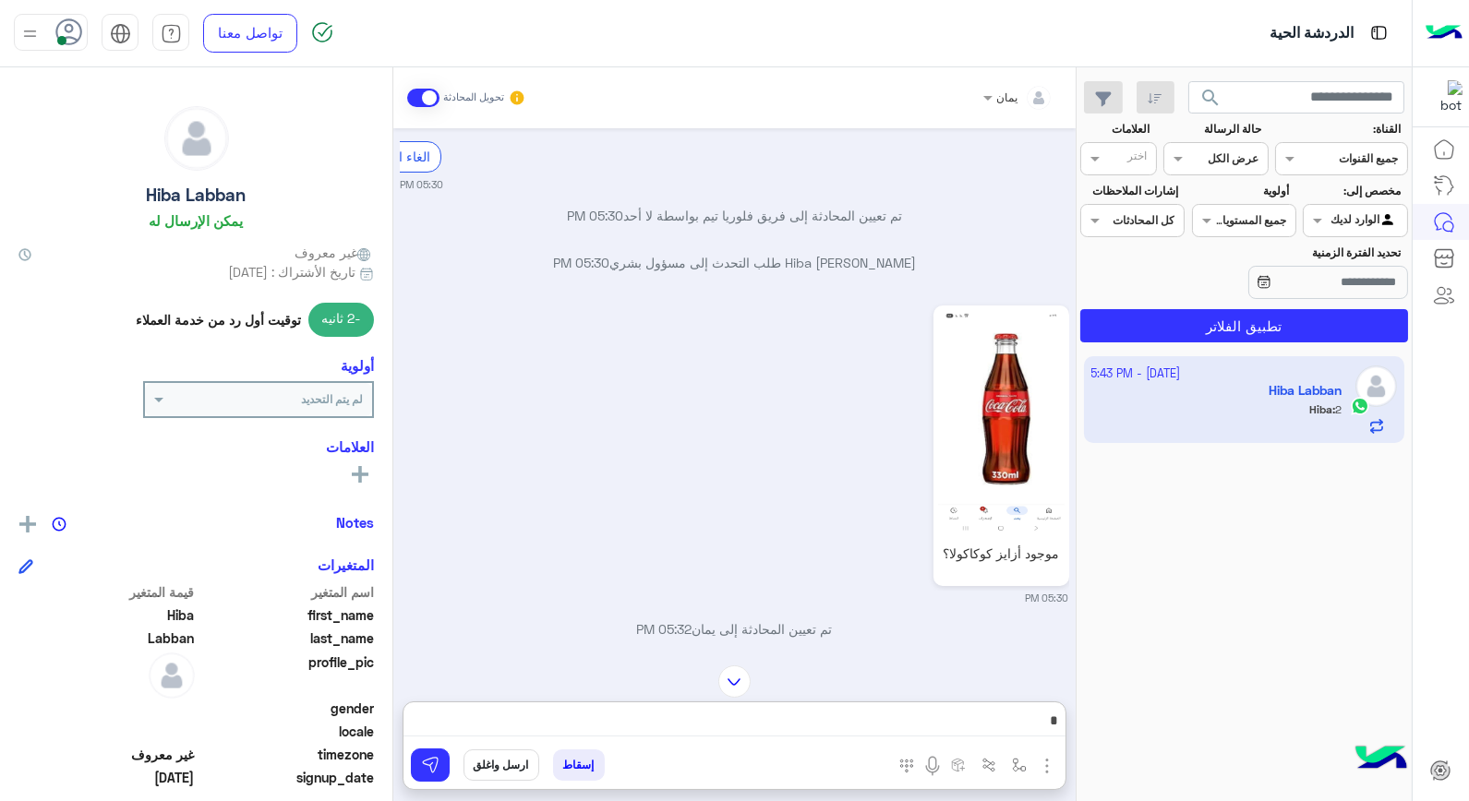
click at [725, 596] on div "يمان تحويل المحادثة [DATE] السلام عليكم 05:30 PM الغاء المحادثة 05:30 PM تم تعي…" at bounding box center [734, 437] width 682 height 741
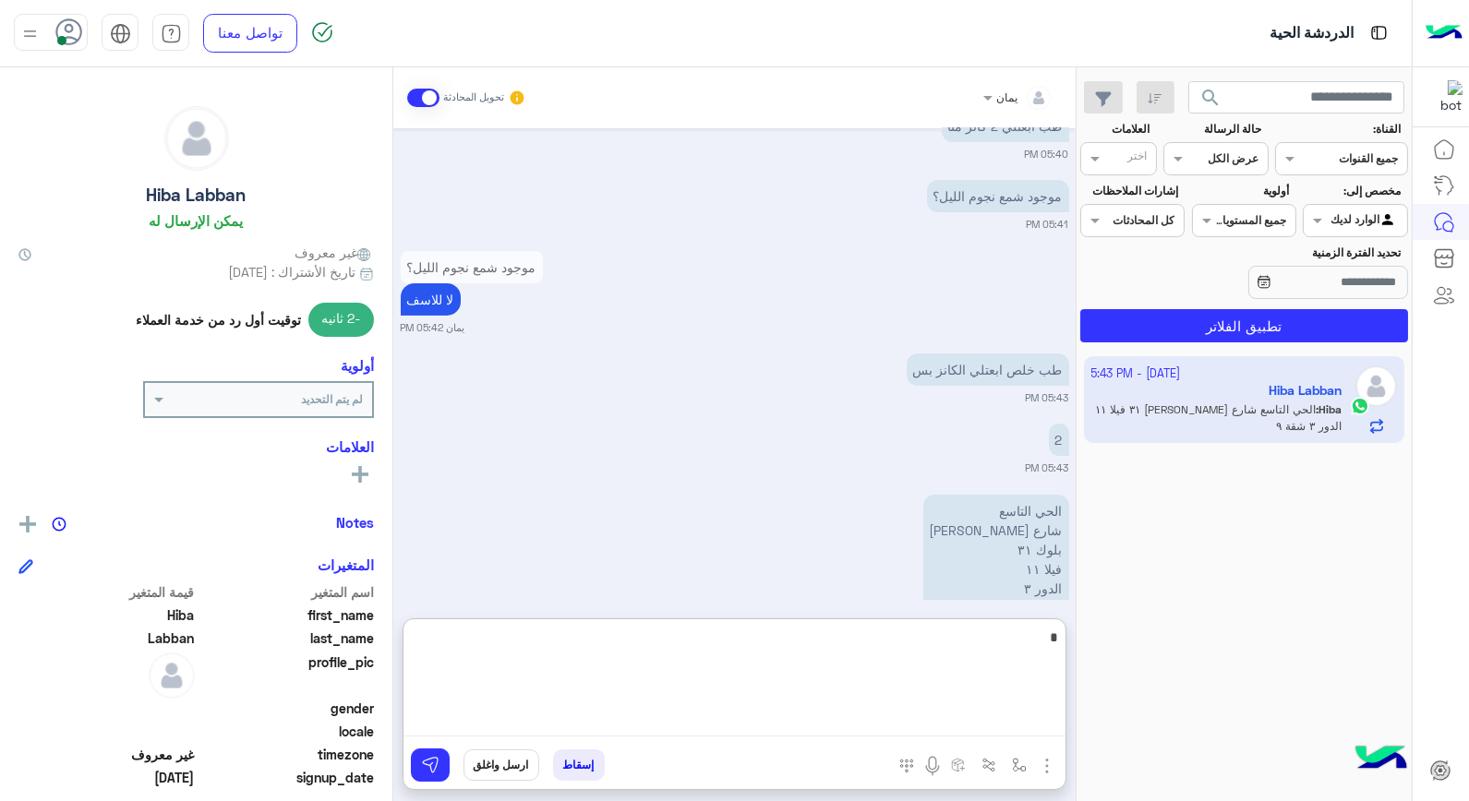
click at [910, 724] on textarea at bounding box center [735, 681] width 662 height 111
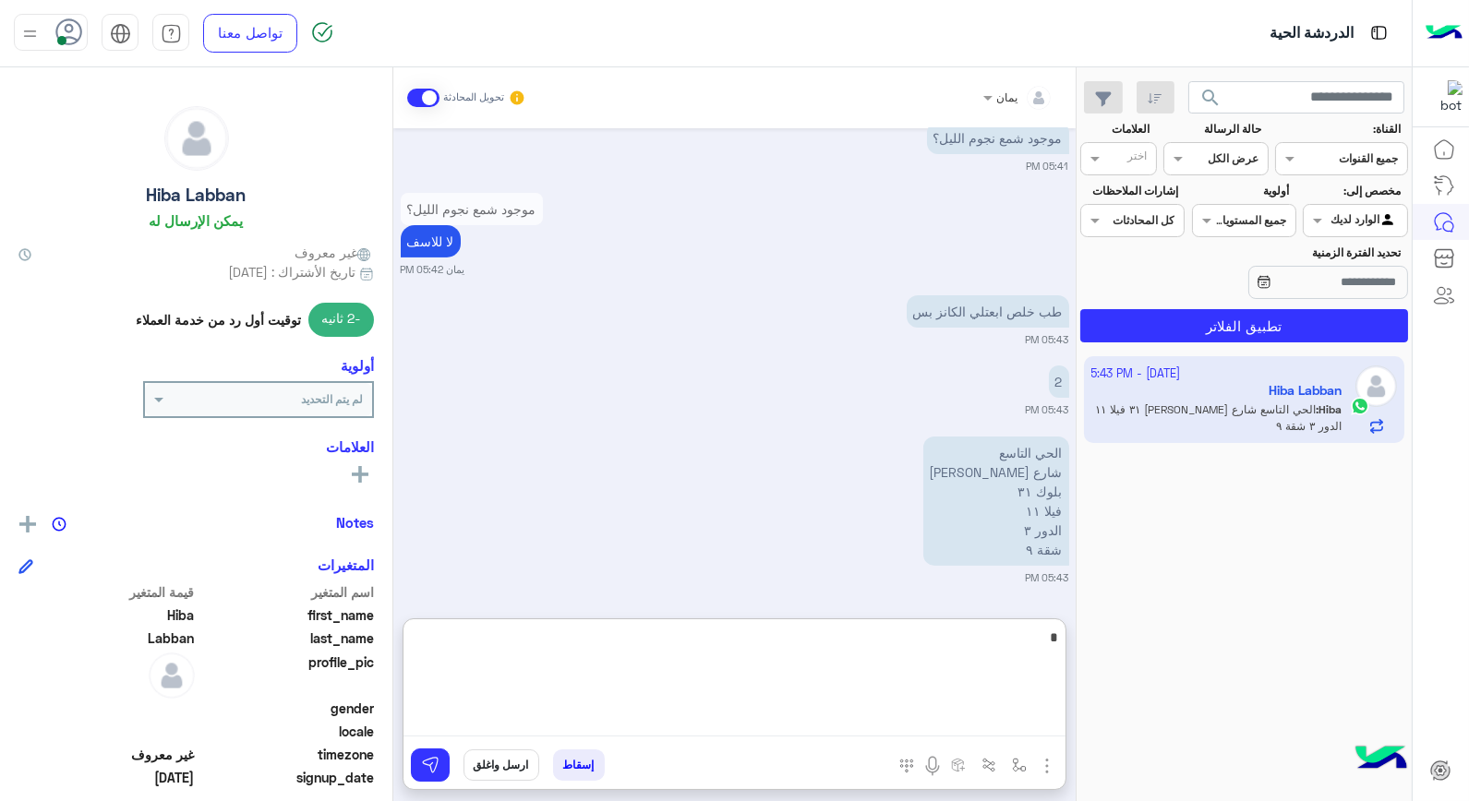
scroll to position [1168, 0]
click at [803, 684] on textarea at bounding box center [735, 681] width 662 height 111
type textarea "*****"
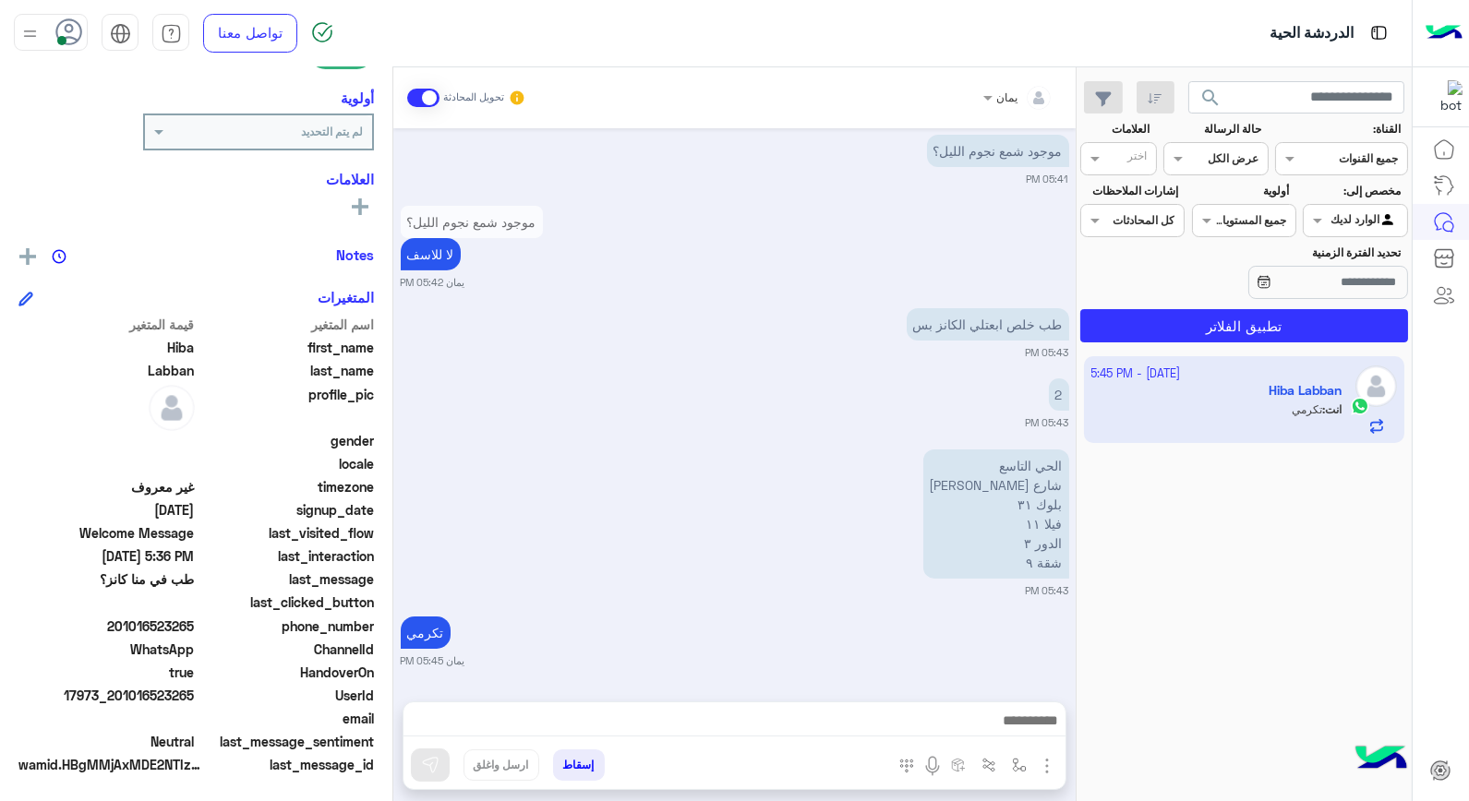
scroll to position [1155, 0]
drag, startPoint x: 195, startPoint y: 620, endPoint x: 125, endPoint y: 631, distance: 70.9
click at [125, 631] on span "201016523265" at bounding box center [106, 626] width 176 height 19
click at [568, 753] on button "إسقاط" at bounding box center [579, 765] width 52 height 31
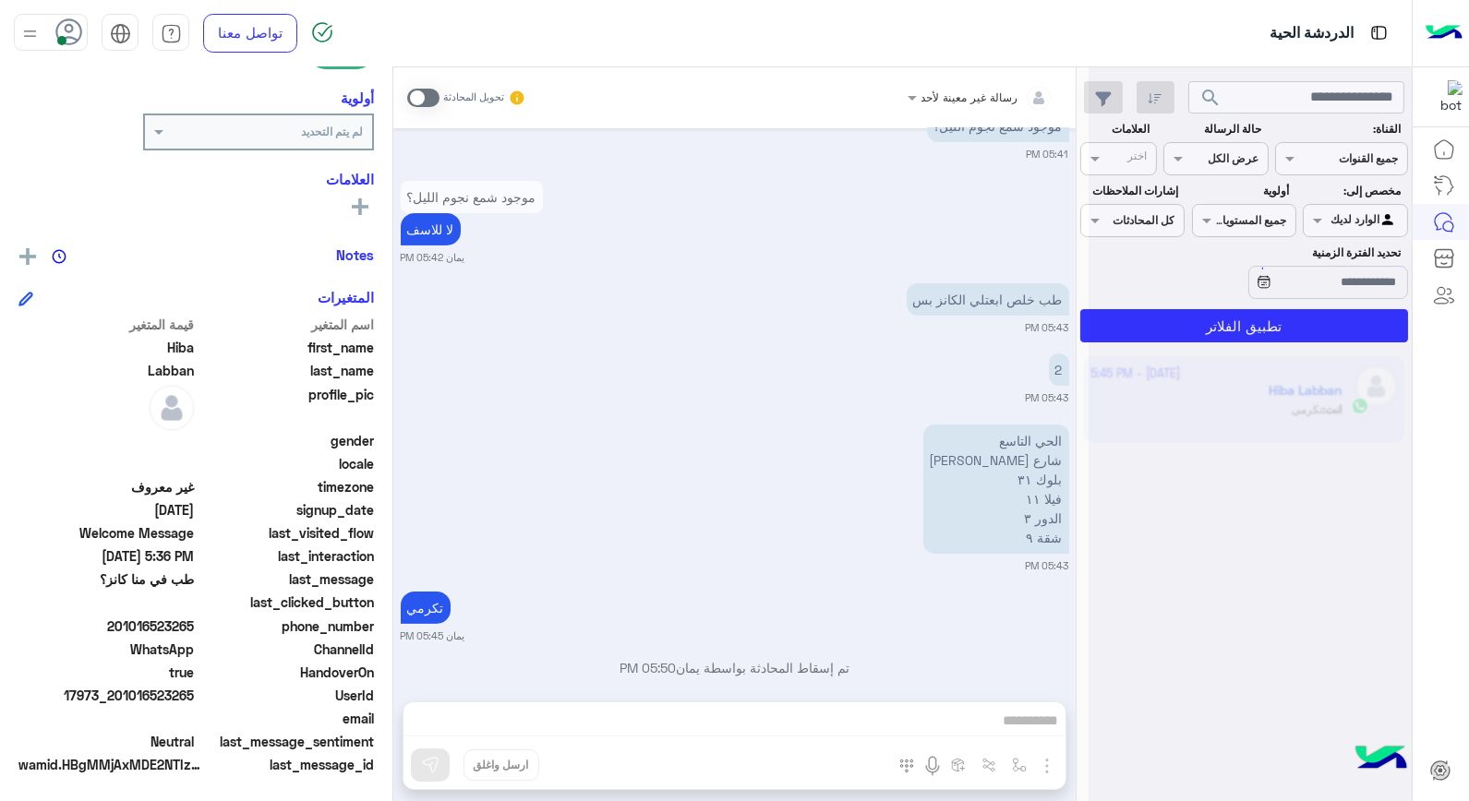
scroll to position [1203, 0]
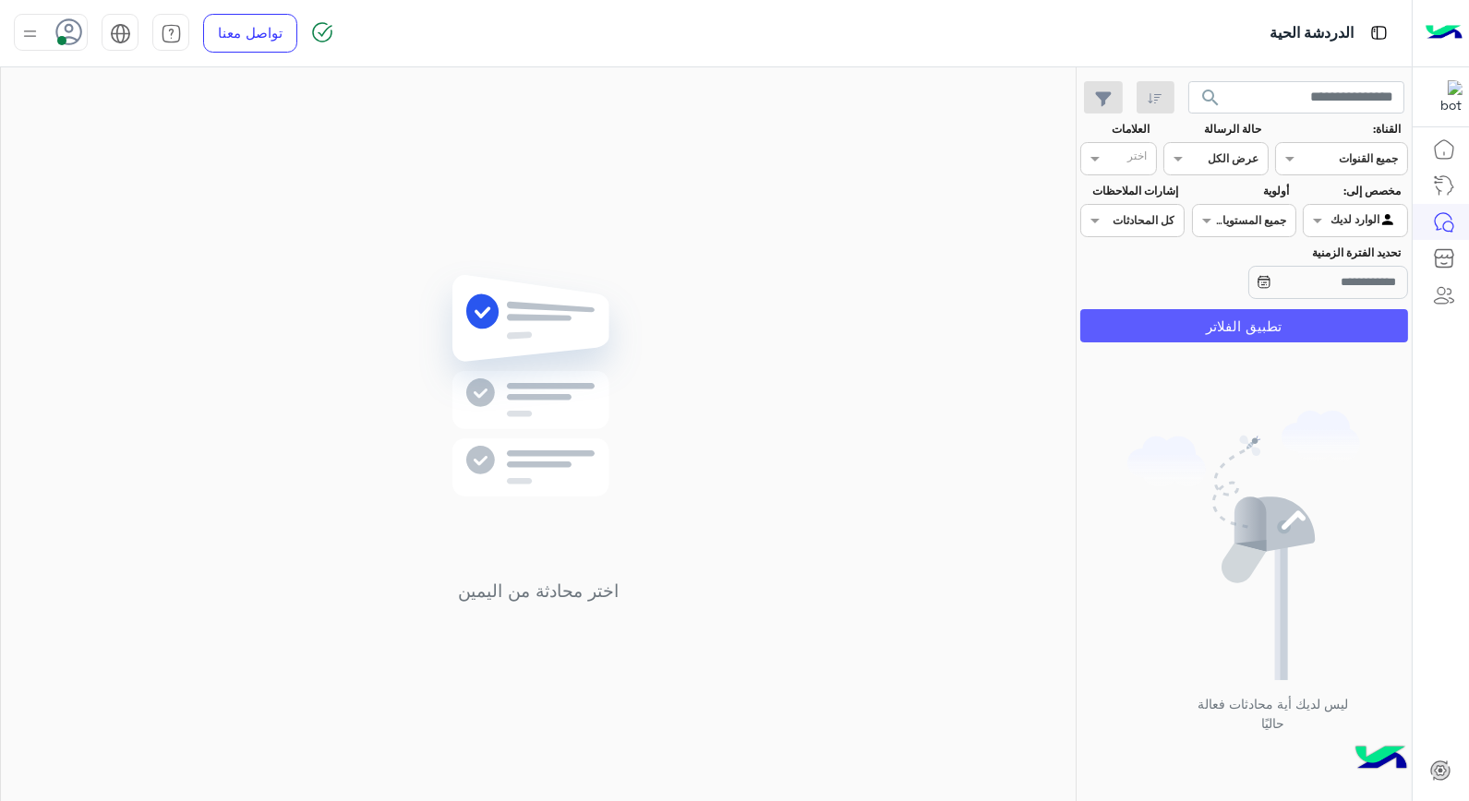
drag, startPoint x: 1257, startPoint y: 337, endPoint x: 1057, endPoint y: 400, distance: 209.1
click at [1257, 338] on button "تطبيق الفلاتر" at bounding box center [1244, 325] width 328 height 33
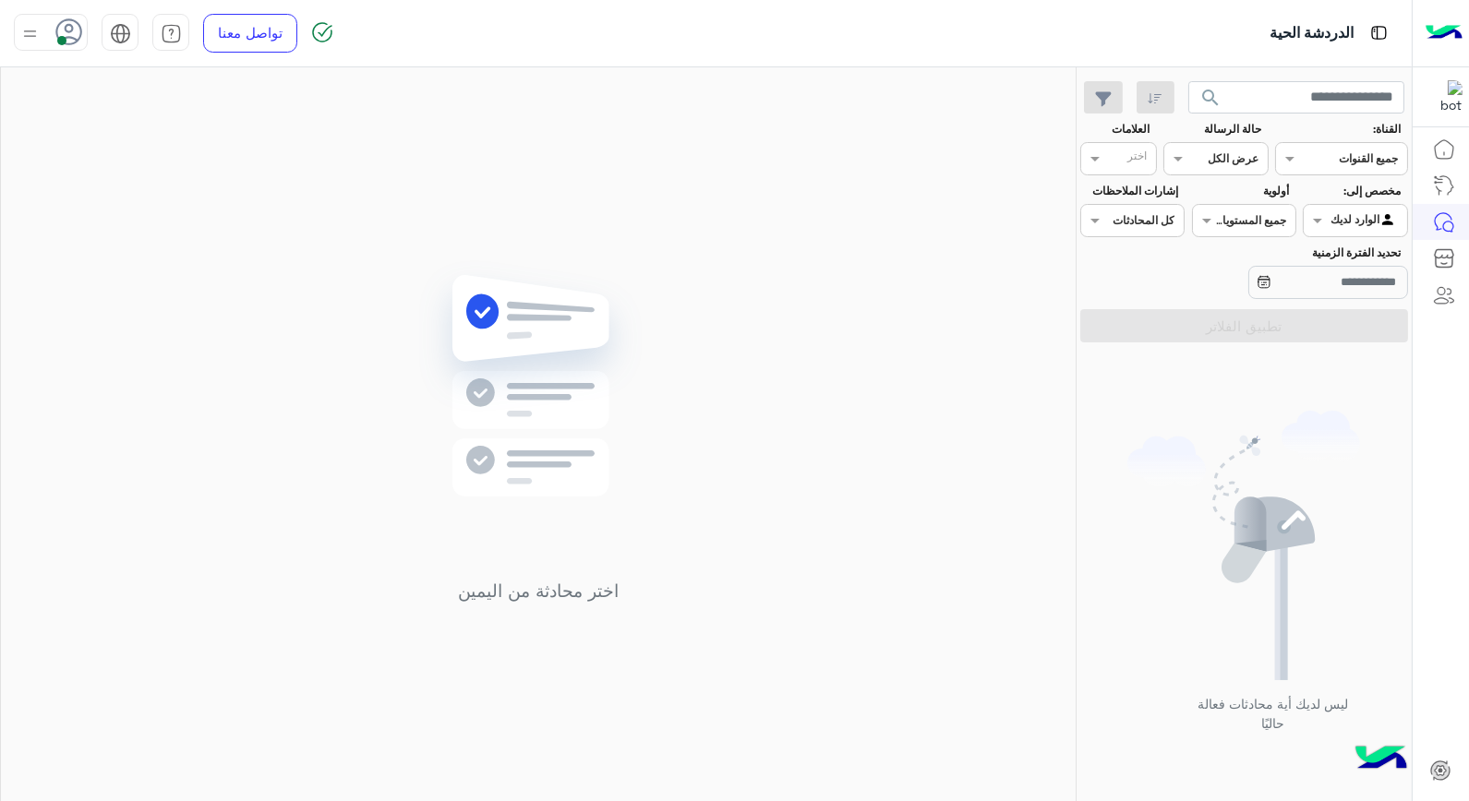
click at [1233, 94] on button "search" at bounding box center [1210, 101] width 45 height 40
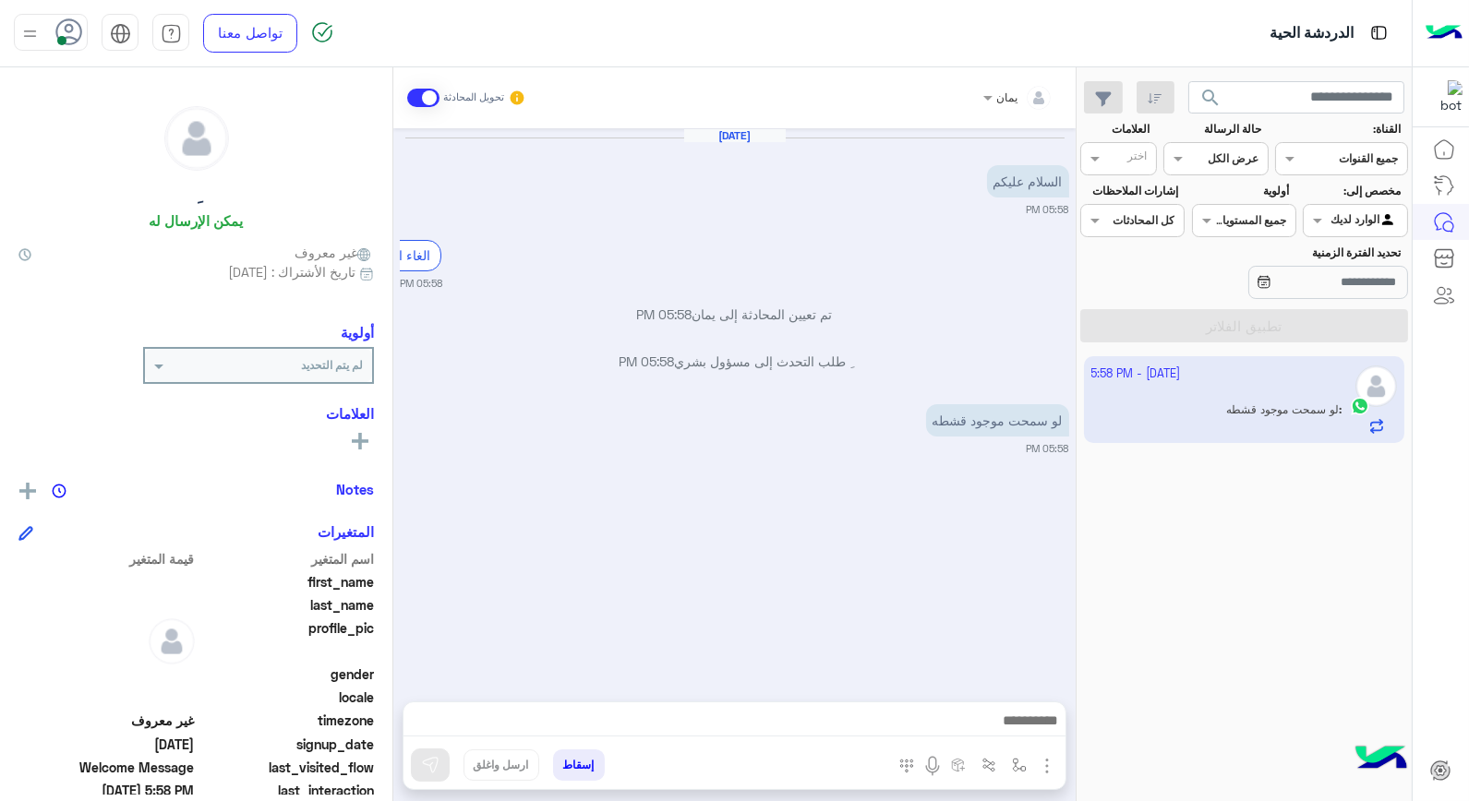
drag, startPoint x: 714, startPoint y: 28, endPoint x: 724, endPoint y: 355, distance: 327.9
click at [724, 355] on div "[DATE] السلام عليكم 05:58 PM الغاء المحادثة 05:58 PM تم تعيين المحادثة إلى [GEO…" at bounding box center [734, 405] width 682 height 555
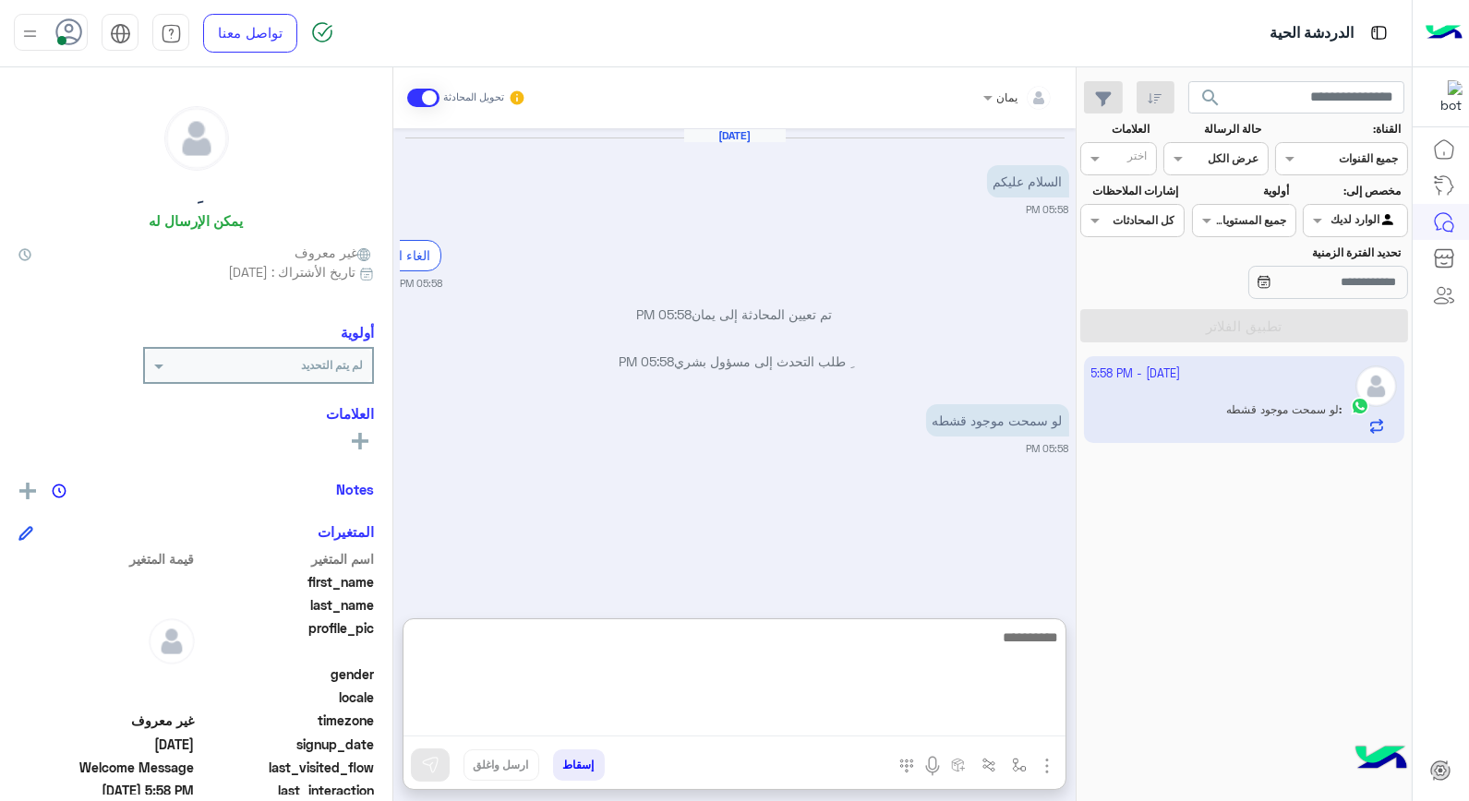
click at [804, 731] on textarea at bounding box center [735, 681] width 662 height 111
type textarea "*"
type textarea "******"
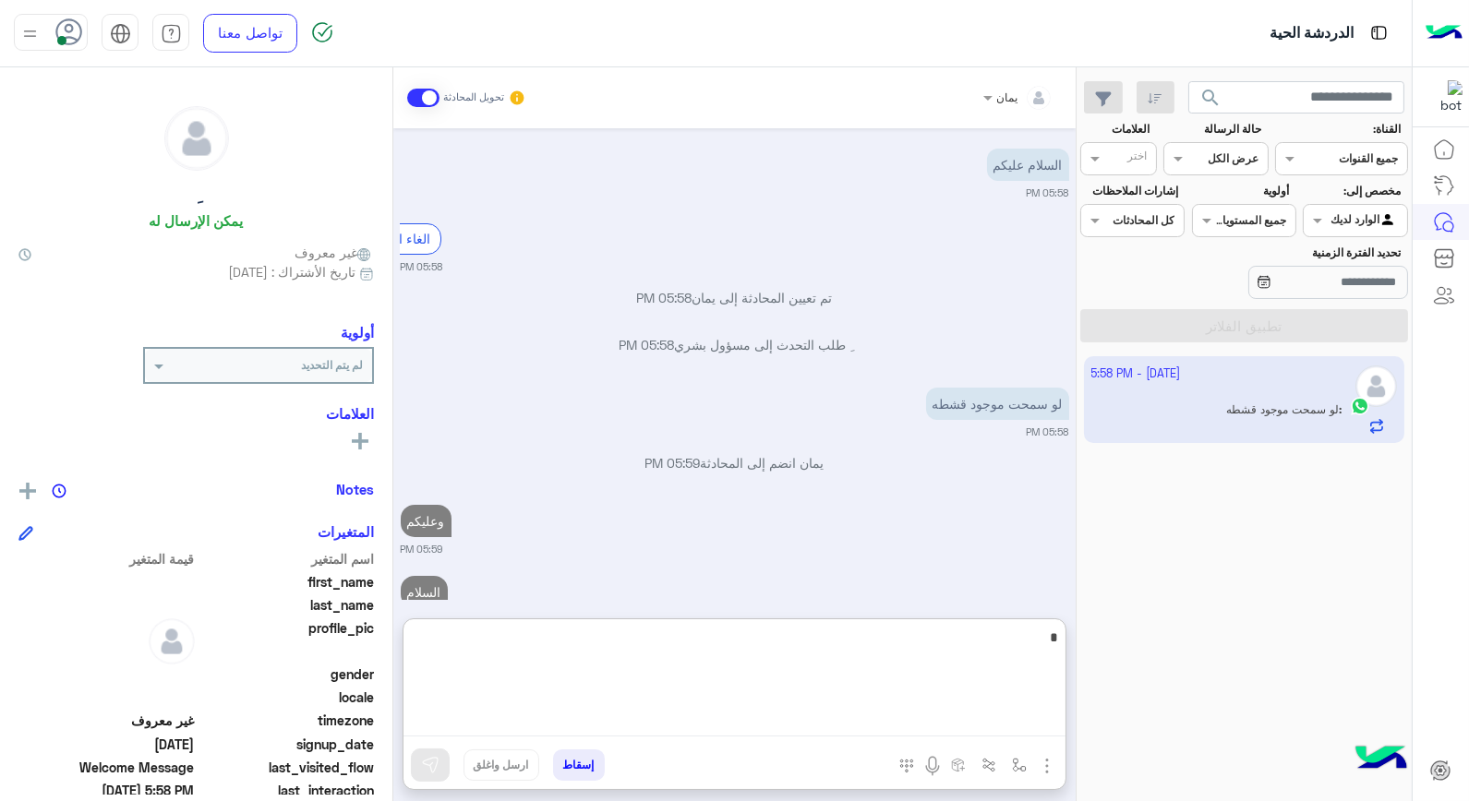
scroll to position [65, 0]
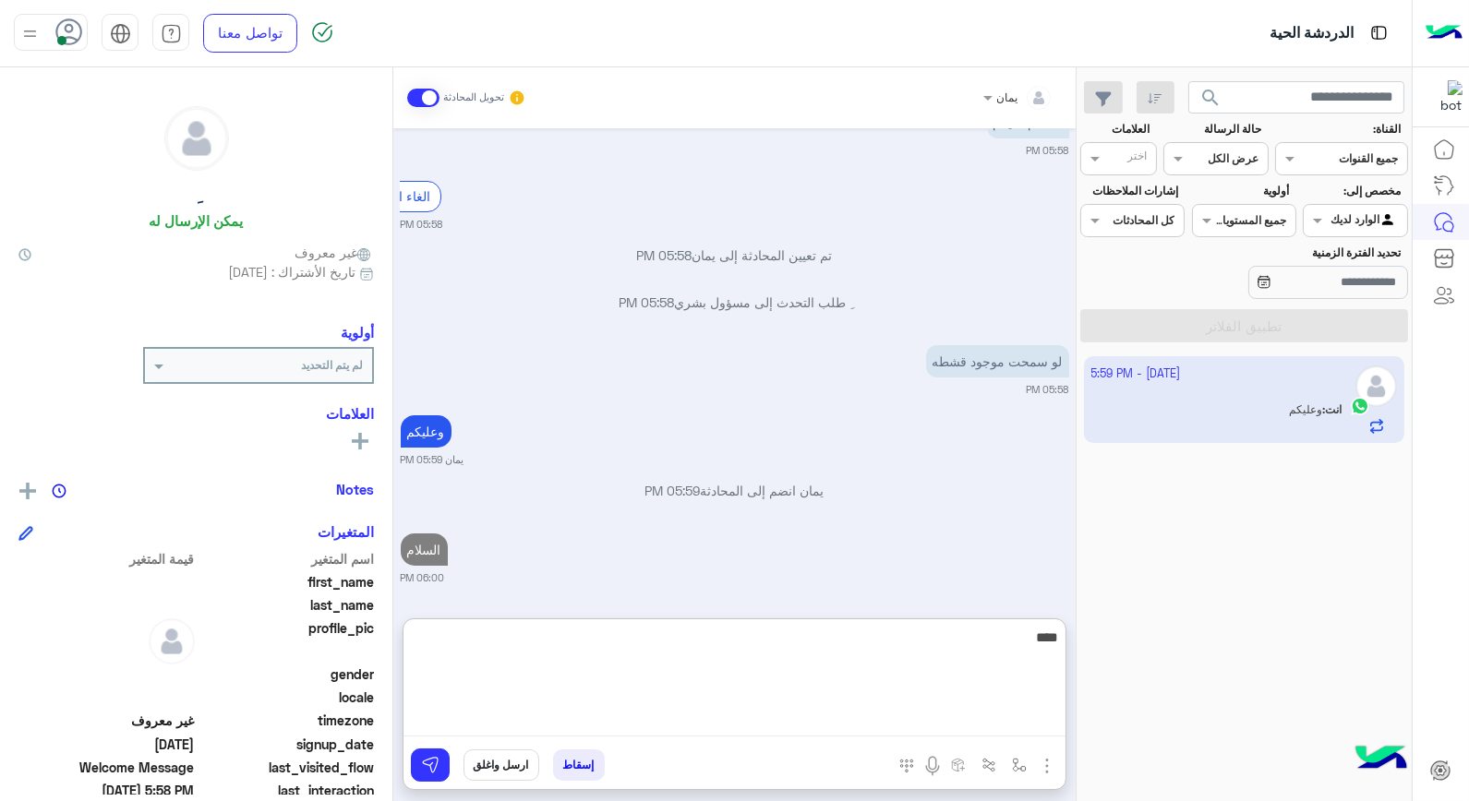
type textarea "*****"
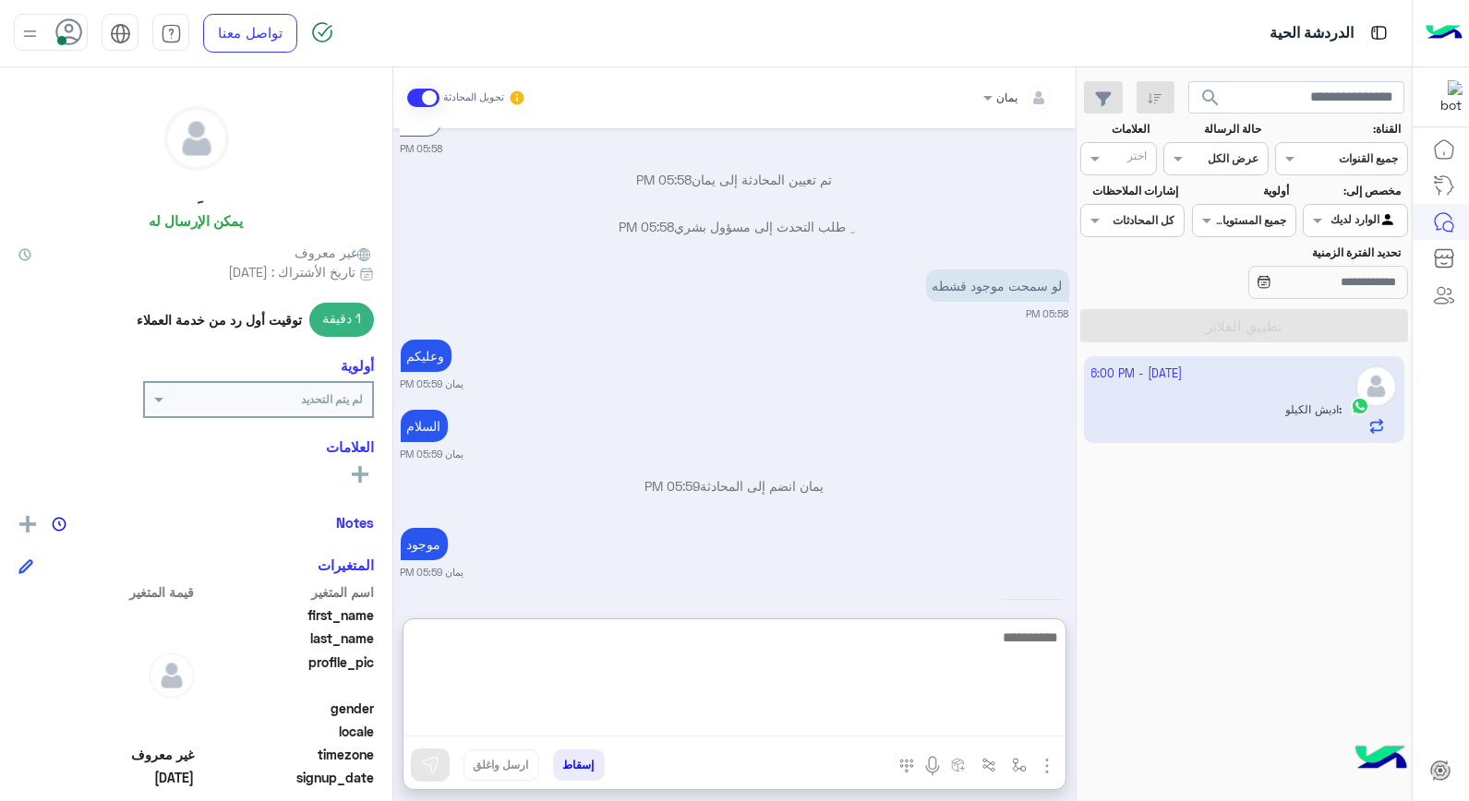
scroll to position [206, 0]
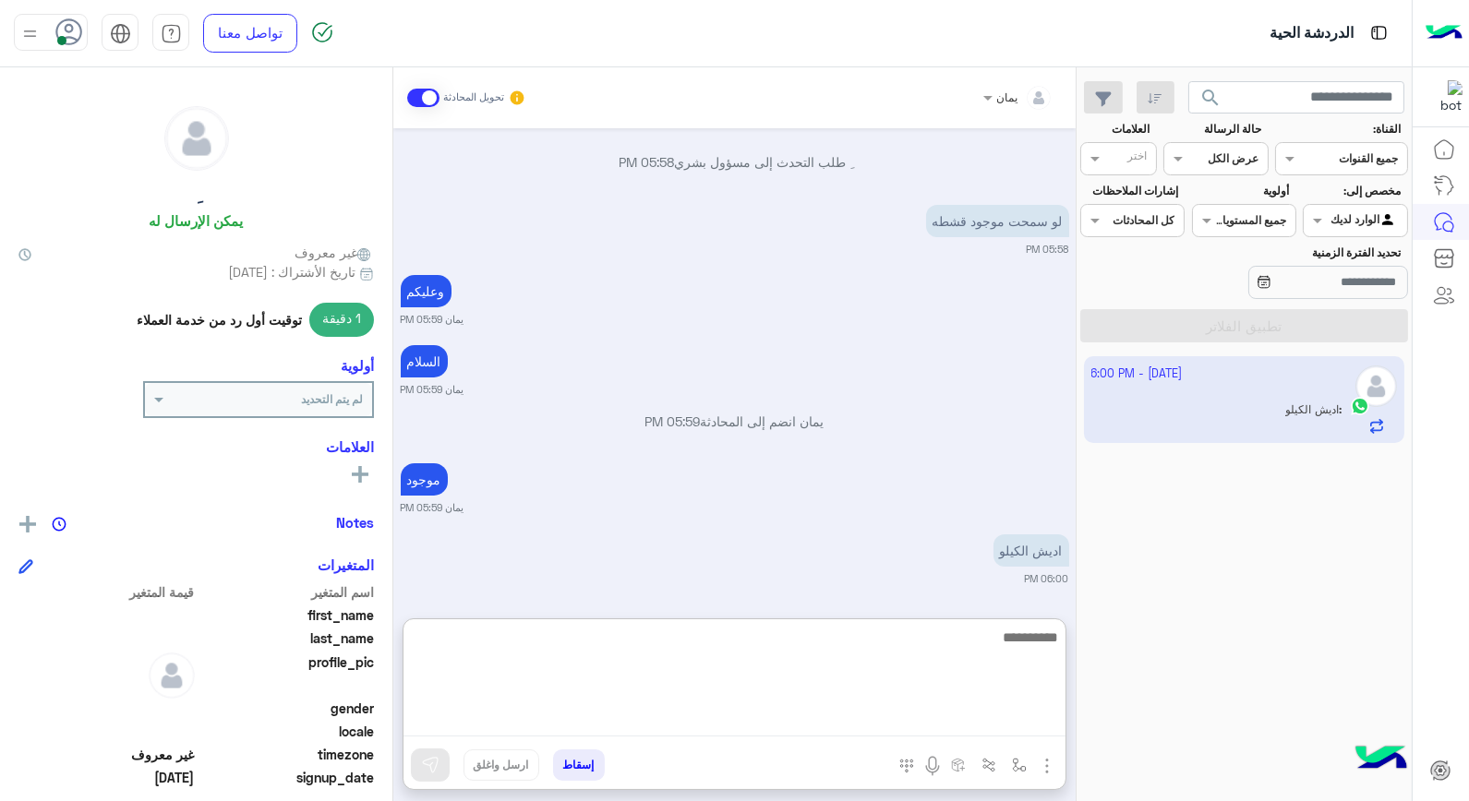
click at [760, 639] on textarea at bounding box center [735, 681] width 662 height 111
type textarea "**********"
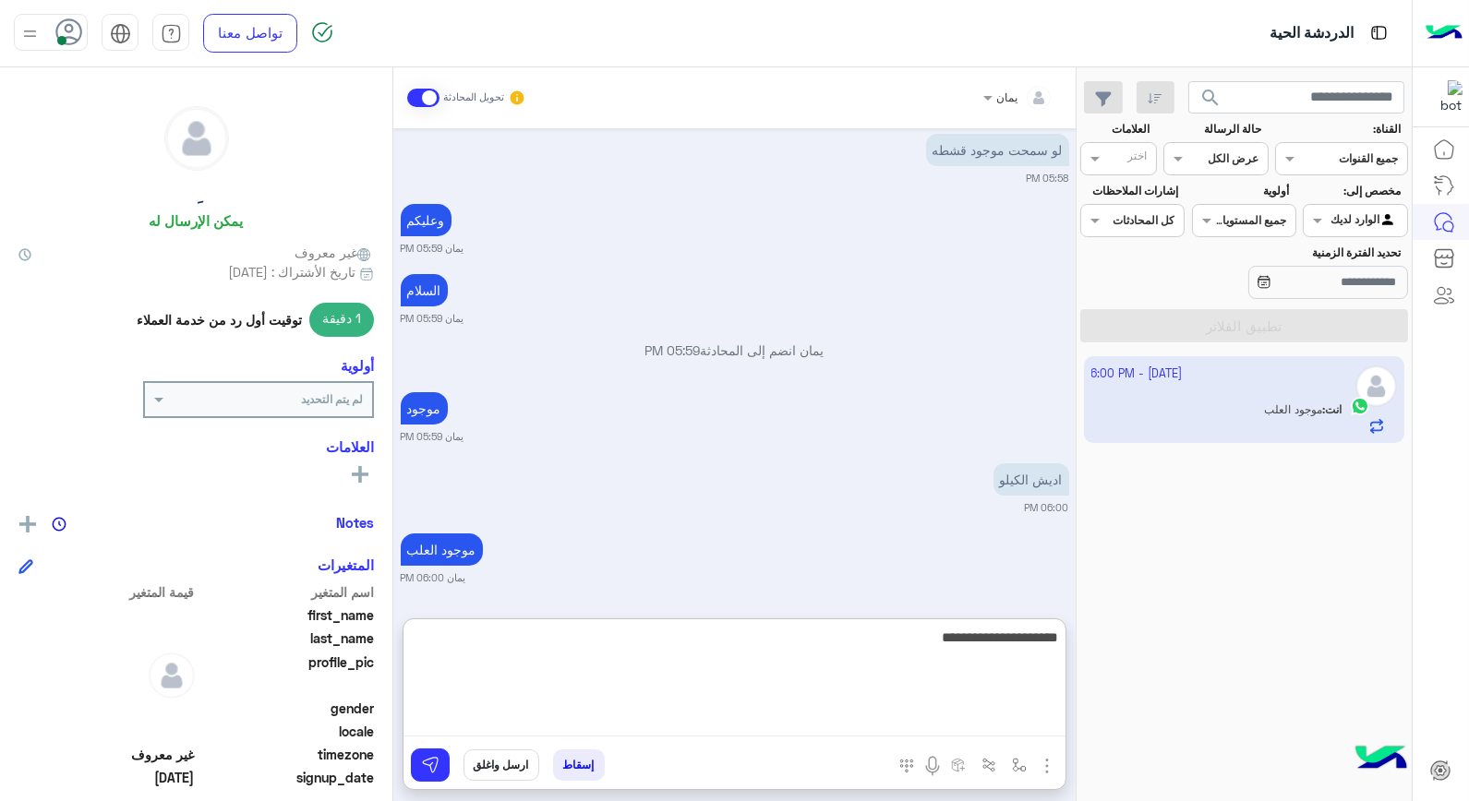
type textarea "**********"
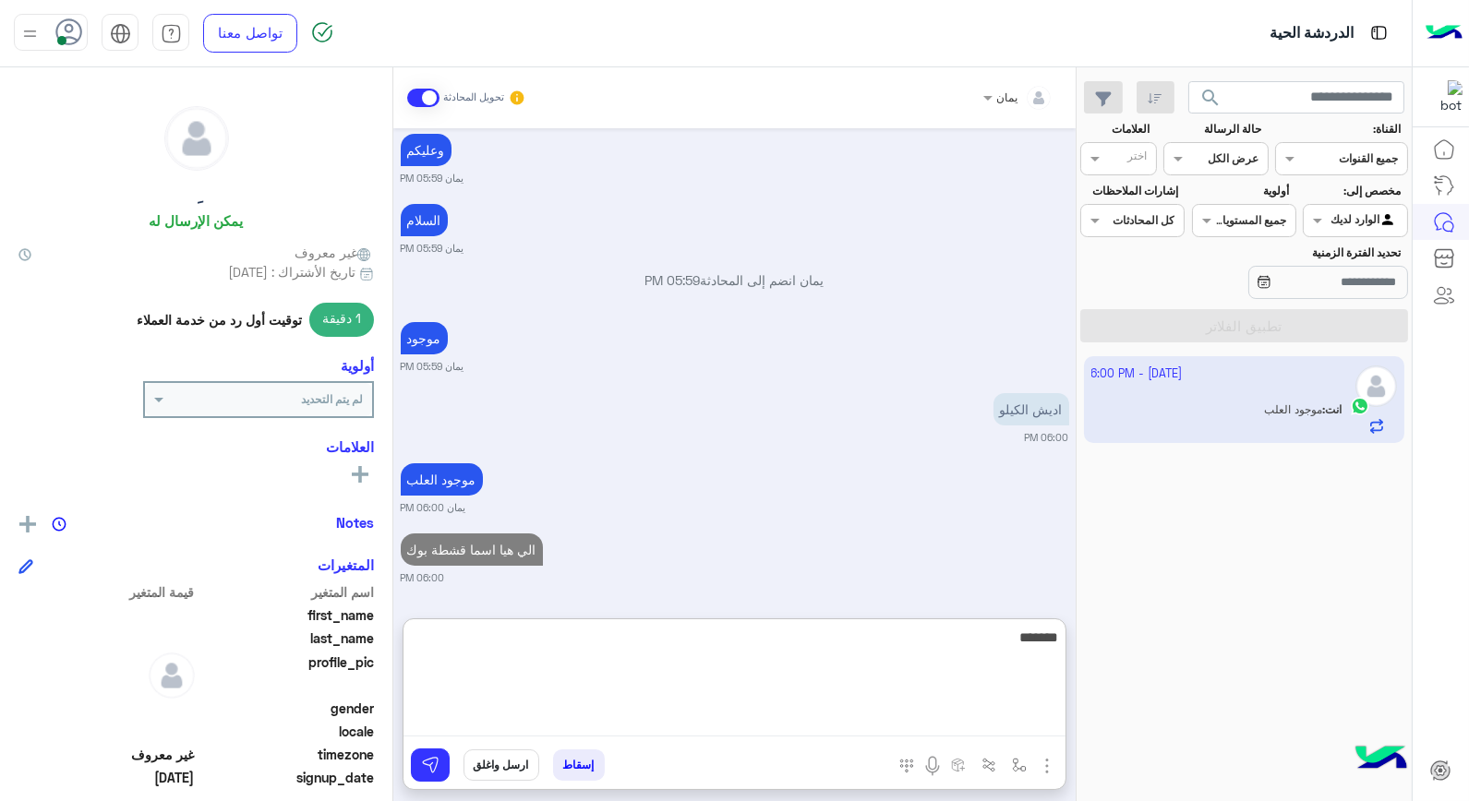
type textarea "********"
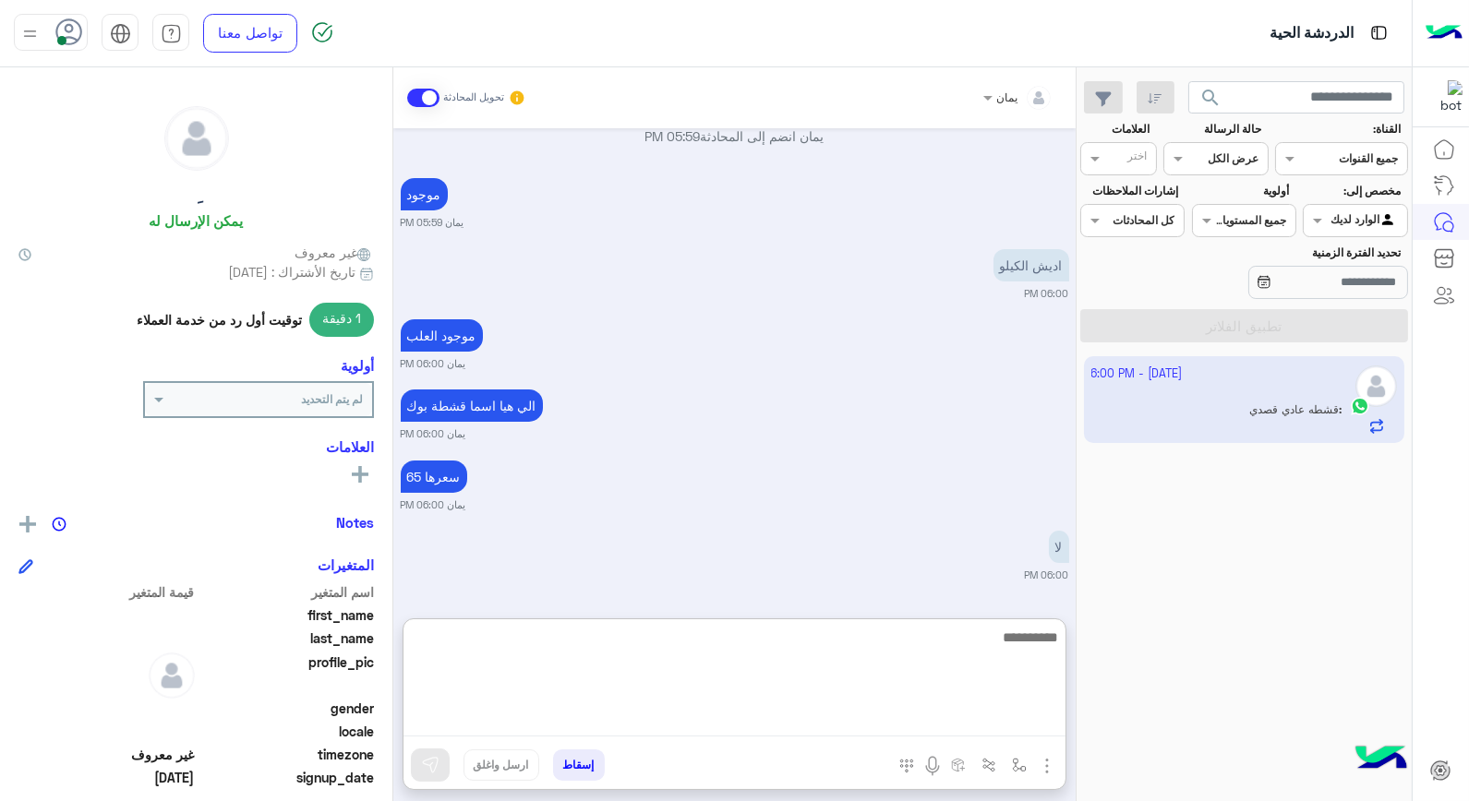
scroll to position [558, 0]
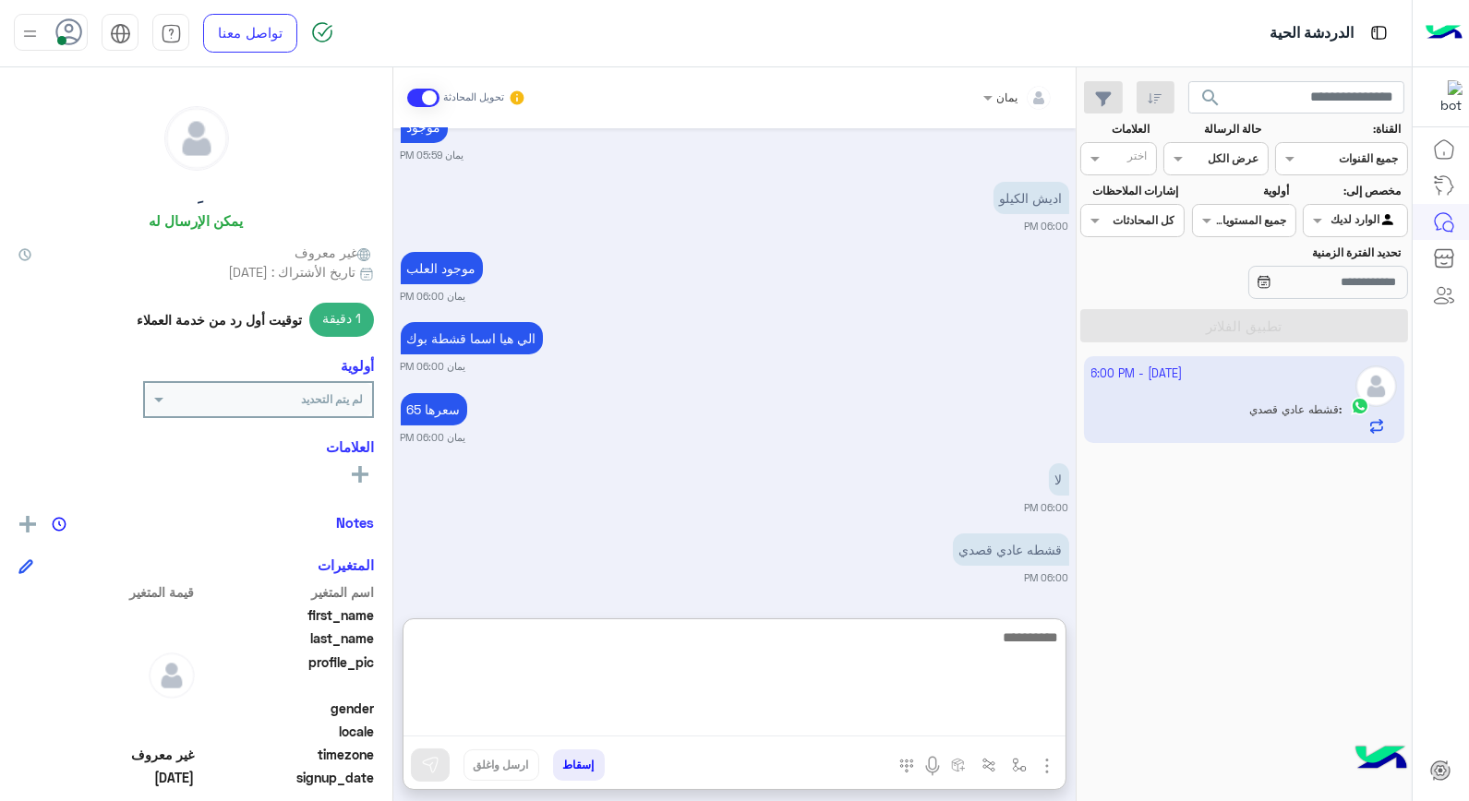
click at [850, 653] on textarea at bounding box center [735, 681] width 662 height 111
type textarea "**********"
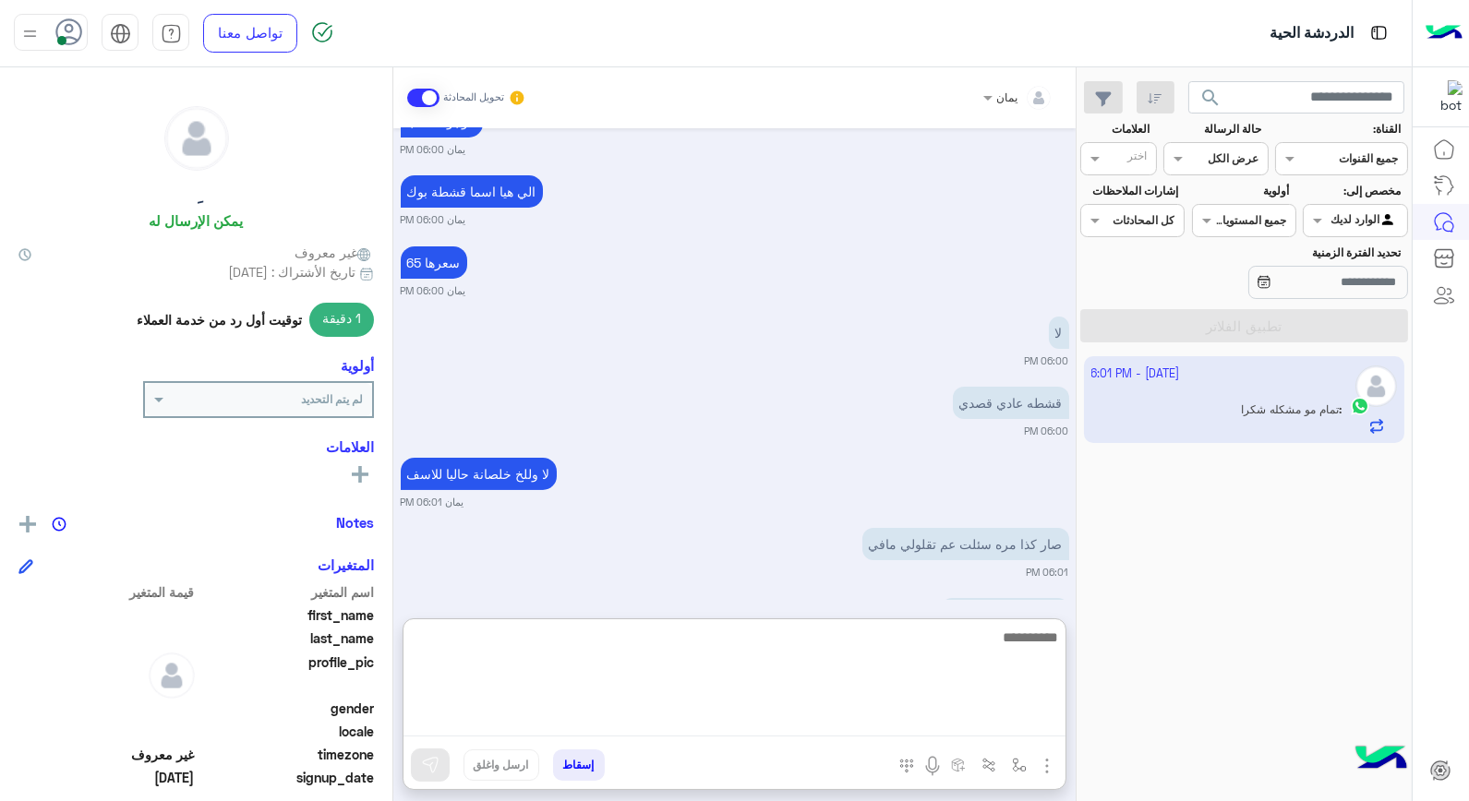
scroll to position [769, 0]
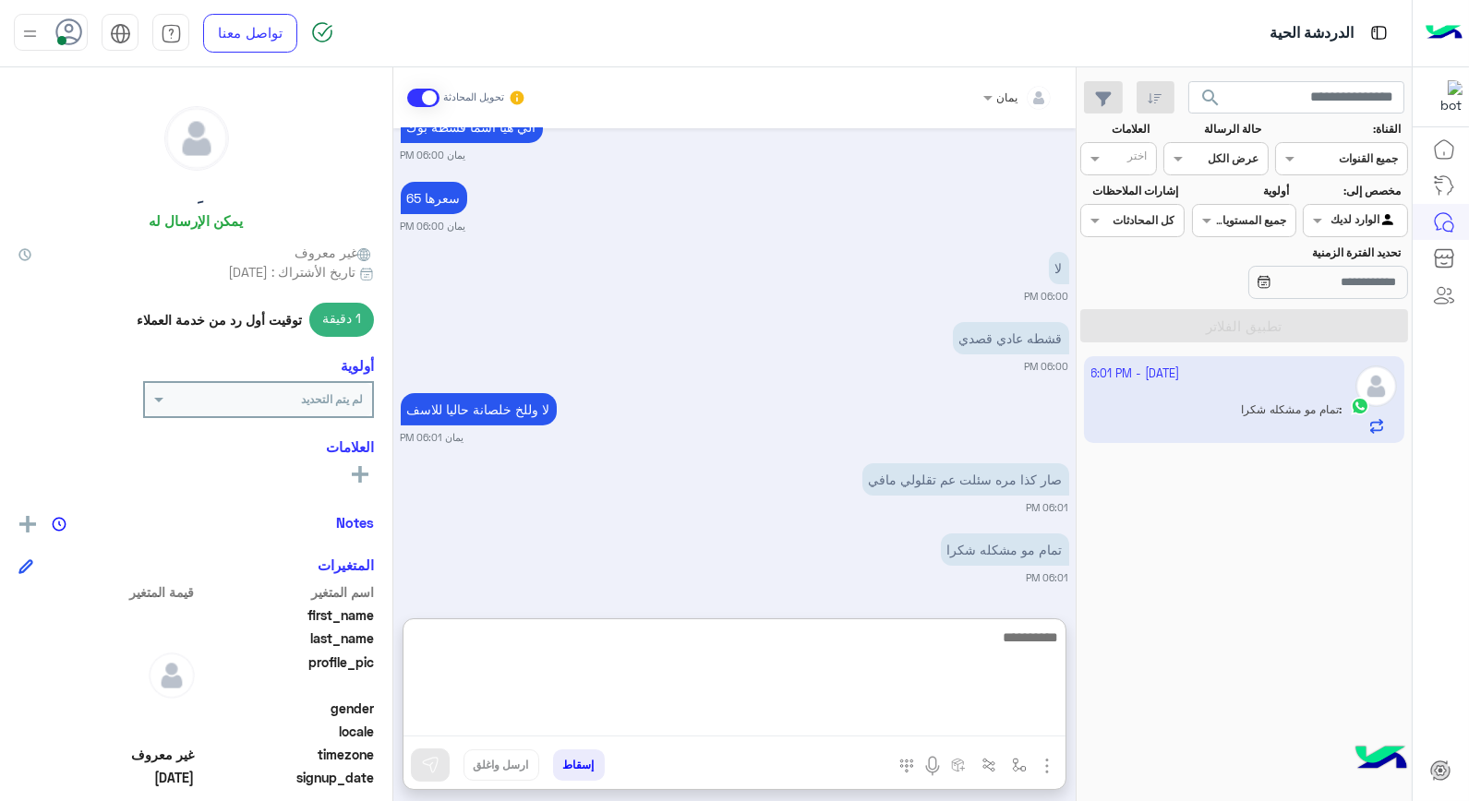
click at [832, 635] on textarea at bounding box center [735, 681] width 662 height 111
type textarea "**********"
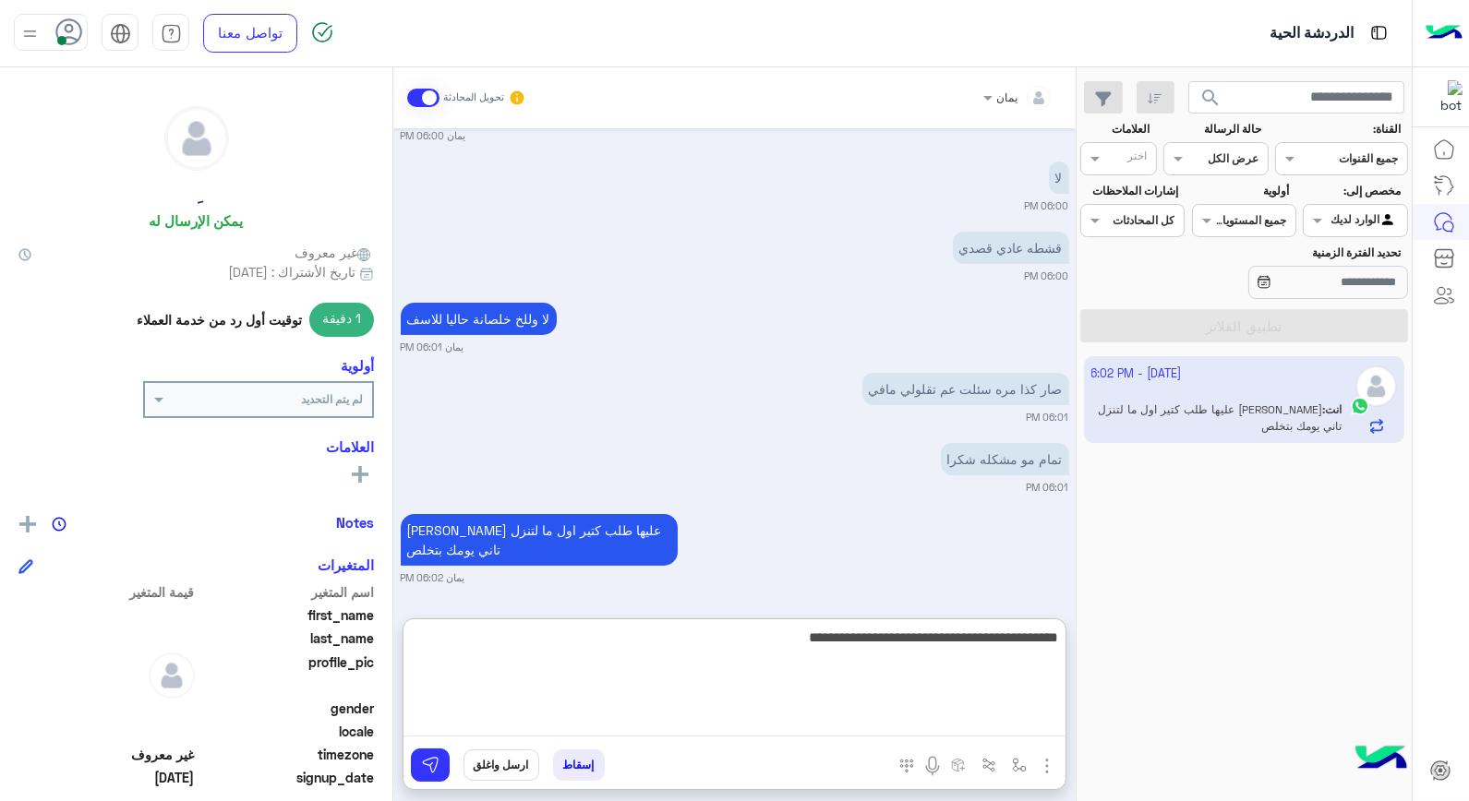
type textarea "**********"
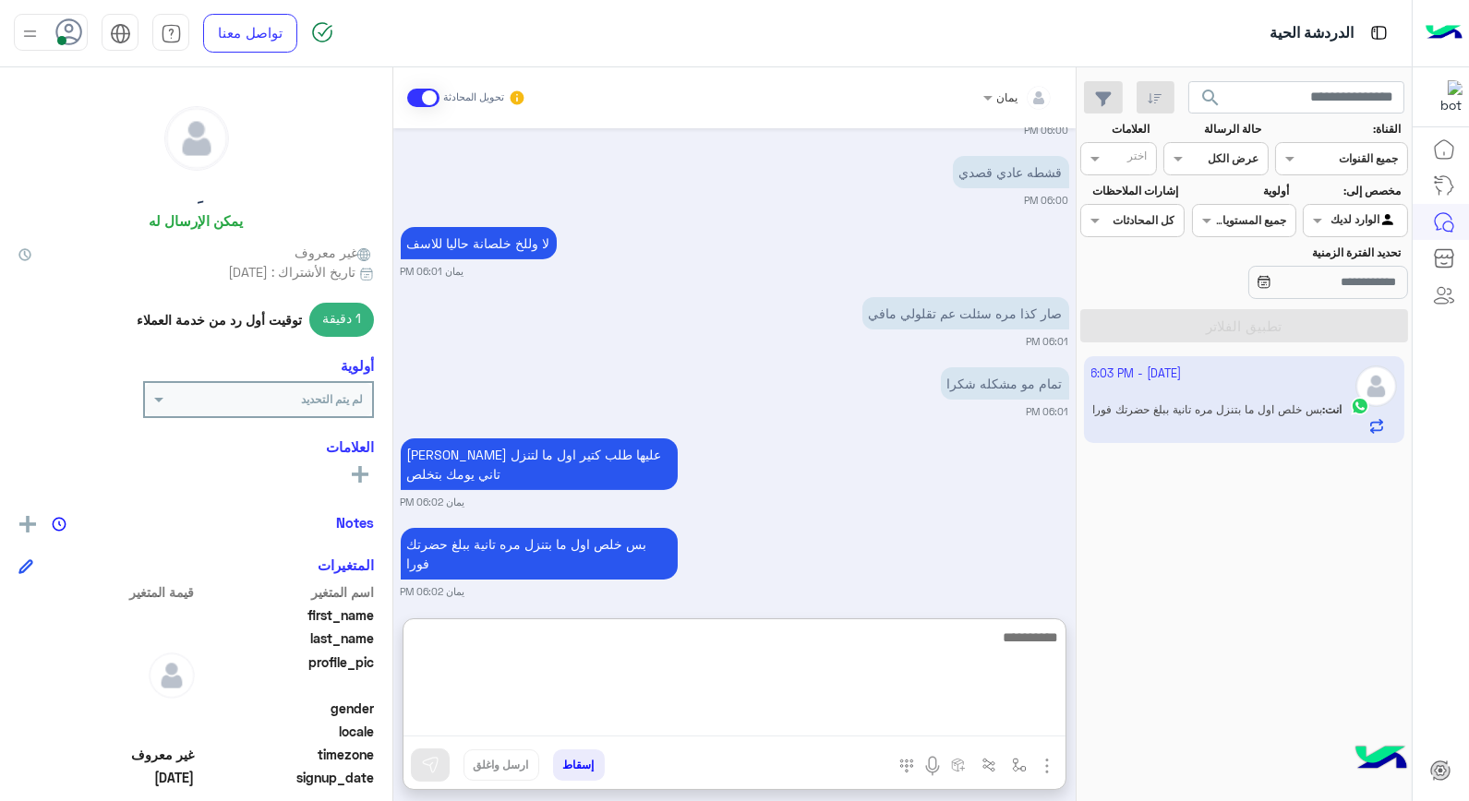
scroll to position [268, 0]
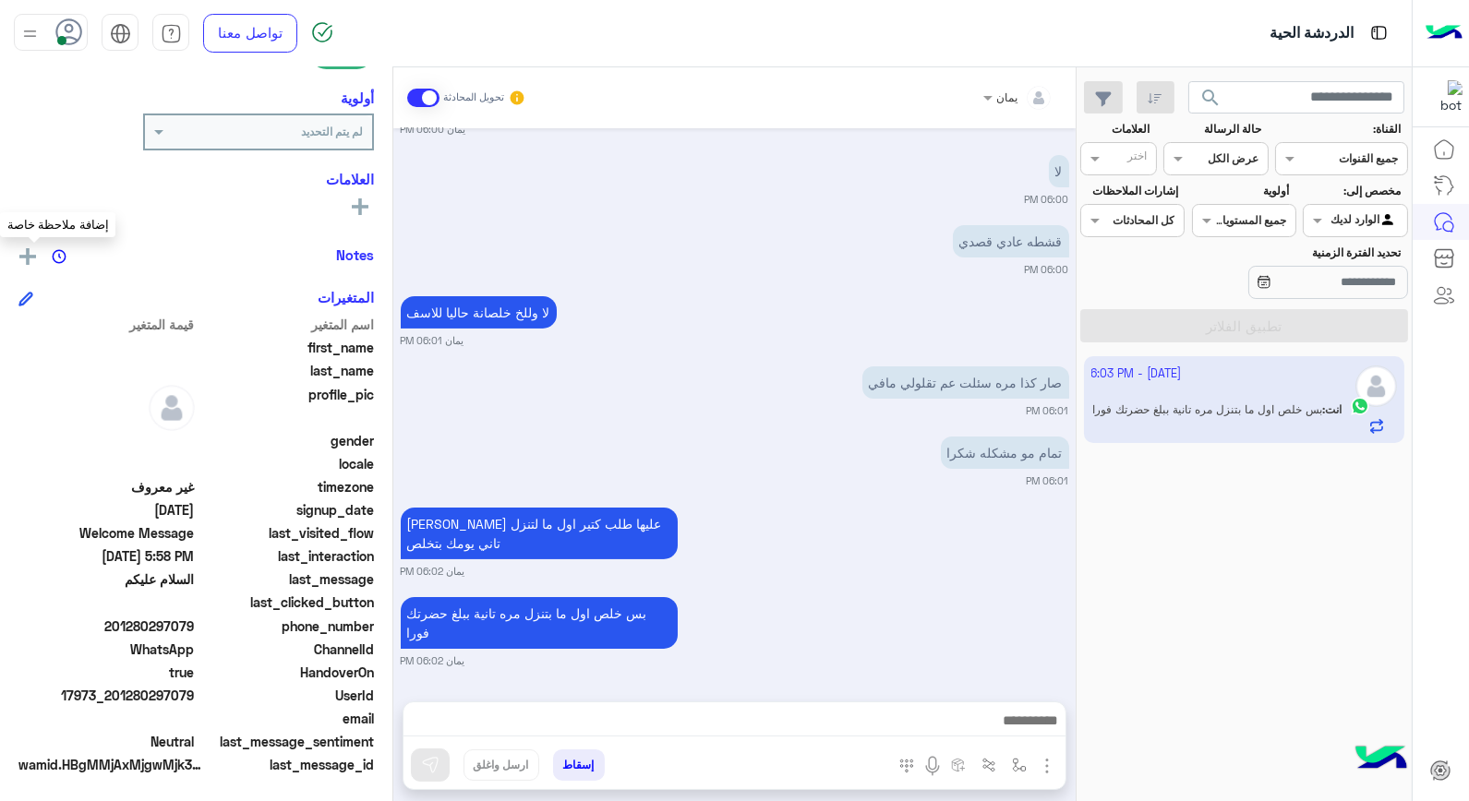
click at [30, 256] on img at bounding box center [27, 256] width 17 height 17
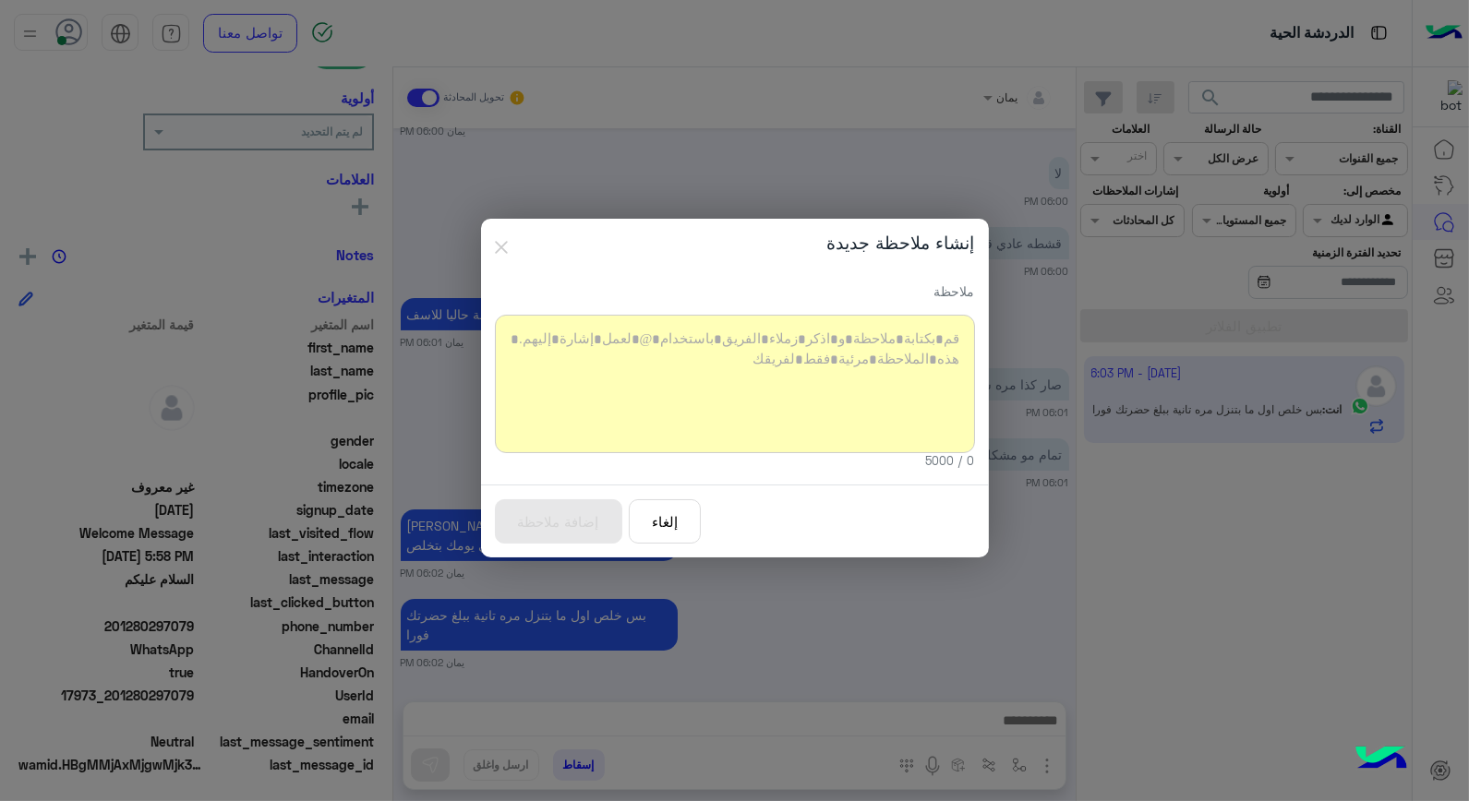
scroll to position [847, 0]
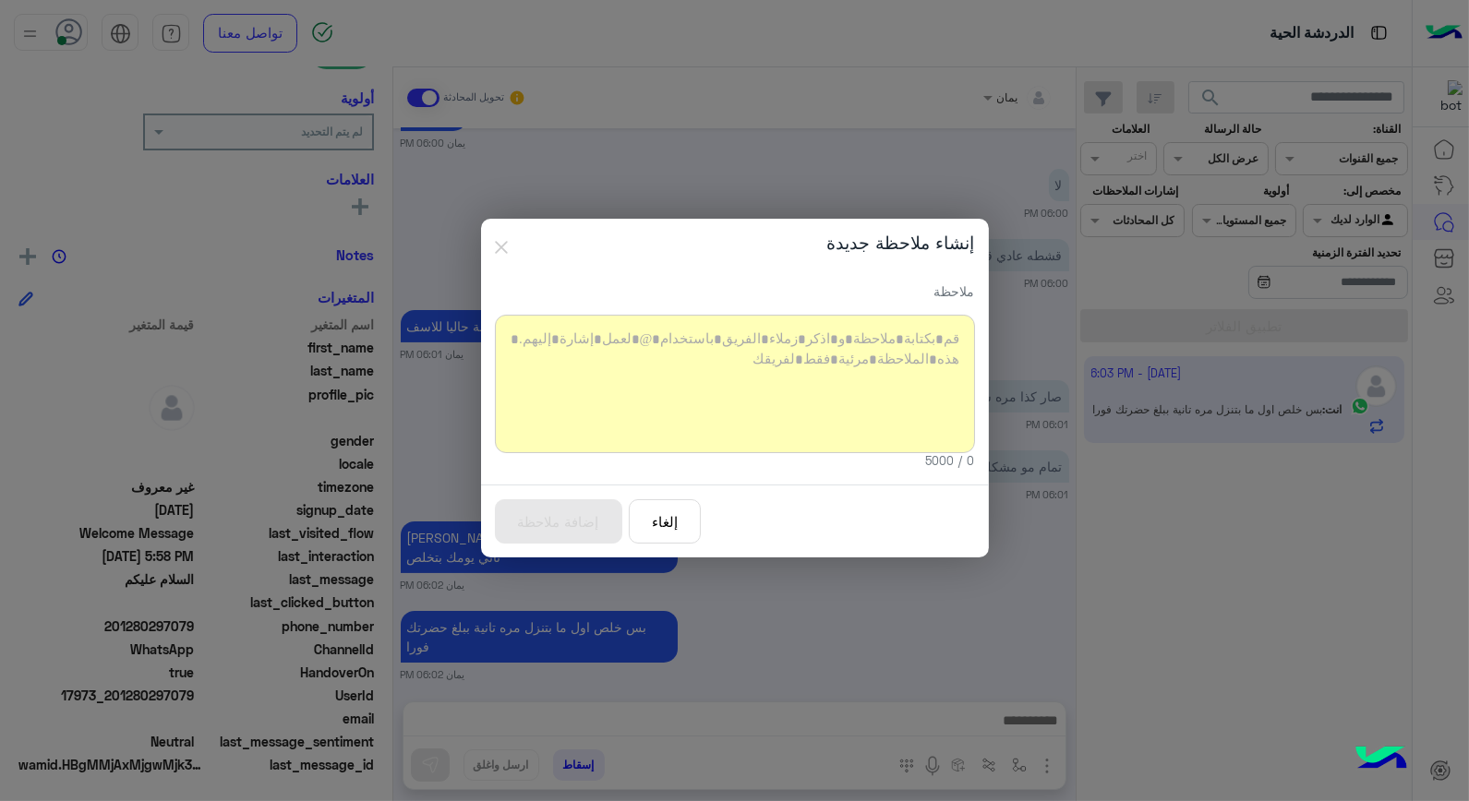
click at [746, 397] on div at bounding box center [735, 384] width 480 height 139
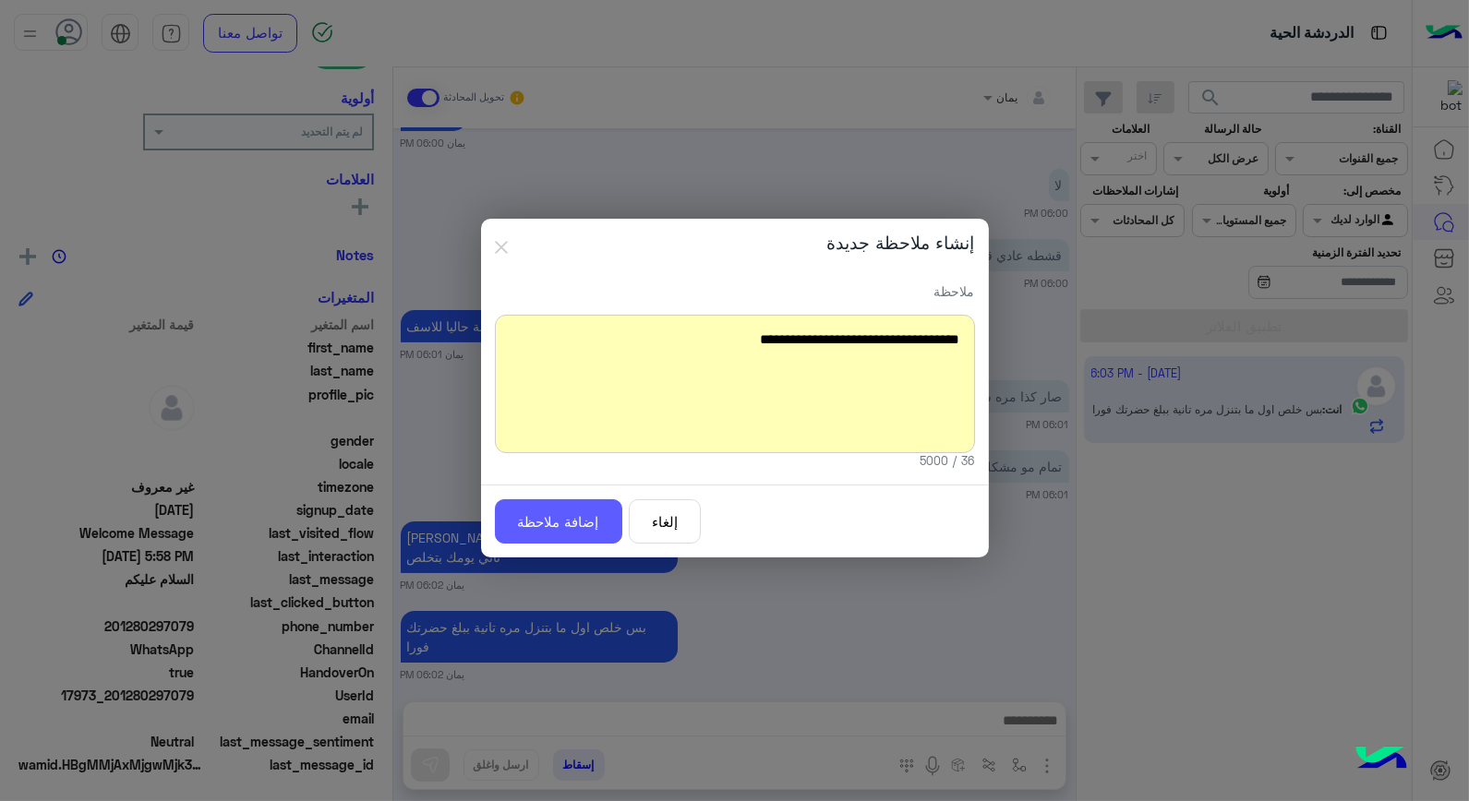
click at [529, 512] on button "إضافة ملاحظة" at bounding box center [558, 522] width 127 height 45
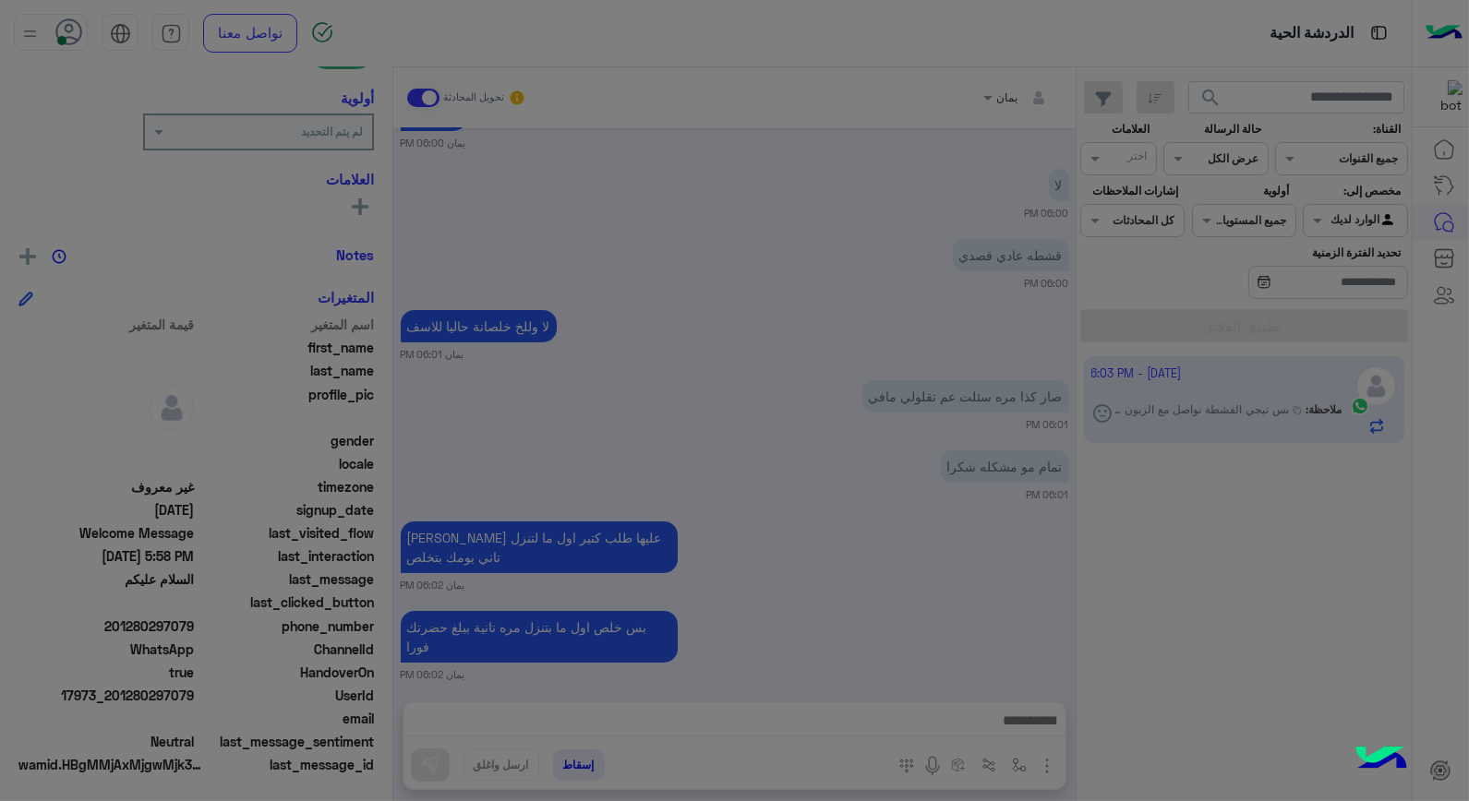
scroll to position [986, 0]
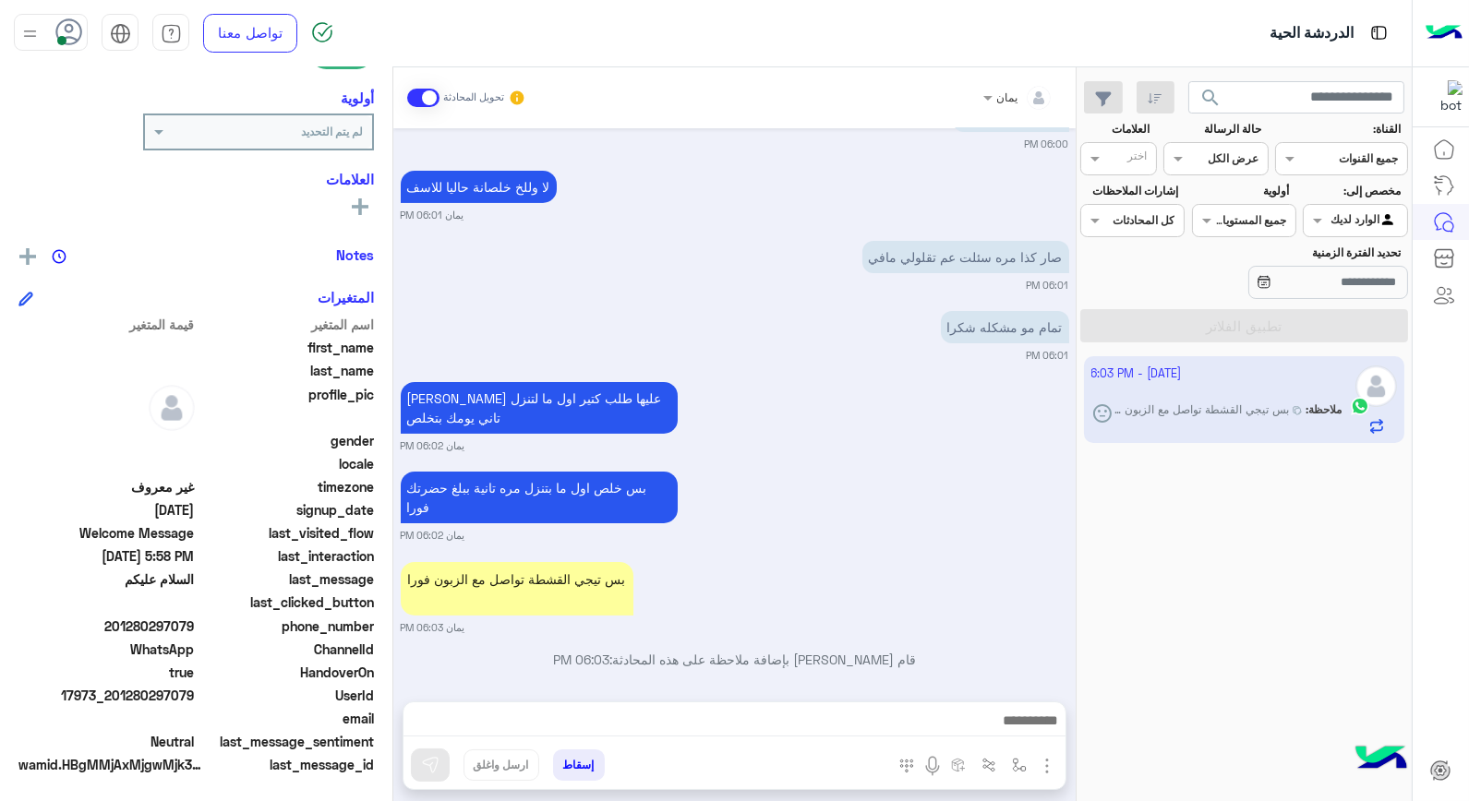
click at [1102, 416] on app-inbox-user "[DATE] - 6:03 PM ِ ملاحظة : بس تيجي القشطة تواصل مع الزبون فورا" at bounding box center [1244, 399] width 321 height 87
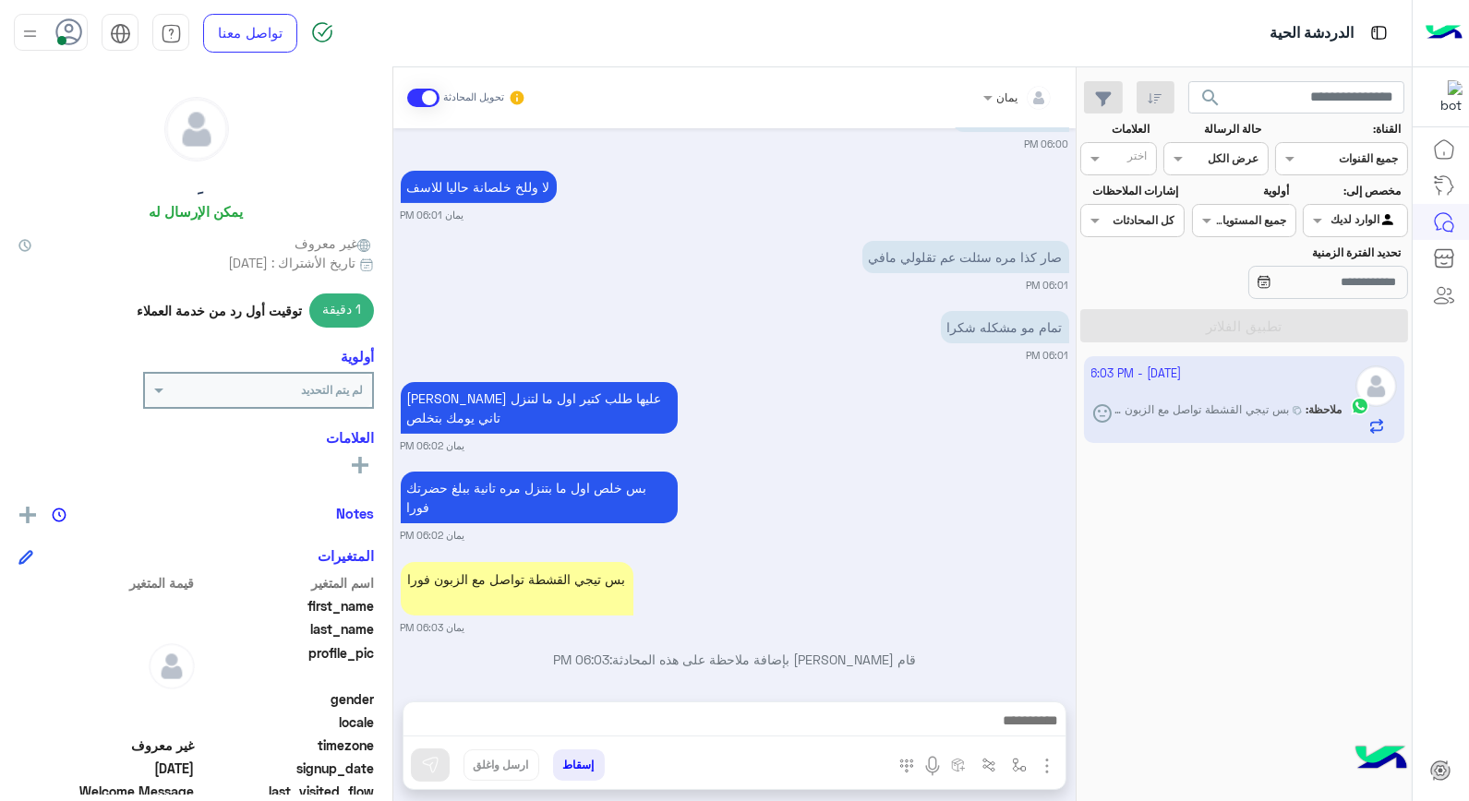
scroll to position [0, 0]
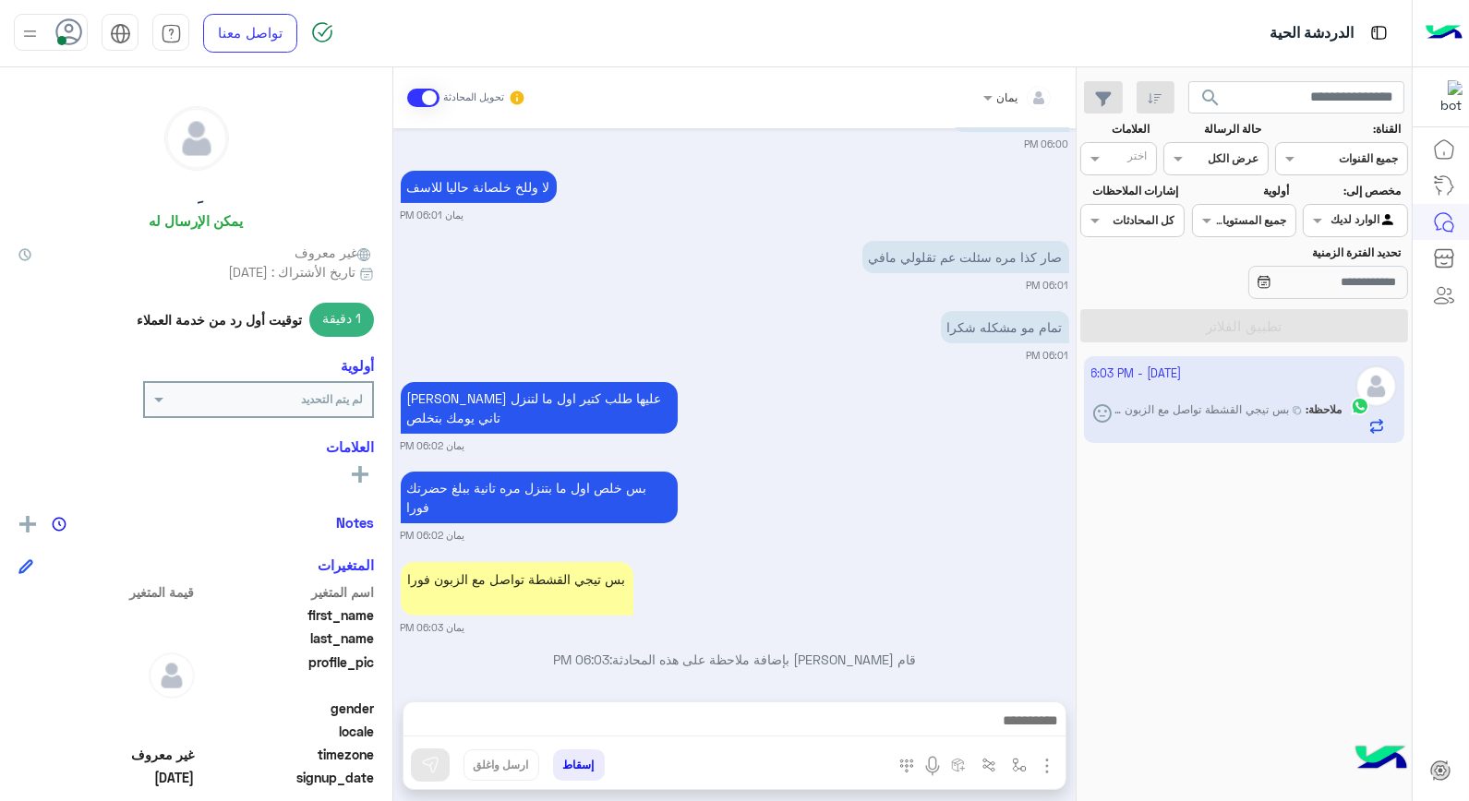
click at [571, 755] on button "إسقاط" at bounding box center [579, 765] width 52 height 31
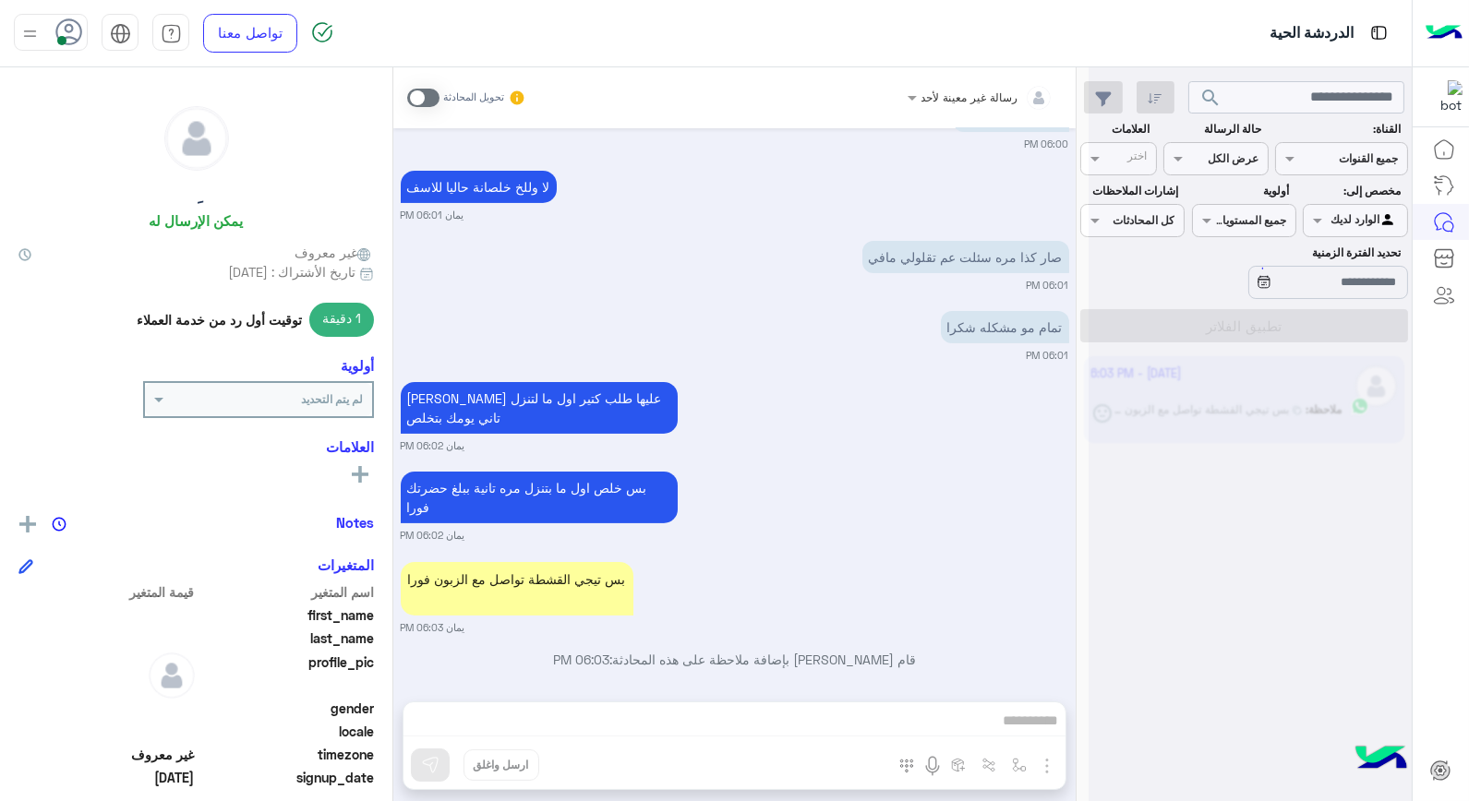
scroll to position [1034, 0]
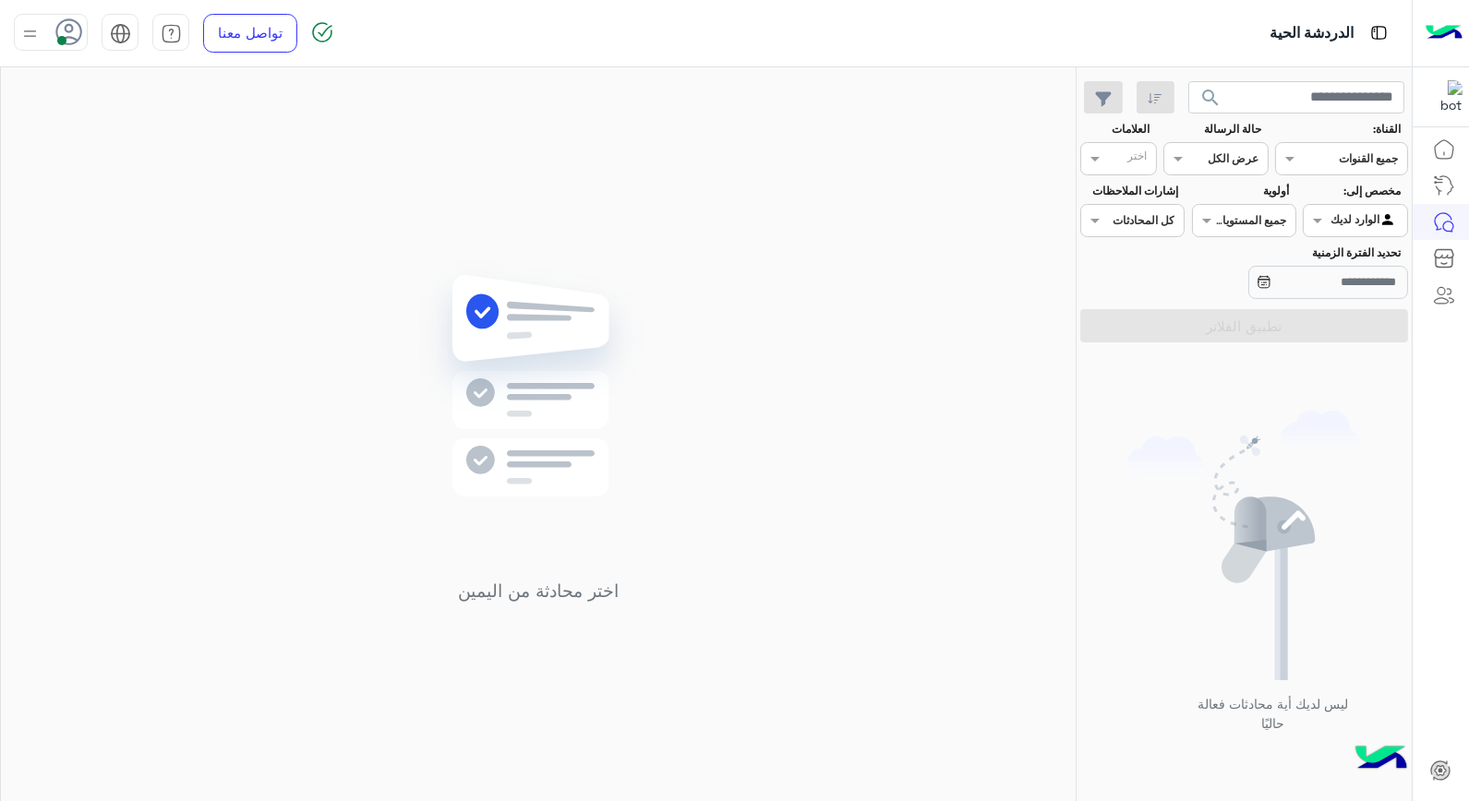
click at [26, 42] on img at bounding box center [29, 33] width 23 height 23
click at [123, 177] on label "وقت الراحة" at bounding box center [129, 181] width 201 height 33
click at [366, 231] on div "اختر محادثة من اليمين" at bounding box center [538, 437] width 1075 height 741
click at [50, 34] on div at bounding box center [51, 32] width 74 height 37
click at [126, 143] on label "متصل" at bounding box center [129, 141] width 201 height 33
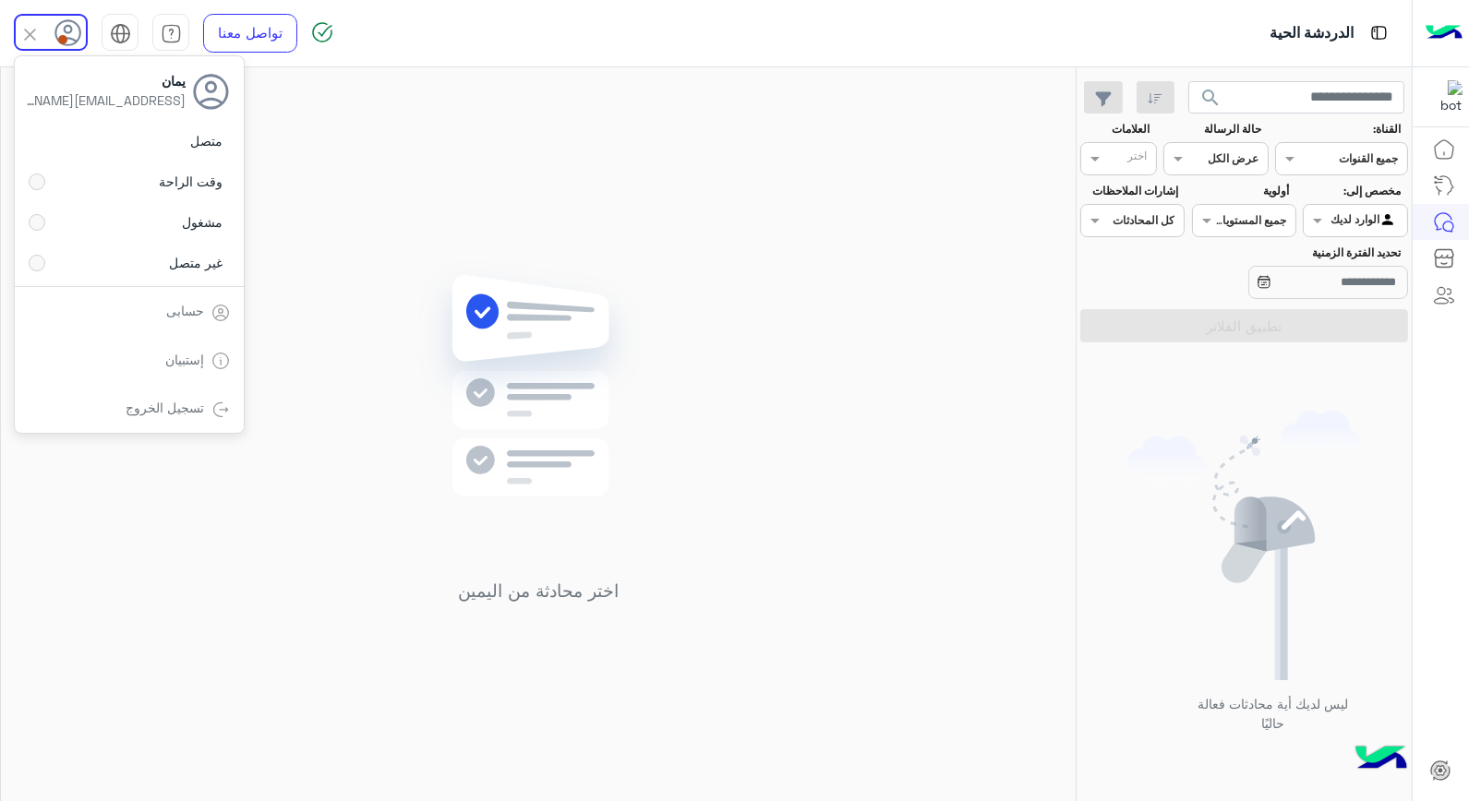
drag, startPoint x: 744, startPoint y: 355, endPoint x: 782, endPoint y: 401, distance: 59.7
click at [744, 355] on div "اختر محادثة من اليمين" at bounding box center [538, 437] width 1075 height 741
click at [1199, 88] on span "search" at bounding box center [1210, 98] width 22 height 22
click at [1201, 98] on span "search" at bounding box center [1210, 98] width 22 height 22
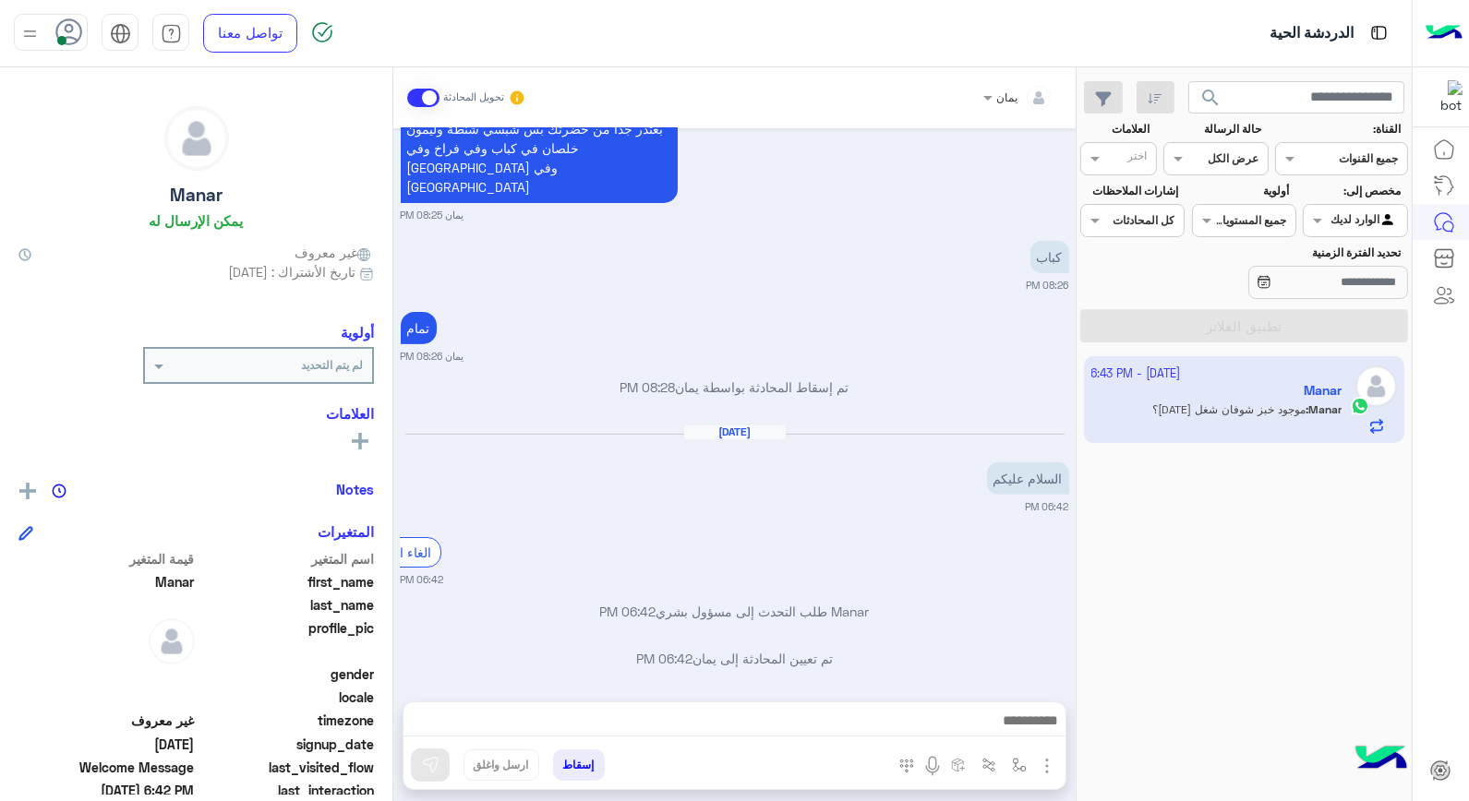
scroll to position [1478, 0]
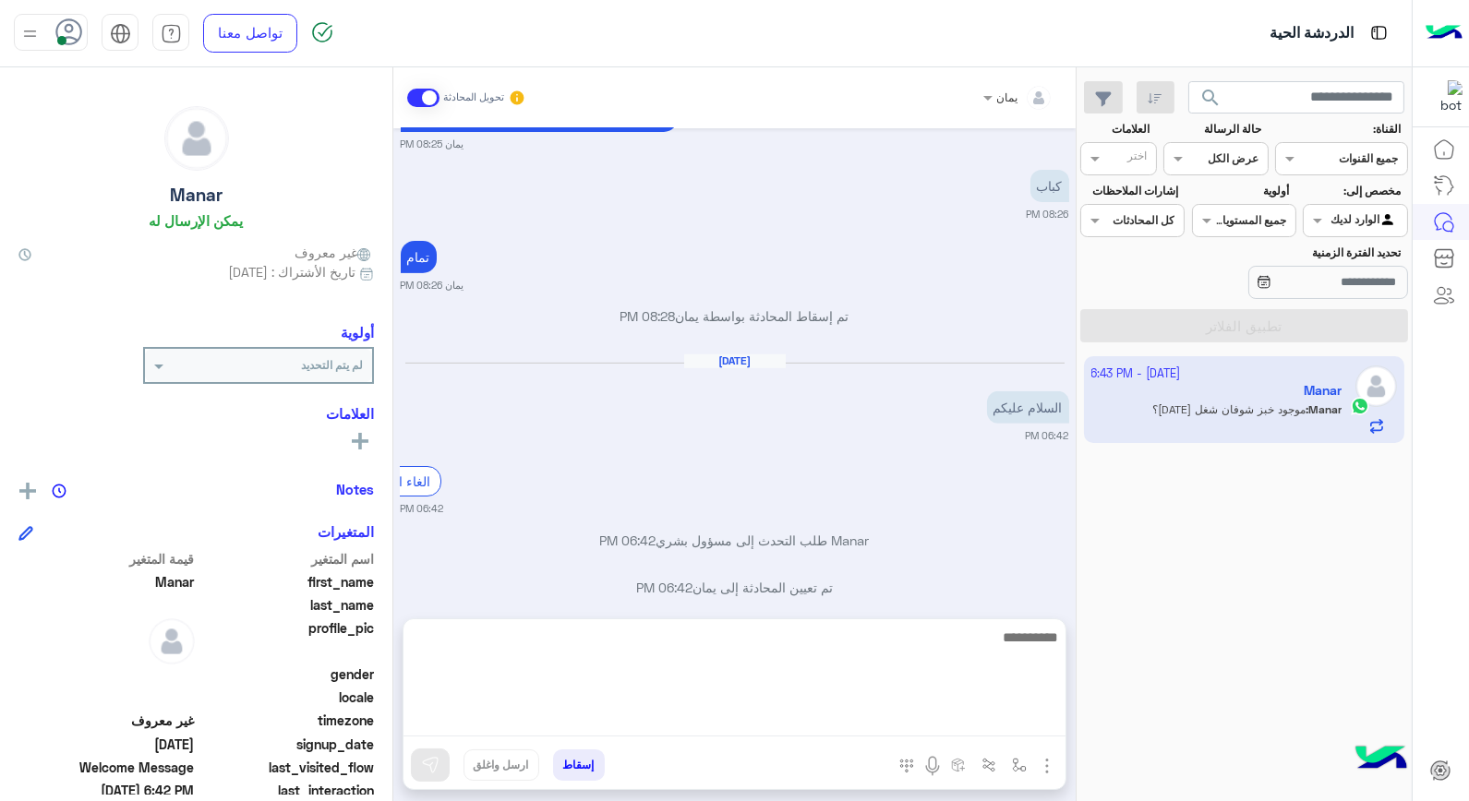
click at [934, 716] on textarea at bounding box center [735, 681] width 662 height 111
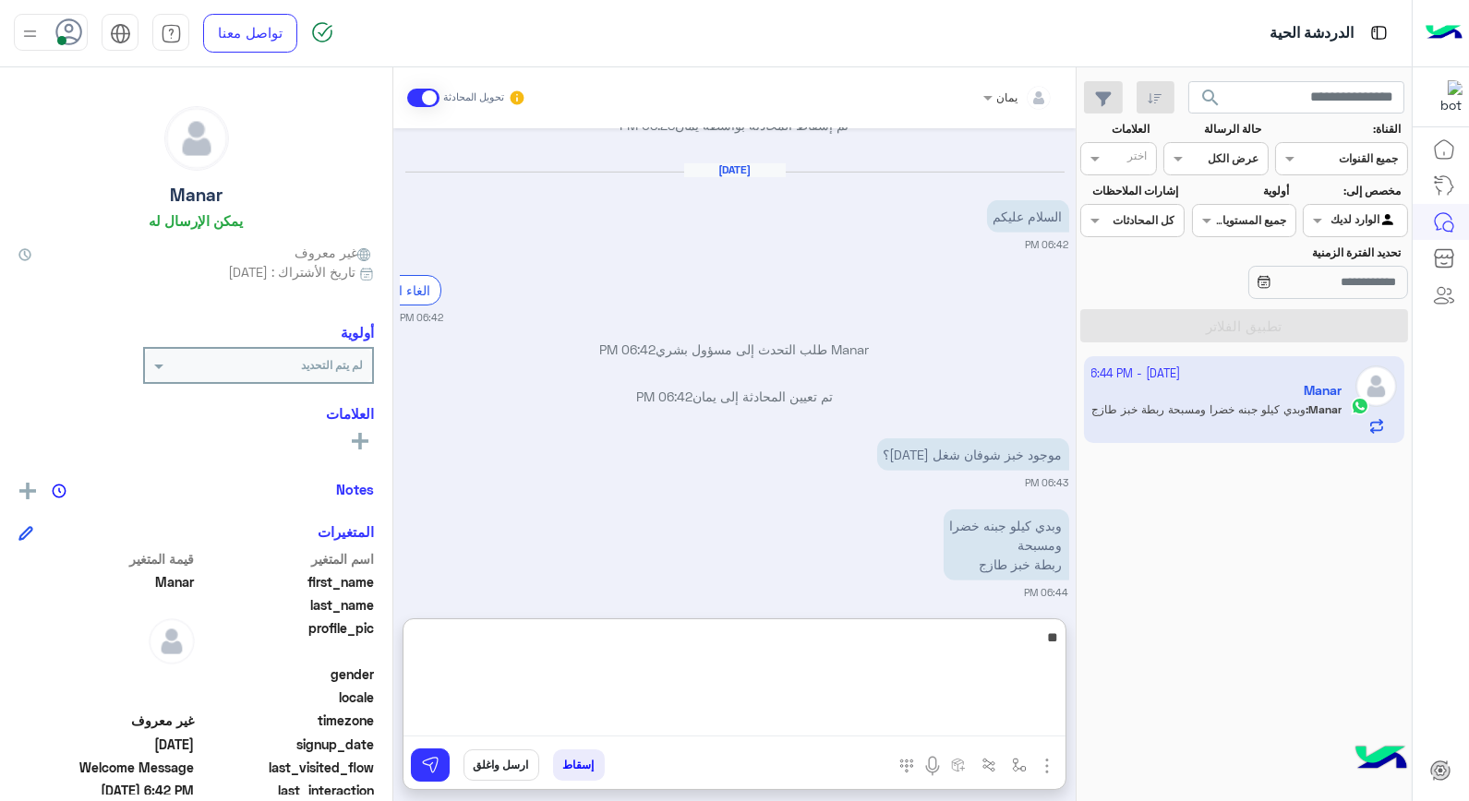
type textarea "*"
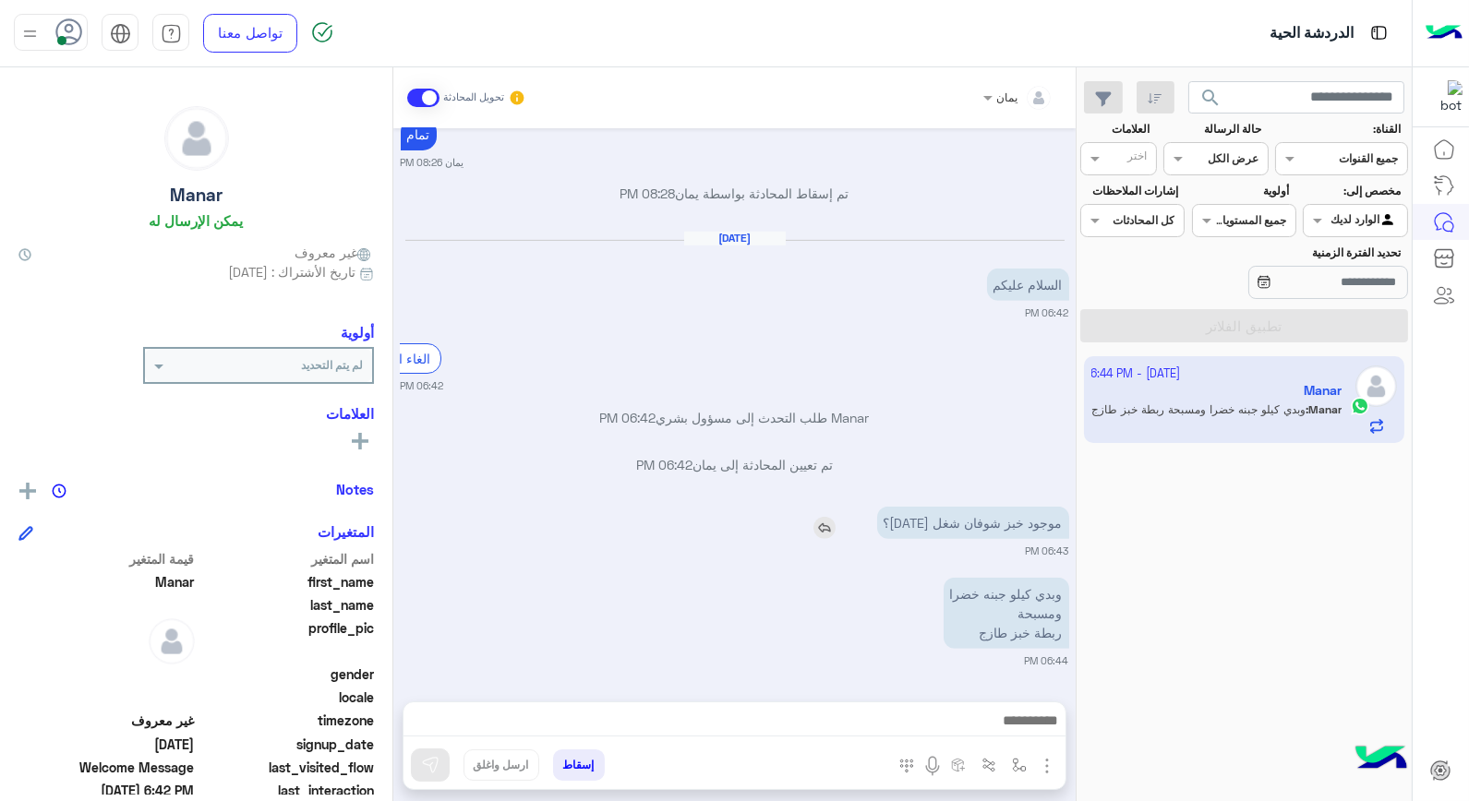
click at [829, 507] on div "موجود خبز شوفان شغل [DATE]؟" at bounding box center [920, 523] width 297 height 32
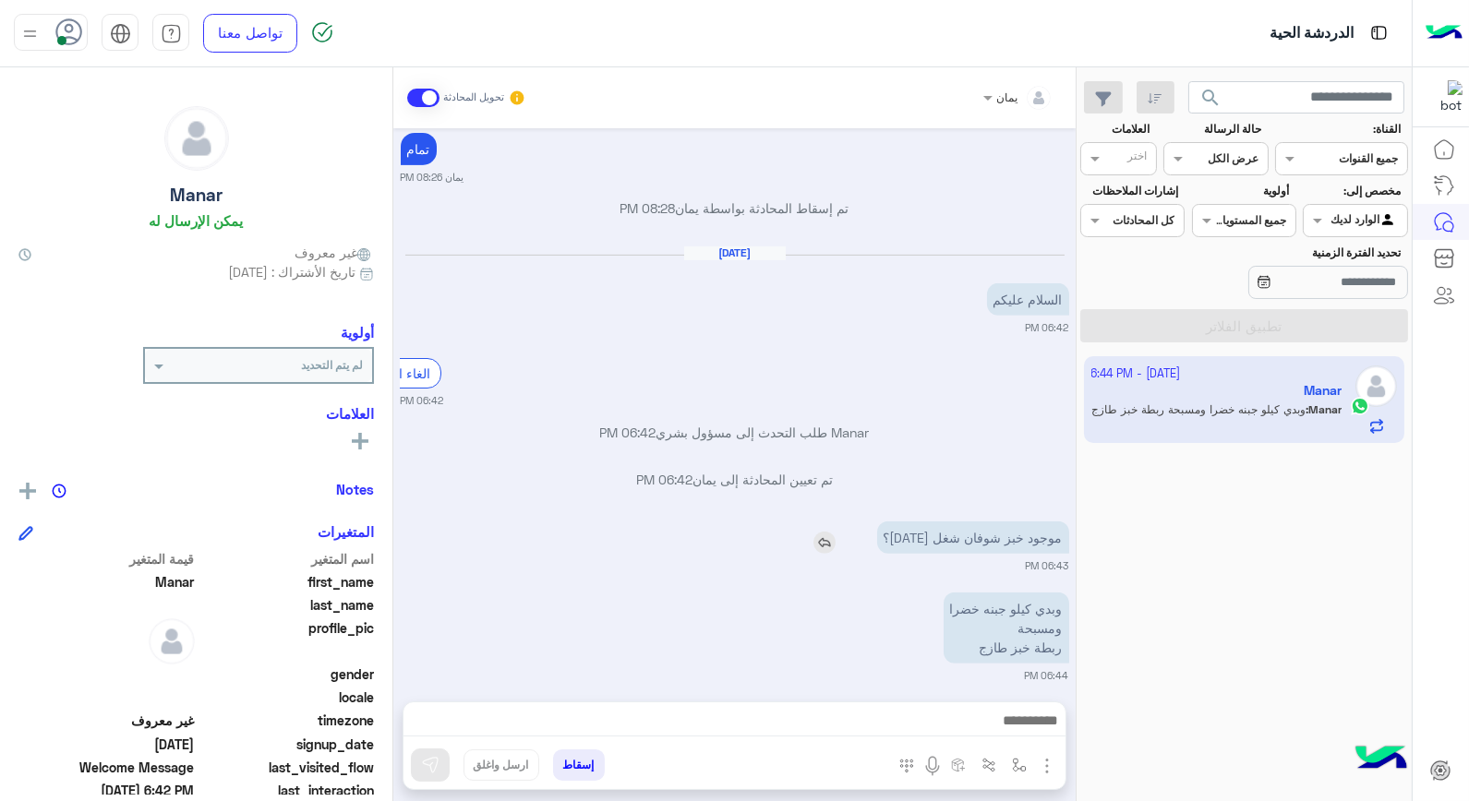
click at [836, 532] on img at bounding box center [824, 543] width 22 height 22
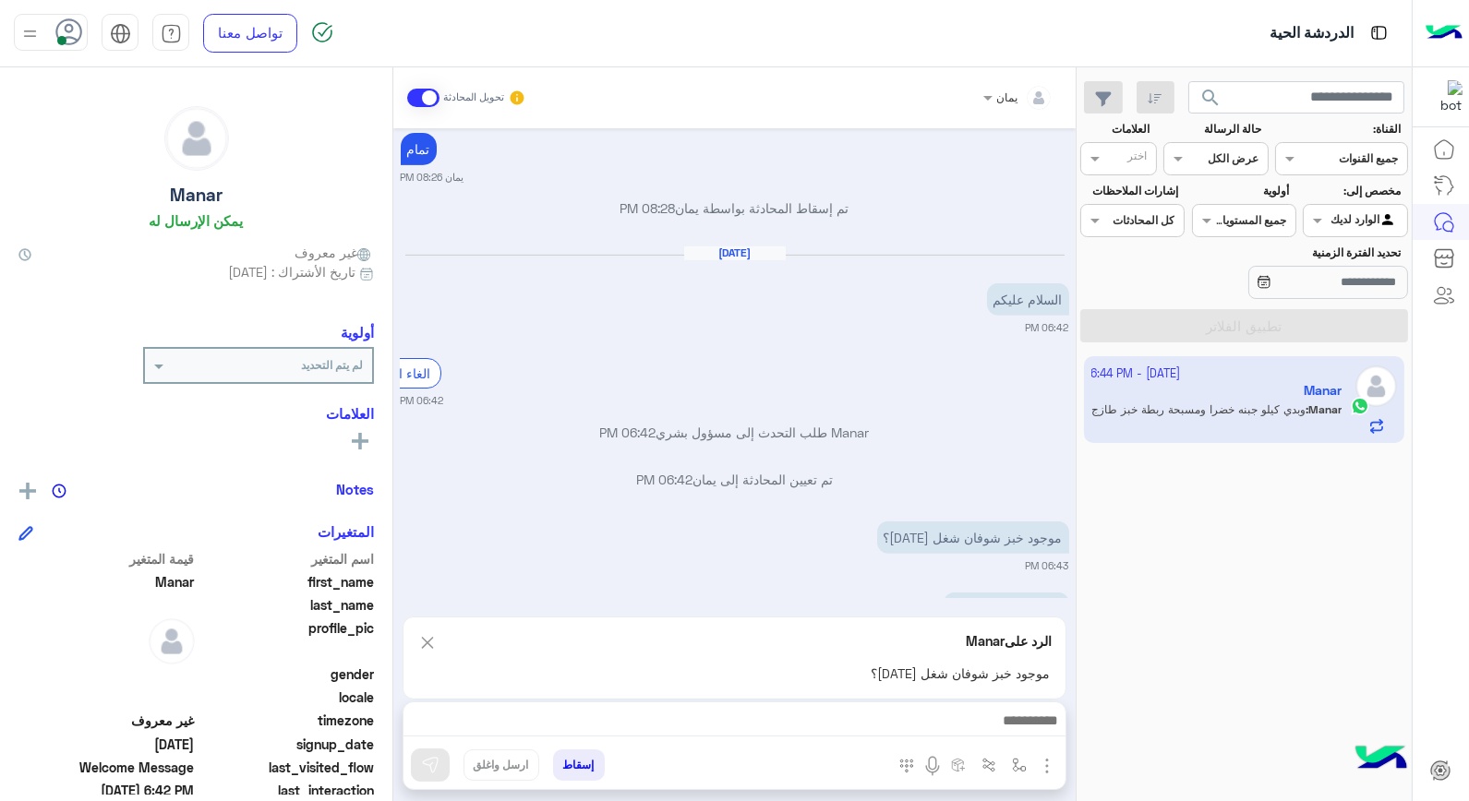
scroll to position [1669, 0]
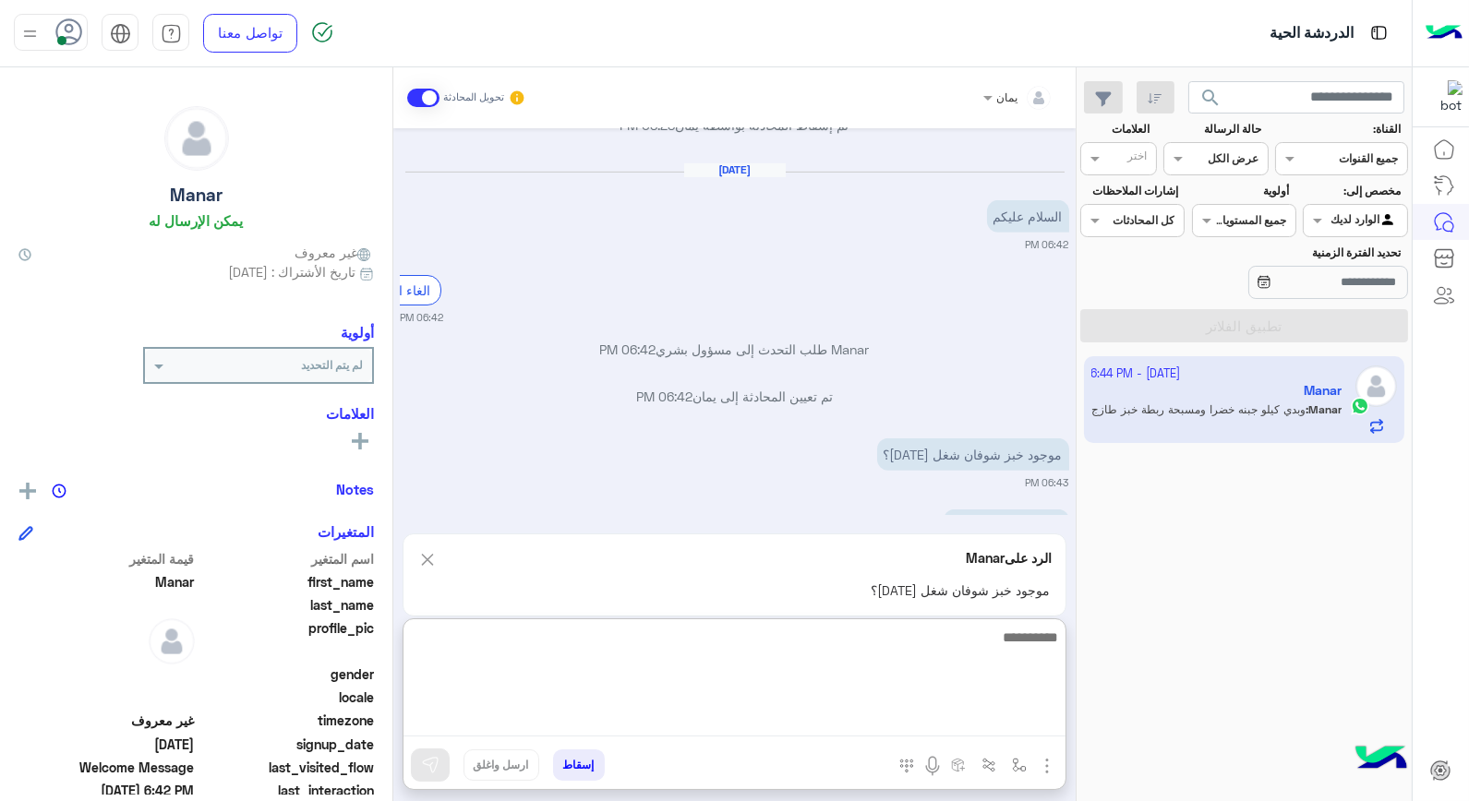
click at [952, 731] on textarea at bounding box center [735, 681] width 662 height 111
type textarea "**"
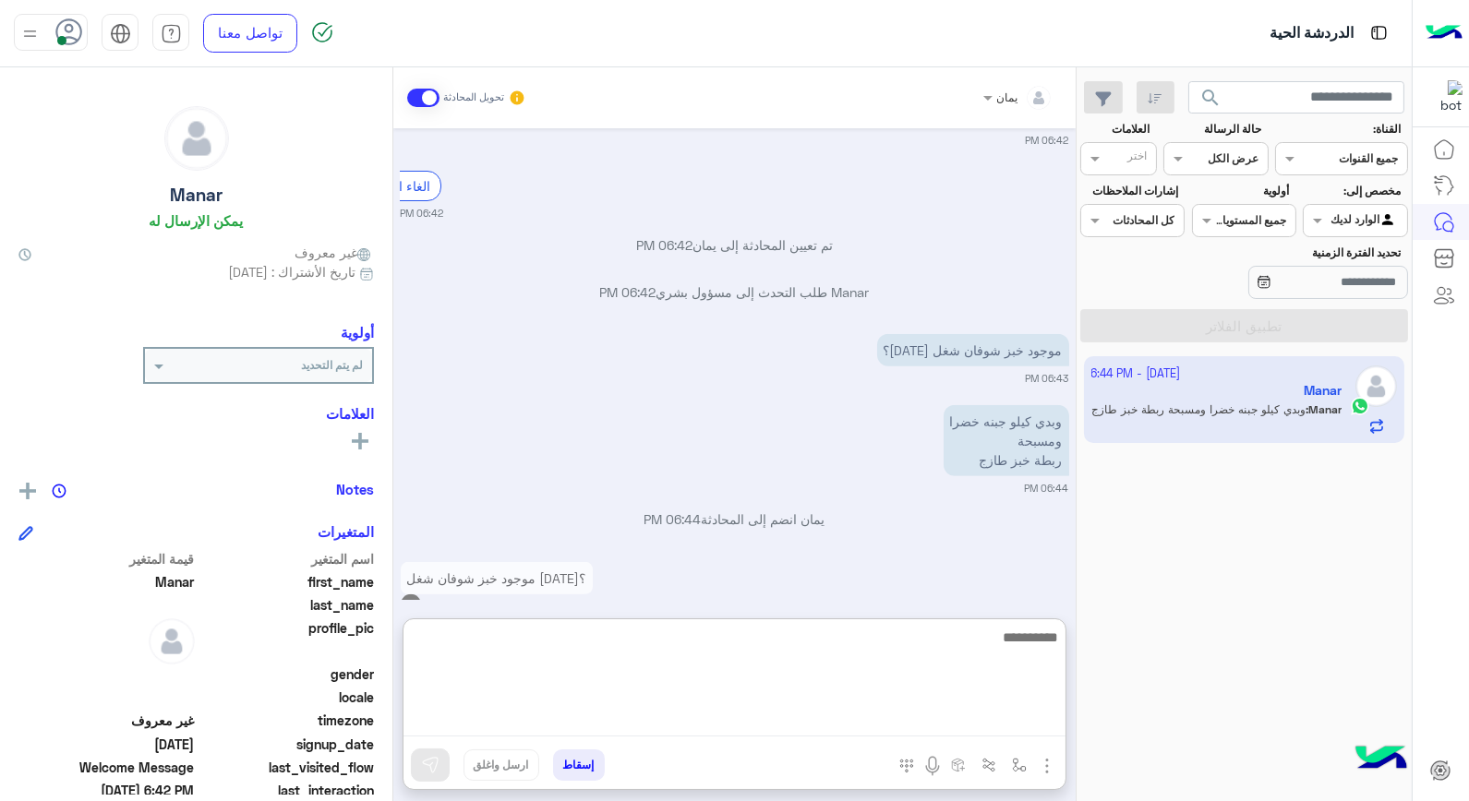
scroll to position [1821, 0]
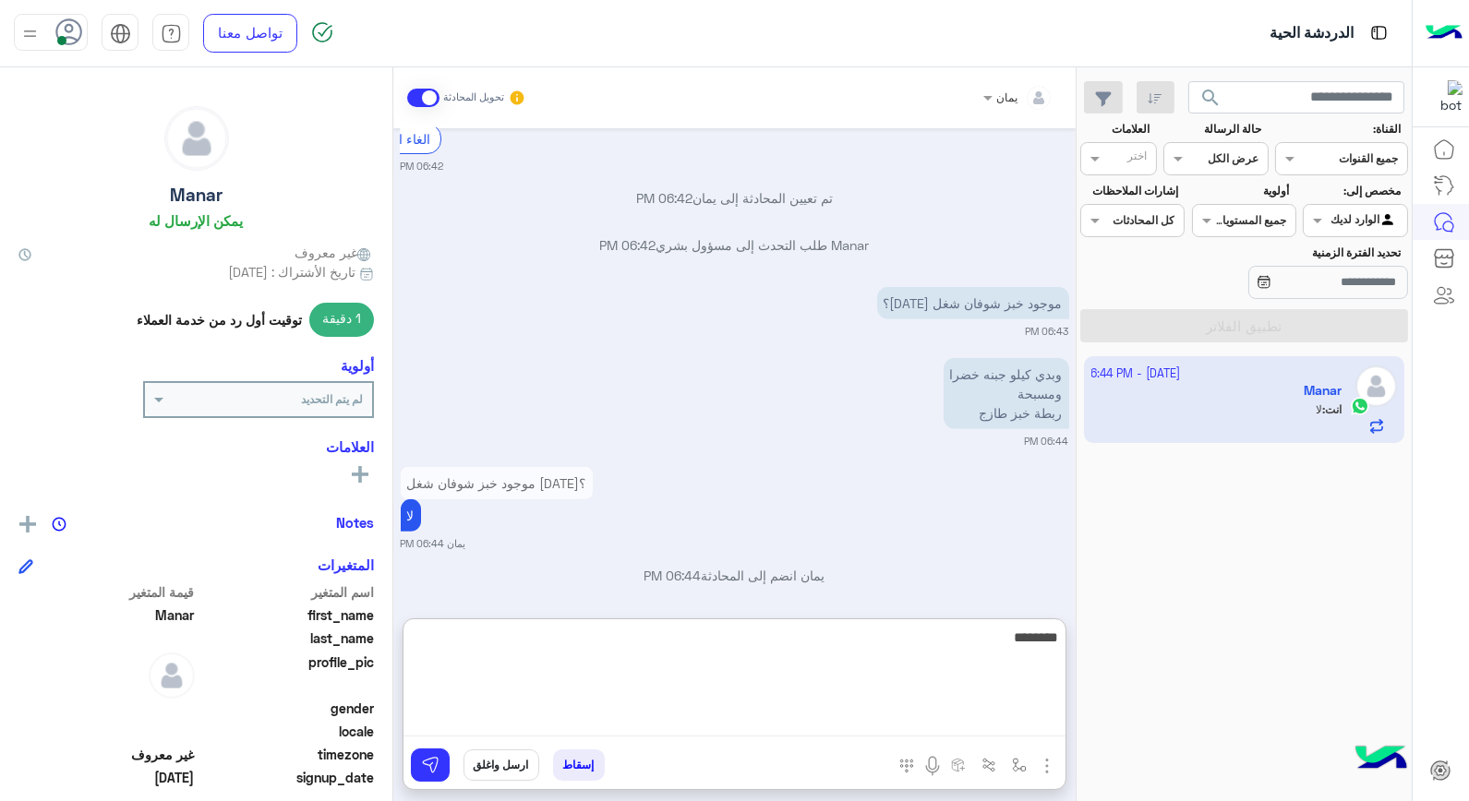
type textarea "*********"
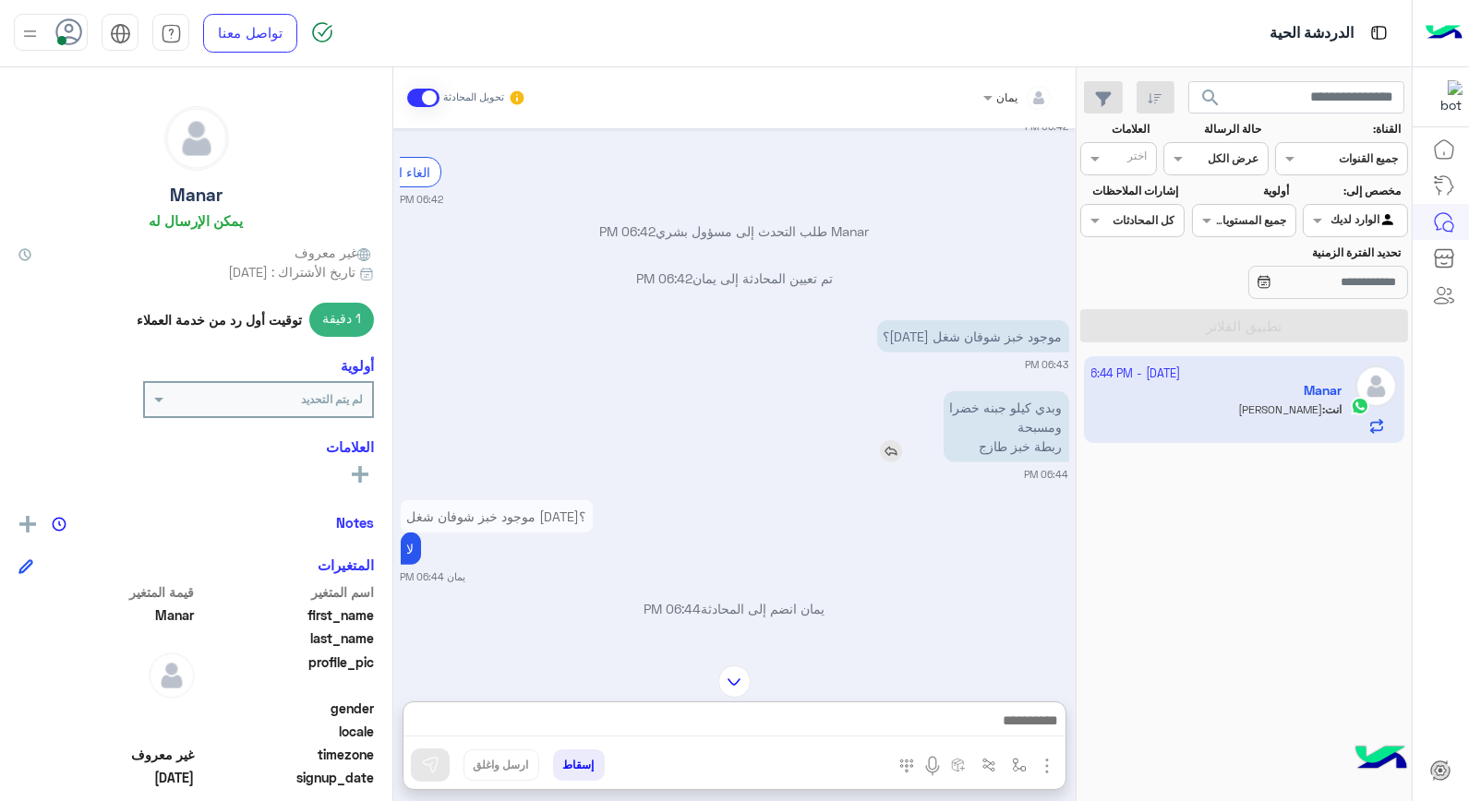
click at [892, 440] on img at bounding box center [891, 451] width 22 height 22
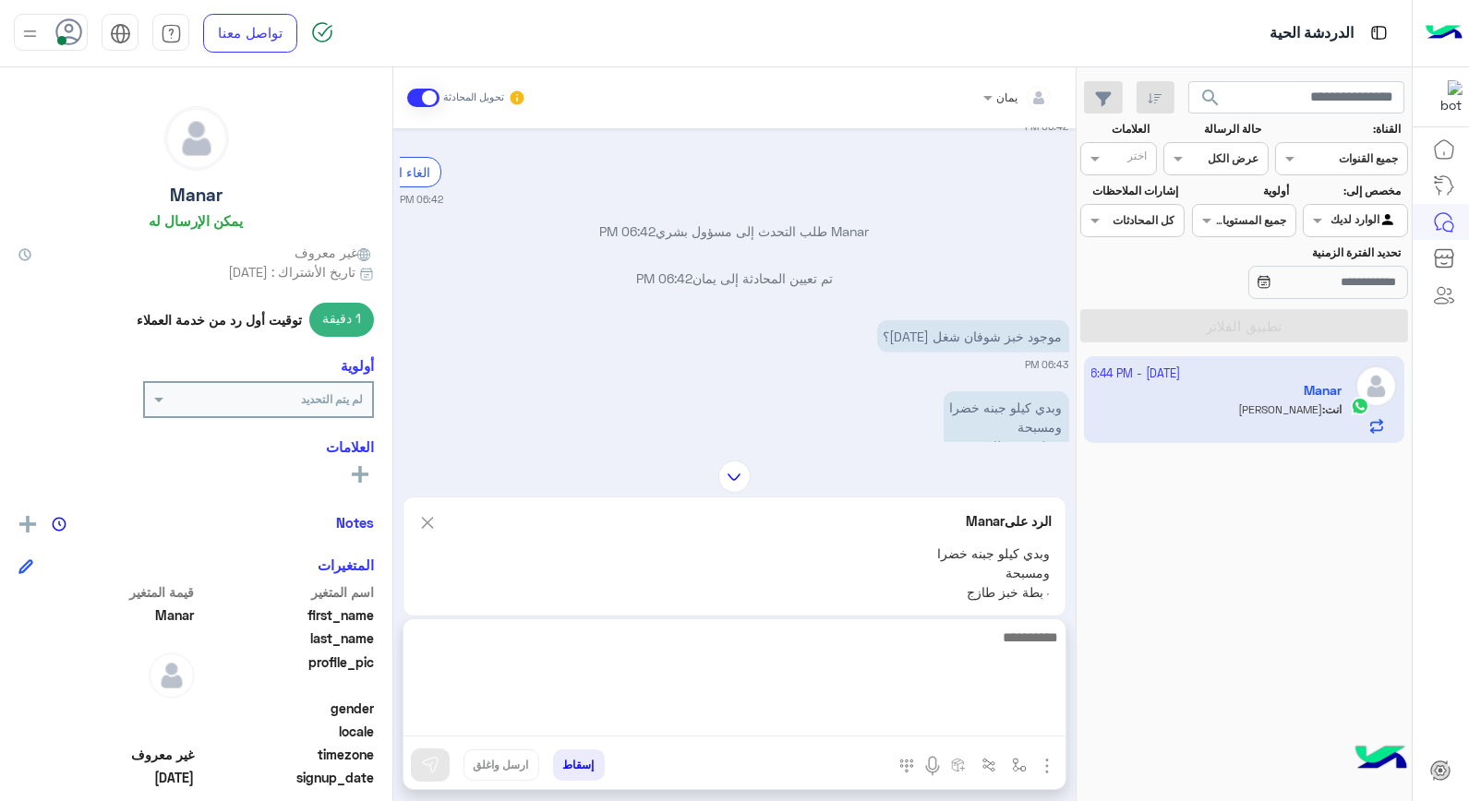
click at [1014, 722] on textarea at bounding box center [735, 681] width 662 height 111
type textarea "****"
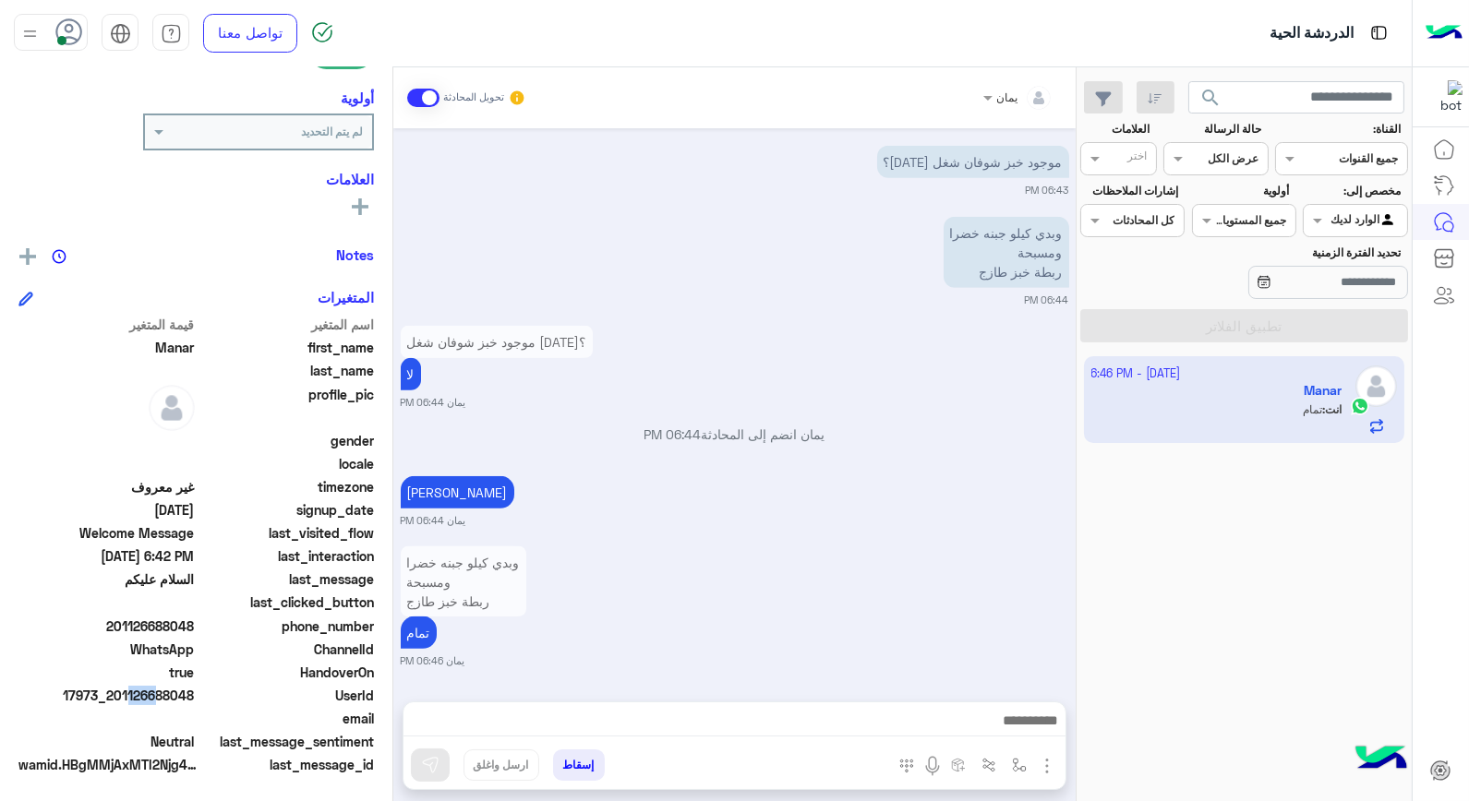
scroll to position [1948, 0]
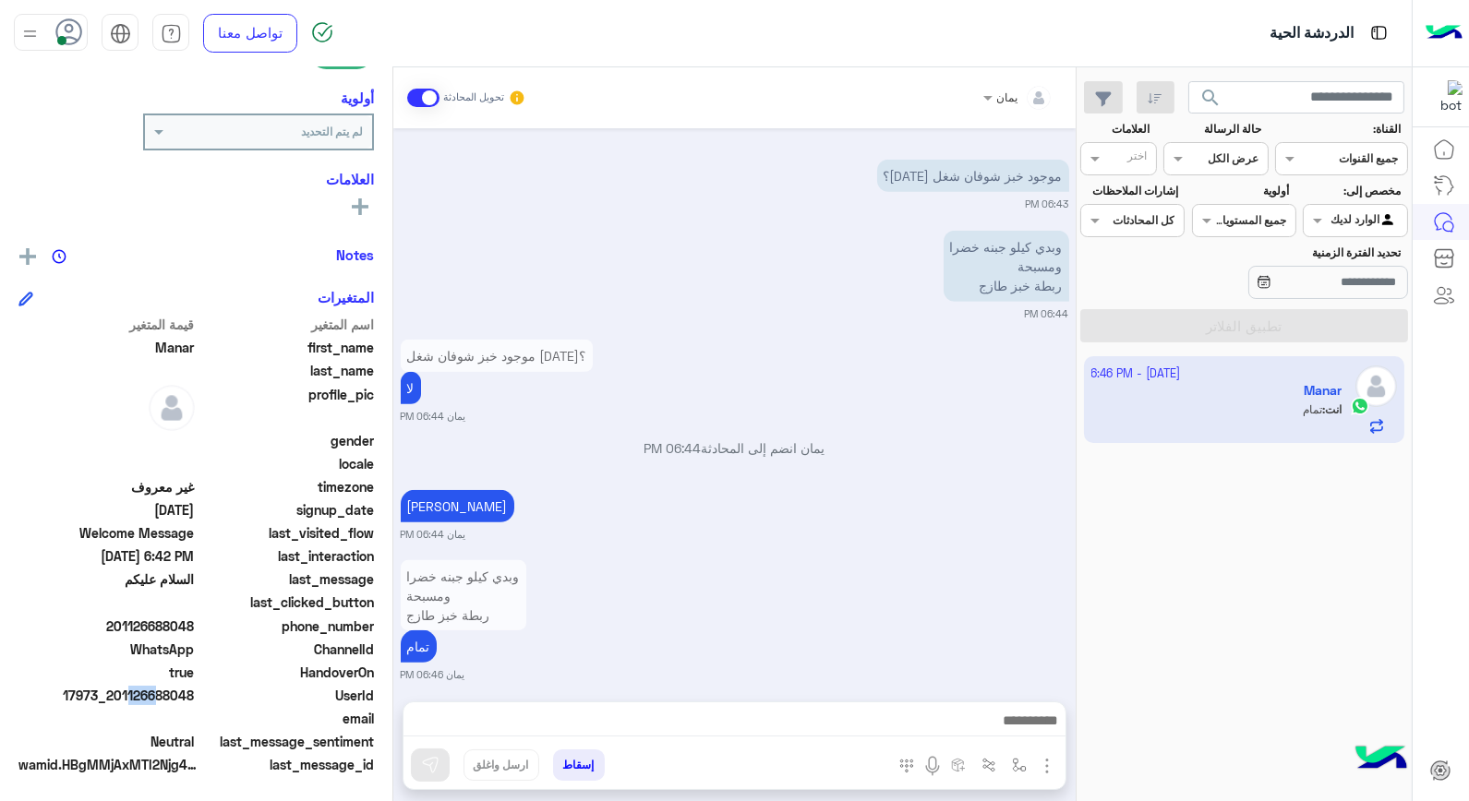
drag, startPoint x: 126, startPoint y: 689, endPoint x: 195, endPoint y: 693, distance: 69.4
click at [195, 693] on span "17973_201126688048" at bounding box center [106, 695] width 176 height 19
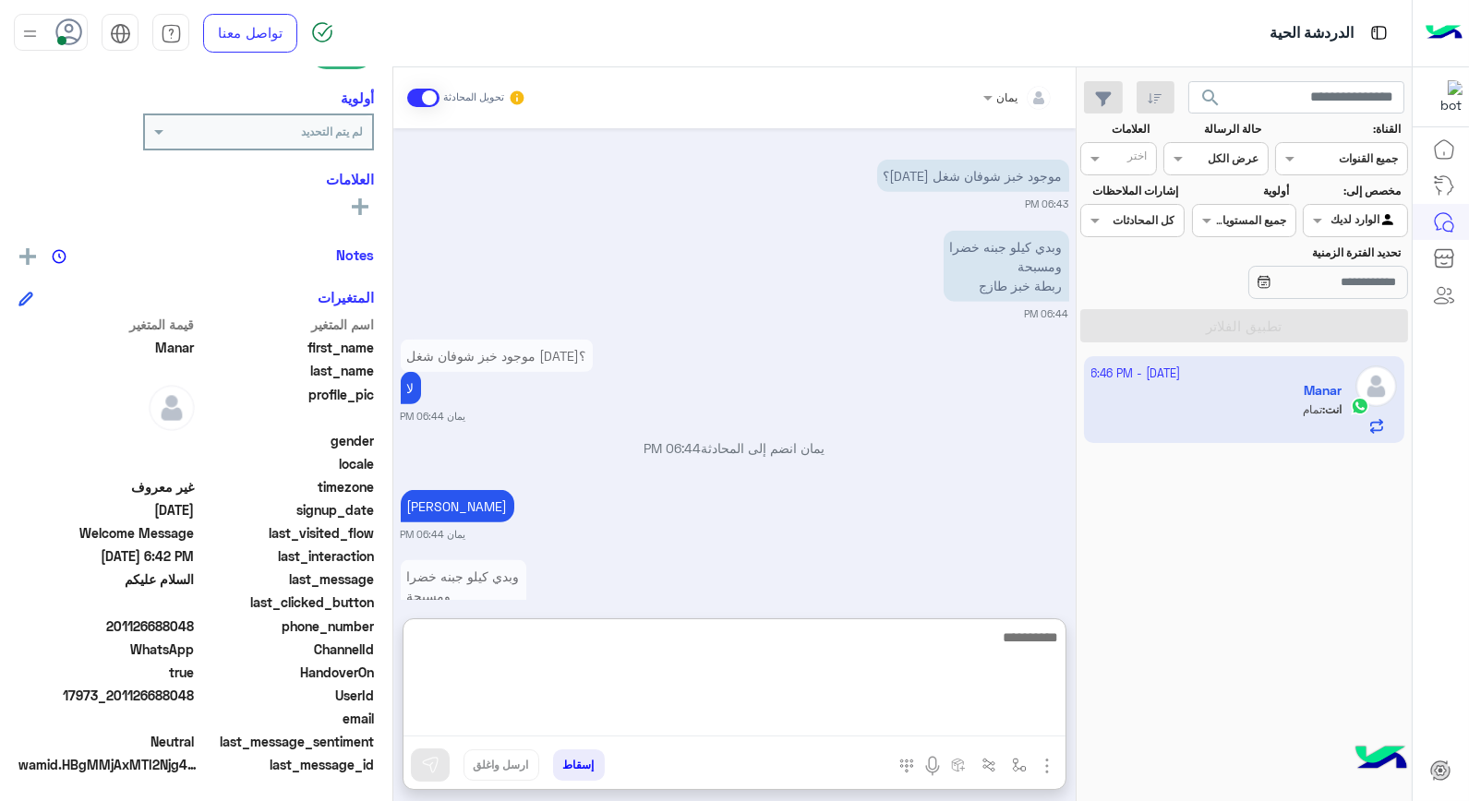
click at [956, 721] on textarea at bounding box center [735, 681] width 662 height 111
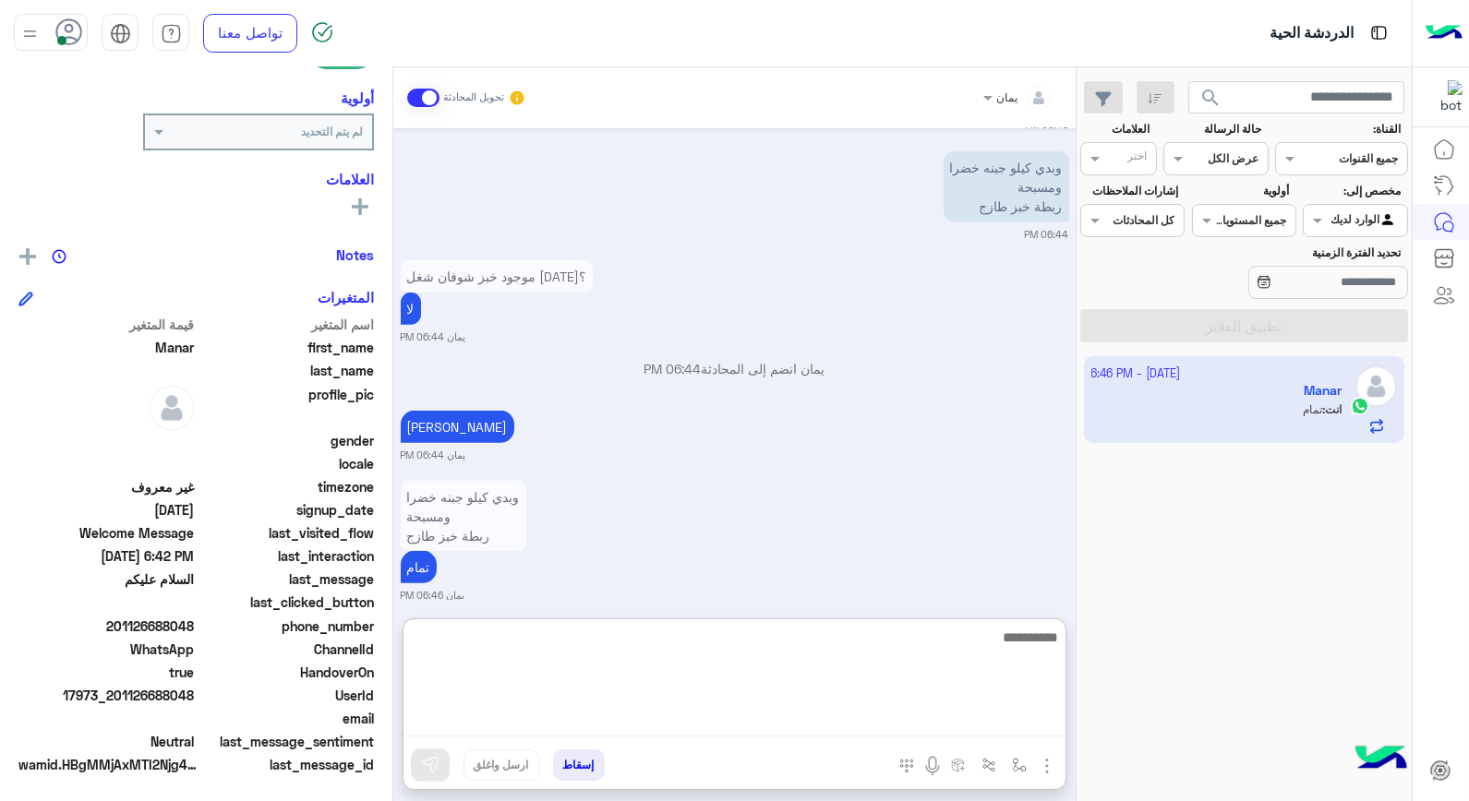
scroll to position [2031, 0]
type textarea "*********"
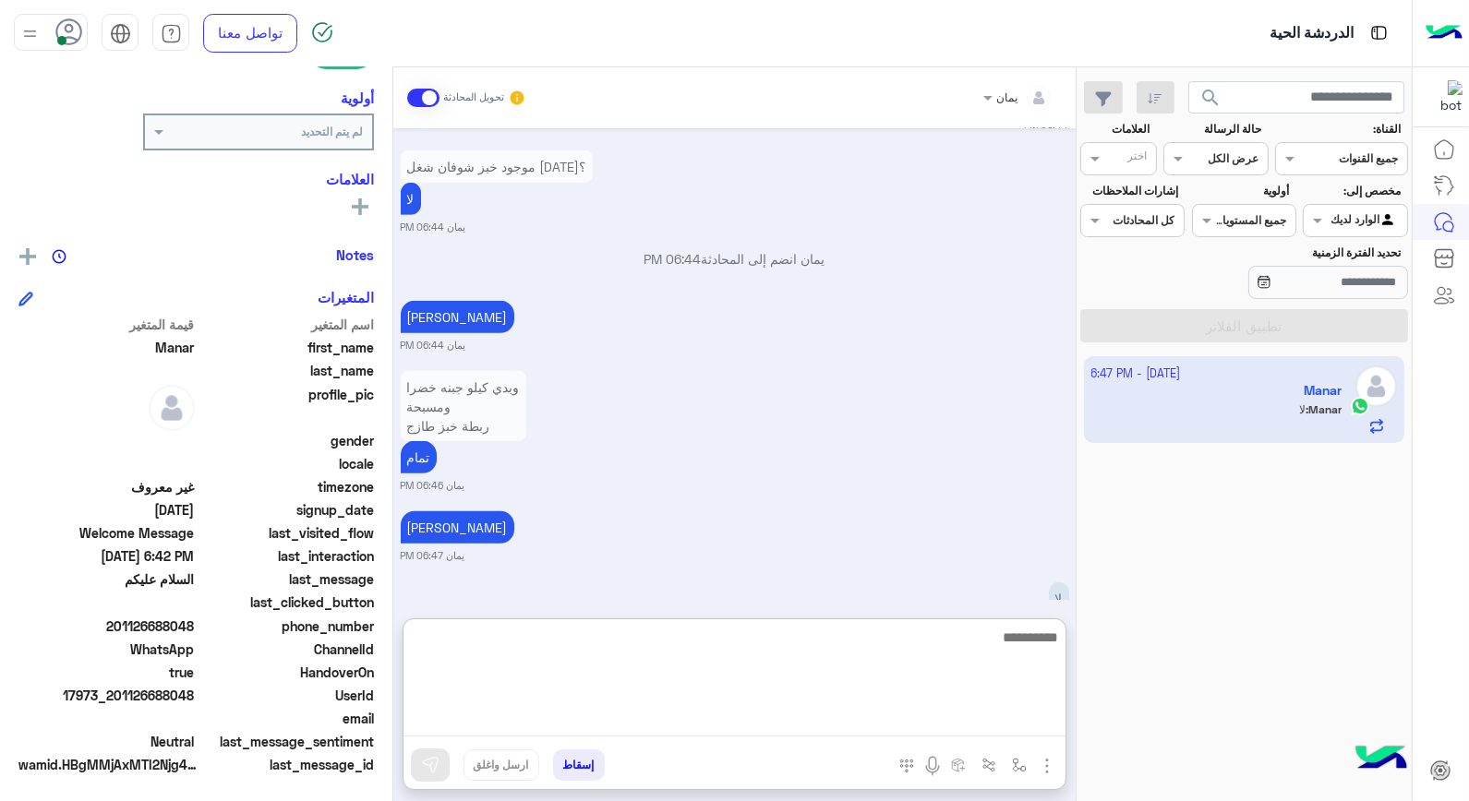
scroll to position [2173, 0]
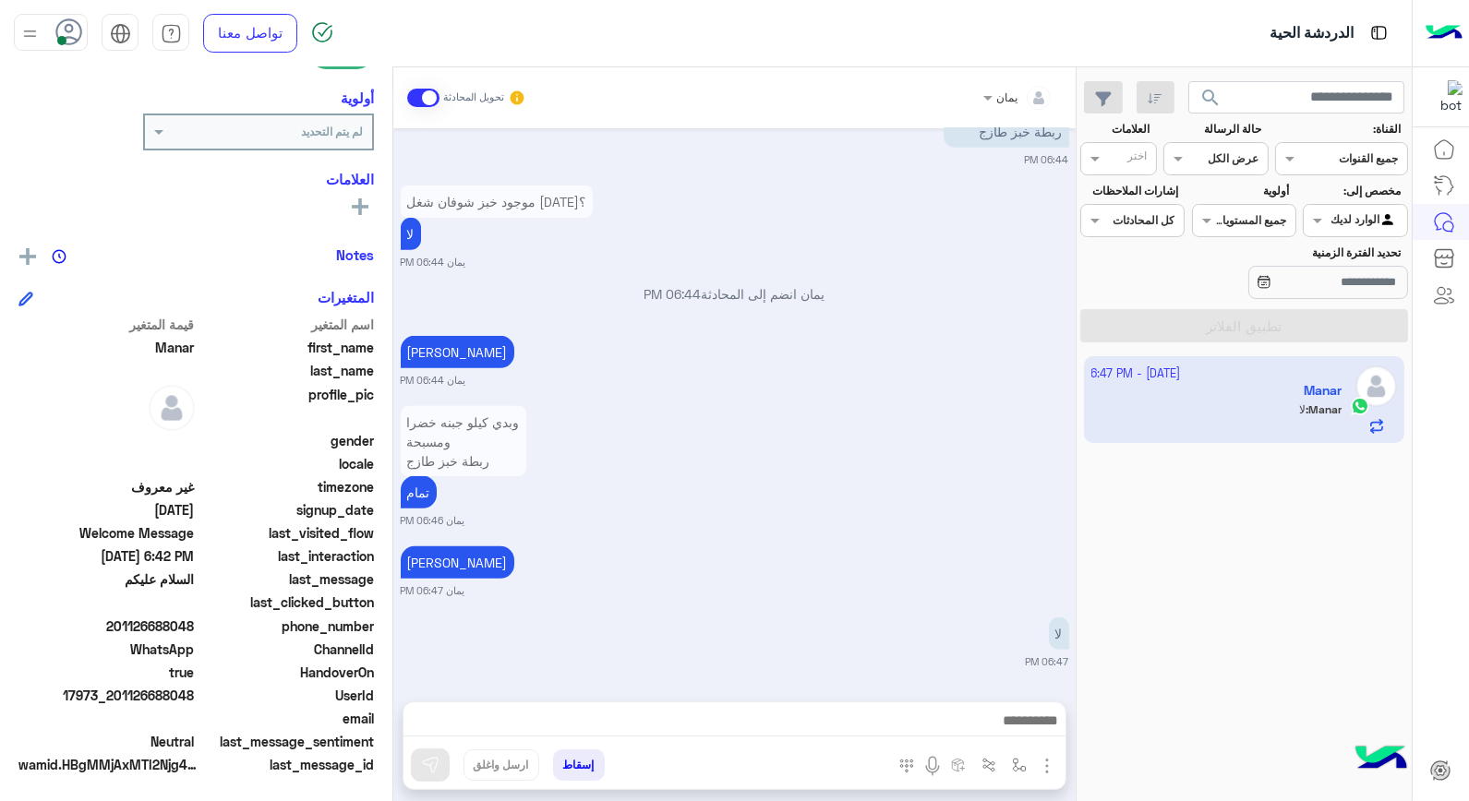
click at [850, 617] on div "يمان تحويل المحادثة [DATE] موجود توست اسمر موجود يمان 08:16 PM براوني العادي 08…" at bounding box center [734, 437] width 682 height 741
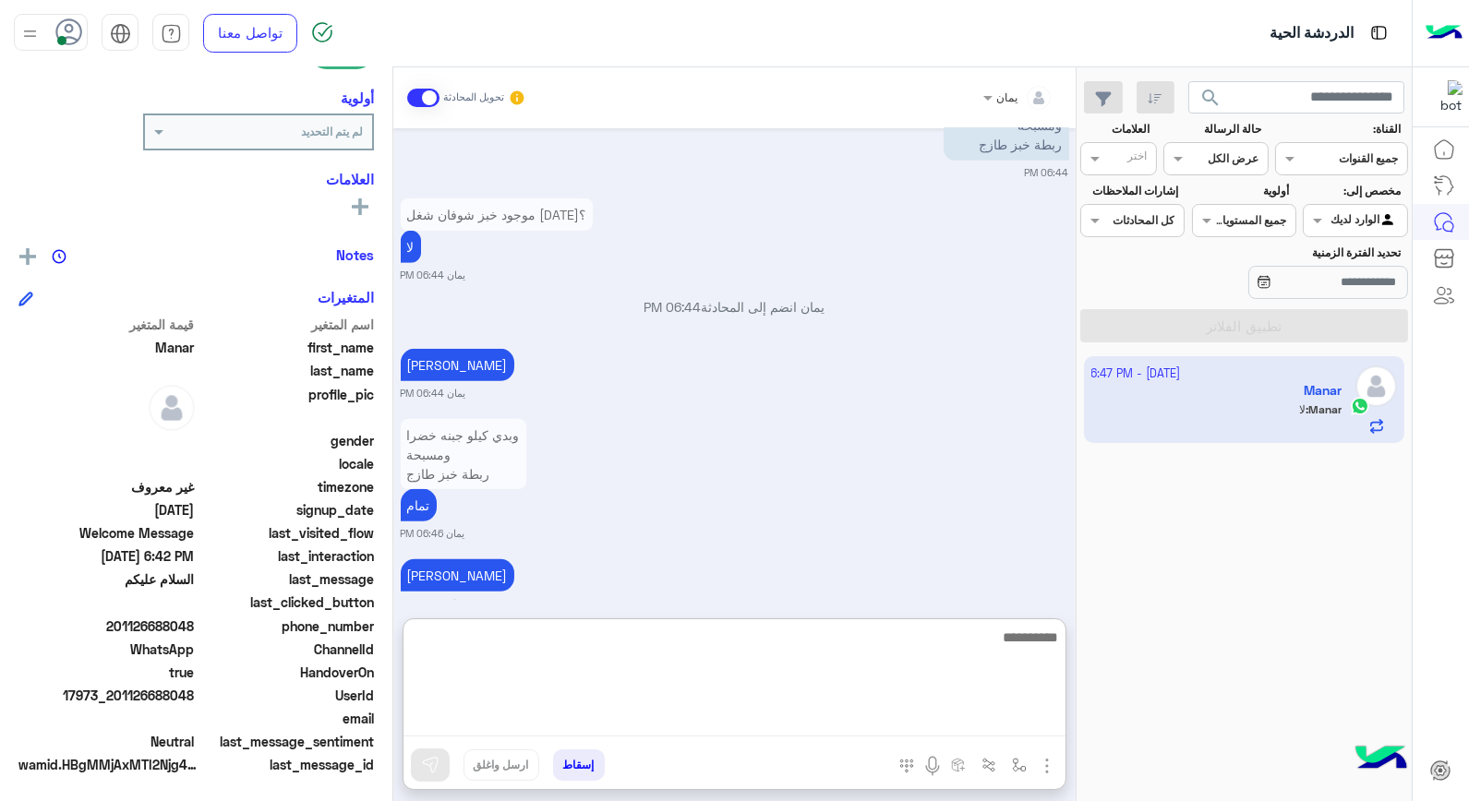
click at [902, 721] on textarea at bounding box center [735, 681] width 662 height 111
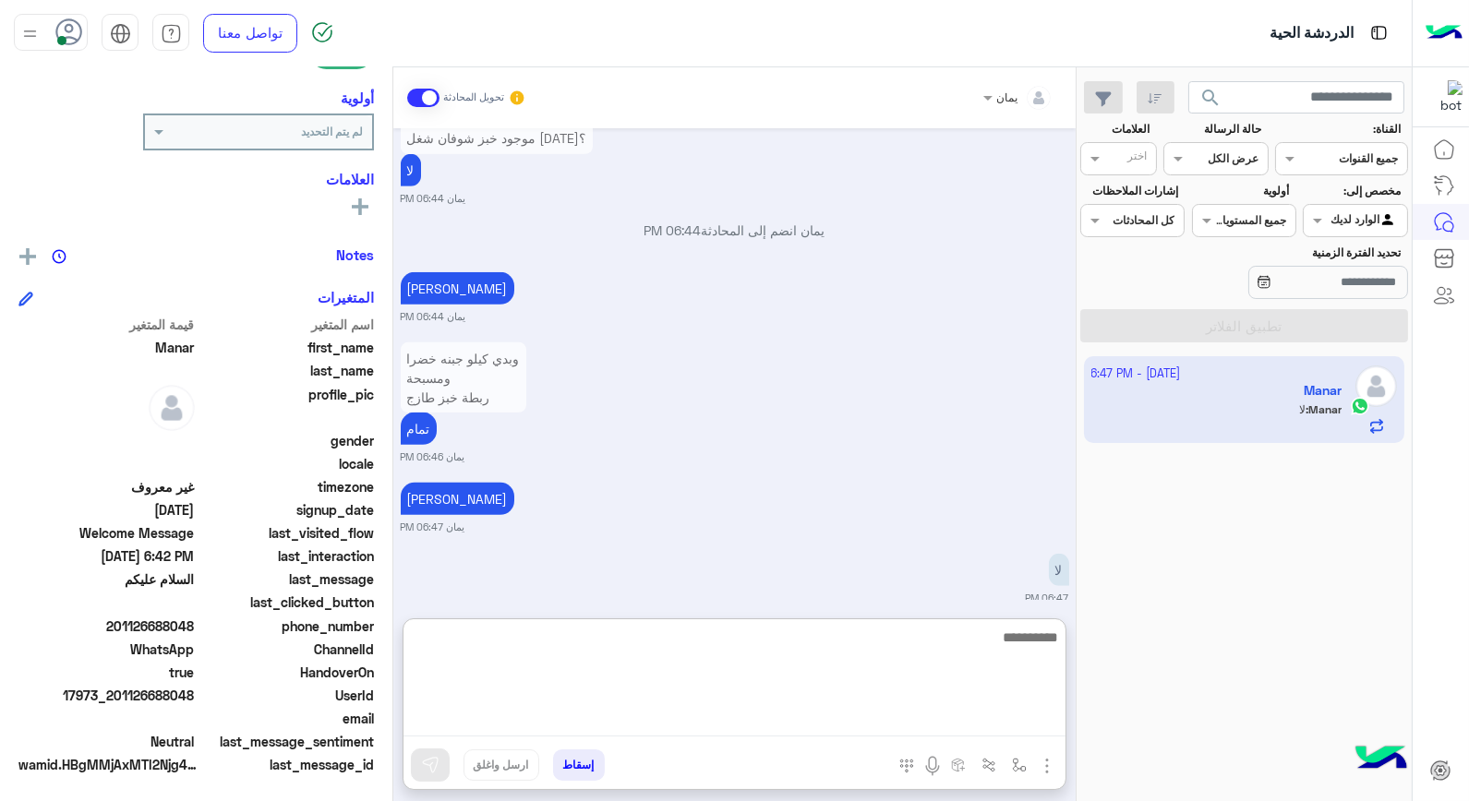
scroll to position [2173, 0]
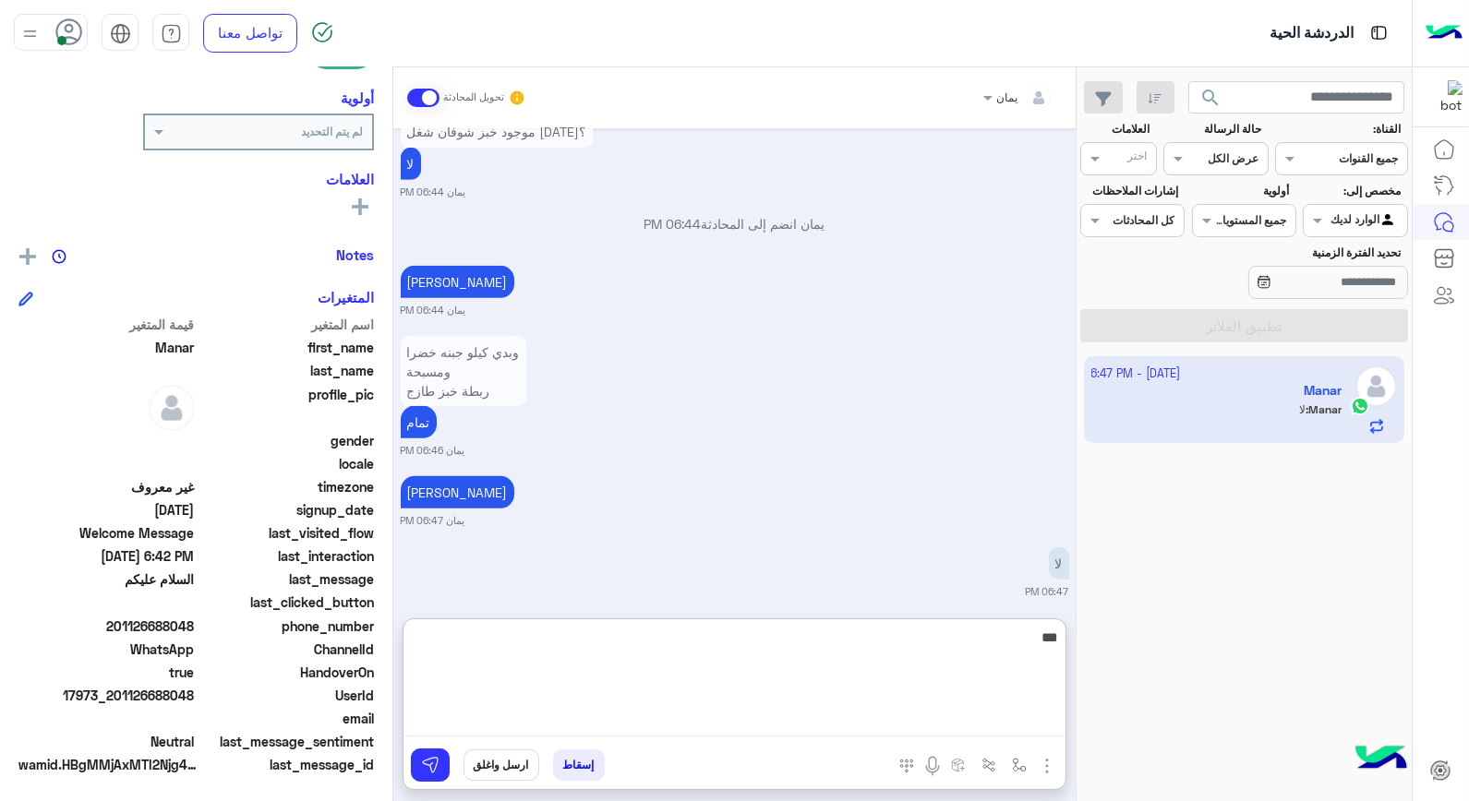
type textarea "****"
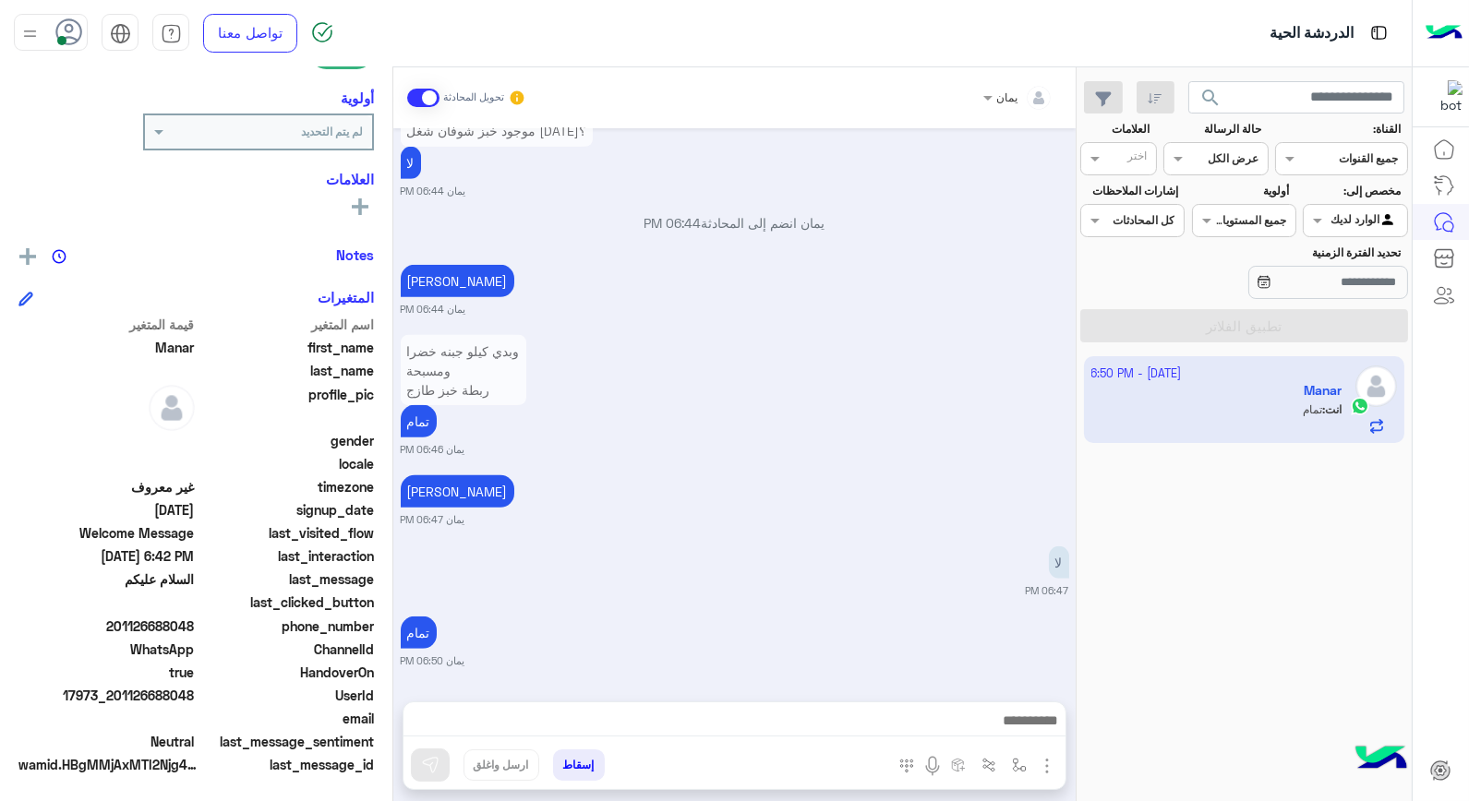
click at [569, 765] on button "إسقاط" at bounding box center [579, 765] width 52 height 31
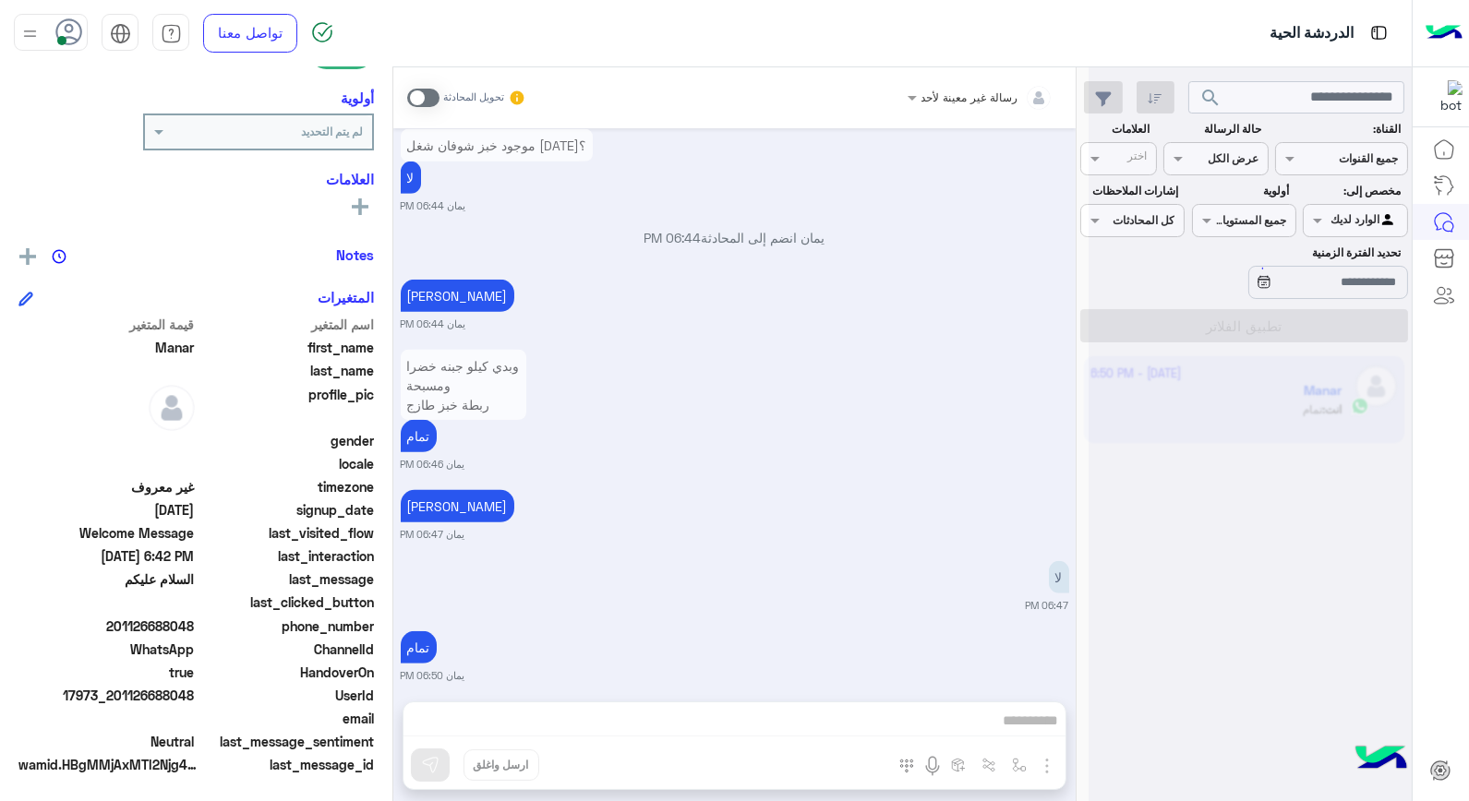
scroll to position [2208, 0]
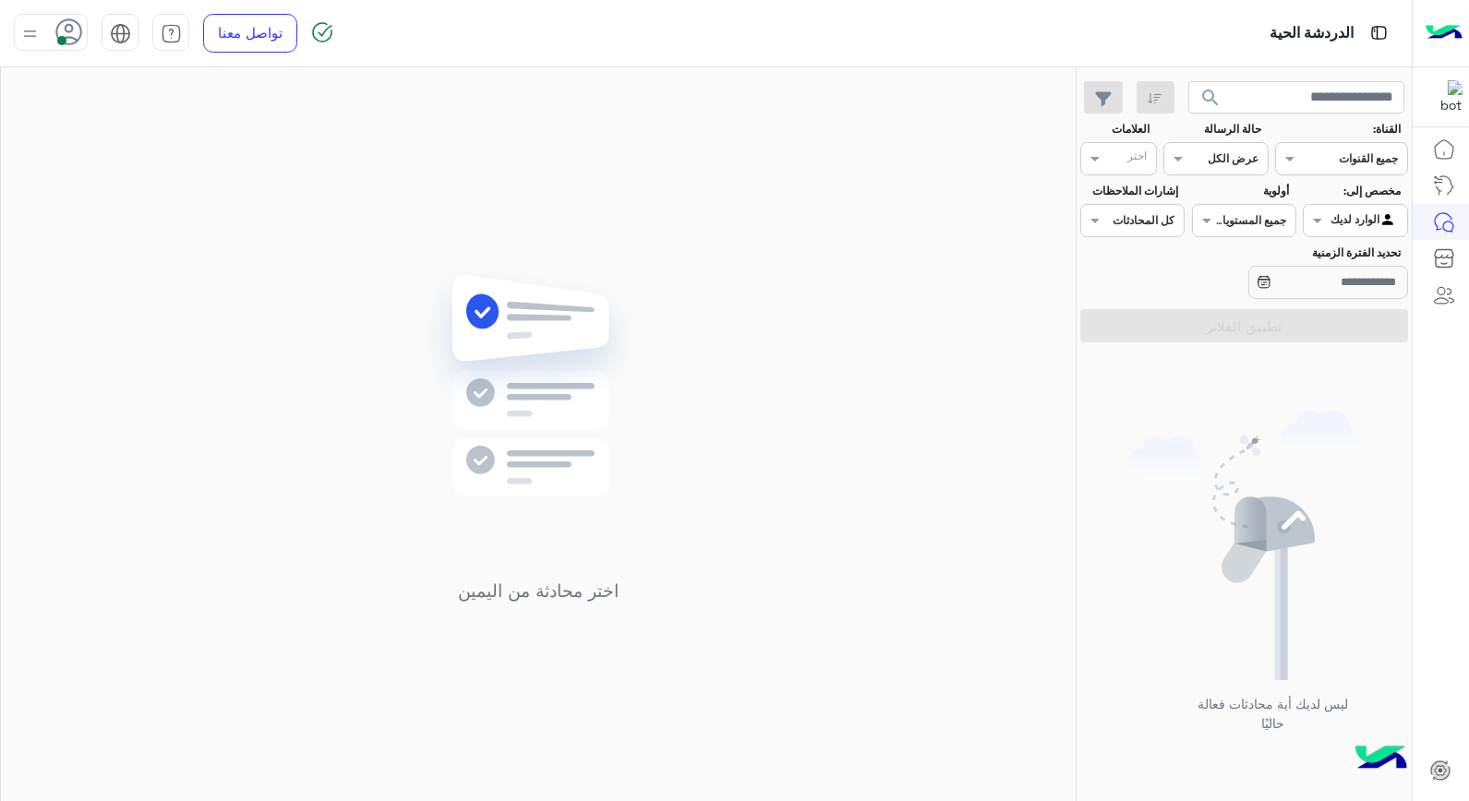
drag, startPoint x: 571, startPoint y: 806, endPoint x: 813, endPoint y: 376, distance: 493.6
click at [813, 376] on div "اختر محادثة من اليمين" at bounding box center [538, 437] width 1075 height 741
drag, startPoint x: 881, startPoint y: 517, endPoint x: 905, endPoint y: 502, distance: 28.2
click at [897, 509] on div "اختر محادثة من اليمين" at bounding box center [538, 437] width 1075 height 741
click at [1216, 87] on span "search" at bounding box center [1210, 98] width 22 height 22
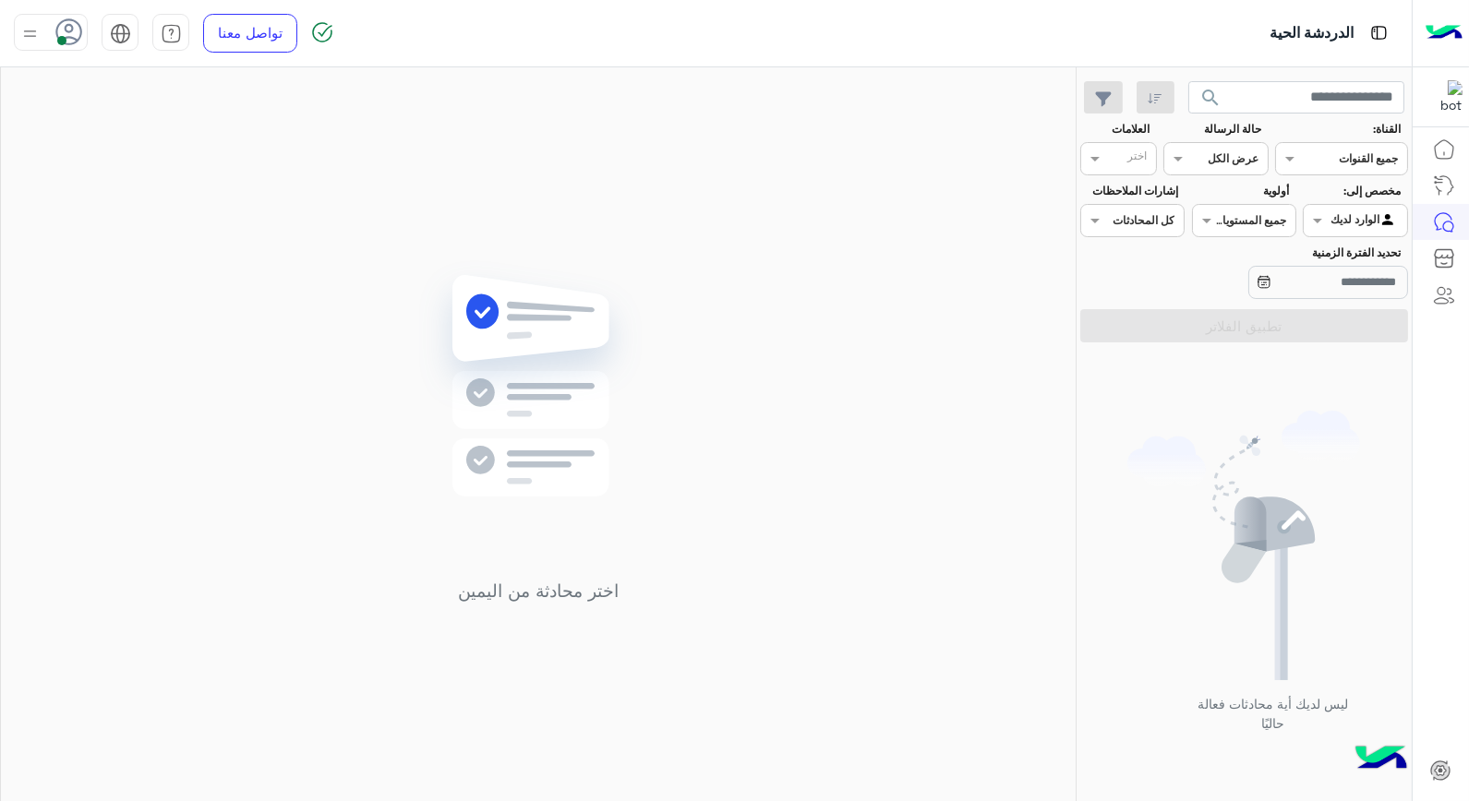
click at [1214, 94] on span "search" at bounding box center [1210, 98] width 22 height 22
click at [1200, 92] on button "search" at bounding box center [1210, 101] width 45 height 40
click at [686, 307] on div "اختر محادثة من اليمين" at bounding box center [538, 437] width 1075 height 741
drag, startPoint x: 656, startPoint y: 546, endPoint x: 713, endPoint y: 485, distance: 83.6
click at [713, 485] on div "اختر محادثة من اليمين" at bounding box center [538, 437] width 1075 height 741
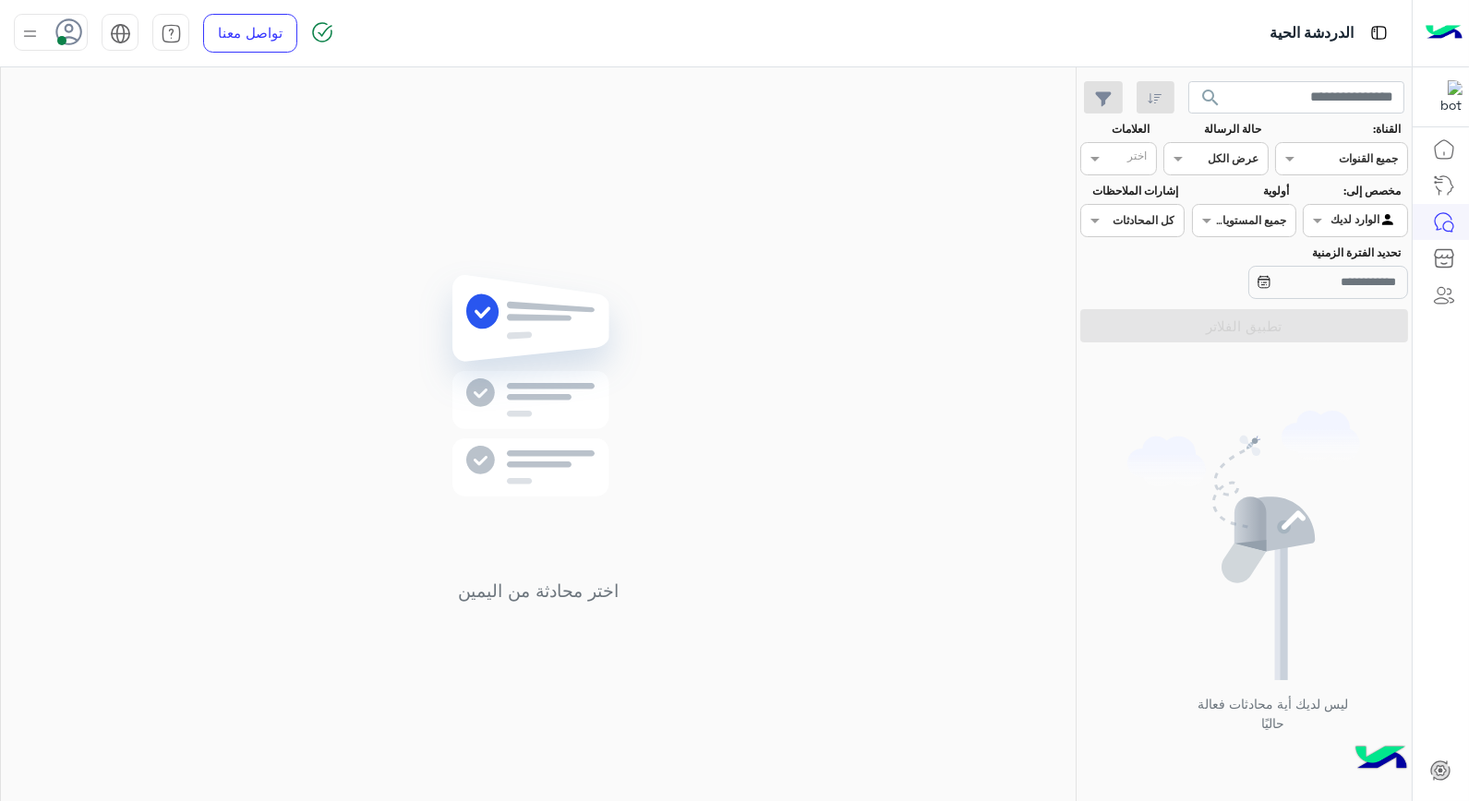
click at [811, 399] on div "اختر محادثة من اليمين" at bounding box center [538, 437] width 1075 height 741
drag, startPoint x: 811, startPoint y: 399, endPoint x: 892, endPoint y: 425, distance: 85.3
click at [893, 425] on div "اختر محادثة من اليمين" at bounding box center [538, 437] width 1075 height 741
drag, startPoint x: 675, startPoint y: 518, endPoint x: 625, endPoint y: 573, distance: 74.5
click at [625, 573] on div "اختر محادثة من اليمين" at bounding box center [538, 437] width 267 height 355
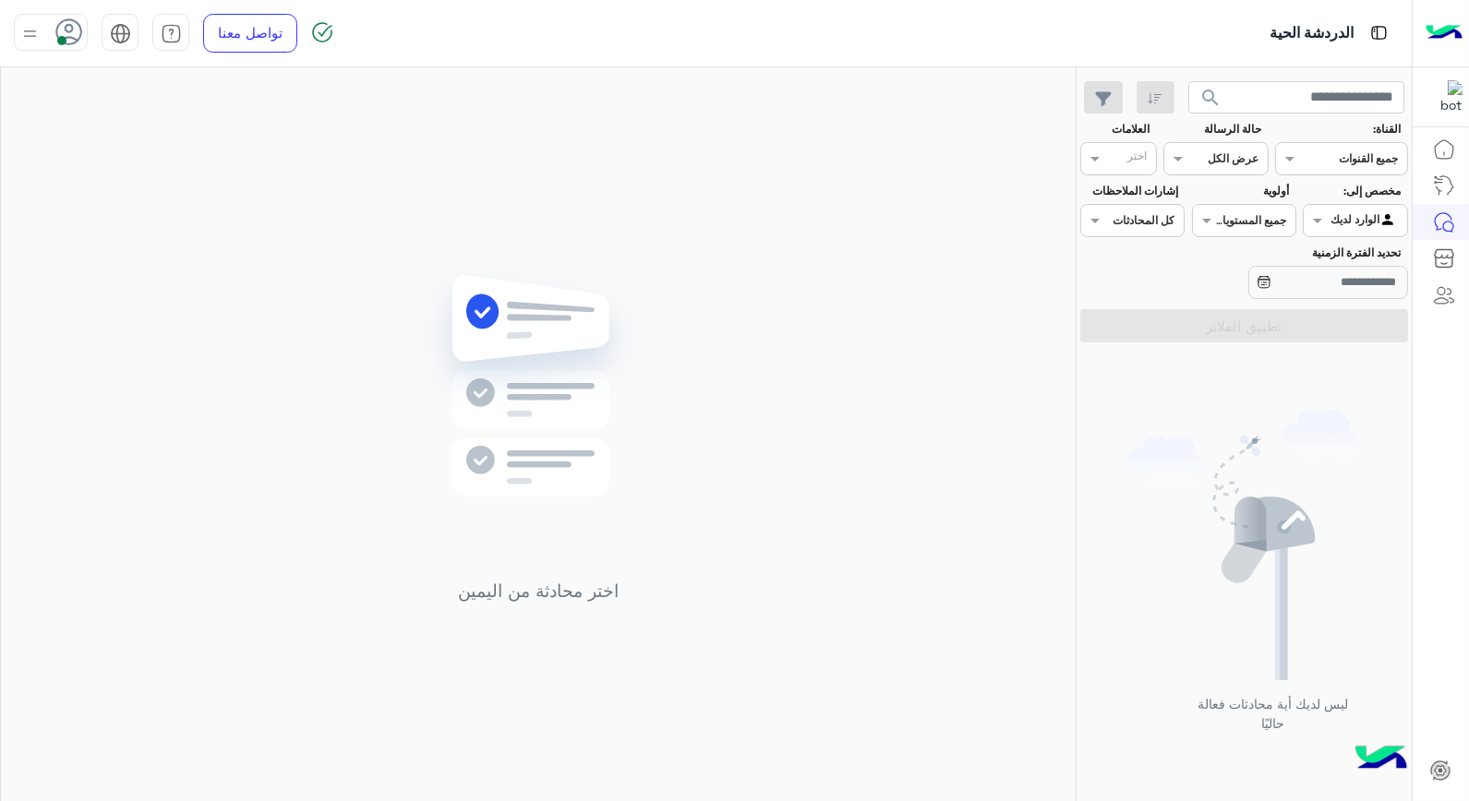
drag, startPoint x: 625, startPoint y: 573, endPoint x: 762, endPoint y: 523, distance: 145.8
click at [762, 523] on div "اختر محادثة من اليمين" at bounding box center [538, 437] width 1075 height 741
click at [1216, 89] on span "search" at bounding box center [1210, 98] width 22 height 22
click at [57, 25] on use at bounding box center [69, 31] width 27 height 27
click at [425, 246] on div "اختر محادثة من اليمين" at bounding box center [538, 437] width 1075 height 741
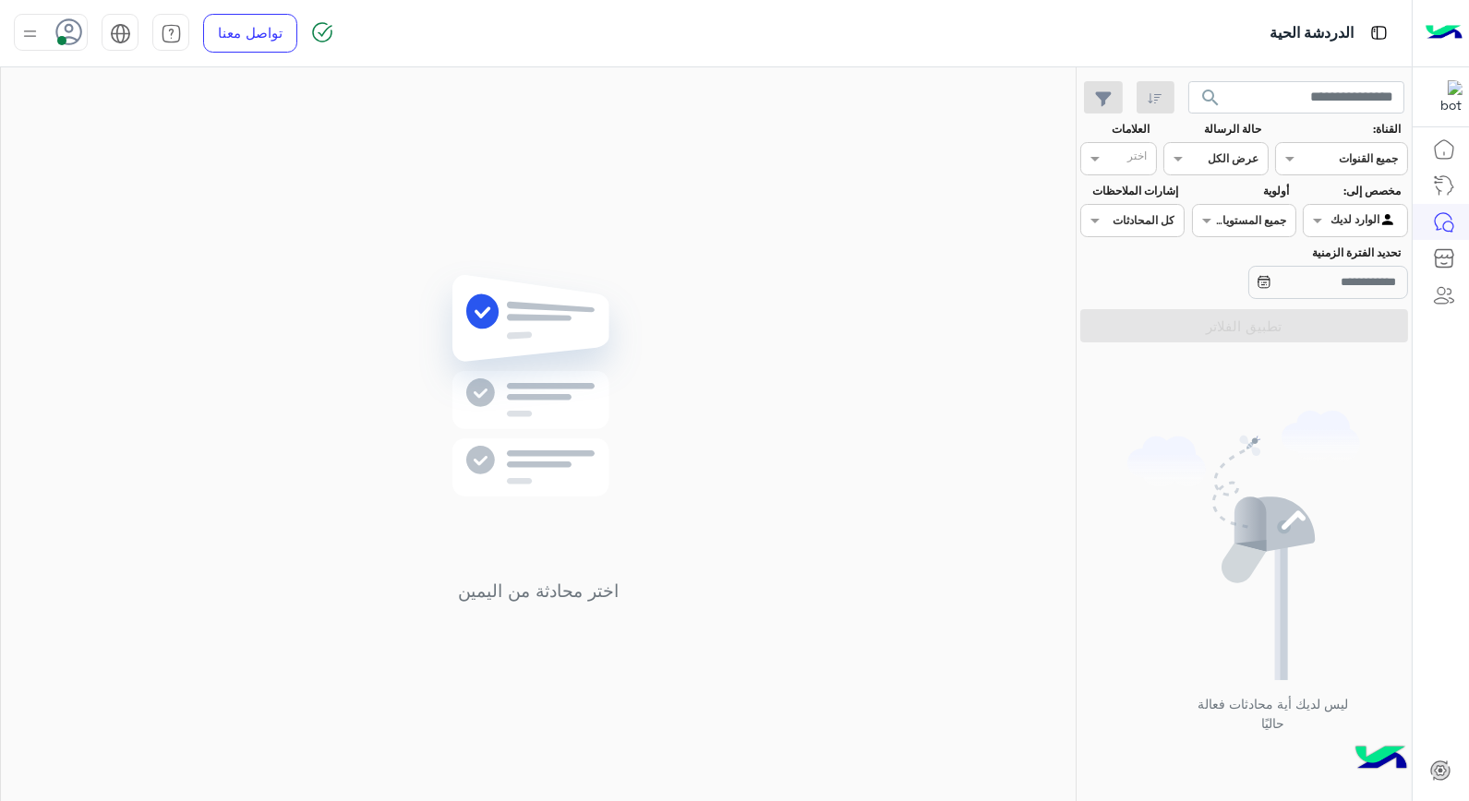
click at [1205, 102] on span "search" at bounding box center [1210, 98] width 22 height 22
click at [1203, 100] on span "search" at bounding box center [1210, 98] width 22 height 22
drag, startPoint x: 762, startPoint y: 381, endPoint x: 831, endPoint y: 416, distance: 77.6
click at [787, 394] on div "اختر محادثة من اليمين" at bounding box center [538, 437] width 1075 height 741
click at [1216, 414] on img at bounding box center [1243, 546] width 233 height 270
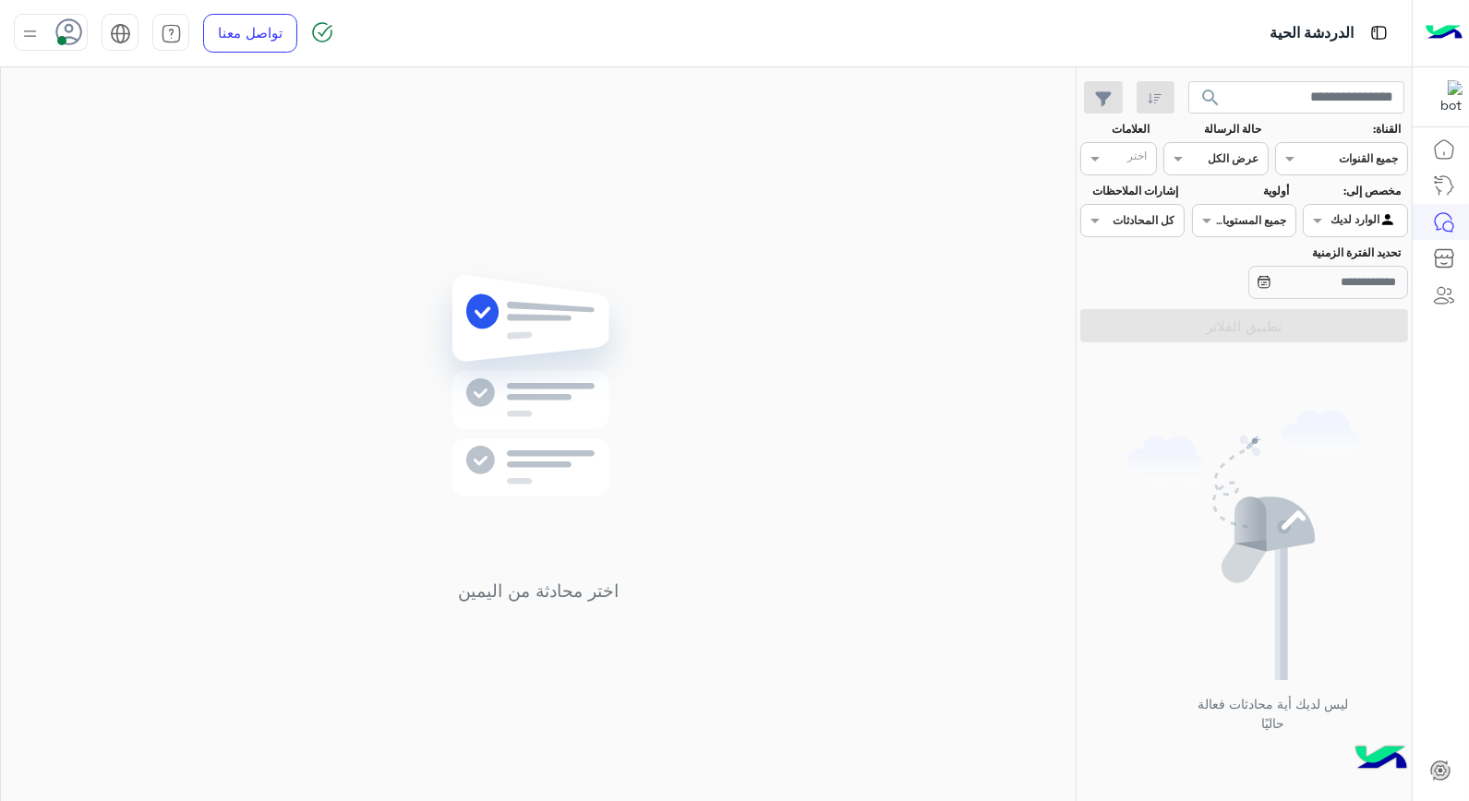
click at [1206, 400] on div "ليس لديك أية محادثات فعالة حاليًا" at bounding box center [1244, 579] width 335 height 459
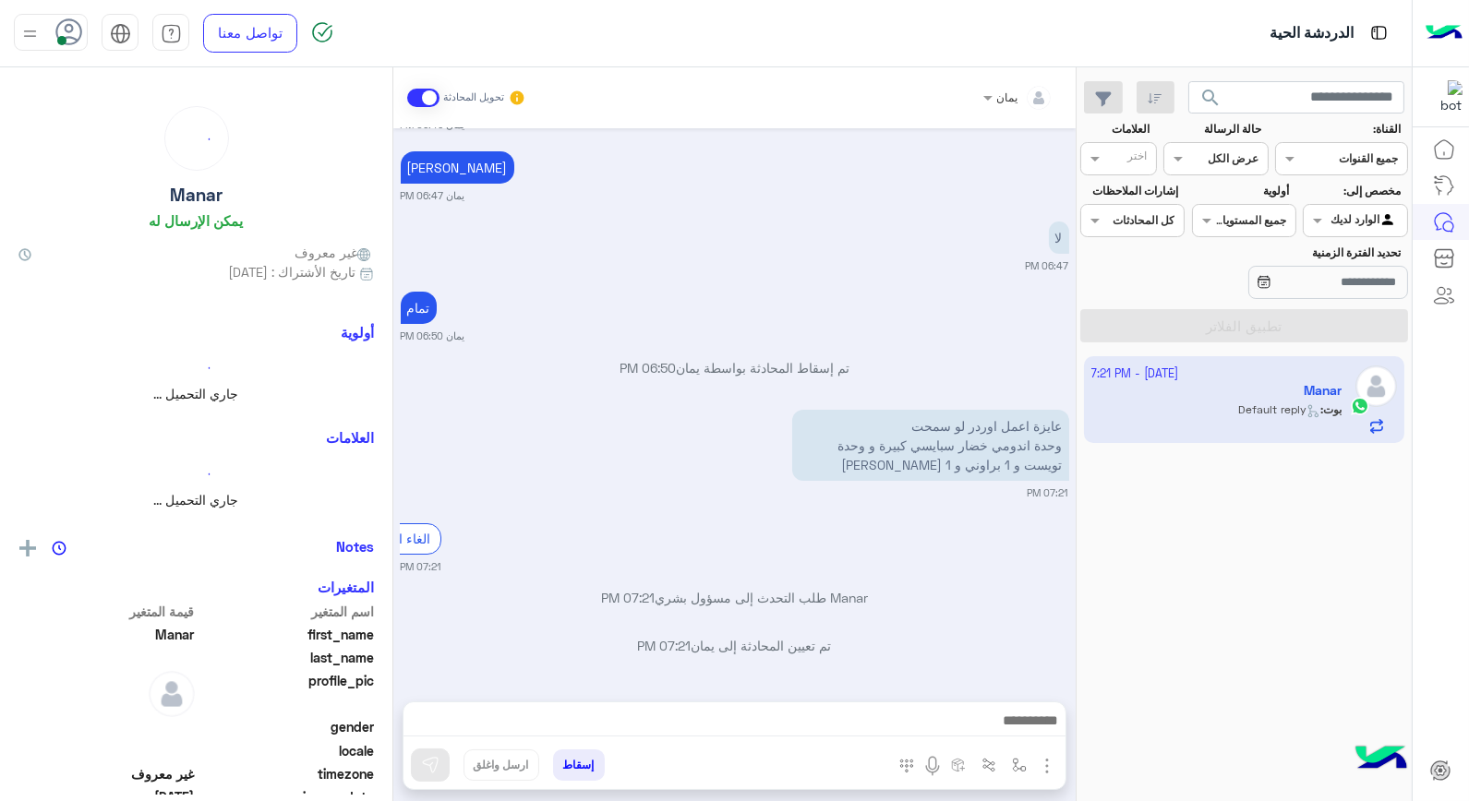
scroll to position [957, 0]
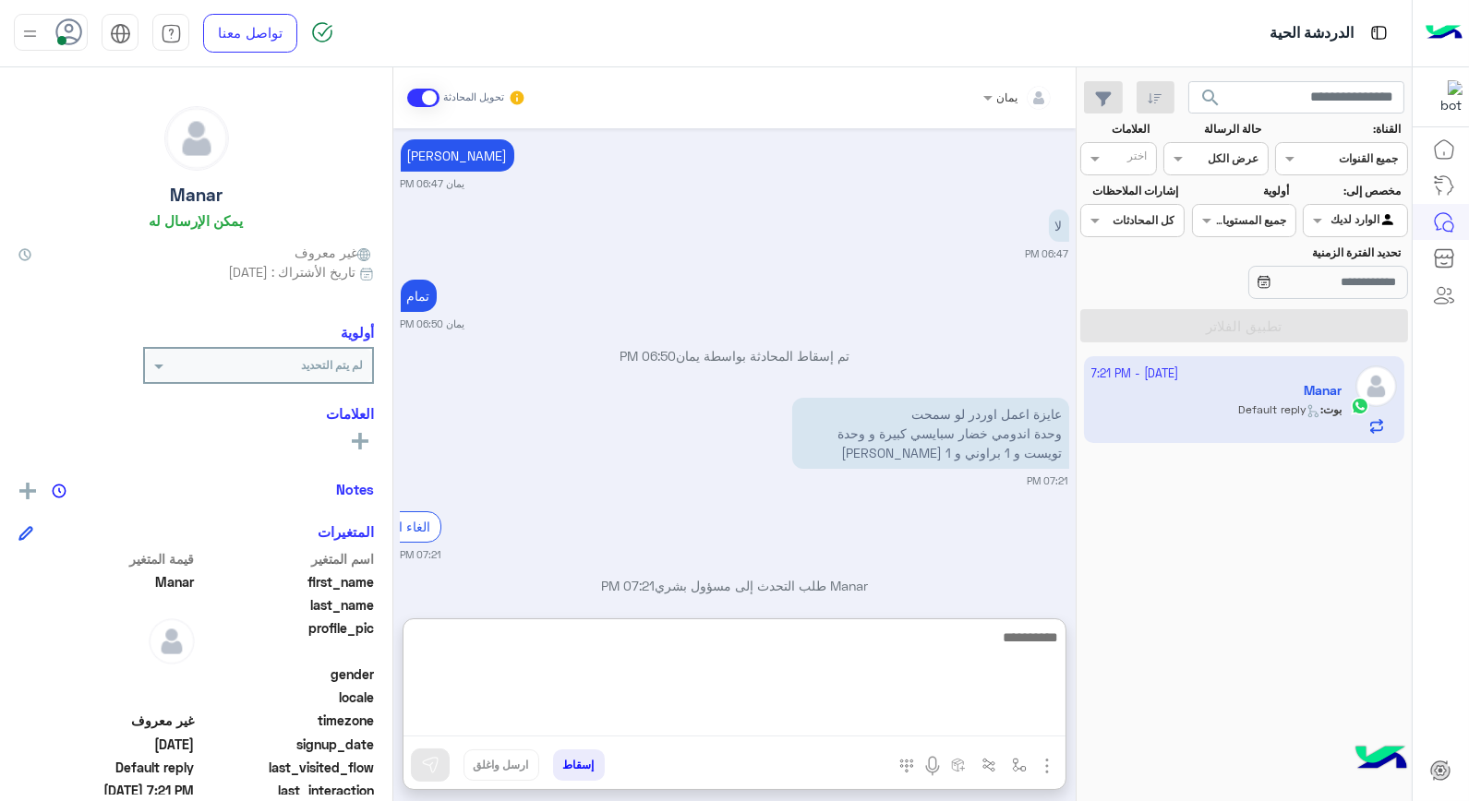
click at [888, 720] on textarea at bounding box center [735, 681] width 662 height 111
type textarea "*****"
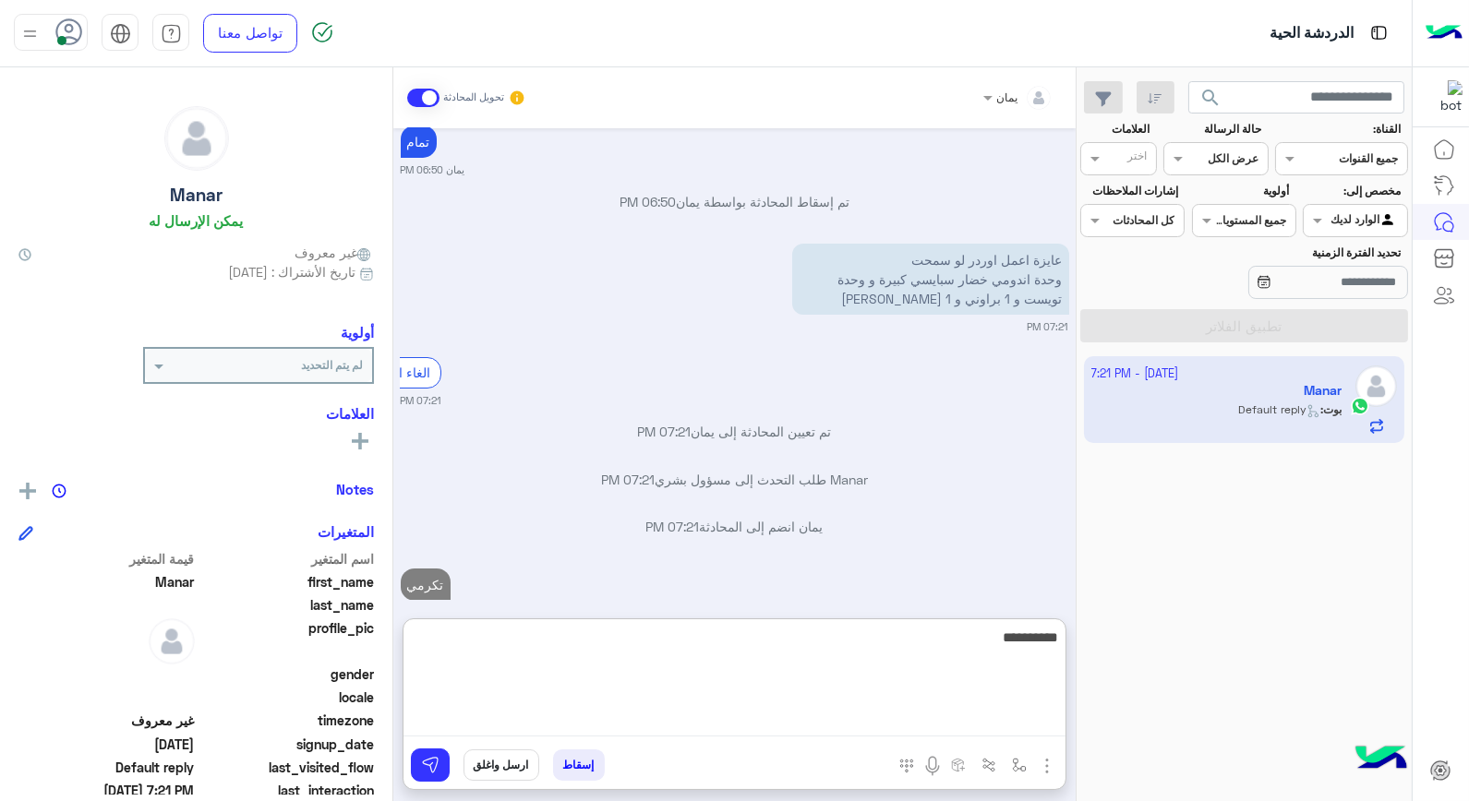
scroll to position [1158, 0]
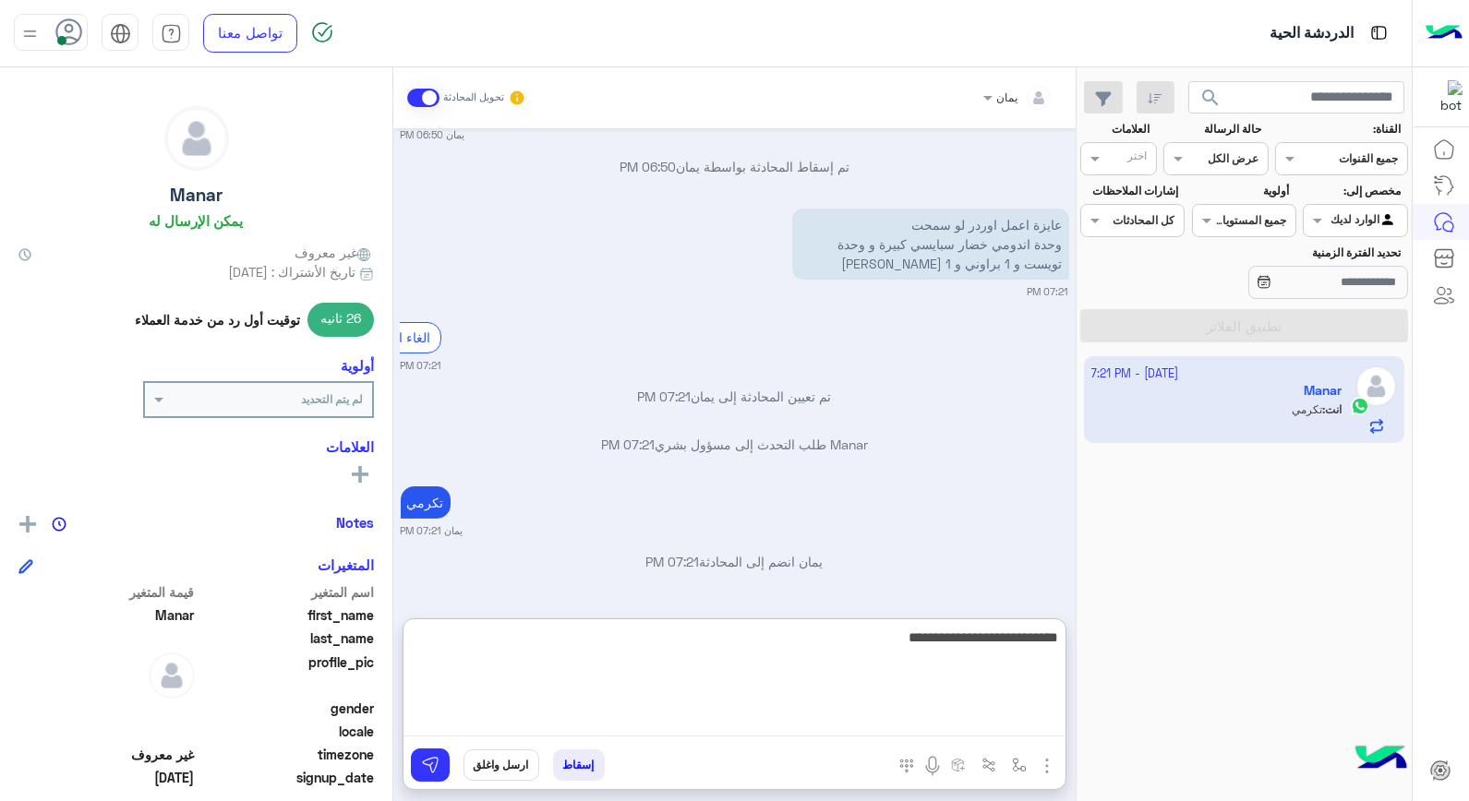
type textarea "**********"
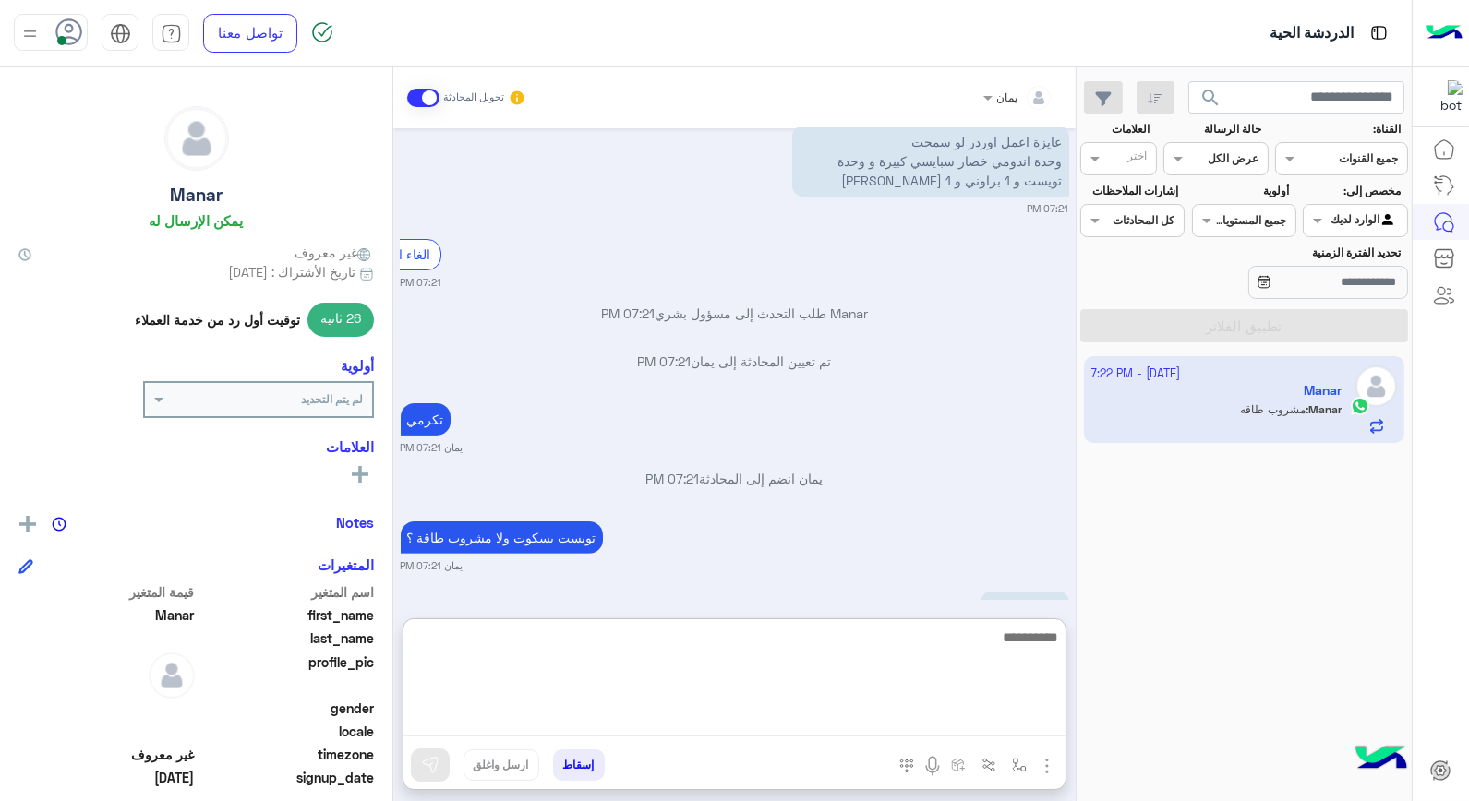
scroll to position [1299, 0]
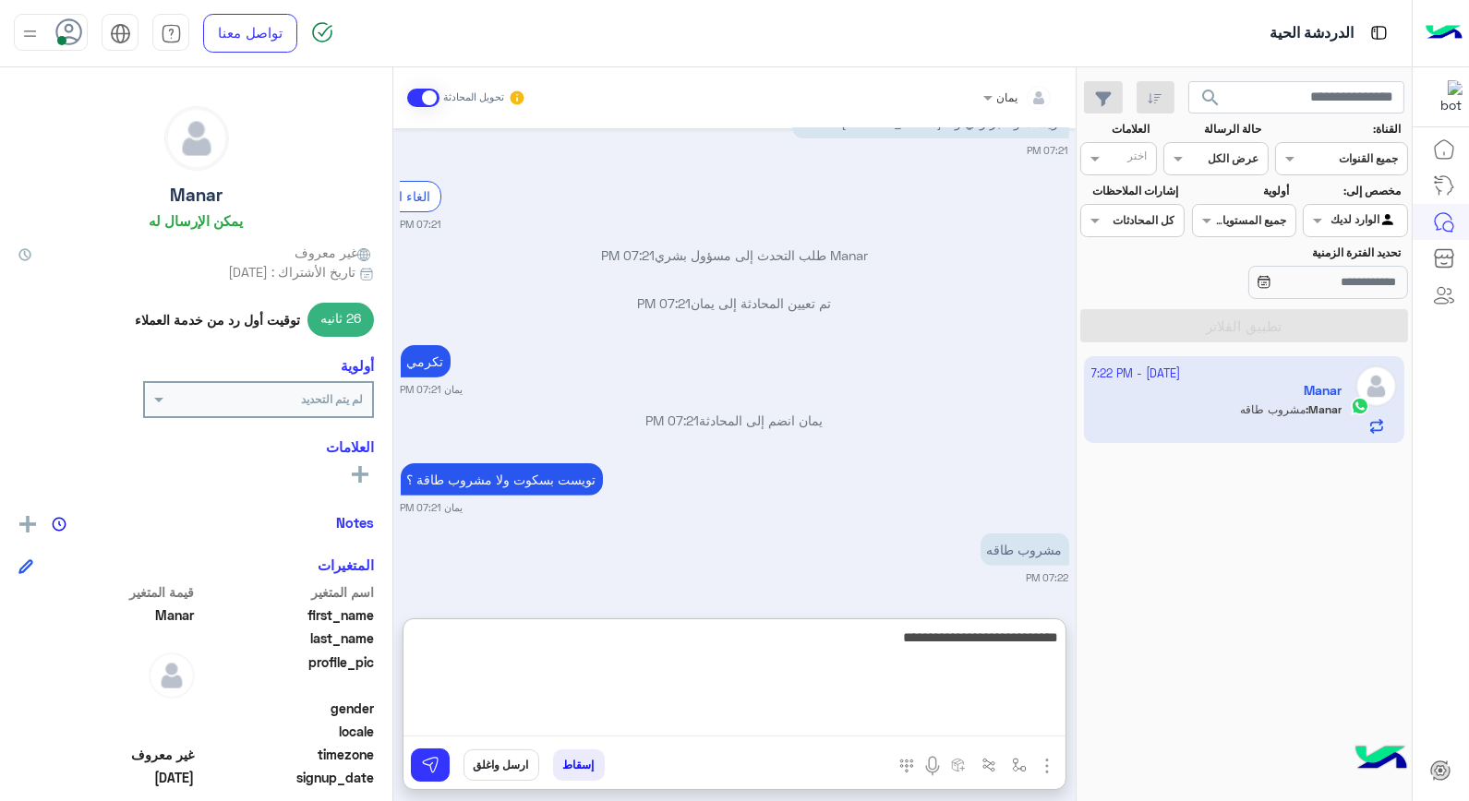
type textarea "**********"
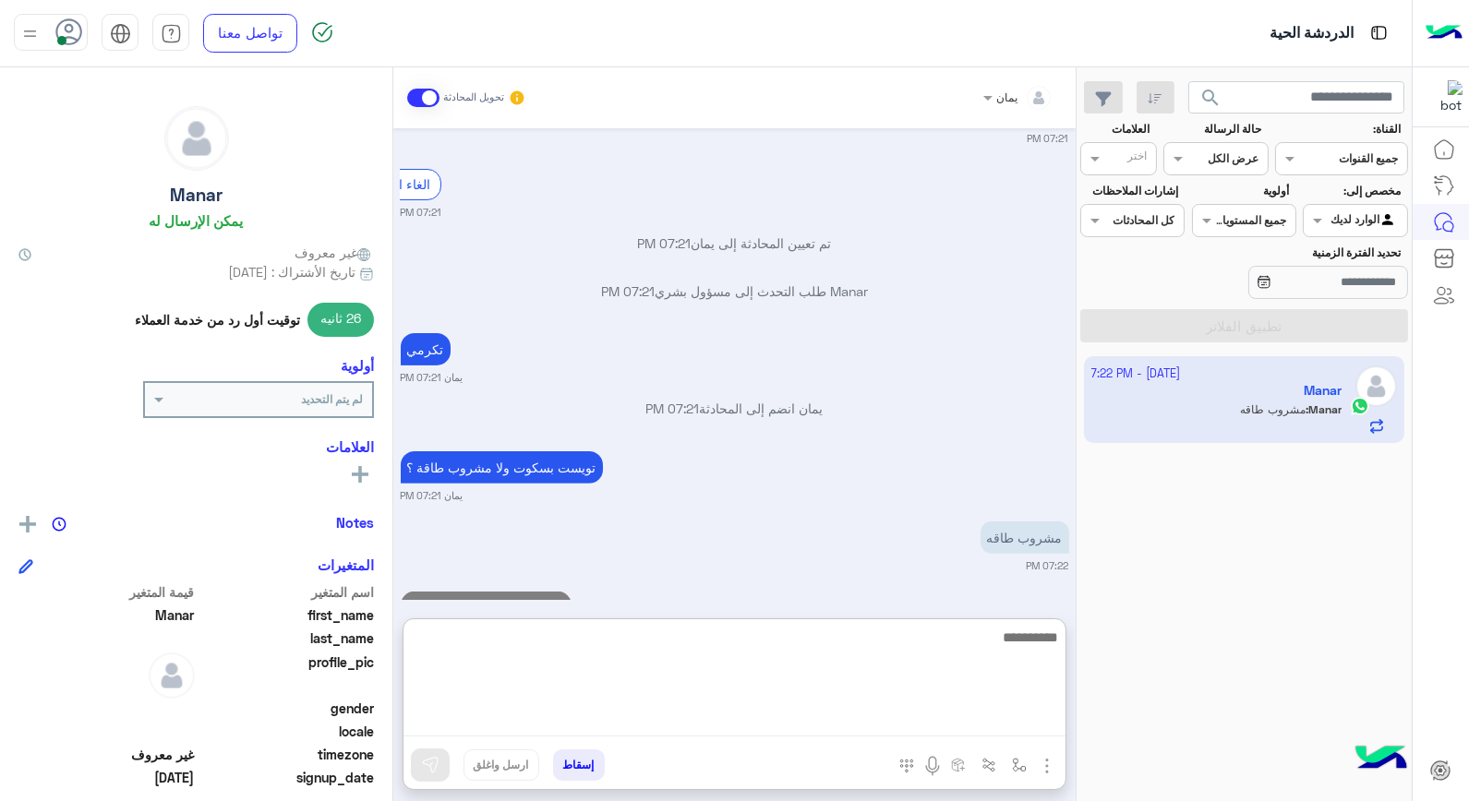
scroll to position [1369, 0]
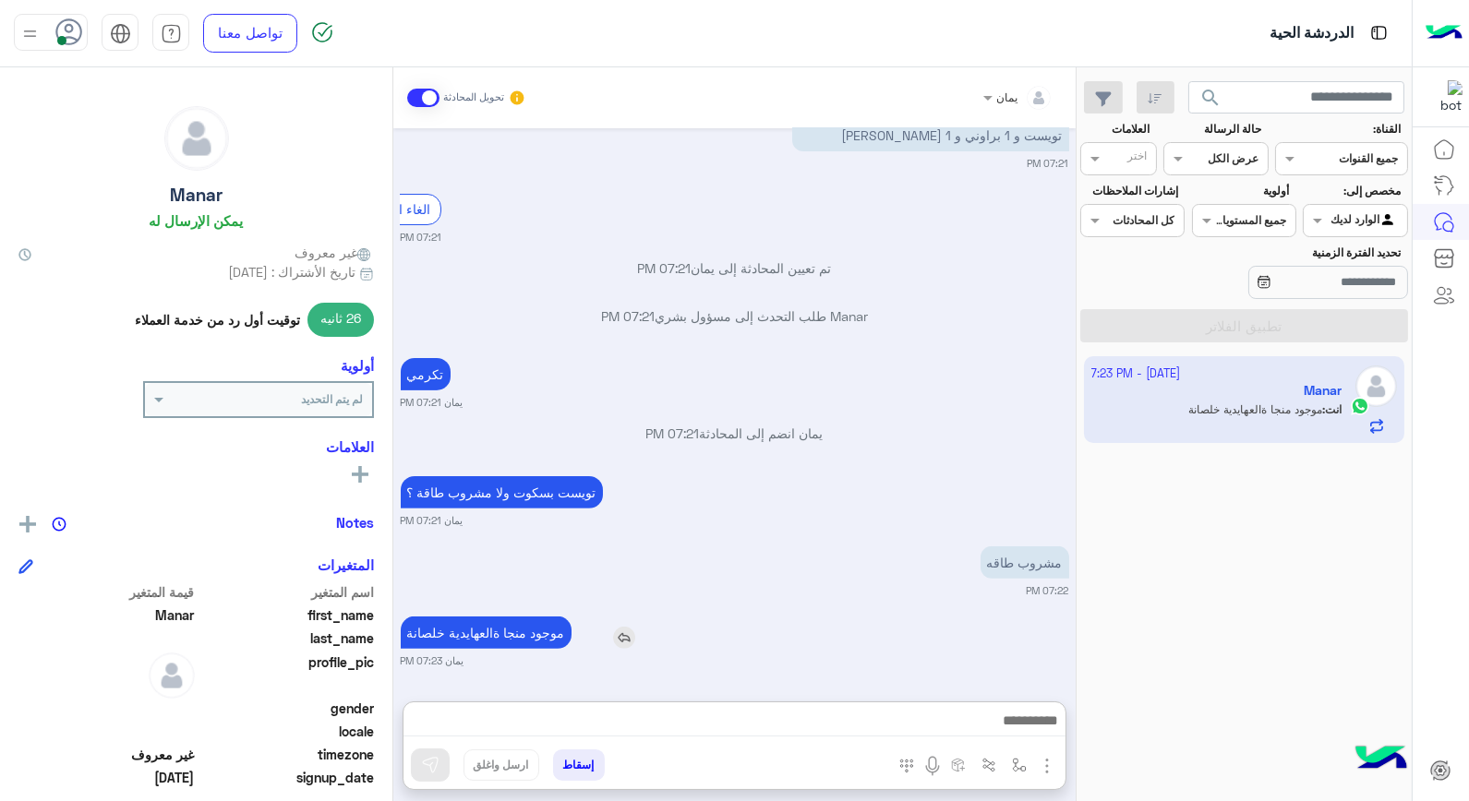
click at [512, 545] on div "[DATE] تمام يمان 08:26 PM تم إسقاط المحادثة بواسطة يمان 08:28 PM [DATE] السلام …" at bounding box center [734, 405] width 682 height 555
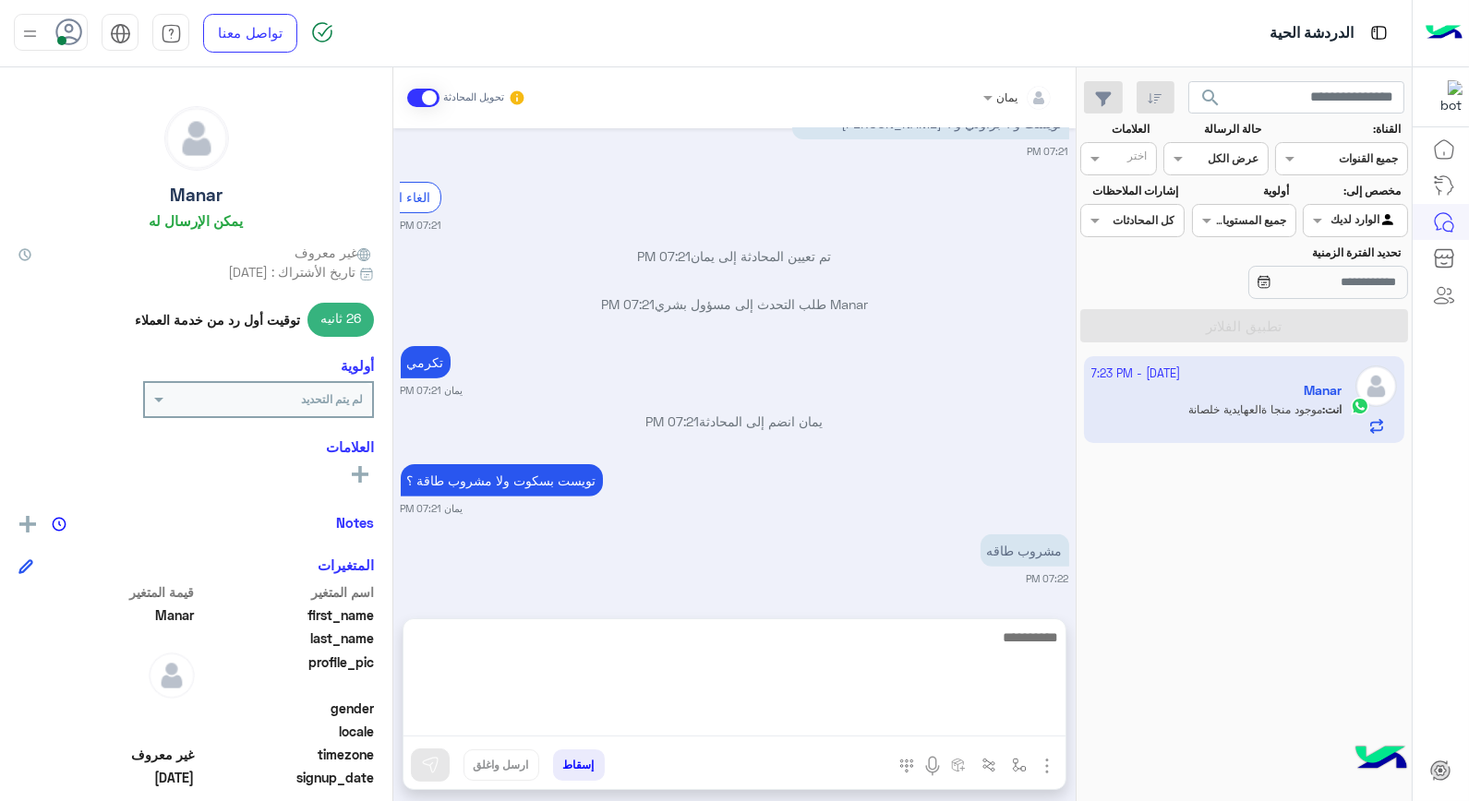
click at [600, 730] on textarea at bounding box center [735, 681] width 662 height 111
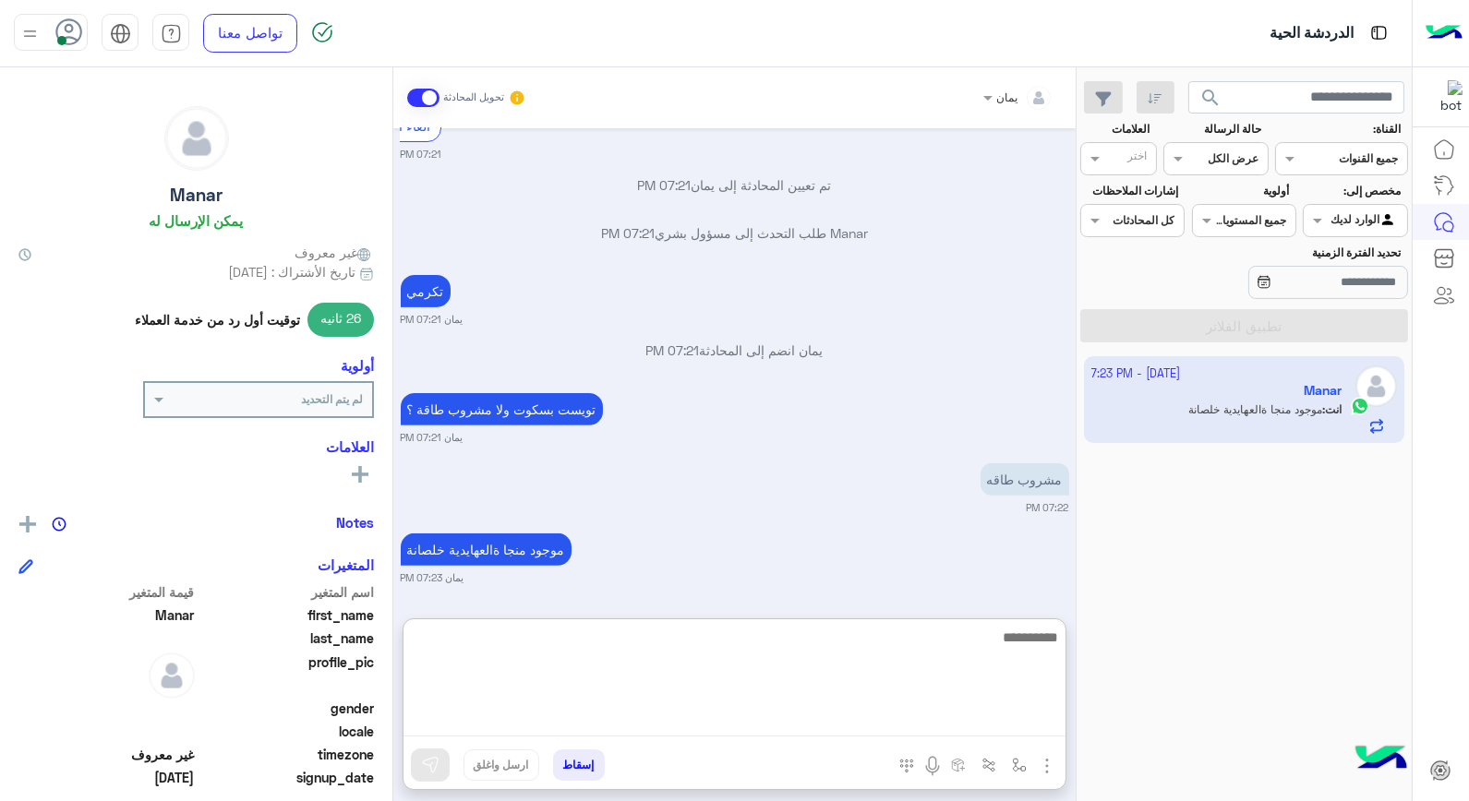
scroll to position [1369, 0]
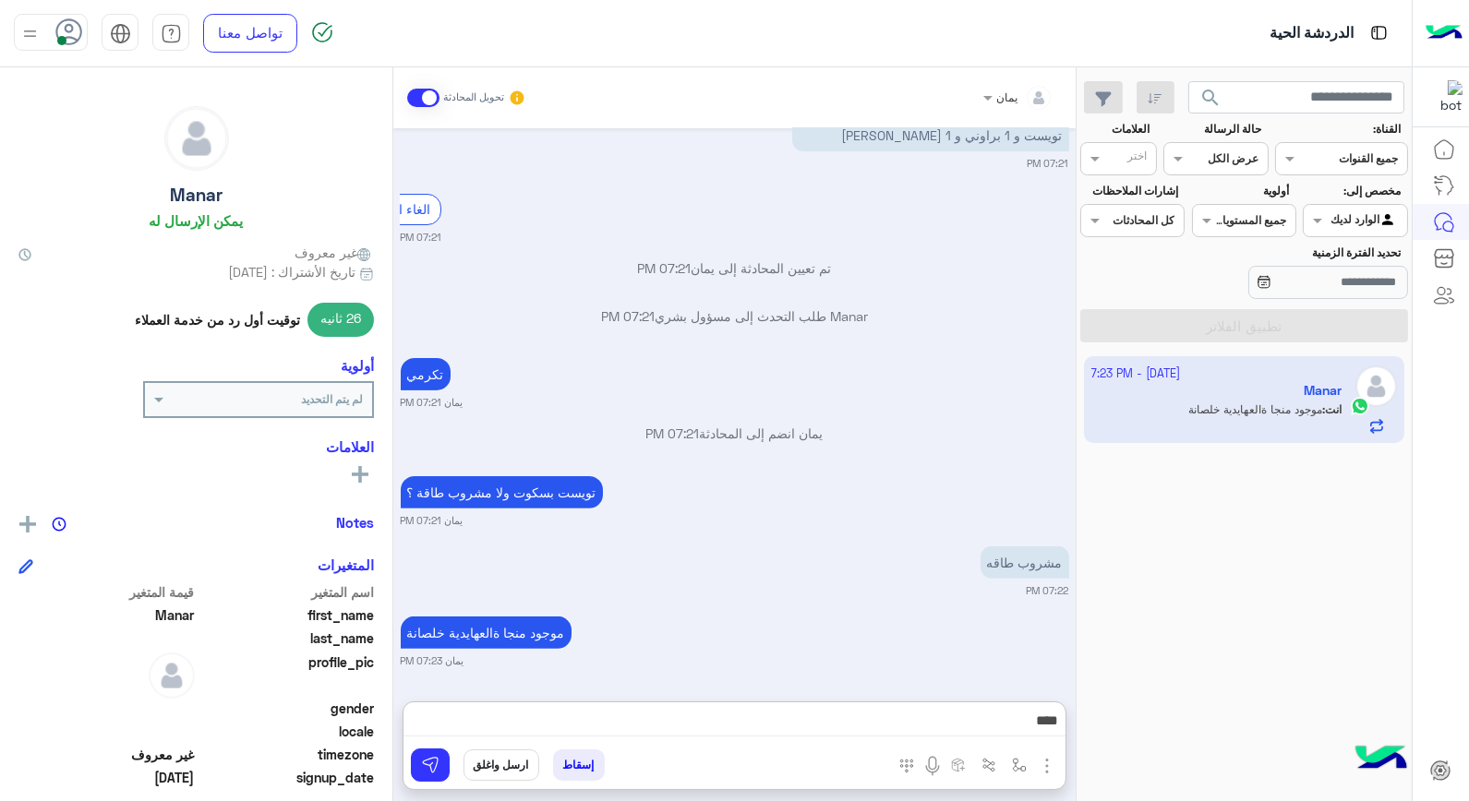
click at [1007, 547] on p "مشروب طاقه" at bounding box center [1025, 563] width 89 height 32
click at [1016, 549] on p "مشروب طاقه" at bounding box center [1025, 563] width 89 height 32
click at [934, 573] on img at bounding box center [928, 568] width 22 height 22
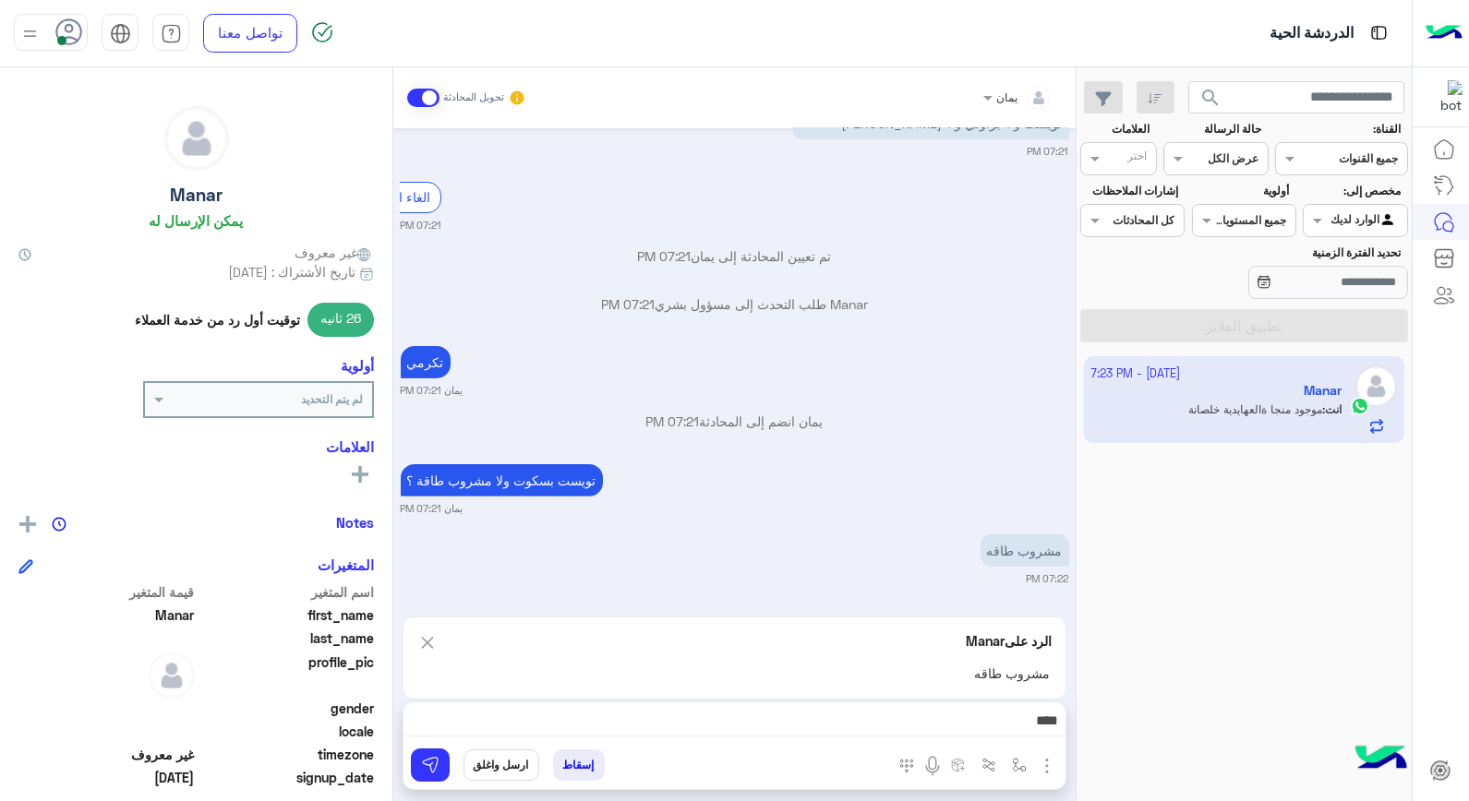
scroll to position [1369, 0]
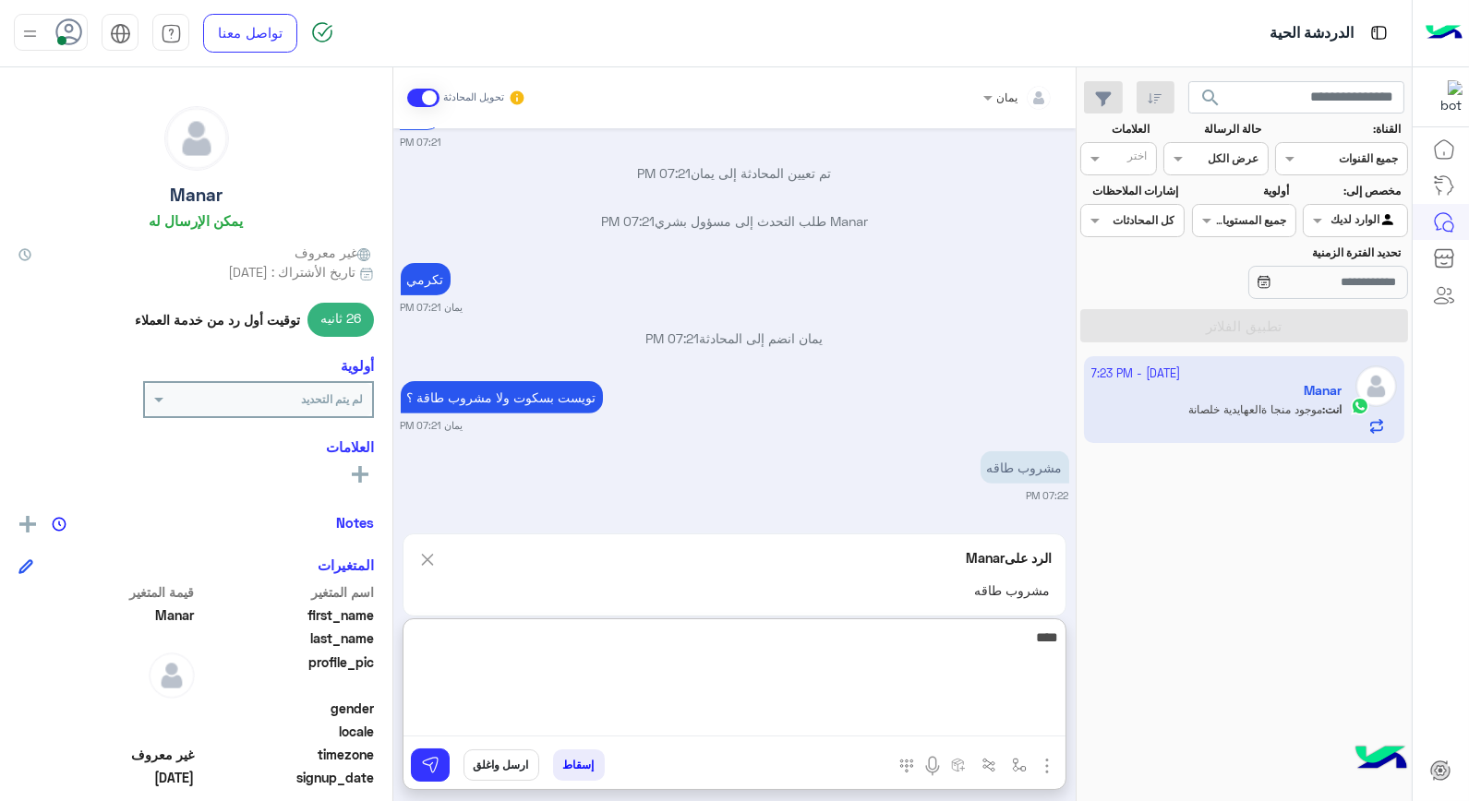
click at [873, 717] on textarea "****" at bounding box center [735, 681] width 662 height 111
type textarea "**********"
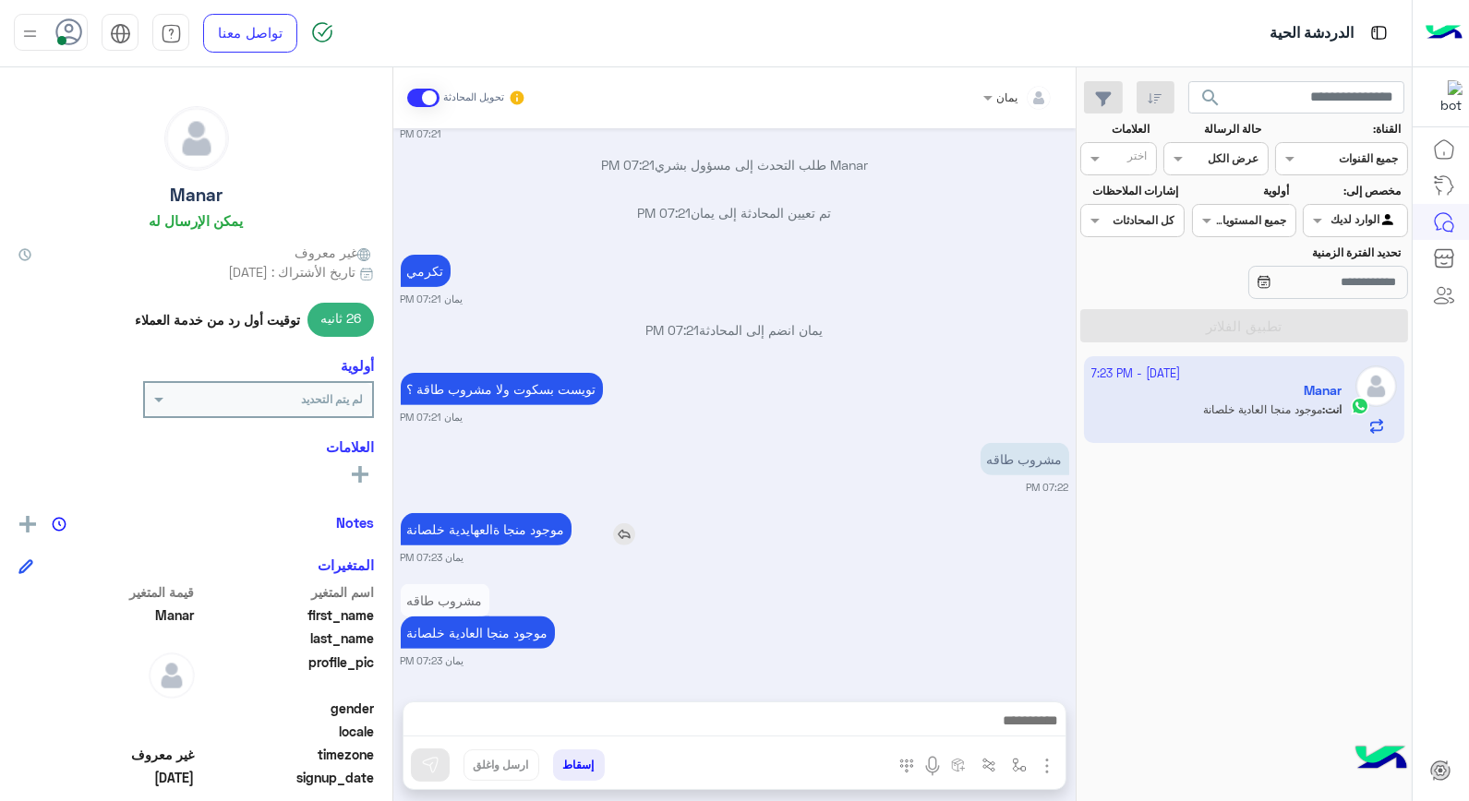
scroll to position [1390, 0]
drag, startPoint x: 551, startPoint y: 440, endPoint x: 730, endPoint y: 331, distance: 209.7
click at [730, 327] on p "يمان انضم إلى المحادثة 07:21 PM" at bounding box center [735, 329] width 669 height 19
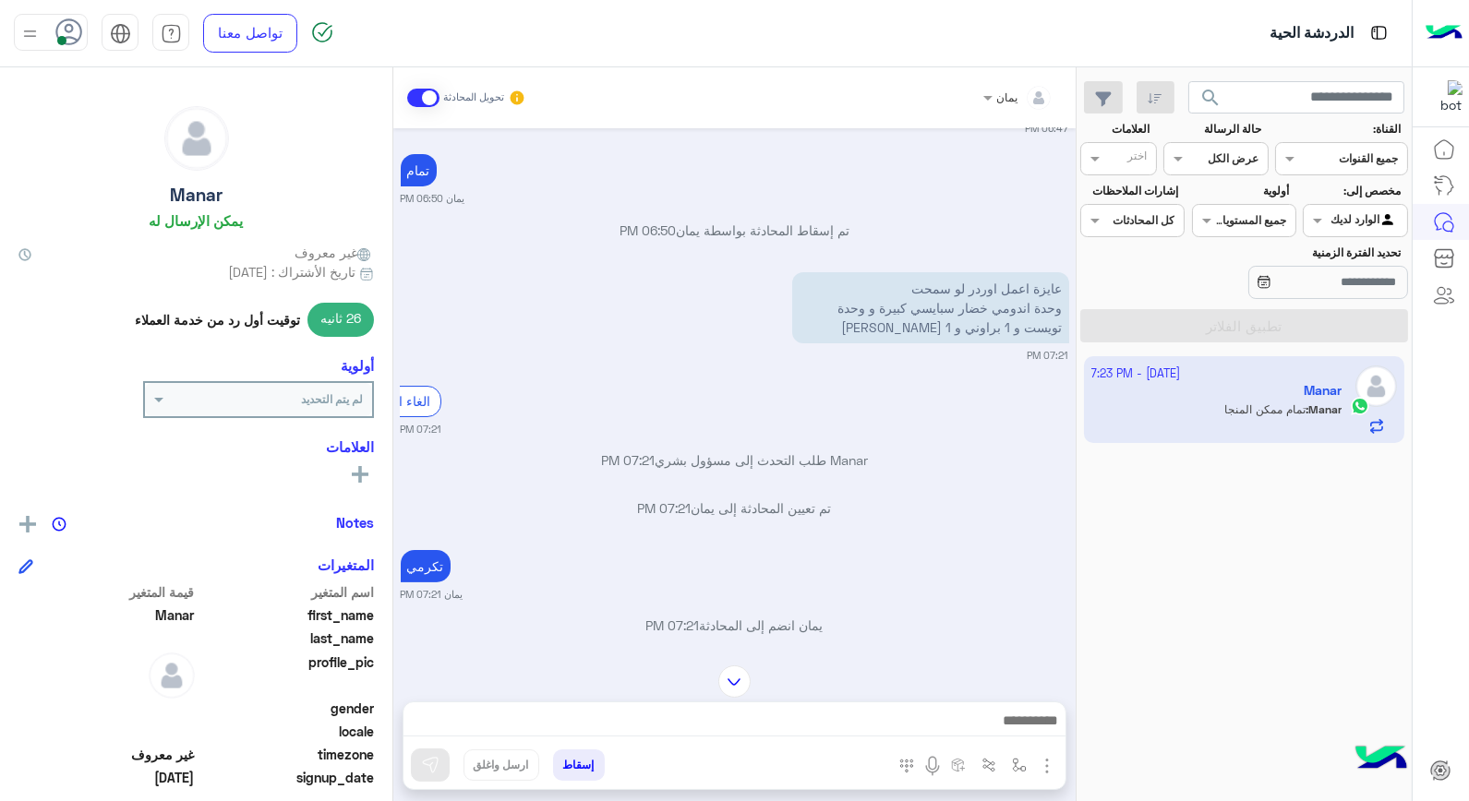
scroll to position [1049, 0]
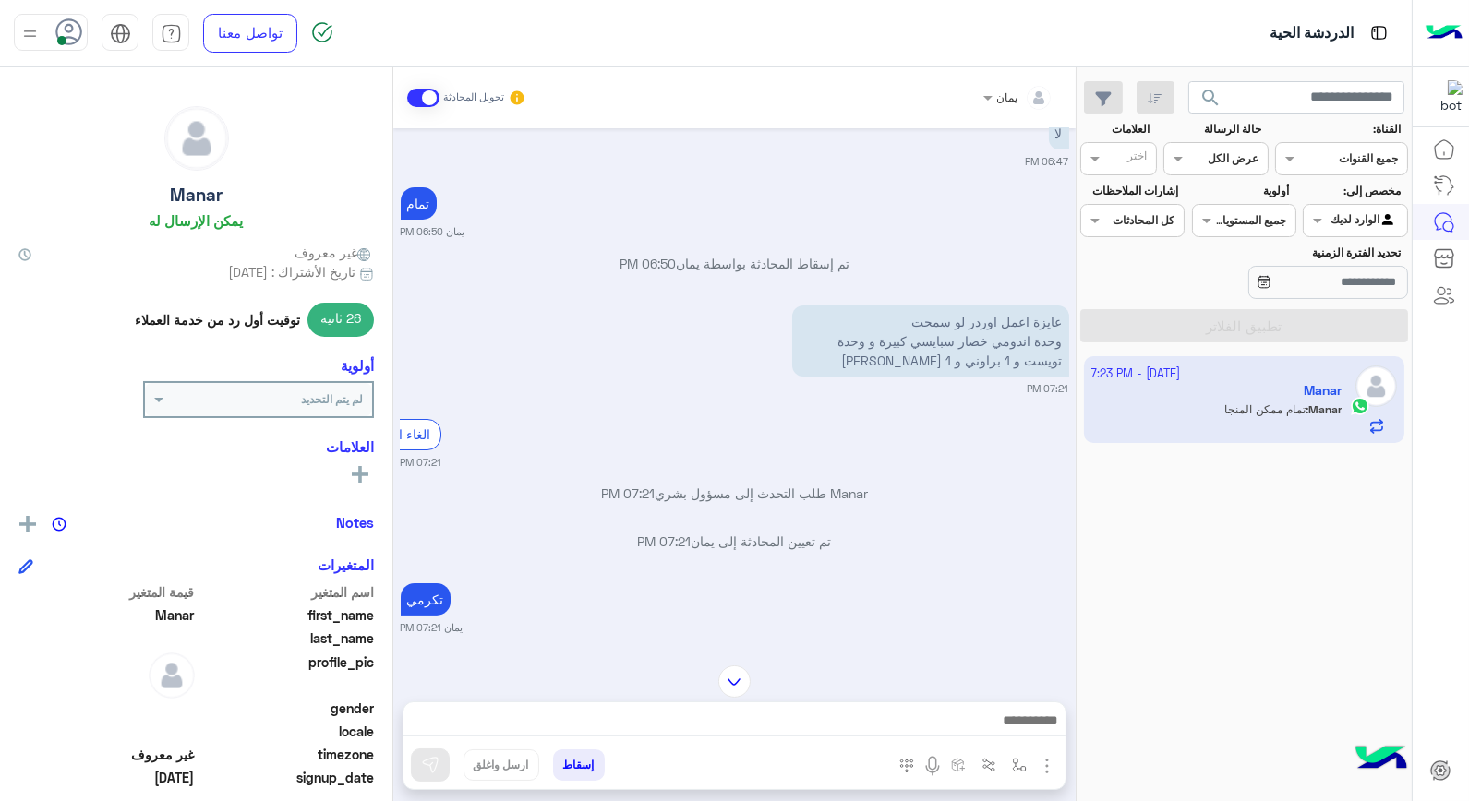
click at [722, 686] on img at bounding box center [734, 682] width 32 height 32
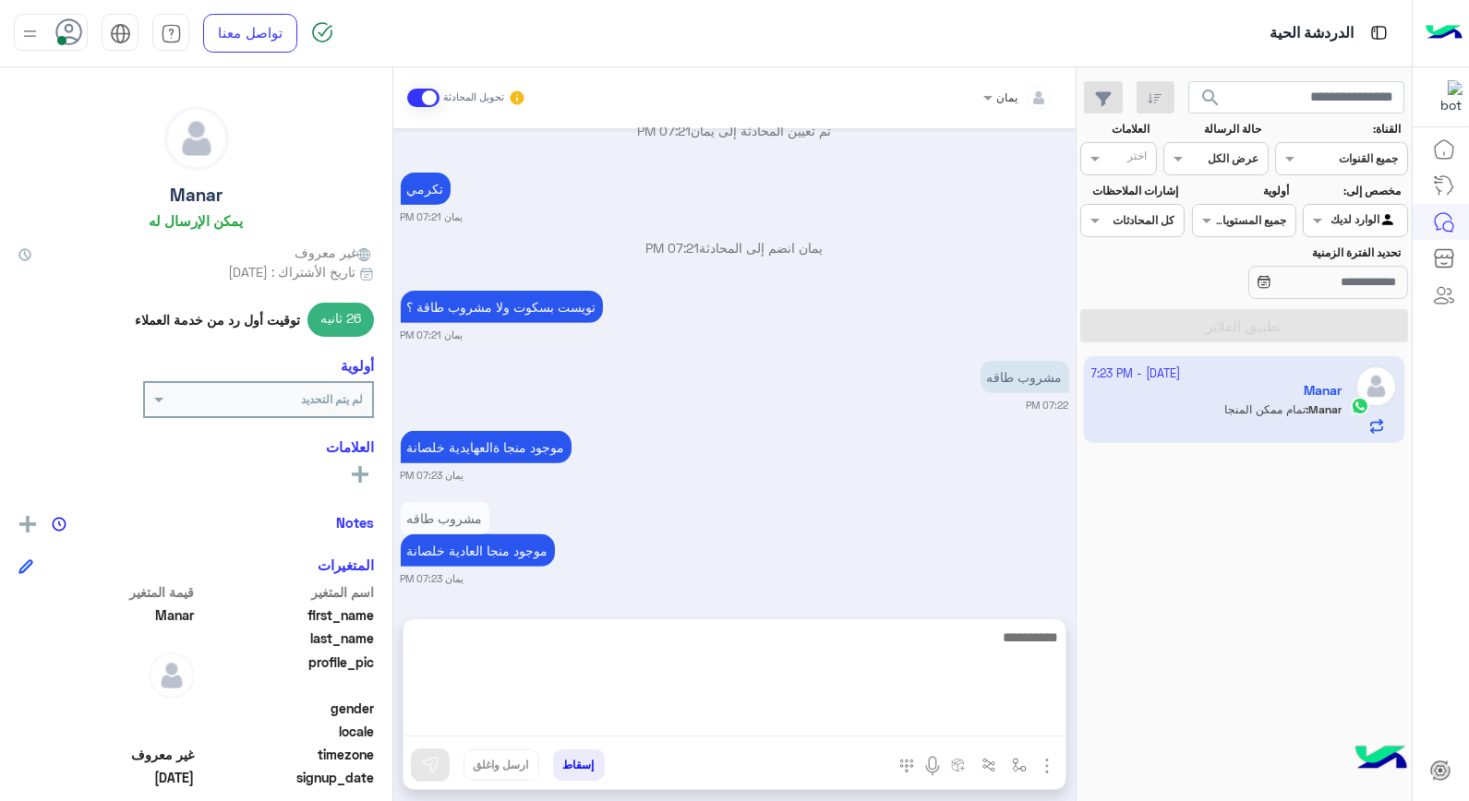
click at [766, 718] on textarea at bounding box center [735, 681] width 662 height 111
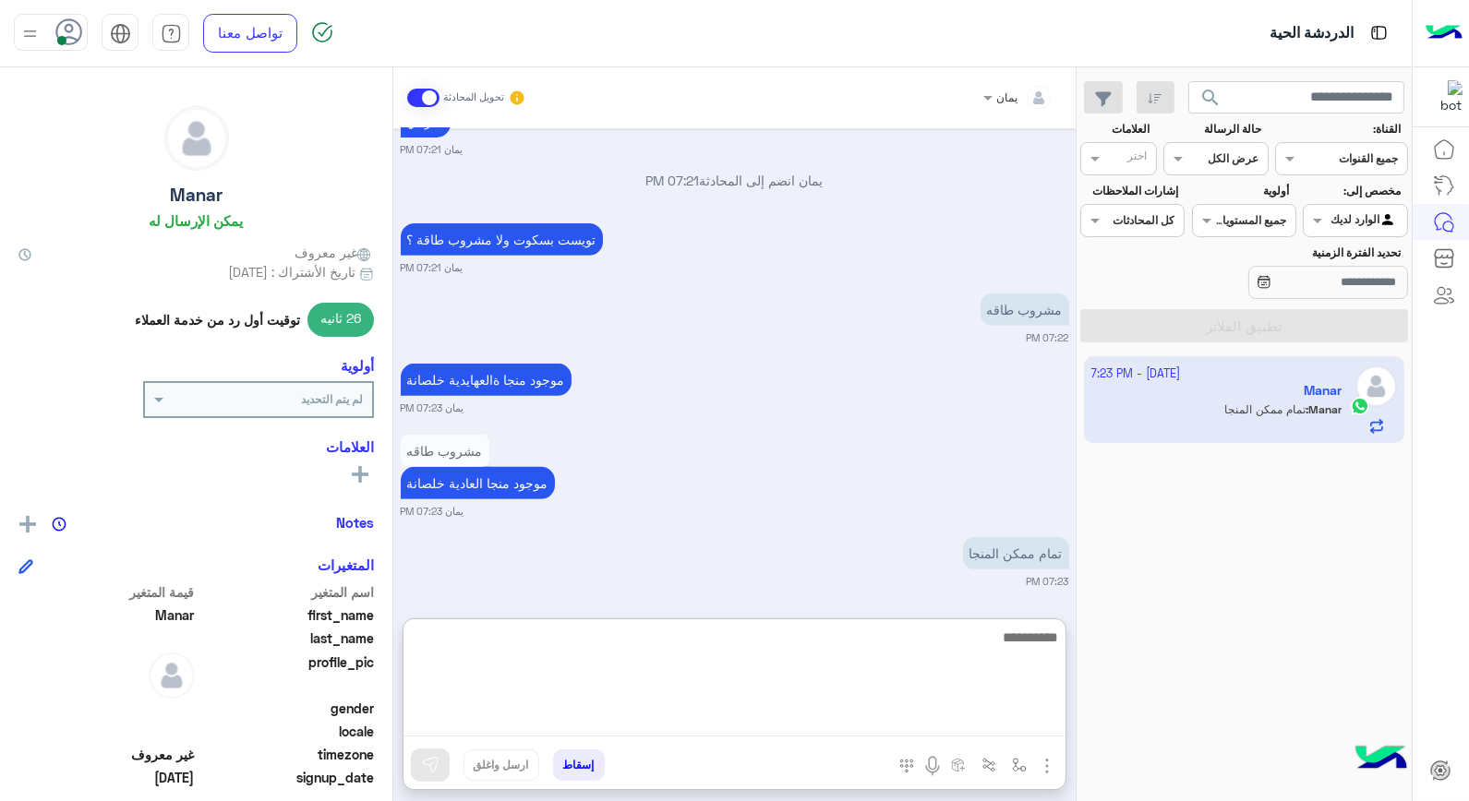
scroll to position [1543, 0]
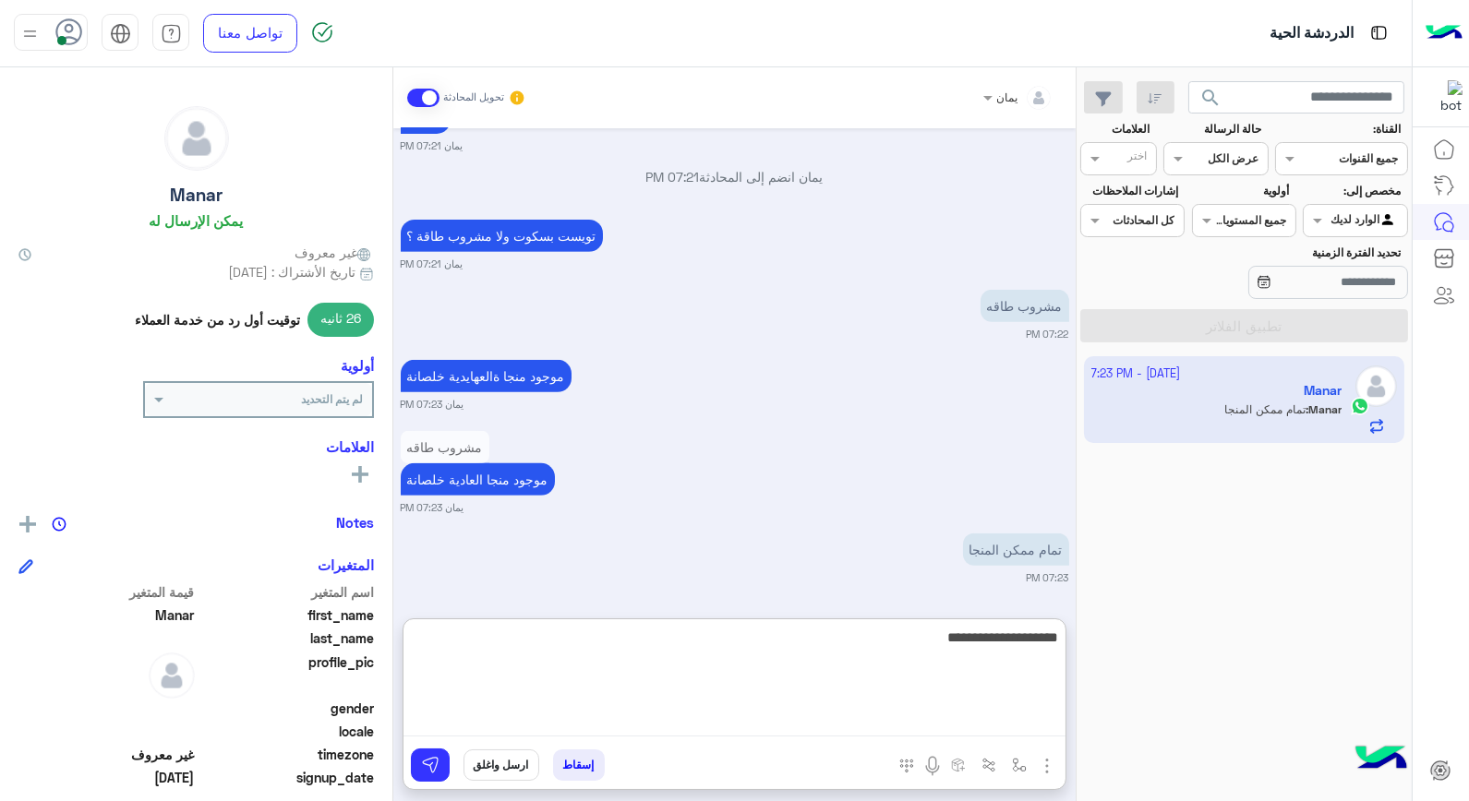
type textarea "**********"
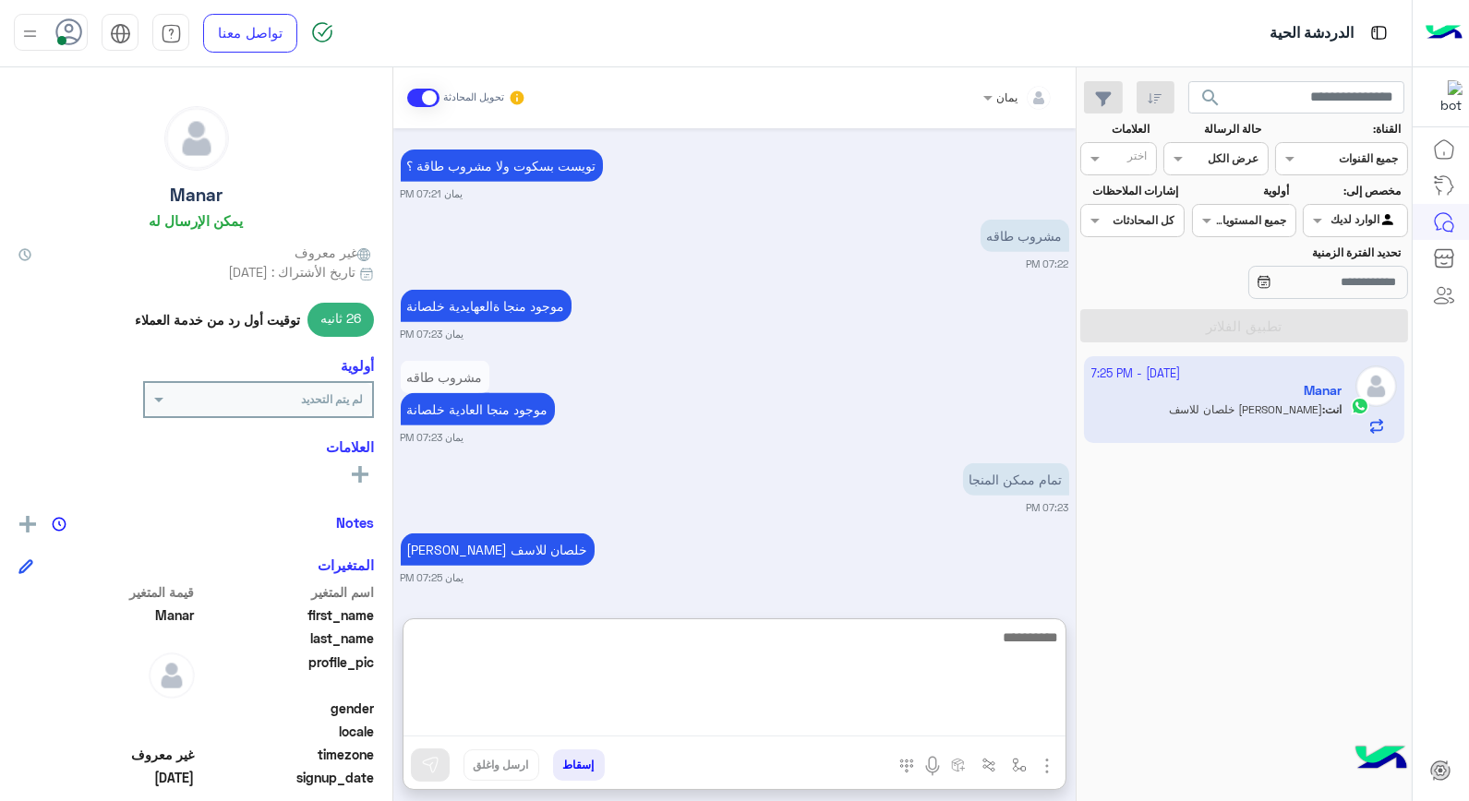
scroll to position [1684, 0]
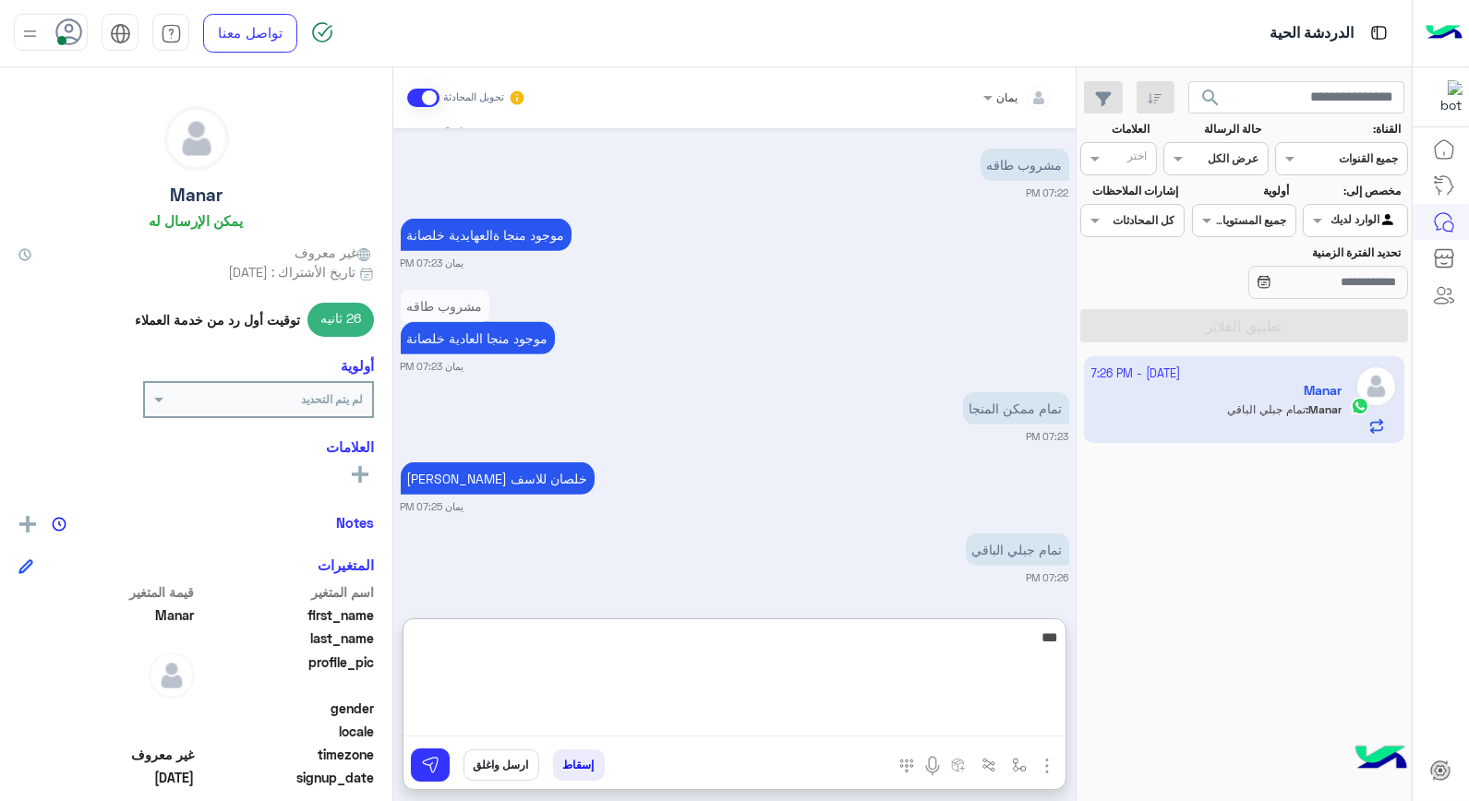
type textarea "****"
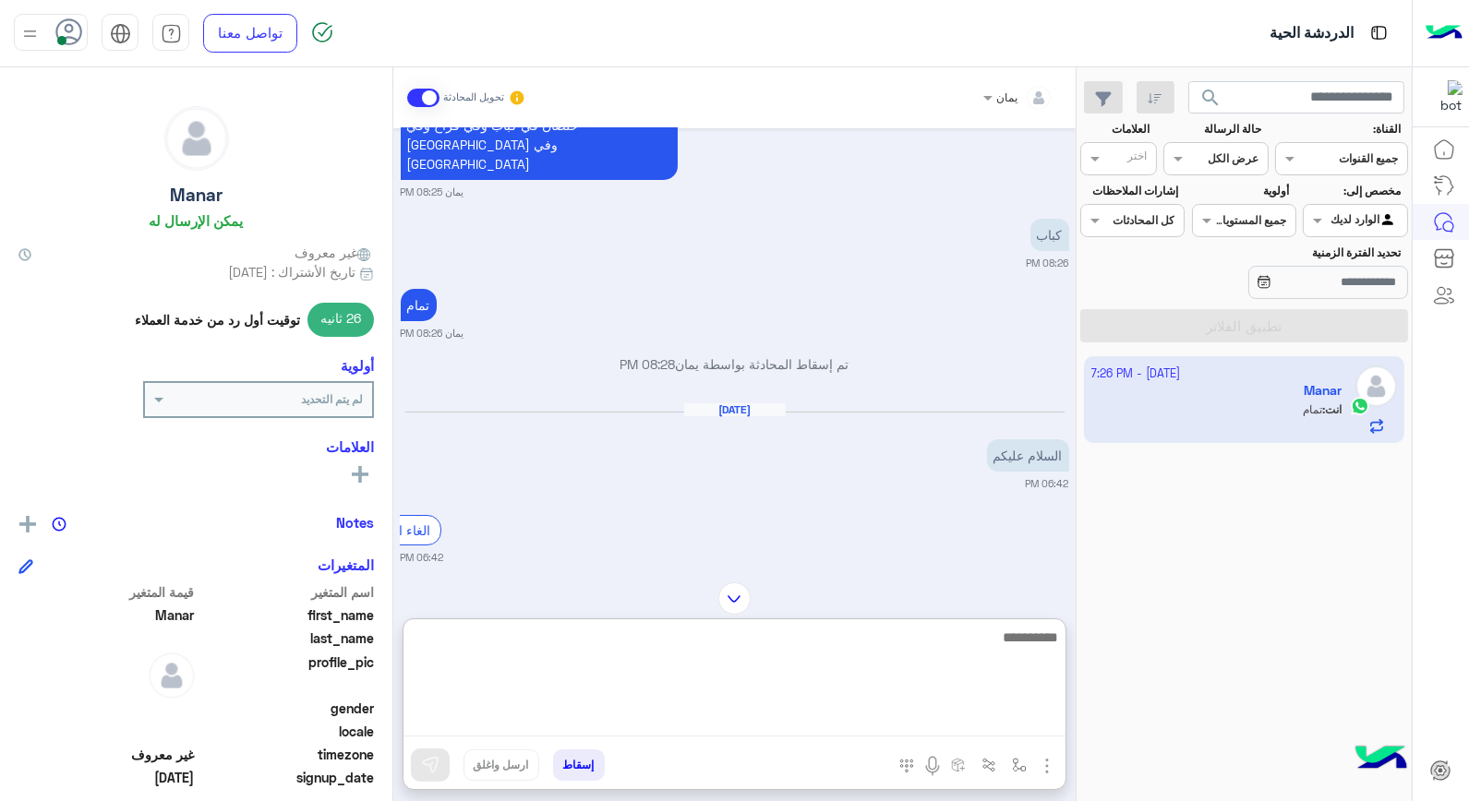
scroll to position [678, 0]
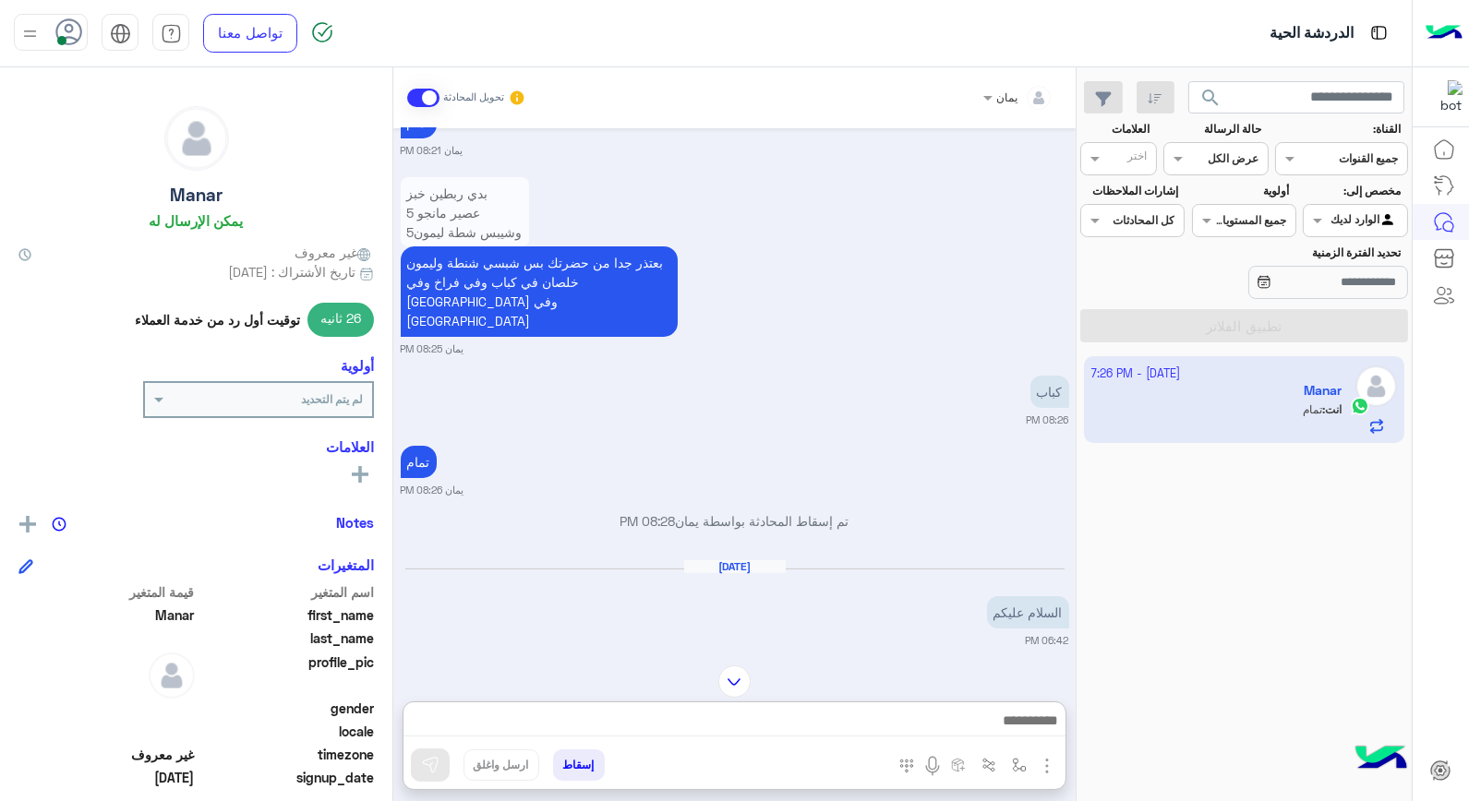
click at [725, 666] on img at bounding box center [734, 682] width 32 height 32
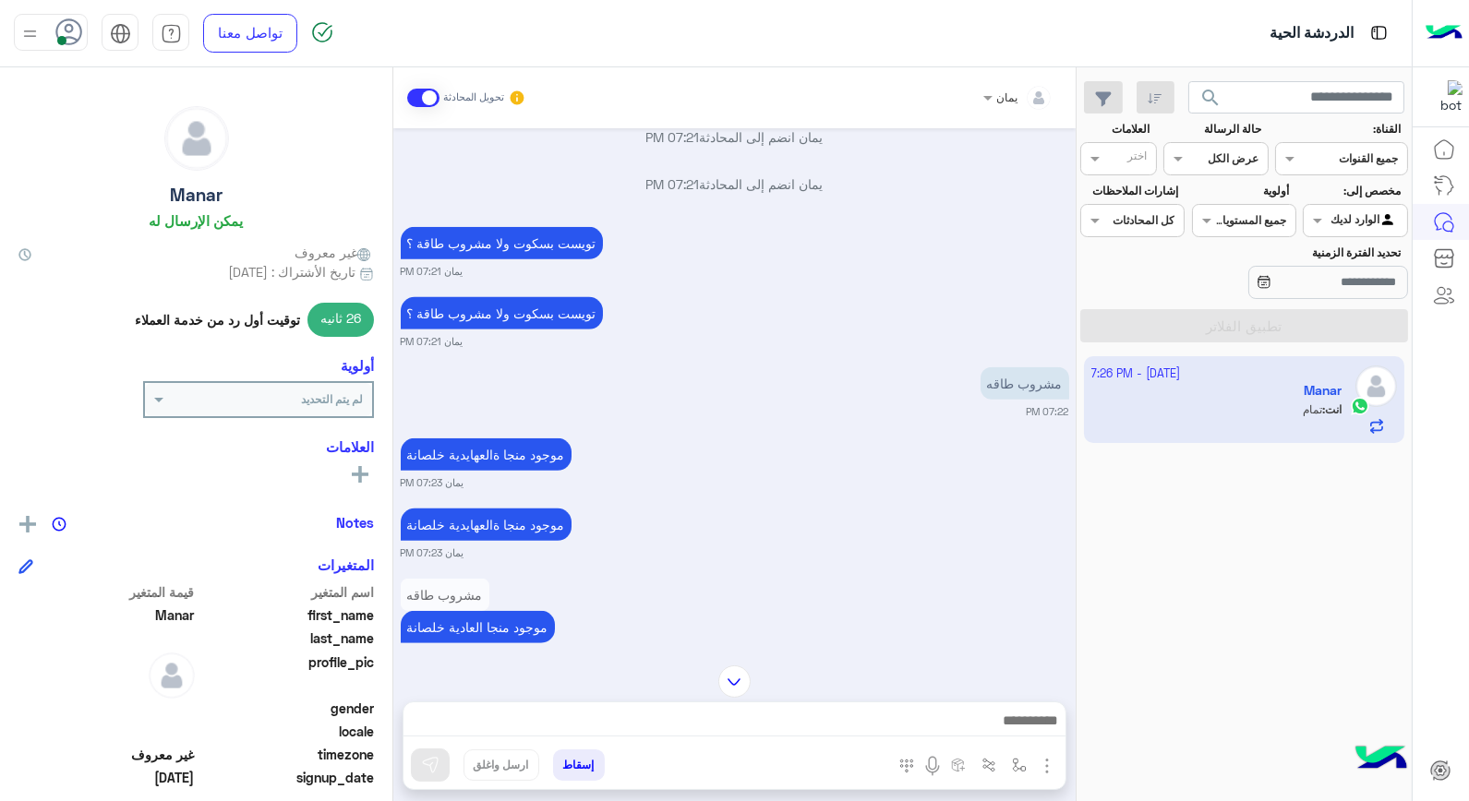
scroll to position [2082, 0]
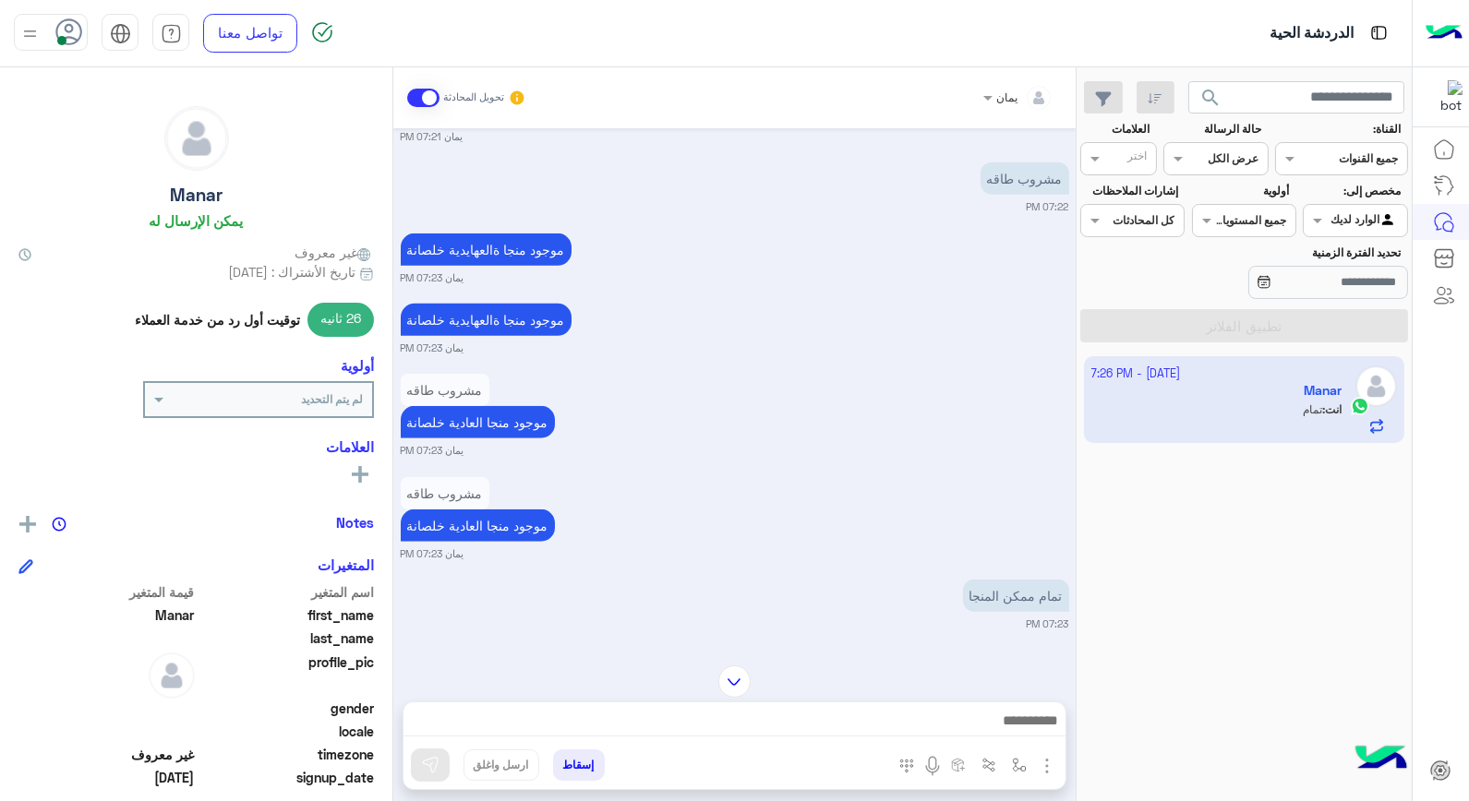
click at [736, 671] on img at bounding box center [734, 682] width 32 height 32
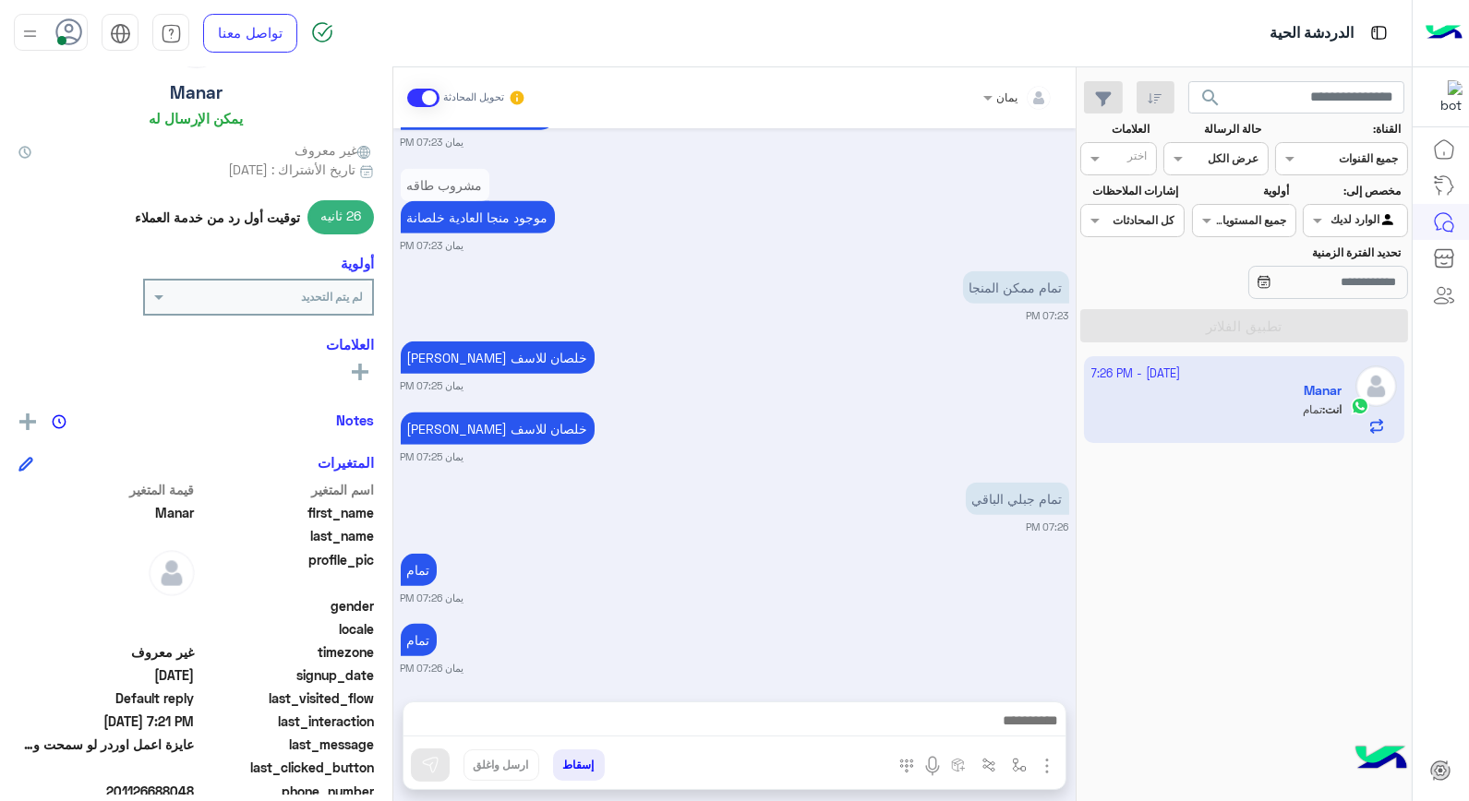
scroll to position [205, 0]
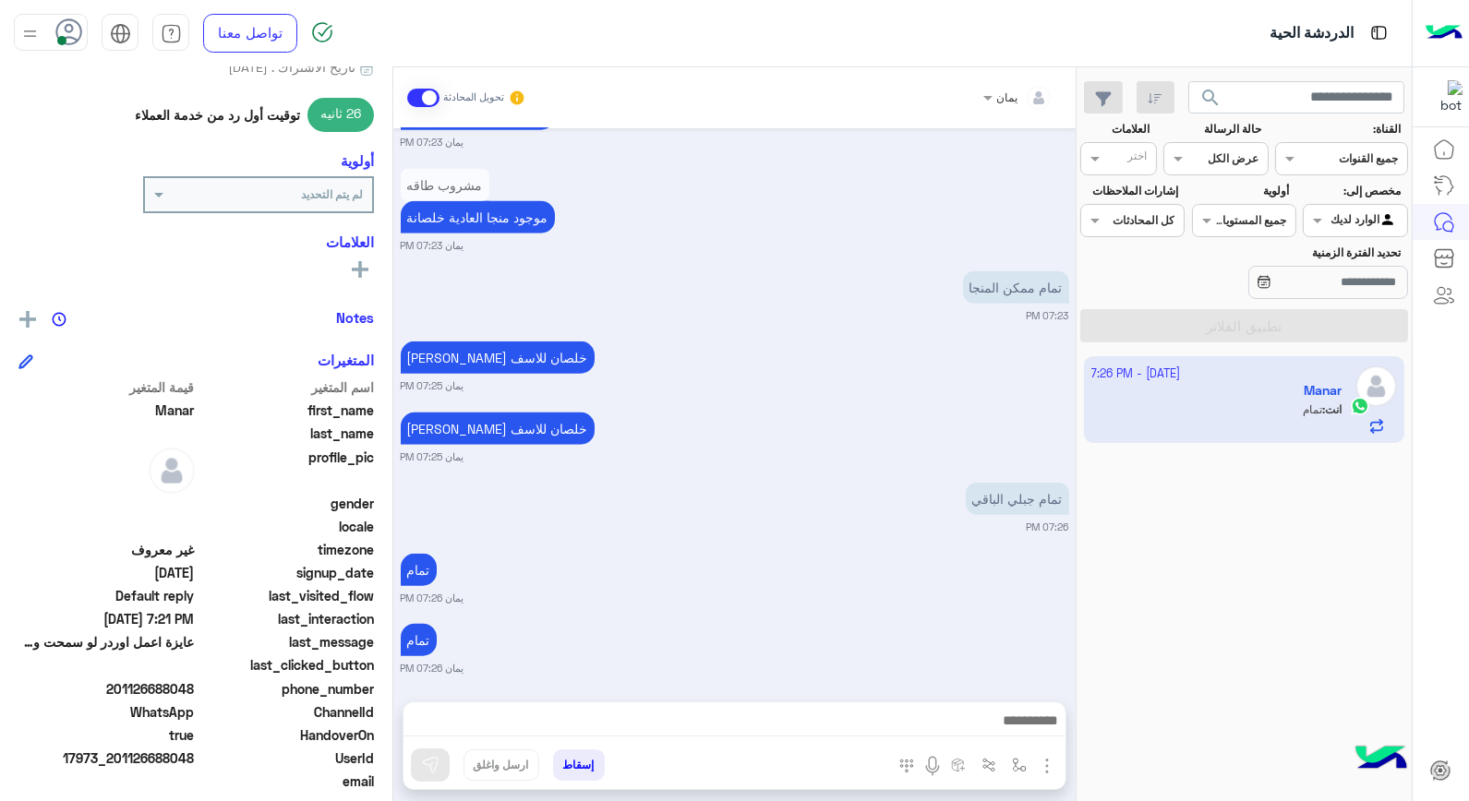
drag, startPoint x: 195, startPoint y: 683, endPoint x: 118, endPoint y: 685, distance: 76.7
click at [118, 685] on span "201126688048" at bounding box center [106, 689] width 176 height 19
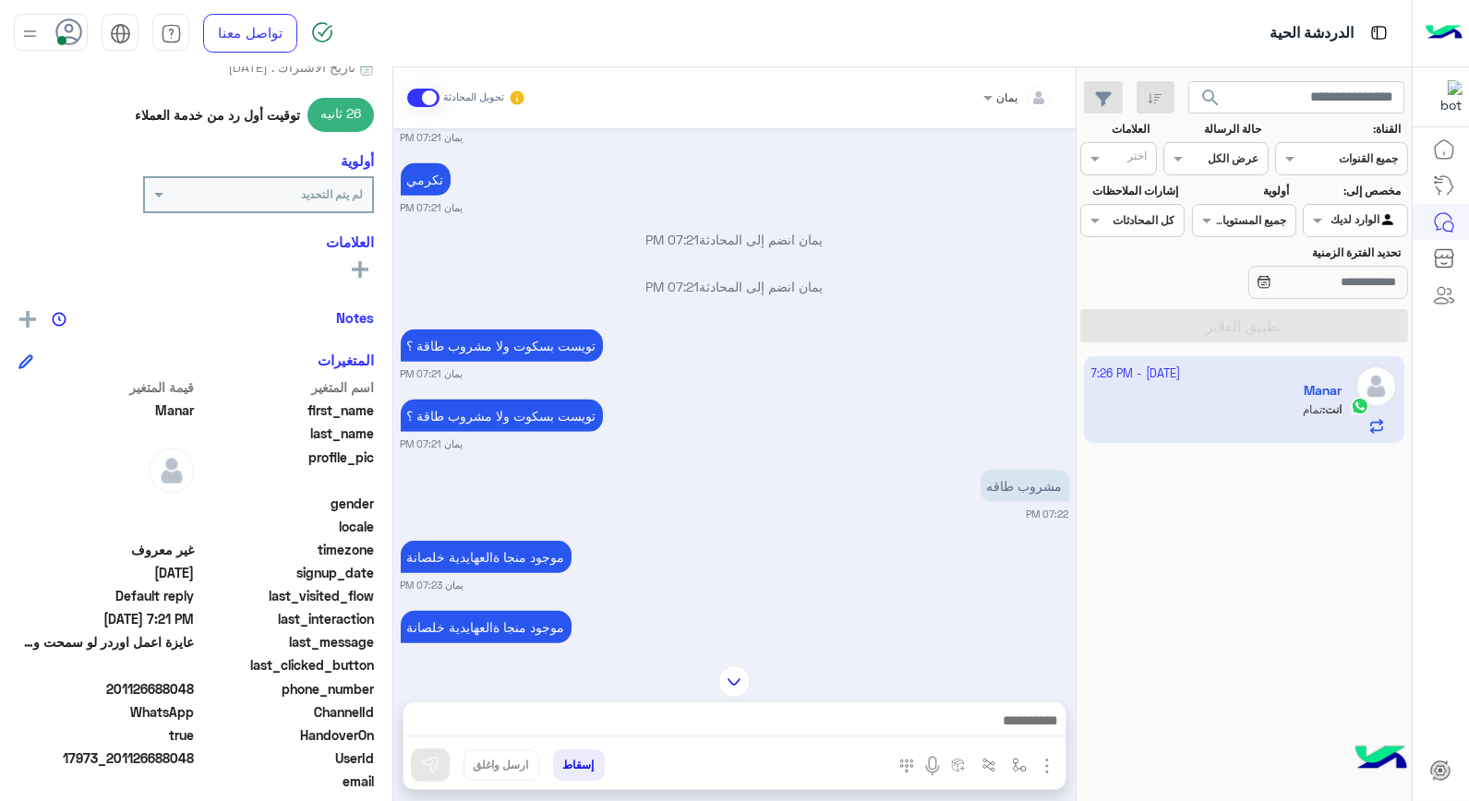
scroll to position [2088, 0]
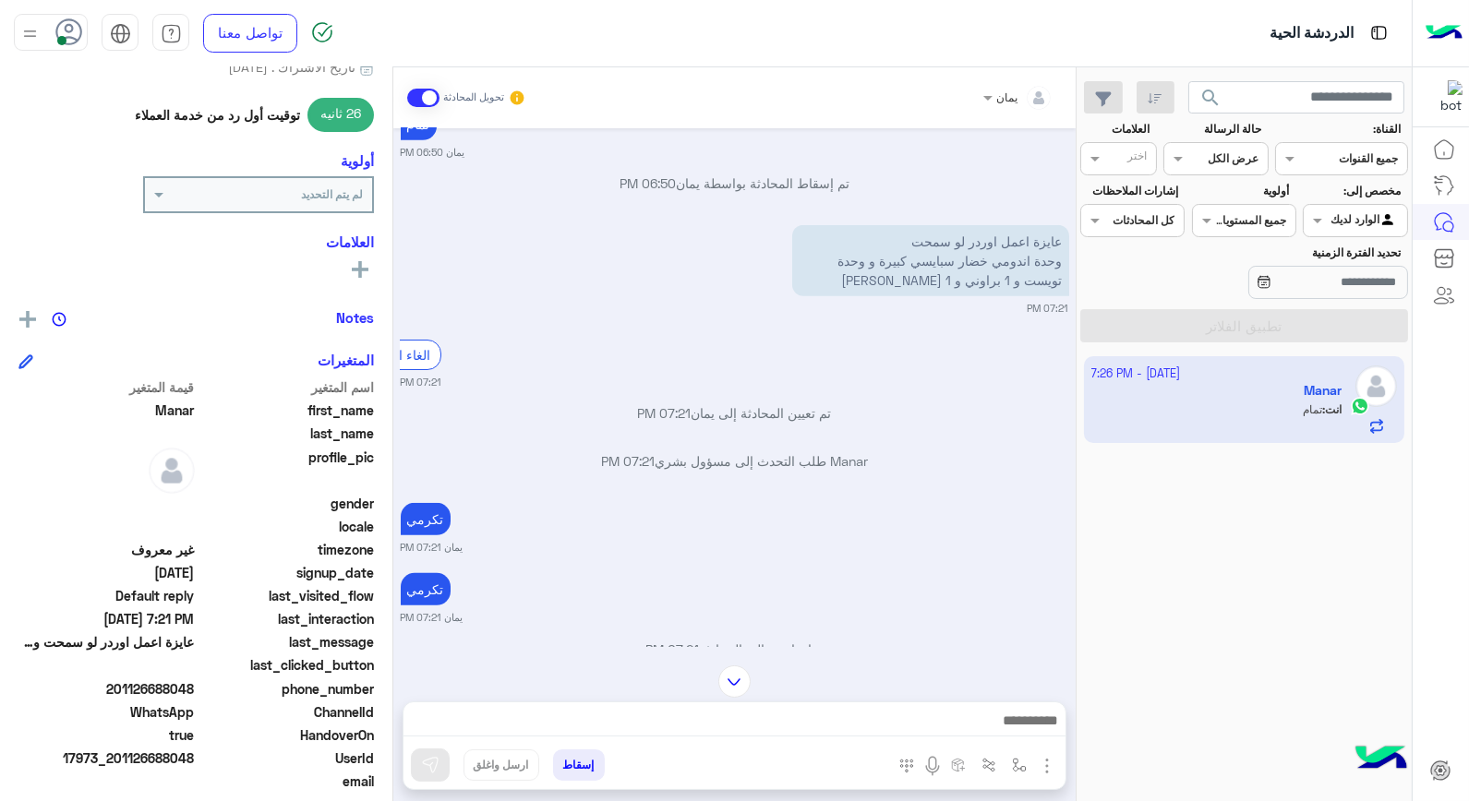
click at [591, 753] on button "إسقاط" at bounding box center [579, 765] width 52 height 31
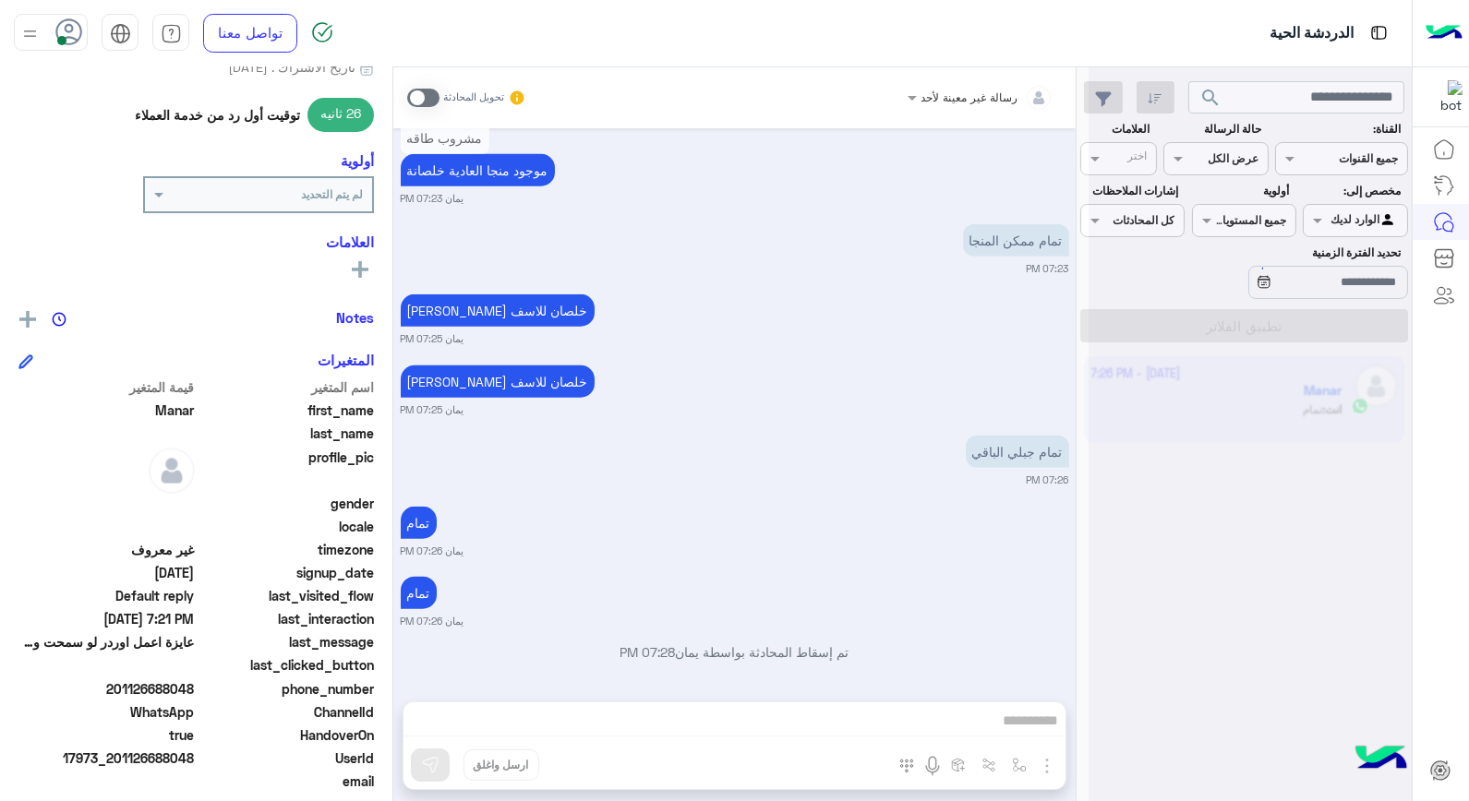
click at [579, 760] on div "رسالة غير معينة لأحد تحويل المحادثة [DATE] براوني العادي ممكن صورتو يمان 08:17 …" at bounding box center [734, 437] width 682 height 741
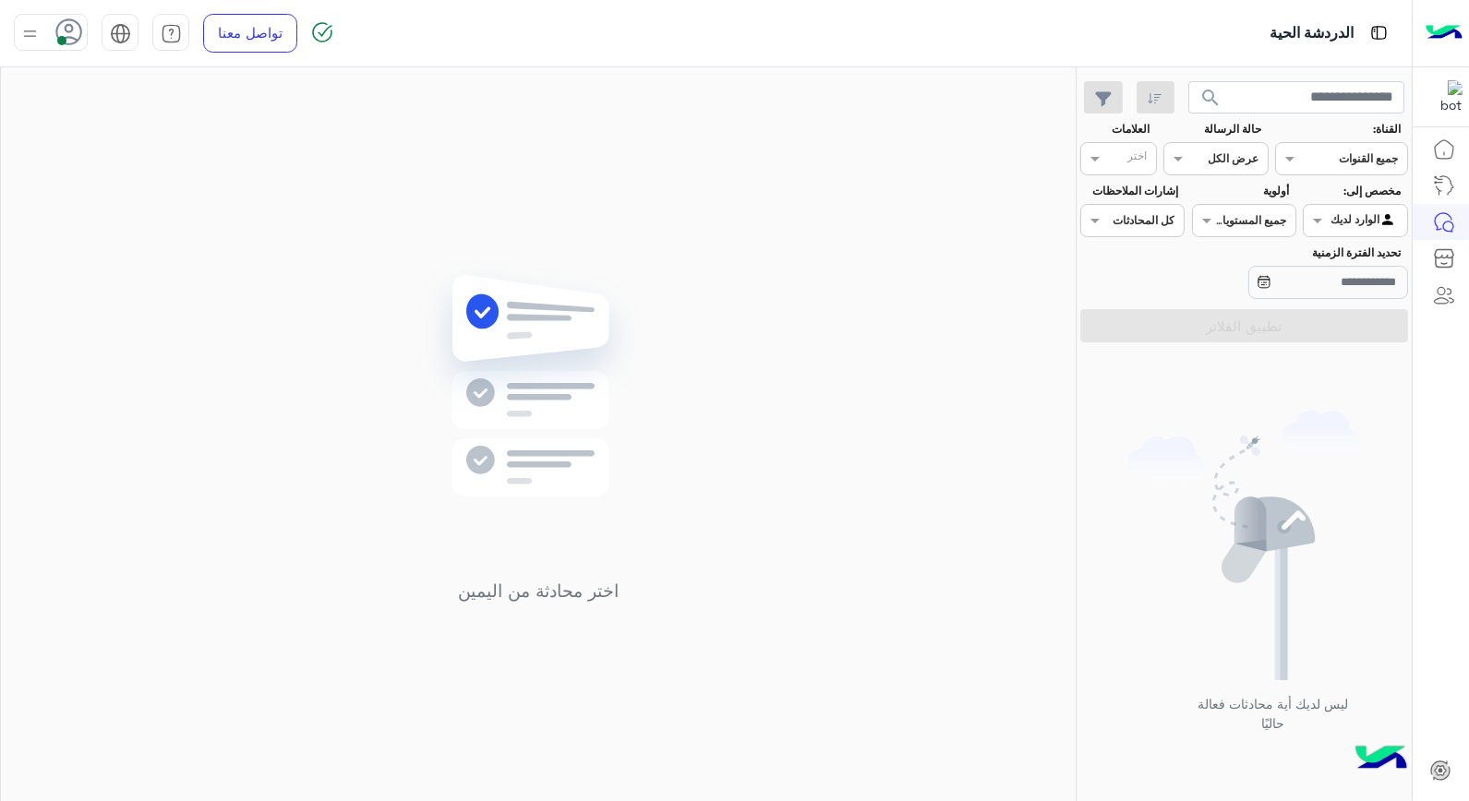
click at [464, 90] on div "اختر محادثة من اليمين" at bounding box center [538, 437] width 1075 height 741
click at [1220, 93] on span "search" at bounding box center [1210, 98] width 22 height 22
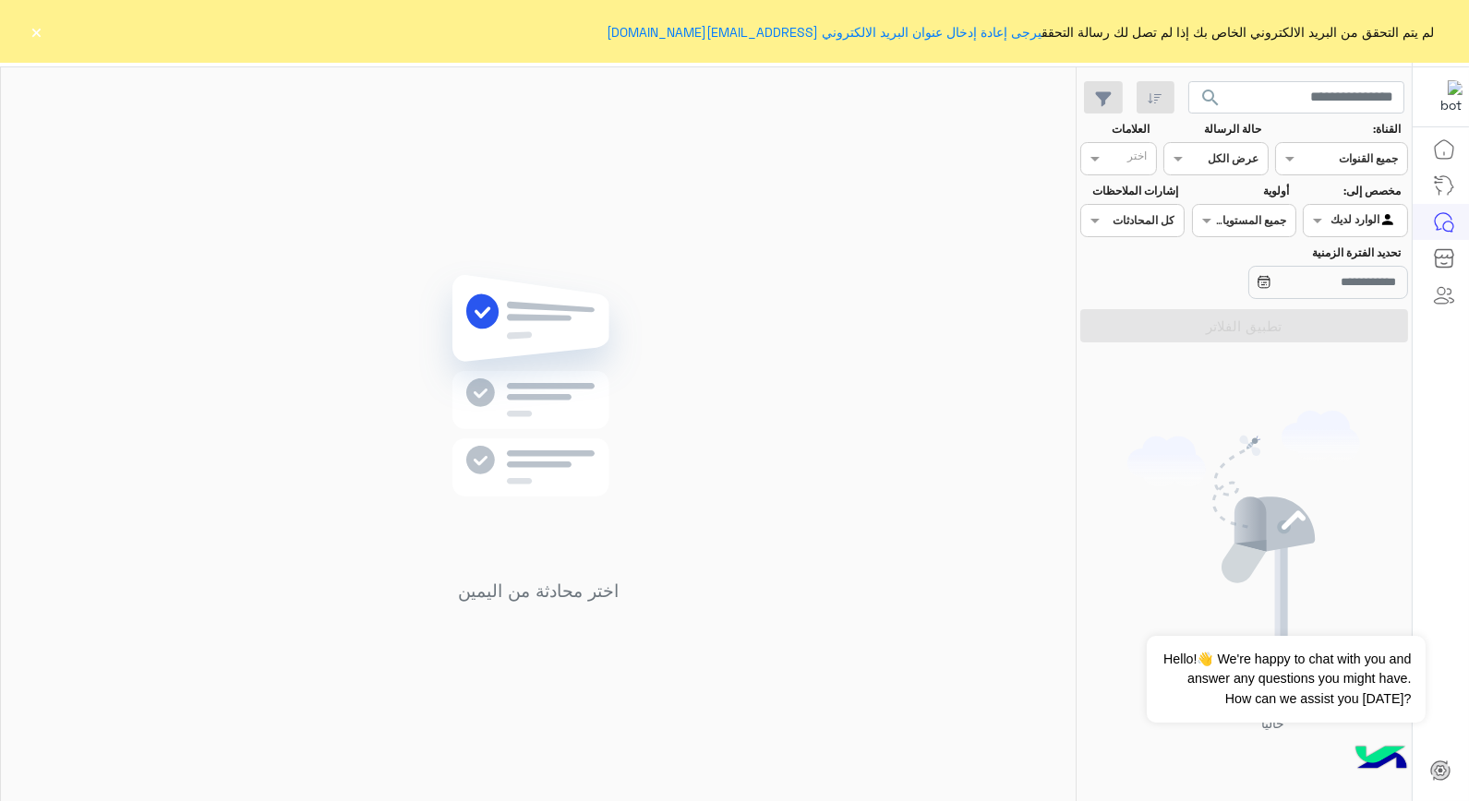
drag, startPoint x: 43, startPoint y: 38, endPoint x: 6, endPoint y: 38, distance: 36.9
click at [9, 38] on div "لم يتم التحقق من البريد الالكتروني الخاص بك إذا لم تصل لك رسالة التحقق يرجى إعا…" at bounding box center [734, 31] width 1469 height 63
click at [28, 32] on button "×" at bounding box center [37, 31] width 18 height 18
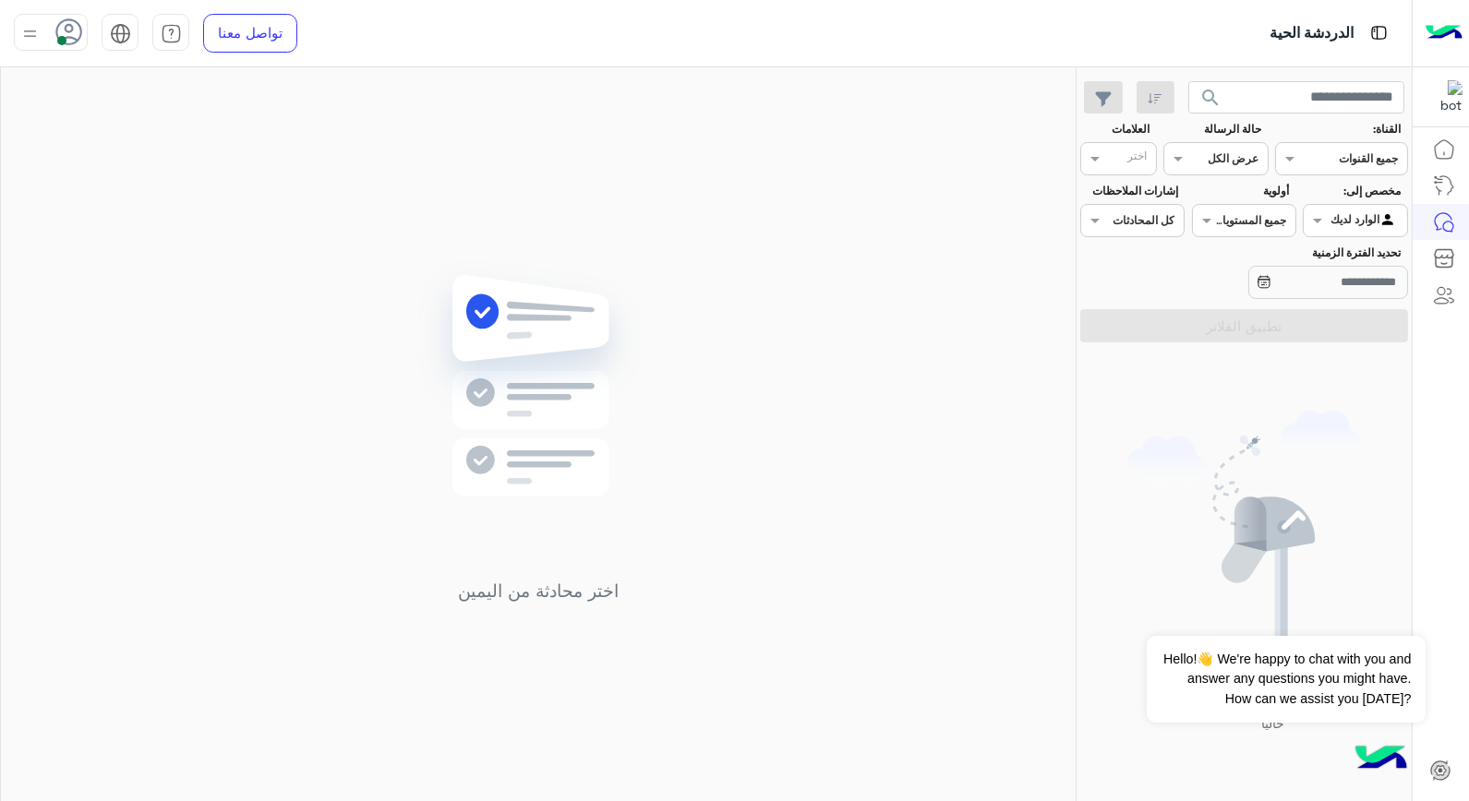
click at [1217, 114] on button "search" at bounding box center [1210, 101] width 45 height 40
click at [1215, 98] on div at bounding box center [1250, 407] width 323 height 801
click at [1211, 102] on span "search" at bounding box center [1210, 98] width 22 height 22
click at [1406, 614] on button "Dismiss ✕" at bounding box center [1370, 613] width 111 height 37
click at [1200, 95] on span "search" at bounding box center [1210, 98] width 22 height 22
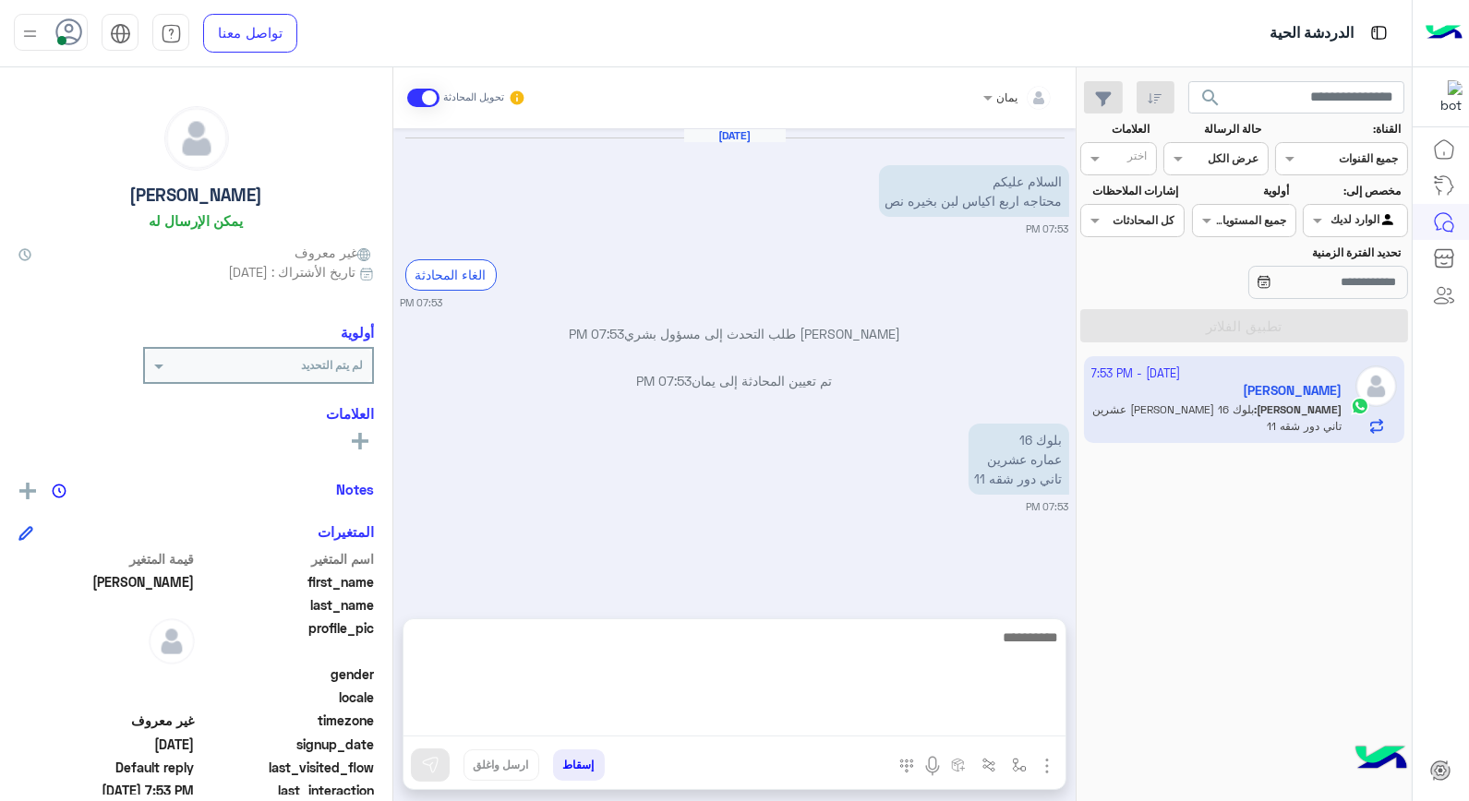
click at [901, 718] on textarea at bounding box center [735, 681] width 662 height 111
type textarea "**********"
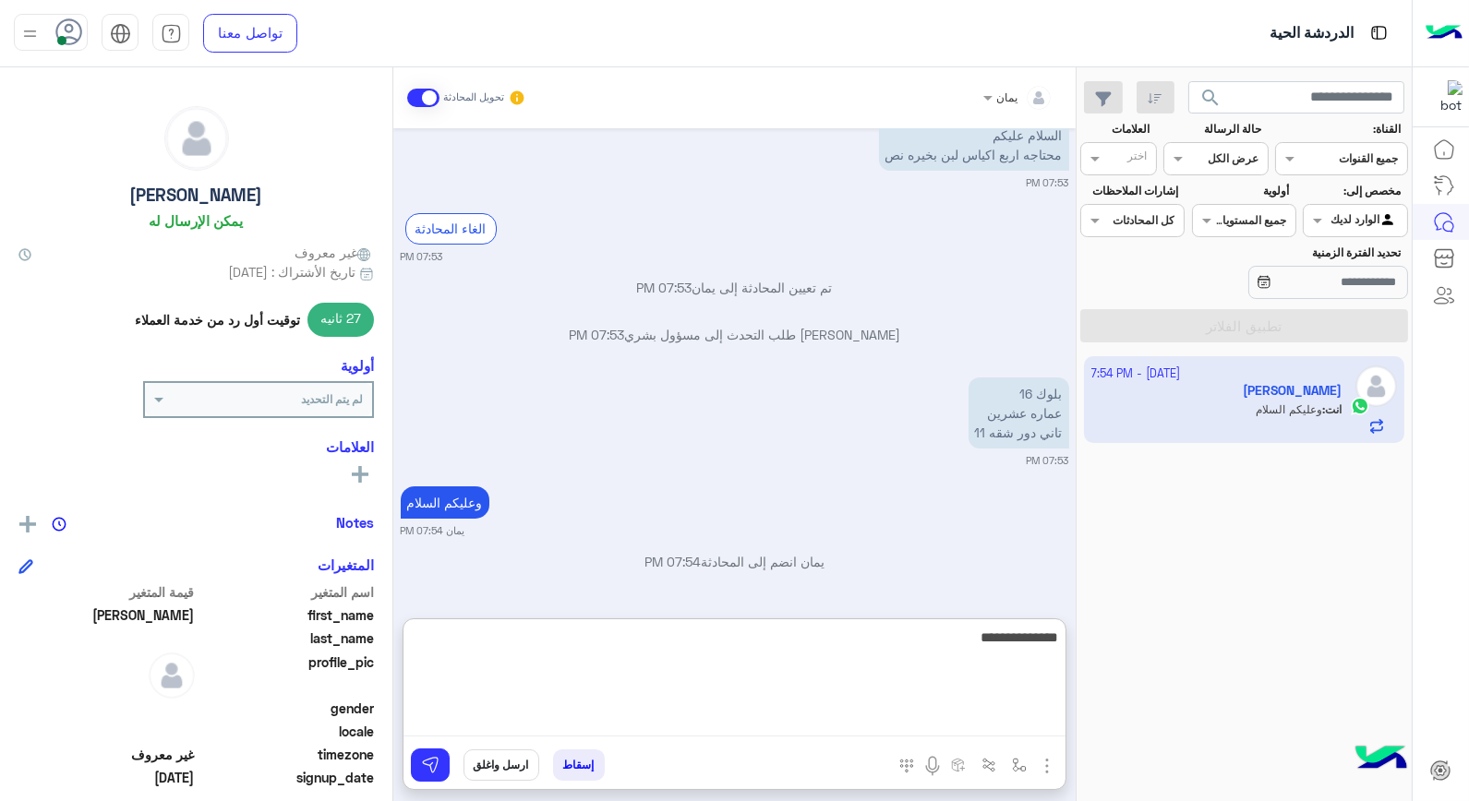
type textarea "**********"
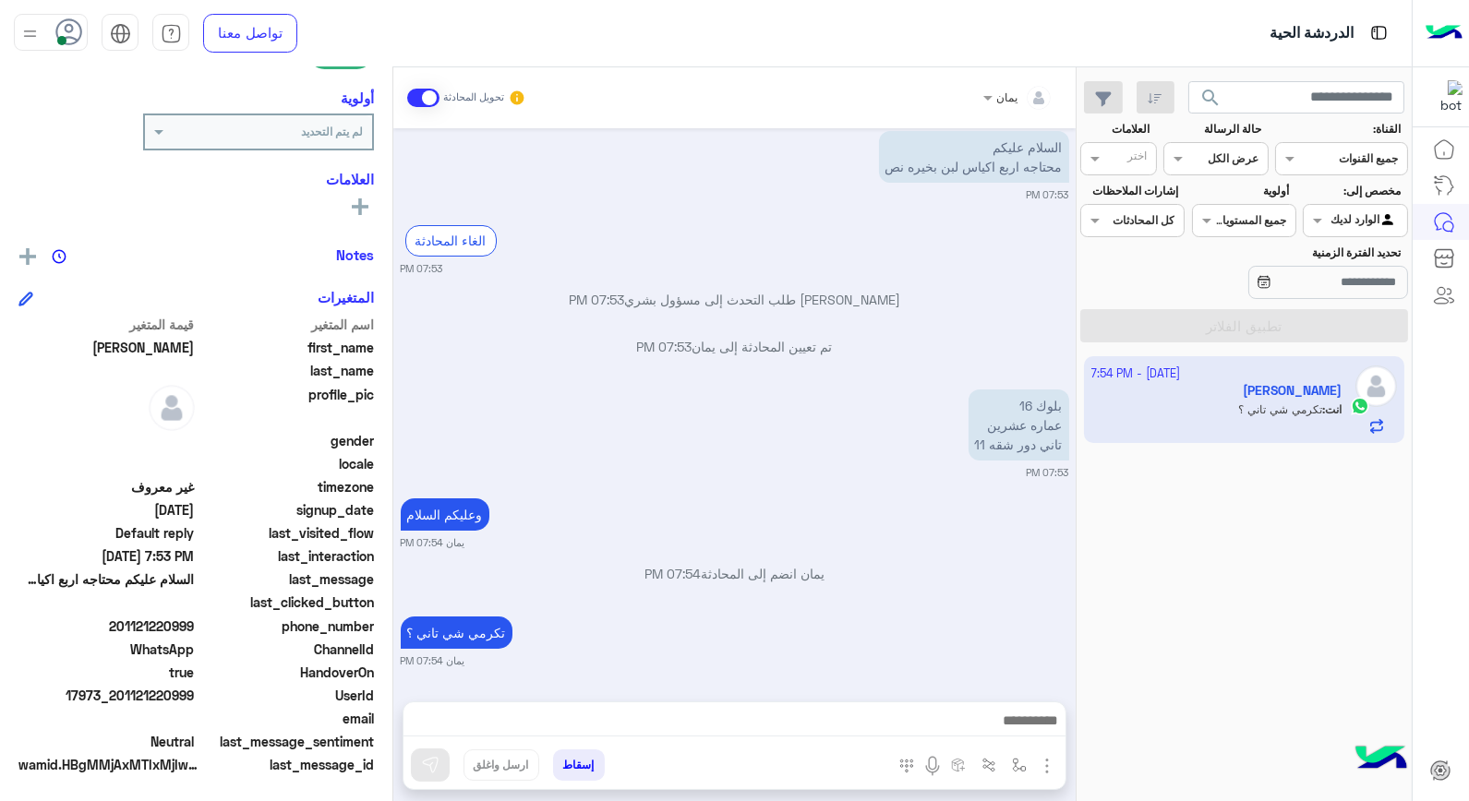
scroll to position [33, 0]
click at [191, 620] on div "phone_number 201121220999" at bounding box center [195, 628] width 355 height 23
drag, startPoint x: 191, startPoint y: 620, endPoint x: 204, endPoint y: 617, distance: 13.2
click at [204, 617] on span "phone_number" at bounding box center [287, 626] width 176 height 19
drag, startPoint x: 198, startPoint y: 620, endPoint x: 122, endPoint y: 635, distance: 77.1
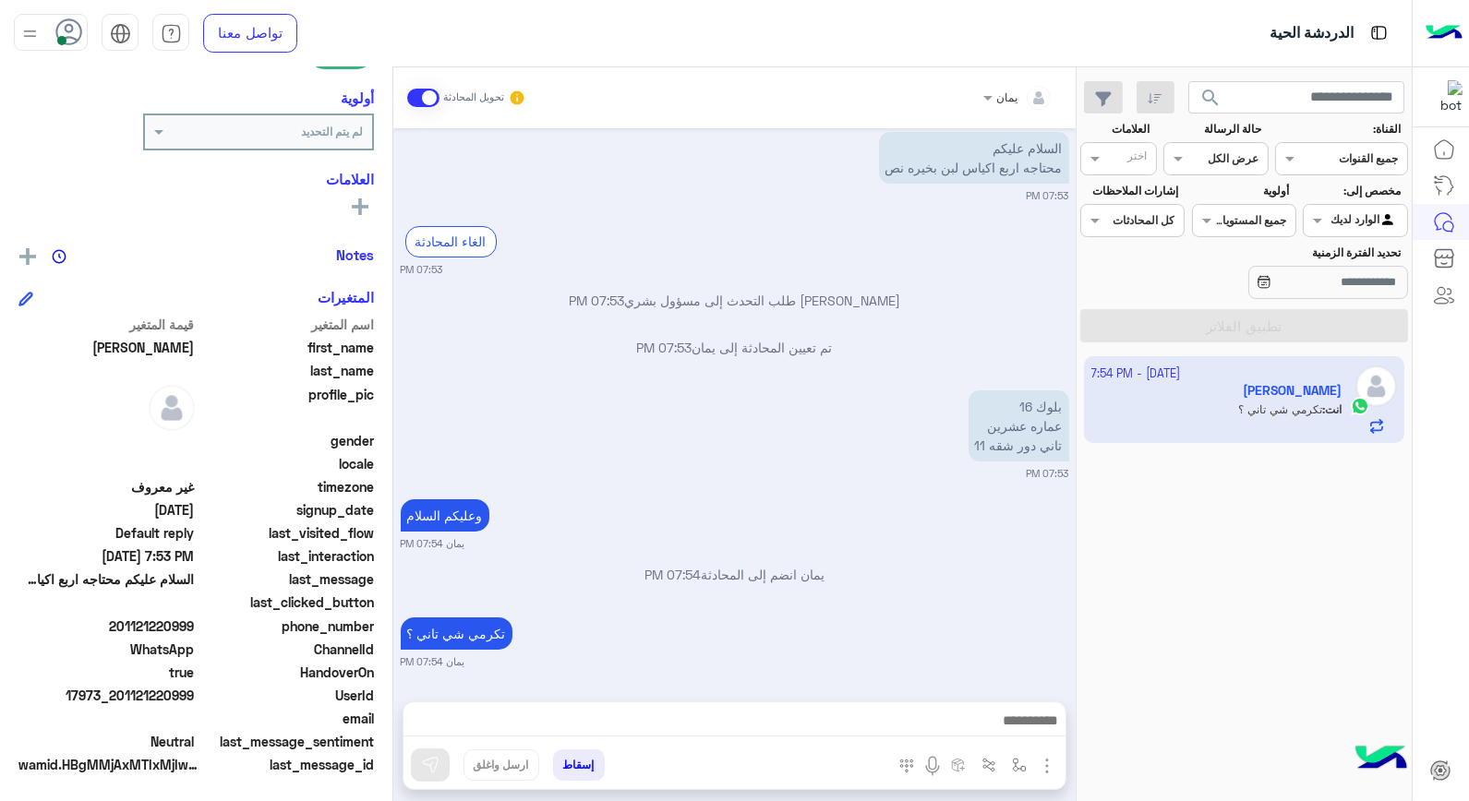
click at [122, 635] on div "phone_number 201121220999" at bounding box center [195, 628] width 355 height 23
copy span "01121220999"
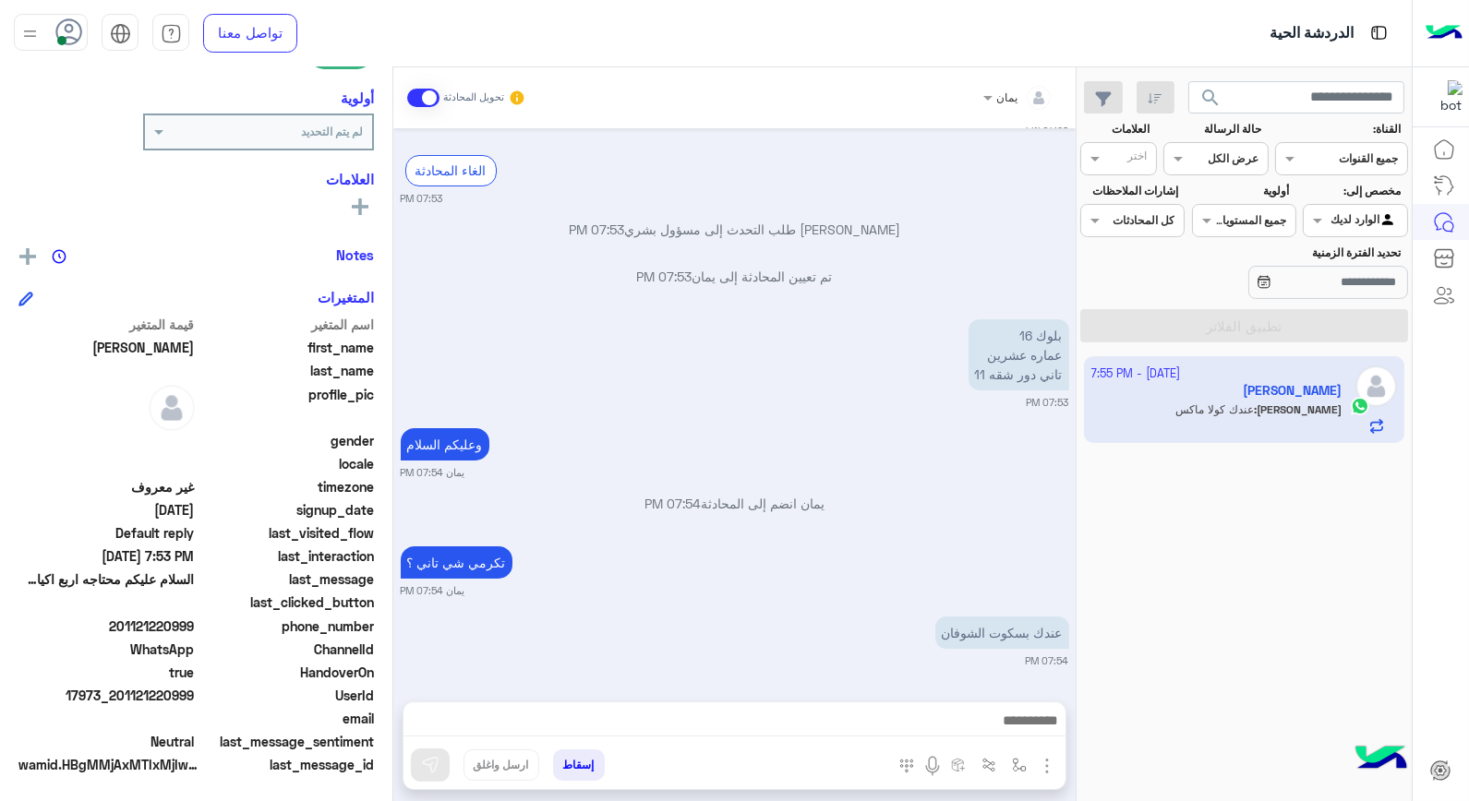
scroll to position [175, 0]
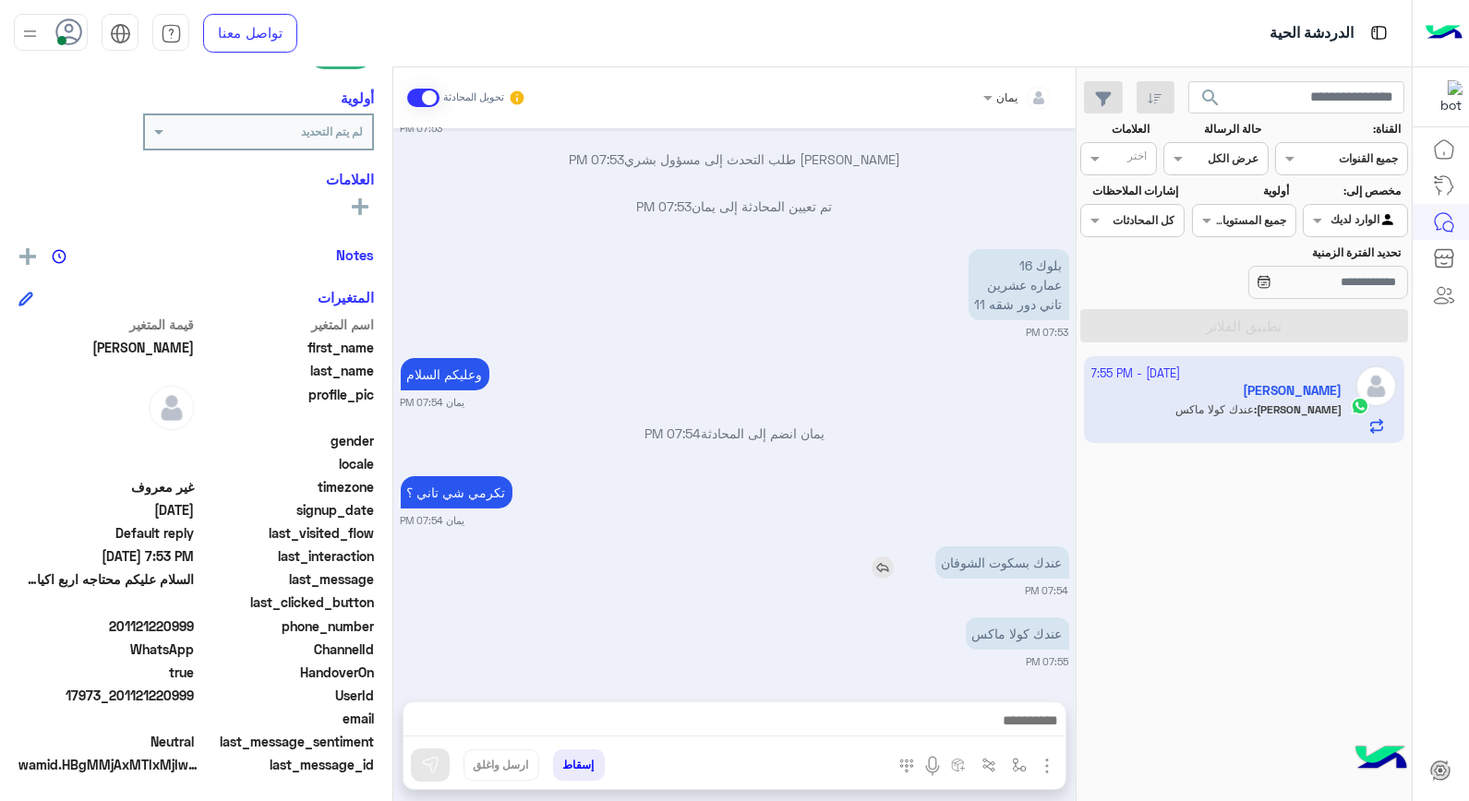
click at [872, 570] on img at bounding box center [883, 568] width 22 height 22
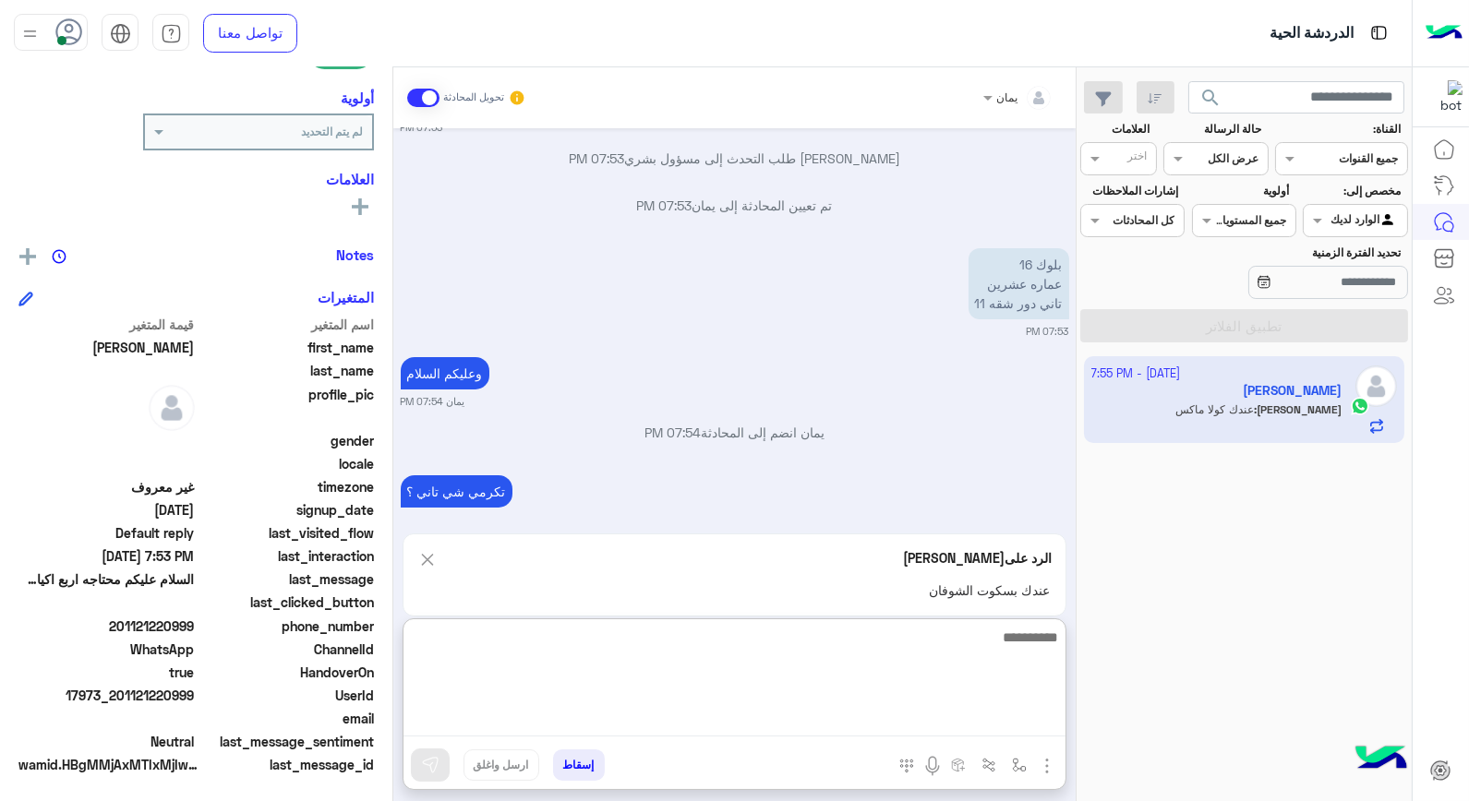
click at [928, 728] on textarea at bounding box center [735, 681] width 662 height 111
type textarea "*"
type textarea "*****"
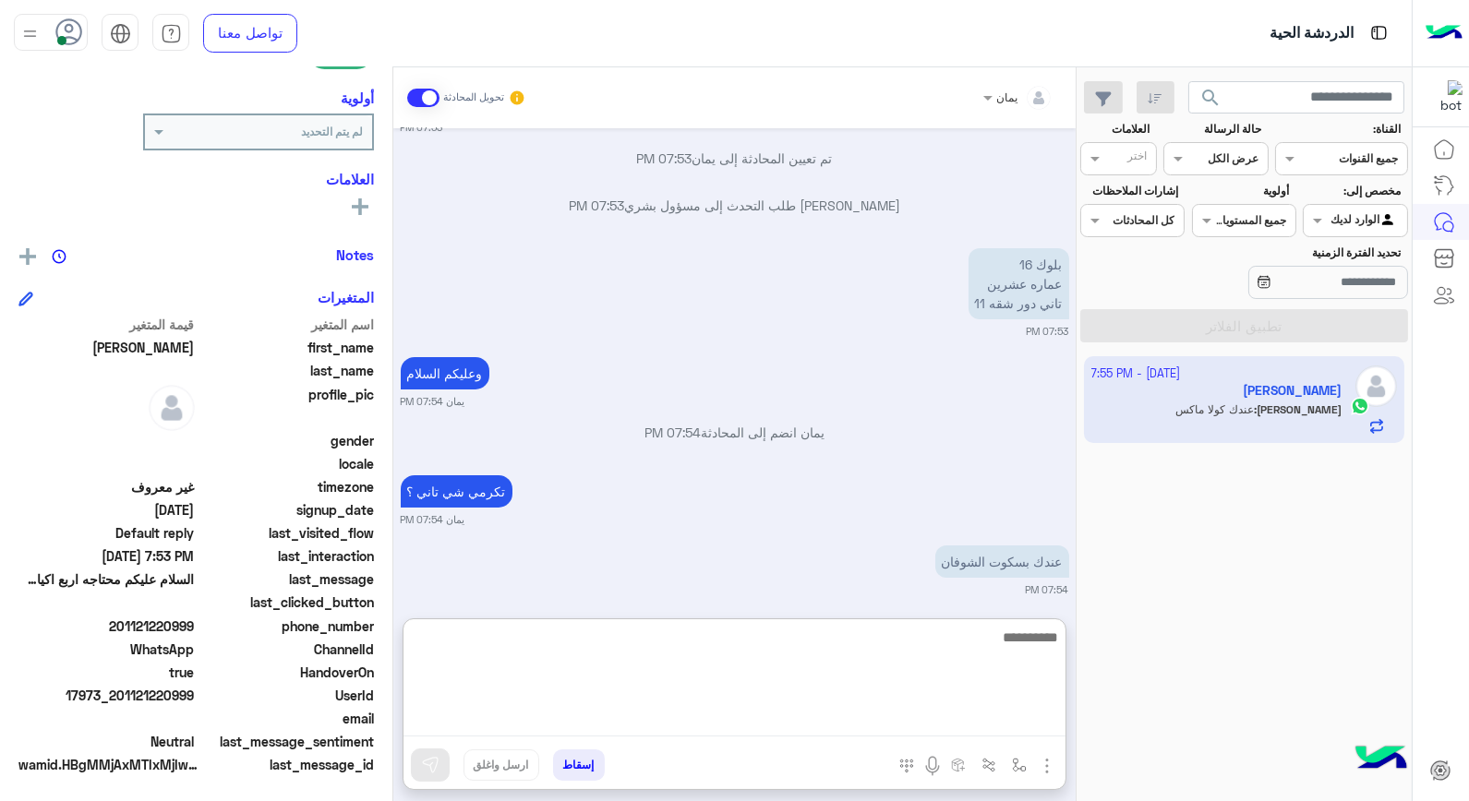
scroll to position [361, 0]
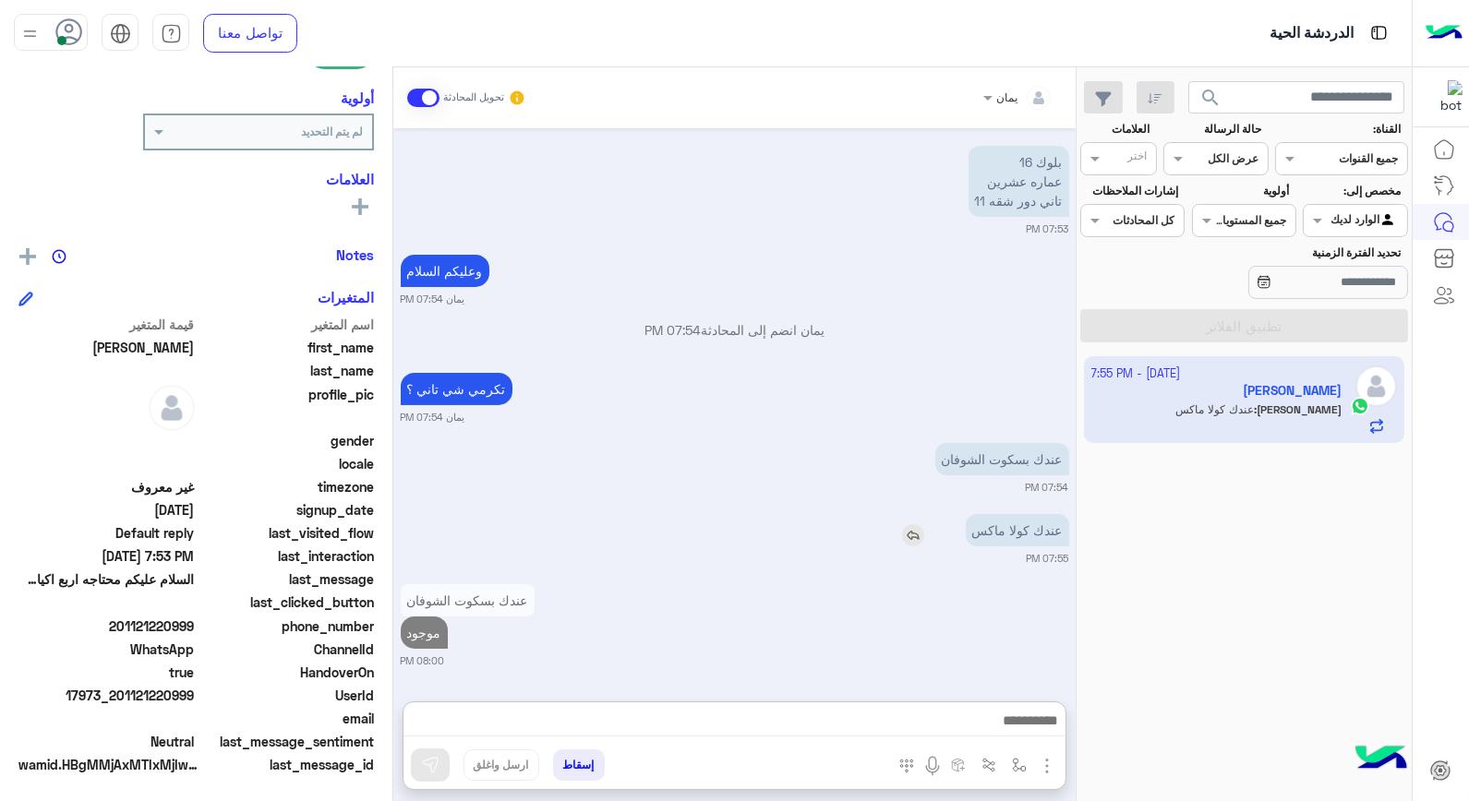
click at [901, 514] on div "عندك كولا ماكس" at bounding box center [965, 530] width 209 height 32
click at [902, 539] on img at bounding box center [913, 535] width 22 height 22
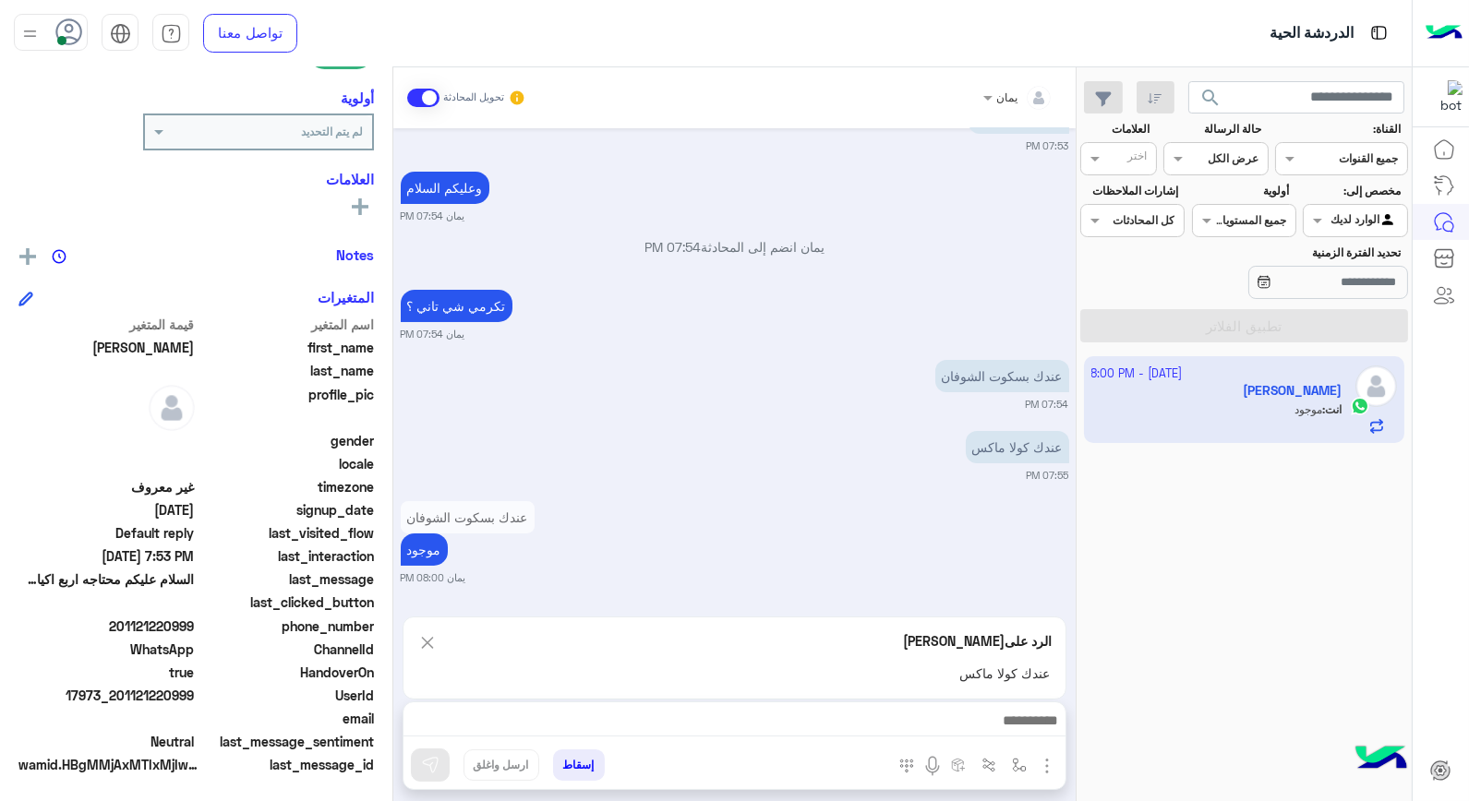
drag, startPoint x: 912, startPoint y: 704, endPoint x: 907, endPoint y: 725, distance: 21.9
click at [910, 711] on div at bounding box center [735, 726] width 662 height 46
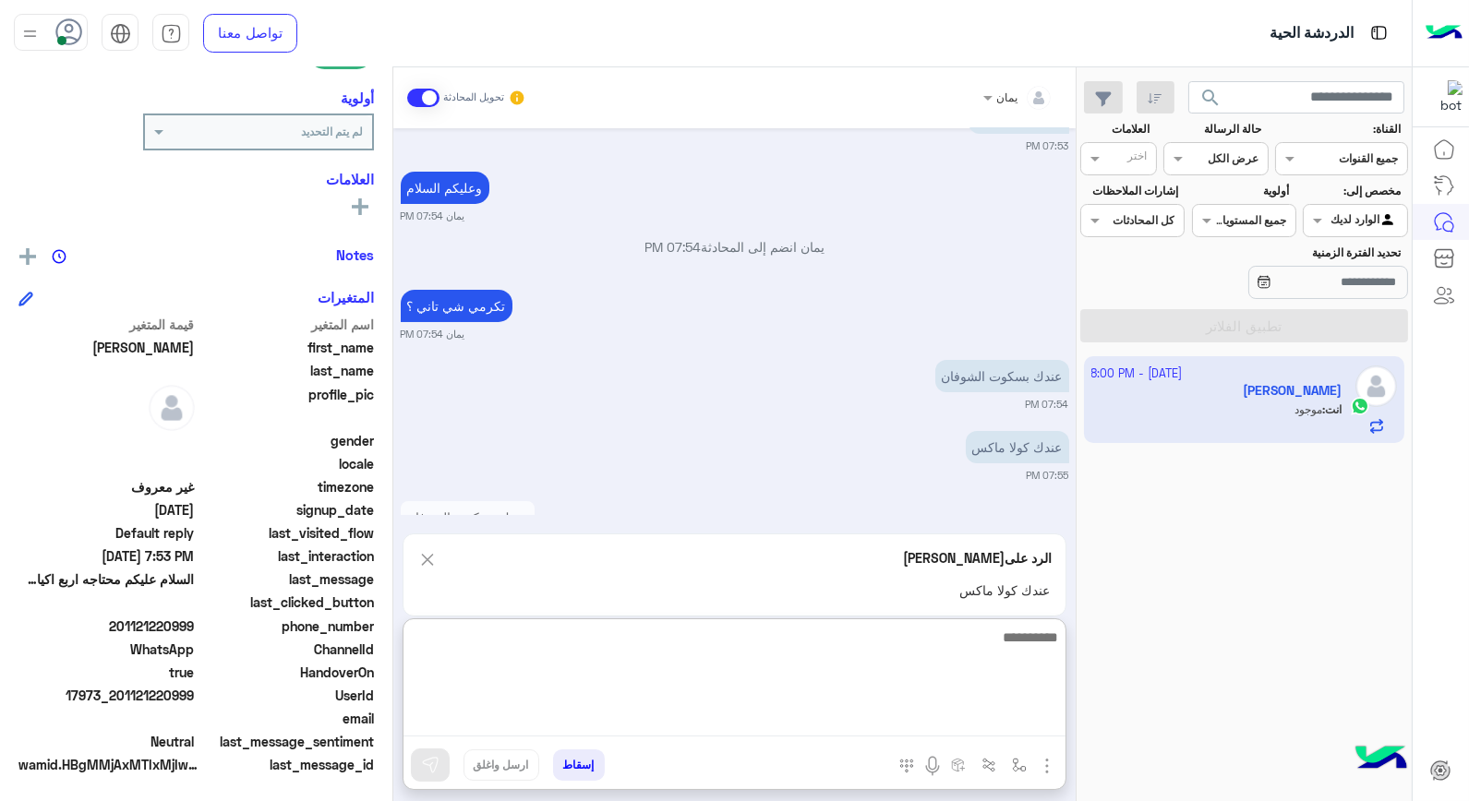
click at [907, 725] on textarea at bounding box center [735, 681] width 662 height 111
type textarea "**********"
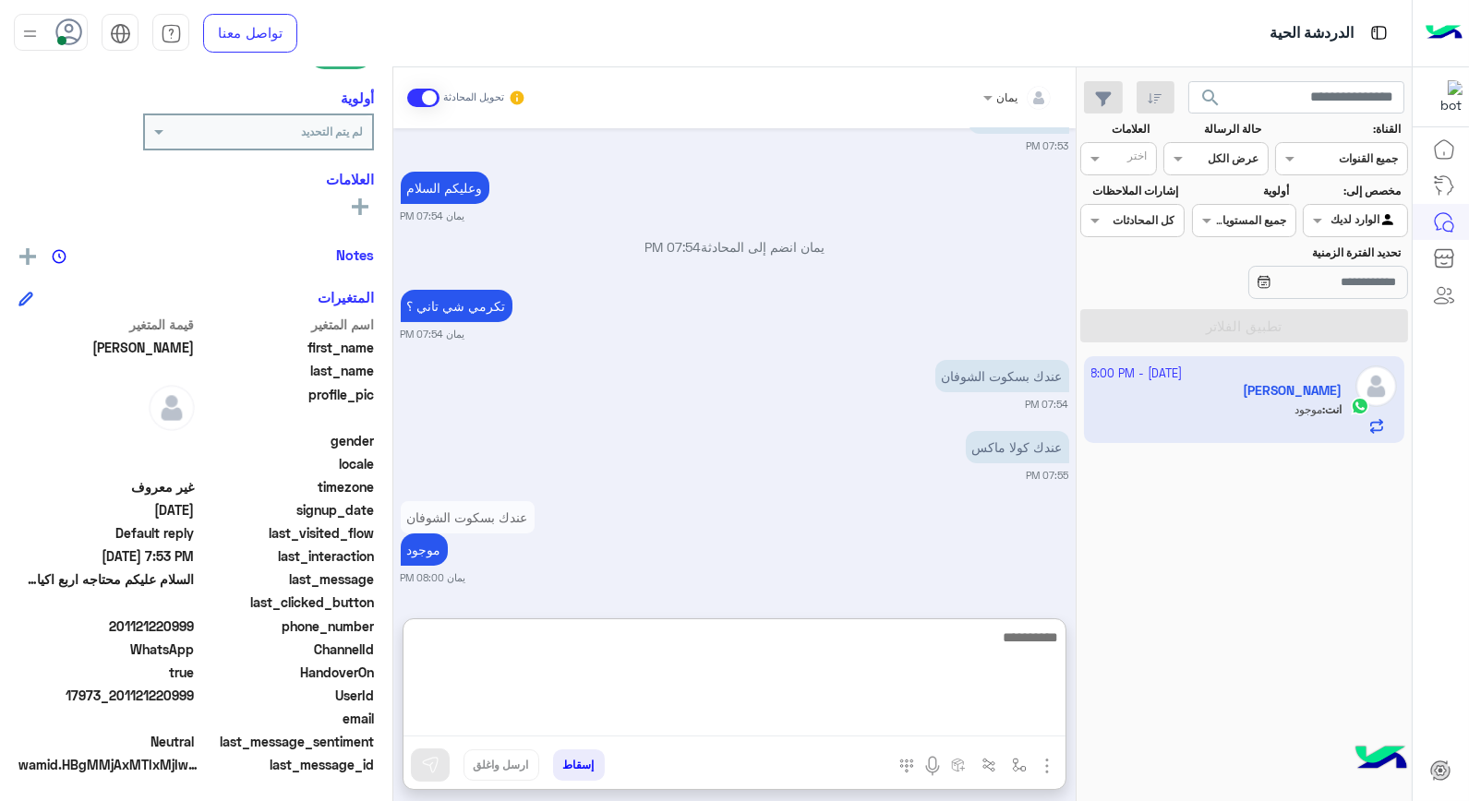
scroll to position [464, 0]
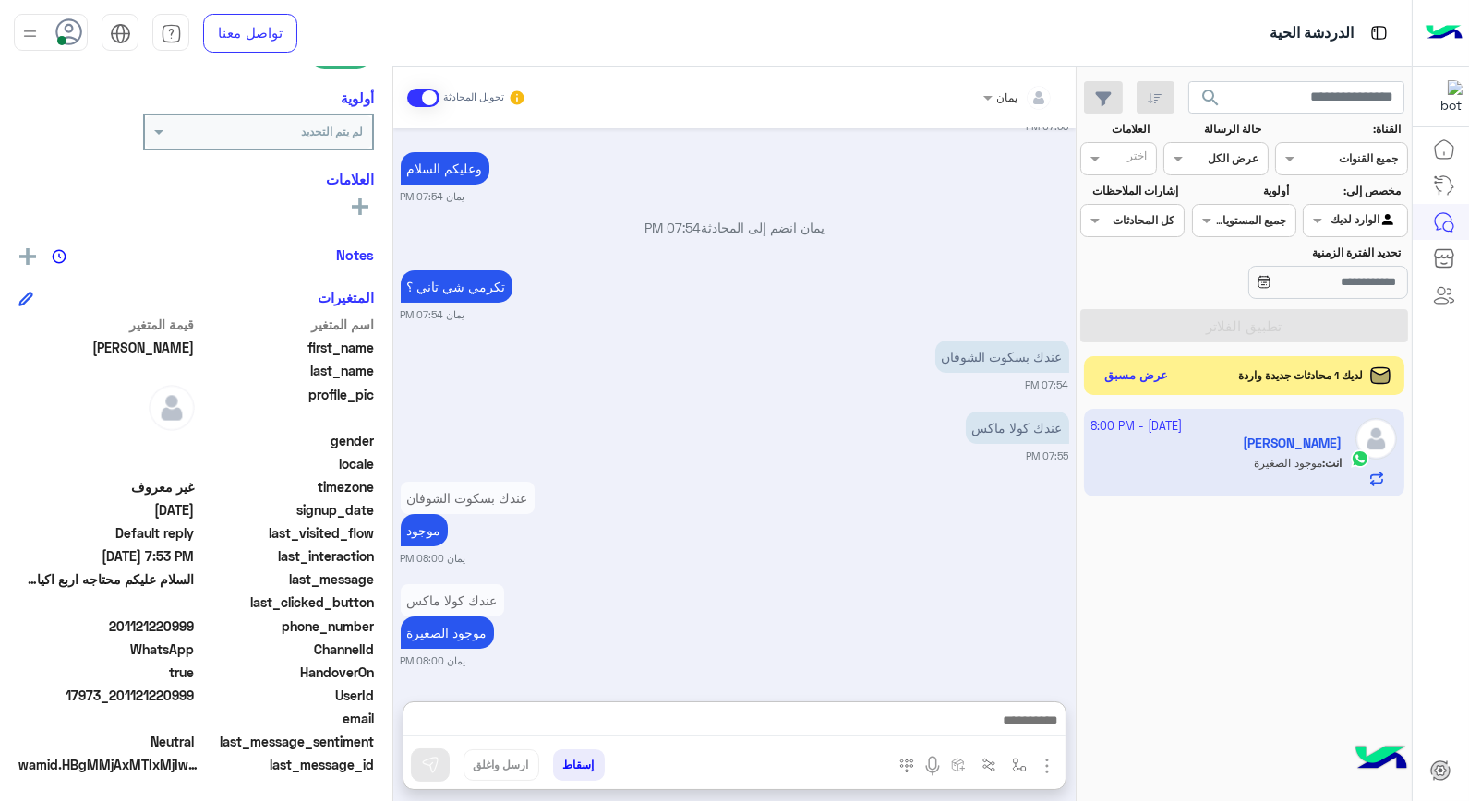
click at [1136, 384] on button "عرض مسبق" at bounding box center [1137, 376] width 78 height 25
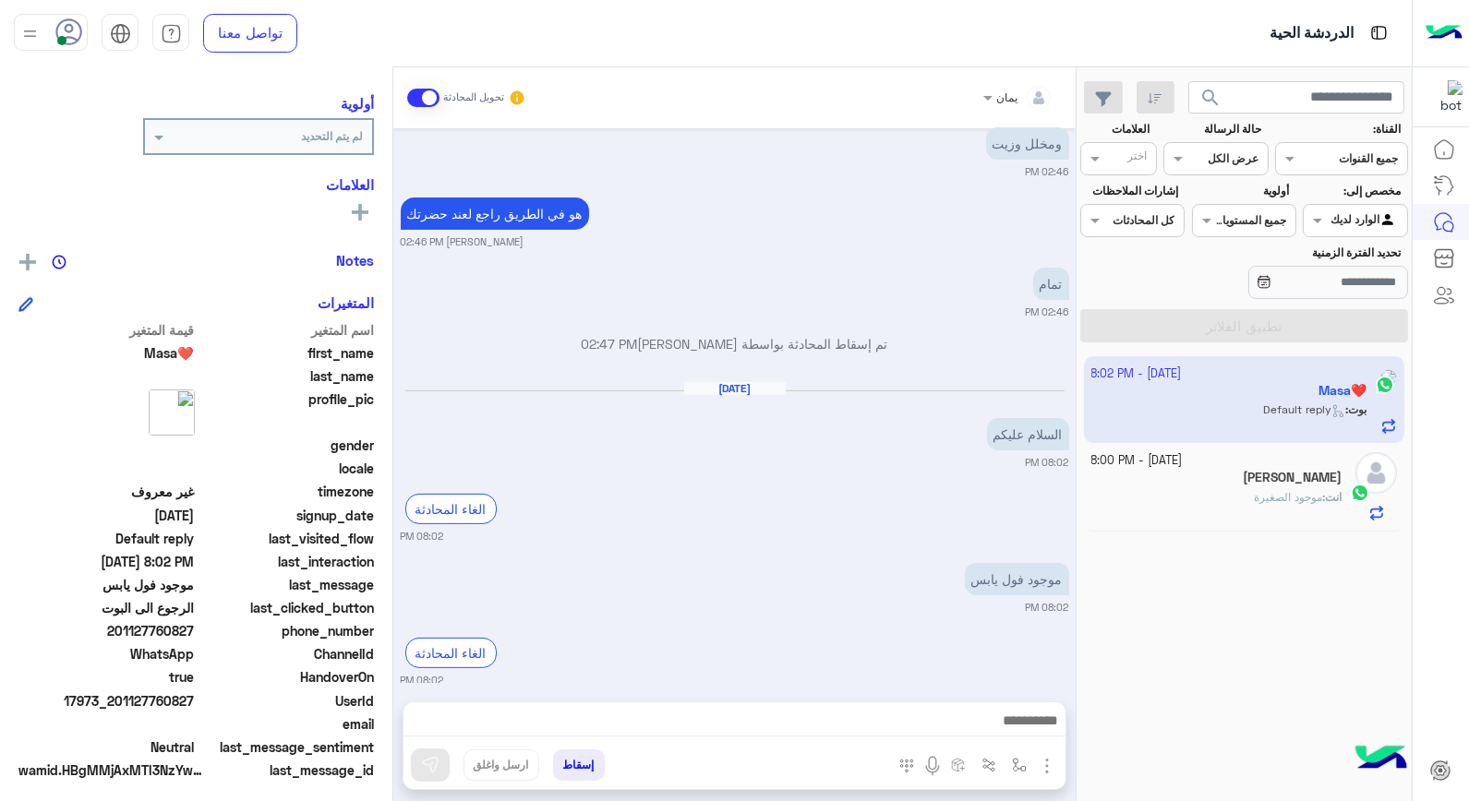
scroll to position [234, 0]
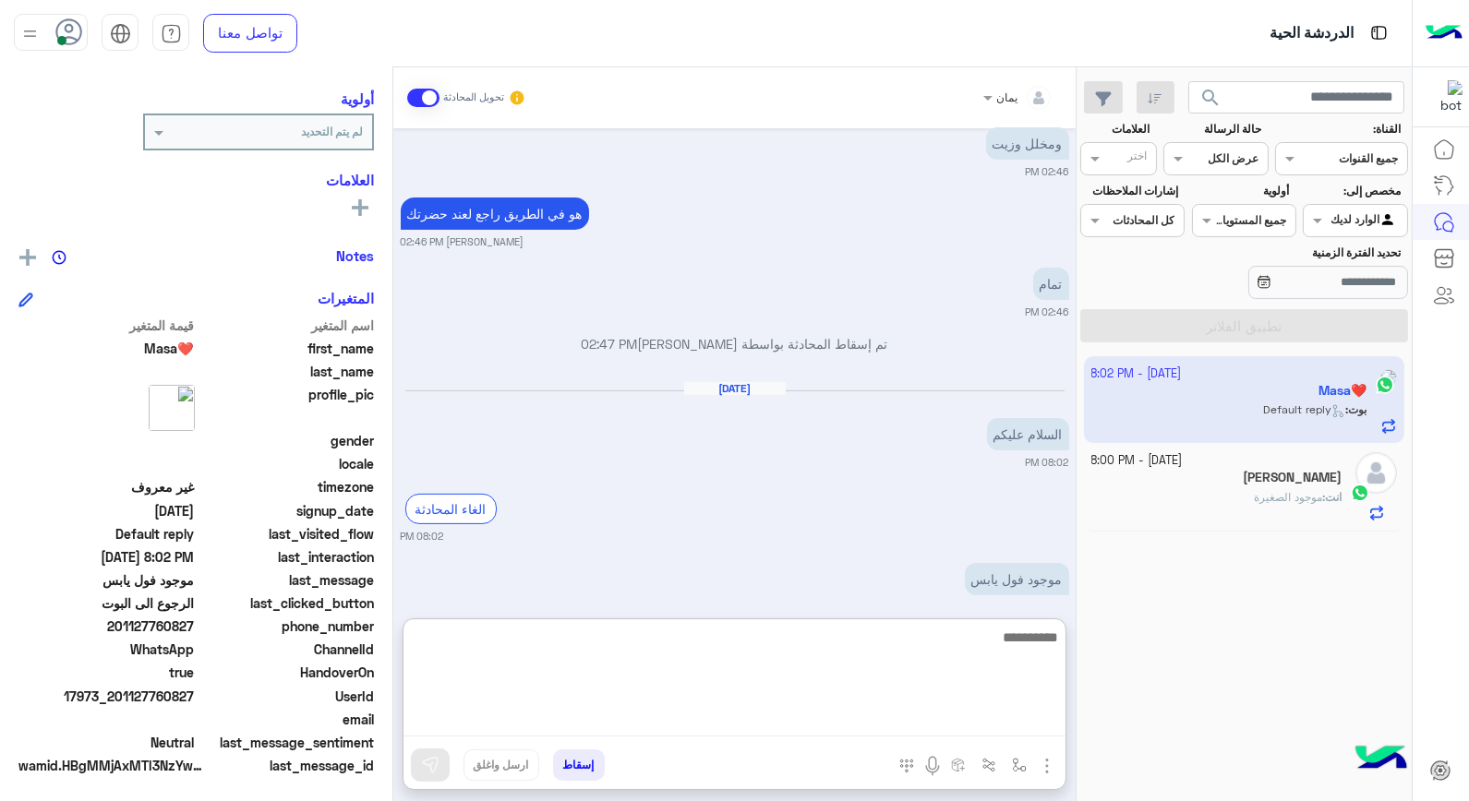
click at [823, 733] on textarea at bounding box center [735, 681] width 662 height 111
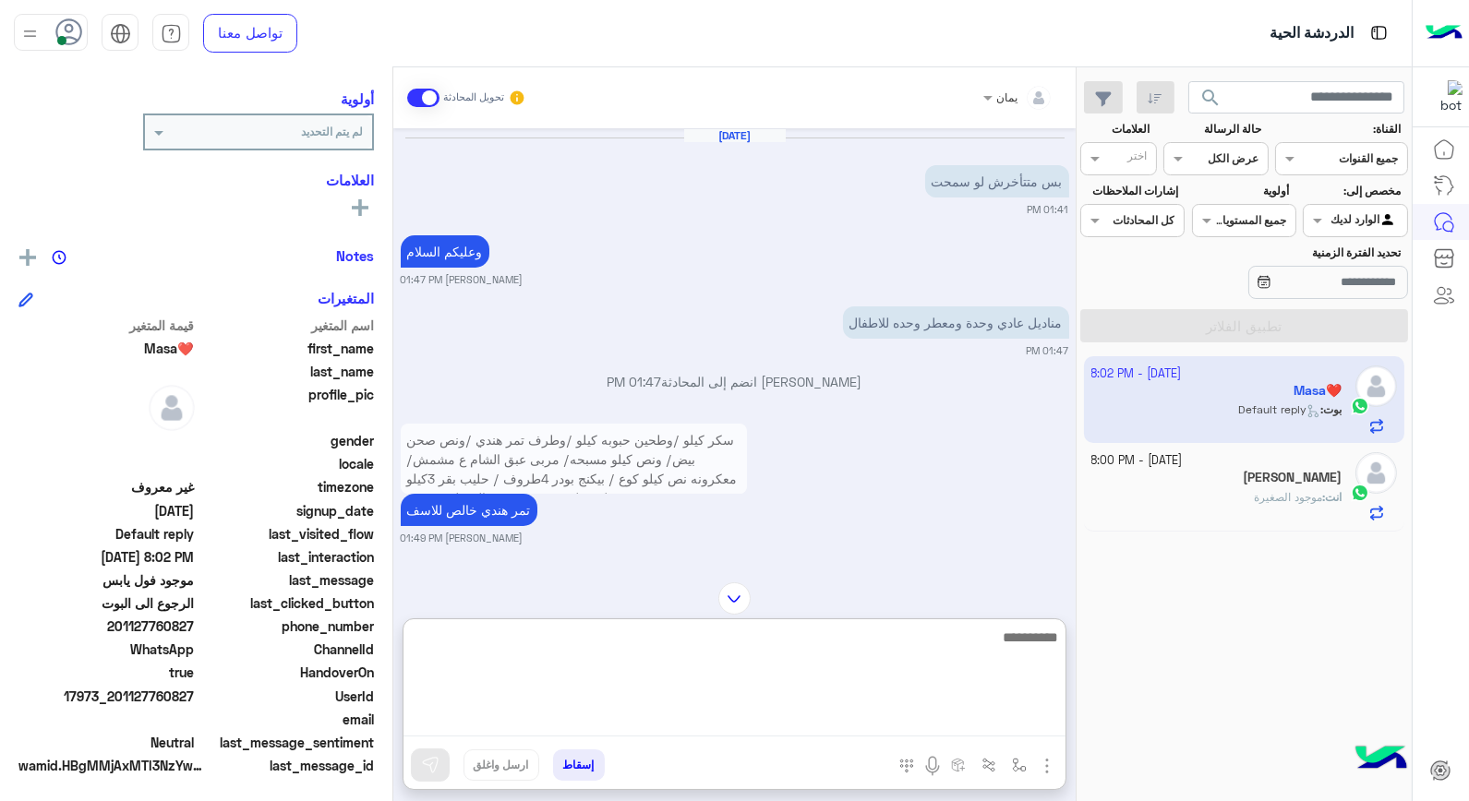
scroll to position [1687, 0]
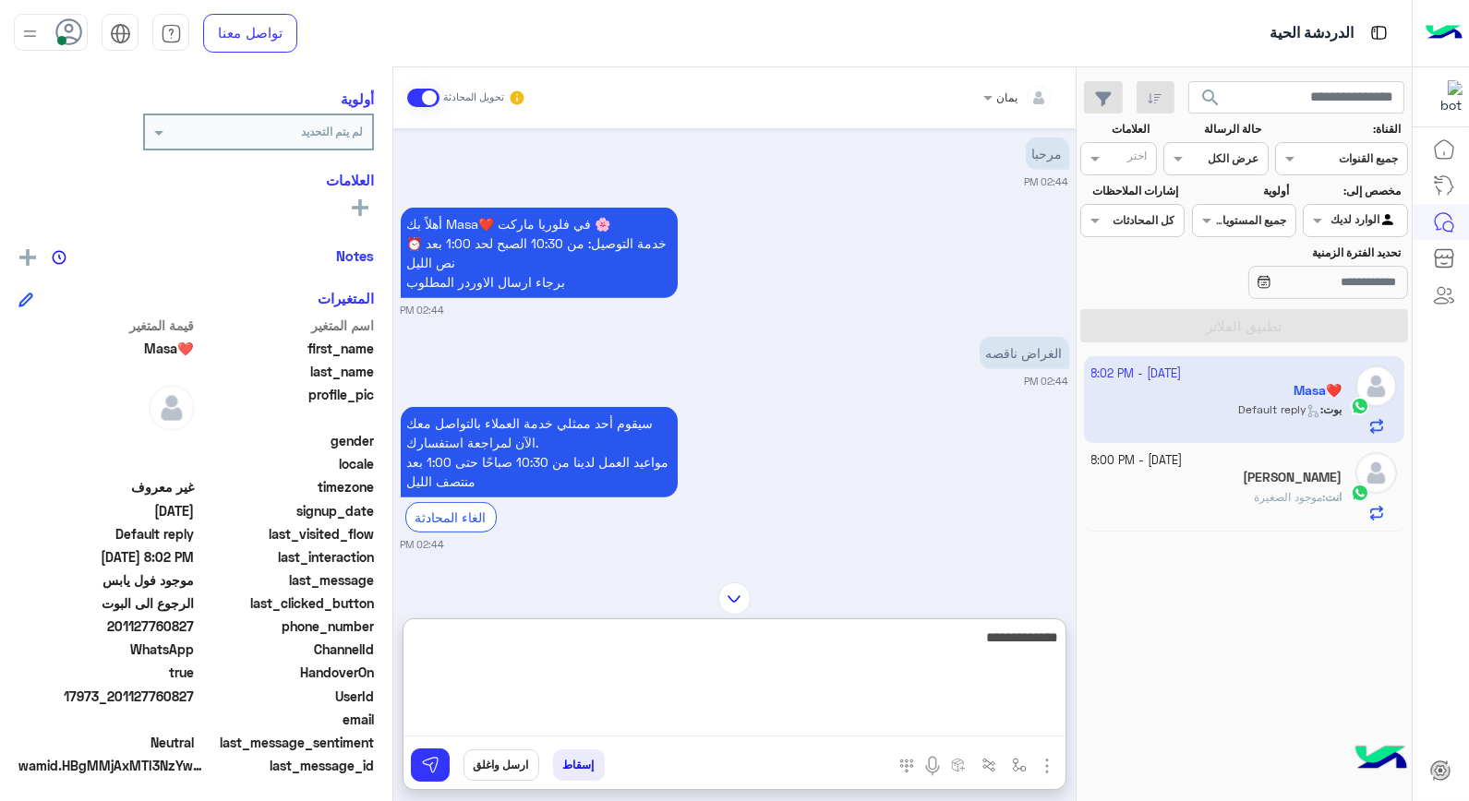
type textarea "**********"
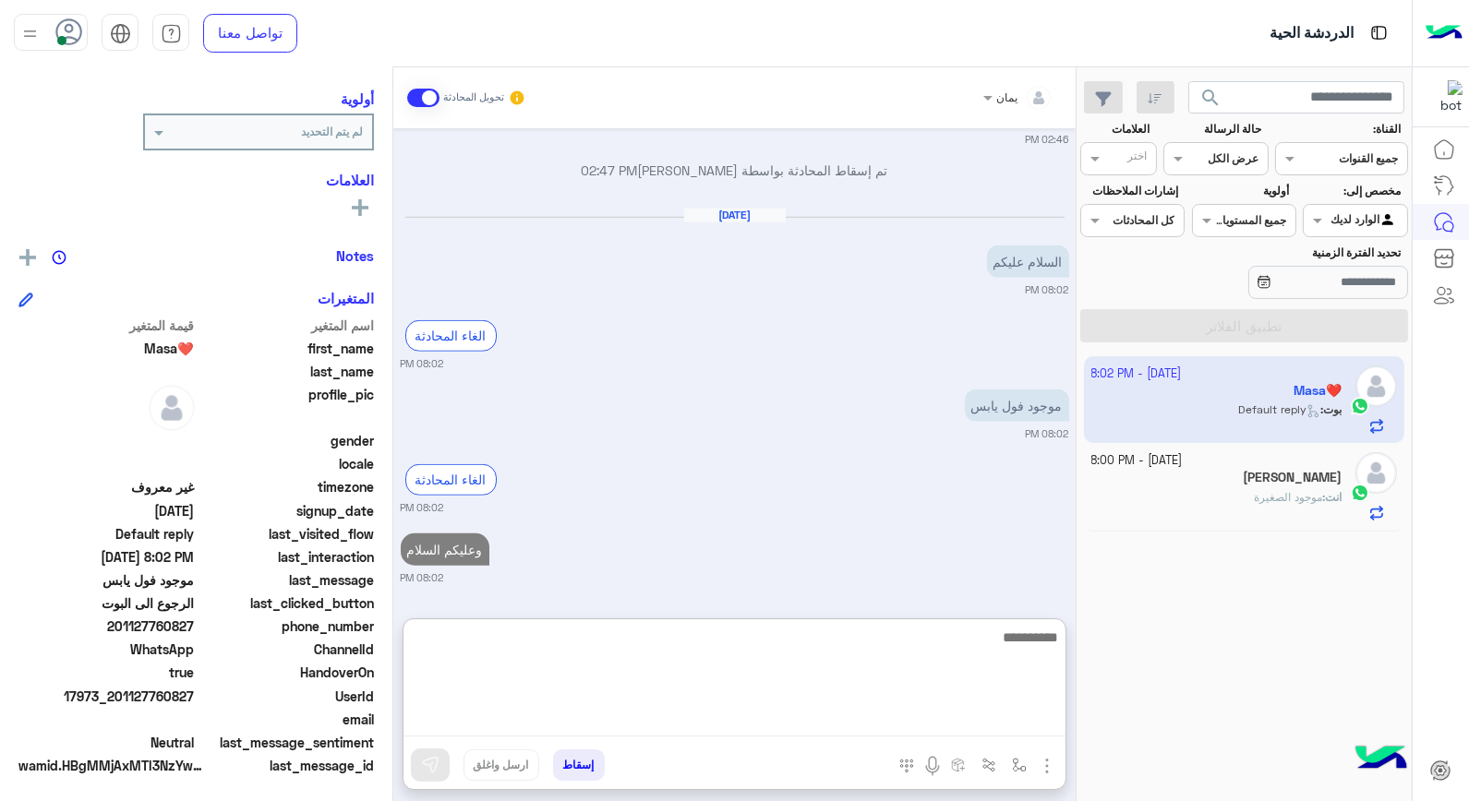
scroll to position [2869, 0]
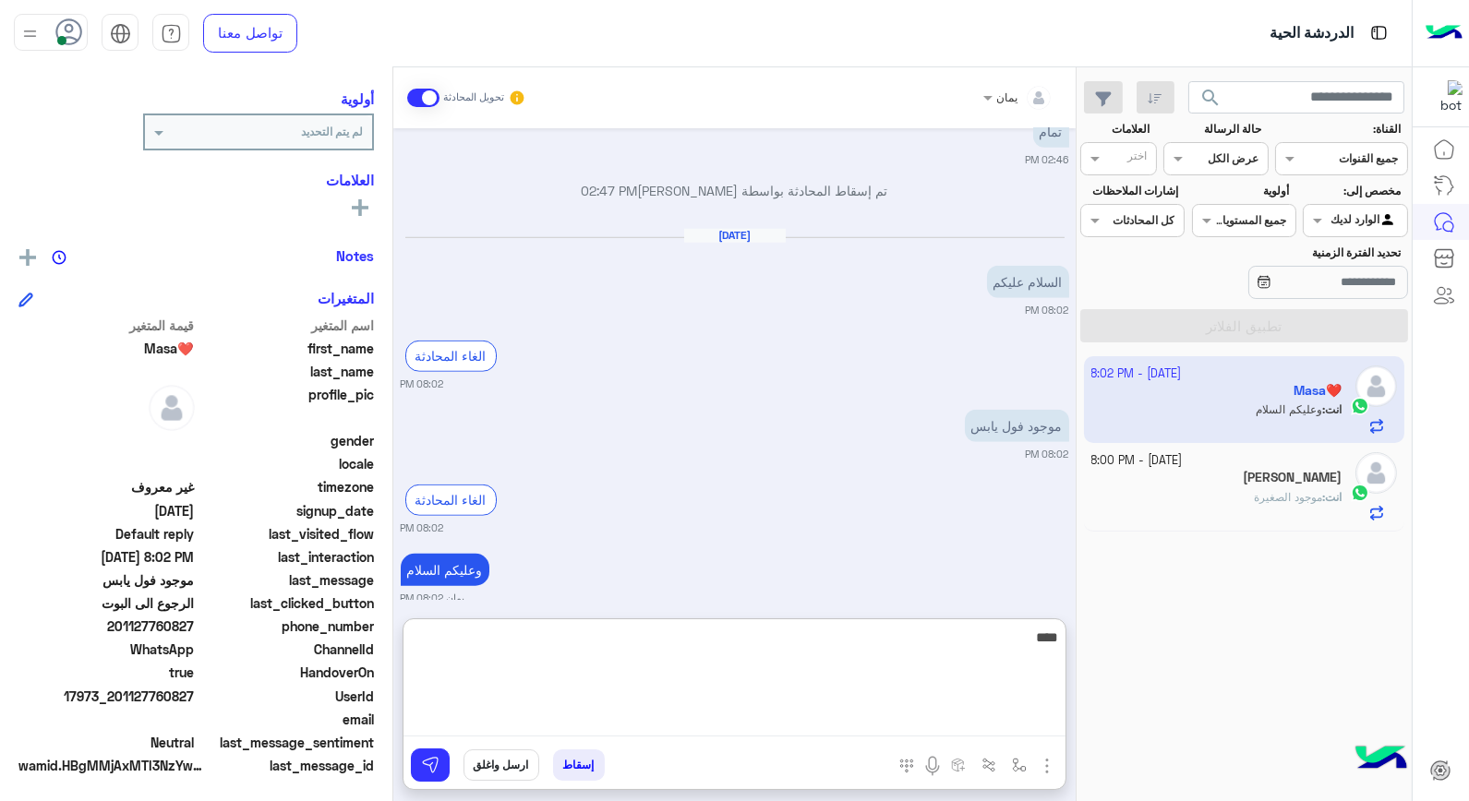
type textarea "*****"
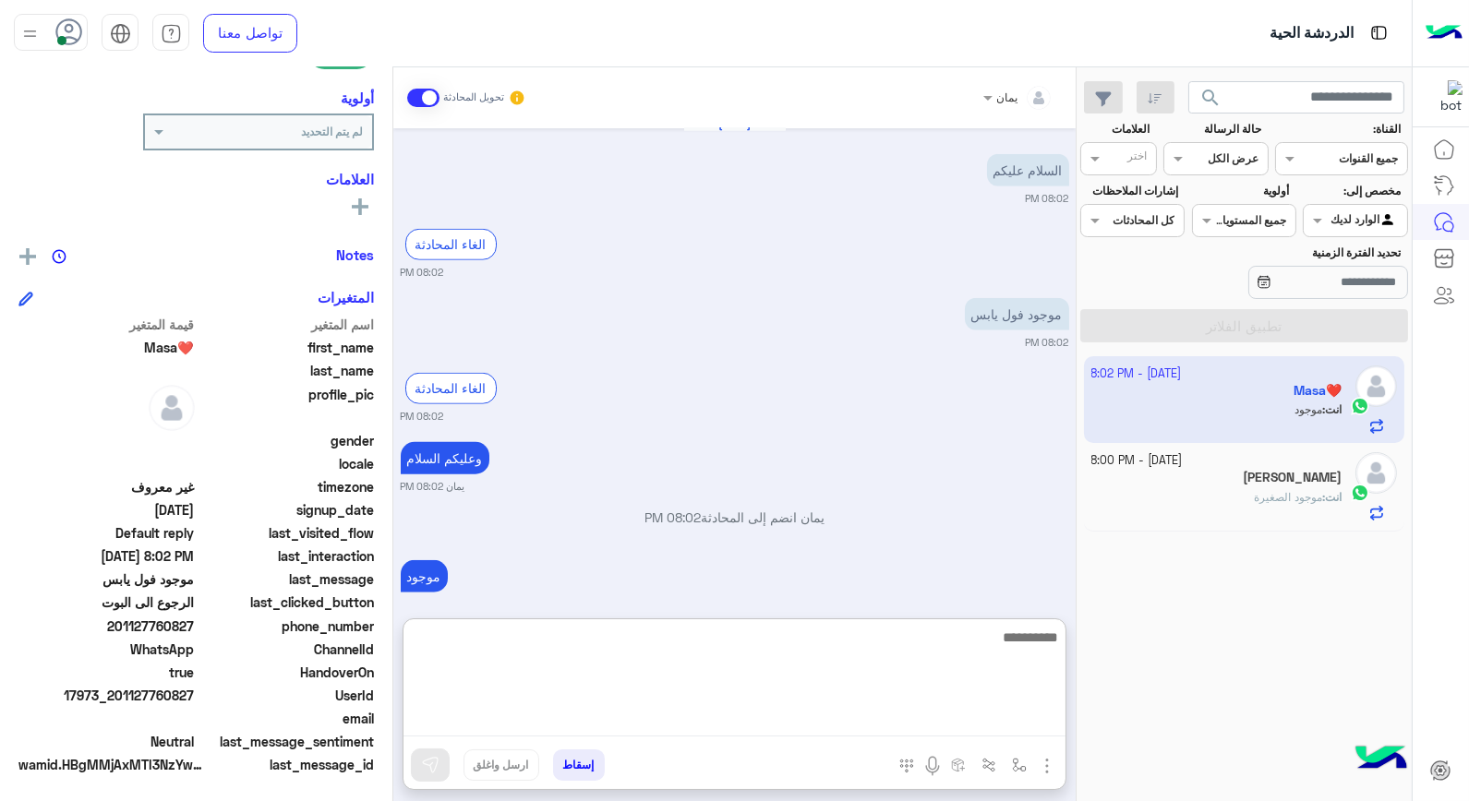
scroll to position [2987, 0]
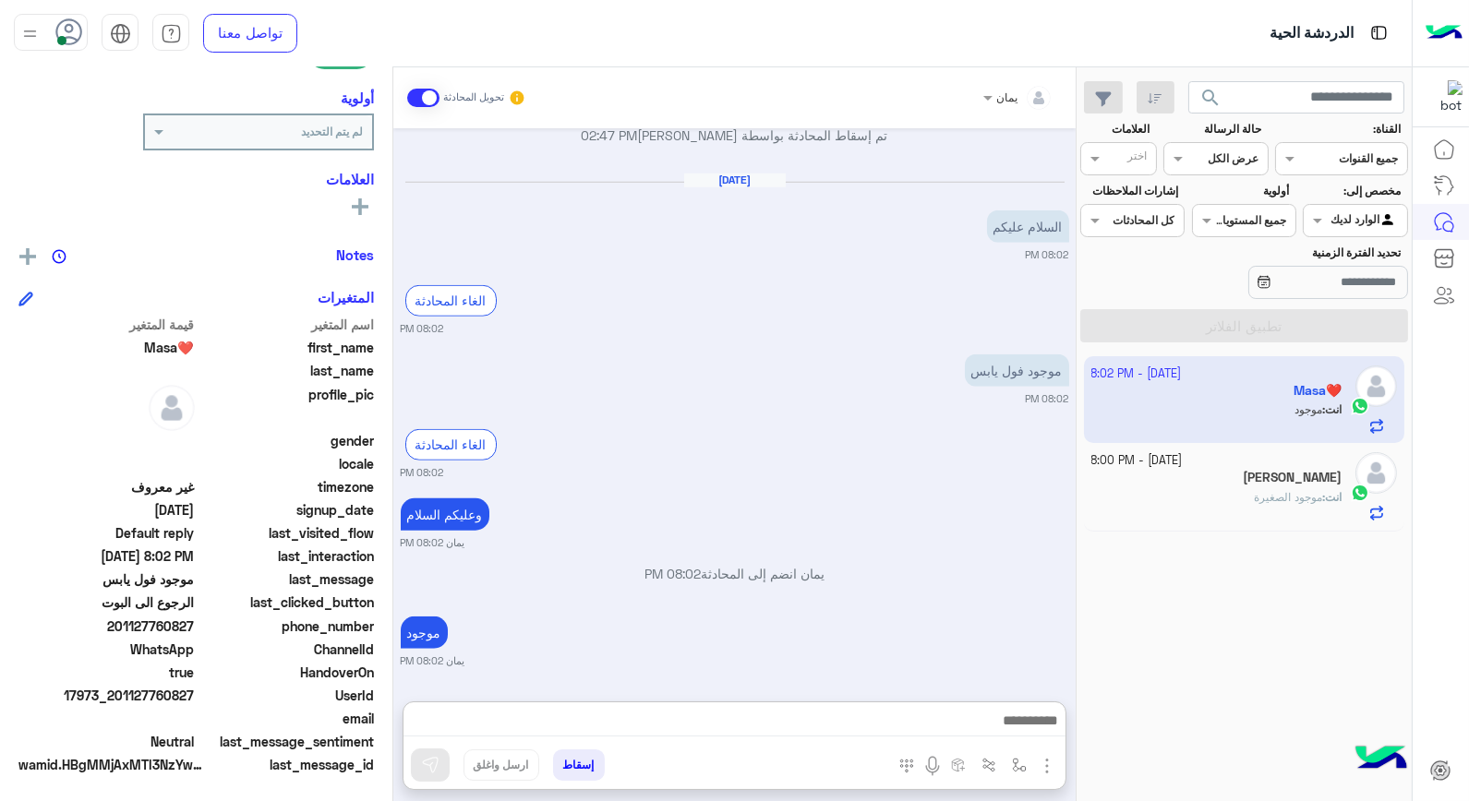
click at [1271, 467] on div "5 October - 8:00 PM" at bounding box center [1216, 461] width 251 height 18
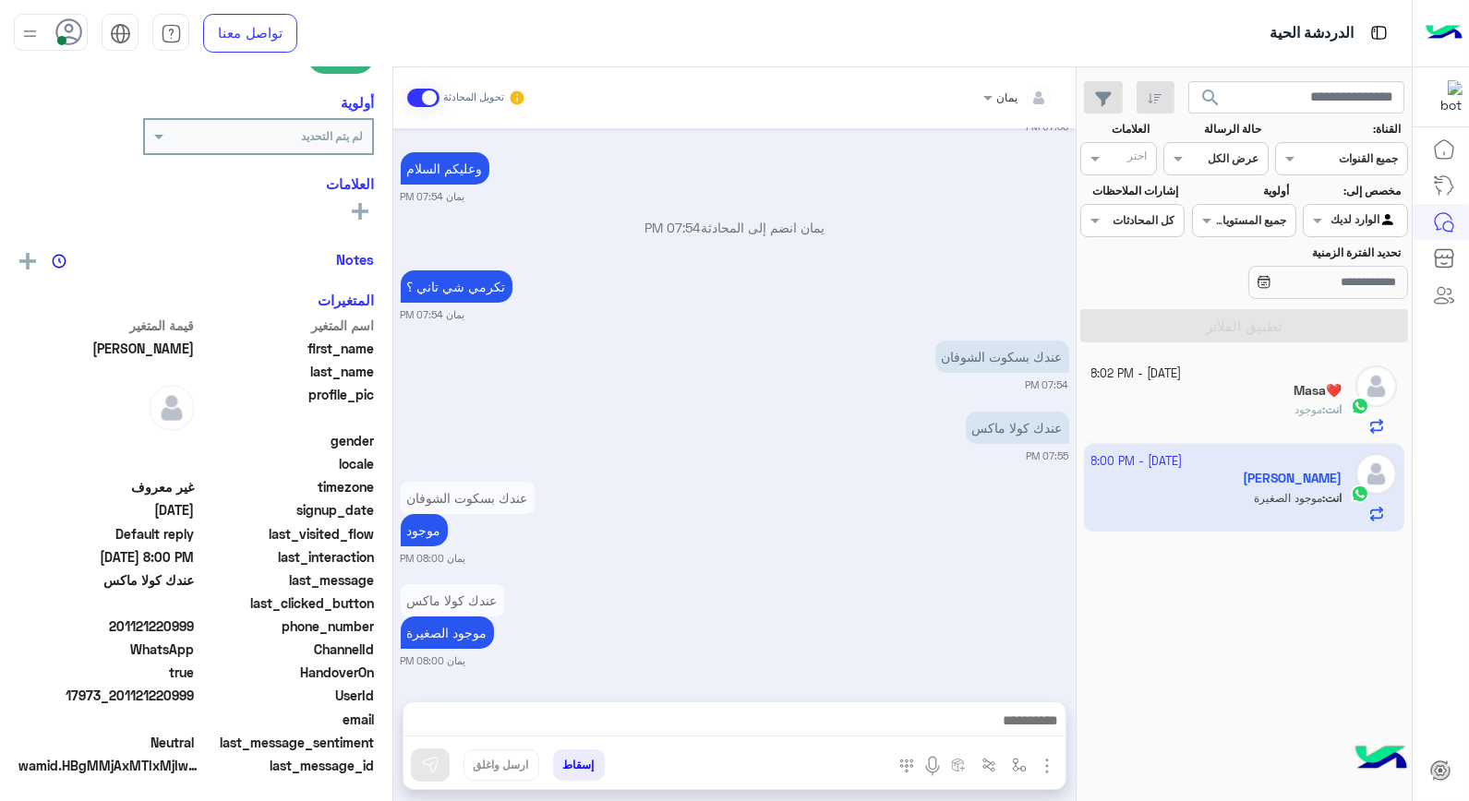
scroll to position [268, 0]
click at [1232, 404] on div "انت : موجود" at bounding box center [1216, 418] width 251 height 32
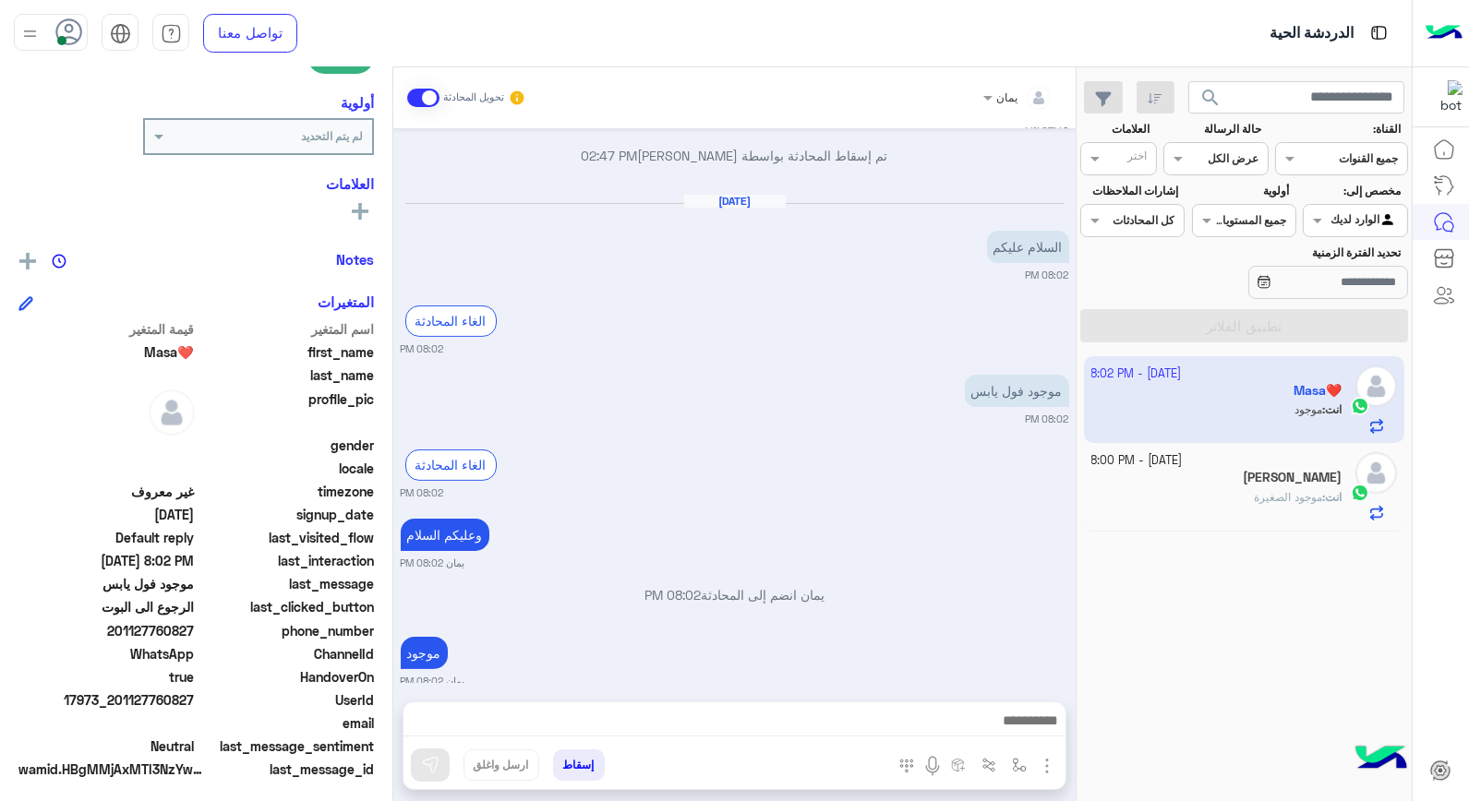
scroll to position [268, 0]
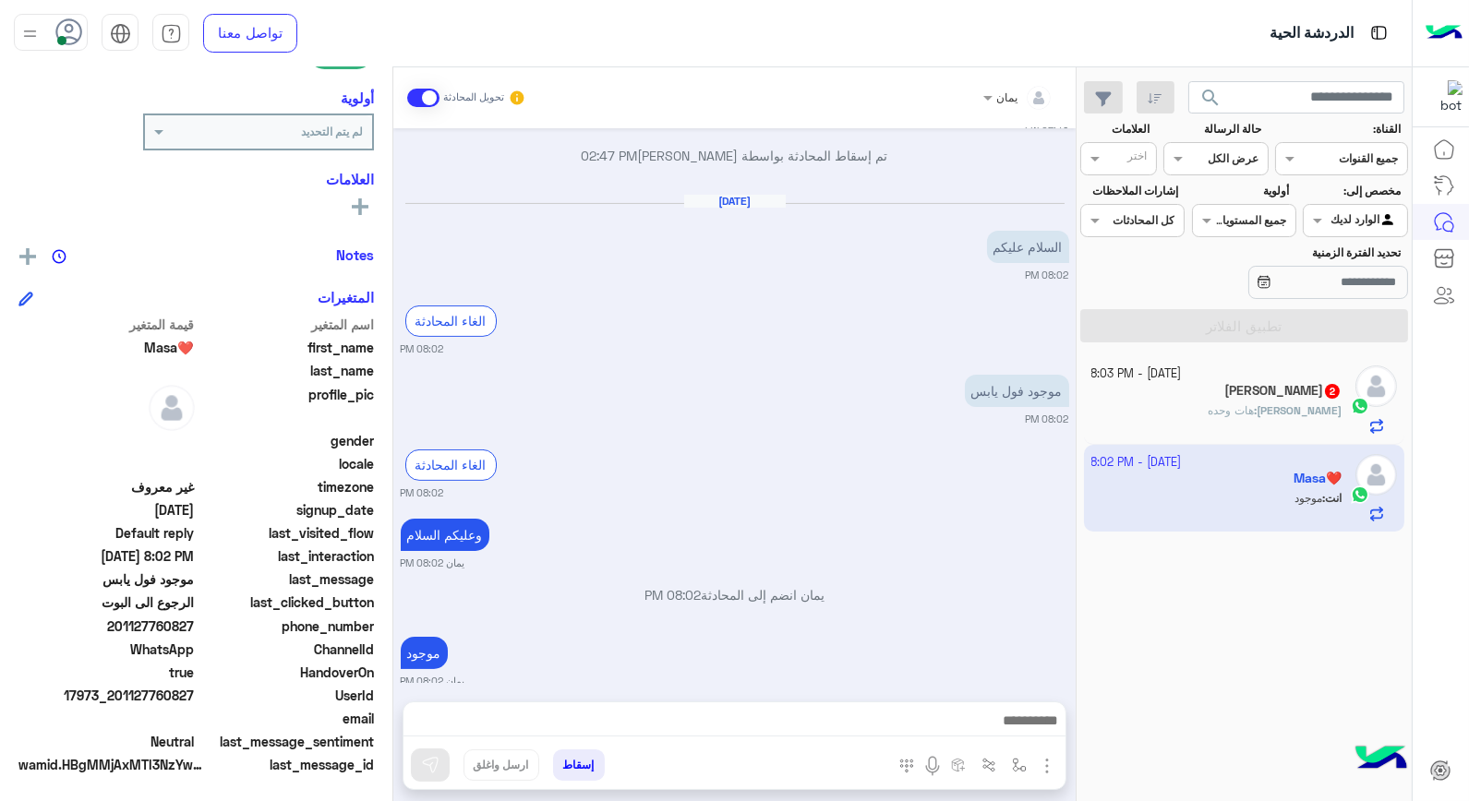
click at [1212, 391] on div "Ahmed 2" at bounding box center [1216, 392] width 251 height 19
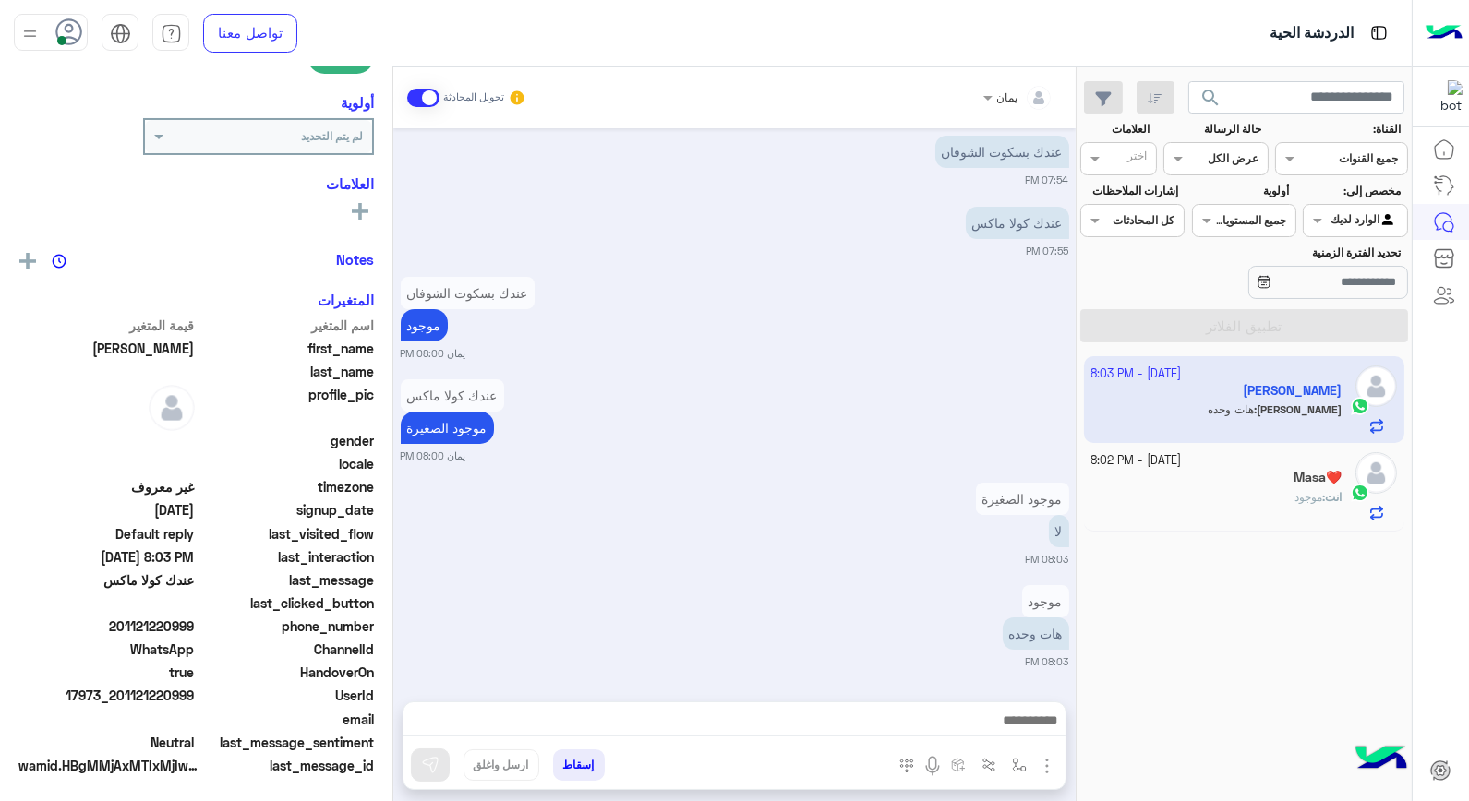
scroll to position [268, 0]
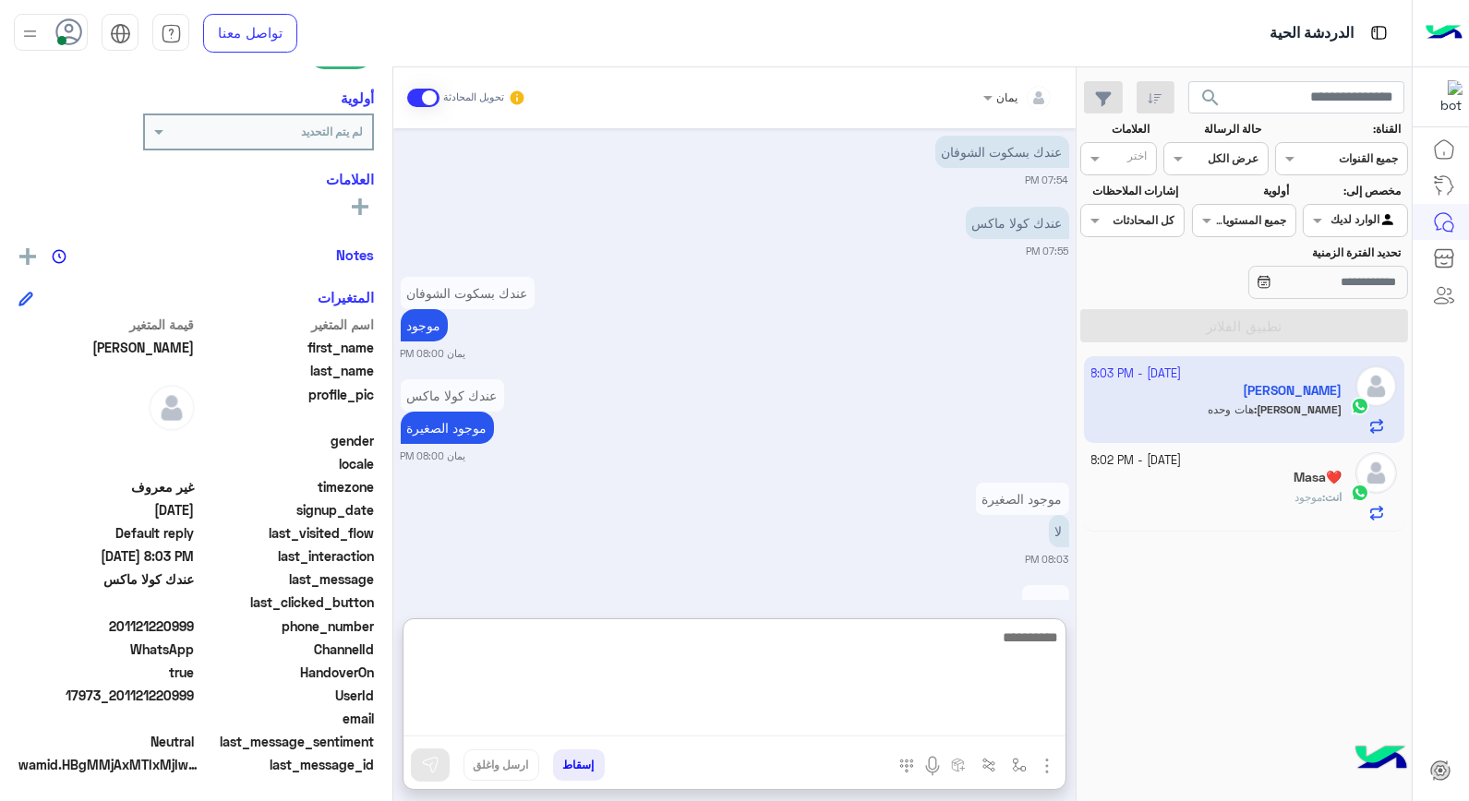
click at [883, 727] on textarea at bounding box center [735, 681] width 662 height 111
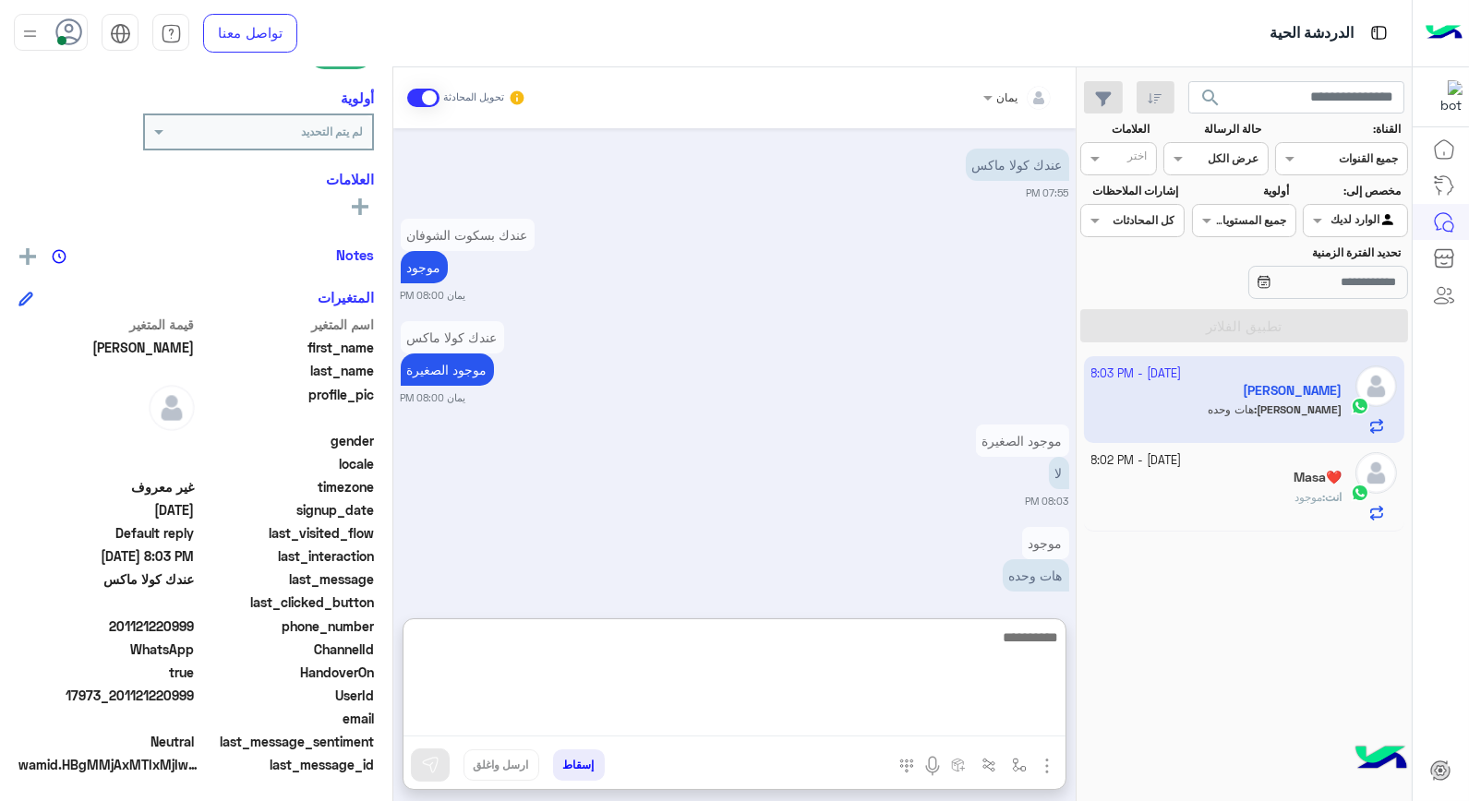
scroll to position [669, 0]
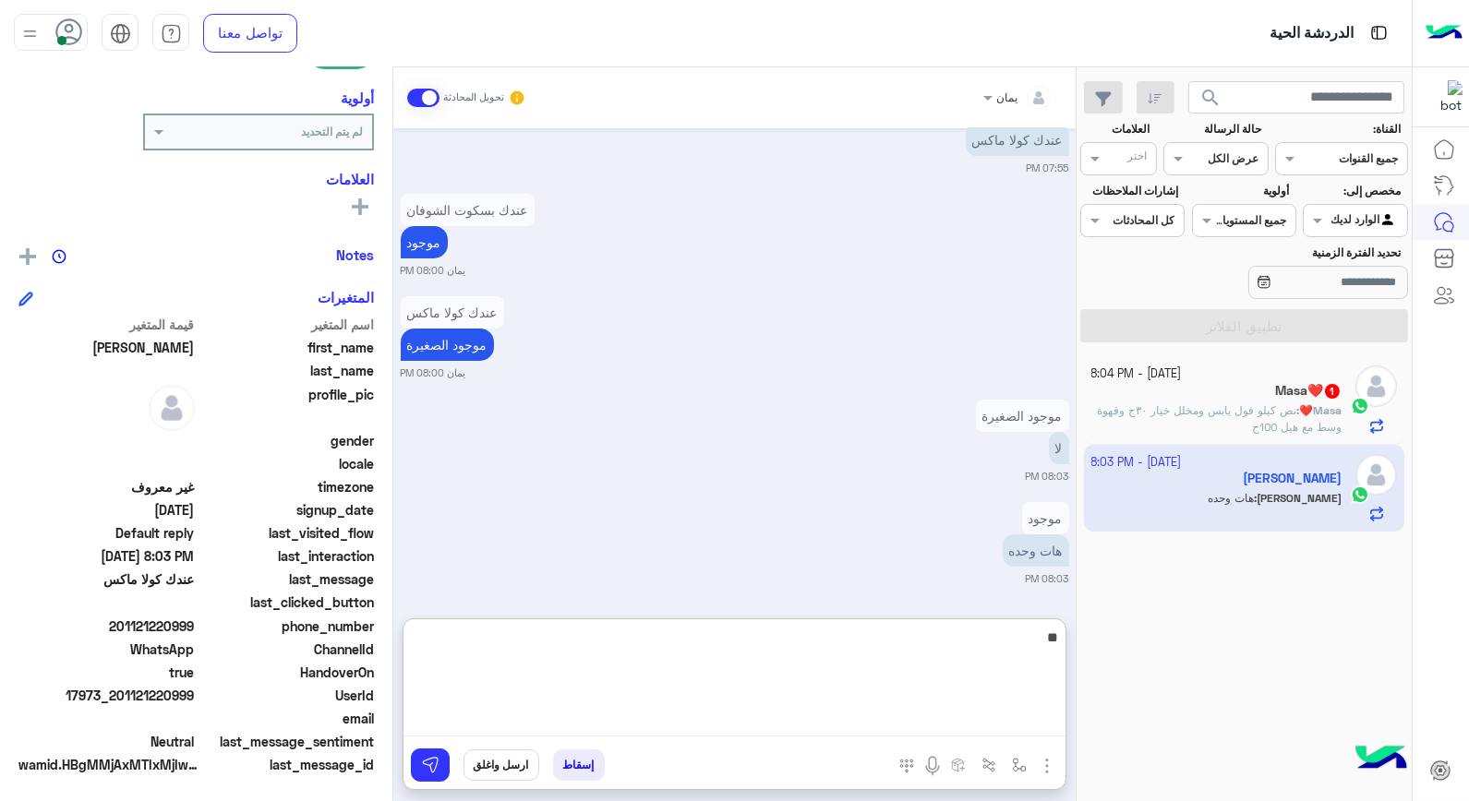
type textarea "*"
type textarea "****"
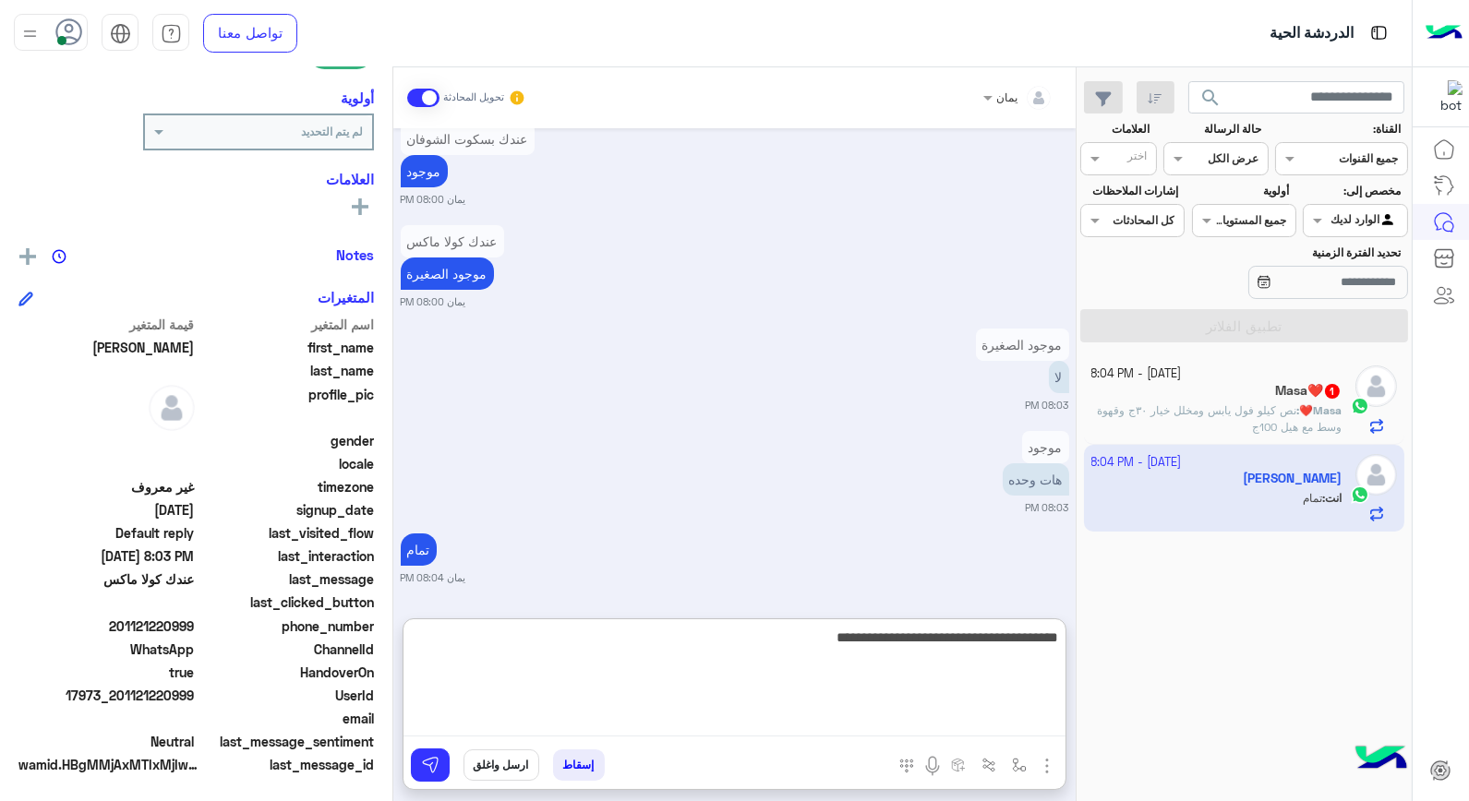
type textarea "**********"
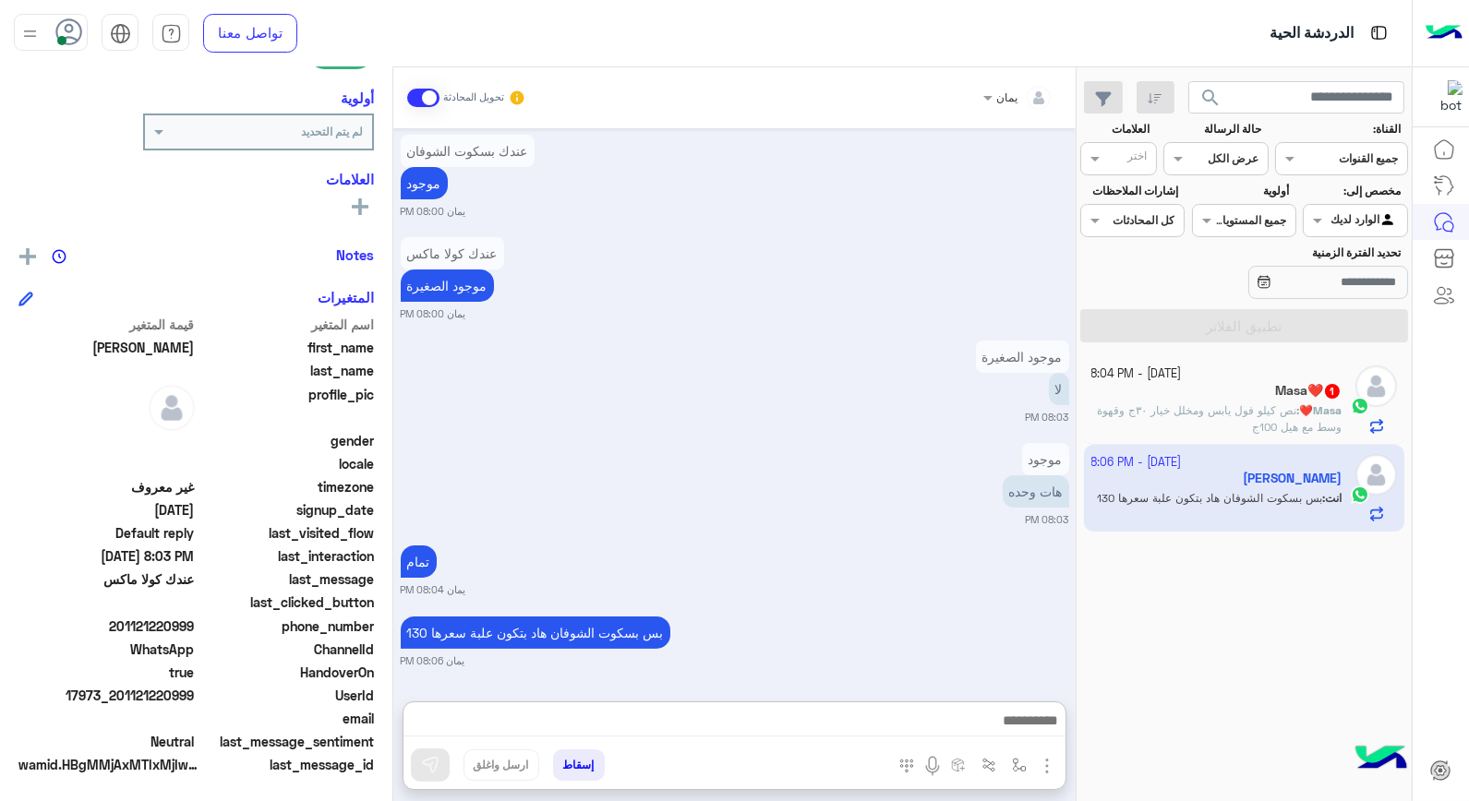
click at [1252, 393] on div "Masa❤️ 1" at bounding box center [1216, 392] width 251 height 19
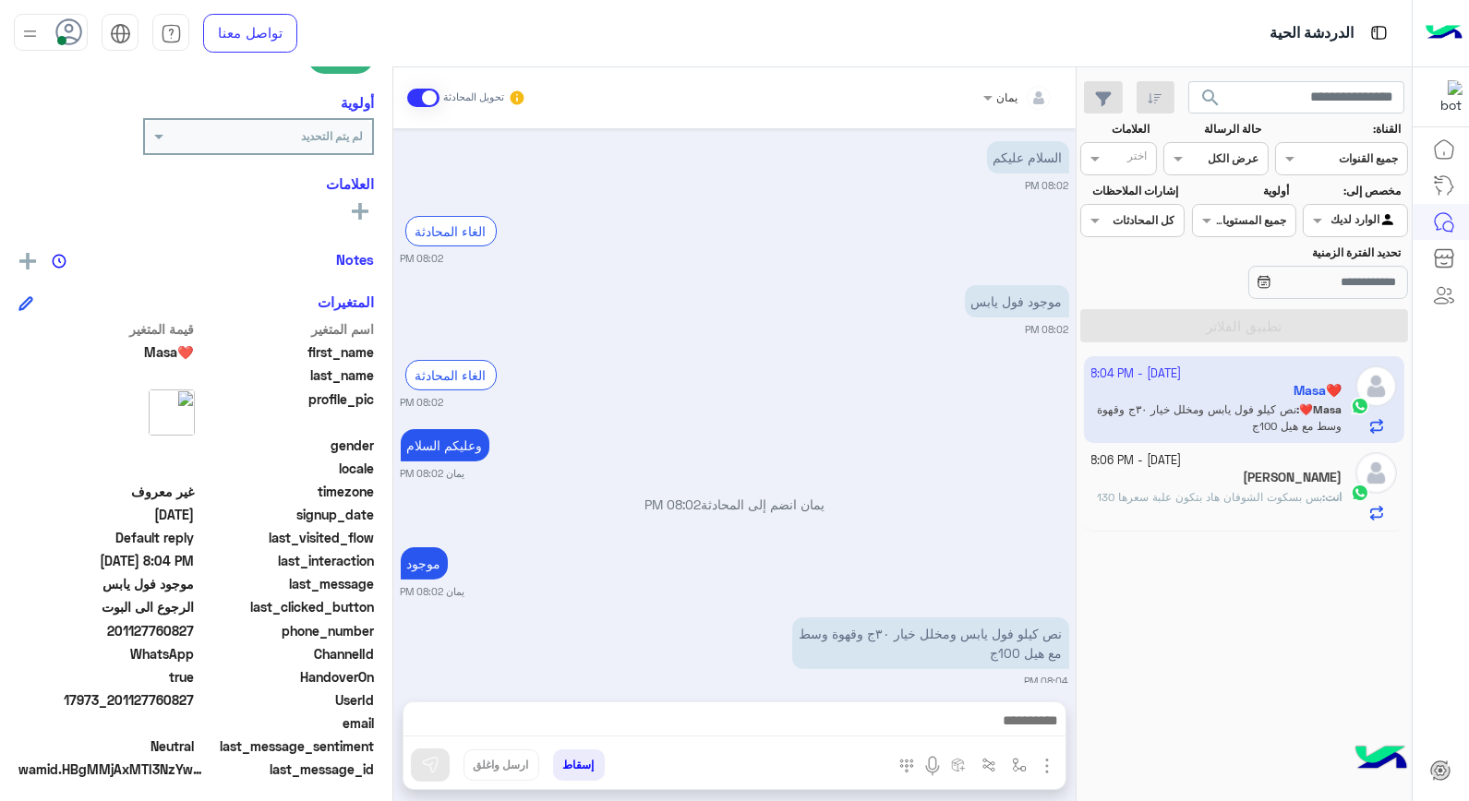
scroll to position [268, 0]
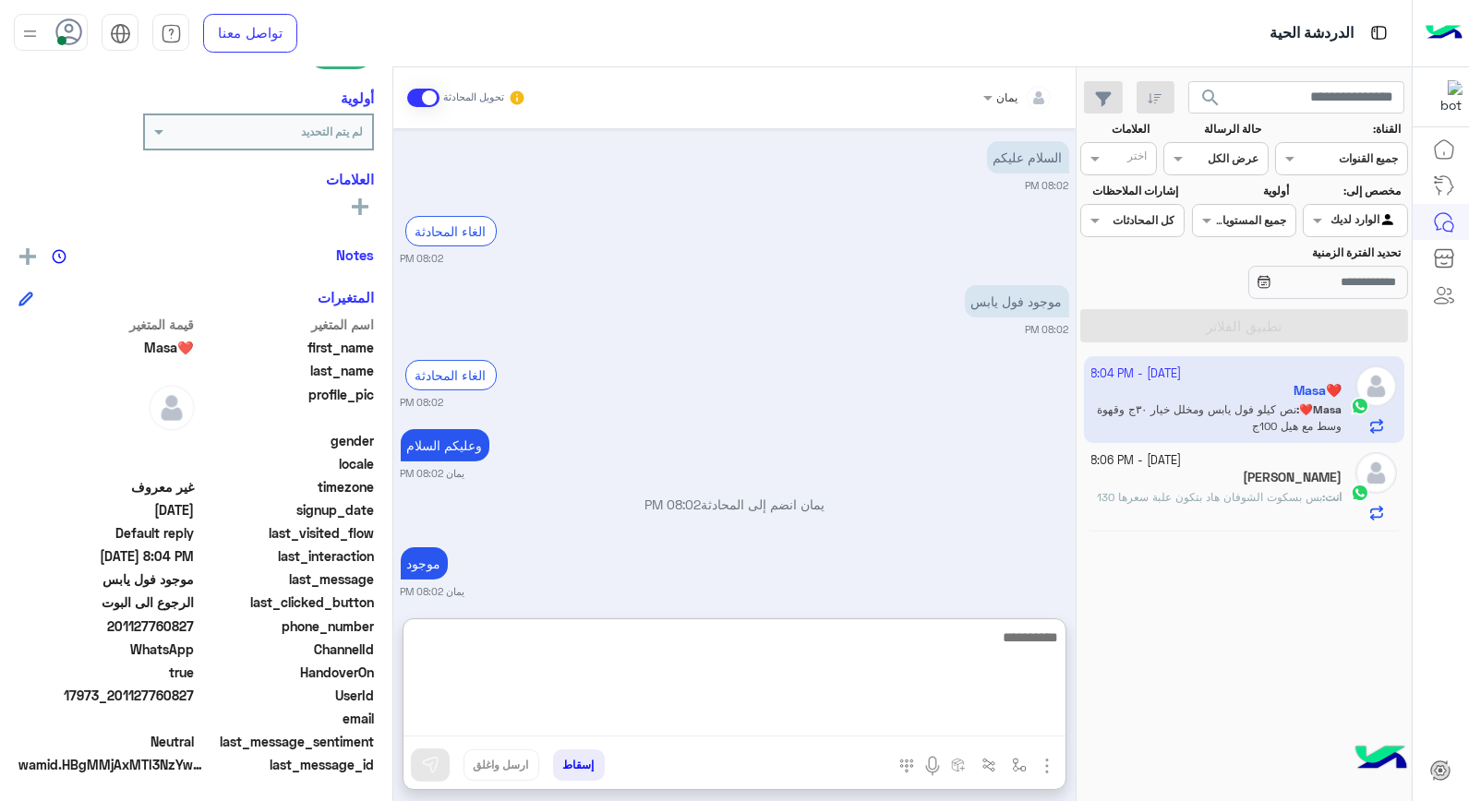
click at [856, 713] on textarea at bounding box center [735, 681] width 662 height 111
type textarea "*****"
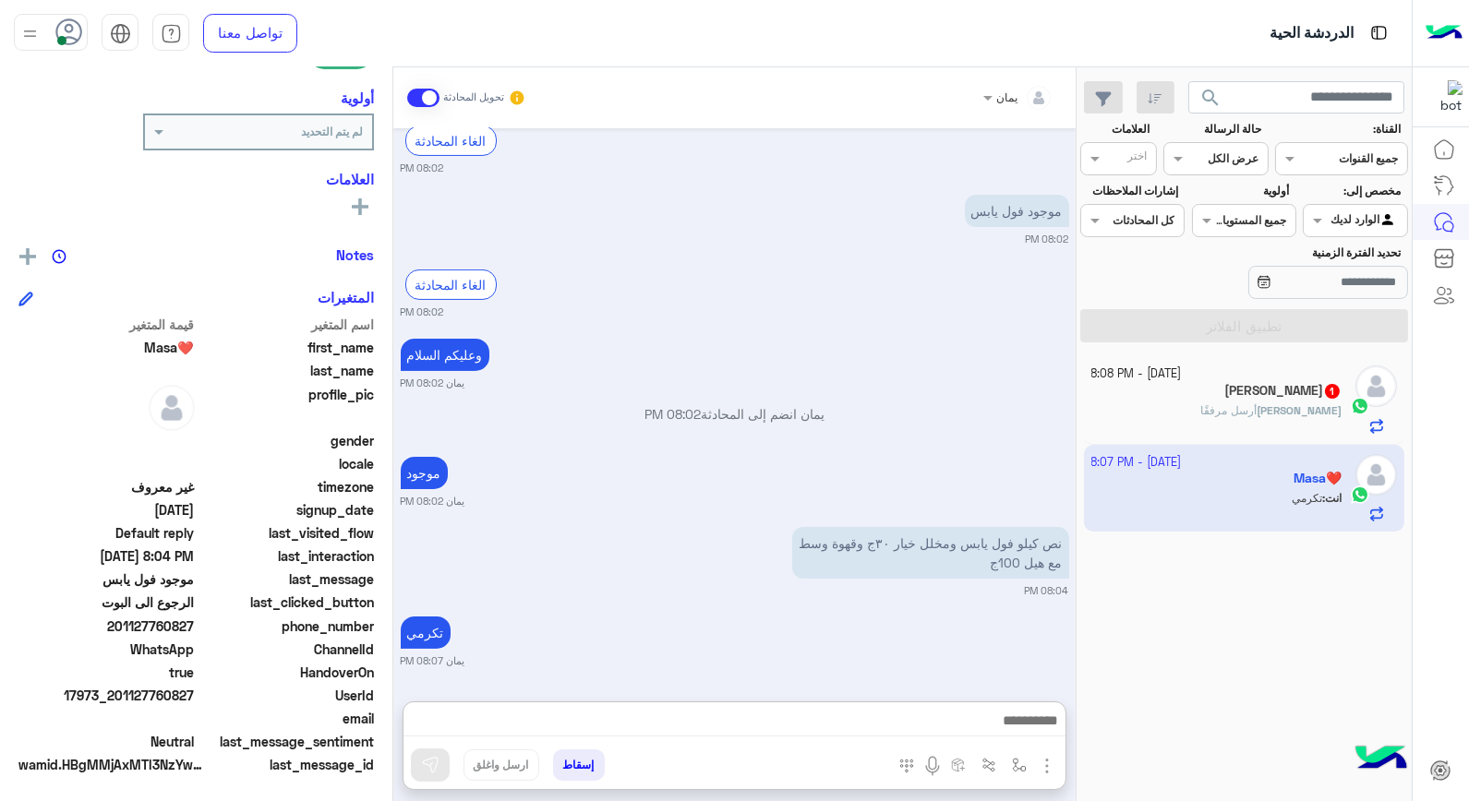
scroll to position [974, 0]
click at [1327, 391] on span "1" at bounding box center [1332, 391] width 15 height 15
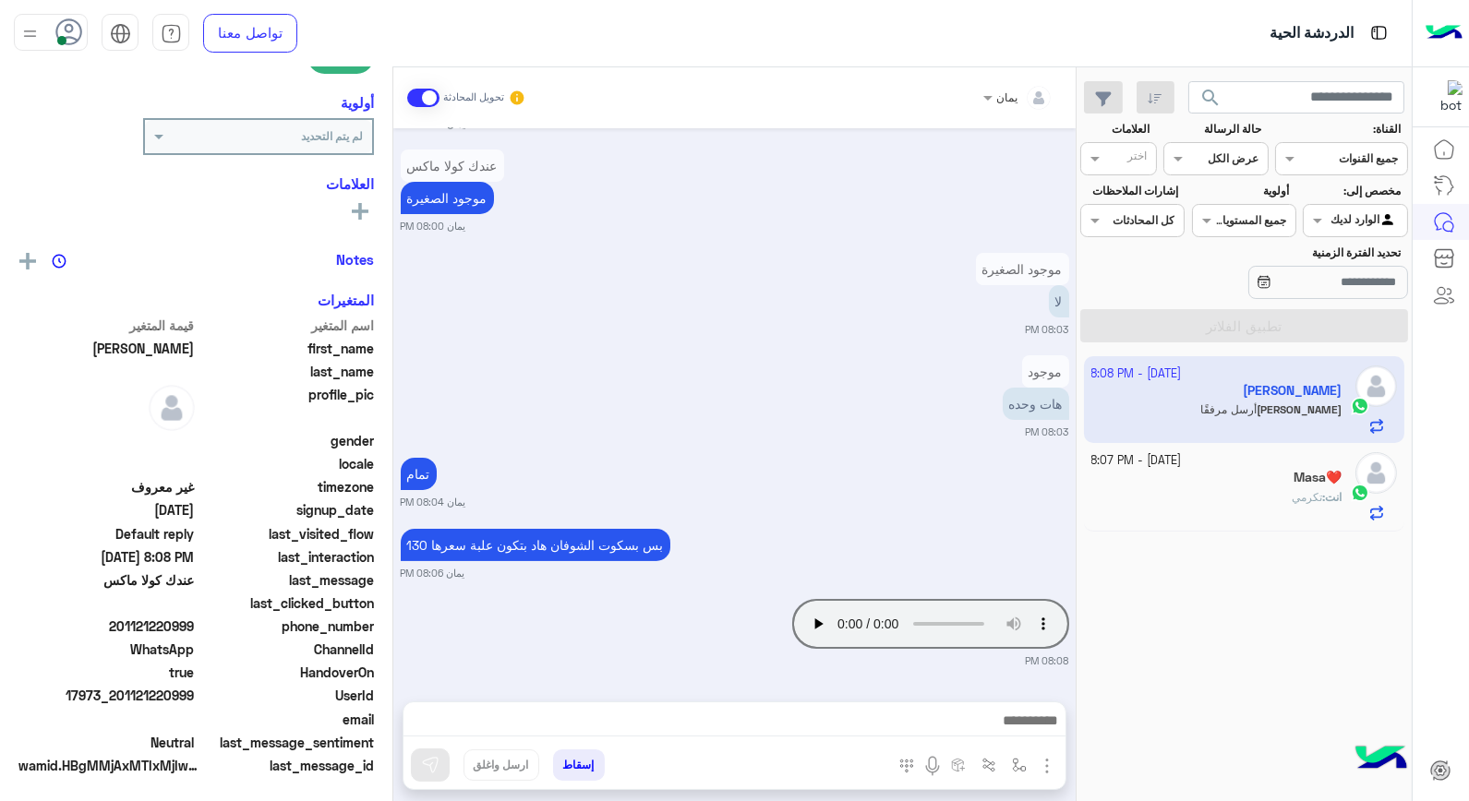
scroll to position [268, 0]
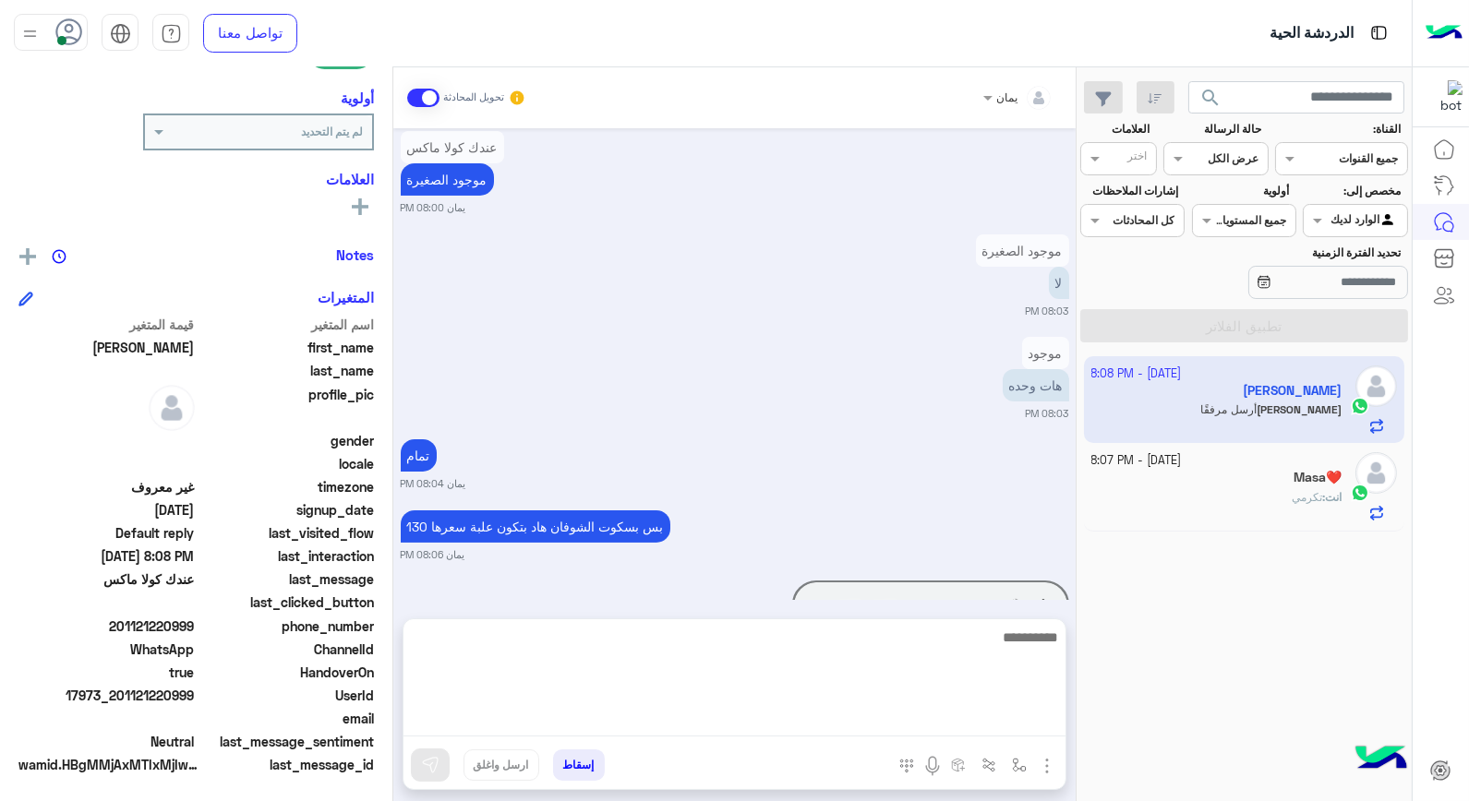
click at [789, 717] on textarea at bounding box center [735, 681] width 662 height 111
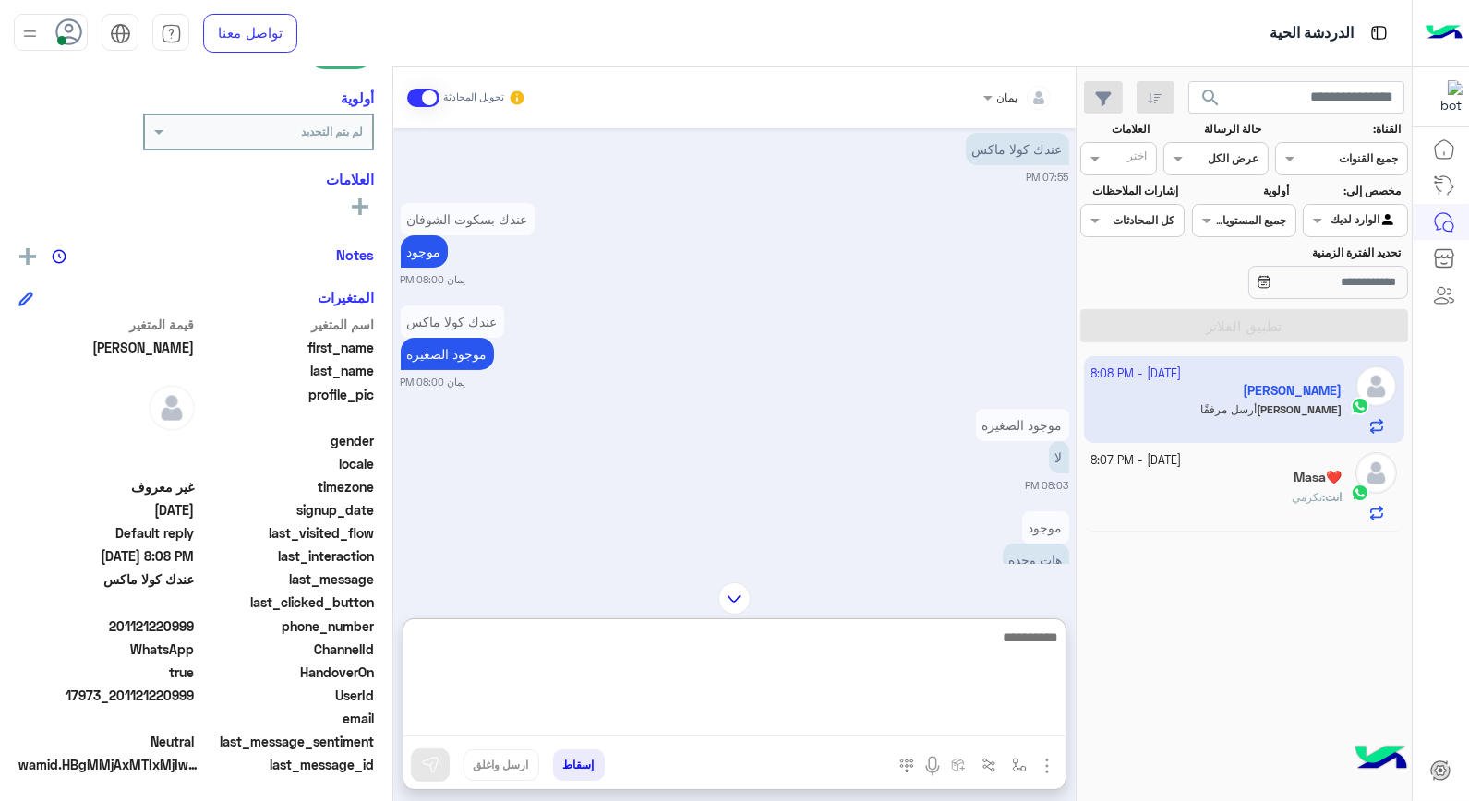
scroll to position [727, 0]
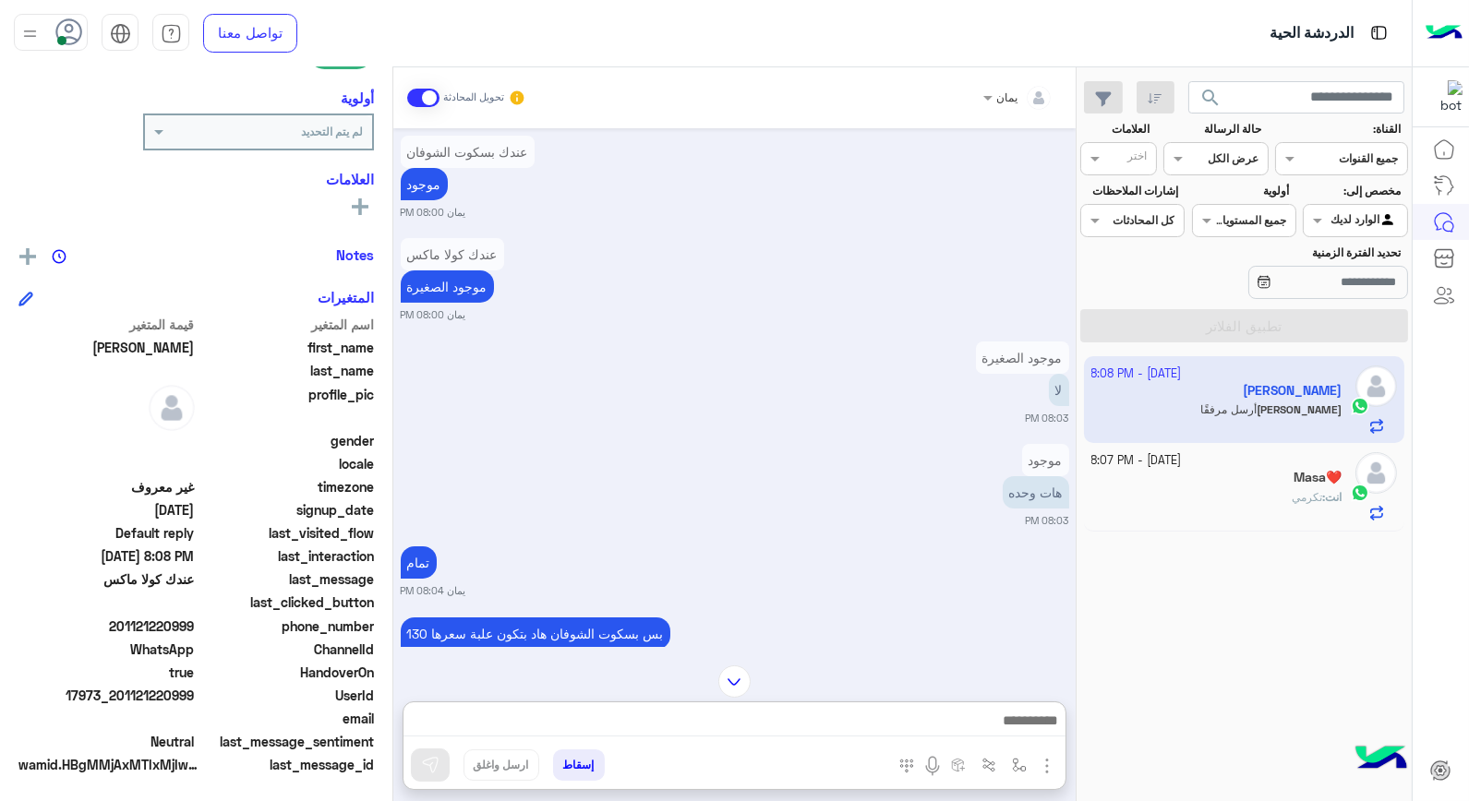
click at [732, 588] on div "يمان تحويل المحادثة Oct 5, 2025 السلام عليكم محتاجه اربع اكياس لبن بخيره نص 07:…" at bounding box center [734, 437] width 682 height 741
click at [741, 670] on img at bounding box center [734, 682] width 32 height 32
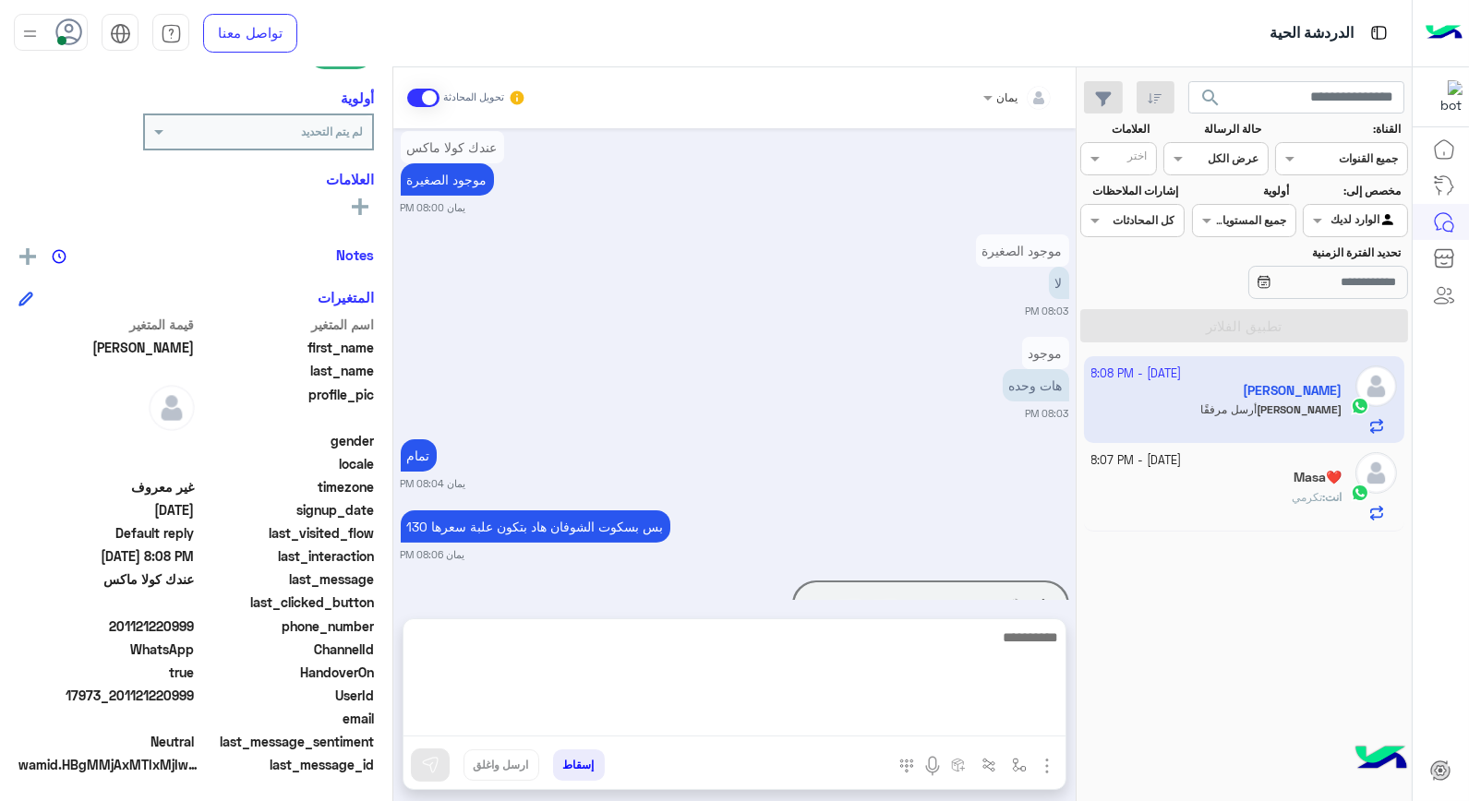
click at [841, 723] on textarea at bounding box center [735, 681] width 662 height 111
type textarea "**********"
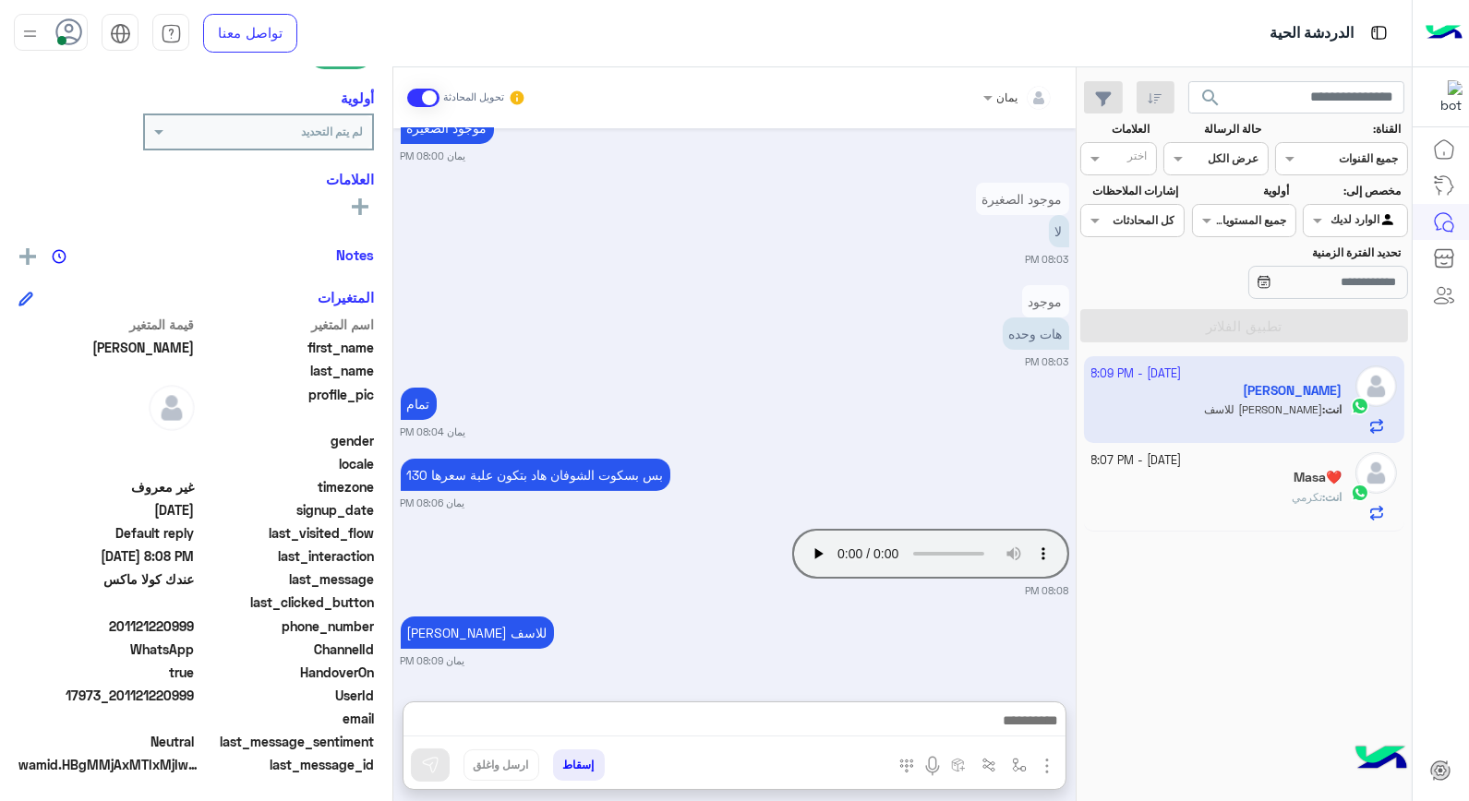
click at [1207, 501] on div "انت : تكرمي" at bounding box center [1216, 505] width 251 height 32
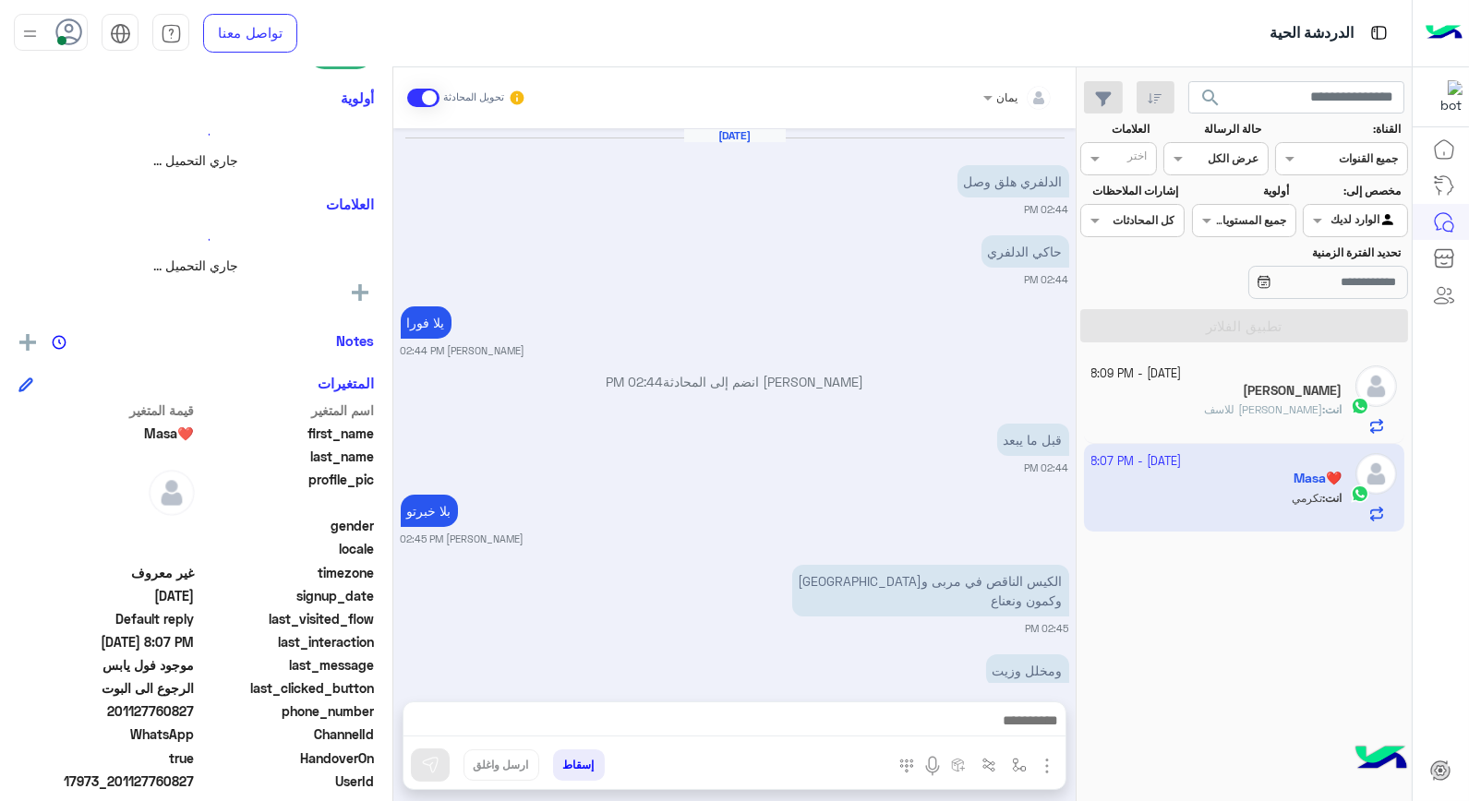
scroll to position [877, 0]
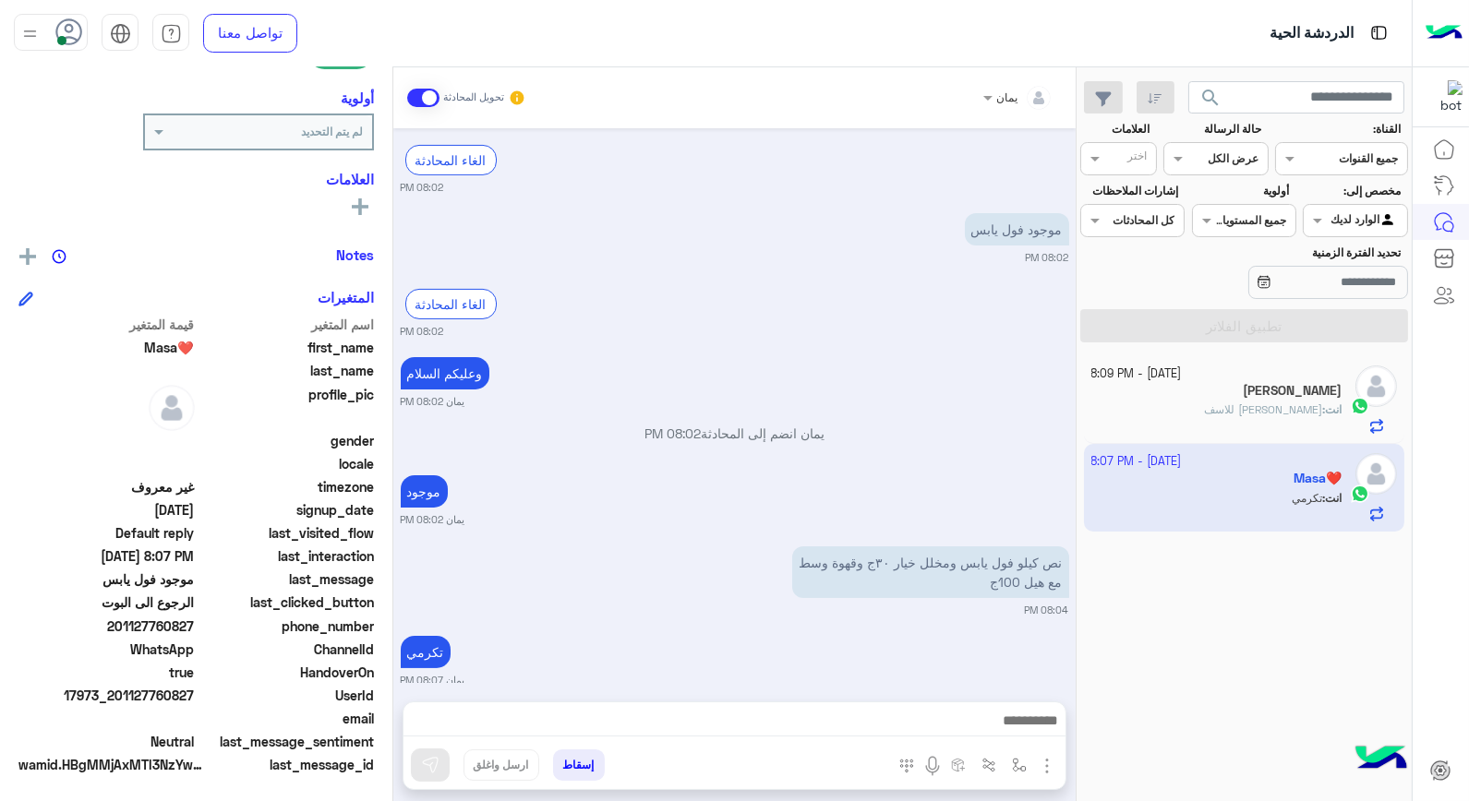
click at [1307, 406] on span "الصغير خلصان للاسف" at bounding box center [1263, 410] width 118 height 14
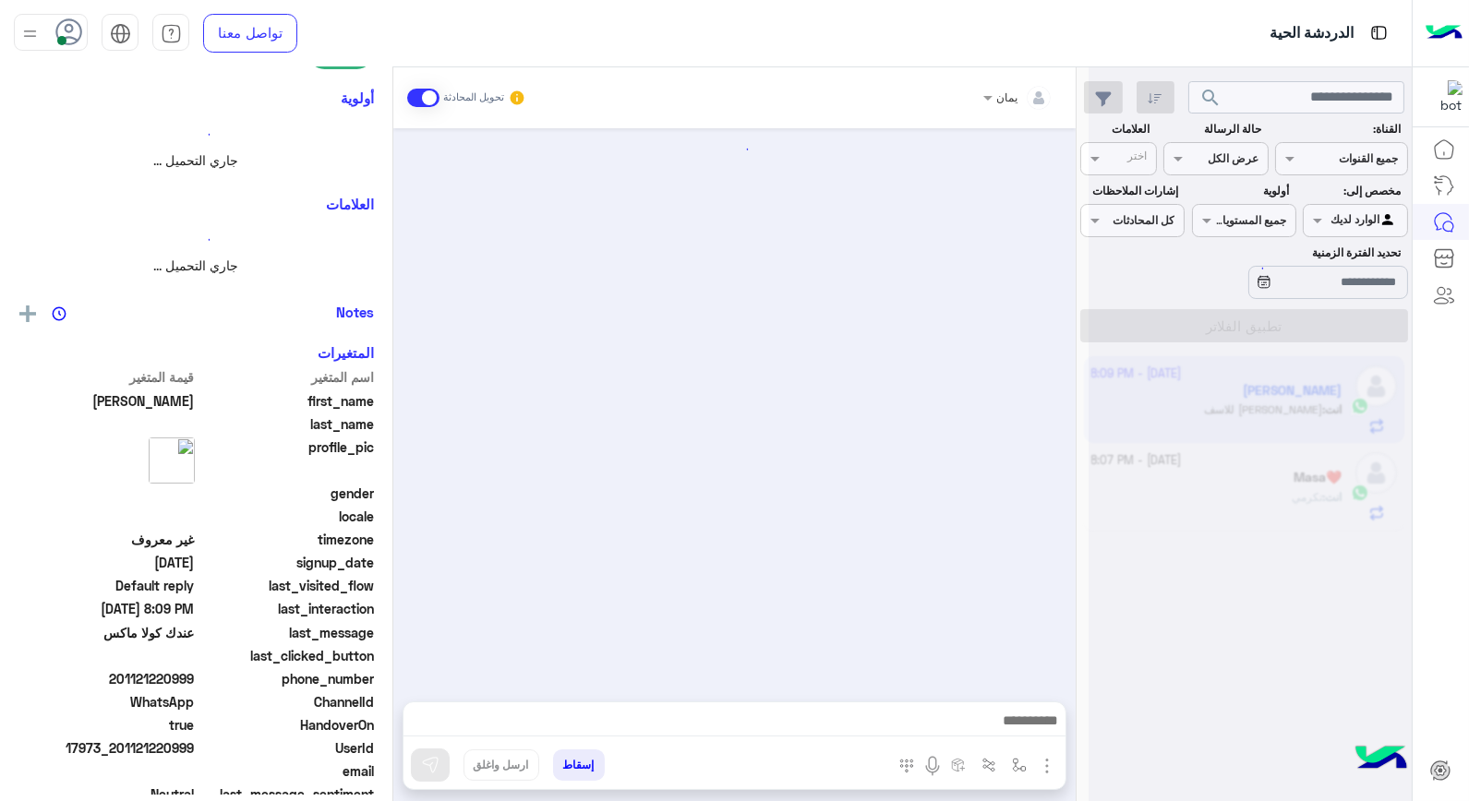
click at [828, 570] on div at bounding box center [734, 405] width 682 height 555
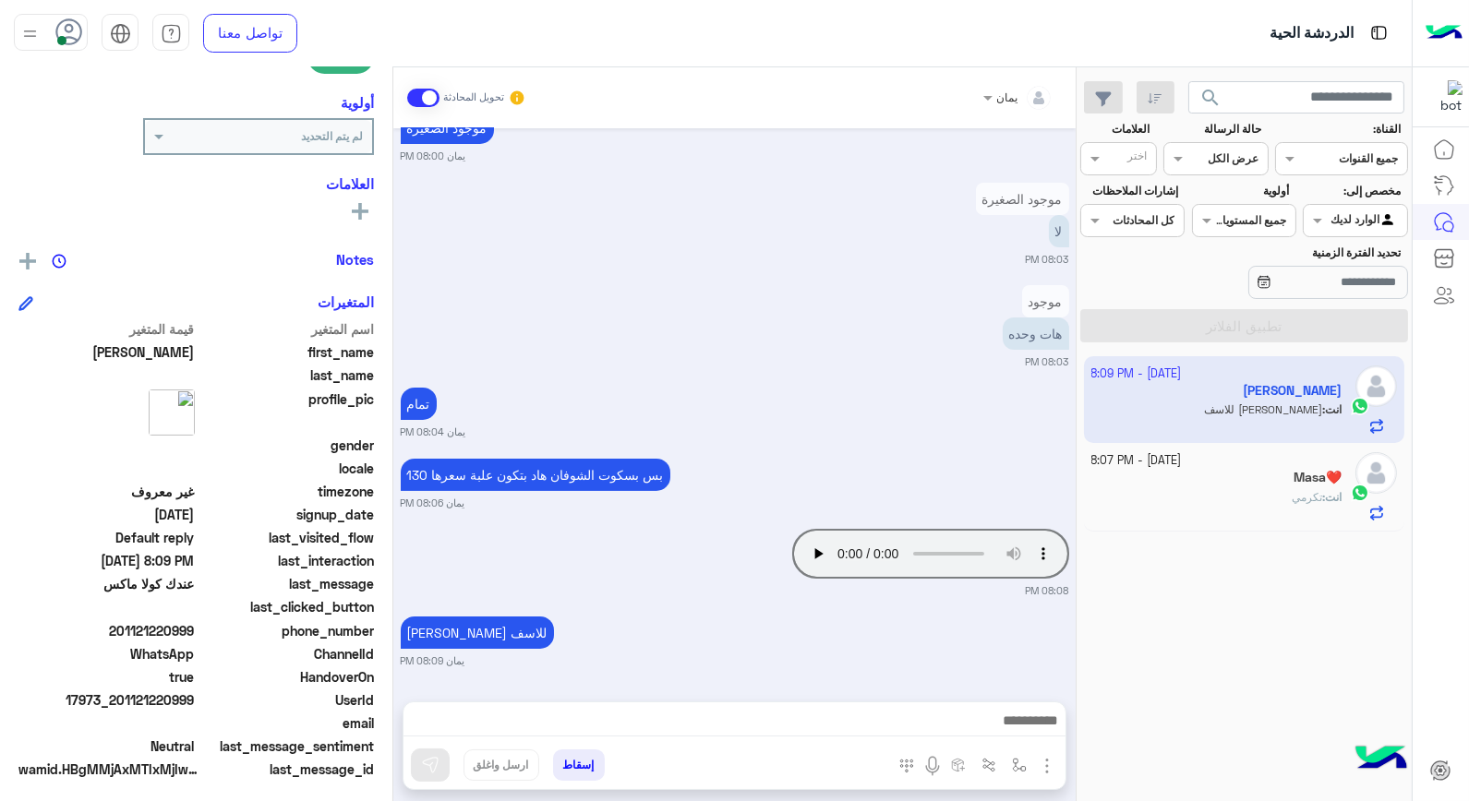
scroll to position [268, 0]
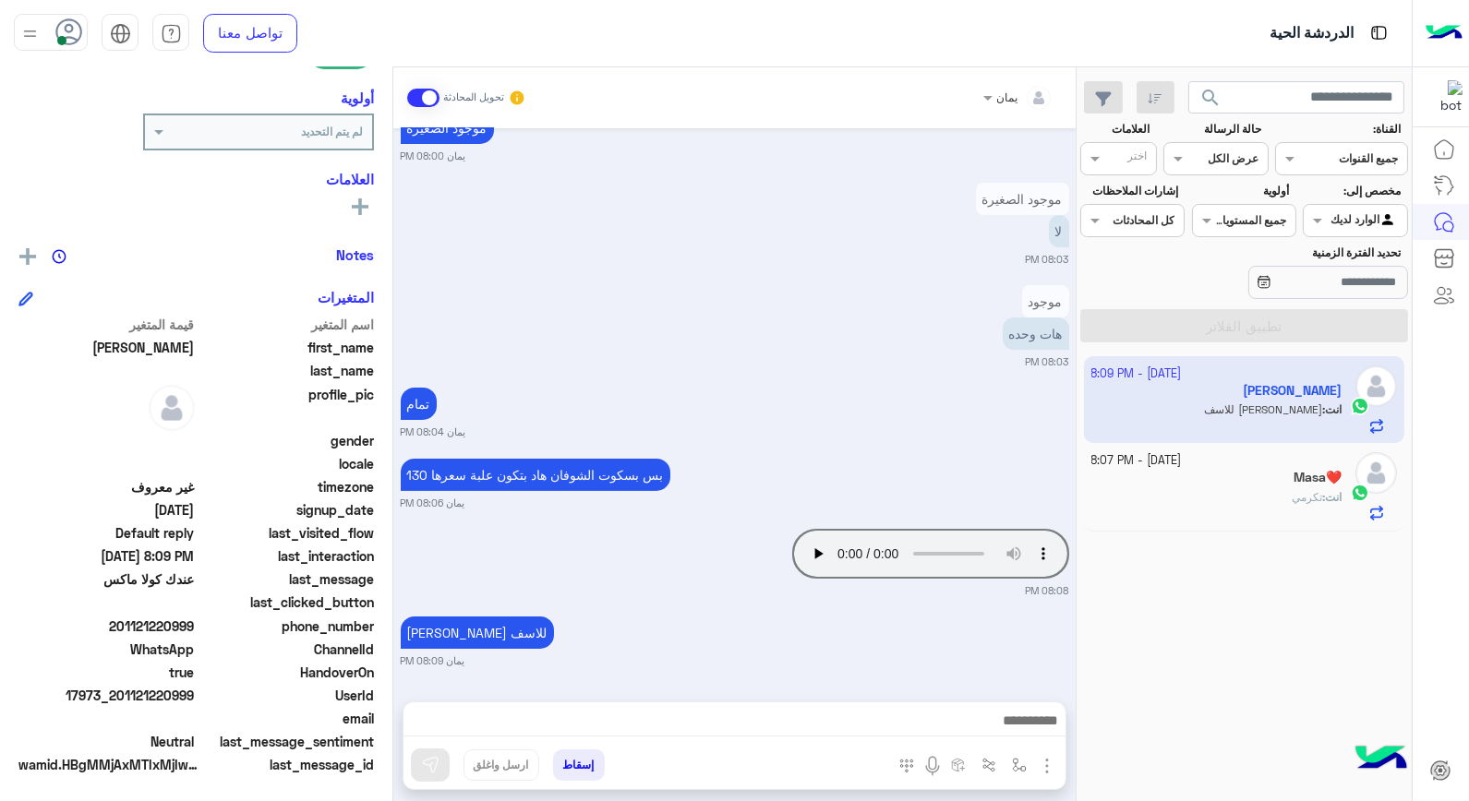
click at [1294, 484] on h5 "Masa❤️" at bounding box center [1318, 478] width 48 height 16
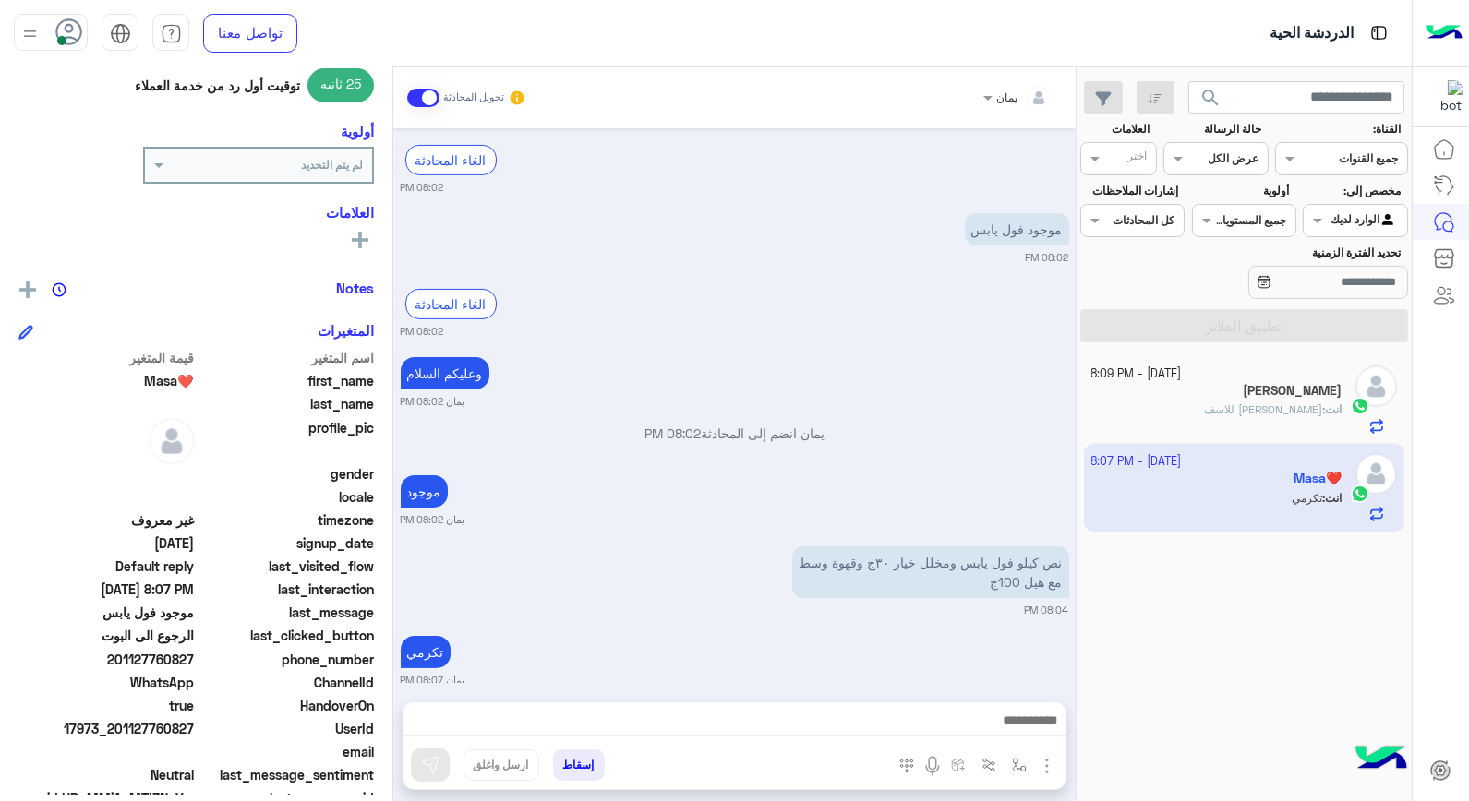
scroll to position [268, 0]
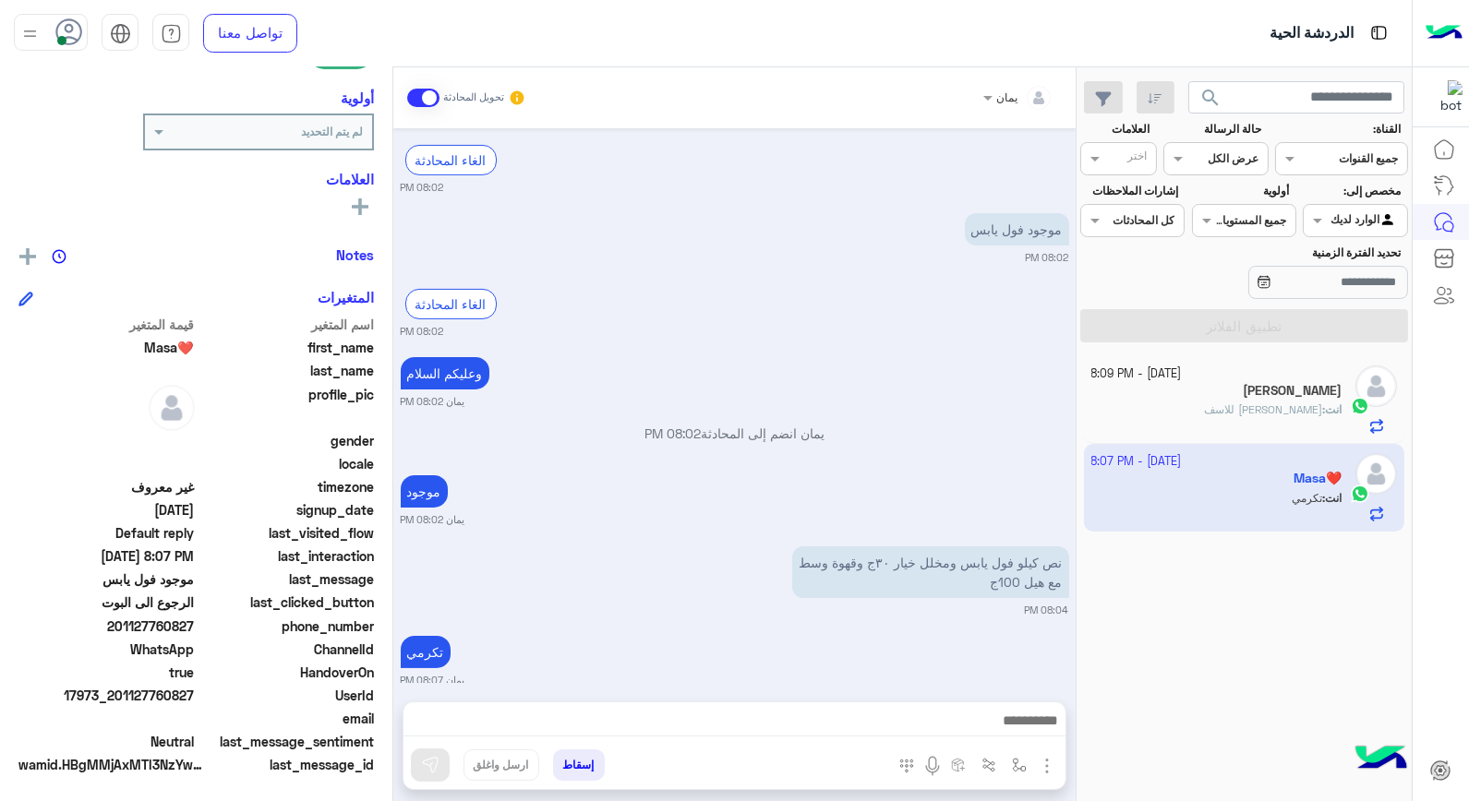
drag, startPoint x: 195, startPoint y: 688, endPoint x: 127, endPoint y: 694, distance: 67.7
click at [127, 694] on span "17973_201127760827" at bounding box center [106, 695] width 176 height 19
copy span "1127760827"
click at [575, 761] on button "إسقاط" at bounding box center [579, 765] width 52 height 31
click at [582, 763] on button "إسقاط" at bounding box center [579, 765] width 52 height 31
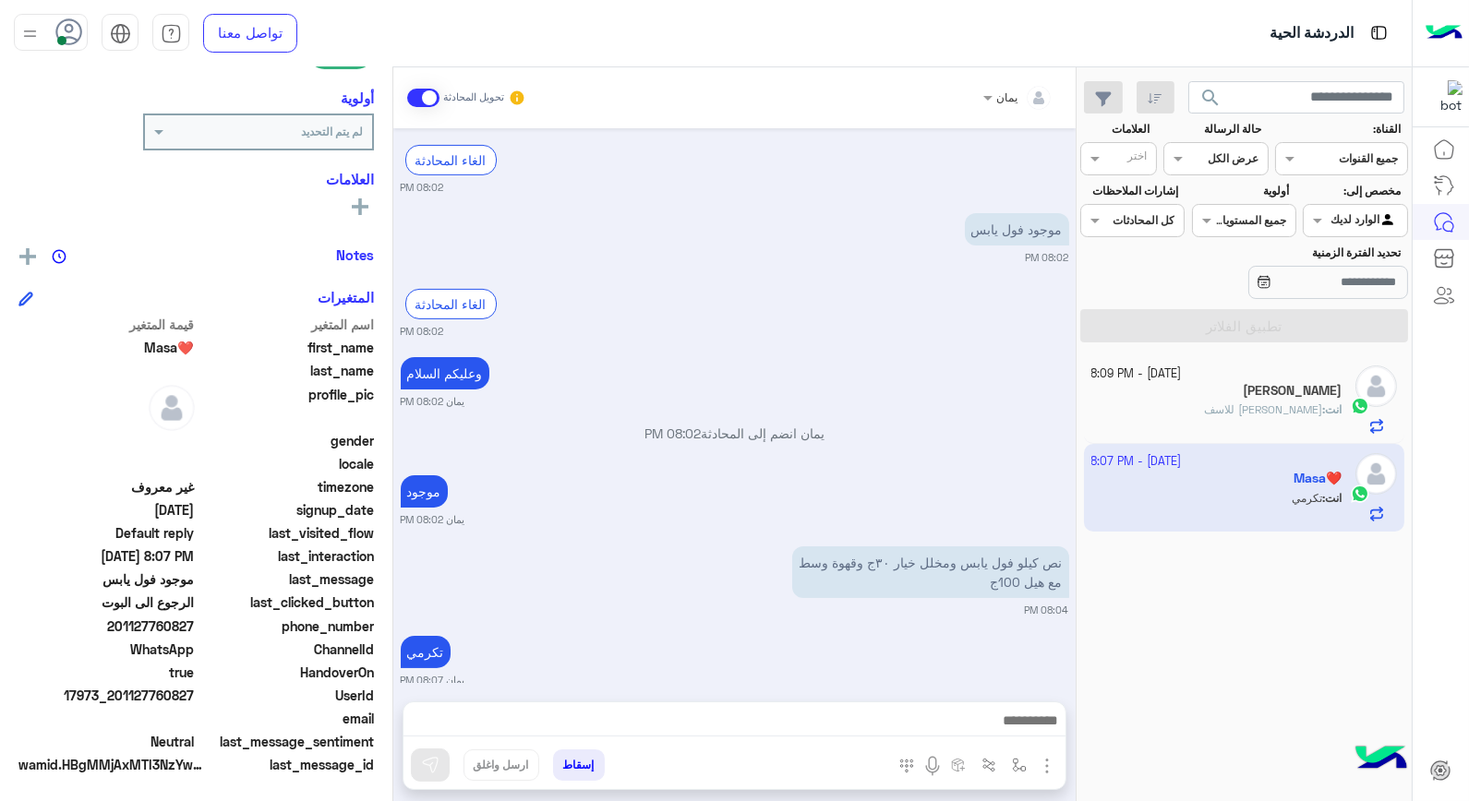
click at [582, 759] on button "إسقاط" at bounding box center [579, 765] width 52 height 31
click at [583, 757] on button "إسقاط" at bounding box center [579, 765] width 52 height 31
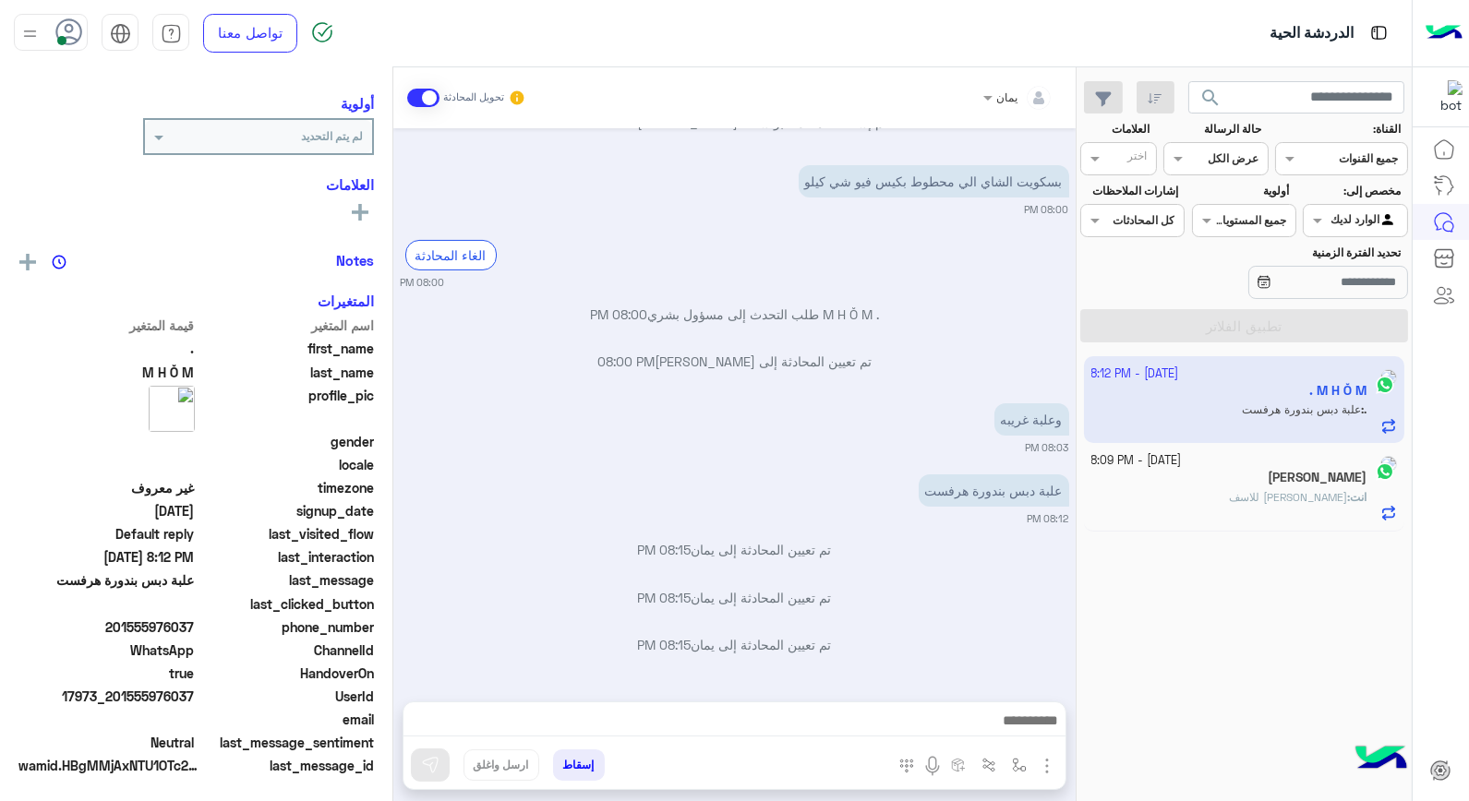
scroll to position [234, 0]
click at [37, 35] on img at bounding box center [29, 33] width 23 height 23
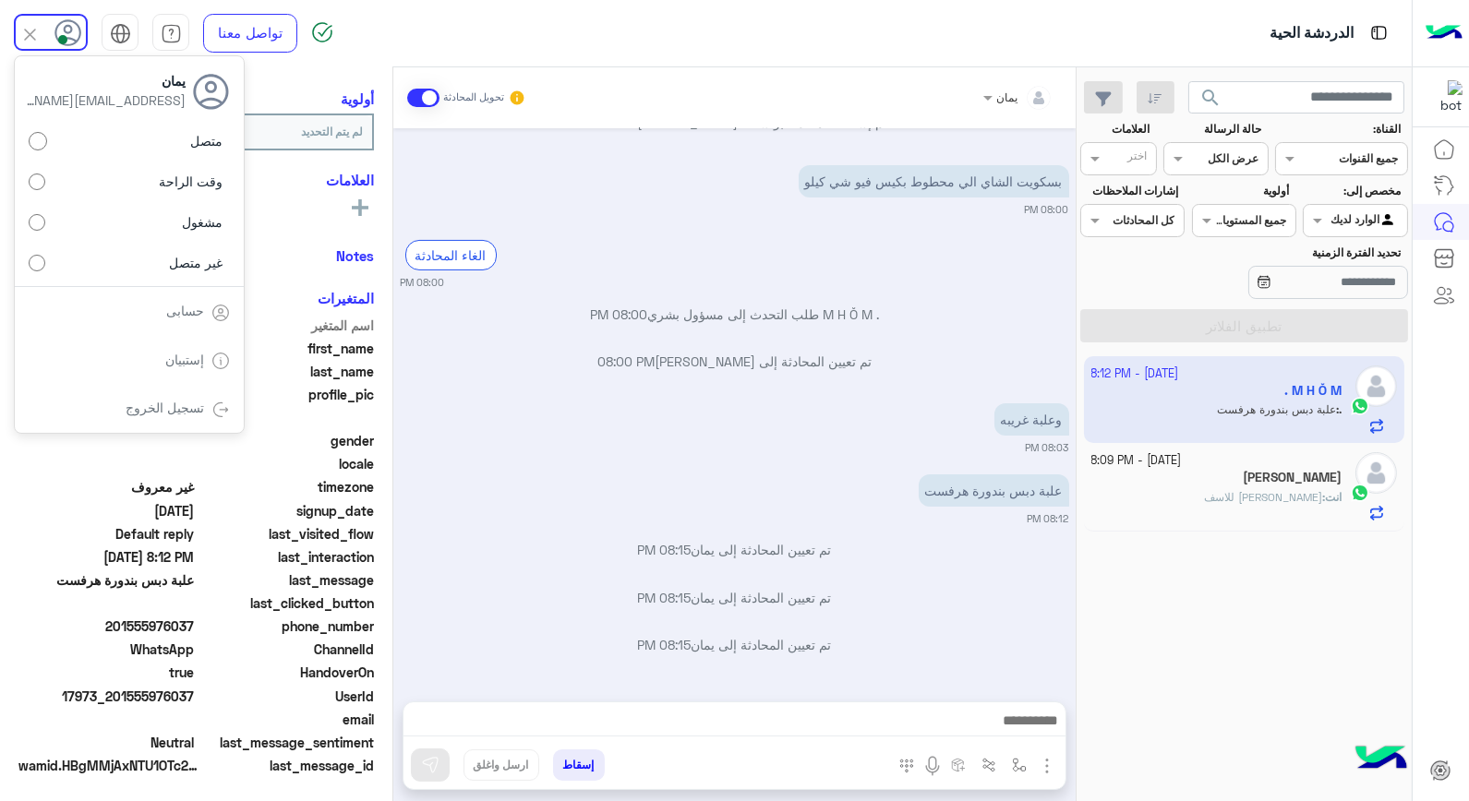
click at [150, 262] on label "غير متصل" at bounding box center [129, 262] width 201 height 33
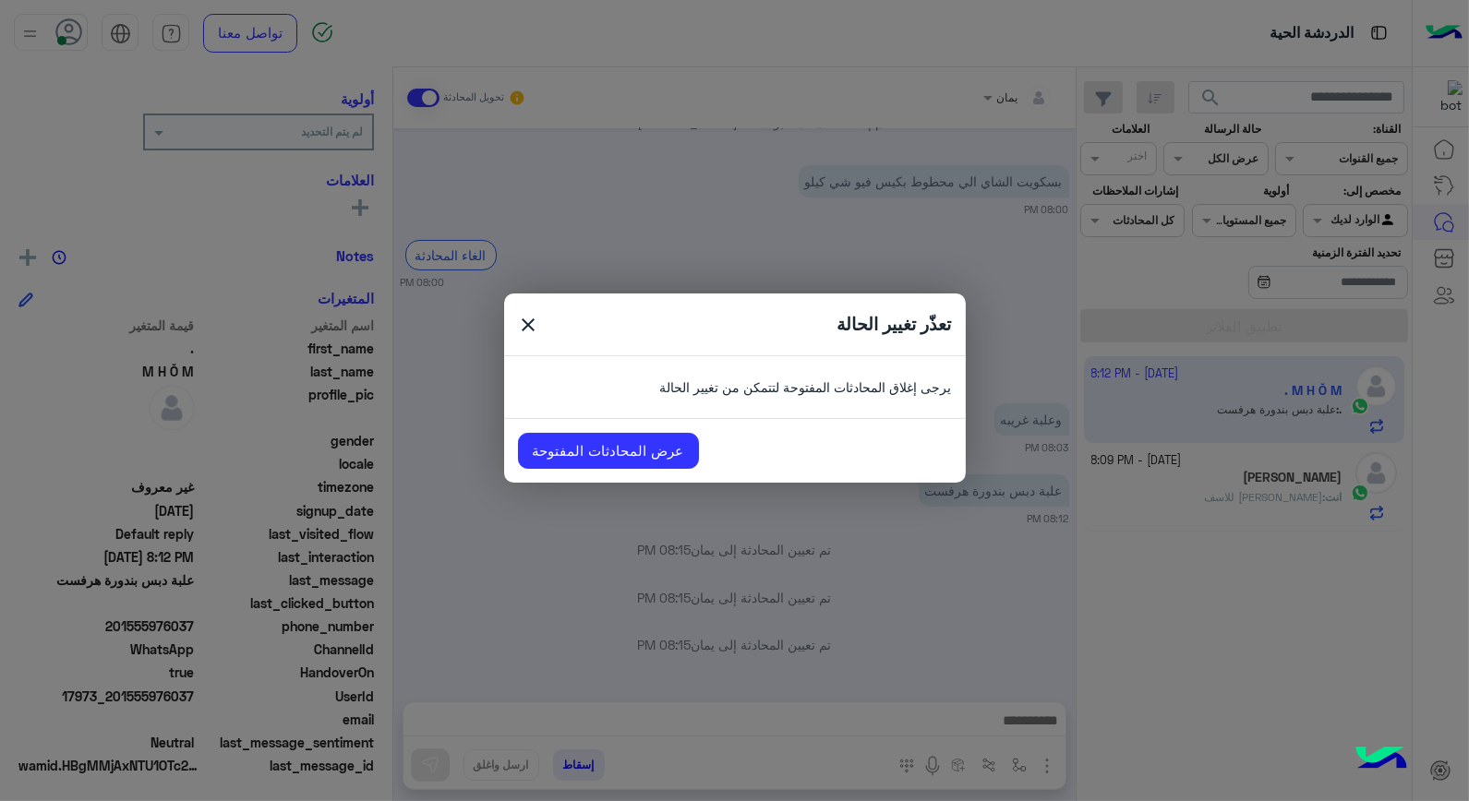
click at [533, 323] on span "close" at bounding box center [529, 328] width 22 height 28
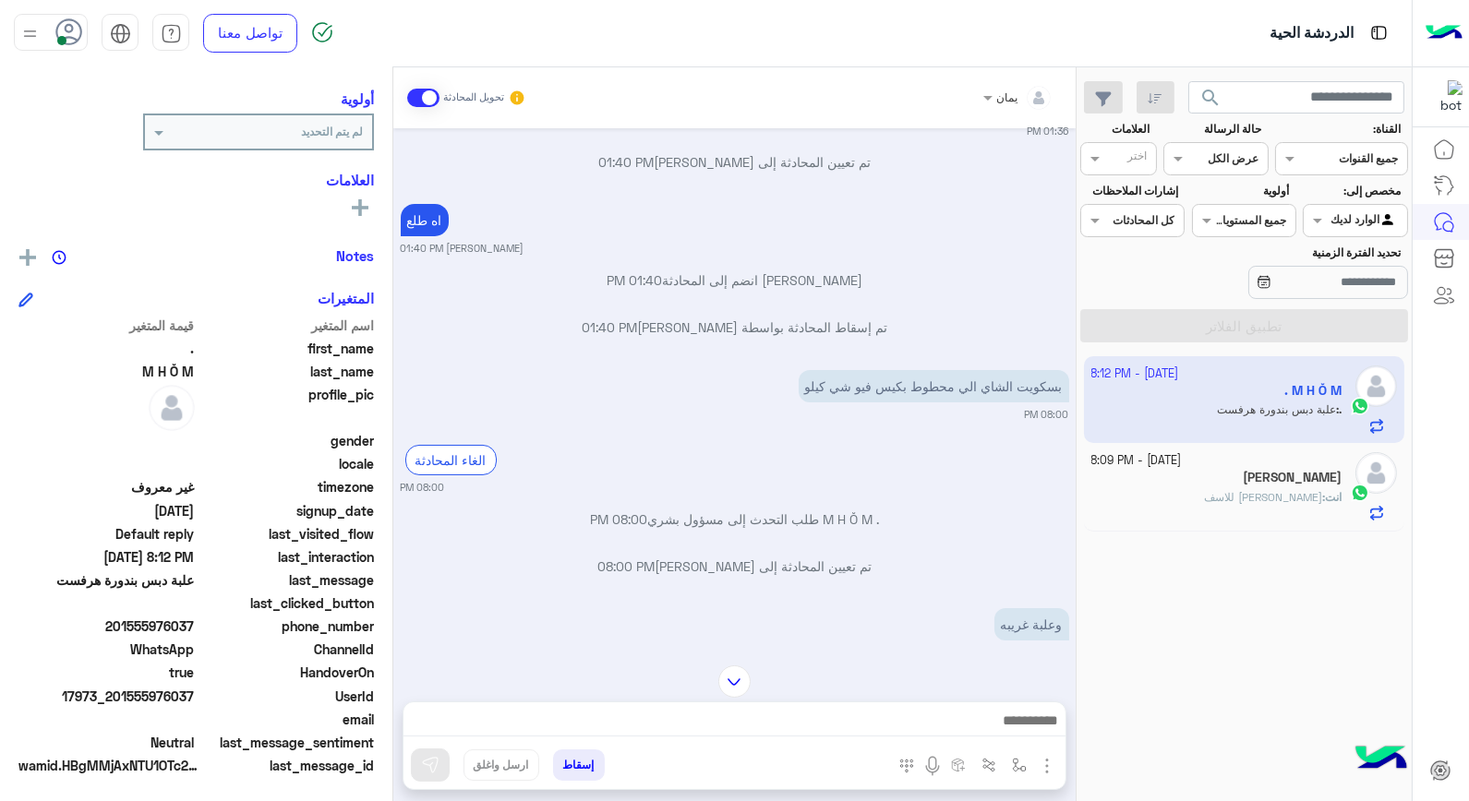
scroll to position [613, 0]
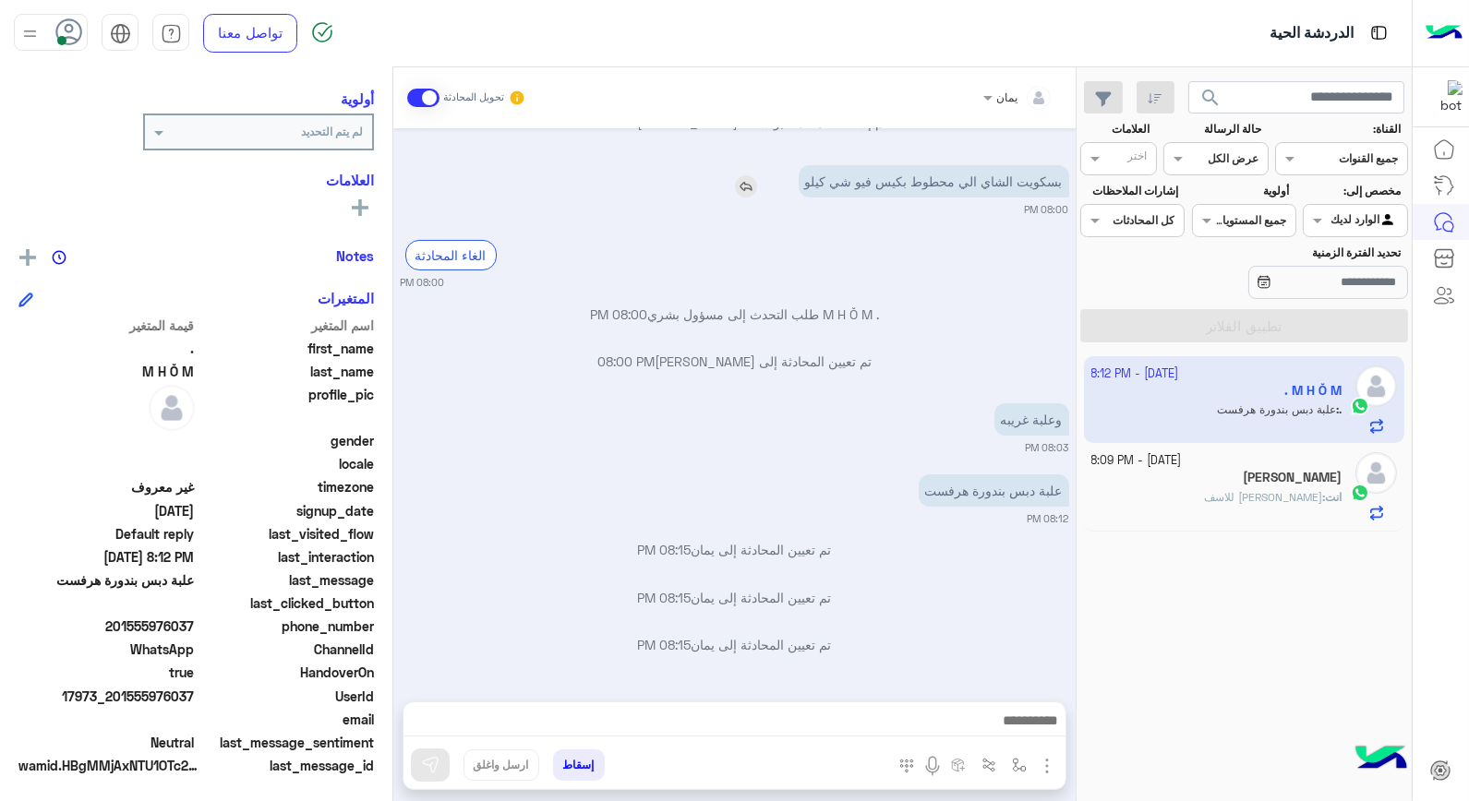
click at [810, 183] on p "بسكويت الشاي الي محطوط بكيس فيو شي كيلو" at bounding box center [934, 181] width 271 height 32
click at [741, 182] on img at bounding box center [746, 186] width 22 height 22
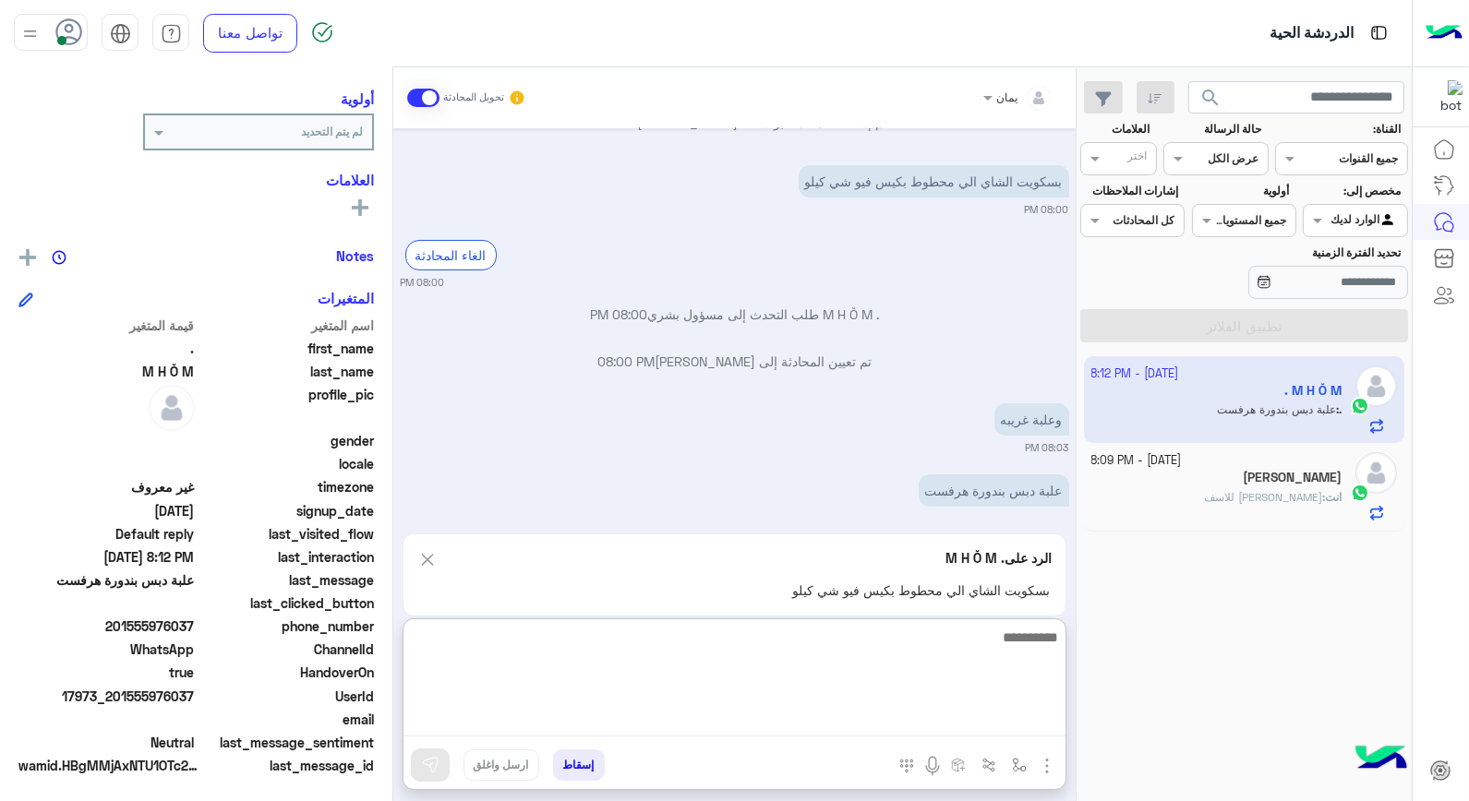
click at [907, 712] on textarea at bounding box center [735, 681] width 662 height 111
type textarea "**********"
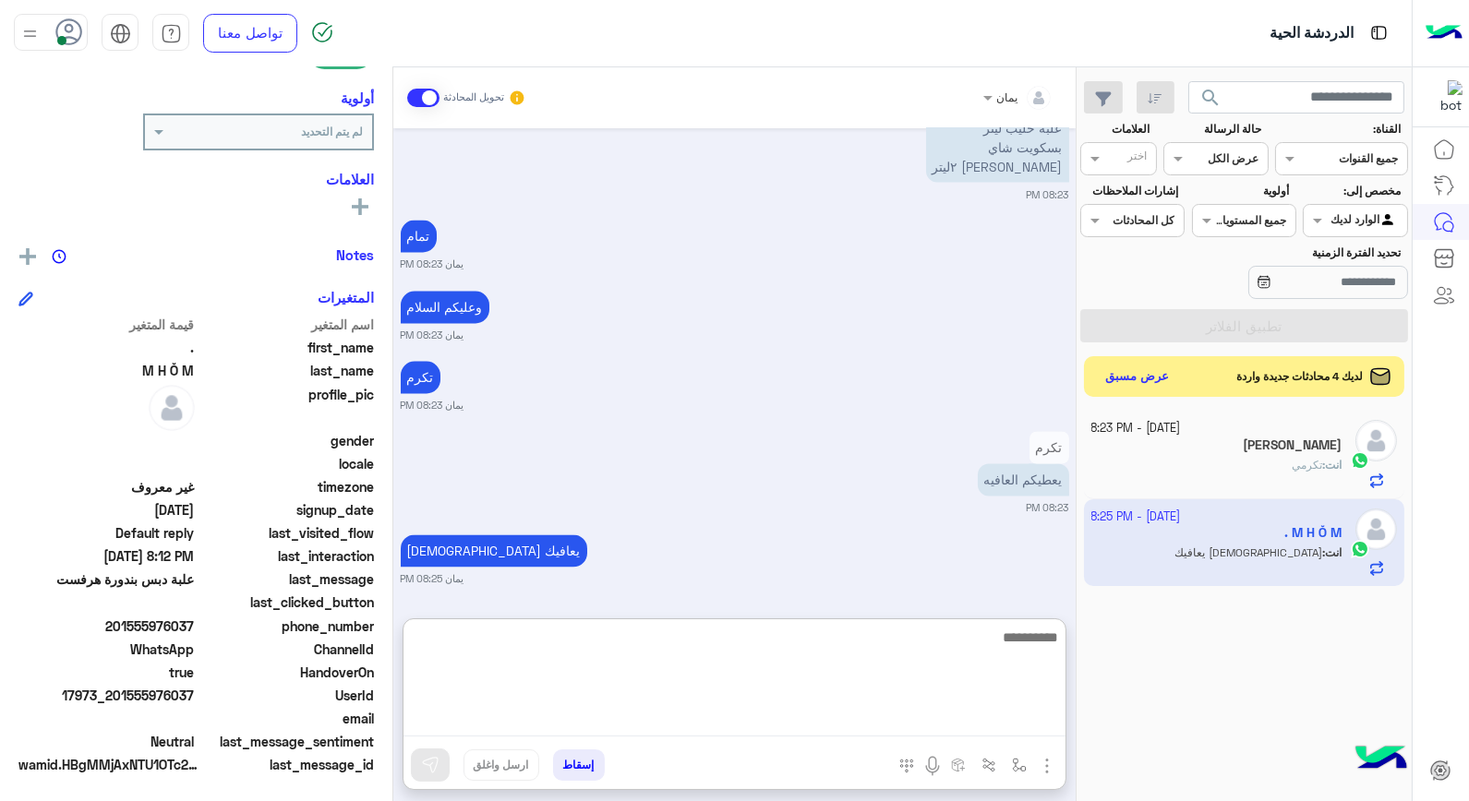
scroll to position [6566, 0]
